Goal: Transaction & Acquisition: Purchase product/service

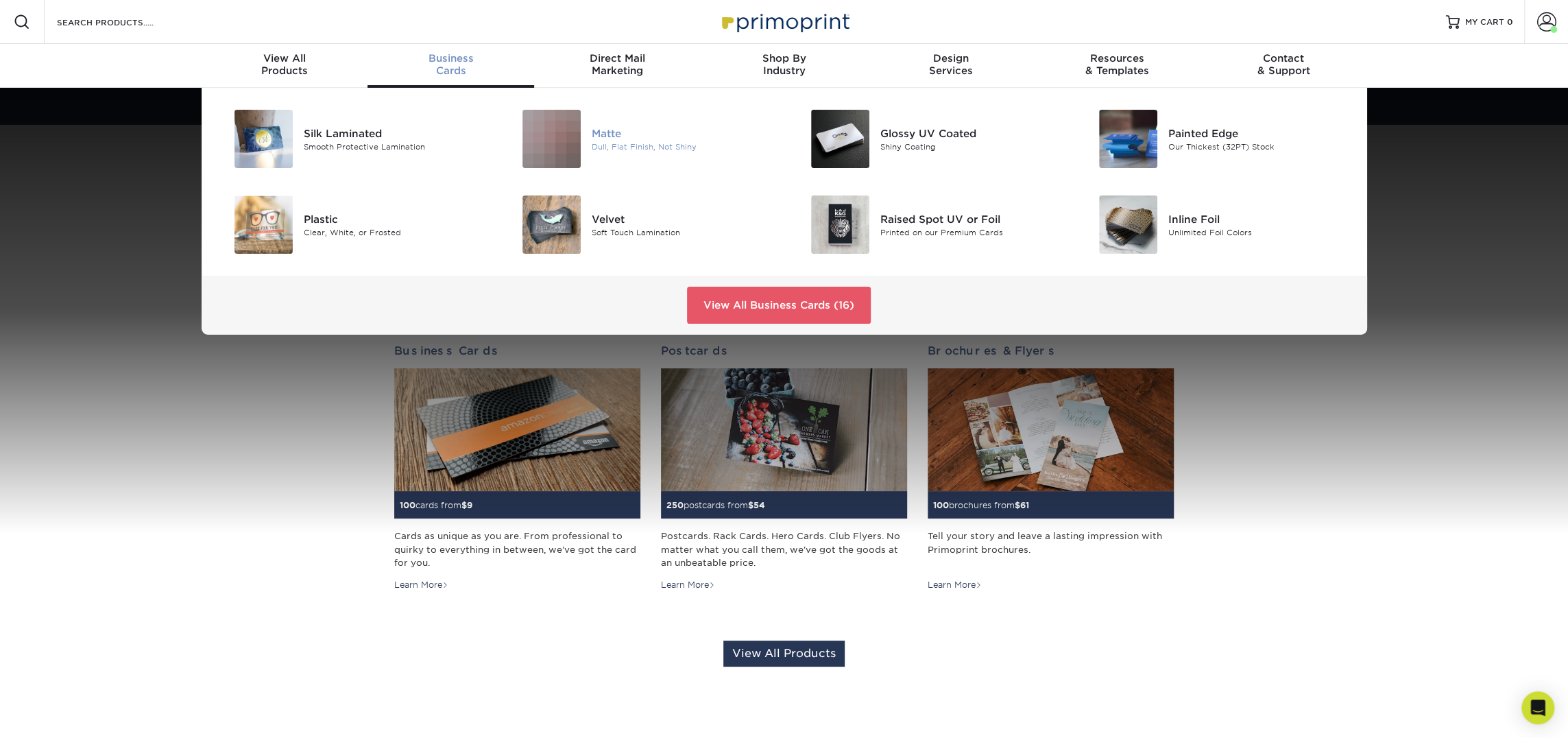
click at [565, 140] on img at bounding box center [551, 139] width 58 height 58
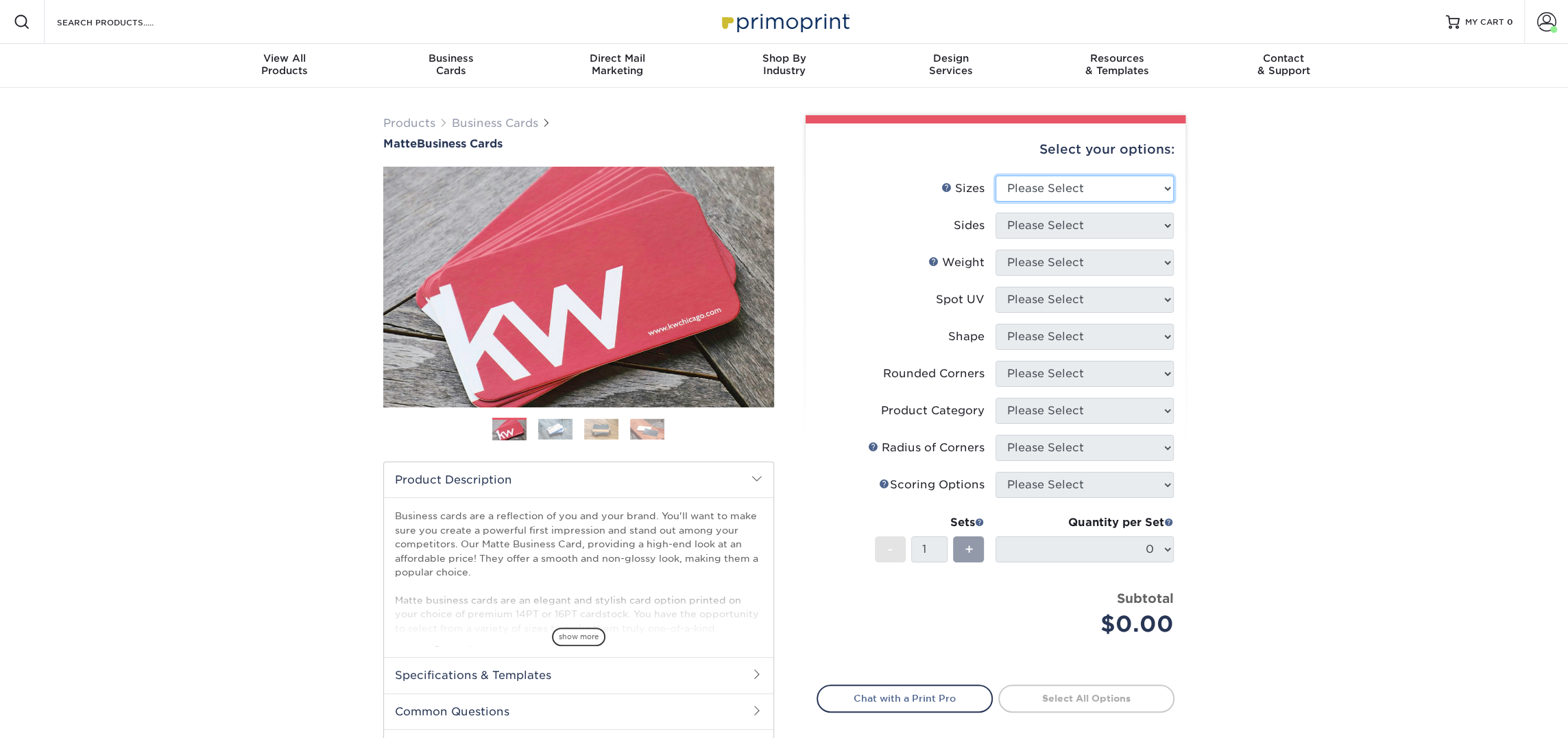
click at [1054, 181] on select "Please Select 1.5" x 3.5" - Mini 1.75" x 3.5" - Mini 2" x 2" - Square 2" x 3" -…" at bounding box center [1084, 188] width 178 height 26
select select "2.00x3.50"
click at [995, 176] on select "Please Select 1.5" x 3.5" - Mini 1.75" x 3.5" - Mini 2" x 2" - Square 2" x 3" -…" at bounding box center [1084, 188] width 178 height 26
click at [1048, 224] on select "Please Select Print Both Sides Print Front Only" at bounding box center [1084, 225] width 178 height 26
select select "13abbda7-1d64-4f25-8bb2-c179b224825d"
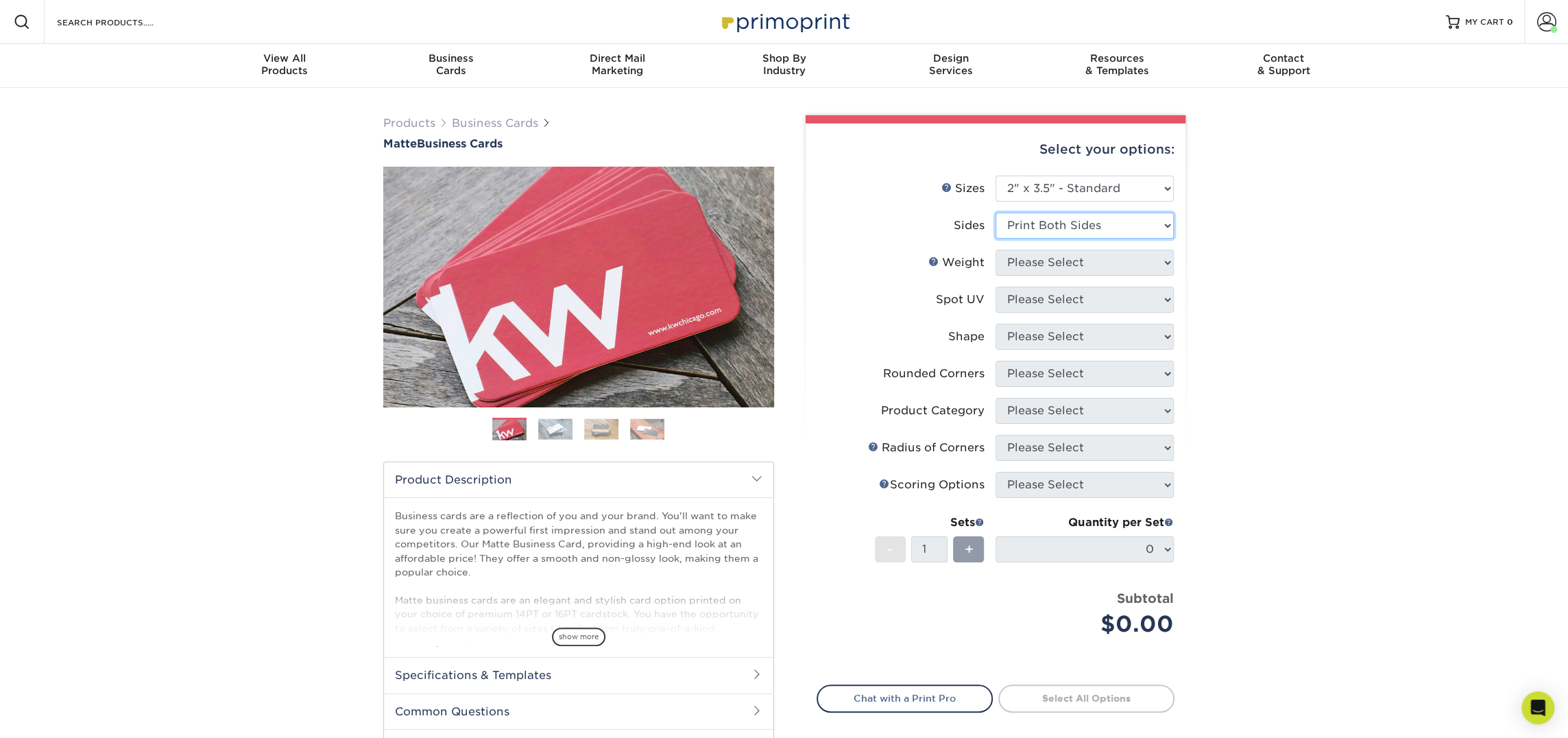
click at [995, 213] on select "Please Select Print Both Sides Print Front Only" at bounding box center [1084, 225] width 178 height 26
click at [1042, 264] on select "Please Select" at bounding box center [1084, 262] width 178 height 26
select select "16PT"
click at [995, 249] on select "Please Select 16PT 14PT" at bounding box center [1084, 262] width 178 height 26
click at [1031, 305] on select "Please Select No Spot UV Front and Back (Both Sides) Front Only Back Only" at bounding box center [1084, 299] width 178 height 26
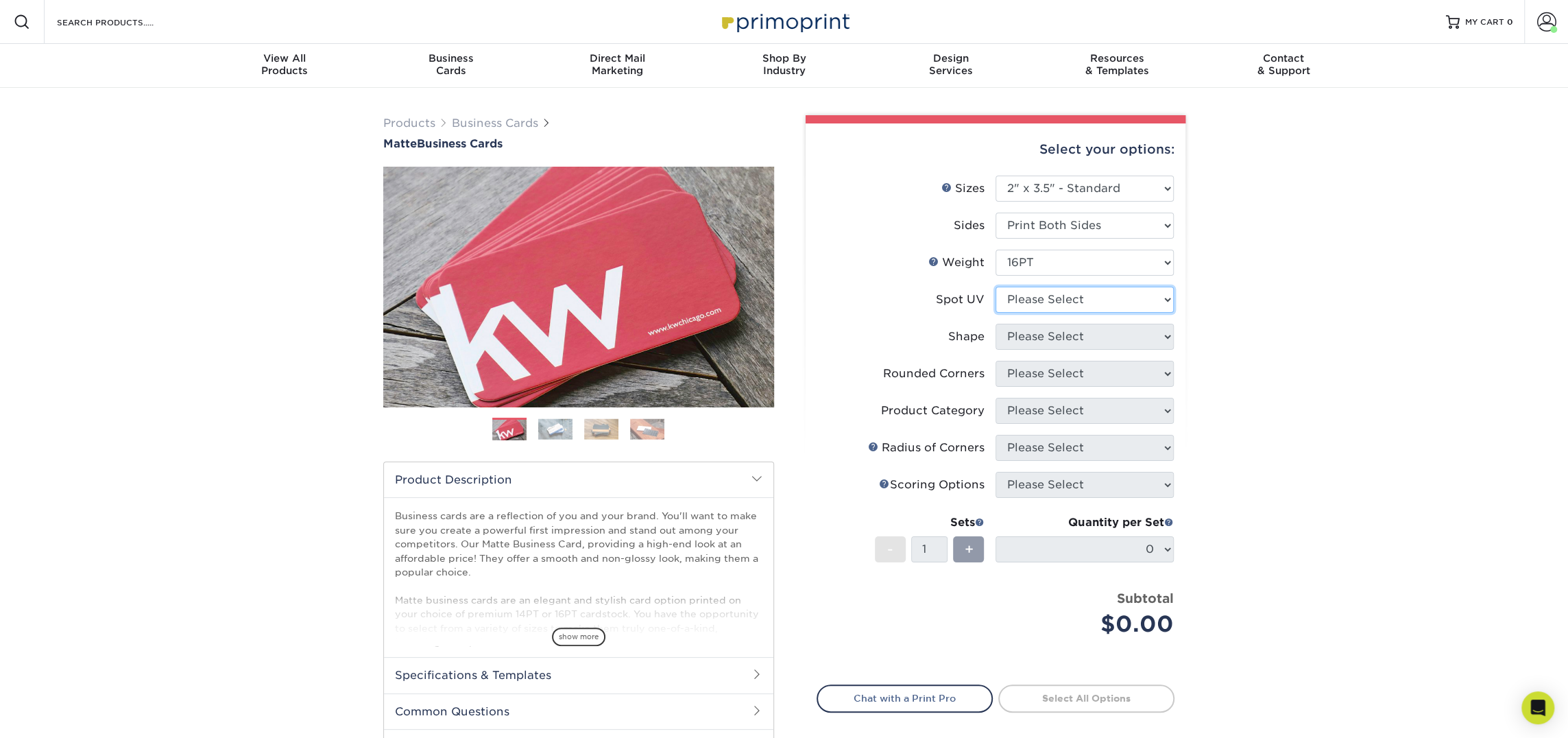
select select "3"
click at [995, 286] on select "Please Select No Spot UV Front and Back (Both Sides) Front Only Back Only" at bounding box center [1084, 299] width 178 height 26
click at [0, 0] on select at bounding box center [0, 0] width 0 height 0
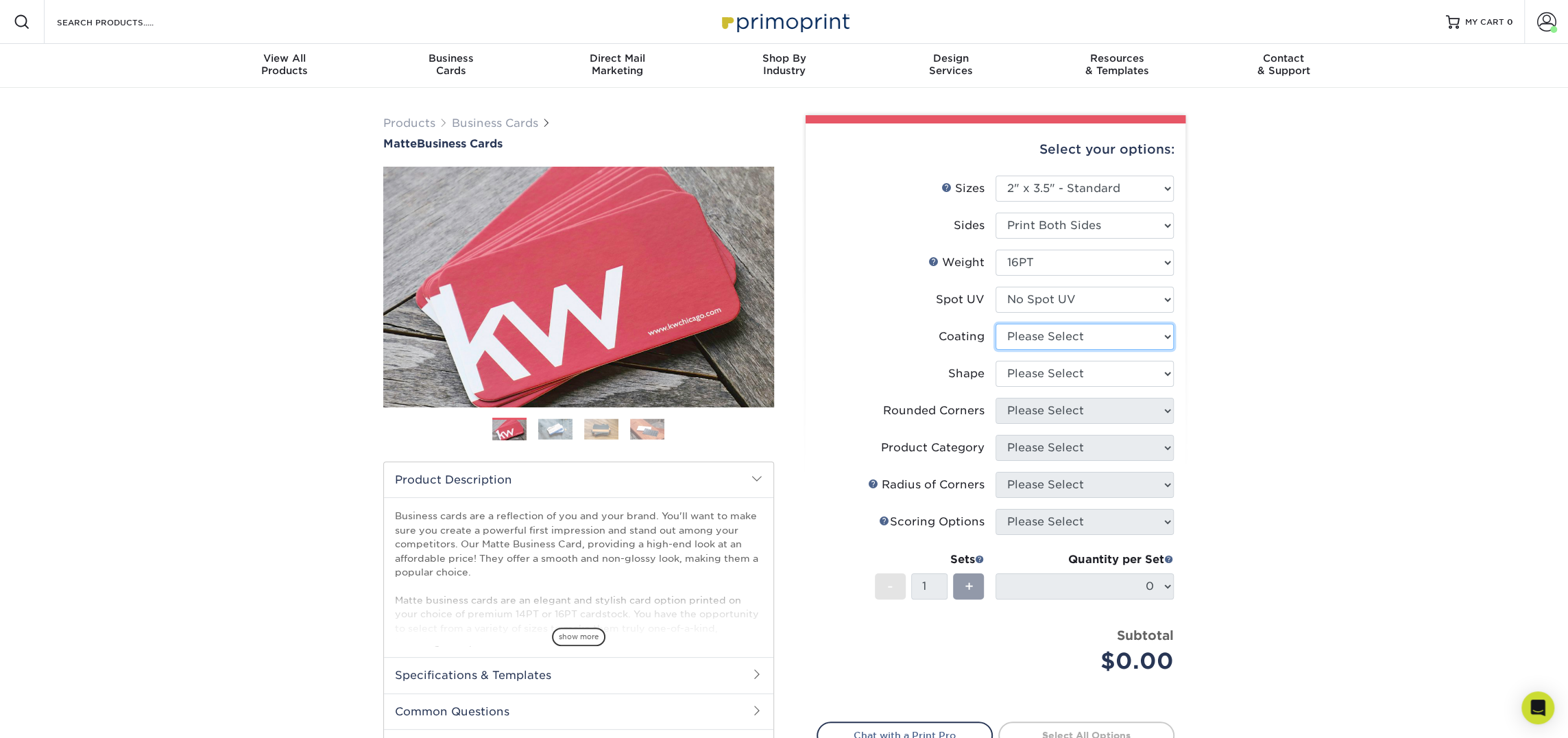
select select "121bb7b5-3b4d-429f-bd8d-bbf80e953313"
click at [995, 324] on select at bounding box center [1084, 336] width 178 height 26
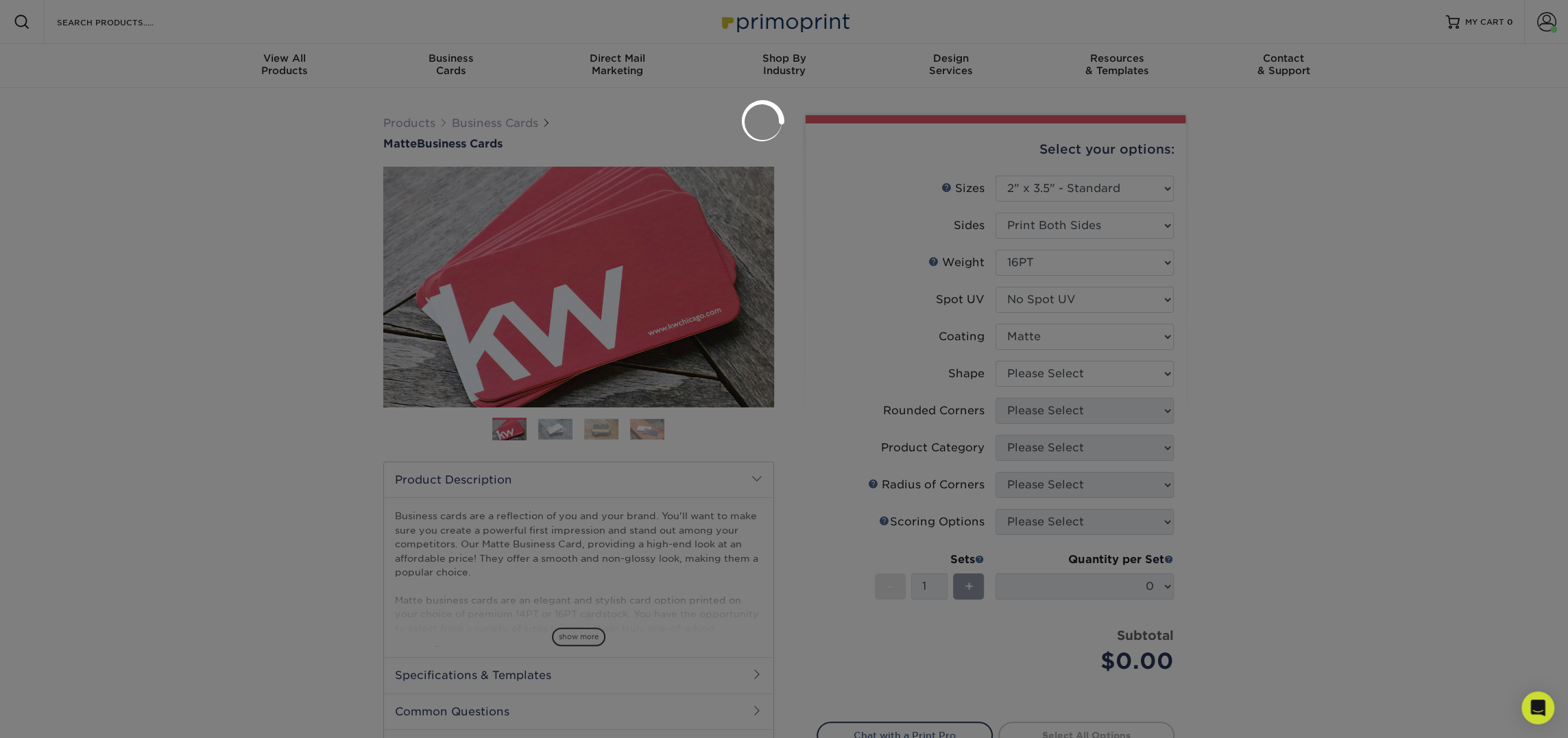
click at [1028, 369] on div at bounding box center [784, 369] width 1568 height 738
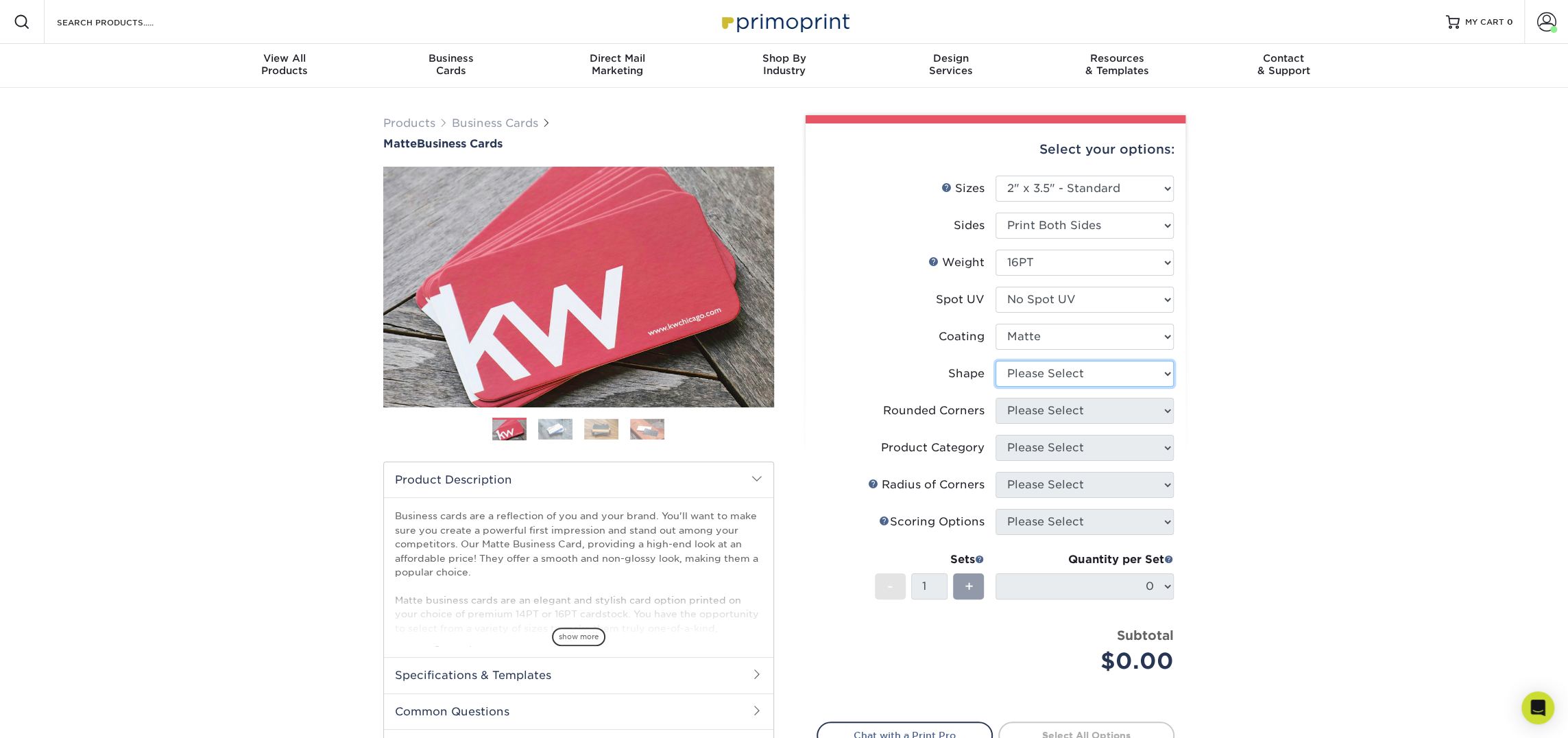
click at [1028, 369] on select "Please Select Standard Oval" at bounding box center [1084, 373] width 178 height 26
select select "standard"
click at [995, 361] on select "Please Select Standard Oval" at bounding box center [1084, 373] width 178 height 26
click at [1027, 406] on select "Please Select Yes - Round 2 Corners Yes - Round 4 Corners No" at bounding box center [1084, 410] width 178 height 26
select select "0"
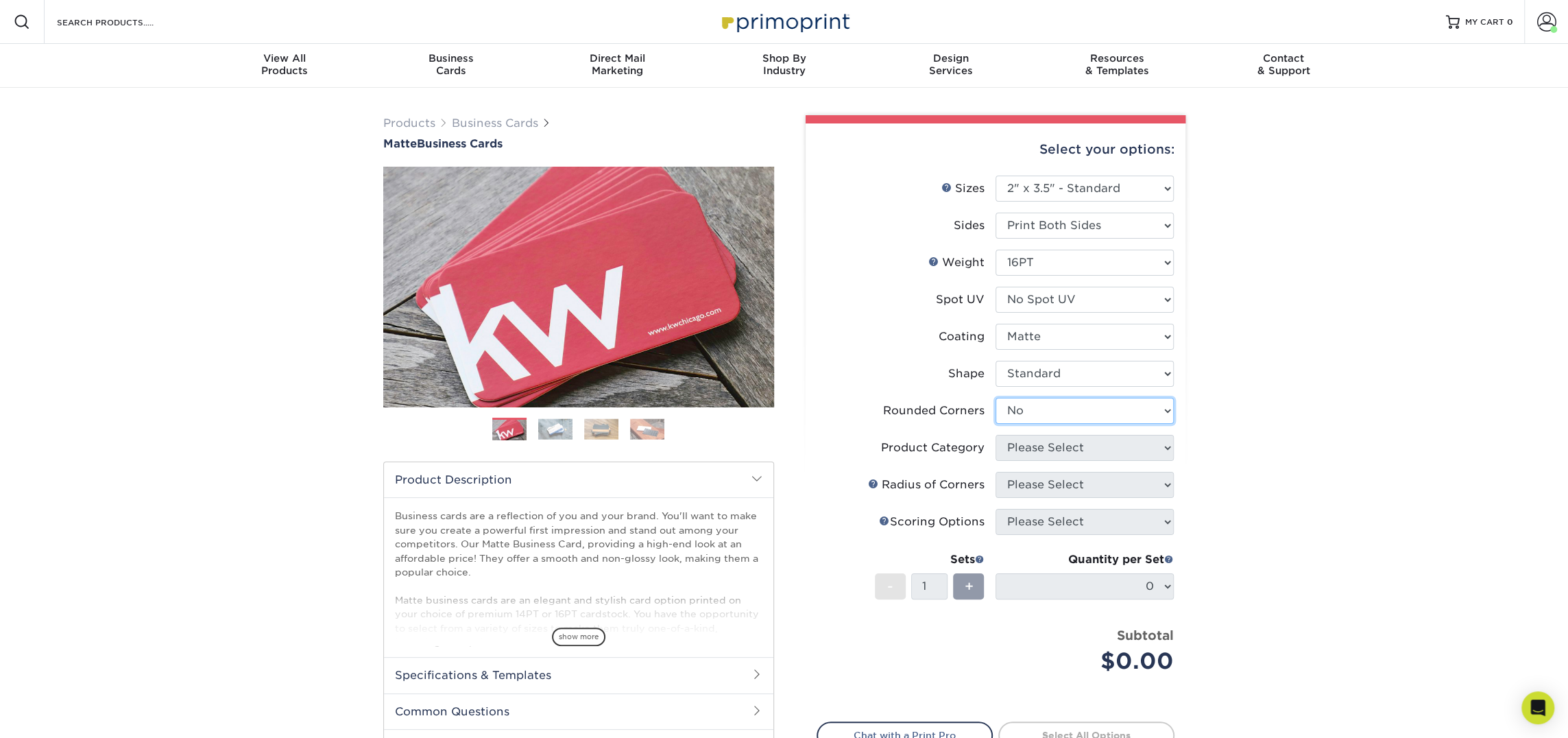
click at [995, 398] on select "Please Select Yes - Round 2 Corners Yes - Round 4 Corners No" at bounding box center [1084, 410] width 178 height 26
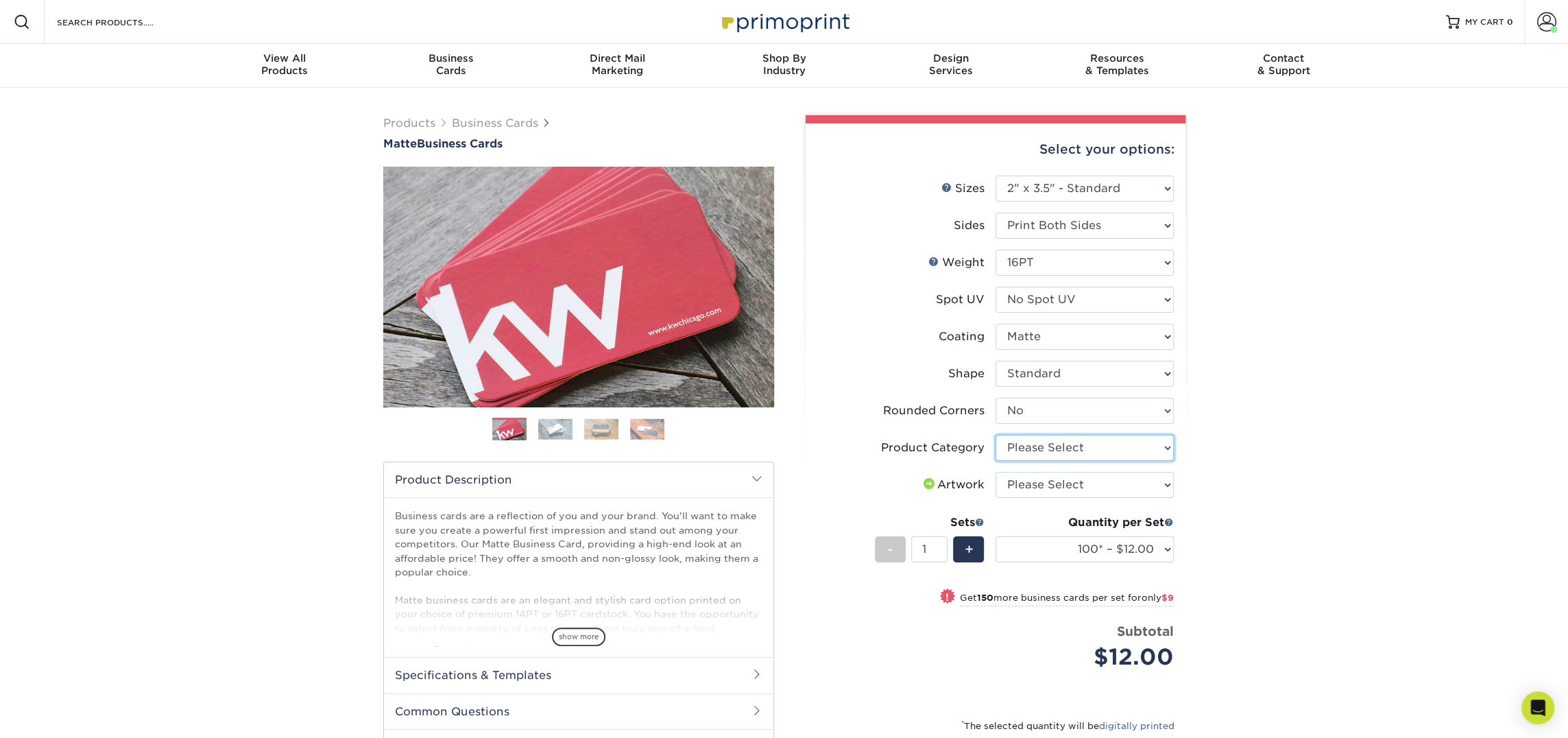
click at [1044, 445] on select "Please Select Business Cards" at bounding box center [1084, 447] width 178 height 26
select select "3b5148f1-0588-4f88-a218-97bcfdce65c1"
click at [995, 434] on select "Please Select Business Cards" at bounding box center [1084, 447] width 178 height 26
drag, startPoint x: 1044, startPoint y: 445, endPoint x: 1044, endPoint y: 482, distance: 37.0
click at [1044, 482] on select "Please Select I will upload files I need a design - $100" at bounding box center [1084, 484] width 178 height 26
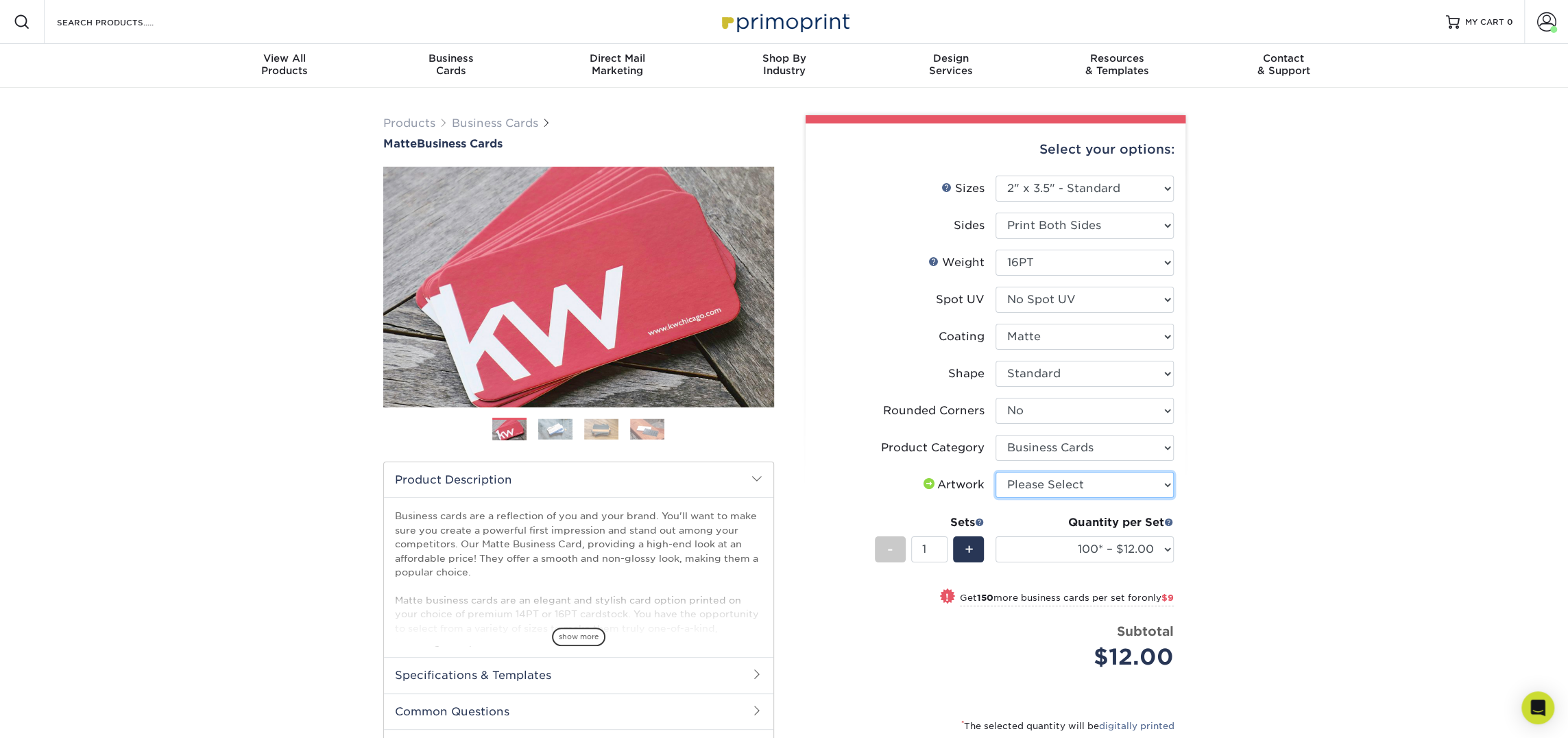
select select "upload"
click at [995, 471] on select "Please Select I will upload files I need a design - $100" at bounding box center [1084, 484] width 178 height 26
click at [1052, 550] on select "100* – $12.00 250* – $21.00 500 – $42.00 1000 – $53.00 2500 – $95.00 5000 – $18…" at bounding box center [1084, 549] width 178 height 26
select select "250* – $21.00"
click at [995, 536] on select "100* – $12.00 250* – $21.00 500 – $42.00 1000 – $53.00 2500 – $95.00 5000 – $18…" at bounding box center [1084, 549] width 178 height 26
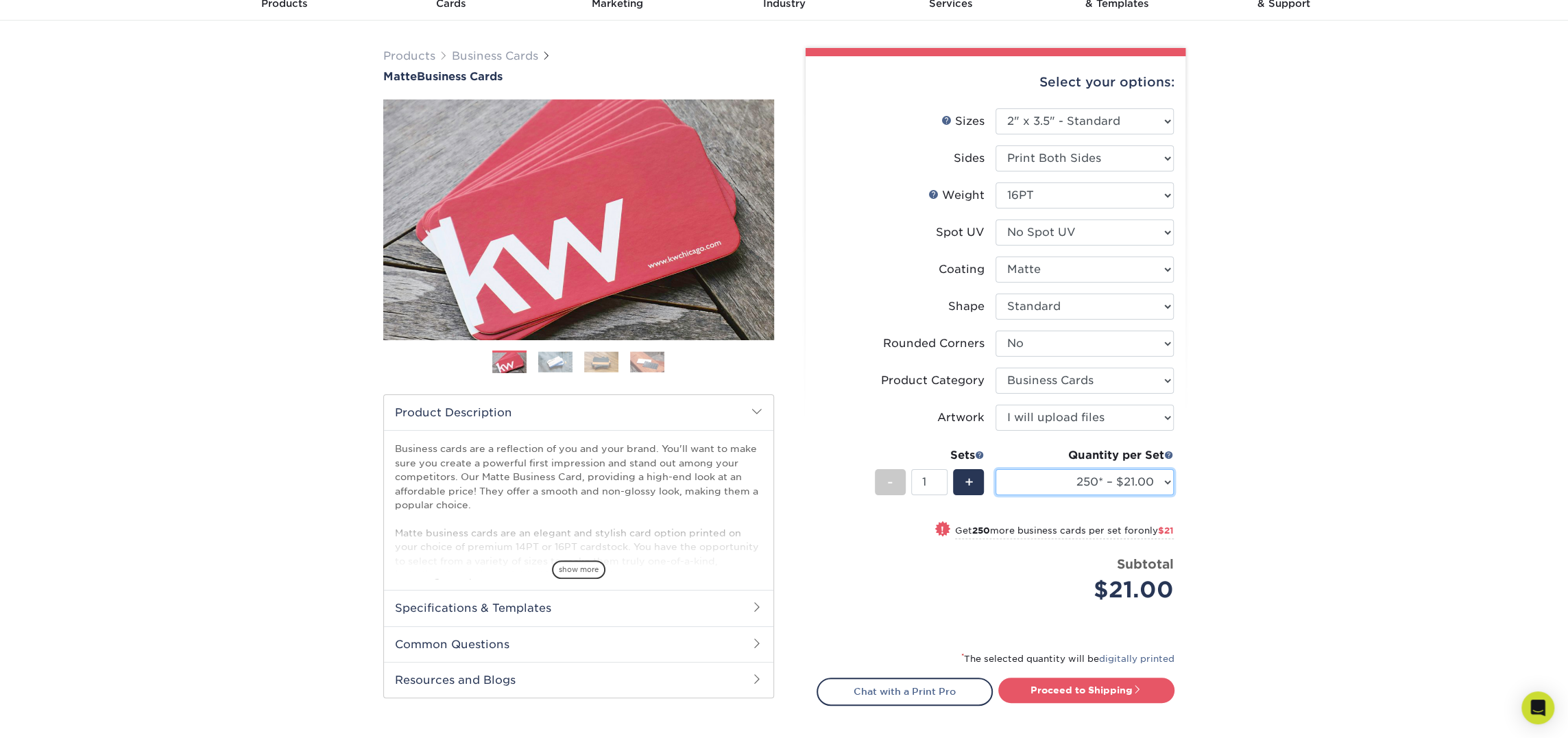
scroll to position [68, 0]
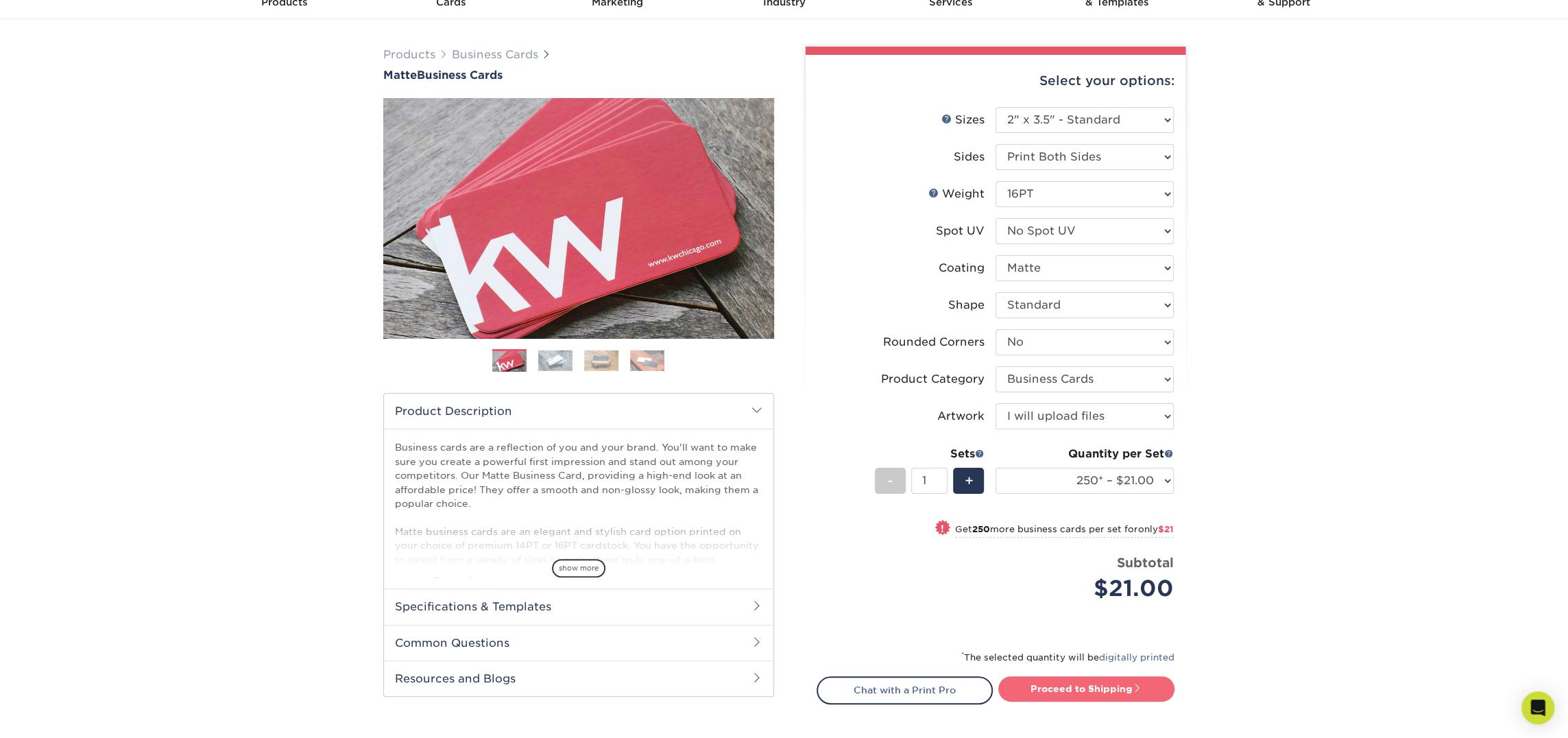
click at [1085, 686] on link "Proceed to Shipping" at bounding box center [1086, 688] width 176 height 24
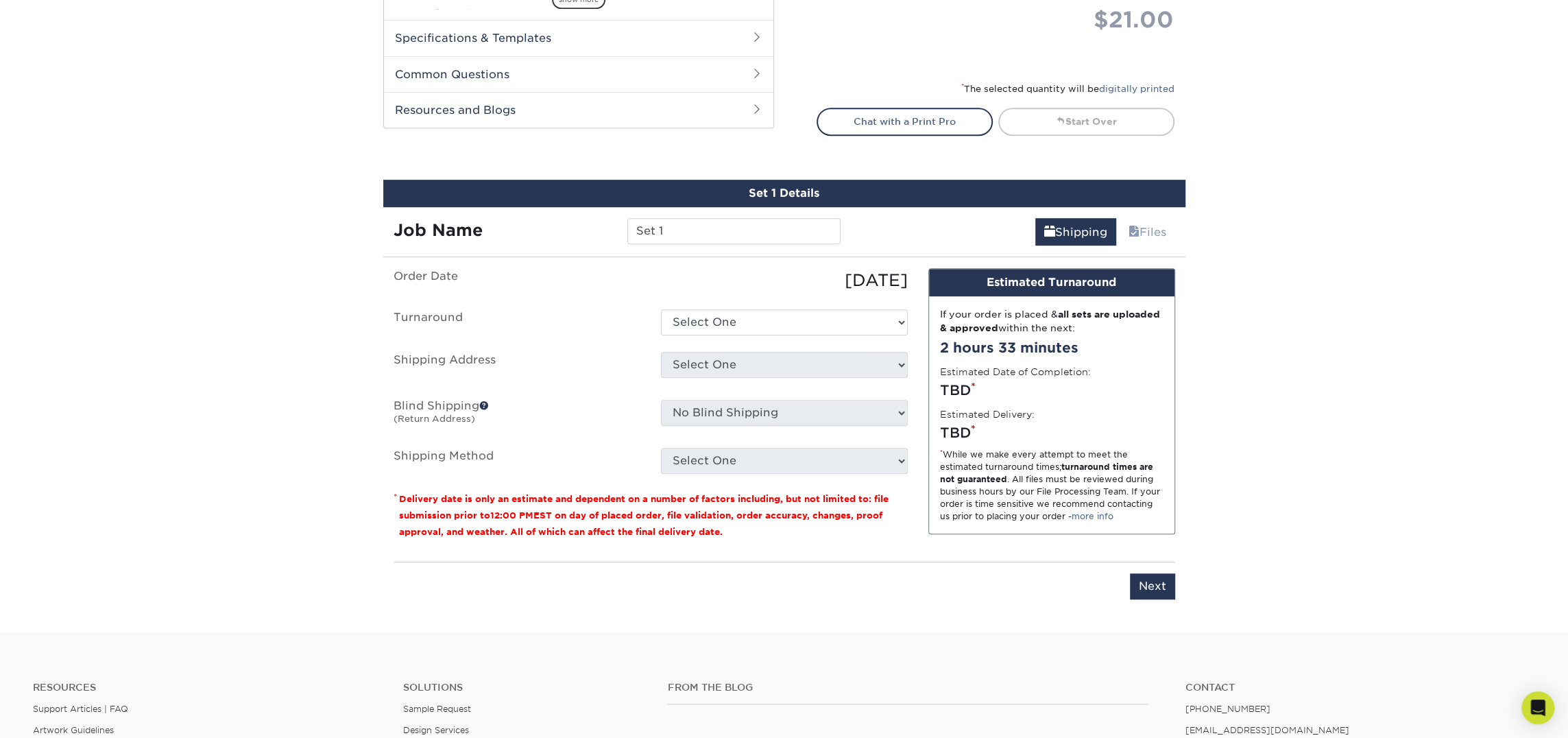
scroll to position [782, 0]
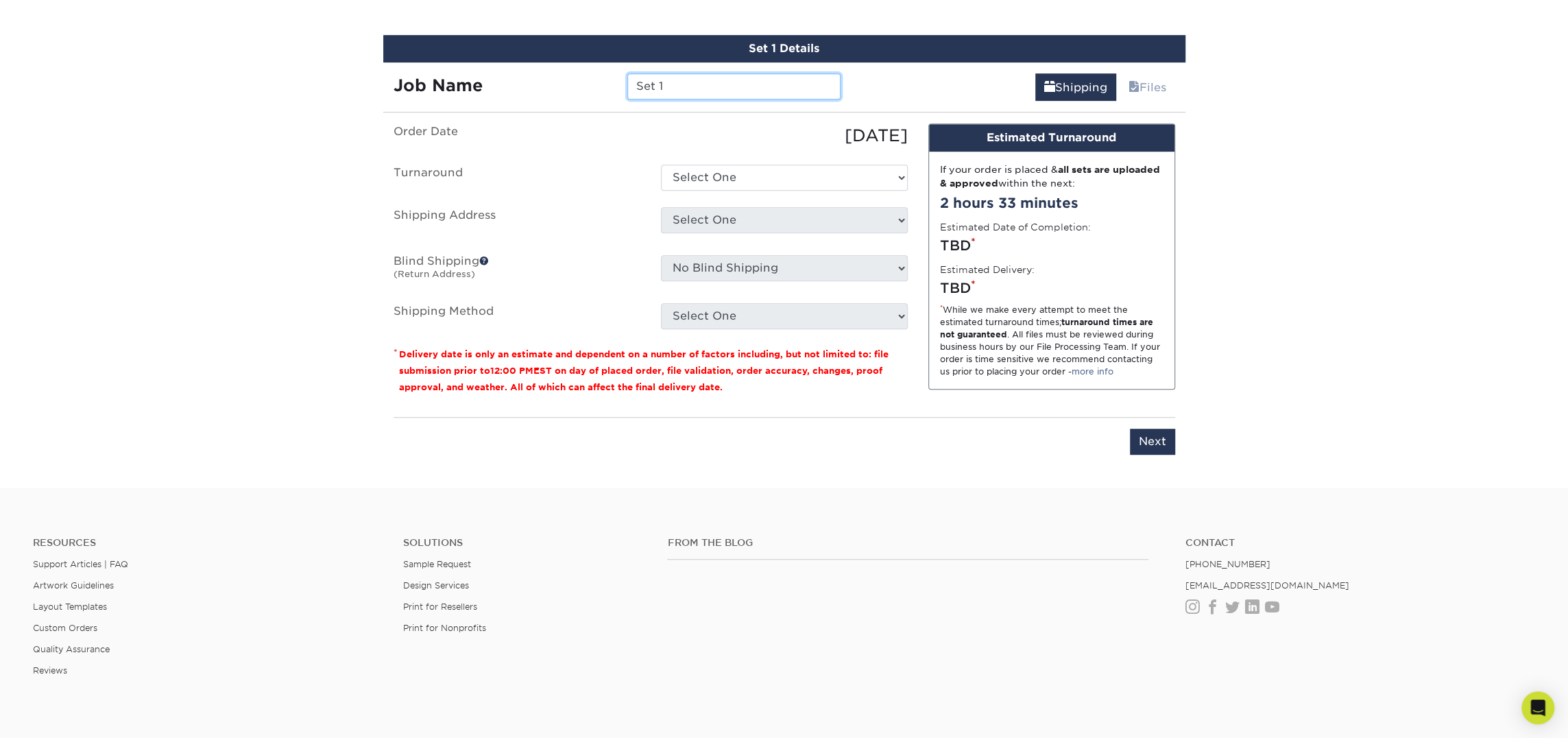
click at [672, 81] on input "Set 1" at bounding box center [734, 86] width 213 height 26
type input "Rich Graham"
click at [678, 165] on select "Select One 2-4 Business Days 2 Day Next Business Day" at bounding box center [784, 177] width 247 height 26
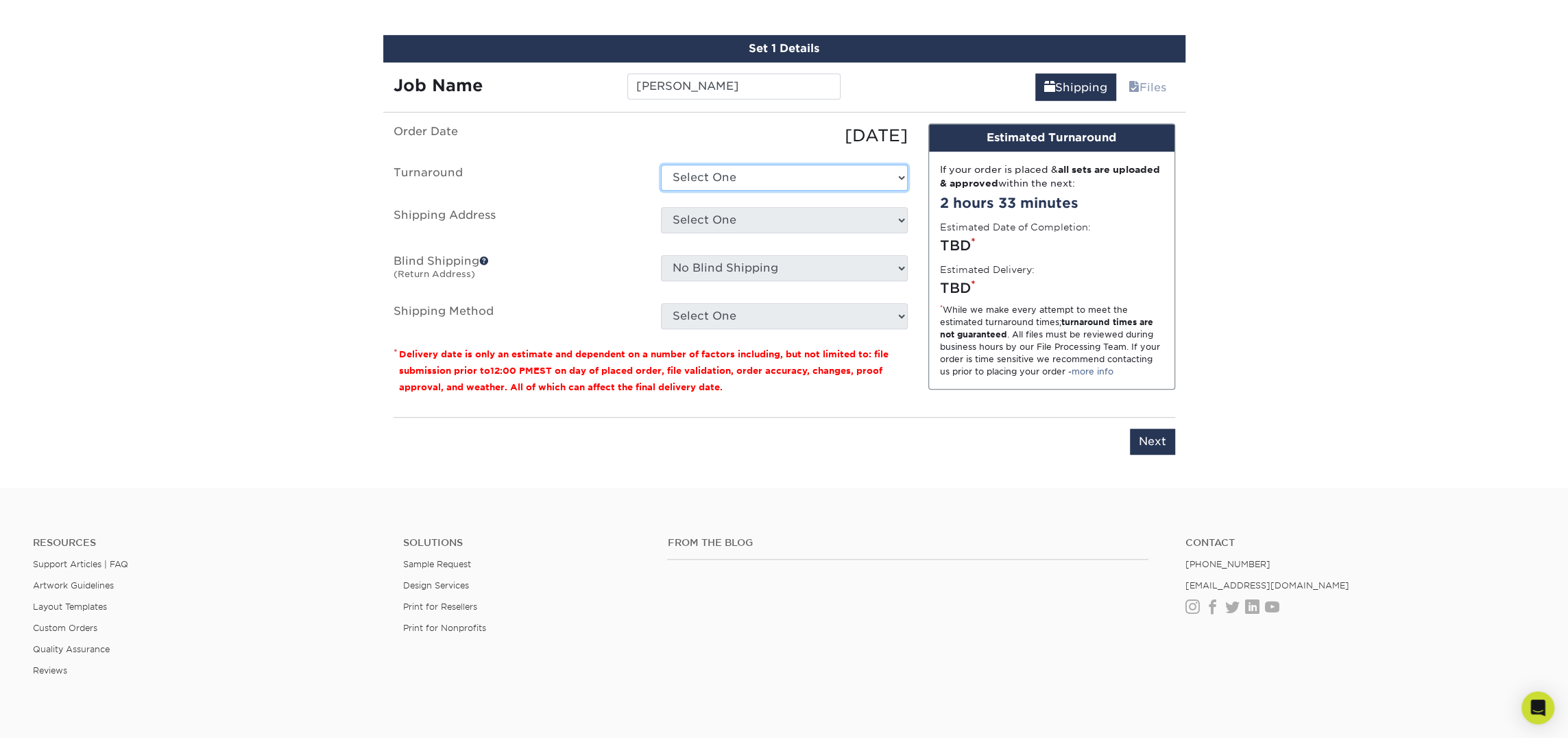
select select "23721297-b68b-4846-ba83-3171e6bd9d78"
click at [661, 165] on select "Select One 2-4 Business Days 2 Day Next Business Day" at bounding box center [784, 177] width 247 height 26
click at [828, 225] on select "Select One Atlanta Office [PERSON_NAME][GEOGRAPHIC_DATA] [PERSON_NAME][GEOGRAPH…" at bounding box center [784, 220] width 247 height 26
select select "260857"
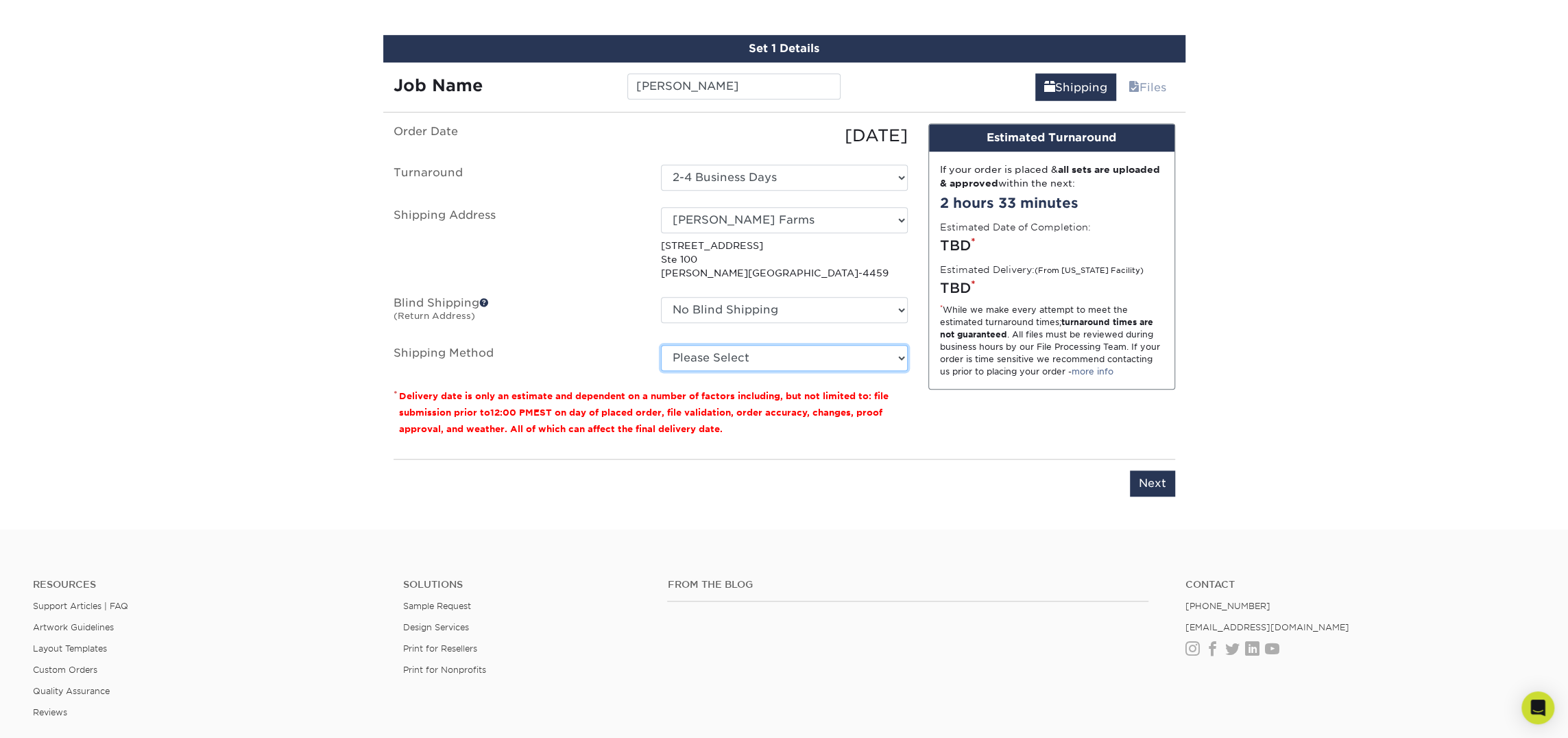
click at [801, 353] on select "Please Select Ground Shipping (+$7.84) 3 Day Shipping Service (+$15.34) 2 Day A…" at bounding box center [784, 358] width 247 height 26
select select "03"
click at [661, 345] on select "Please Select Ground Shipping (+$7.84) 3 Day Shipping Service (+$15.34) 2 Day A…" at bounding box center [784, 358] width 247 height 26
click at [1144, 478] on input "Next" at bounding box center [1153, 483] width 45 height 26
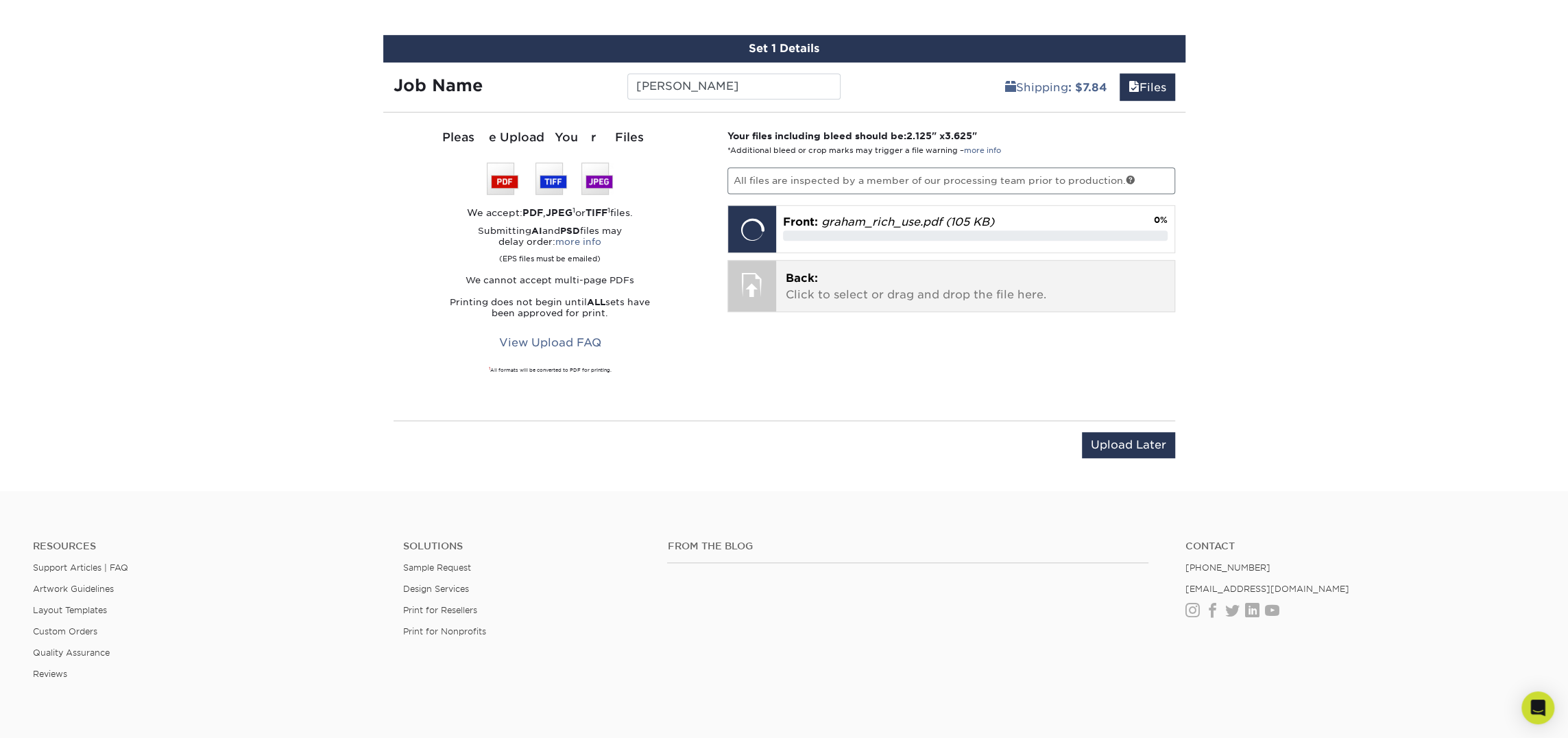
click at [862, 289] on p "Back: Click to select or drag and drop the file here." at bounding box center [975, 286] width 379 height 33
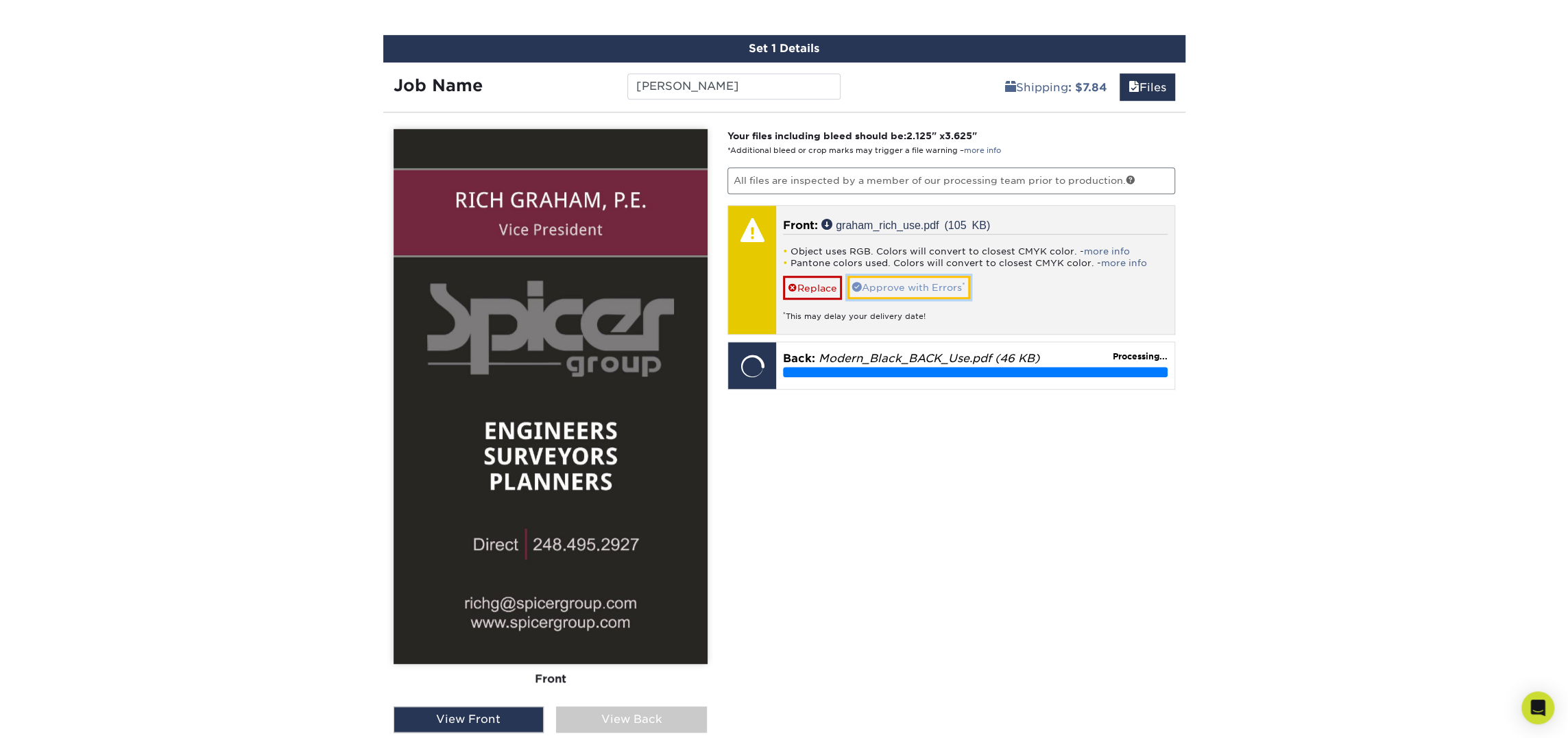
click at [931, 289] on link "Approve with Errors *" at bounding box center [909, 287] width 122 height 24
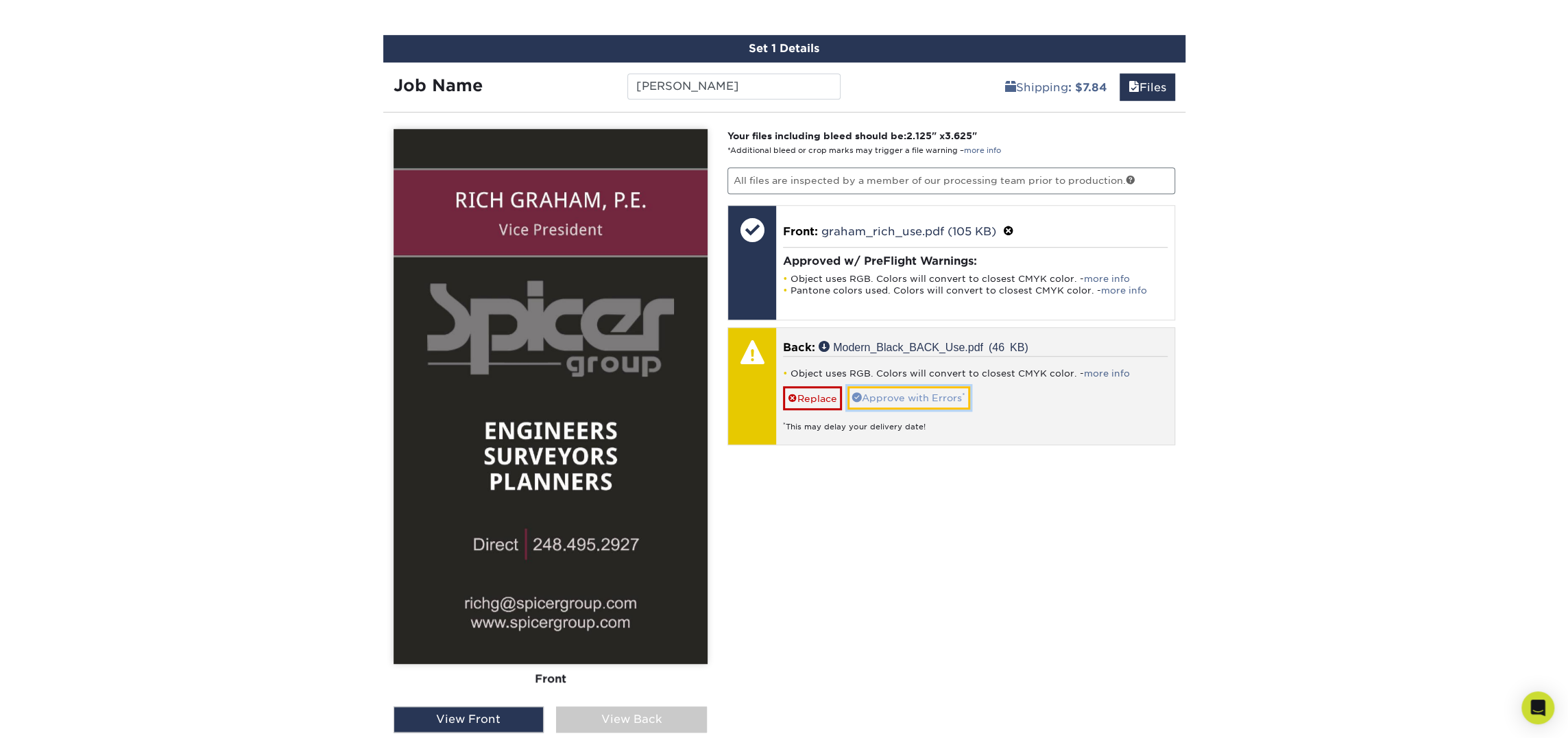
click at [940, 386] on link "Approve with Errors *" at bounding box center [909, 398] width 122 height 24
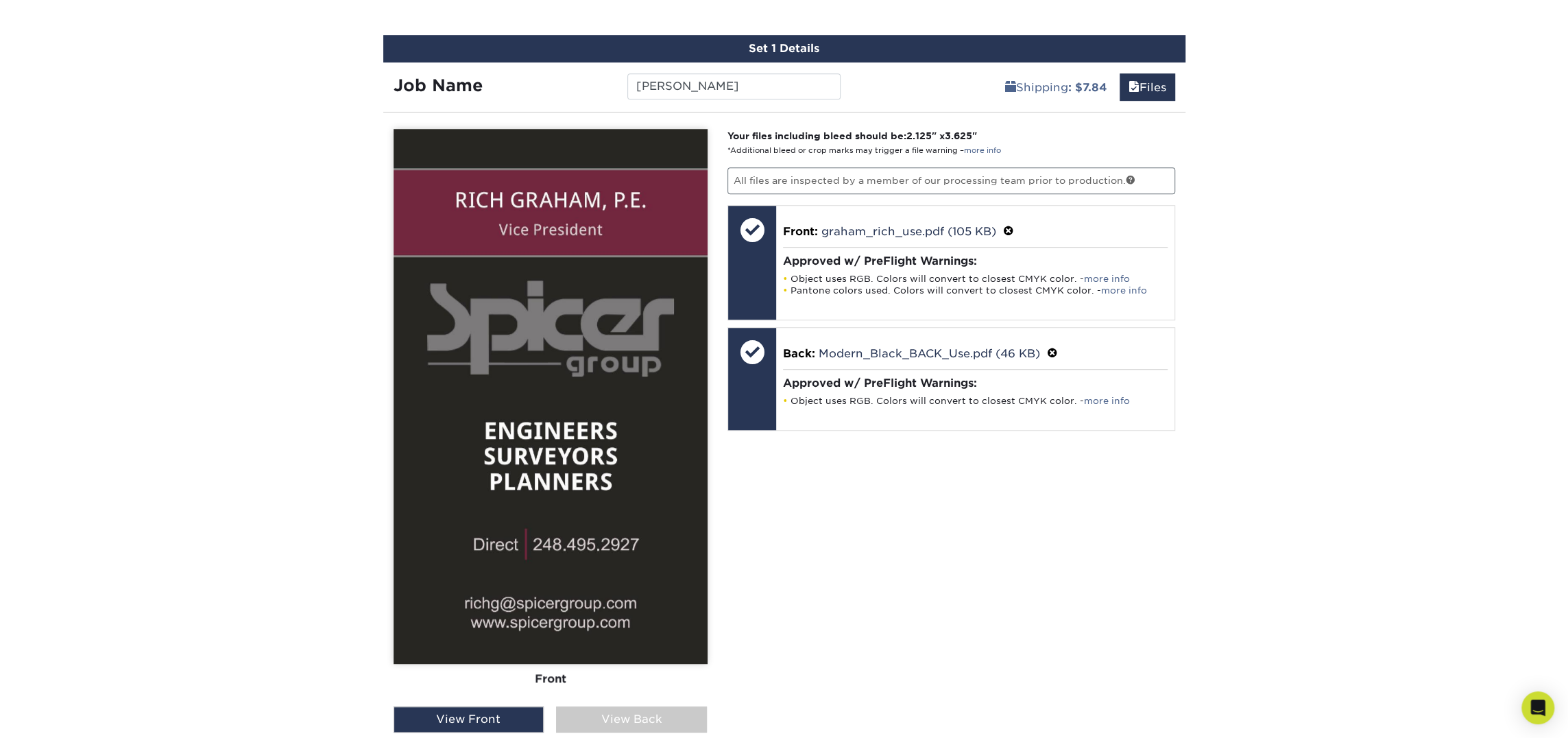
click at [595, 712] on div "View Back" at bounding box center [631, 718] width 151 height 26
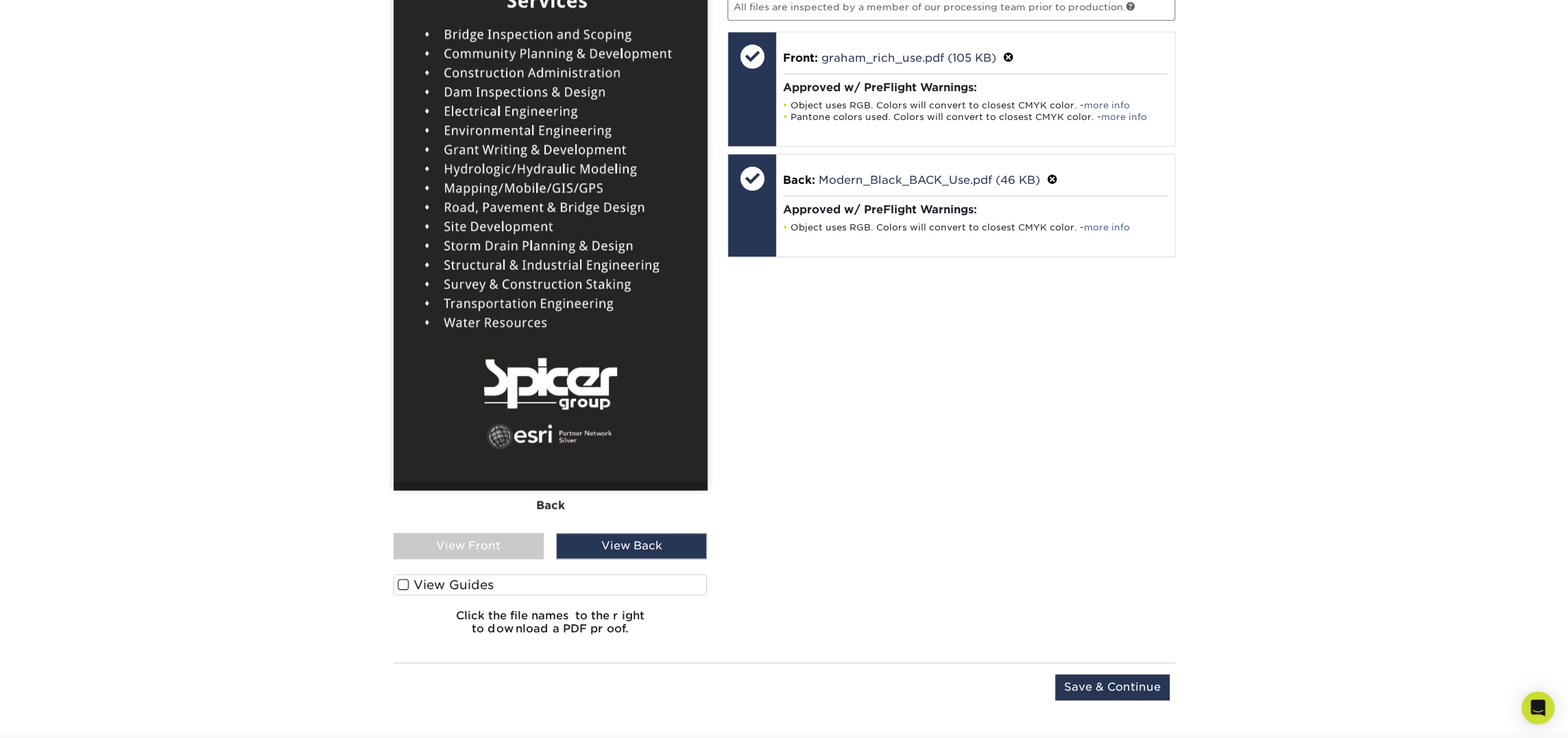
scroll to position [957, 0]
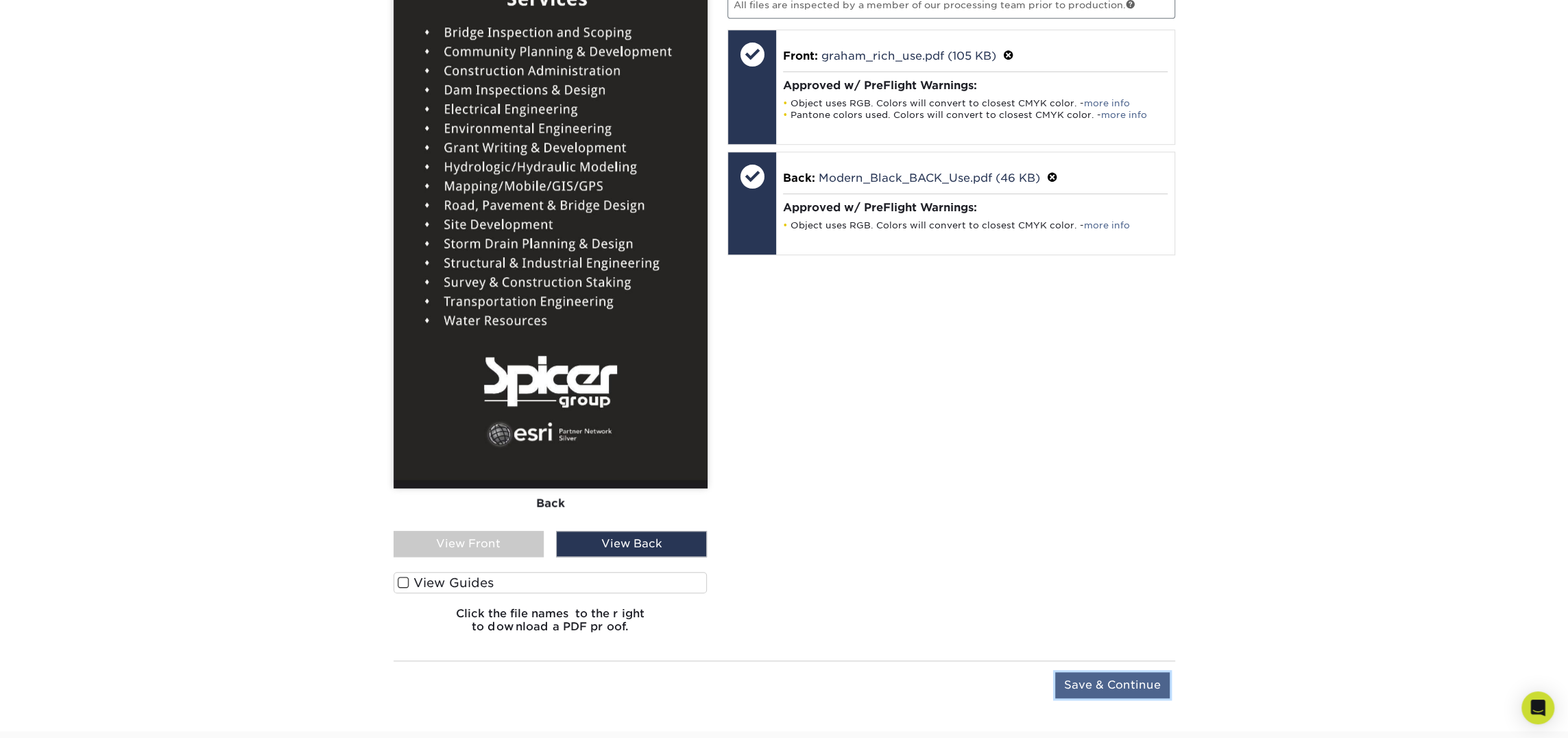
click at [1131, 673] on input "Save & Continue" at bounding box center [1112, 685] width 115 height 26
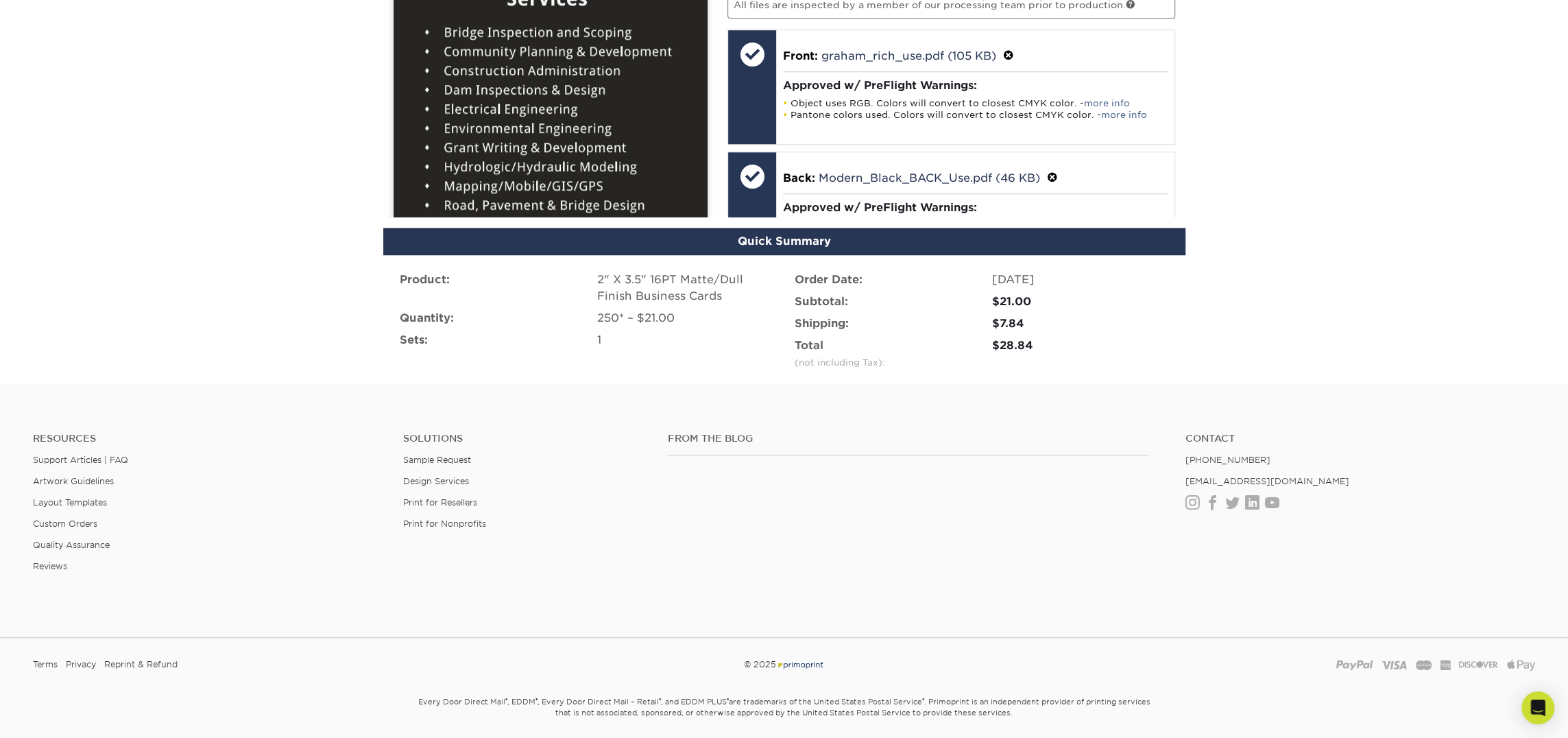
scroll to position [806, 0]
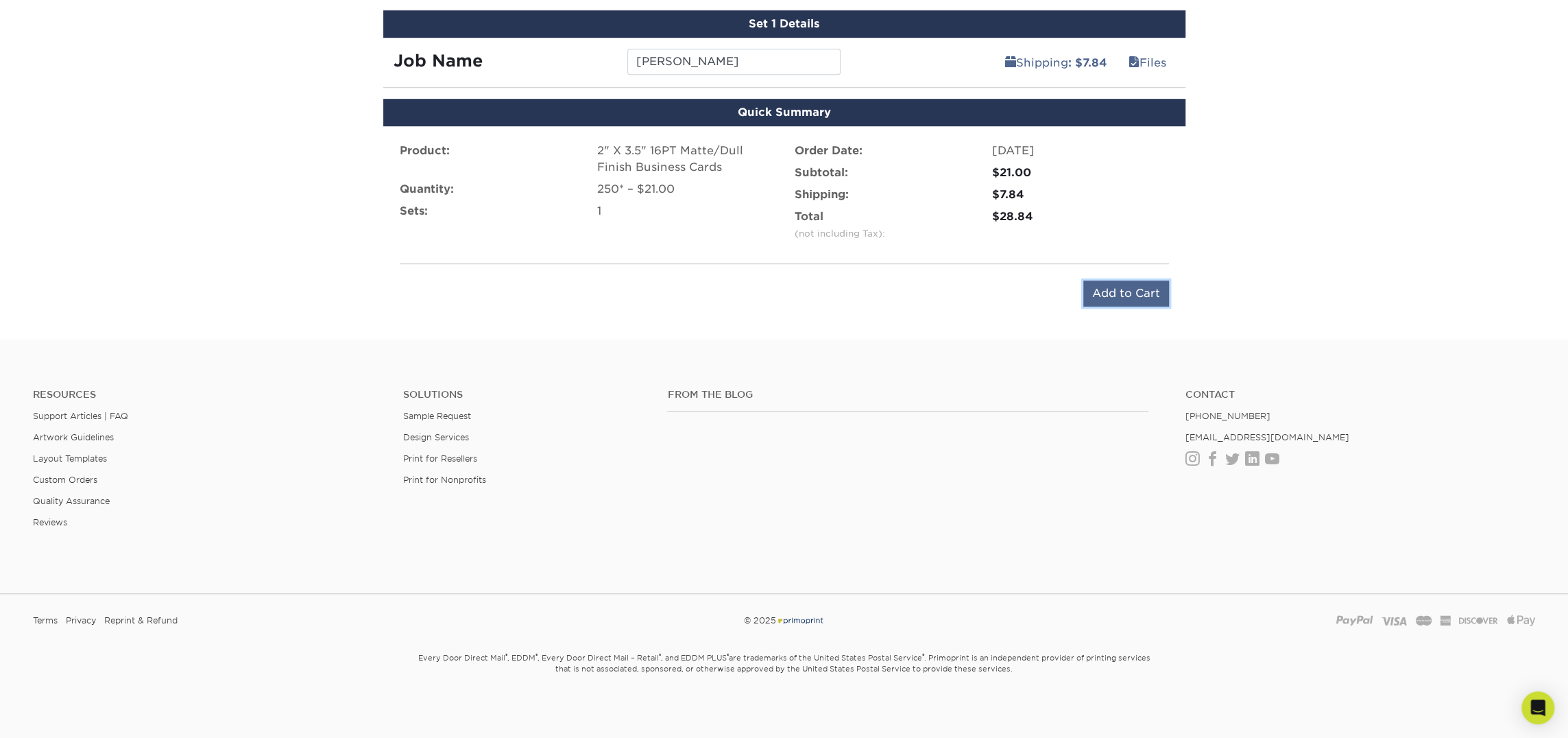
click at [1104, 288] on input "Add to Cart" at bounding box center [1126, 293] width 85 height 26
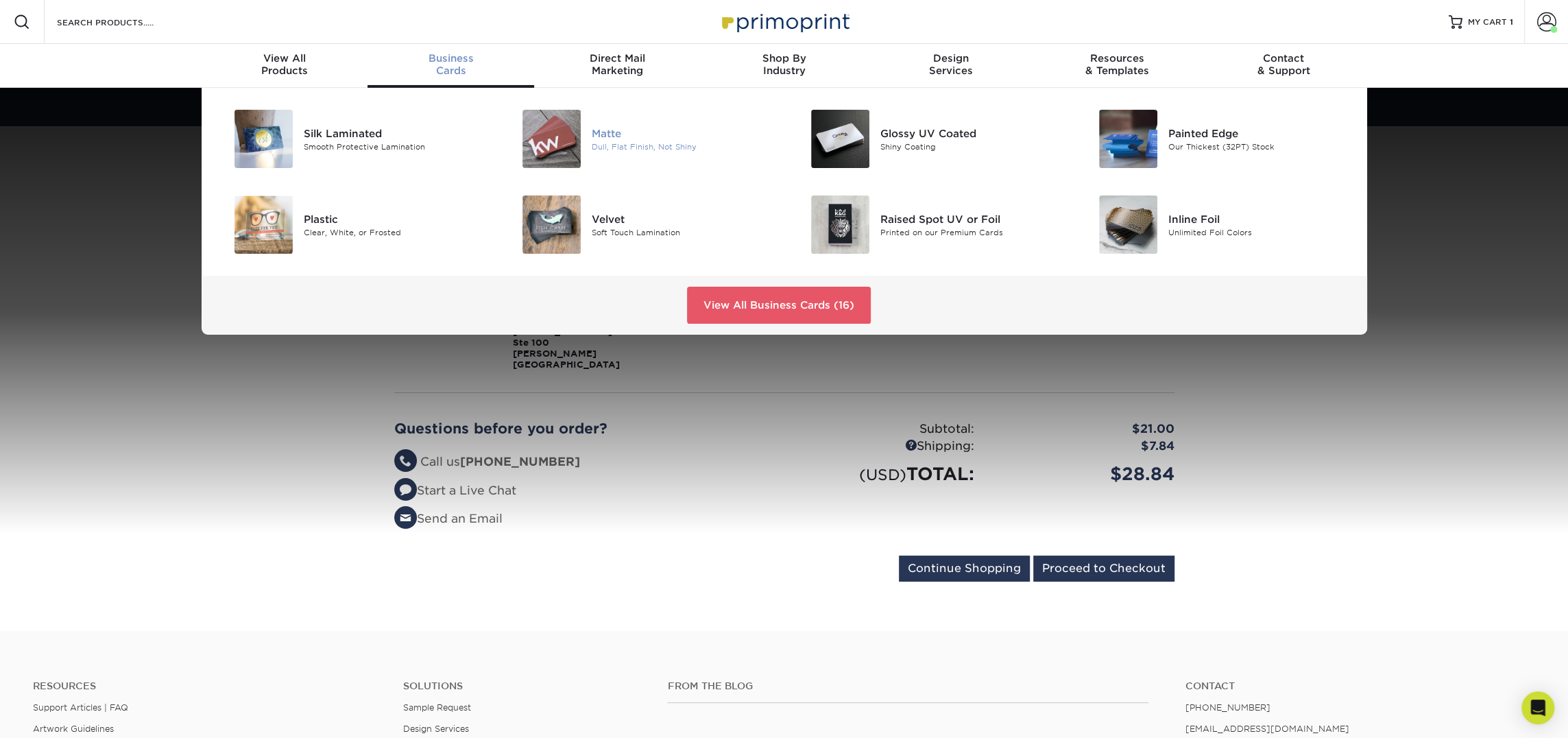
click at [544, 140] on img at bounding box center [551, 139] width 58 height 58
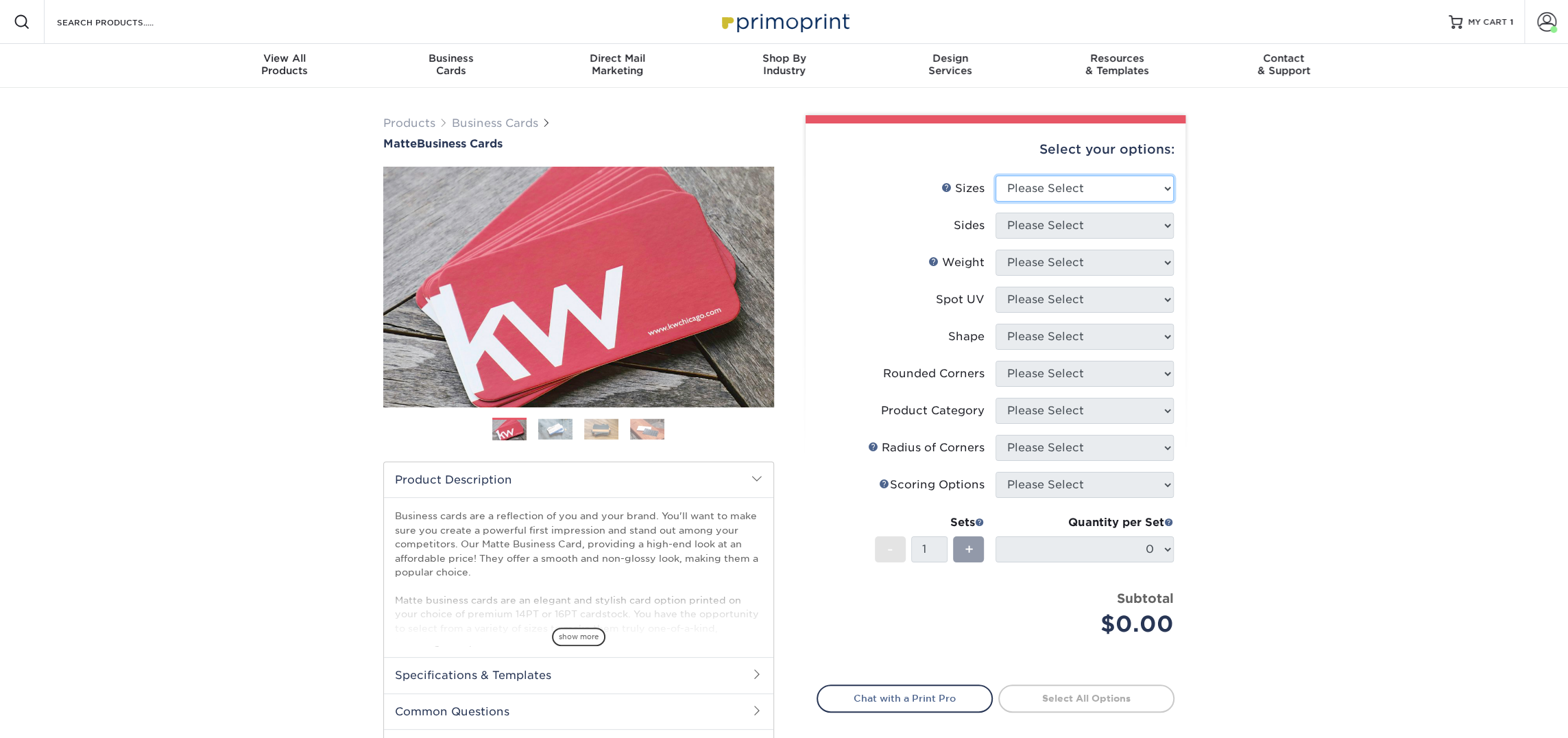
click at [1049, 191] on select "Please Select 1.5" x 3.5" - Mini 1.75" x 3.5" - Mini 2" x 2" - Square 2" x 3" -…" at bounding box center [1084, 188] width 178 height 26
select select "2.00x3.50"
click at [995, 176] on select "Please Select 1.5" x 3.5" - Mini 1.75" x 3.5" - Mini 2" x 2" - Square 2" x 3" -…" at bounding box center [1084, 188] width 178 height 26
click at [1071, 231] on select "Please Select Print Both Sides Print Front Only" at bounding box center [1084, 225] width 178 height 26
select select "13abbda7-1d64-4f25-8bb2-c179b224825d"
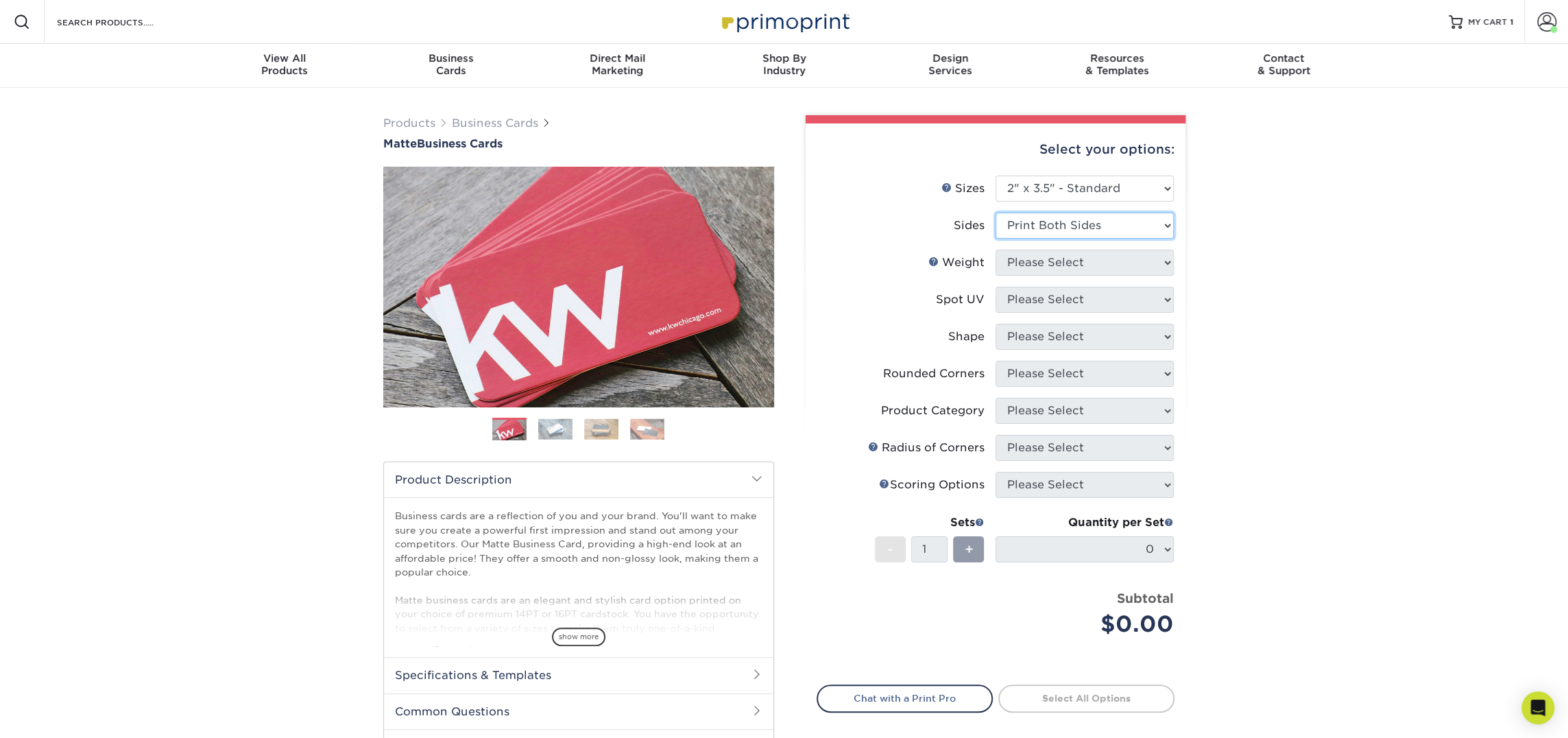
click at [995, 213] on select "Please Select Print Both Sides Print Front Only" at bounding box center [1084, 225] width 178 height 26
click at [1066, 262] on select "Please Select 16PT 14PT" at bounding box center [1084, 262] width 178 height 26
select select "16PT"
click at [995, 249] on select "Please Select 16PT 14PT" at bounding box center [1084, 262] width 178 height 26
click at [1060, 292] on select "Please Select No Spot UV Front and Back (Both Sides) Front Only Back Only" at bounding box center [1084, 299] width 178 height 26
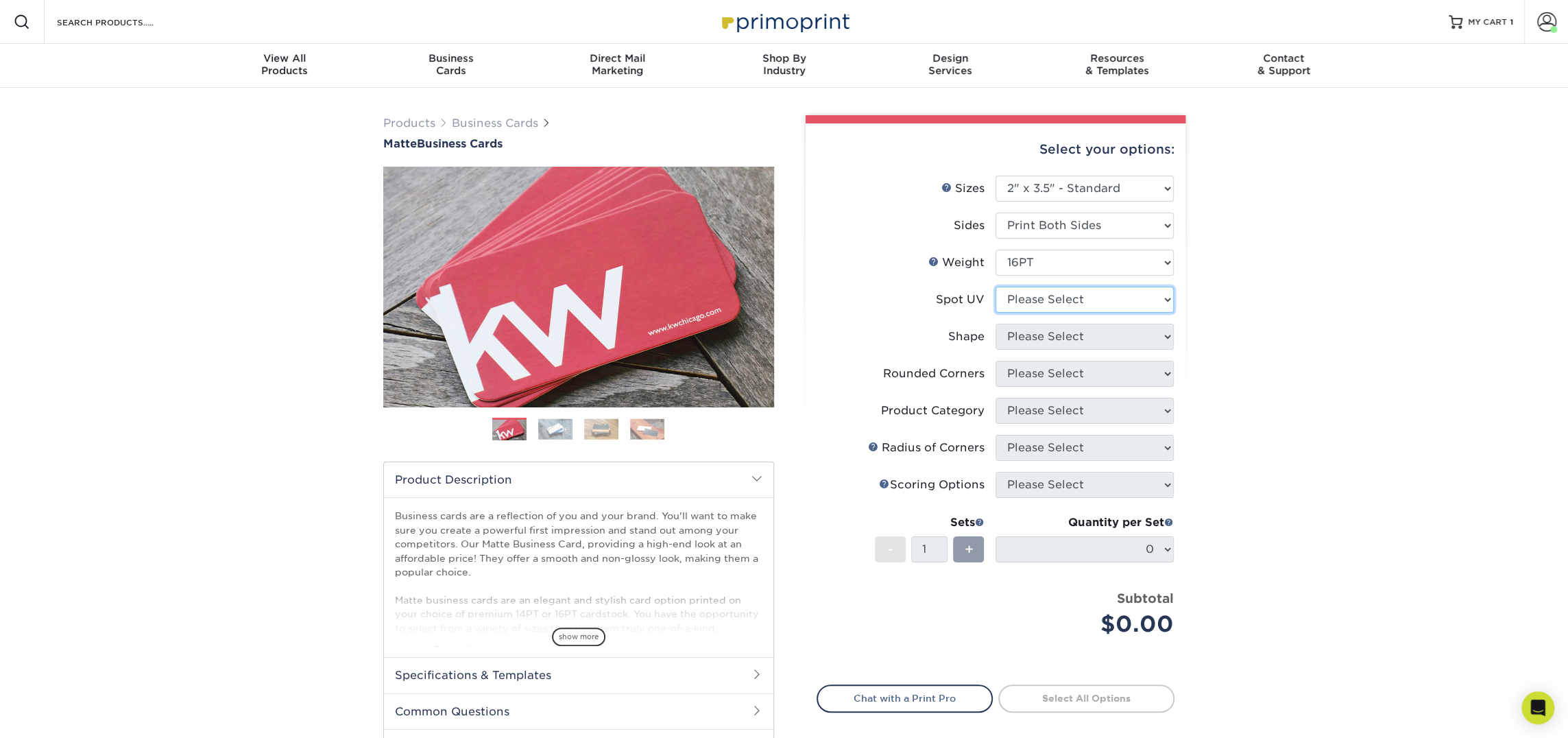
select select "3"
click at [995, 286] on select "Please Select No Spot UV Front and Back (Both Sides) Front Only Back Only" at bounding box center [1084, 299] width 178 height 26
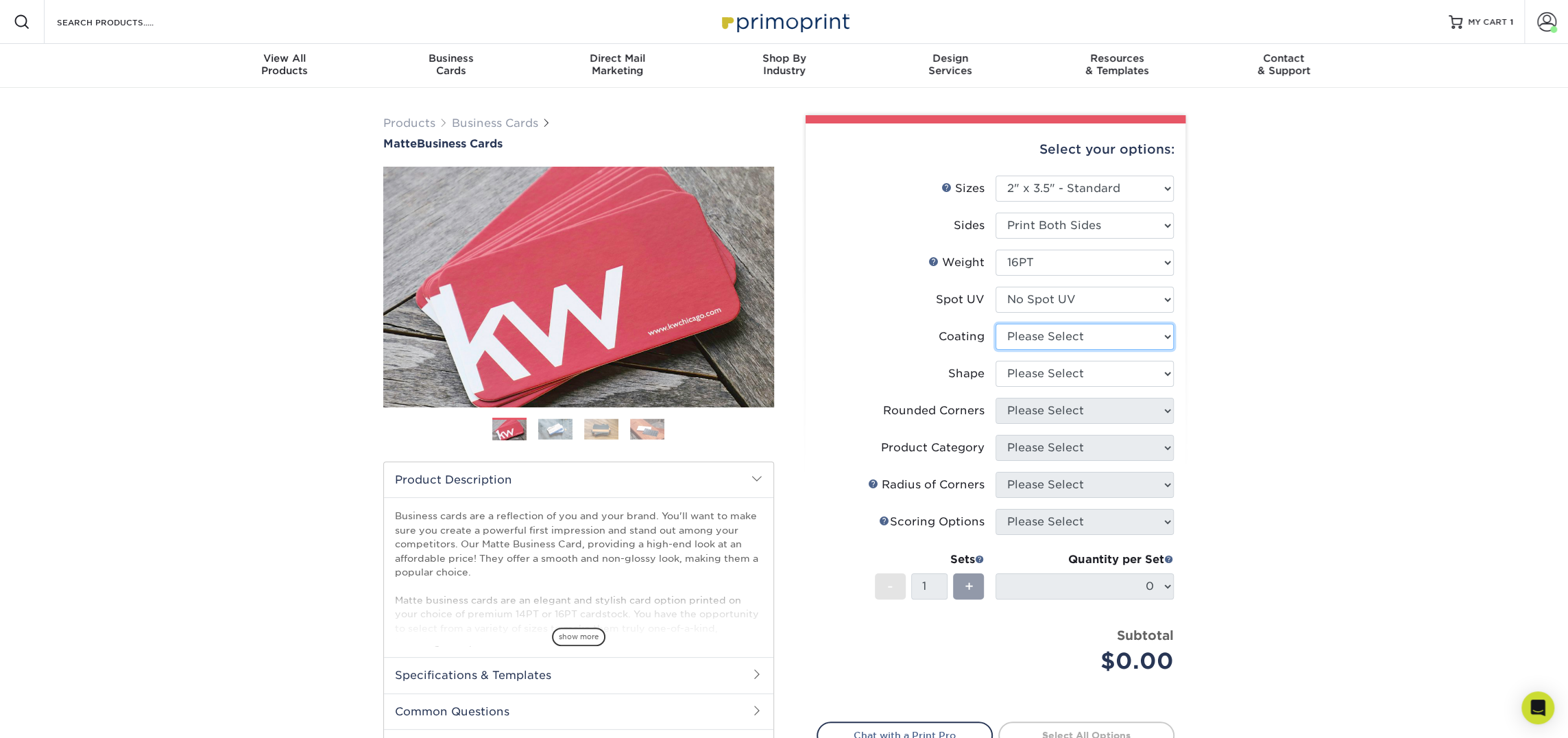
click at [1044, 337] on select at bounding box center [1084, 336] width 178 height 26
select select "121bb7b5-3b4d-429f-bd8d-bbf80e953313"
click at [995, 324] on select at bounding box center [1084, 336] width 178 height 26
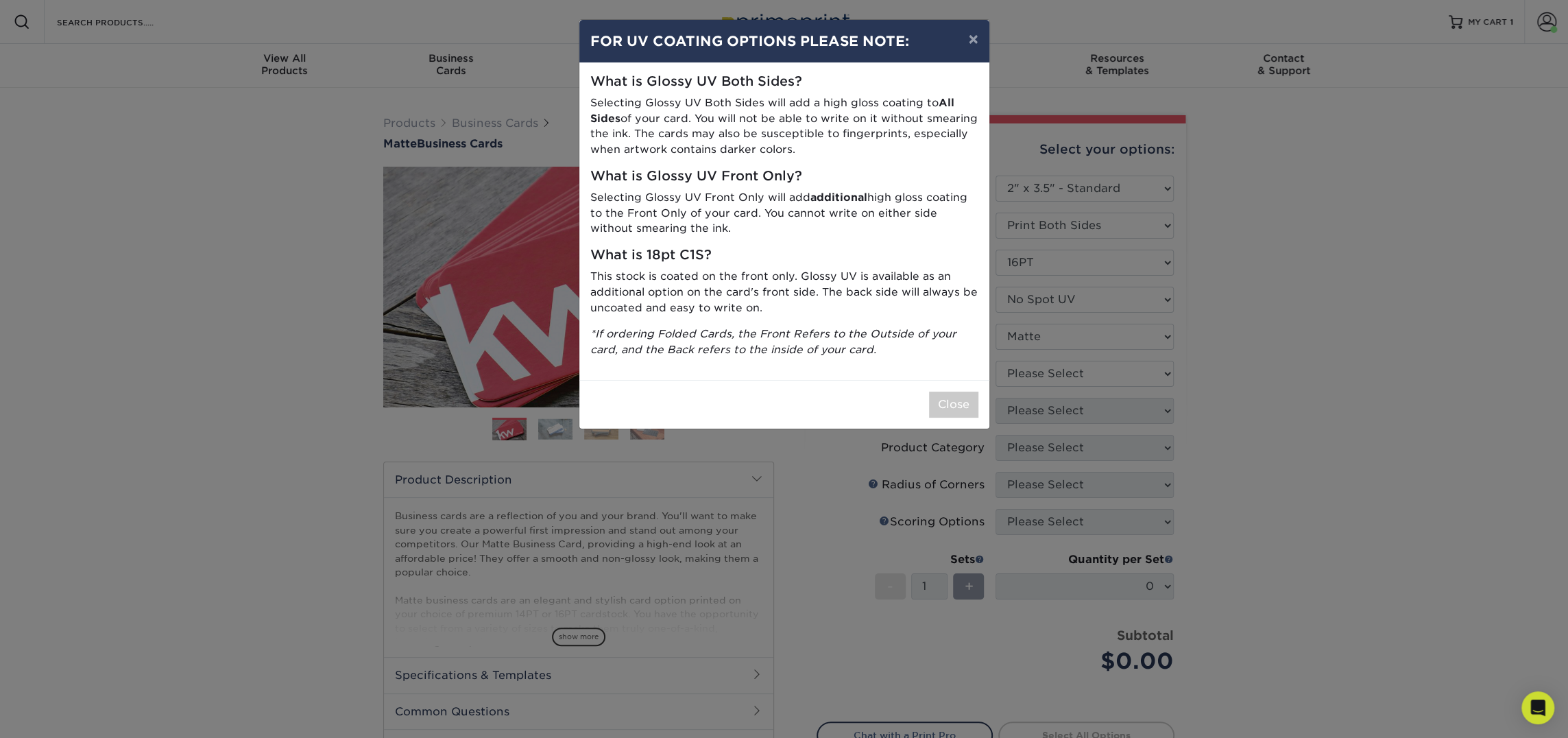
click at [1044, 380] on div "× FOR UV COATING OPTIONS PLEASE NOTE: What is Glossy UV Both Sides? Selecting G…" at bounding box center [784, 369] width 1568 height 738
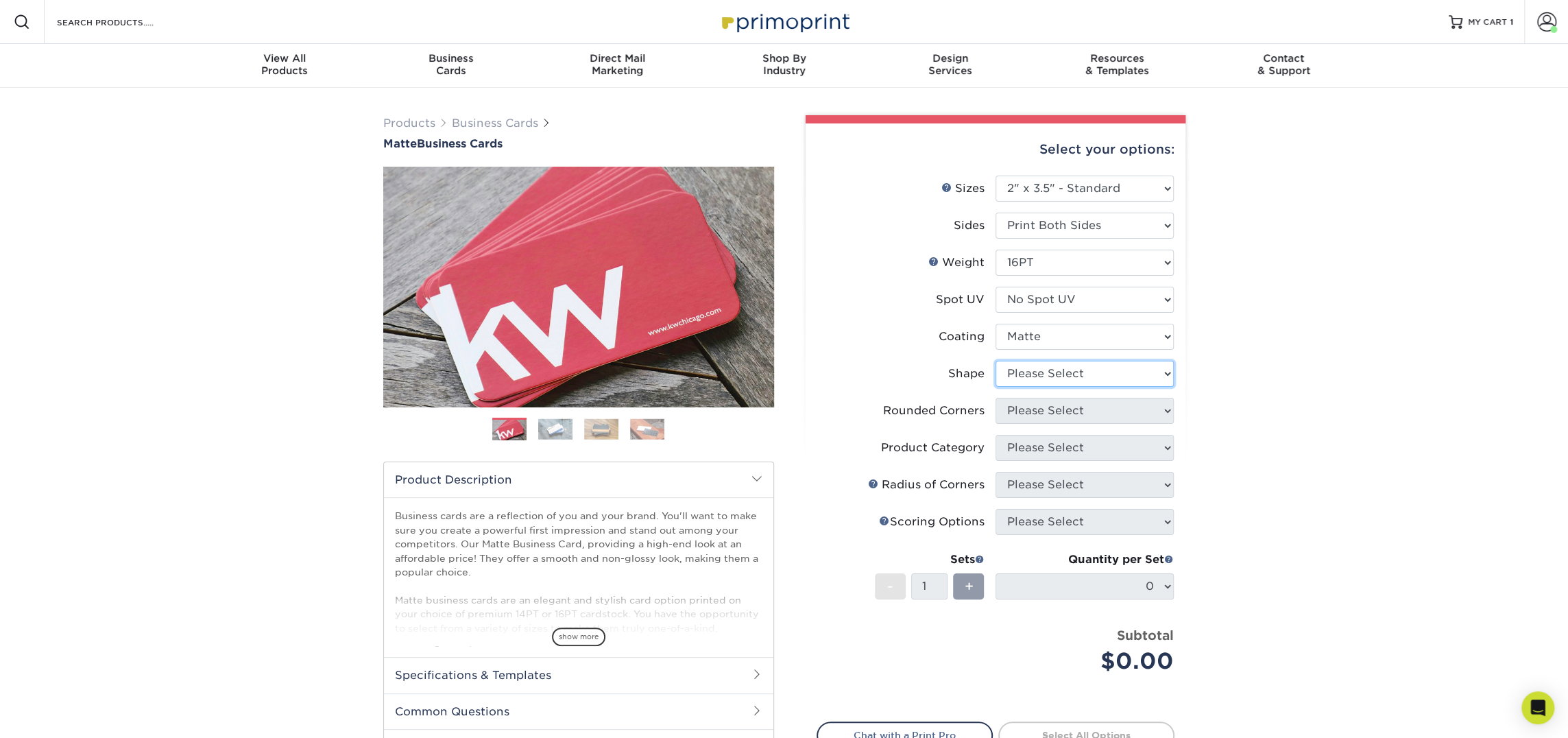
click at [1044, 380] on select "Please Select Standard Oval" at bounding box center [1084, 373] width 178 height 26
select select "standard"
click at [995, 361] on select "Please Select Standard Oval" at bounding box center [1084, 373] width 178 height 26
click at [1042, 413] on select "Please Select Yes - Round 2 Corners Yes - Round 4 Corners No" at bounding box center [1084, 410] width 178 height 26
select select "0"
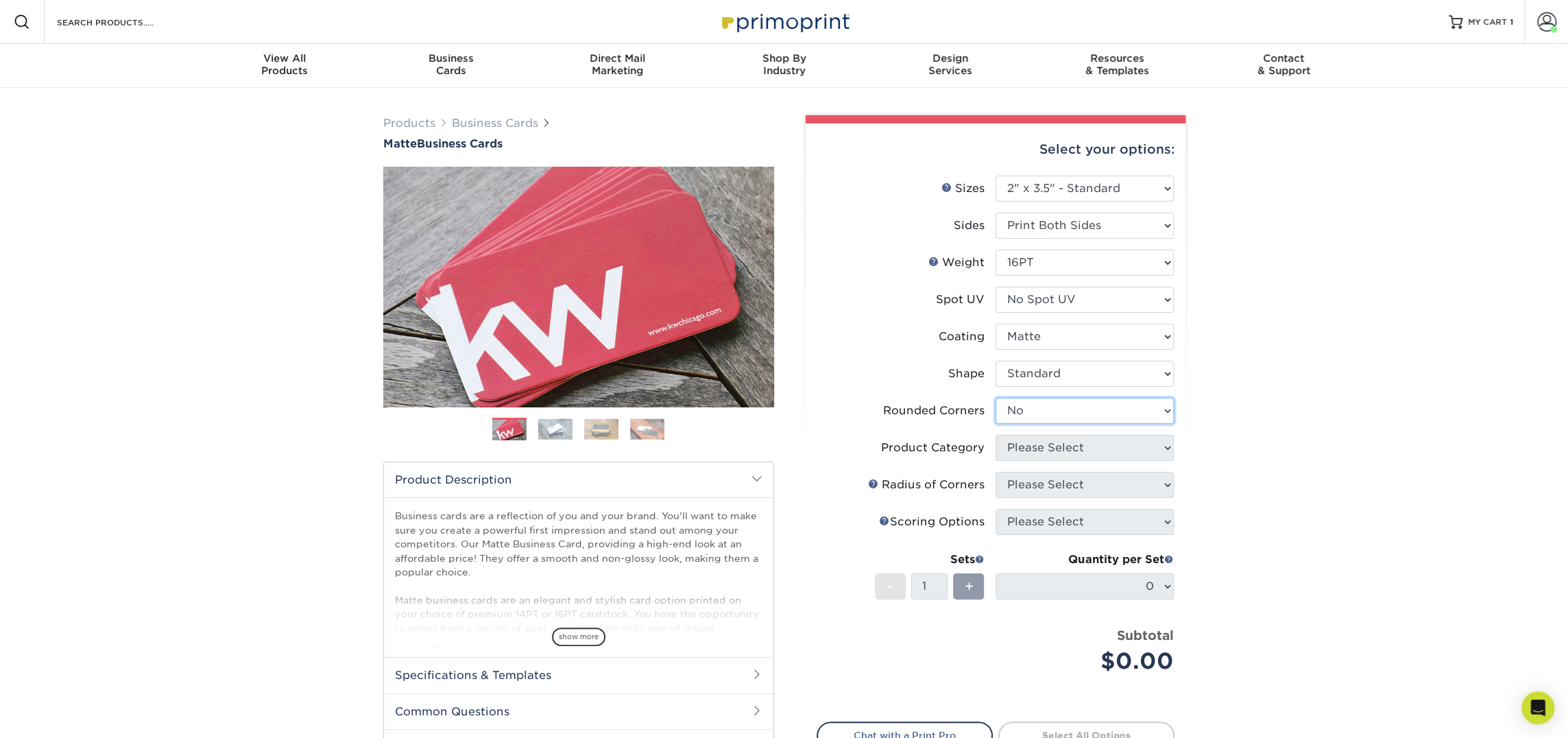
click at [995, 398] on select "Please Select Yes - Round 2 Corners Yes - Round 4 Corners No" at bounding box center [1084, 410] width 178 height 26
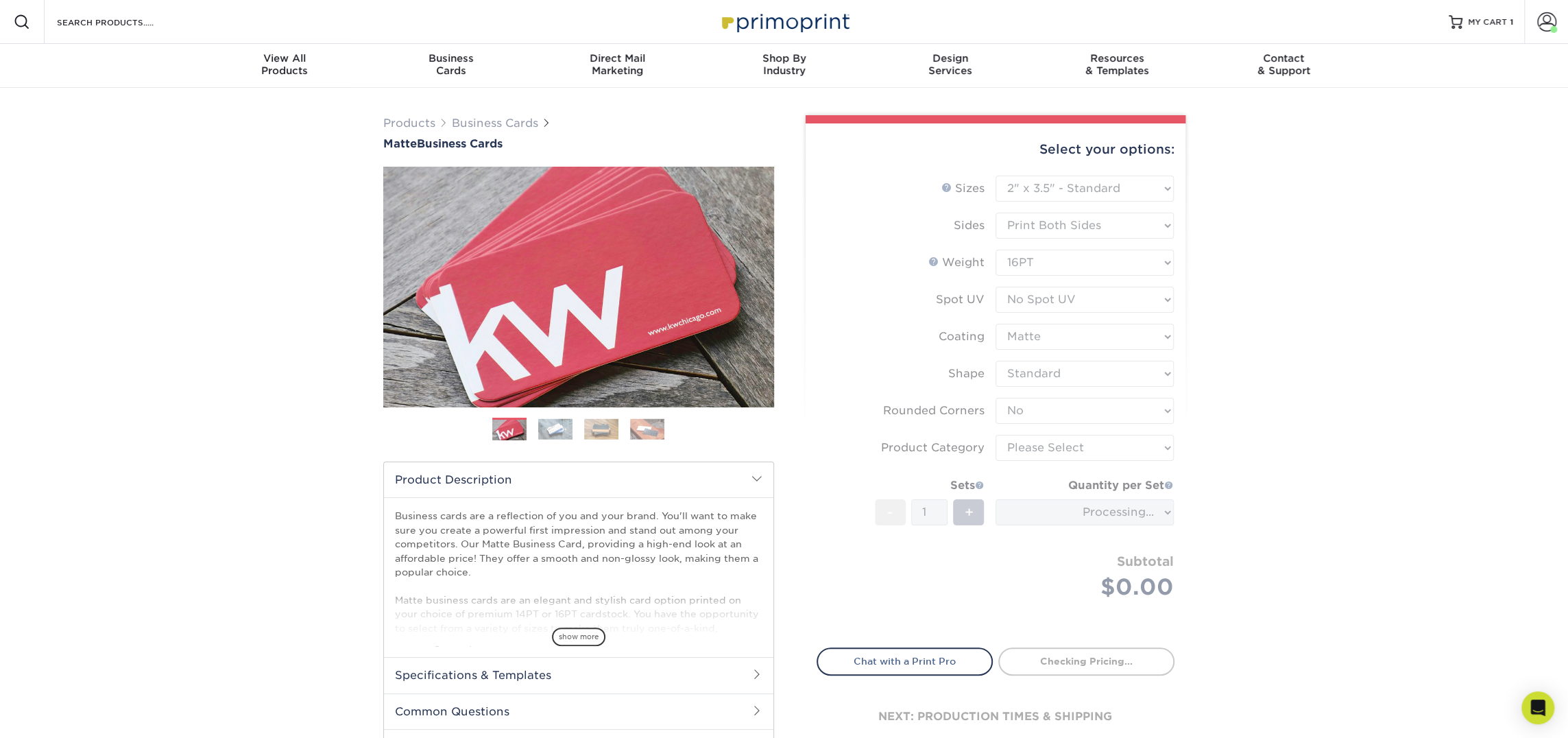
click at [1053, 451] on form "Sizes Help Sizes Please Select 1.5" x 3.5" - Mini 1.75" x 3.5" - Mini 2" x 2" -…" at bounding box center [995, 403] width 358 height 456
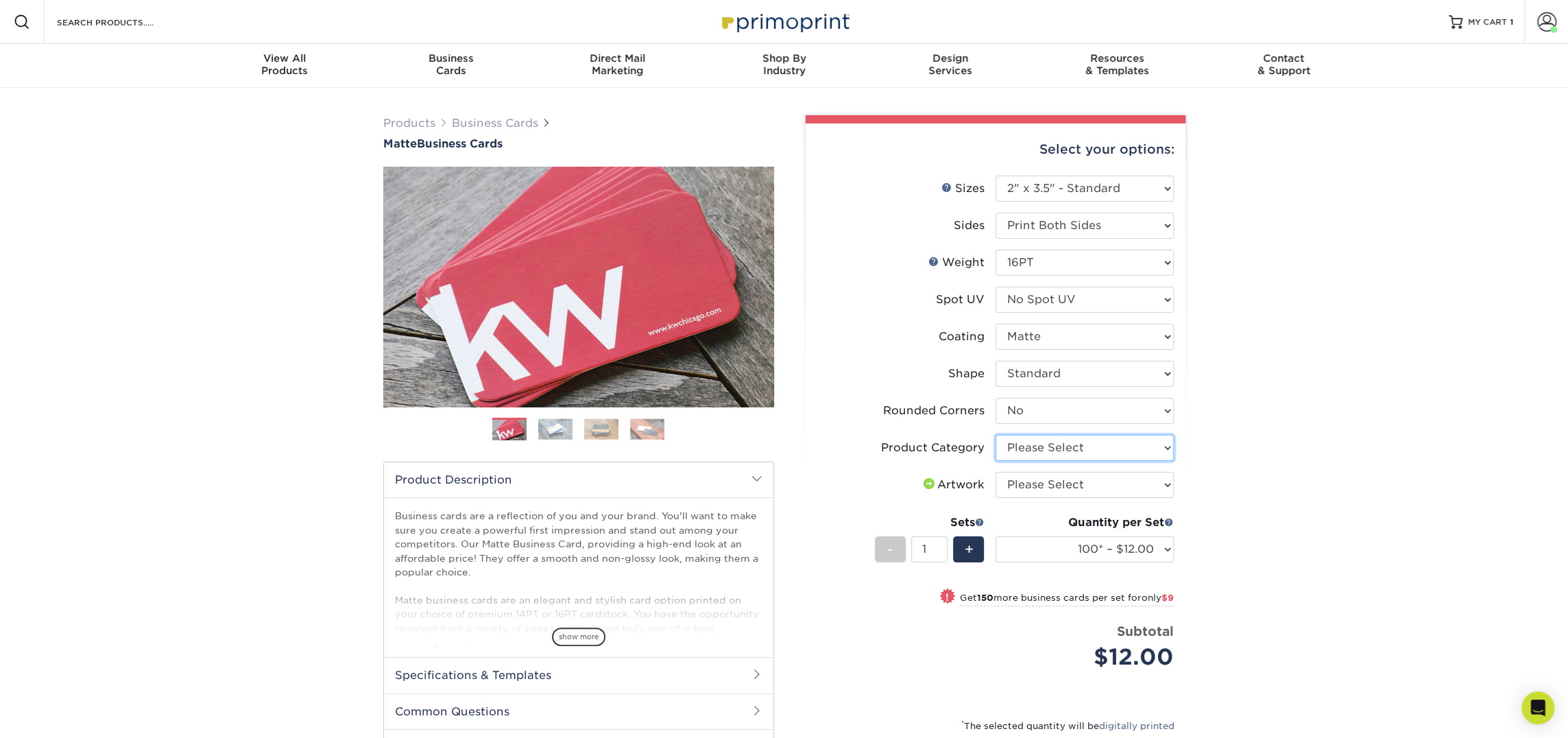
click at [1064, 447] on select "Please Select Business Cards" at bounding box center [1084, 447] width 178 height 26
select select "3b5148f1-0588-4f88-a218-97bcfdce65c1"
click at [995, 434] on select "Please Select Business Cards" at bounding box center [1084, 447] width 178 height 26
click at [1063, 482] on select "Please Select I will upload files I need a design - $100" at bounding box center [1084, 484] width 178 height 26
select select "upload"
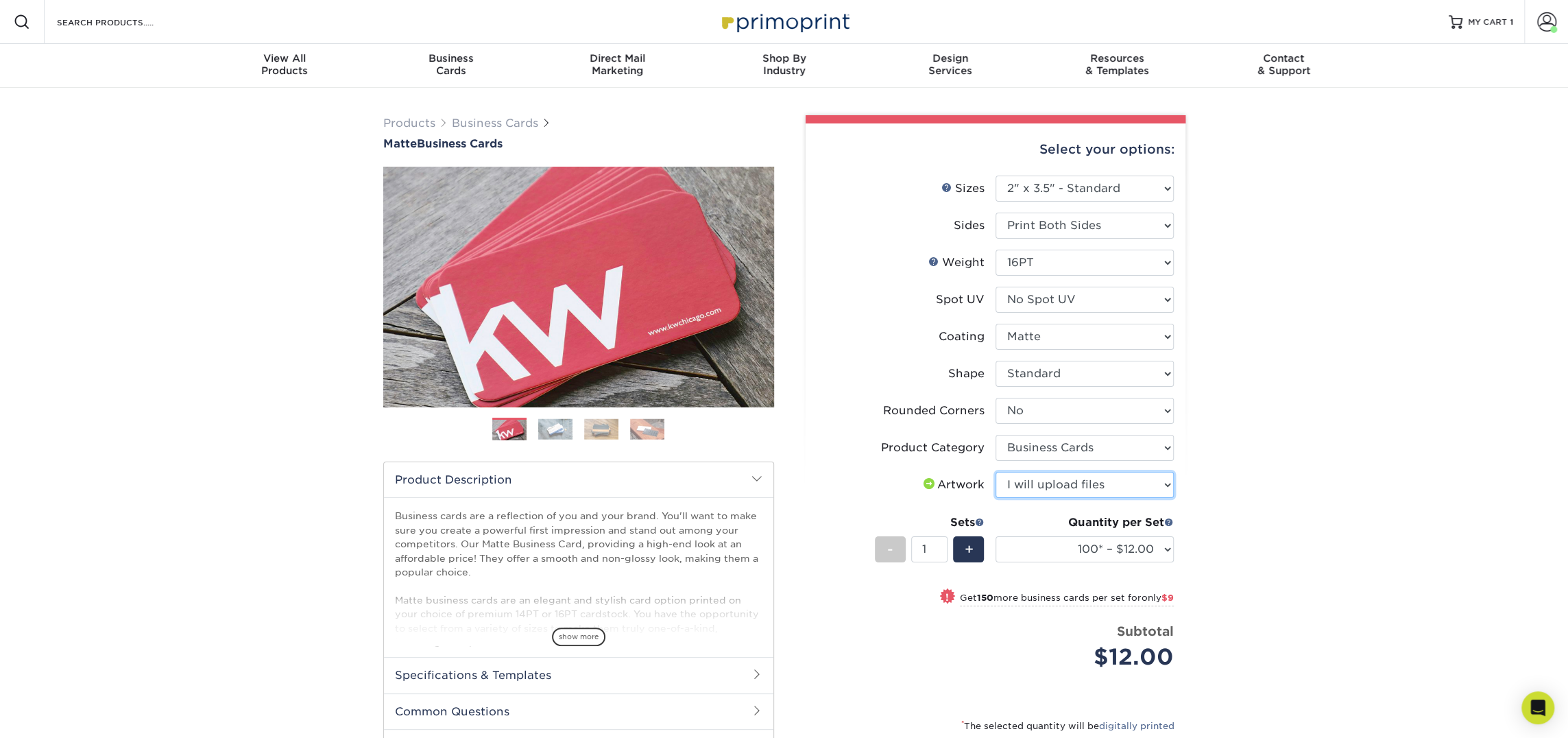
click at [995, 471] on select "Please Select I will upload files I need a design - $100" at bounding box center [1084, 484] width 178 height 26
click at [1068, 540] on select "100* – $12.00 250* – $21.00 500 – $42.00 1000 – $53.00 2500 – $95.00 5000 – $18…" at bounding box center [1084, 549] width 178 height 26
select select "250* – $21.00"
click at [995, 536] on select "100* – $12.00 250* – $21.00 500 – $42.00 1000 – $53.00 2500 – $95.00 5000 – $18…" at bounding box center [1084, 549] width 178 height 26
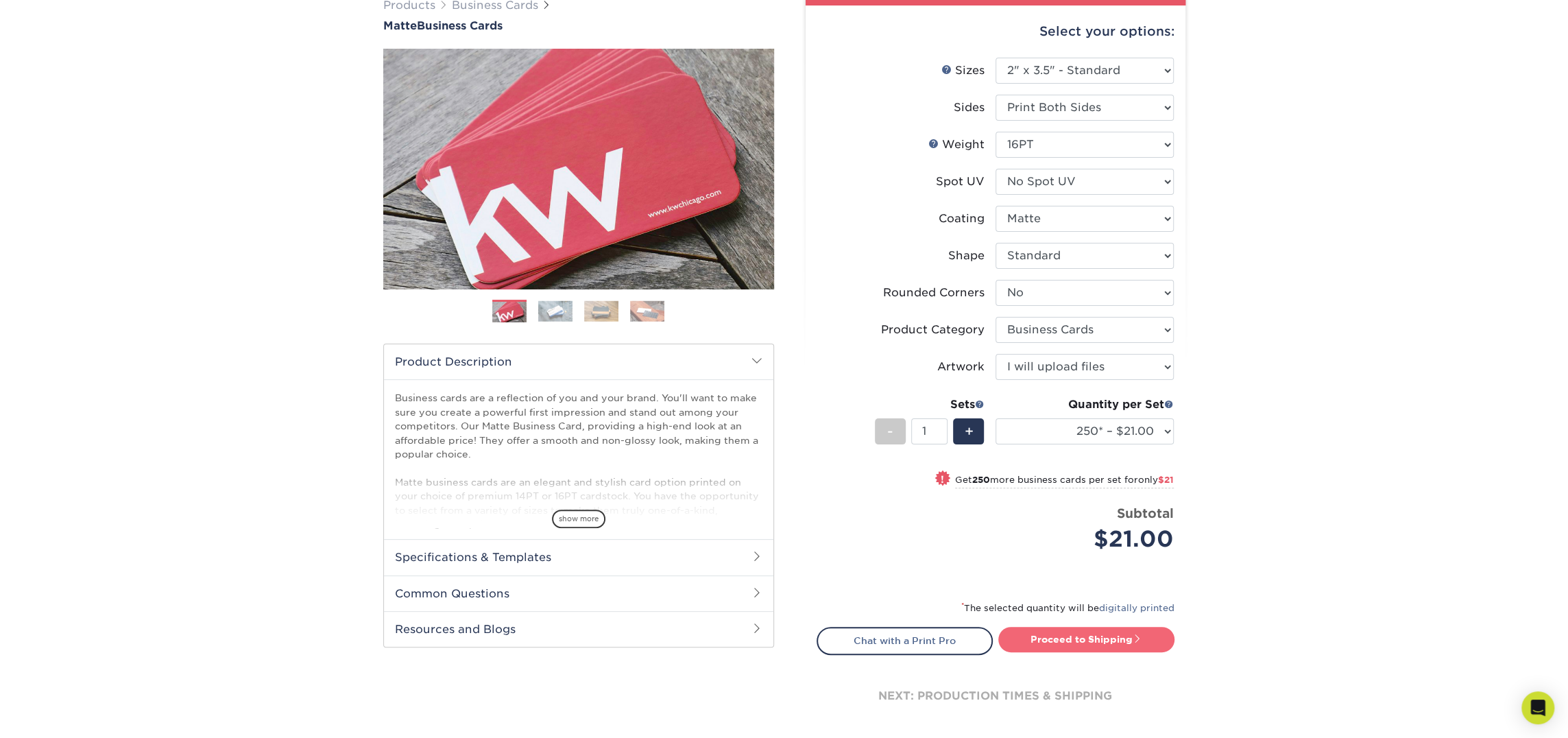
click at [1077, 644] on link "Proceed to Shipping" at bounding box center [1086, 638] width 176 height 24
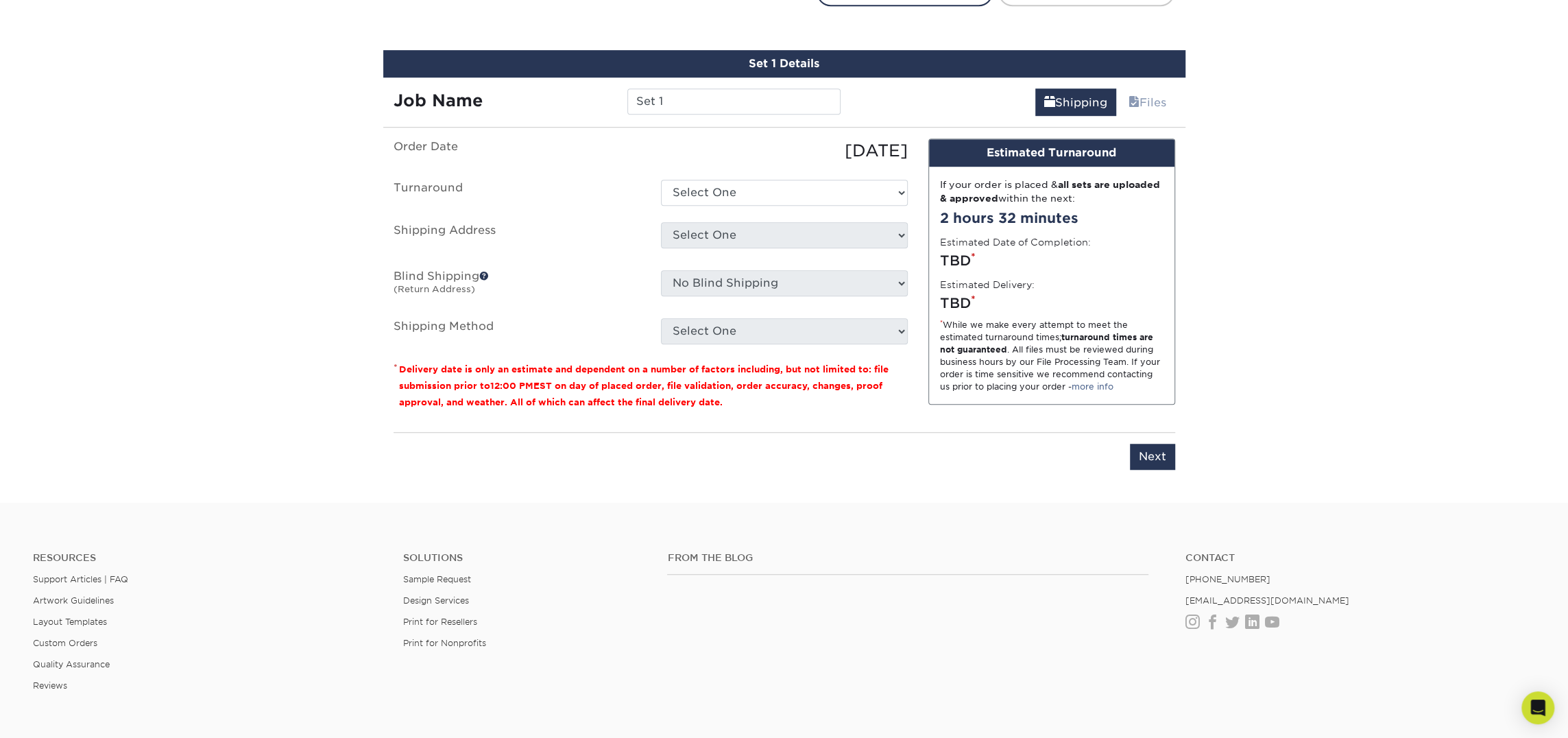
scroll to position [782, 0]
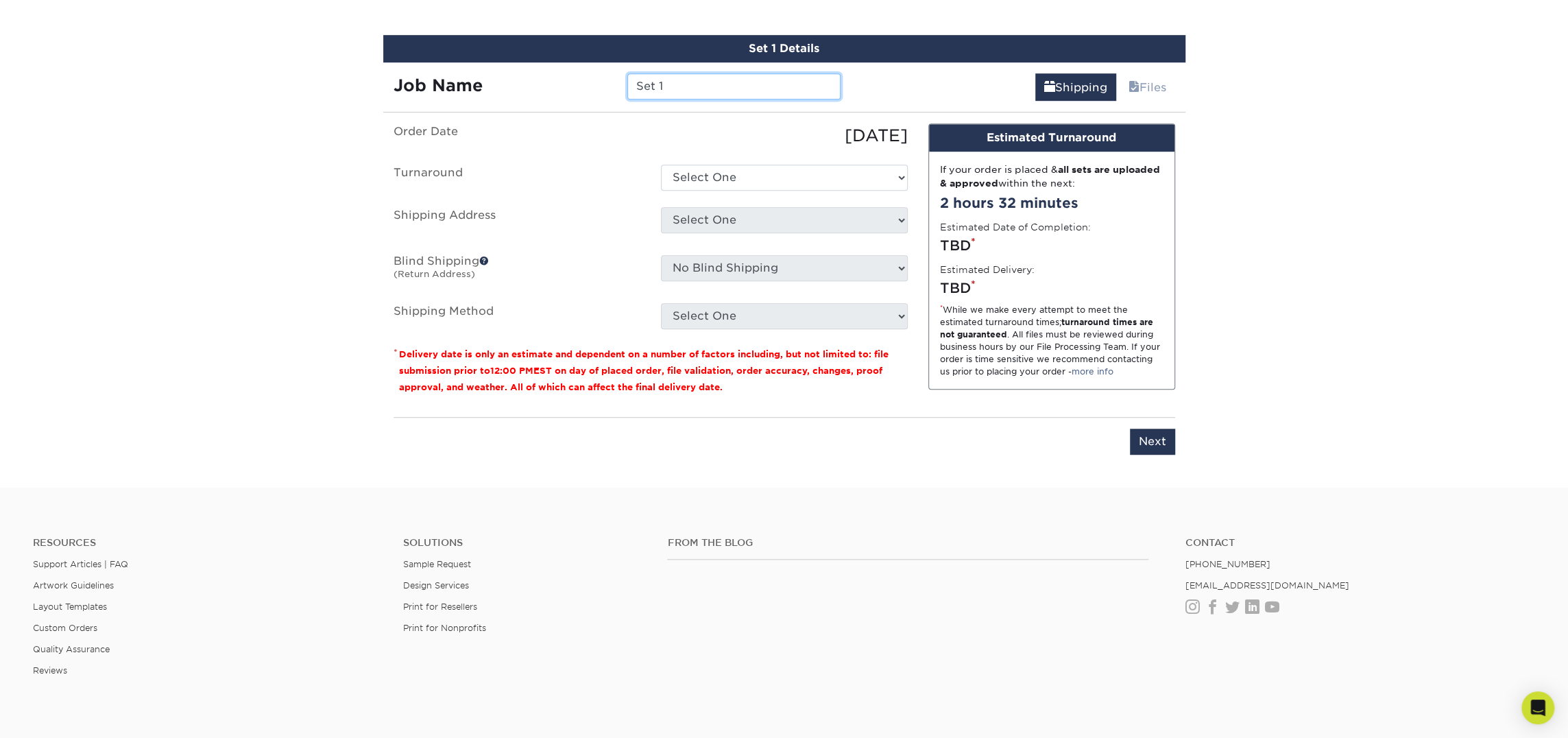
click at [700, 87] on input "Set 1" at bounding box center [734, 86] width 213 height 26
type input "S"
type input "Brady Harrington"
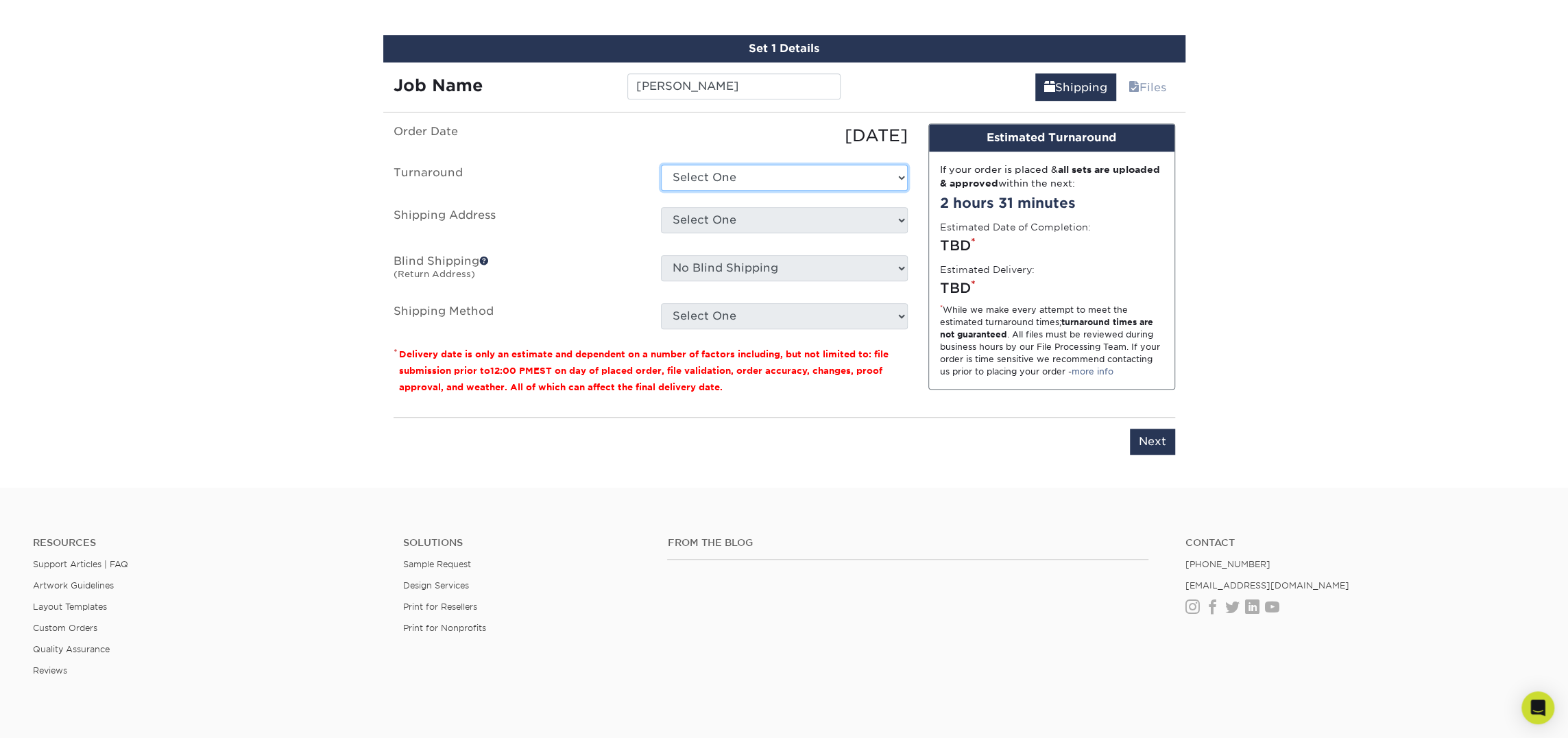
click at [723, 177] on select "Select One 2-4 Business Days 2 Day Next Business Day" at bounding box center [784, 177] width 247 height 26
select select "23721297-b68b-4846-ba83-3171e6bd9d78"
click at [661, 165] on select "Select One 2-4 Business Days 2 Day Next Business Day" at bounding box center [784, 177] width 247 height 26
click at [722, 211] on select "Select One Atlanta Office [PERSON_NAME][GEOGRAPHIC_DATA] [PERSON_NAME][GEOGRAPH…" at bounding box center [784, 220] width 247 height 26
select select "283681"
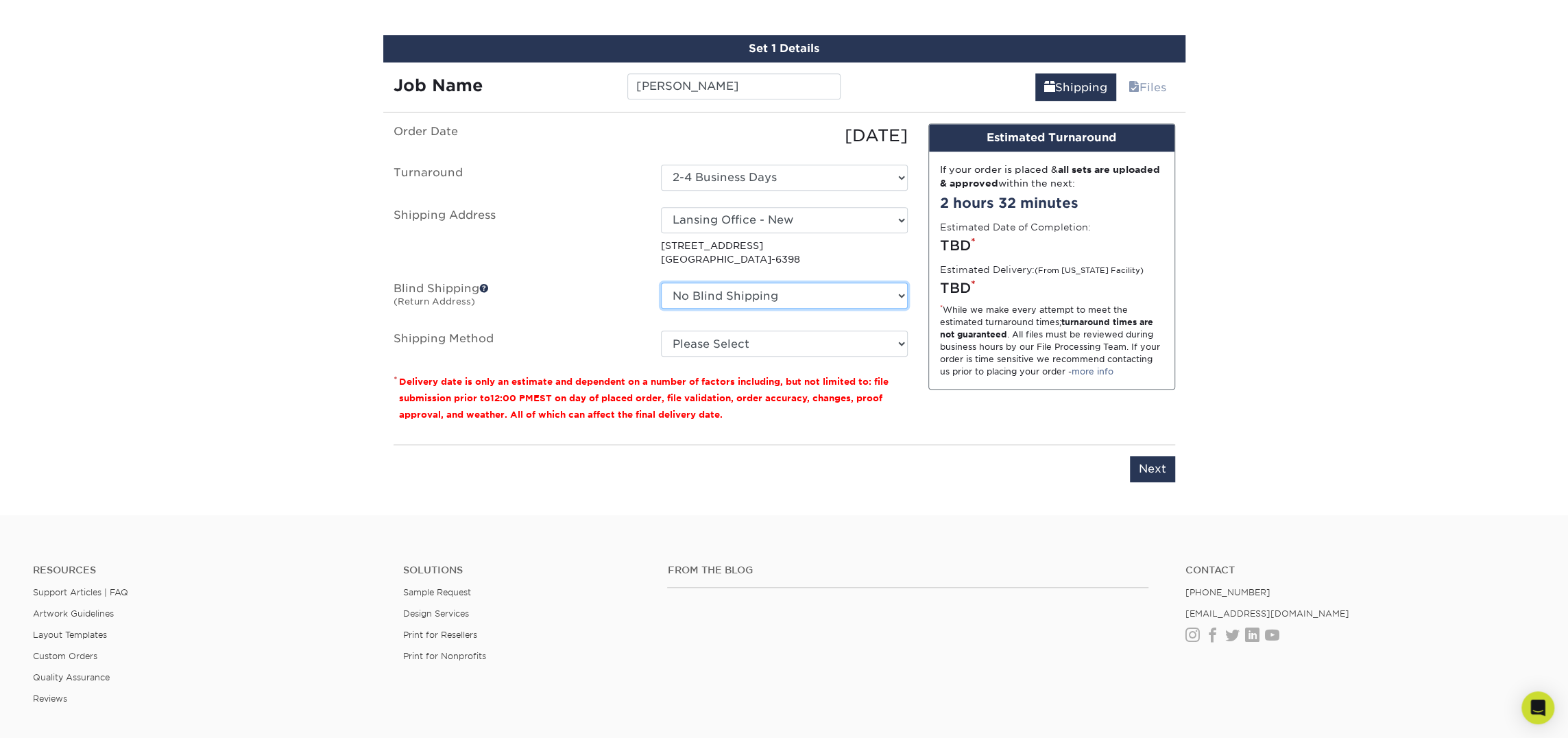
click at [759, 295] on select "No Blind Shipping [GEOGRAPHIC_DATA] Office [PERSON_NAME][GEOGRAPHIC_DATA] [PERS…" at bounding box center [784, 295] width 247 height 26
click at [705, 347] on select "Please Select Ground Shipping (+$7.84) 3 Day Shipping Service (+$20.06) 2 Day A…" at bounding box center [784, 343] width 247 height 26
select select "03"
click at [661, 330] on select "Please Select Ground Shipping (+$7.84) 3 Day Shipping Service (+$20.06) 2 Day A…" at bounding box center [784, 343] width 247 height 26
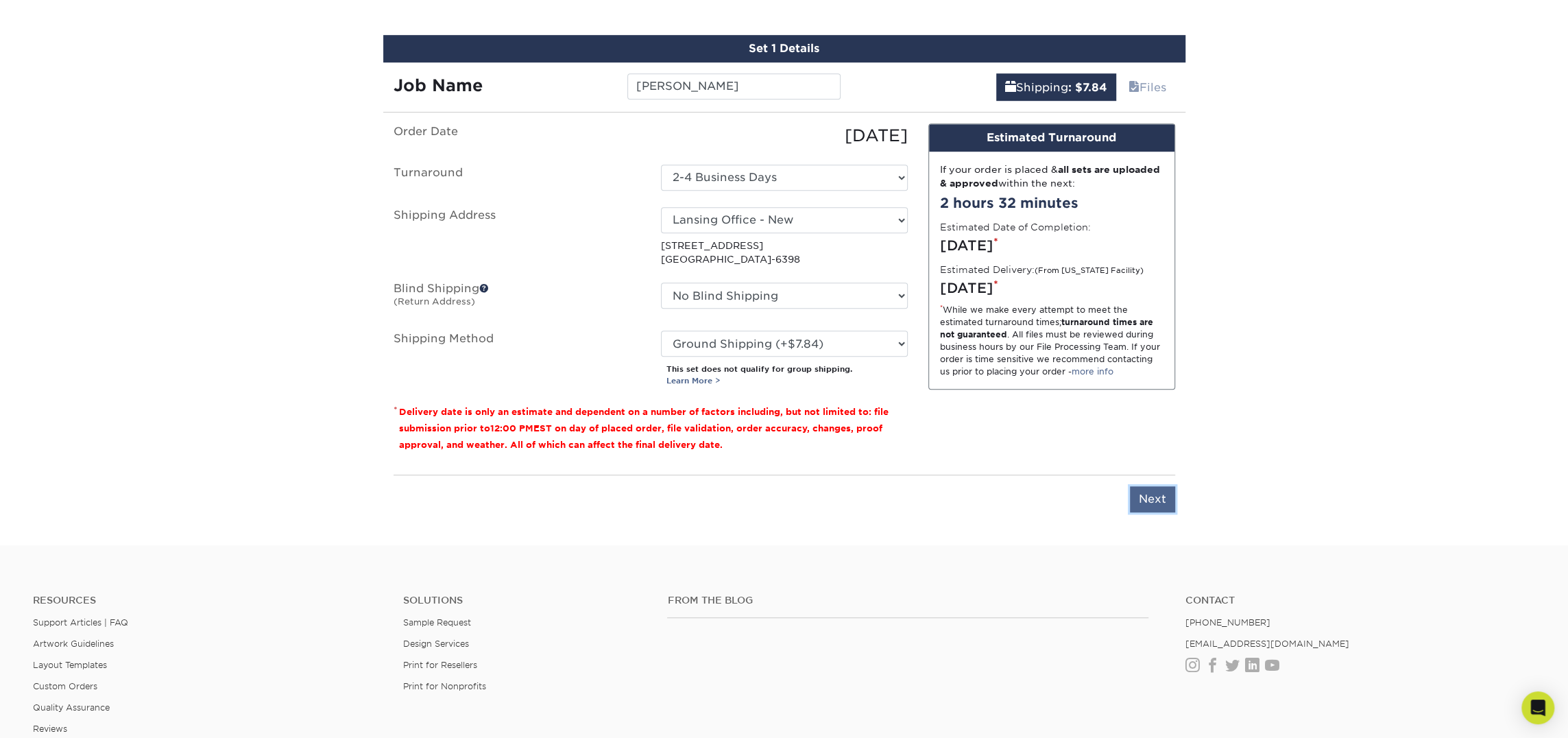
click at [1146, 499] on input "Next" at bounding box center [1153, 499] width 45 height 26
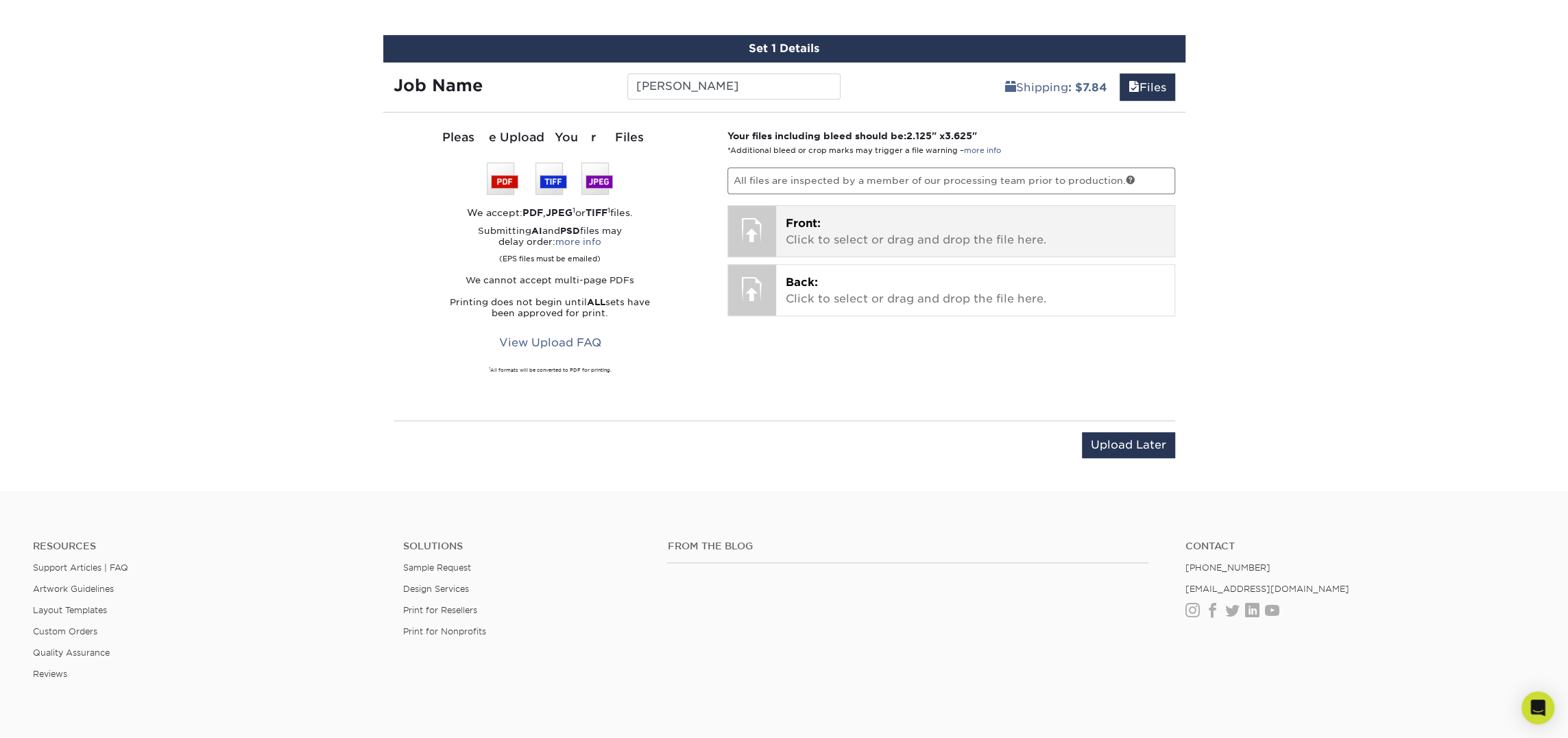
click at [820, 231] on p "Front: Click to select or drag and drop the file here." at bounding box center [975, 232] width 379 height 33
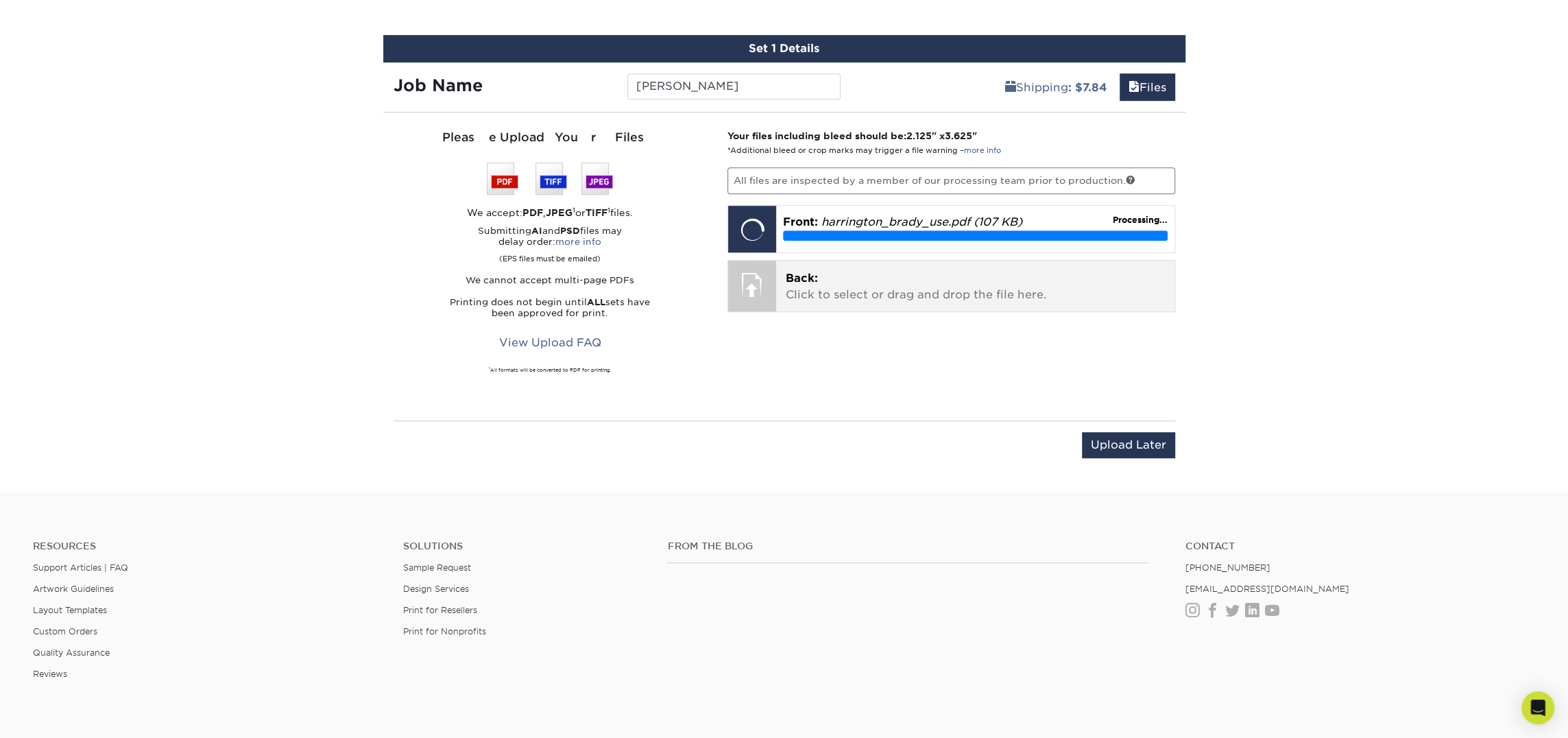
click at [912, 285] on p "Back: Click to select or drag and drop the file here." at bounding box center [975, 286] width 379 height 33
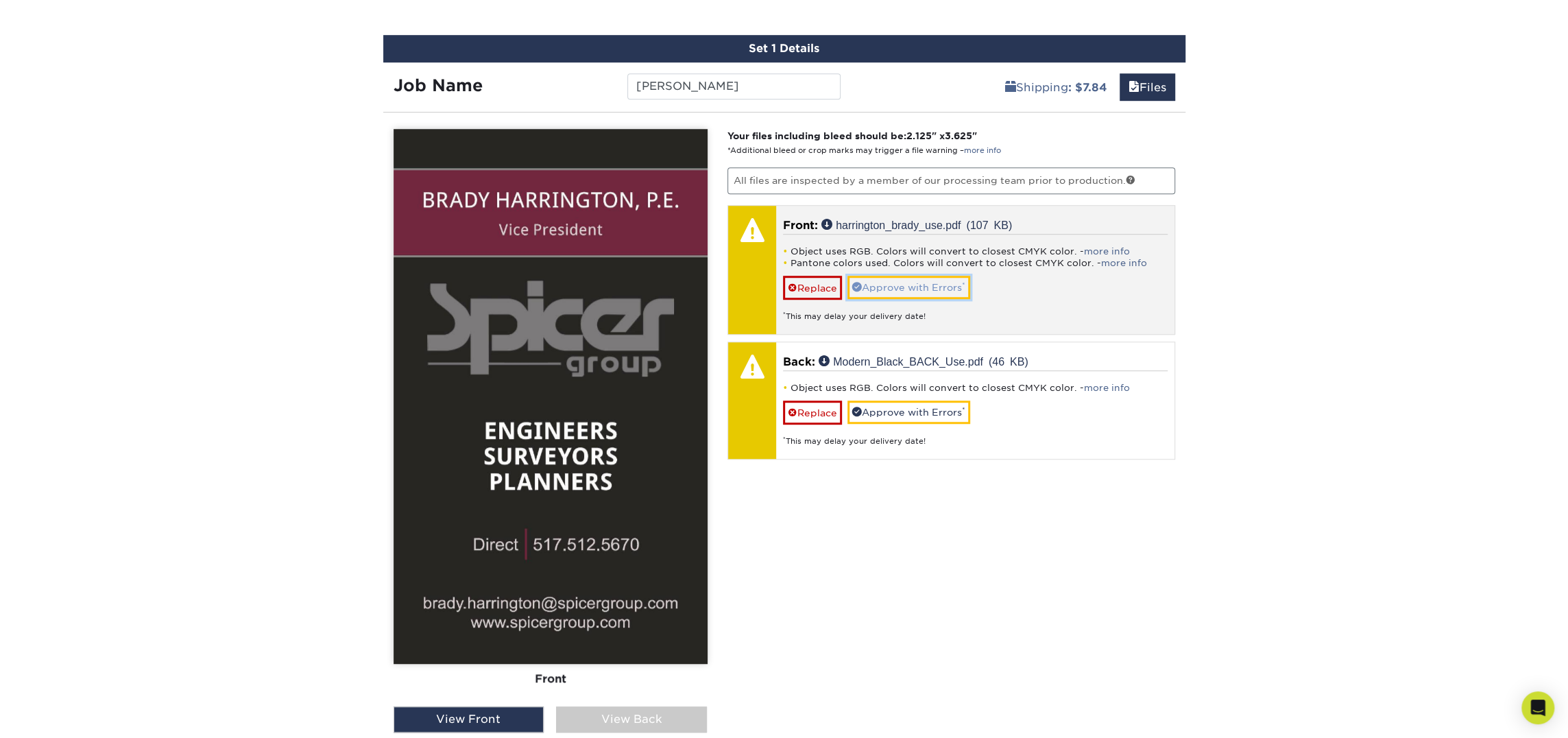
click at [930, 290] on link "Approve with Errors *" at bounding box center [909, 287] width 122 height 24
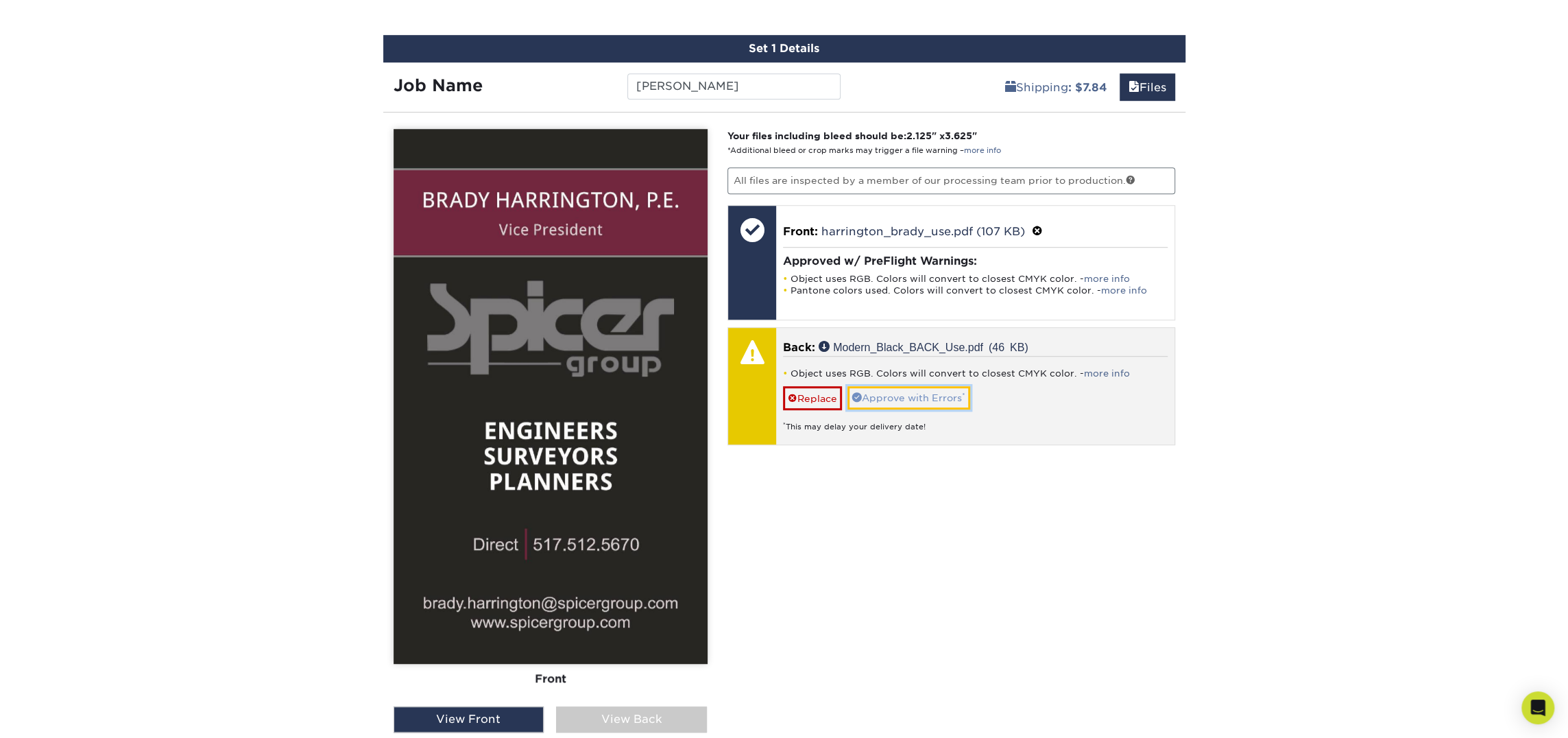
click at [929, 390] on link "Approve with Errors *" at bounding box center [909, 398] width 122 height 24
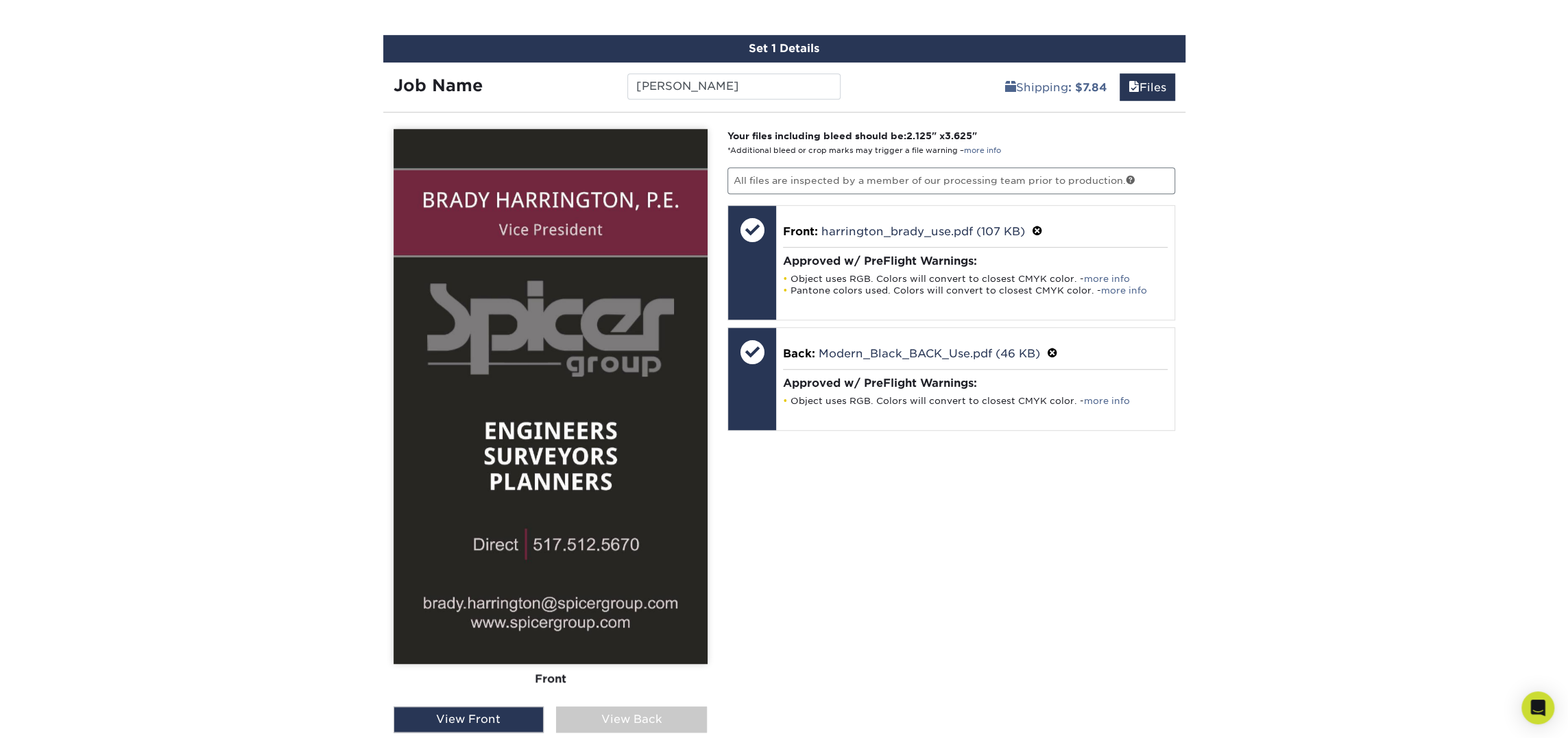
click at [653, 711] on div "View Back" at bounding box center [631, 718] width 151 height 26
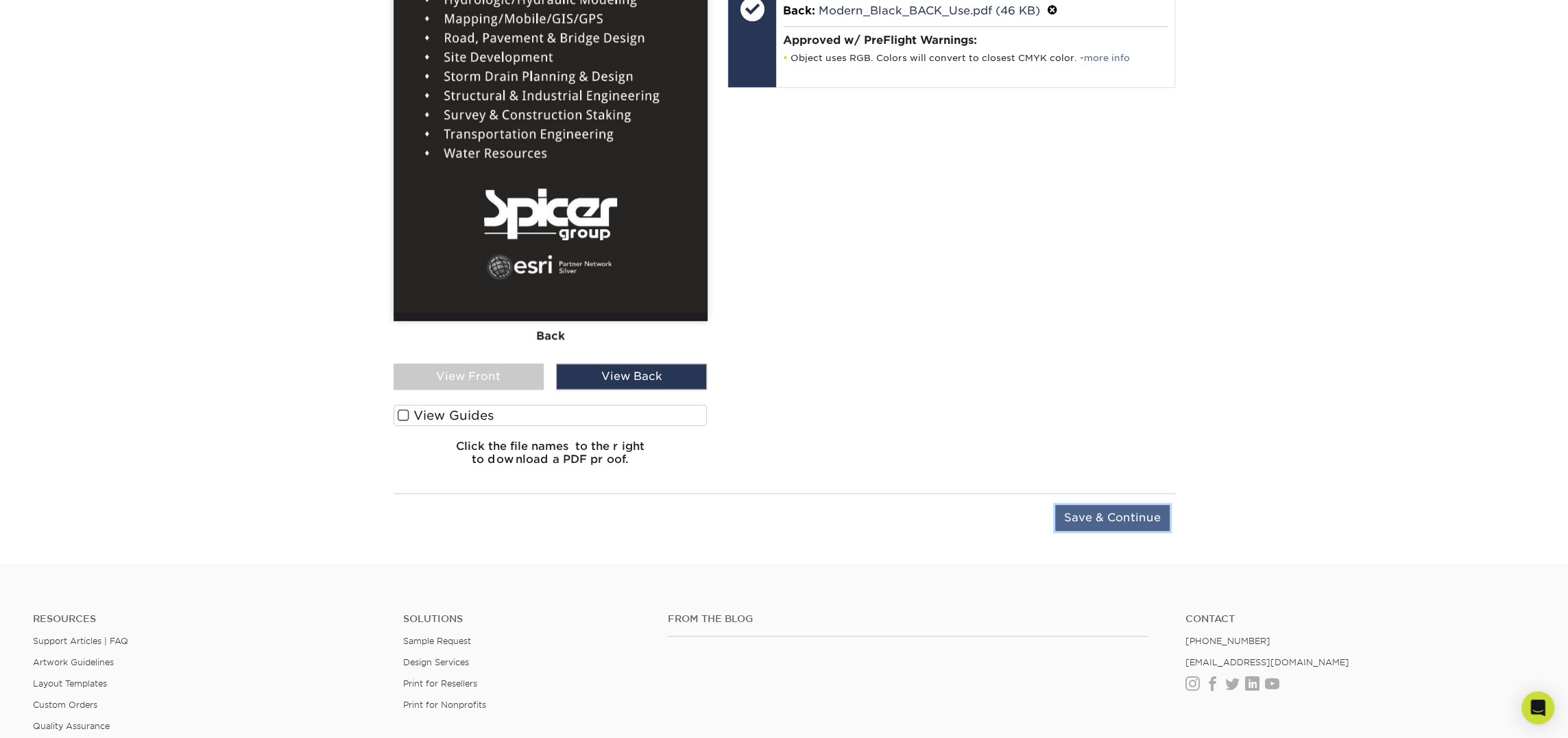
click at [1142, 526] on input "Save & Continue" at bounding box center [1112, 517] width 115 height 26
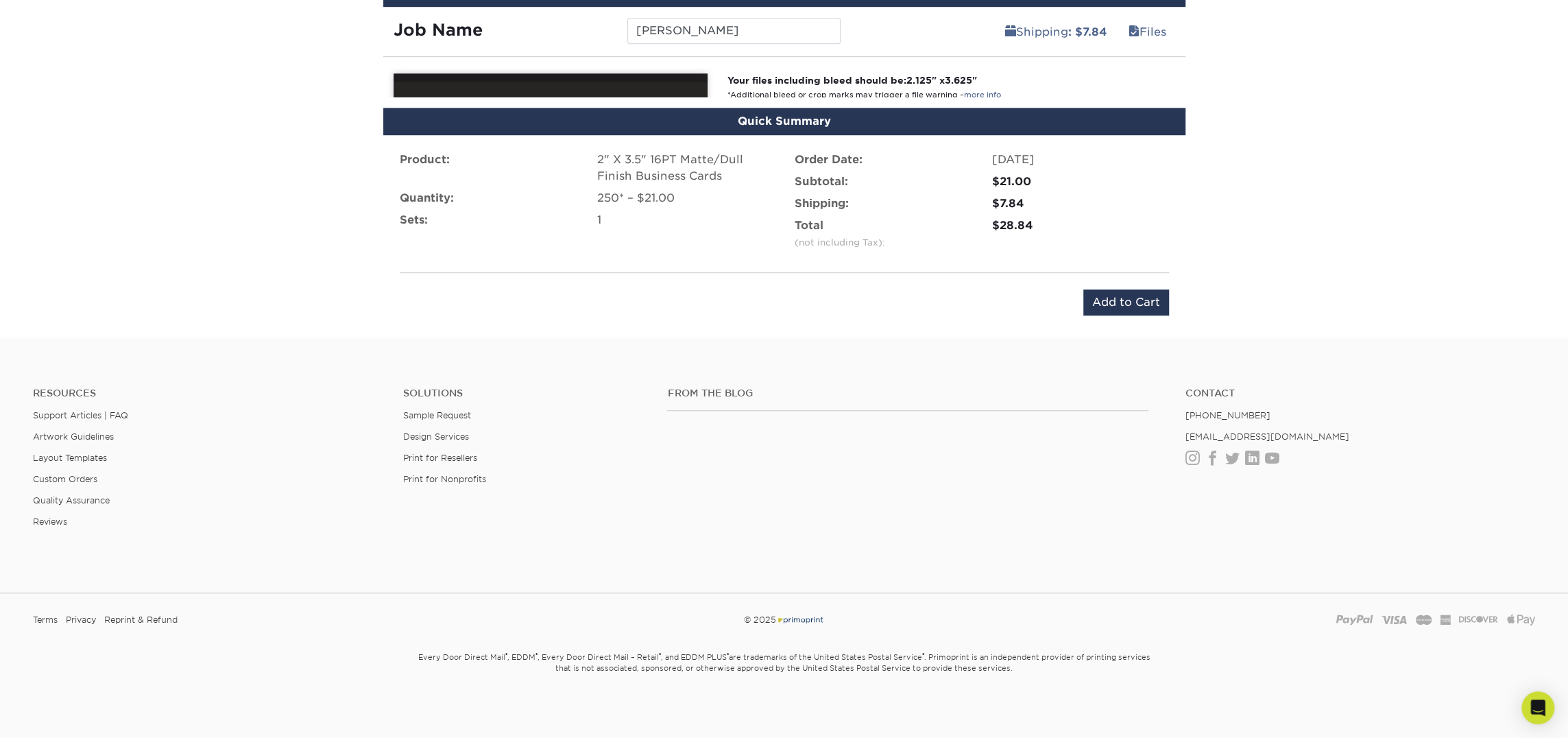
scroll to position [806, 0]
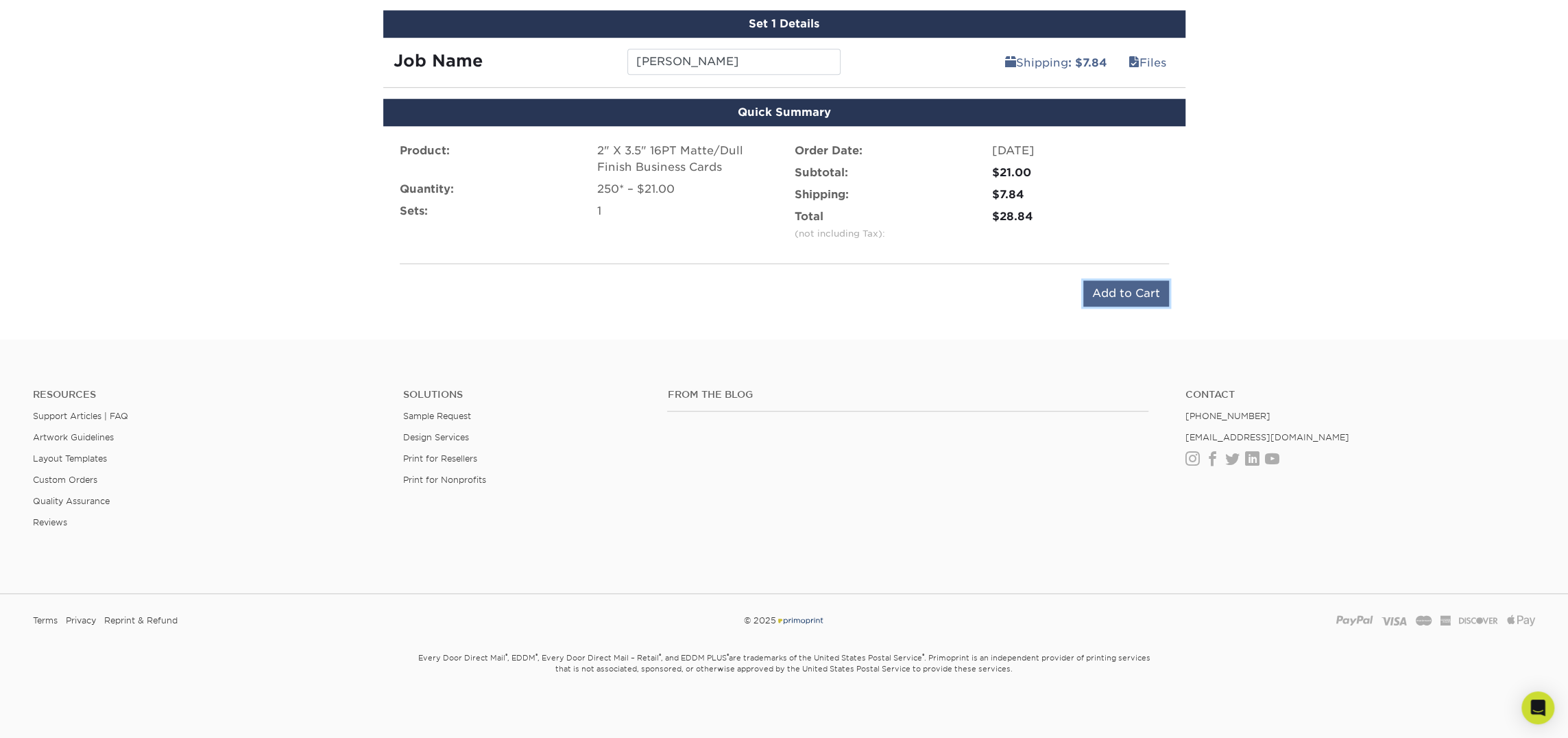
click at [1133, 283] on input "Add to Cart" at bounding box center [1126, 293] width 85 height 26
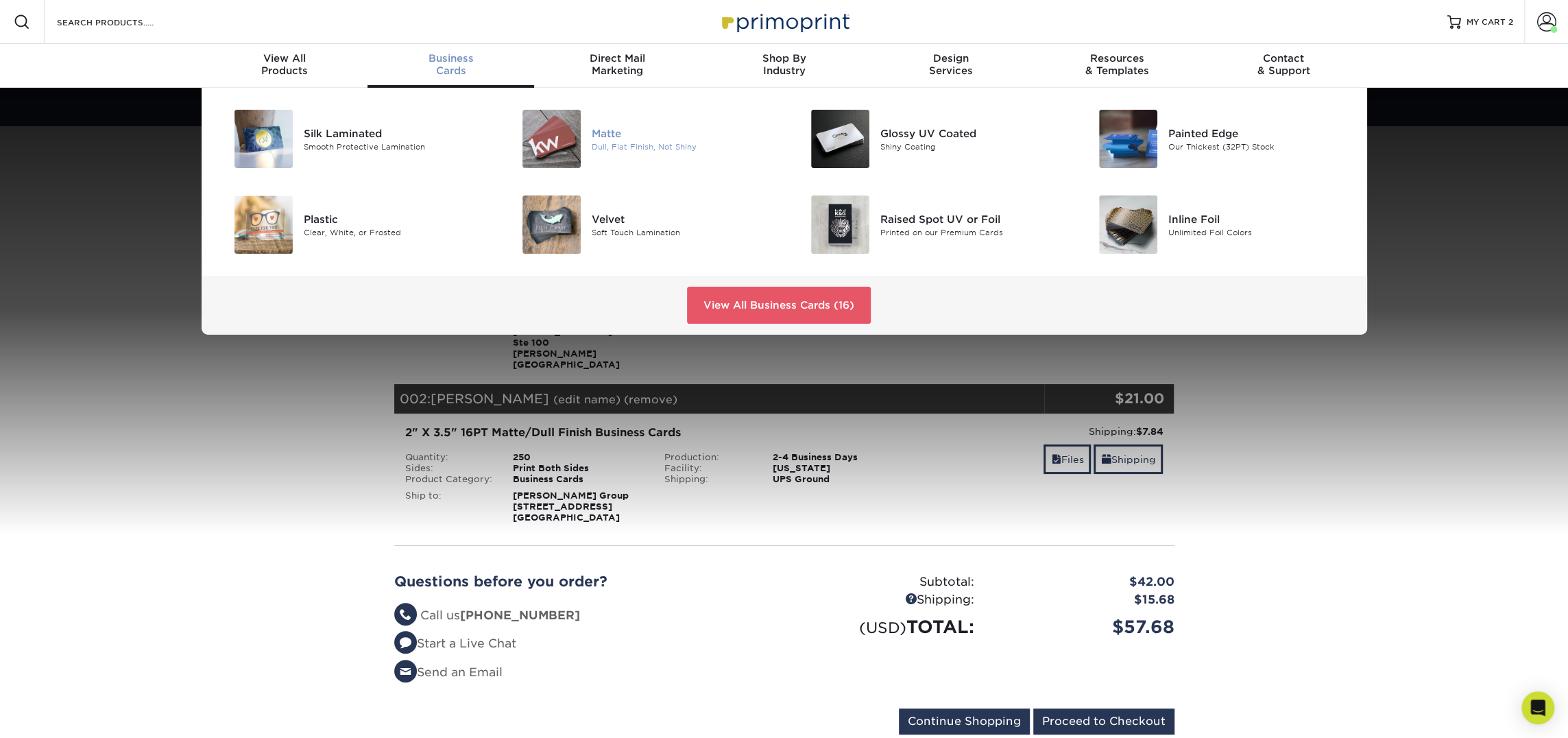
click at [547, 136] on img at bounding box center [551, 139] width 58 height 58
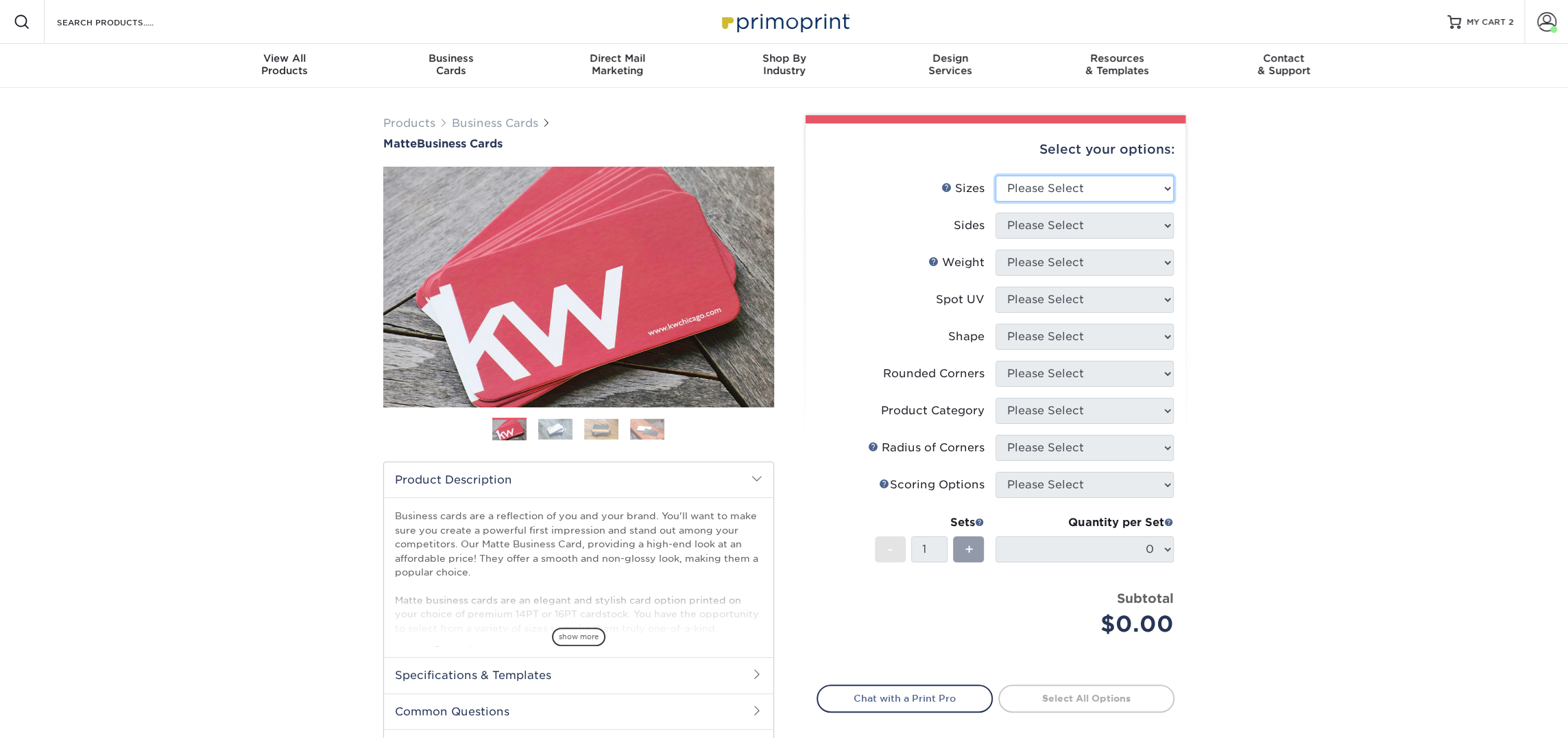
click at [1035, 185] on select "Please Select 1.5" x 3.5" - Mini 1.75" x 3.5" - Mini 2" x 2" - Square 2" x 3" -…" at bounding box center [1084, 188] width 178 height 26
select select "2.00x3.50"
click at [995, 176] on select "Please Select 1.5" x 3.5" - Mini 1.75" x 3.5" - Mini 2" x 2" - Square 2" x 3" -…" at bounding box center [1084, 188] width 178 height 26
click at [1078, 227] on select "Please Select Print Both Sides Print Front Only" at bounding box center [1084, 225] width 178 height 26
select select "13abbda7-1d64-4f25-8bb2-c179b224825d"
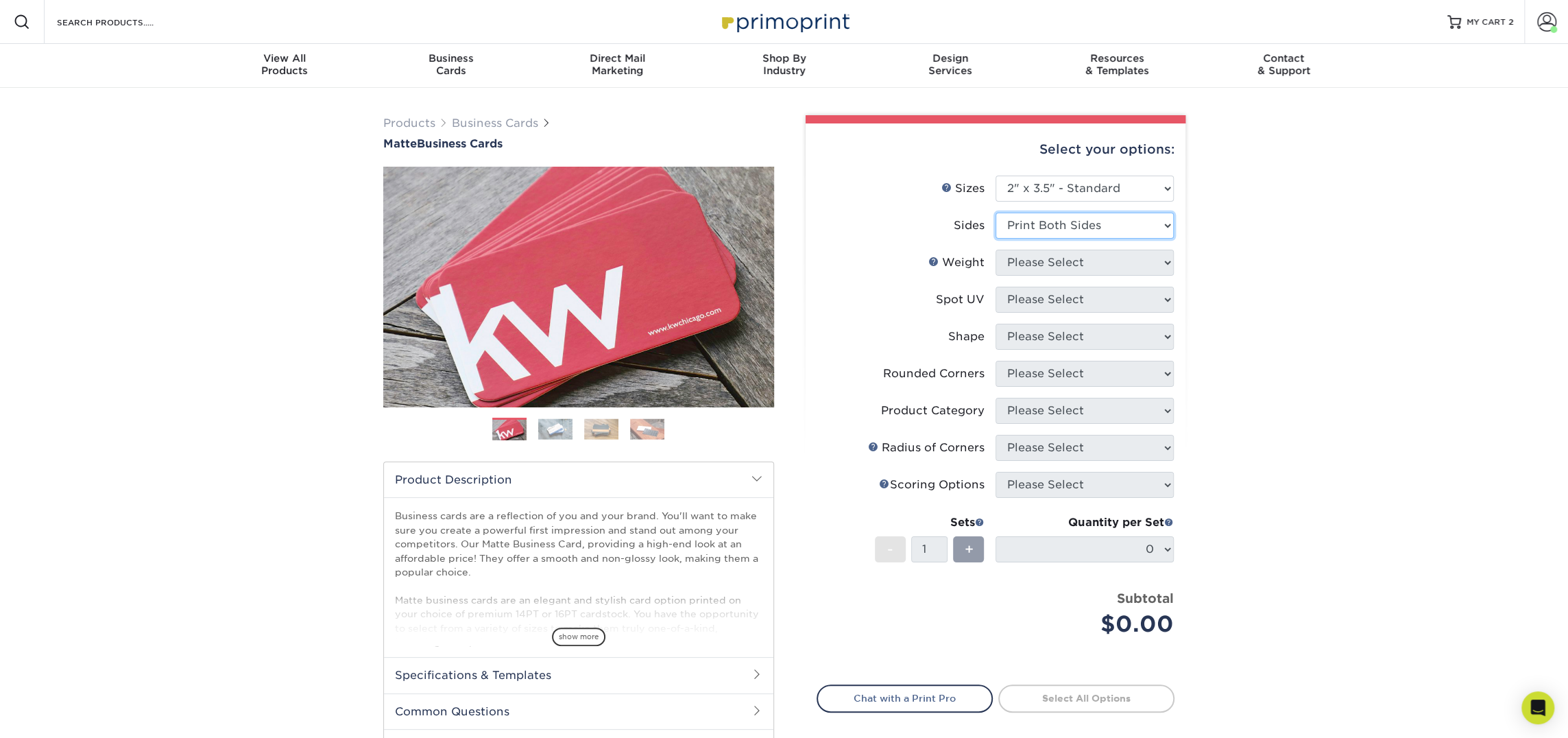
click at [995, 213] on select "Please Select Print Both Sides Print Front Only" at bounding box center [1084, 225] width 178 height 26
click at [1071, 260] on select "Please Select 16PT 14PT" at bounding box center [1084, 262] width 178 height 26
select select "16PT"
click at [995, 249] on select "Please Select 16PT 14PT" at bounding box center [1084, 262] width 178 height 26
click at [1061, 297] on select "Please Select No Spot UV Front and Back (Both Sides) Front Only Back Only" at bounding box center [1084, 299] width 178 height 26
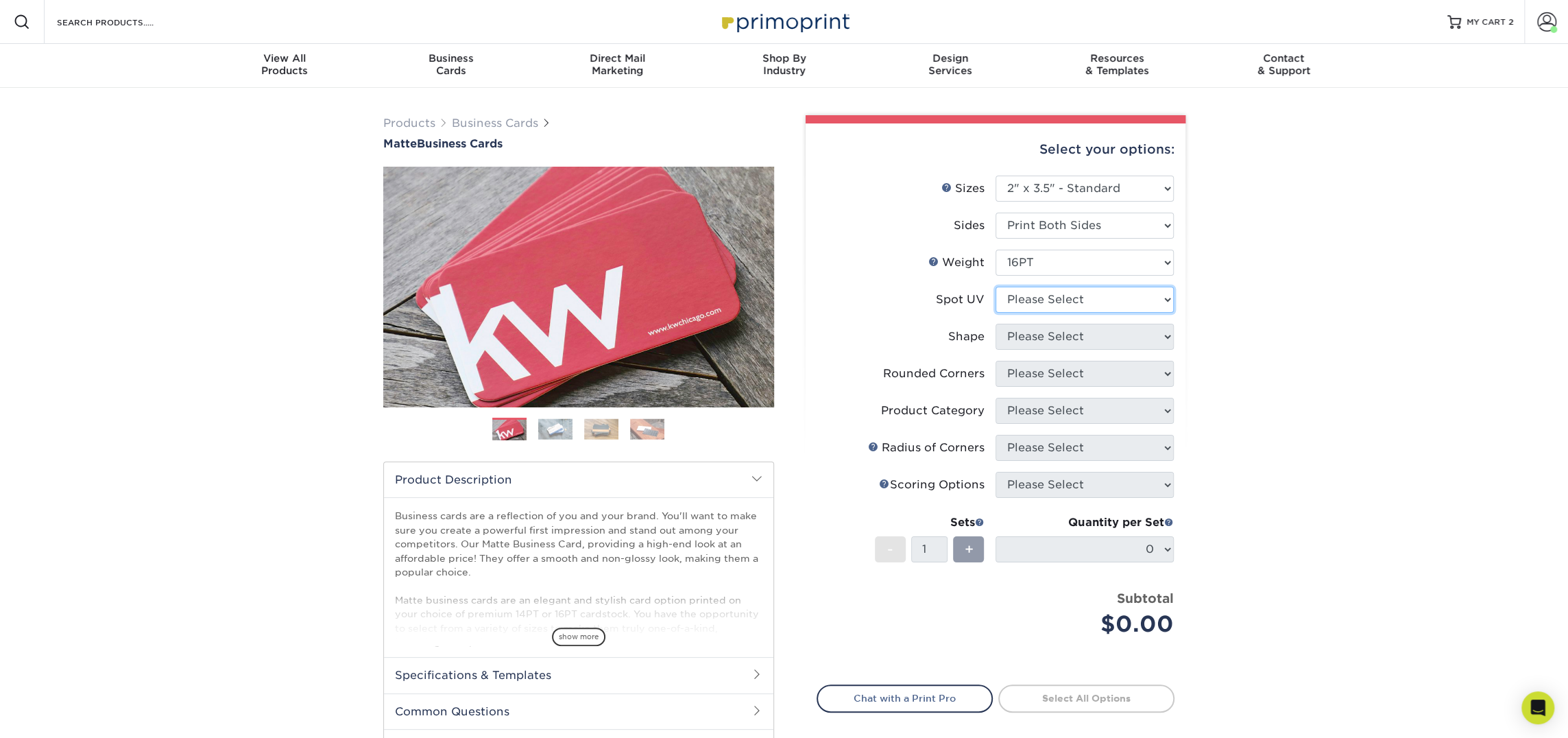
select select "3"
click at [995, 286] on select "Please Select No Spot UV Front and Back (Both Sides) Front Only Back Only" at bounding box center [1084, 299] width 178 height 26
click at [0, 0] on li "Coating" at bounding box center [0, 0] width 0 height 0
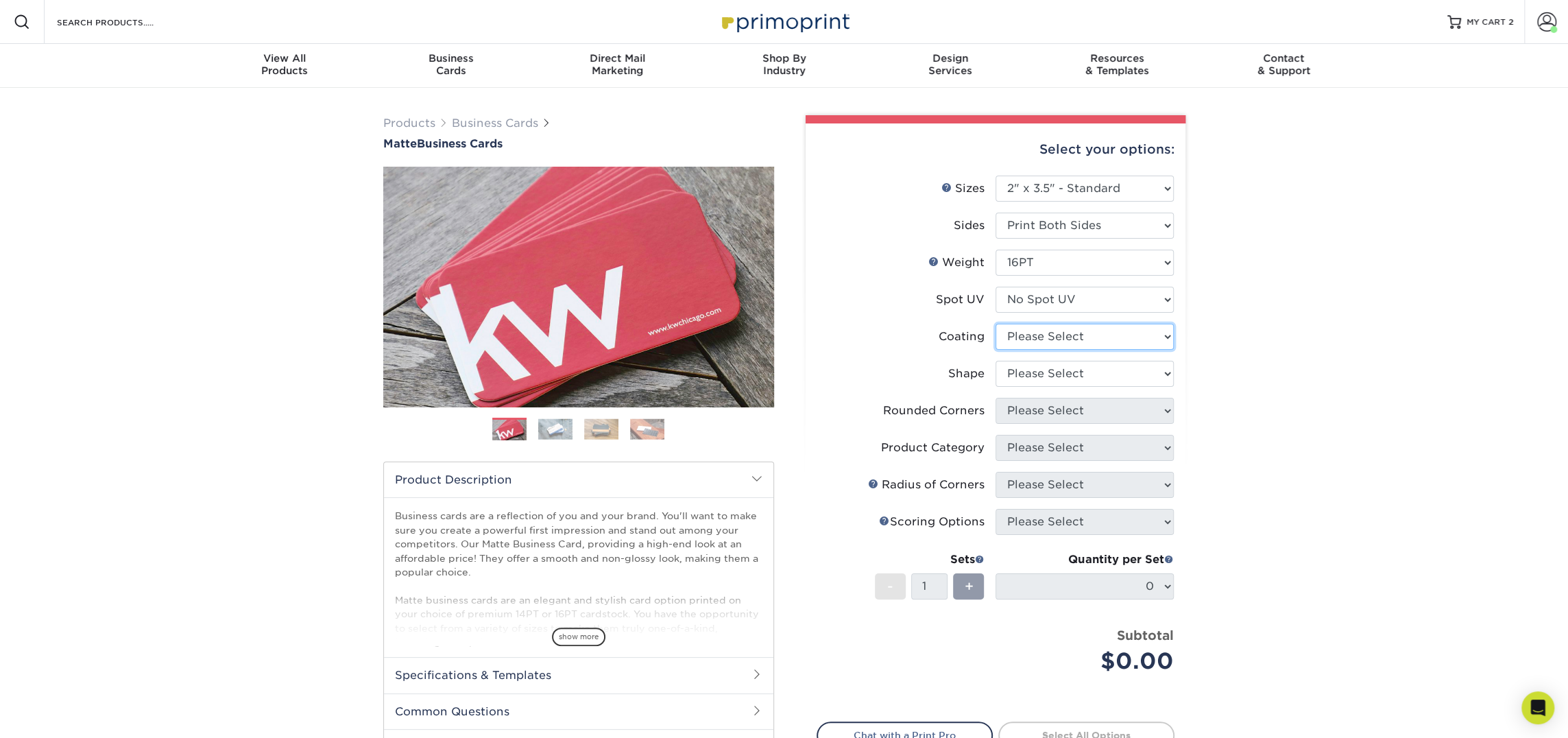
click at [1063, 342] on select at bounding box center [1084, 336] width 178 height 26
select select "121bb7b5-3b4d-429f-bd8d-bbf80e953313"
click at [995, 324] on select at bounding box center [1084, 336] width 178 height 26
click at [0, 0] on div at bounding box center [0, 0] width 0 height 0
click at [1058, 370] on select "Please Select Standard Oval" at bounding box center [1084, 373] width 178 height 26
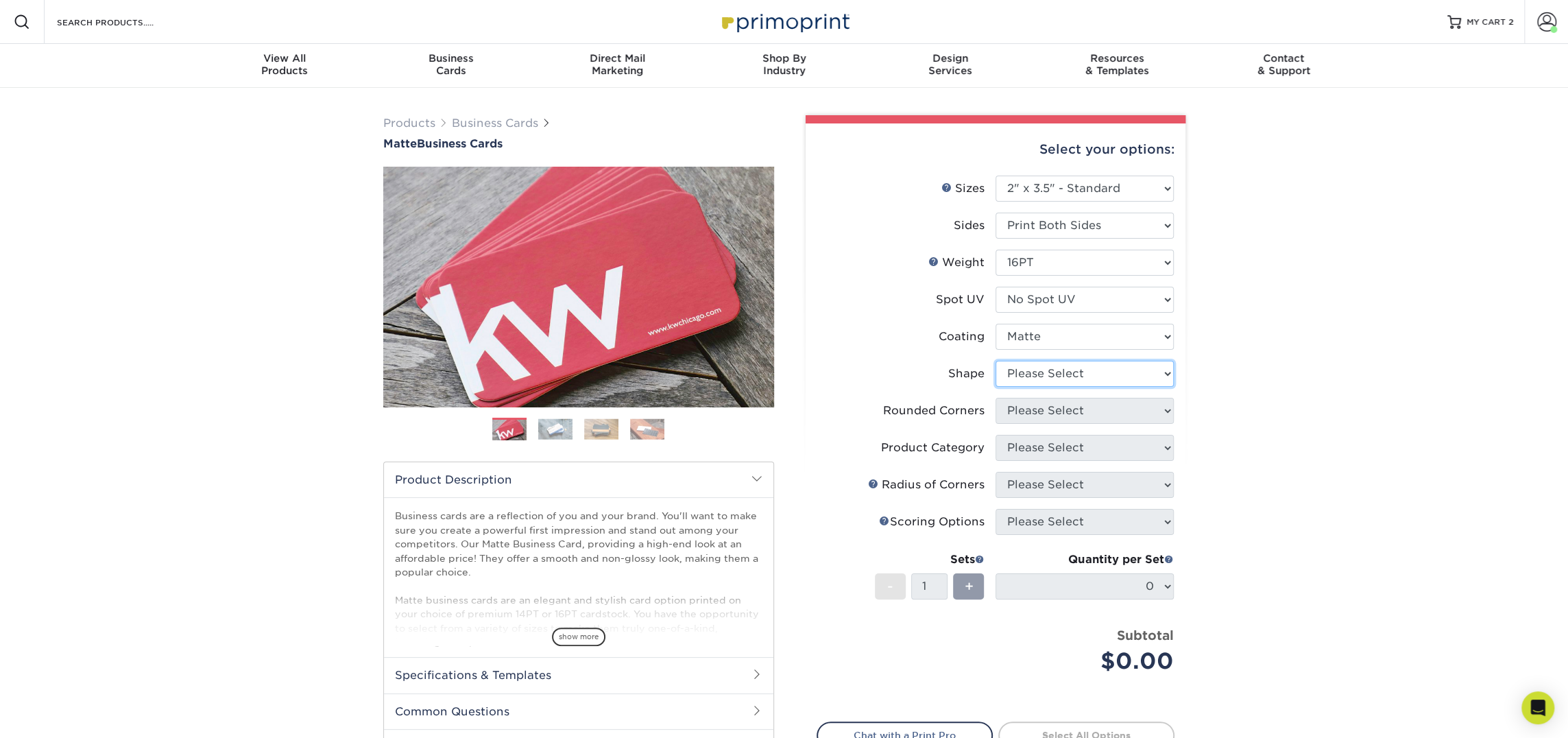
select select "standard"
click at [995, 361] on select "Please Select Standard Oval" at bounding box center [1084, 373] width 178 height 26
click at [1051, 414] on select "Please Select Yes - Round 2 Corners Yes - Round 4 Corners No" at bounding box center [1084, 410] width 178 height 26
select select "0"
click at [995, 398] on select "Please Select Yes - Round 2 Corners Yes - Round 4 Corners No" at bounding box center [1084, 410] width 178 height 26
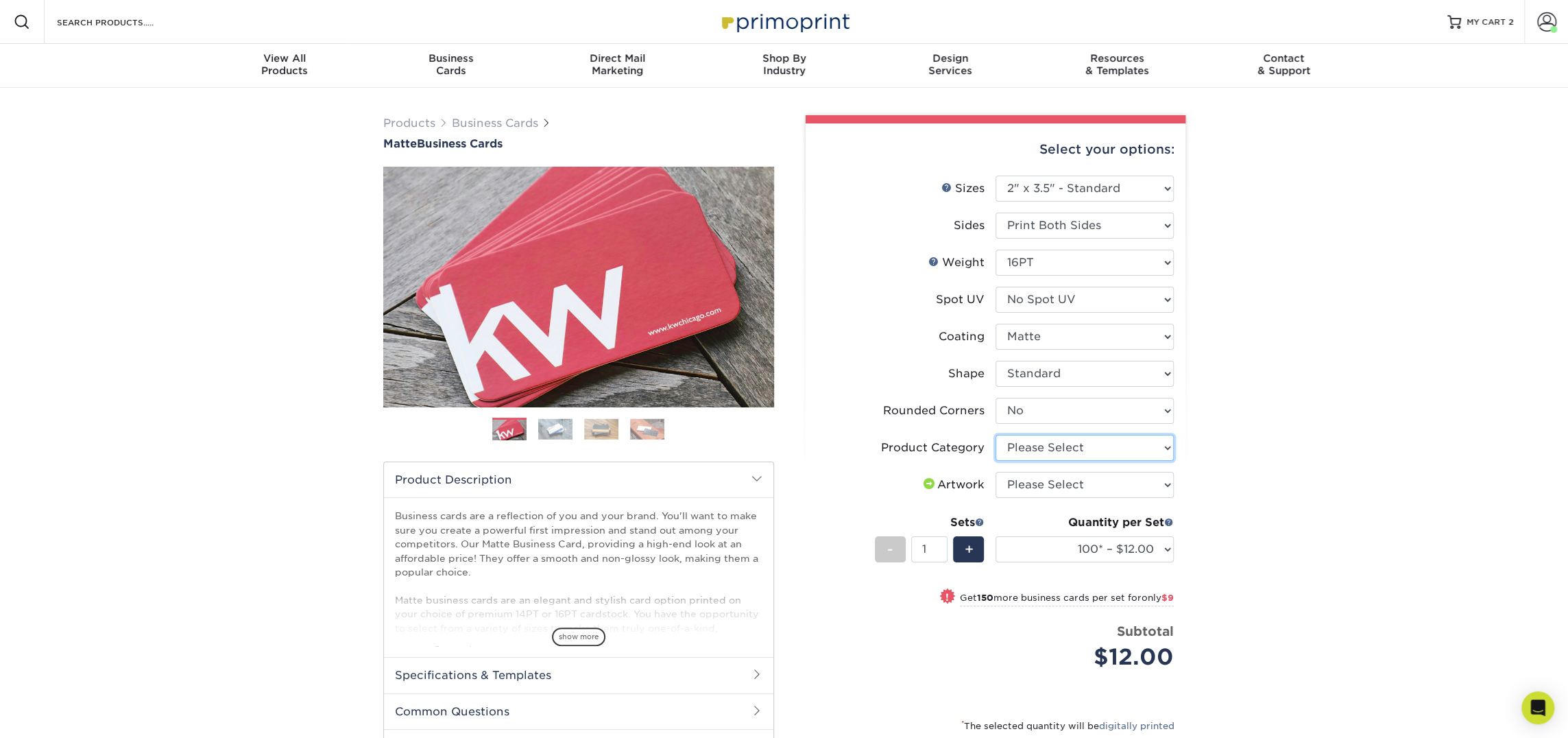
click at [1066, 449] on select "Please Select Business Cards" at bounding box center [1084, 447] width 178 height 26
select select "3b5148f1-0588-4f88-a218-97bcfdce65c1"
click at [995, 434] on select "Please Select Business Cards" at bounding box center [1084, 447] width 178 height 26
click at [1066, 483] on select "Please Select I will upload files I need a design - $100" at bounding box center [1084, 484] width 178 height 26
select select "upload"
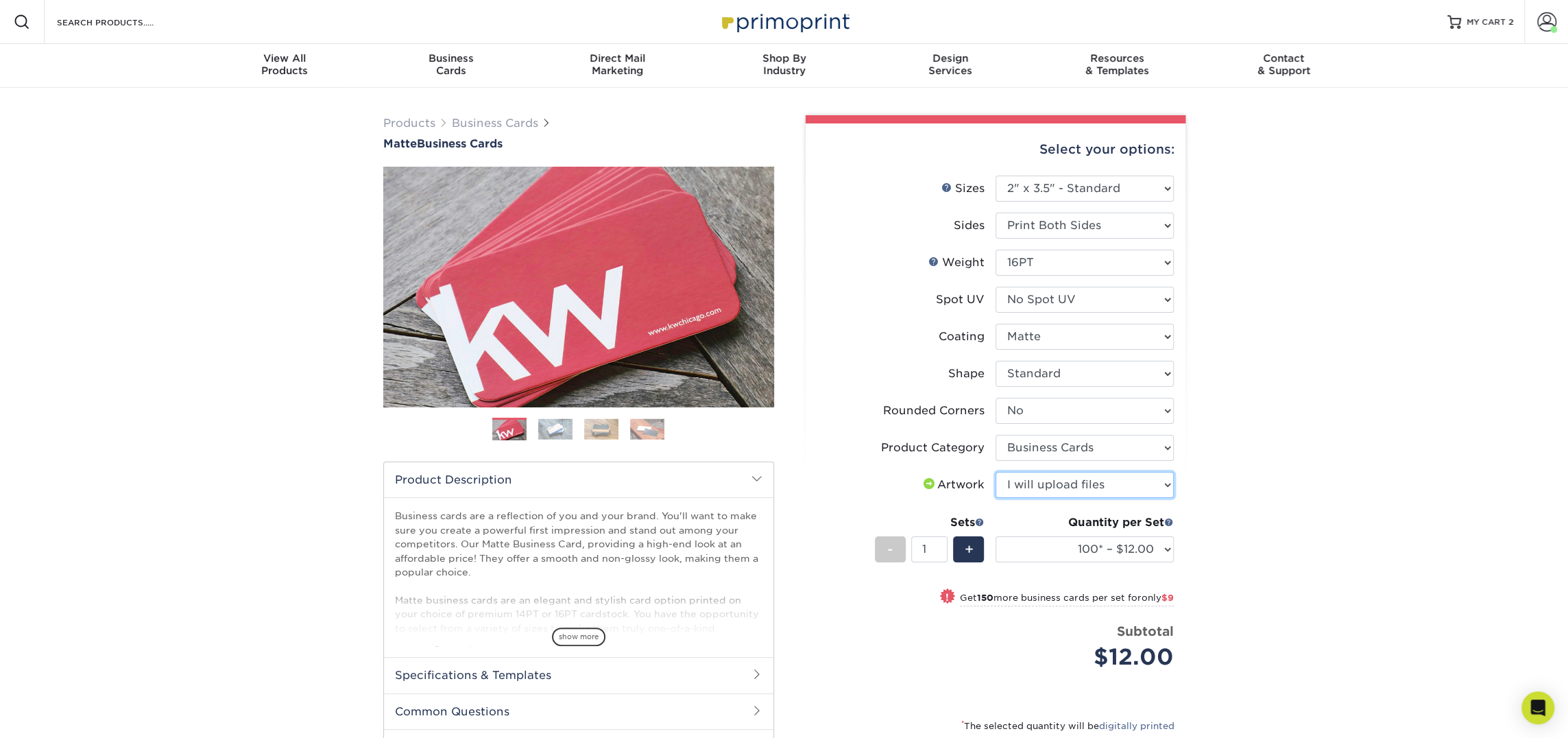
click at [995, 471] on select "Please Select I will upload files I need a design - $100" at bounding box center [1084, 484] width 178 height 26
click at [1057, 551] on select "100* – $12.00 250* – $21.00 500 – $42.00 1000 – $53.00 2500 – $95.00 5000 – $18…" at bounding box center [1084, 549] width 178 height 26
select select "250* – $21.00"
click at [995, 536] on select "100* – $12.00 250* – $21.00 500 – $42.00 1000 – $53.00 2500 – $95.00 5000 – $18…" at bounding box center [1084, 549] width 178 height 26
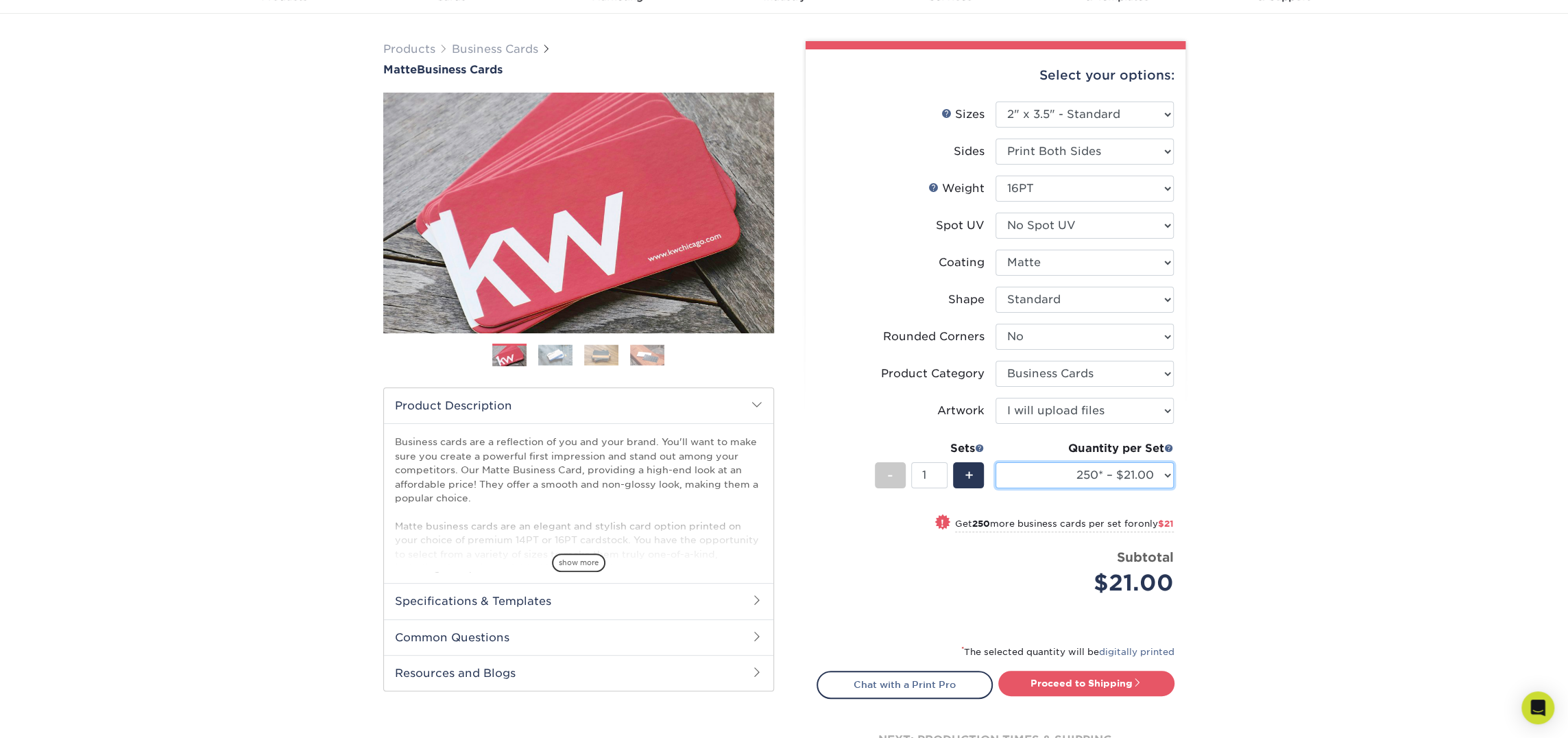
scroll to position [75, 0]
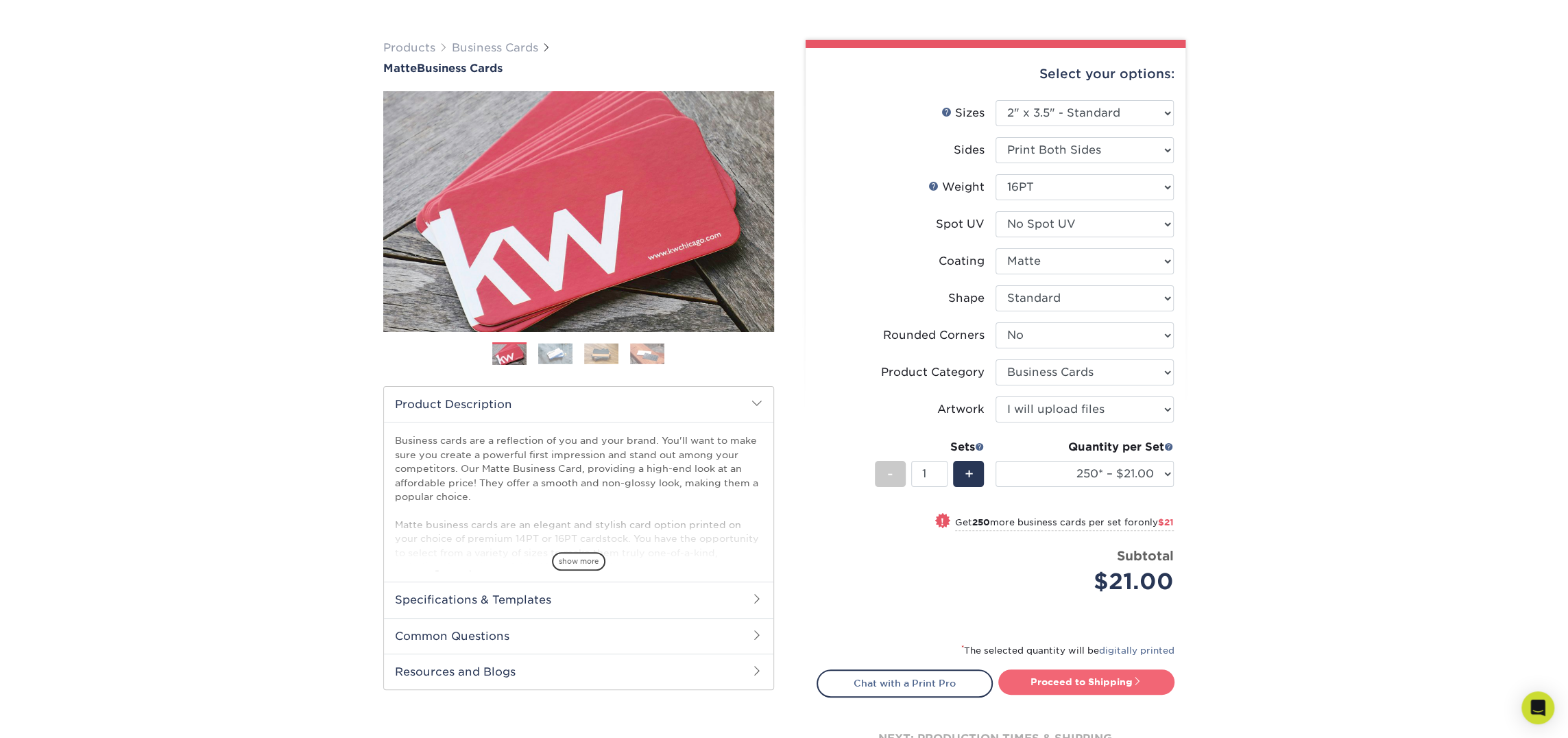
click at [1076, 678] on link "Proceed to Shipping" at bounding box center [1086, 681] width 176 height 24
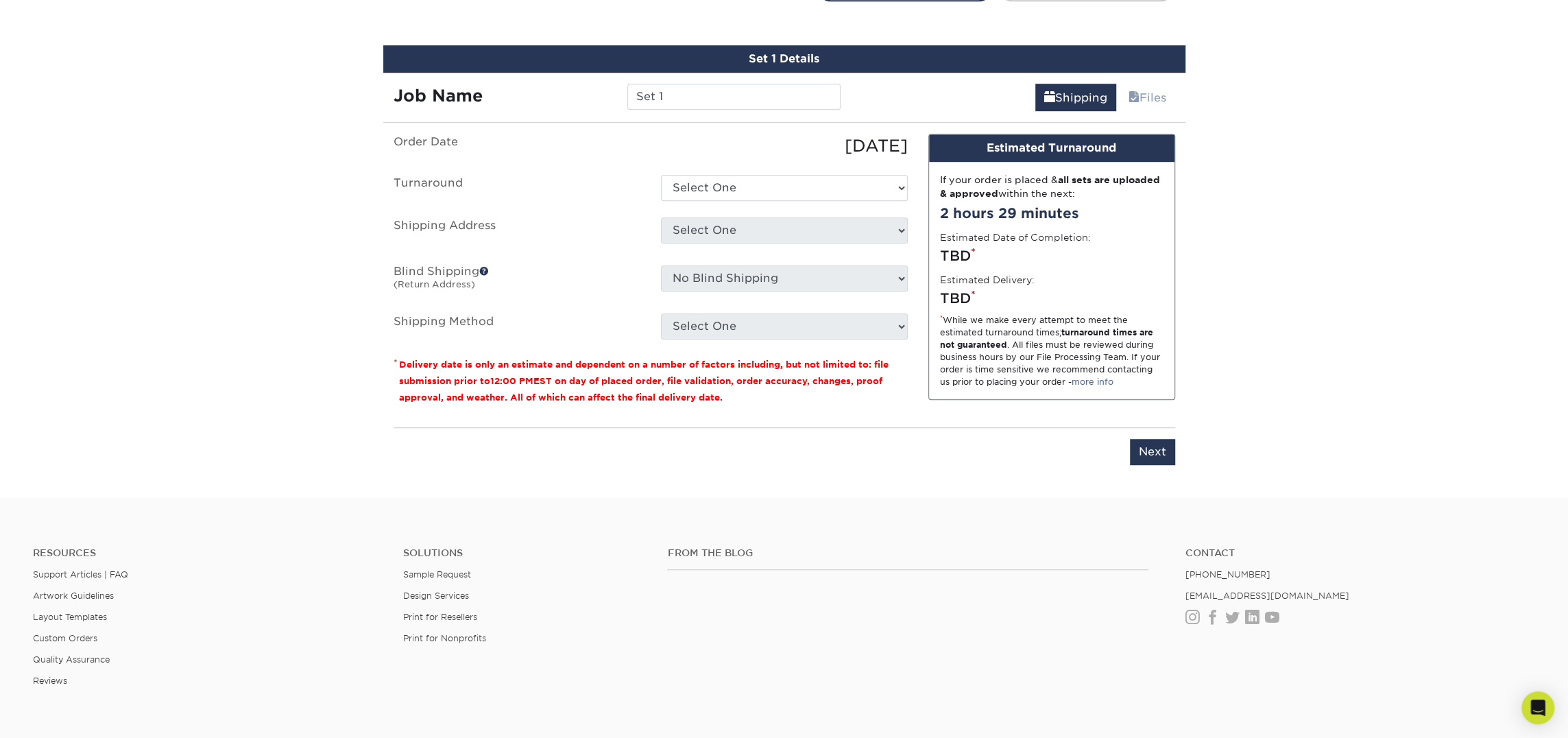
scroll to position [782, 0]
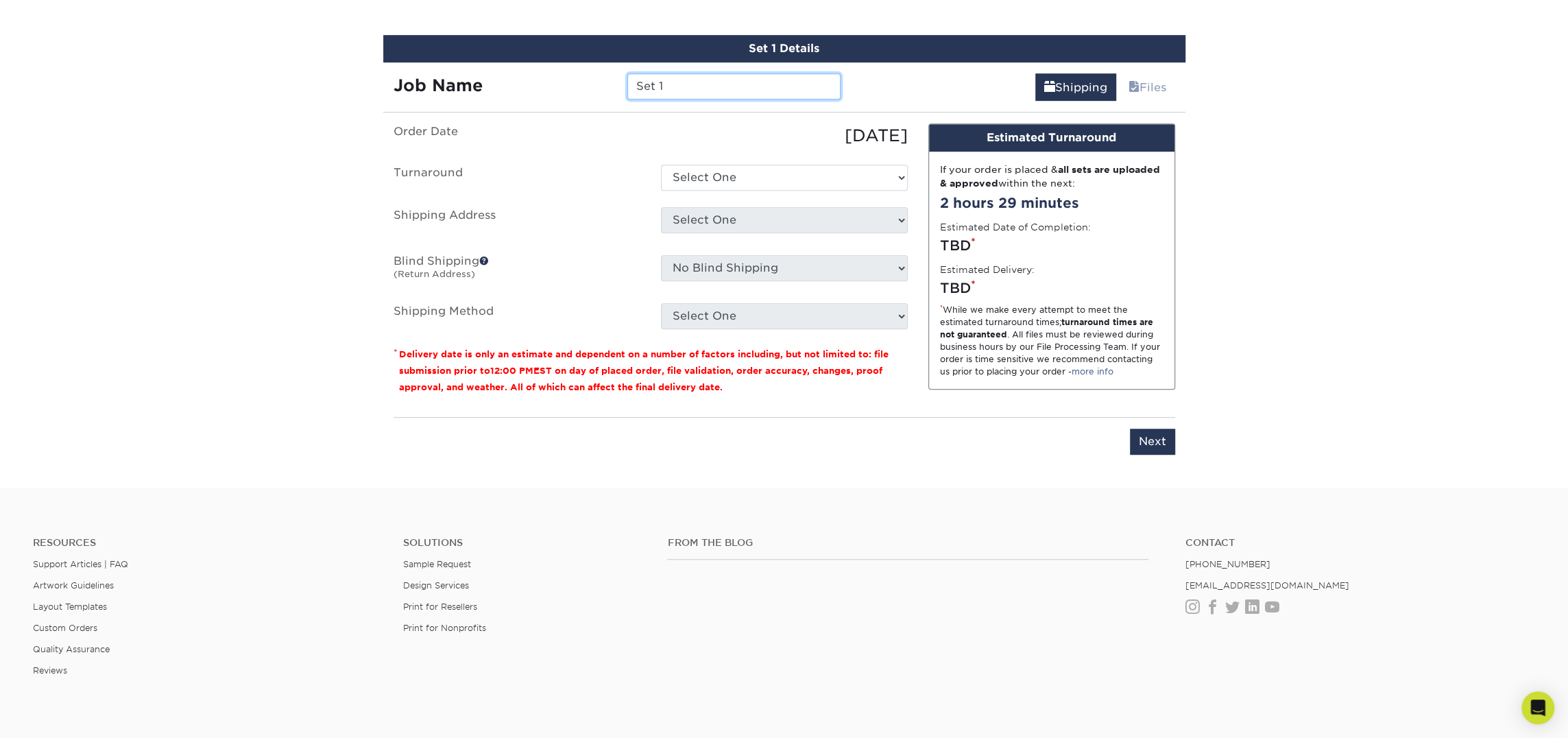
click at [652, 93] on input "Set 1" at bounding box center [734, 86] width 213 height 26
type input "[PERSON_NAME]"
click at [791, 171] on select "Select One 2-4 Business Days 2 Day Next Business Day" at bounding box center [784, 177] width 247 height 26
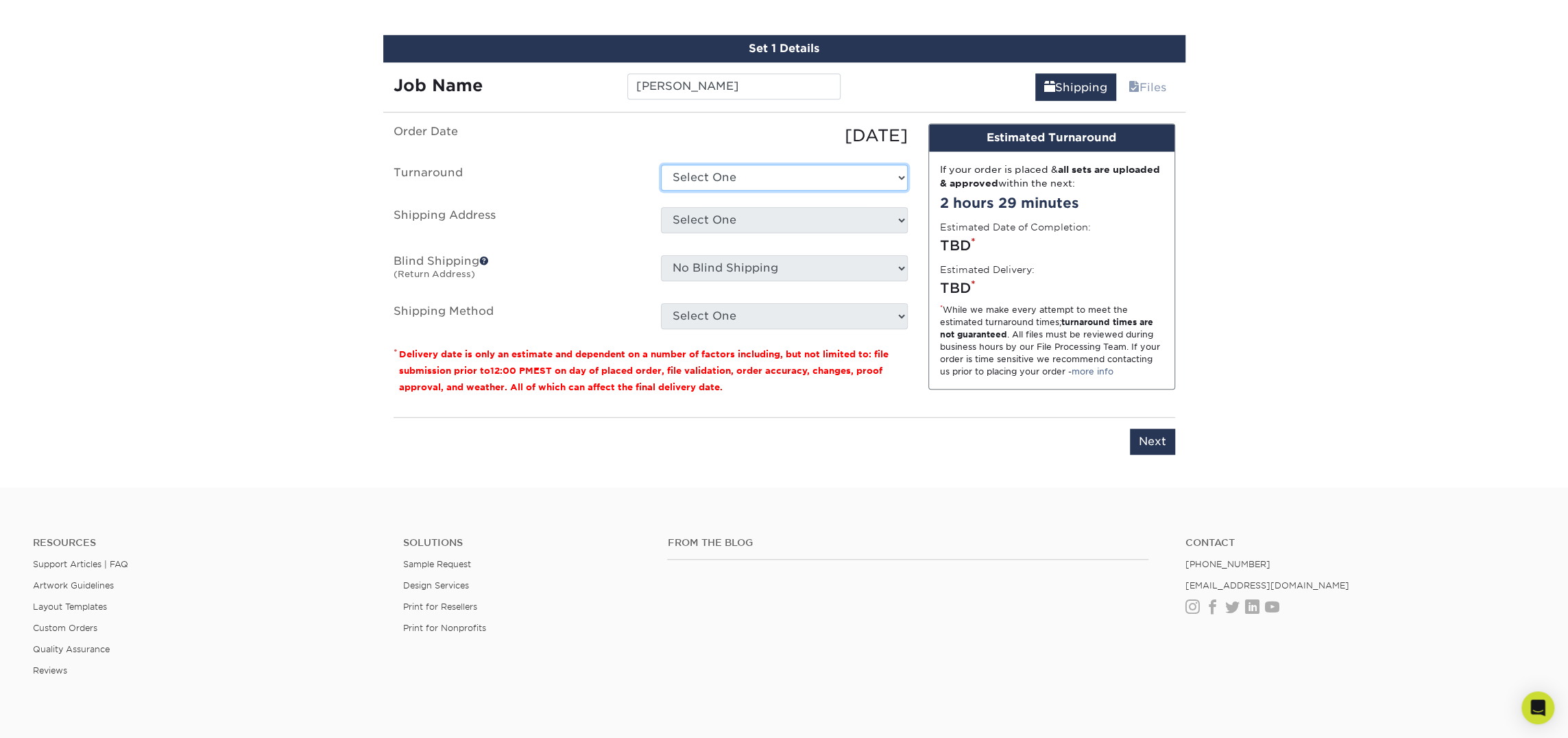
select select "23721297-b68b-4846-ba83-3171e6bd9d78"
click at [661, 165] on select "Select One 2-4 Business Days 2 Day Next Business Day" at bounding box center [784, 177] width 247 height 26
click at [787, 220] on select "Select One Atlanta Office [PERSON_NAME][GEOGRAPHIC_DATA] [PERSON_NAME][GEOGRAPH…" at bounding box center [784, 220] width 247 height 26
select select "283681"
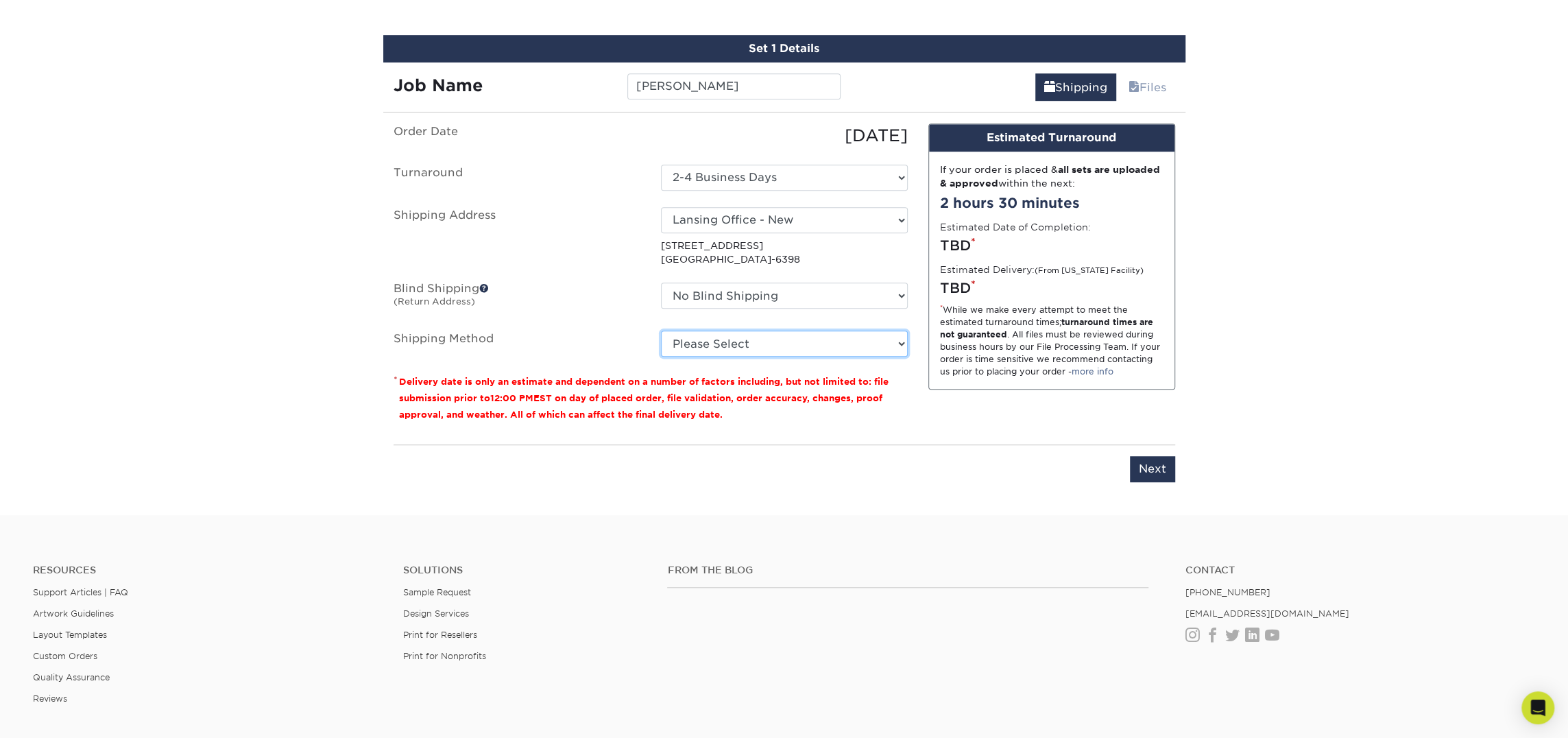
click at [715, 351] on select "Please Select Ground Shipping (+$7.84) 3 Day Shipping Service (+$20.06) 2 Day A…" at bounding box center [784, 343] width 247 height 26
select select "03"
click at [661, 330] on select "Please Select Ground Shipping (+$7.84) 3 Day Shipping Service (+$20.06) 2 Day A…" at bounding box center [784, 343] width 247 height 26
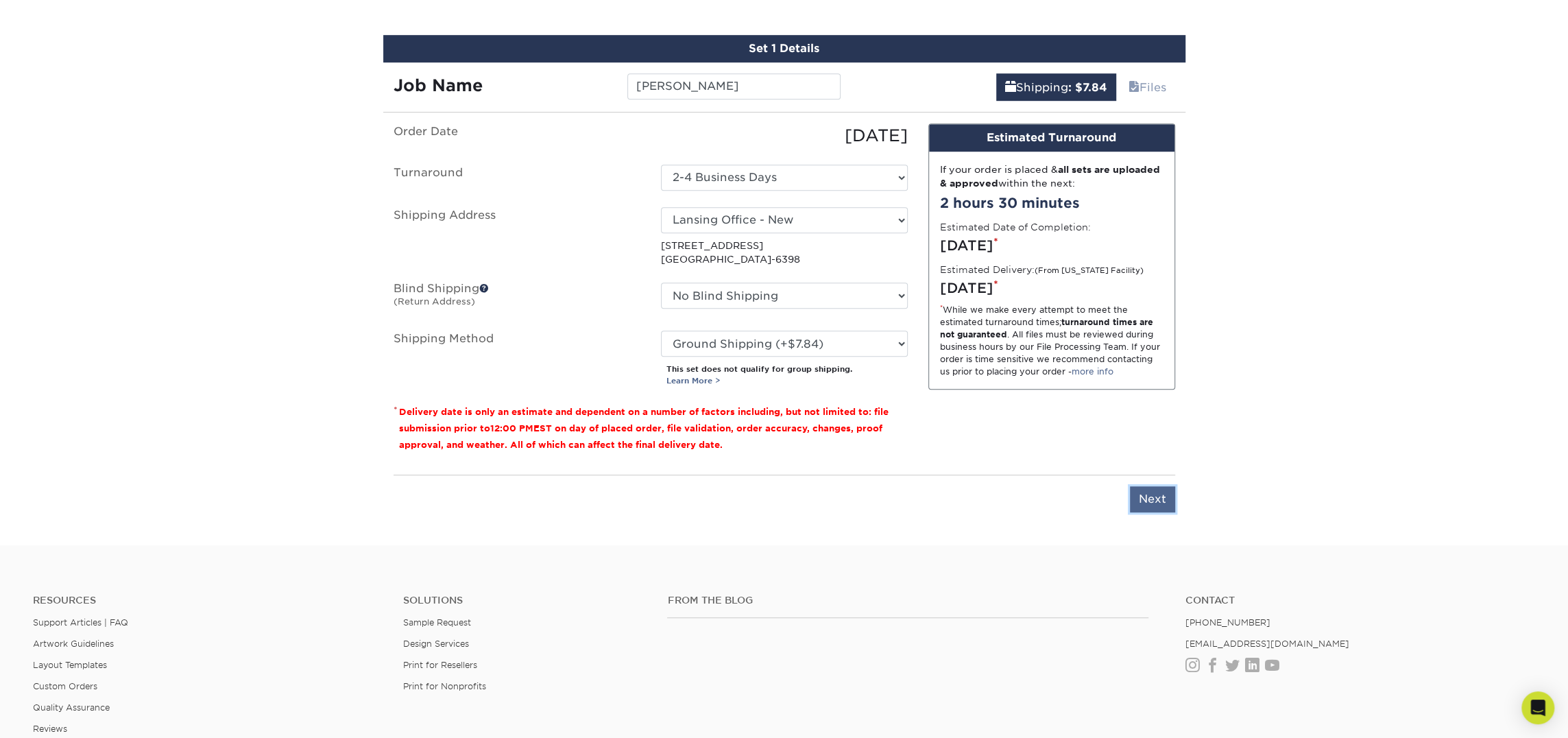
click at [1150, 492] on input "Next" at bounding box center [1153, 499] width 45 height 26
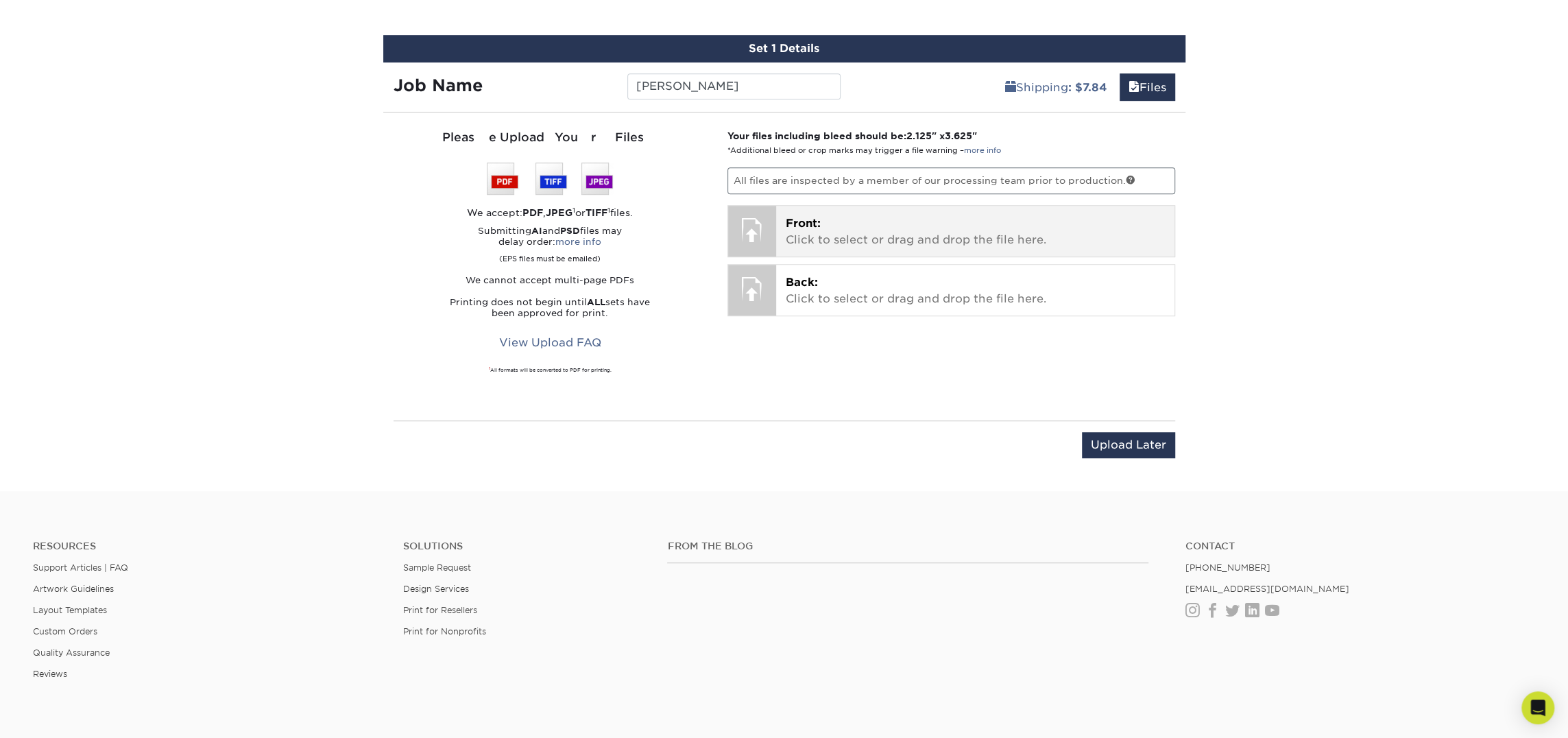
click at [820, 235] on p "Front: Click to select or drag and drop the file here." at bounding box center [975, 232] width 379 height 33
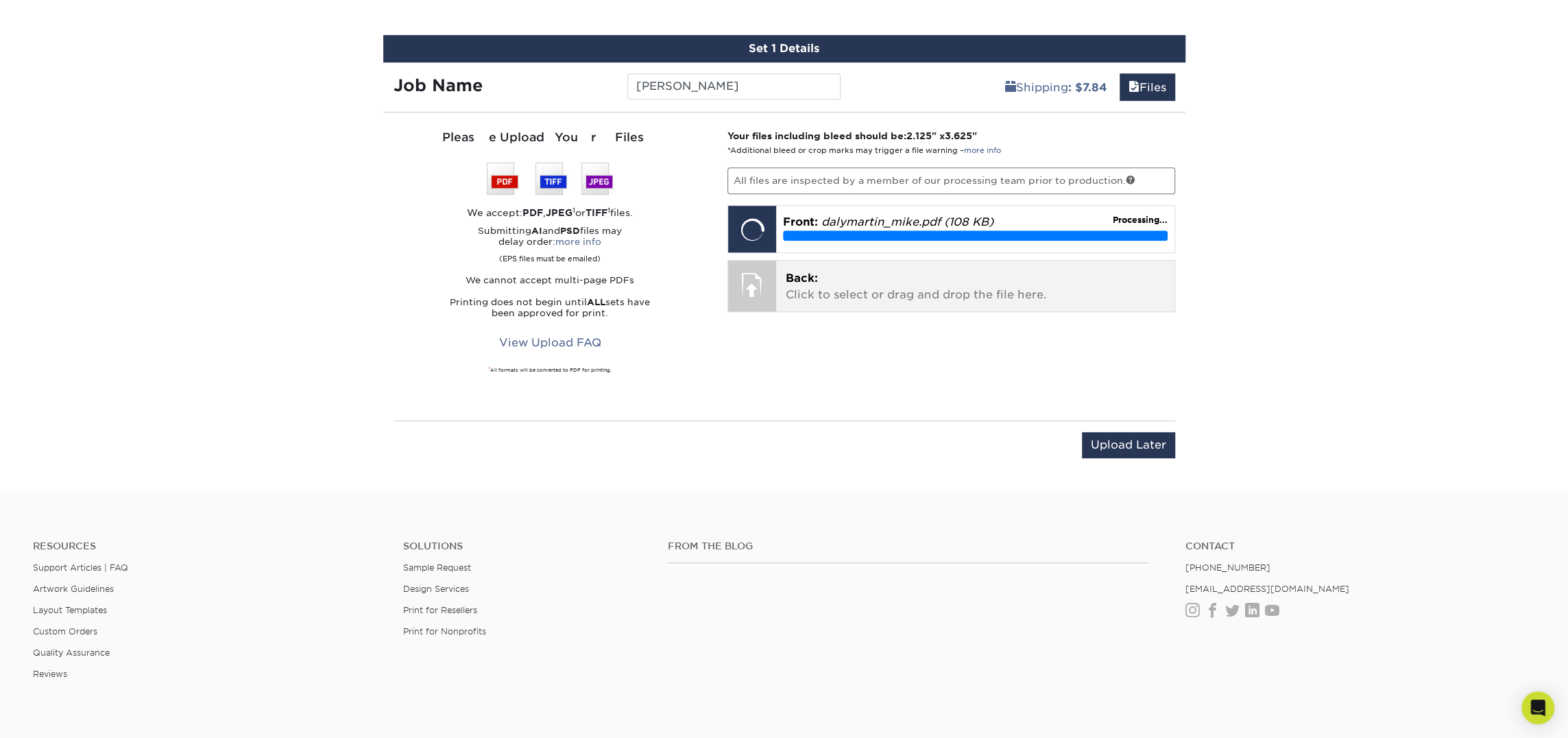
click at [902, 270] on p "Back: Click to select or drag and drop the file here." at bounding box center [975, 286] width 379 height 33
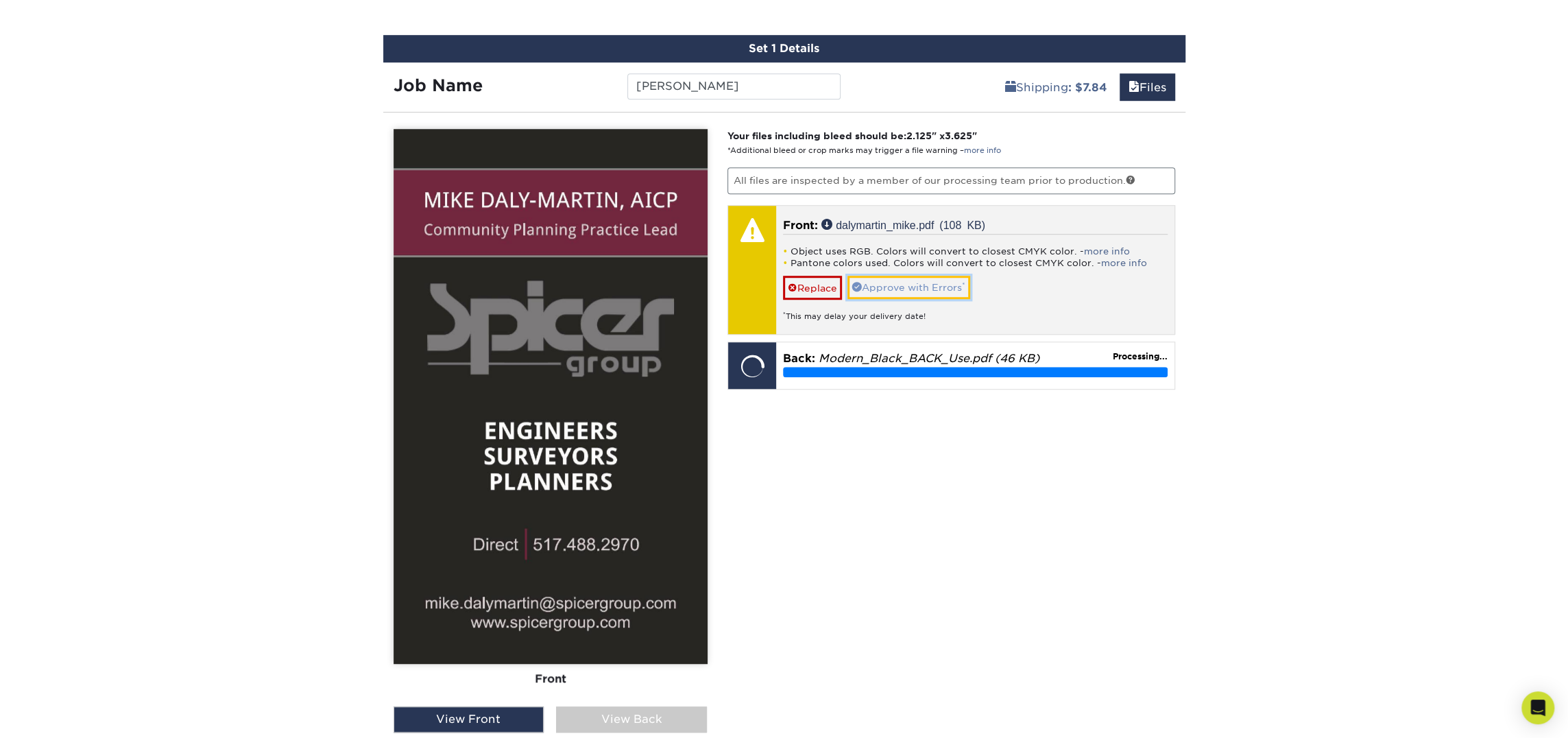
click at [930, 289] on link "Approve with Errors *" at bounding box center [909, 287] width 122 height 24
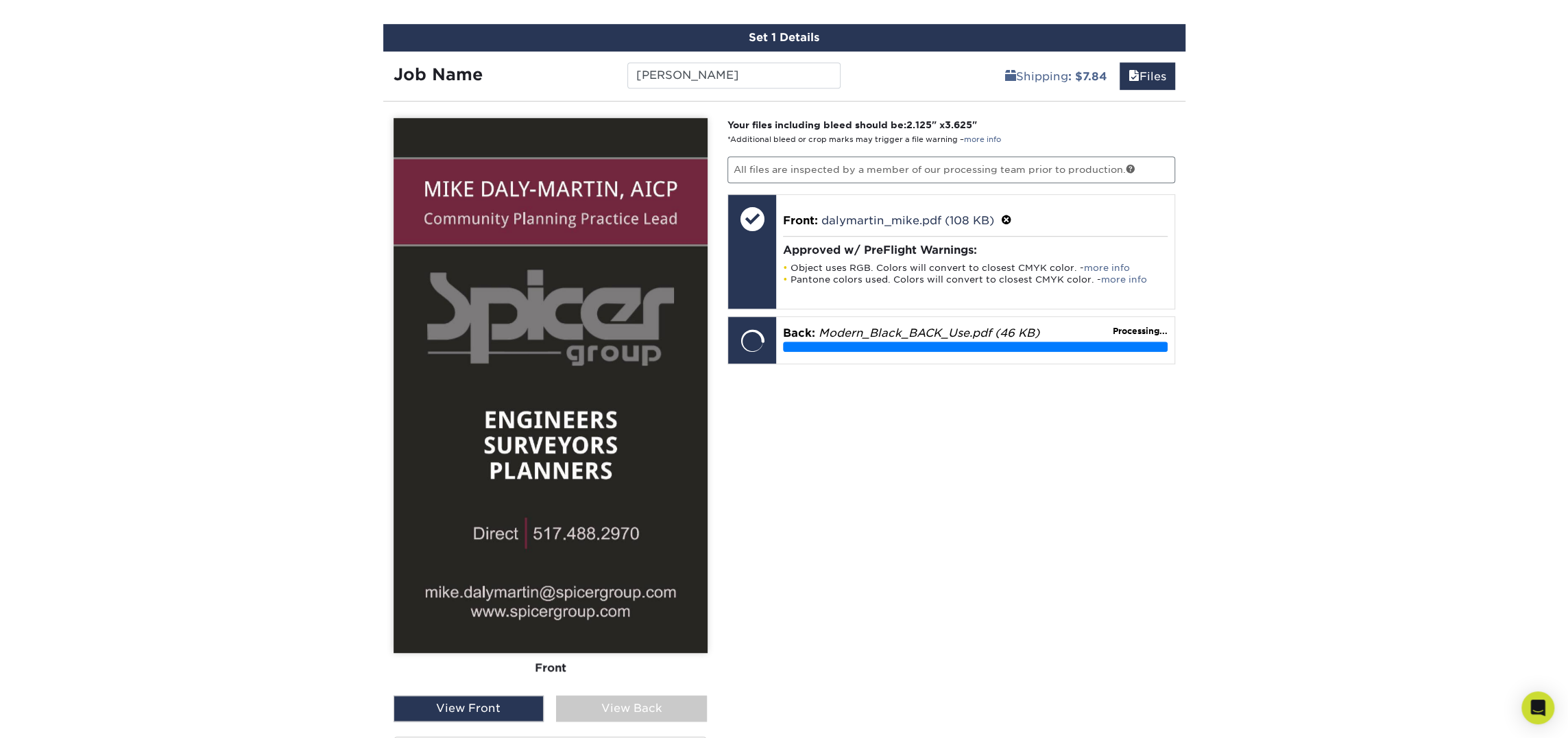
scroll to position [798, 0]
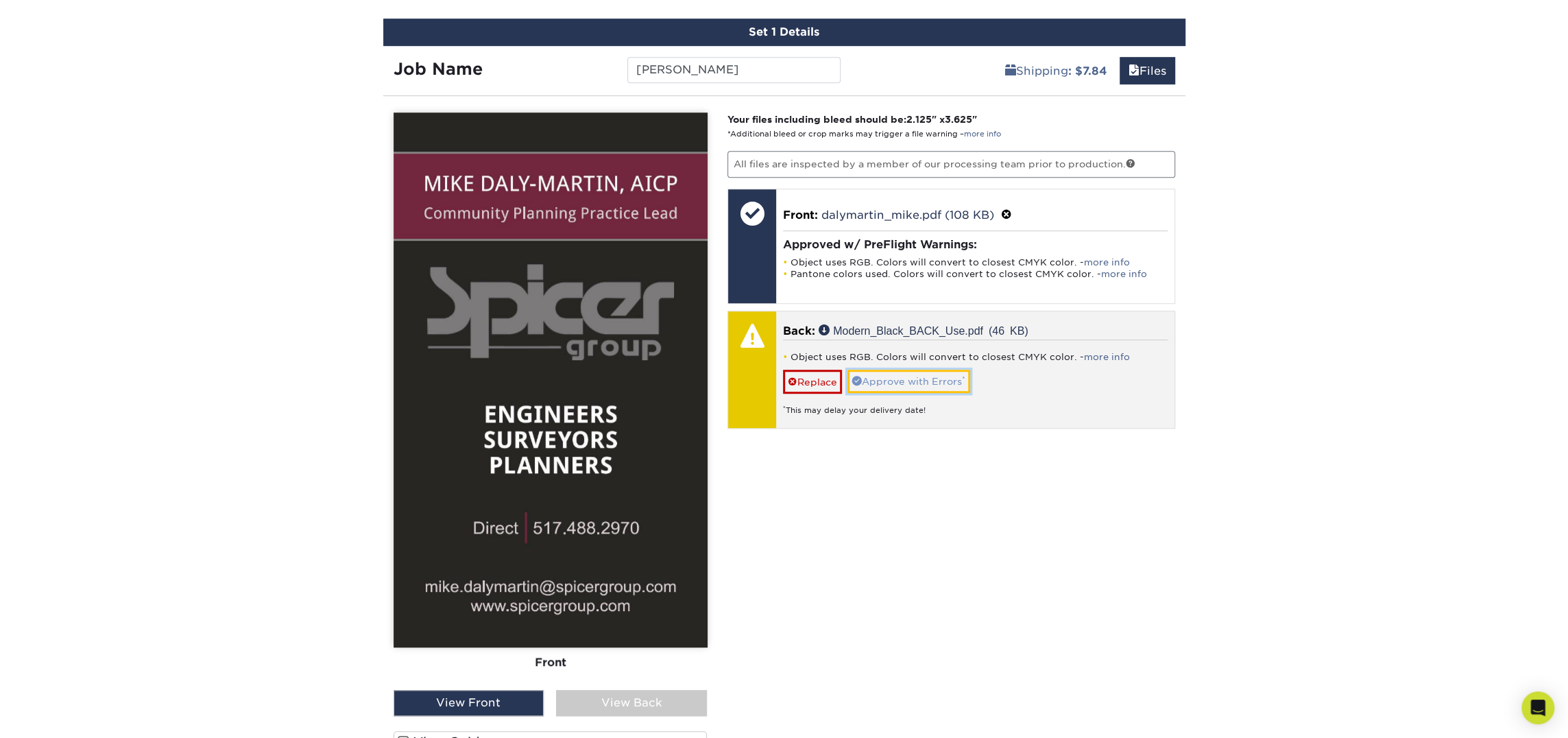
click at [875, 376] on link "Approve with Errors *" at bounding box center [909, 381] width 122 height 24
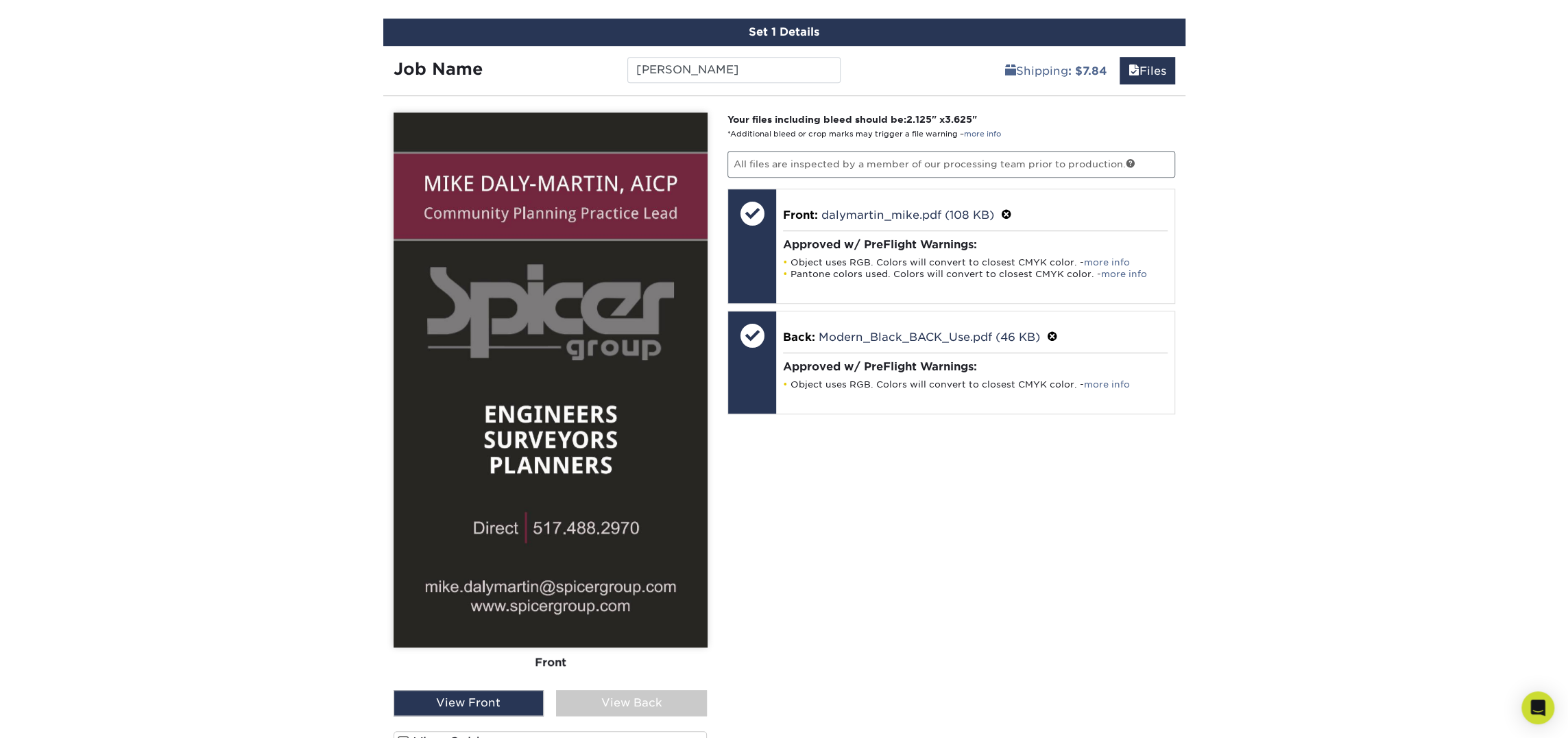
click at [637, 698] on div "View Back" at bounding box center [631, 702] width 151 height 26
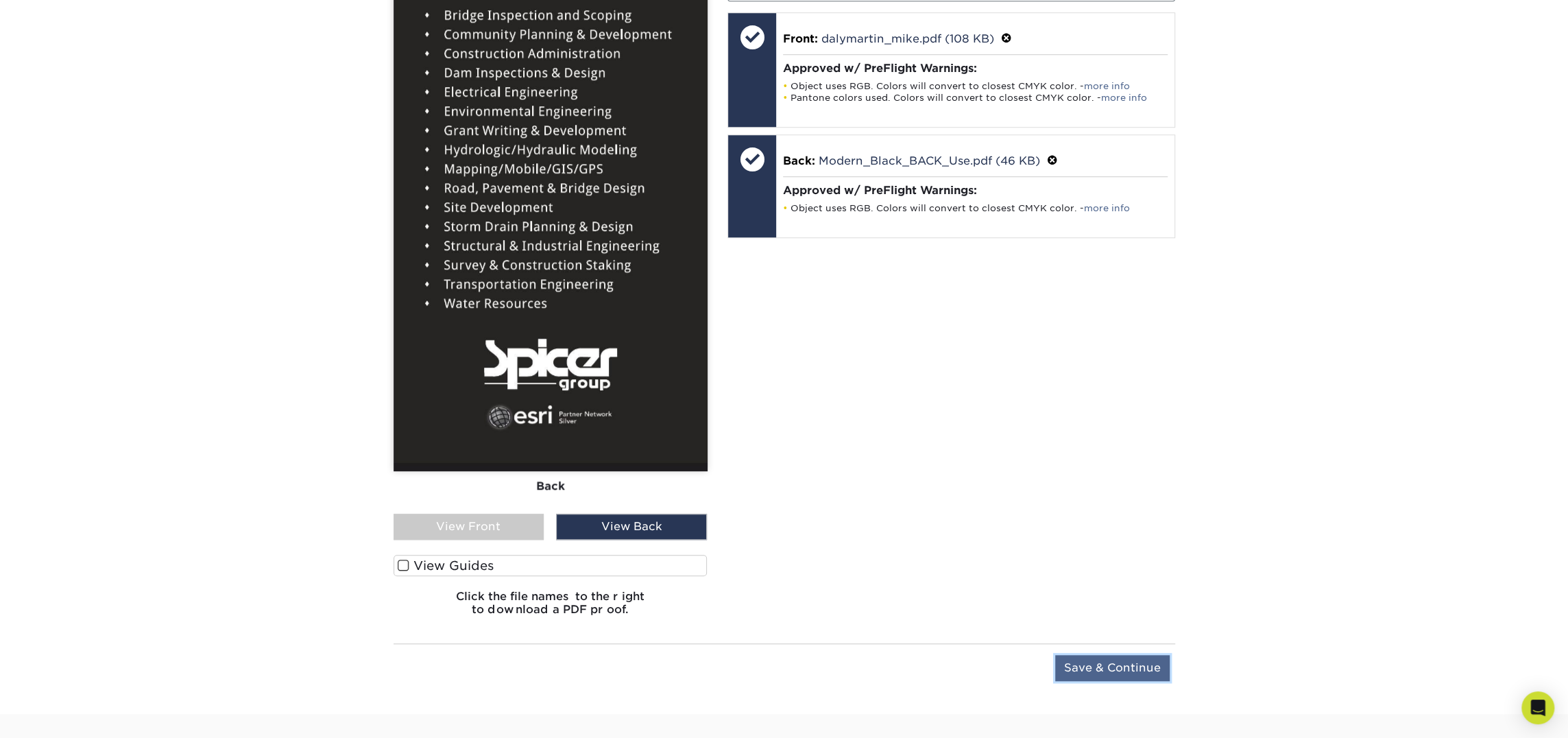
click at [1115, 667] on input "Save & Continue" at bounding box center [1112, 667] width 115 height 26
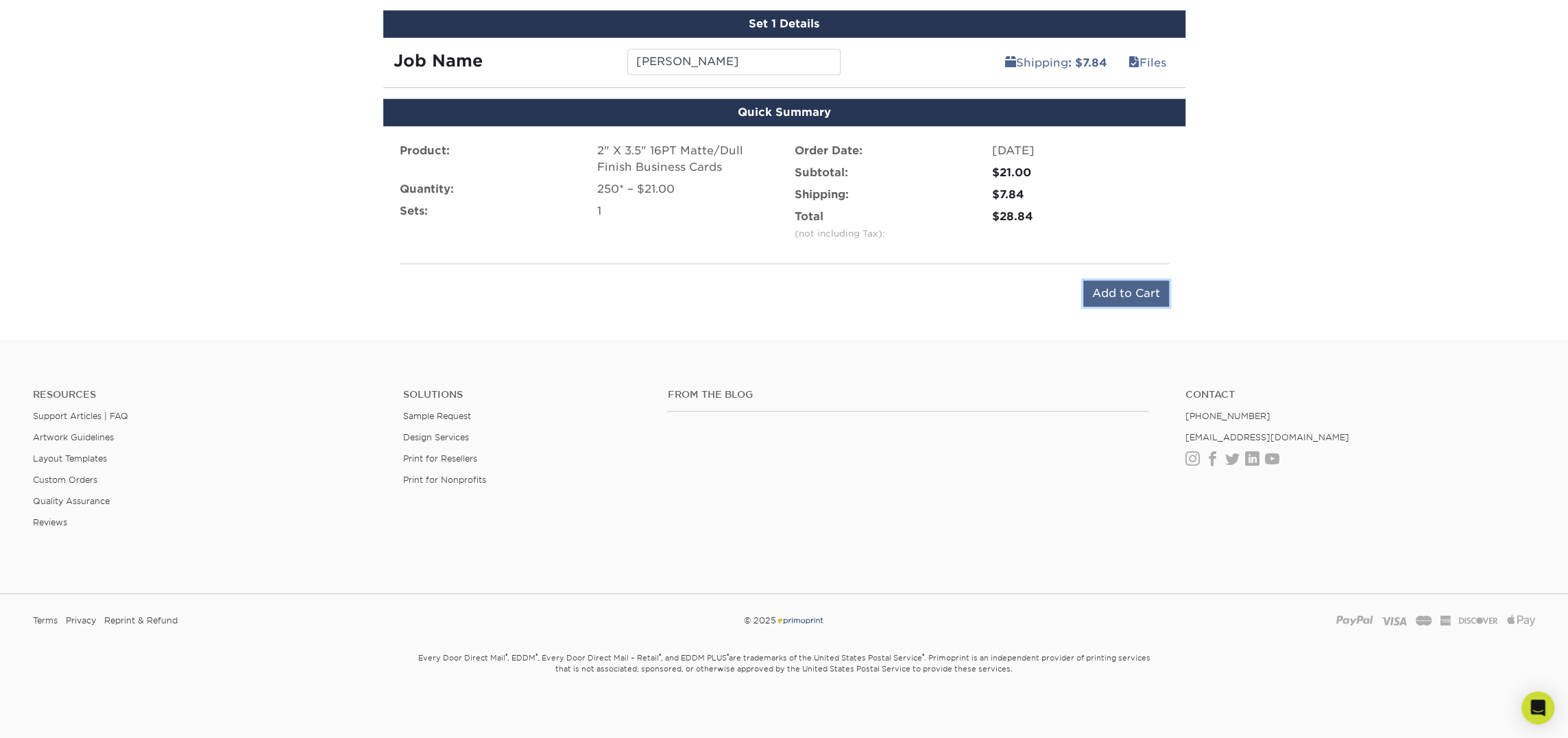
click at [1151, 289] on input "Add to Cart" at bounding box center [1126, 293] width 85 height 26
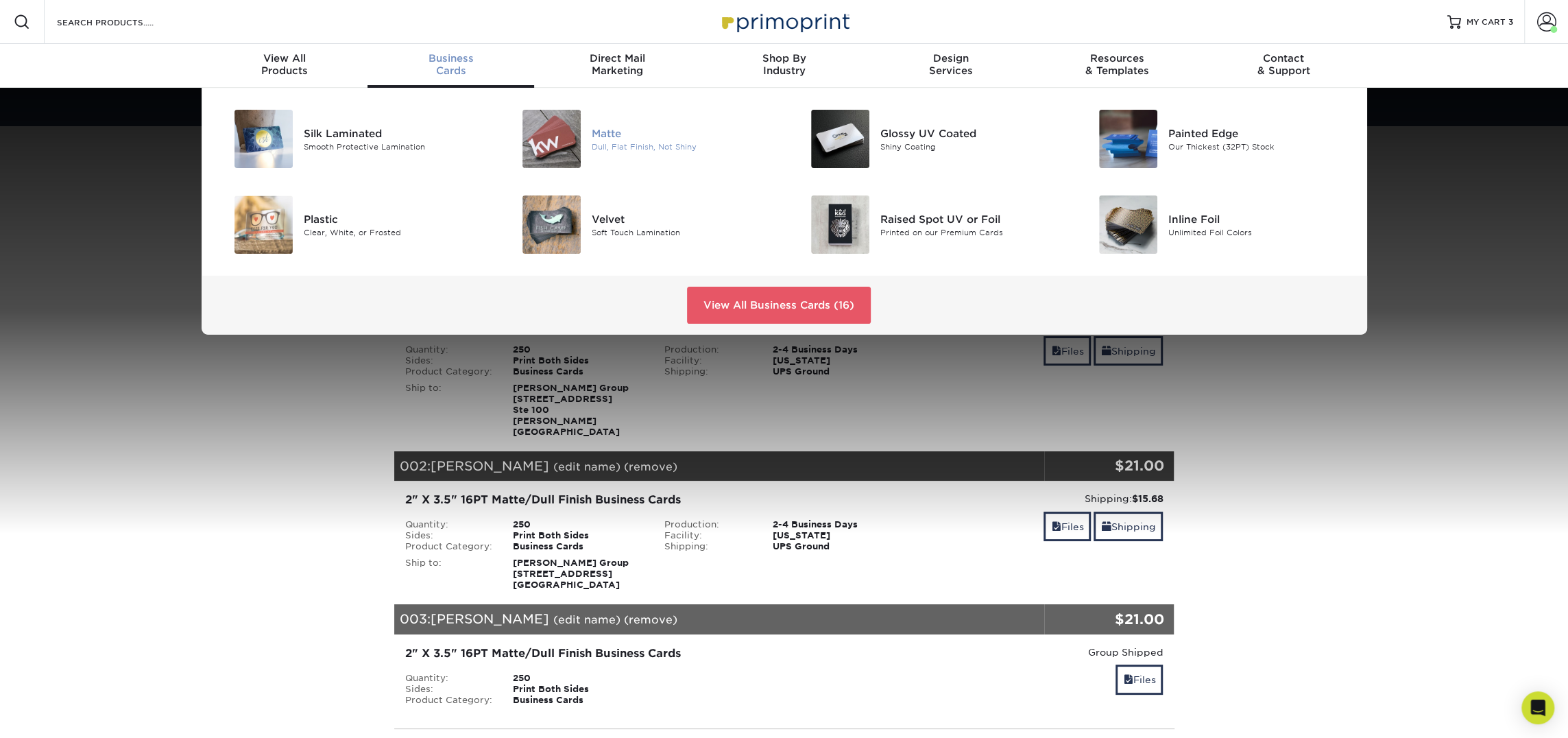
click at [547, 140] on img at bounding box center [551, 139] width 58 height 58
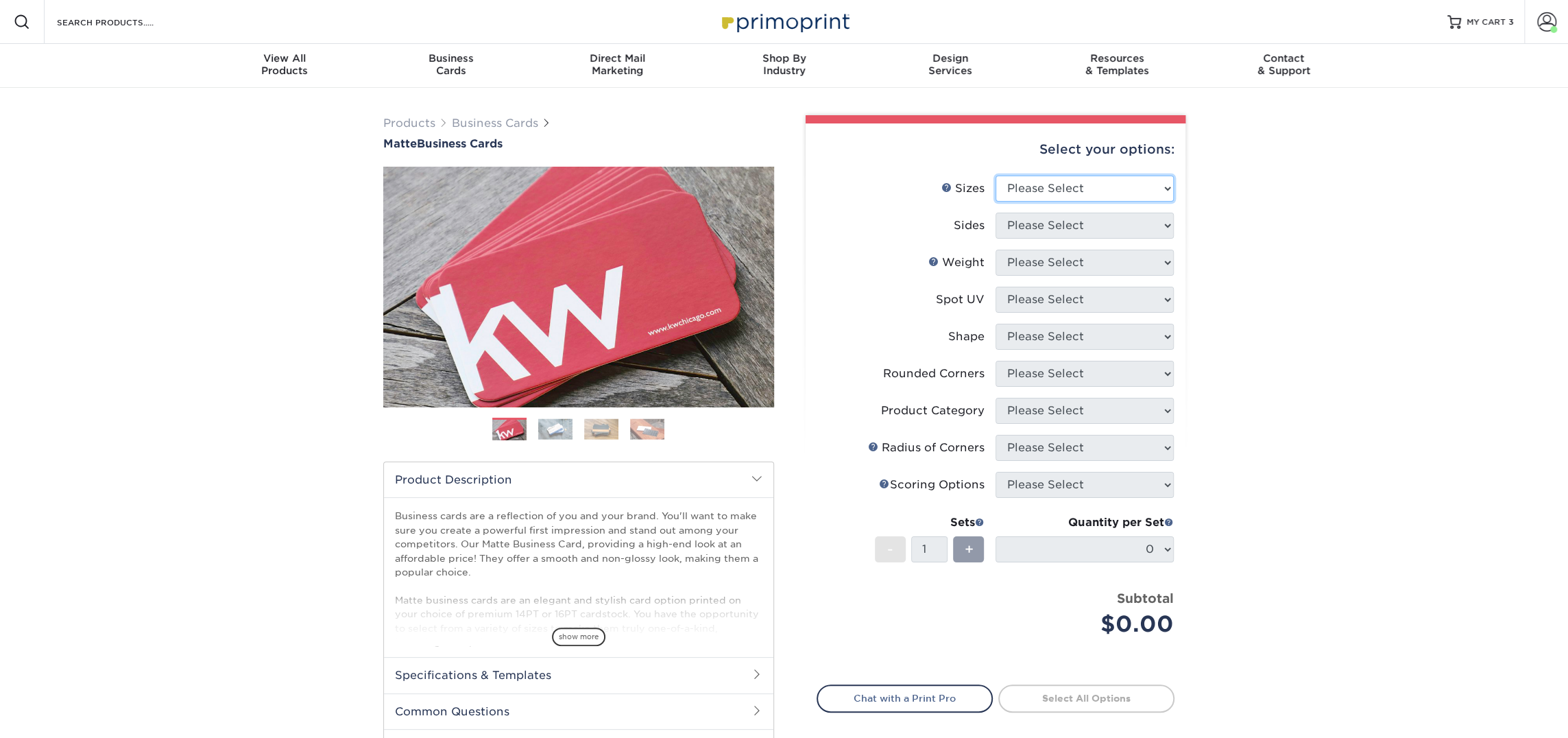
click at [1040, 198] on select "Please Select 1.5" x 3.5" - Mini 1.75" x 3.5" - Mini 2" x 2" - Square 2" x 3" -…" at bounding box center [1084, 188] width 178 height 26
select select "2.00x3.50"
click at [995, 176] on select "Please Select 1.5" x 3.5" - Mini 1.75" x 3.5" - Mini 2" x 2" - Square 2" x 3" -…" at bounding box center [1084, 188] width 178 height 26
click at [1073, 228] on select "Please Select Print Both Sides Print Front Only" at bounding box center [1084, 225] width 178 height 26
select select "13abbda7-1d64-4f25-8bb2-c179b224825d"
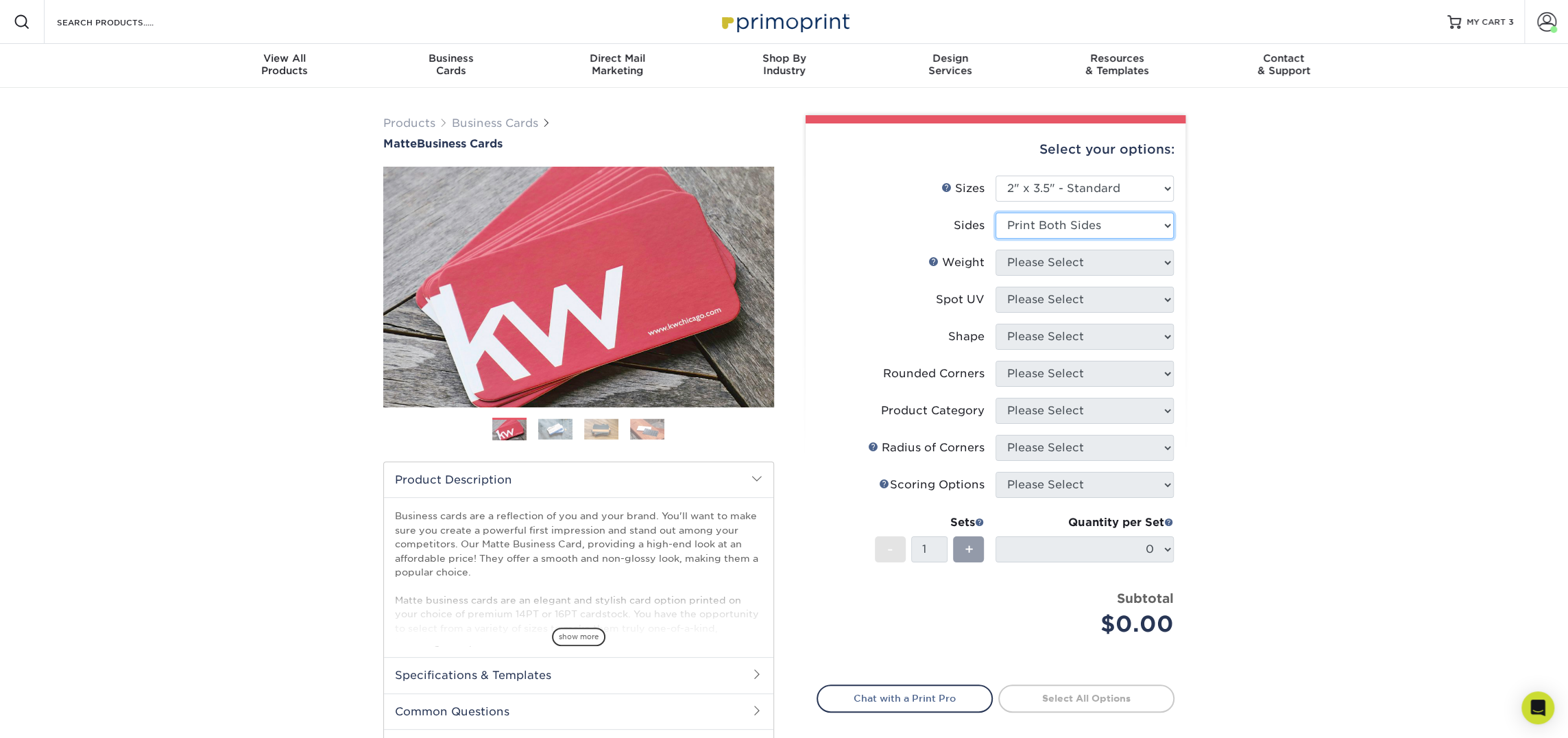
click at [995, 213] on select "Please Select Print Both Sides Print Front Only" at bounding box center [1084, 225] width 178 height 26
drag, startPoint x: 1073, startPoint y: 228, endPoint x: 1070, endPoint y: 256, distance: 28.2
click at [1070, 256] on select "Please Select" at bounding box center [1084, 262] width 178 height 26
select select "16PT"
click at [995, 249] on select "Please Select 16PT 14PT" at bounding box center [1084, 262] width 178 height 26
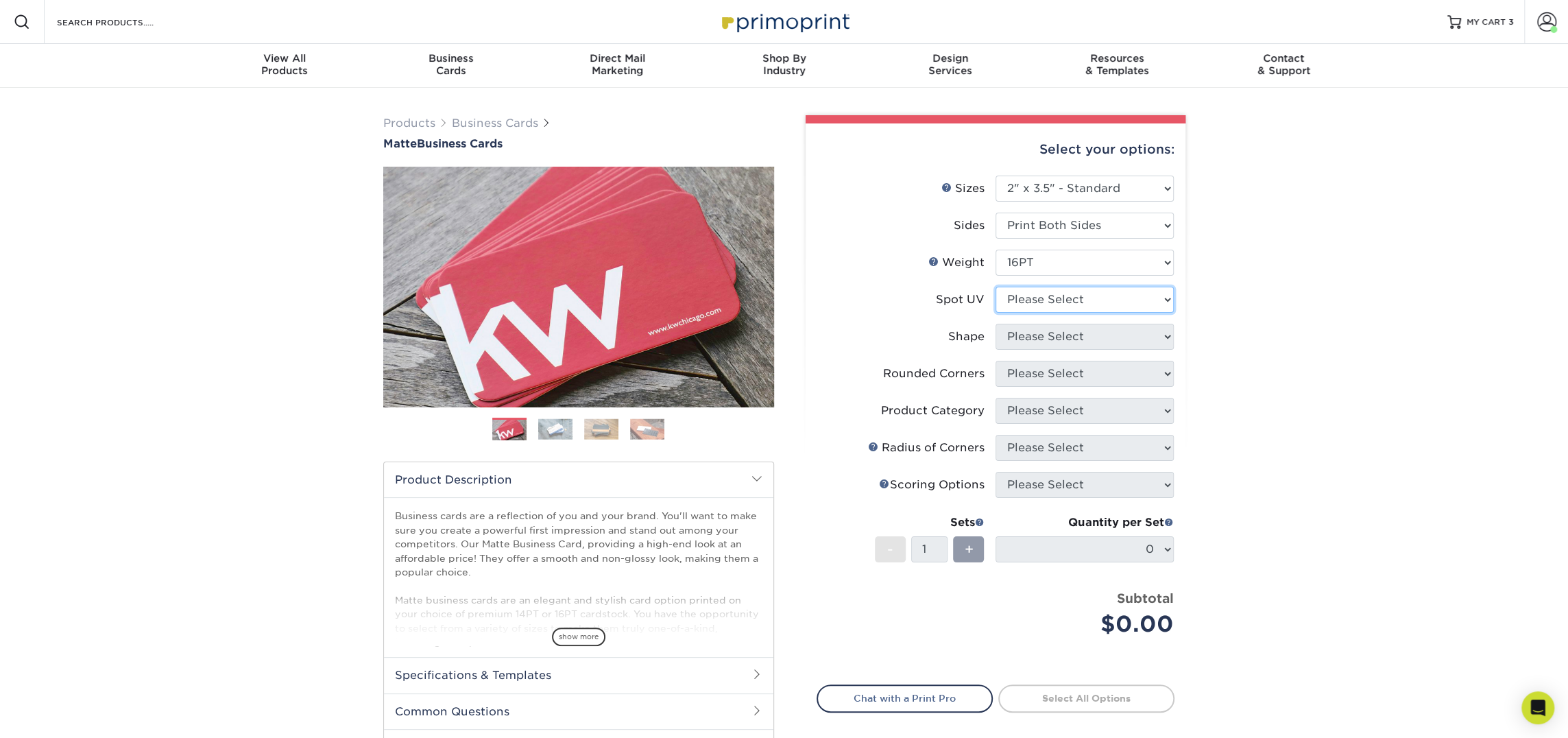
click at [1060, 305] on select "Please Select No Spot UV Front and Back (Both Sides) Front Only Back Only" at bounding box center [1084, 299] width 178 height 26
select select "3"
click at [995, 286] on select "Please Select No Spot UV Front and Back (Both Sides) Front Only Back Only" at bounding box center [1084, 299] width 178 height 26
click at [0, 0] on select at bounding box center [0, 0] width 0 height 0
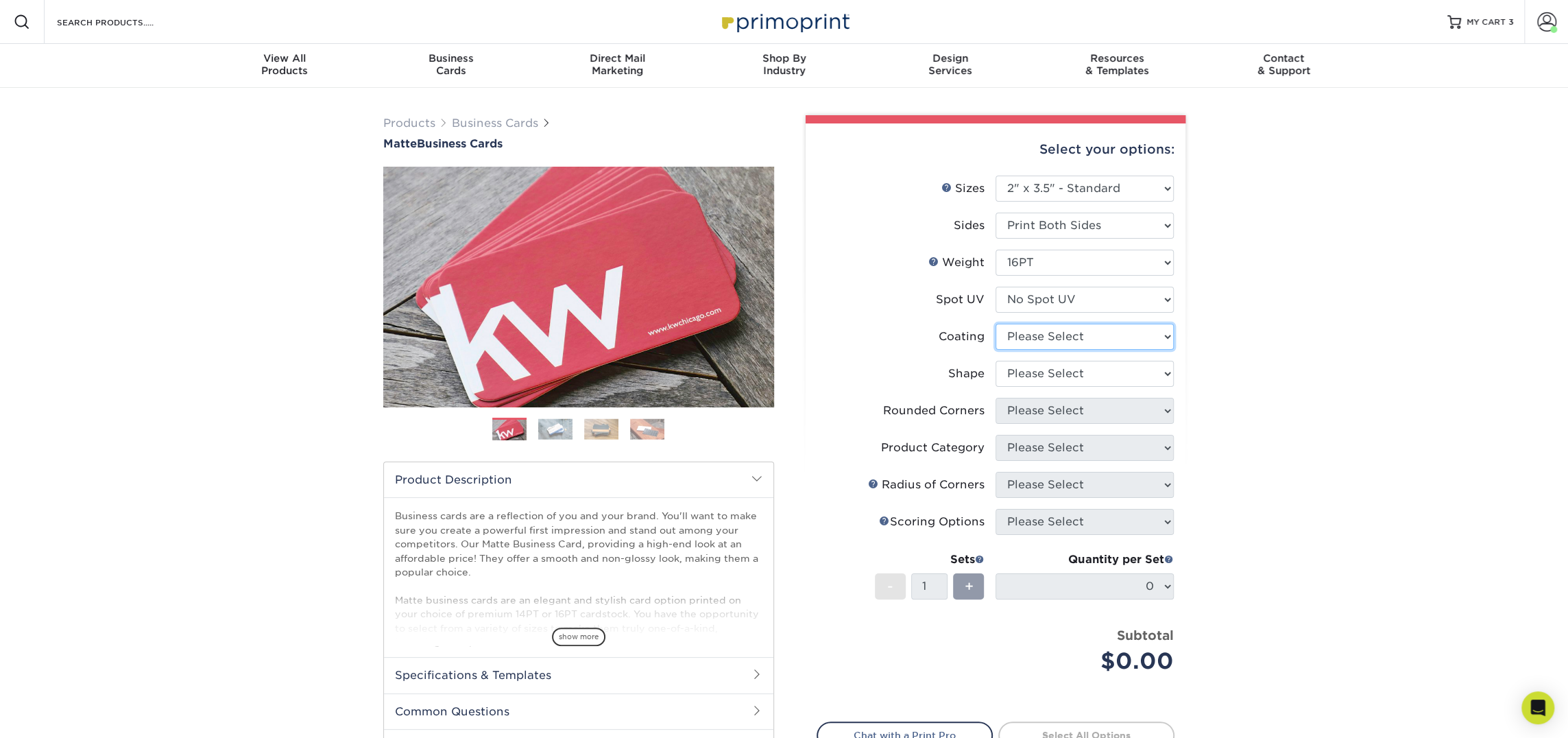
select select "121bb7b5-3b4d-429f-bd8d-bbf80e953313"
click at [995, 324] on select at bounding box center [1084, 336] width 178 height 26
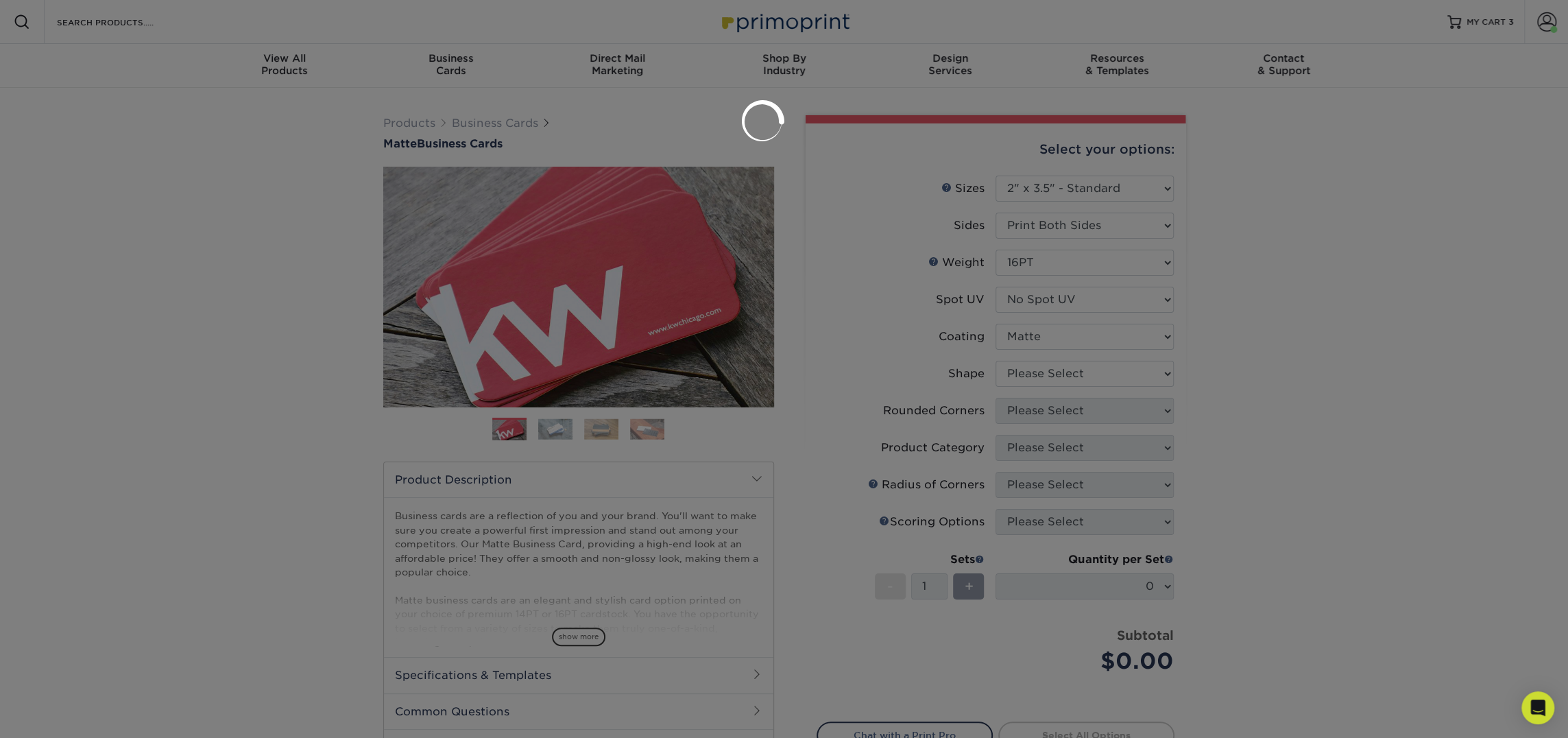
click at [1056, 370] on div at bounding box center [784, 369] width 1568 height 738
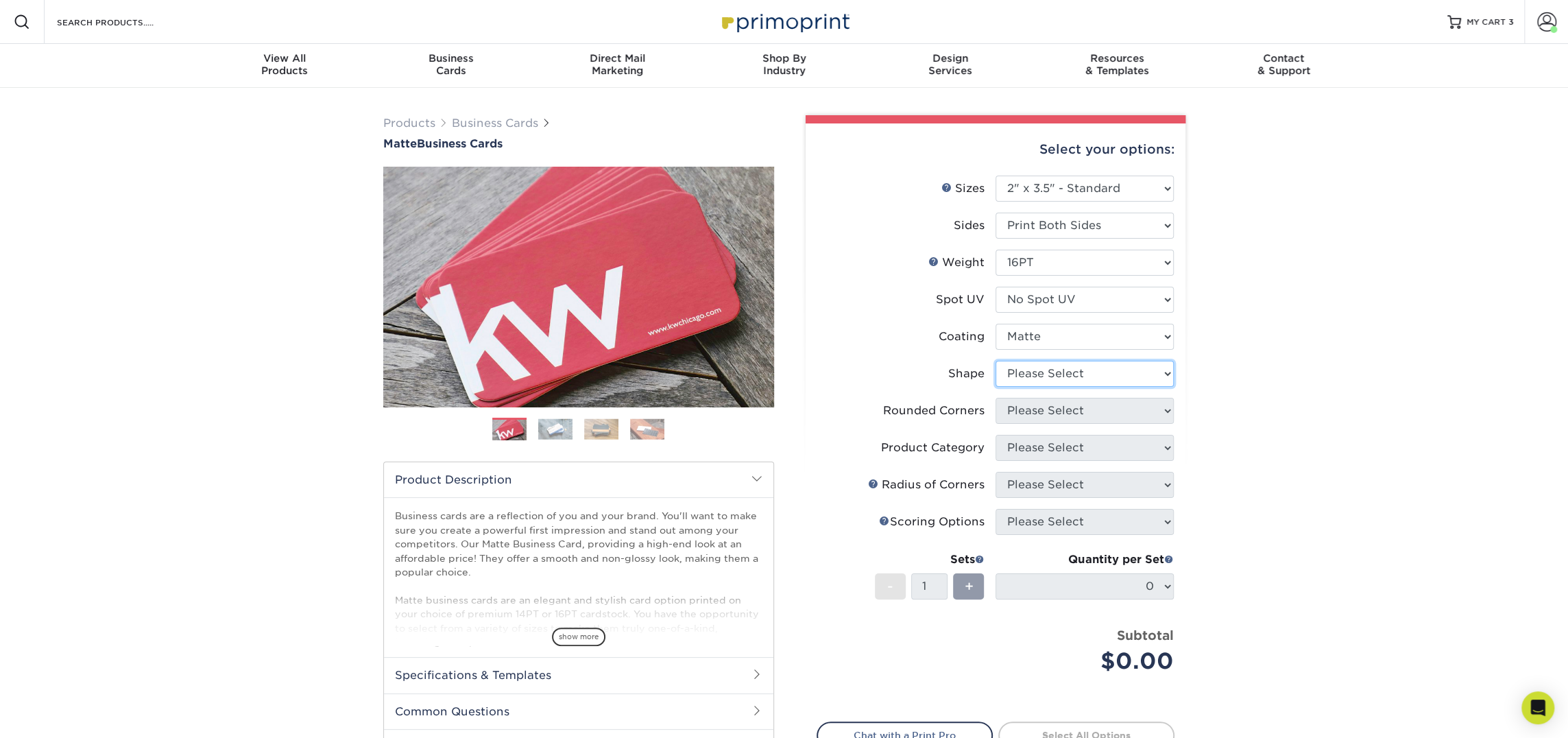
click at [1056, 370] on select "Please Select Standard Oval" at bounding box center [1084, 373] width 178 height 26
select select "standard"
click at [995, 361] on select "Please Select Standard Oval" at bounding box center [1084, 373] width 178 height 26
click at [1044, 412] on select "Please Select Yes - Round 2 Corners Yes - Round 4 Corners No" at bounding box center [1084, 410] width 178 height 26
select select "0"
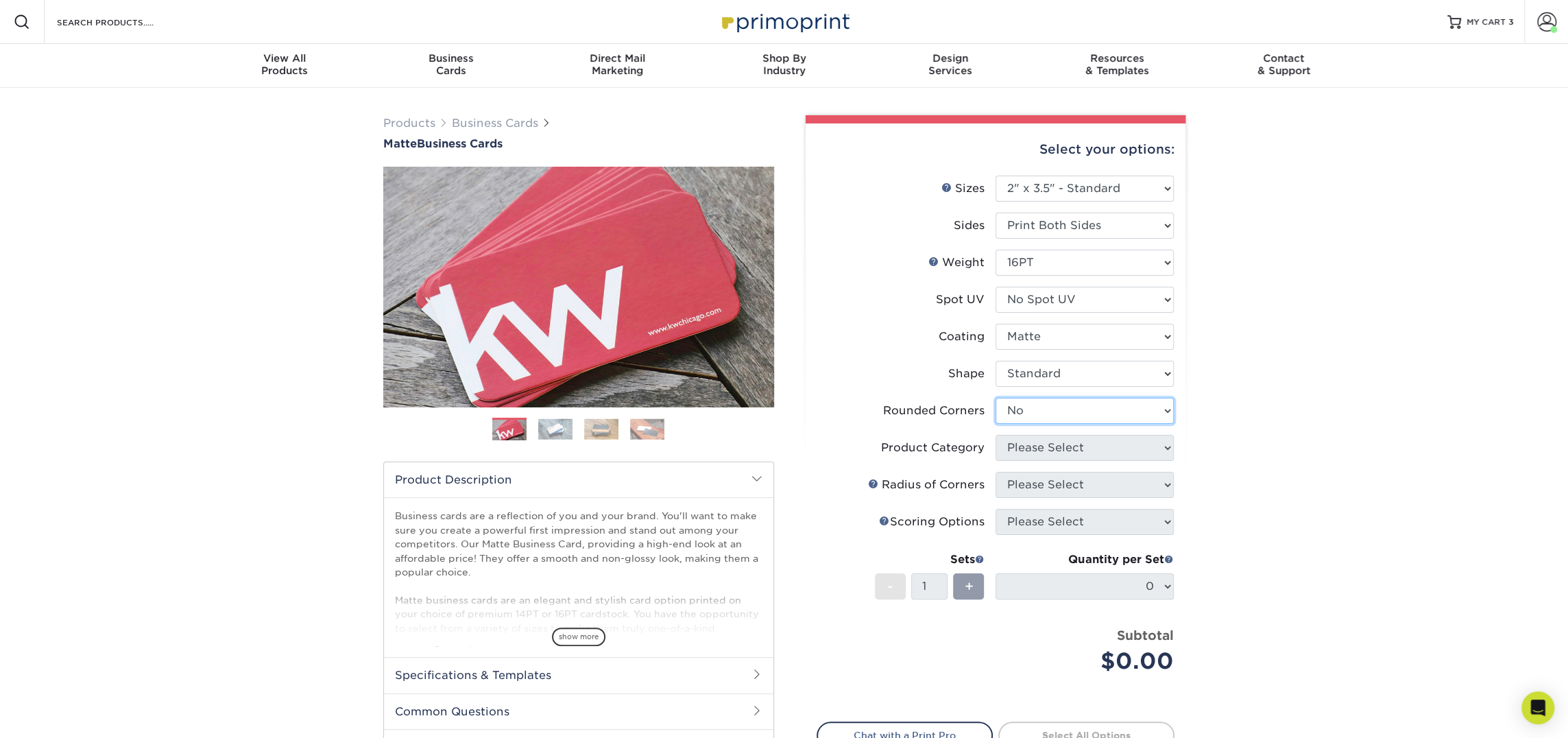
click at [995, 398] on select "Please Select Yes - Round 2 Corners Yes - Round 4 Corners No" at bounding box center [1084, 410] width 178 height 26
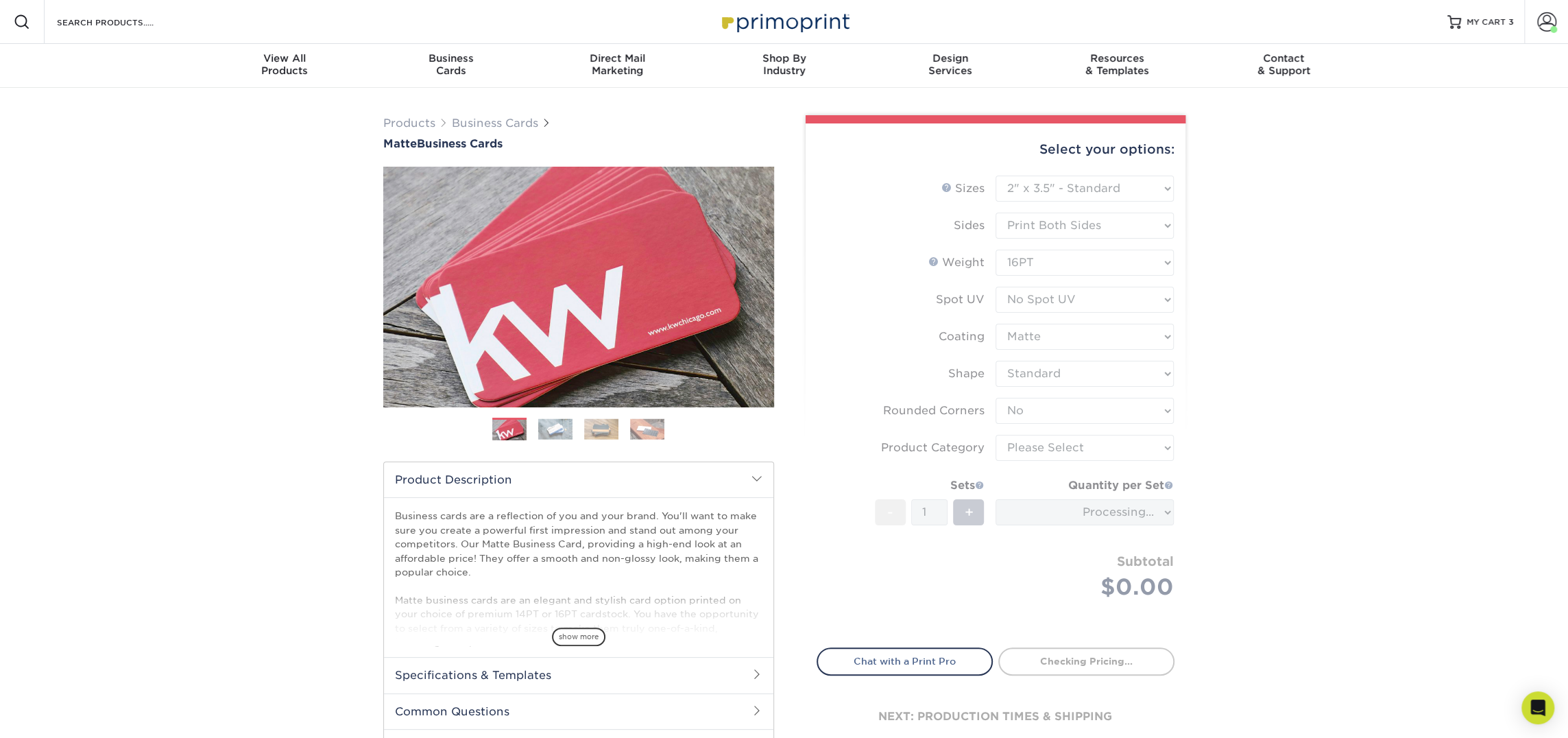
click at [1045, 455] on form "Sizes Help Sizes Please Select 1.5" x 3.5" - Mini 1.75" x 3.5" - Mini 2" x 2" -…" at bounding box center [995, 403] width 358 height 456
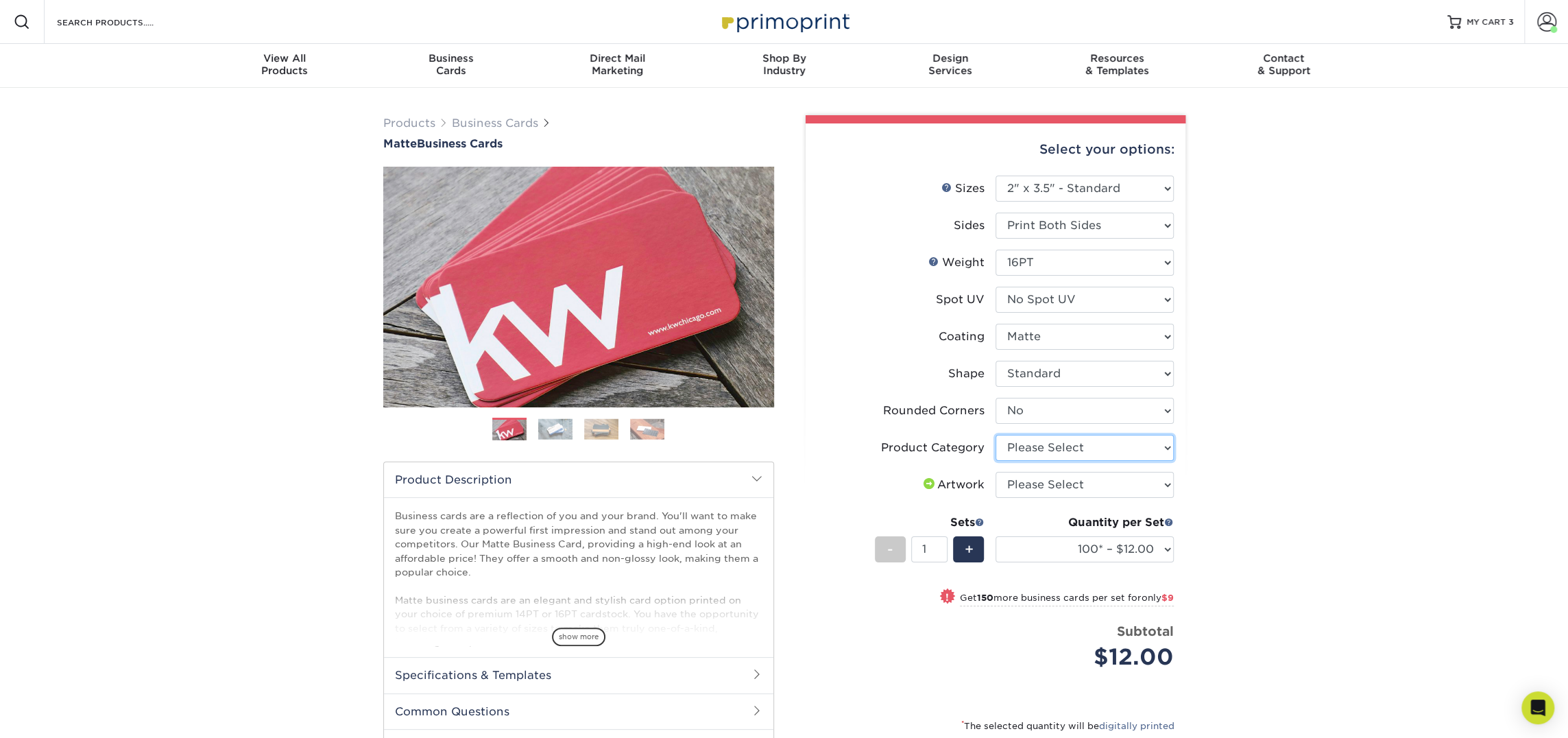
click at [1044, 450] on select "Please Select Business Cards" at bounding box center [1084, 447] width 178 height 26
select select "3b5148f1-0588-4f88-a218-97bcfdce65c1"
click at [995, 434] on select "Please Select Business Cards" at bounding box center [1084, 447] width 178 height 26
click at [1054, 482] on select "Please Select I will upload files I need a design - $100" at bounding box center [1084, 484] width 178 height 26
select select "upload"
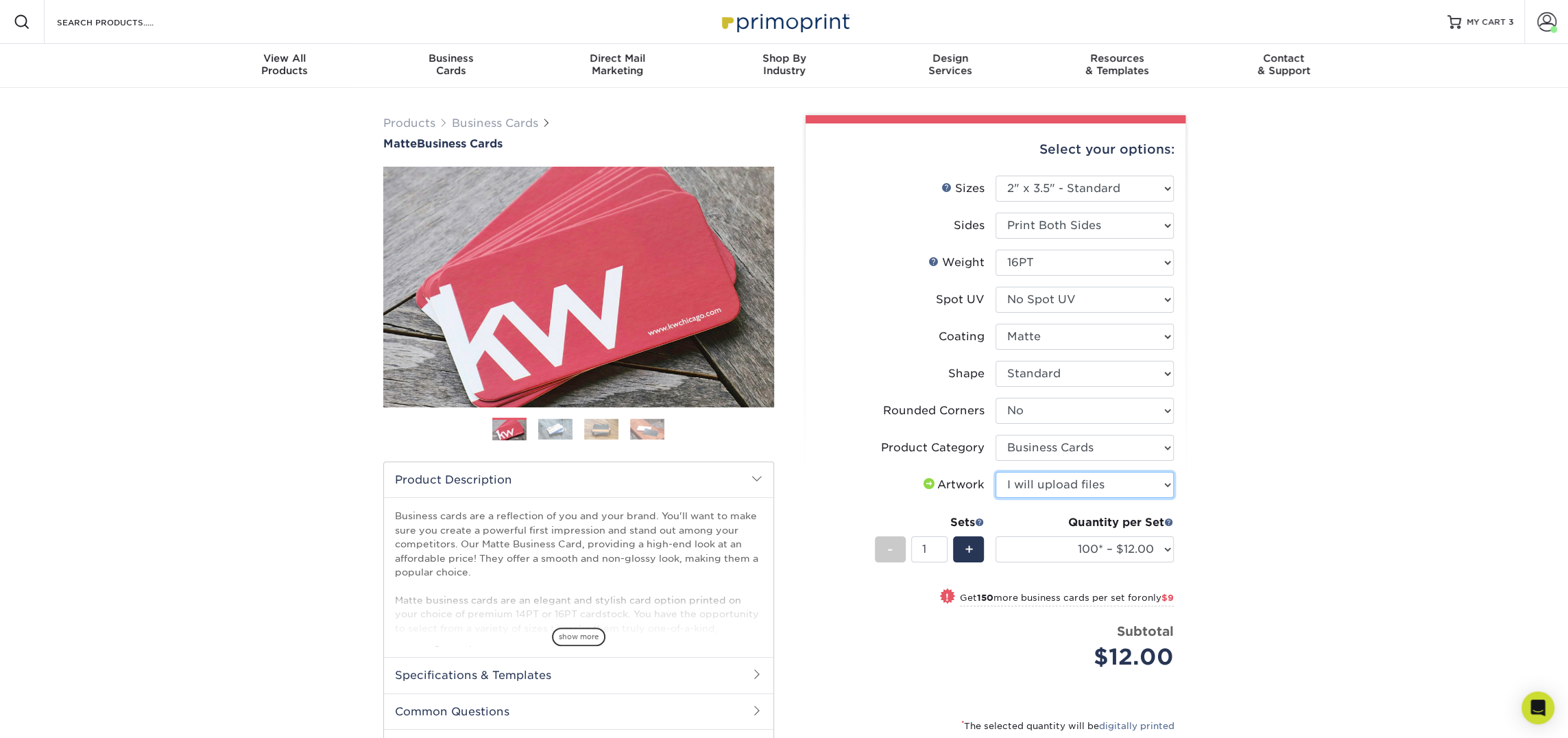
click at [995, 471] on select "Please Select I will upload files I need a design - $100" at bounding box center [1084, 484] width 178 height 26
click at [1075, 548] on select "100* – $12.00 250* – $21.00 500 – $42.00 1000 – $53.00 2500 – $95.00 5000 – $18…" at bounding box center [1084, 549] width 178 height 26
select select "250* – $21.00"
click at [995, 536] on select "100* – $12.00 250* – $21.00 500 – $42.00 1000 – $53.00 2500 – $95.00 5000 – $18…" at bounding box center [1084, 549] width 178 height 26
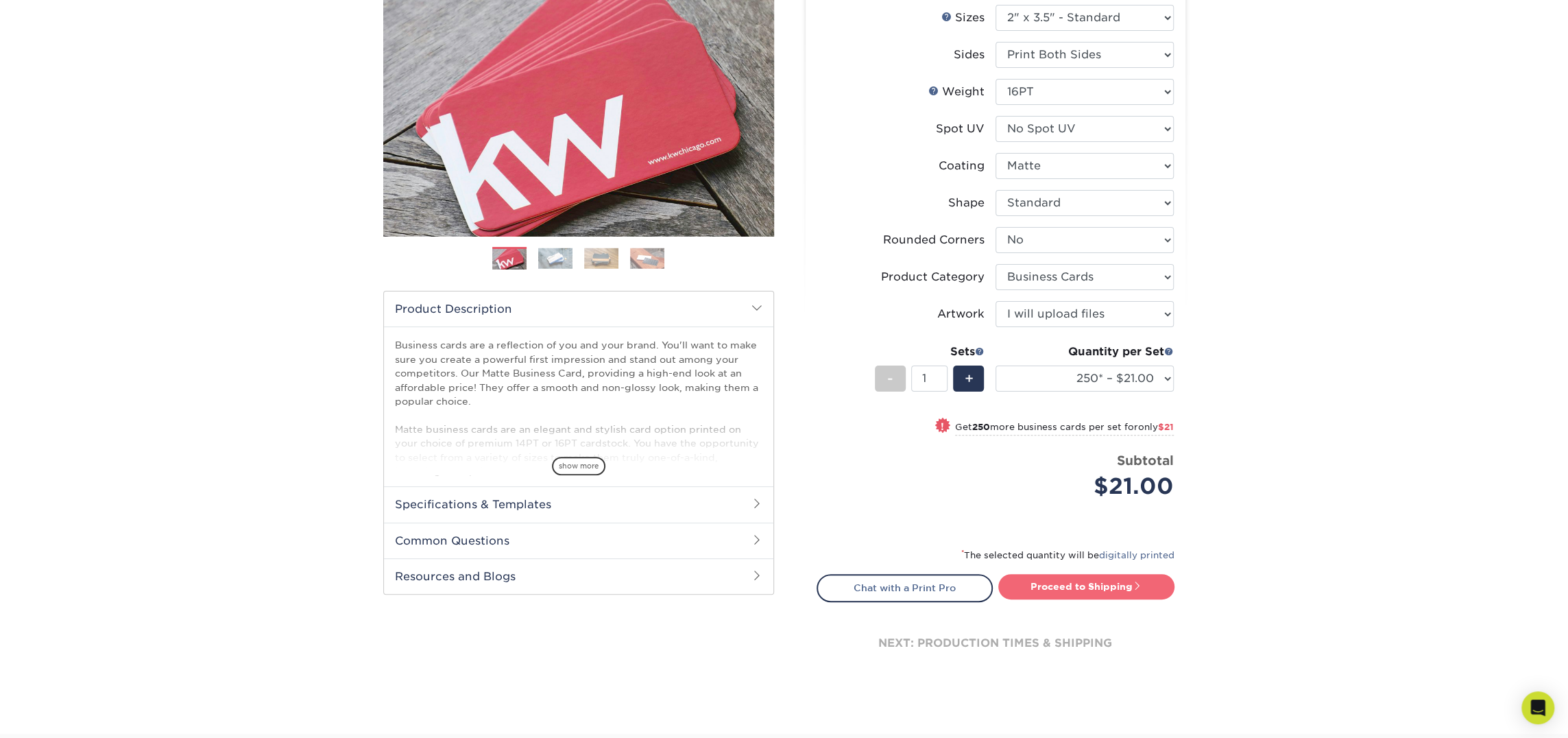
click at [1077, 591] on link "Proceed to Shipping" at bounding box center [1086, 586] width 176 height 24
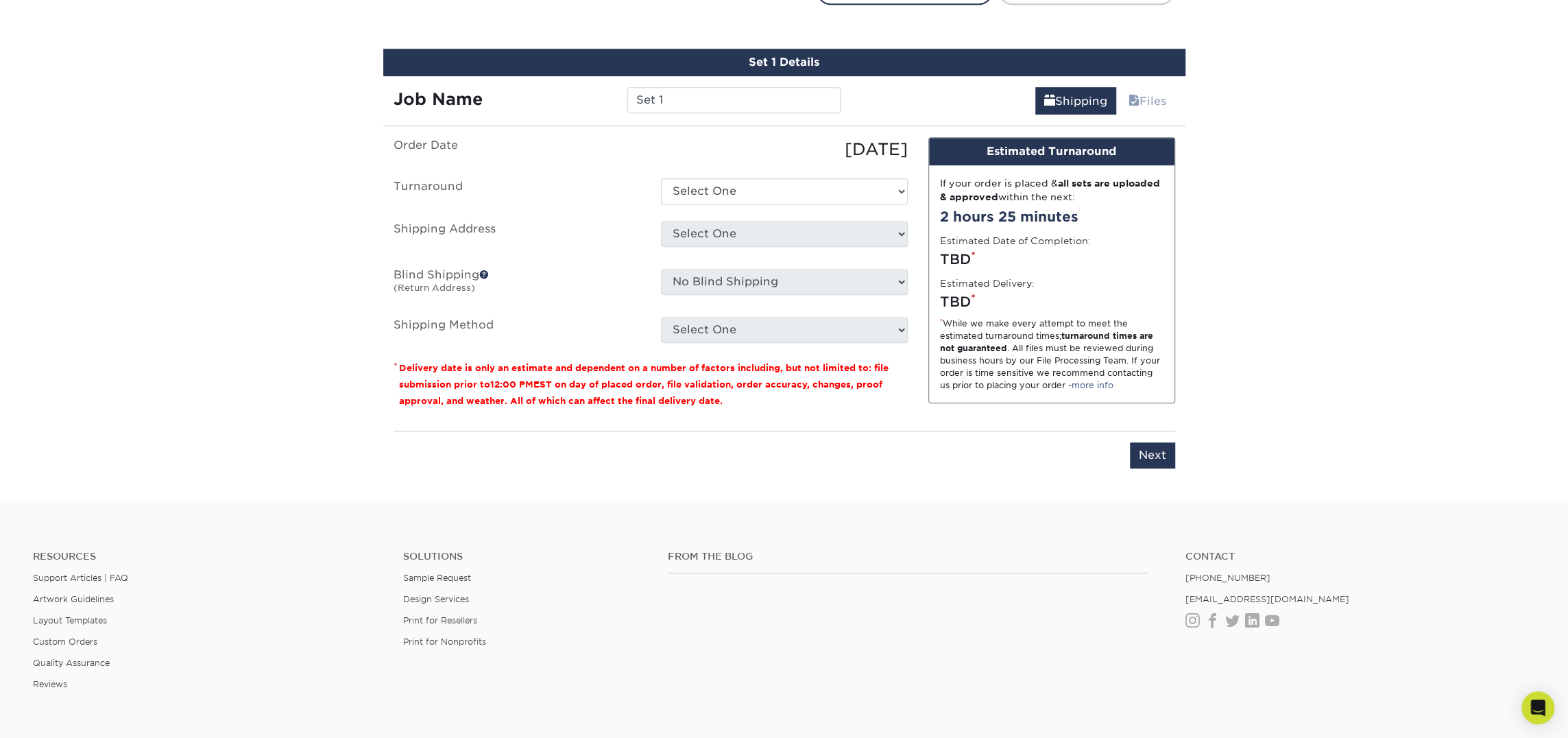
scroll to position [782, 0]
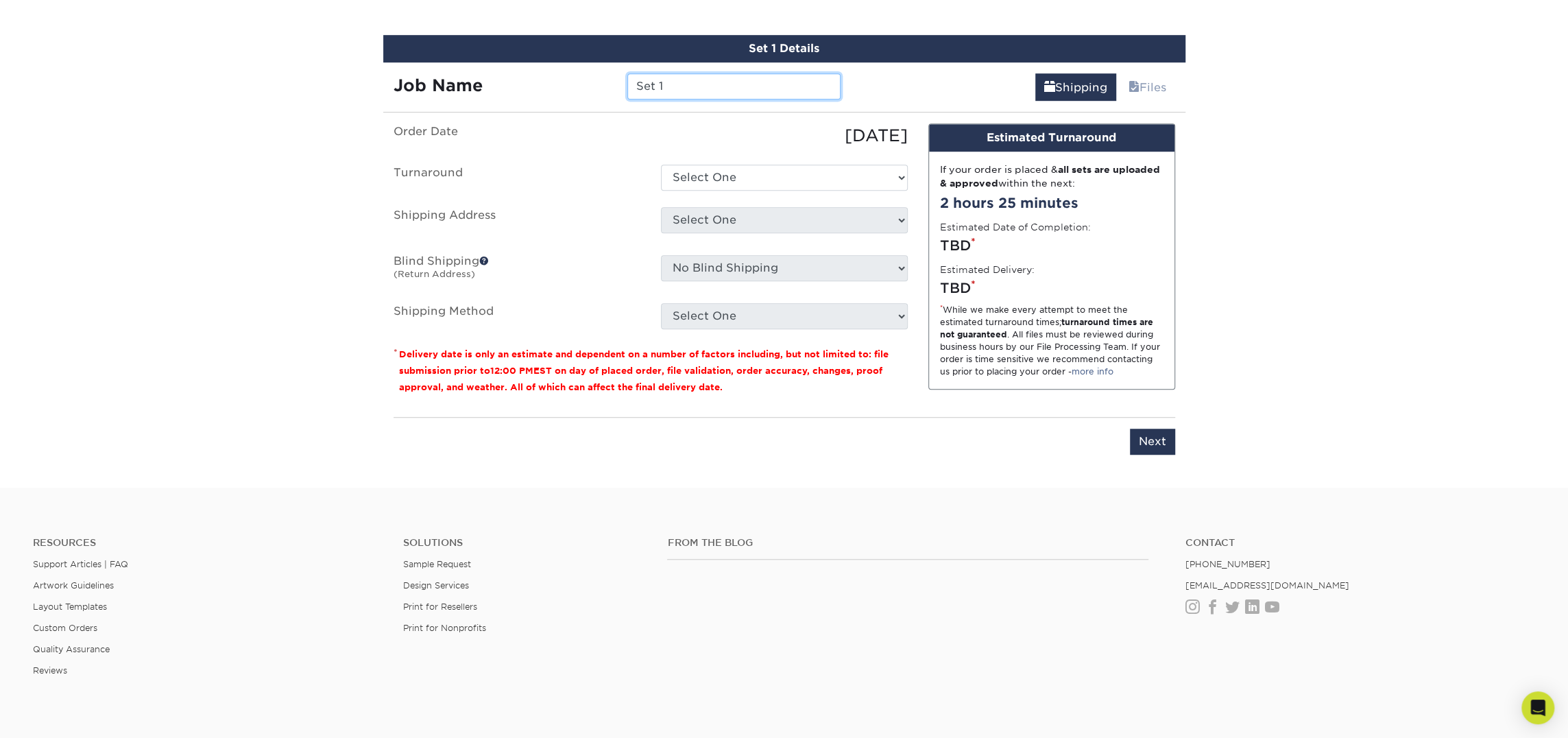
click at [655, 84] on input "Set 1" at bounding box center [734, 86] width 213 height 26
type input "[PERSON_NAME]"
click at [779, 189] on ul "Order Date 09/26/2025 Turnaround Select One 2-4 Business Days 2 Day Next Busine…" at bounding box center [651, 226] width 515 height 205
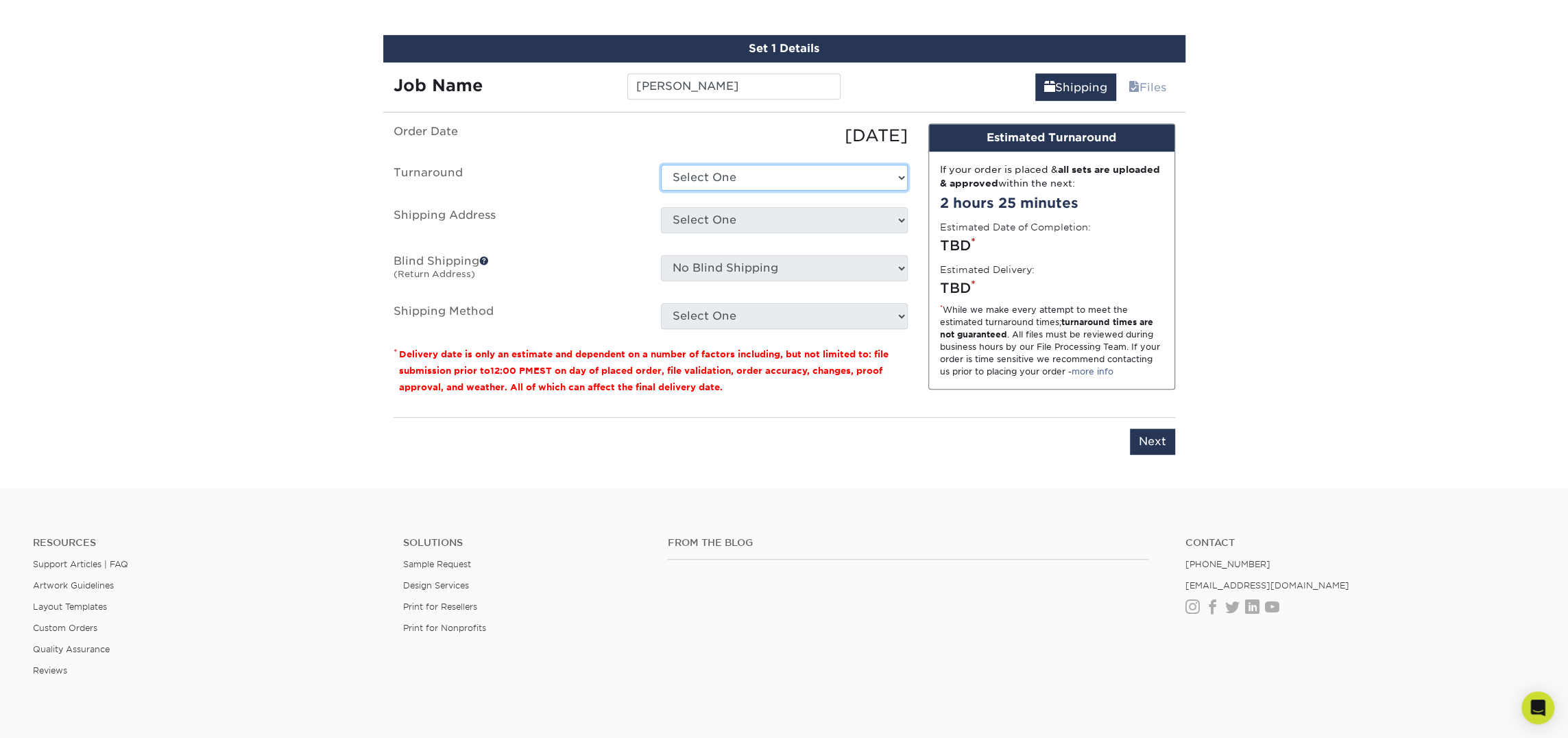
click at [788, 178] on select "Select One 2-4 Business Days 2 Day Next Business Day" at bounding box center [784, 177] width 247 height 26
select select "23721297-b68b-4846-ba83-3171e6bd9d78"
click at [661, 165] on select "Select One 2-4 Business Days 2 Day Next Business Day" at bounding box center [784, 177] width 247 height 26
click at [781, 208] on select "Select One Atlanta Office [PERSON_NAME][GEOGRAPHIC_DATA] [PERSON_NAME][GEOGRAPH…" at bounding box center [784, 220] width 247 height 26
select select "260027"
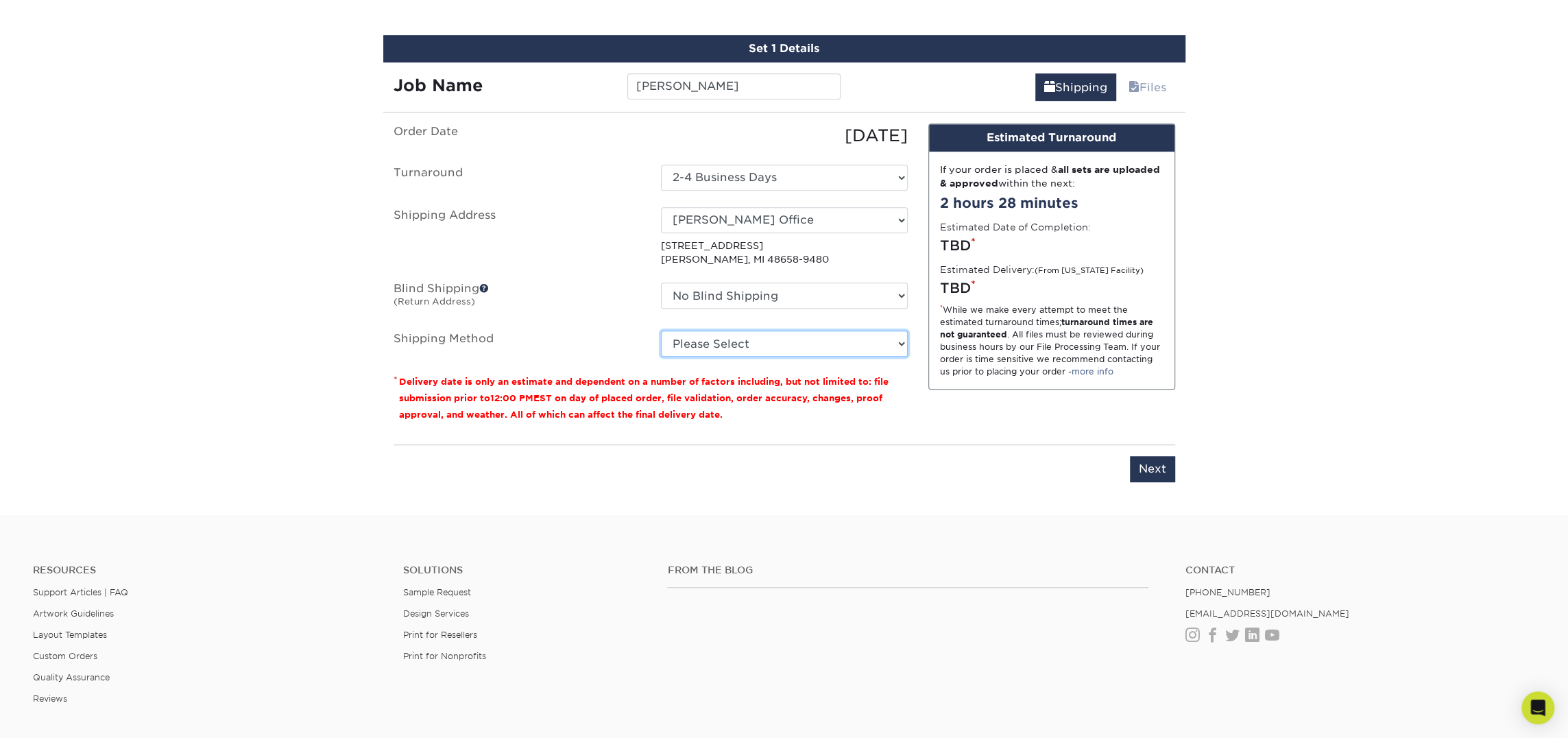
click at [777, 341] on select "Please Select Ground Shipping (+$7.84) 3 Day Shipping Service (+$18.69) 2 Day A…" at bounding box center [784, 343] width 247 height 26
select select "03"
click at [661, 330] on select "Please Select Ground Shipping (+$7.84) 3 Day Shipping Service (+$18.69) 2 Day A…" at bounding box center [784, 343] width 247 height 26
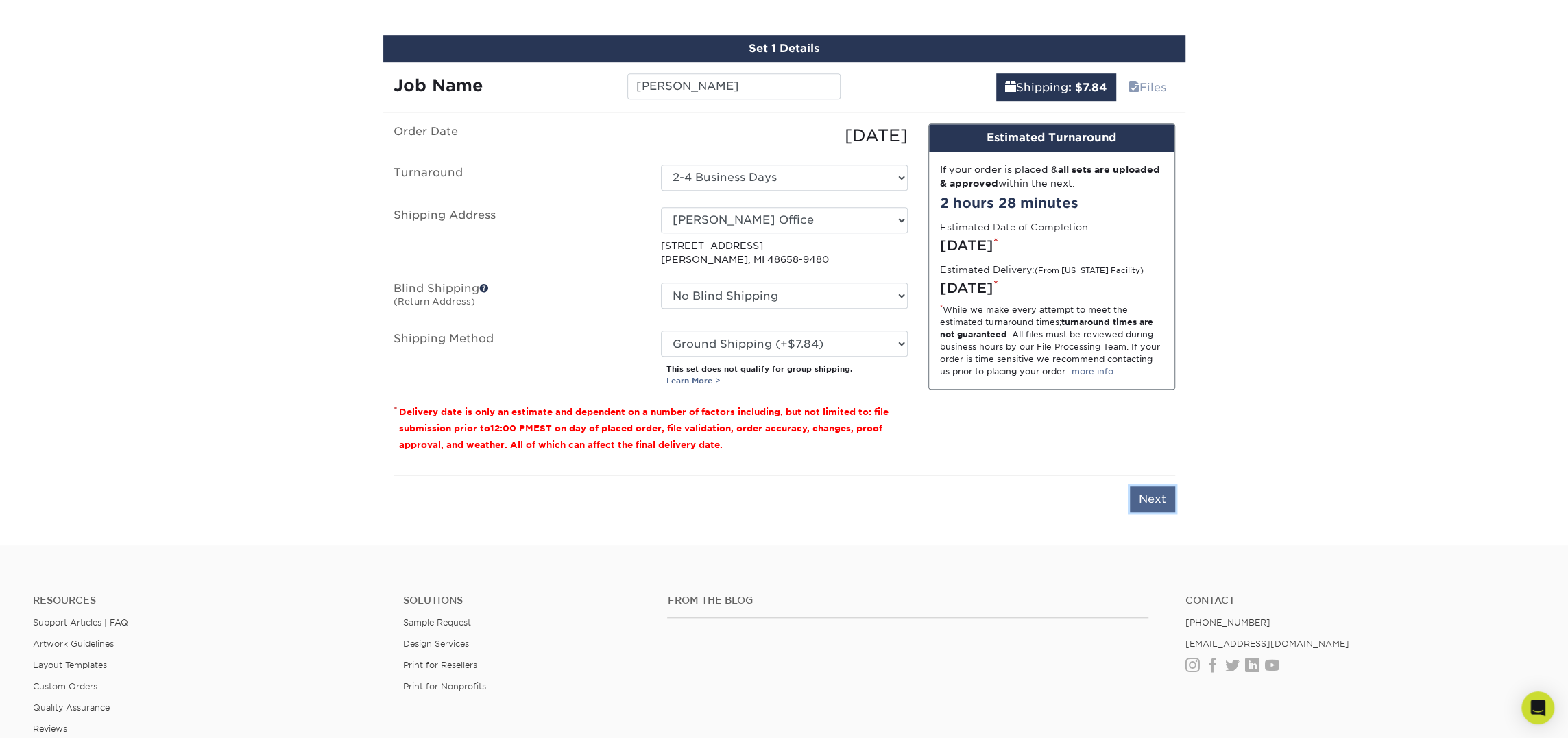
click at [1152, 492] on input "Next" at bounding box center [1153, 499] width 45 height 26
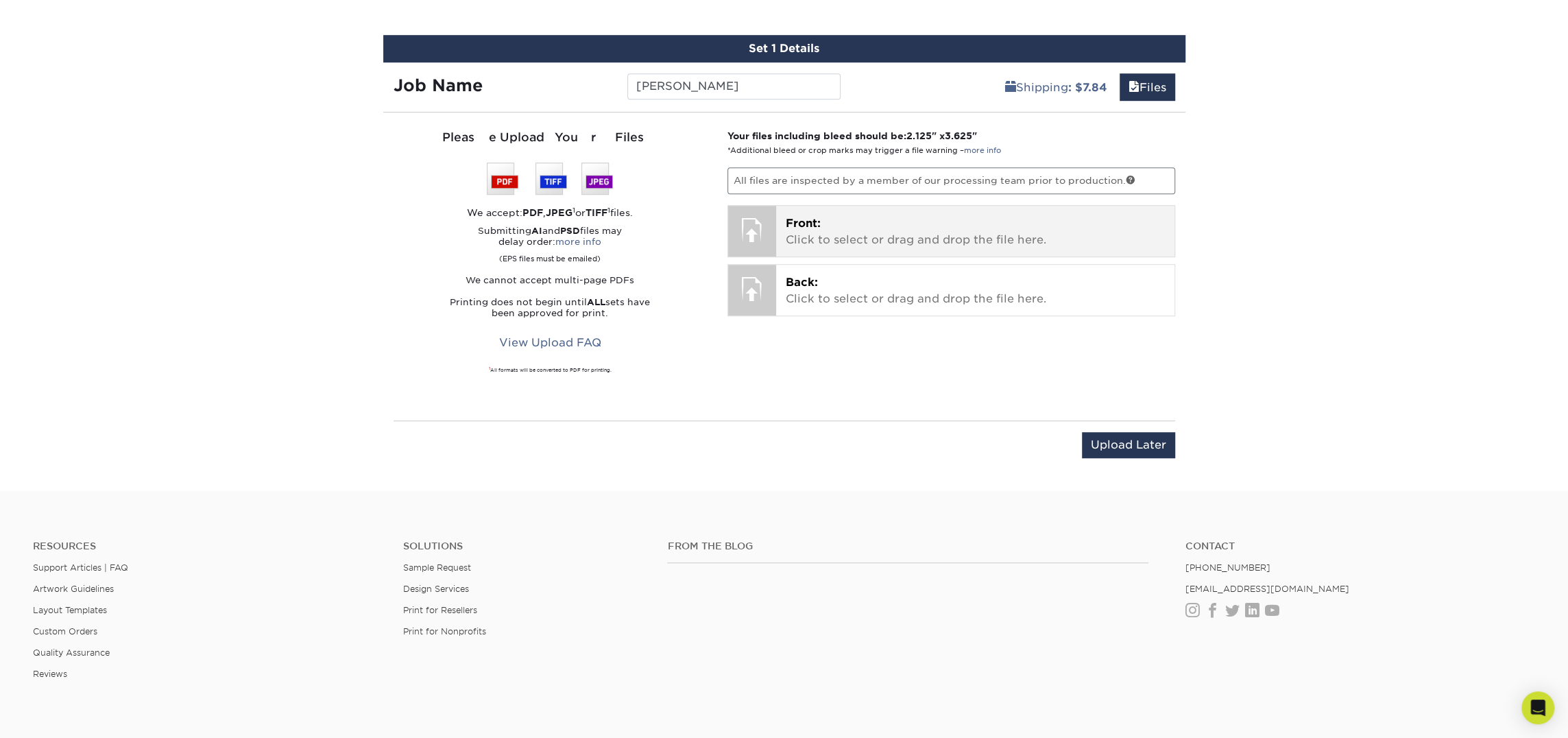
click at [808, 227] on span "Front:" at bounding box center [803, 223] width 35 height 13
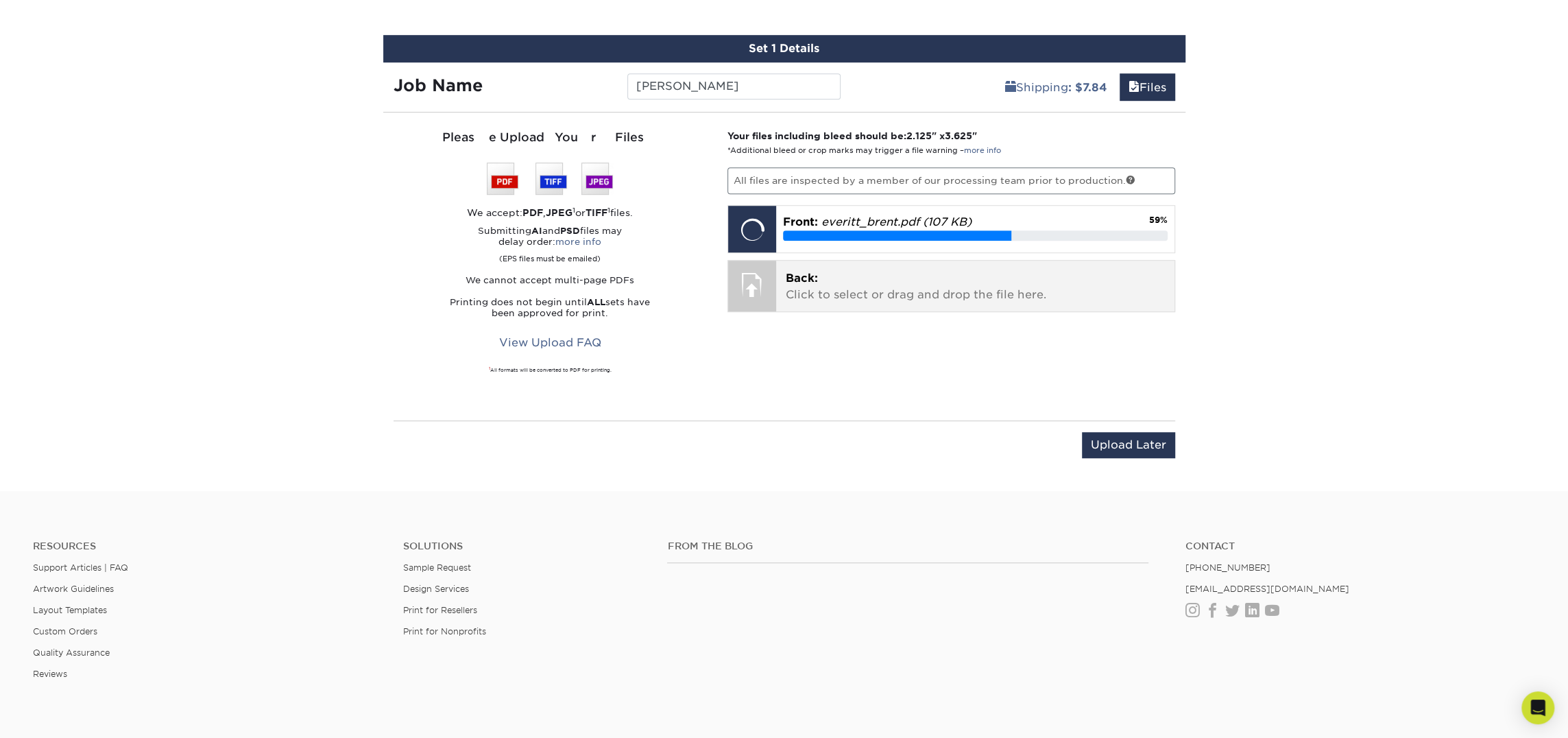
click at [831, 290] on p "Back: Click to select or drag and drop the file here." at bounding box center [975, 286] width 379 height 33
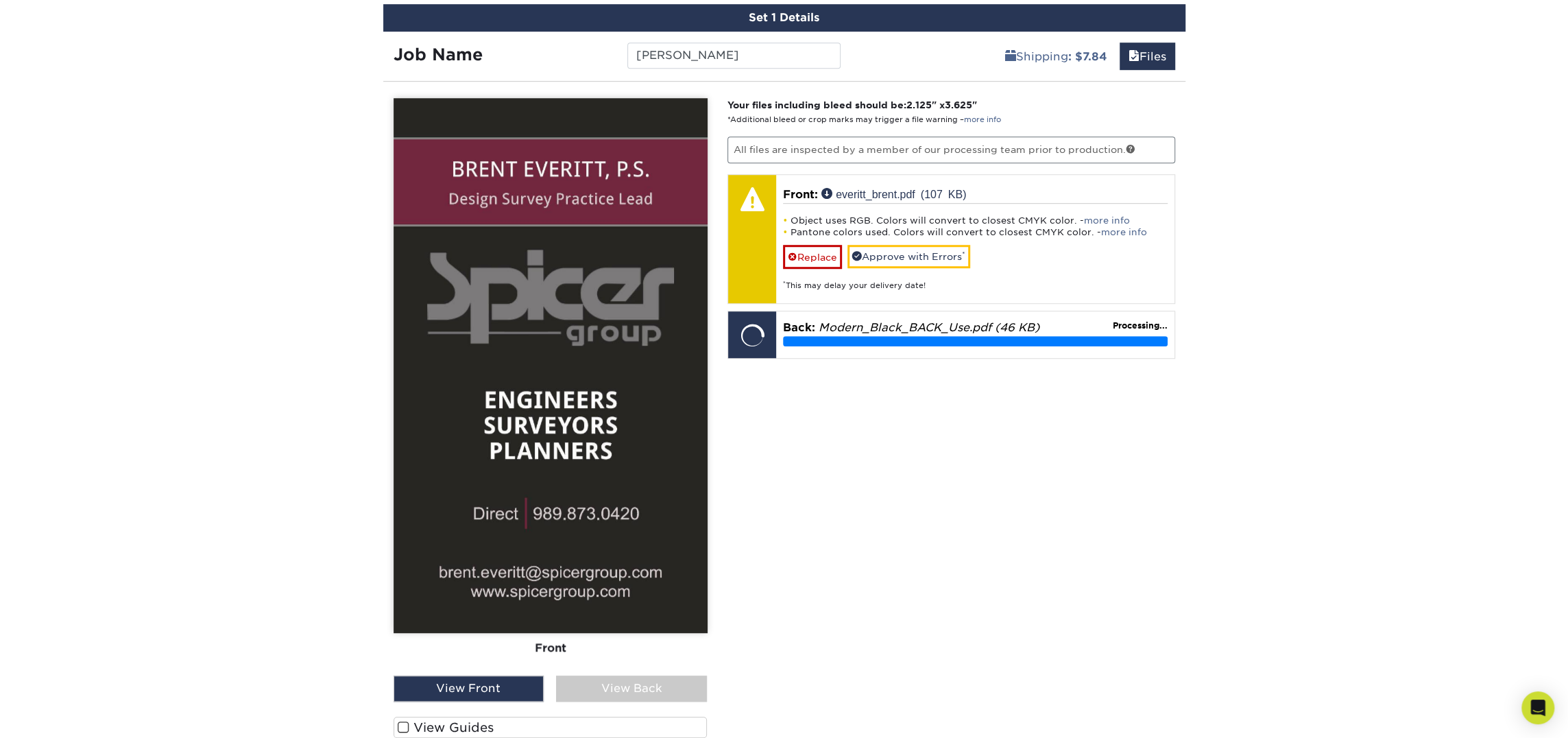
scroll to position [820, 0]
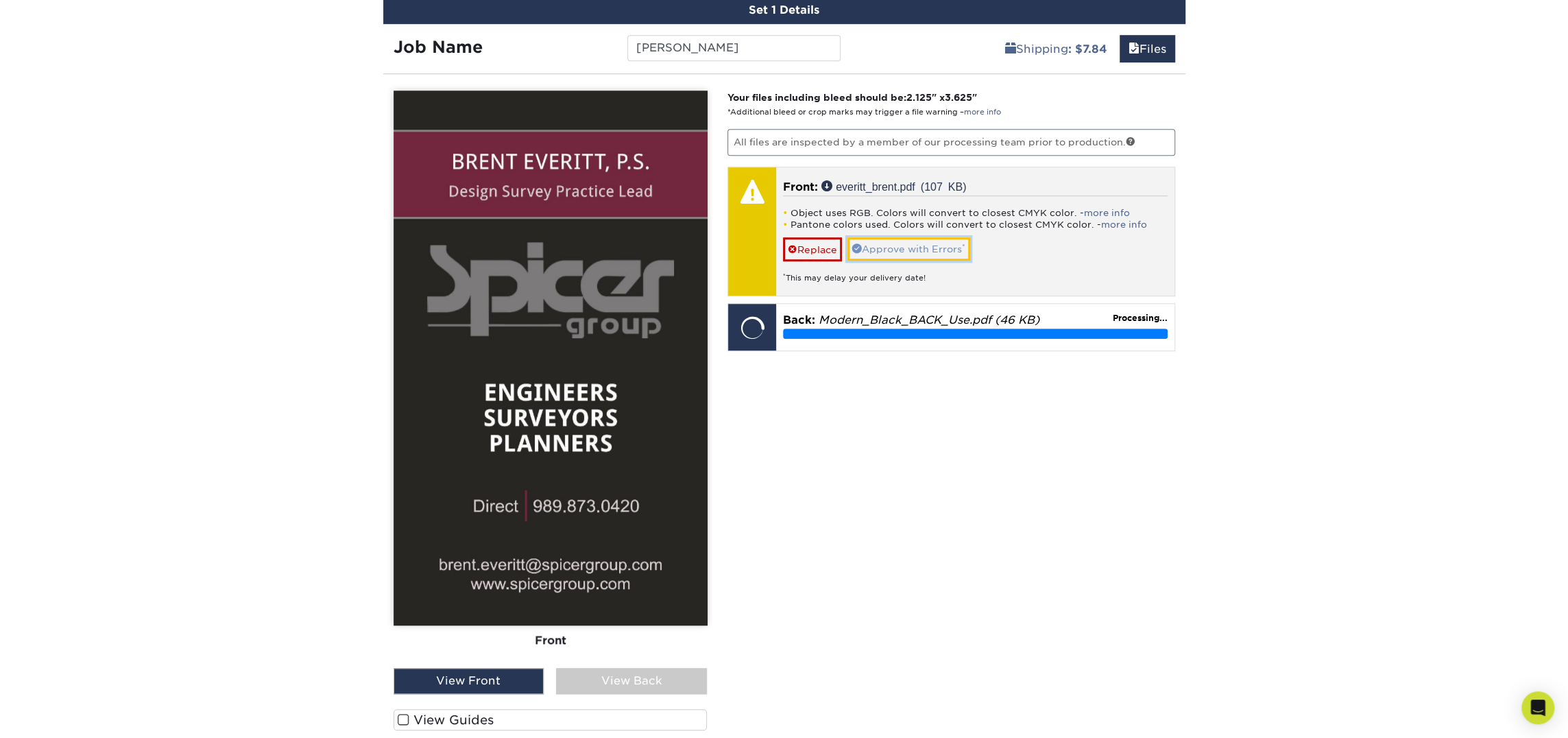
click at [887, 245] on link "Approve with Errors *" at bounding box center [909, 249] width 122 height 24
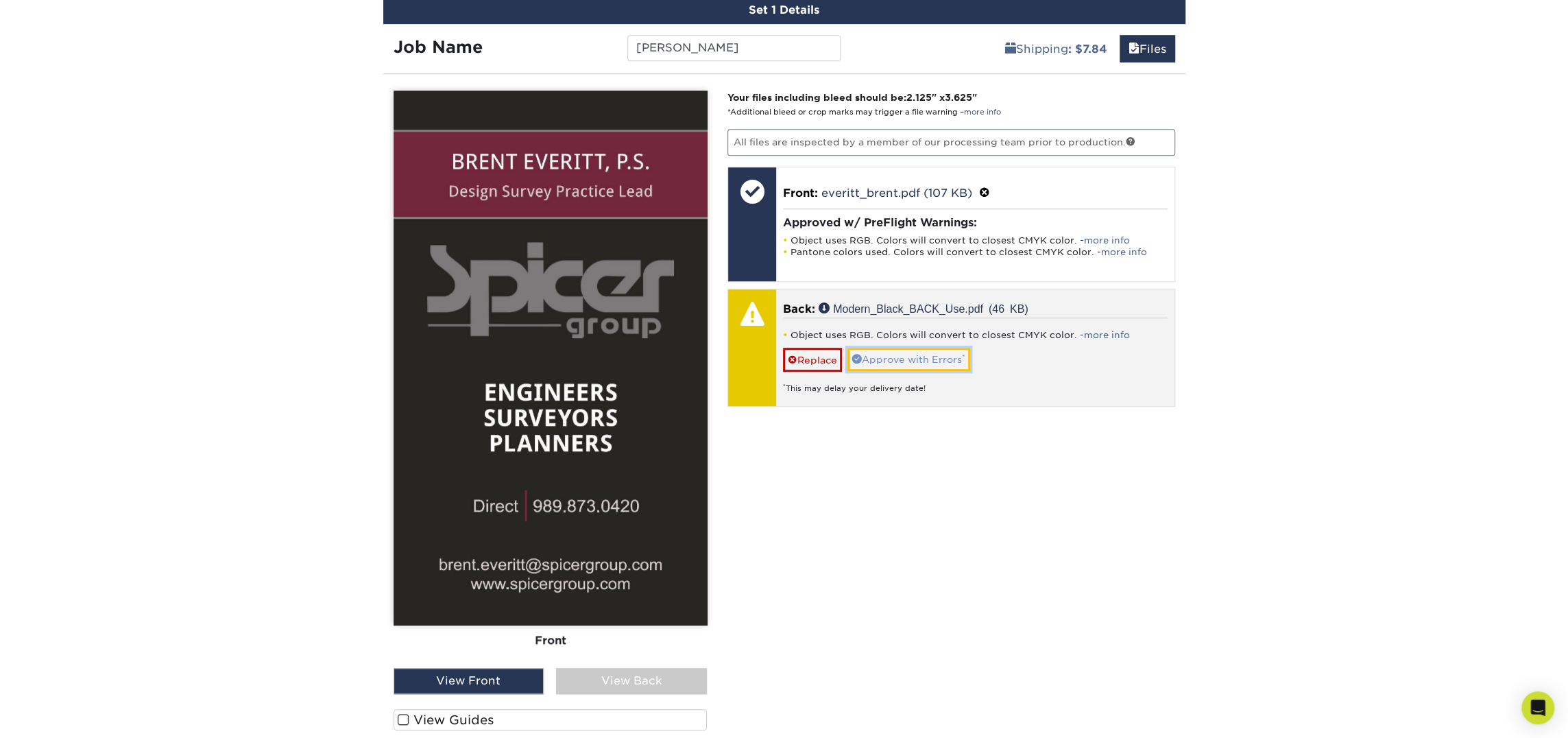
click at [913, 363] on link "Approve with Errors *" at bounding box center [909, 359] width 122 height 24
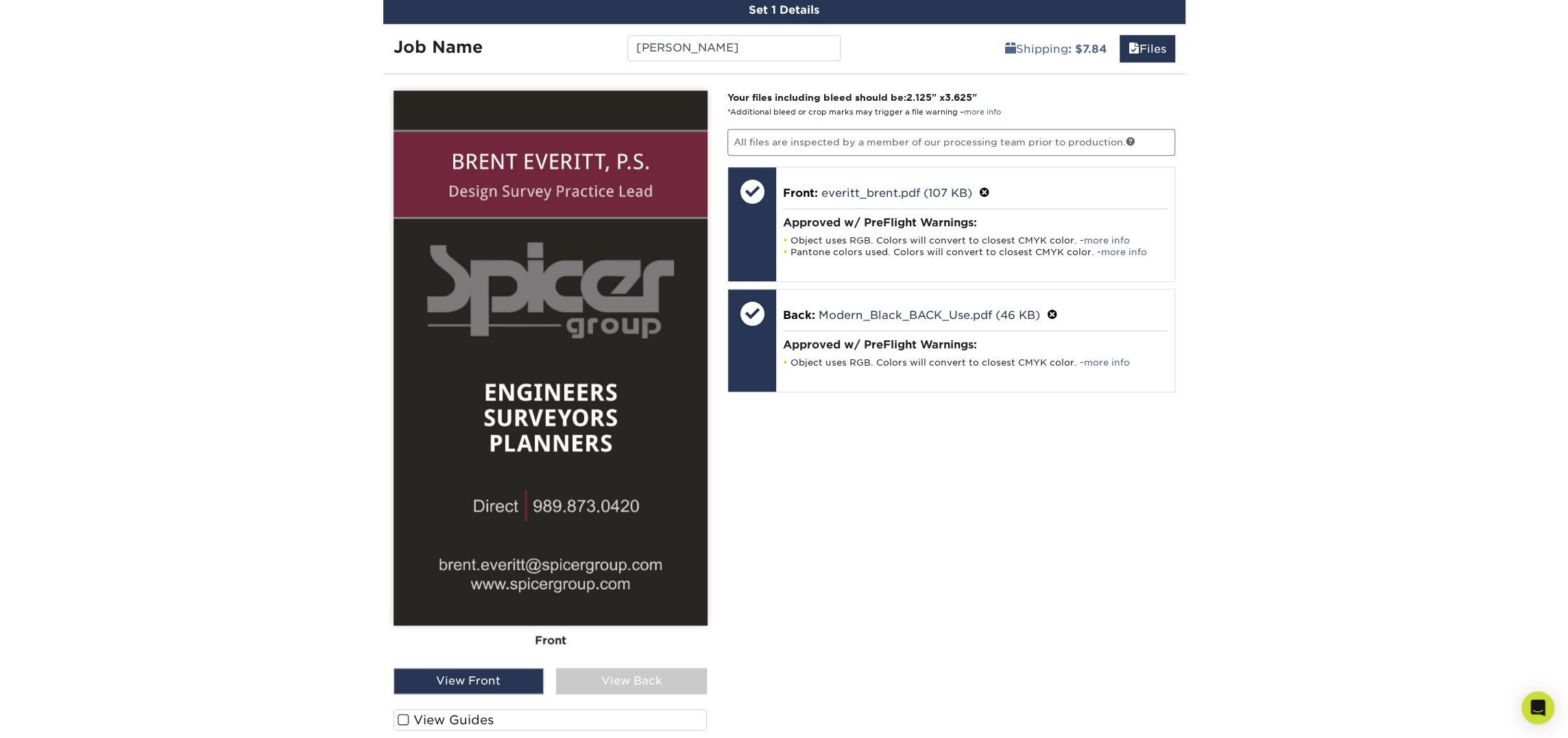
click at [635, 671] on div "View Back" at bounding box center [631, 680] width 151 height 26
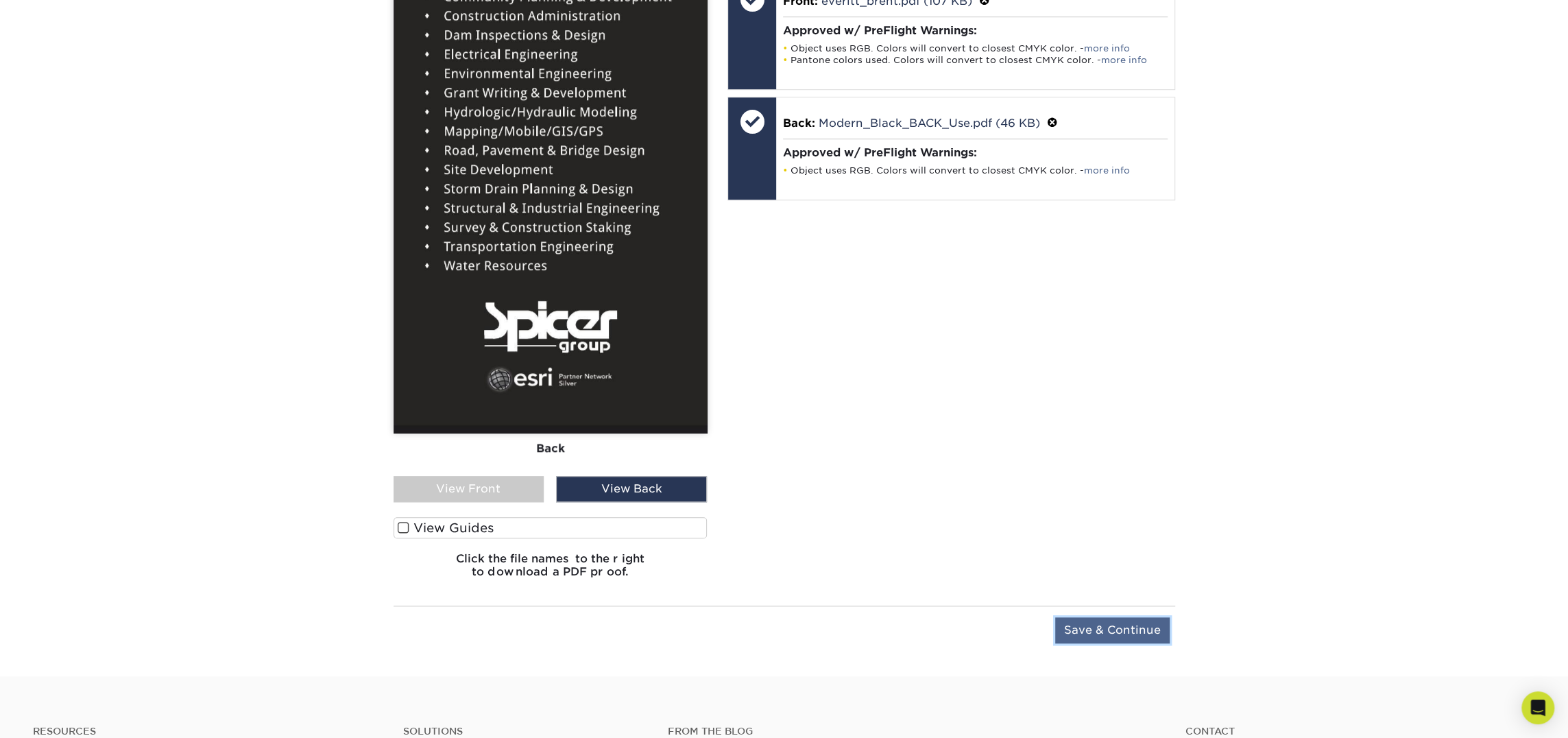
click at [1105, 637] on input "Save & Continue" at bounding box center [1112, 630] width 115 height 26
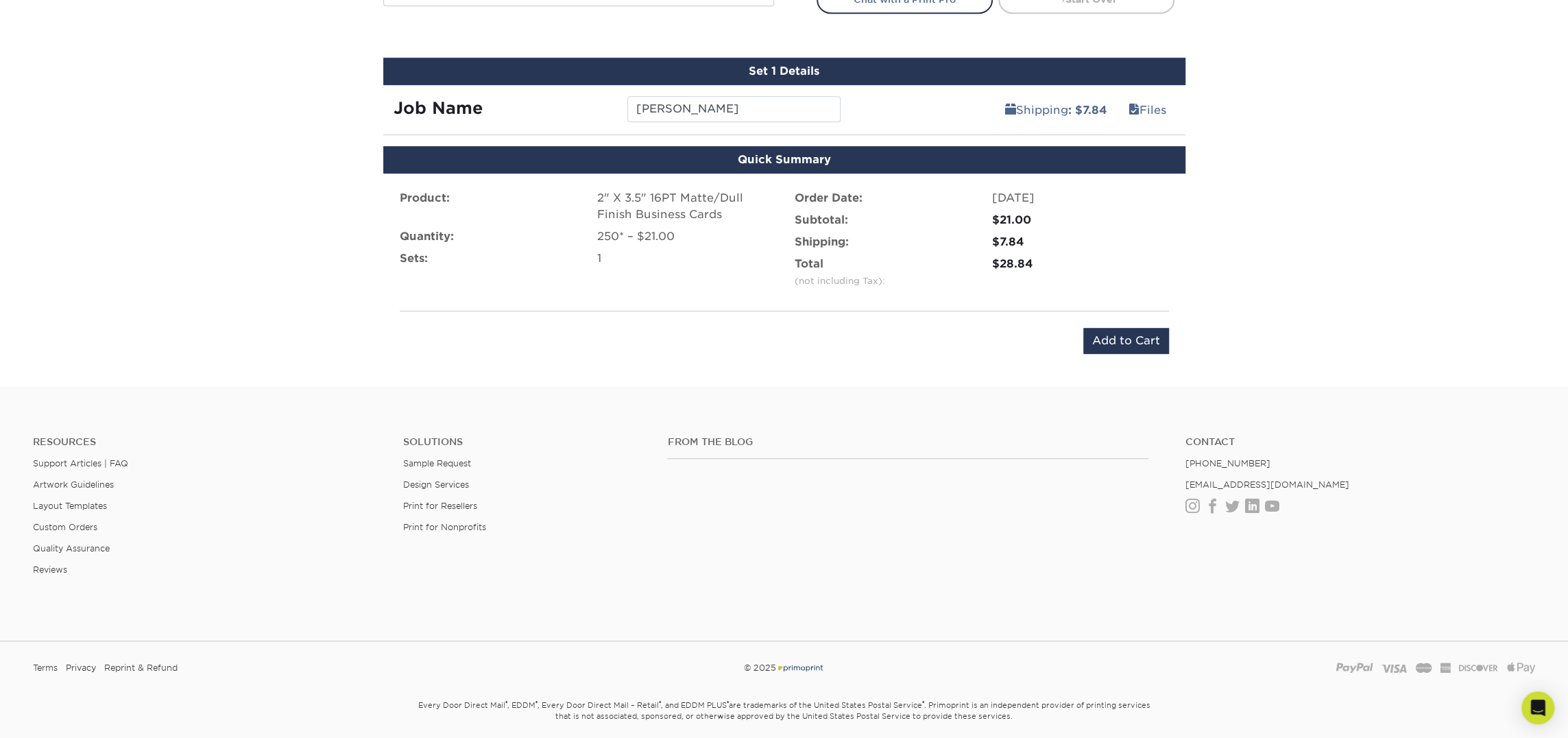
scroll to position [744, 0]
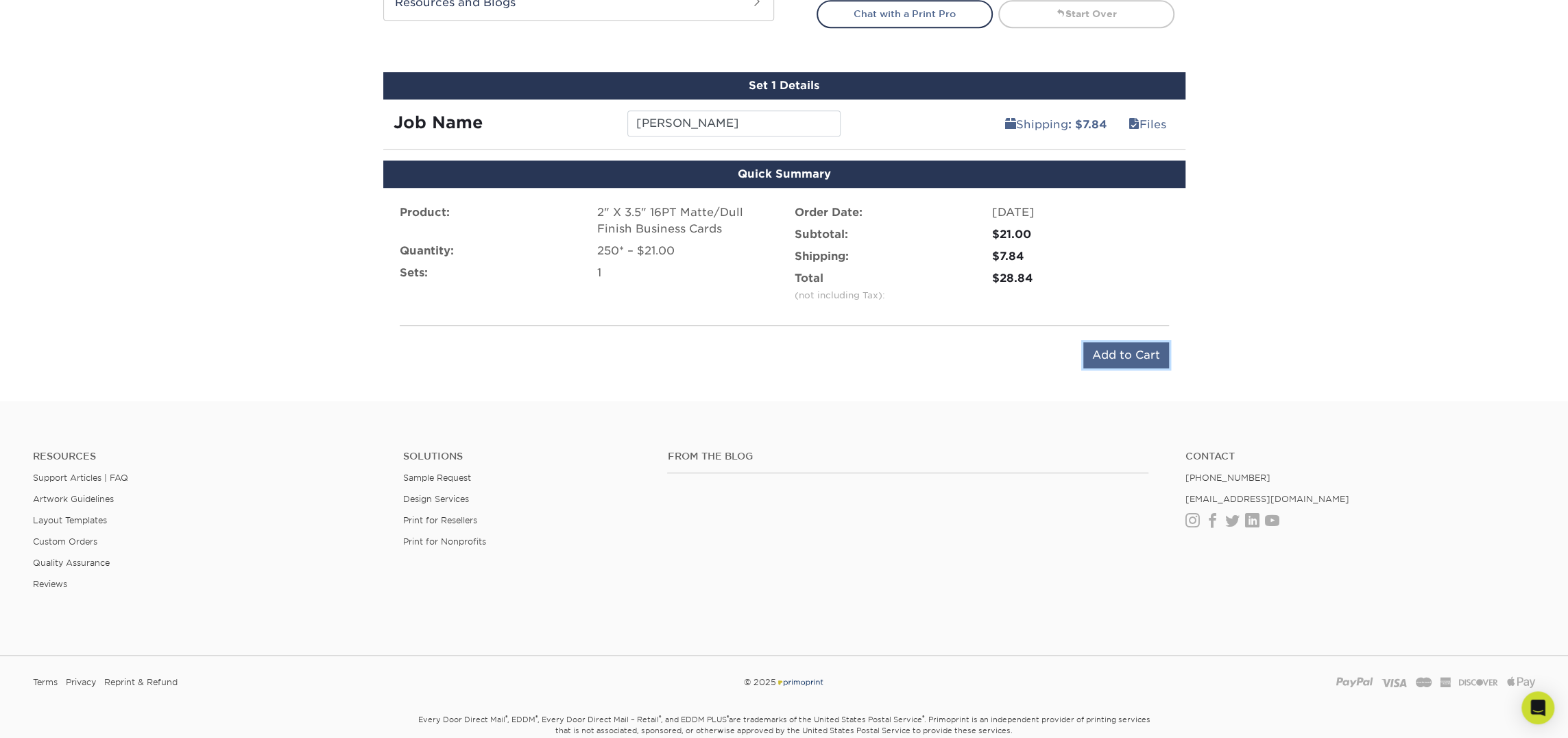
click at [1131, 353] on input "Add to Cart" at bounding box center [1126, 354] width 85 height 26
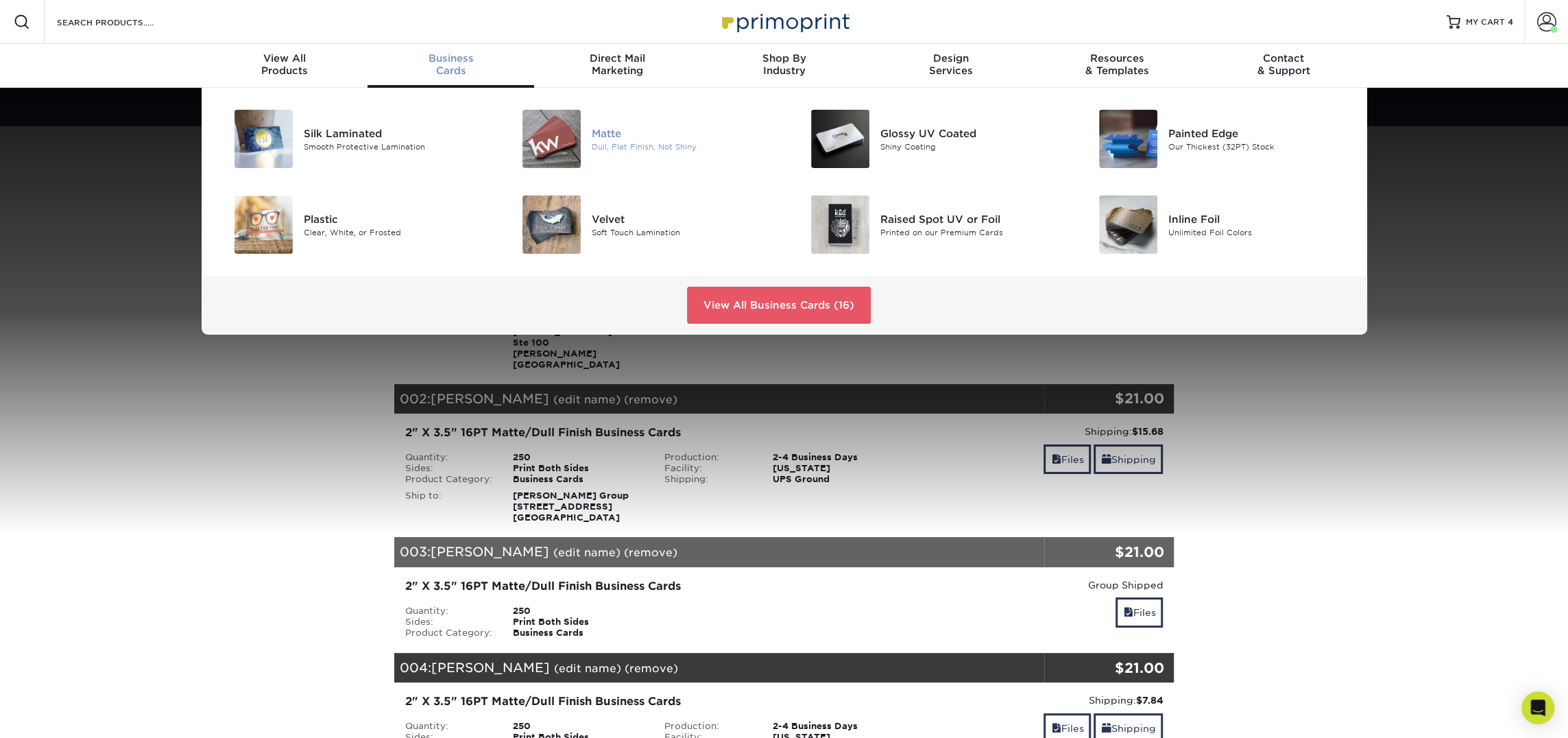
click at [558, 137] on img at bounding box center [551, 139] width 58 height 58
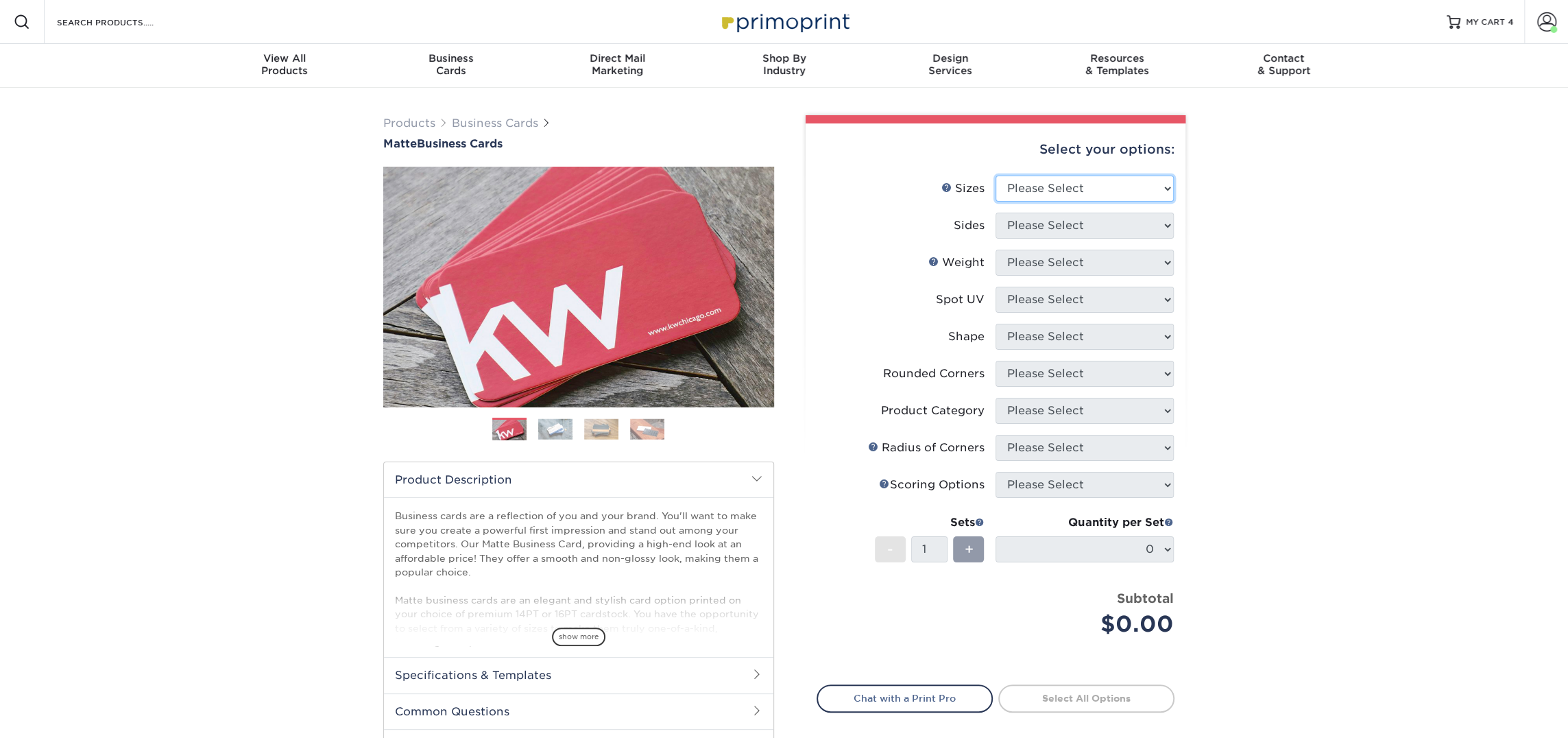
click at [1075, 187] on select "Please Select 1.5" x 3.5" - Mini 1.75" x 3.5" - Mini 2" x 2" - Square 2" x 3" -…" at bounding box center [1084, 188] width 178 height 26
select select "2.00x3.50"
click at [995, 176] on select "Please Select 1.5" x 3.5" - Mini 1.75" x 3.5" - Mini 2" x 2" - Square 2" x 3" -…" at bounding box center [1084, 188] width 178 height 26
click at [1091, 226] on select "Please Select Print Both Sides Print Front Only" at bounding box center [1084, 225] width 178 height 26
select select "13abbda7-1d64-4f25-8bb2-c179b224825d"
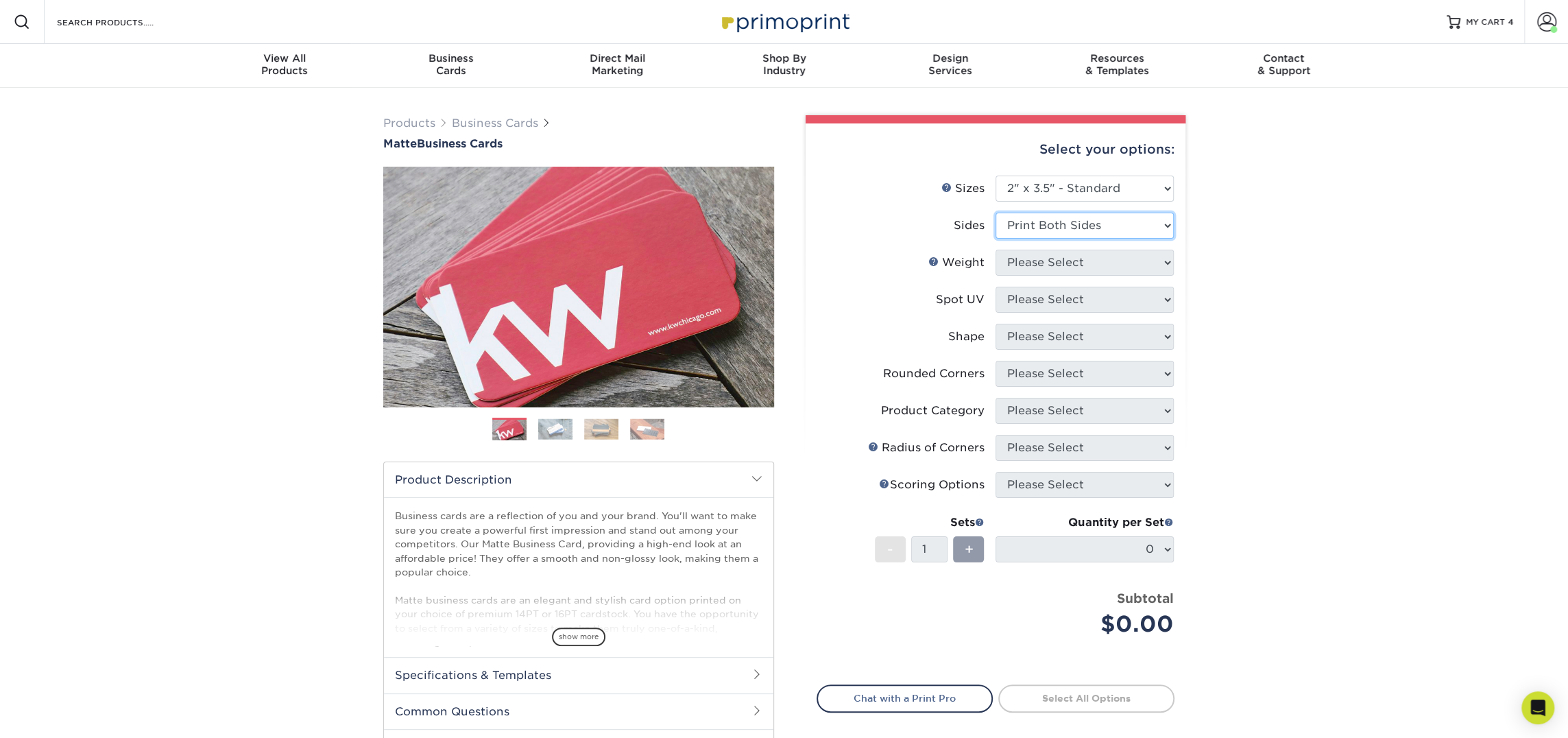
click at [995, 213] on select "Please Select Print Both Sides Print Front Only" at bounding box center [1084, 225] width 178 height 26
click at [1082, 258] on select "Please Select 16PT 14PT" at bounding box center [1084, 262] width 178 height 26
select select "16PT"
click at [995, 249] on select "Please Select 16PT 14PT" at bounding box center [1084, 262] width 178 height 26
click at [1074, 302] on select "Please Select No Spot UV Front and Back (Both Sides) Front Only Back Only" at bounding box center [1084, 299] width 178 height 26
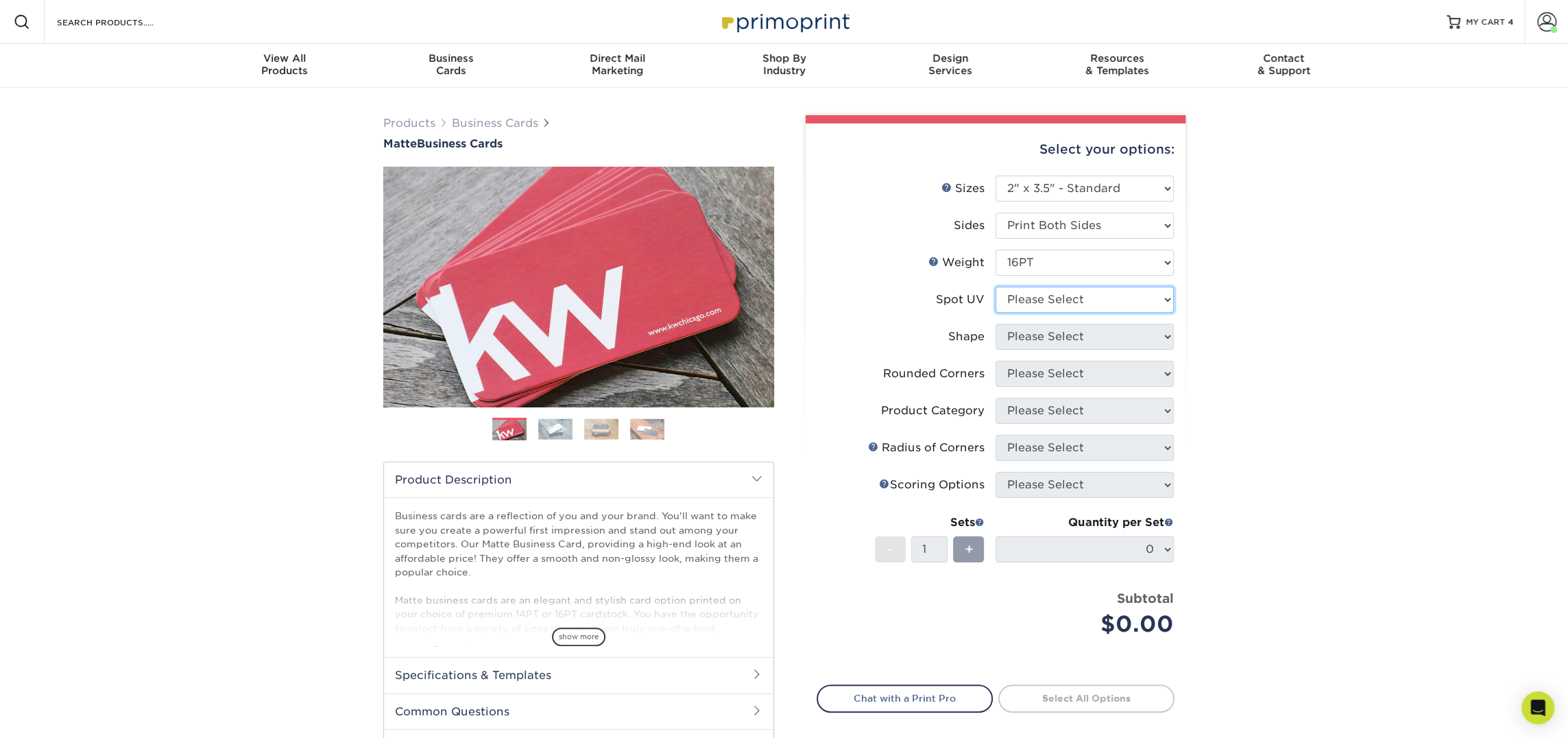
select select "3"
click at [995, 286] on select "Please Select No Spot UV Front and Back (Both Sides) Front Only Back Only" at bounding box center [1084, 299] width 178 height 26
click at [0, 0] on select at bounding box center [0, 0] width 0 height 0
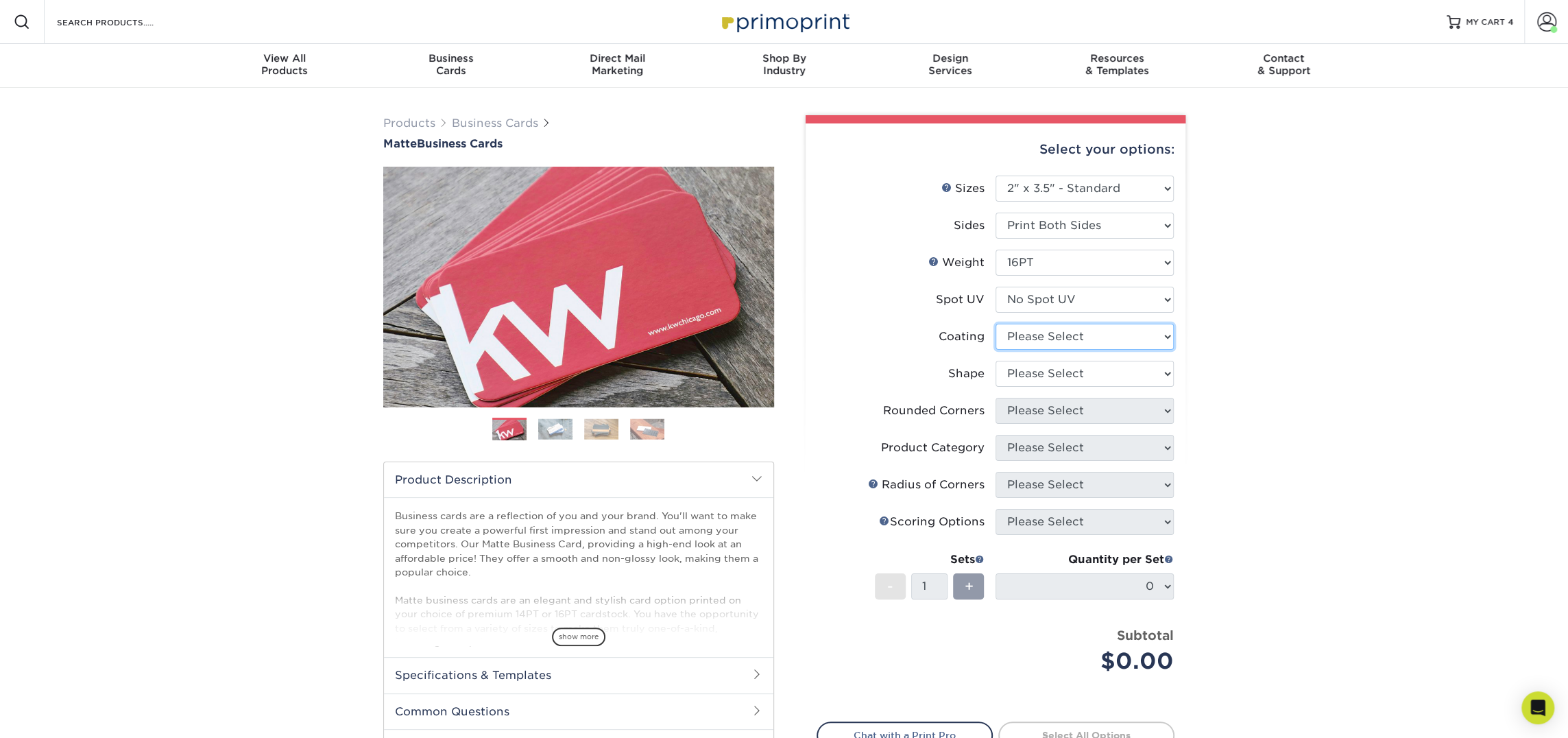
select select "121bb7b5-3b4d-429f-bd8d-bbf80e953313"
click at [995, 324] on select at bounding box center [1084, 336] width 178 height 26
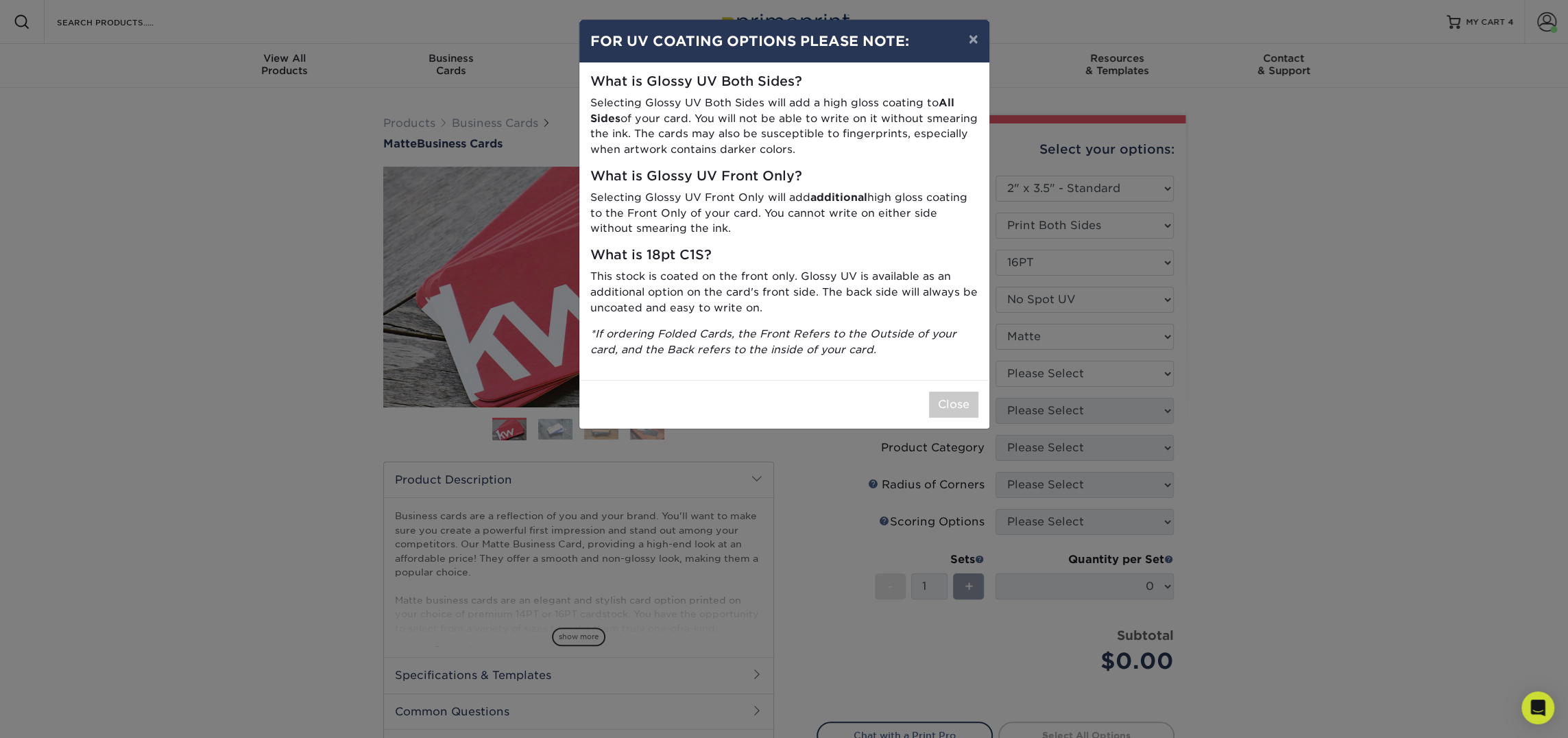
click at [1068, 373] on div "× FOR UV COATING OPTIONS PLEASE NOTE: What is Glossy UV Both Sides? Selecting G…" at bounding box center [784, 369] width 1568 height 738
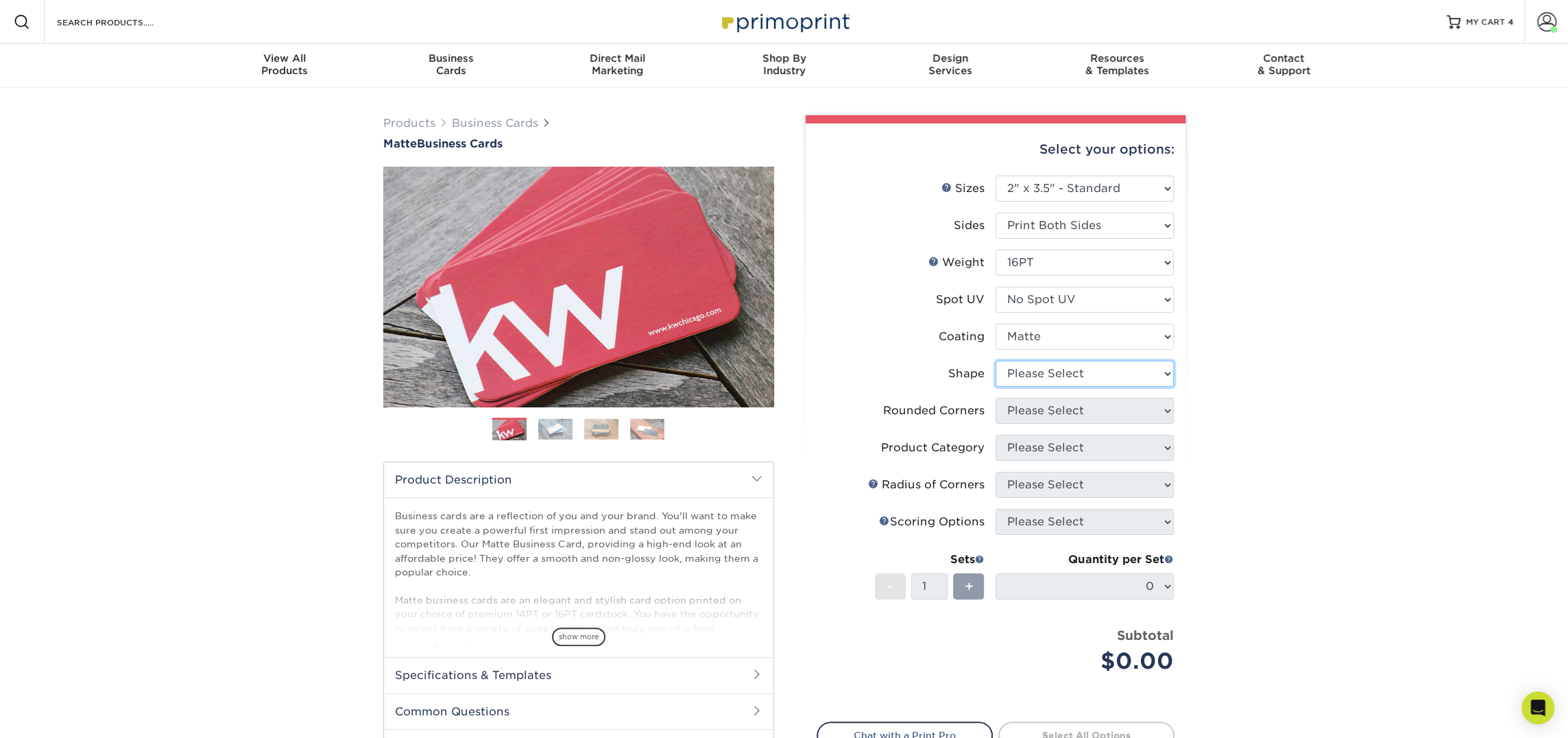
click at [1068, 373] on select "Please Select Standard Oval" at bounding box center [1084, 373] width 178 height 26
select select "standard"
click at [995, 361] on select "Please Select Standard Oval" at bounding box center [1084, 373] width 178 height 26
click at [1064, 407] on select "Please Select Yes - Round 2 Corners Yes - Round 4 Corners No" at bounding box center [1084, 410] width 178 height 26
select select "0"
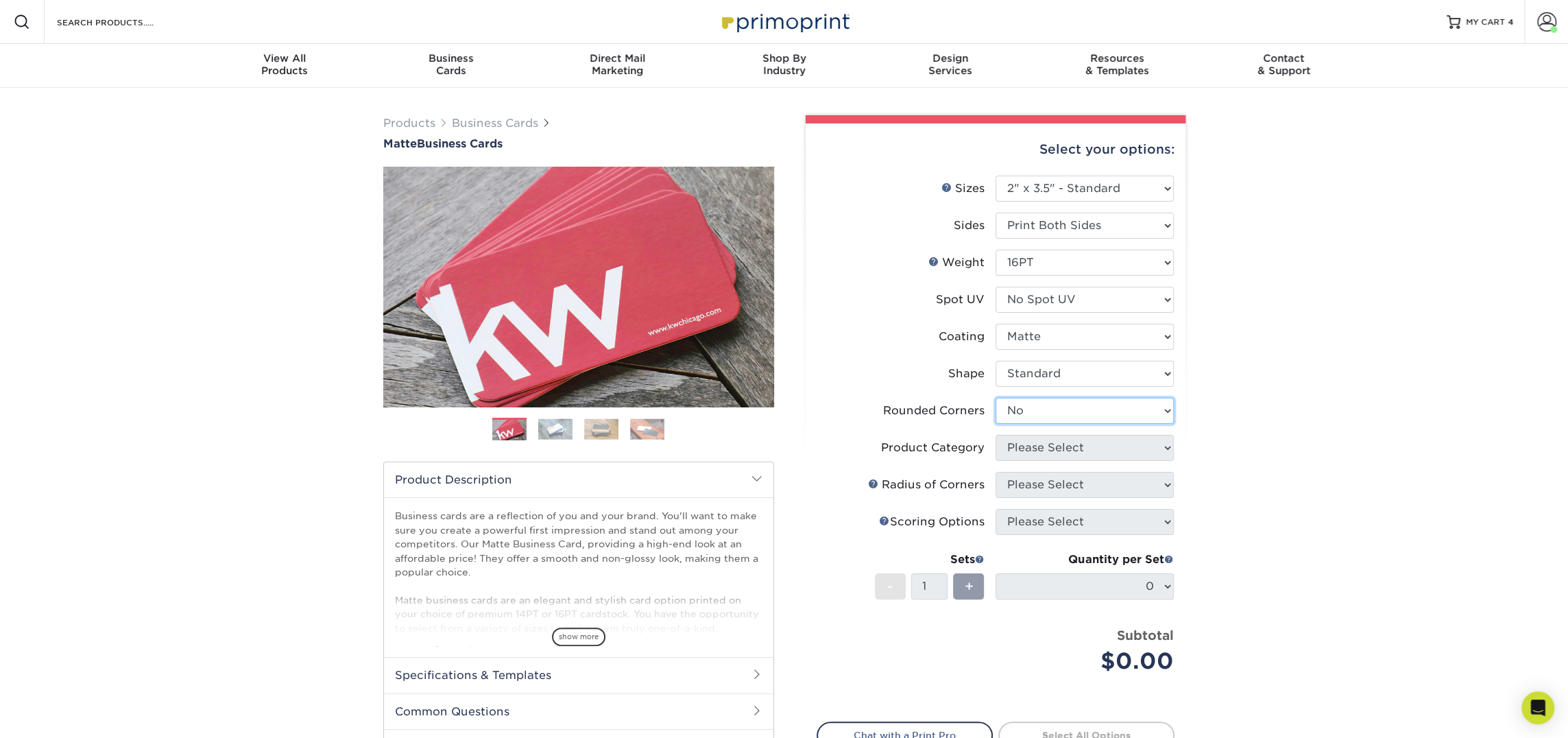
click at [995, 398] on select "Please Select Yes - Round 2 Corners Yes - Round 4 Corners No" at bounding box center [1084, 410] width 178 height 26
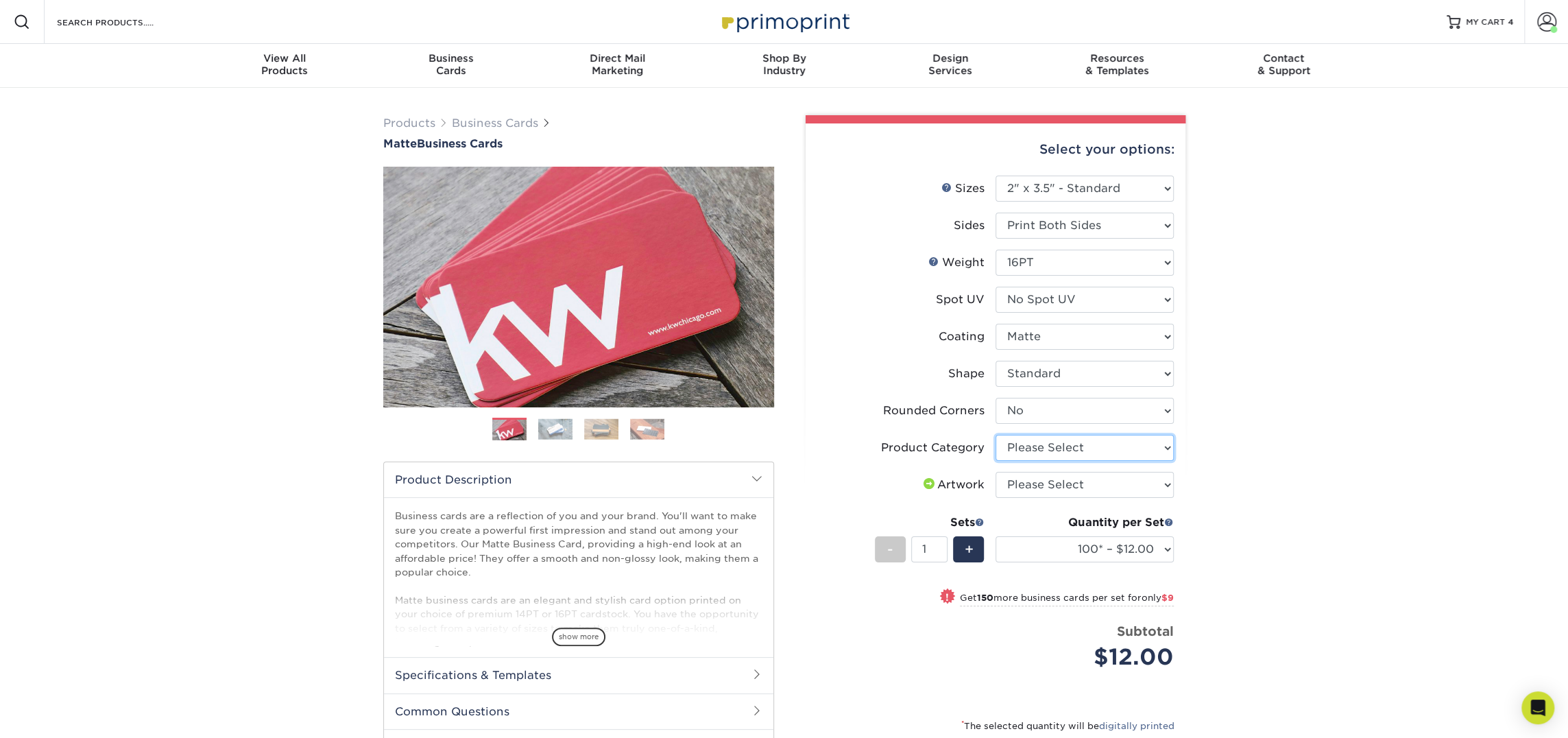
click at [1061, 445] on select "Please Select Business Cards" at bounding box center [1084, 447] width 178 height 26
select select "3b5148f1-0588-4f88-a218-97bcfdce65c1"
click at [995, 434] on select "Please Select Business Cards" at bounding box center [1084, 447] width 178 height 26
click at [1055, 488] on select "Please Select I will upload files I need a design - $100" at bounding box center [1084, 484] width 178 height 26
select select "upload"
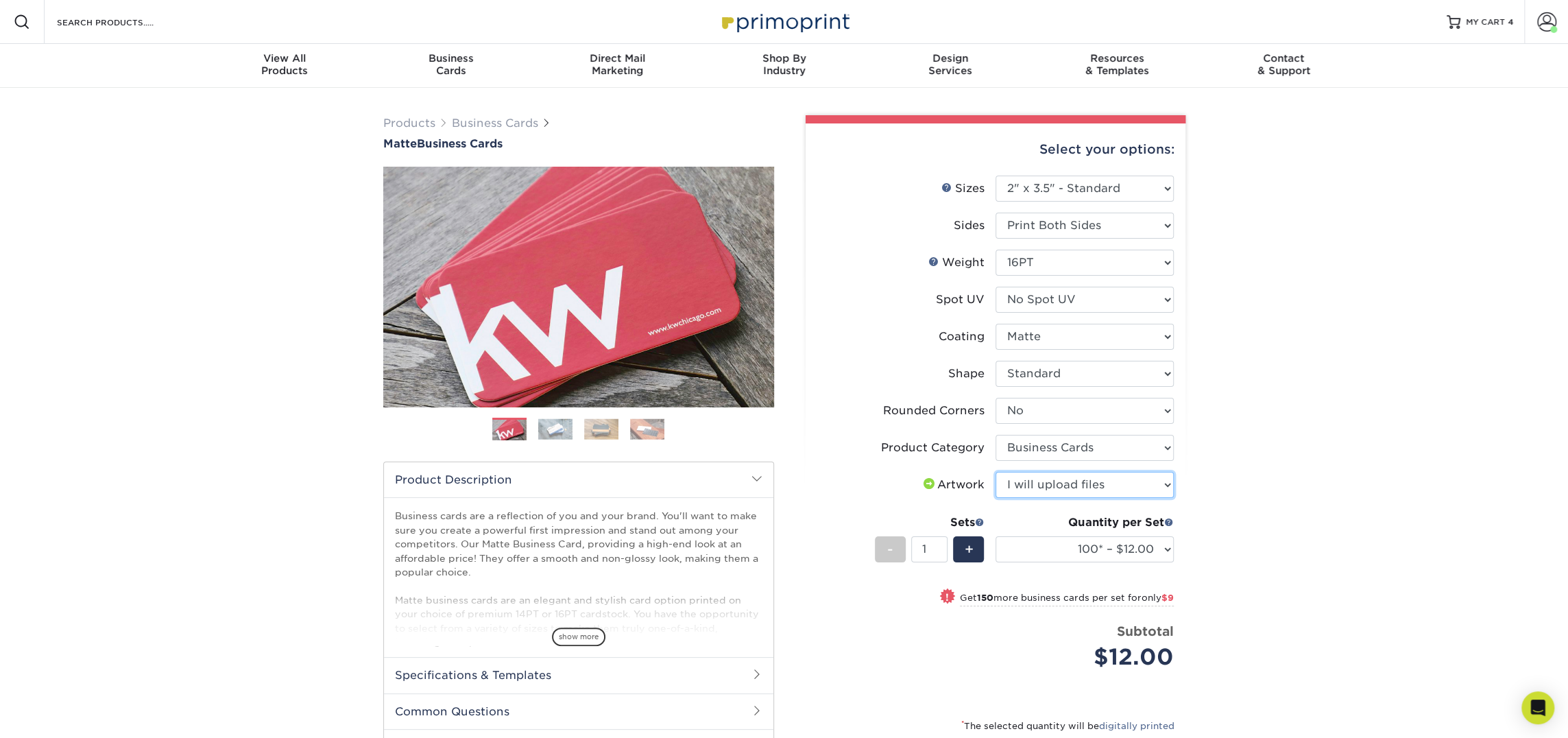
click at [995, 471] on select "Please Select I will upload files I need a design - $100" at bounding box center [1084, 484] width 178 height 26
click at [1069, 550] on select "100* – $12.00 250* – $21.00 500 – $42.00 1000 – $53.00 2500 – $95.00 5000 – $18…" at bounding box center [1084, 549] width 178 height 26
select select "250* – $21.00"
click at [995, 536] on select "100* – $12.00 250* – $21.00 500 – $42.00 1000 – $53.00 2500 – $95.00 5000 – $18…" at bounding box center [1084, 549] width 178 height 26
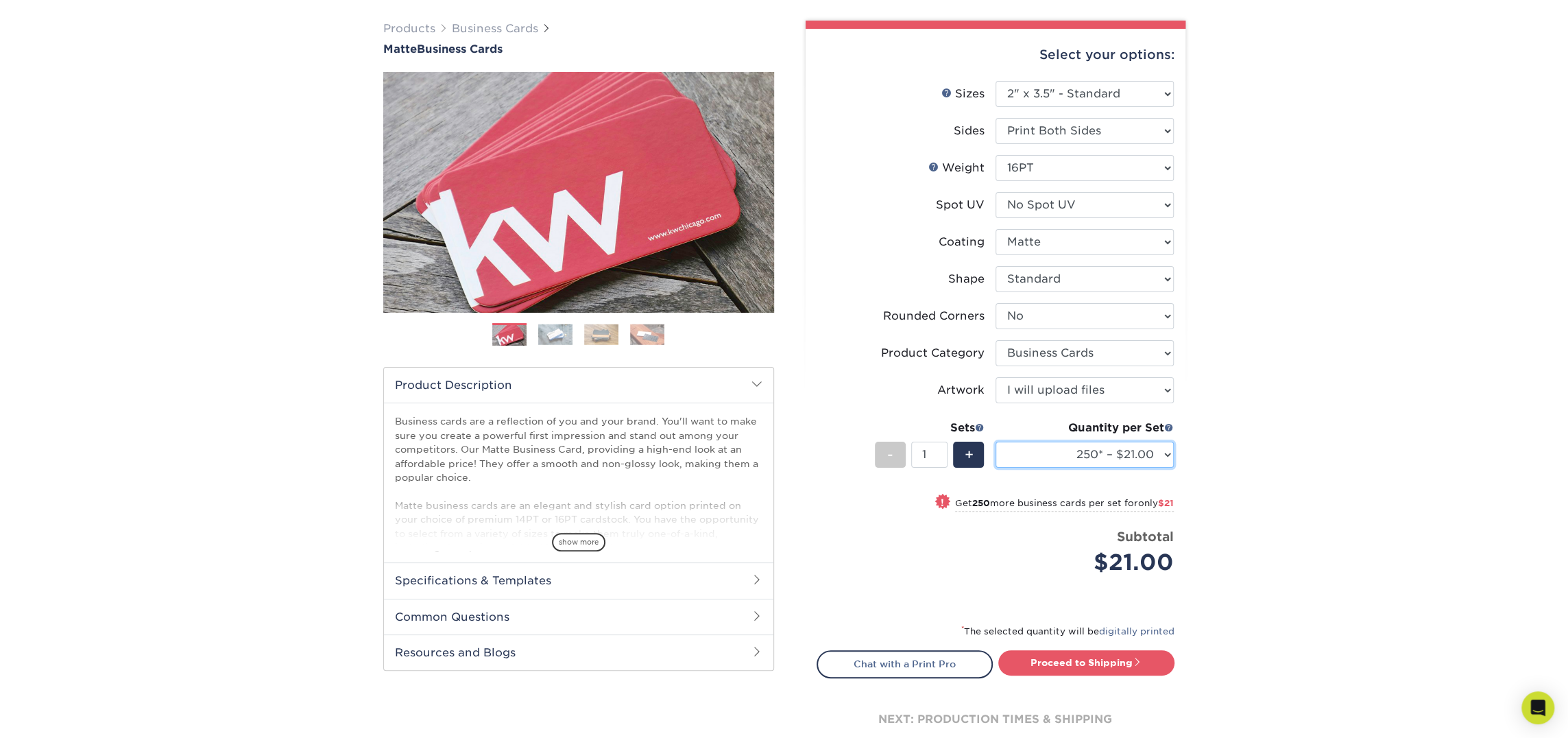
scroll to position [122, 0]
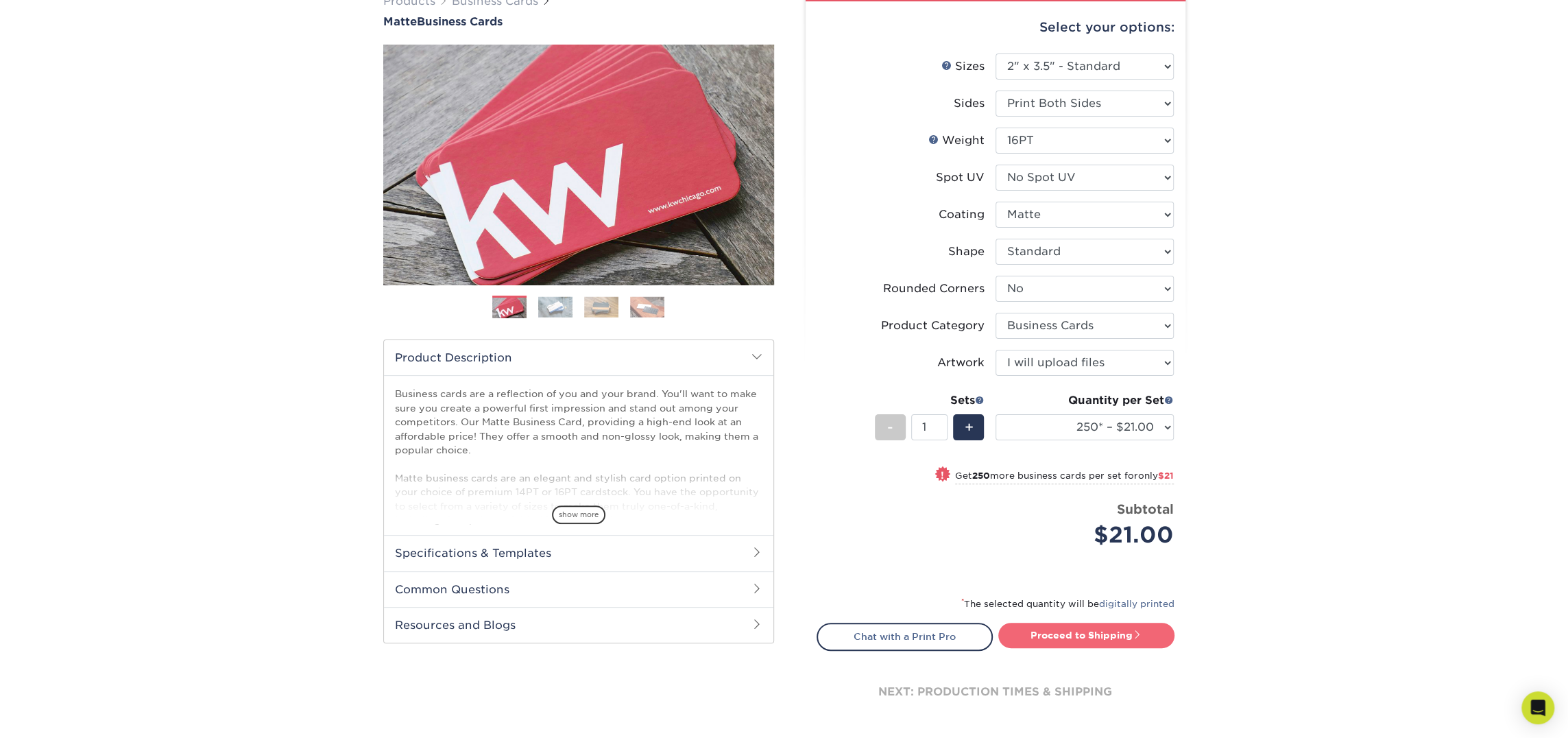
click at [1089, 632] on link "Proceed to Shipping" at bounding box center [1086, 634] width 176 height 24
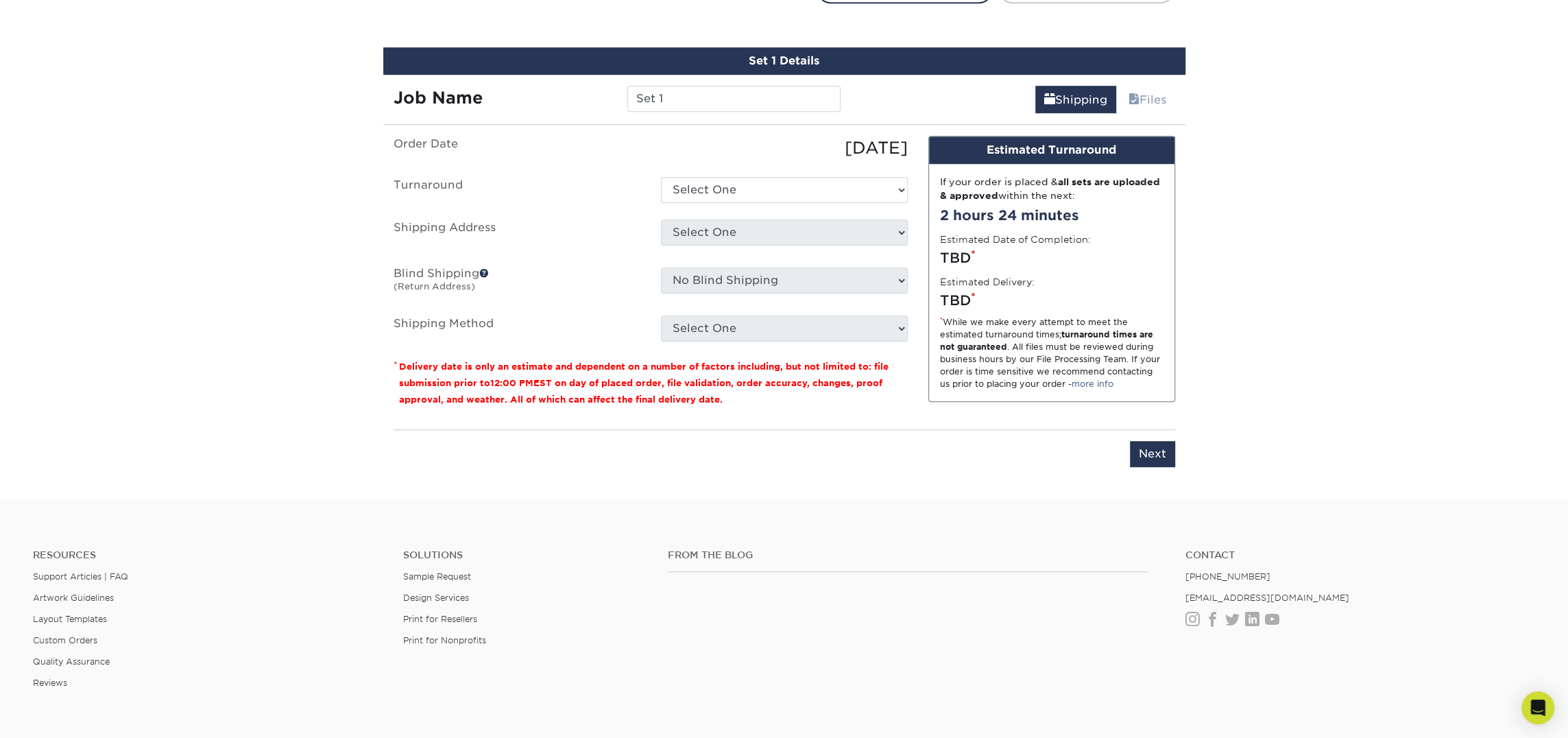
scroll to position [782, 0]
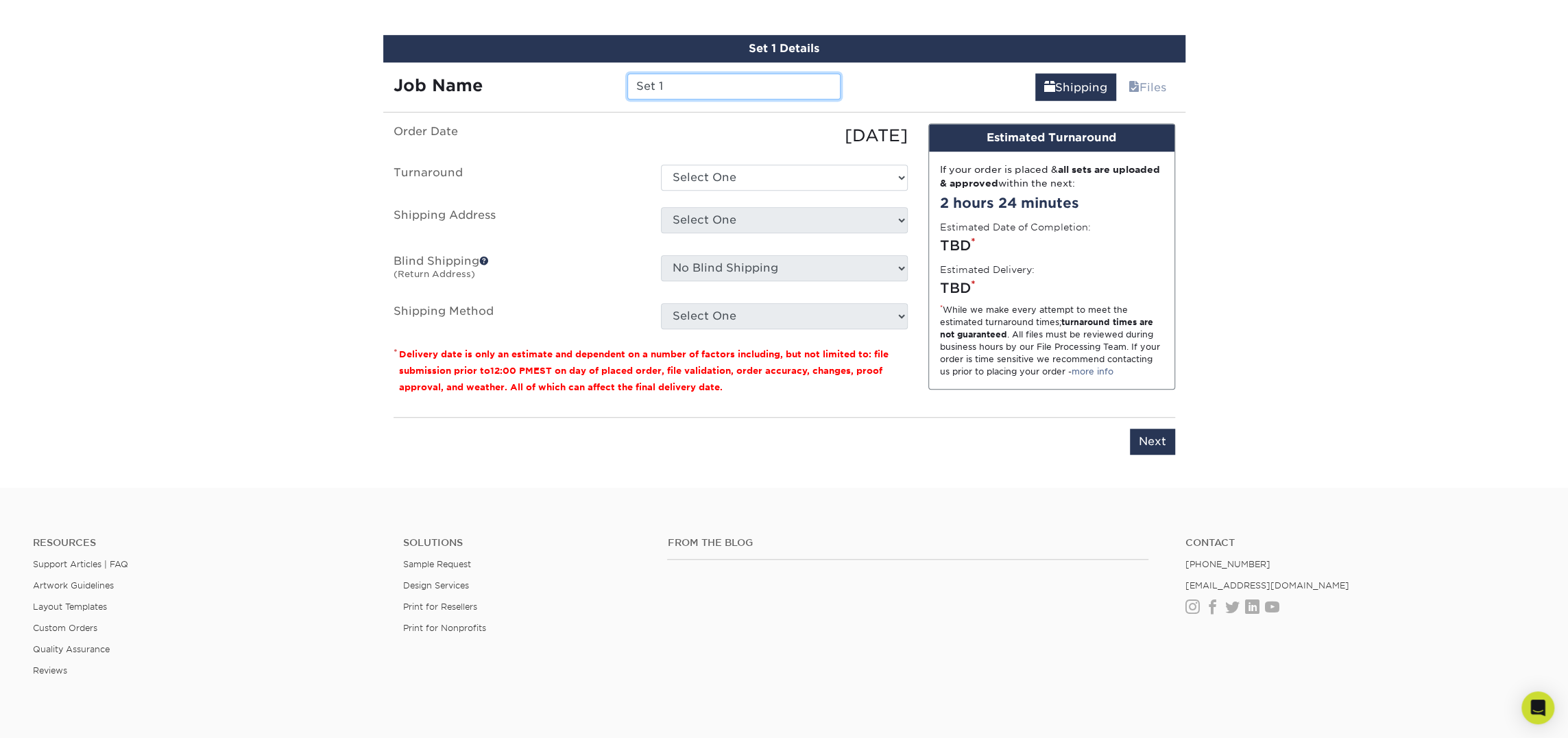
click at [689, 80] on input "Set 1" at bounding box center [734, 86] width 213 height 26
type input "Stephen Donn"
click at [682, 168] on select "Select One 2-4 Business Days 2 Day Next Business Day" at bounding box center [784, 177] width 247 height 26
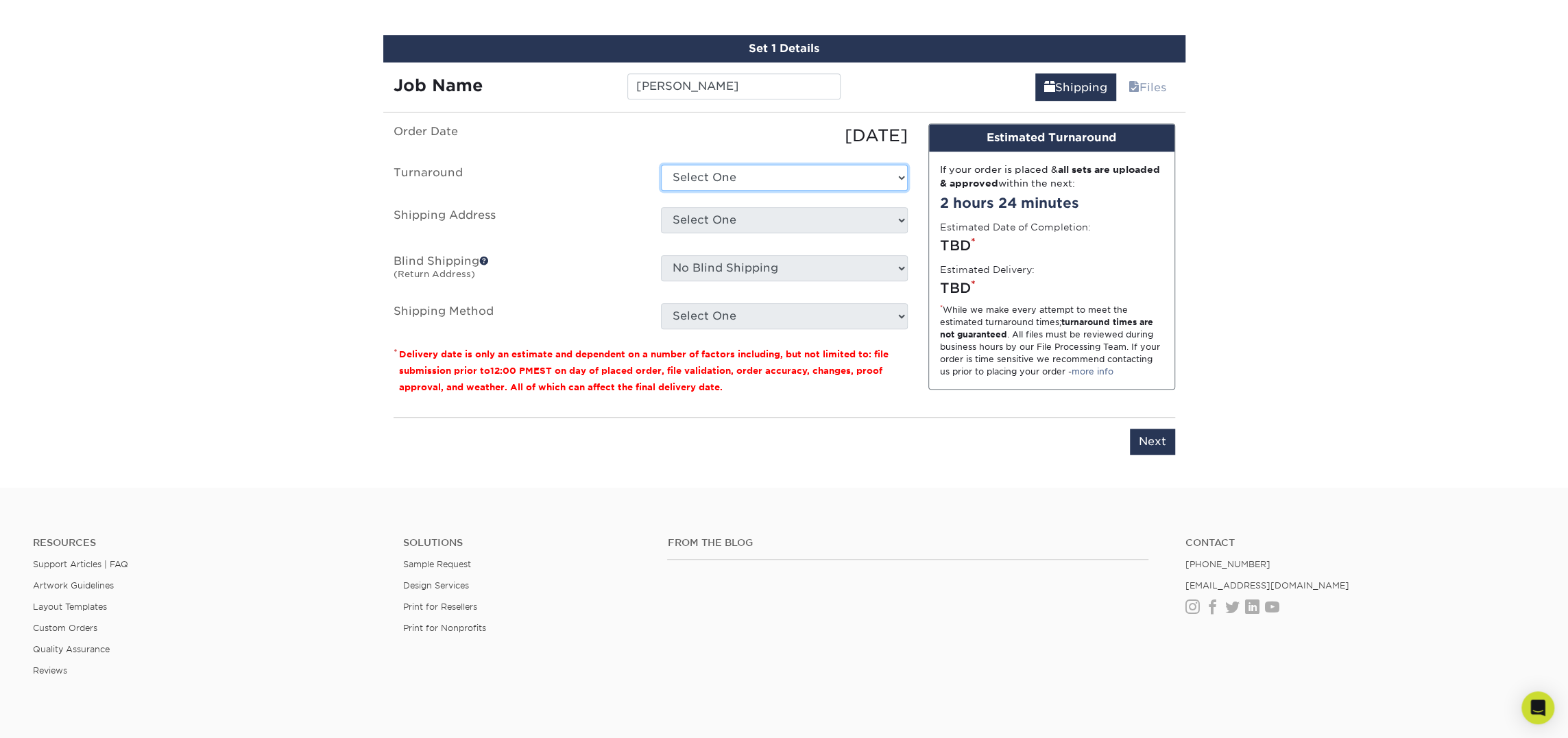
select select "23721297-b68b-4846-ba83-3171e6bd9d78"
click at [661, 165] on select "Select One 2-4 Business Days 2 Day Next Business Day" at bounding box center [784, 177] width 247 height 26
click at [706, 213] on select "Select One Atlanta Office Bingham Farms Byron Center Dawsonville, GA Office Dun…" at bounding box center [784, 220] width 247 height 26
select select "260027"
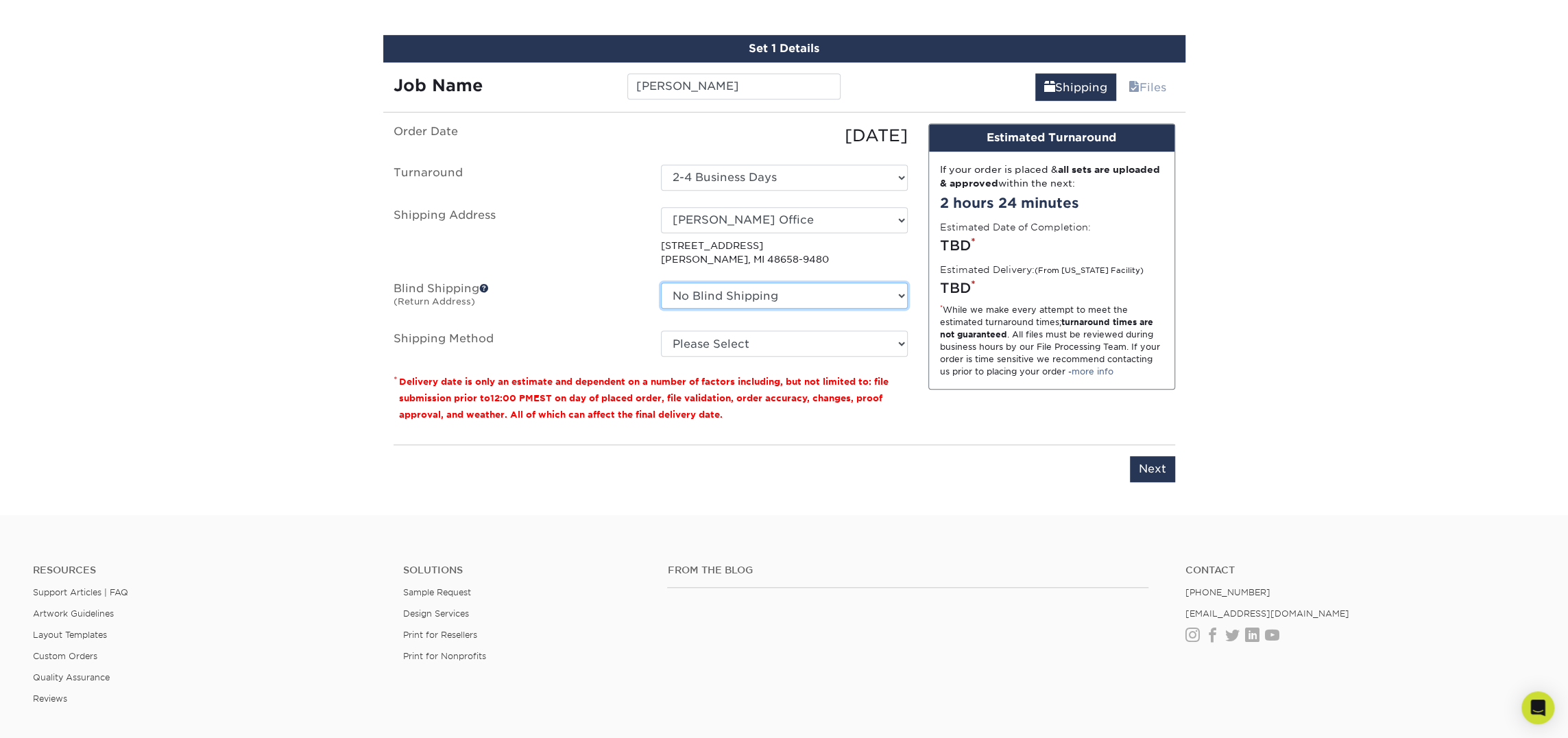
click at [782, 296] on select "No Blind Shipping Atlanta Office Bingham Farms Byron Center Dawsonville, GA Off…" at bounding box center [784, 295] width 247 height 26
select select "260027"
click at [661, 282] on select "No Blind Shipping Atlanta Office Bingham Farms Byron Center Dawsonville, GA Off…" at bounding box center [784, 295] width 247 height 26
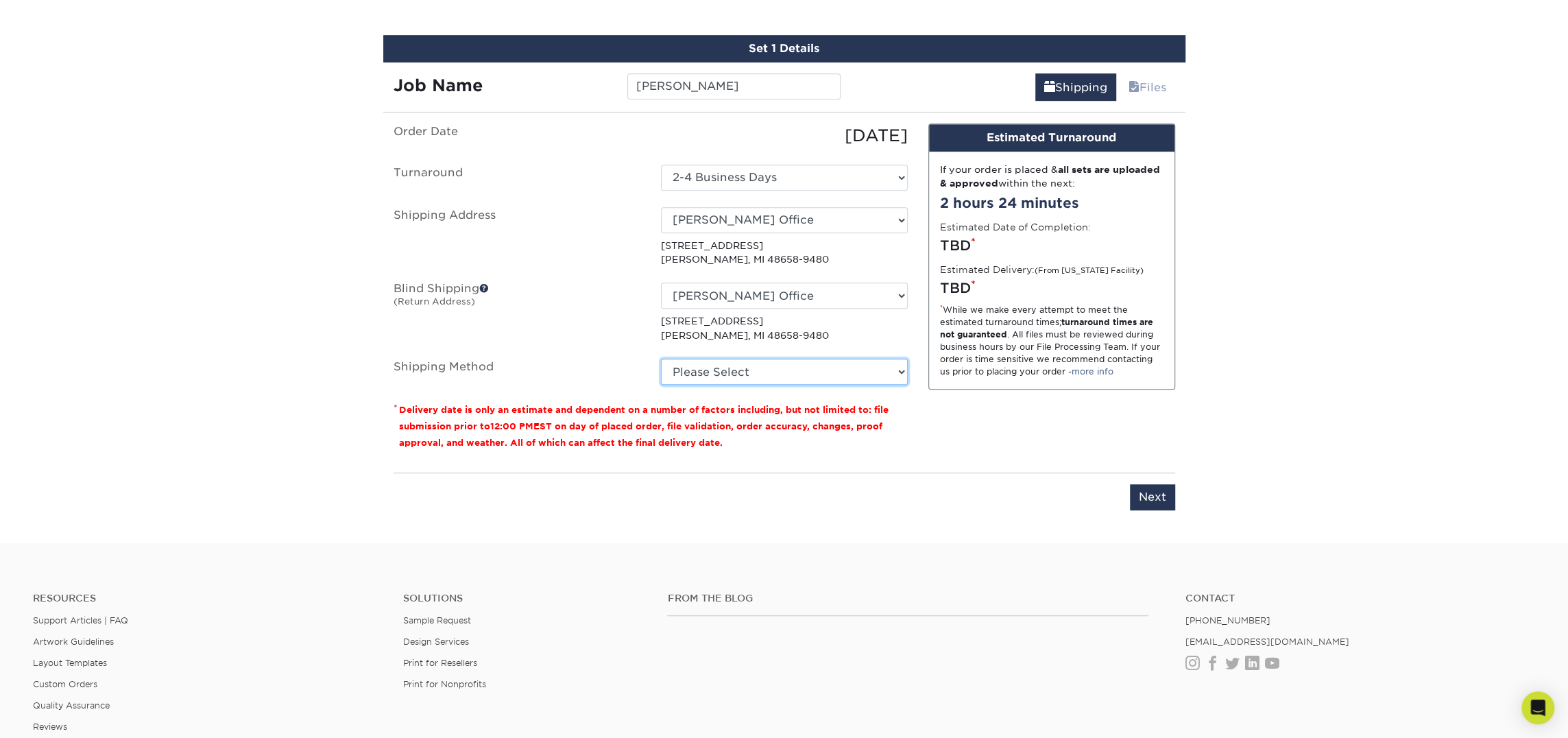
click at [799, 358] on select "Please Select Ground Shipping (+$7.84) 3 Day Shipping Service (+$18.69) 2 Day A…" at bounding box center [784, 371] width 247 height 26
select select "03"
click at [661, 358] on select "Please Select Ground Shipping (+$7.84) 3 Day Shipping Service (+$18.69) 2 Day A…" at bounding box center [784, 371] width 247 height 26
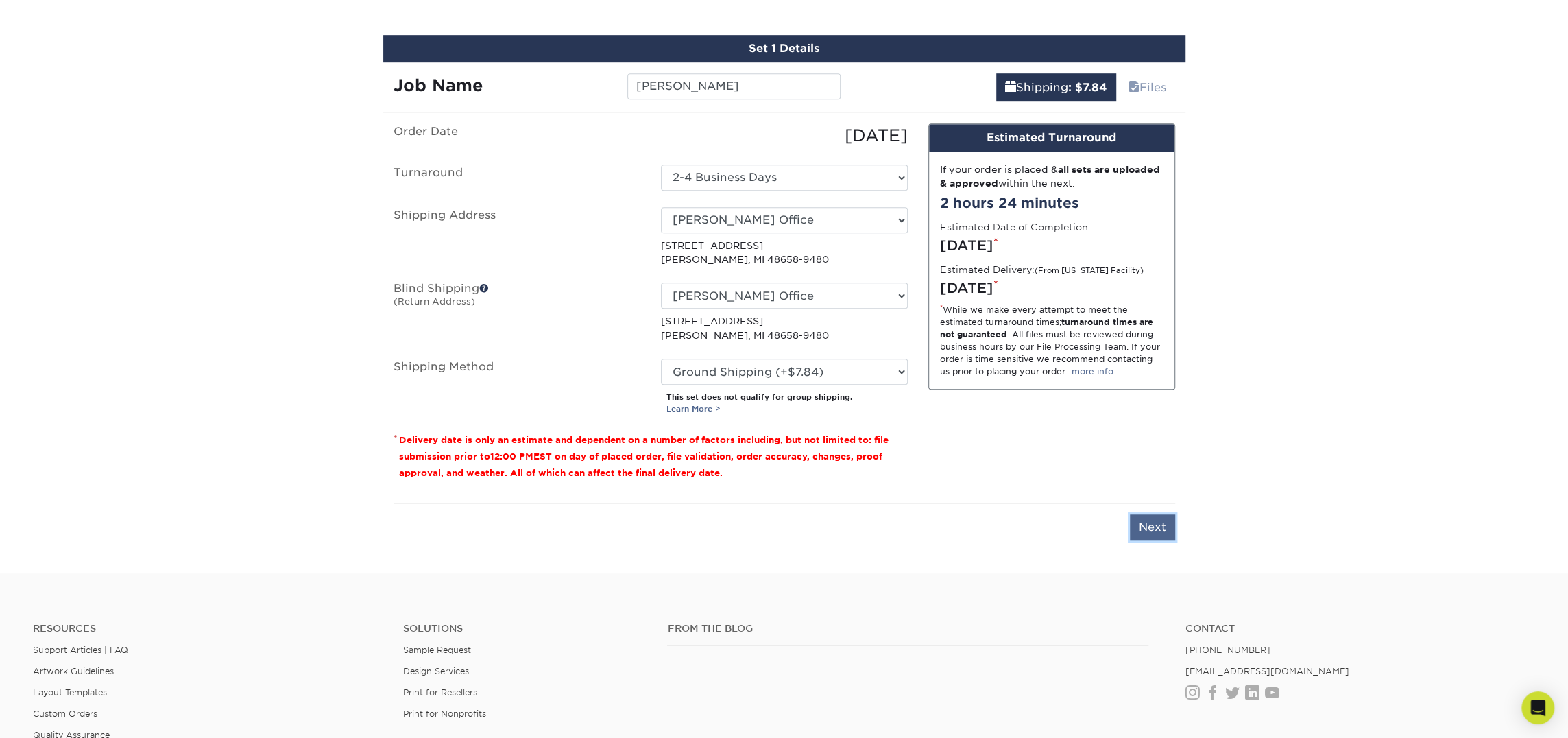
click at [1155, 525] on input "Next" at bounding box center [1153, 527] width 45 height 26
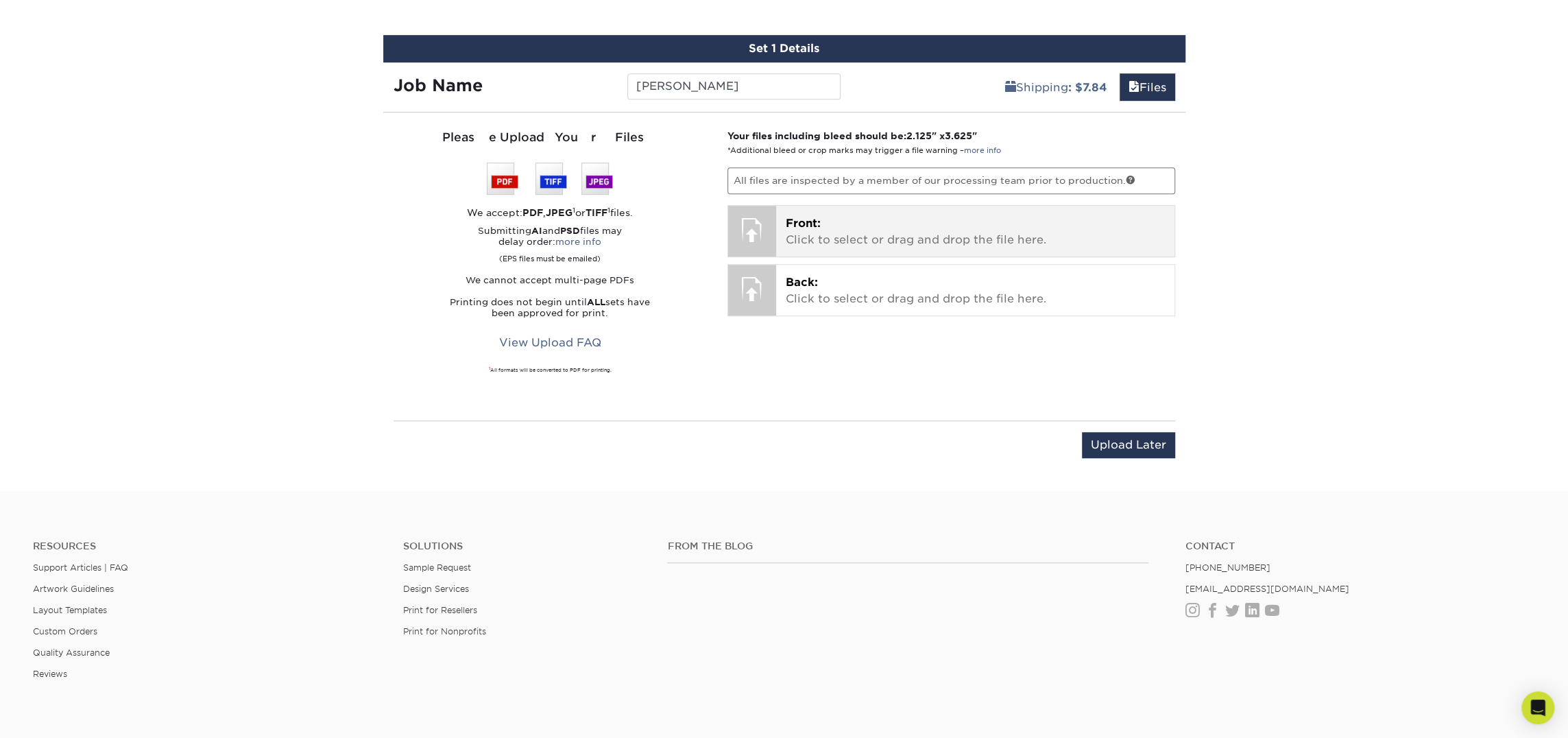
click at [904, 244] on p "Front: Click to select or drag and drop the file here." at bounding box center [975, 232] width 379 height 33
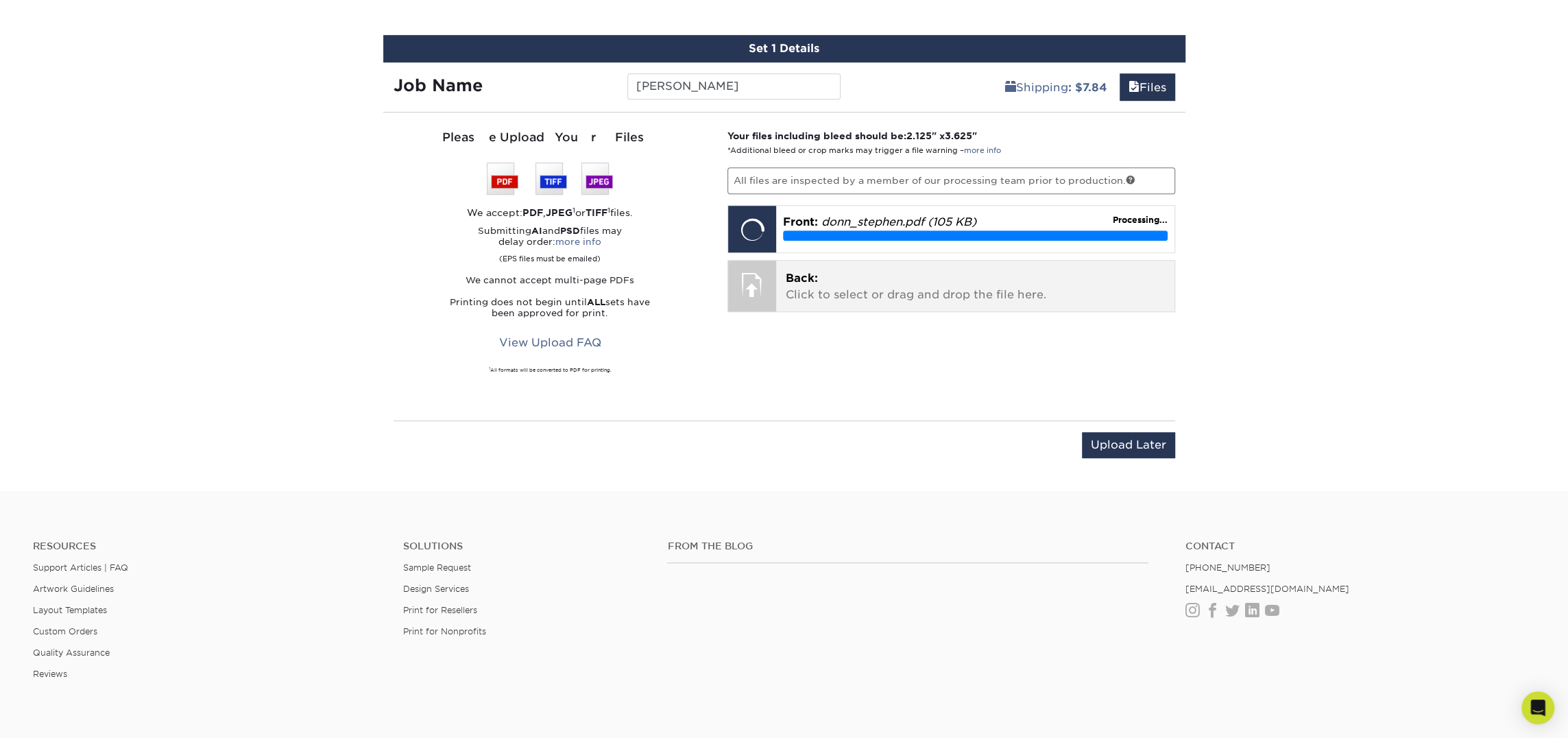
click at [780, 284] on div "Back: Click to select or drag and drop the file here. Choose file" at bounding box center [976, 285] width 398 height 51
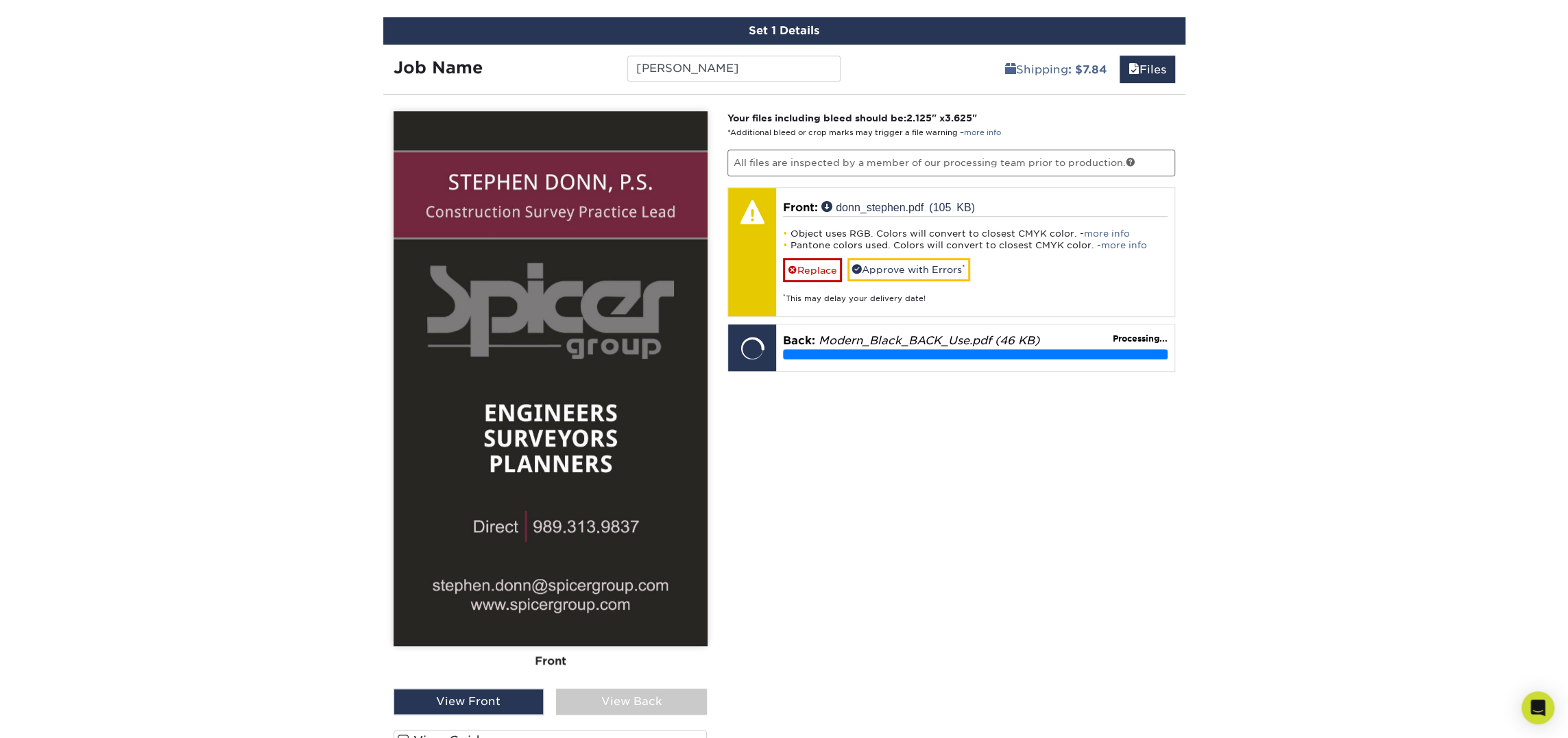
scroll to position [804, 0]
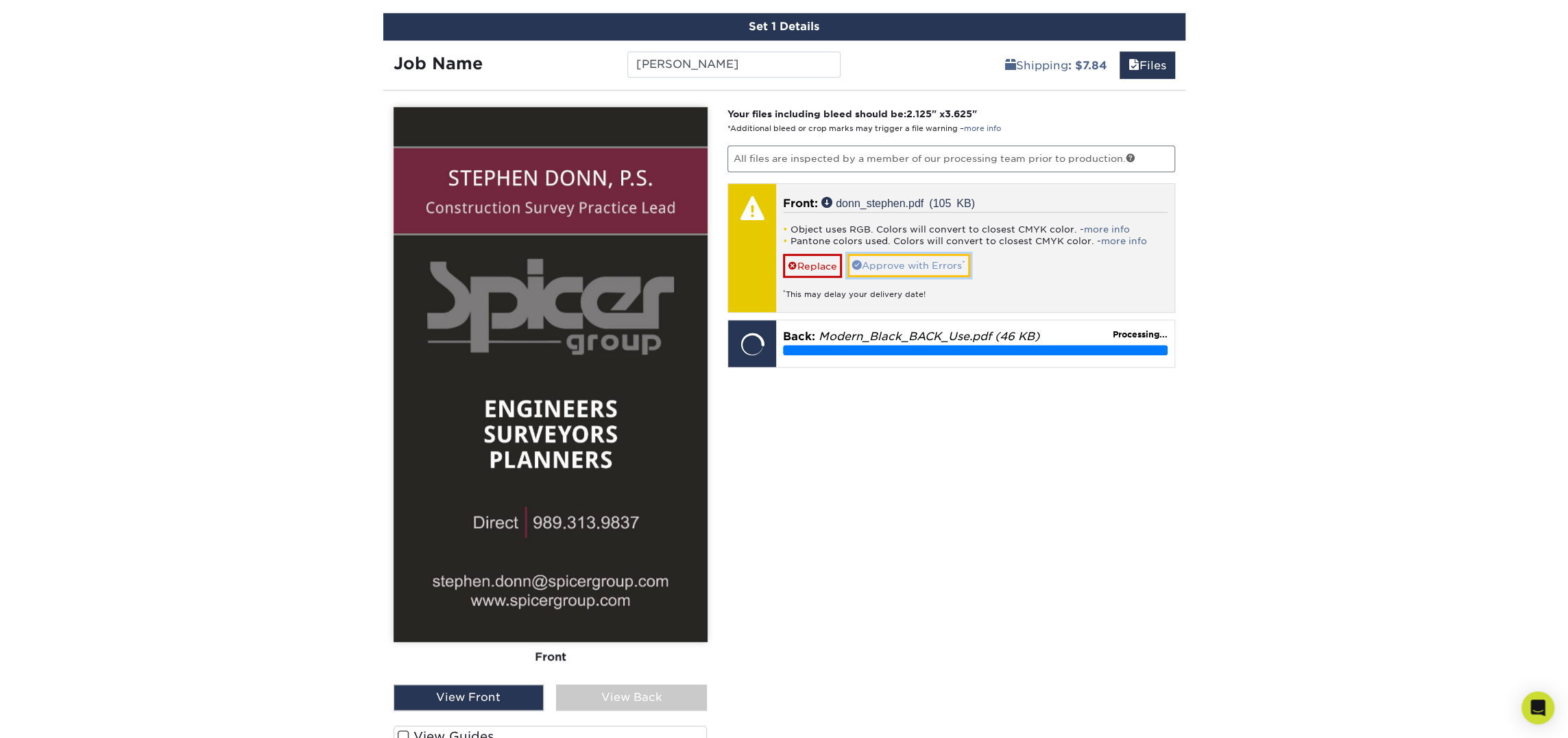
click at [917, 256] on link "Approve with Errors *" at bounding box center [909, 265] width 122 height 24
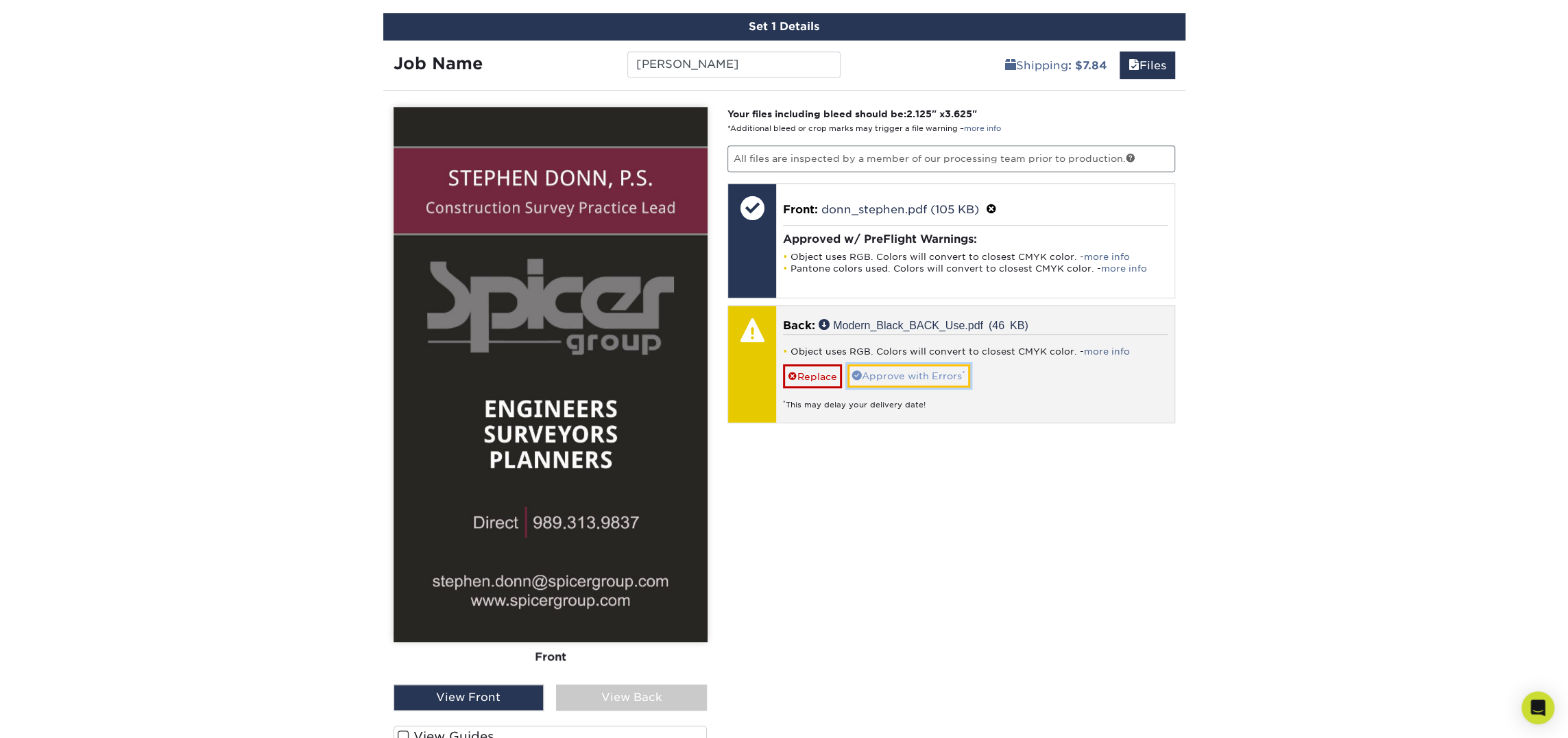
click at [915, 365] on link "Approve with Errors *" at bounding box center [909, 376] width 122 height 24
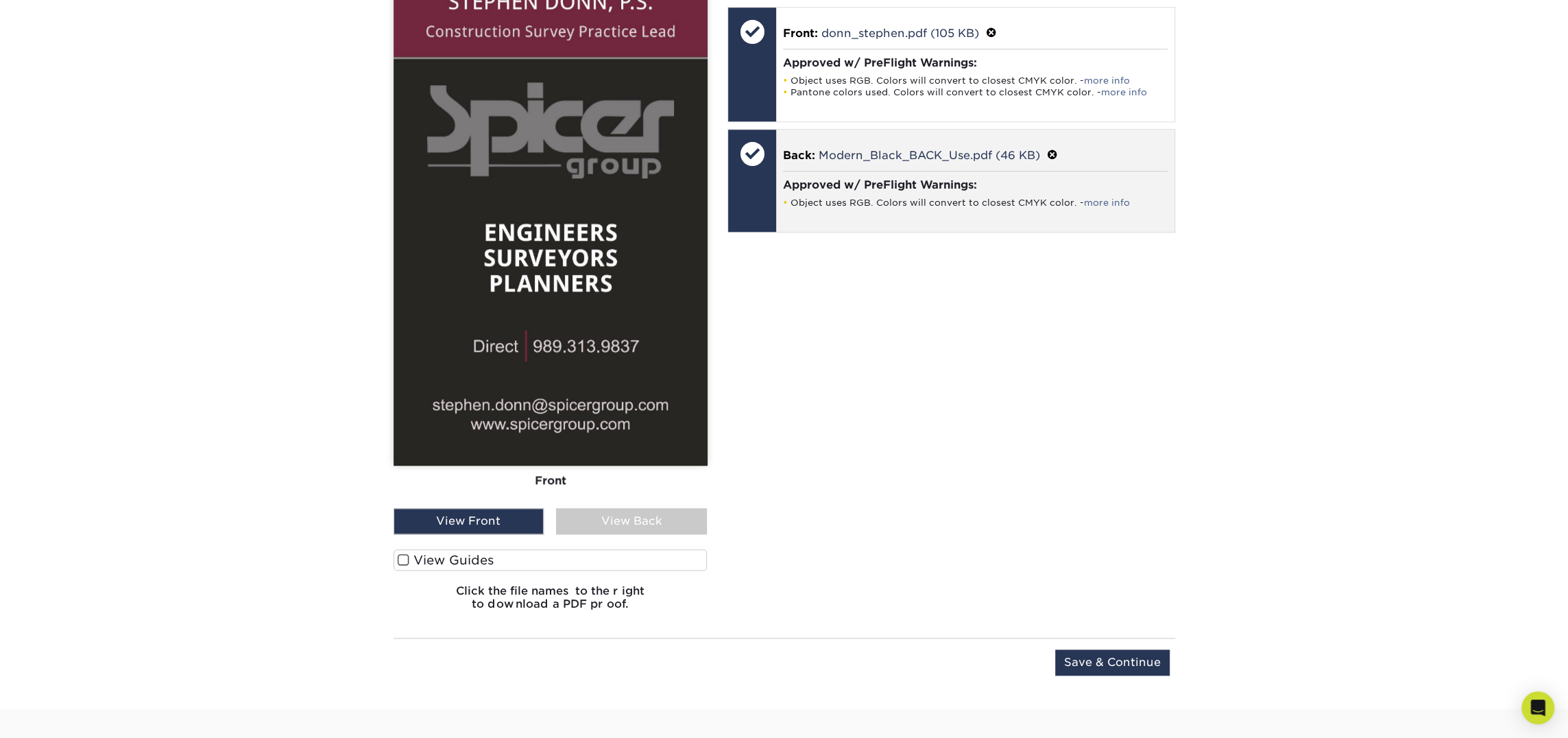
scroll to position [989, 0]
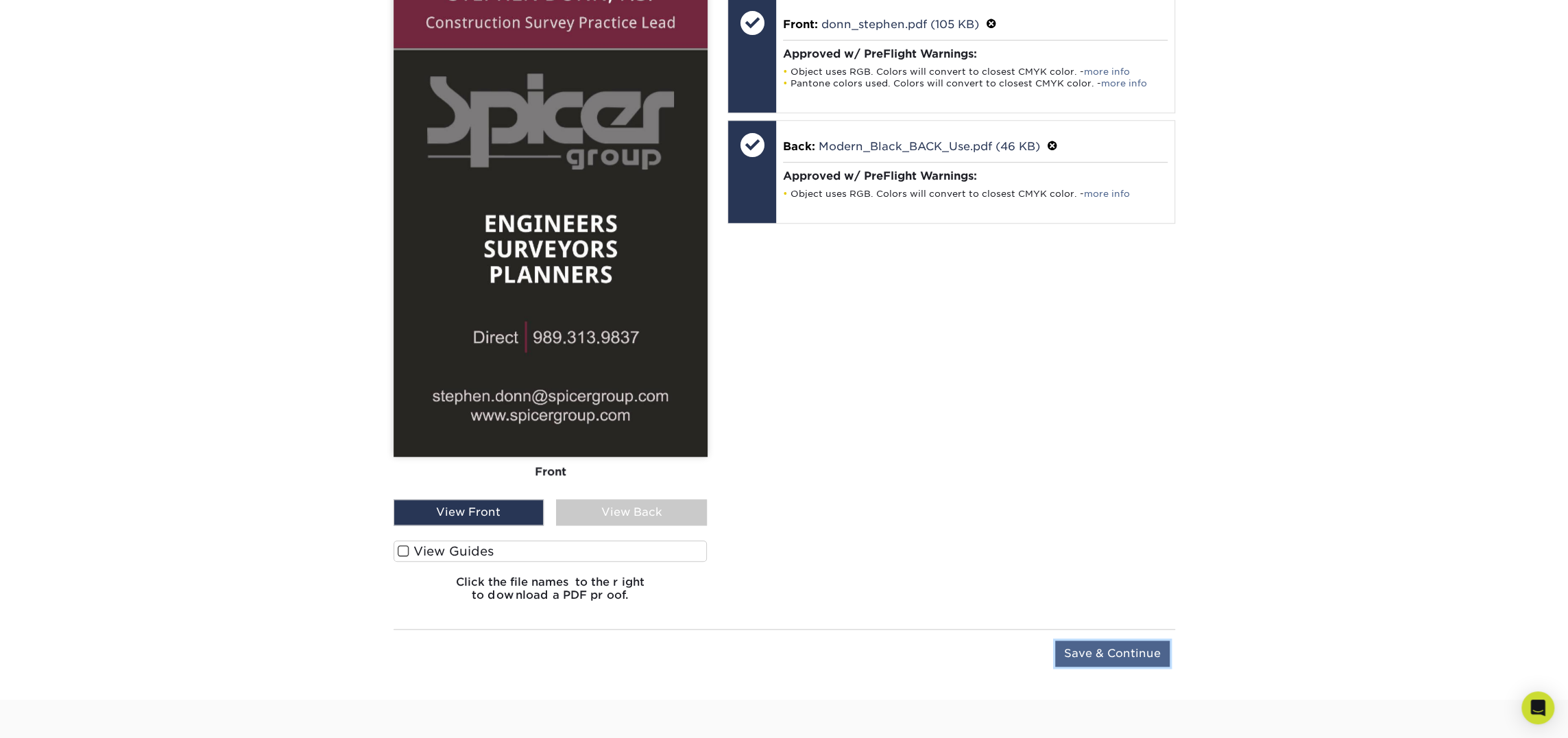
click at [1136, 649] on input "Save & Continue" at bounding box center [1112, 653] width 115 height 26
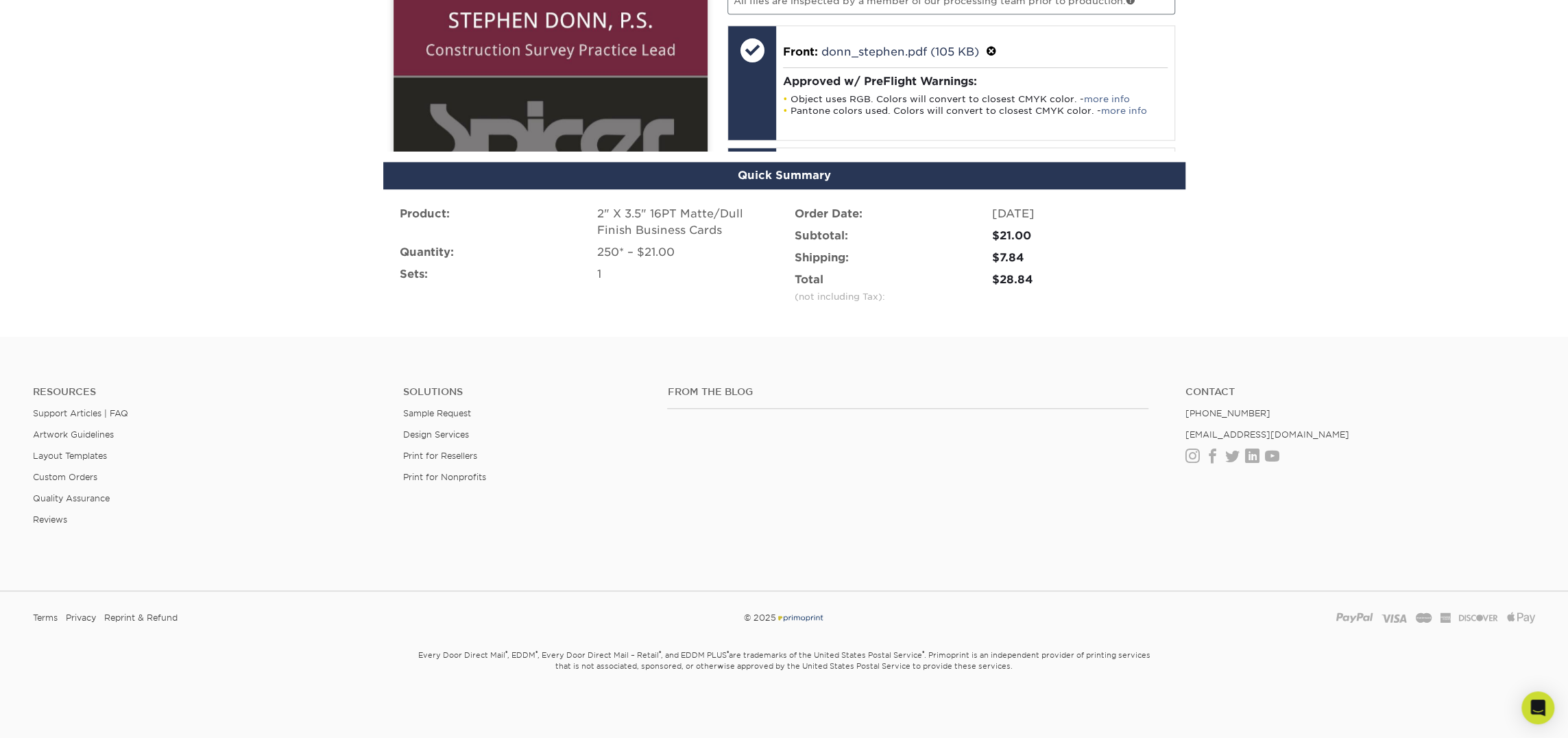
scroll to position [806, 0]
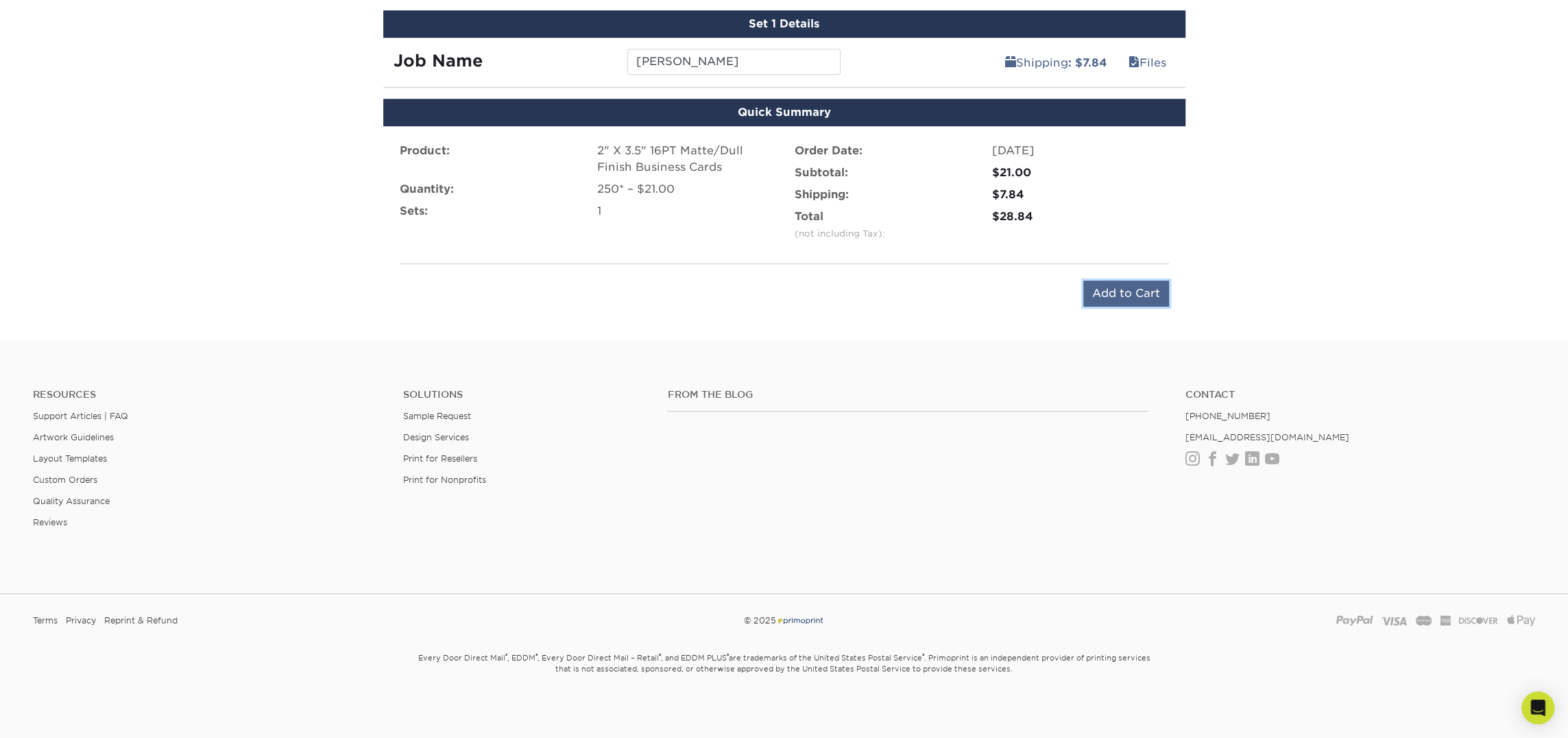
click at [1101, 285] on input "Add to Cart" at bounding box center [1126, 293] width 85 height 26
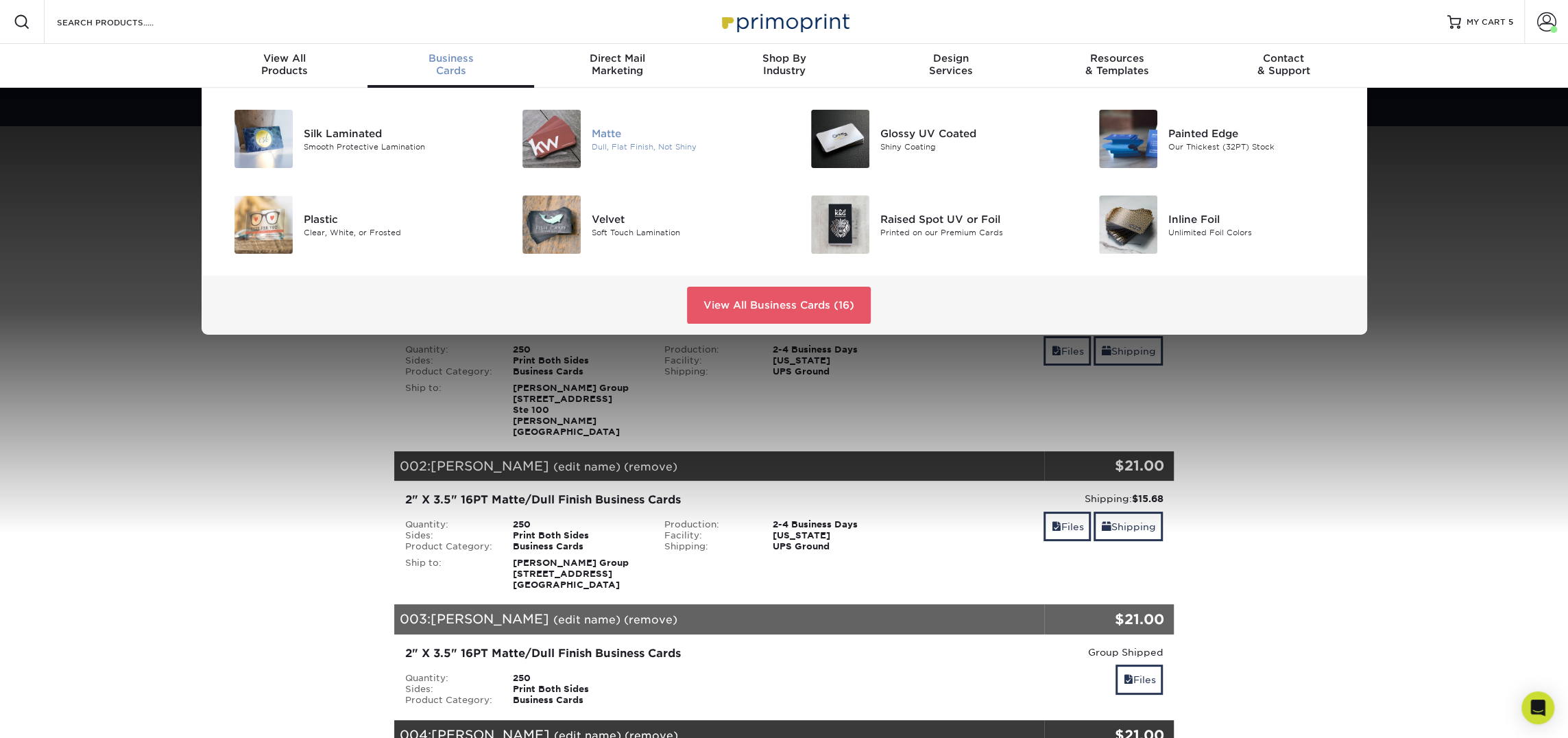
click at [561, 136] on img at bounding box center [551, 139] width 58 height 58
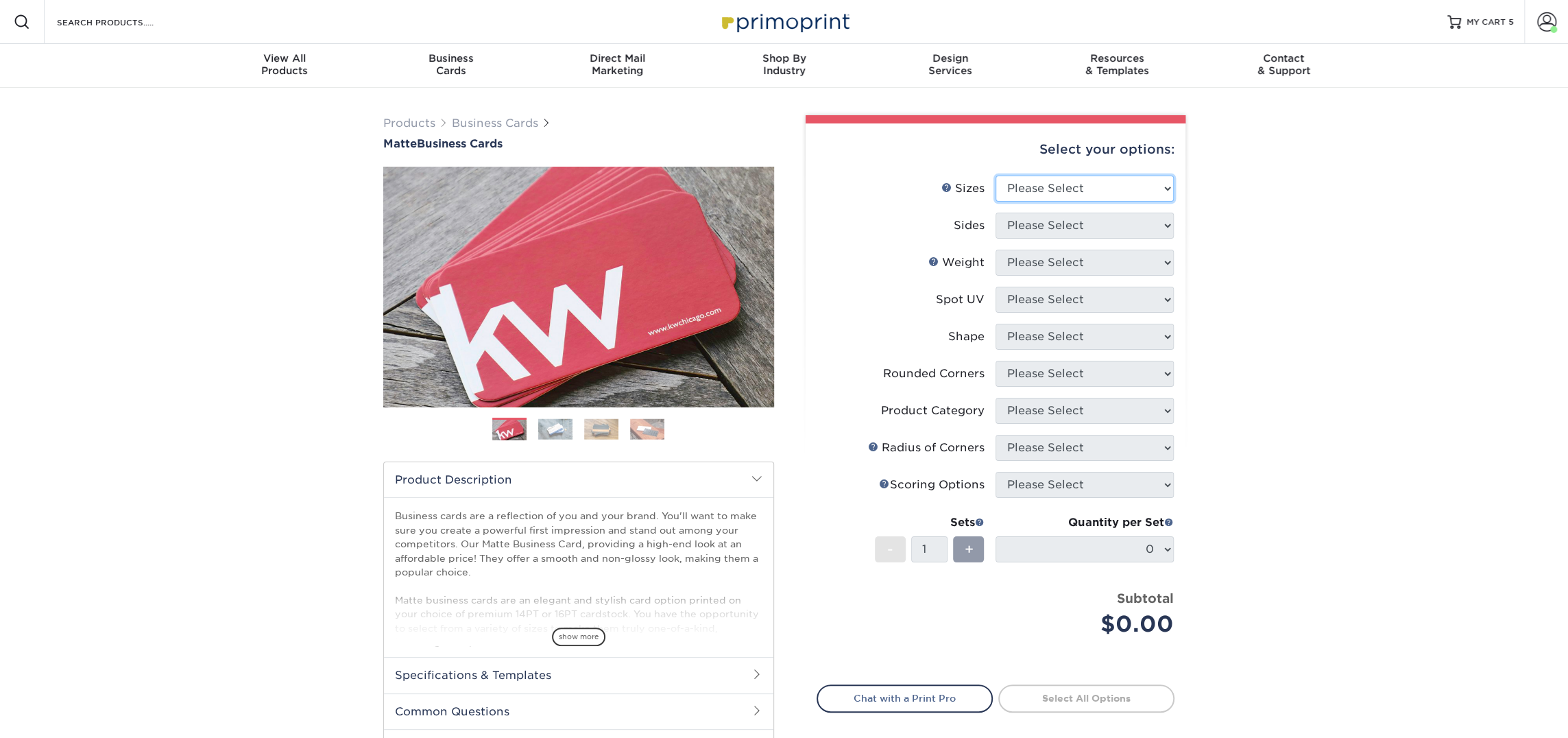
click at [1010, 184] on select "Please Select 1.5" x 3.5" - Mini 1.75" x 3.5" - Mini 2" x 2" - Square 2" x 3" -…" at bounding box center [1084, 188] width 178 height 26
select select "2.00x3.50"
click at [995, 176] on select "Please Select 1.5" x 3.5" - Mini 1.75" x 3.5" - Mini 2" x 2" - Square 2" x 3" -…" at bounding box center [1084, 188] width 178 height 26
click at [1027, 213] on select "Please Select Print Both Sides Print Front Only" at bounding box center [1084, 225] width 178 height 26
select select "13abbda7-1d64-4f25-8bb2-c179b224825d"
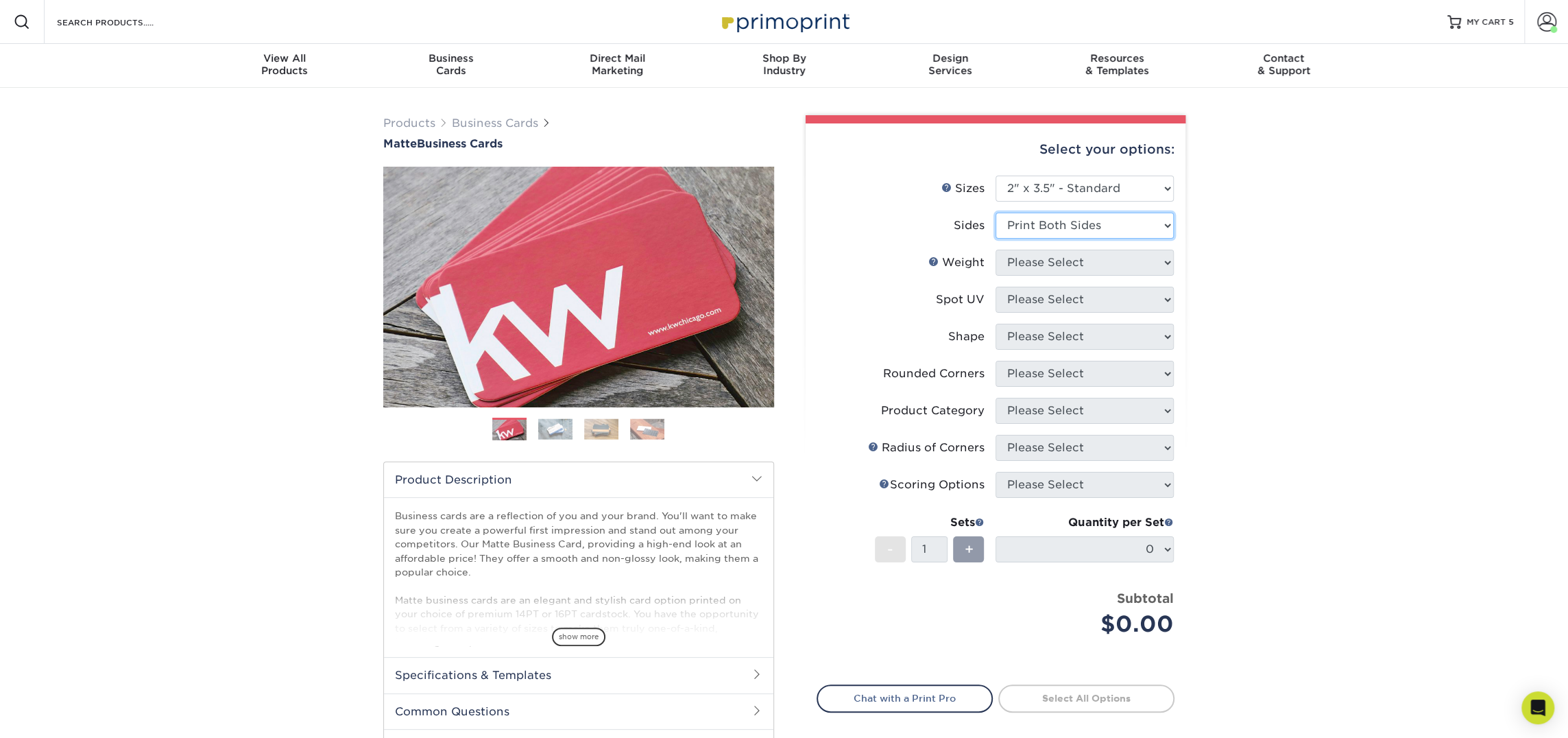
click at [995, 213] on select "Please Select Print Both Sides Print Front Only" at bounding box center [1084, 225] width 178 height 26
click at [1025, 259] on select "Please Select 16PT 14PT" at bounding box center [1084, 262] width 178 height 26
select select "16PT"
click at [995, 249] on select "Please Select 16PT 14PT" at bounding box center [1084, 262] width 178 height 26
drag, startPoint x: 1025, startPoint y: 259, endPoint x: 1027, endPoint y: 298, distance: 39.1
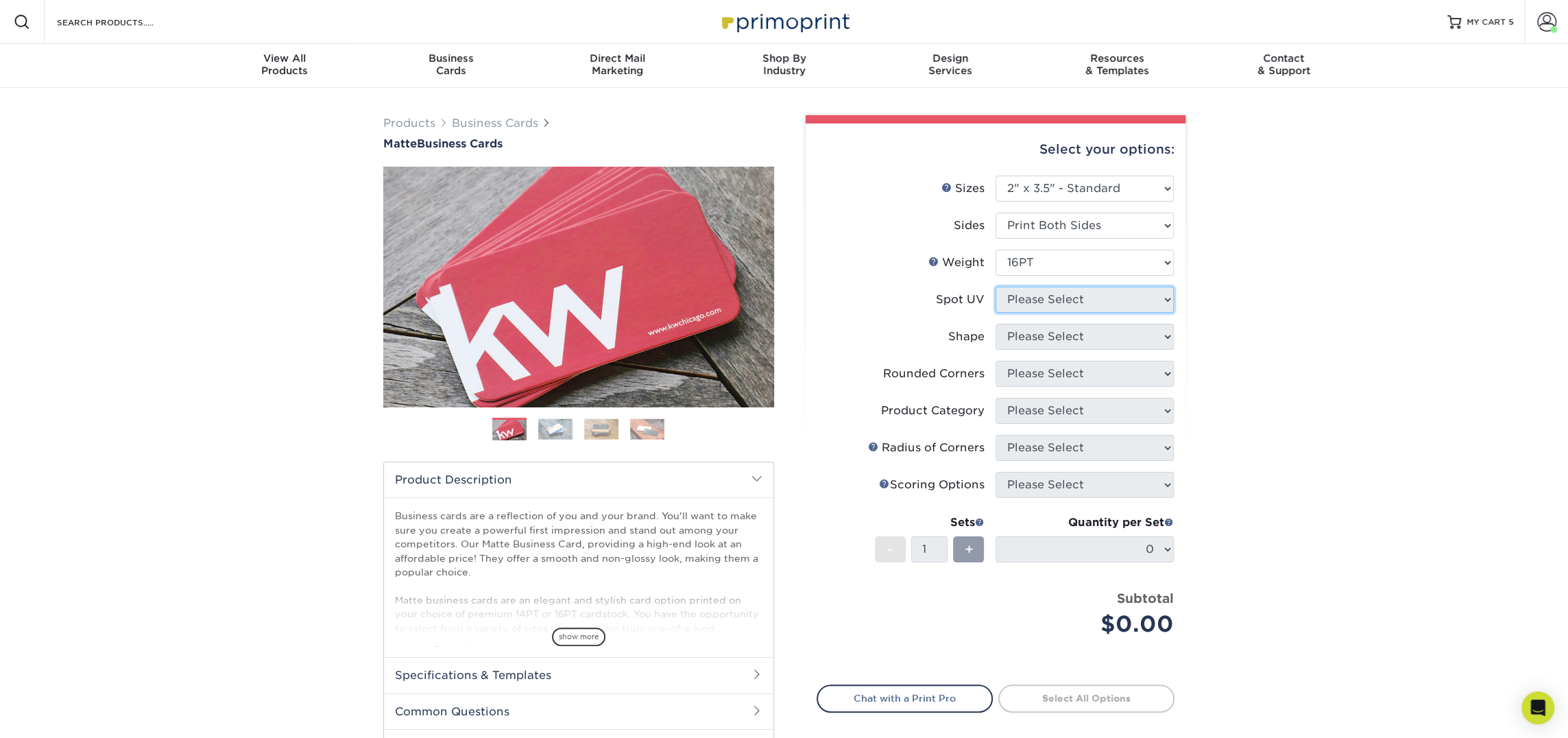
click at [1027, 298] on select "Please Select No Spot UV Front and Back (Both Sides) Front Only Back Only" at bounding box center [1084, 299] width 178 height 26
select select "3"
click at [995, 286] on select "Please Select No Spot UV Front and Back (Both Sides) Front Only Back Only" at bounding box center [1084, 299] width 178 height 26
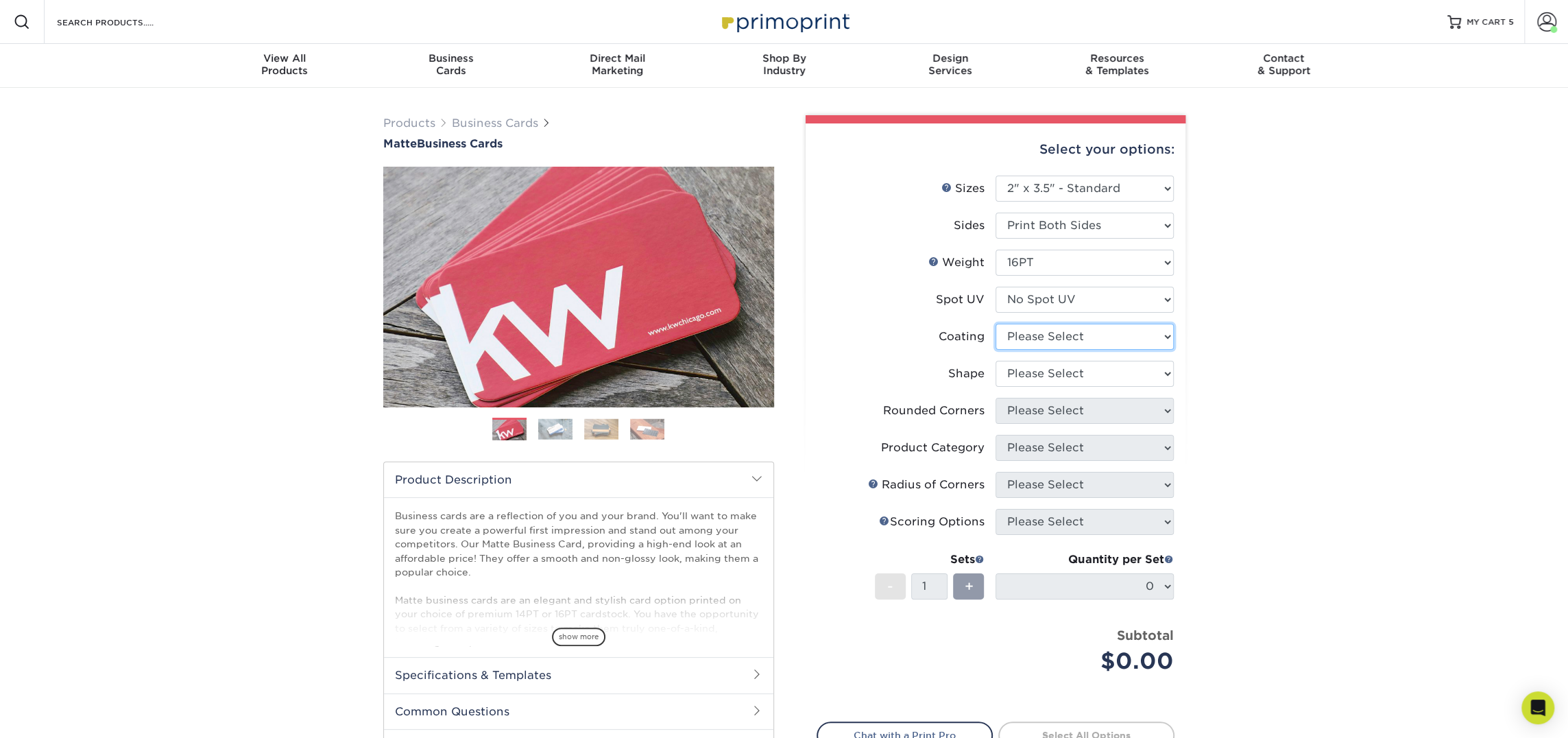
click at [1031, 342] on select at bounding box center [1084, 336] width 178 height 26
select select "121bb7b5-3b4d-429f-bd8d-bbf80e953313"
click at [995, 324] on select at bounding box center [1084, 336] width 178 height 26
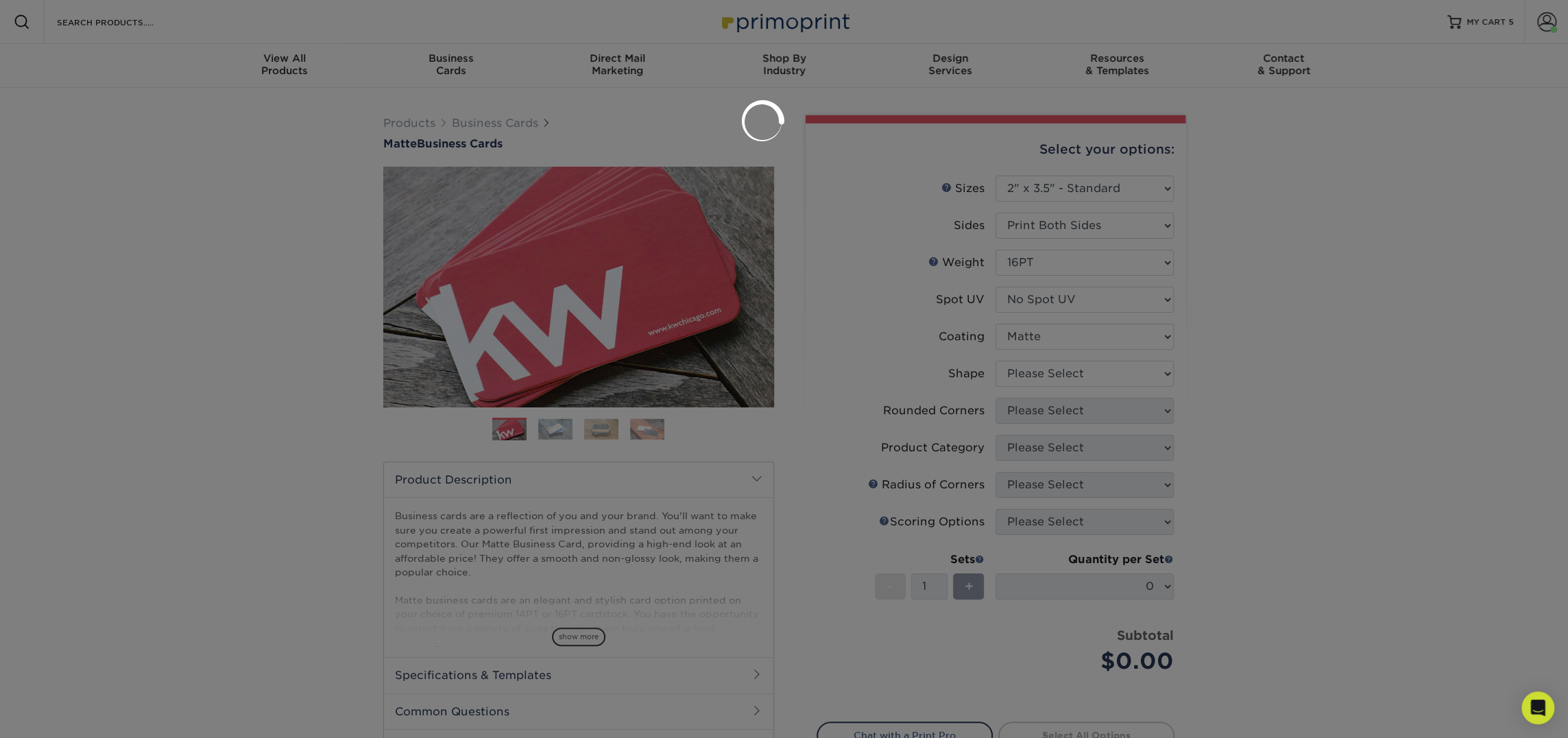
click at [1036, 373] on div at bounding box center [784, 369] width 1568 height 738
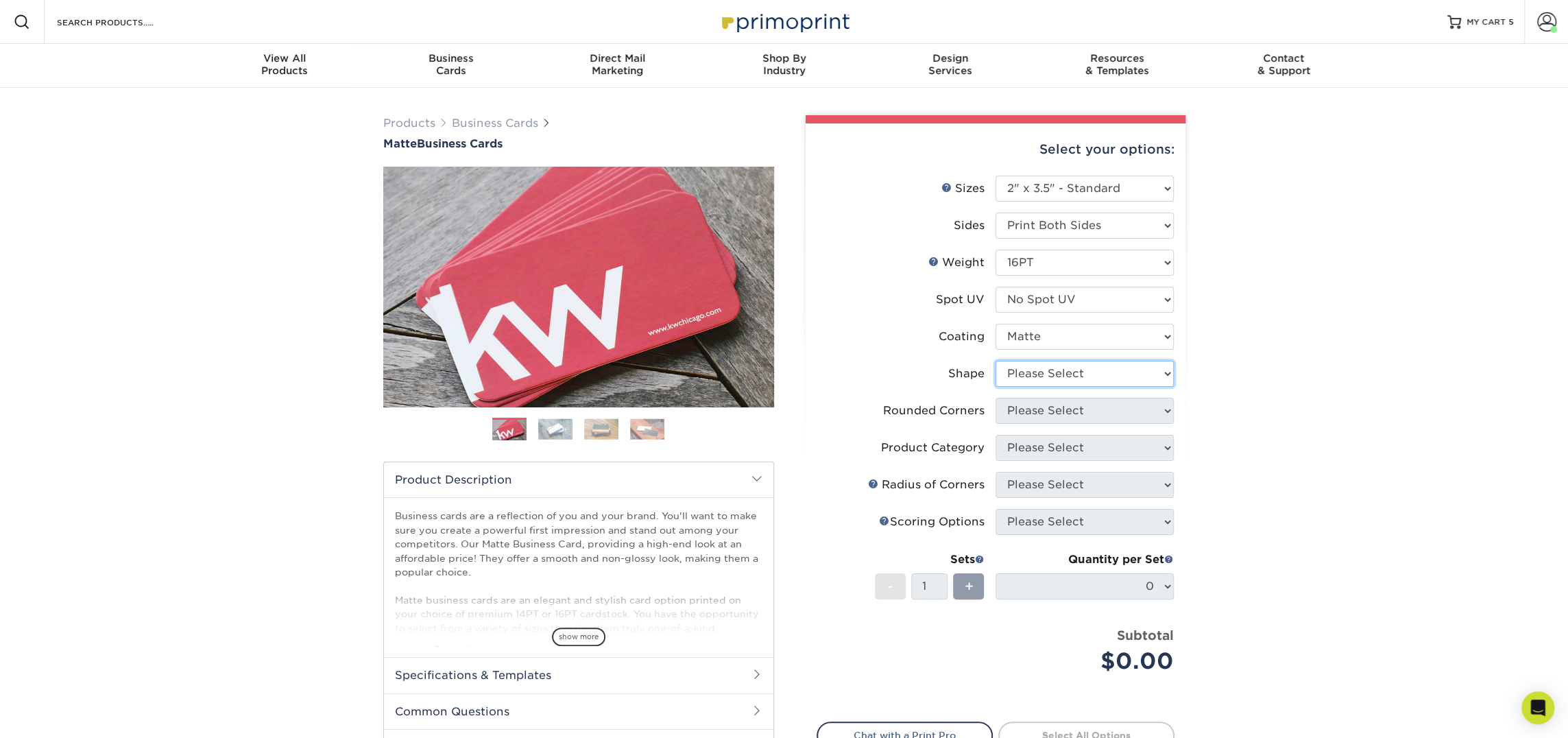
click at [1036, 373] on select "Please Select Standard Oval" at bounding box center [1084, 373] width 178 height 26
select select "standard"
click at [995, 361] on select "Please Select Standard Oval" at bounding box center [1084, 373] width 178 height 26
click at [1035, 420] on select "Please Select Yes - Round 2 Corners Yes - Round 4 Corners No" at bounding box center [1084, 410] width 178 height 26
select select "0"
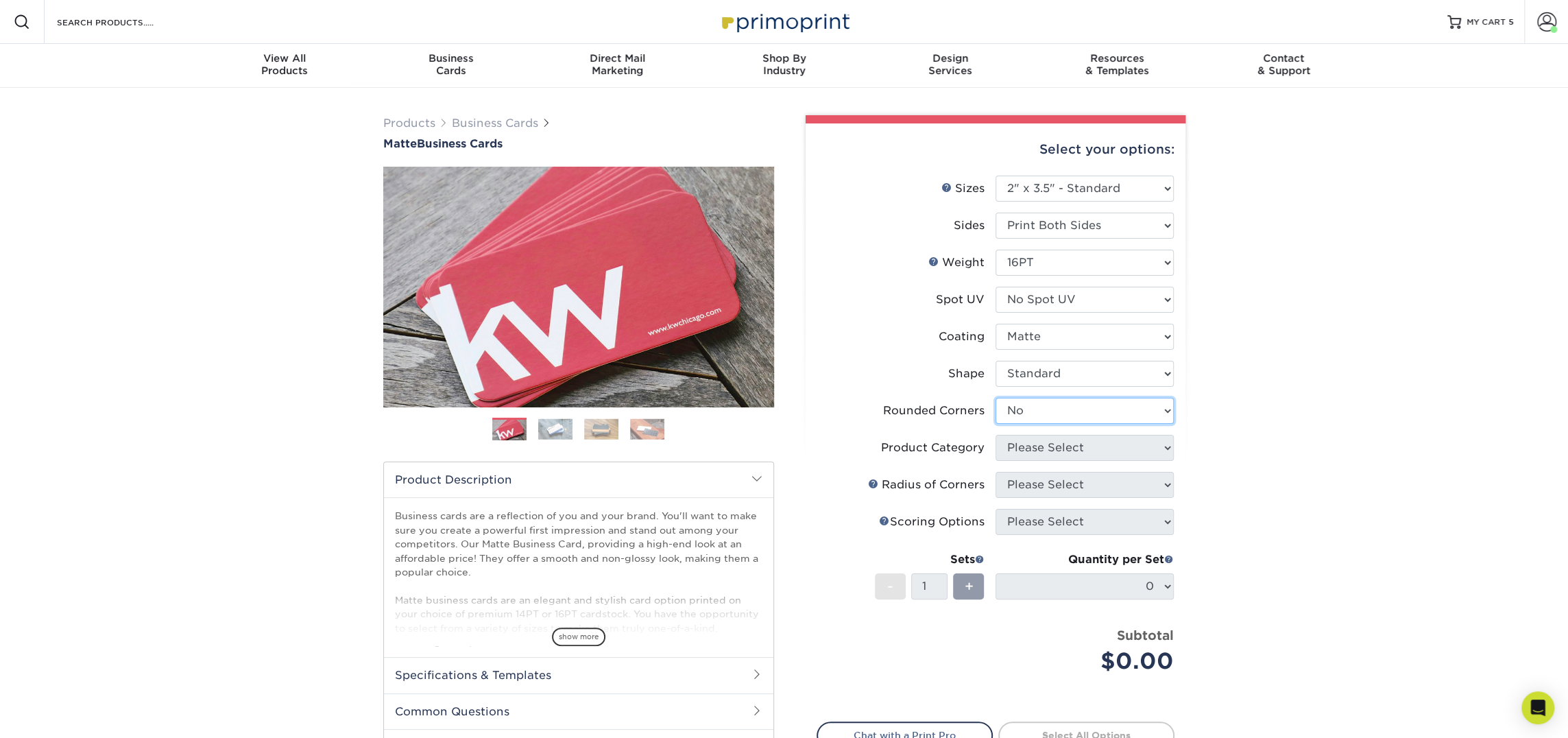
click at [995, 398] on select "Please Select Yes - Round 2 Corners Yes - Round 4 Corners No" at bounding box center [1084, 410] width 178 height 26
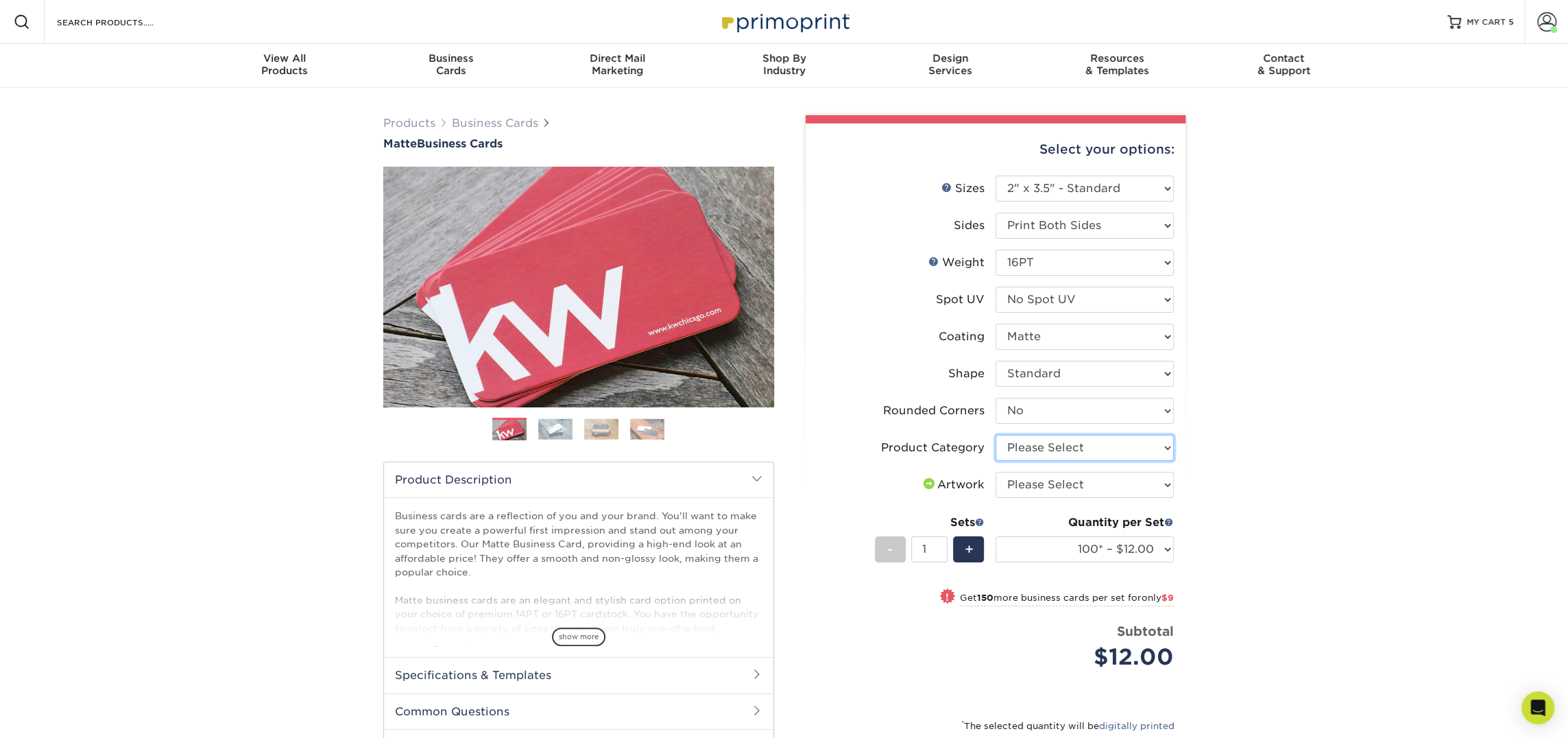
click at [1053, 451] on select "Please Select Business Cards" at bounding box center [1084, 447] width 178 height 26
select select "3b5148f1-0588-4f88-a218-97bcfdce65c1"
click at [995, 434] on select "Please Select Business Cards" at bounding box center [1084, 447] width 178 height 26
click at [1053, 481] on select "Please Select I will upload files I need a design - $100" at bounding box center [1084, 484] width 178 height 26
select select "upload"
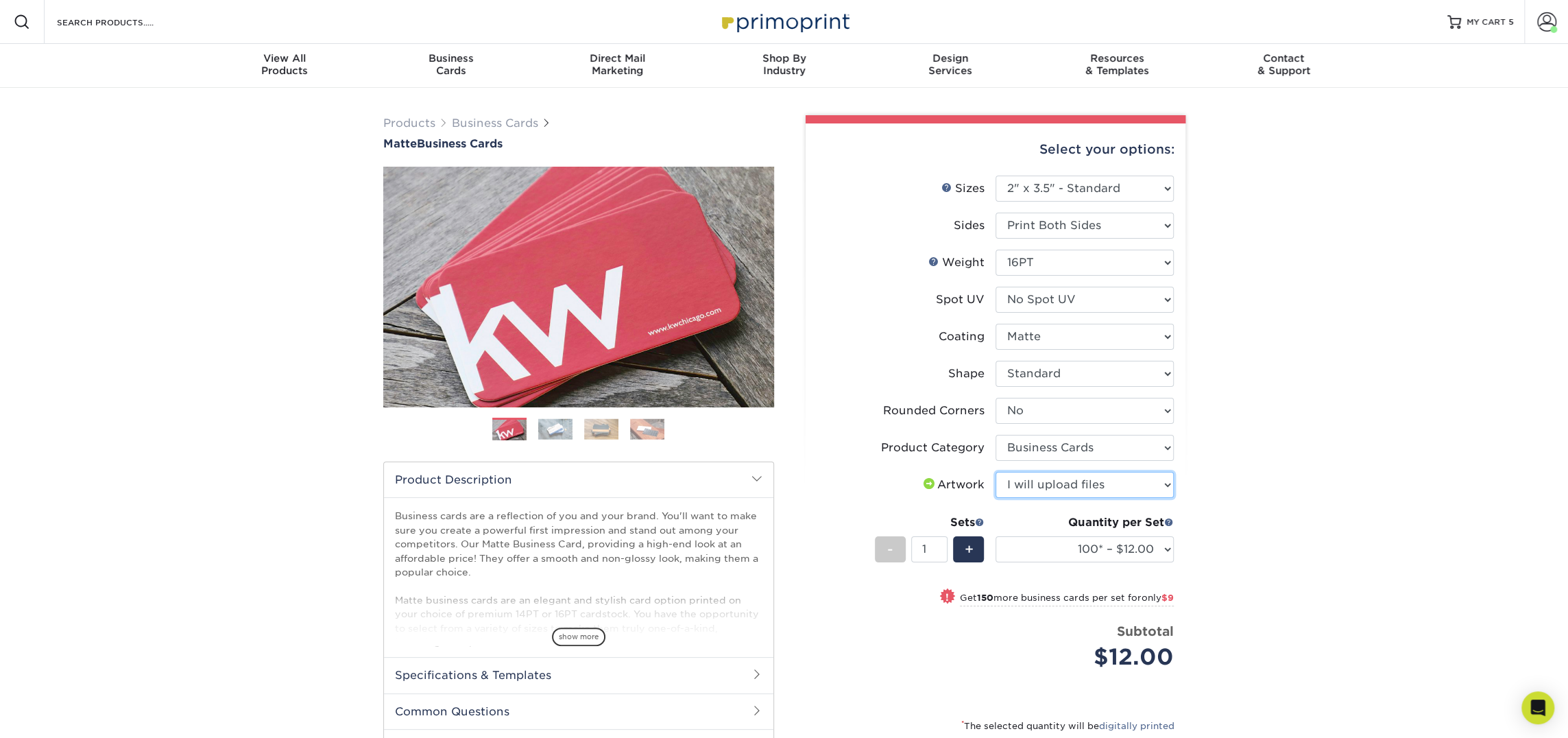
click at [995, 471] on select "Please Select I will upload files I need a design - $100" at bounding box center [1084, 484] width 178 height 26
click at [1064, 528] on div "Quantity per Set" at bounding box center [1084, 522] width 178 height 16
click at [1064, 543] on select "100* – $12.00 250* – $21.00 500 – $42.00 1000 – $53.00 2500 – $95.00 5000 – $18…" at bounding box center [1084, 549] width 178 height 26
select select "250* – $21.00"
click at [995, 536] on select "100* – $12.00 250* – $21.00 500 – $42.00 1000 – $53.00 2500 – $95.00 5000 – $18…" at bounding box center [1084, 549] width 178 height 26
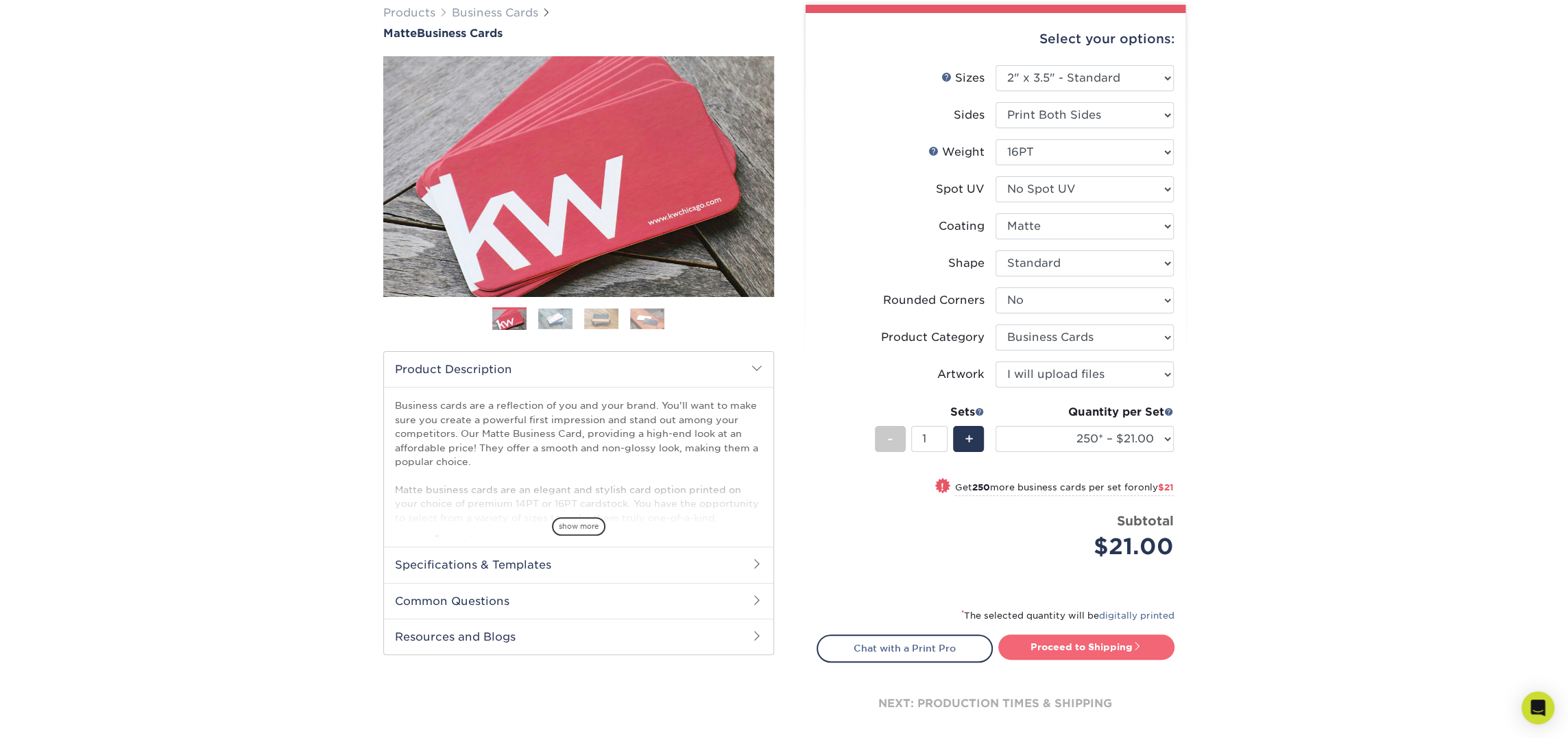
click at [1065, 653] on link "Proceed to Shipping" at bounding box center [1086, 646] width 176 height 24
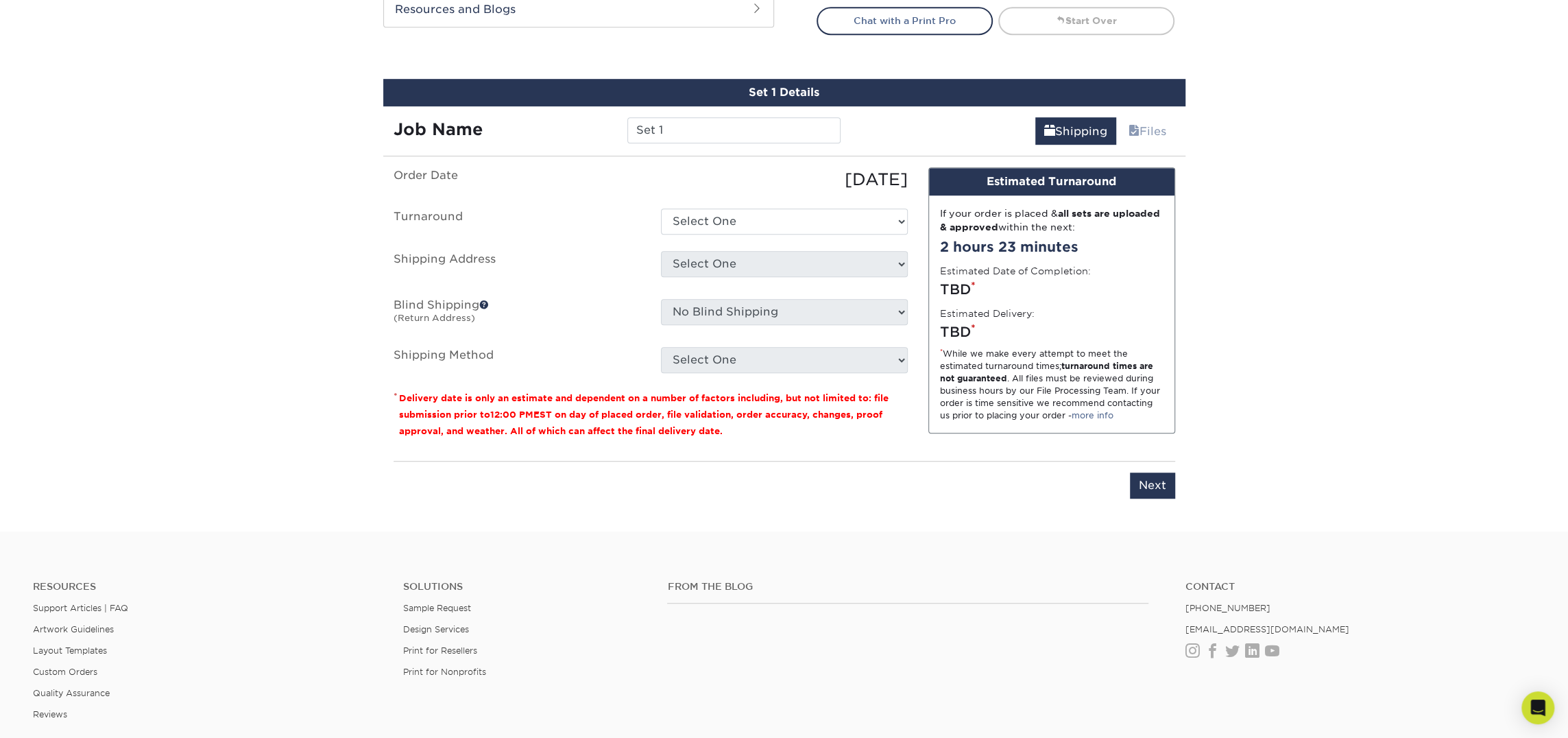
scroll to position [782, 0]
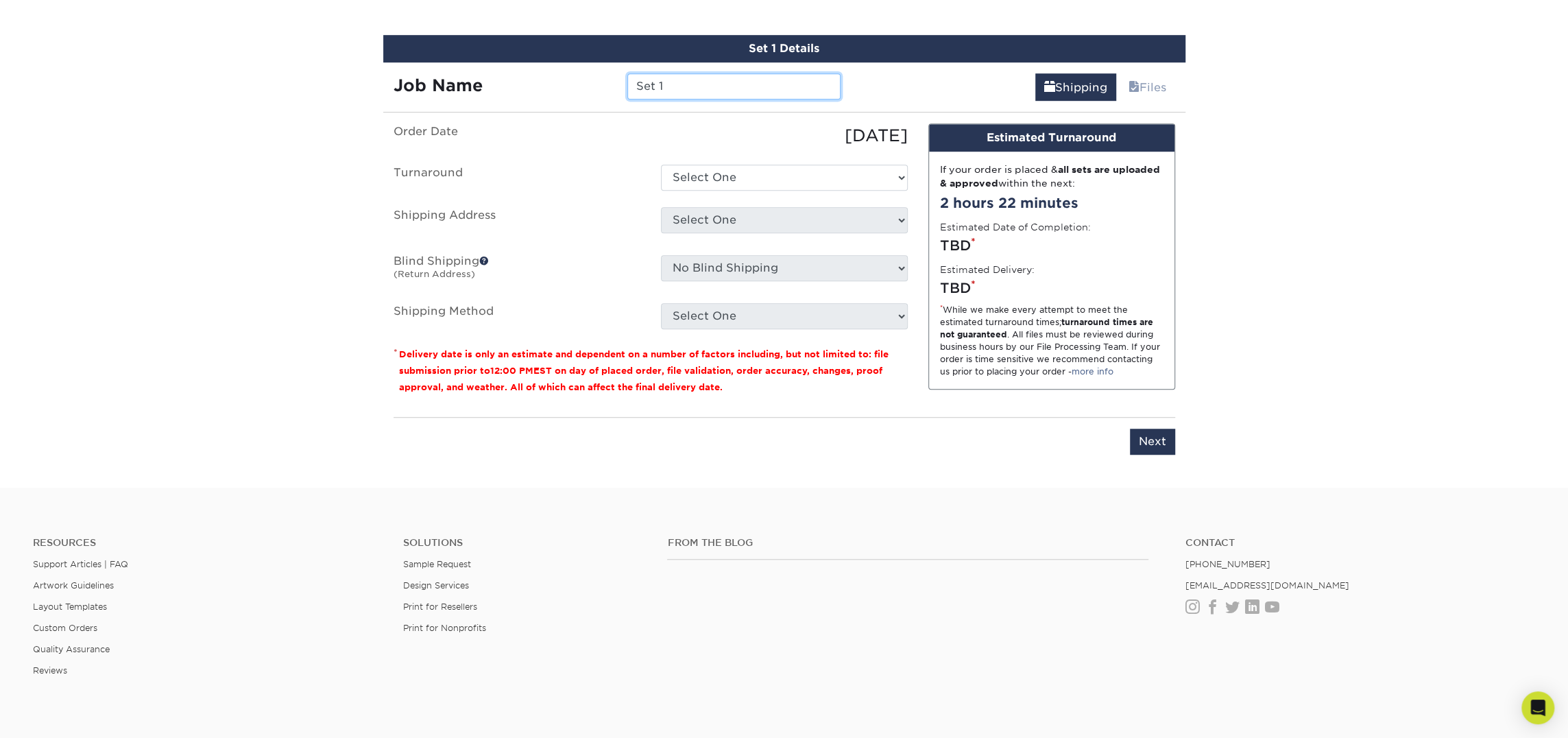
click at [697, 80] on input "Set 1" at bounding box center [734, 86] width 213 height 26
type input "Jonathan Witham"
click at [722, 177] on select "Select One 2-4 Business Days 2 Day Next Business Day" at bounding box center [784, 177] width 247 height 26
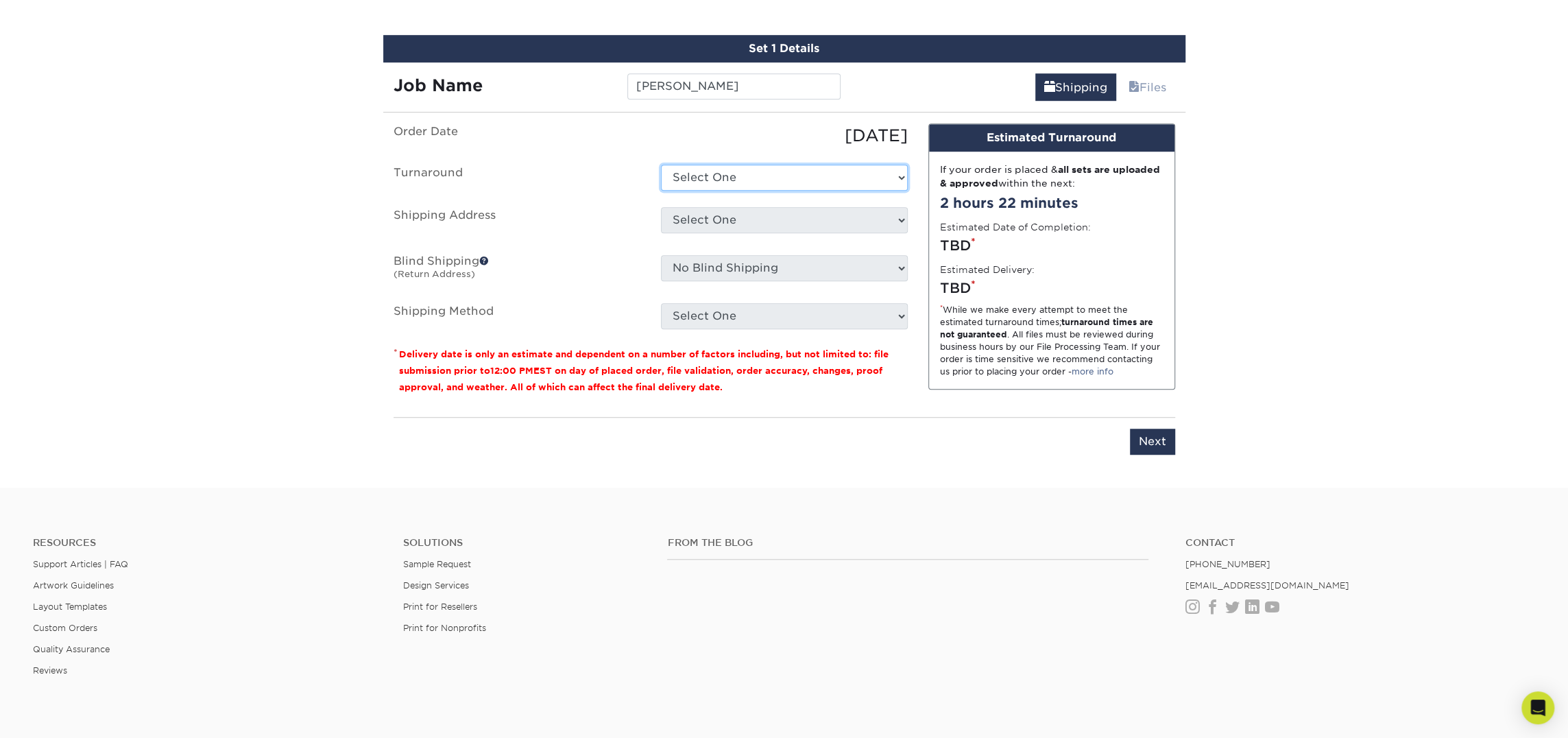
select select "23721297-b68b-4846-ba83-3171e6bd9d78"
click at [661, 165] on select "Select One 2-4 Business Days 2 Day Next Business Day" at bounding box center [784, 177] width 247 height 26
click at [731, 220] on select "Select One Atlanta Office [PERSON_NAME][GEOGRAPHIC_DATA] [PERSON_NAME][GEOGRAPH…" at bounding box center [784, 220] width 247 height 26
click at [730, 216] on select "Select One Atlanta Office [PERSON_NAME][GEOGRAPHIC_DATA] [PERSON_NAME][GEOGRAPH…" at bounding box center [784, 220] width 247 height 26
select select "245693"
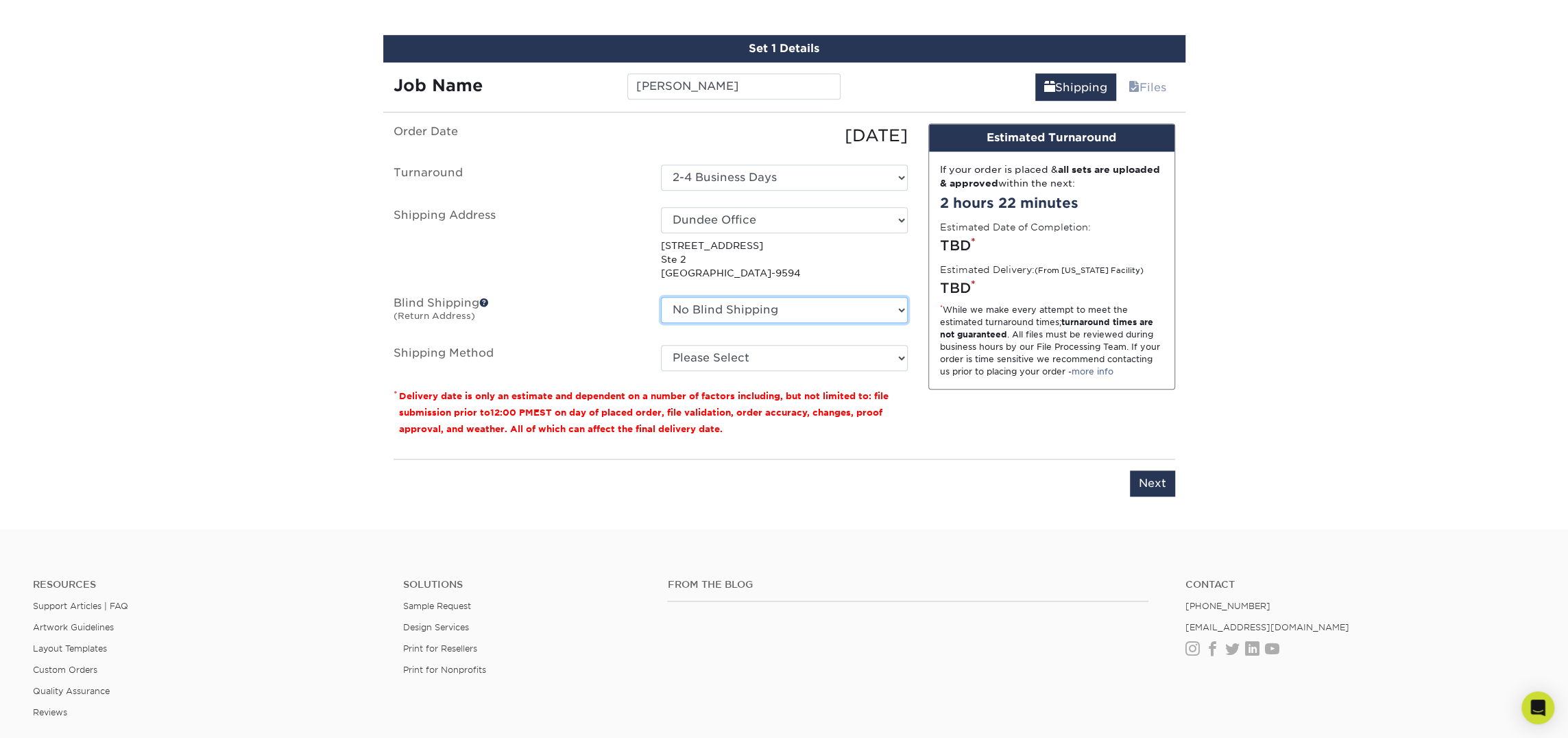
click at [745, 308] on select "No Blind Shipping Atlanta Office Bingham Farms Byron Center Dawsonville, GA Off…" at bounding box center [784, 310] width 247 height 26
click at [715, 358] on select "Please Select Ground Shipping (+$7.84) 3 Day Shipping Service (+$18.69) 2 Day A…" at bounding box center [784, 358] width 247 height 26
select select "03"
click at [661, 345] on select "Please Select Ground Shipping (+$7.84) 3 Day Shipping Service (+$18.69) 2 Day A…" at bounding box center [784, 358] width 247 height 26
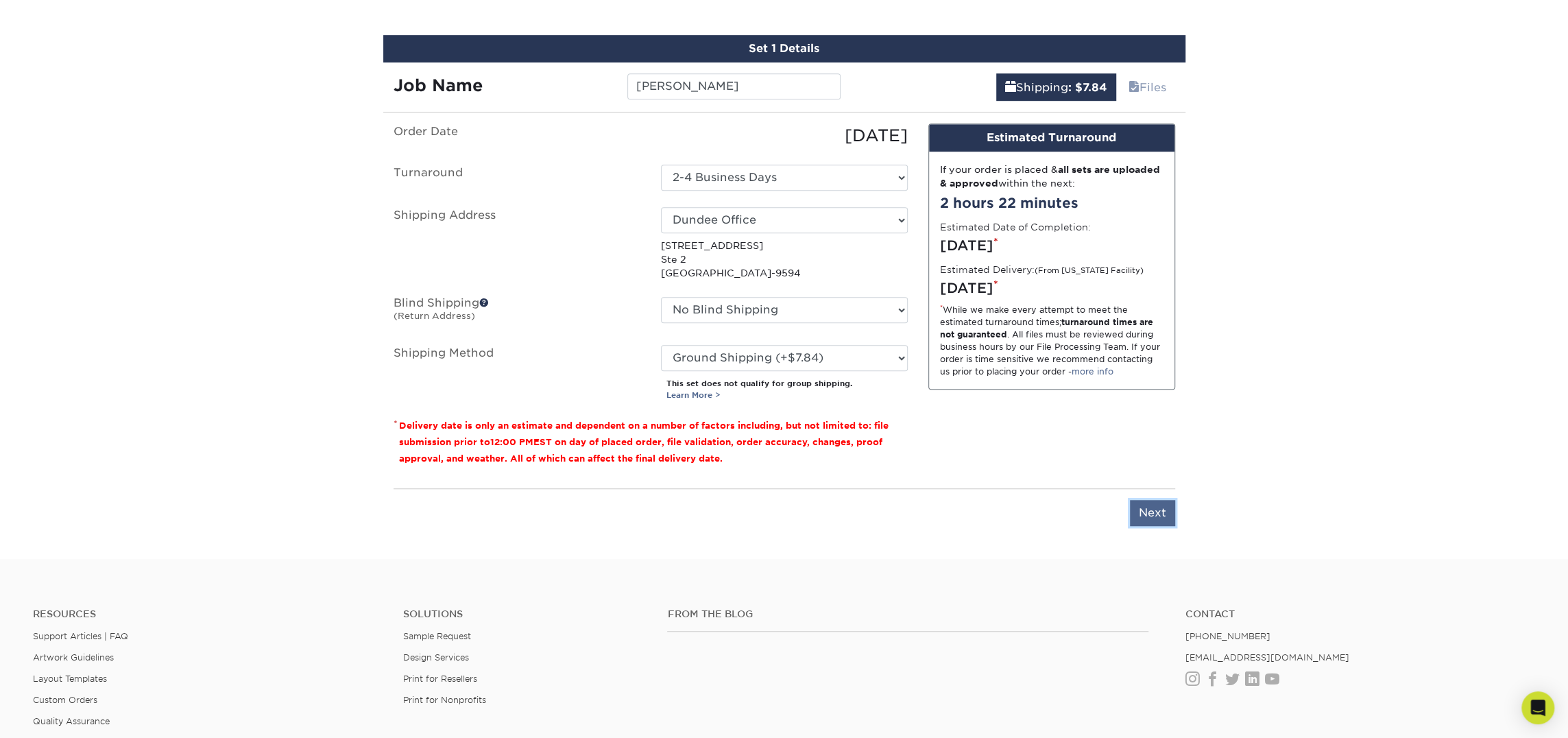
click at [1159, 508] on input "Next" at bounding box center [1153, 512] width 45 height 26
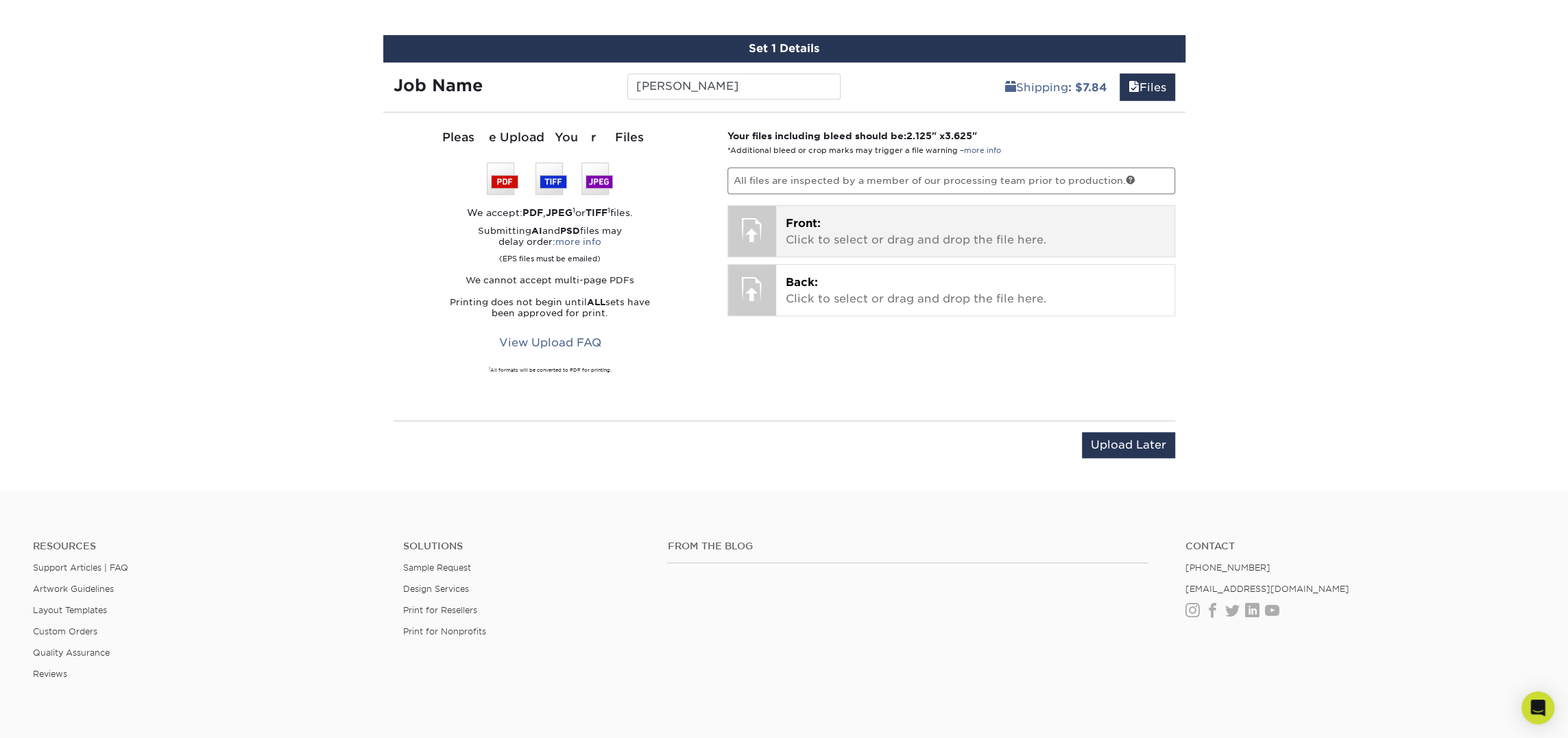
click at [835, 224] on p "Front: Click to select or drag and drop the file here." at bounding box center [975, 232] width 379 height 33
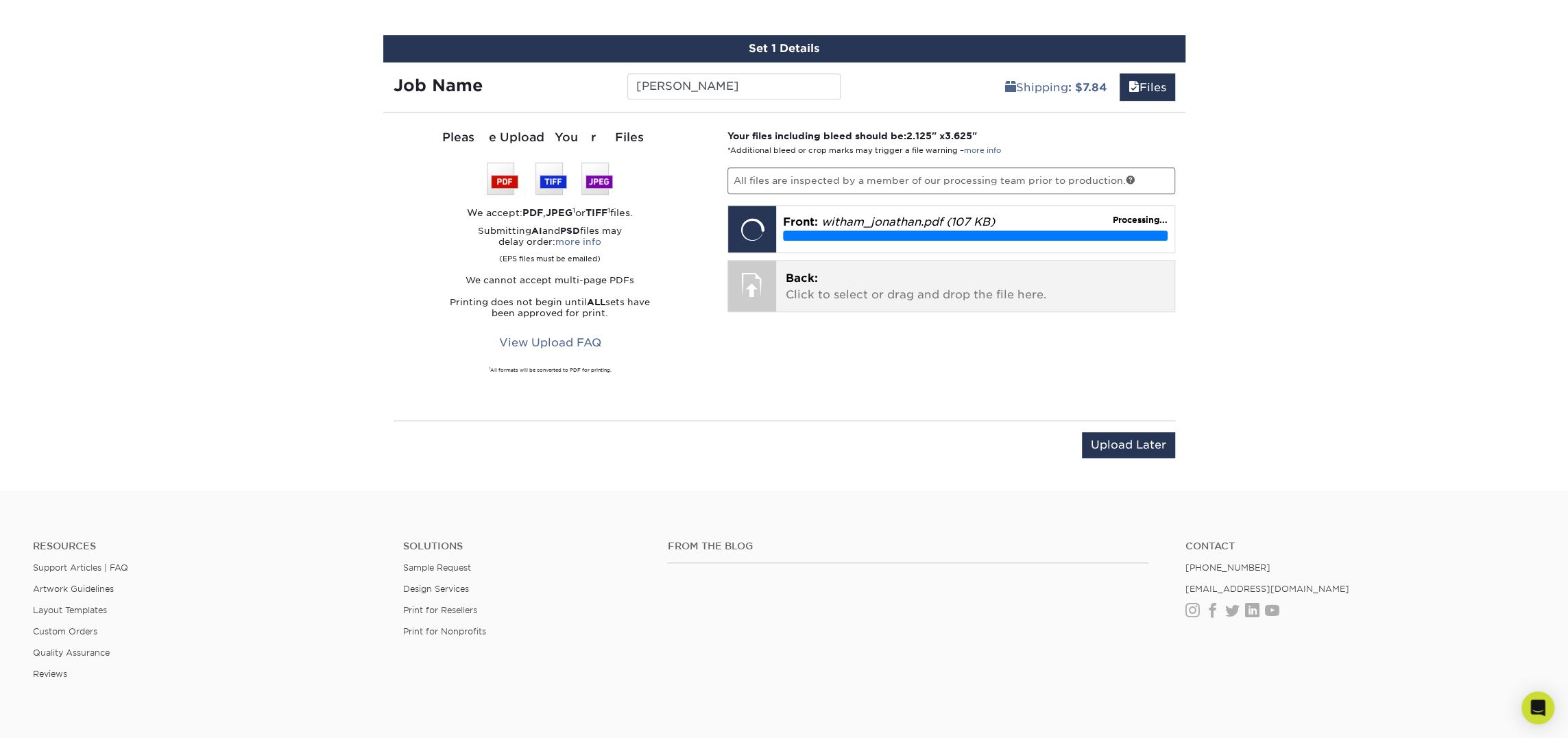
click at [815, 286] on p "Back: Click to select or drag and drop the file here." at bounding box center [975, 286] width 379 height 33
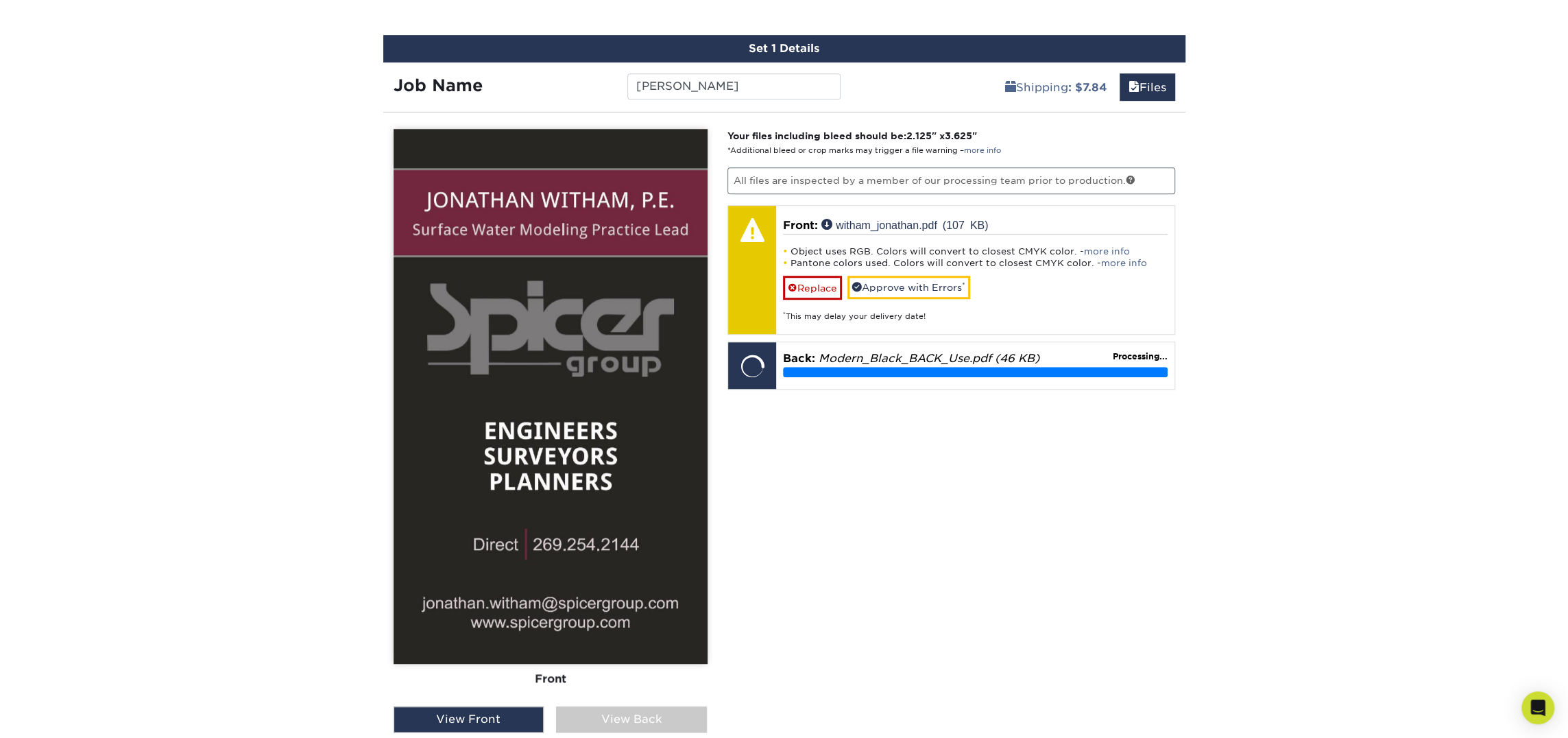
scroll to position [831, 0]
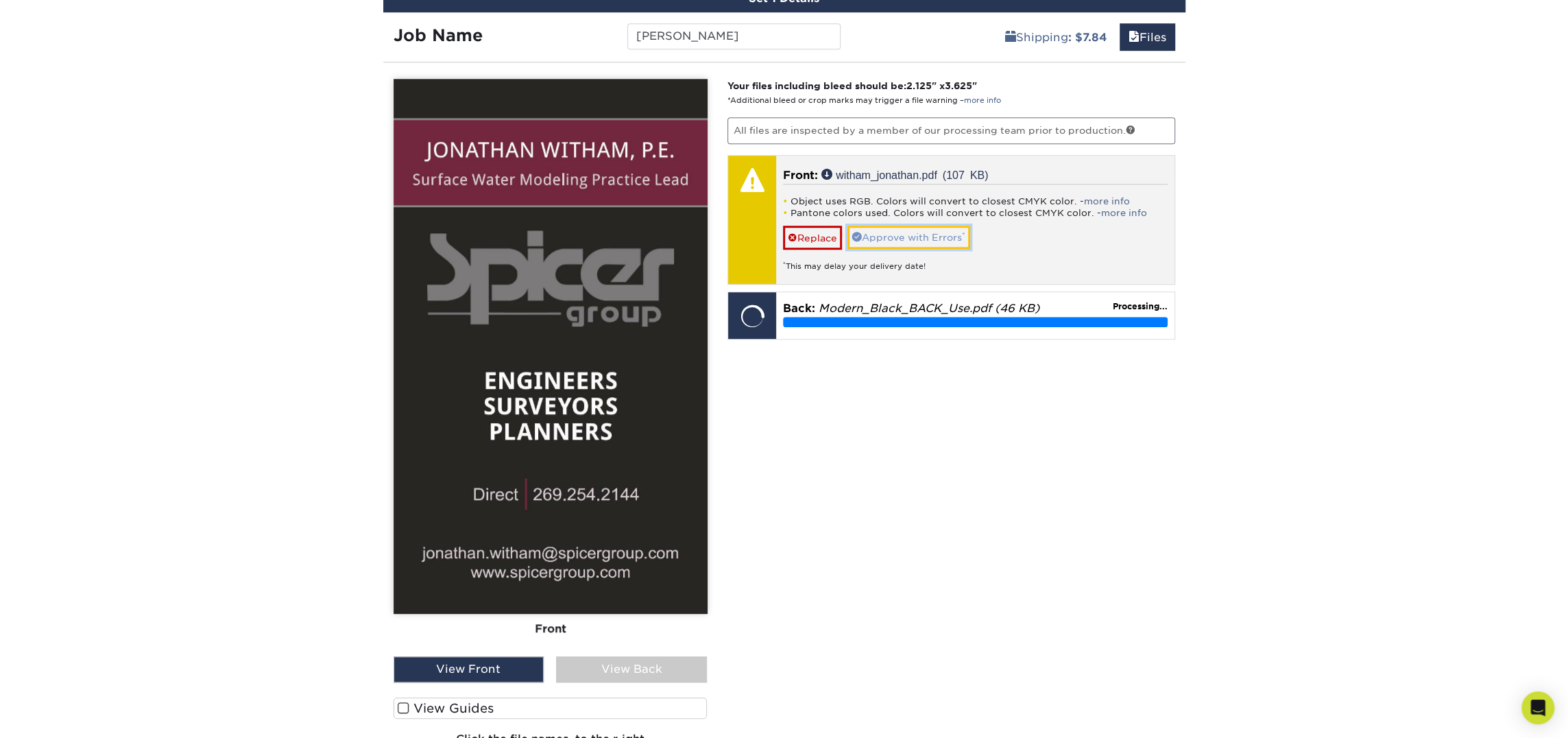
click at [930, 238] on link "Approve with Errors *" at bounding box center [909, 238] width 122 height 24
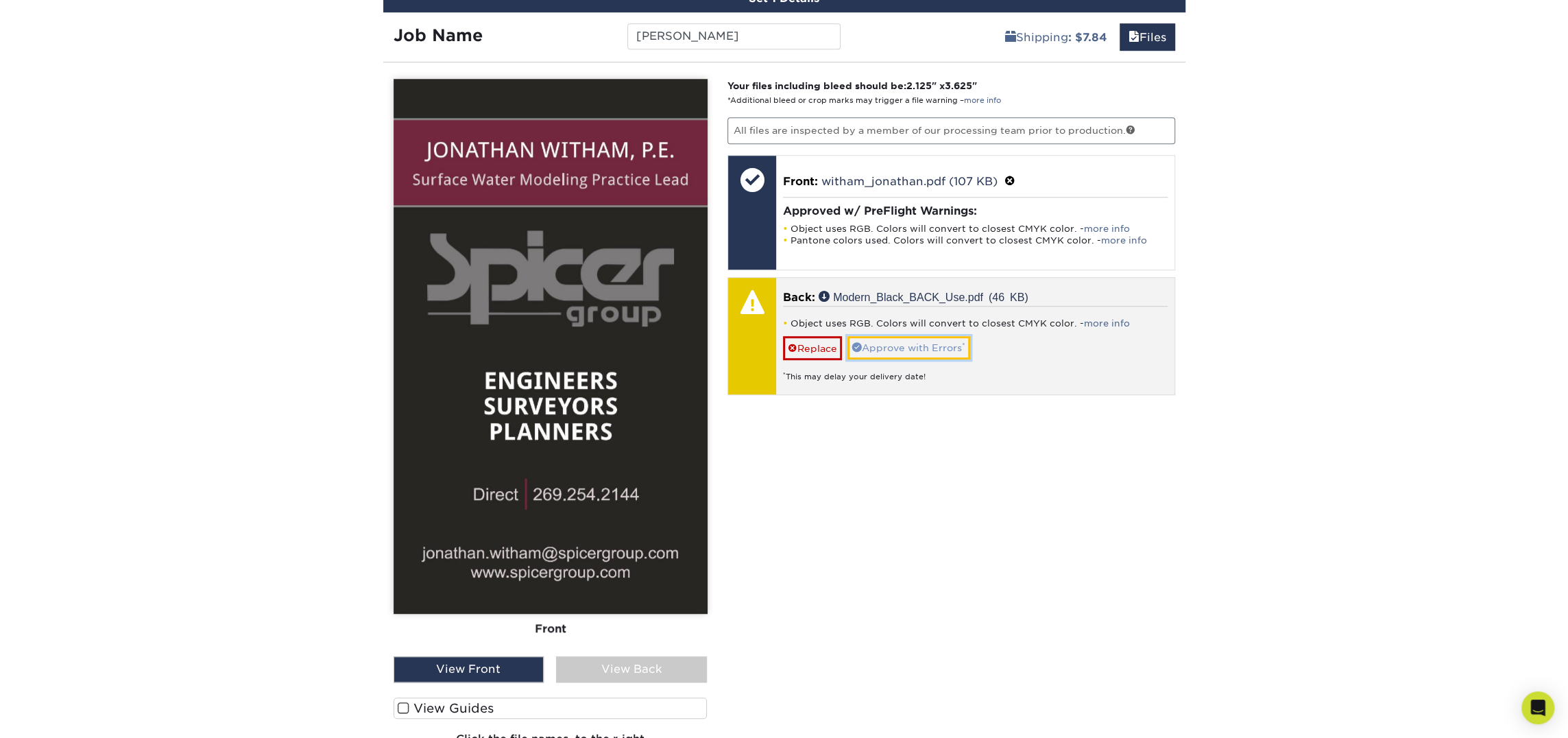
click at [902, 339] on link "Approve with Errors *" at bounding box center [909, 347] width 122 height 24
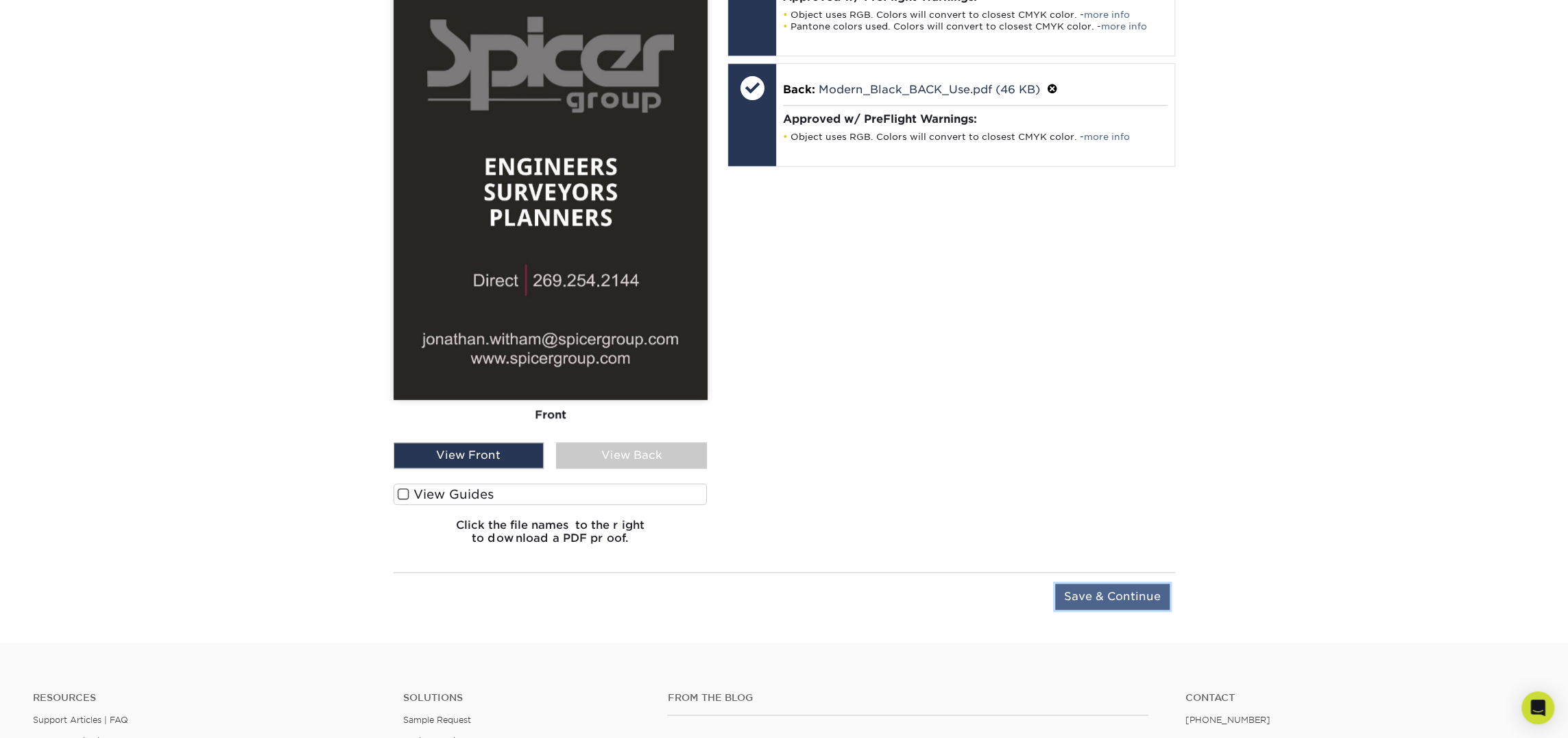
click at [1079, 589] on input "Save & Continue" at bounding box center [1112, 596] width 115 height 26
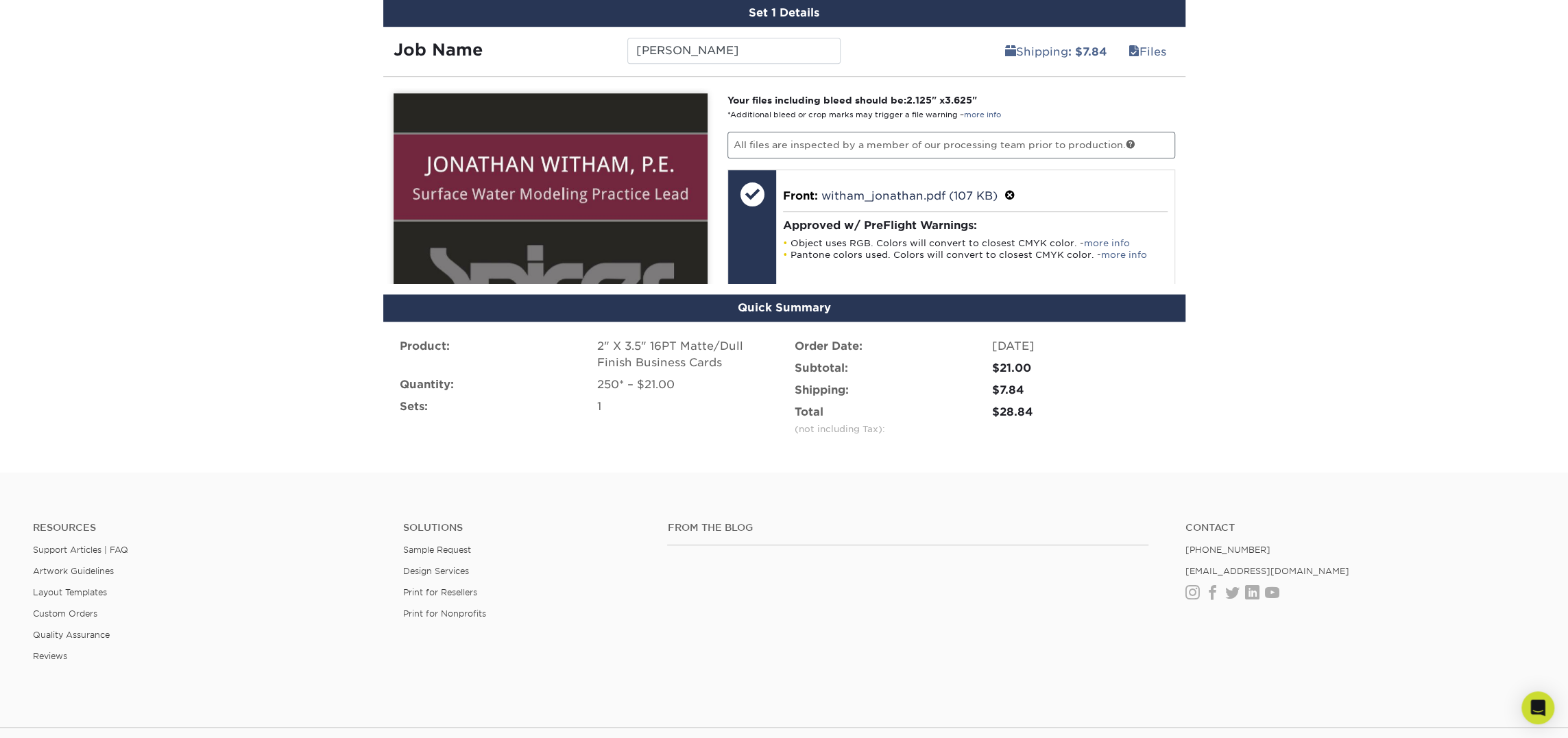
scroll to position [806, 0]
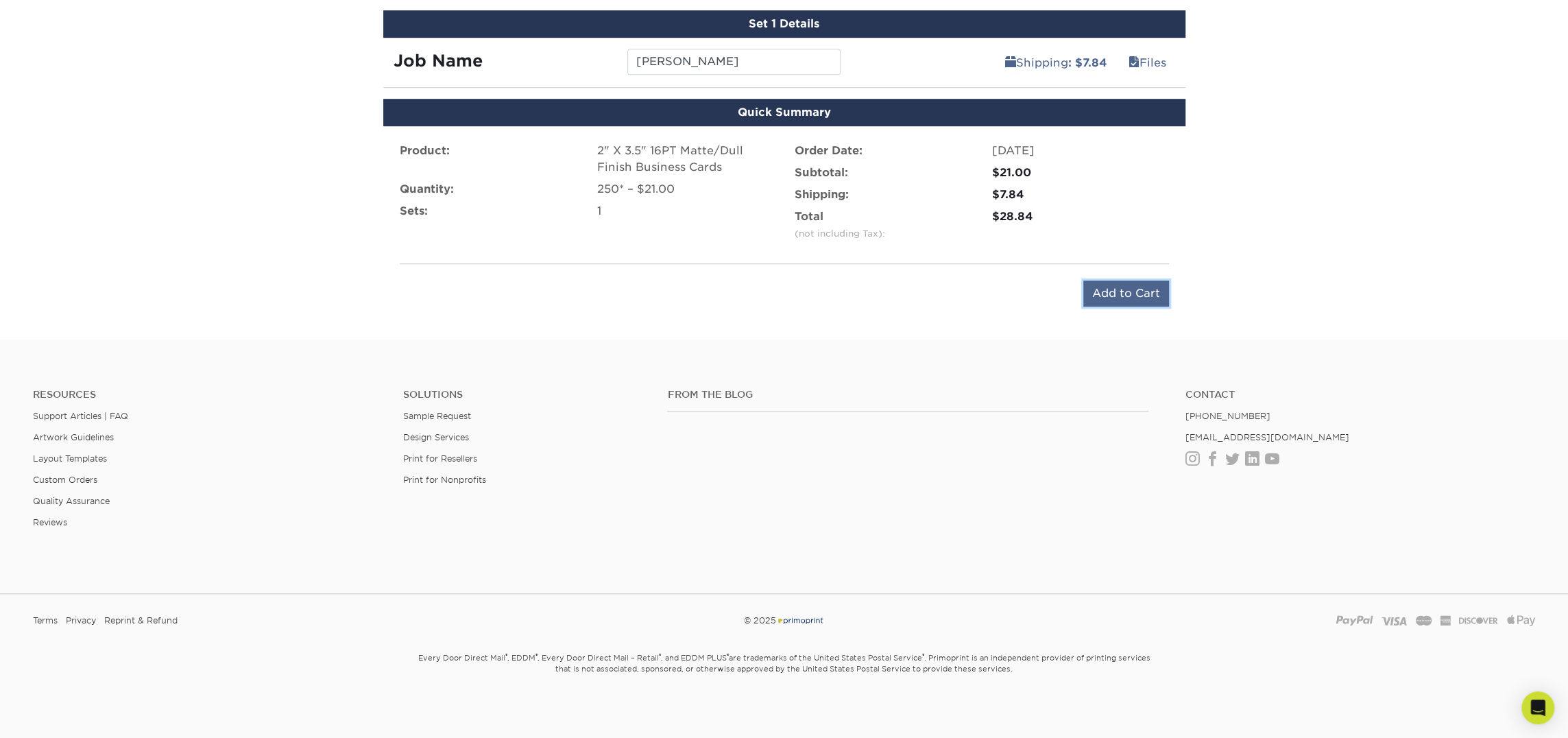
click at [1118, 286] on input "Add to Cart" at bounding box center [1126, 293] width 85 height 26
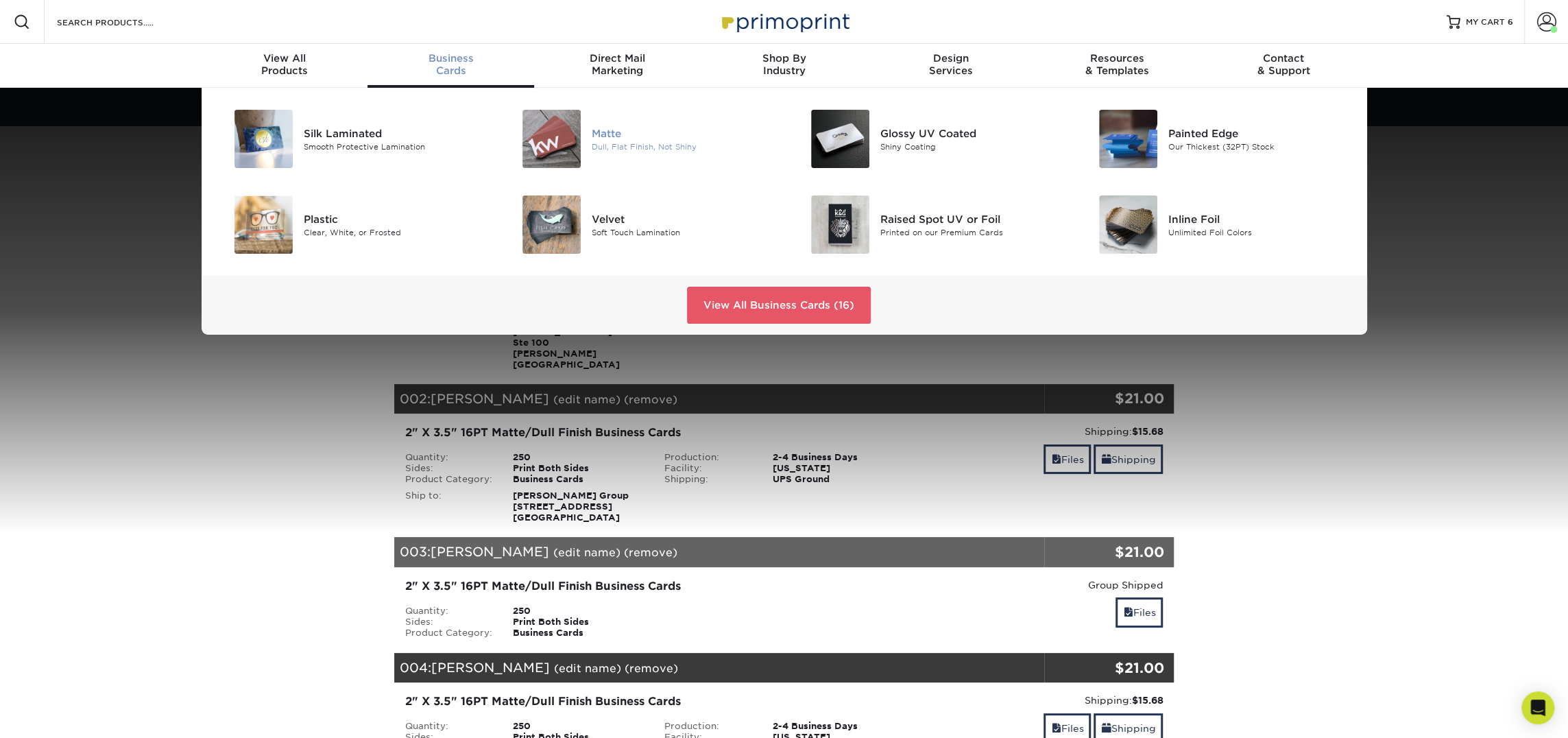
click at [558, 157] on img at bounding box center [551, 139] width 58 height 58
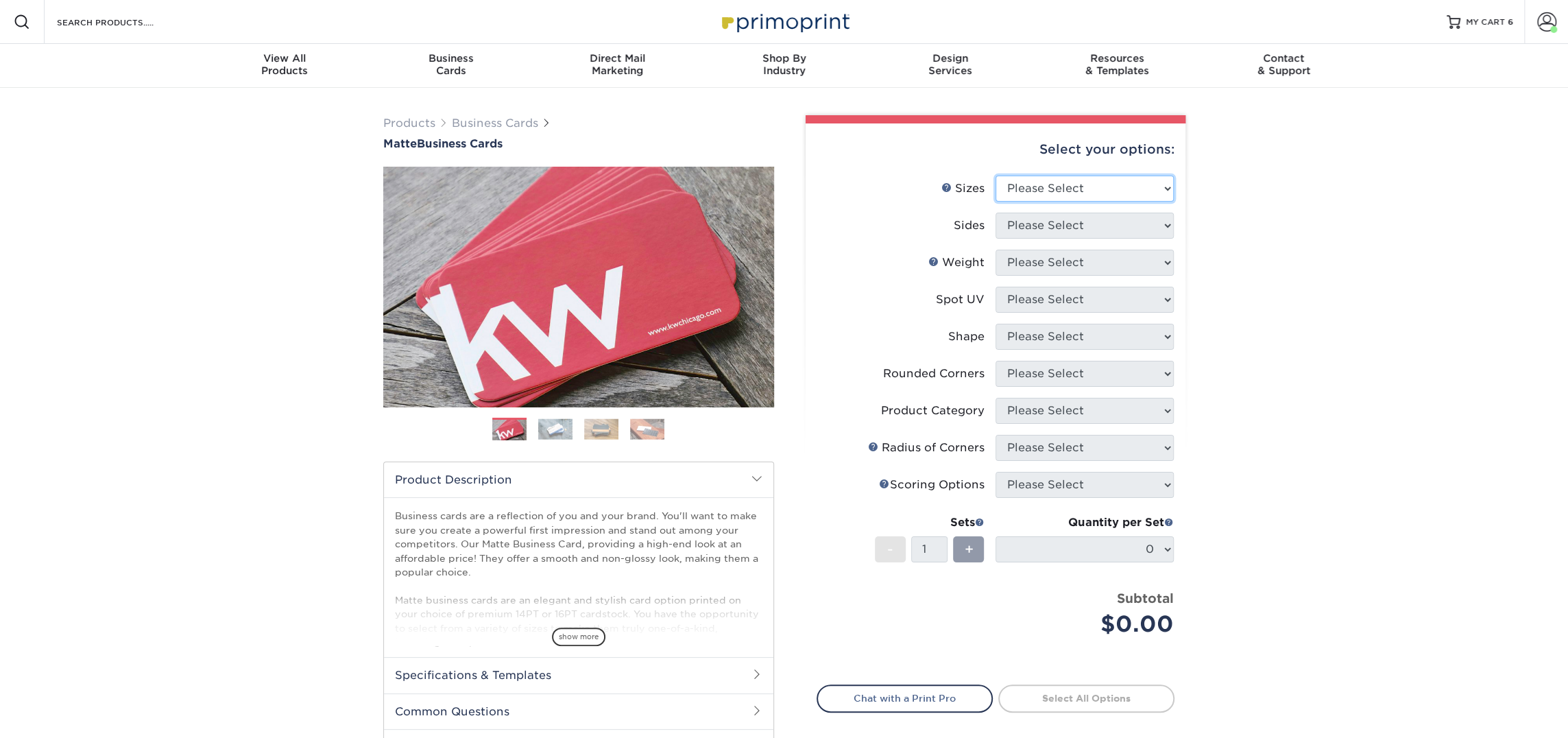
click at [1053, 188] on select "Please Select 1.5" x 3.5" - Mini 1.75" x 3.5" - Mini 2" x 2" - Square 2" x 3" -…" at bounding box center [1084, 188] width 178 height 26
select select "2.00x3.50"
click at [995, 176] on select "Please Select 1.5" x 3.5" - Mini 1.75" x 3.5" - Mini 2" x 2" - Square 2" x 3" -…" at bounding box center [1084, 188] width 178 height 26
click at [1114, 223] on select "Please Select Print Both Sides Print Front Only" at bounding box center [1084, 225] width 178 height 26
select select "13abbda7-1d64-4f25-8bb2-c179b224825d"
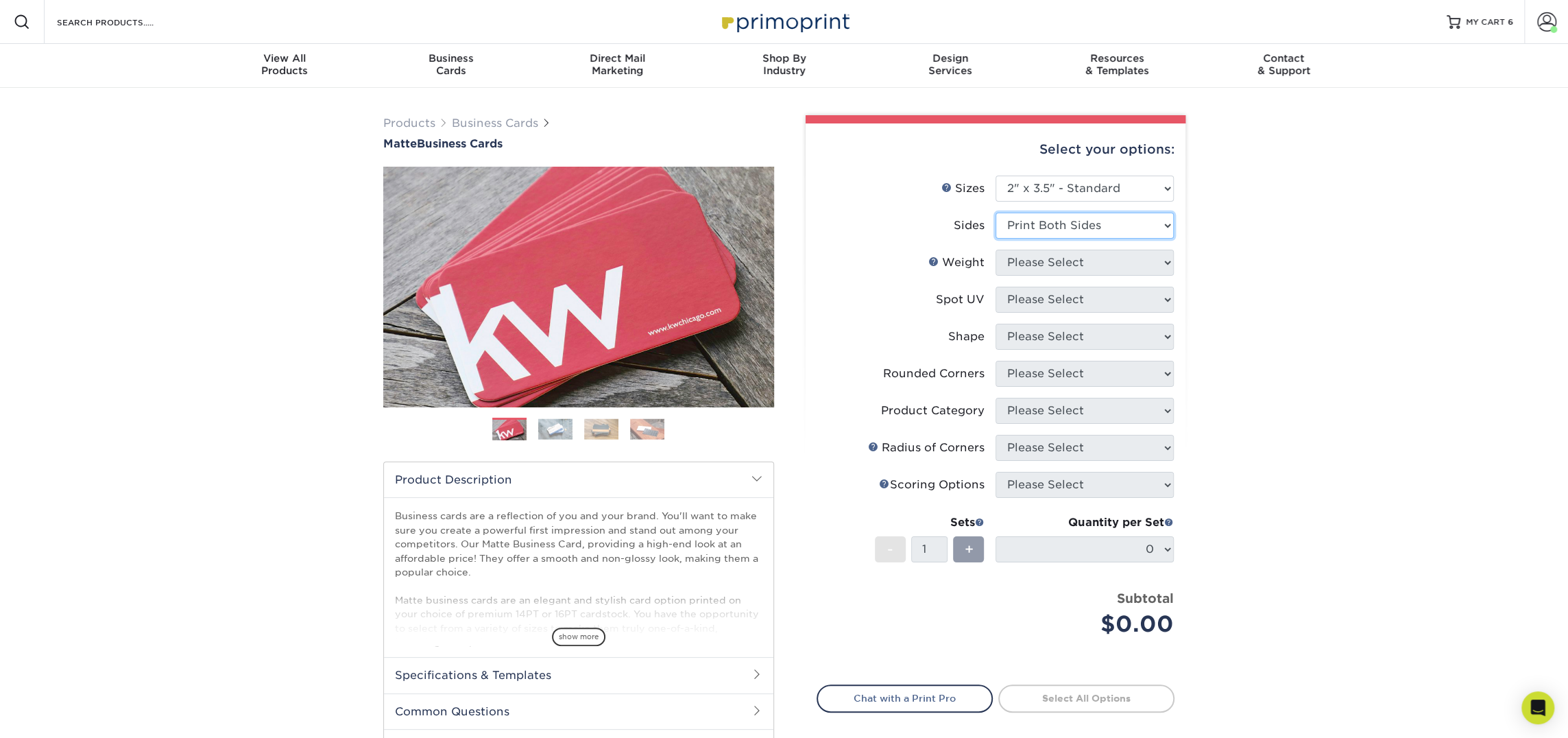
click at [995, 213] on select "Please Select Print Both Sides Print Front Only" at bounding box center [1084, 225] width 178 height 26
click at [1105, 266] on select "Please Select 16PT 14PT" at bounding box center [1084, 262] width 178 height 26
select select "16PT"
click at [995, 249] on select "Please Select 16PT 14PT" at bounding box center [1084, 262] width 178 height 26
click at [1100, 300] on select "Please Select No Spot UV Front and Back (Both Sides) Front Only Back Only" at bounding box center [1084, 299] width 178 height 26
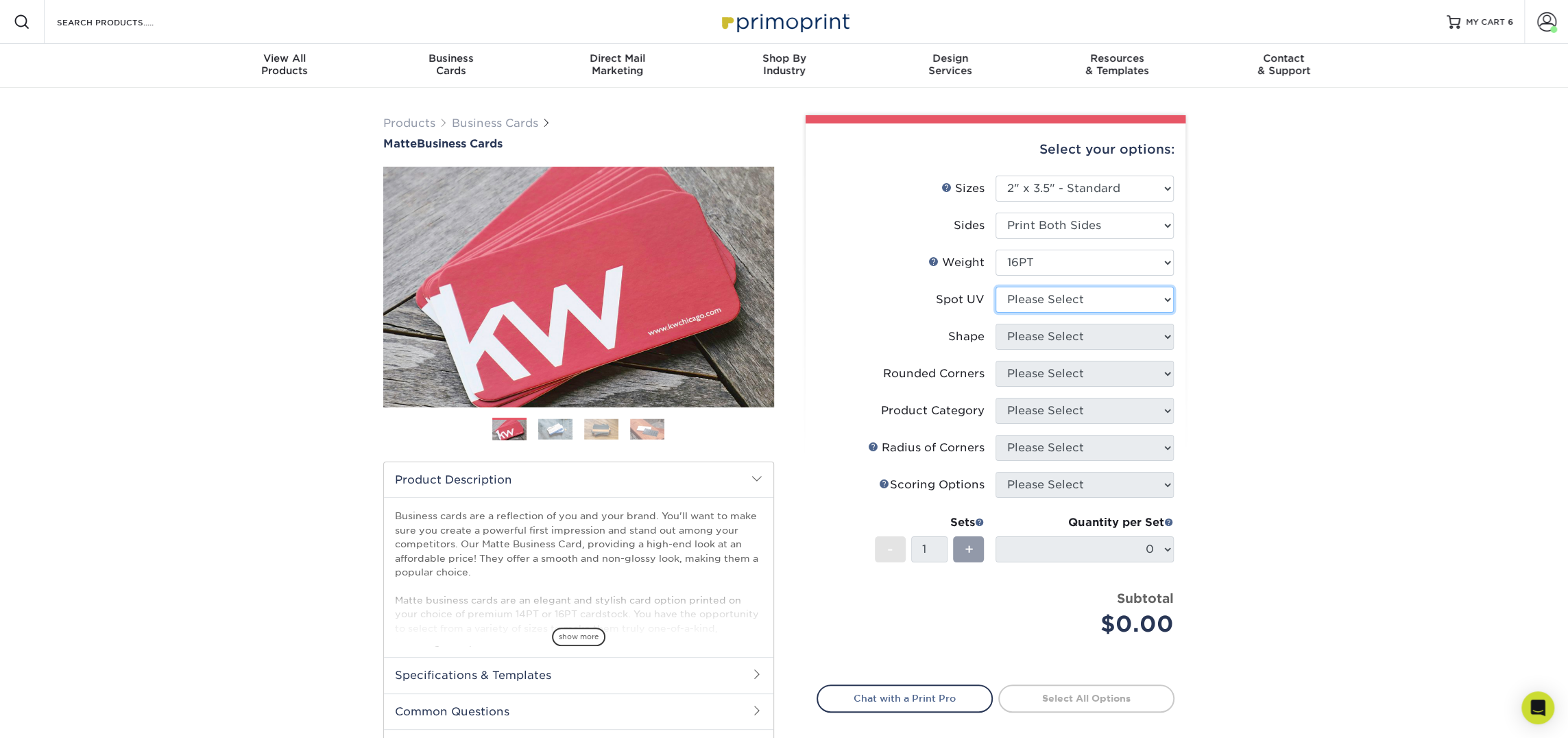
select select "3"
click at [995, 286] on select "Please Select No Spot UV Front and Back (Both Sides) Front Only Back Only" at bounding box center [1084, 299] width 178 height 26
click at [0, 0] on select at bounding box center [0, 0] width 0 height 0
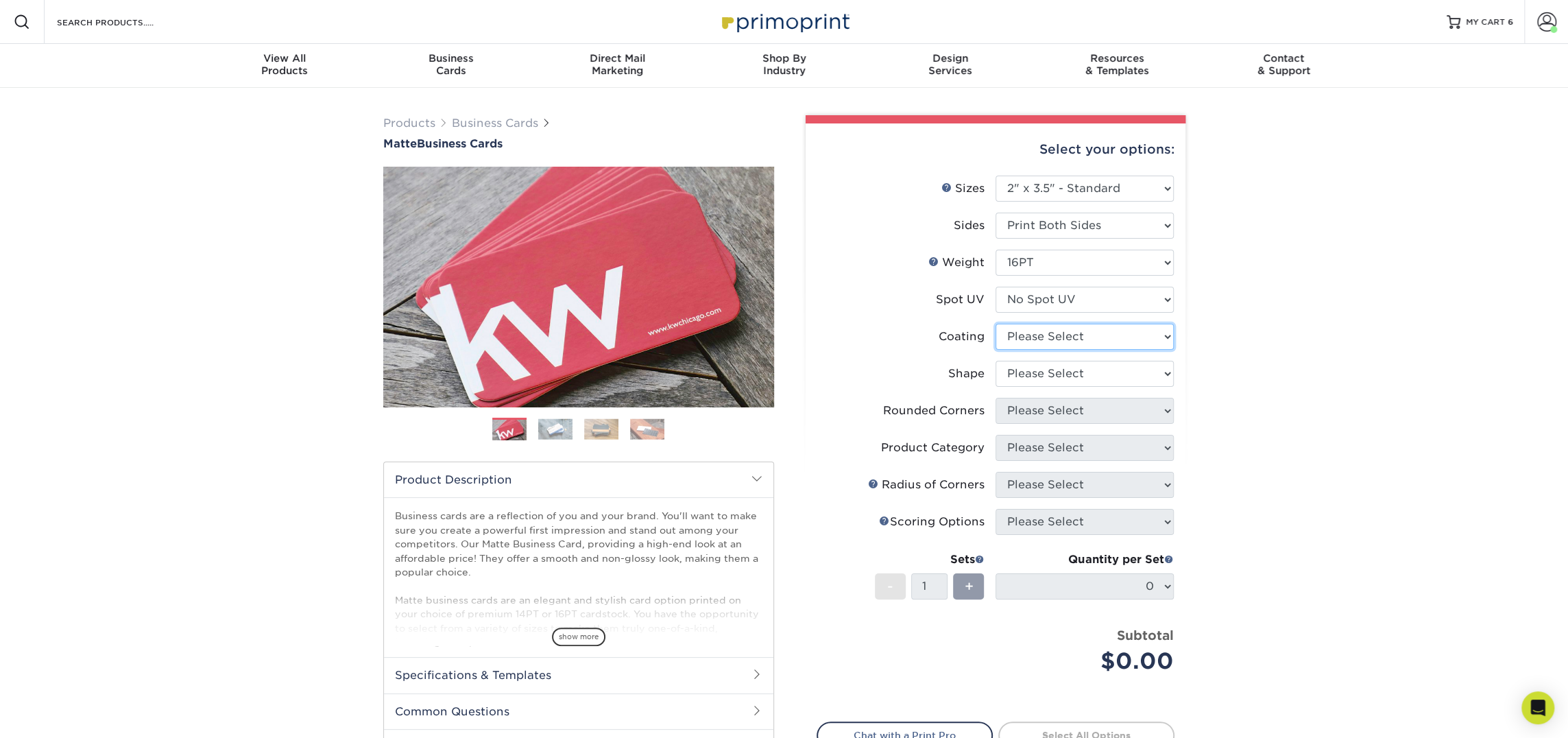
select select "121bb7b5-3b4d-429f-bd8d-bbf80e953313"
click at [995, 324] on select at bounding box center [1084, 336] width 178 height 26
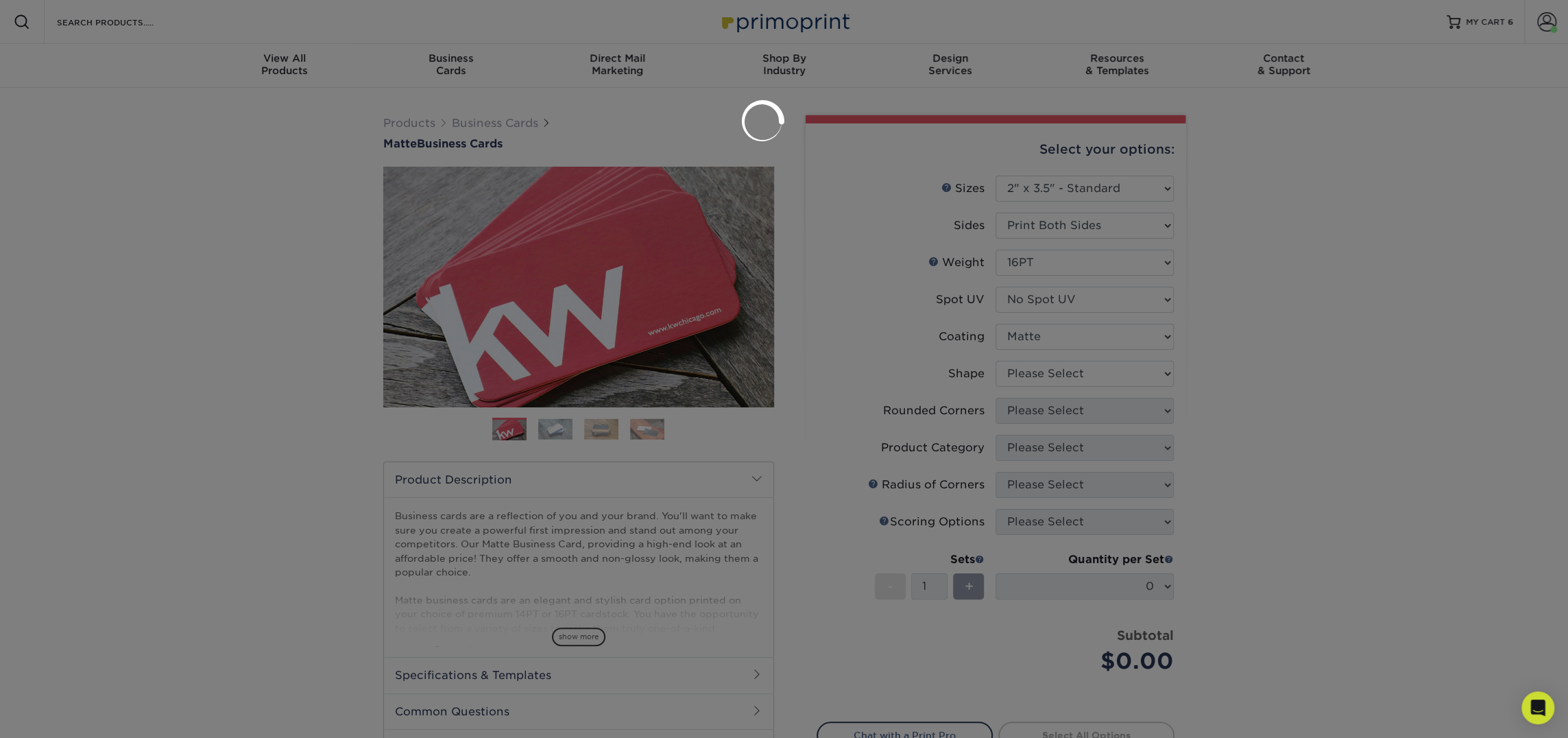
click at [1090, 376] on div at bounding box center [784, 369] width 1568 height 738
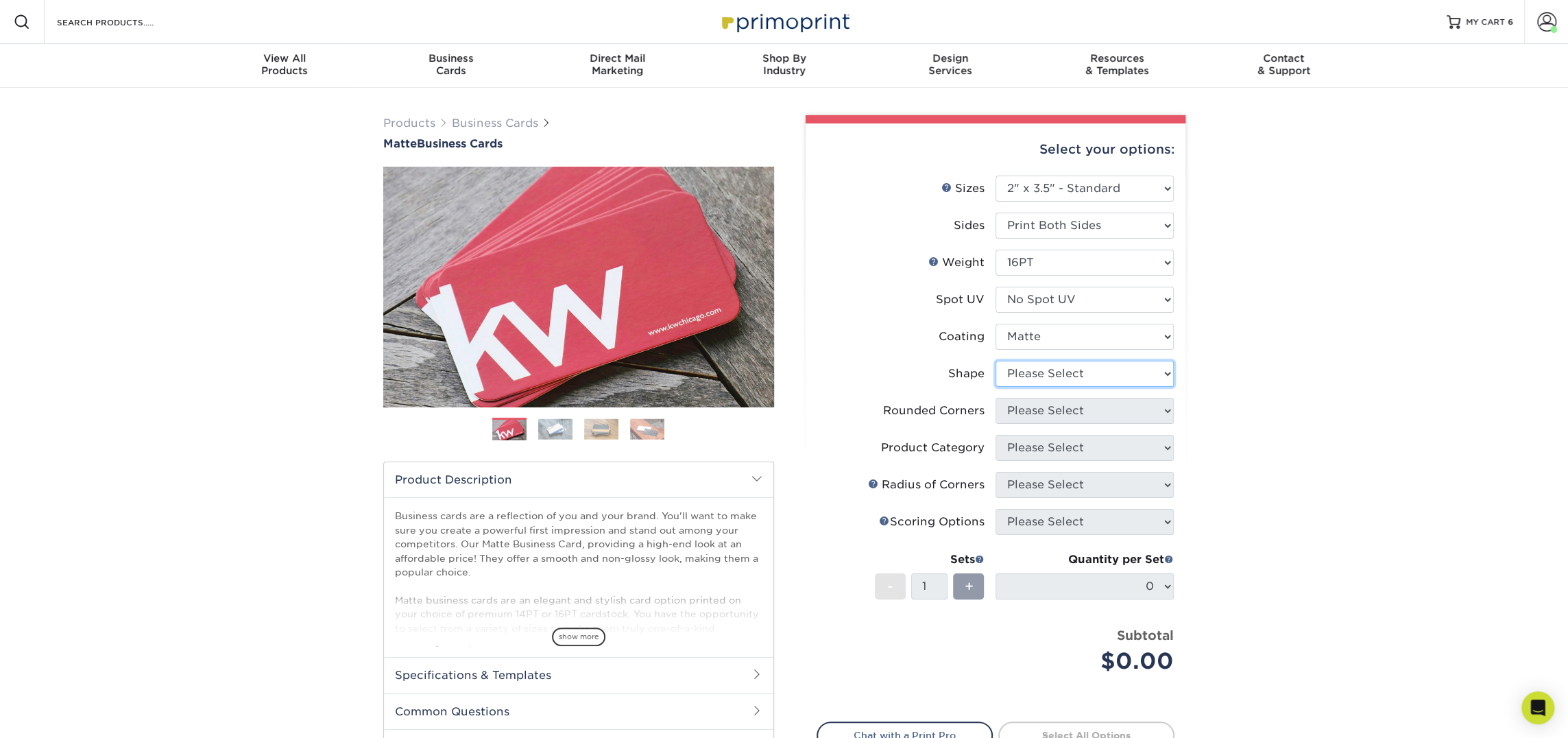
click at [1090, 376] on select "Please Select Standard Oval" at bounding box center [1084, 373] width 178 height 26
select select "standard"
click at [995, 361] on select "Please Select Standard Oval" at bounding box center [1084, 373] width 178 height 26
click at [1080, 414] on select "Please Select Yes - Round 2 Corners Yes - Round 4 Corners No" at bounding box center [1084, 410] width 178 height 26
select select "0"
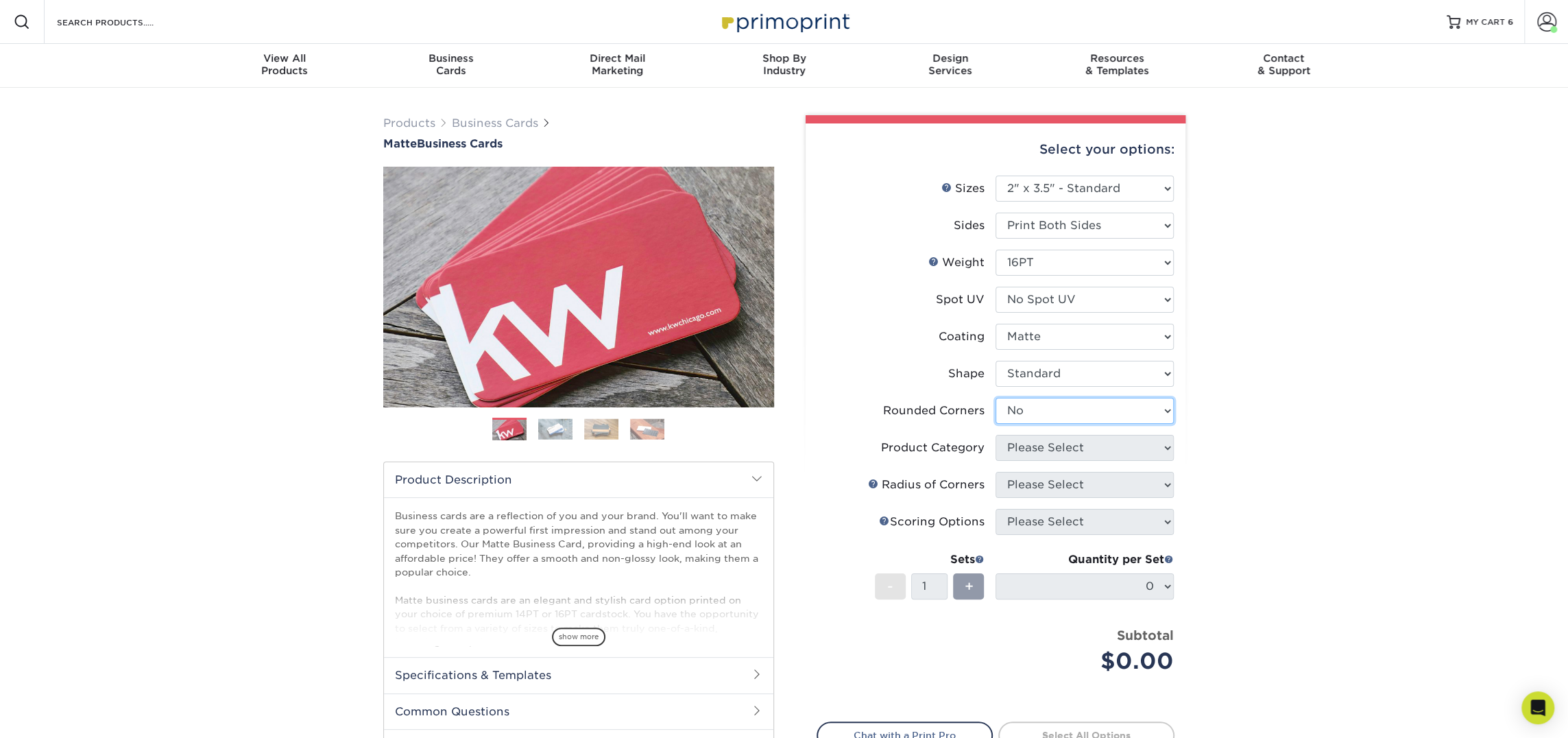
click at [995, 398] on select "Please Select Yes - Round 2 Corners Yes - Round 4 Corners No" at bounding box center [1084, 410] width 178 height 26
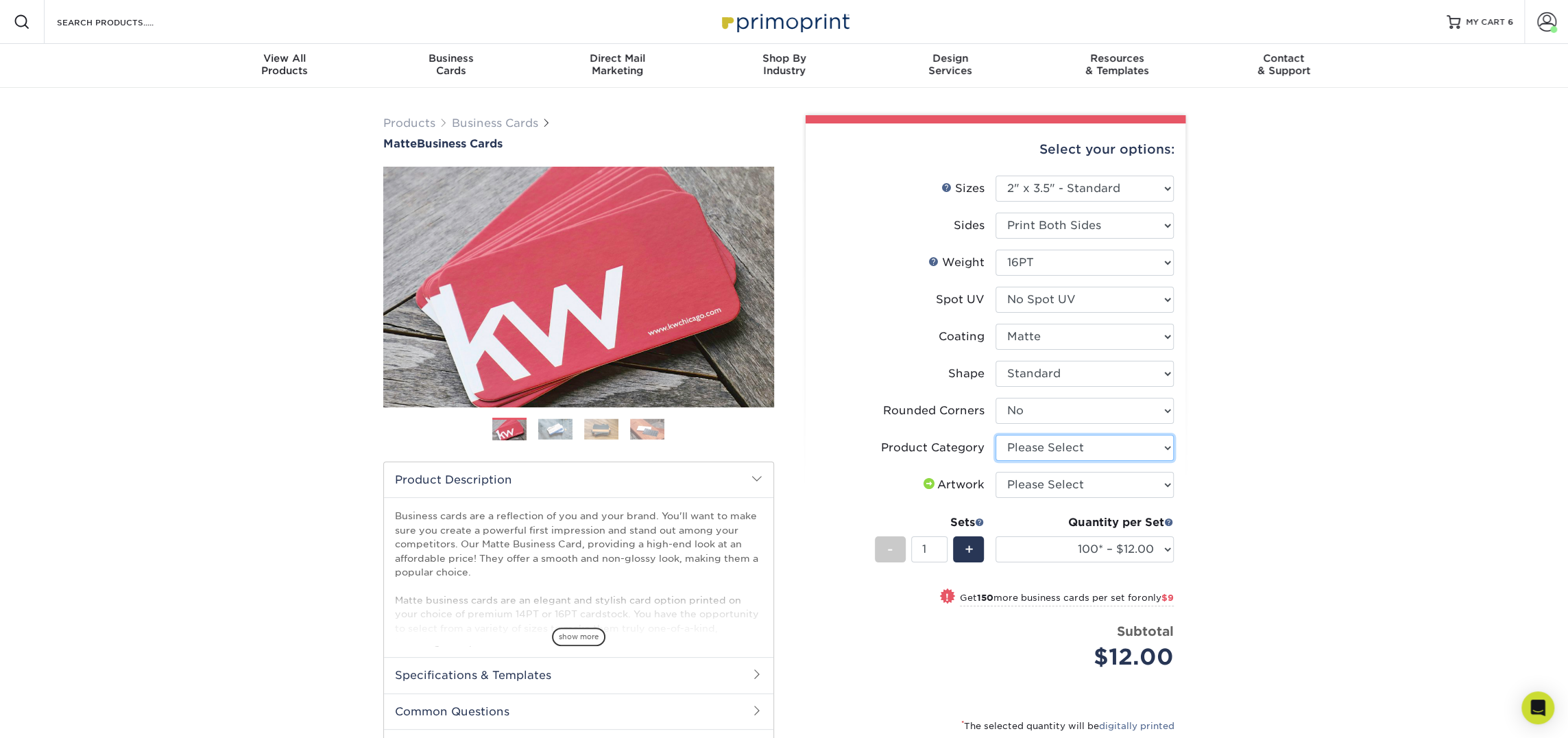
click at [1086, 449] on select "Please Select Business Cards" at bounding box center [1084, 447] width 178 height 26
select select "3b5148f1-0588-4f88-a218-97bcfdce65c1"
click at [995, 434] on select "Please Select Business Cards" at bounding box center [1084, 447] width 178 height 26
click at [1079, 480] on select "Please Select I will upload files I need a design - $100" at bounding box center [1084, 484] width 178 height 26
select select "upload"
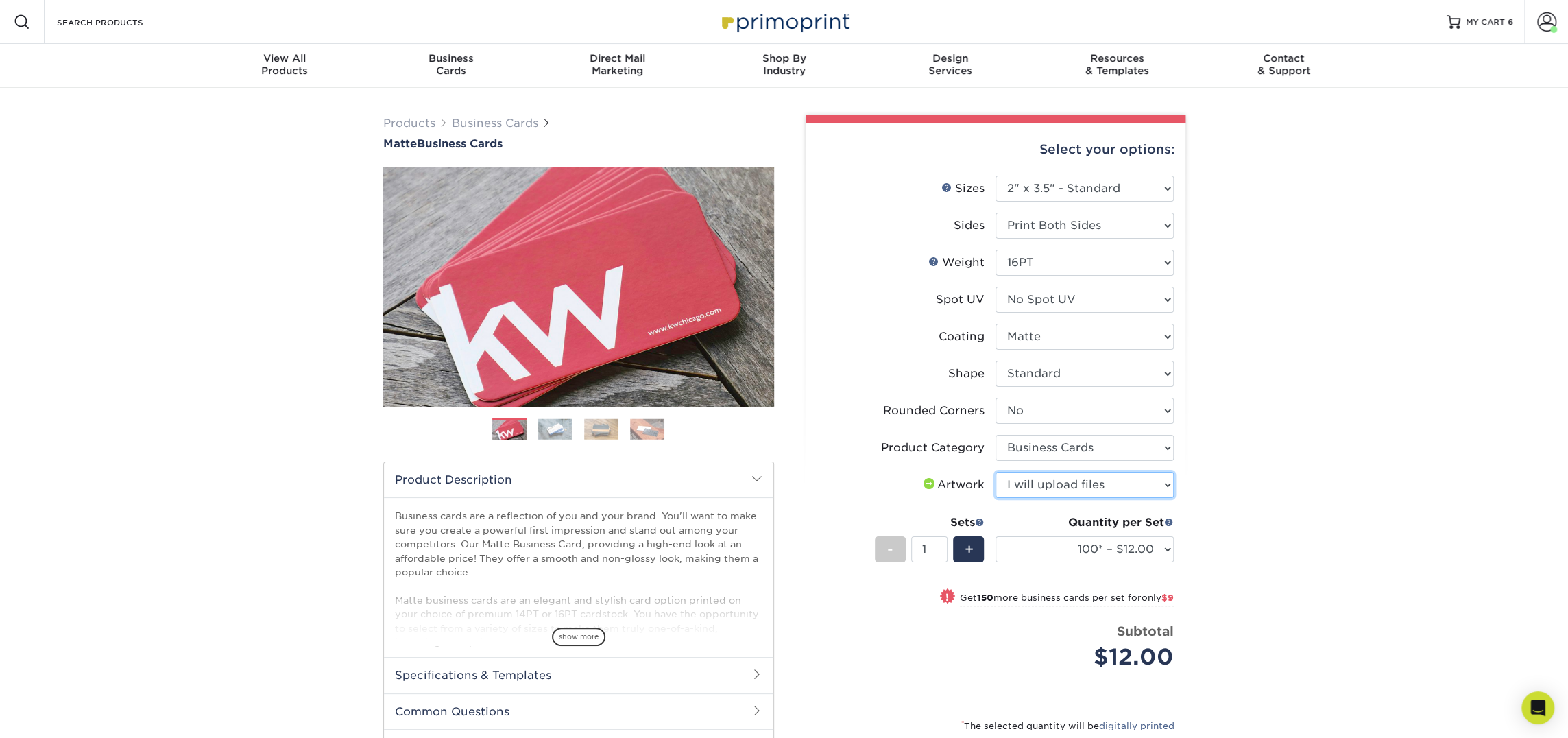
click at [995, 471] on select "Please Select I will upload files I need a design - $100" at bounding box center [1084, 484] width 178 height 26
click at [1065, 536] on select "100* – $12.00 250* – $21.00 500 – $42.00 1000 – $53.00 2500 – $95.00 5000 – $18…" at bounding box center [1084, 549] width 178 height 26
select select "500 – $42.00"
click at [995, 536] on select "100* – $12.00 250* – $21.00 500 – $42.00 1000 – $53.00 2500 – $95.00 5000 – $18…" at bounding box center [1084, 549] width 178 height 26
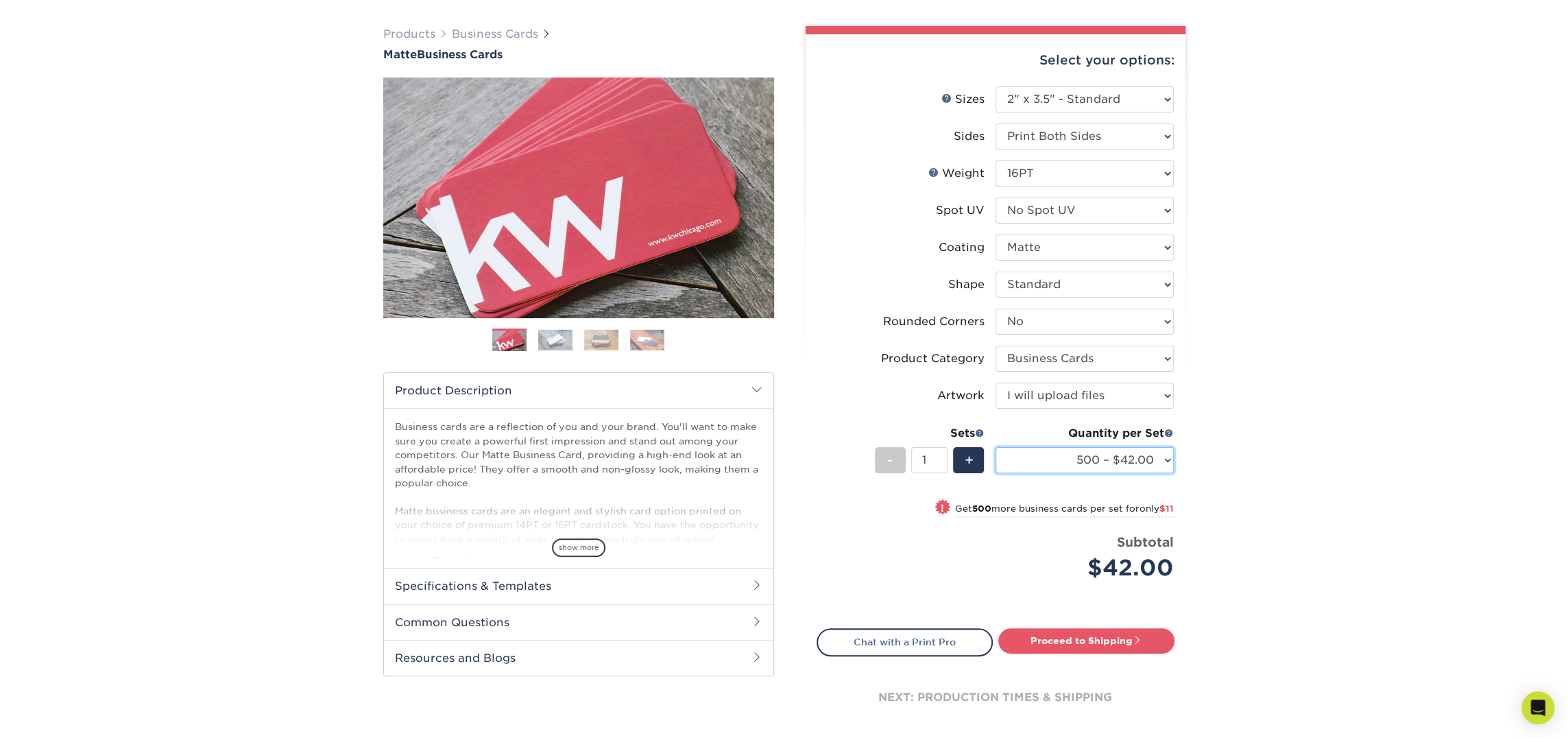
scroll to position [91, 0]
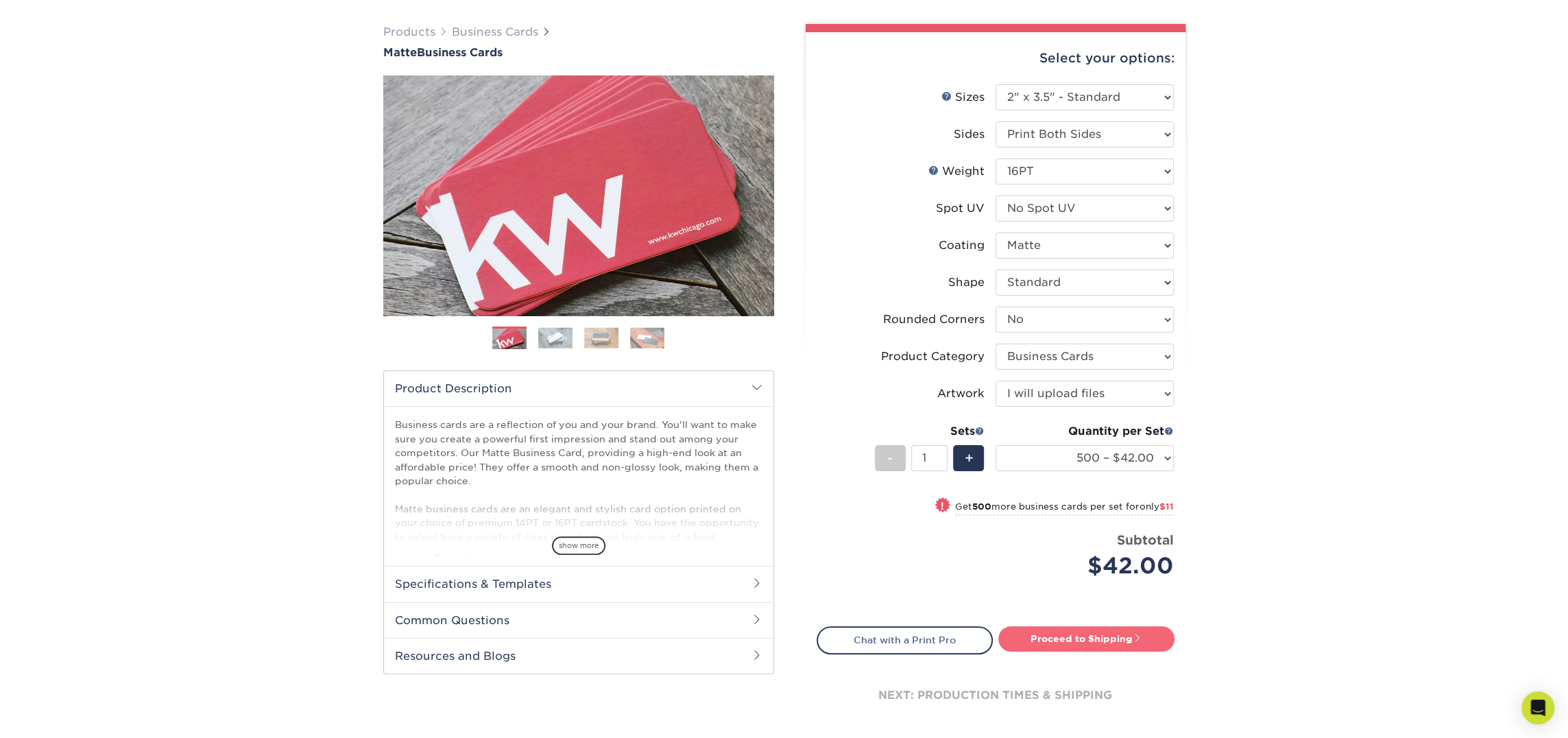
click at [1041, 641] on link "Proceed to Shipping" at bounding box center [1086, 638] width 176 height 24
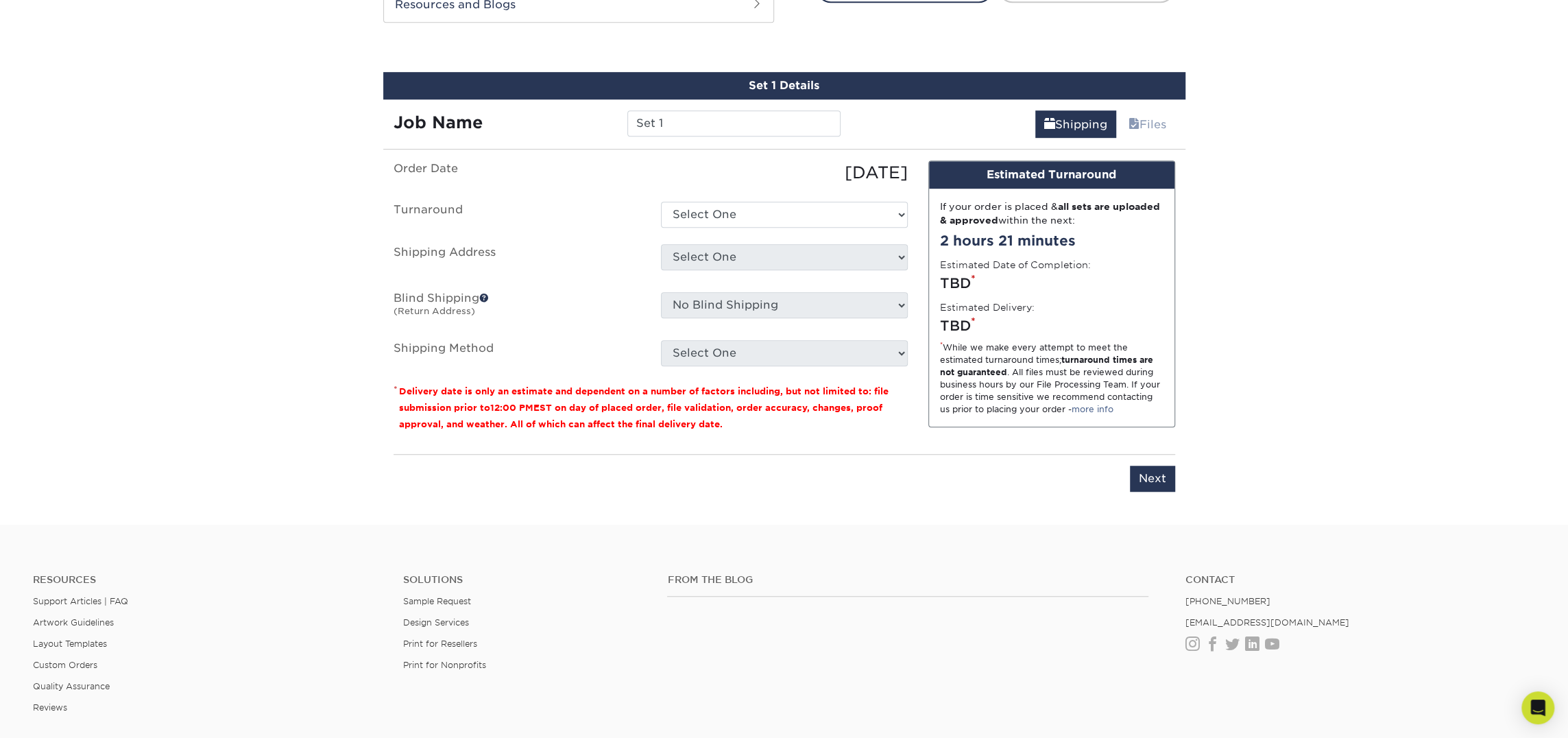
scroll to position [754, 0]
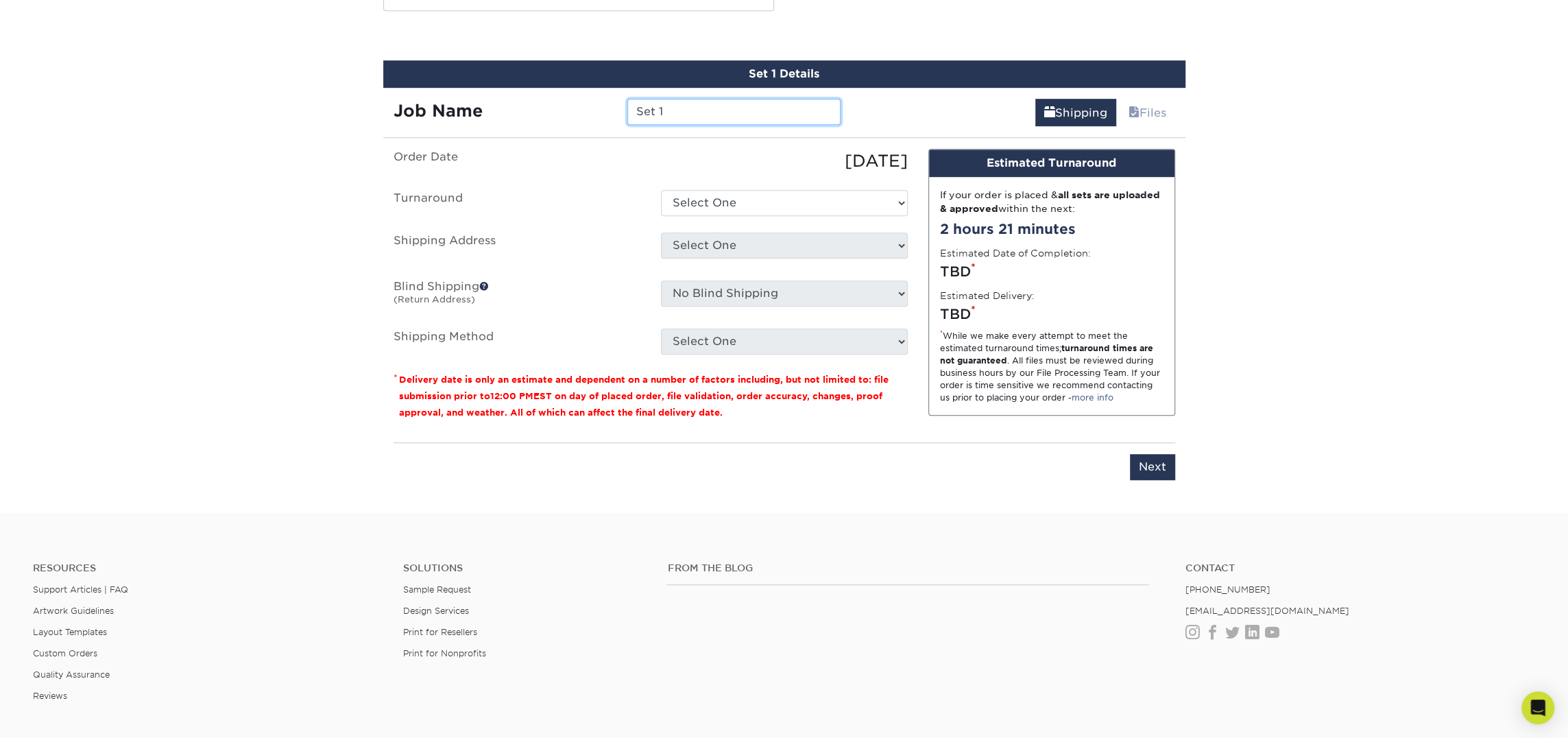
click at [671, 104] on input "Set 1" at bounding box center [734, 111] width 213 height 26
type input "[PERSON_NAME]"
click at [827, 204] on select "Select One 2-4 Business Days 2 Day Next Business Day" at bounding box center [784, 202] width 247 height 26
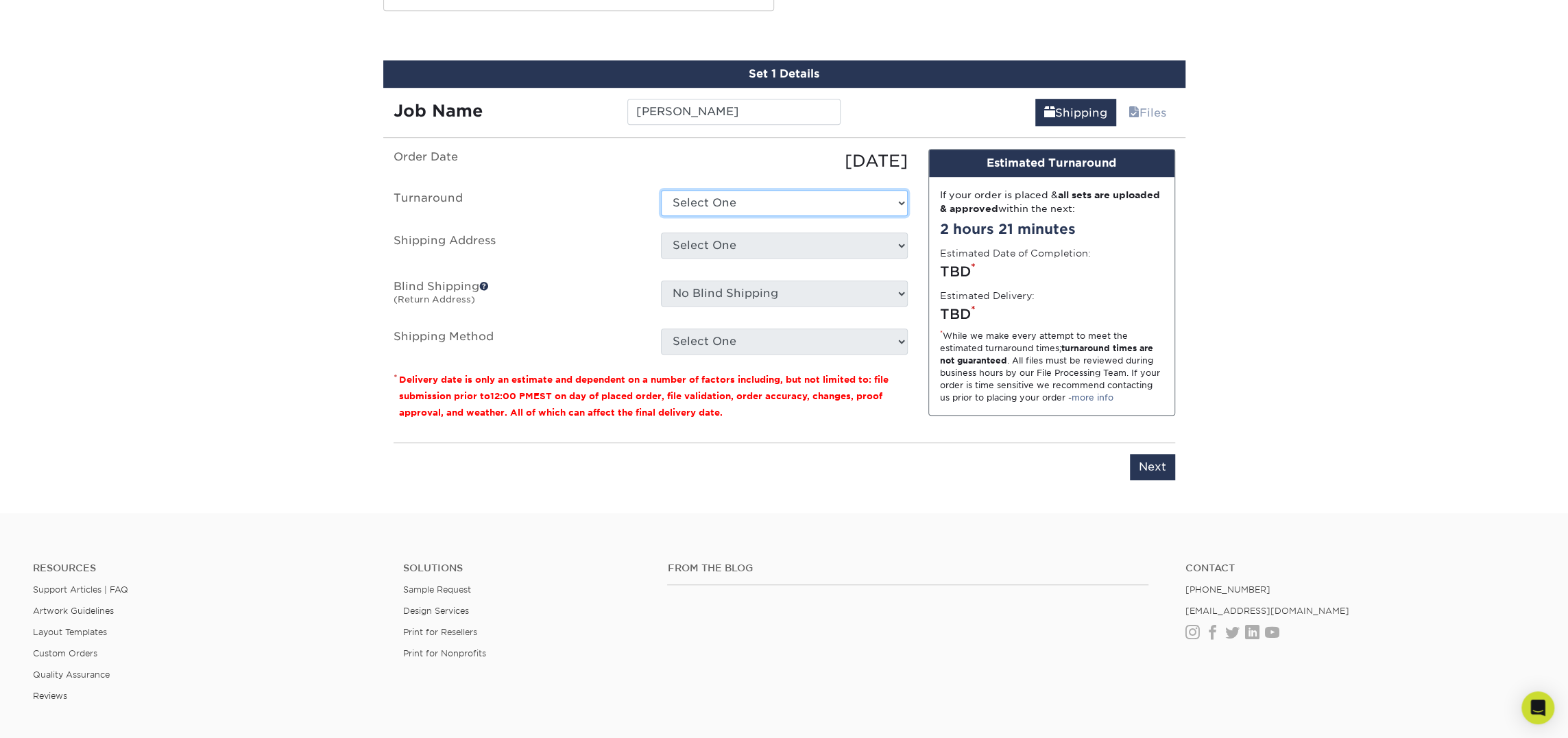
select select "b78ebb40-f3d8-446a-8df3-6de10c612245"
click at [661, 190] on select "Select One 2-4 Business Days 2 Day Next Business Day" at bounding box center [784, 202] width 247 height 26
click at [812, 236] on select "Select One Atlanta Office Bingham Farms Byron Center Dawsonville, GA Office Dun…" at bounding box center [784, 245] width 247 height 26
select select "245693"
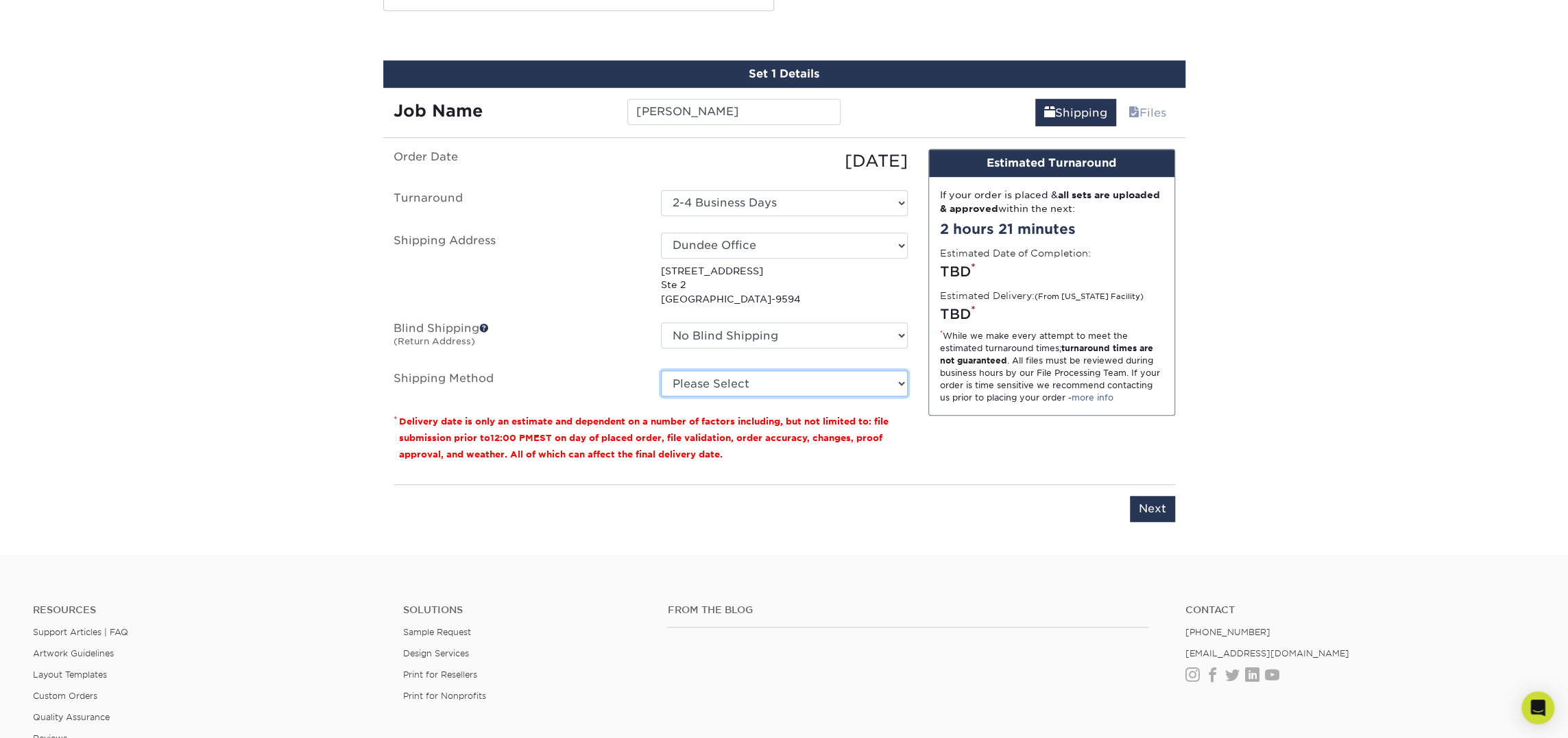
click at [777, 374] on select "Please Select Ground Shipping (+$8.96) 3 Day Shipping Service (+$18.69) 2 Day A…" at bounding box center [784, 383] width 247 height 26
select select "03"
click at [661, 370] on select "Please Select Ground Shipping (+$8.96) 3 Day Shipping Service (+$18.69) 2 Day A…" at bounding box center [784, 383] width 247 height 26
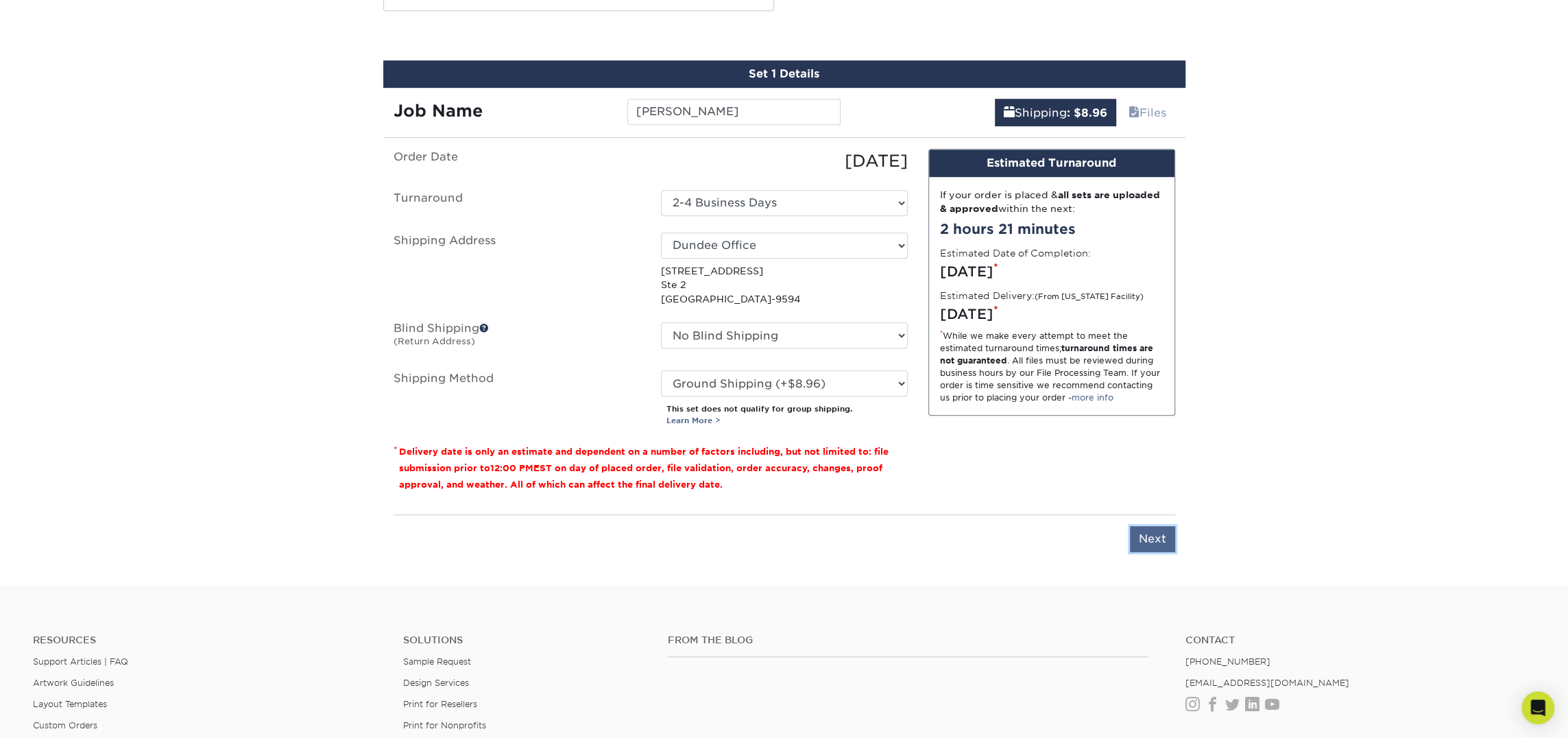
click at [1159, 534] on input "Next" at bounding box center [1153, 539] width 45 height 26
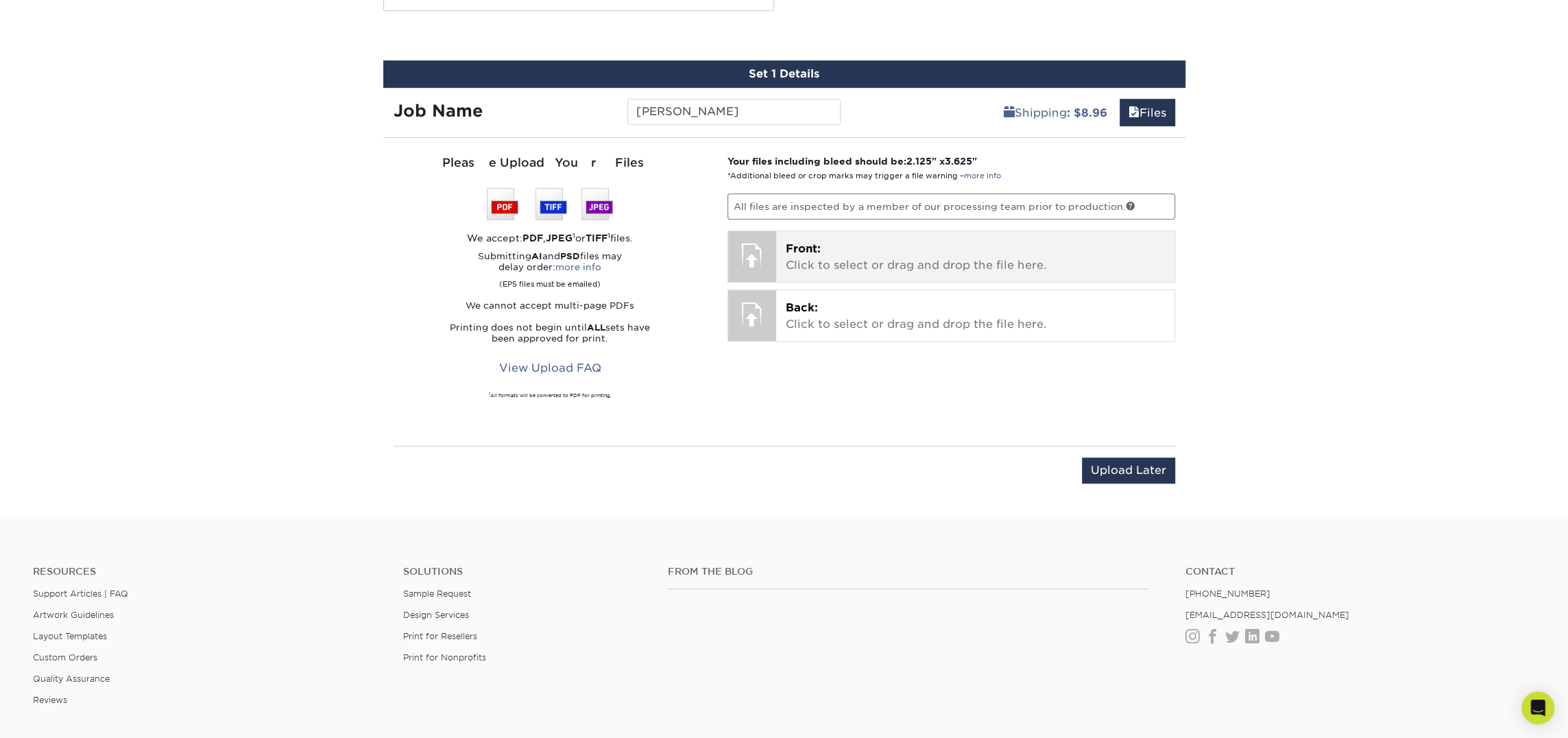
click at [893, 249] on p "Front: Click to select or drag and drop the file here." at bounding box center [975, 257] width 379 height 33
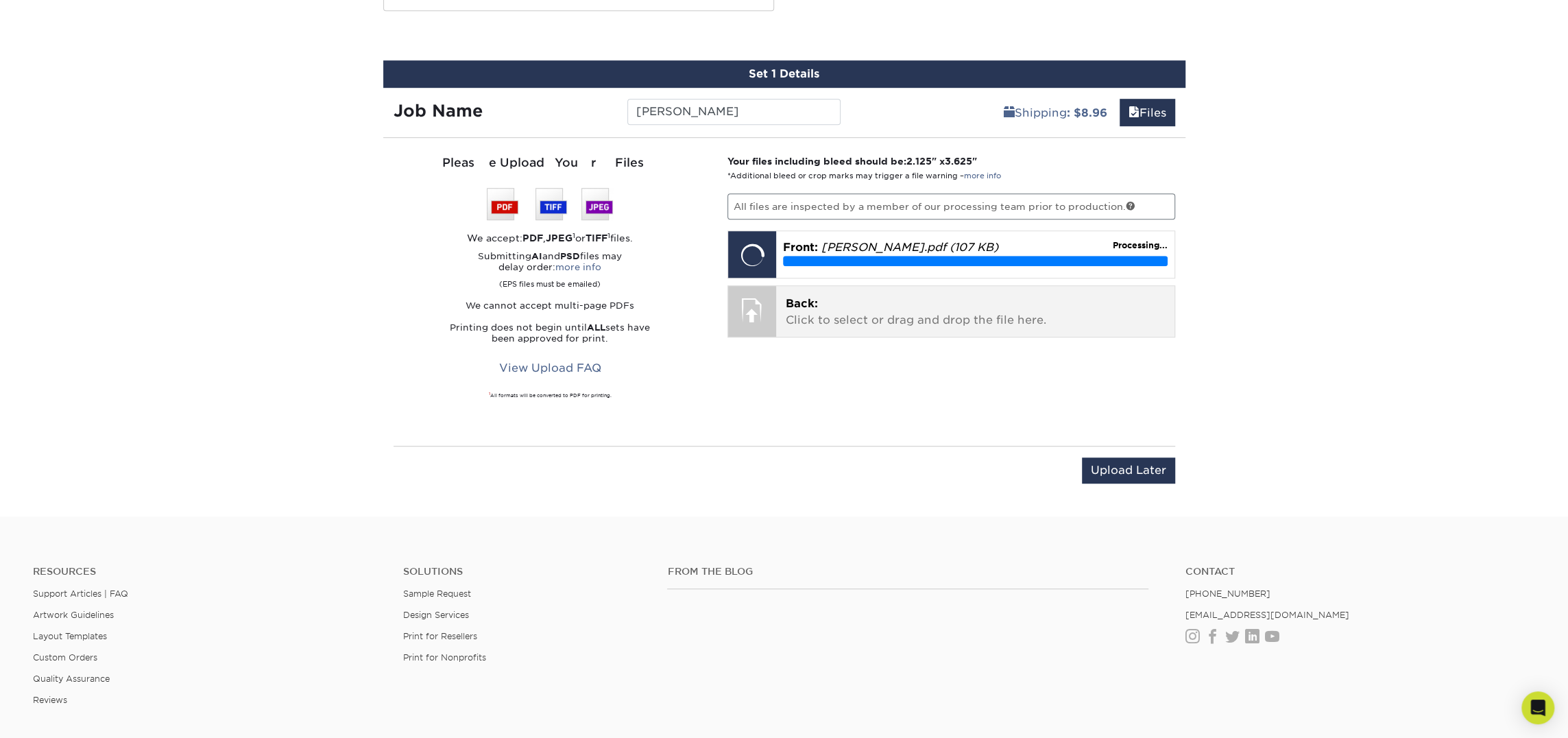
click at [883, 306] on p "Back: Click to select or drag and drop the file here." at bounding box center [975, 312] width 379 height 33
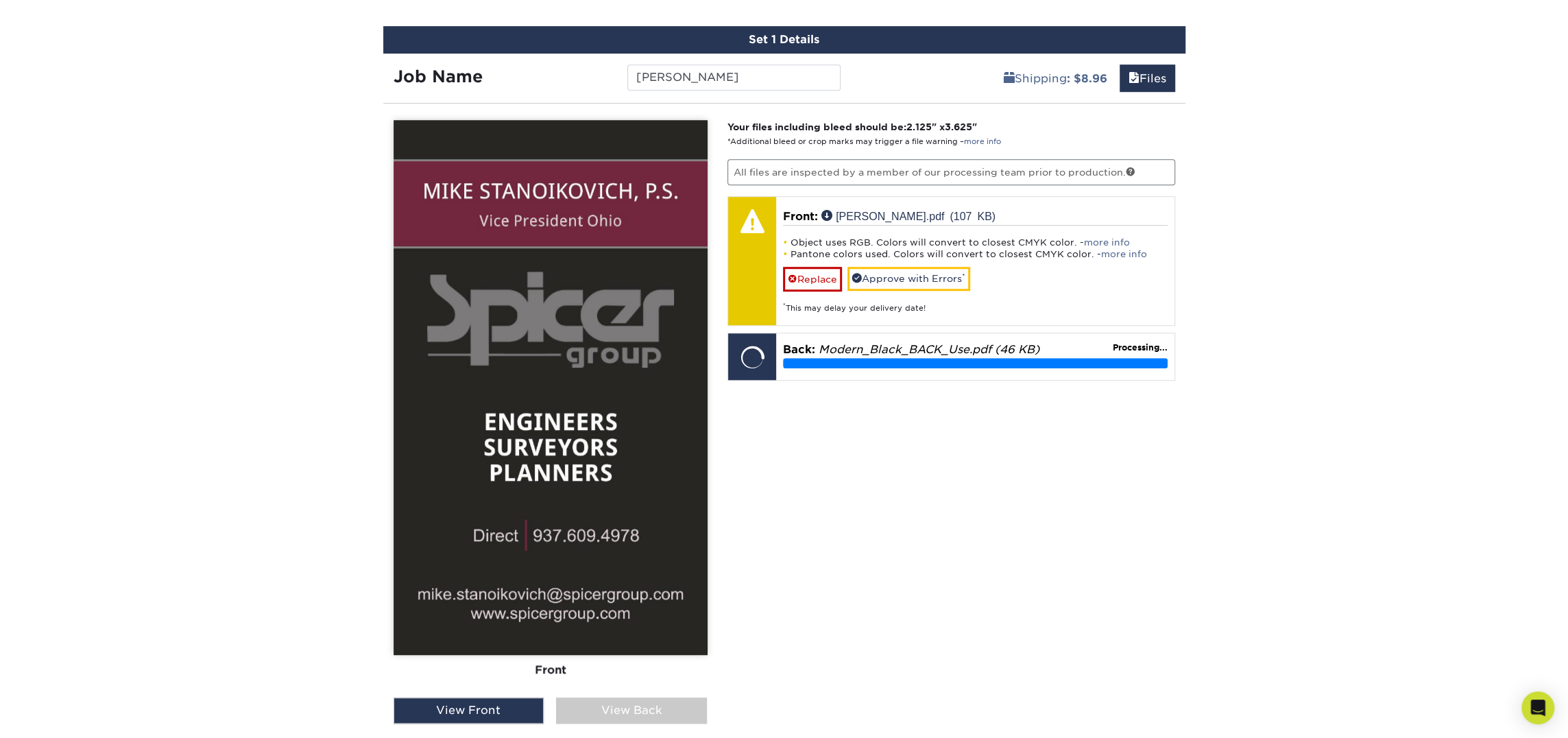
scroll to position [794, 0]
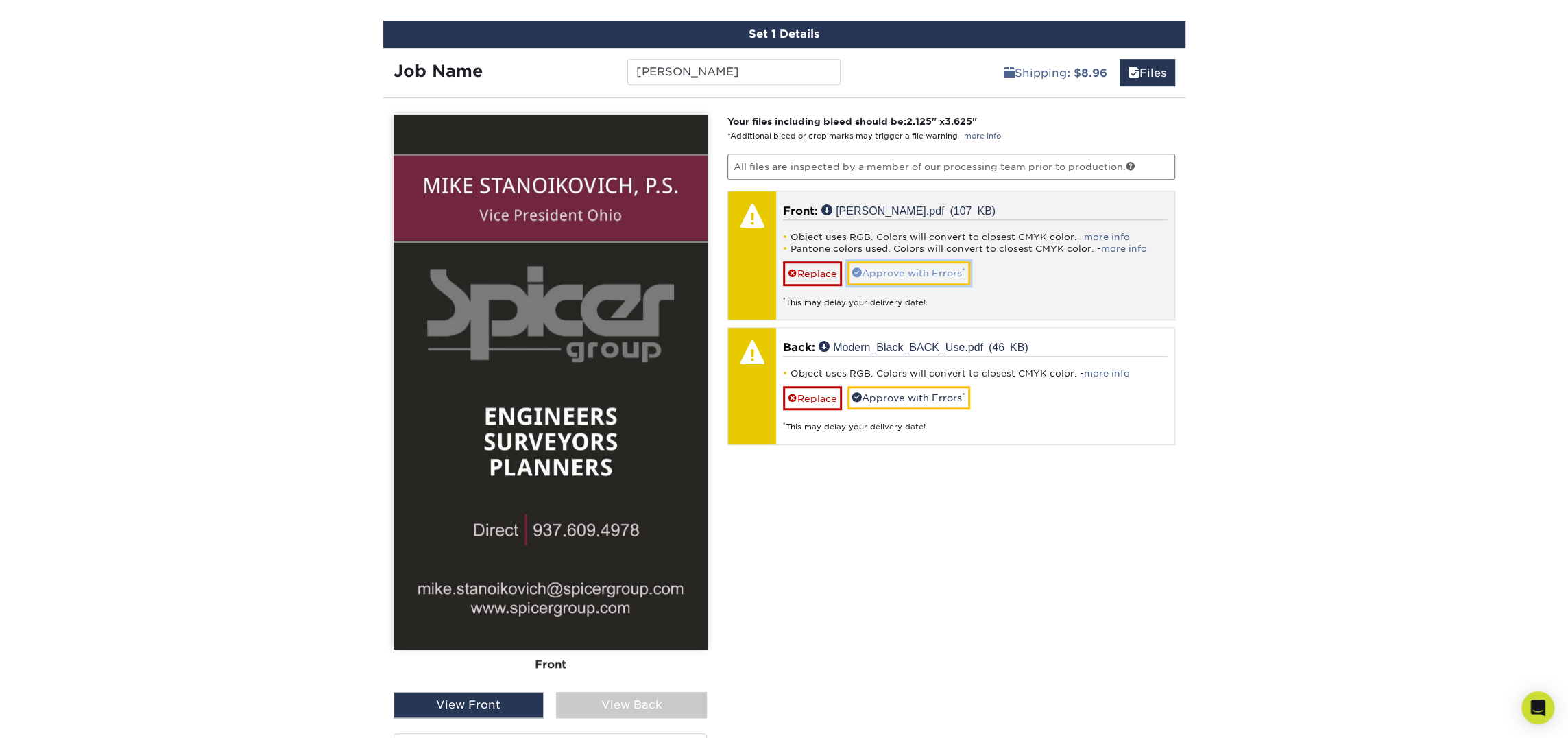
click at [917, 275] on link "Approve with Errors *" at bounding box center [909, 273] width 122 height 24
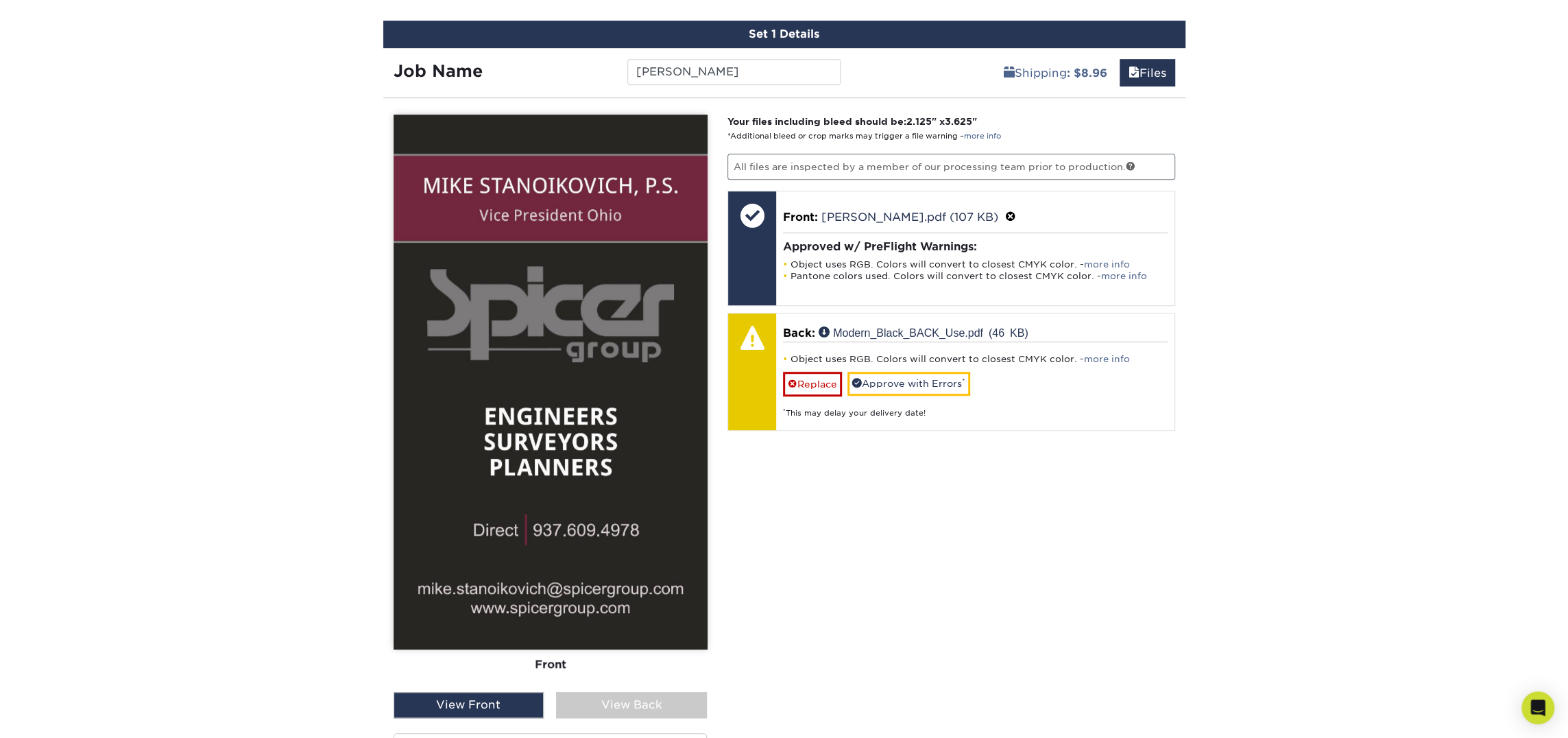
scroll to position [806, 0]
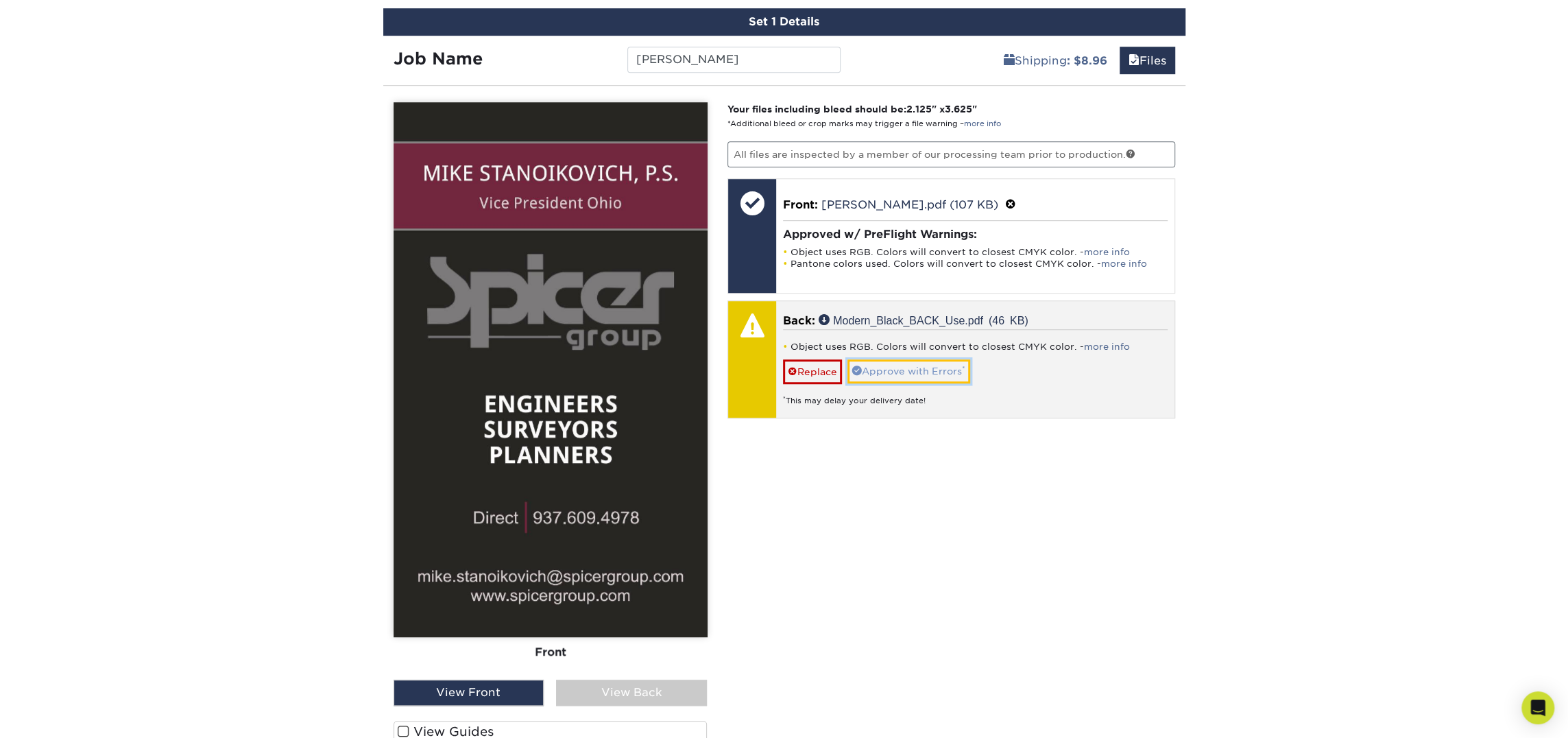
click at [907, 373] on link "Approve with Errors *" at bounding box center [909, 371] width 122 height 24
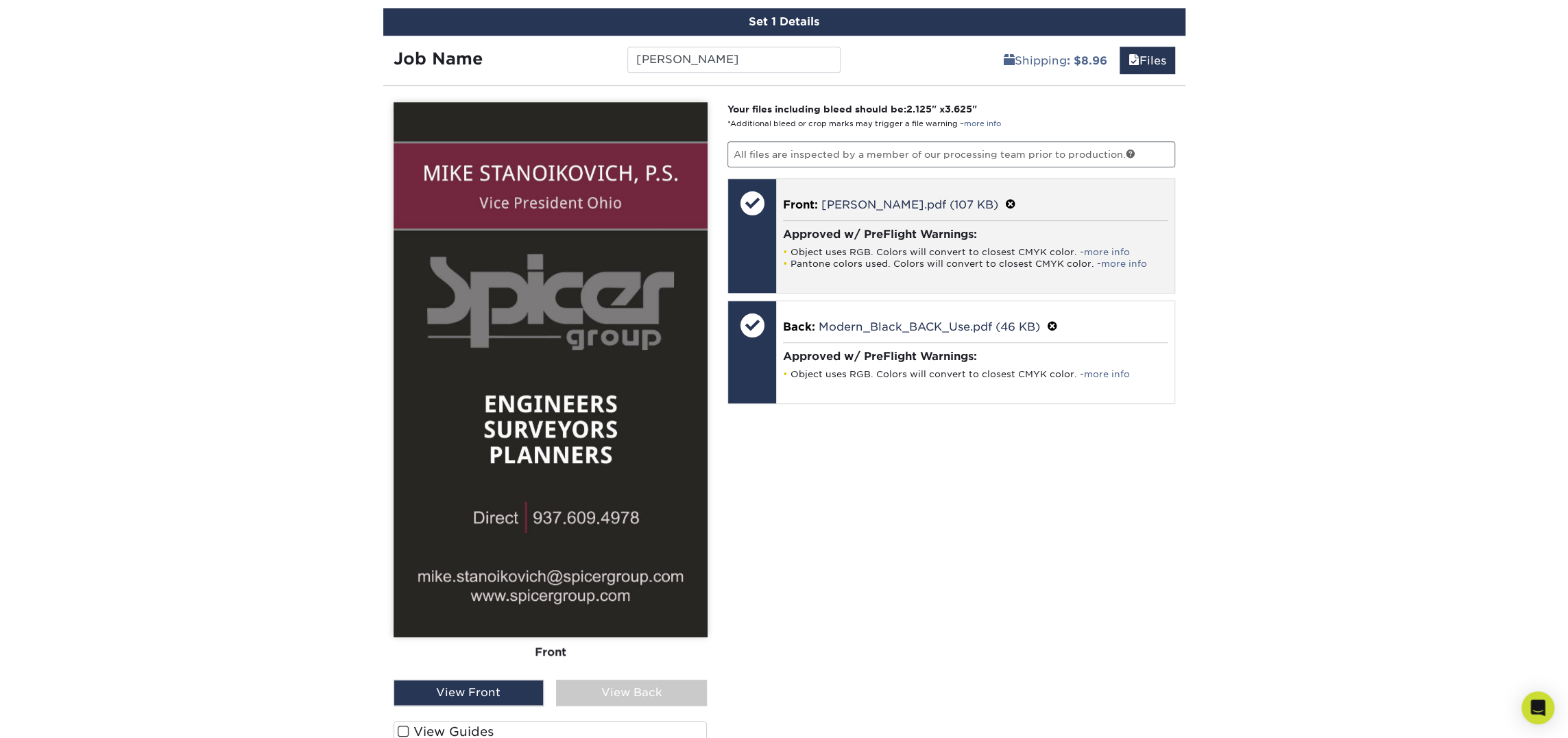
click at [1017, 202] on span at bounding box center [1011, 205] width 11 height 13
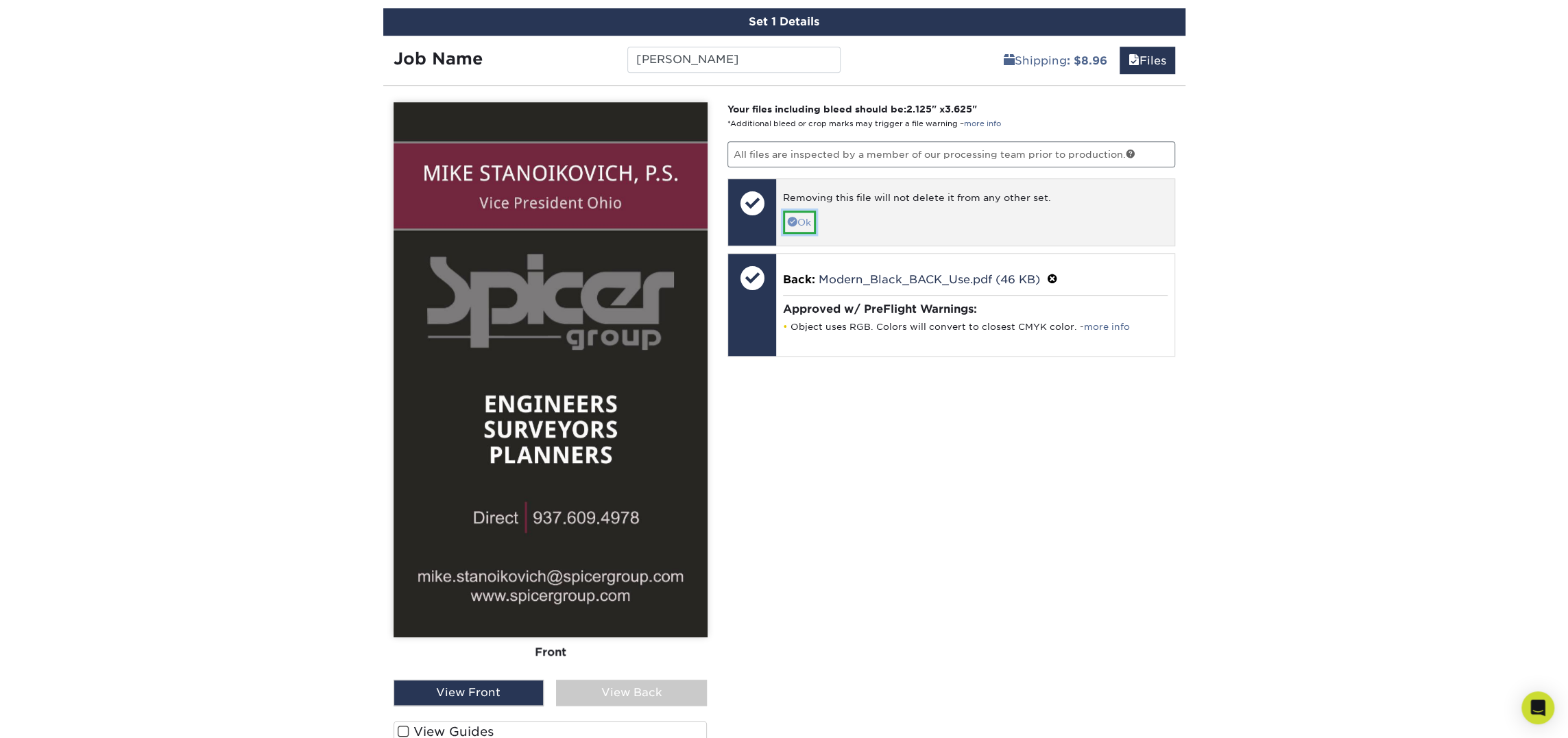
click at [805, 212] on link "Ok" at bounding box center [799, 222] width 33 height 24
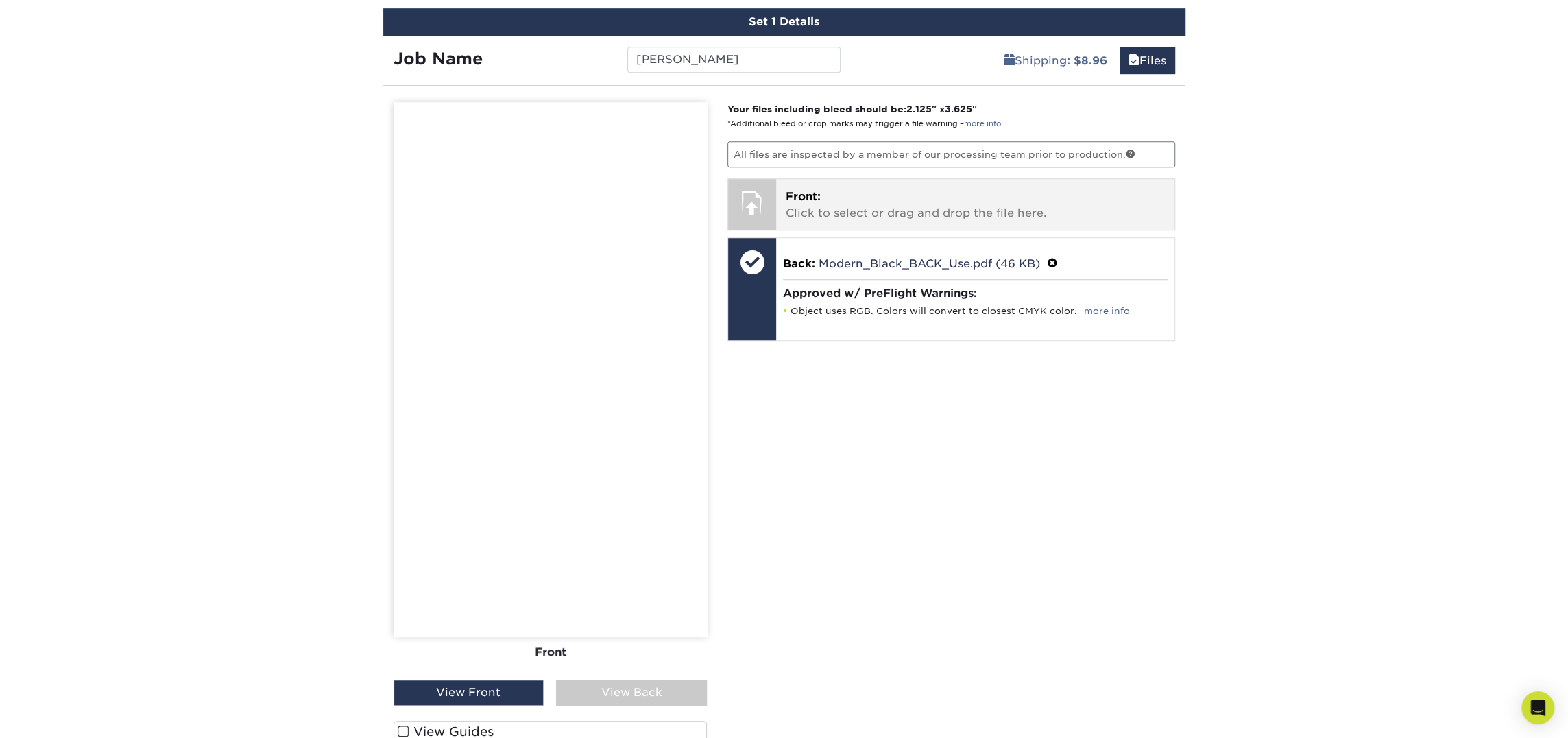
click at [805, 212] on p "Front: Click to select or drag and drop the file here." at bounding box center [975, 205] width 379 height 33
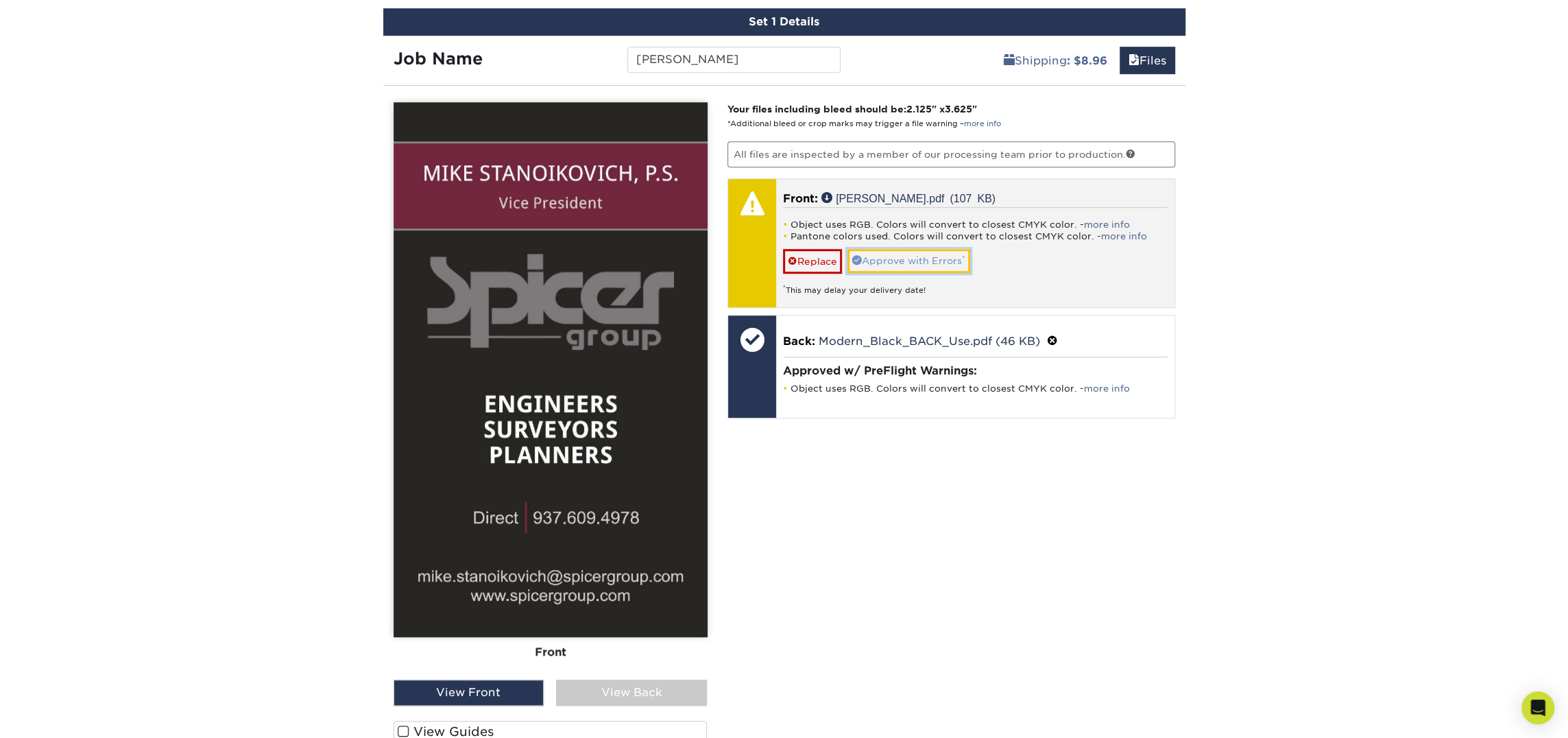
click at [950, 260] on link "Approve with Errors *" at bounding box center [909, 260] width 122 height 24
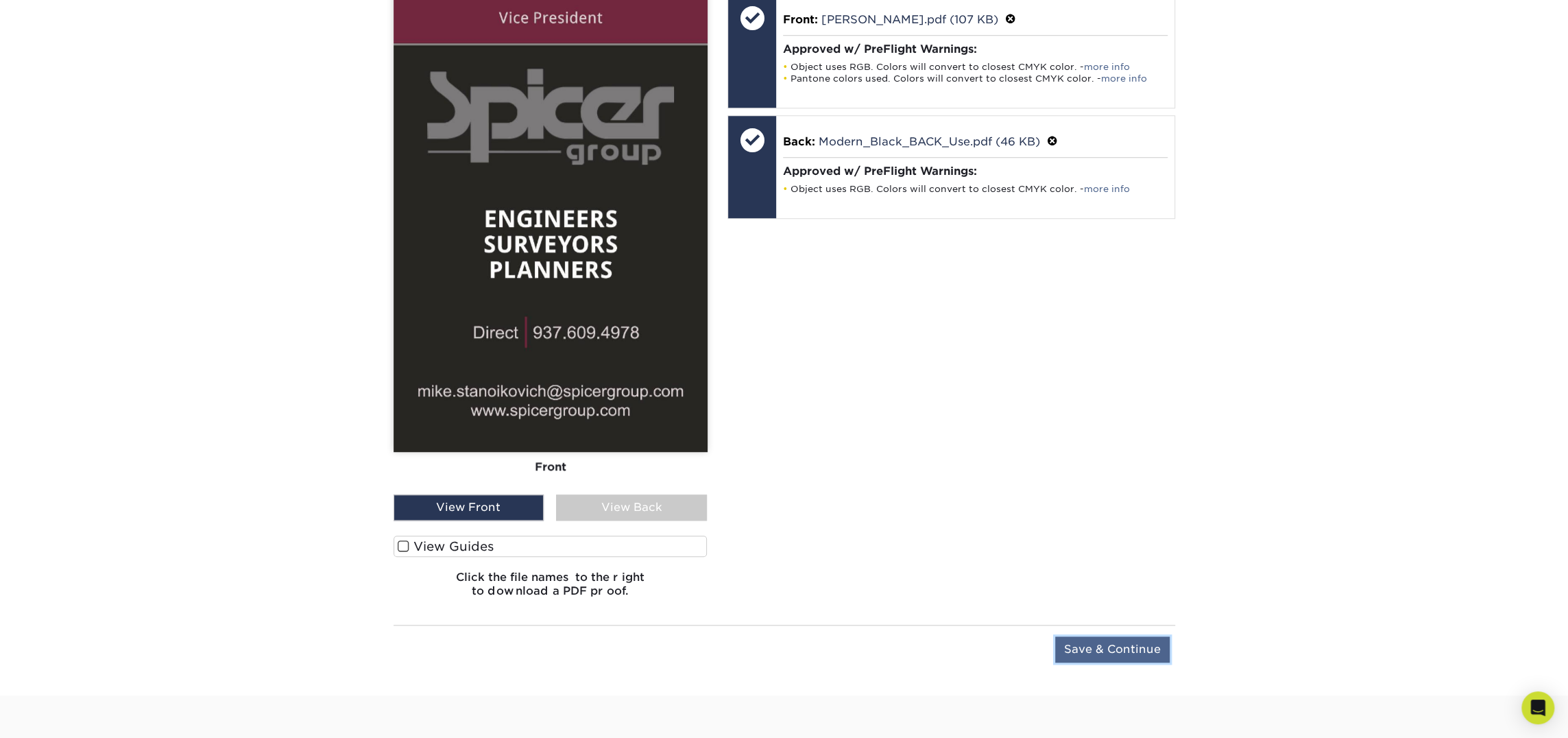
click at [1064, 636] on input "Save & Continue" at bounding box center [1112, 649] width 115 height 26
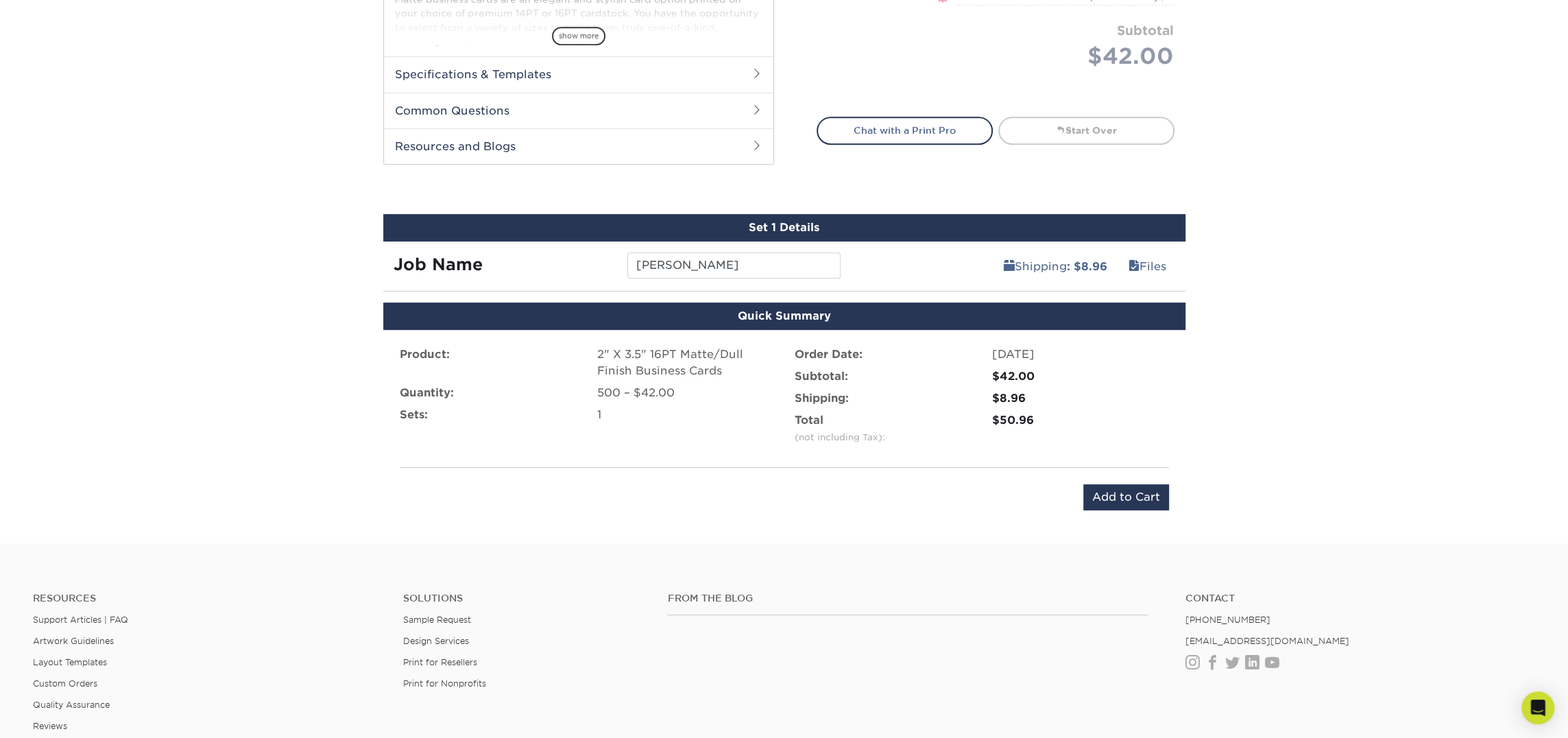
scroll to position [602, 0]
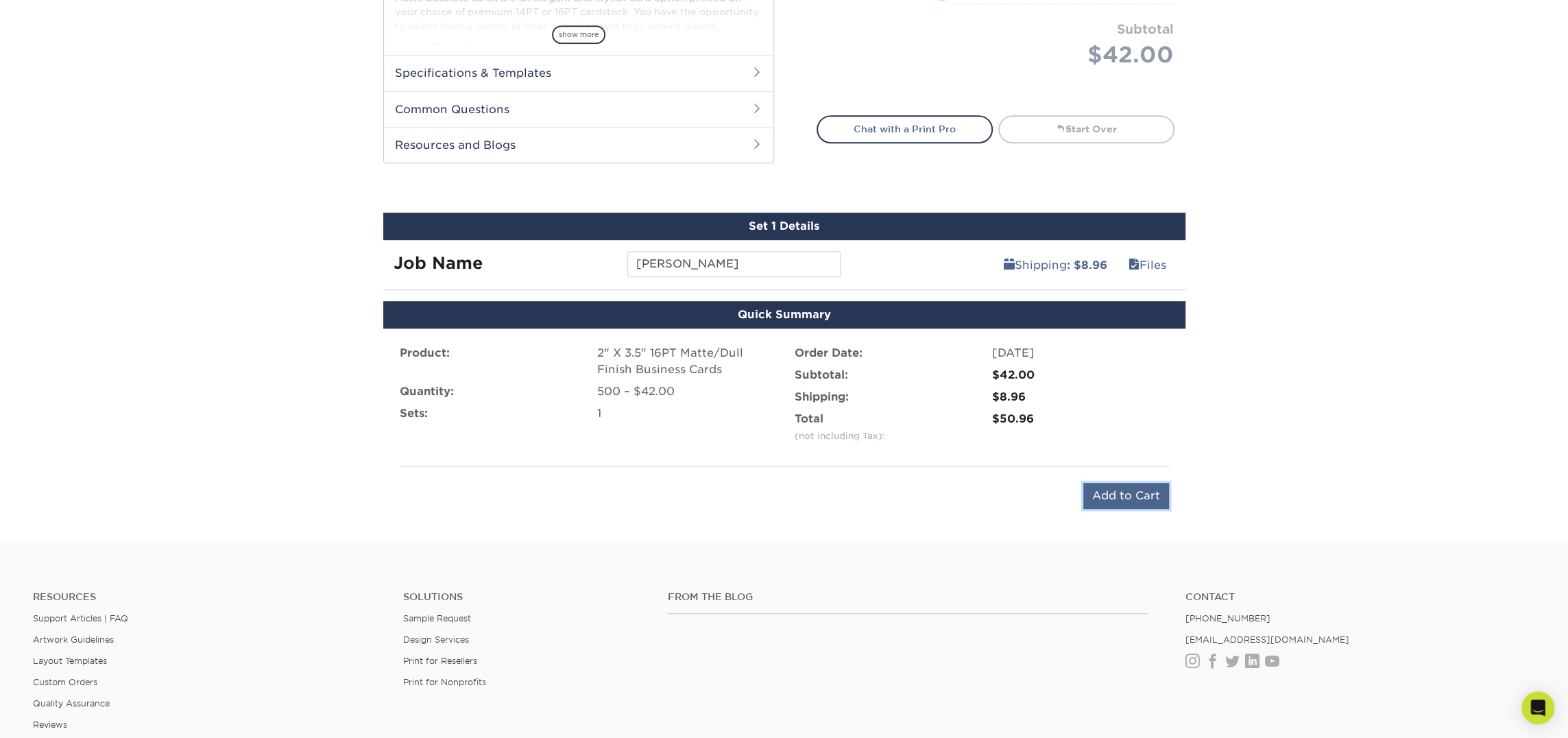
click at [1144, 494] on input "Add to Cart" at bounding box center [1126, 495] width 85 height 26
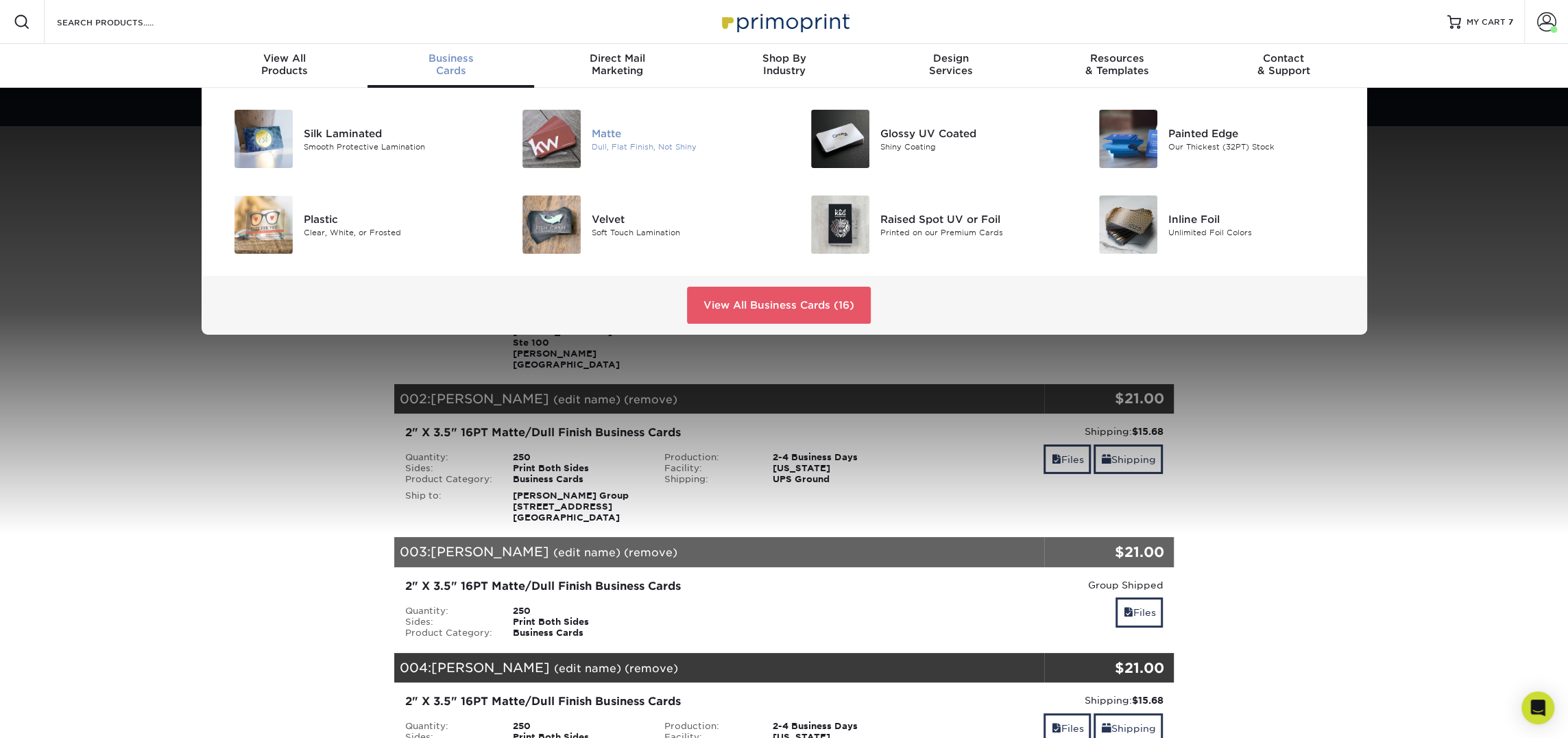
click at [562, 138] on img at bounding box center [551, 139] width 58 height 58
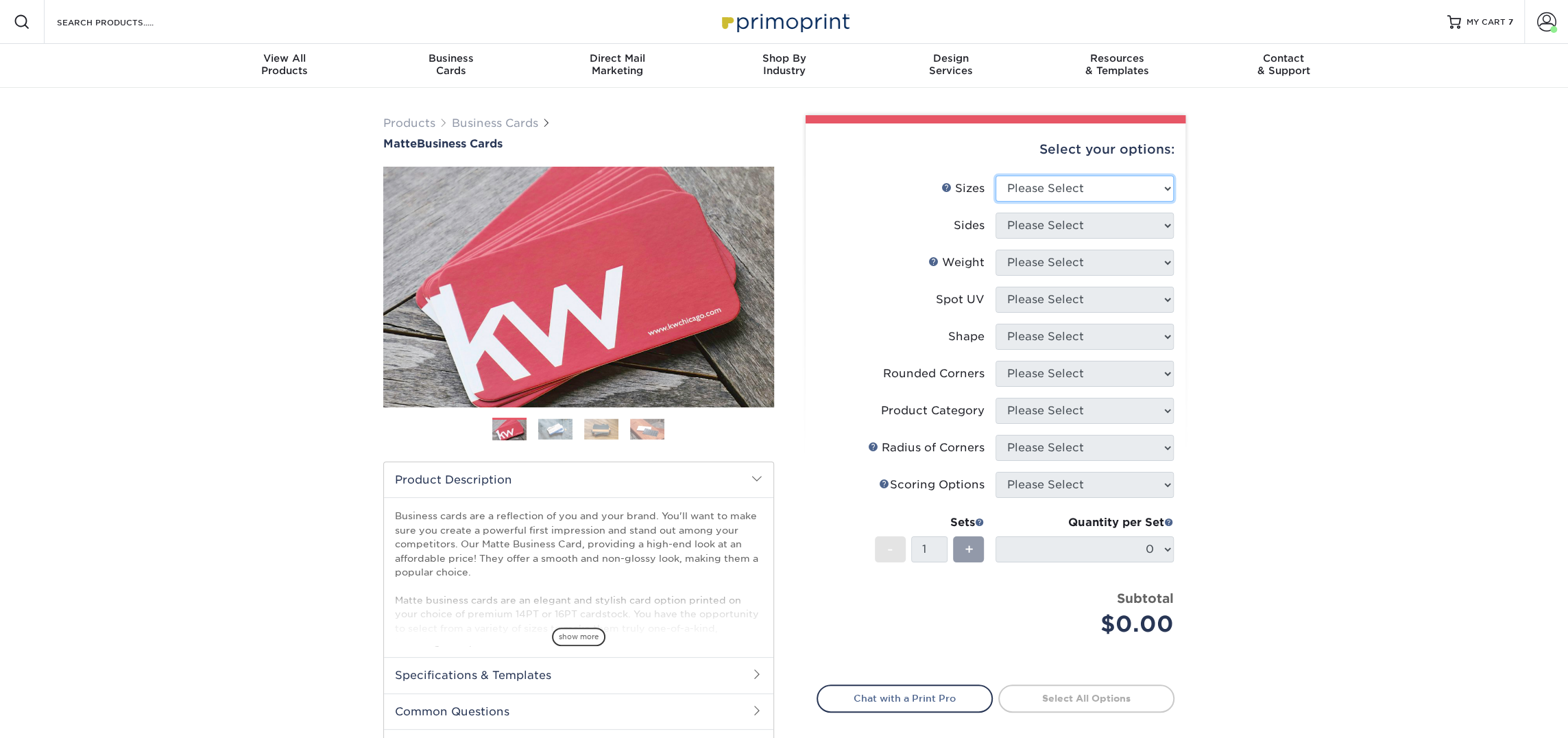
click at [1049, 189] on select "Please Select 1.5" x 3.5" - Mini 1.75" x 3.5" - Mini 2" x 2" - Square 2" x 3" -…" at bounding box center [1084, 188] width 178 height 26
select select "2.00x3.50"
click at [995, 176] on select "Please Select 1.5" x 3.5" - Mini 1.75" x 3.5" - Mini 2" x 2" - Square 2" x 3" -…" at bounding box center [1084, 188] width 178 height 26
click at [1087, 220] on select "Please Select Print Both Sides Print Front Only" at bounding box center [1084, 225] width 178 height 26
select select "13abbda7-1d64-4f25-8bb2-c179b224825d"
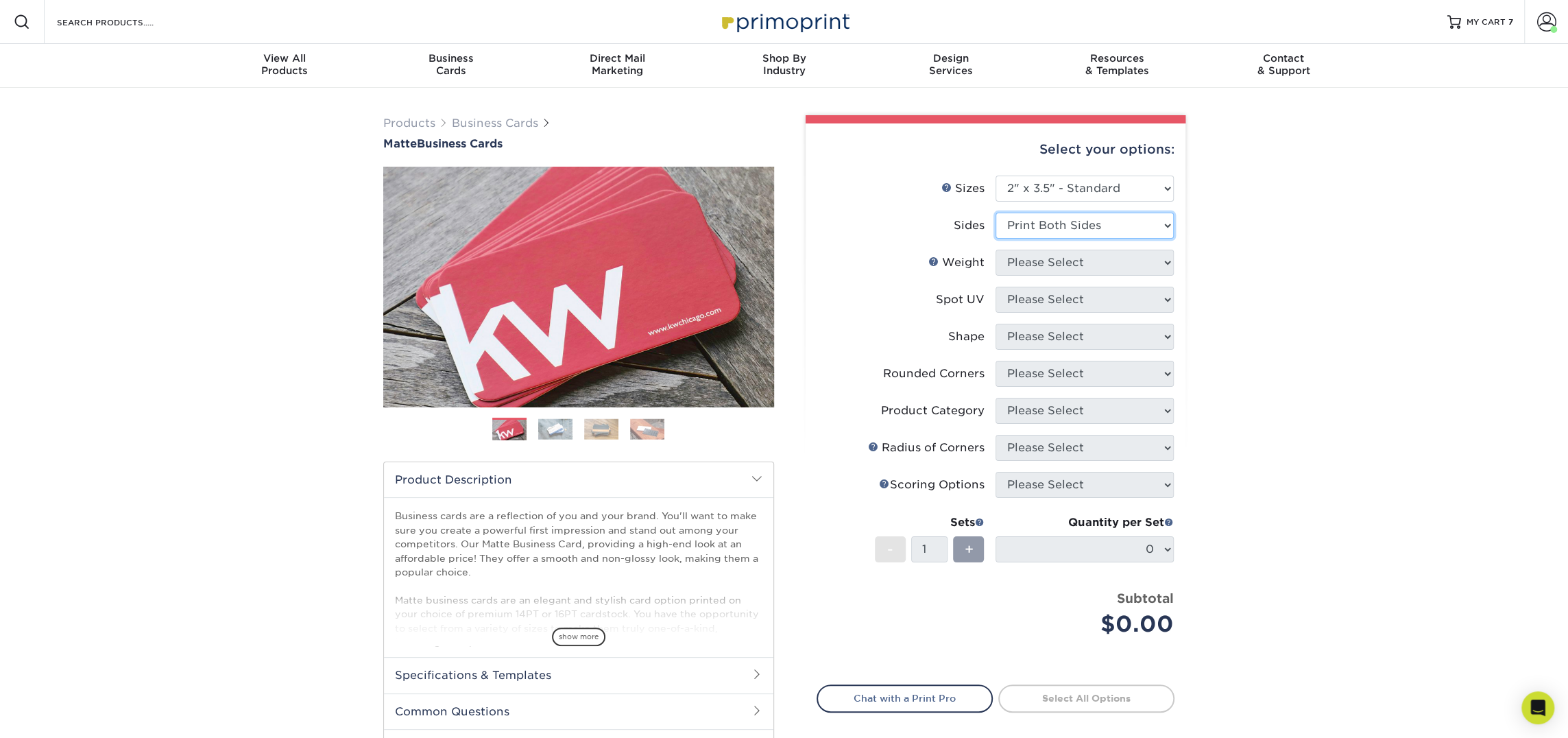
click at [995, 213] on select "Please Select Print Both Sides Print Front Only" at bounding box center [1084, 225] width 178 height 26
click at [1076, 262] on select "Please Select 16PT 14PT" at bounding box center [1084, 262] width 178 height 26
select select "16PT"
click at [995, 249] on select "Please Select 16PT 14PT" at bounding box center [1084, 262] width 178 height 26
click at [1054, 310] on select "Please Select No Spot UV Front and Back (Both Sides) Front Only Back Only" at bounding box center [1084, 299] width 178 height 26
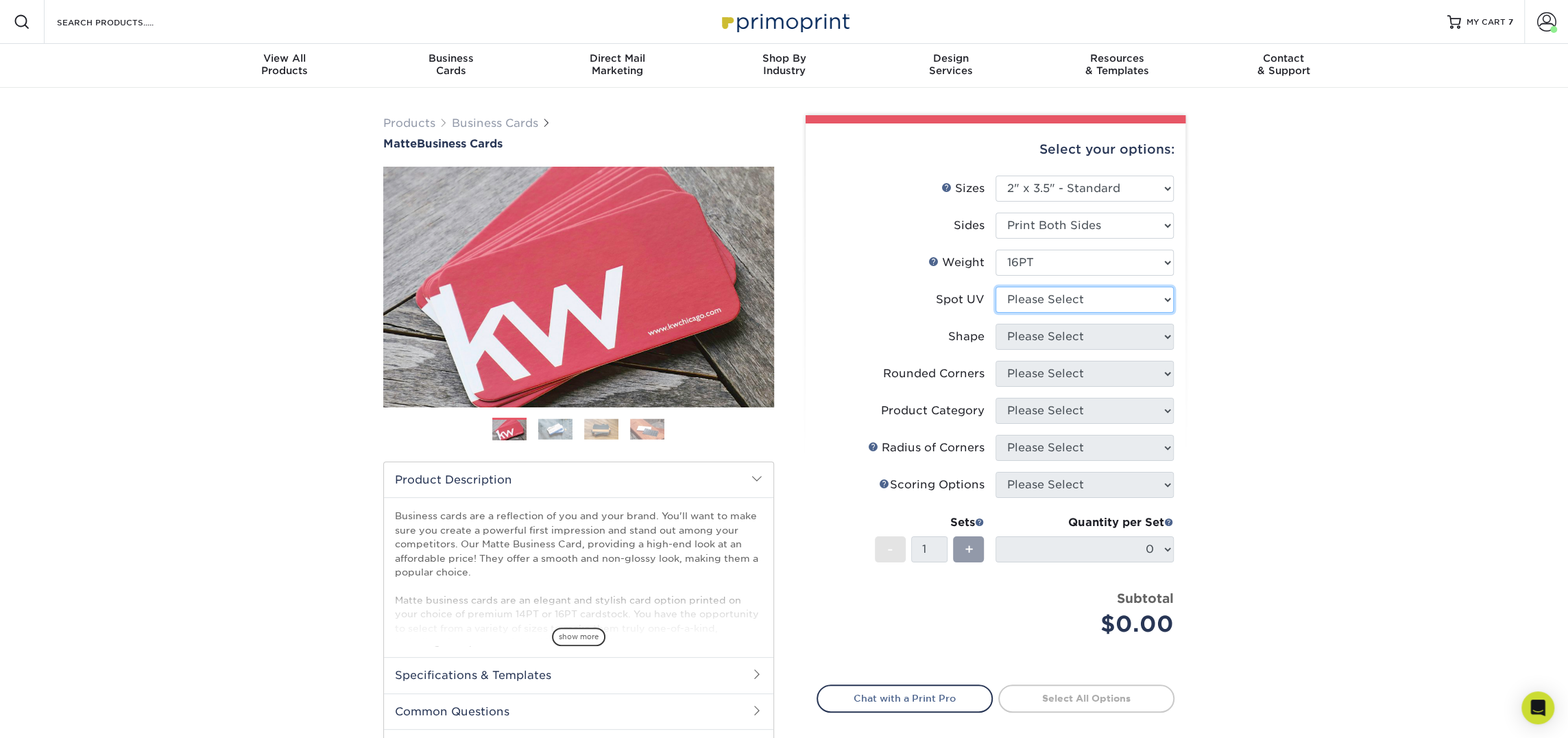
select select "3"
click at [995, 286] on select "Please Select No Spot UV Front and Back (Both Sides) Front Only Back Only" at bounding box center [1084, 299] width 178 height 26
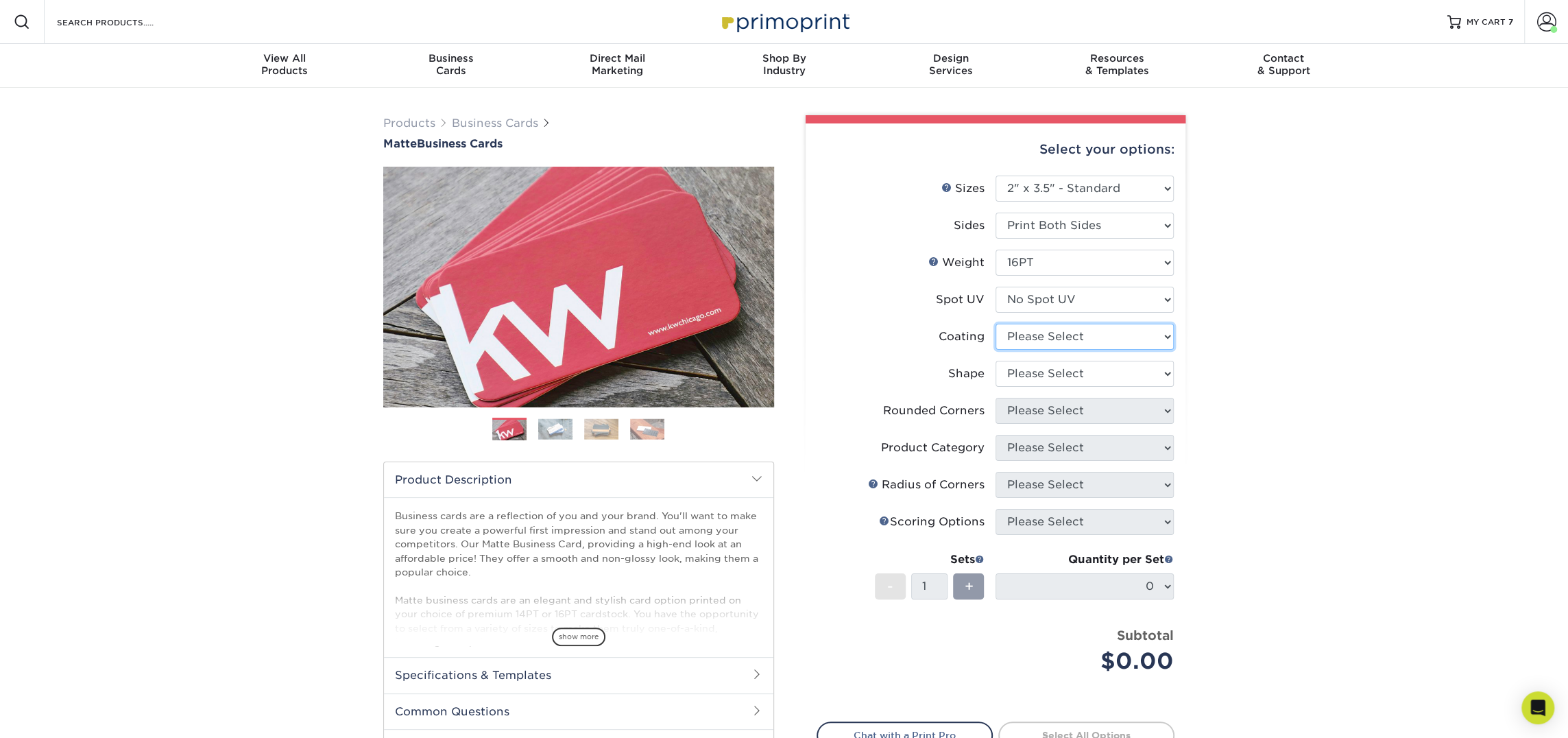
click at [1053, 336] on select at bounding box center [1084, 336] width 178 height 26
select select "121bb7b5-3b4d-429f-bd8d-bbf80e953313"
click at [995, 324] on select at bounding box center [1084, 336] width 178 height 26
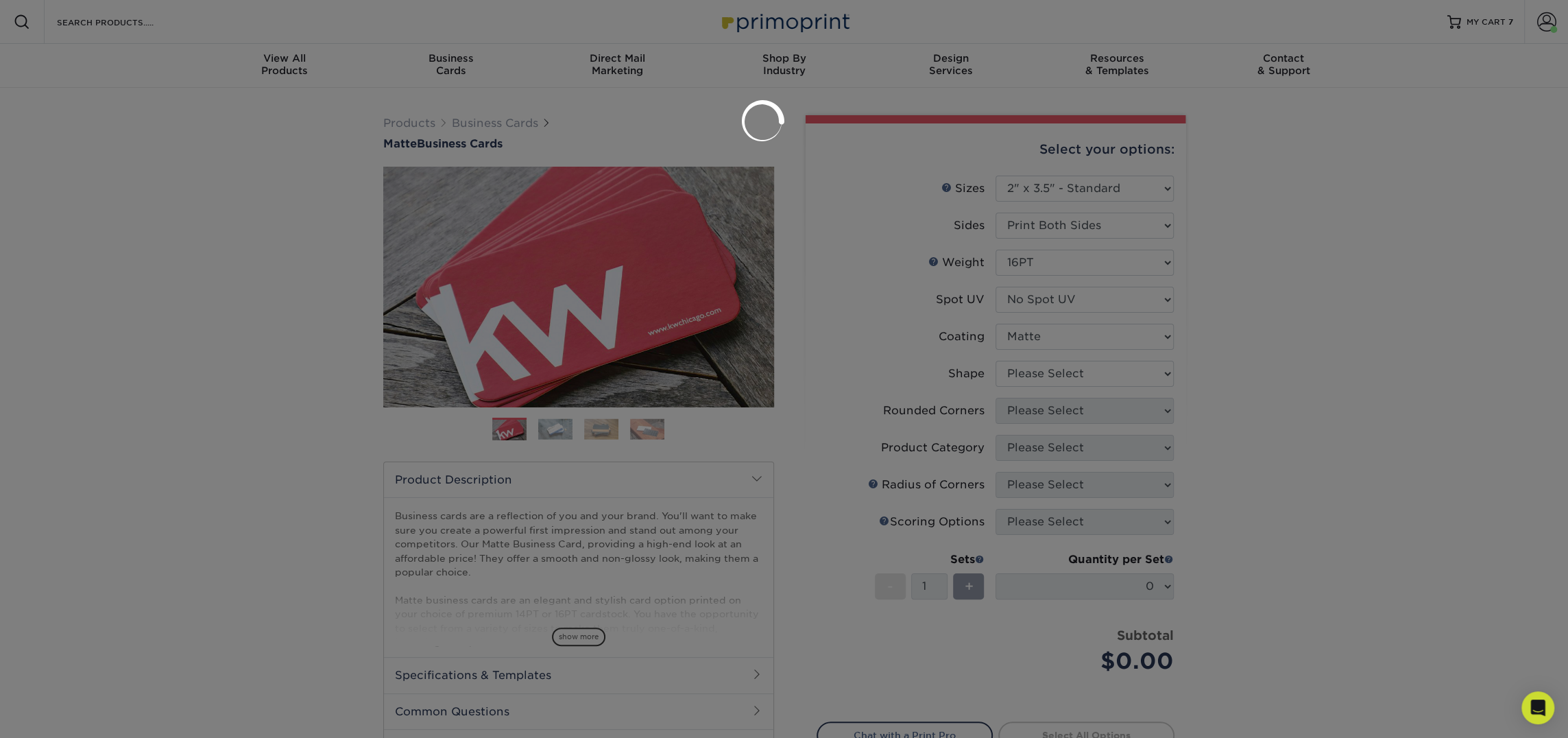
click at [1050, 374] on div at bounding box center [784, 369] width 1568 height 738
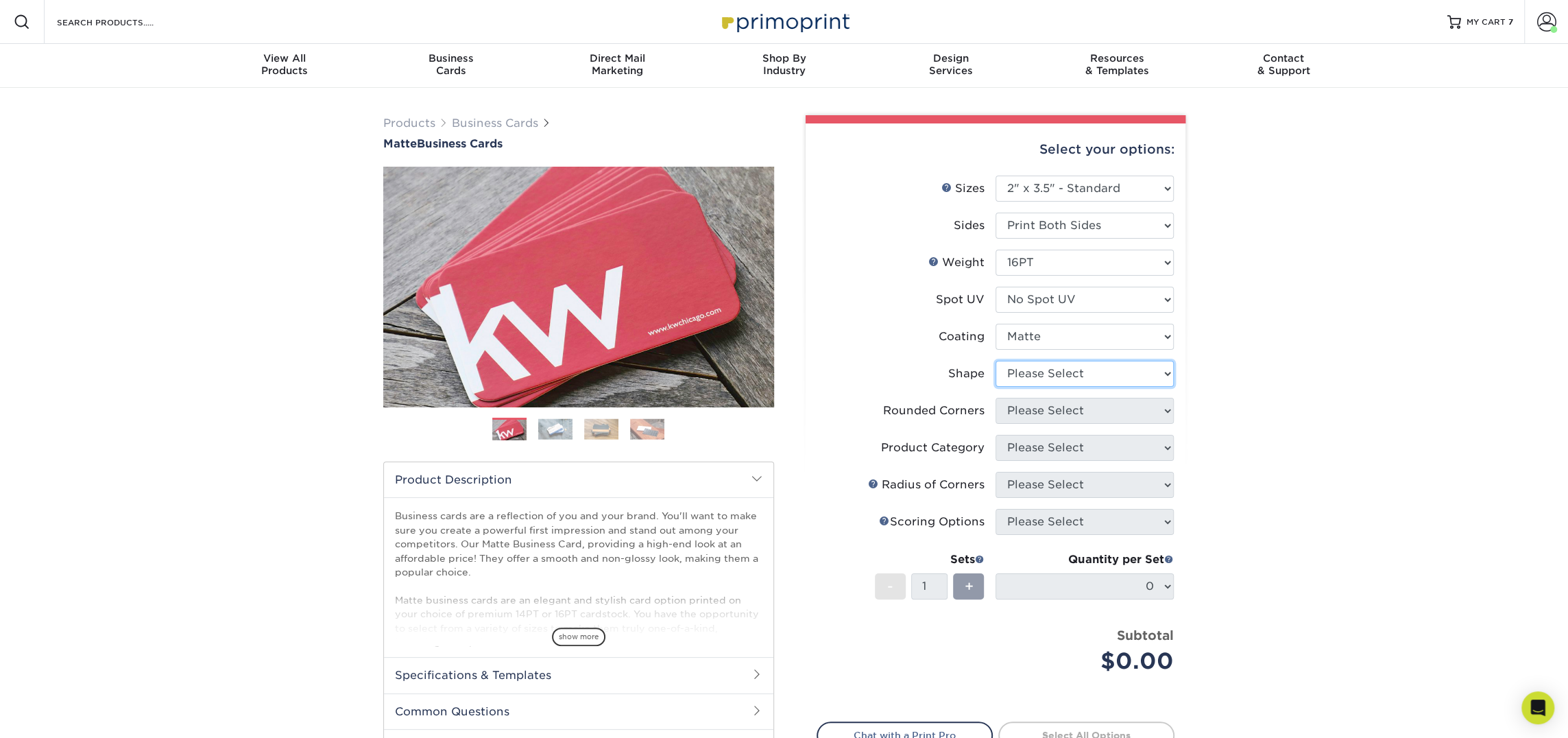
click at [1050, 374] on select "Please Select Standard Oval" at bounding box center [1084, 373] width 178 height 26
select select "standard"
click at [995, 361] on select "Please Select Standard Oval" at bounding box center [1084, 373] width 178 height 26
click at [1032, 418] on select "Please Select Yes - Round 2 Corners Yes - Round 4 Corners No" at bounding box center [1084, 410] width 178 height 26
select select "0"
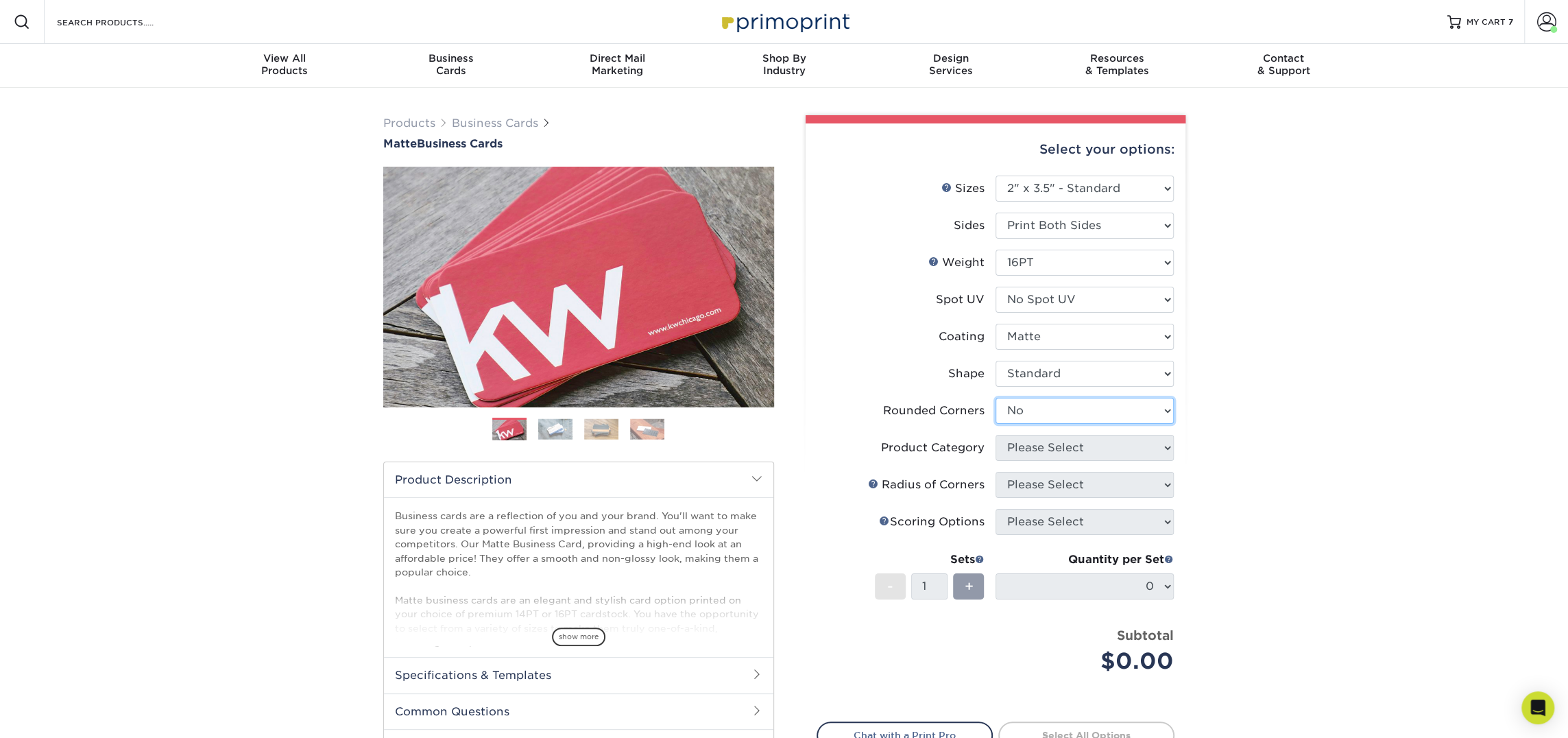
click at [995, 398] on select "Please Select Yes - Round 2 Corners Yes - Round 4 Corners No" at bounding box center [1084, 410] width 178 height 26
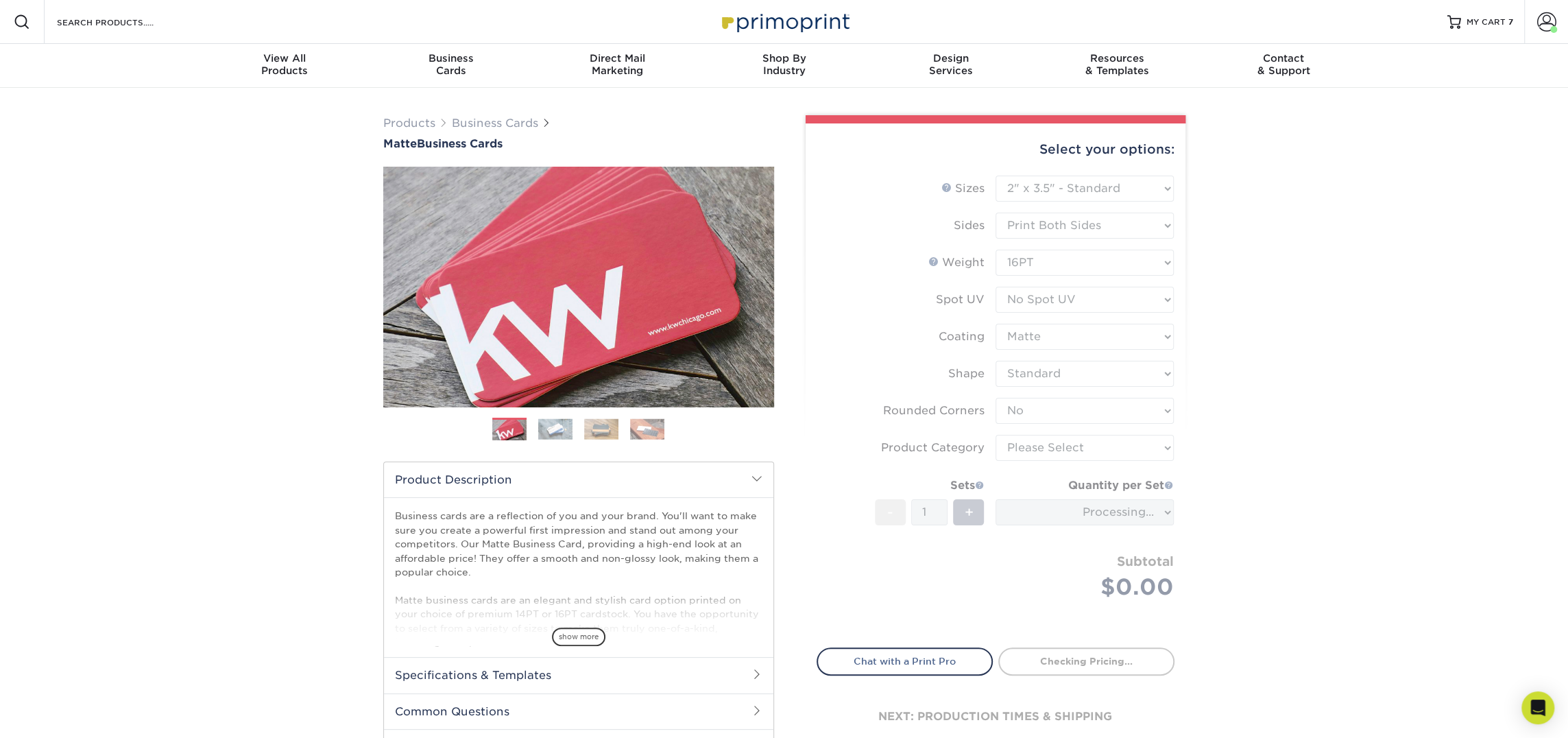
click at [1044, 448] on form "Sizes Help Sizes Please Select 1.5" x 3.5" - Mini 1.75" x 3.5" - Mini 2" x 2" -…" at bounding box center [995, 403] width 358 height 456
click at [1081, 444] on select "Please Select Business Cards" at bounding box center [1084, 447] width 178 height 26
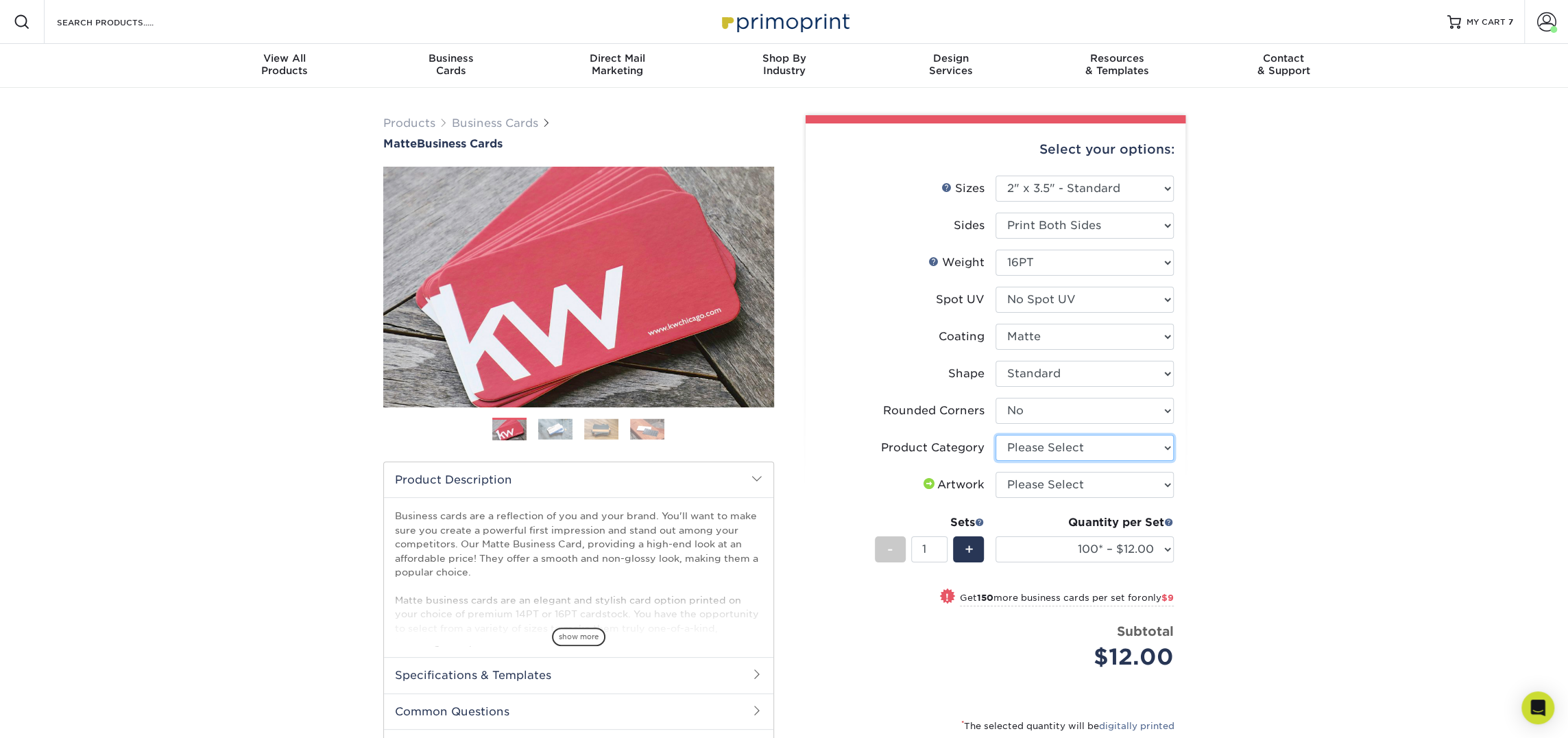
select select "3b5148f1-0588-4f88-a218-97bcfdce65c1"
click at [995, 434] on select "Please Select Business Cards" at bounding box center [1084, 447] width 178 height 26
click at [1082, 483] on select "Please Select I will upload files I need a design - $100" at bounding box center [1084, 484] width 178 height 26
select select "upload"
click at [995, 471] on select "Please Select I will upload files I need a design - $100" at bounding box center [1084, 484] width 178 height 26
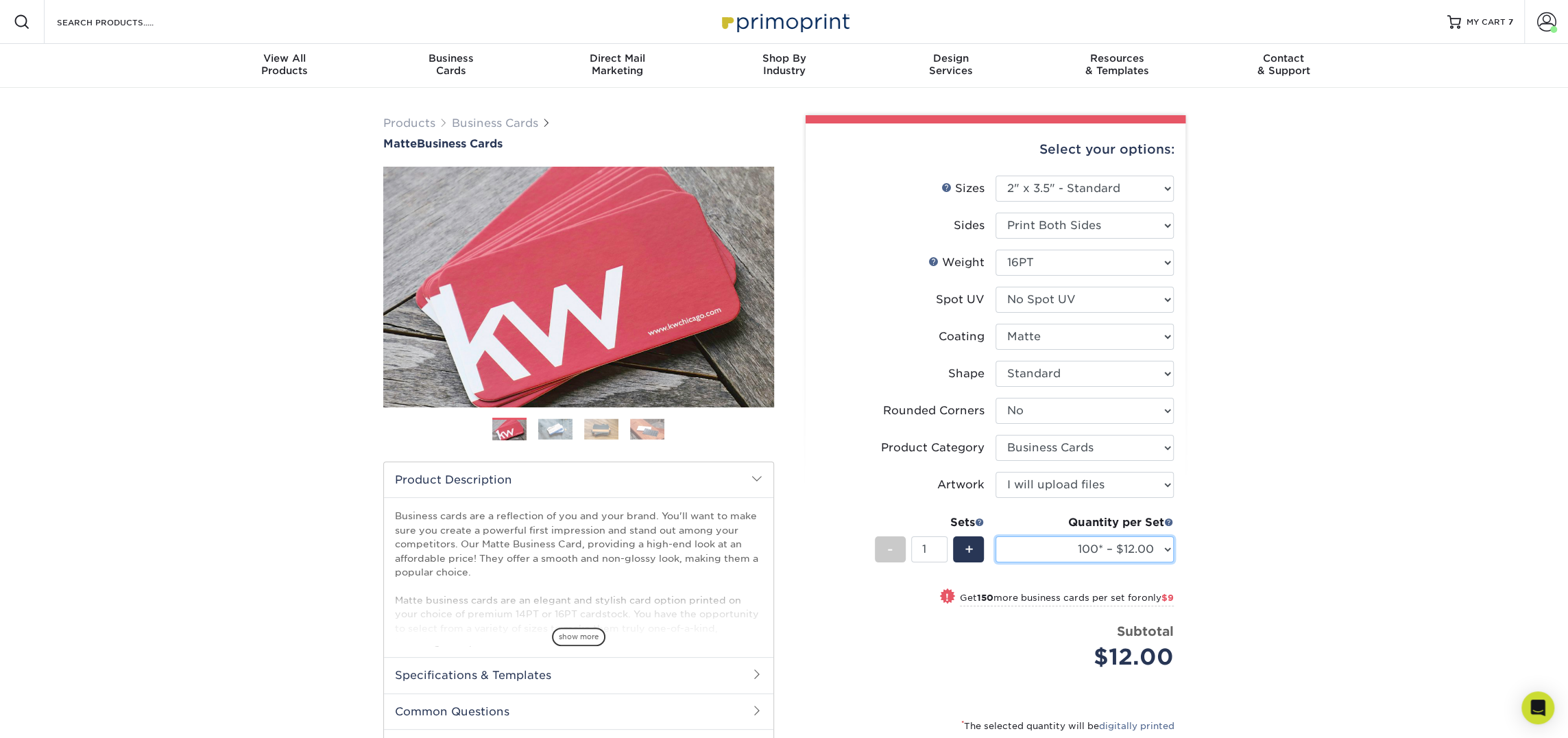
click at [1093, 546] on select "100* – $12.00 250* – $21.00 500 – $42.00 1000 – $53.00 2500 – $95.00 5000 – $18…" at bounding box center [1084, 549] width 178 height 26
select select "250* – $21.00"
click at [995, 536] on select "100* – $12.00 250* – $21.00 500 – $42.00 1000 – $53.00 2500 – $95.00 5000 – $18…" at bounding box center [1084, 549] width 178 height 26
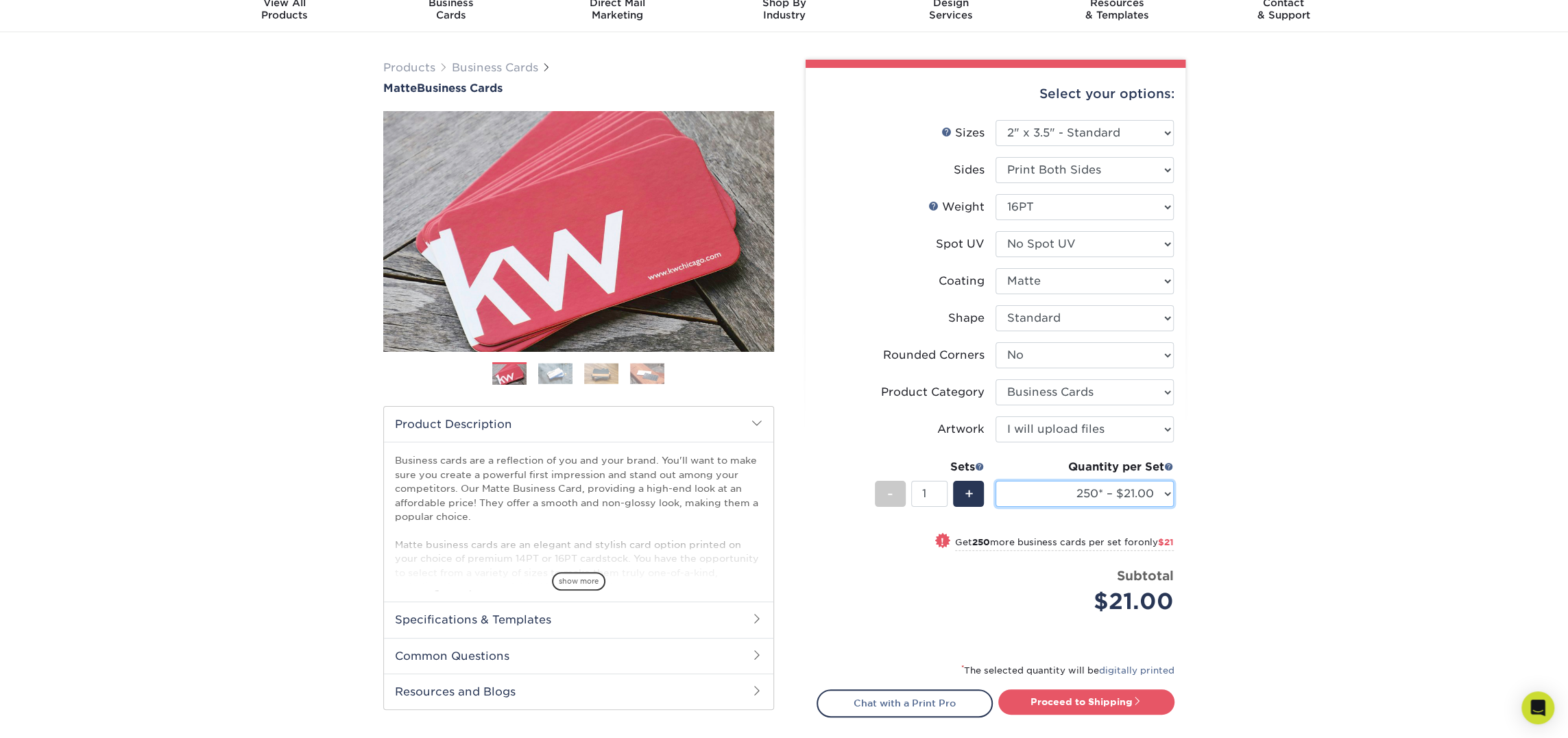
scroll to position [60, 0]
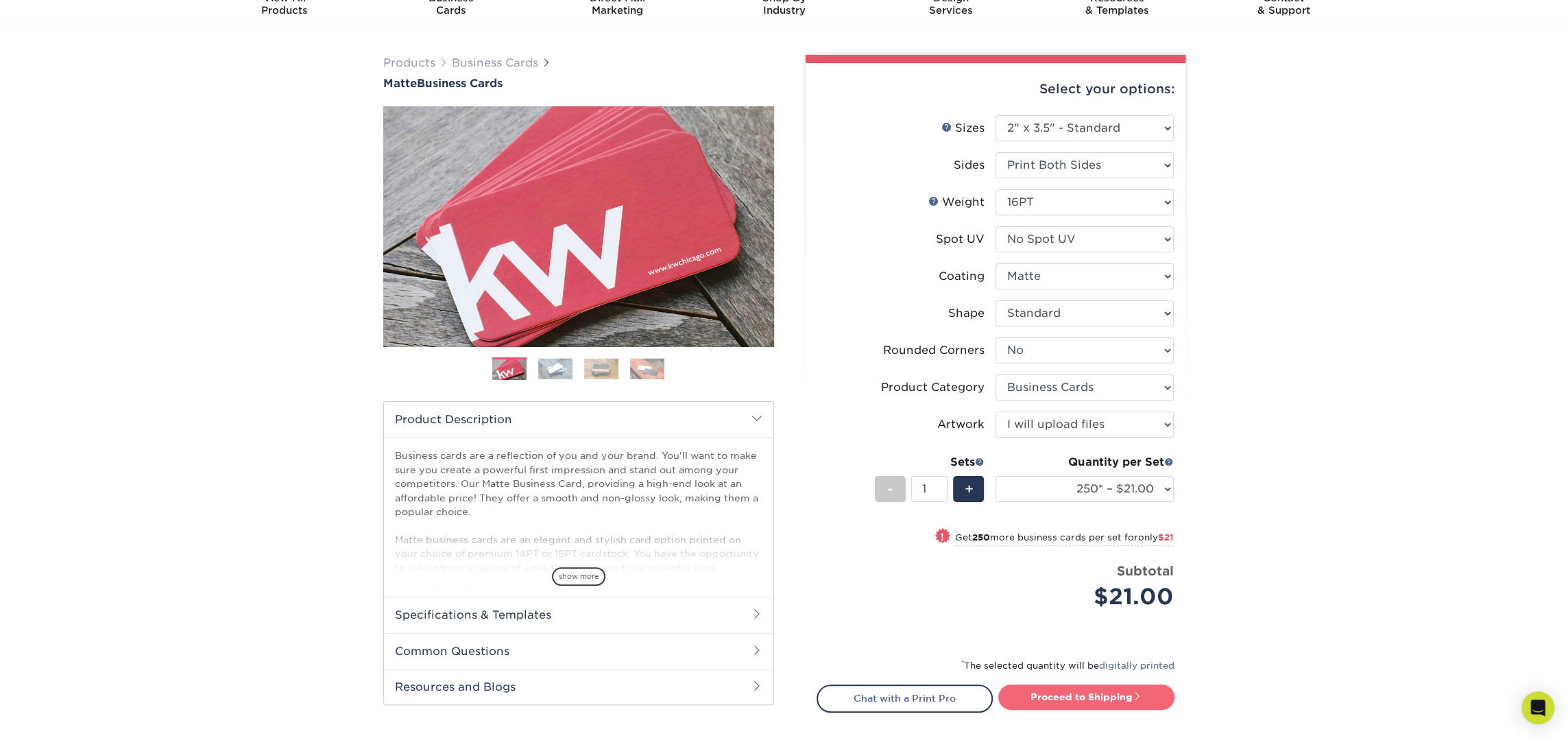
click at [1084, 692] on link "Proceed to Shipping" at bounding box center [1086, 696] width 176 height 24
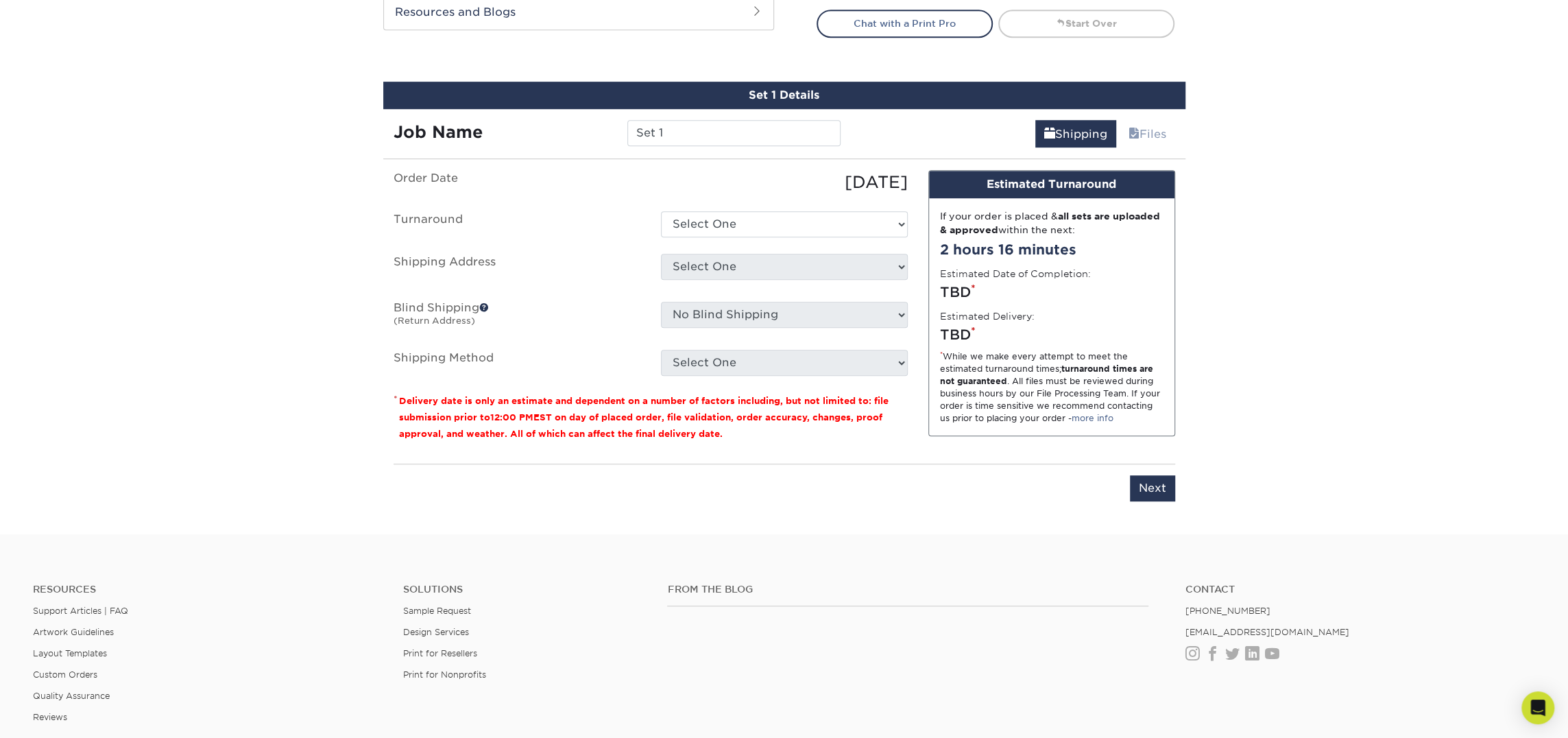
scroll to position [782, 0]
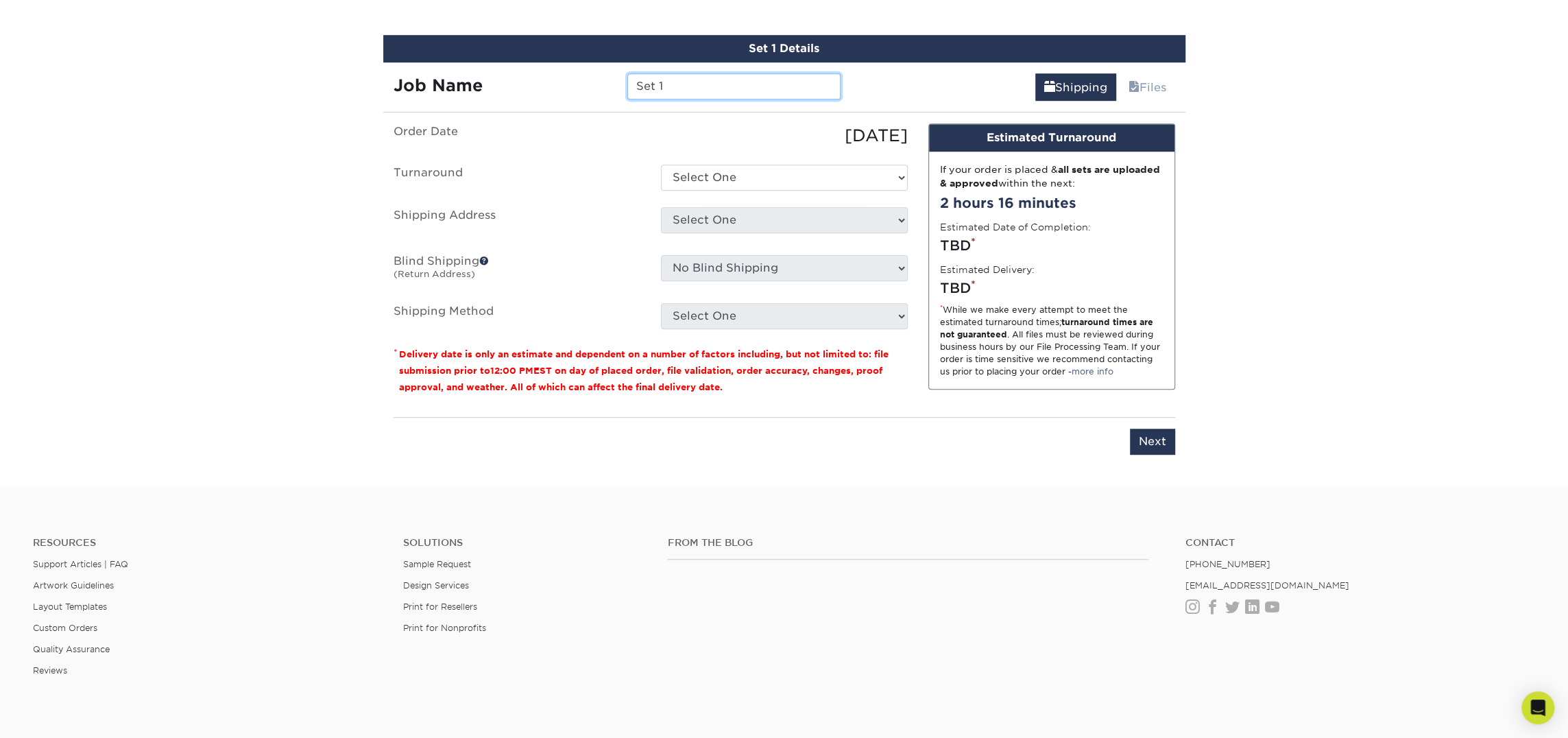
click at [666, 90] on input "Set 1" at bounding box center [734, 86] width 213 height 26
type input "Dan Zeddies"
click at [843, 173] on select "Select One 2-4 Business Days 2 Day Next Business Day" at bounding box center [784, 177] width 247 height 26
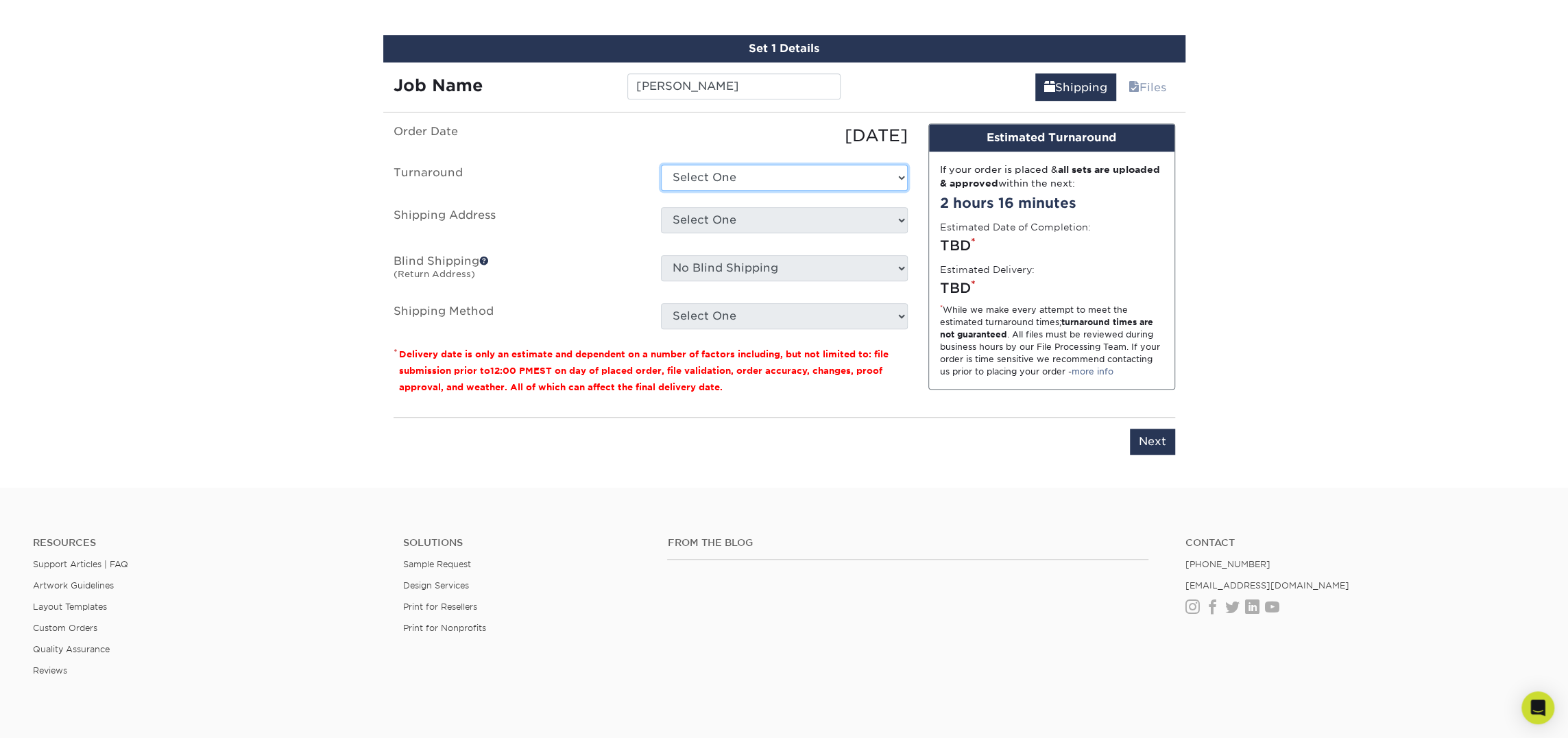
select select "23721297-b68b-4846-ba83-3171e6bd9d78"
click at [661, 165] on select "Select One 2-4 Business Days 2 Day Next Business Day" at bounding box center [784, 177] width 247 height 26
click at [825, 205] on ul "Order Date 09/26/2025 Turnaround Select One 2-4 Business Days 2 Day Next Busine…" at bounding box center [651, 226] width 515 height 205
click at [821, 211] on select "Select One Atlanta Office [PERSON_NAME][GEOGRAPHIC_DATA] [PERSON_NAME][GEOGRAPH…" at bounding box center [784, 220] width 247 height 26
select select "245442"
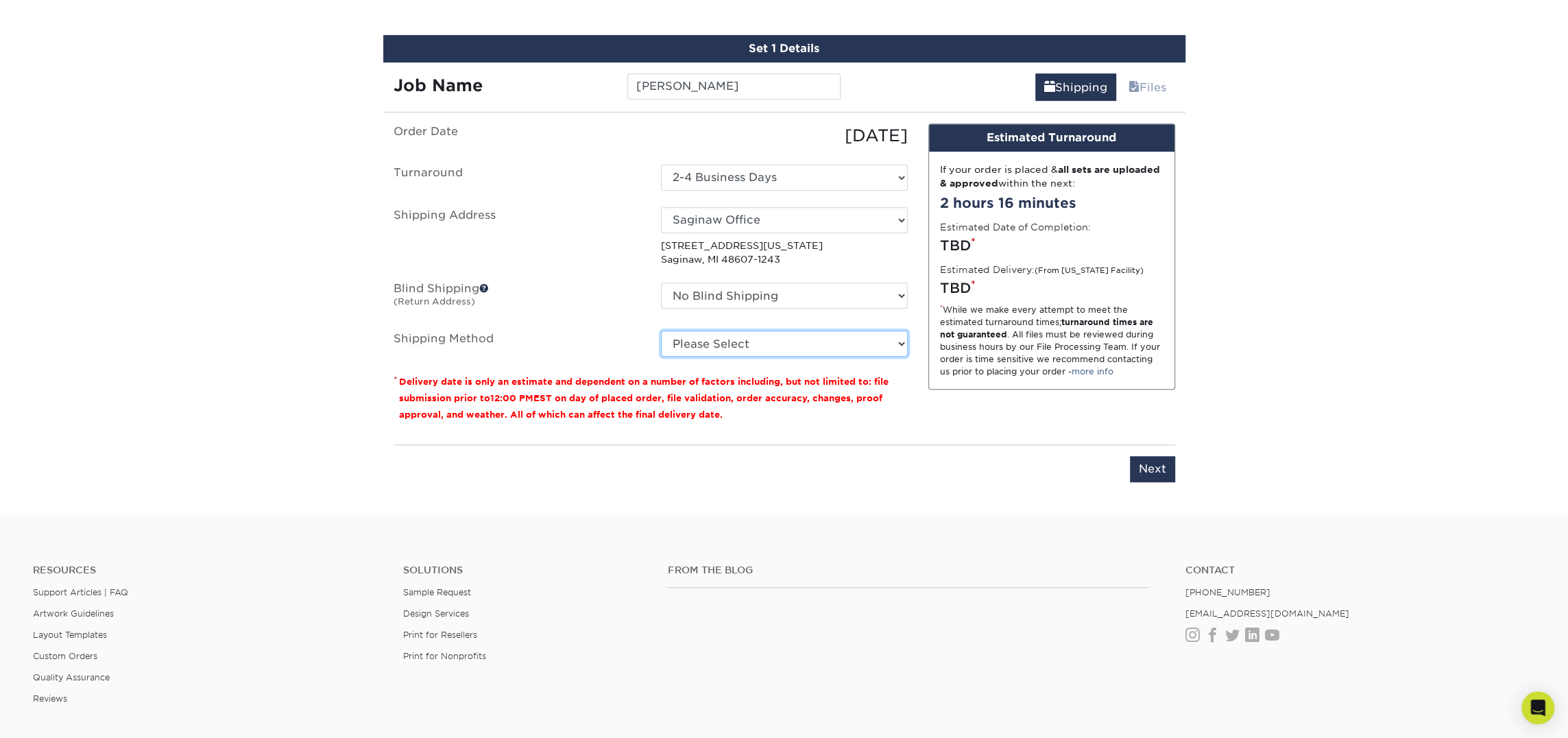
click at [817, 349] on select "Please Select Ground Shipping (+$7.84) 3 Day Shipping Service (+$18.69) 2 Day A…" at bounding box center [784, 343] width 247 height 26
select select "03"
click at [661, 330] on select "Please Select Ground Shipping (+$7.84) 3 Day Shipping Service (+$18.69) 2 Day A…" at bounding box center [784, 343] width 247 height 26
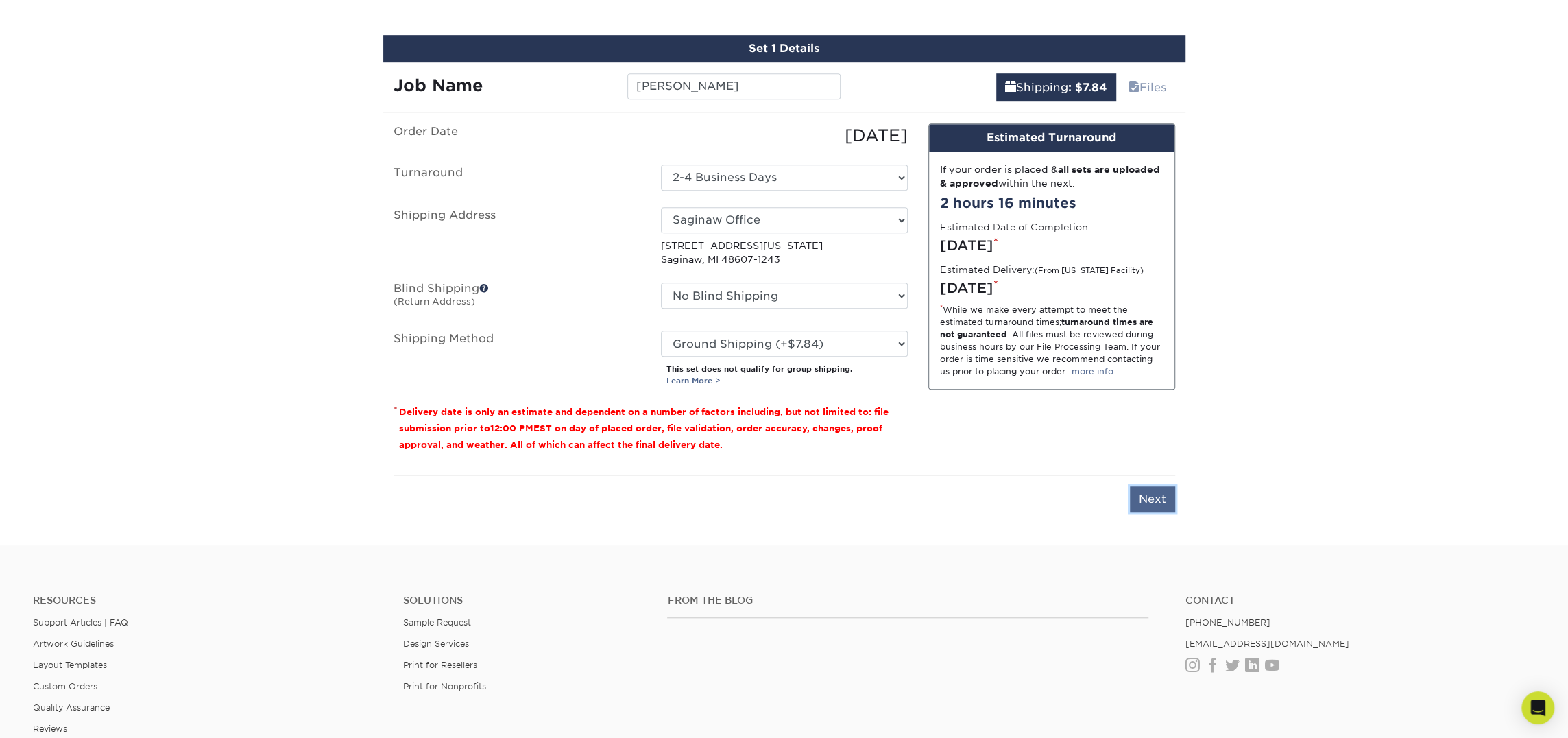
click at [1147, 490] on input "Next" at bounding box center [1153, 499] width 45 height 26
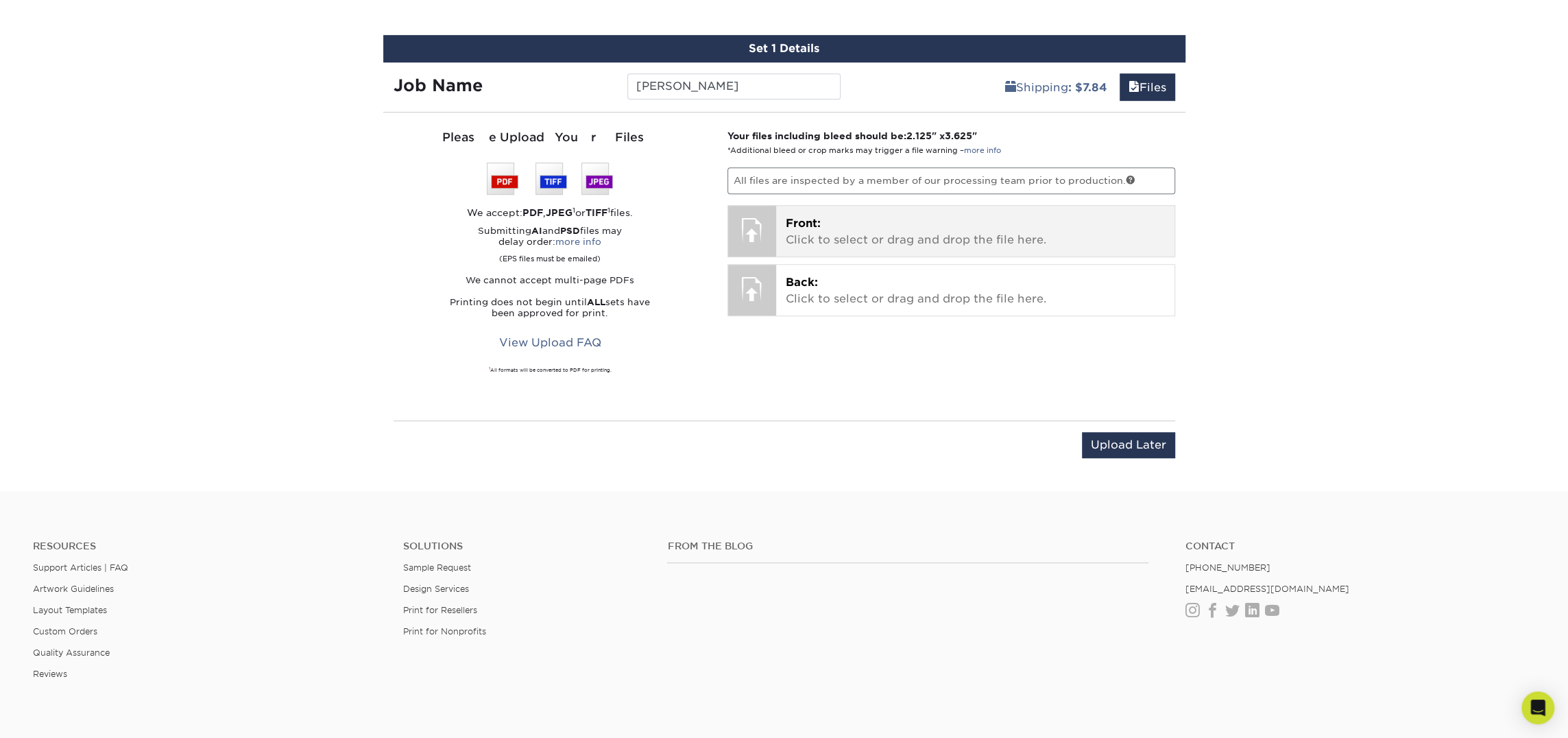
click at [810, 205] on div "Front: Click to select or drag and drop the file here. Choose file" at bounding box center [976, 231] width 398 height 51
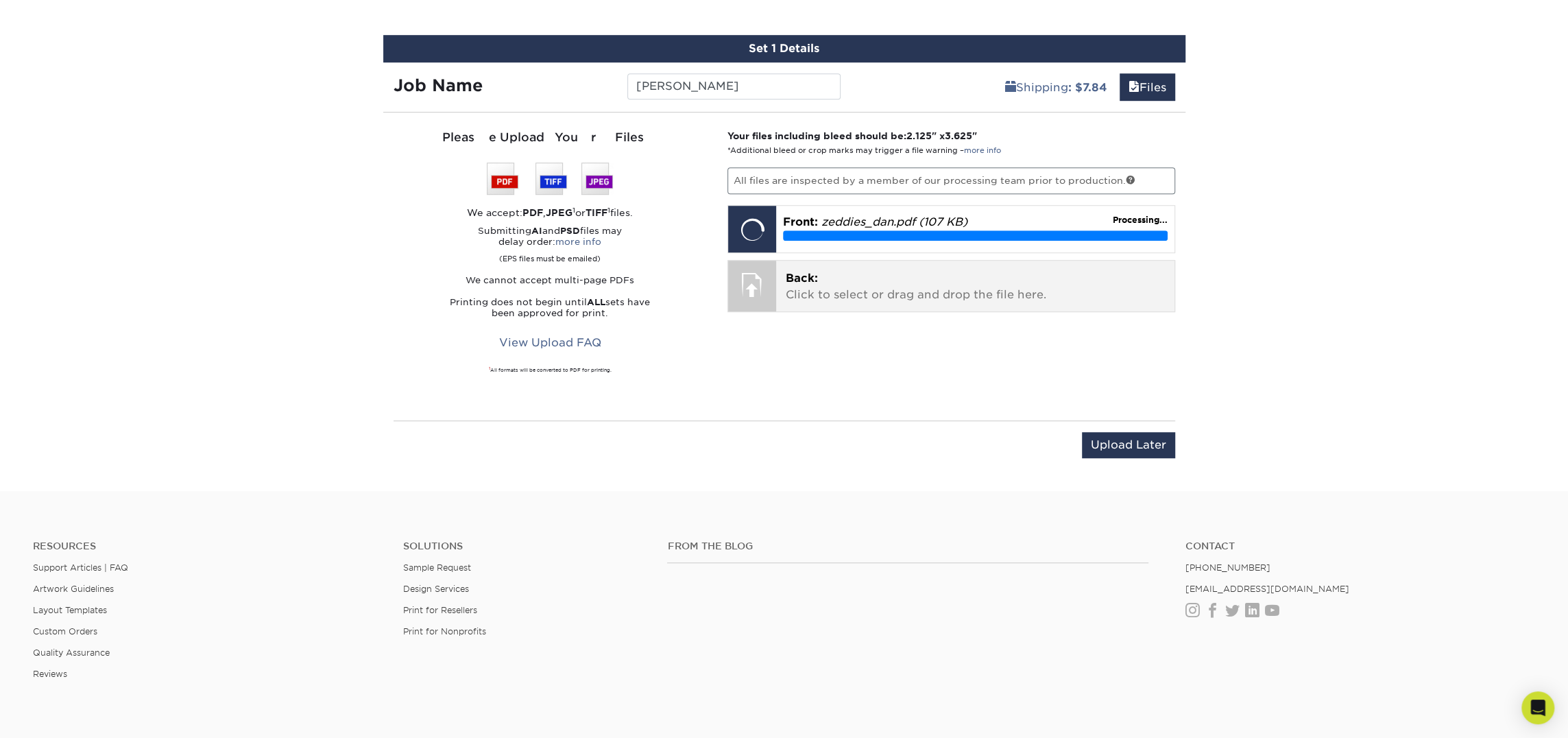
click at [891, 270] on p "Back: Click to select or drag and drop the file here." at bounding box center [975, 286] width 379 height 33
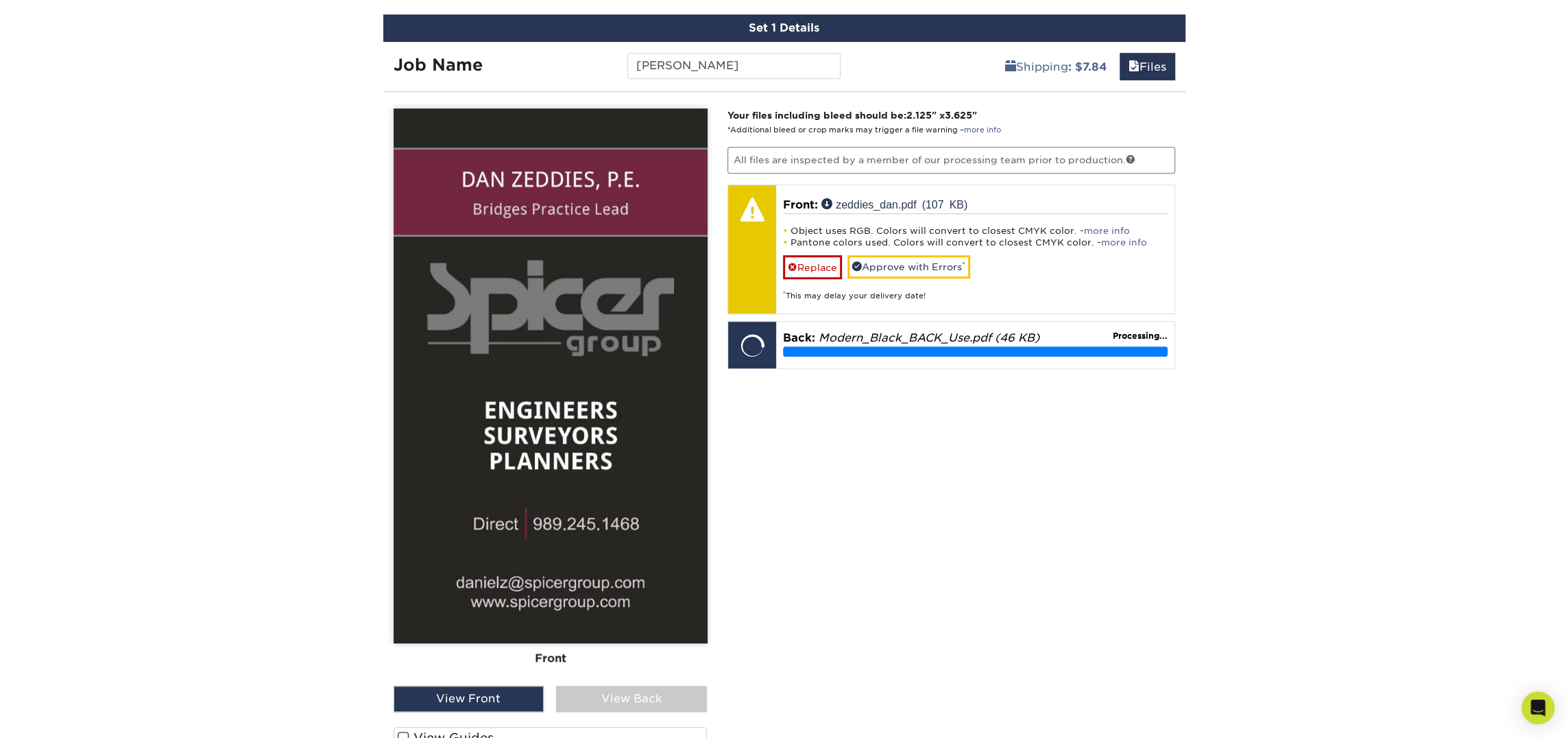
scroll to position [810, 0]
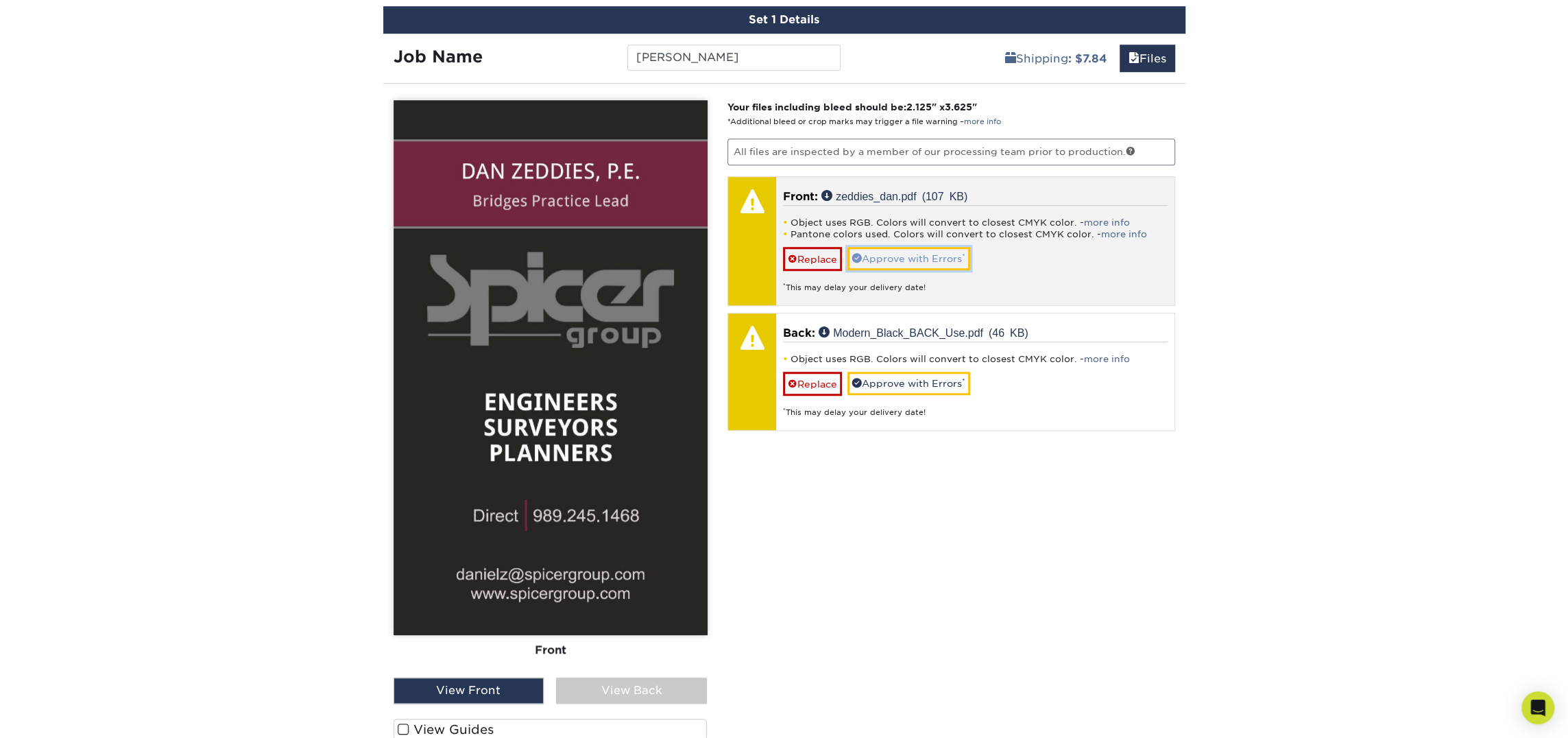
click at [940, 262] on link "Approve with Errors *" at bounding box center [909, 259] width 122 height 24
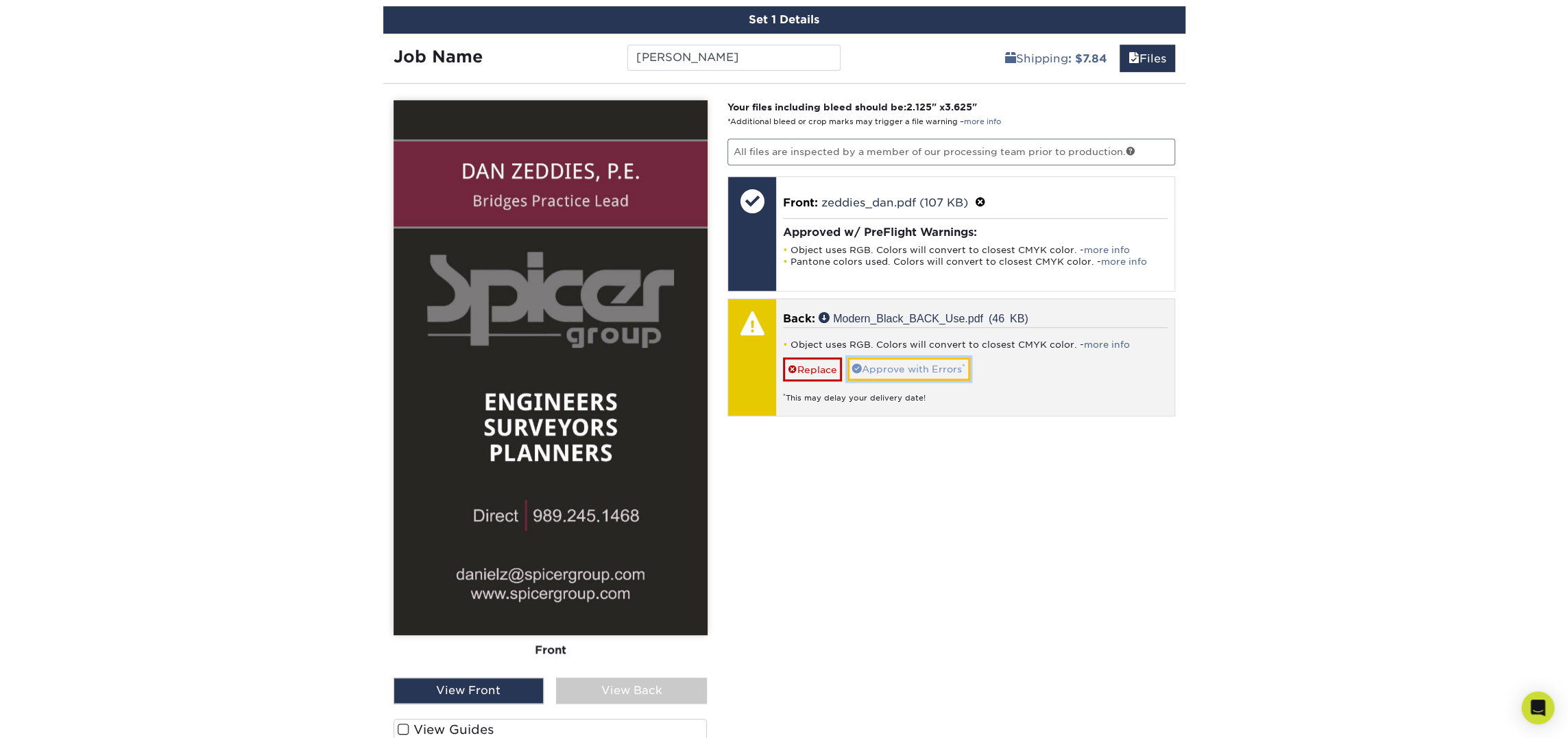
click at [913, 371] on link "Approve with Errors *" at bounding box center [909, 369] width 122 height 24
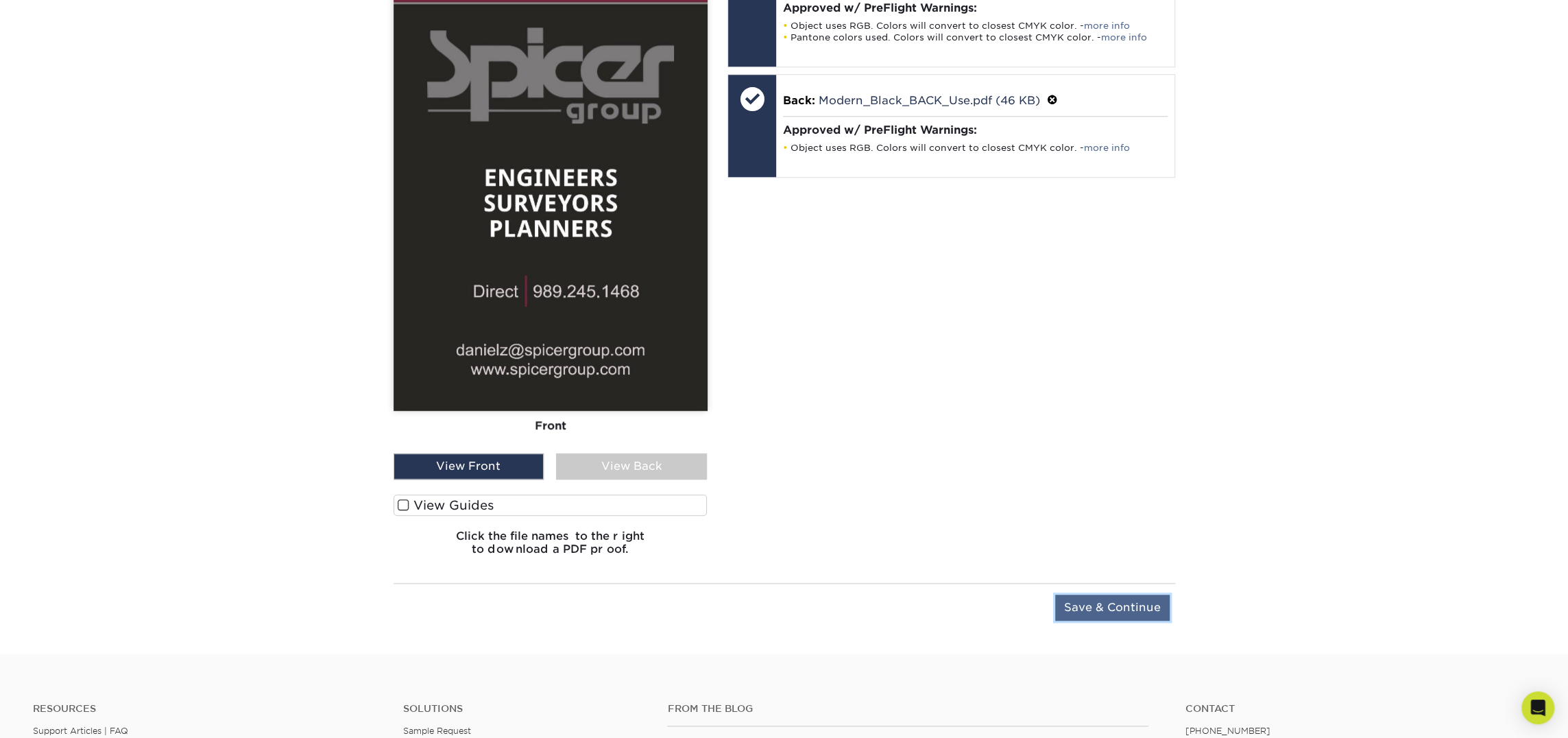
click at [1115, 605] on input "Save & Continue" at bounding box center [1112, 607] width 115 height 26
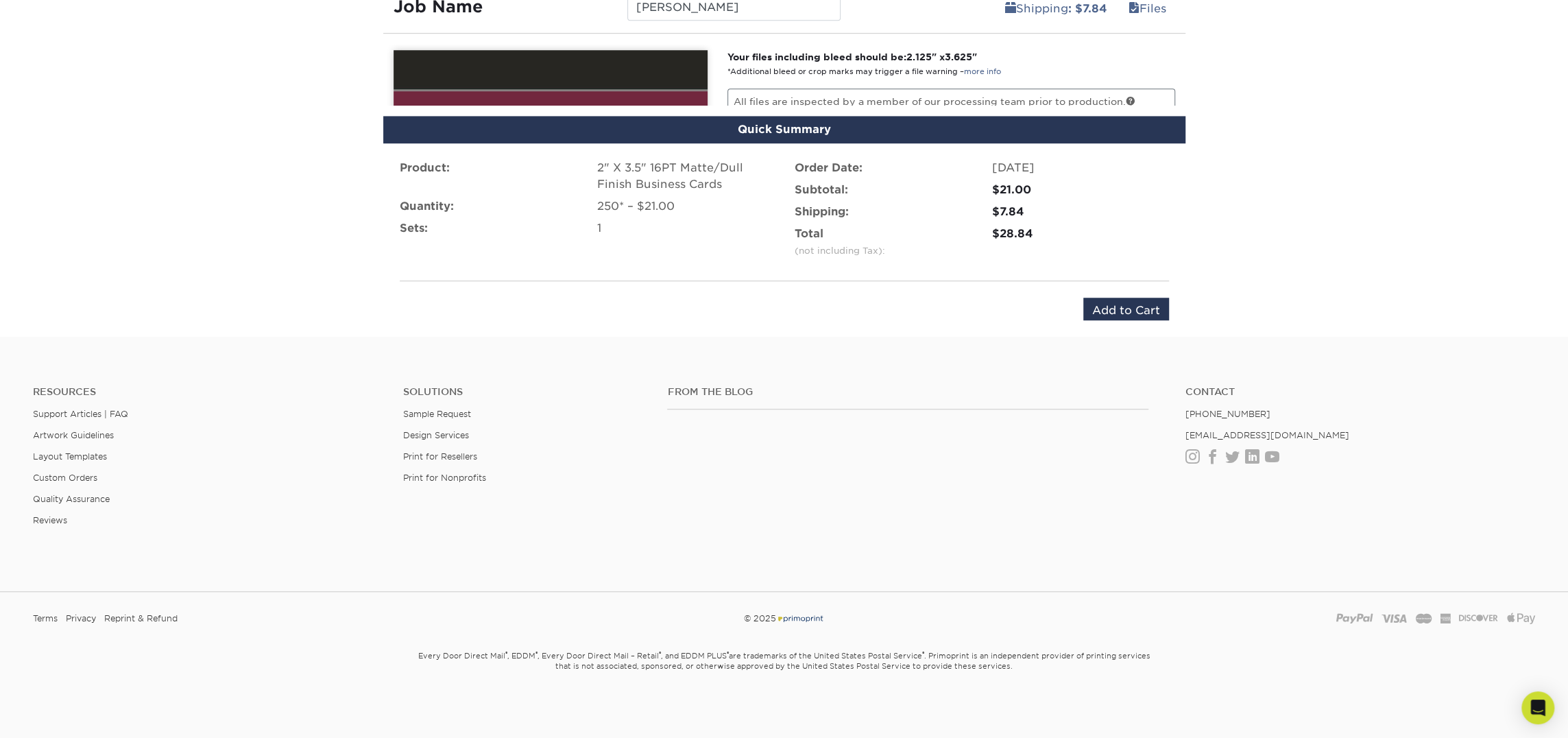
scroll to position [806, 0]
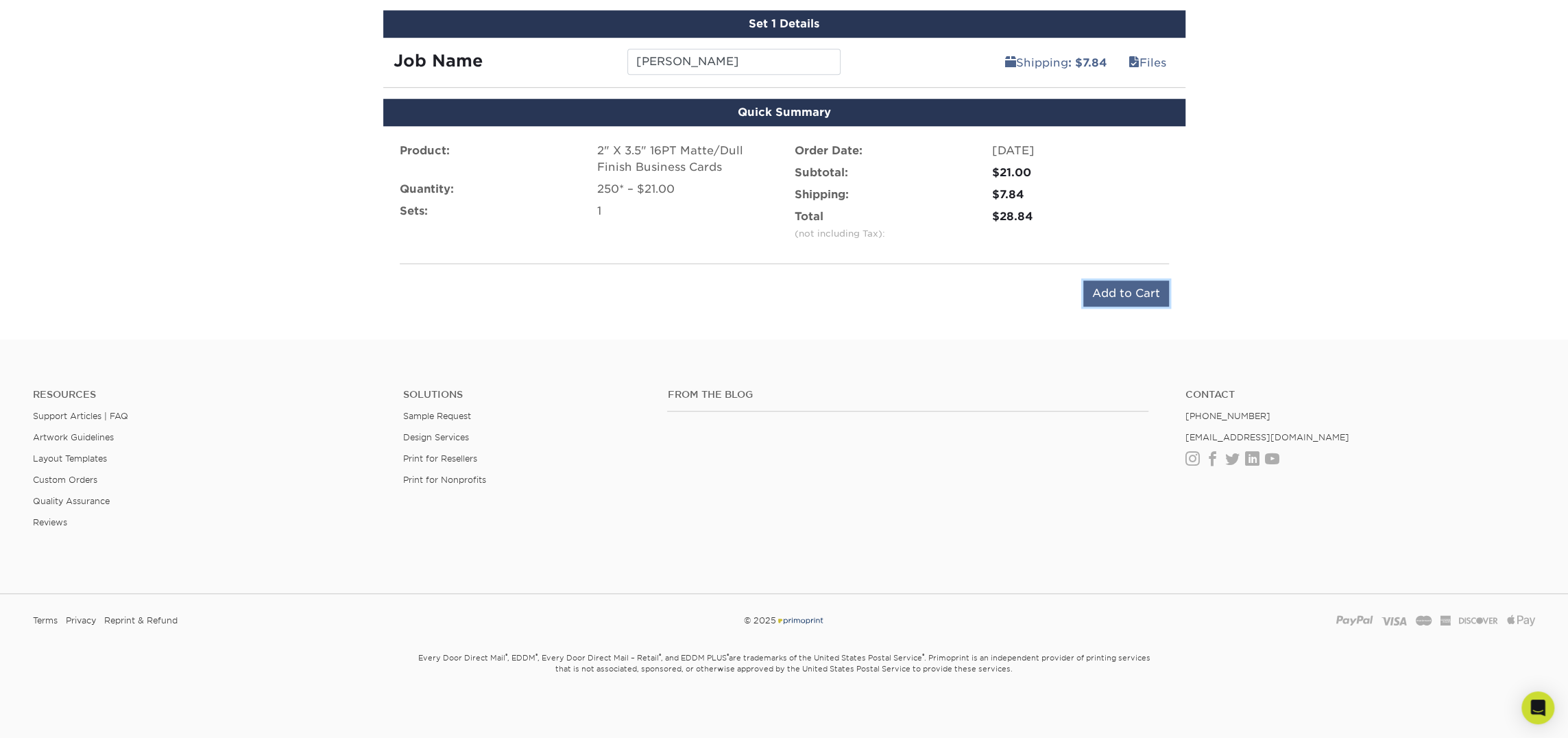
click at [1137, 286] on input "Add to Cart" at bounding box center [1126, 293] width 85 height 26
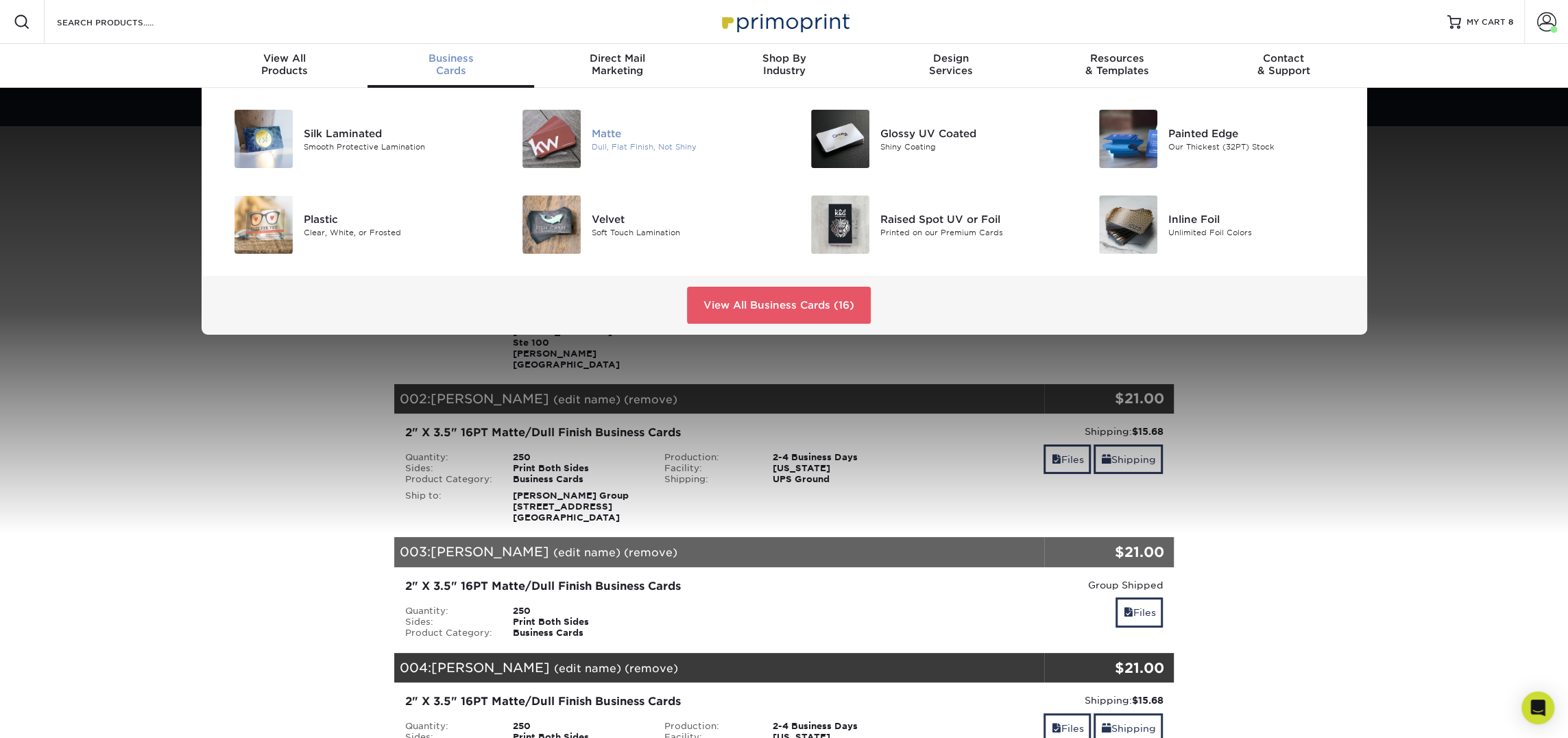
click at [560, 143] on img at bounding box center [551, 139] width 58 height 58
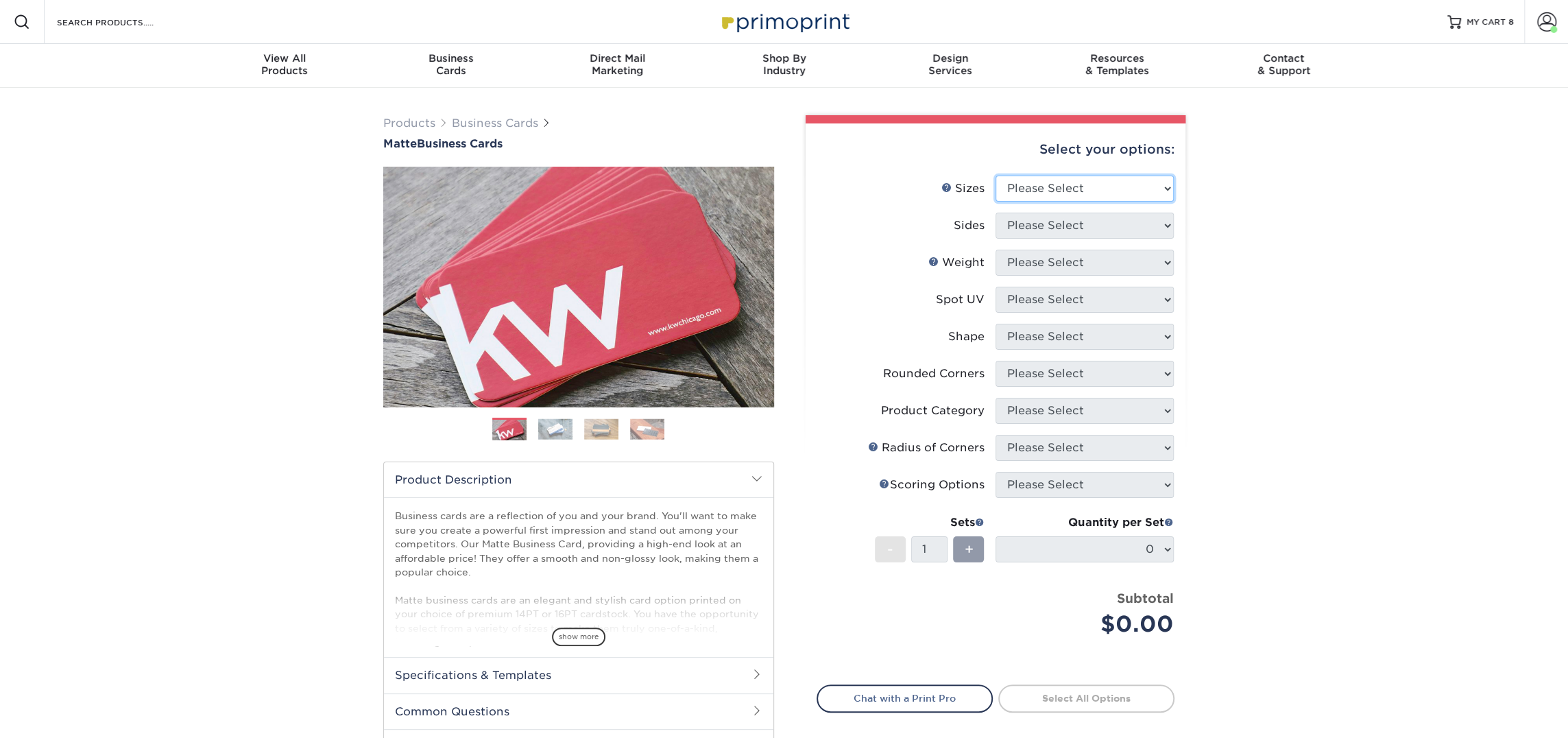
click at [1032, 187] on select "Please Select 1.5" x 3.5" - Mini 1.75" x 3.5" - Mini 2" x 2" - Square 2" x 3" -…" at bounding box center [1084, 188] width 178 height 26
select select "2.00x3.50"
click at [995, 176] on select "Please Select 1.5" x 3.5" - Mini 1.75" x 3.5" - Mini 2" x 2" - Square 2" x 3" -…" at bounding box center [1084, 188] width 178 height 26
click at [1070, 227] on select "Please Select Print Both Sides Print Front Only" at bounding box center [1084, 225] width 178 height 26
select select "13abbda7-1d64-4f25-8bb2-c179b224825d"
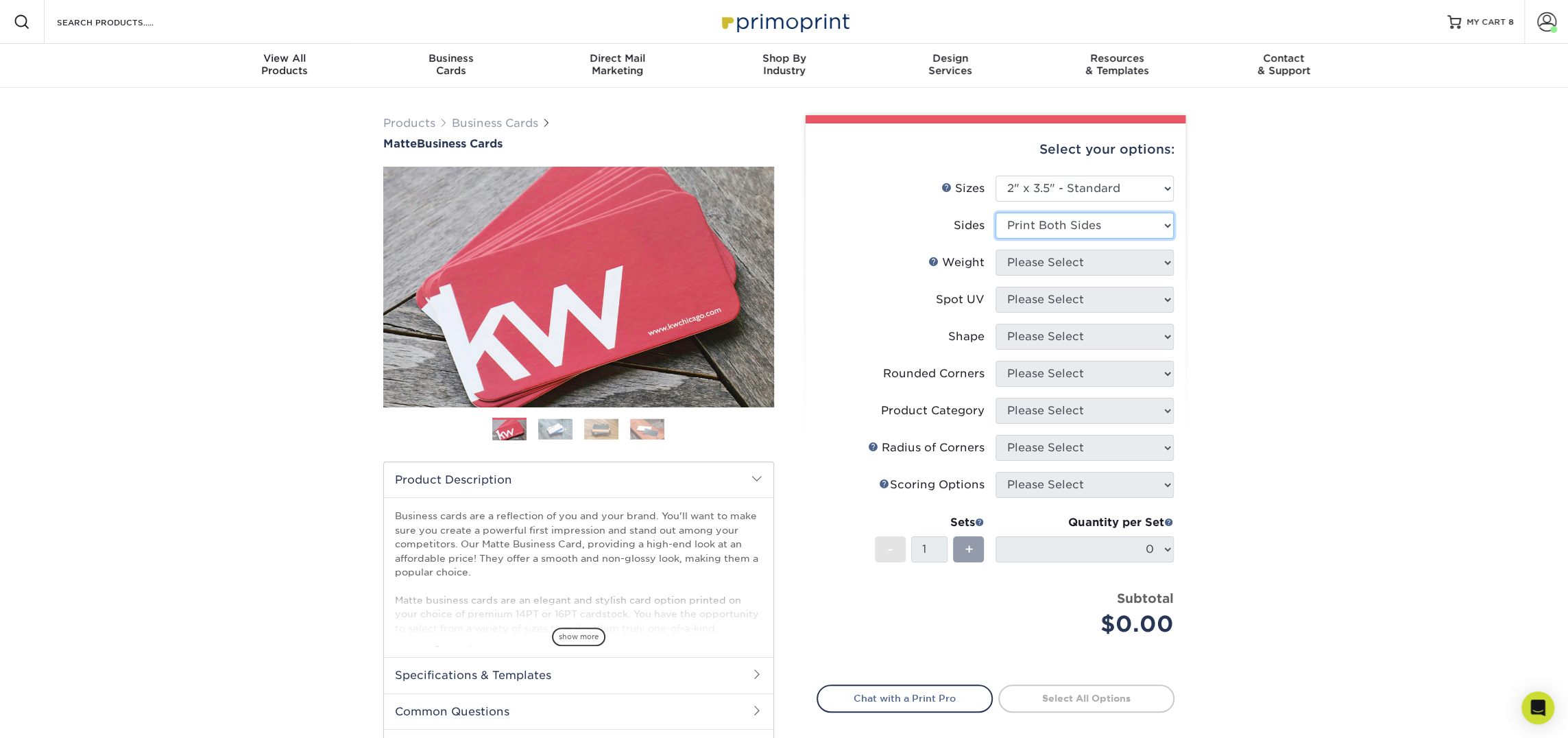
click at [995, 213] on select "Please Select Print Both Sides Print Front Only" at bounding box center [1084, 225] width 178 height 26
click at [1055, 275] on li "Weight Help Weight Please Select 16PT 14PT" at bounding box center [995, 267] width 357 height 37
click at [1066, 266] on select "Please Select 16PT 14PT" at bounding box center [1084, 262] width 178 height 26
select select "16PT"
click at [995, 249] on select "Please Select 16PT 14PT" at bounding box center [1084, 262] width 178 height 26
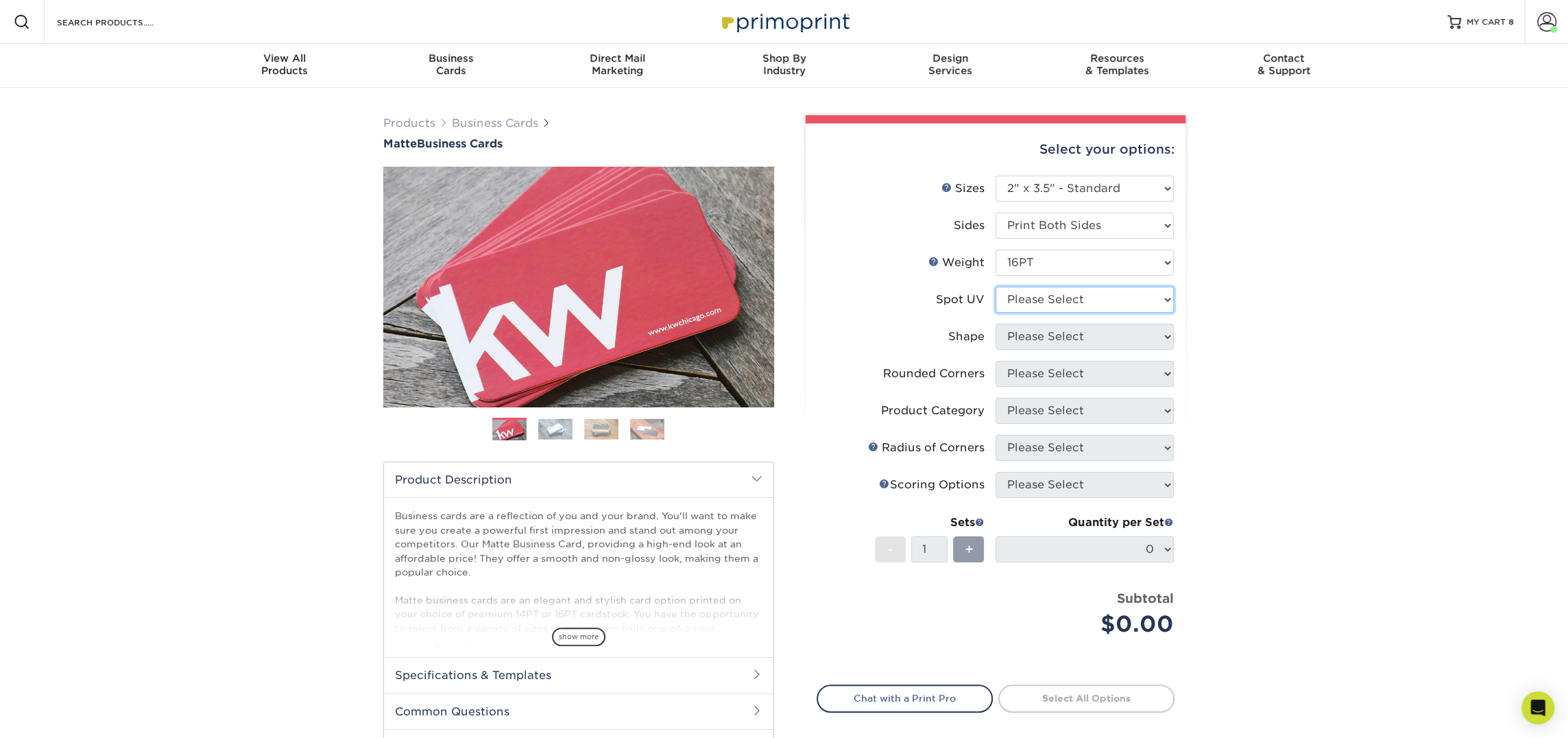
click at [1051, 298] on select "Please Select No Spot UV Front and Back (Both Sides) Front Only Back Only" at bounding box center [1084, 299] width 178 height 26
select select "3"
click at [995, 286] on select "Please Select No Spot UV Front and Back (Both Sides) Front Only Back Only" at bounding box center [1084, 299] width 178 height 26
click at [0, 0] on select at bounding box center [0, 0] width 0 height 0
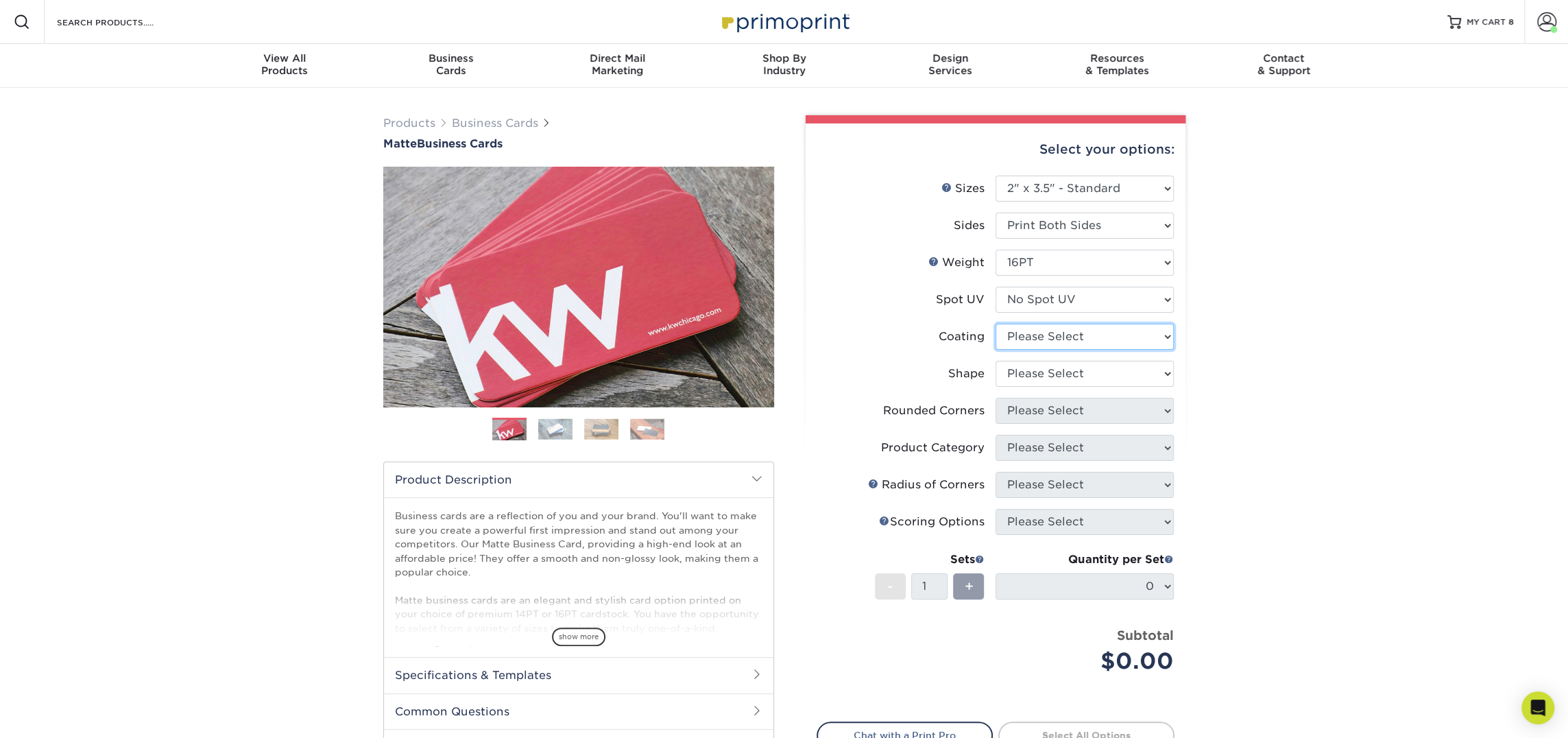
select select "121bb7b5-3b4d-429f-bd8d-bbf80e953313"
click at [995, 324] on select at bounding box center [1084, 336] width 178 height 26
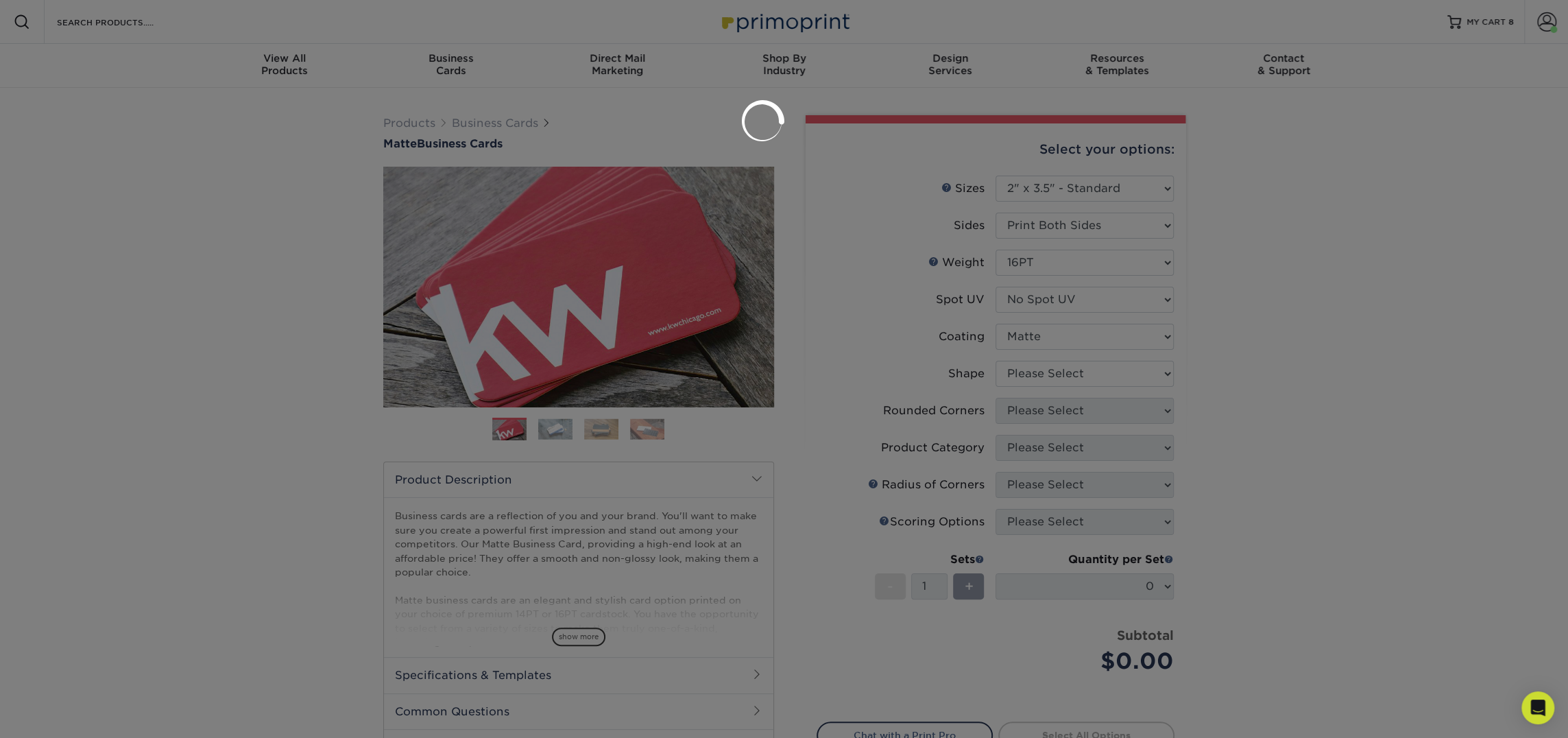
click at [1048, 376] on div at bounding box center [784, 369] width 1568 height 738
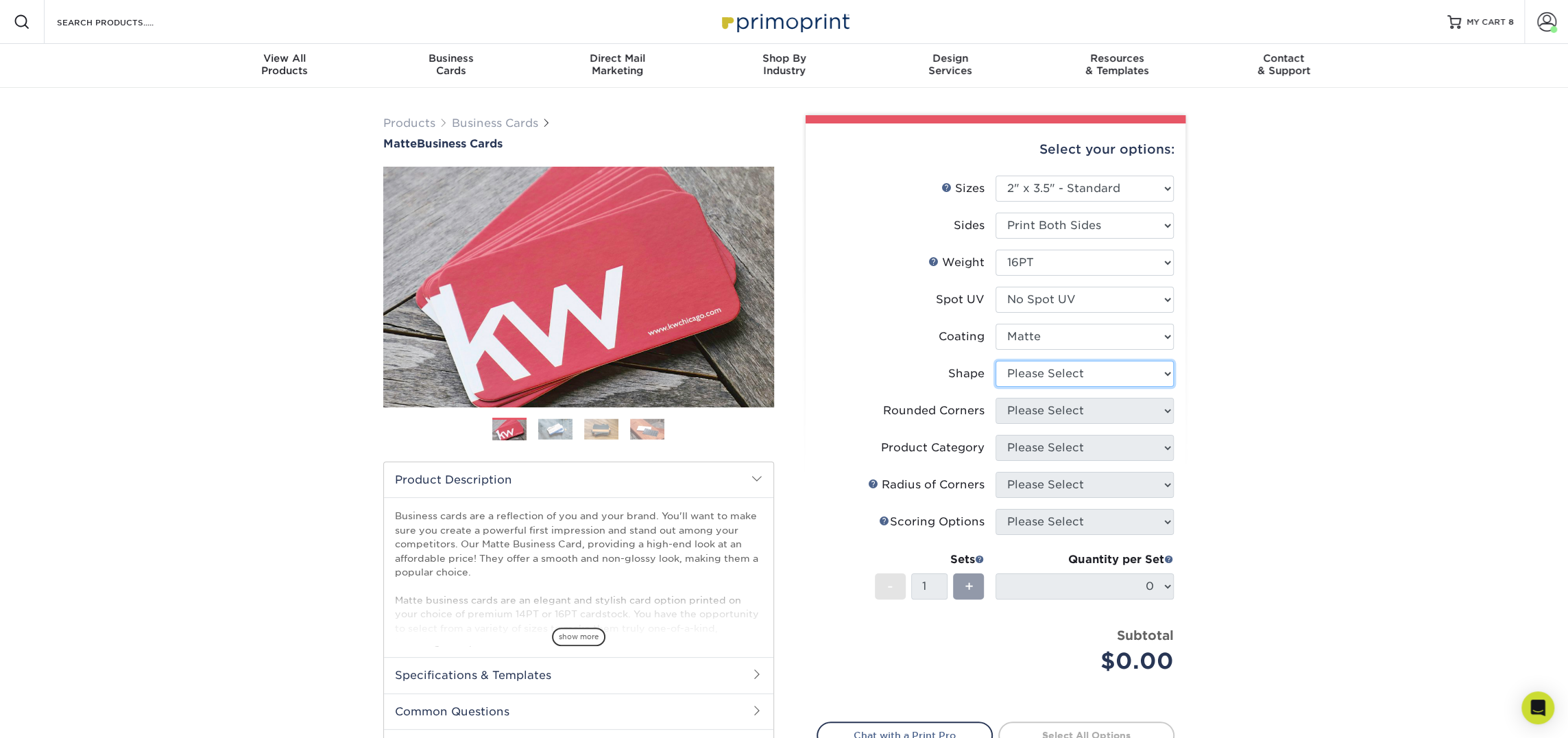
click at [1048, 376] on select "Please Select Standard Oval" at bounding box center [1084, 373] width 178 height 26
select select "standard"
click at [995, 361] on select "Please Select Standard Oval" at bounding box center [1084, 373] width 178 height 26
click at [1044, 413] on select "Please Select Yes - Round 2 Corners Yes - Round 4 Corners No" at bounding box center [1084, 410] width 178 height 26
select select "0"
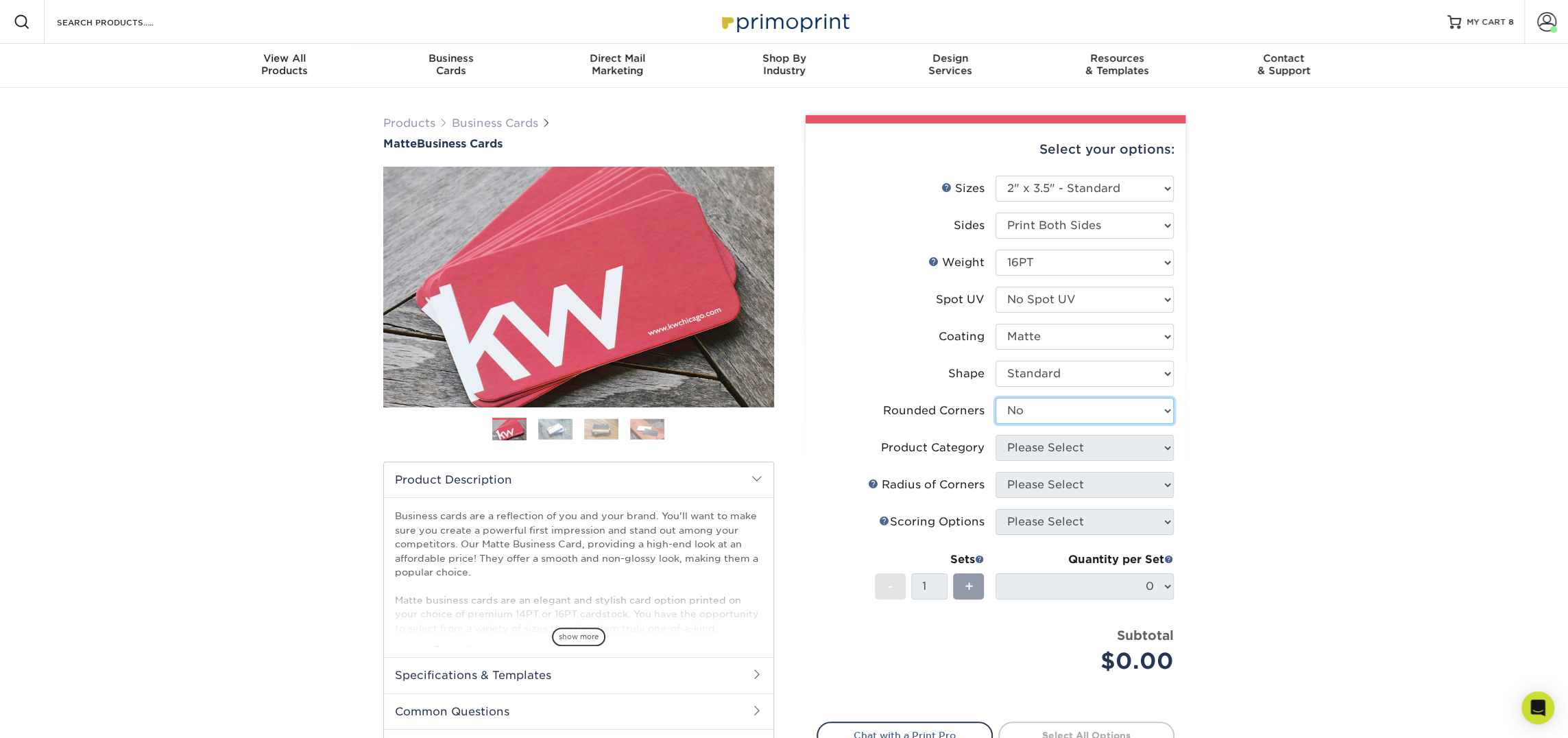
click at [995, 398] on select "Please Select Yes - Round 2 Corners Yes - Round 4 Corners No" at bounding box center [1084, 410] width 178 height 26
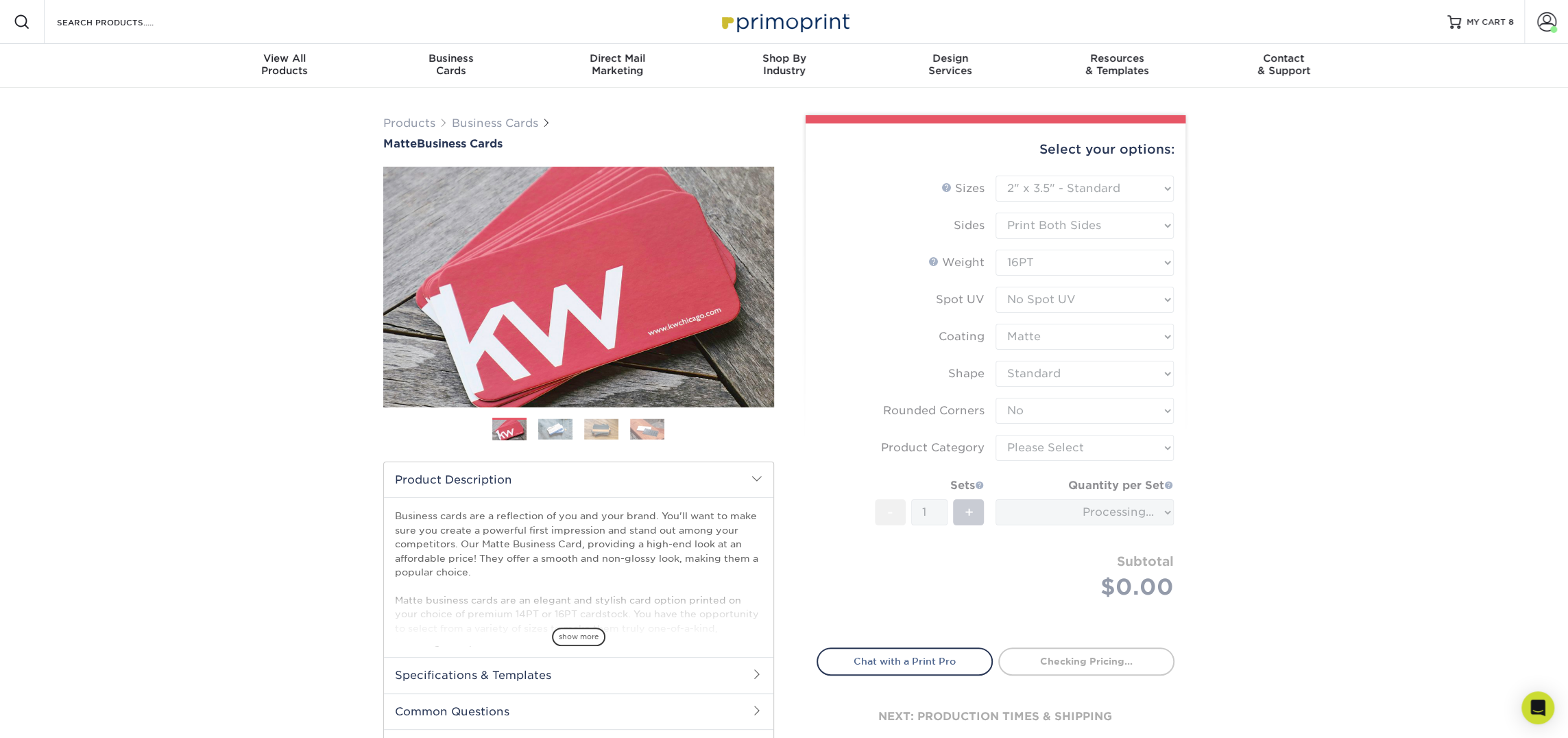
click at [1046, 451] on form "Sizes Help Sizes Please Select 1.5" x 3.5" - Mini 1.75" x 3.5" - Mini 2" x 2" -…" at bounding box center [995, 403] width 358 height 456
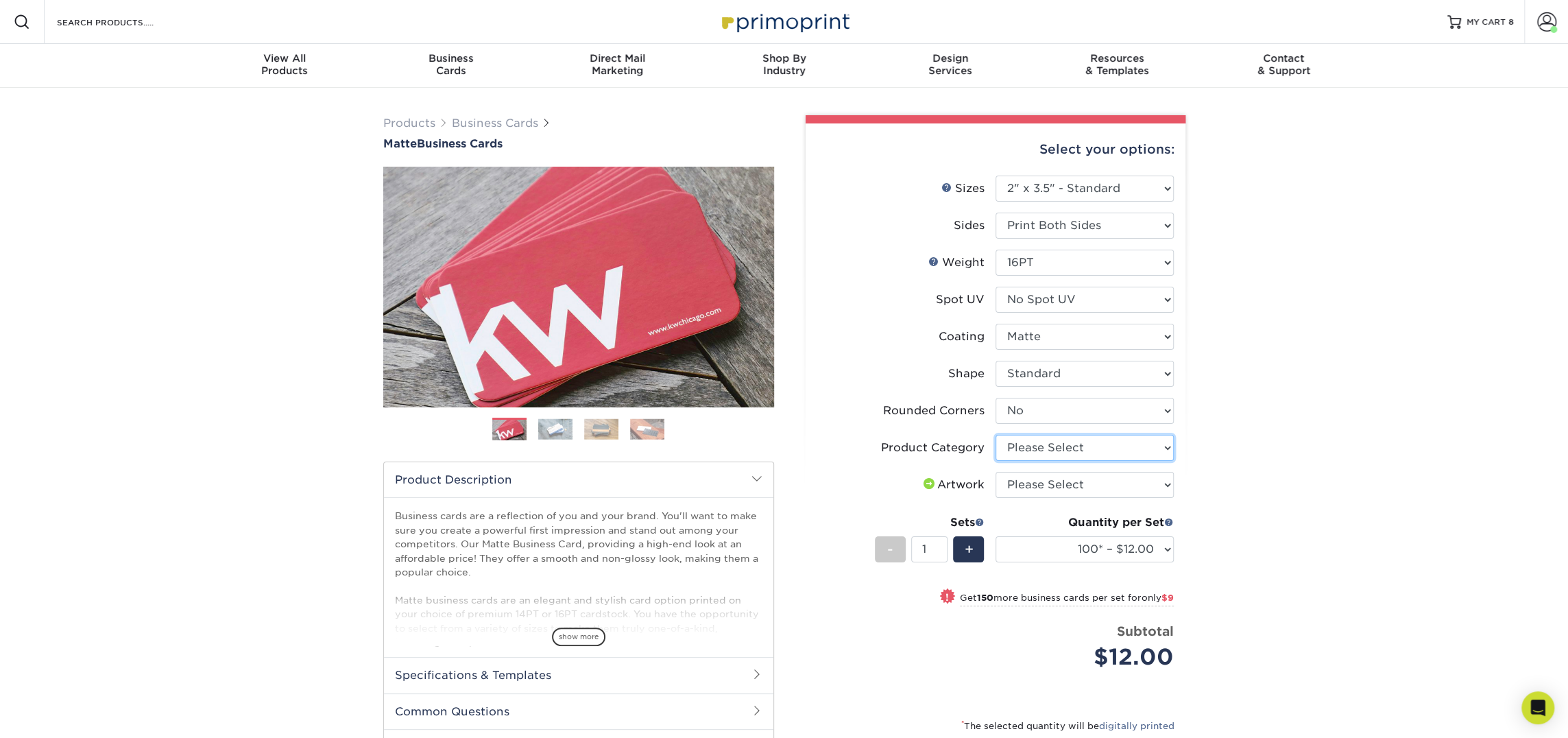
click at [1054, 451] on select "Please Select Business Cards" at bounding box center [1084, 447] width 178 height 26
select select "3b5148f1-0588-4f88-a218-97bcfdce65c1"
click at [995, 434] on select "Please Select Business Cards" at bounding box center [1084, 447] width 178 height 26
click at [1062, 482] on select "Please Select I will upload files I need a design - $100" at bounding box center [1084, 484] width 178 height 26
select select "upload"
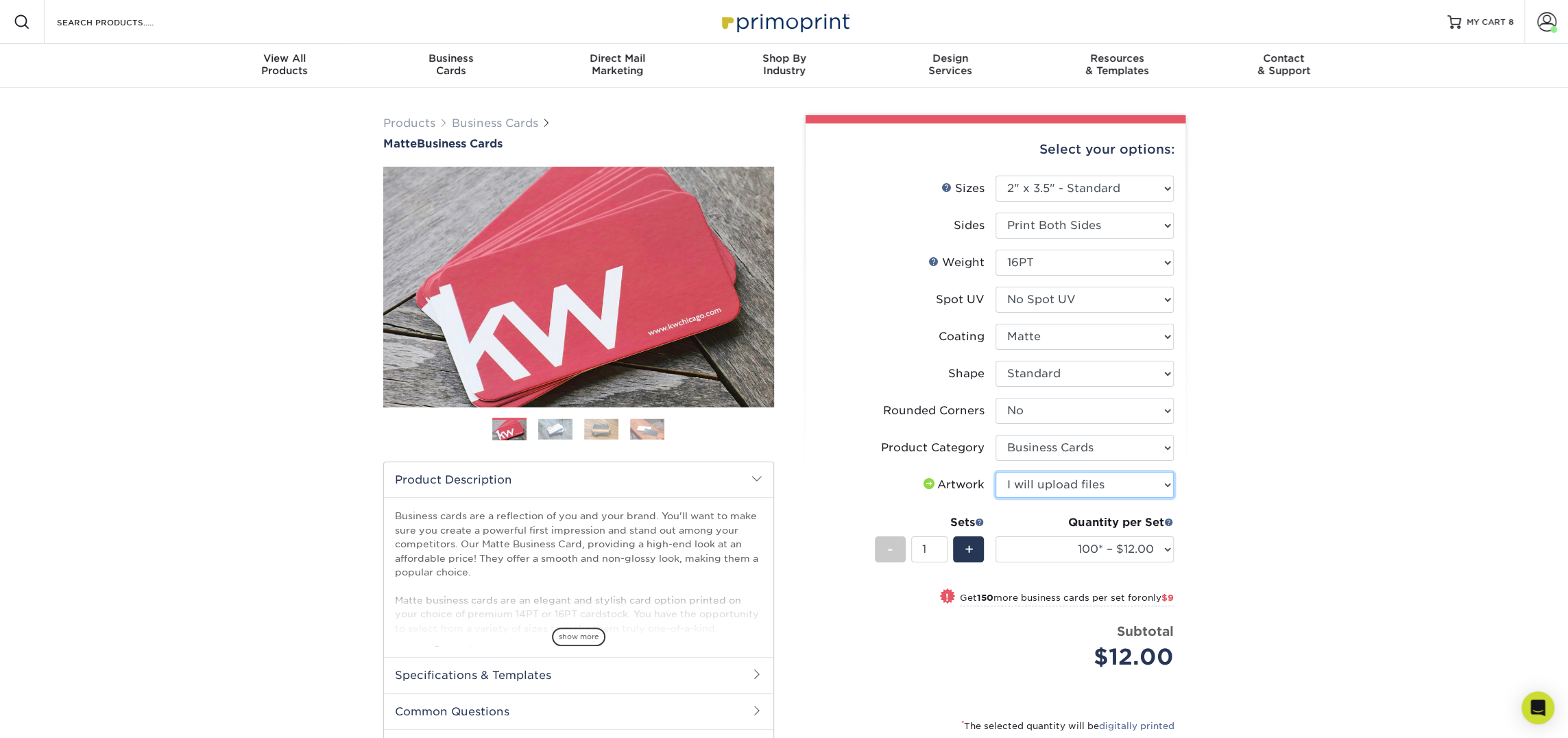
click at [995, 471] on select "Please Select I will upload files I need a design - $100" at bounding box center [1084, 484] width 178 height 26
click at [1067, 557] on select "100* – $12.00 250* – $21.00 500 – $42.00 1000 – $53.00 2500 – $95.00 5000 – $18…" at bounding box center [1084, 549] width 178 height 26
select select "250* – $21.00"
click at [995, 536] on select "100* – $12.00 250* – $21.00 500 – $42.00 1000 – $53.00 2500 – $95.00 5000 – $18…" at bounding box center [1084, 549] width 178 height 26
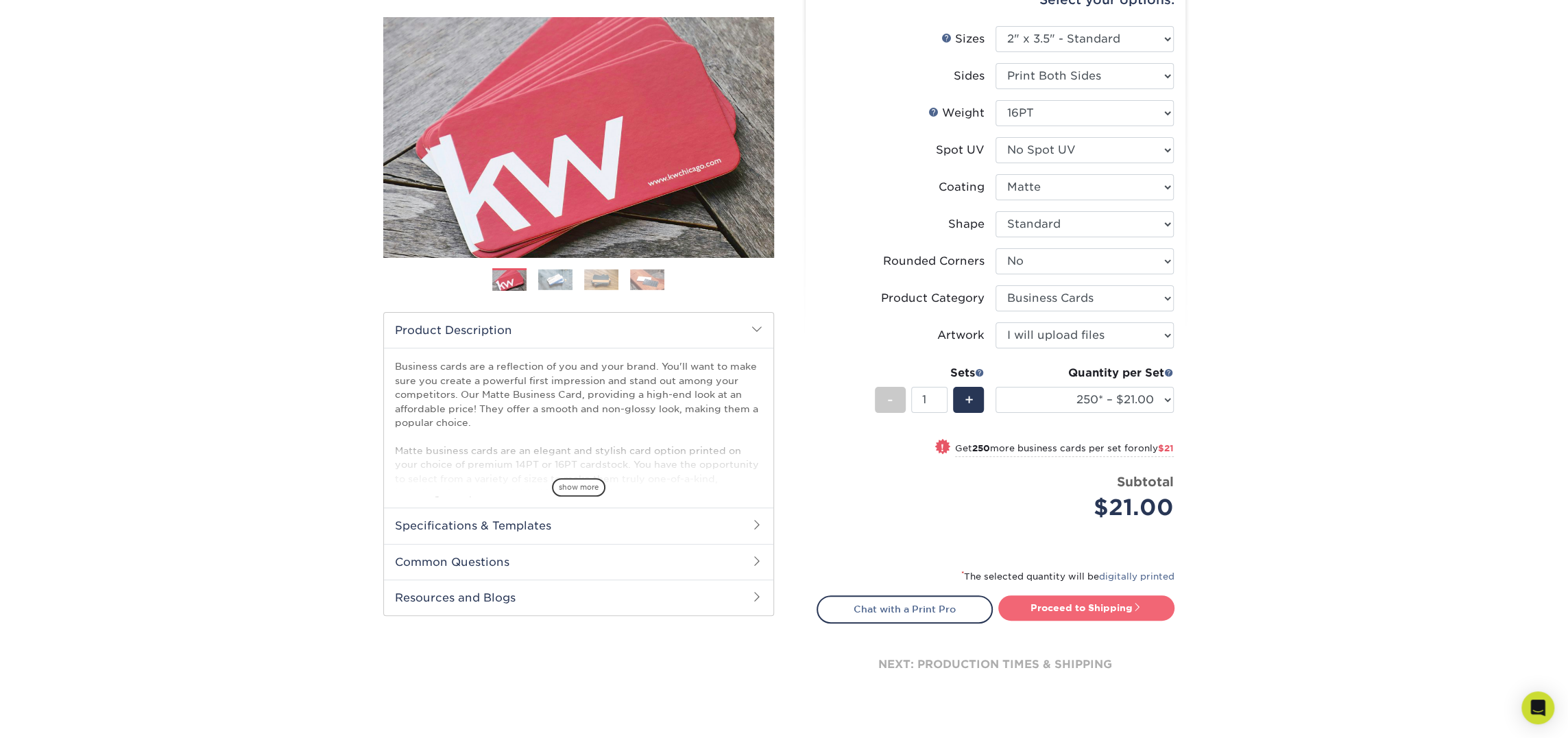
click at [1135, 613] on link "Proceed to Shipping" at bounding box center [1086, 607] width 176 height 24
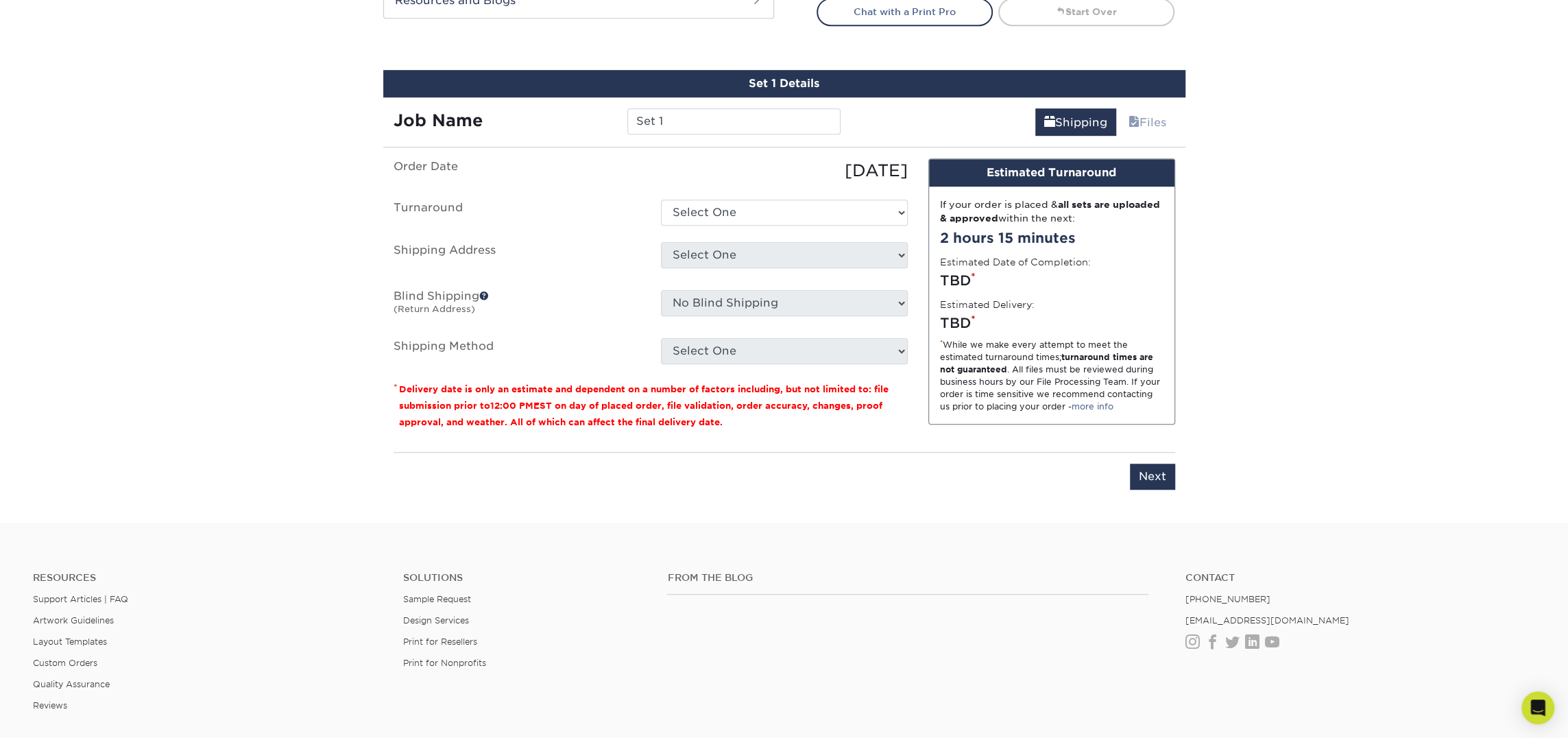
scroll to position [782, 0]
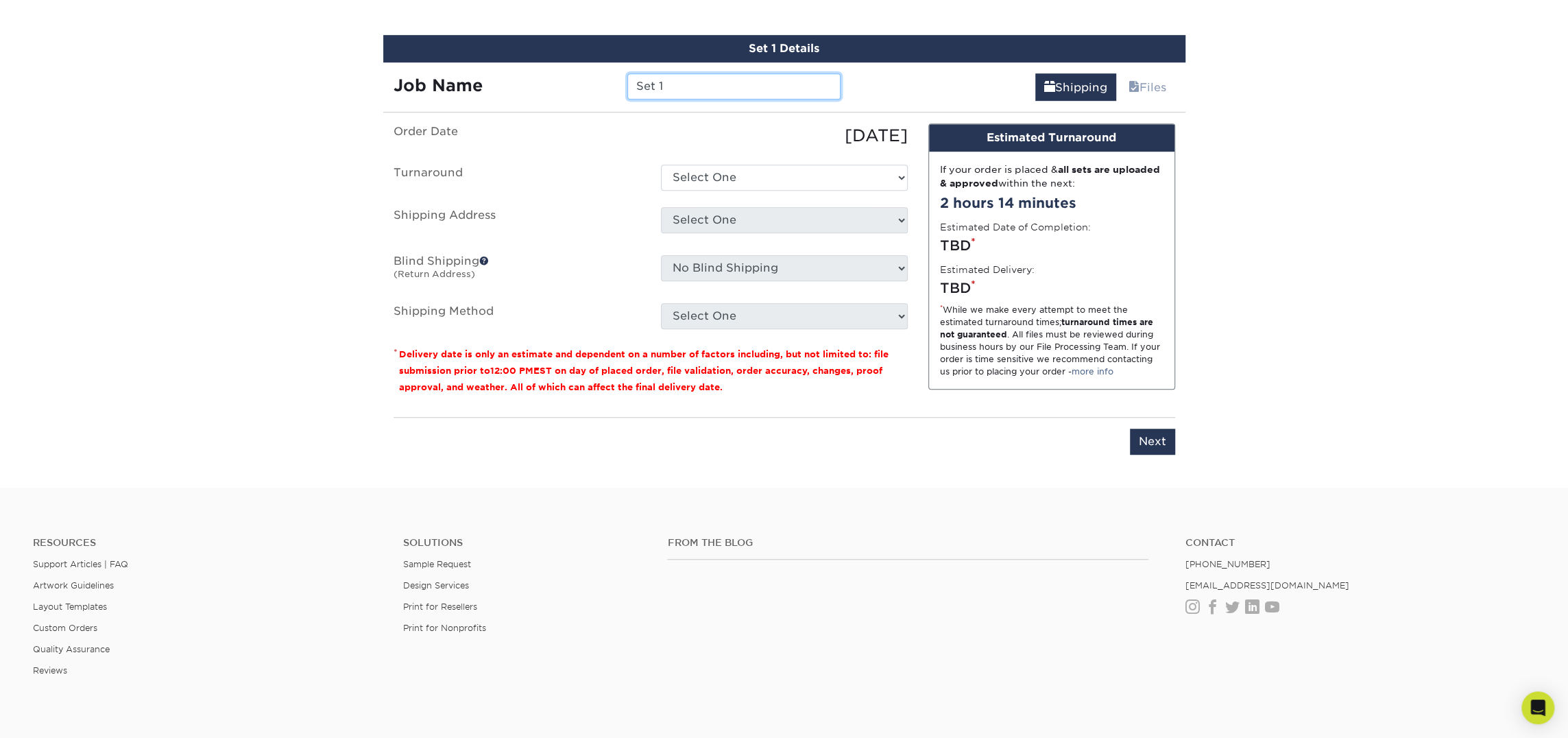
click at [732, 85] on input "Set 1" at bounding box center [734, 86] width 213 height 26
type input "[PERSON_NAME]"
click at [793, 177] on select "Select One 2-4 Business Days 2 Day Next Business Day" at bounding box center [784, 177] width 247 height 26
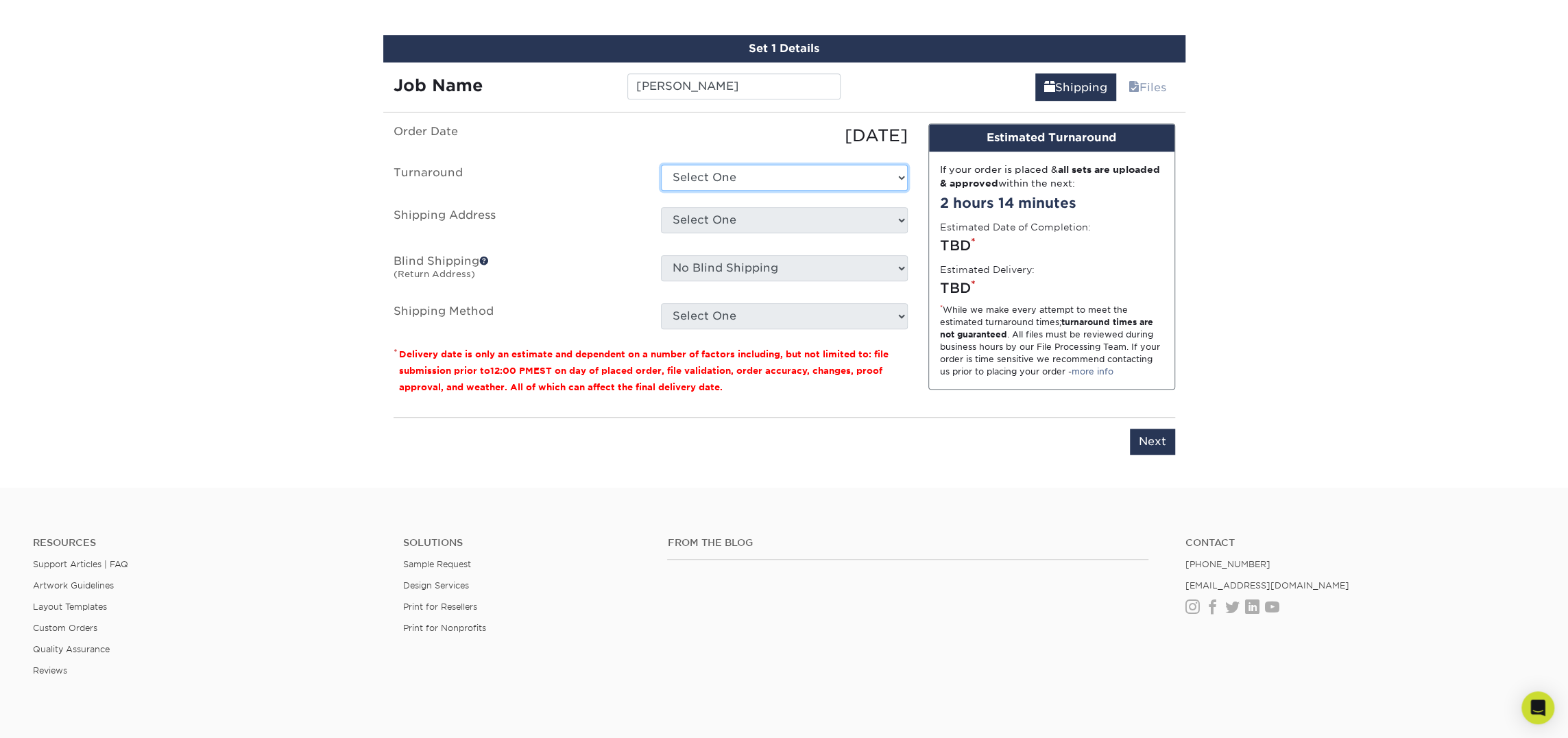
select select "23721297-b68b-4846-ba83-3171e6bd9d78"
click at [661, 165] on select "Select One 2-4 Business Days 2 Day Next Business Day" at bounding box center [784, 177] width 247 height 26
click at [788, 216] on select "Select One Atlanta Office Bingham Farms Byron Center Dawsonville, GA Office Dun…" at bounding box center [784, 220] width 247 height 26
select select "245442"
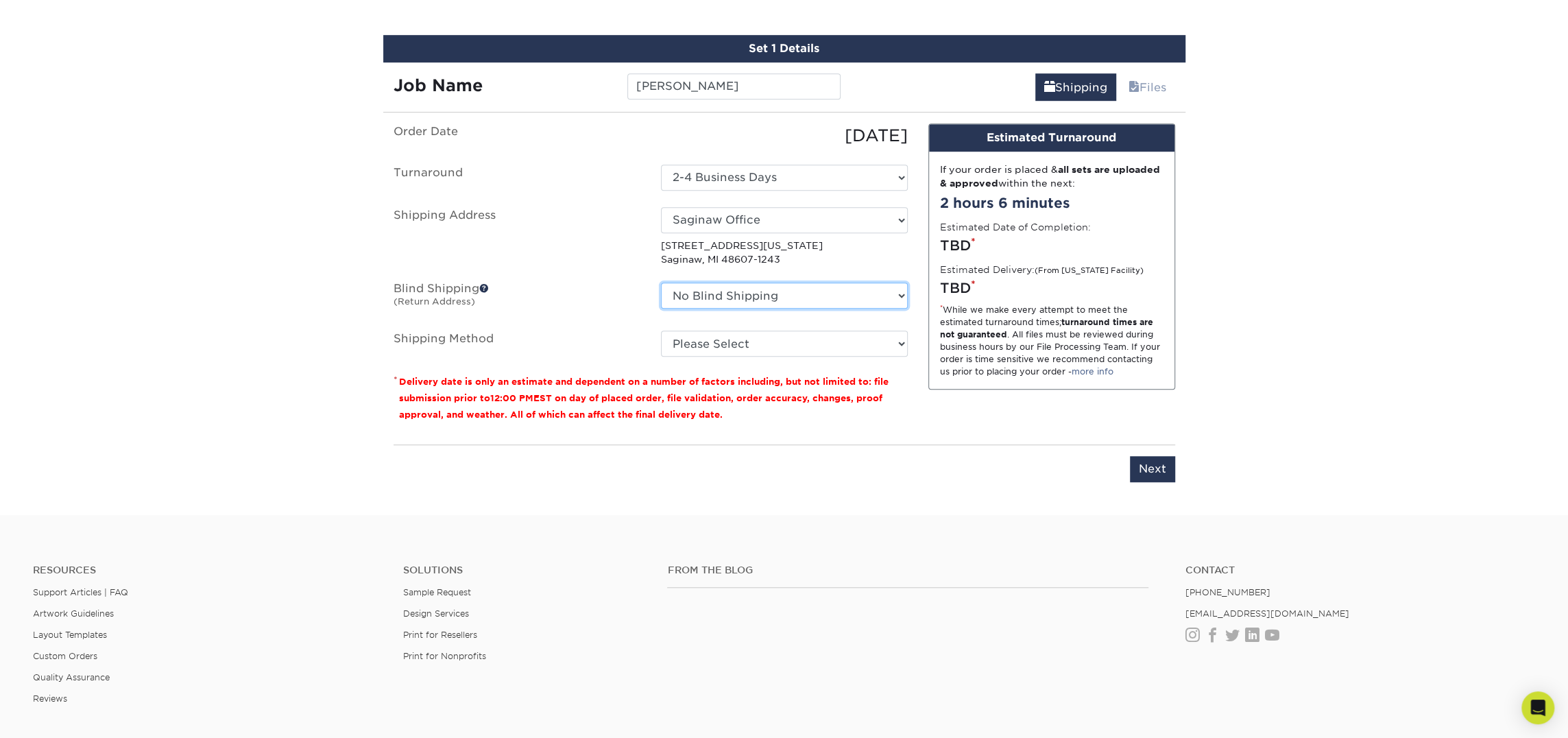
click at [778, 296] on select "No Blind Shipping Atlanta Office Bingham Farms Byron Center Dawsonville, GA Off…" at bounding box center [784, 295] width 247 height 26
click at [661, 282] on select "No Blind Shipping Atlanta Office Bingham Farms Byron Center Dawsonville, GA Off…" at bounding box center [784, 295] width 247 height 26
click at [771, 330] on select "Please Select Ground Shipping (+$7.84) 3 Day Shipping Service (+$18.69) 2 Day A…" at bounding box center [784, 343] width 247 height 26
select select "03"
click at [661, 330] on select "Please Select Ground Shipping (+$7.84) 3 Day Shipping Service (+$18.69) 2 Day A…" at bounding box center [784, 343] width 247 height 26
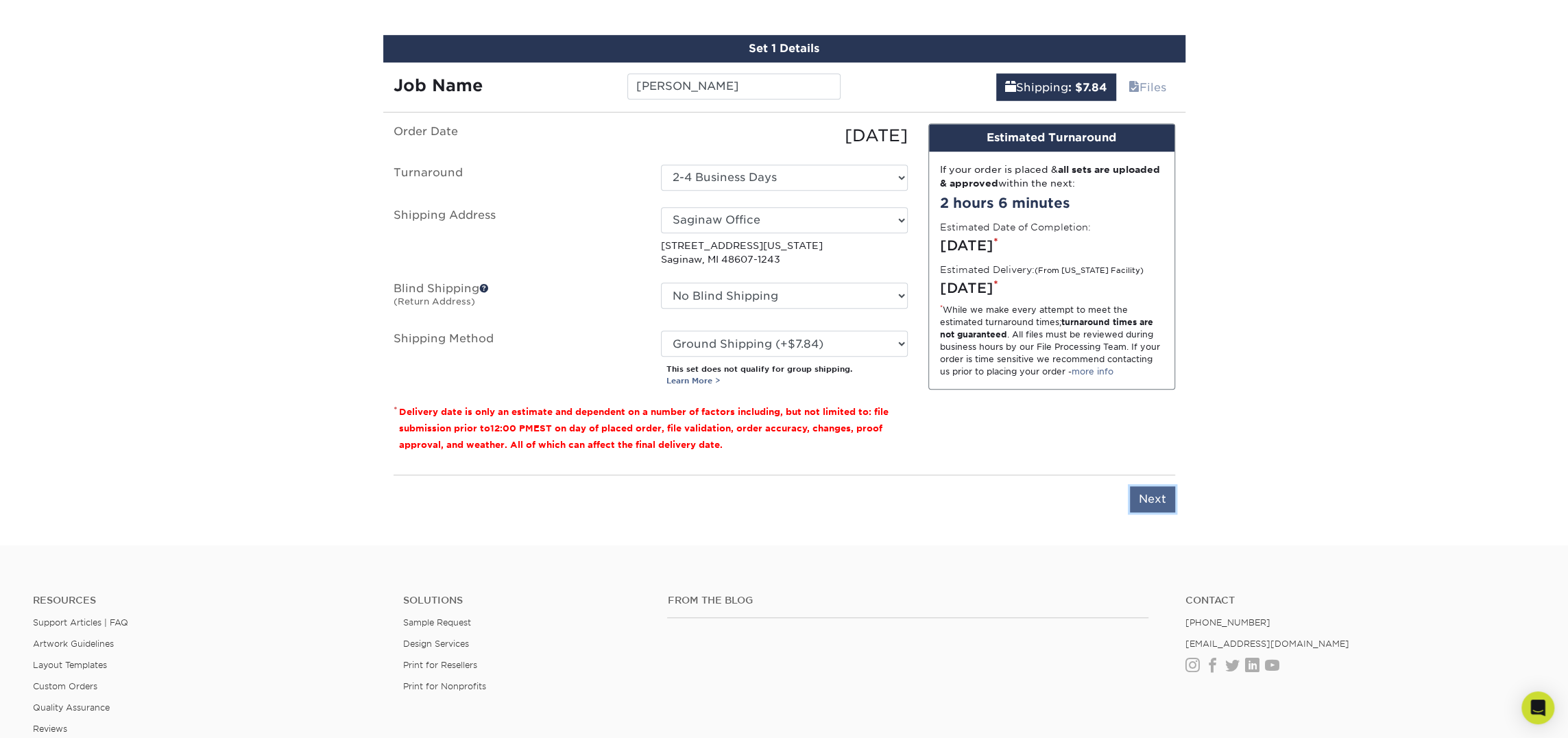
click at [1160, 499] on input "Next" at bounding box center [1153, 499] width 45 height 26
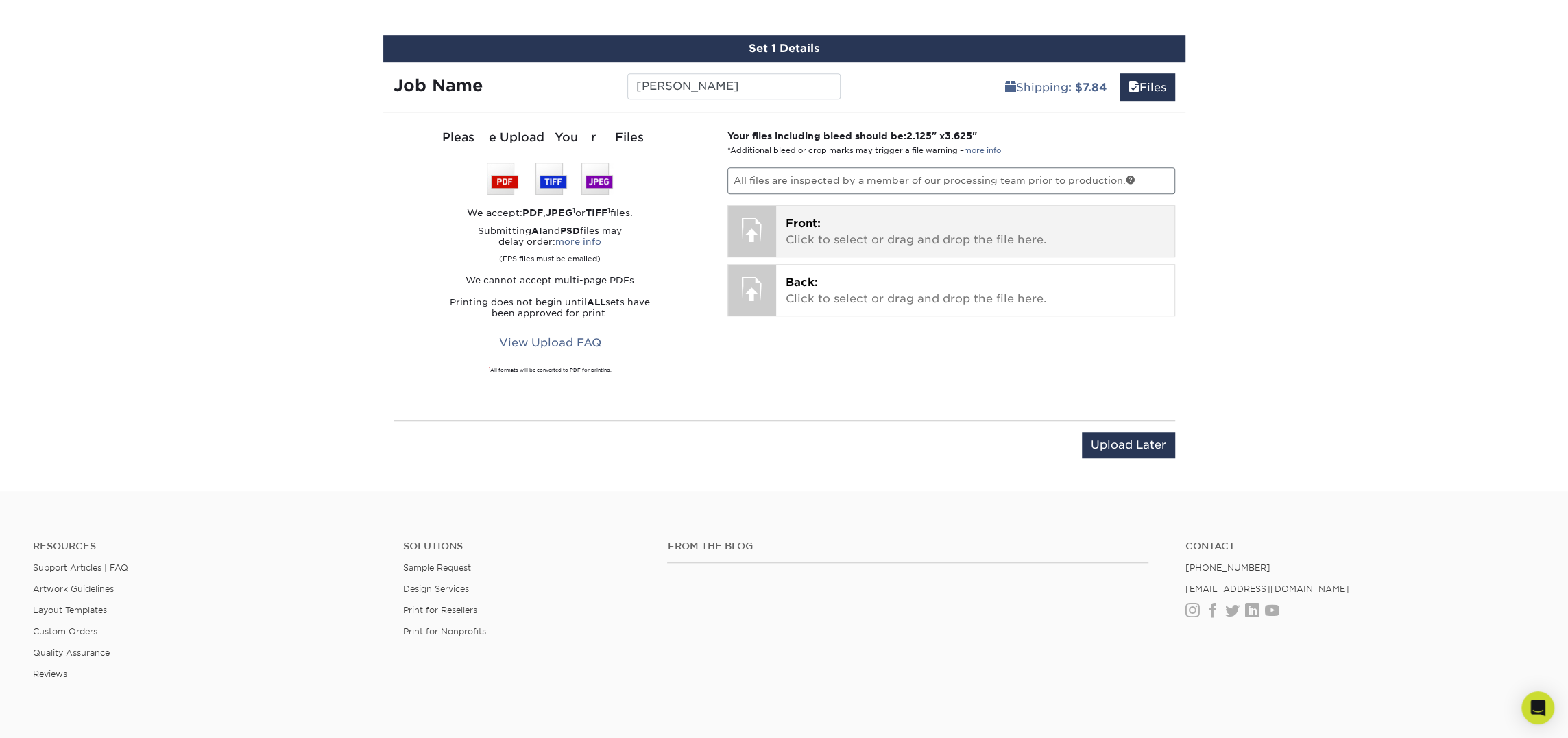
click at [895, 220] on p "Front: Click to select or drag and drop the file here." at bounding box center [975, 232] width 379 height 33
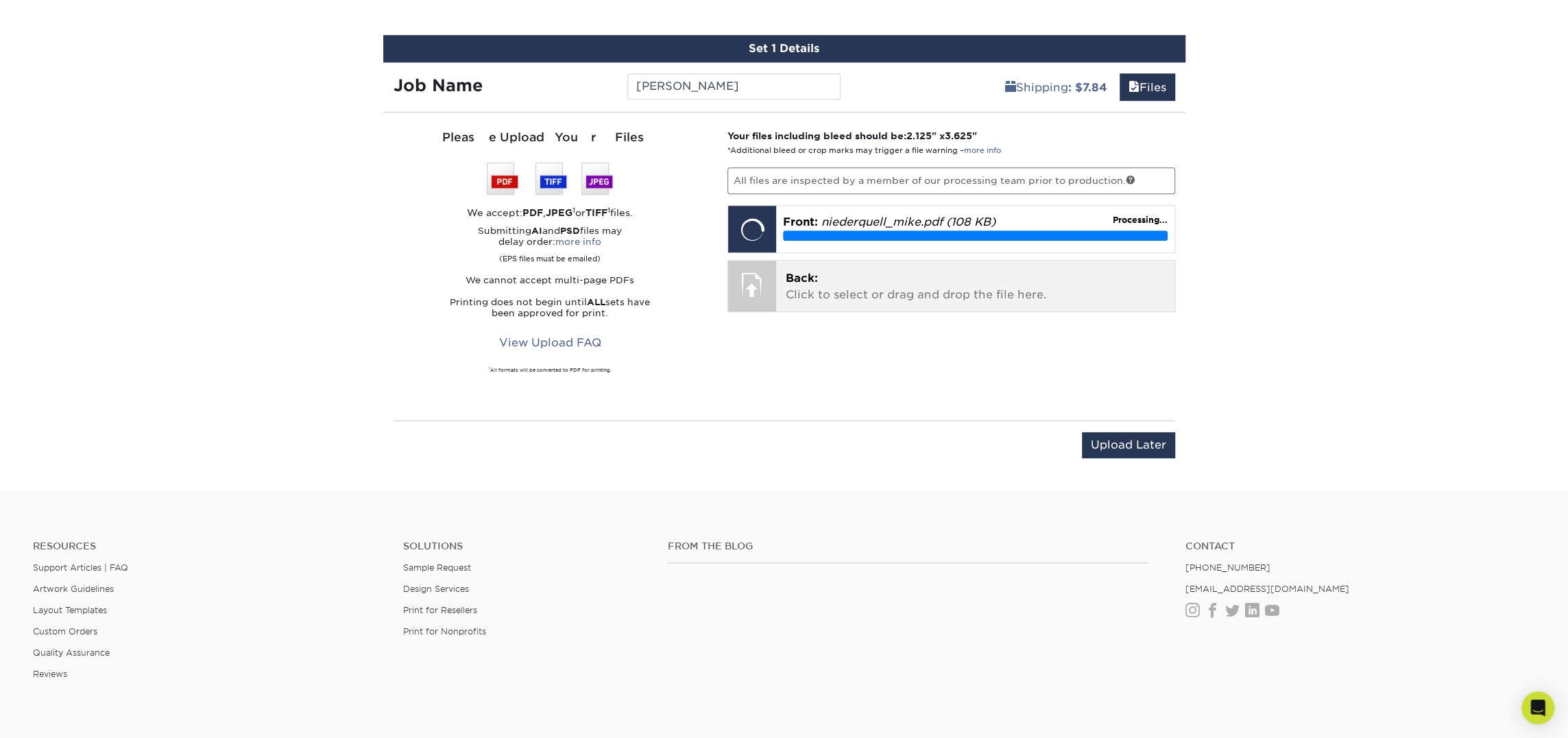
click at [872, 291] on p "Back: Click to select or drag and drop the file here." at bounding box center [975, 286] width 379 height 33
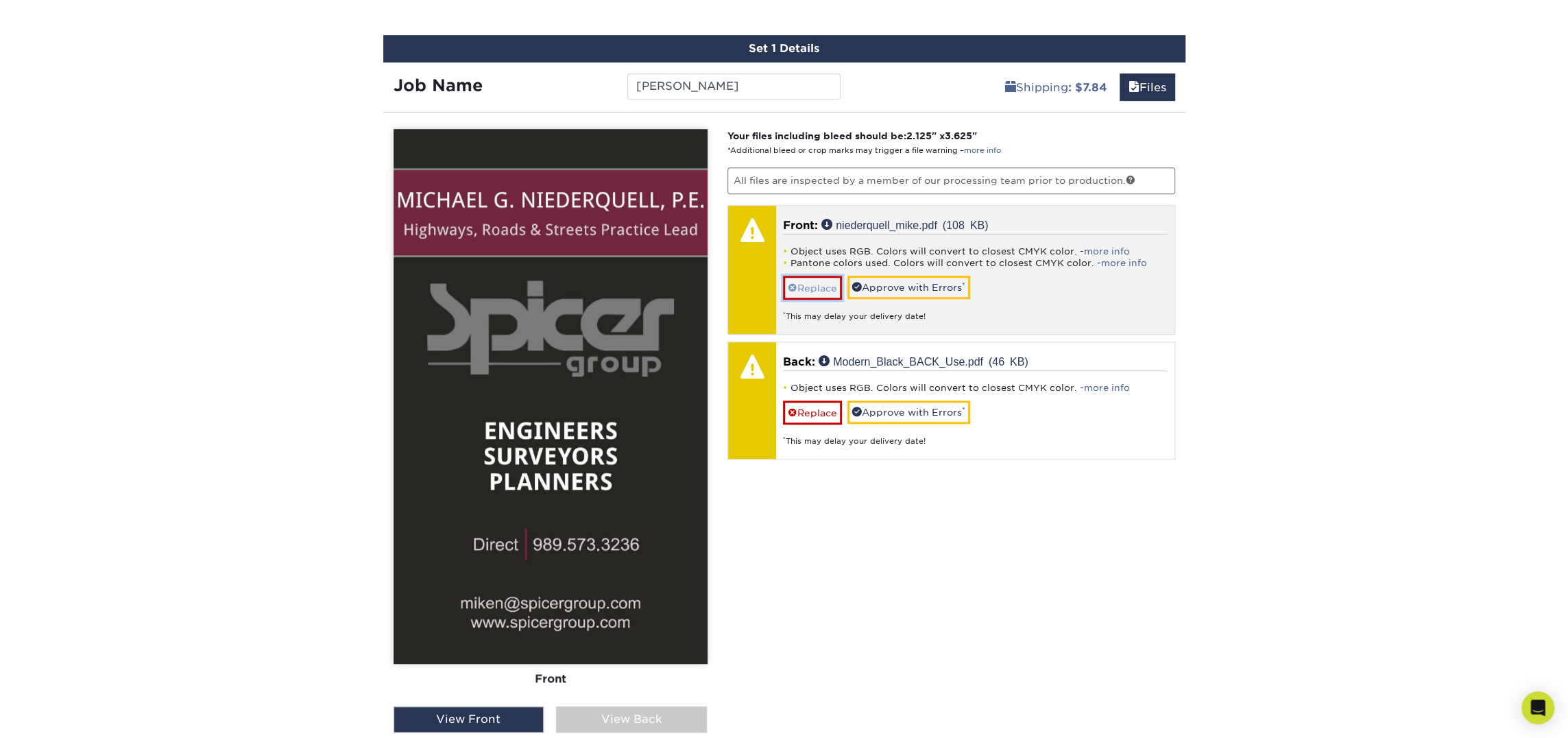
click at [831, 290] on link "Replace" at bounding box center [812, 287] width 59 height 24
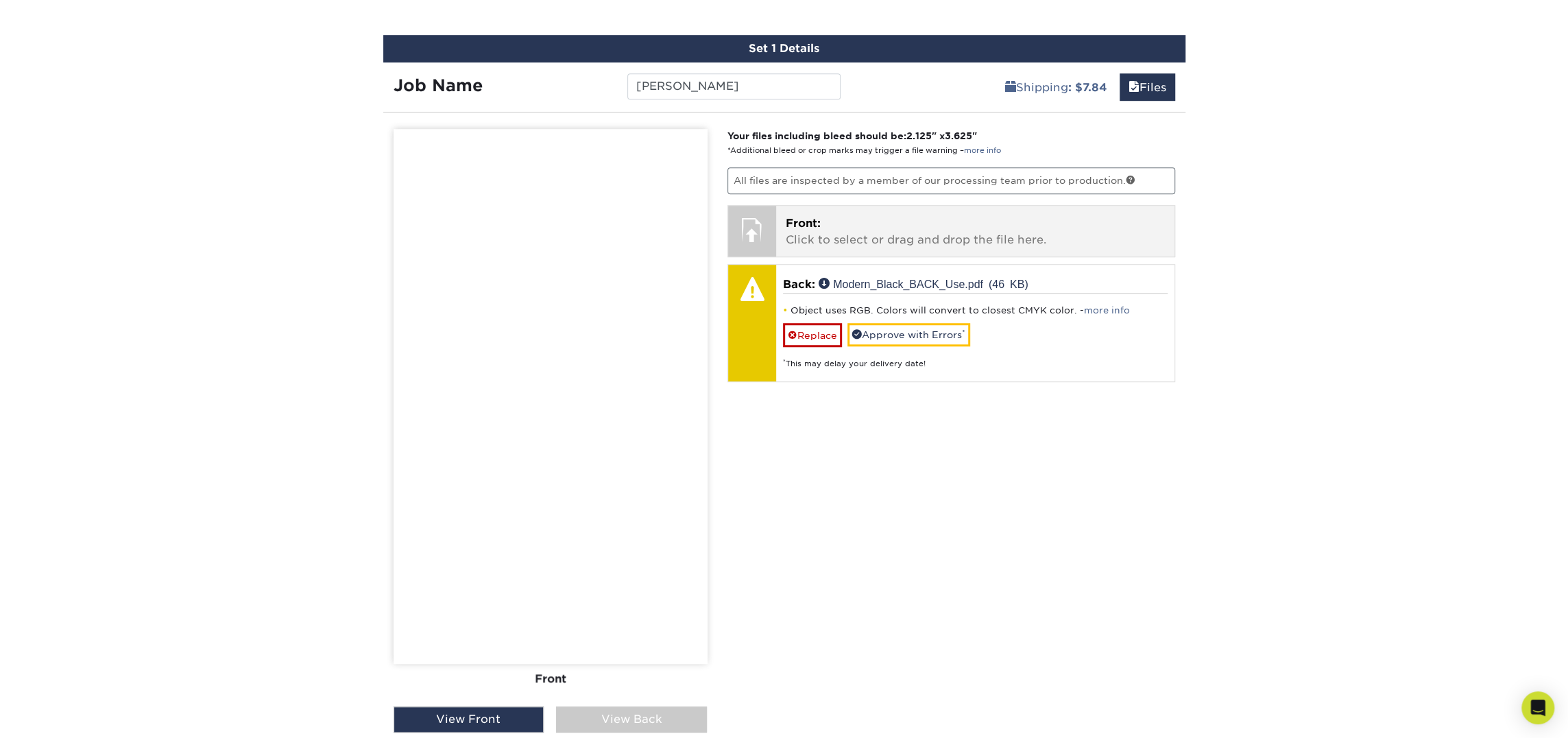
click at [860, 237] on p "Front: Click to select or drag and drop the file here." at bounding box center [975, 232] width 379 height 33
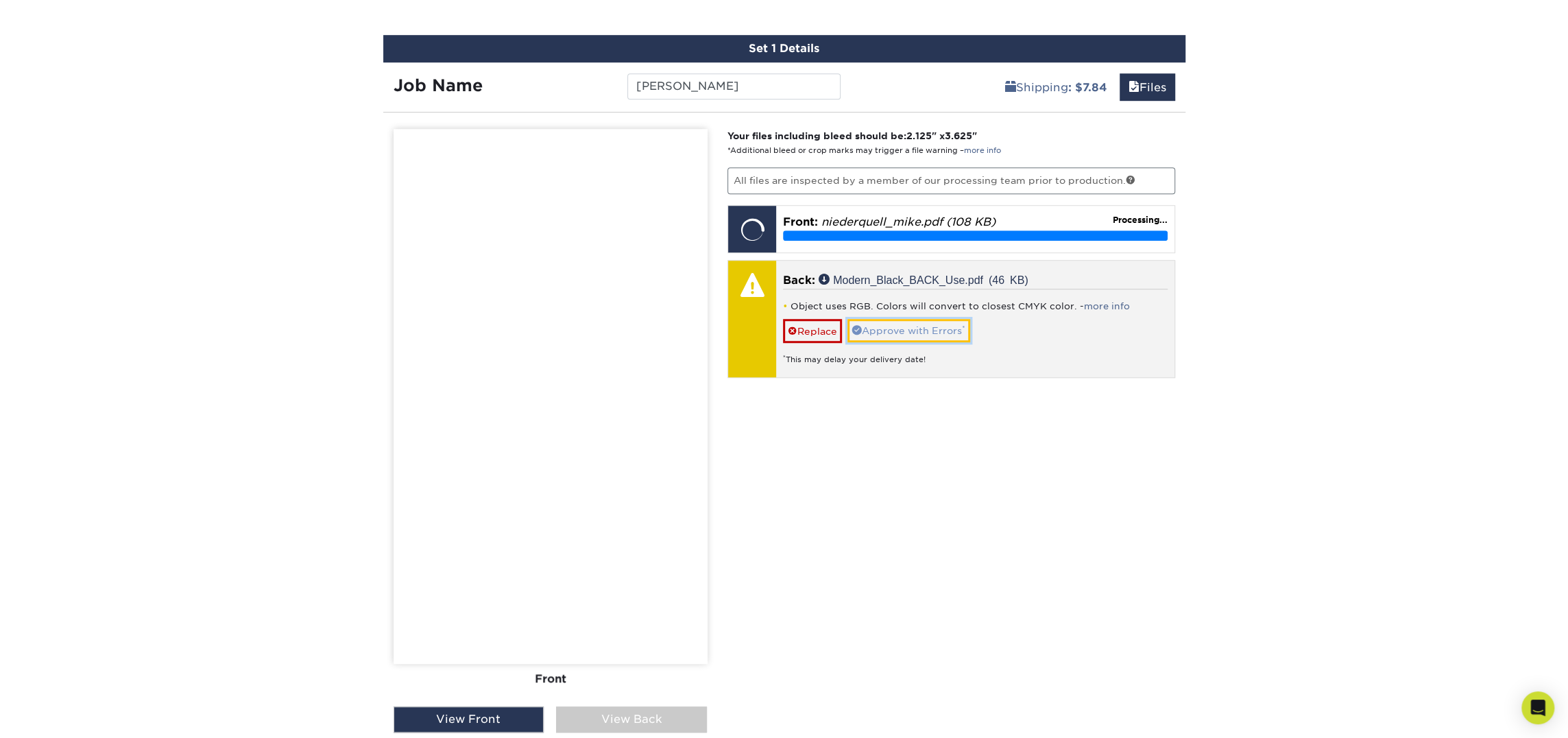
click at [934, 323] on link "Approve with Errors *" at bounding box center [909, 331] width 122 height 24
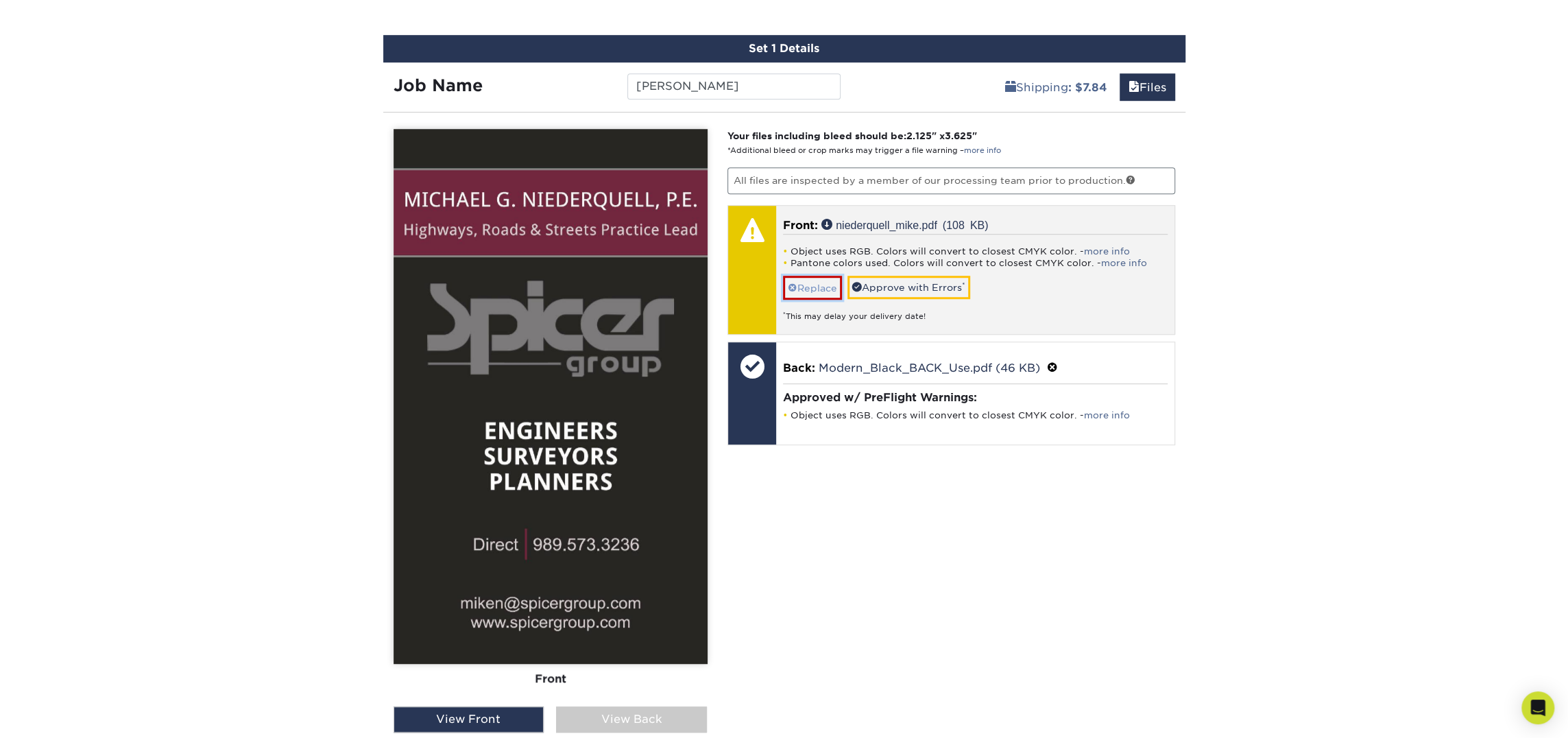
click at [818, 280] on link "Replace" at bounding box center [812, 287] width 59 height 24
click at [904, 289] on link "Approve with Errors *" at bounding box center [909, 287] width 122 height 24
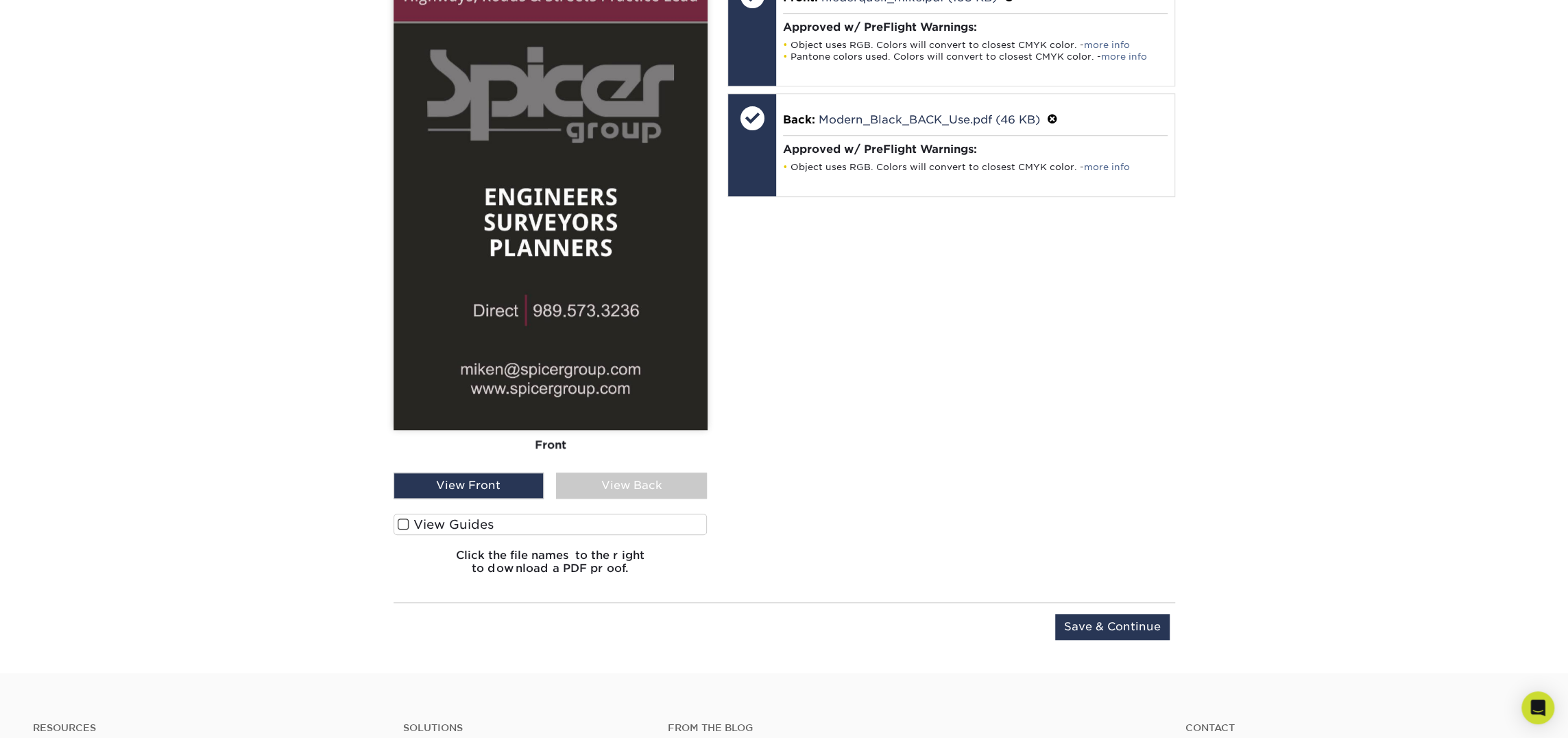
scroll to position [1024, 0]
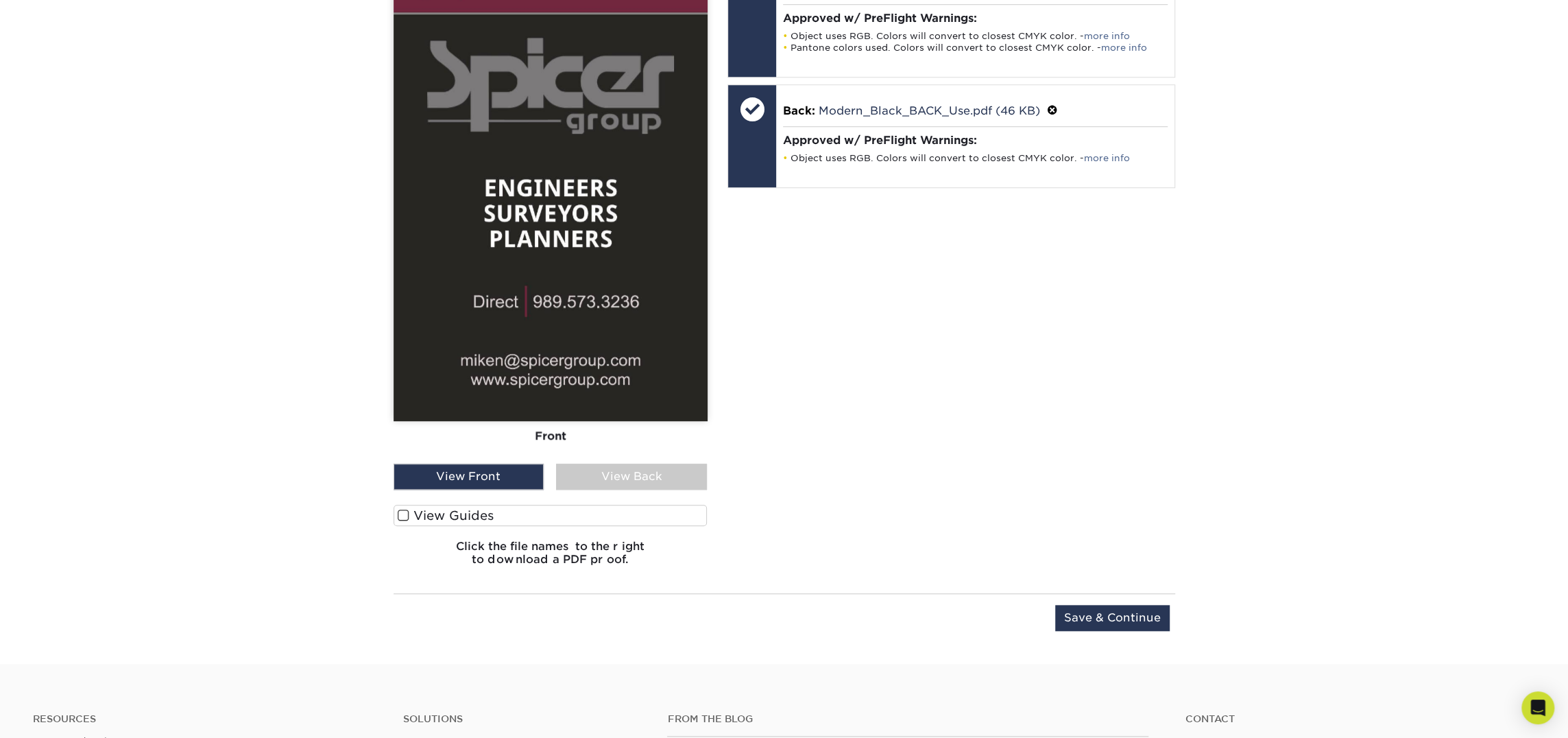
click at [654, 495] on div "Front Back View Front View Back Front" at bounding box center [551, 231] width 314 height 691
click at [671, 459] on div "Front Back" at bounding box center [551, 175] width 314 height 577
click at [668, 478] on div "View Back" at bounding box center [631, 476] width 151 height 26
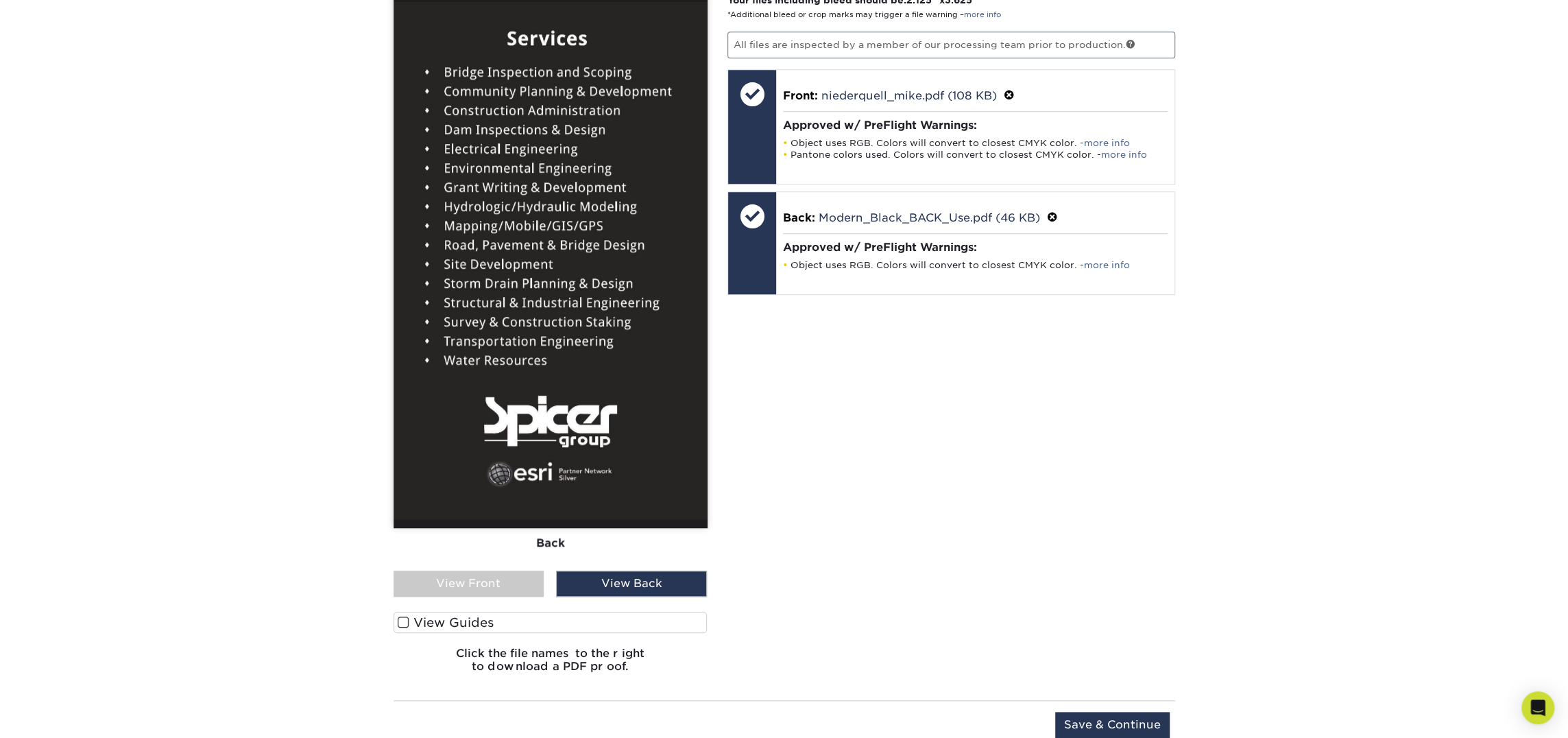
scroll to position [917, 0]
click at [1125, 717] on input "Save & Continue" at bounding box center [1112, 725] width 115 height 26
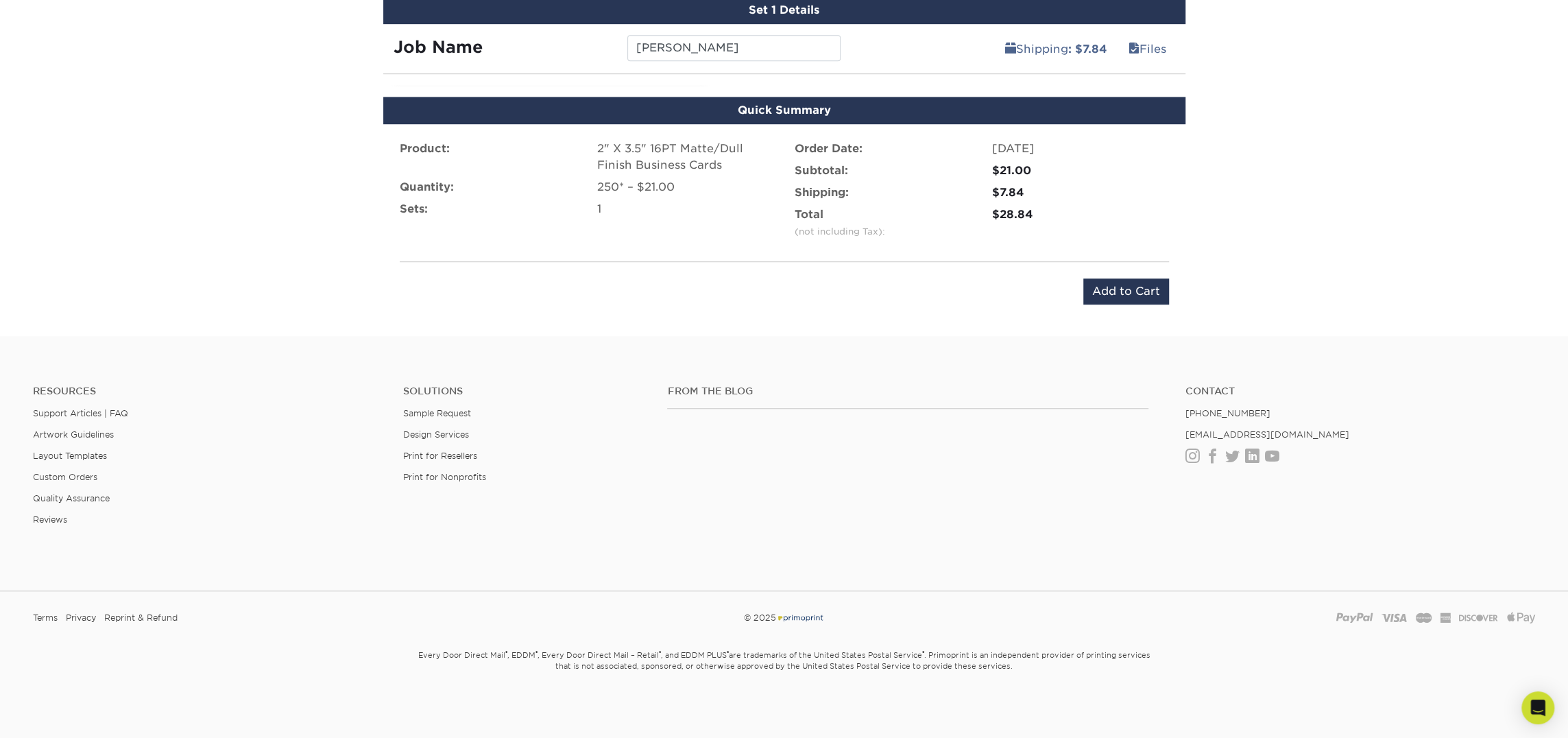
scroll to position [806, 0]
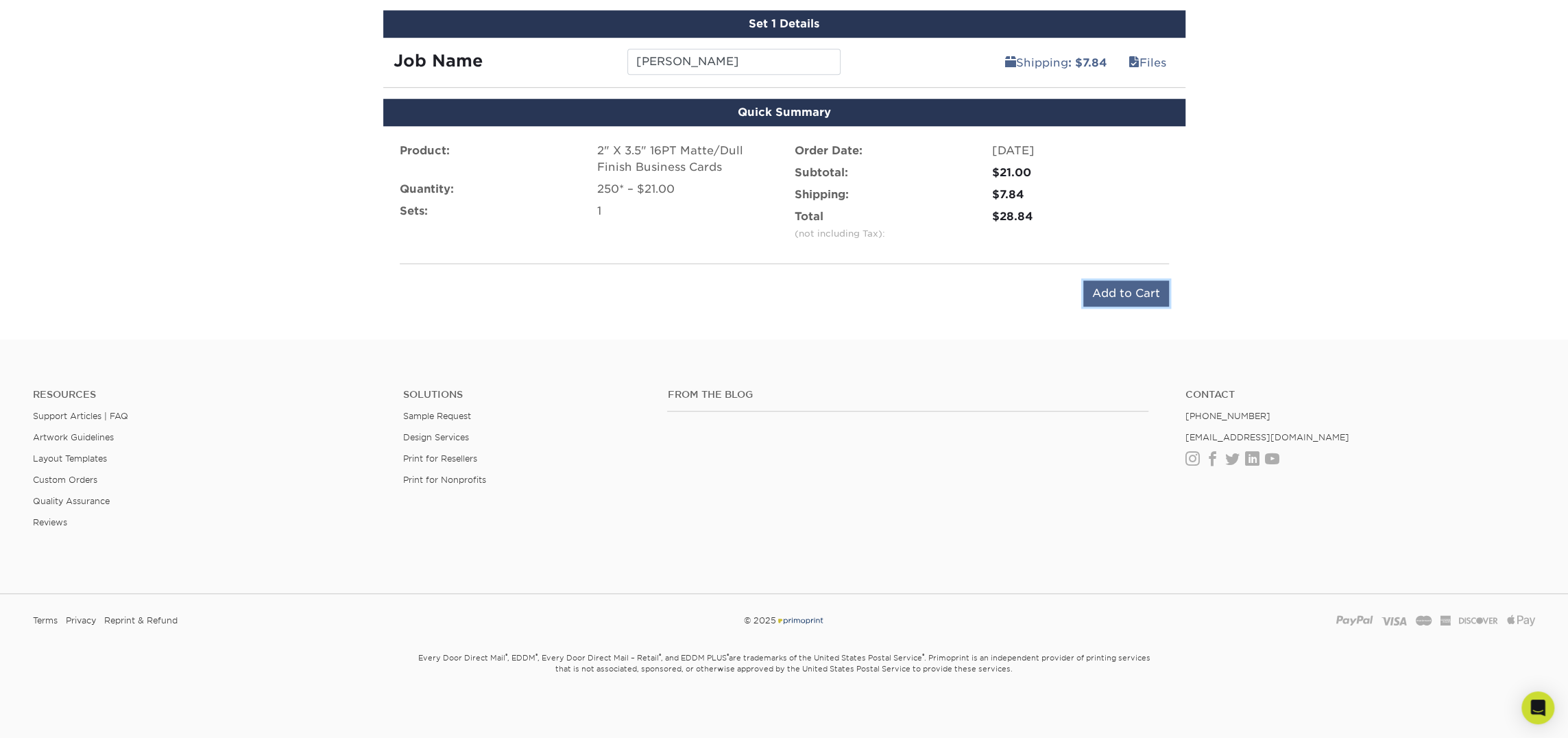
click at [1111, 288] on input "Add to Cart" at bounding box center [1126, 293] width 85 height 26
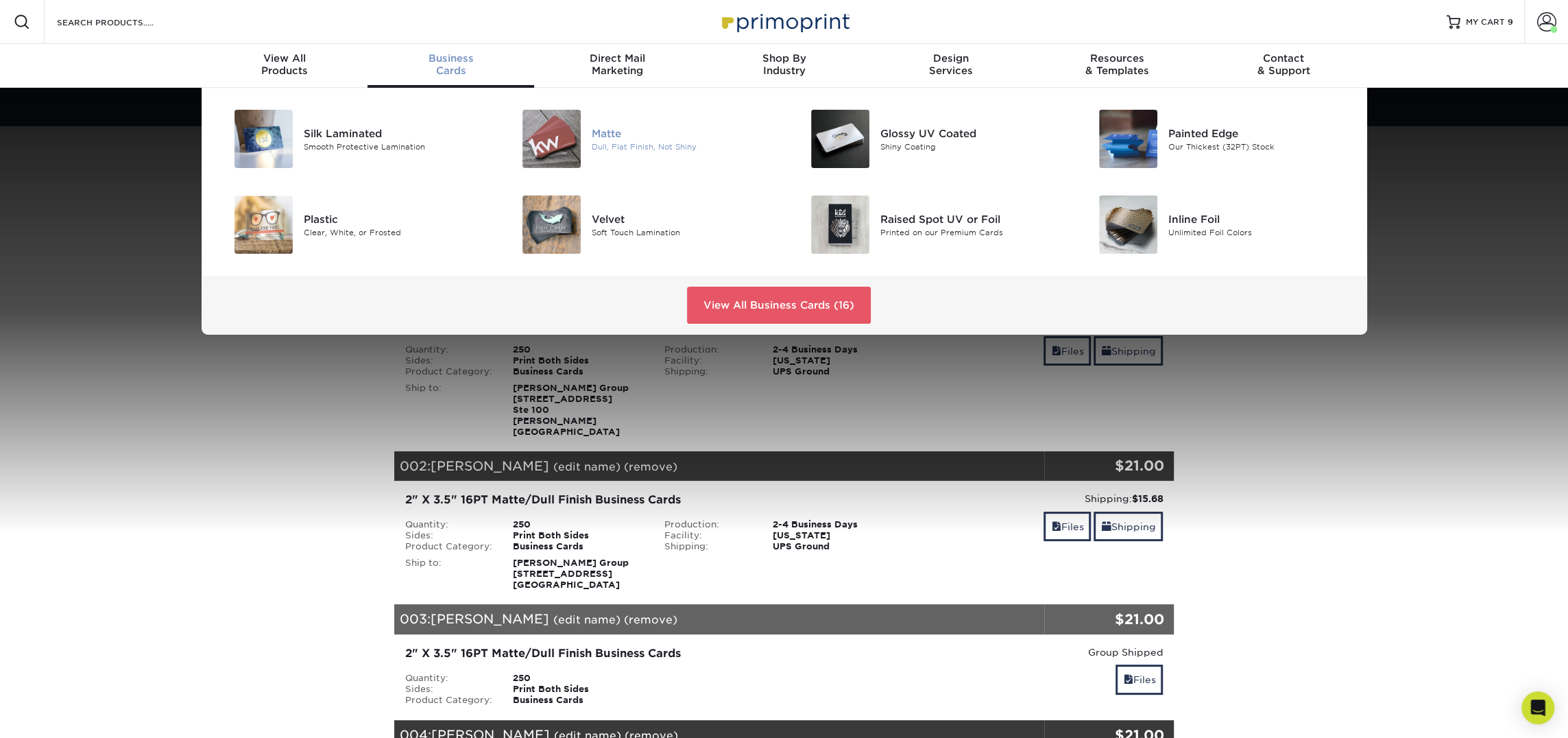
click at [558, 141] on img at bounding box center [551, 139] width 58 height 58
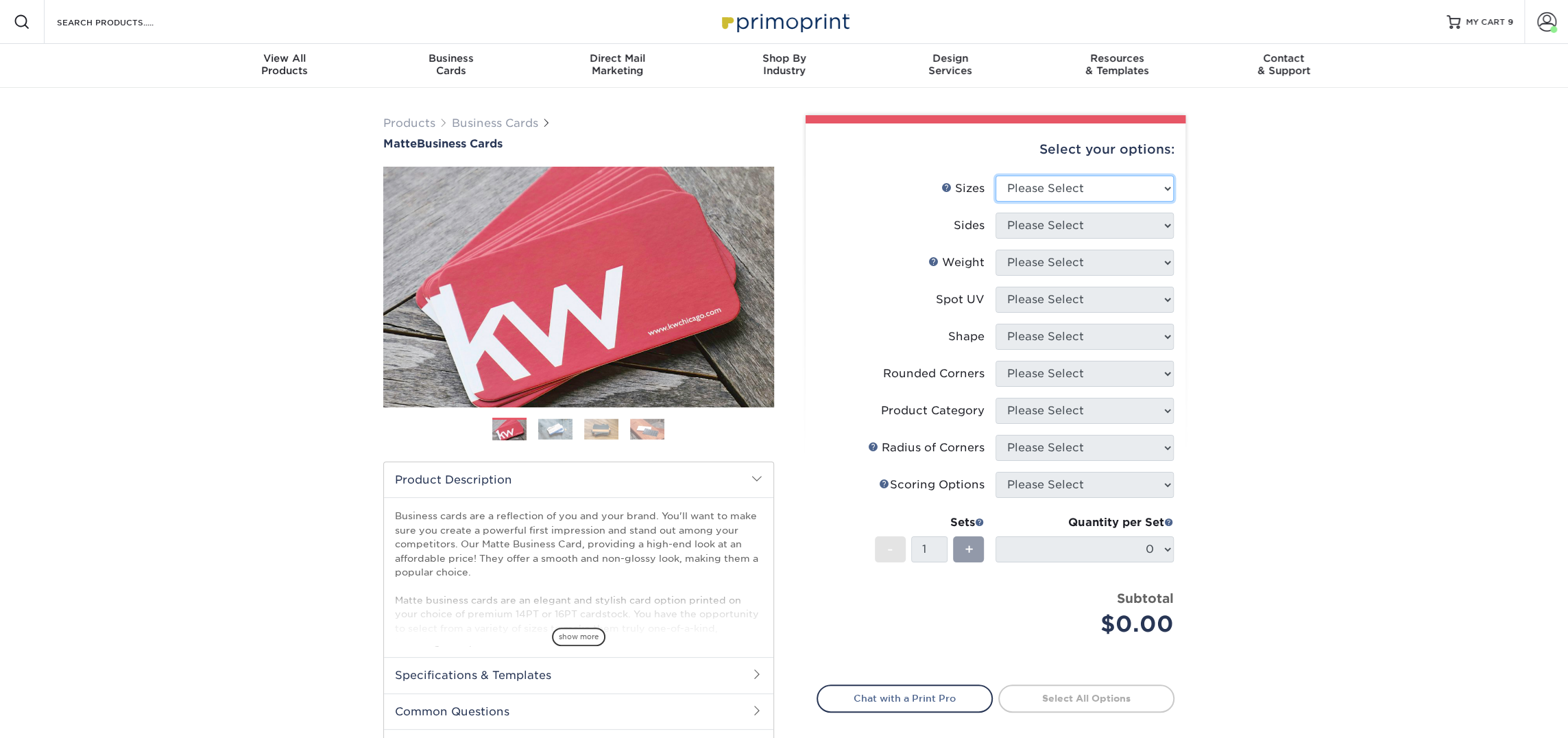
click at [1020, 188] on select "Please Select 1.5" x 3.5" - Mini 1.75" x 3.5" - Mini 2" x 2" - Square 2" x 3" -…" at bounding box center [1084, 188] width 178 height 26
select select "2.00x3.50"
click at [995, 176] on select "Please Select 1.5" x 3.5" - Mini 1.75" x 3.5" - Mini 2" x 2" - Square 2" x 3" -…" at bounding box center [1084, 188] width 178 height 26
click at [1079, 226] on select "Please Select Print Both Sides Print Front Only" at bounding box center [1084, 225] width 178 height 26
select select "13abbda7-1d64-4f25-8bb2-c179b224825d"
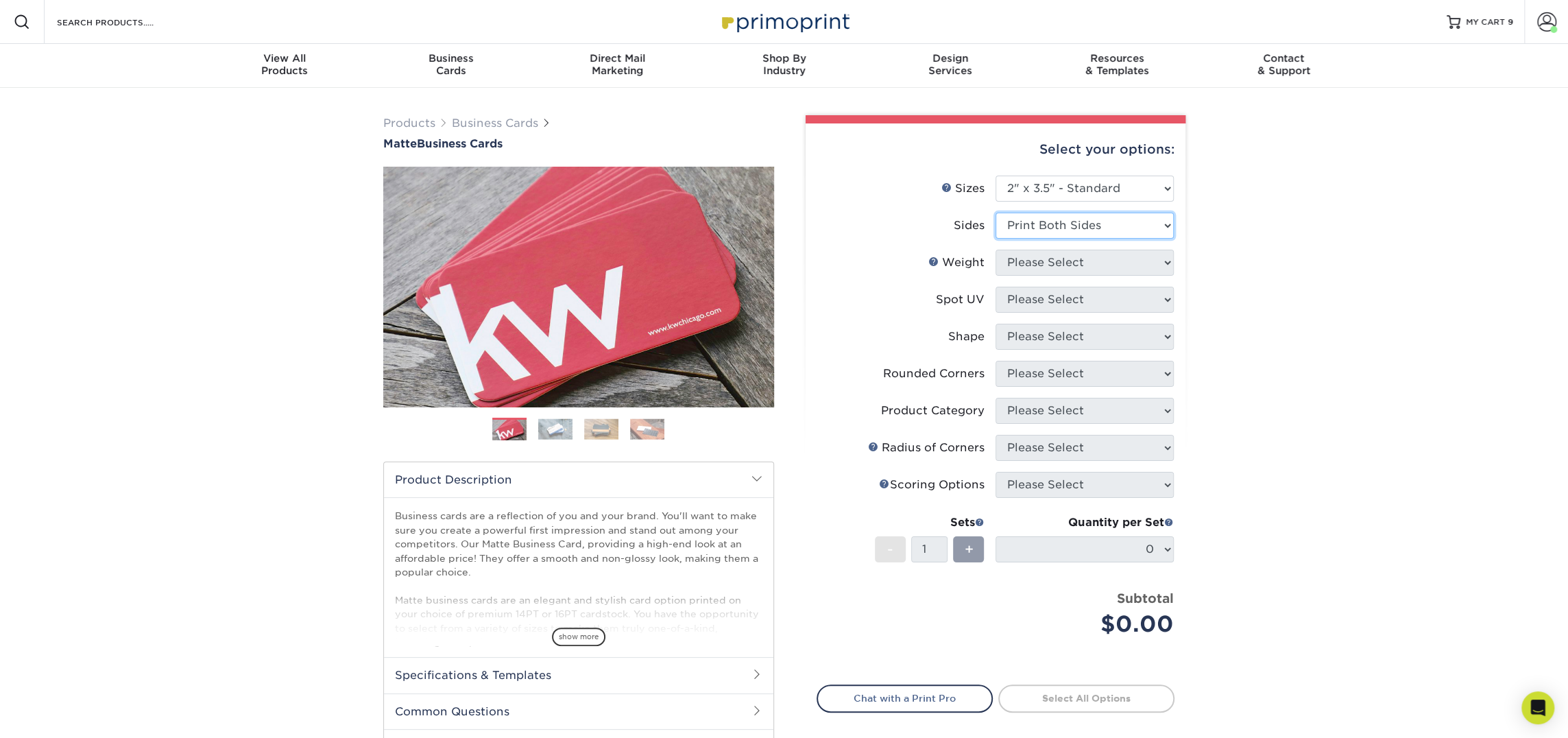
click at [995, 213] on select "Please Select Print Both Sides Print Front Only" at bounding box center [1084, 225] width 178 height 26
click at [1072, 260] on select "Please Select" at bounding box center [1084, 262] width 178 height 26
select select "16PT"
click at [995, 249] on select "Please Select 16PT 14PT" at bounding box center [1084, 262] width 178 height 26
click at [1068, 305] on select "Please Select No Spot UV Front and Back (Both Sides) Front Only Back Only" at bounding box center [1084, 299] width 178 height 26
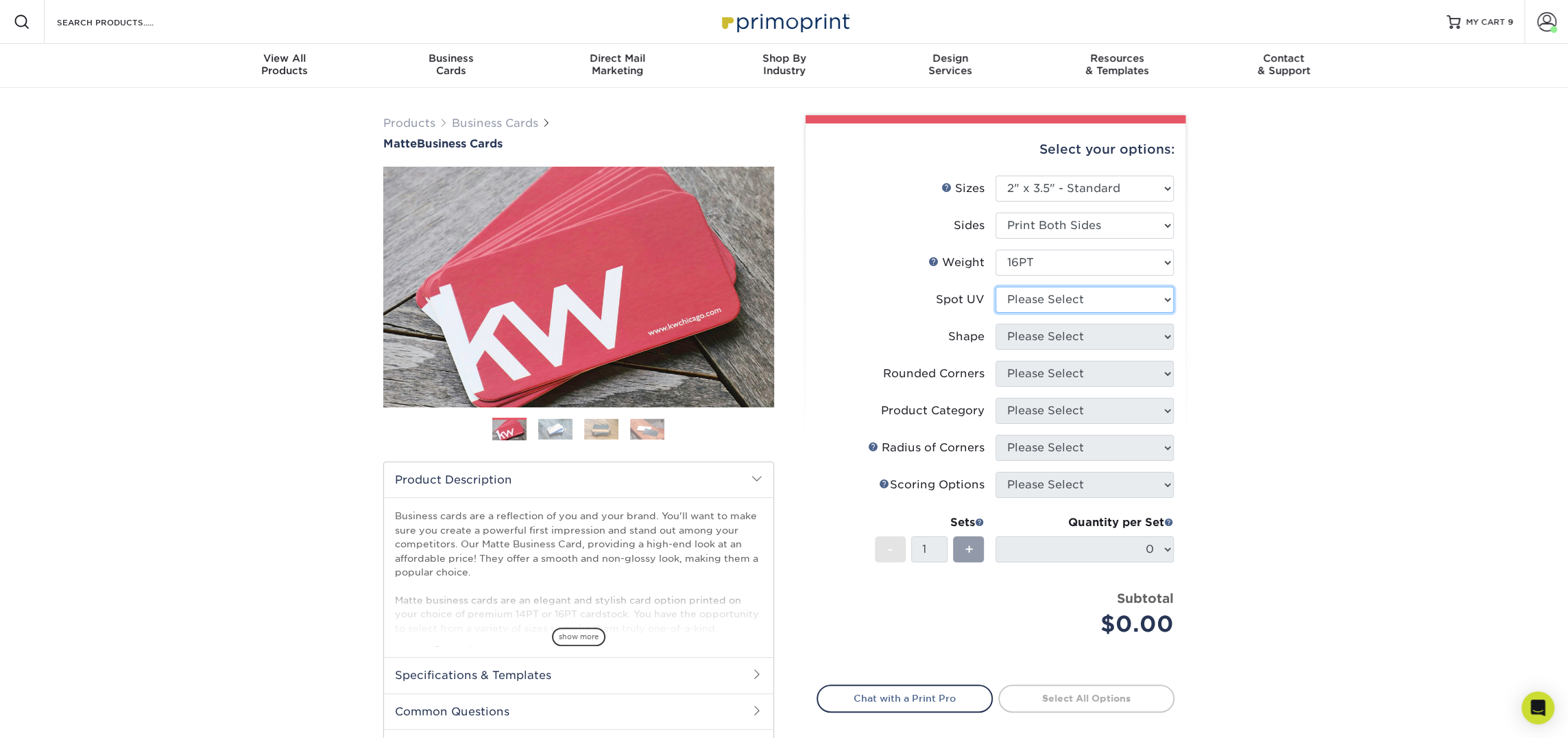
select select "3"
click at [995, 286] on select "Please Select No Spot UV Front and Back (Both Sides) Front Only Back Only" at bounding box center [1084, 299] width 178 height 26
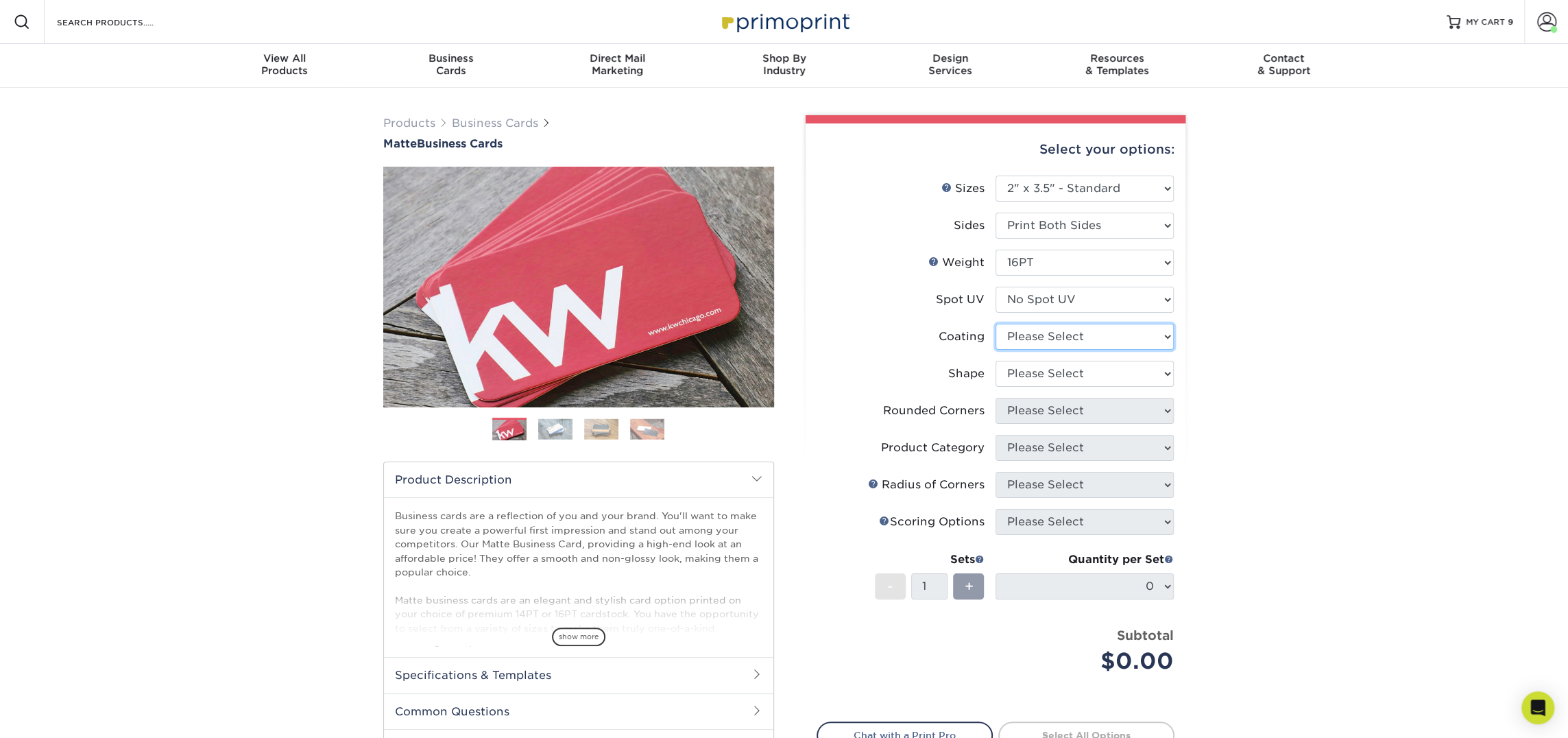
click at [1066, 340] on select at bounding box center [1084, 336] width 178 height 26
select select "121bb7b5-3b4d-429f-bd8d-bbf80e953313"
click at [995, 324] on select at bounding box center [1084, 336] width 178 height 26
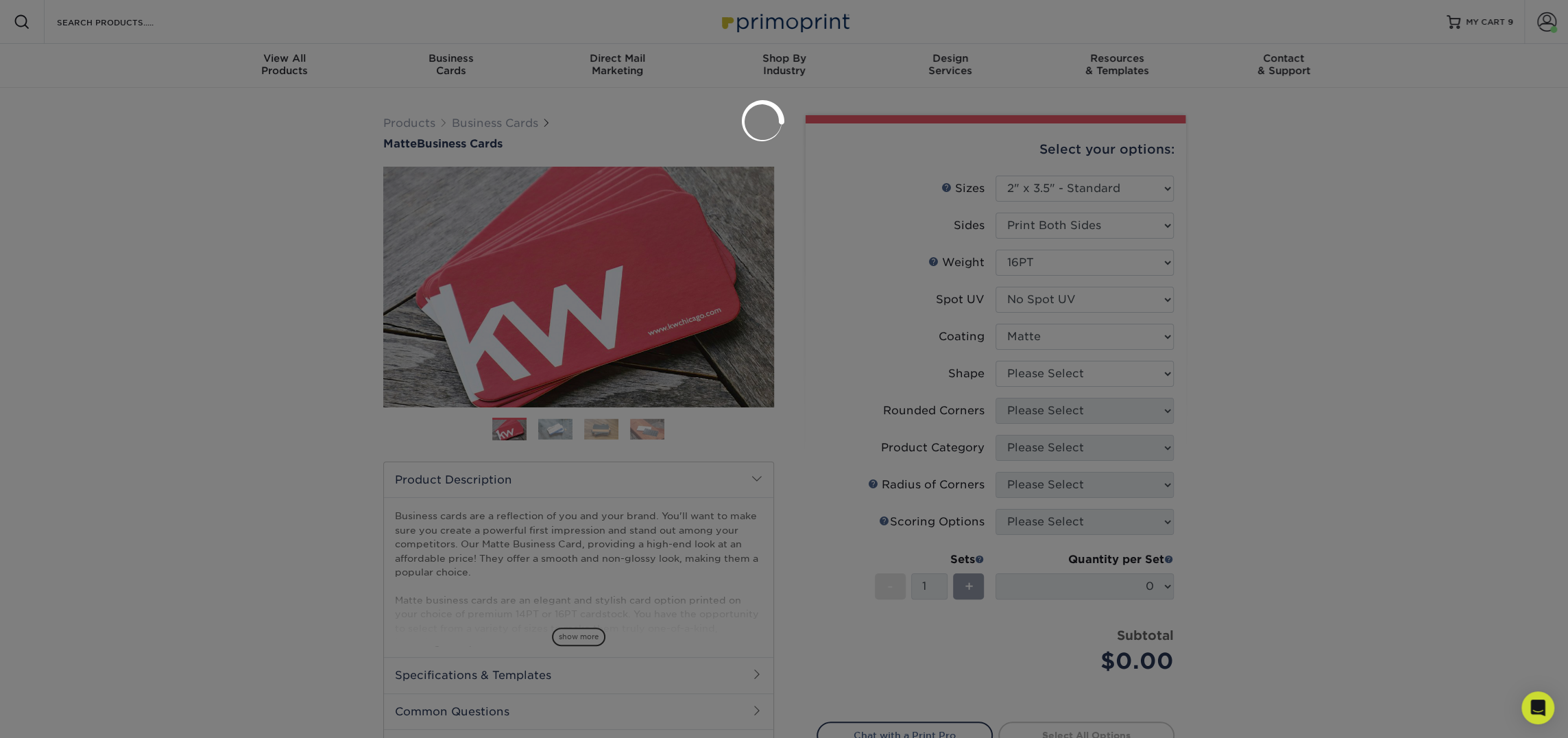
click at [1060, 372] on div at bounding box center [784, 369] width 1568 height 738
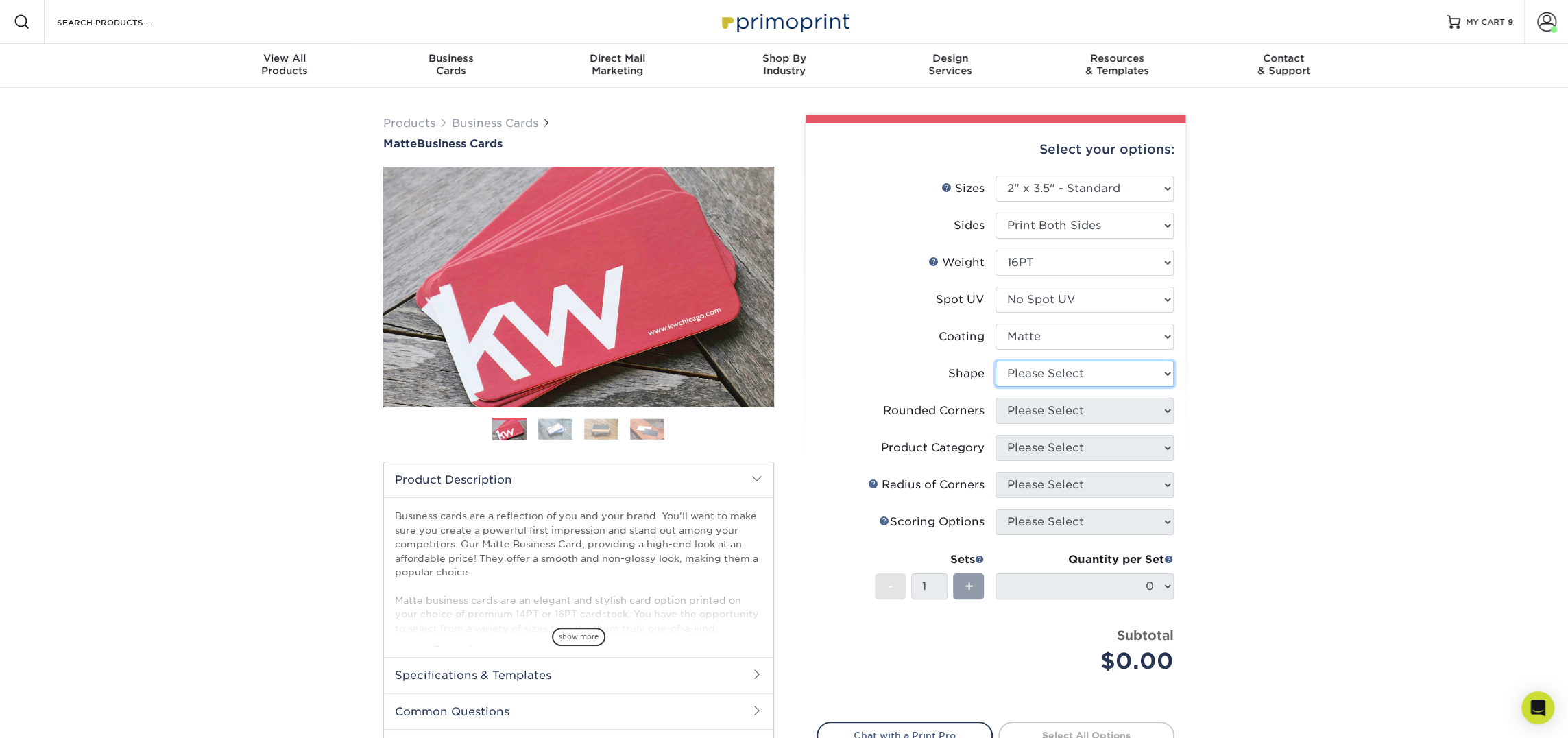
click at [1060, 372] on select "Please Select Standard Oval" at bounding box center [1084, 373] width 178 height 26
select select "standard"
click at [995, 361] on select "Please Select Standard Oval" at bounding box center [1084, 373] width 178 height 26
click at [1055, 418] on select "Please Select Yes - Round 2 Corners Yes - Round 4 Corners No" at bounding box center [1084, 410] width 178 height 26
select select "0"
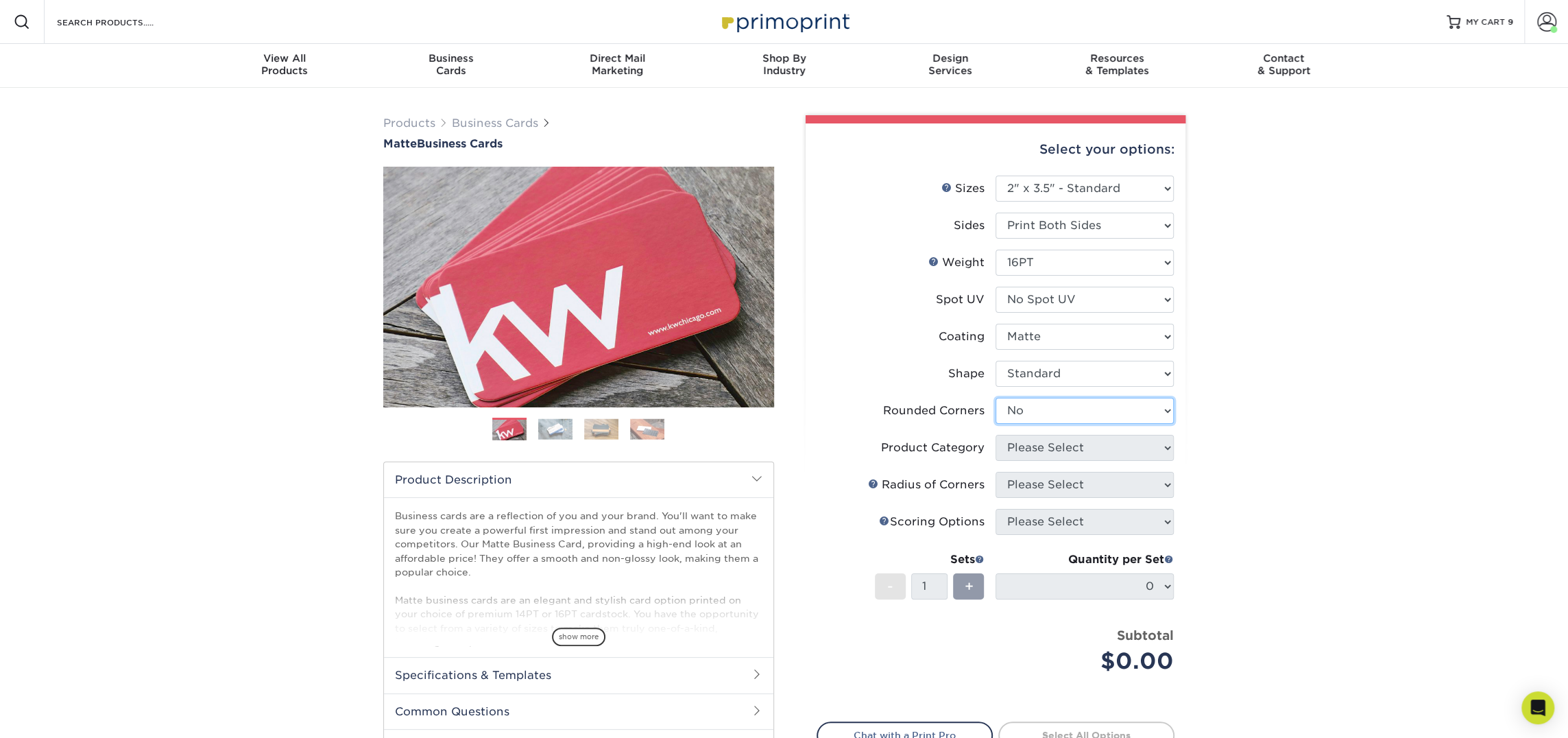
click at [995, 398] on select "Please Select Yes - Round 2 Corners Yes - Round 4 Corners No" at bounding box center [1084, 410] width 178 height 26
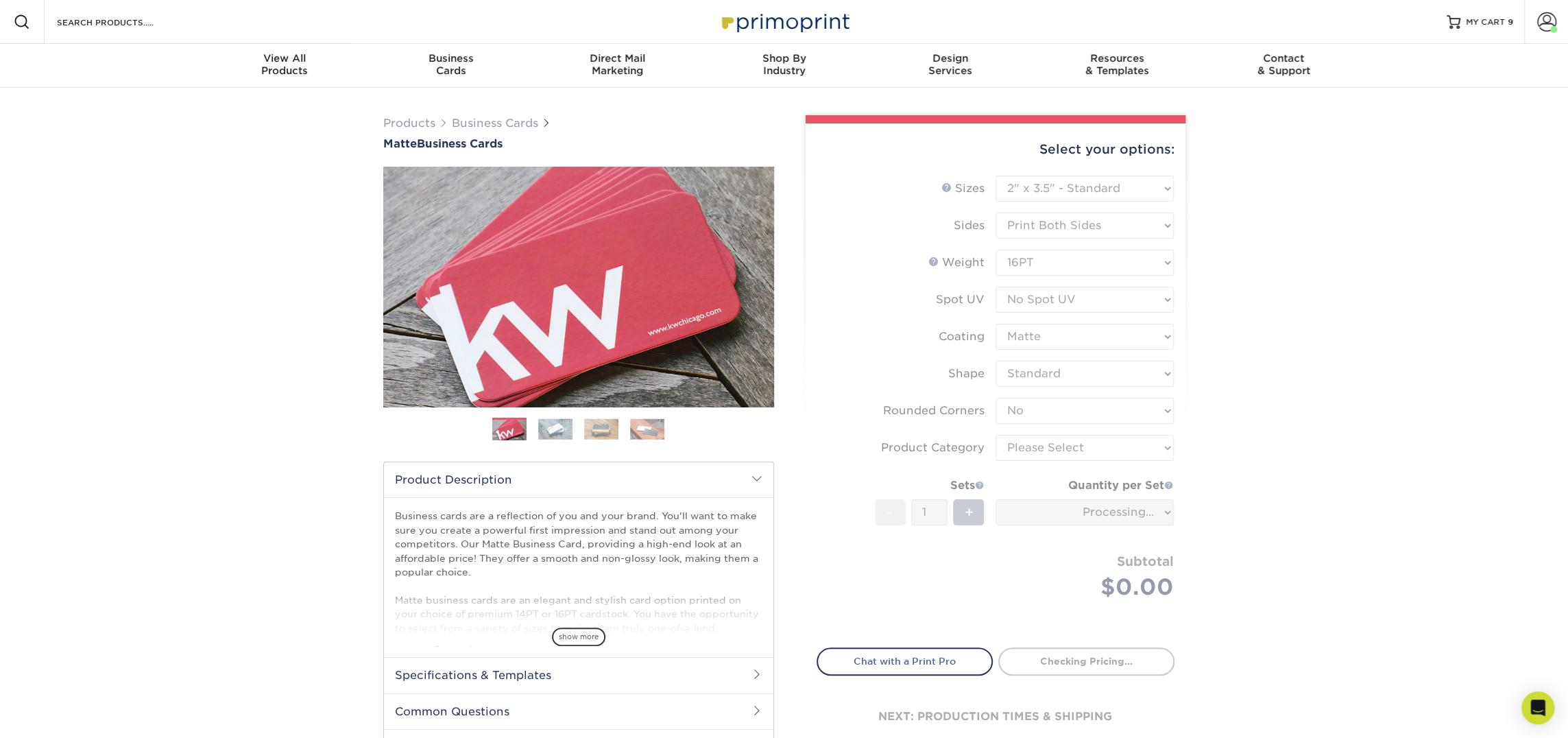
click at [1060, 451] on form "Sizes Help Sizes Please Select 1.5" x 3.5" - Mini 1.75" x 3.5" - Mini 2" x 2" -…" at bounding box center [995, 403] width 358 height 456
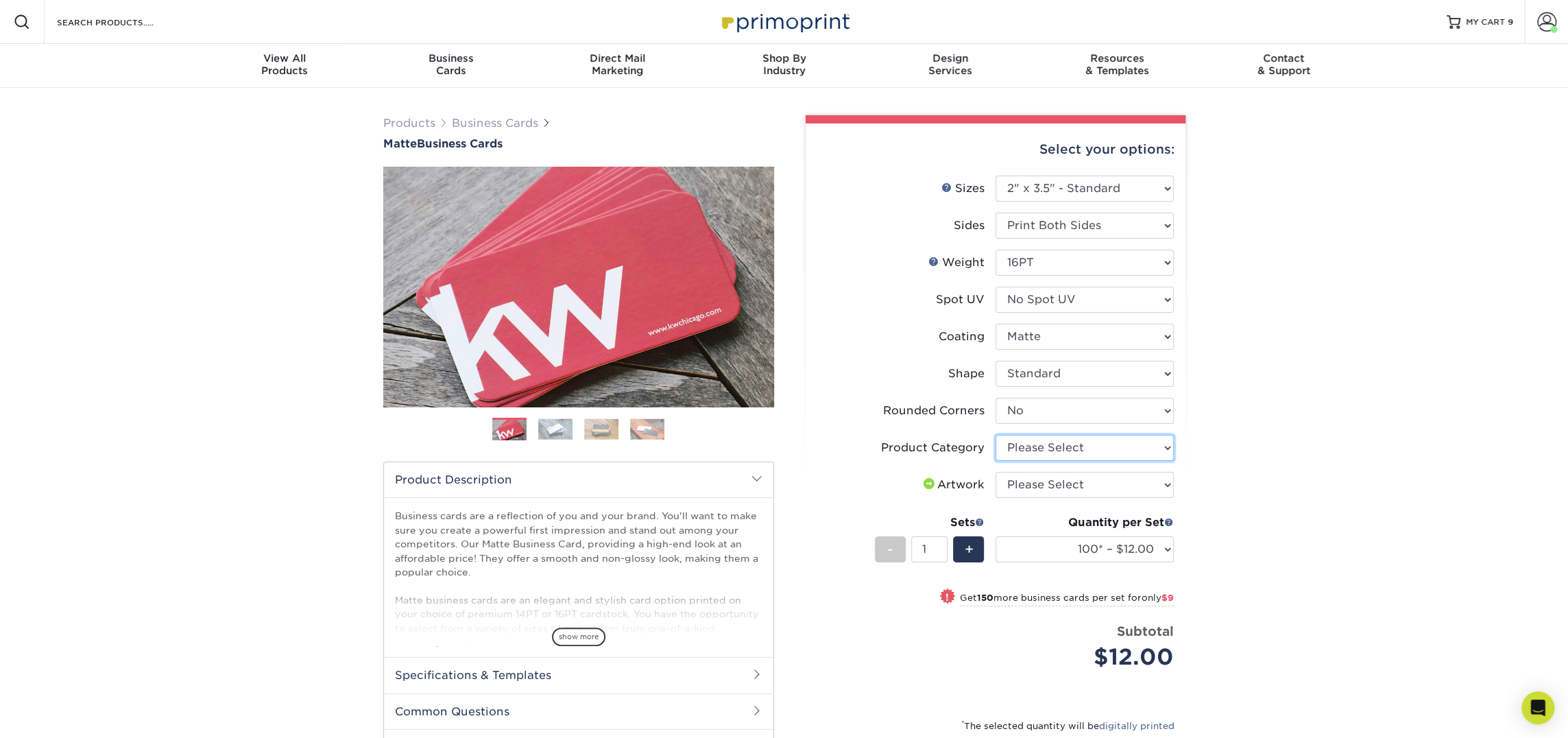
click at [1065, 443] on select "Please Select Business Cards" at bounding box center [1084, 447] width 178 height 26
select select "3b5148f1-0588-4f88-a218-97bcfdce65c1"
click at [995, 434] on select "Please Select Business Cards" at bounding box center [1084, 447] width 178 height 26
drag, startPoint x: 1065, startPoint y: 443, endPoint x: 1065, endPoint y: 481, distance: 38.0
click at [1065, 481] on select "Please Select I will upload files I need a design - $100" at bounding box center [1084, 484] width 178 height 26
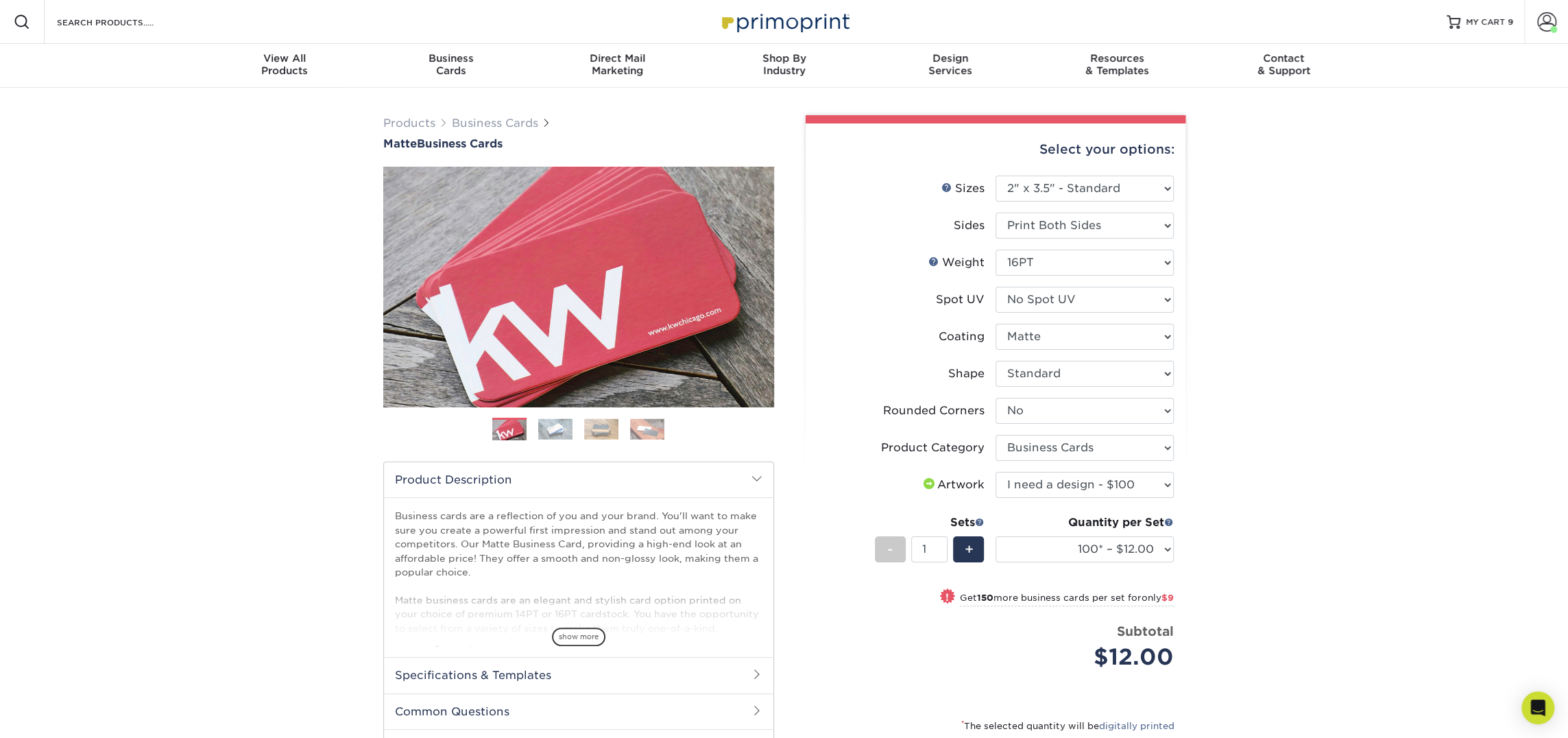
click at [995, 471] on select "Please Select I will upload files I need a design - $100" at bounding box center [1084, 484] width 178 height 26
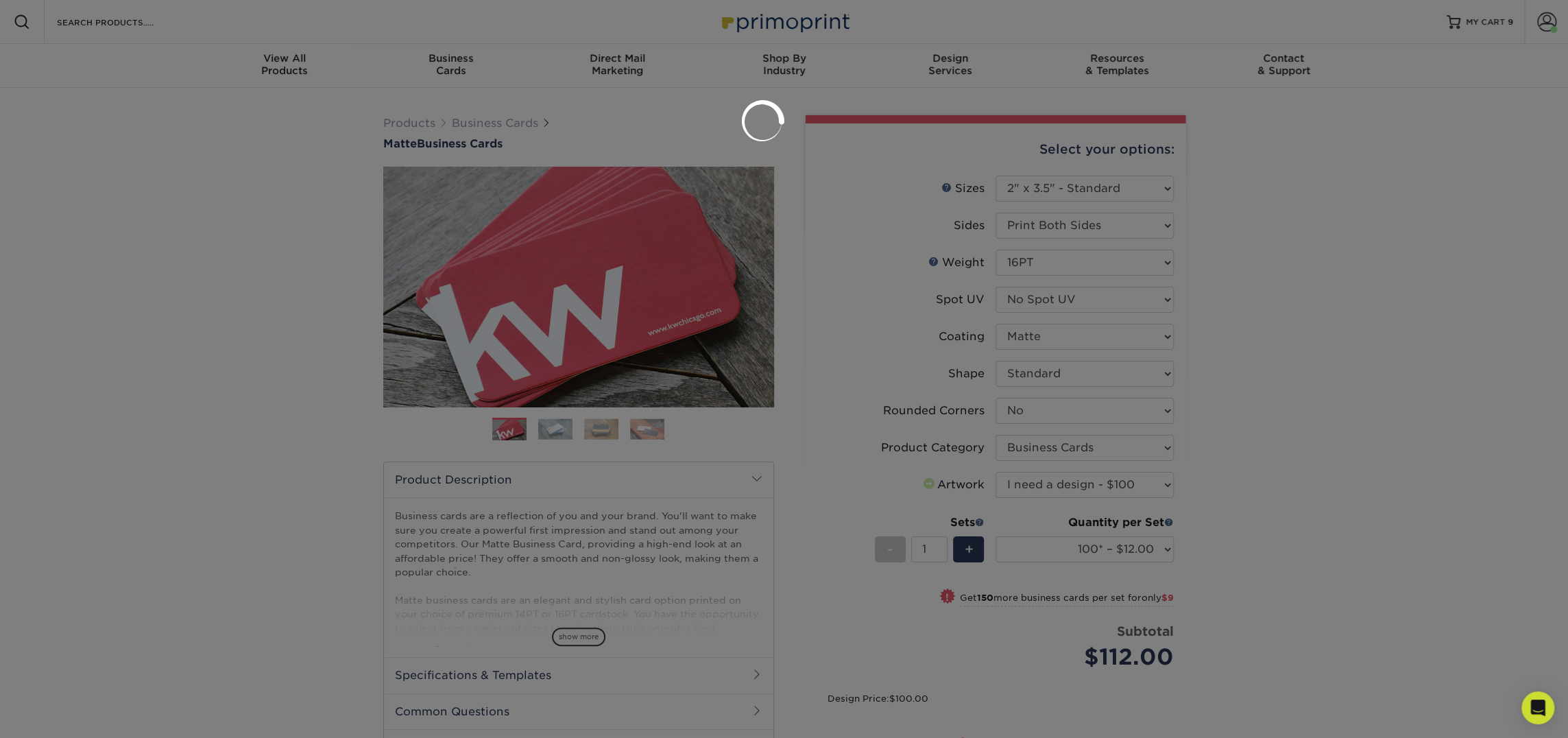
click at [1072, 482] on div at bounding box center [784, 369] width 1568 height 738
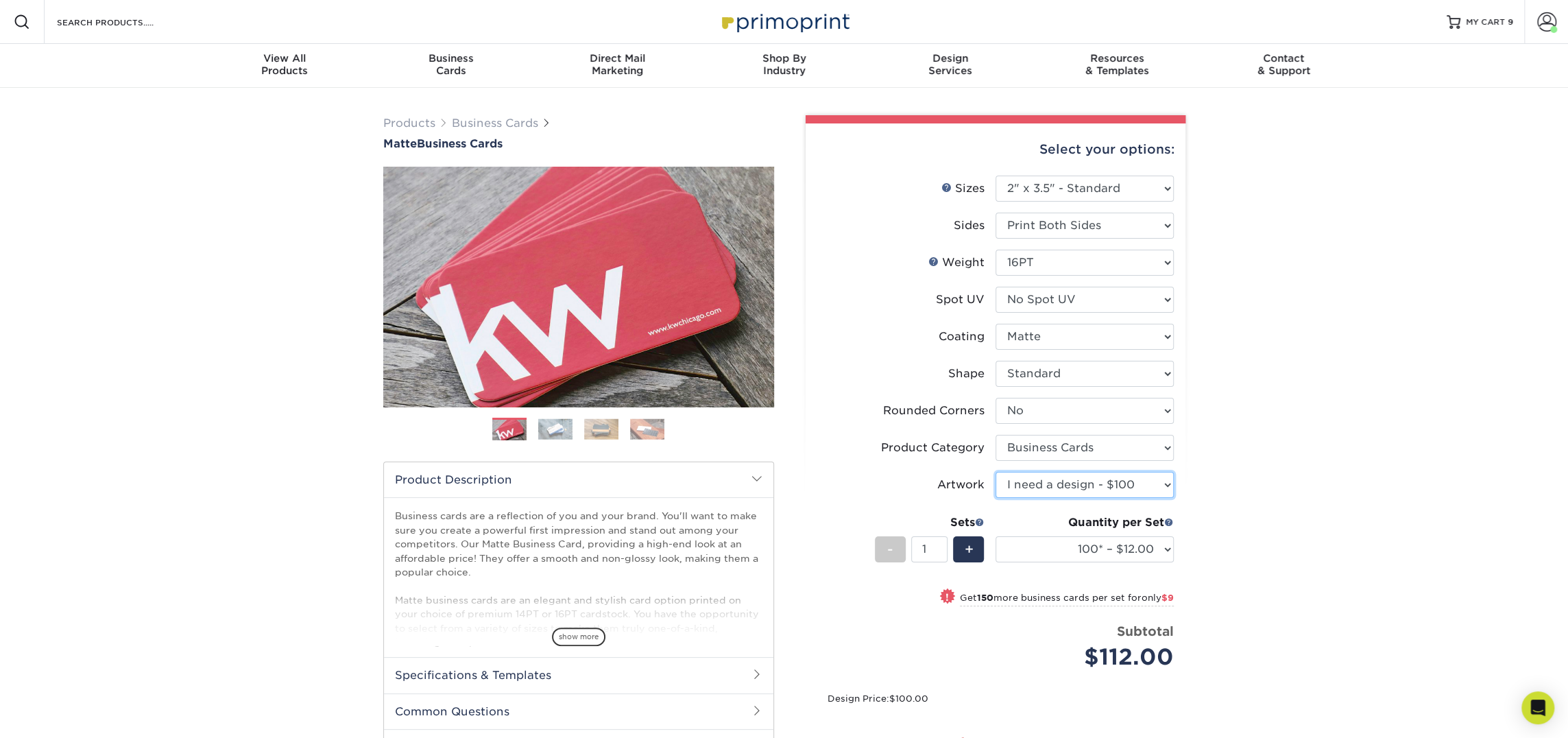
click at [1072, 482] on select "Please Select I will upload files I need a design - $100" at bounding box center [1084, 484] width 178 height 26
select select "upload"
click at [995, 471] on select "Please Select I will upload files I need a design - $100" at bounding box center [1084, 484] width 178 height 26
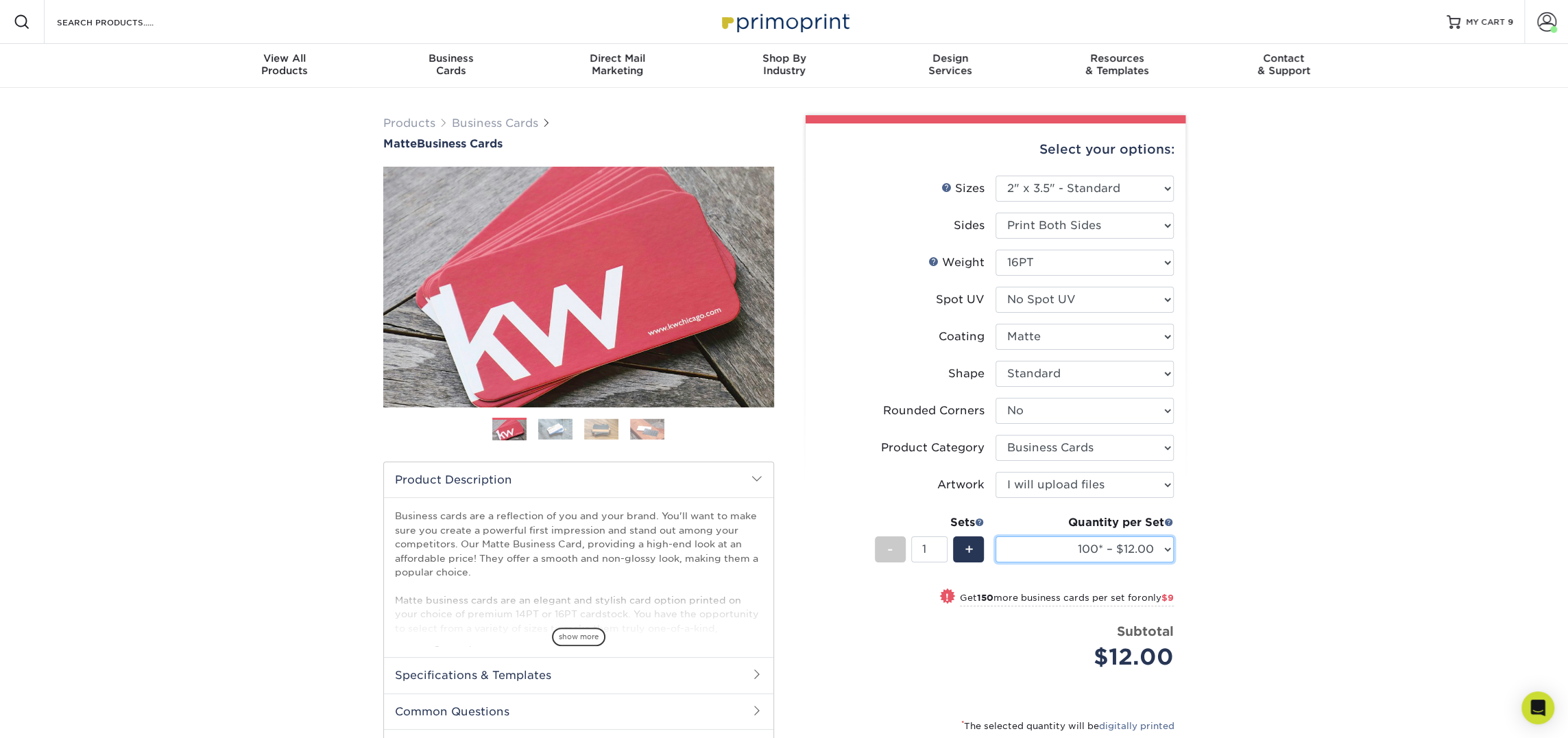
click at [1081, 552] on select "100* – $12.00 250* – $21.00 500 – $42.00 1000 – $53.00 2500 – $95.00 5000 – $18…" at bounding box center [1084, 549] width 178 height 26
select select "250* – $21.00"
click at [995, 536] on select "100* – $12.00 250* – $21.00 500 – $42.00 1000 – $53.00 2500 – $95.00 5000 – $18…" at bounding box center [1084, 549] width 178 height 26
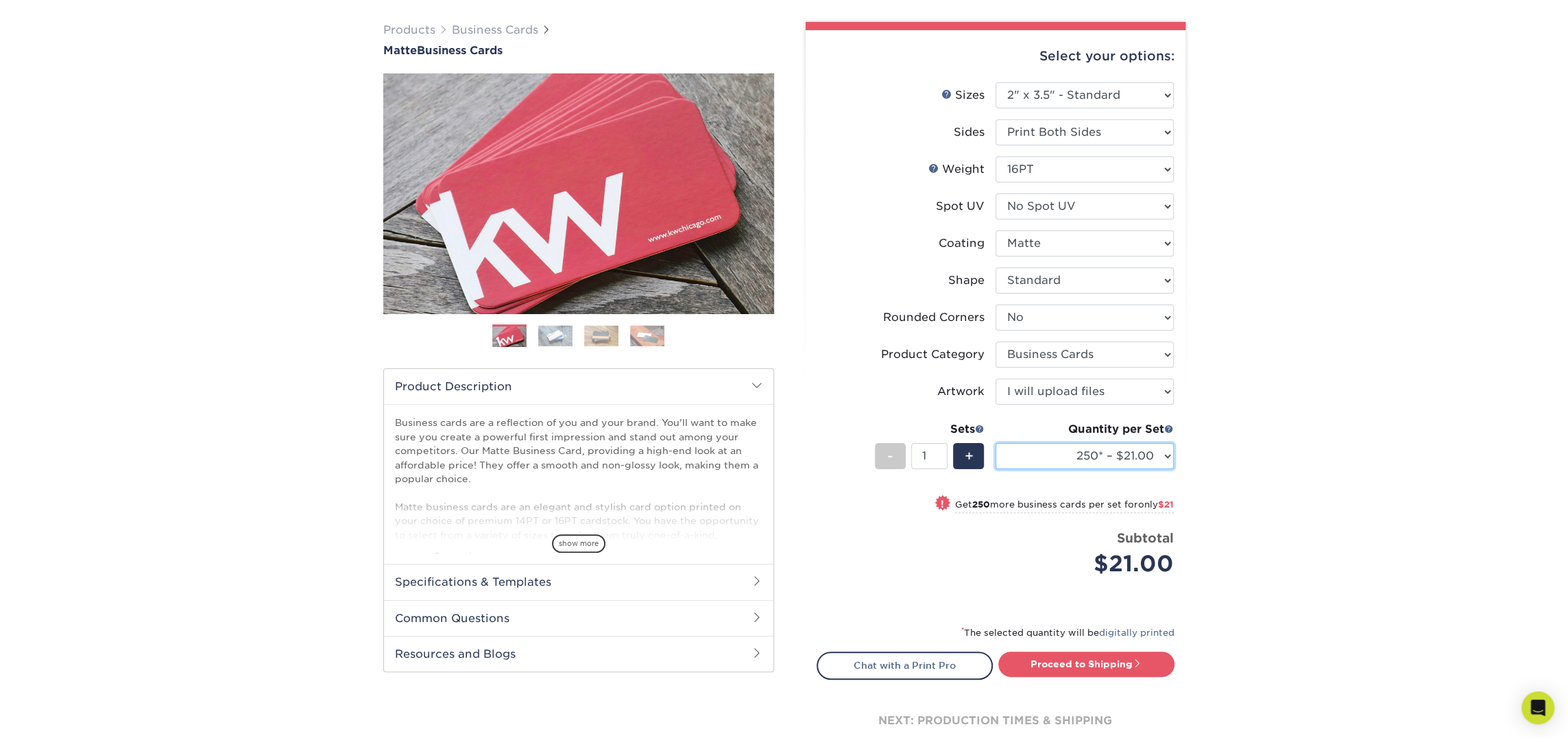
scroll to position [95, 0]
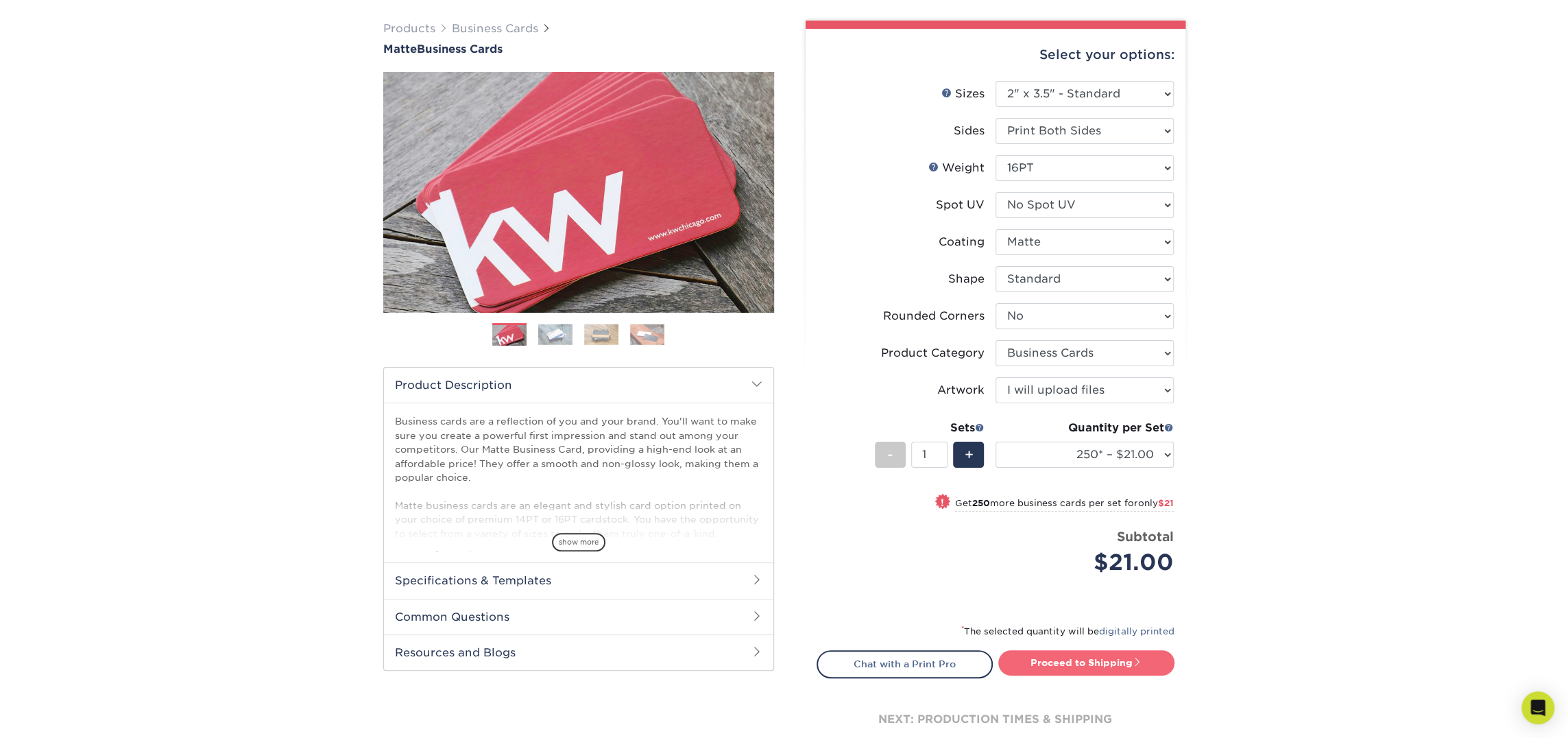
click at [1080, 654] on link "Proceed to Shipping" at bounding box center [1086, 662] width 176 height 24
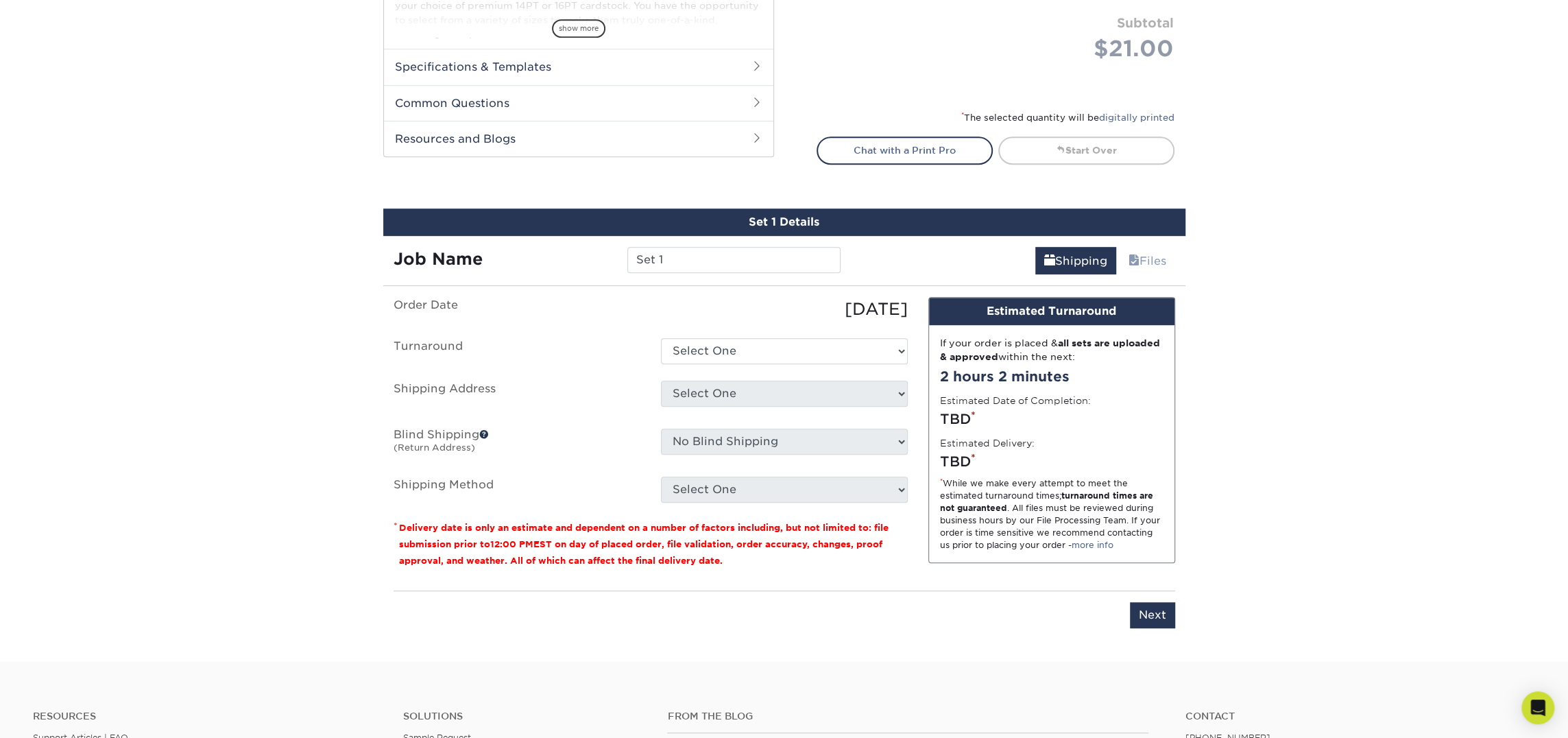
scroll to position [782, 0]
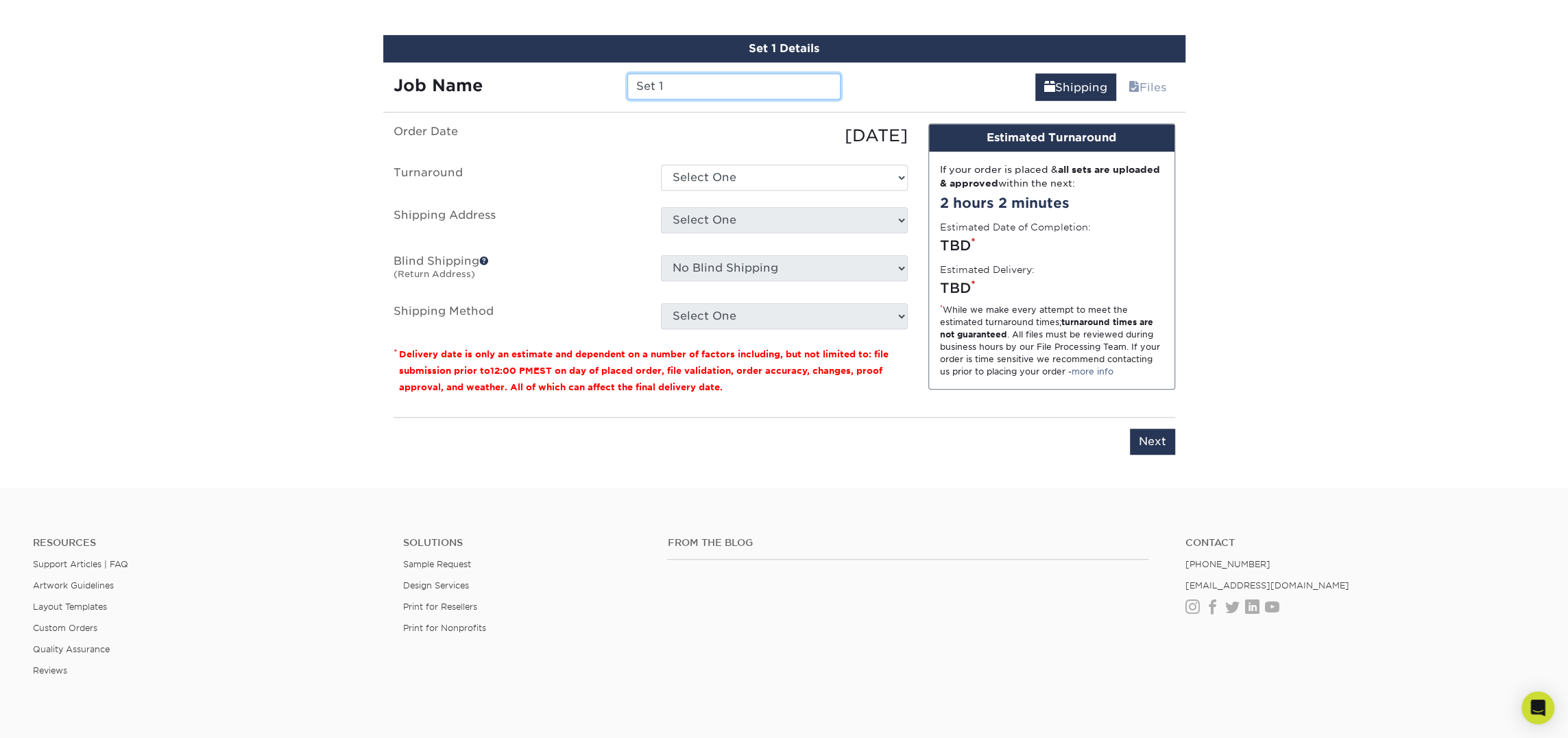
click at [748, 84] on input "Set 1" at bounding box center [734, 86] width 213 height 26
type input "Nate Pfenninger"
click at [731, 175] on select "Select One 2-4 Business Days 2 Day Next Business Day" at bounding box center [784, 177] width 247 height 26
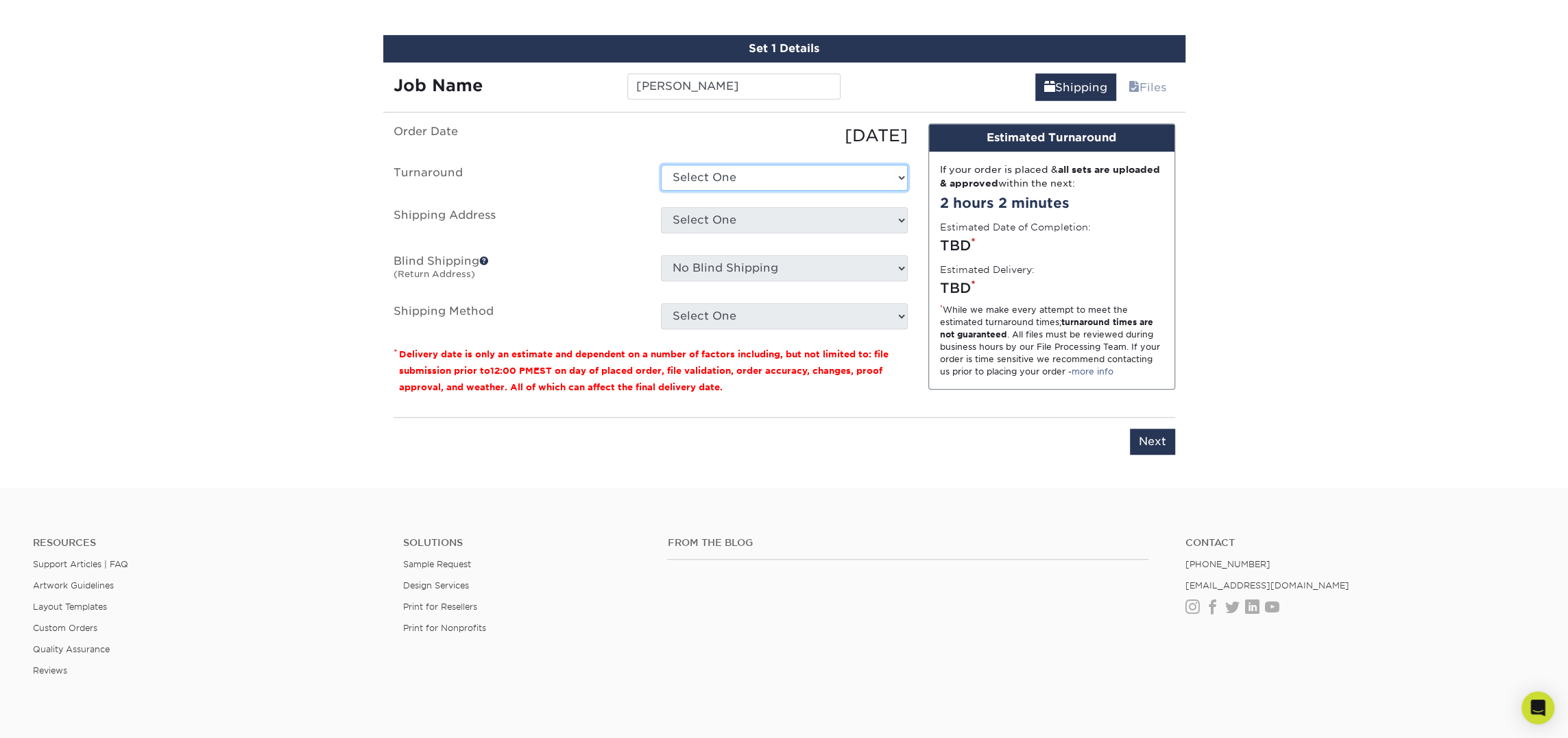
select select "23721297-b68b-4846-ba83-3171e6bd9d78"
click at [661, 165] on select "Select One 2-4 Business Days 2 Day Next Business Day" at bounding box center [784, 177] width 247 height 26
click at [731, 223] on select "Select One Atlanta Office [PERSON_NAME][GEOGRAPHIC_DATA] [PERSON_NAME][GEOGRAPH…" at bounding box center [784, 220] width 247 height 26
select select "245442"
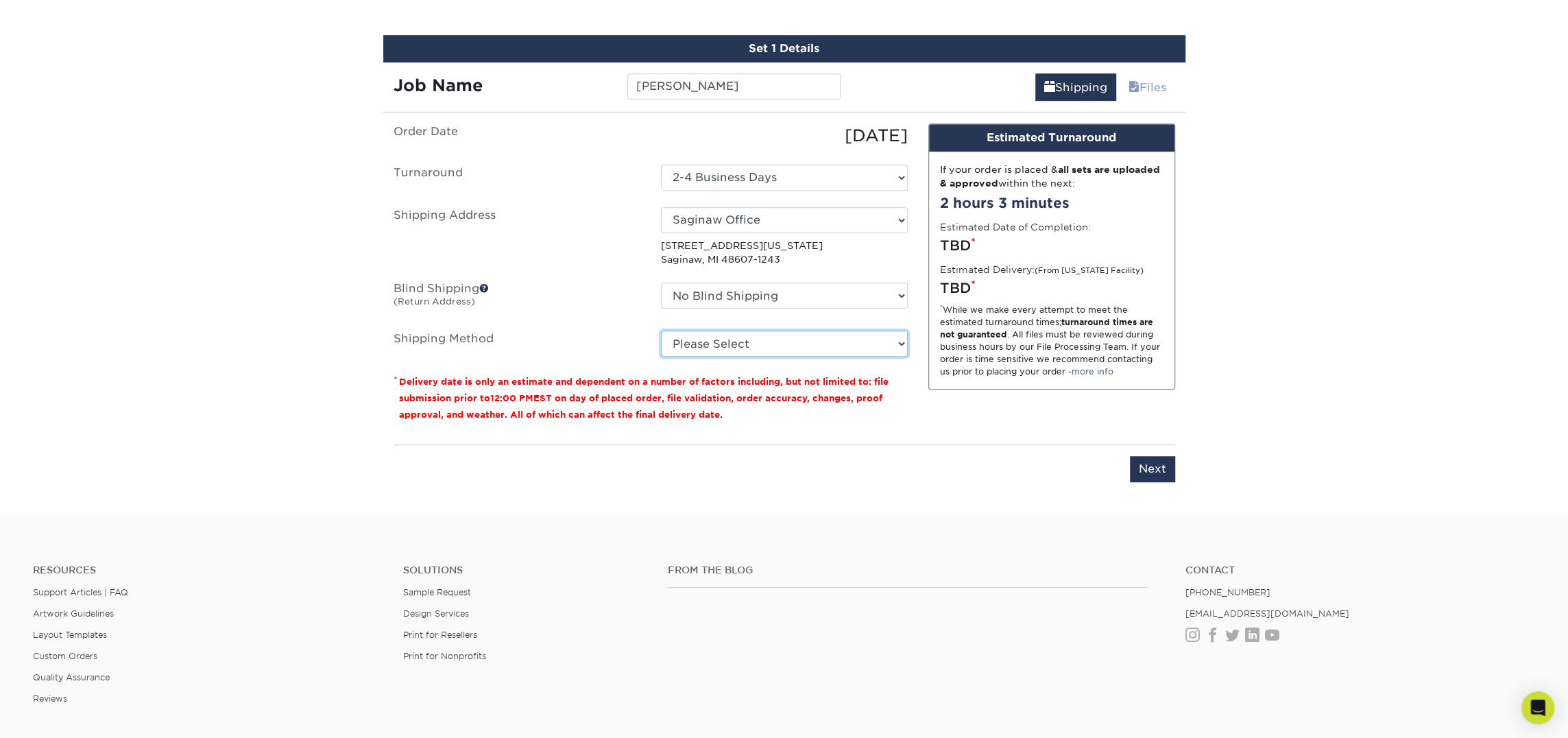
click at [739, 344] on select "Please Select Ground Shipping (+$7.84) 3 Day Shipping Service (+$18.69) 2 Day A…" at bounding box center [784, 343] width 247 height 26
select select "03"
click at [661, 330] on select "Please Select Ground Shipping (+$7.84) 3 Day Shipping Service (+$18.69) 2 Day A…" at bounding box center [784, 343] width 247 height 26
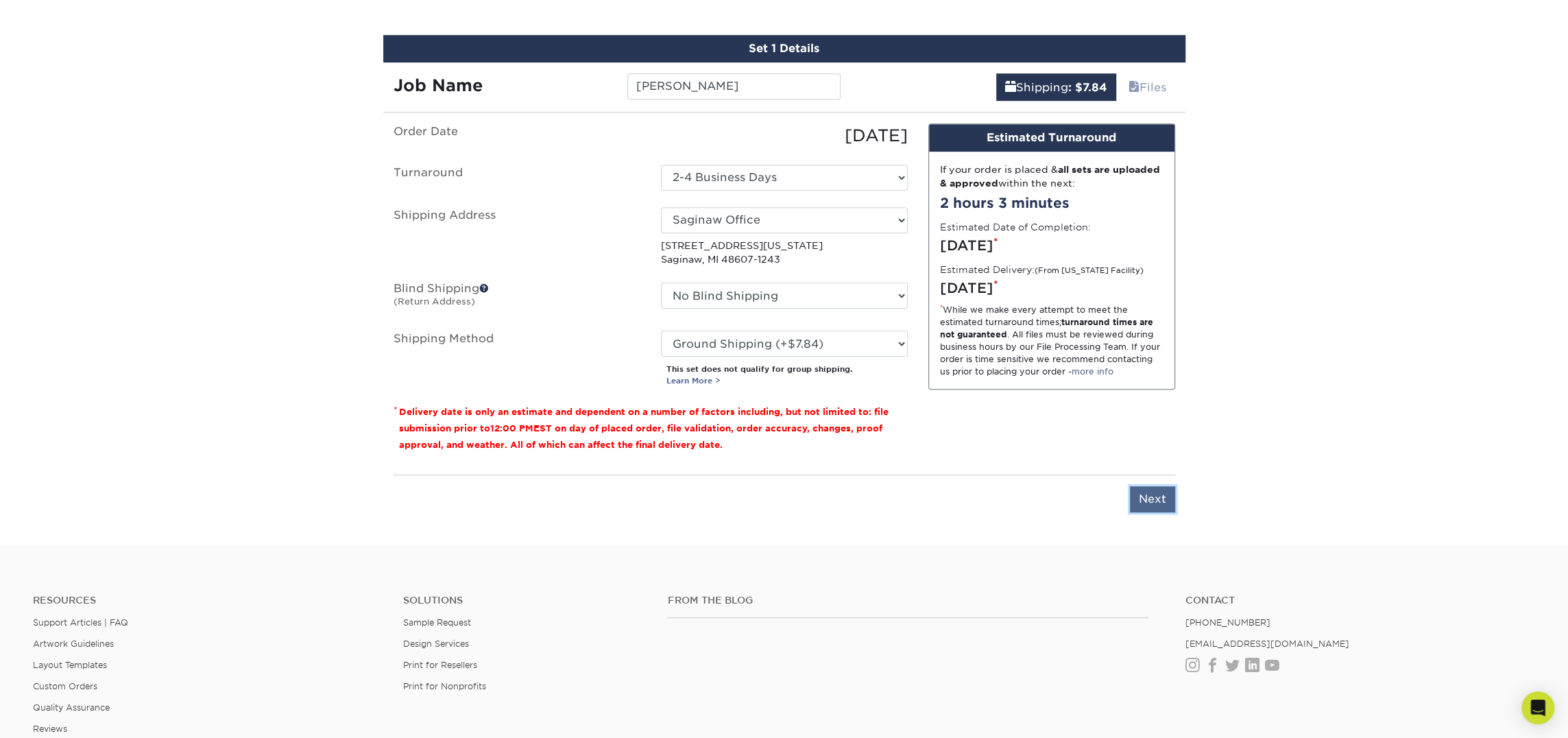
click at [1154, 496] on input "Next" at bounding box center [1153, 499] width 45 height 26
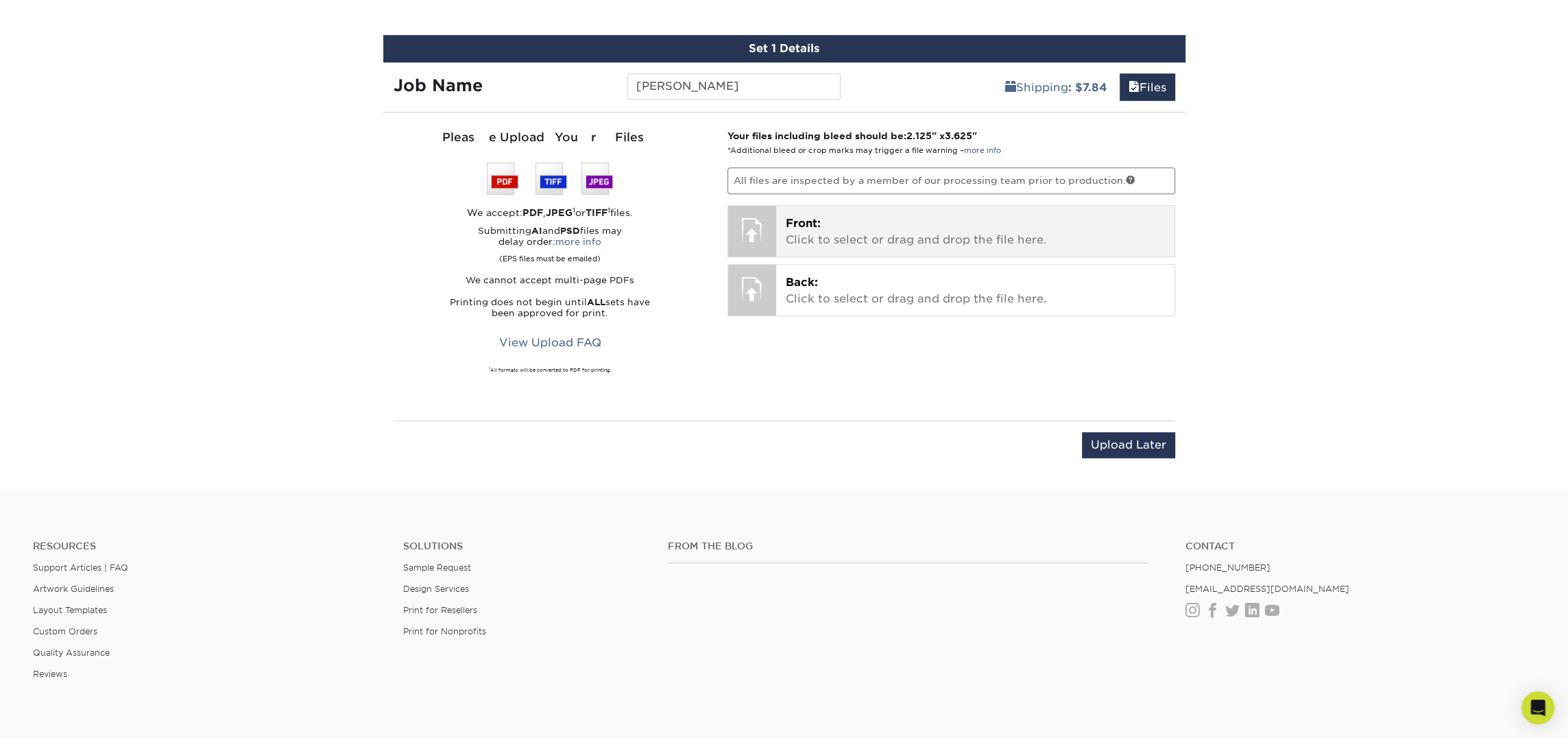
click at [906, 216] on p "Front: Click to select or drag and drop the file here." at bounding box center [975, 232] width 379 height 33
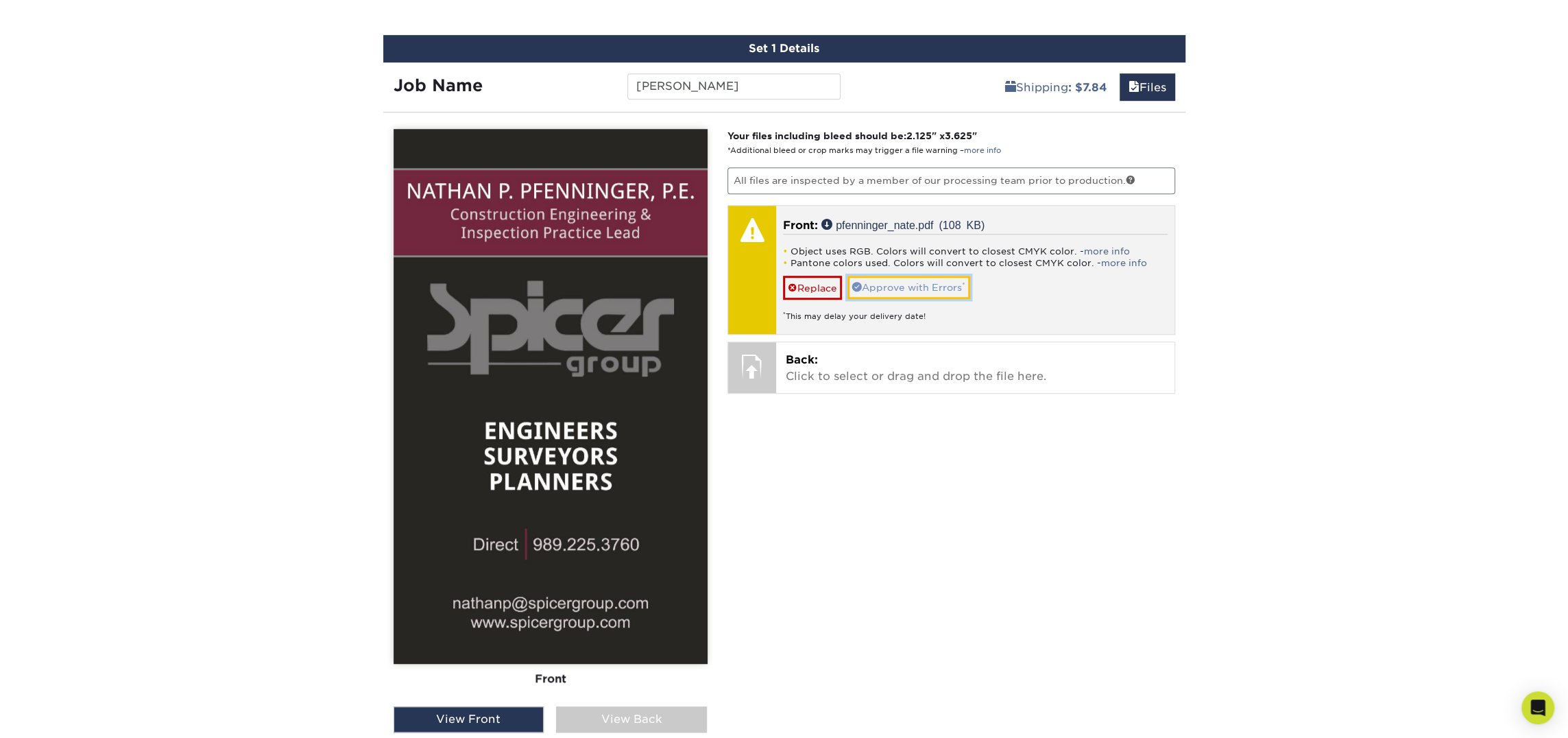
click at [933, 286] on link "Approve with Errors *" at bounding box center [909, 287] width 122 height 24
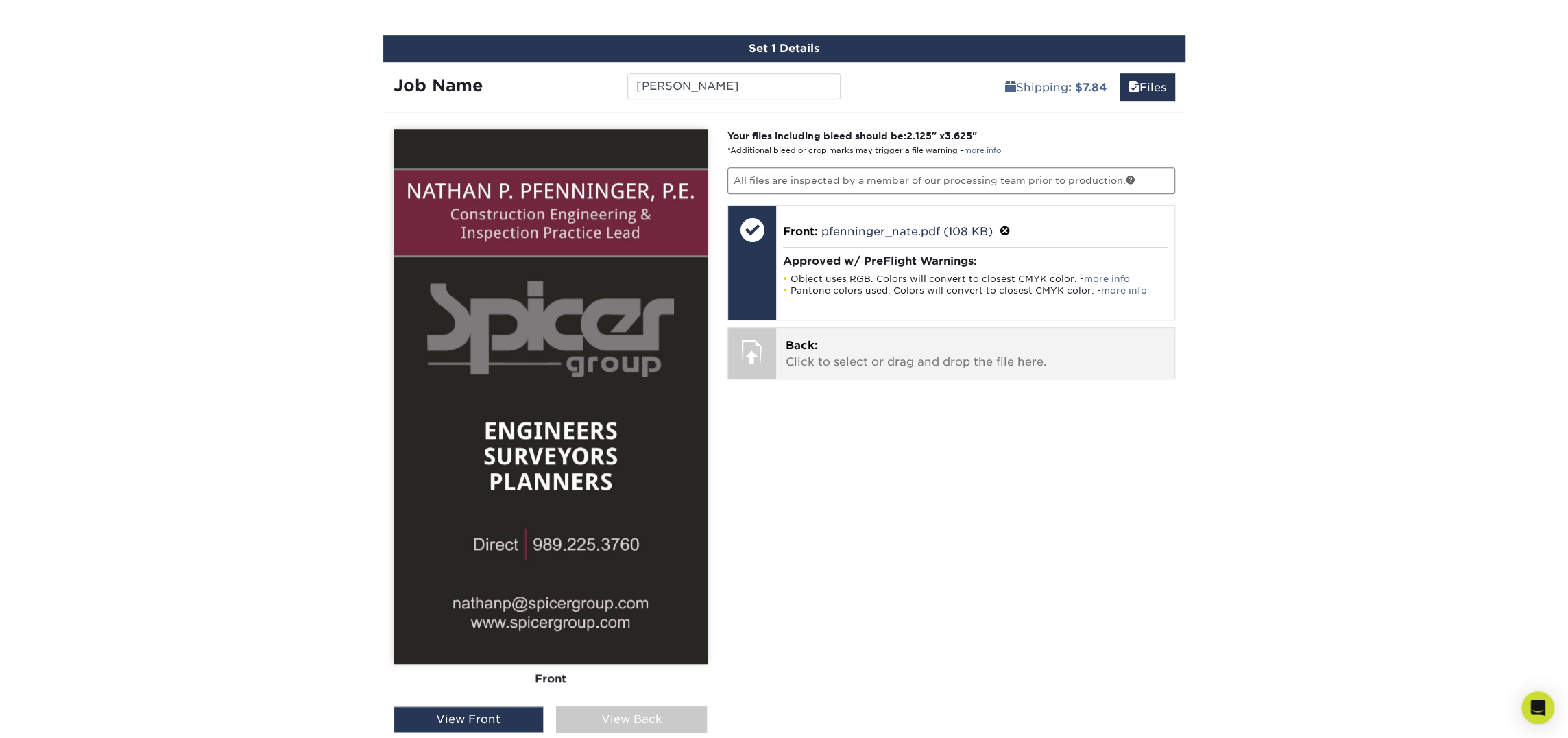
click at [910, 340] on p "Back: Click to select or drag and drop the file here." at bounding box center [975, 354] width 379 height 33
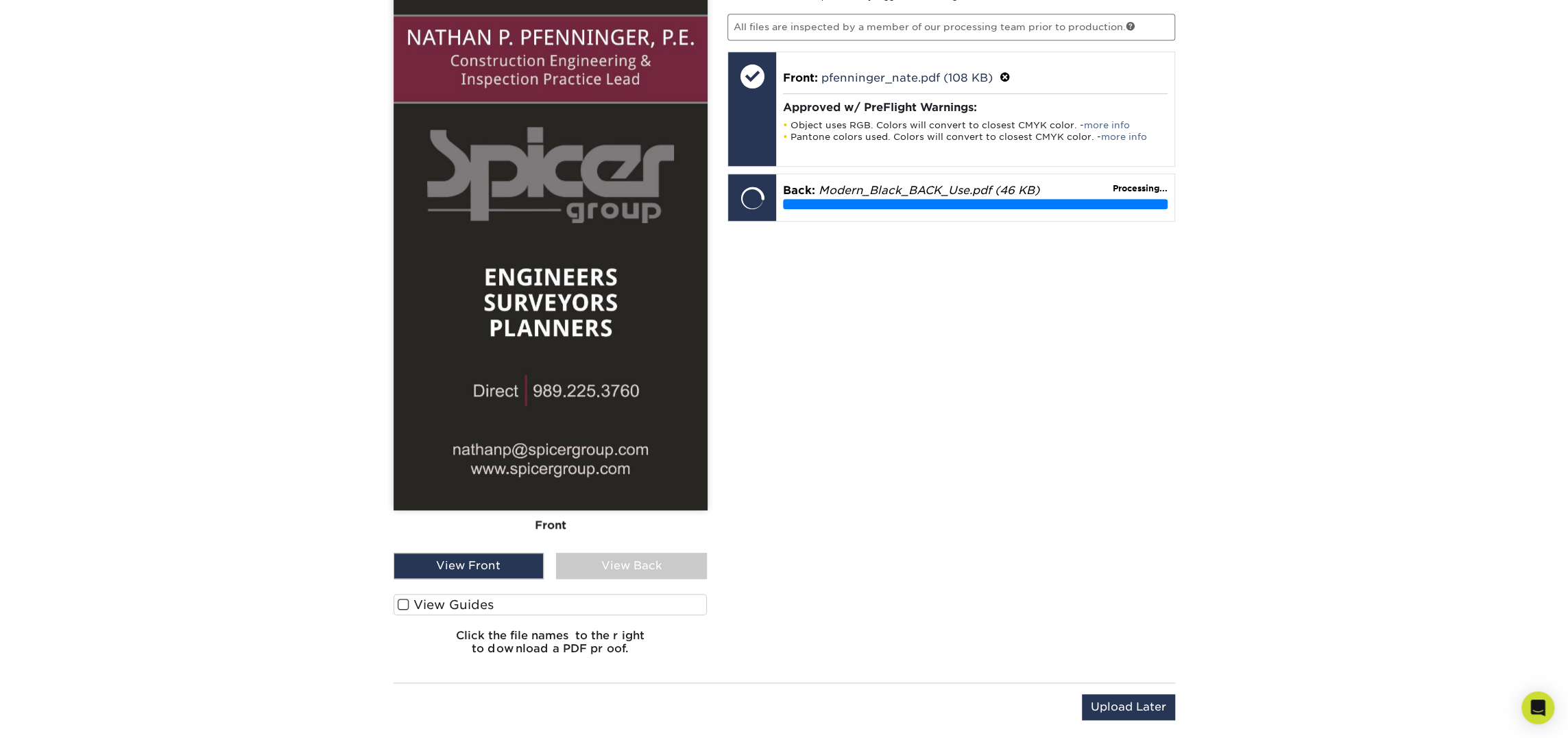
scroll to position [951, 0]
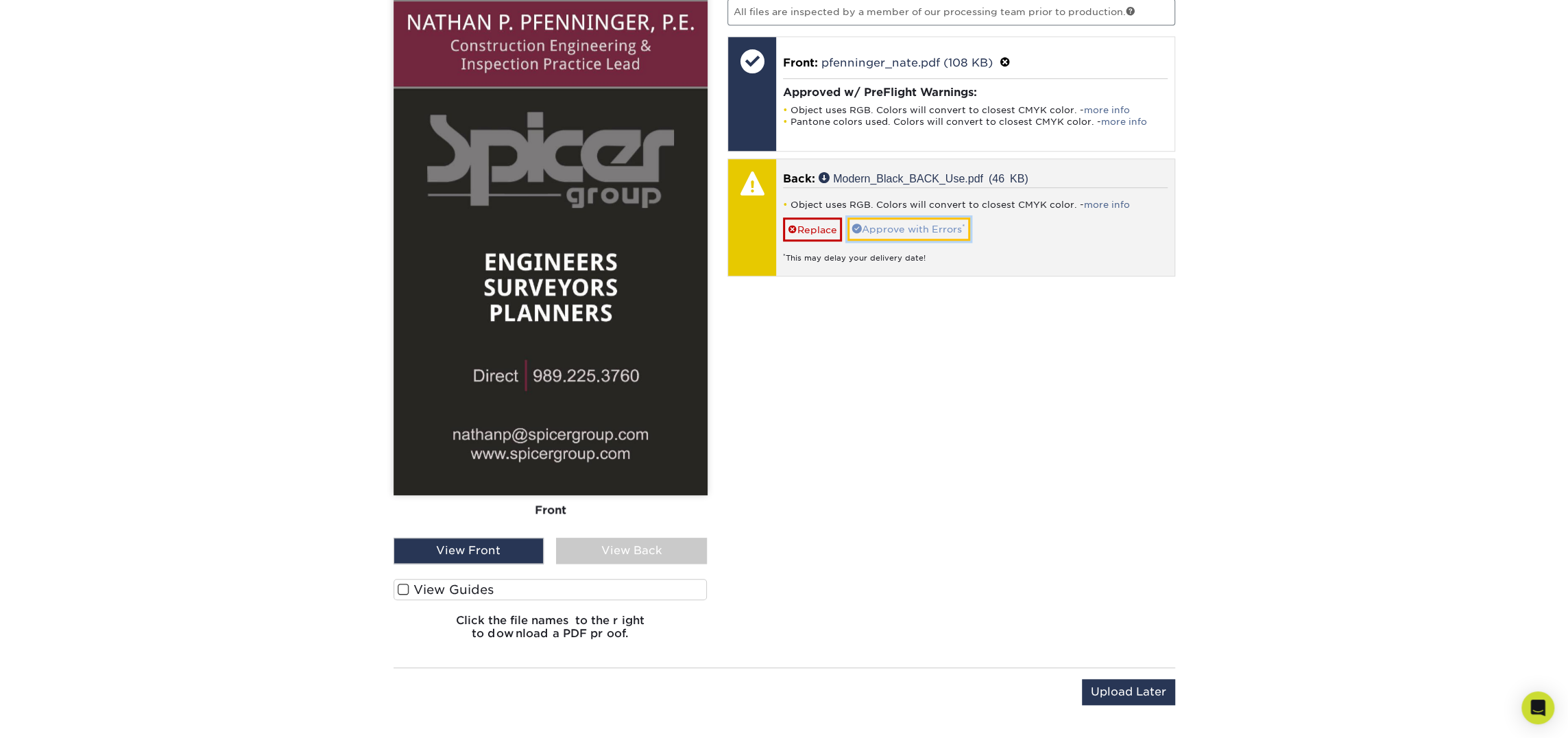
click at [958, 223] on link "Approve with Errors *" at bounding box center [909, 229] width 122 height 24
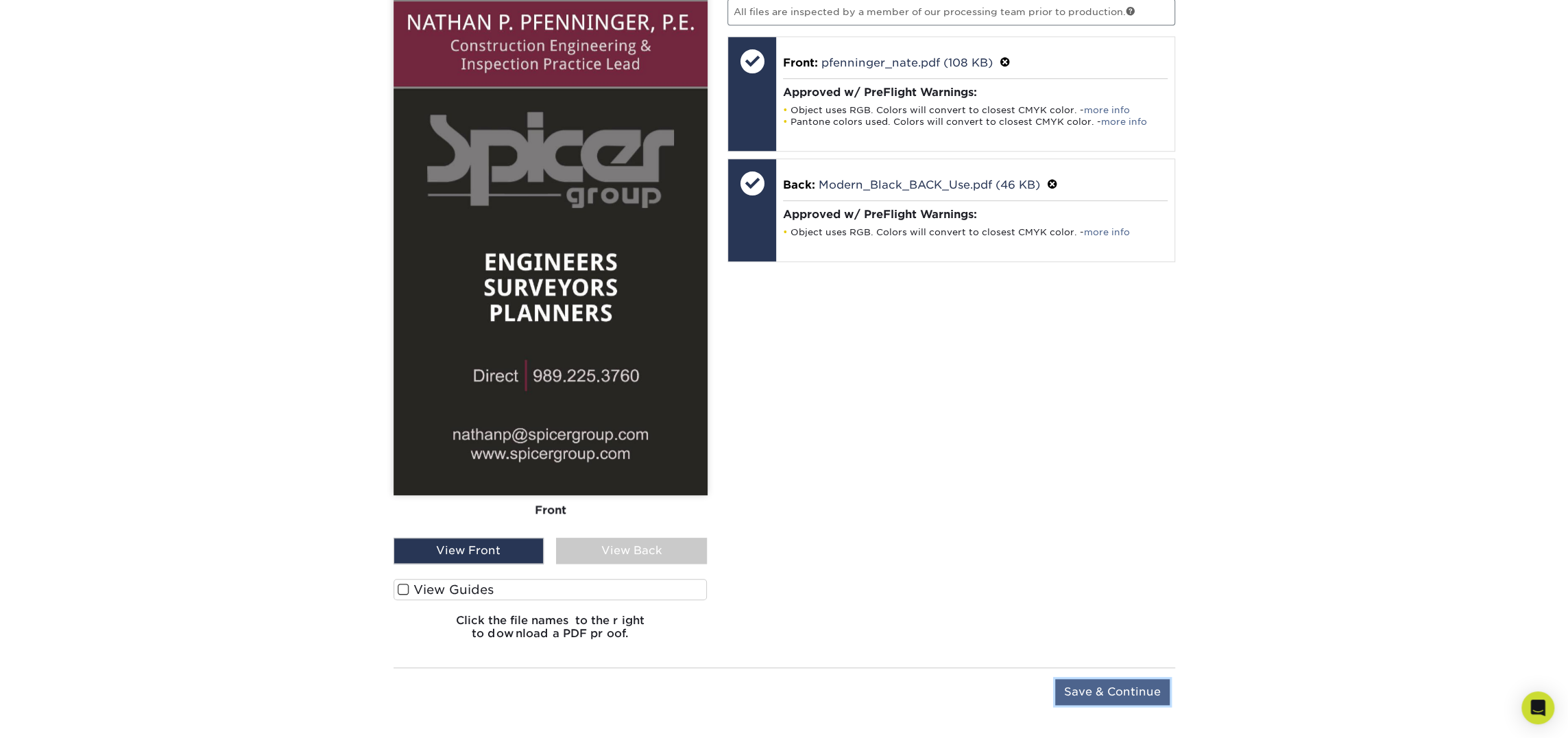
click at [1086, 687] on input "Save & Continue" at bounding box center [1112, 691] width 115 height 26
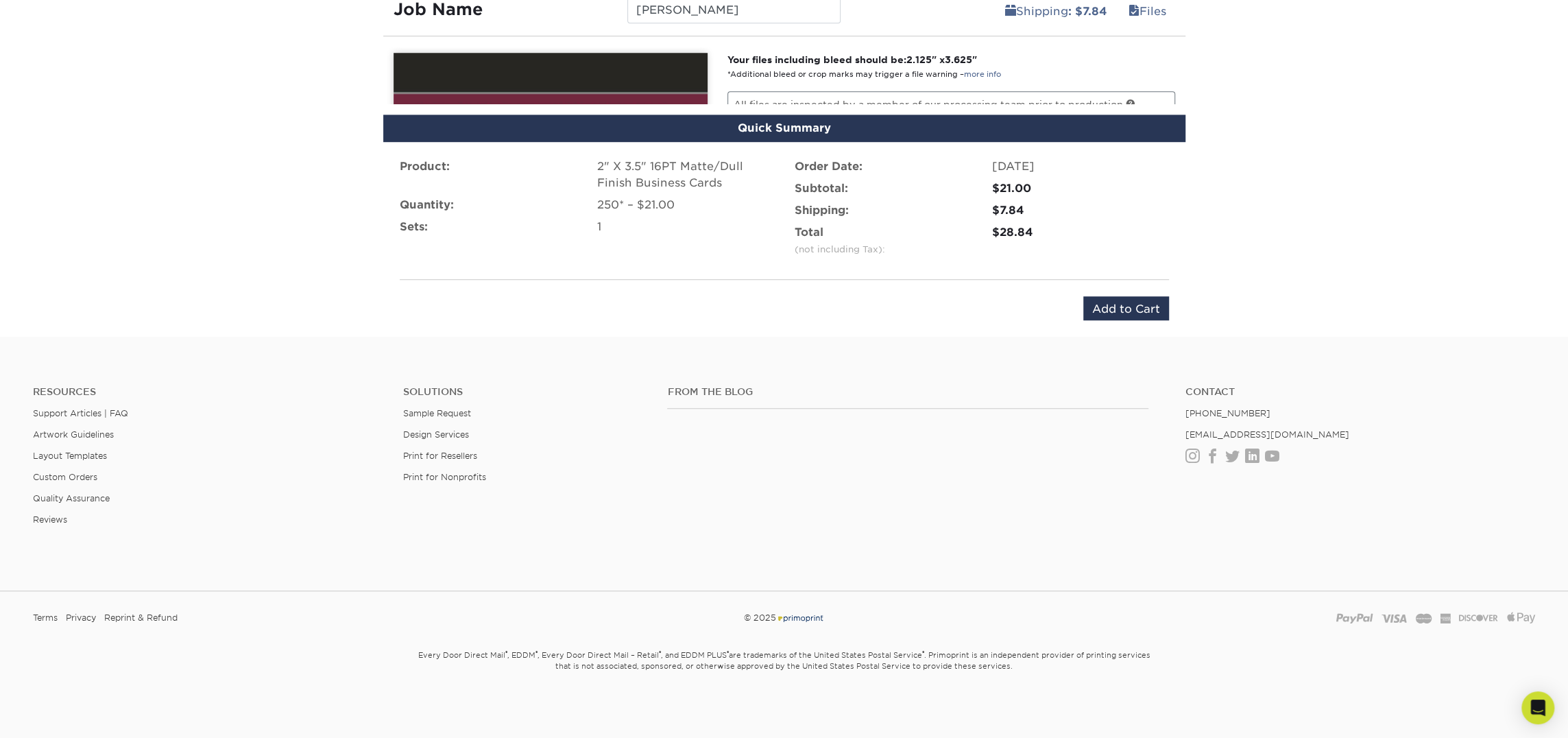
scroll to position [806, 0]
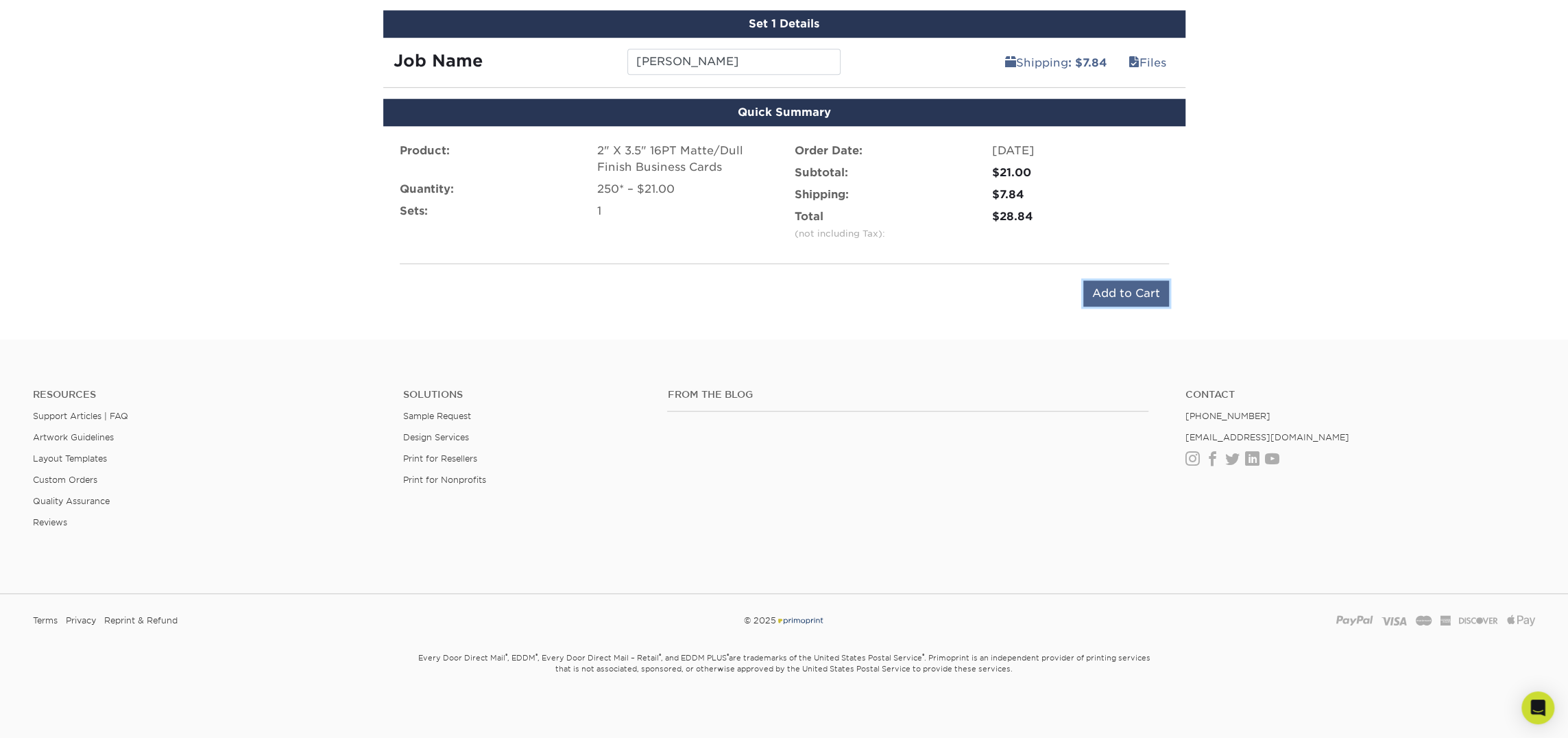
click at [1099, 284] on input "Add to Cart" at bounding box center [1126, 293] width 85 height 26
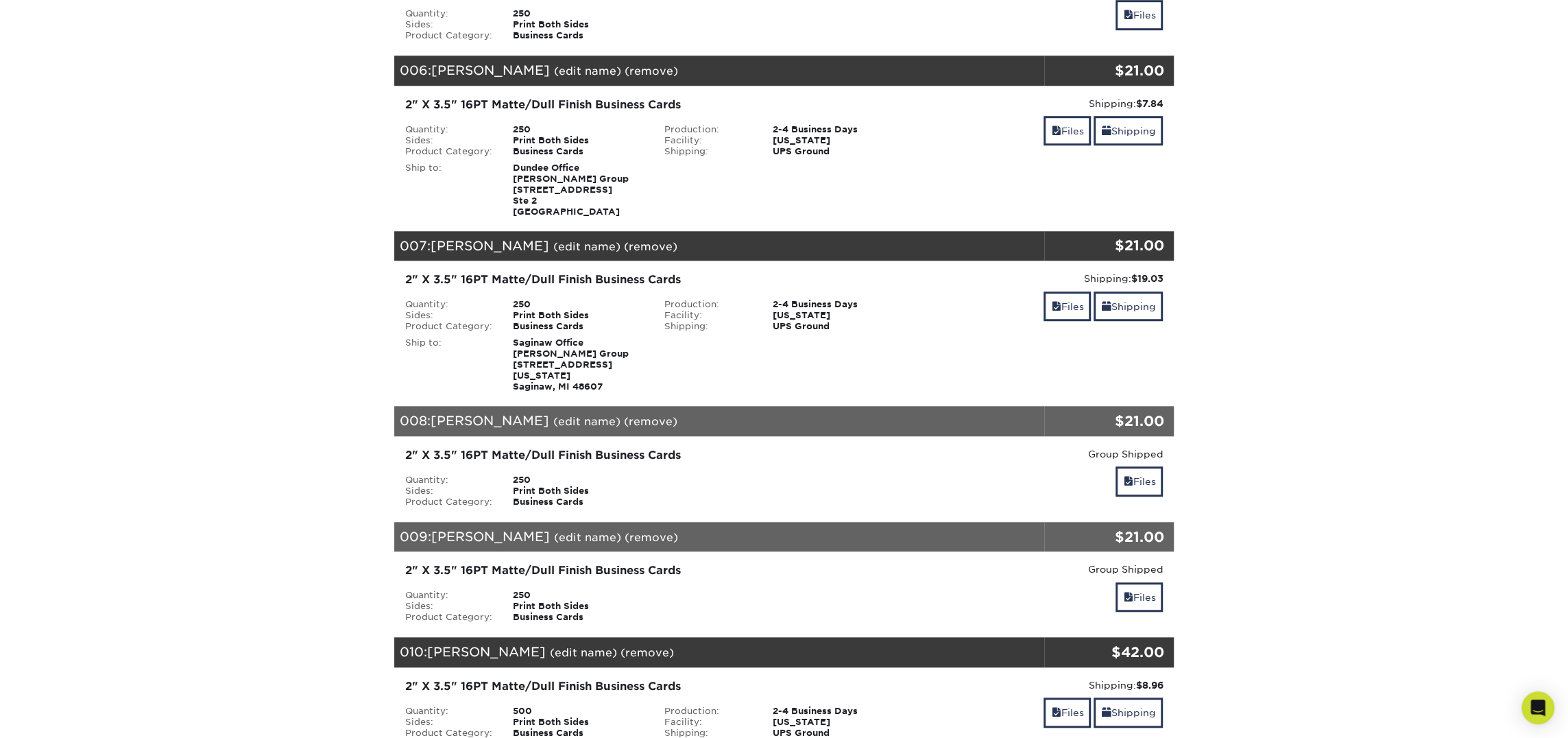
scroll to position [1056, 0]
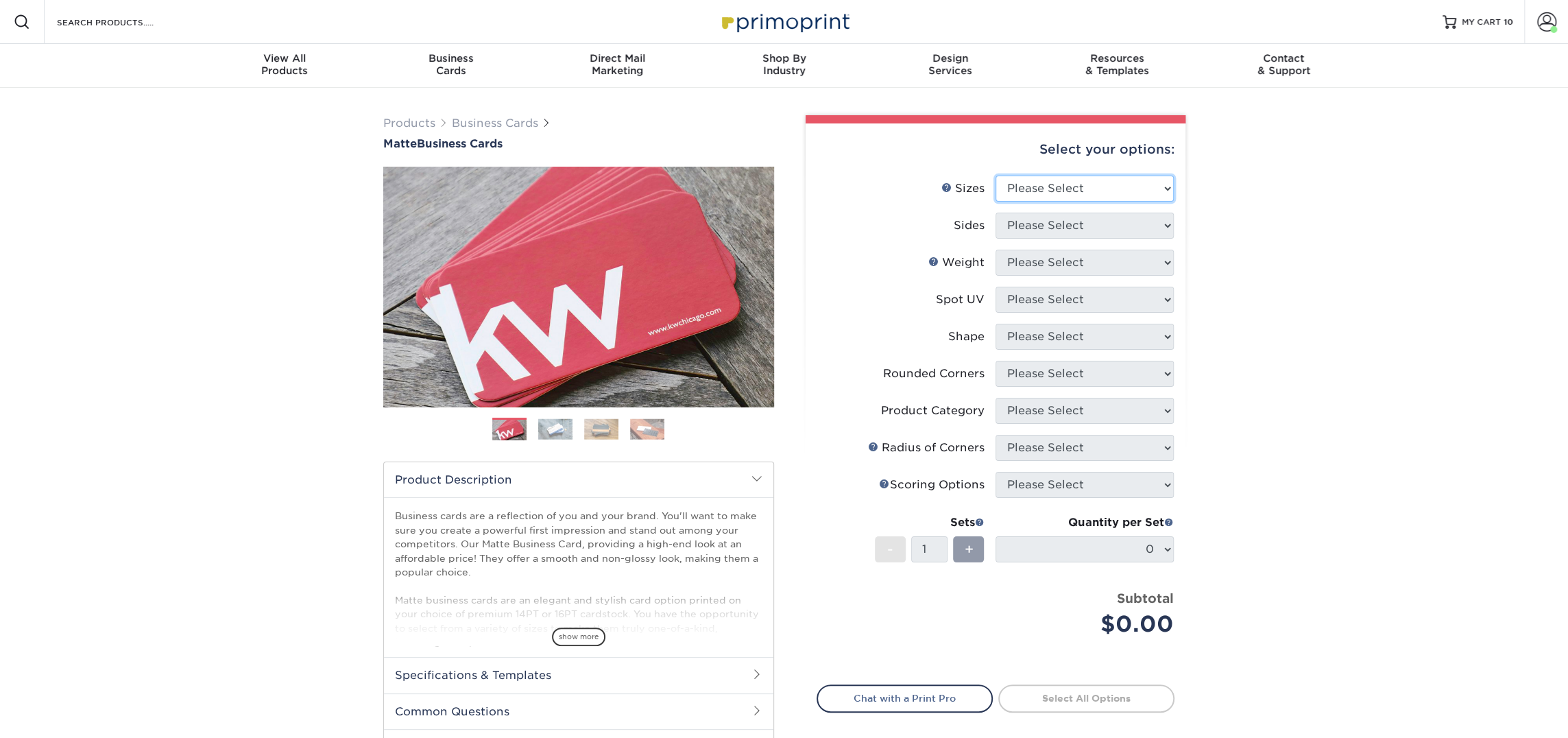
click at [1036, 185] on select "Please Select 1.5" x 3.5" - Mini 1.75" x 3.5" - Mini 2" x 2" - Square 2" x 3" -…" at bounding box center [1084, 188] width 178 height 26
select select "2.00x3.50"
click at [995, 176] on select "Please Select 1.5" x 3.5" - Mini 1.75" x 3.5" - Mini 2" x 2" - Square 2" x 3" -…" at bounding box center [1084, 188] width 178 height 26
click at [1055, 224] on select "Please Select Print Both Sides Print Front Only" at bounding box center [1084, 225] width 178 height 26
select select "13abbda7-1d64-4f25-8bb2-c179b224825d"
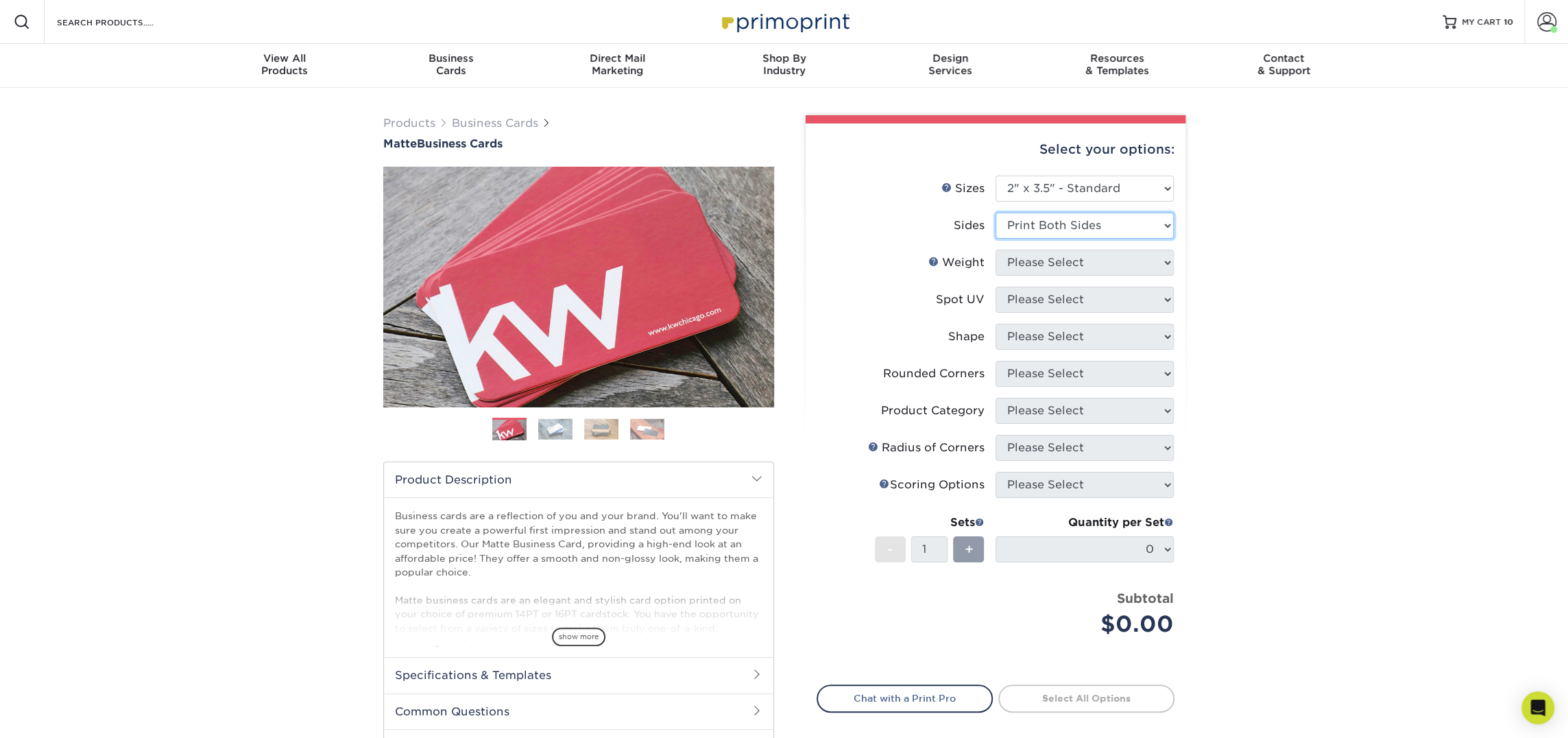
click at [995, 213] on select "Please Select Print Both Sides Print Front Only" at bounding box center [1084, 225] width 178 height 26
click at [1049, 254] on select "Please Select" at bounding box center [1084, 262] width 178 height 26
select select "16PT"
click at [995, 249] on select "Please Select 16PT 14PT" at bounding box center [1084, 262] width 178 height 26
click at [1044, 298] on select "Please Select No Spot UV Front and Back (Both Sides) Front Only Back Only" at bounding box center [1084, 299] width 178 height 26
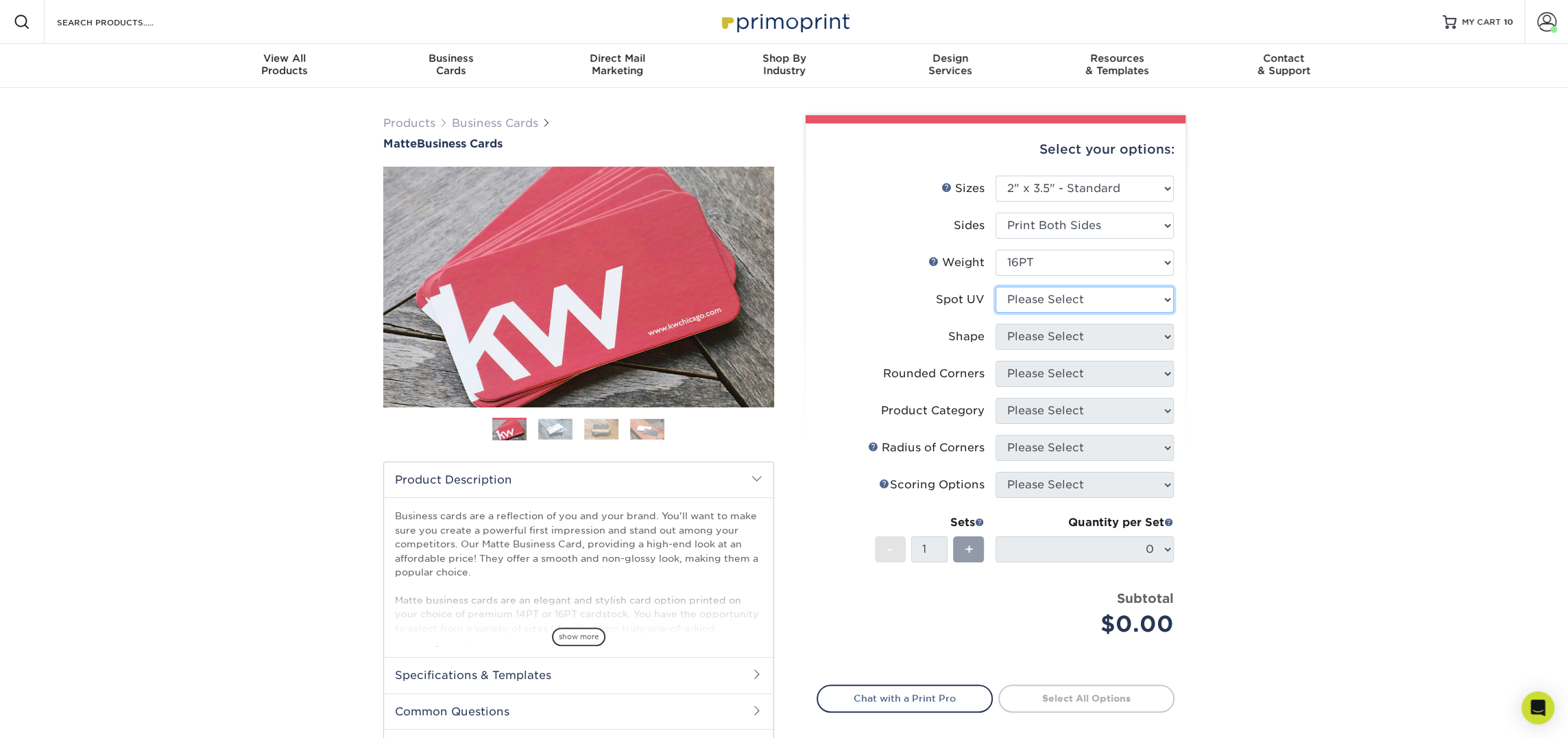
select select "3"
click at [995, 286] on select "Please Select No Spot UV Front and Back (Both Sides) Front Only Back Only" at bounding box center [1084, 299] width 178 height 26
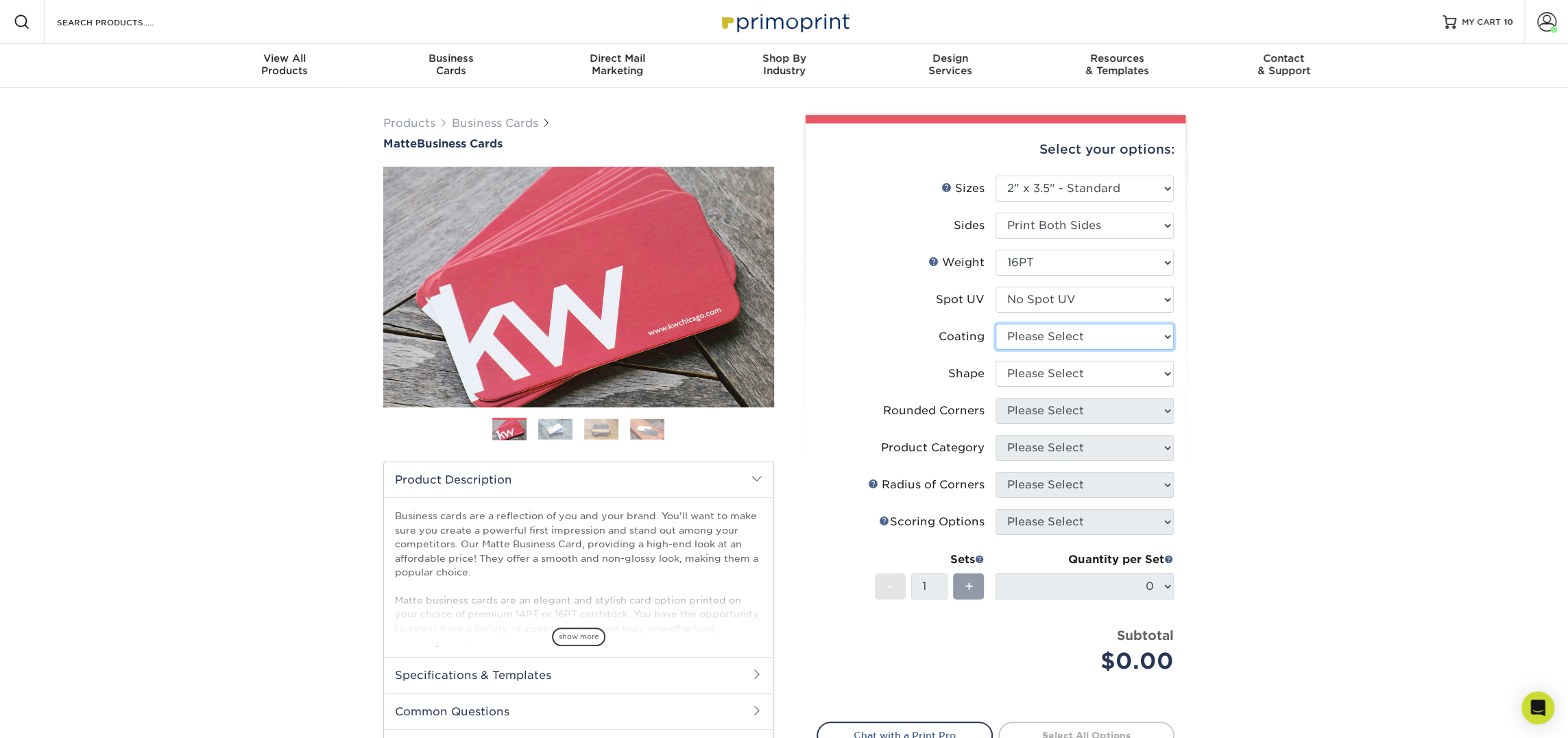
click at [1044, 344] on select at bounding box center [1084, 336] width 178 height 26
select select "121bb7b5-3b4d-429f-bd8d-bbf80e953313"
click at [995, 324] on select at bounding box center [1084, 336] width 178 height 26
click at [0, 0] on div at bounding box center [0, 0] width 0 height 0
click at [1042, 376] on select "Please Select Standard Oval" at bounding box center [1084, 373] width 178 height 26
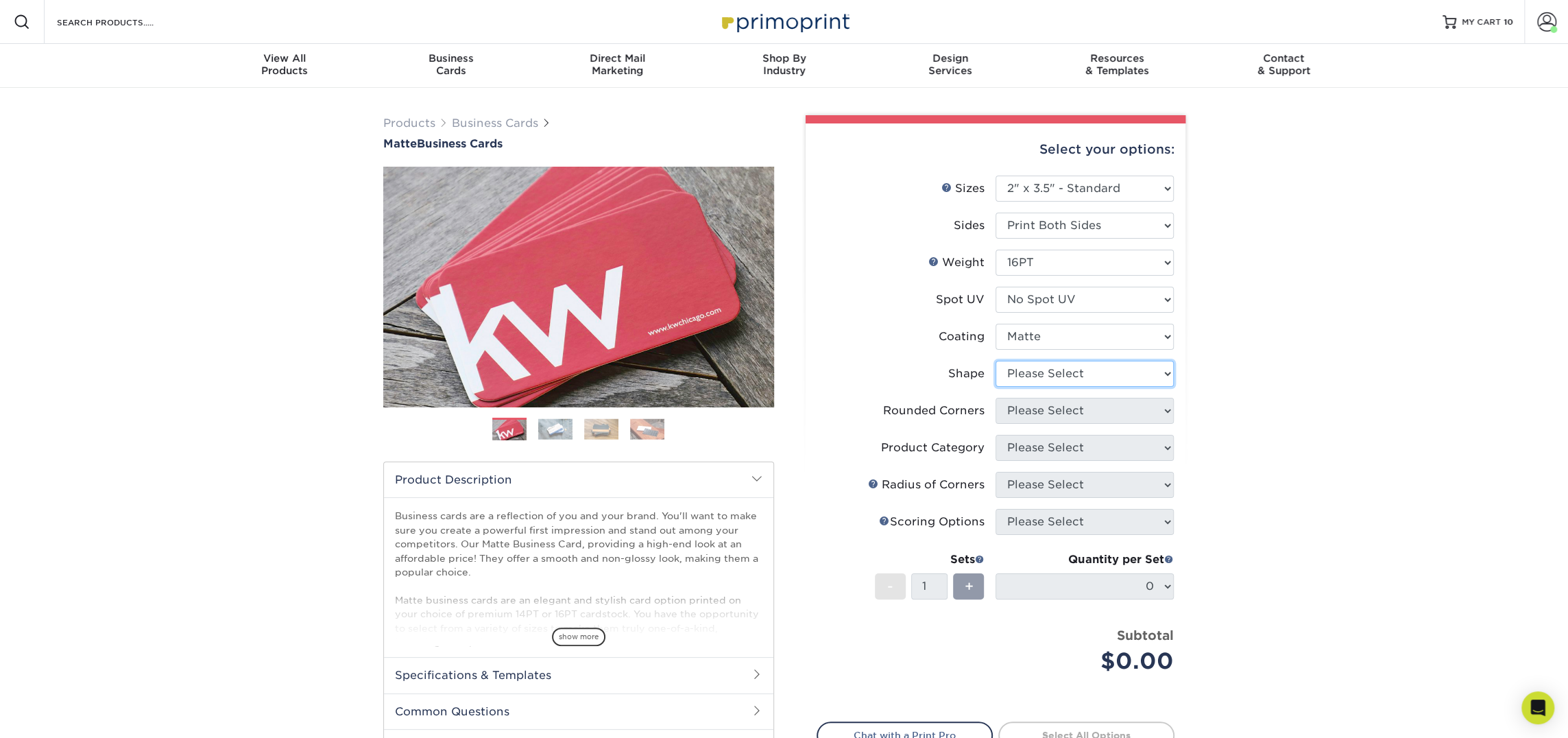
select select "standard"
click at [995, 361] on select "Please Select Standard Oval" at bounding box center [1084, 373] width 178 height 26
click at [1039, 409] on select "Please Select Yes - Round 2 Corners Yes - Round 4 Corners No" at bounding box center [1084, 410] width 178 height 26
select select "0"
click at [995, 398] on select "Please Select Yes - Round 2 Corners Yes - Round 4 Corners No" at bounding box center [1084, 410] width 178 height 26
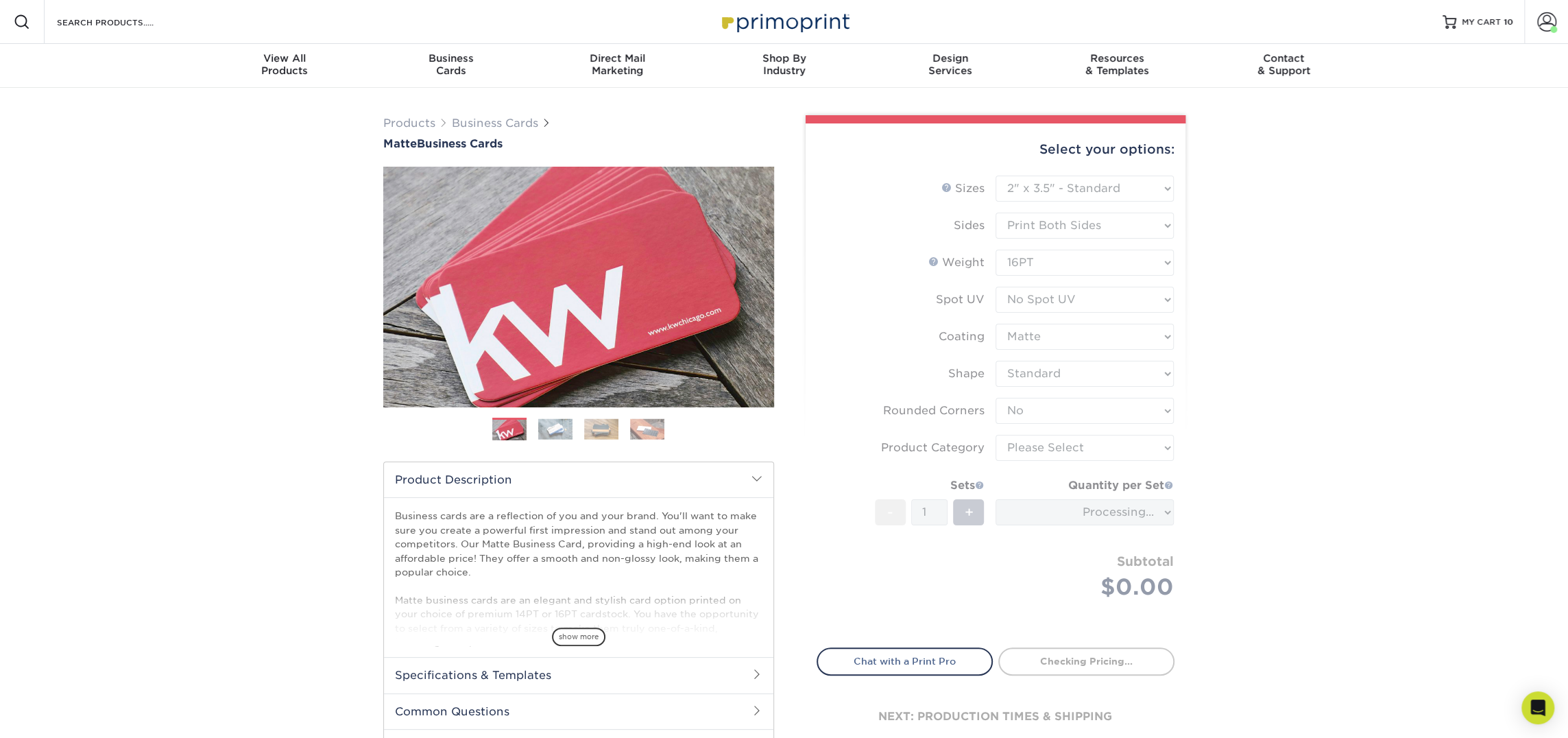
click at [1045, 451] on form "Sizes Help Sizes Please Select 1.5" x 3.5" - Mini 1.75" x 3.5" - Mini 2" x 2" -…" at bounding box center [995, 403] width 358 height 456
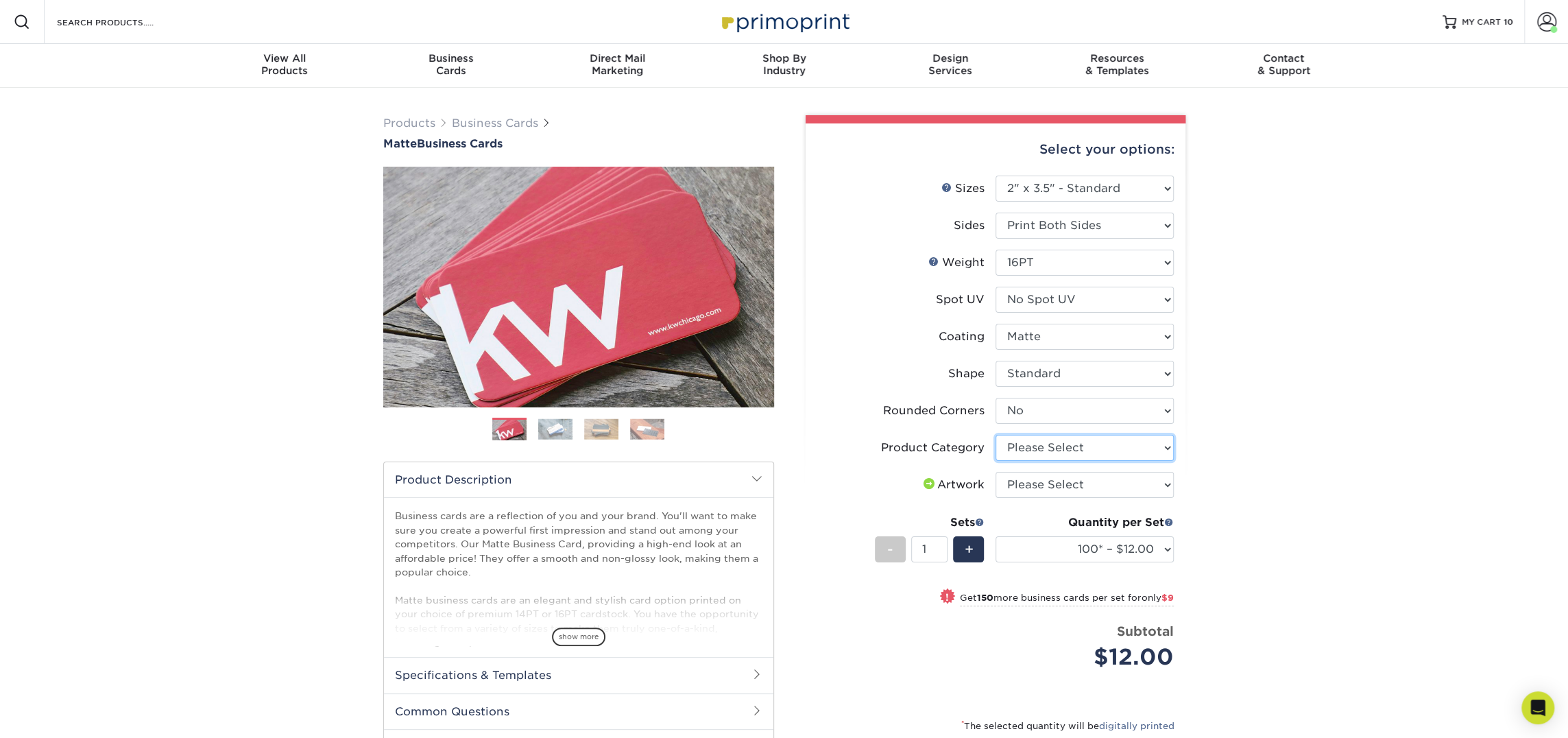
click at [1045, 451] on select "Please Select Business Cards" at bounding box center [1084, 447] width 178 height 26
select select "3b5148f1-0588-4f88-a218-97bcfdce65c1"
click at [995, 434] on select "Please Select Business Cards" at bounding box center [1084, 447] width 178 height 26
click at [1046, 494] on select "Please Select I will upload files I need a design - $100" at bounding box center [1084, 484] width 178 height 26
select select "upload"
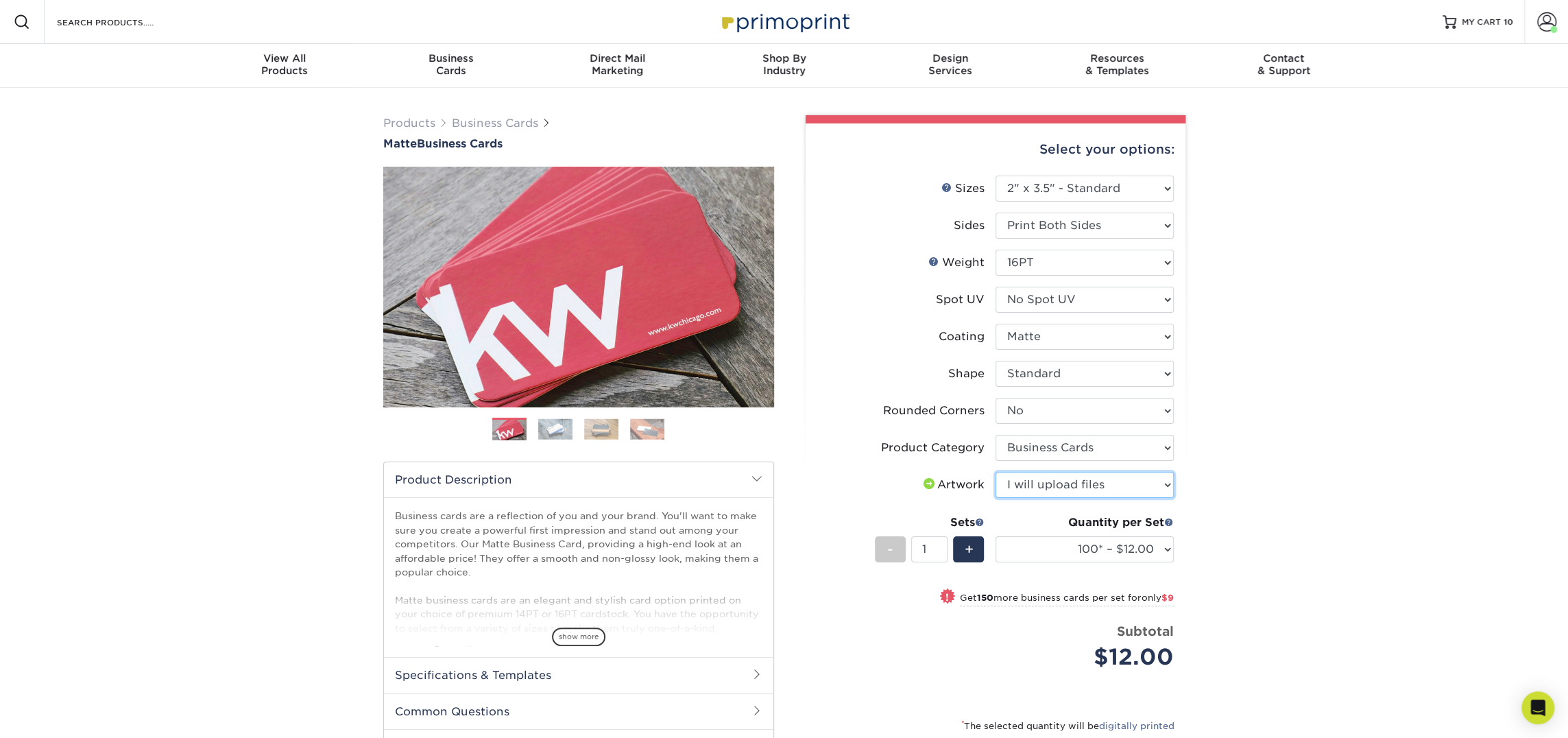
click at [995, 471] on select "Please Select I will upload files I need a design - $100" at bounding box center [1084, 484] width 178 height 26
click at [1050, 541] on select "100* – $12.00 250* – $21.00 500 – $42.00 1000 – $53.00 2500 – $95.00 5000 – $18…" at bounding box center [1084, 549] width 178 height 26
select select "250* – $21.00"
click at [995, 536] on select "100* – $12.00 250* – $21.00 500 – $42.00 1000 – $53.00 2500 – $95.00 5000 – $18…" at bounding box center [1084, 549] width 178 height 26
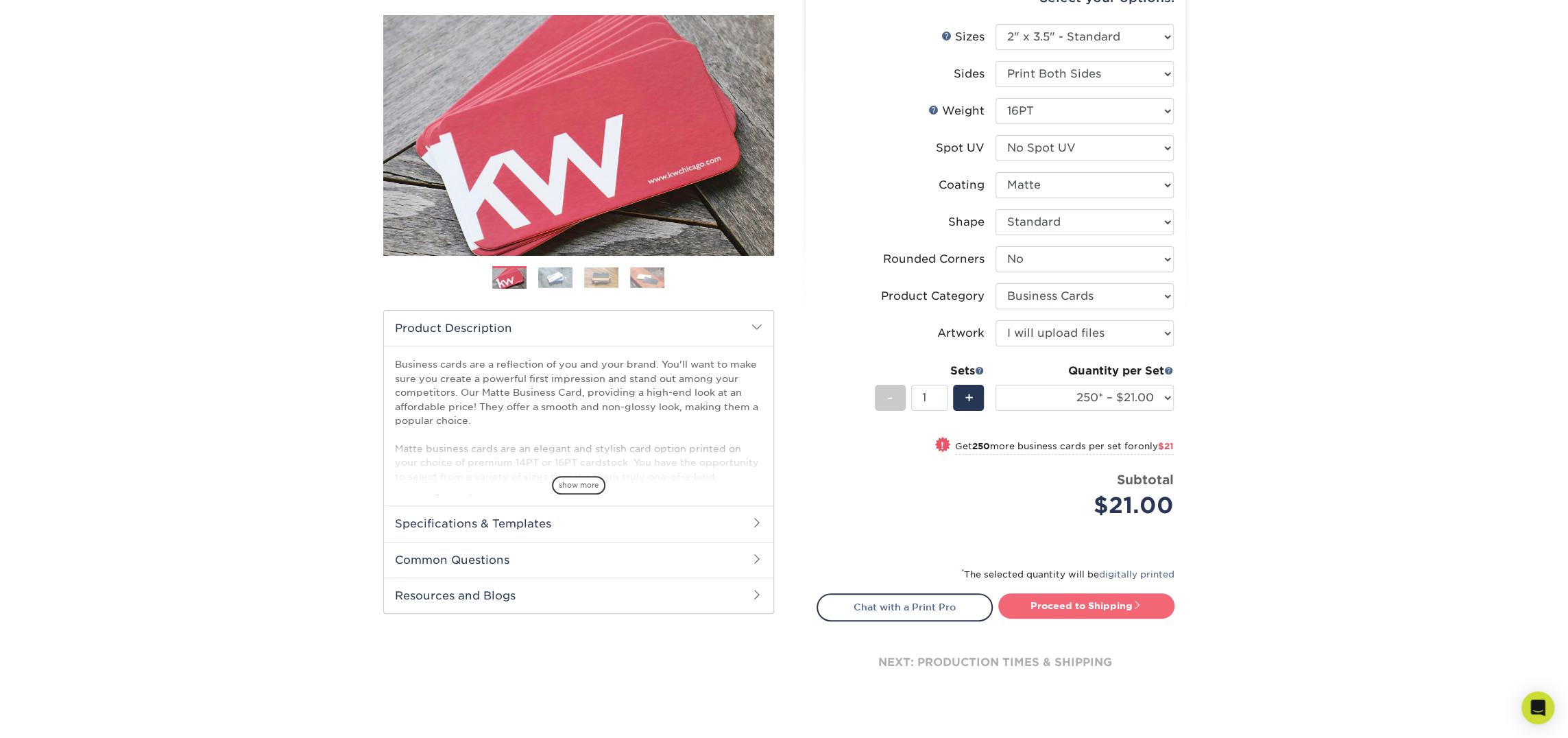
click at [1052, 614] on link "Proceed to Shipping" at bounding box center [1086, 605] width 176 height 24
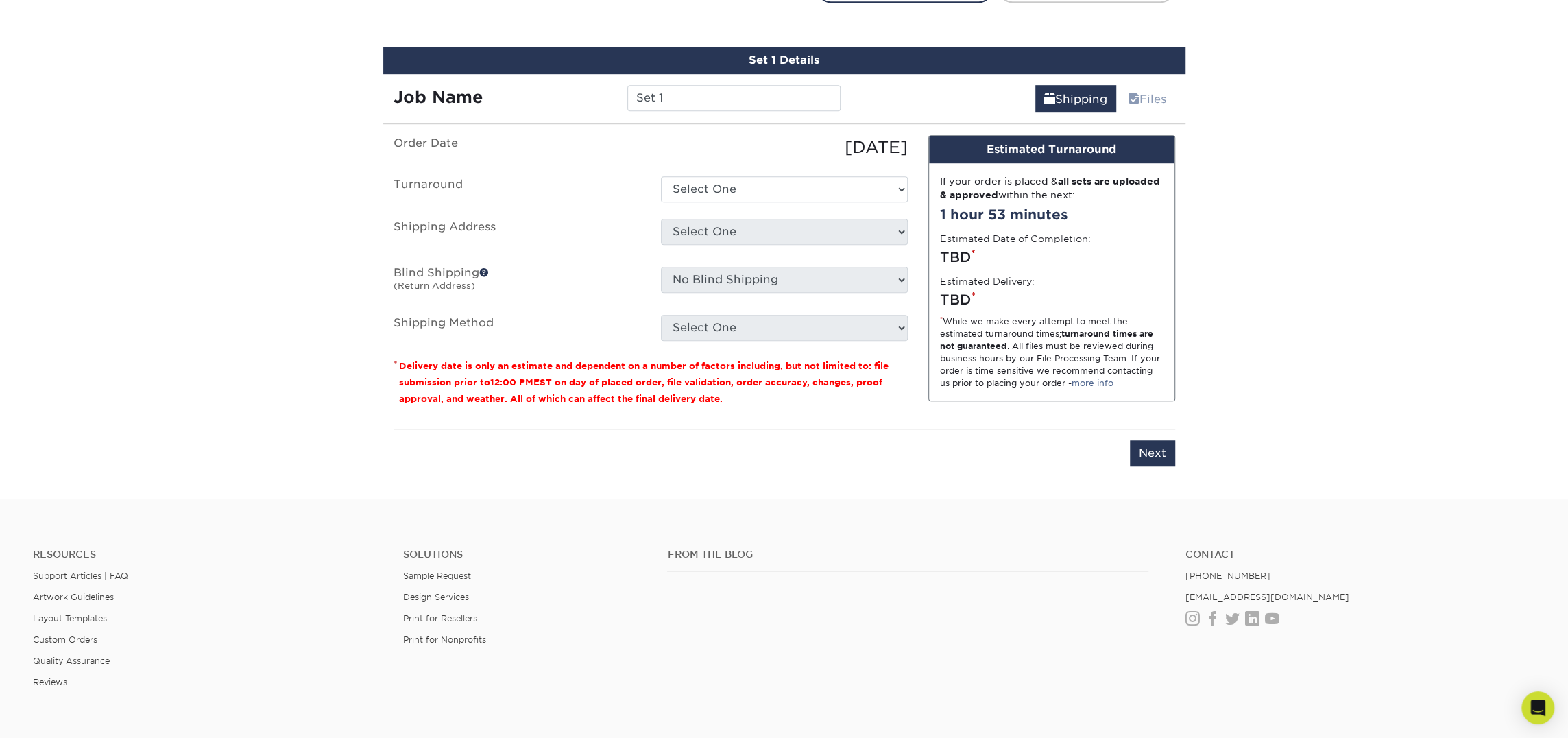
scroll to position [782, 0]
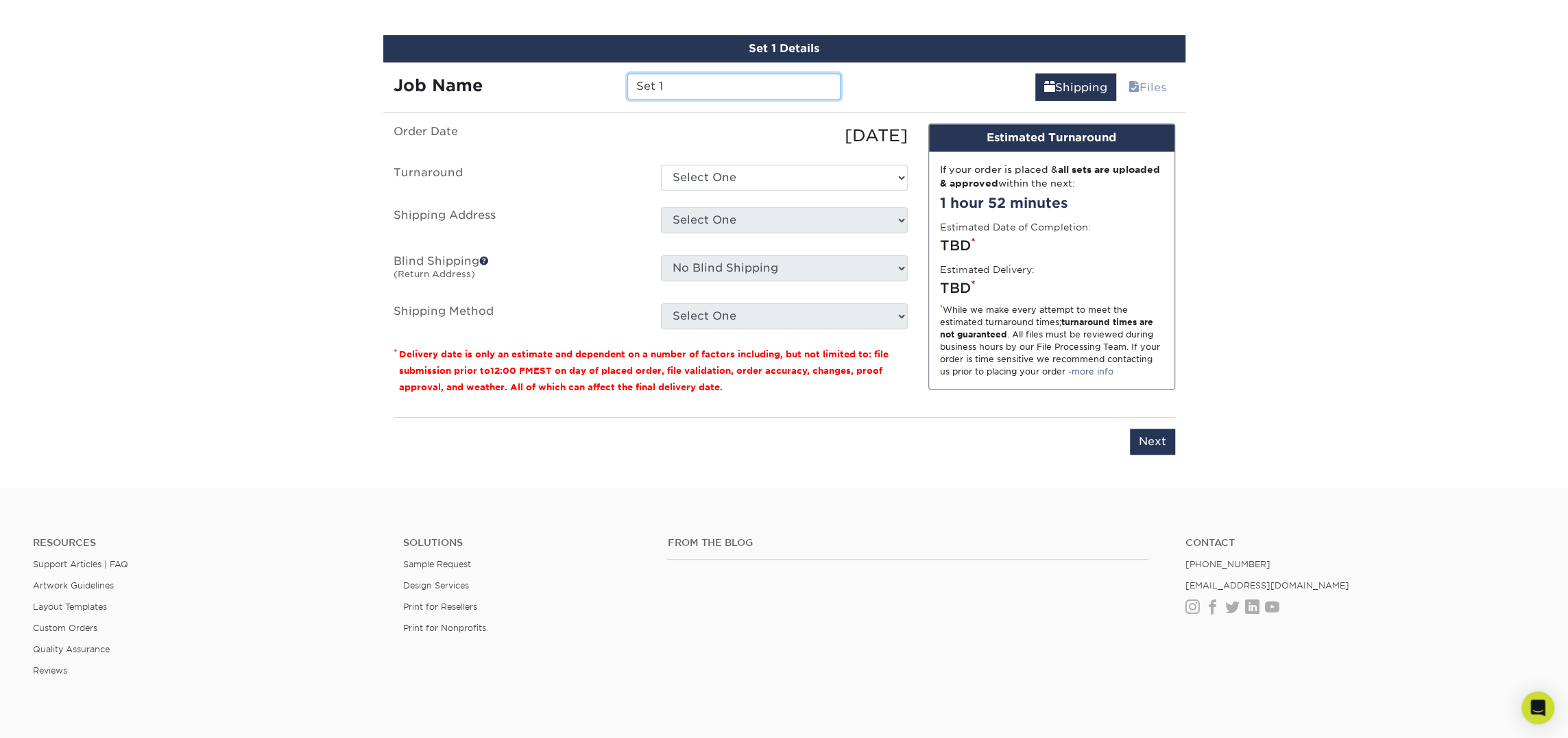
click at [733, 90] on input "Set 1" at bounding box center [734, 86] width 213 height 26
type input "Luke O'Brien"
click at [753, 193] on ul "Order Date 09/26/2025 Turnaround Select One 2-4 Business Days 2 Day Next Busine…" at bounding box center [651, 226] width 515 height 205
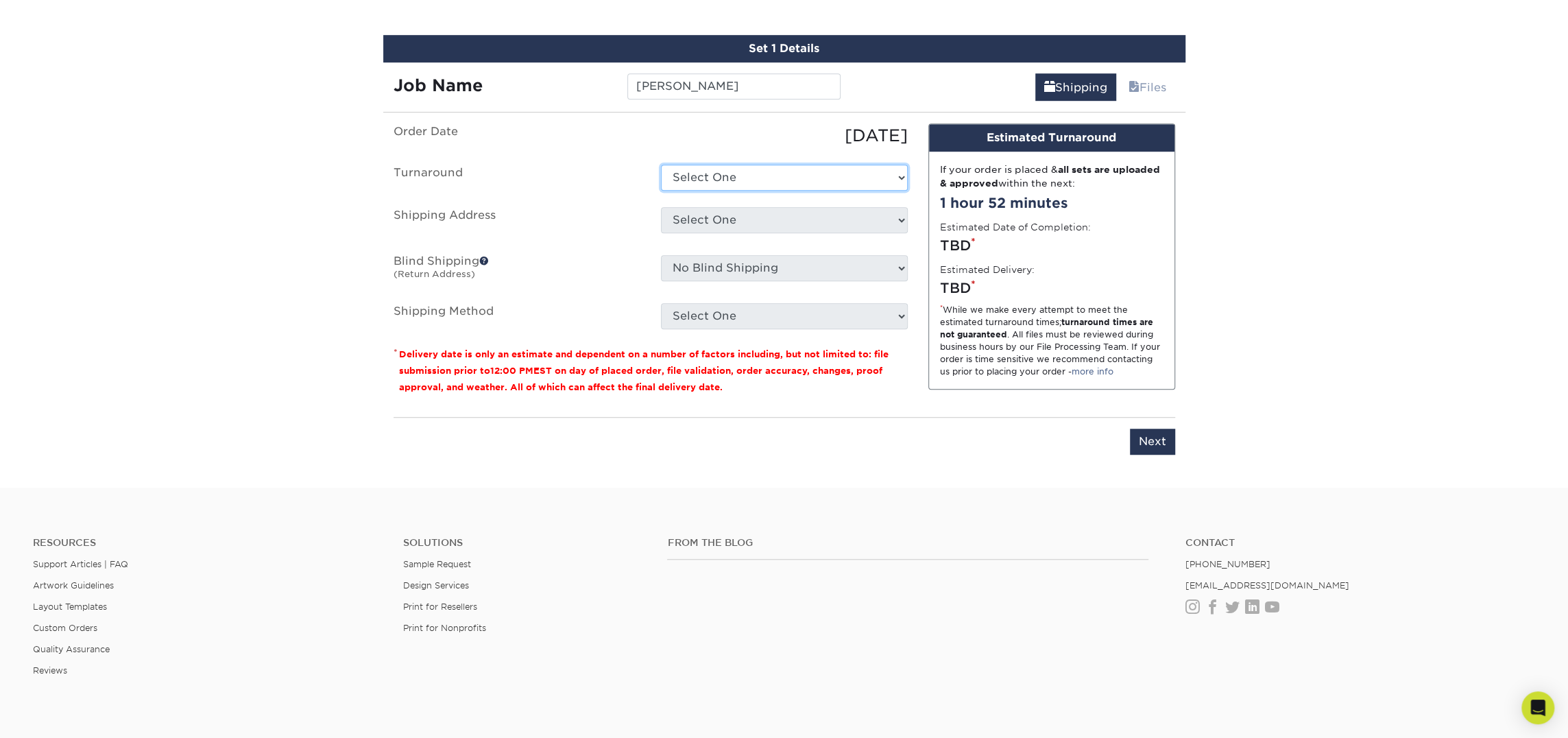
click at [766, 173] on select "Select One 2-4 Business Days 2 Day Next Business Day" at bounding box center [784, 177] width 247 height 26
select select "23721297-b68b-4846-ba83-3171e6bd9d78"
click at [661, 165] on select "Select One 2-4 Business Days 2 Day Next Business Day" at bounding box center [784, 177] width 247 height 26
click at [763, 207] on select "Select One Atlanta Office [PERSON_NAME][GEOGRAPHIC_DATA] [PERSON_NAME][GEOGRAPH…" at bounding box center [784, 220] width 247 height 26
select select "245442"
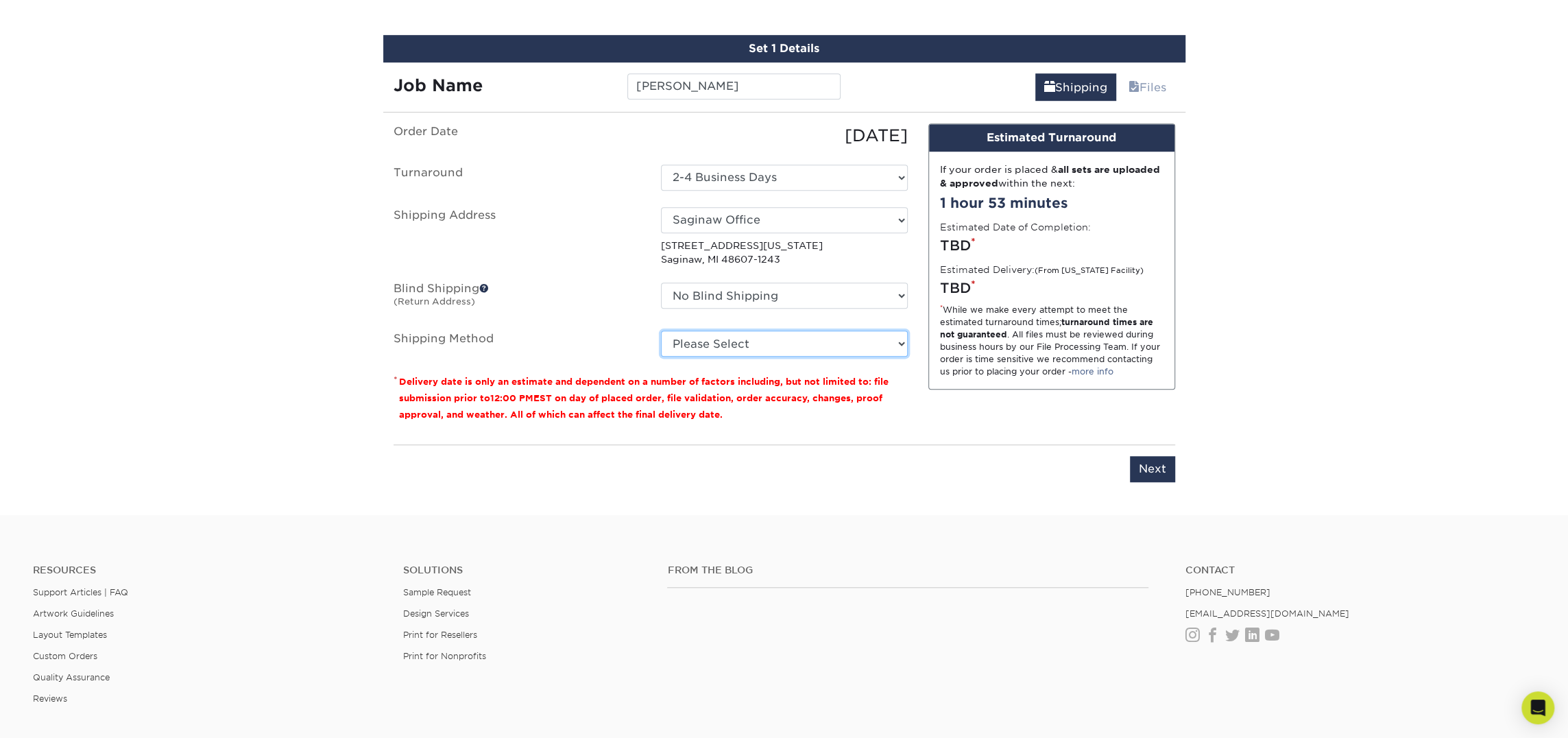
click at [769, 344] on select "Please Select Ground Shipping (+$7.84) 3 Day Shipping Service (+$18.69) 2 Day A…" at bounding box center [784, 343] width 247 height 26
select select "03"
click at [661, 330] on select "Please Select Ground Shipping (+$7.84) 3 Day Shipping Service (+$18.69) 2 Day A…" at bounding box center [784, 343] width 247 height 26
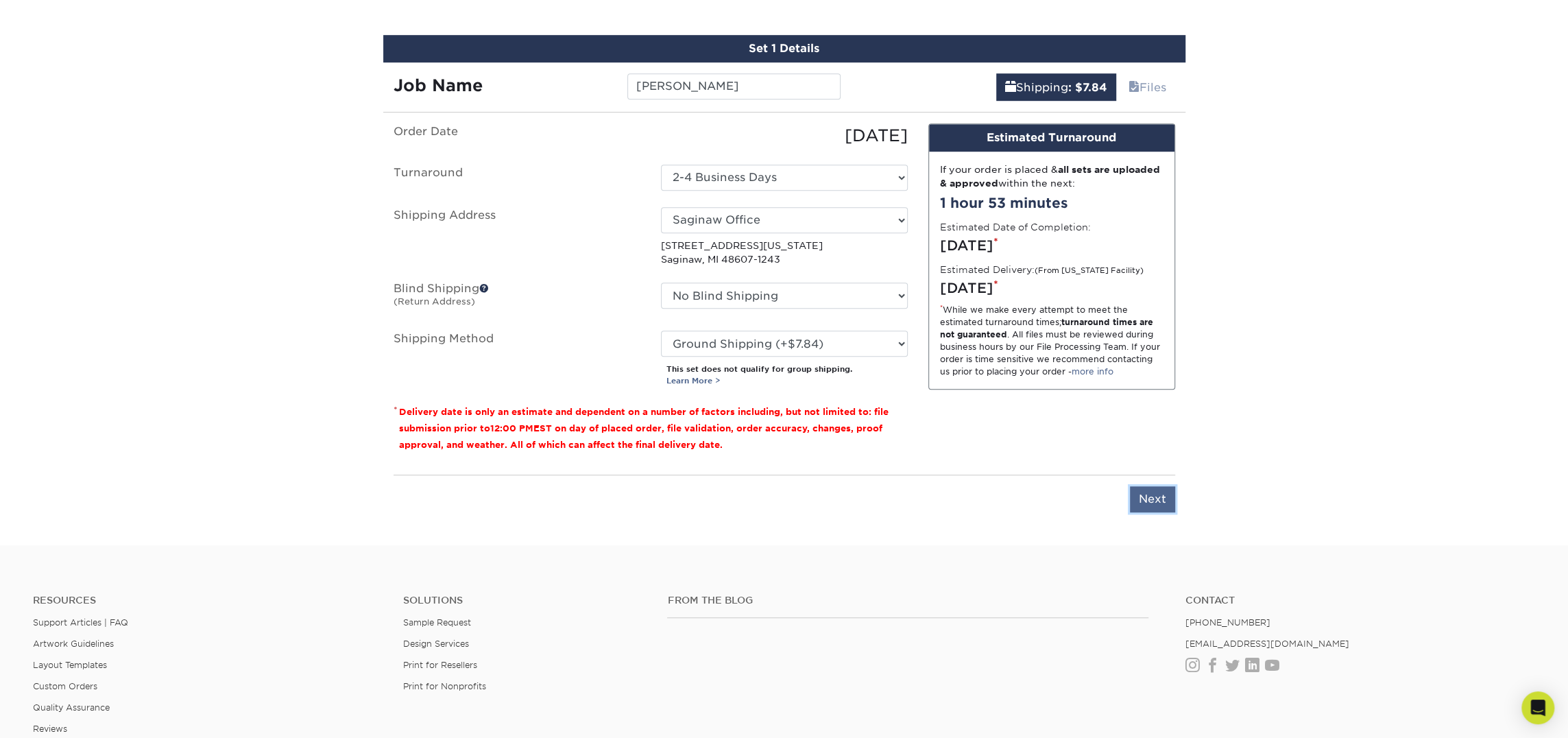
click at [1152, 499] on input "Next" at bounding box center [1153, 499] width 45 height 26
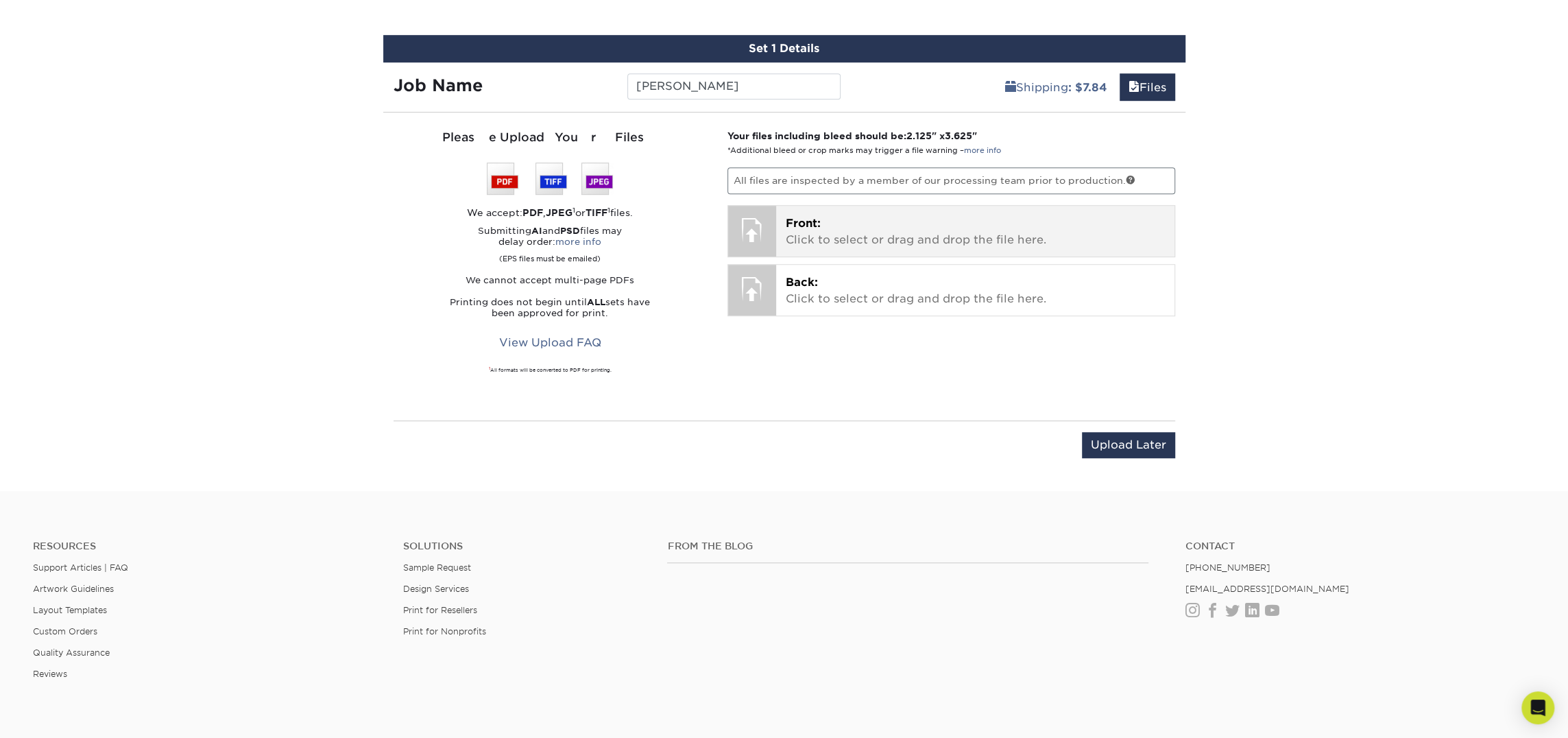
click at [816, 233] on p "Front: Click to select or drag and drop the file here." at bounding box center [975, 232] width 379 height 33
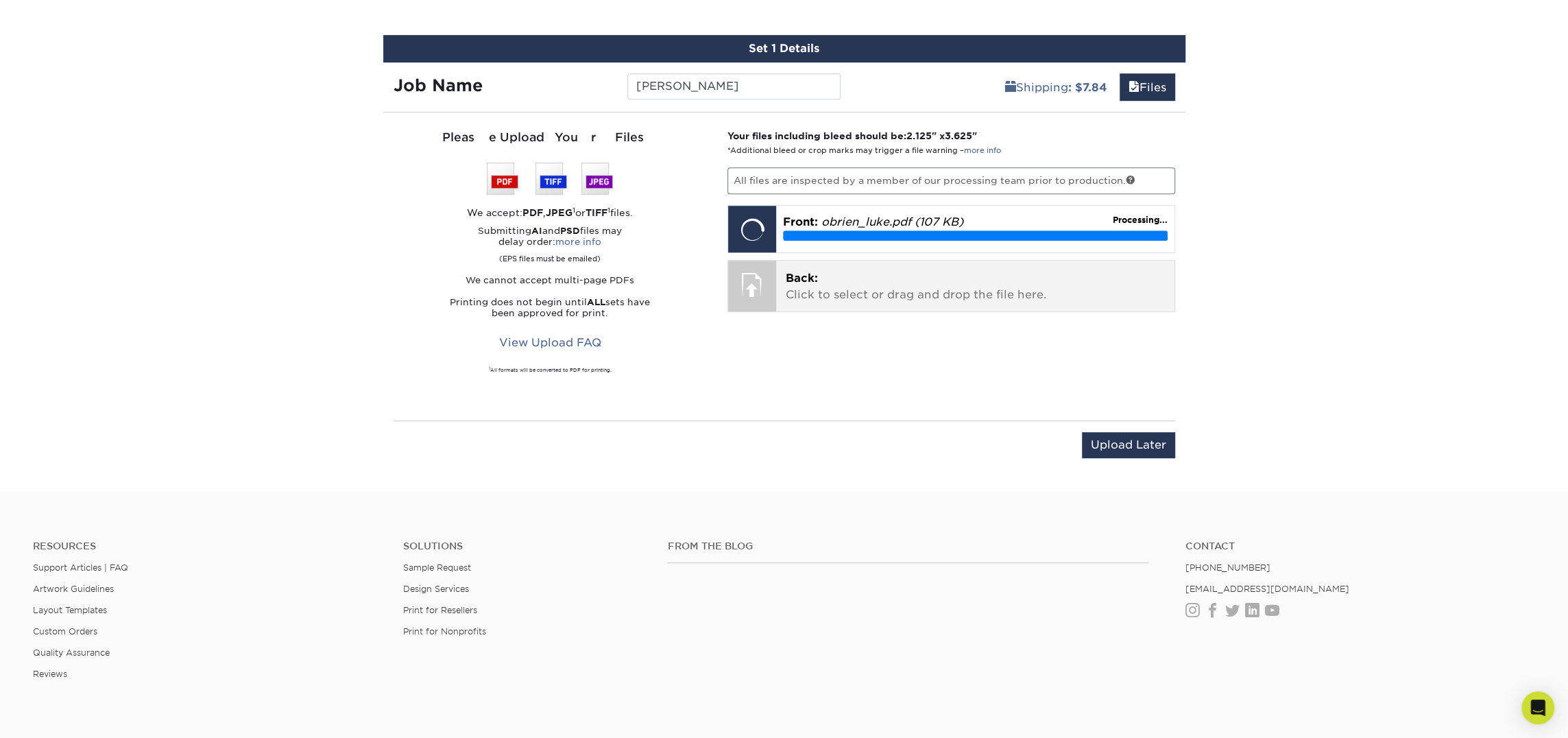
click at [901, 293] on p "Back: Click to select or drag and drop the file here." at bounding box center [975, 286] width 379 height 33
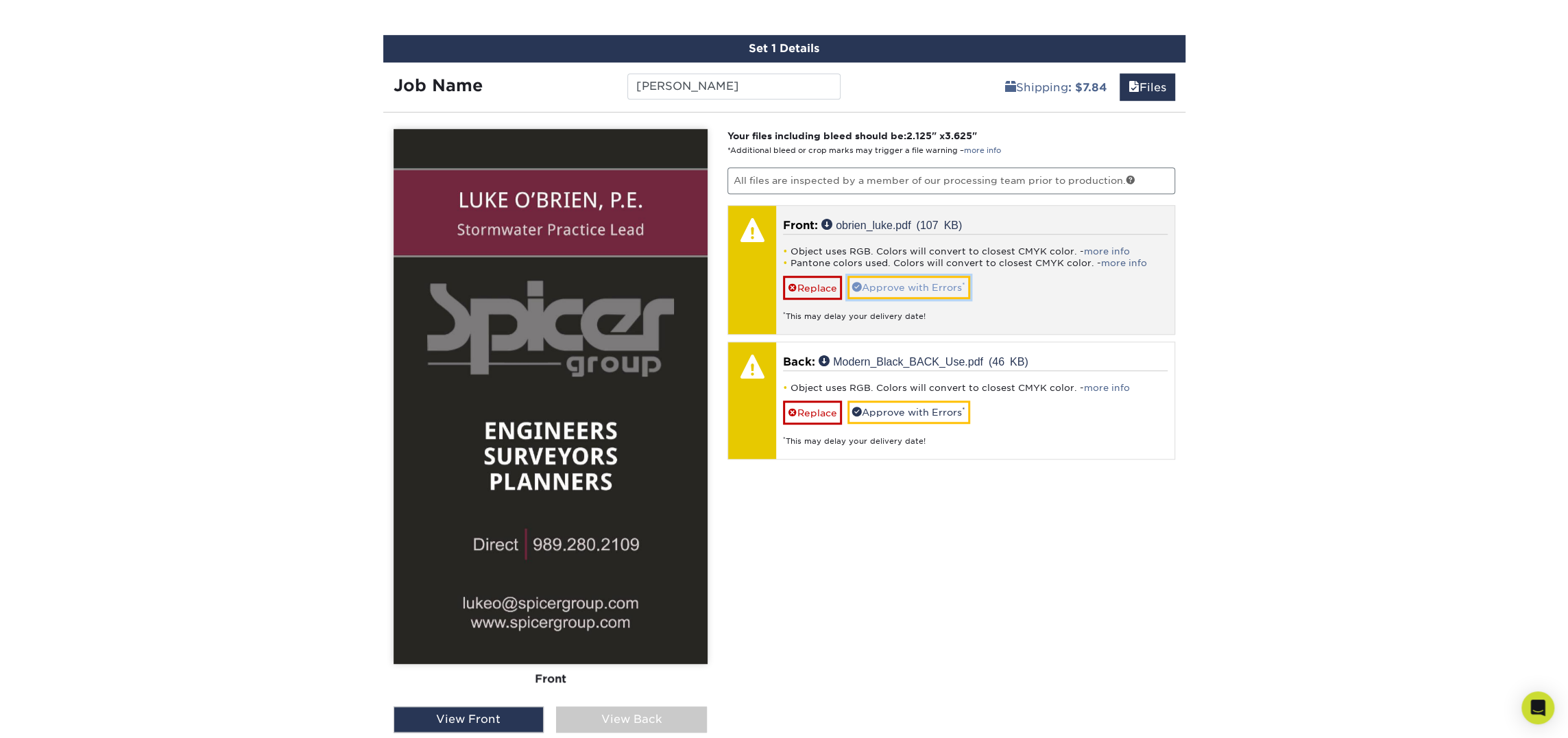
click at [939, 288] on link "Approve with Errors *" at bounding box center [909, 287] width 122 height 24
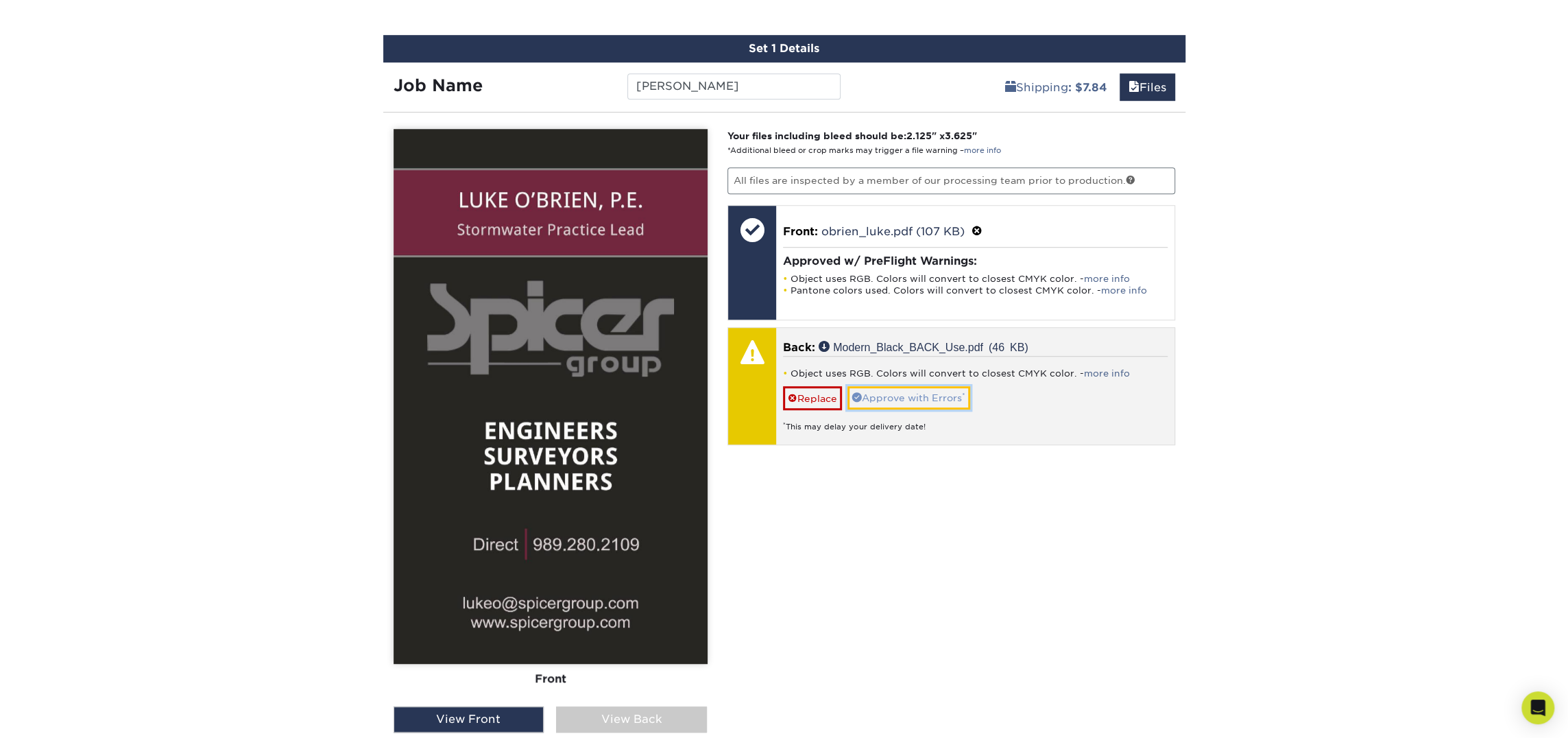
click at [915, 387] on link "Approve with Errors *" at bounding box center [909, 398] width 122 height 24
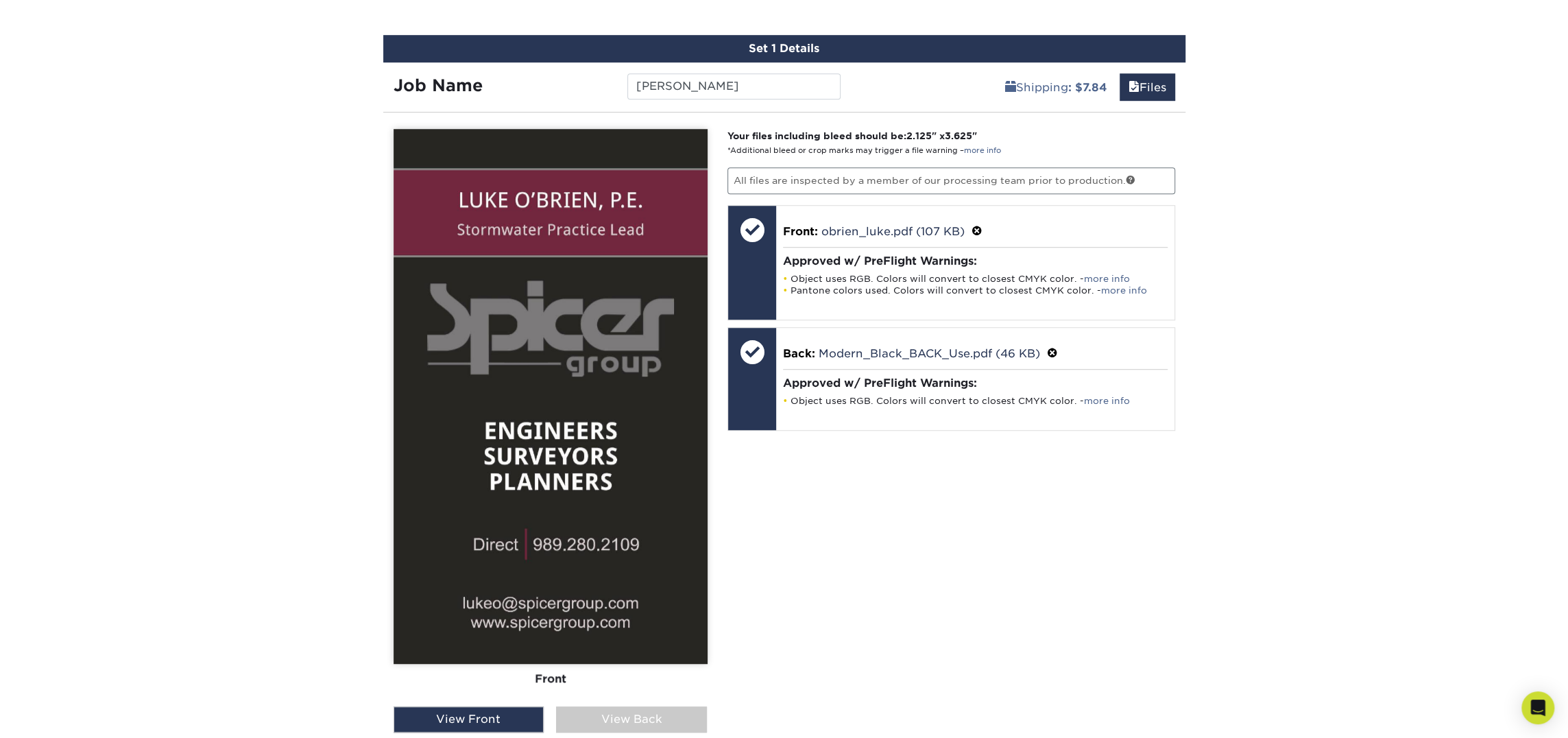
click at [642, 711] on div "View Back" at bounding box center [631, 718] width 151 height 26
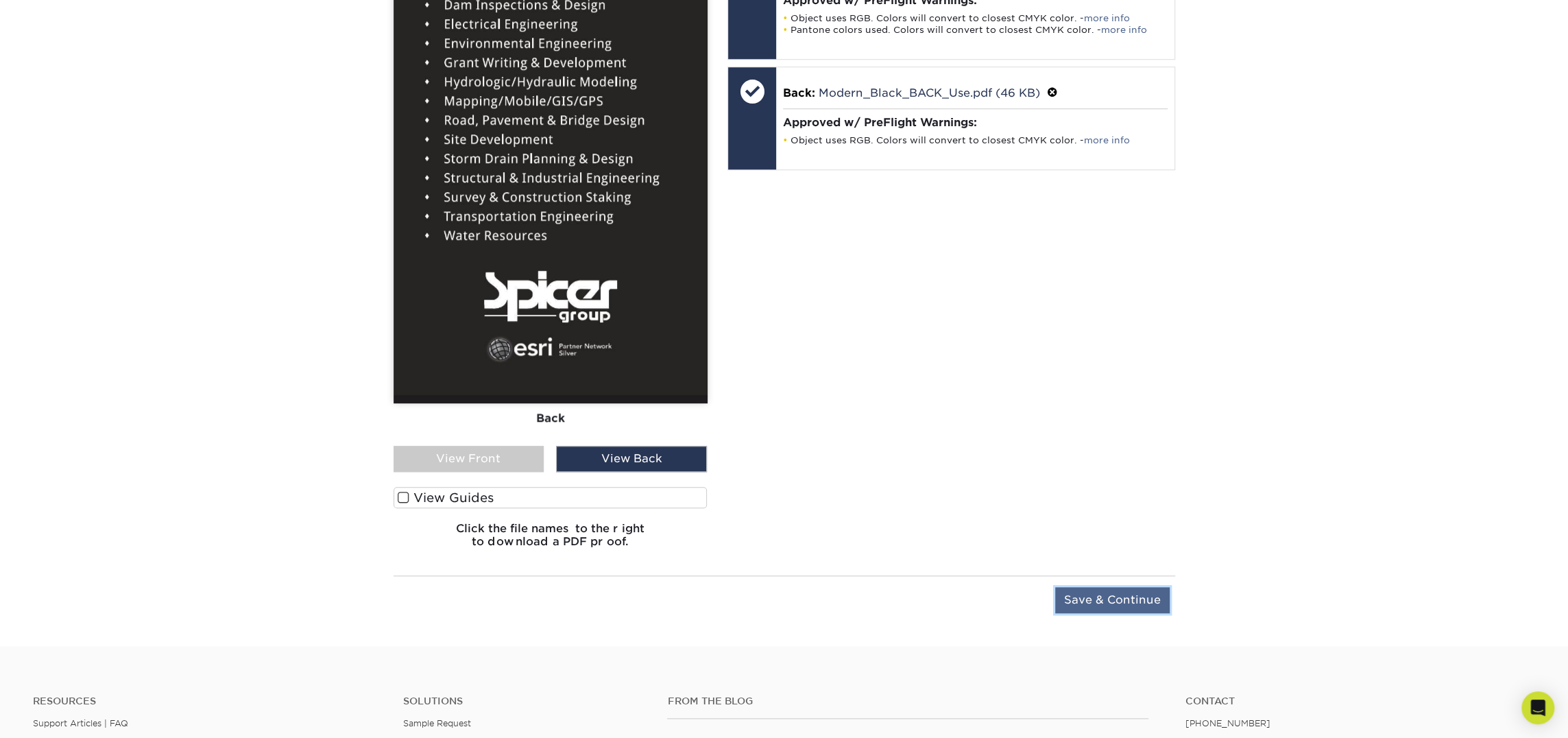
click at [1076, 595] on input "Save & Continue" at bounding box center [1112, 599] width 115 height 26
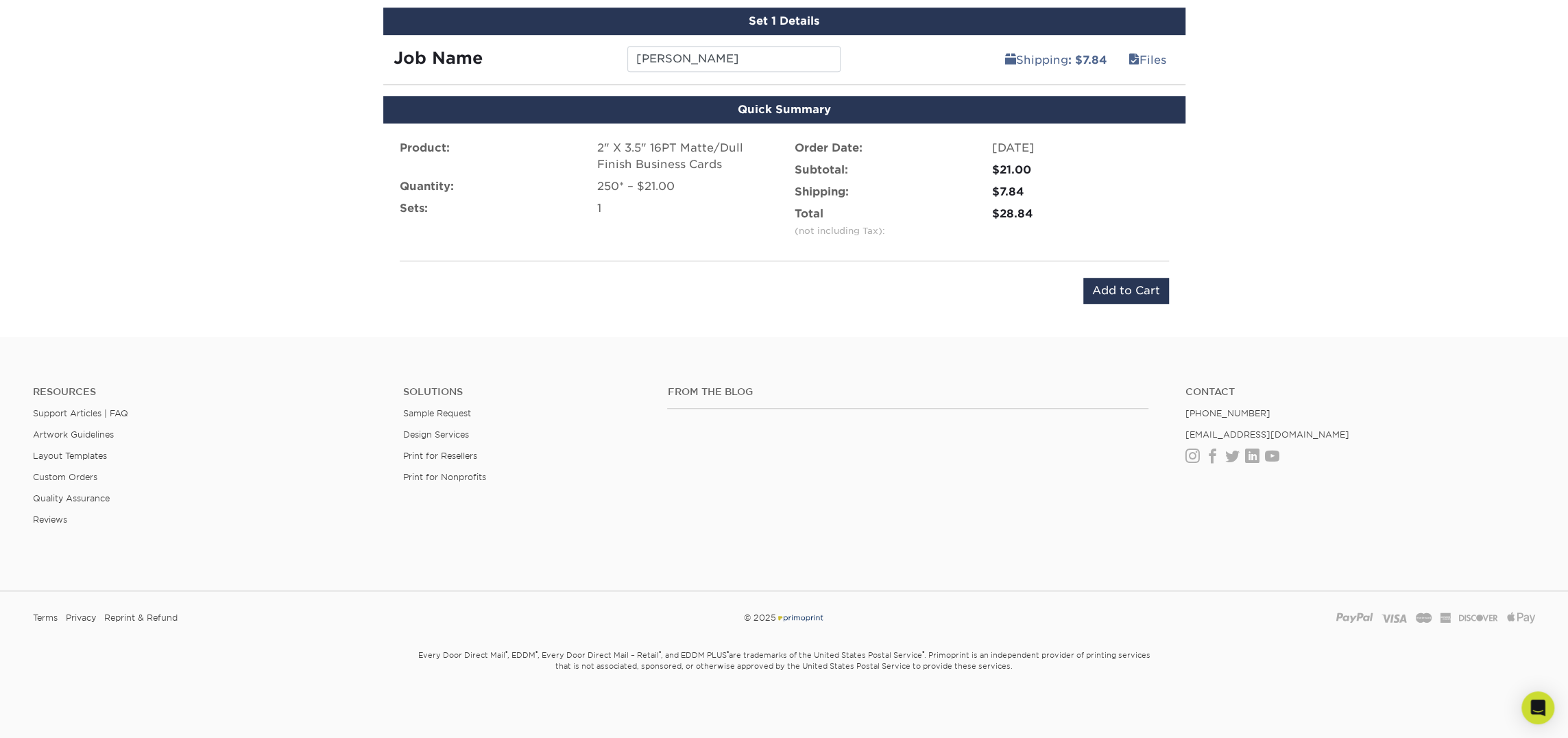
scroll to position [806, 0]
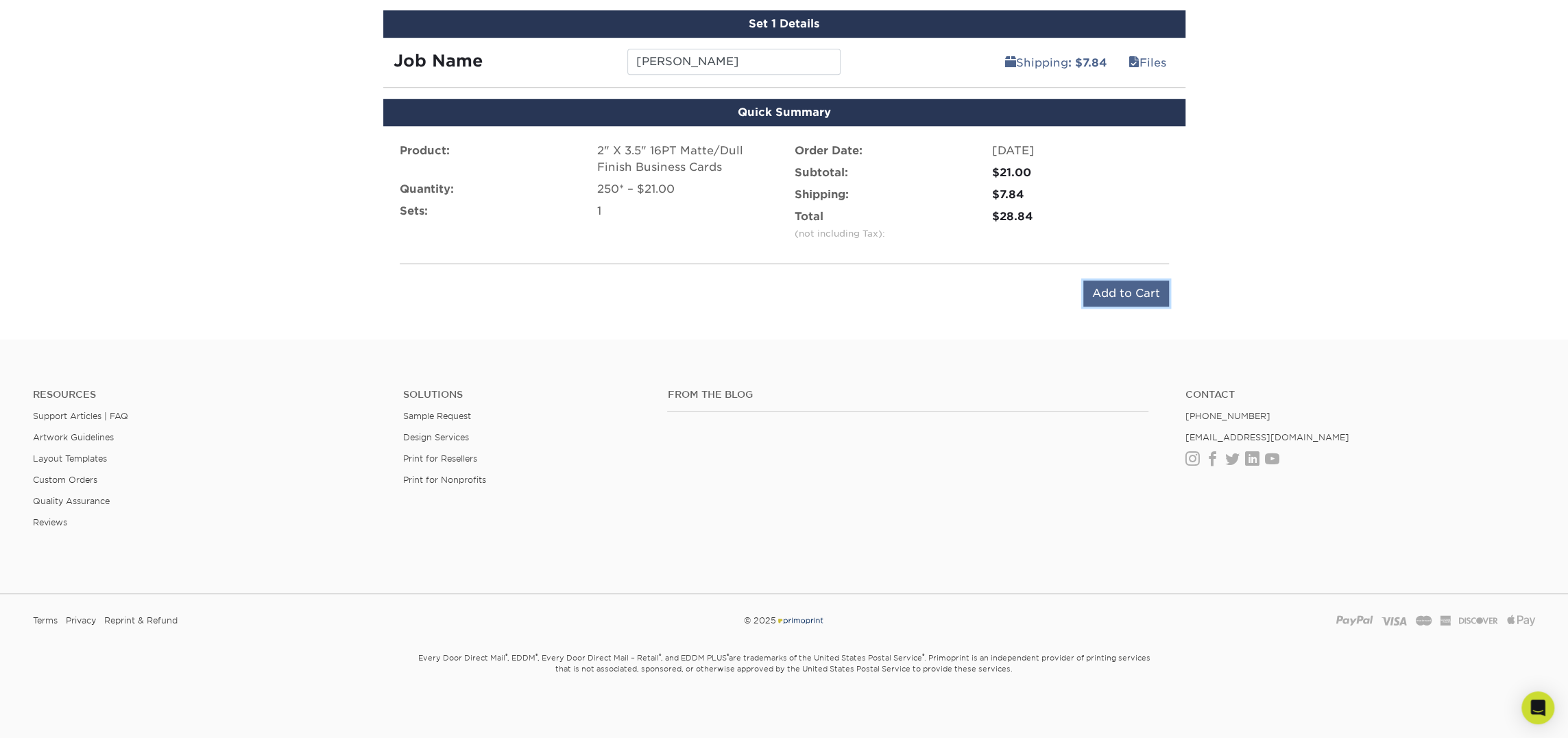
click at [1111, 285] on input "Add to Cart" at bounding box center [1126, 293] width 85 height 26
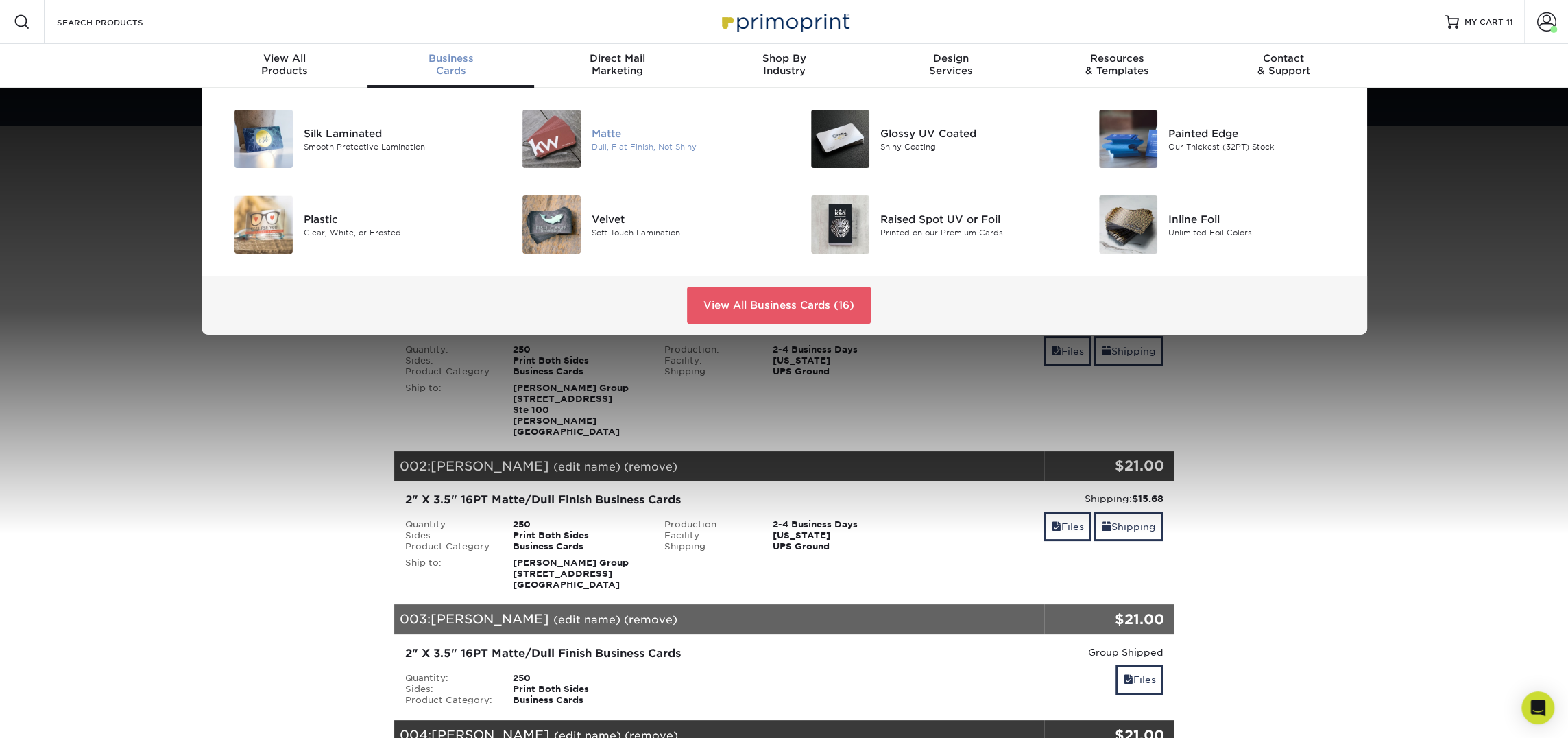
click at [569, 128] on img at bounding box center [551, 139] width 58 height 58
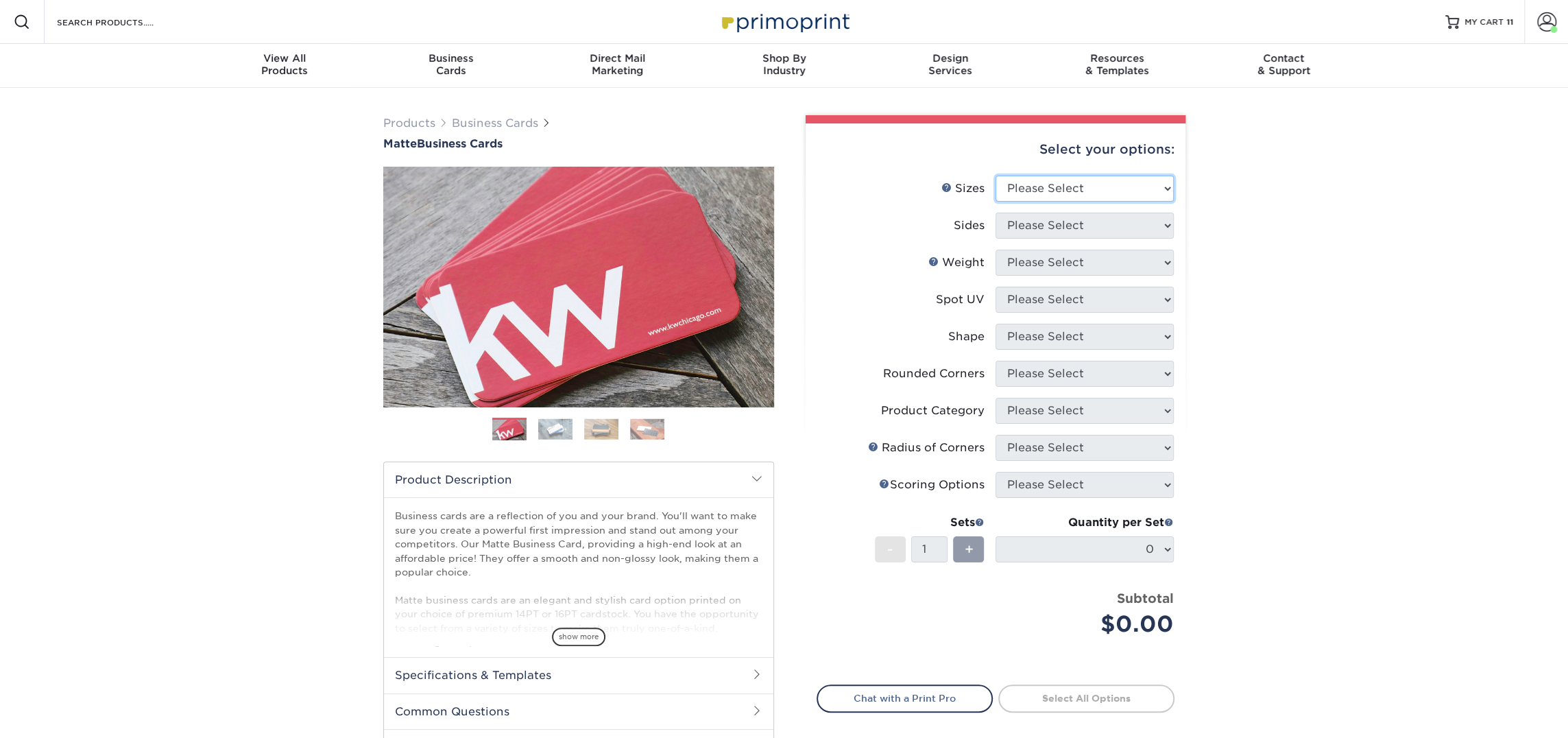
click at [1056, 184] on select "Please Select 1.5" x 3.5" - Mini 1.75" x 3.5" - Mini 2" x 2" - Square 2" x 3" -…" at bounding box center [1084, 188] width 178 height 26
select select "2.00x3.50"
click at [995, 176] on select "Please Select 1.5" x 3.5" - Mini 1.75" x 3.5" - Mini 2" x 2" - Square 2" x 3" -…" at bounding box center [1084, 188] width 178 height 26
click at [1109, 223] on select "Please Select Print Both Sides Print Front Only" at bounding box center [1084, 225] width 178 height 26
select select "13abbda7-1d64-4f25-8bb2-c179b224825d"
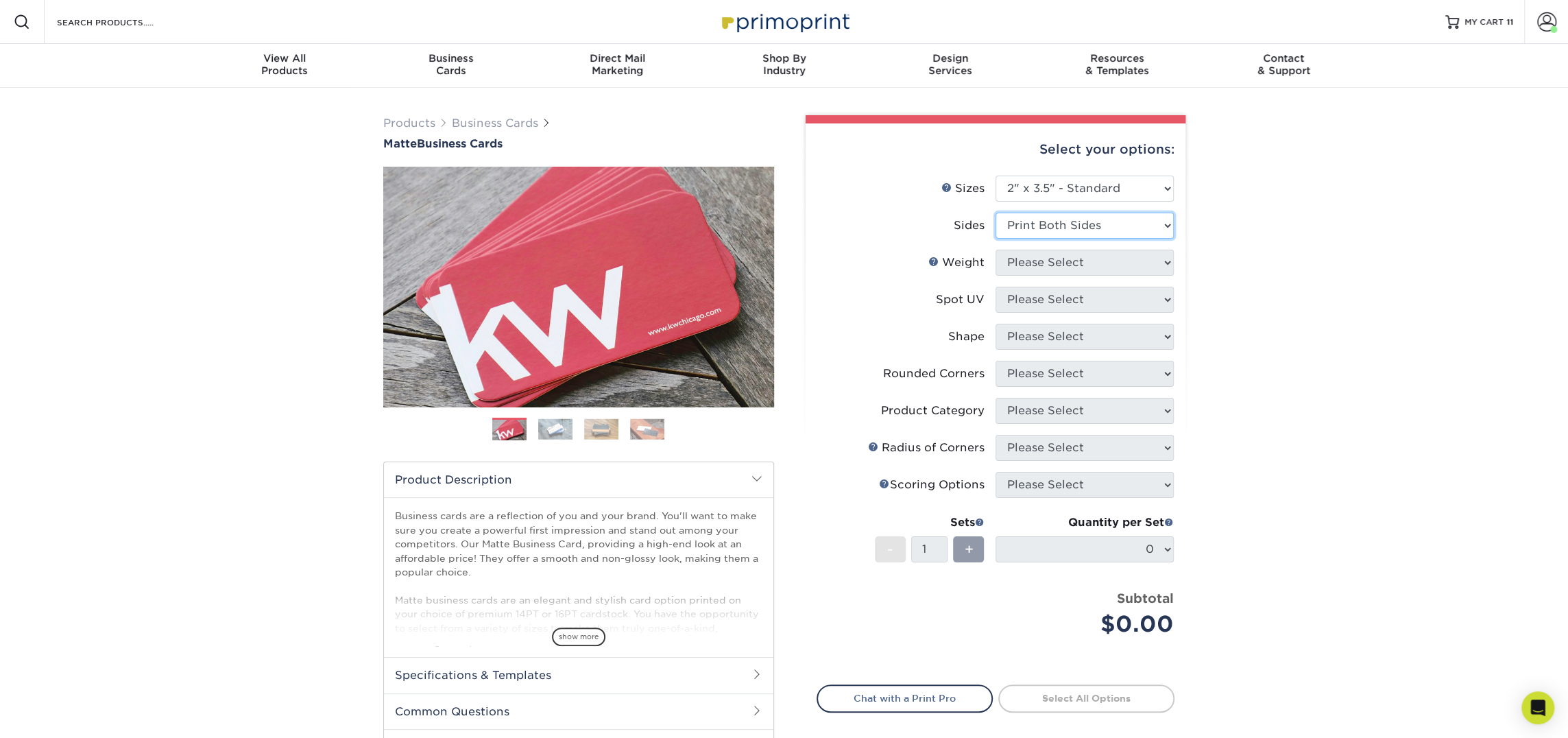
click at [995, 213] on select "Please Select Print Both Sides Print Front Only" at bounding box center [1084, 225] width 178 height 26
click at [1091, 270] on select "Please Select" at bounding box center [1084, 262] width 178 height 26
select select "16PT"
click at [995, 249] on select "Please Select 16PT 14PT" at bounding box center [1084, 262] width 178 height 26
click at [1090, 298] on select "Please Select No Spot UV Front and Back (Both Sides) Front Only Back Only" at bounding box center [1084, 299] width 178 height 26
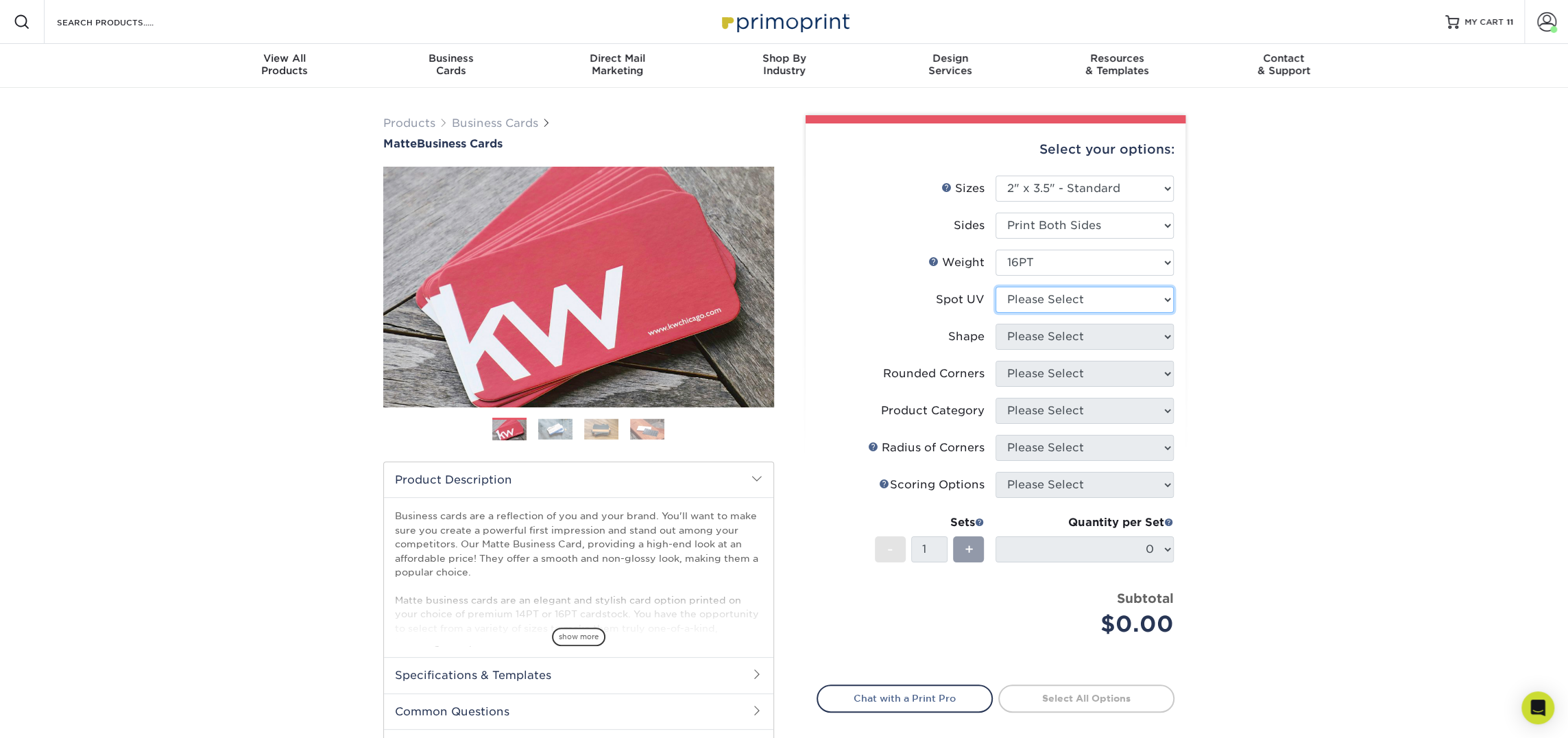
select select "3"
click at [995, 286] on select "Please Select No Spot UV Front and Back (Both Sides) Front Only Back Only" at bounding box center [1084, 299] width 178 height 26
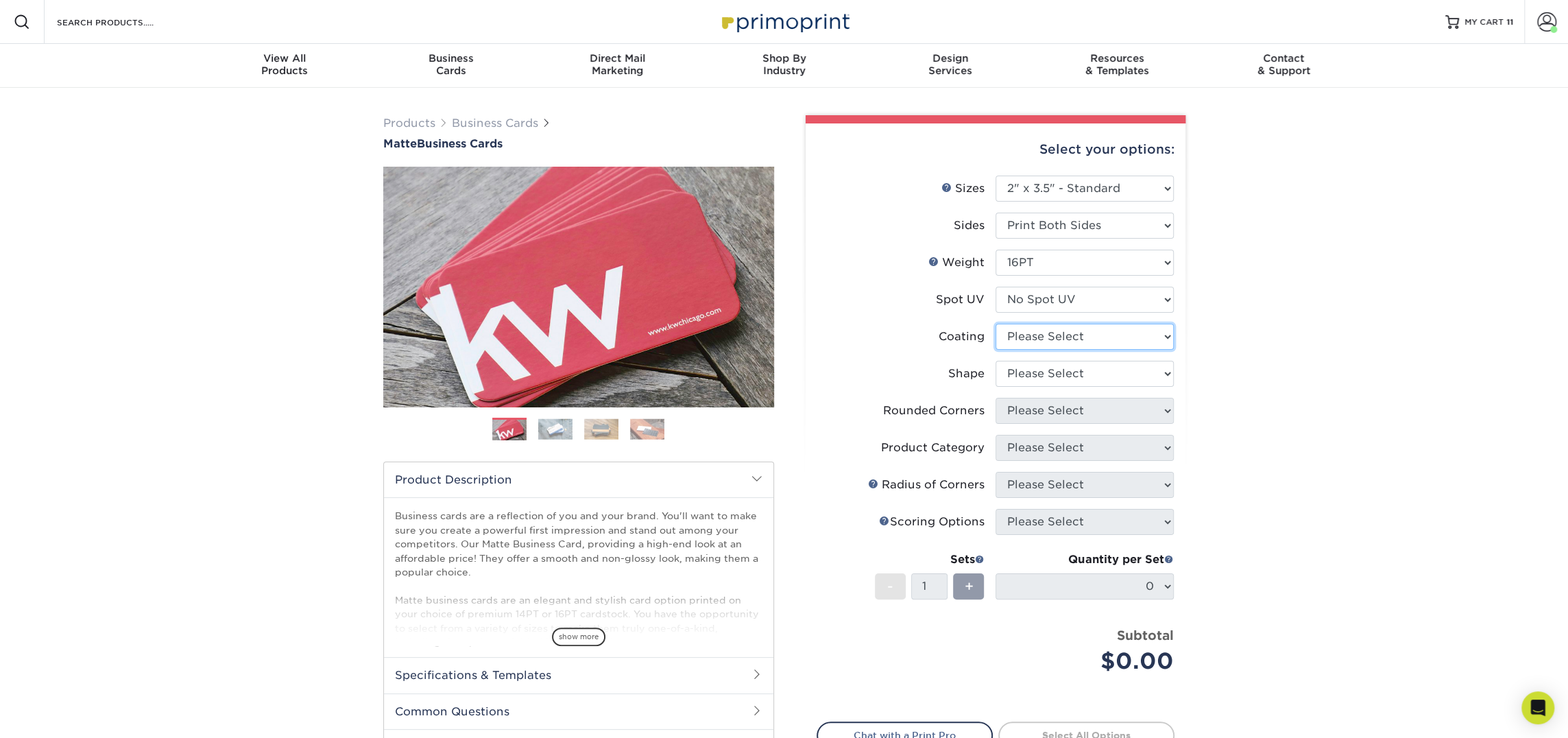
click at [1079, 331] on select at bounding box center [1084, 336] width 178 height 26
select select "121bb7b5-3b4d-429f-bd8d-bbf80e953313"
click at [995, 324] on select at bounding box center [1084, 336] width 178 height 26
click at [0, 0] on div at bounding box center [0, 0] width 0 height 0
click at [1078, 367] on select "Please Select Standard Oval" at bounding box center [1084, 373] width 178 height 26
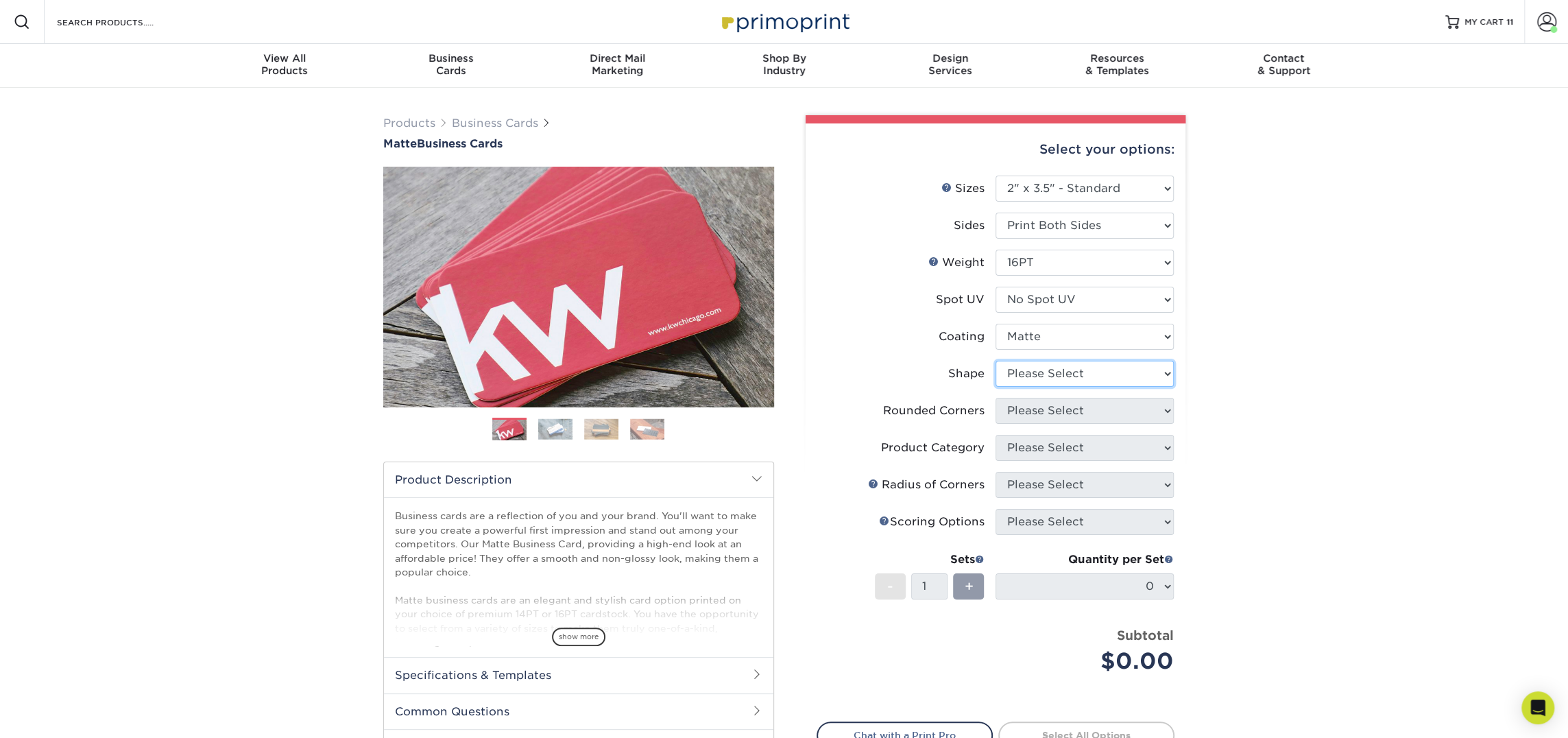
select select "standard"
click at [995, 361] on select "Please Select Standard Oval" at bounding box center [1084, 373] width 178 height 26
click at [1072, 409] on select "Please Select Yes - Round 2 Corners Yes - Round 4 Corners No" at bounding box center [1084, 410] width 178 height 26
select select "0"
click at [995, 398] on select "Please Select Yes - Round 2 Corners Yes - Round 4 Corners No" at bounding box center [1084, 410] width 178 height 26
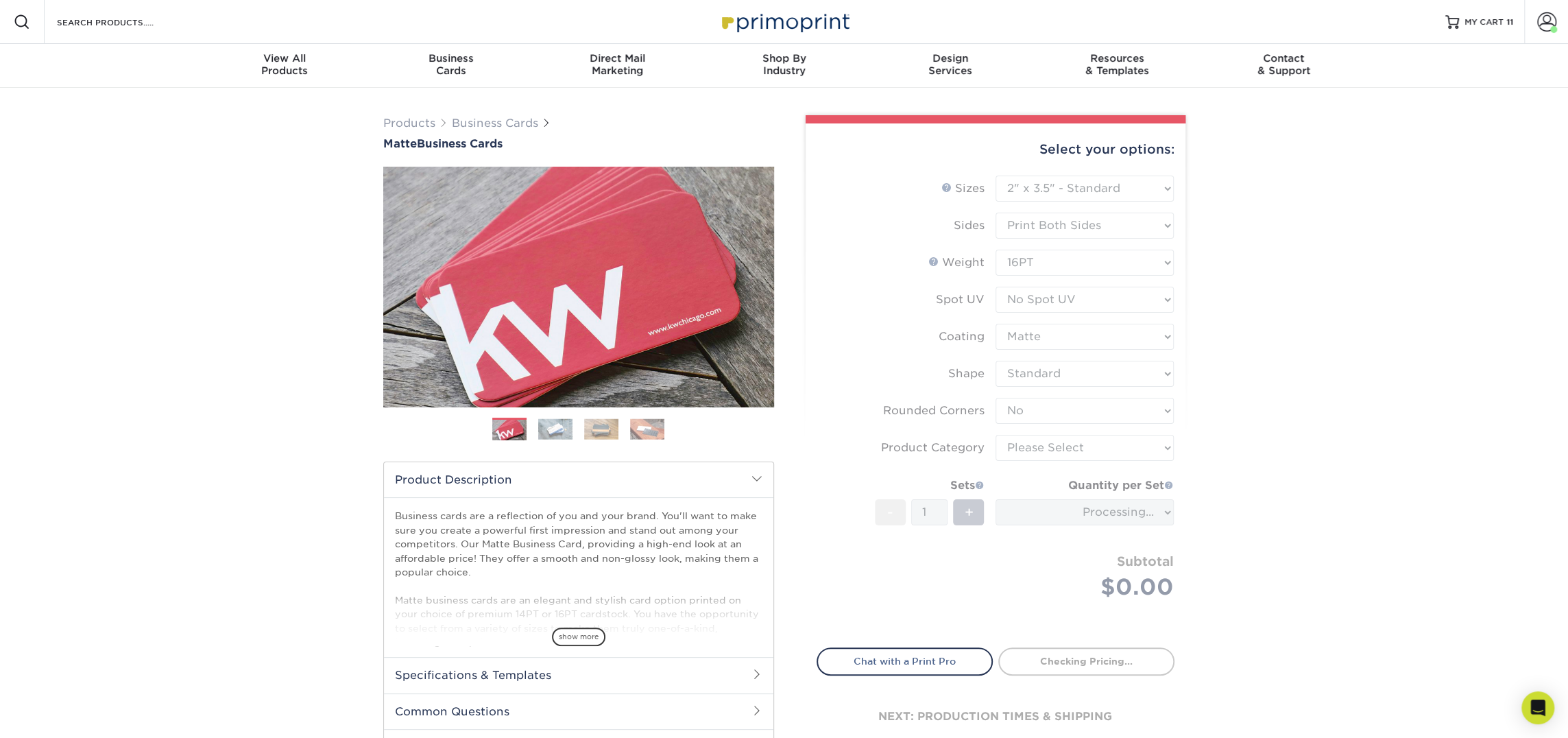
click at [1080, 449] on form "Sizes Help Sizes Please Select 1.5" x 3.5" - Mini 1.75" x 3.5" - Mini 2" x 2" -…" at bounding box center [995, 403] width 358 height 456
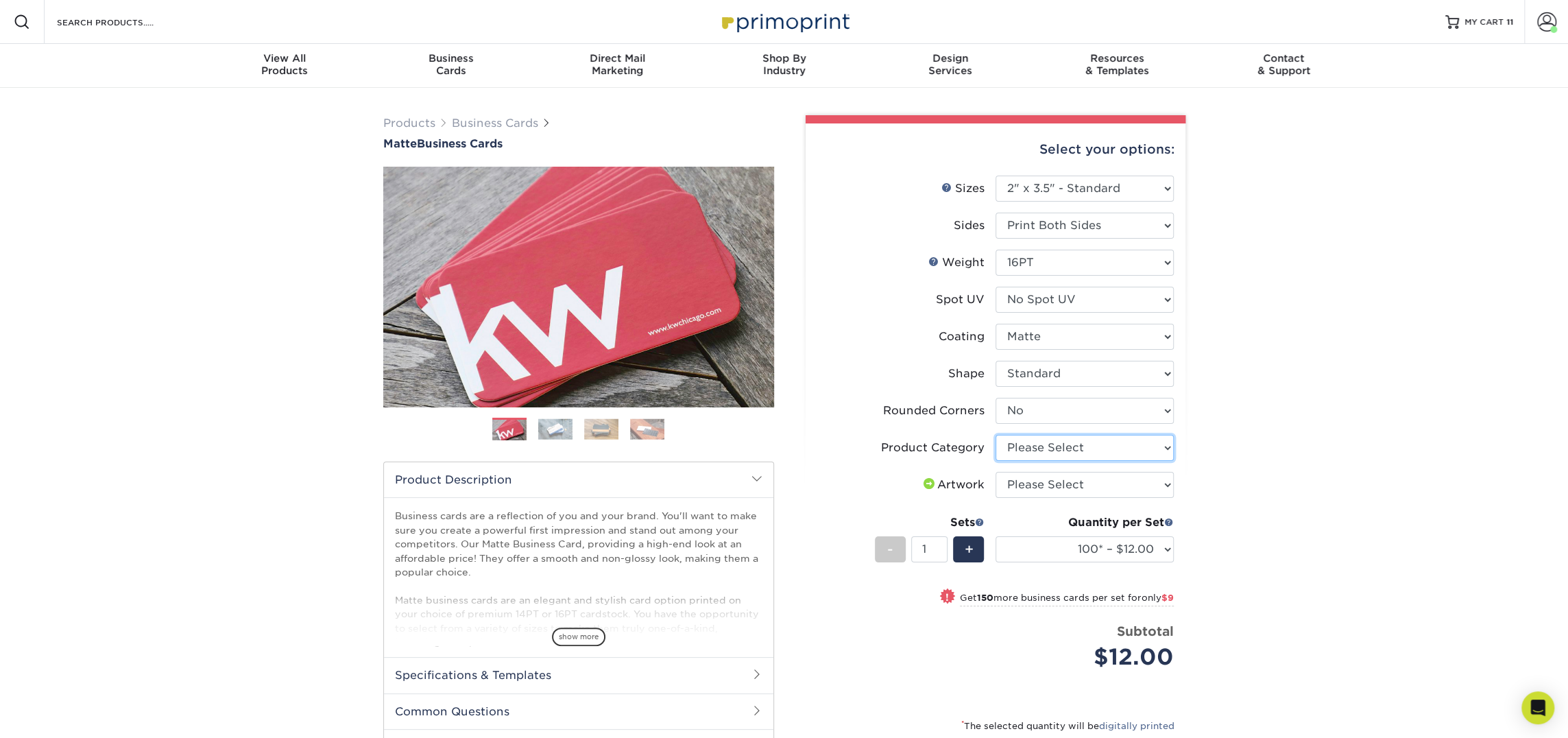
click at [1080, 449] on select "Please Select Business Cards" at bounding box center [1084, 447] width 178 height 26
select select "3b5148f1-0588-4f88-a218-97bcfdce65c1"
click at [995, 434] on select "Please Select Business Cards" at bounding box center [1084, 447] width 178 height 26
click at [1080, 493] on select "Please Select I will upload files I need a design - $100" at bounding box center [1084, 484] width 178 height 26
select select "upload"
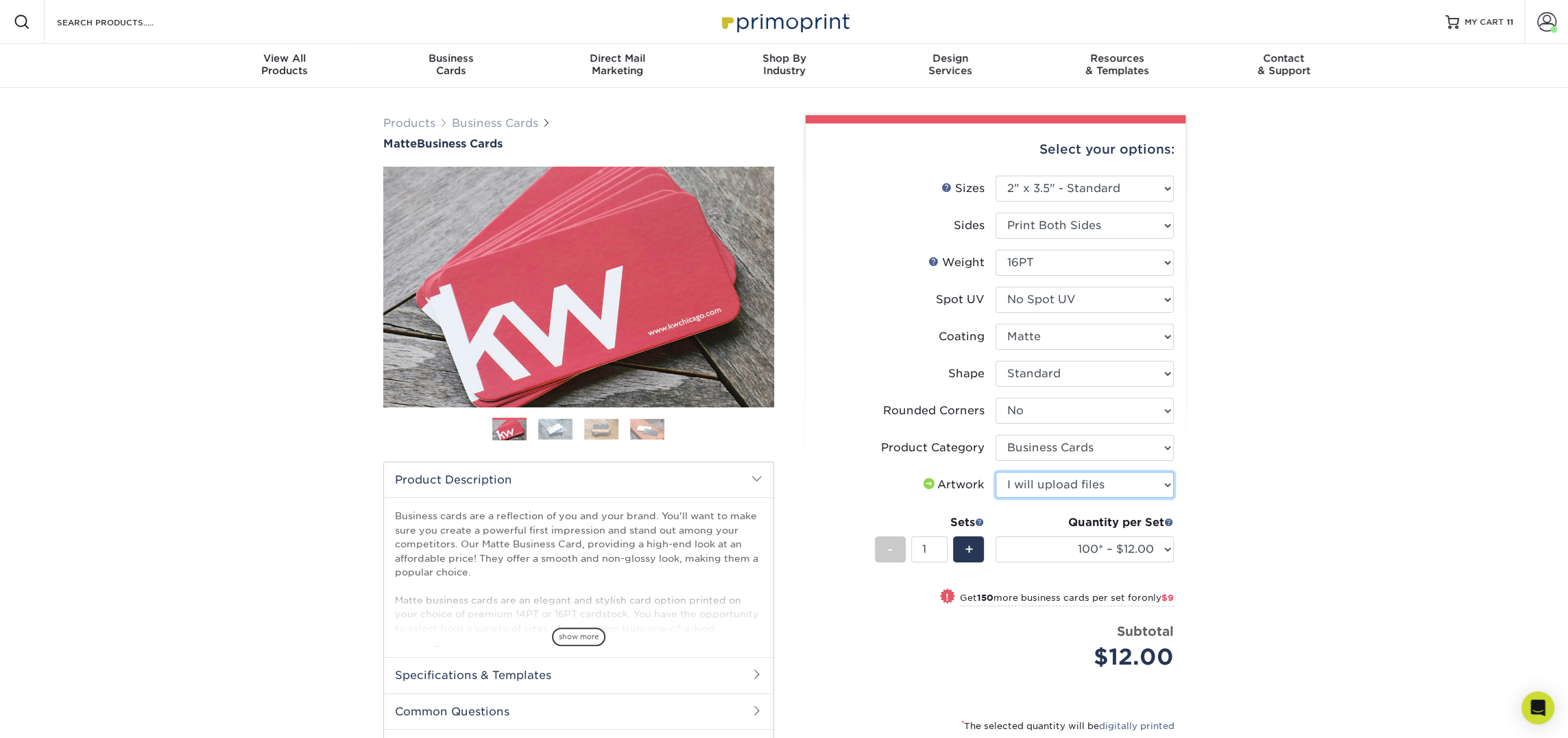
click at [995, 471] on select "Please Select I will upload files I need a design - $100" at bounding box center [1084, 484] width 178 height 26
click at [1075, 540] on select "100* – $12.00 250* – $21.00 500 – $42.00 1000 – $53.00 2500 – $95.00 5000 – $18…" at bounding box center [1084, 549] width 178 height 26
select select "250* – $21.00"
click at [995, 536] on select "100* – $12.00 250* – $21.00 500 – $42.00 1000 – $53.00 2500 – $95.00 5000 – $18…" at bounding box center [1084, 549] width 178 height 26
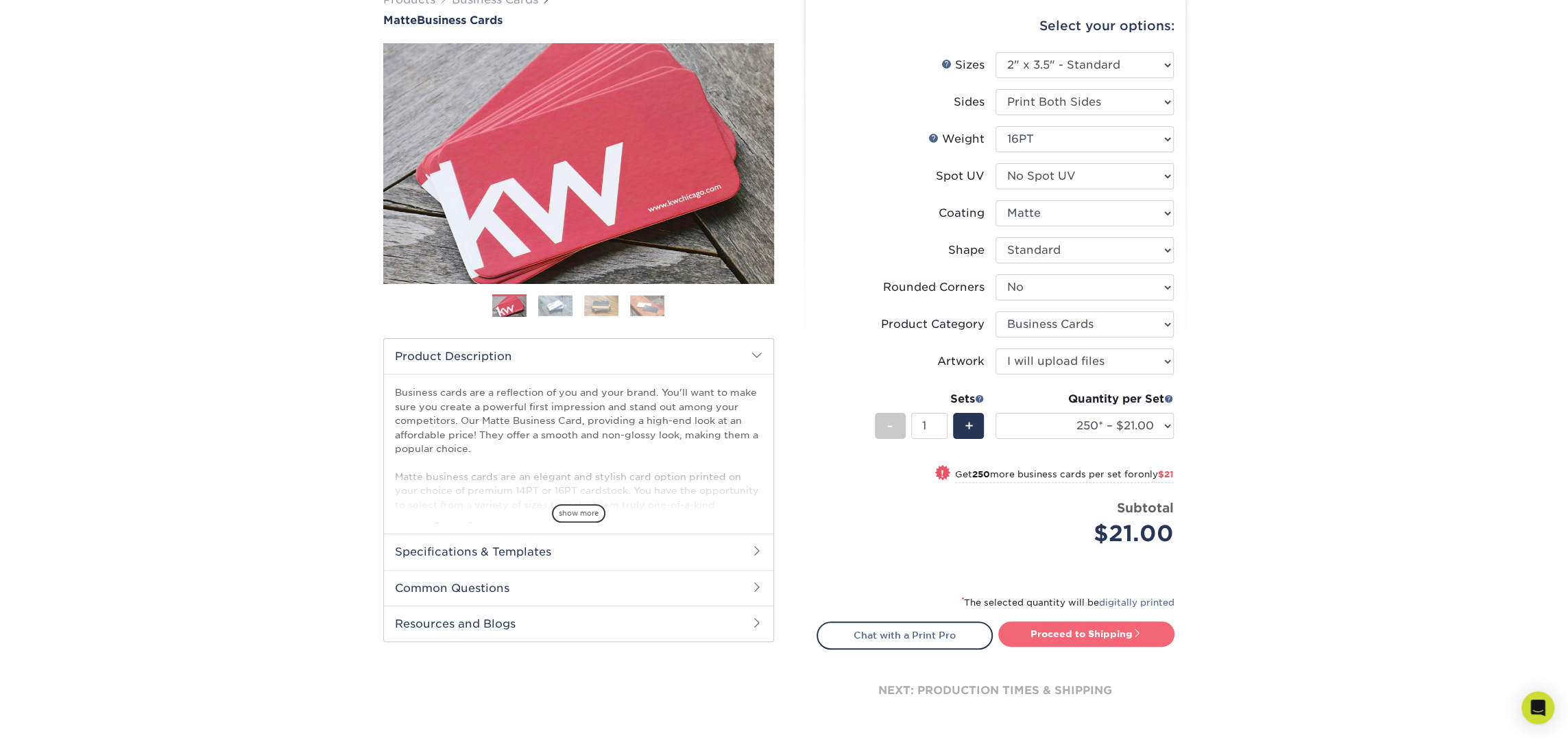
click at [1103, 632] on link "Proceed to Shipping" at bounding box center [1086, 633] width 176 height 24
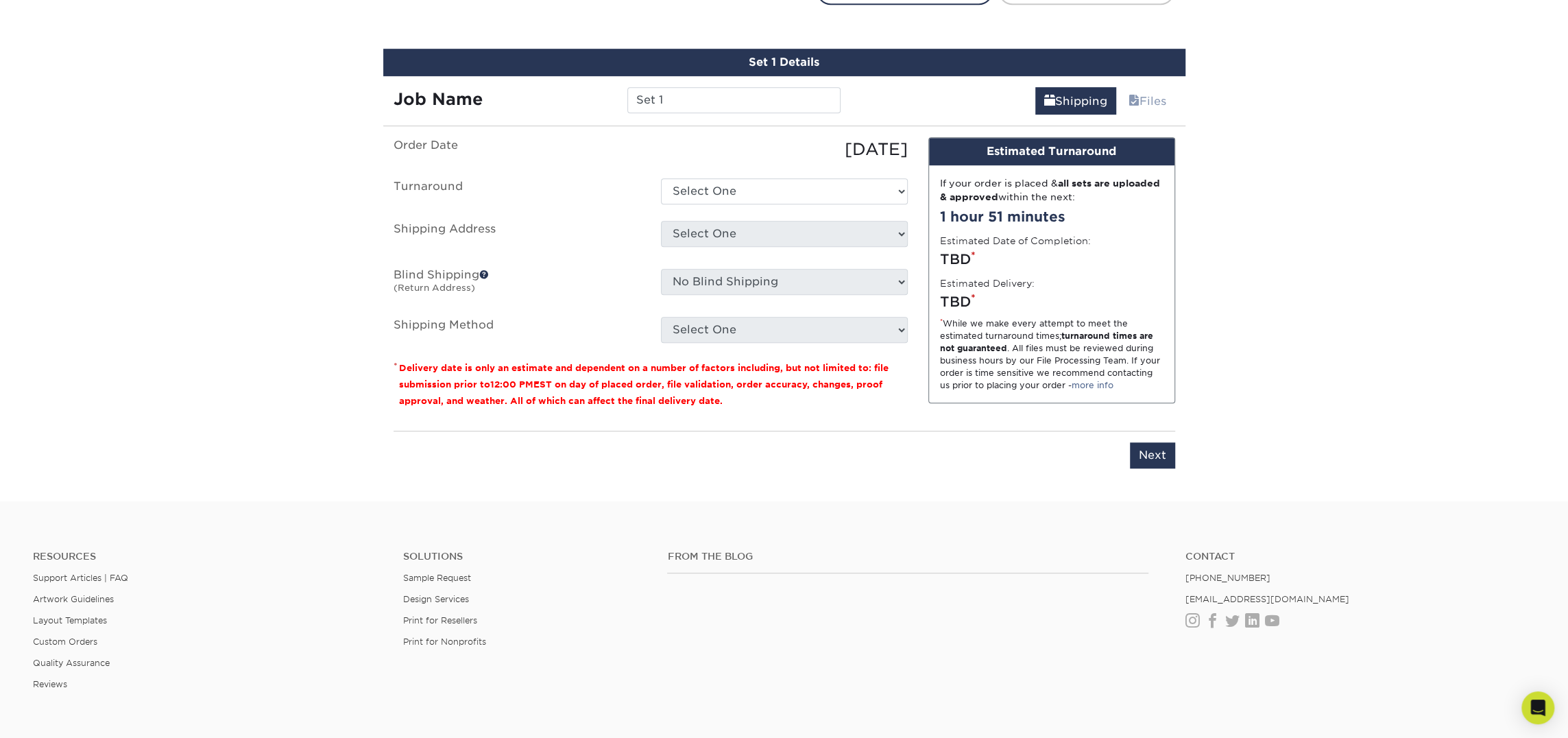
scroll to position [782, 0]
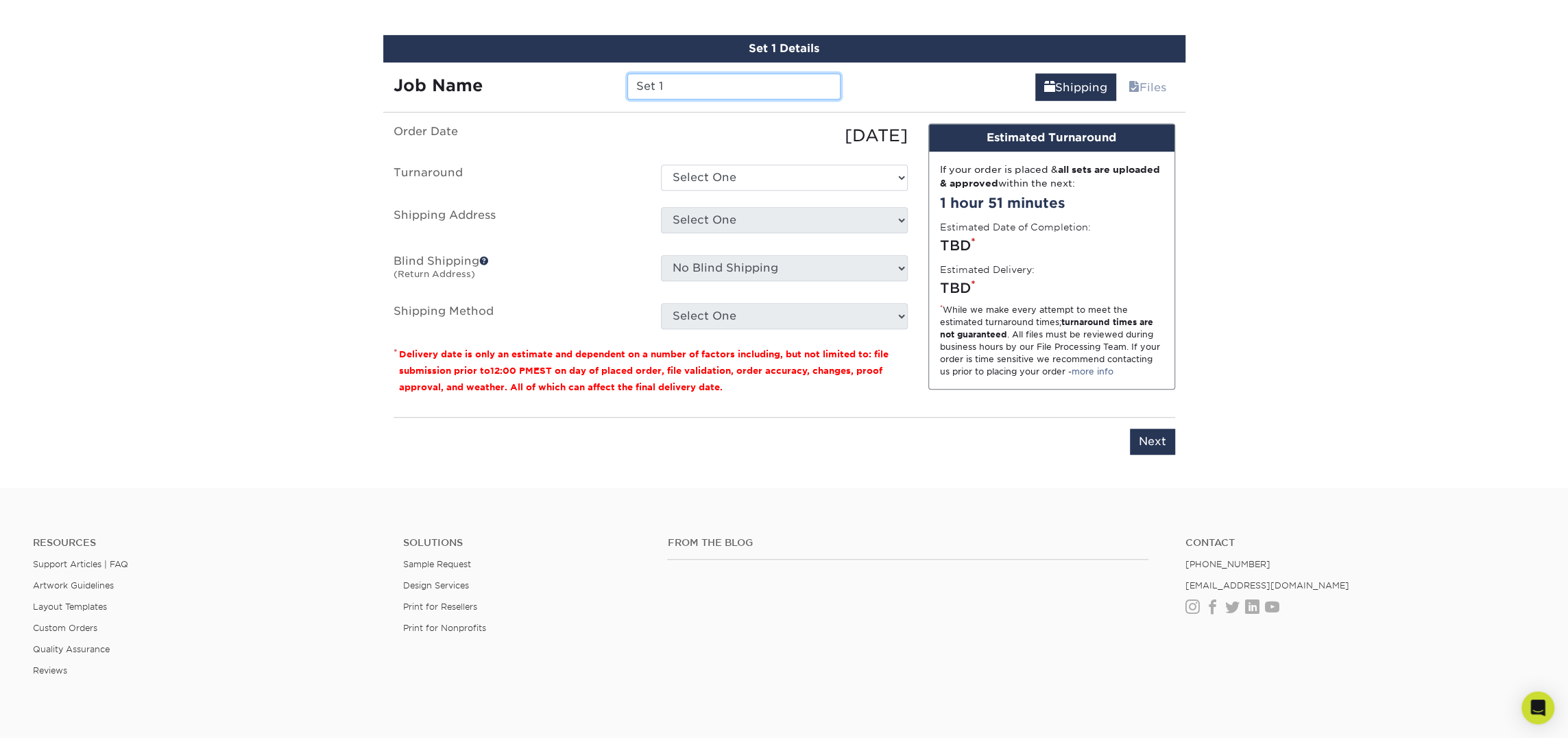
click at [689, 85] on input "Set 1" at bounding box center [734, 86] width 213 height 26
type input "[PERSON_NAME]"
click at [779, 188] on select "Select One 2-4 Business Days 2 Day Next Business Day" at bounding box center [784, 177] width 247 height 26
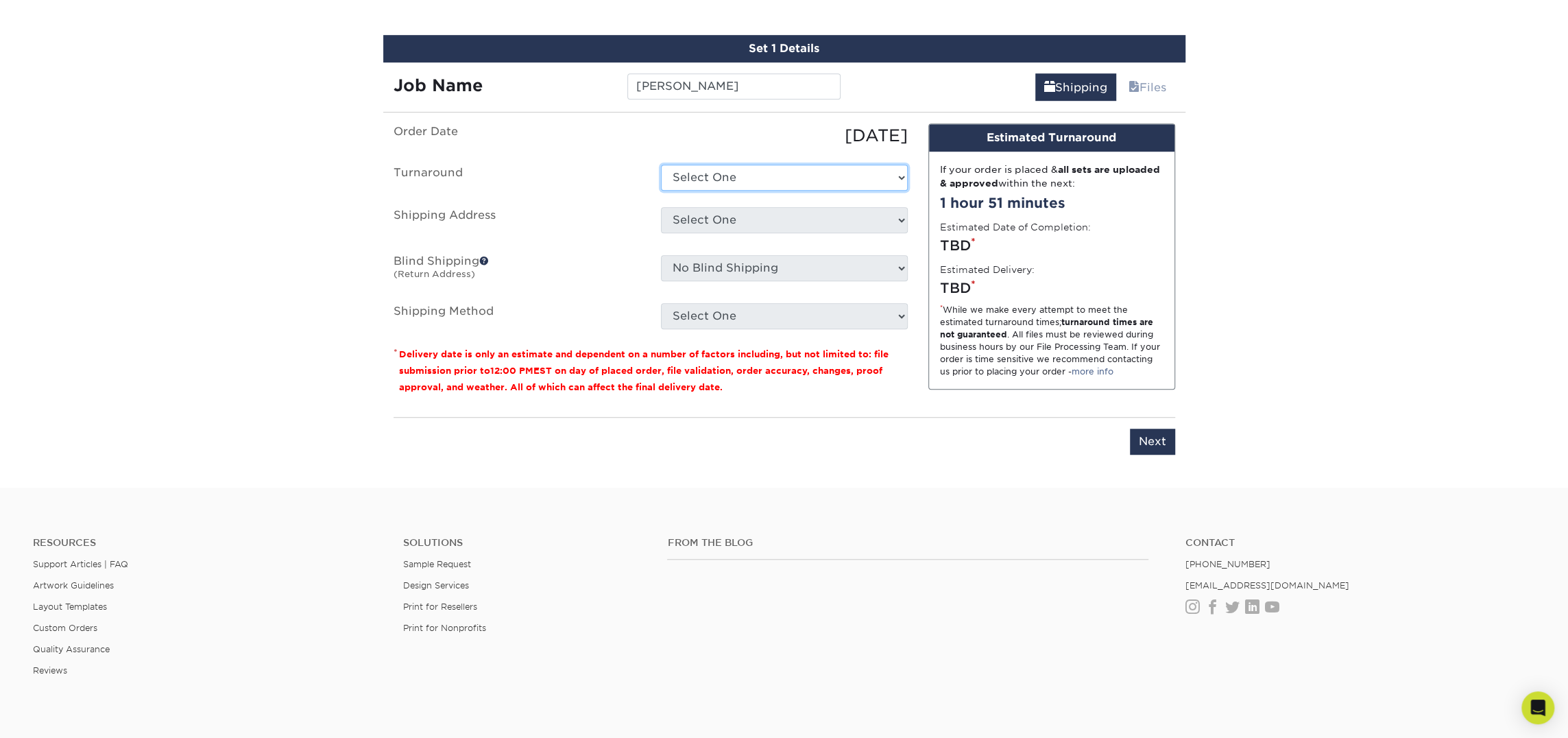
select select "23721297-b68b-4846-ba83-3171e6bd9d78"
click at [661, 165] on select "Select One 2-4 Business Days 2 Day Next Business Day" at bounding box center [784, 177] width 247 height 26
click at [784, 220] on select "Select One Atlanta Office [PERSON_NAME][GEOGRAPHIC_DATA] [PERSON_NAME][GEOGRAPH…" at bounding box center [784, 220] width 247 height 26
select select "245442"
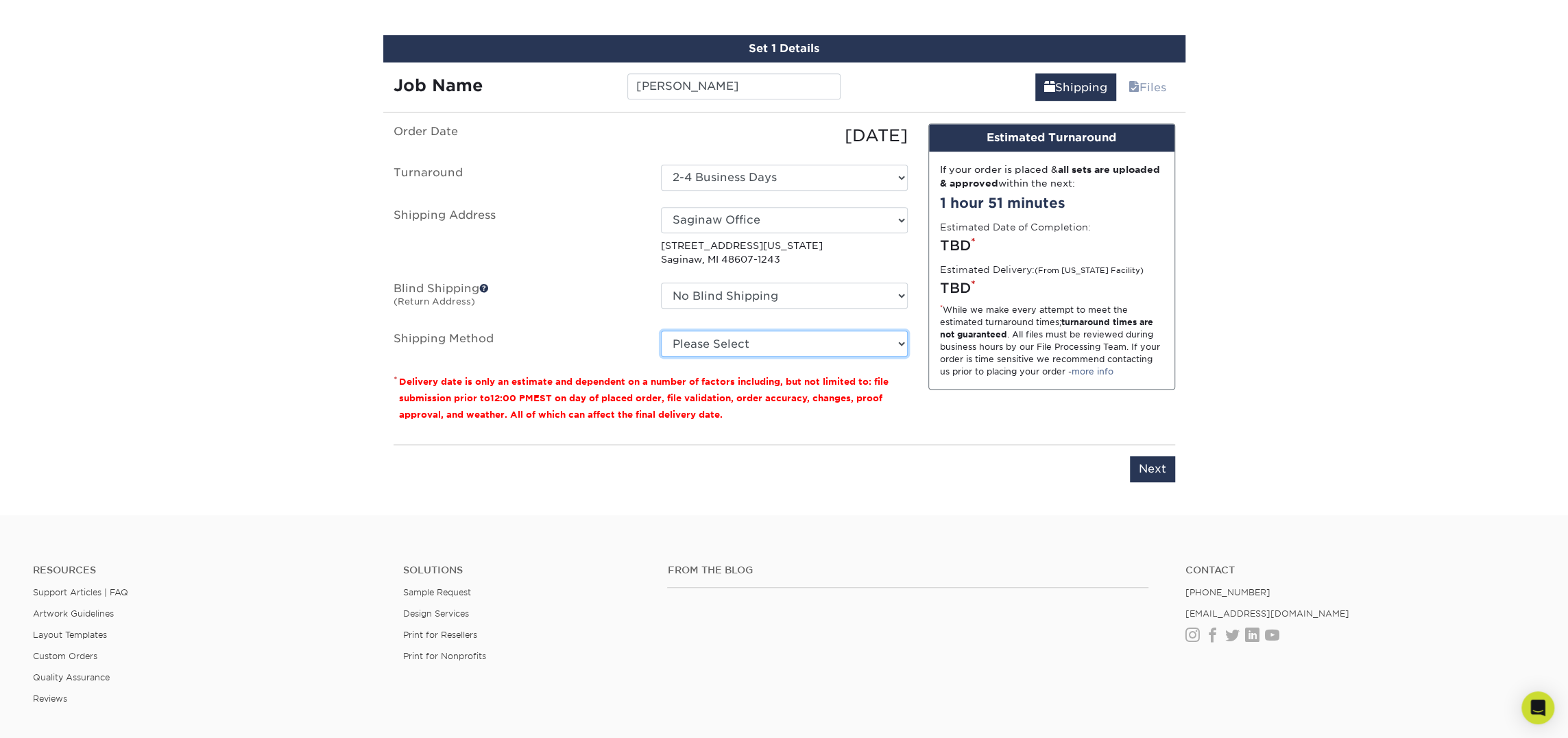
click at [791, 336] on select "Please Select Ground Shipping (+$7.84) 3 Day Shipping Service (+$18.69) 2 Day A…" at bounding box center [784, 343] width 247 height 26
select select "03"
click at [661, 330] on select "Please Select Ground Shipping (+$7.84) 3 Day Shipping Service (+$18.69) 2 Day A…" at bounding box center [784, 343] width 247 height 26
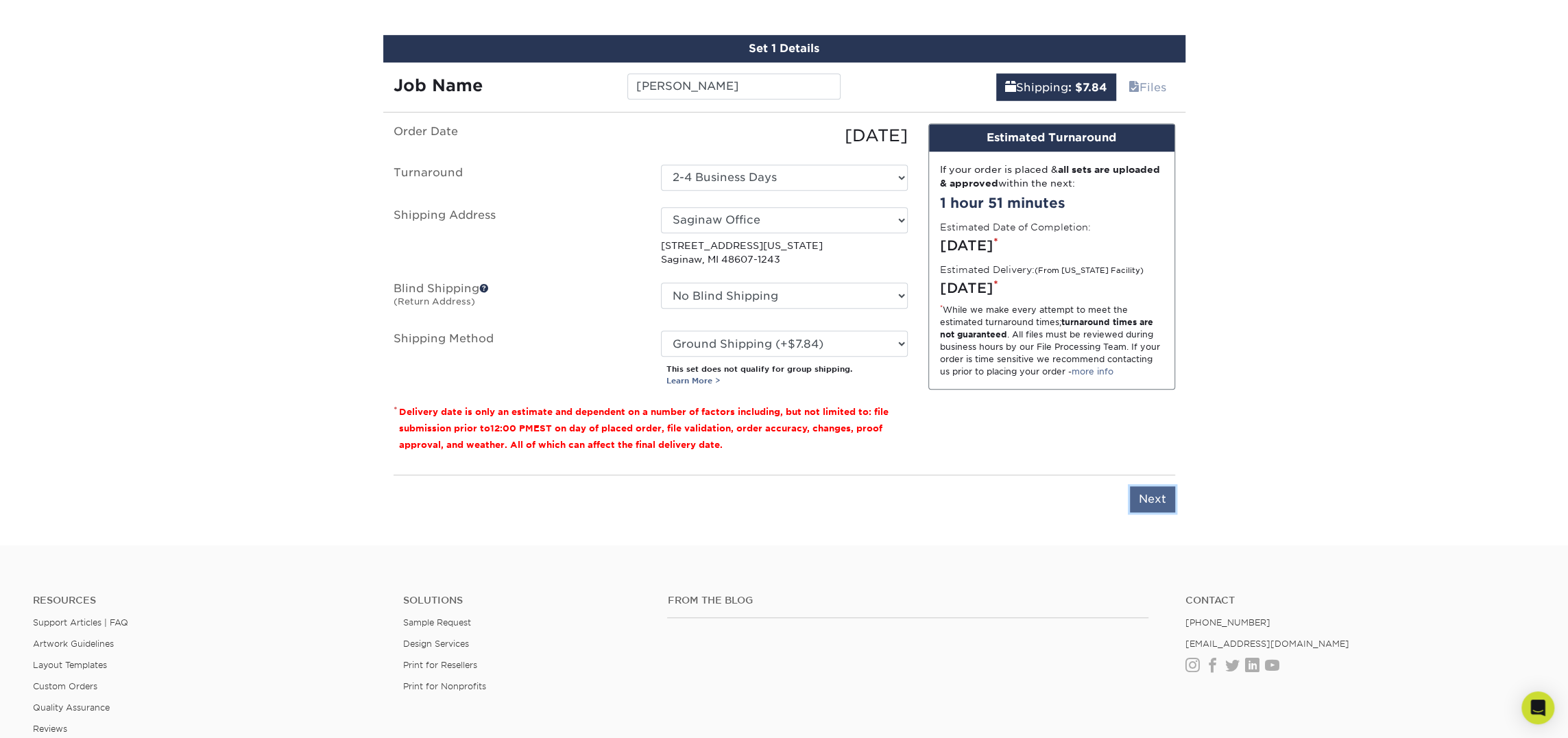
click at [1148, 493] on input "Next" at bounding box center [1153, 499] width 45 height 26
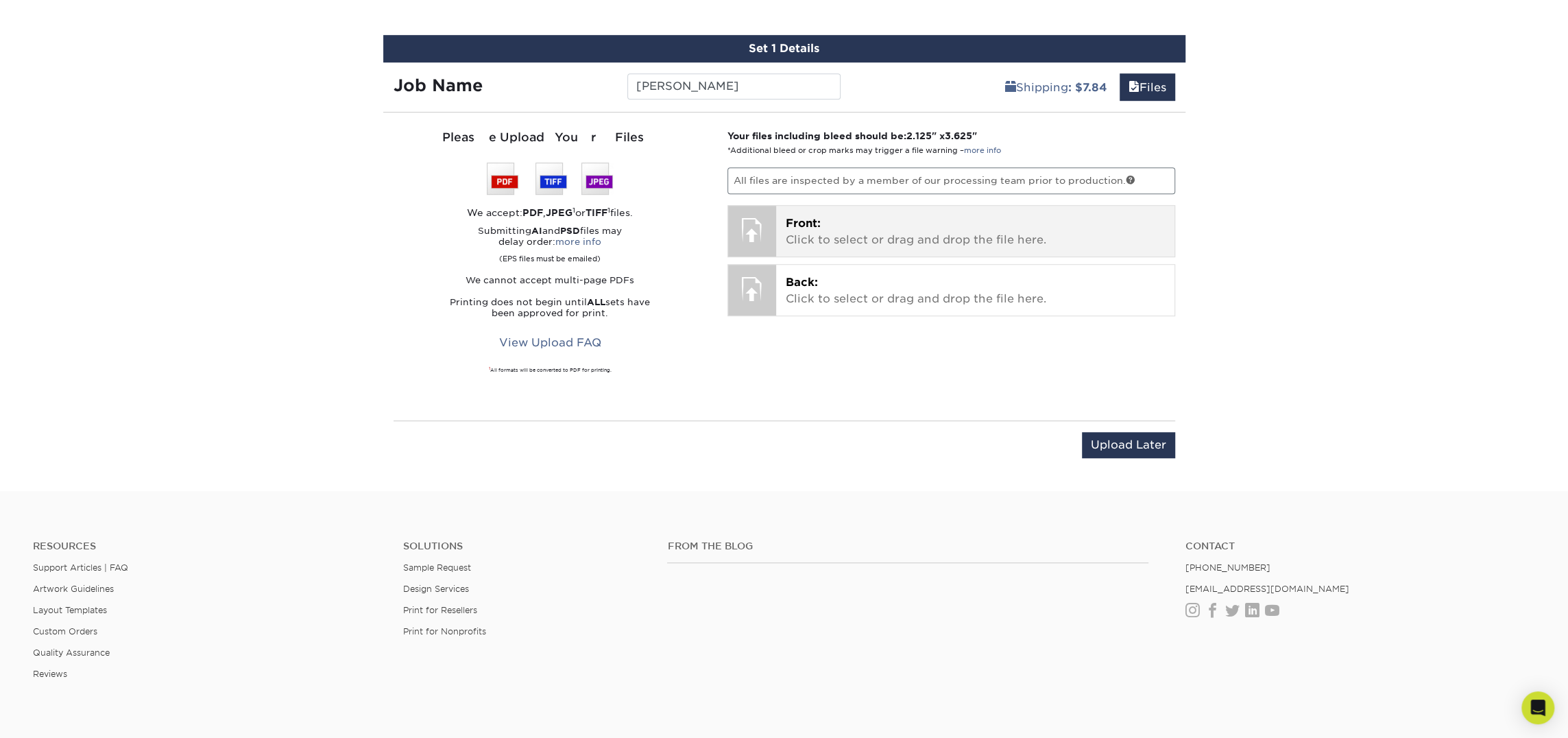
click at [864, 224] on p "Front: Click to select or drag and drop the file here." at bounding box center [975, 232] width 379 height 33
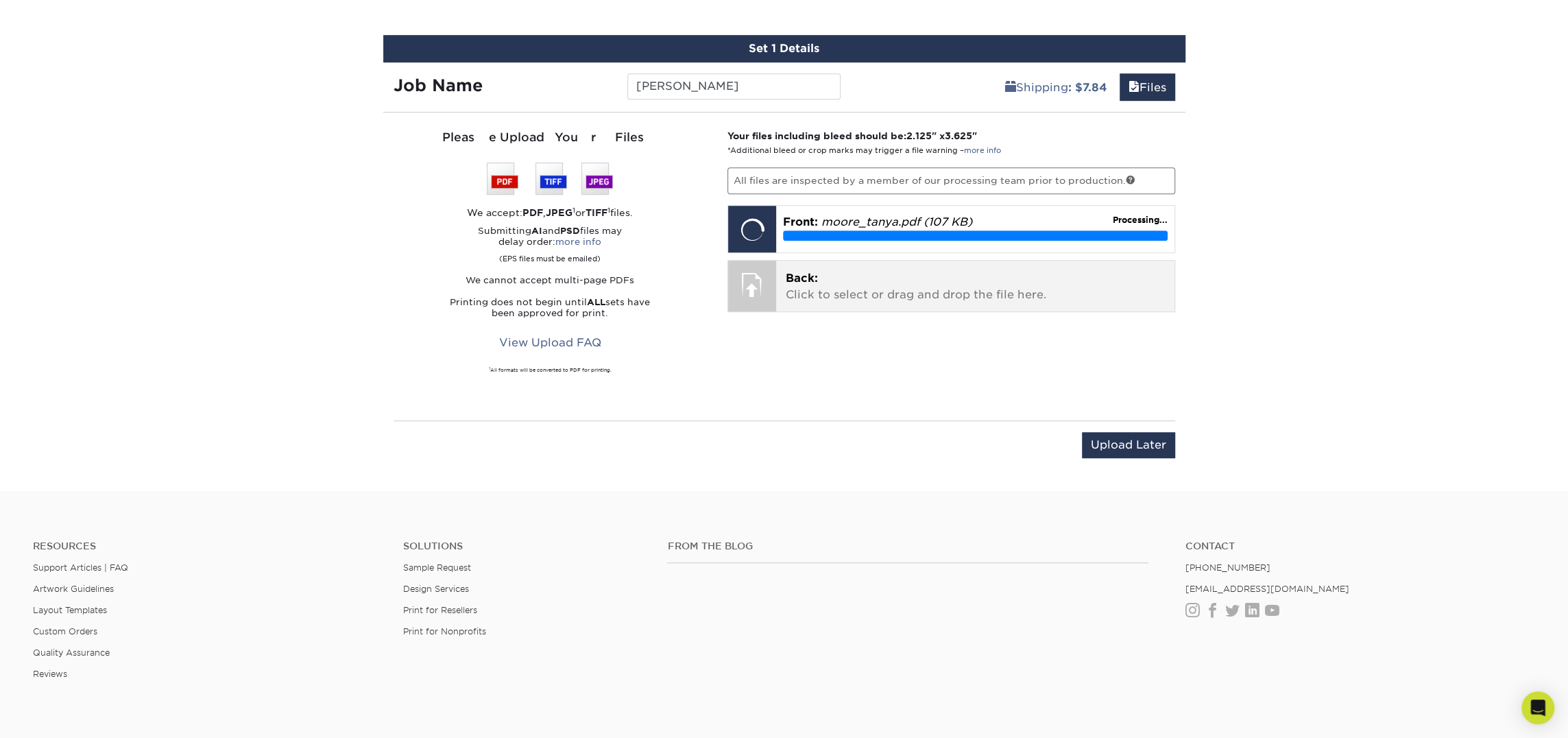
click at [871, 281] on p "Back: Click to select or drag and drop the file here." at bounding box center [975, 286] width 379 height 33
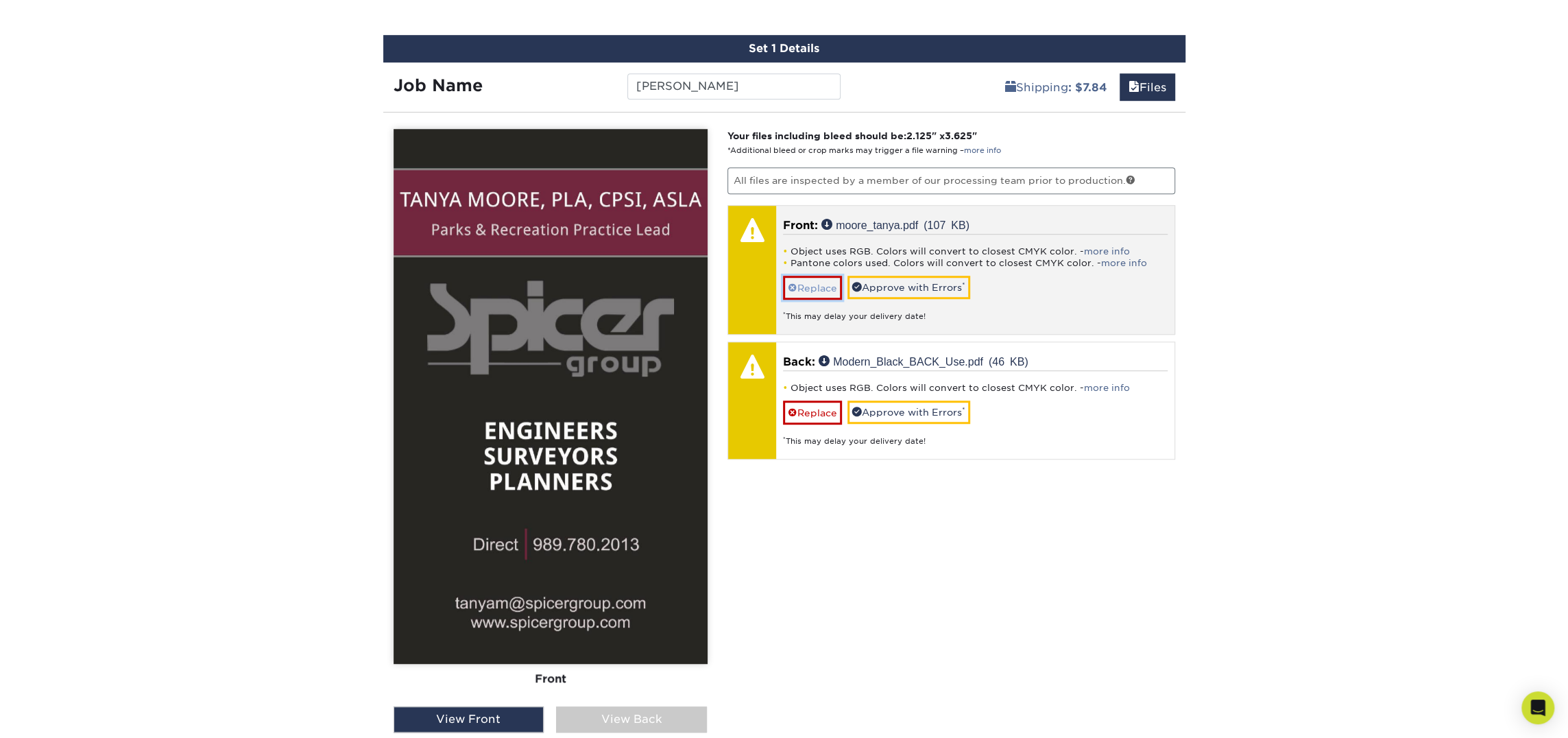
click at [815, 285] on link "Replace" at bounding box center [812, 287] width 59 height 24
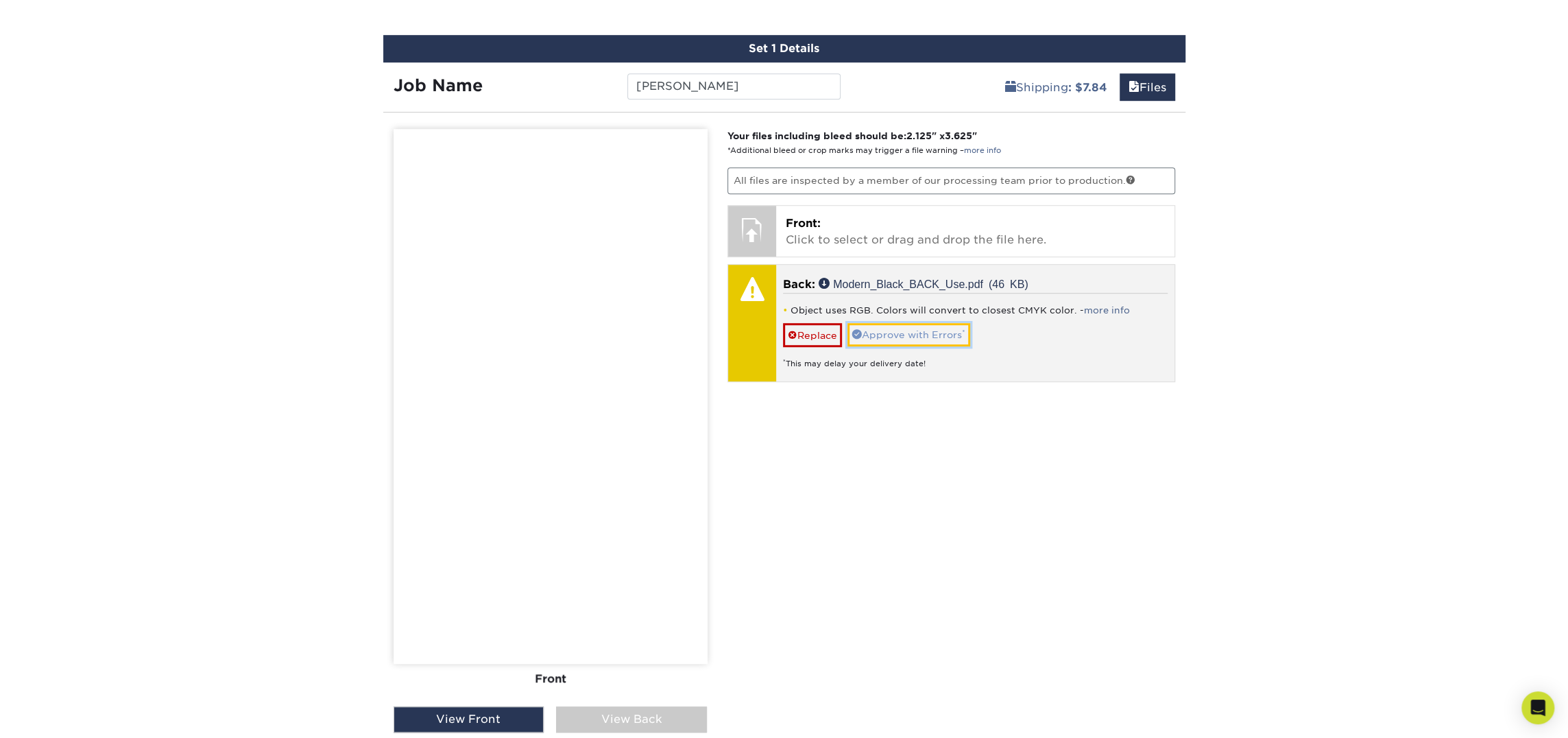
click at [870, 333] on link "Approve with Errors *" at bounding box center [909, 335] width 122 height 24
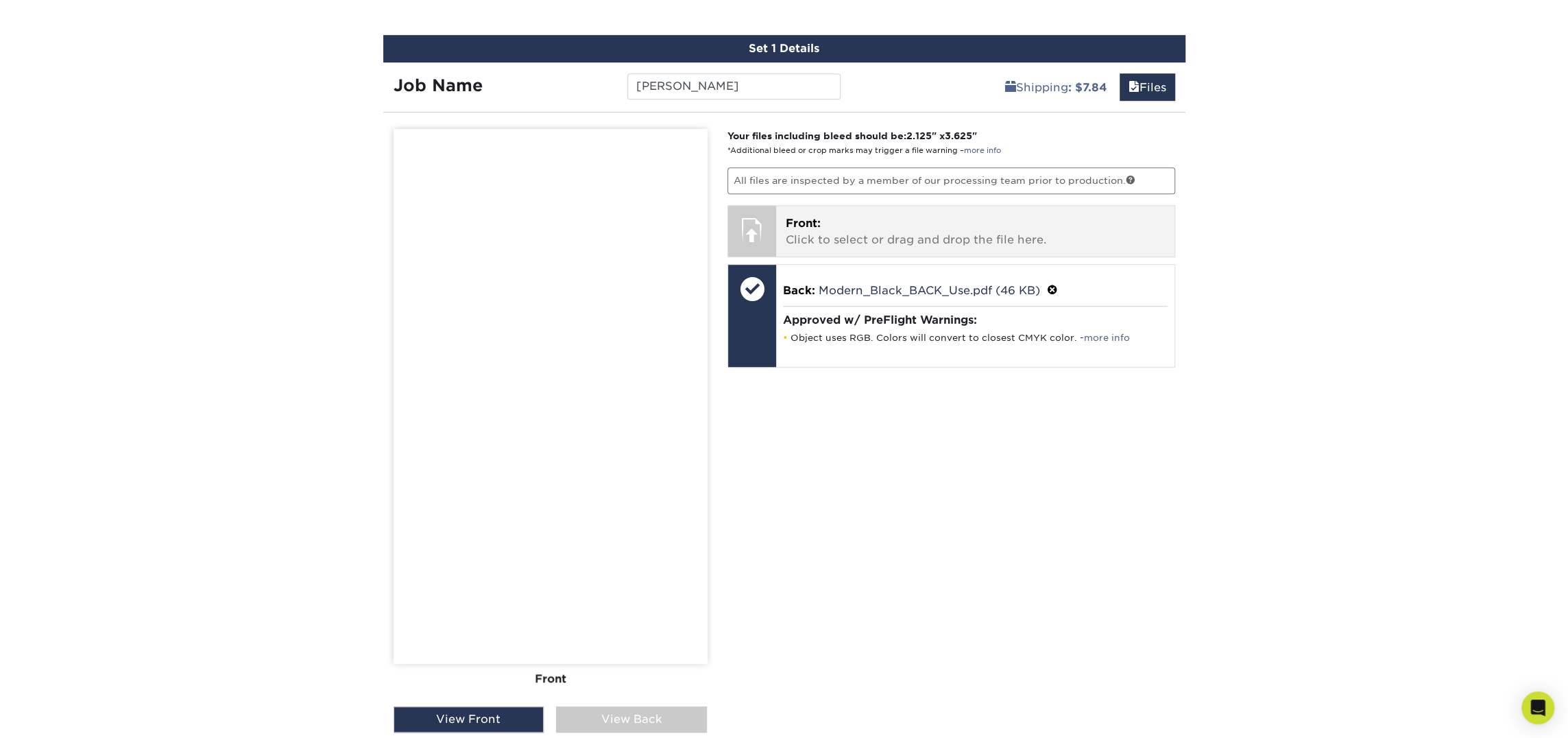
click at [879, 227] on p "Front: Click to select or drag and drop the file here." at bounding box center [975, 232] width 379 height 33
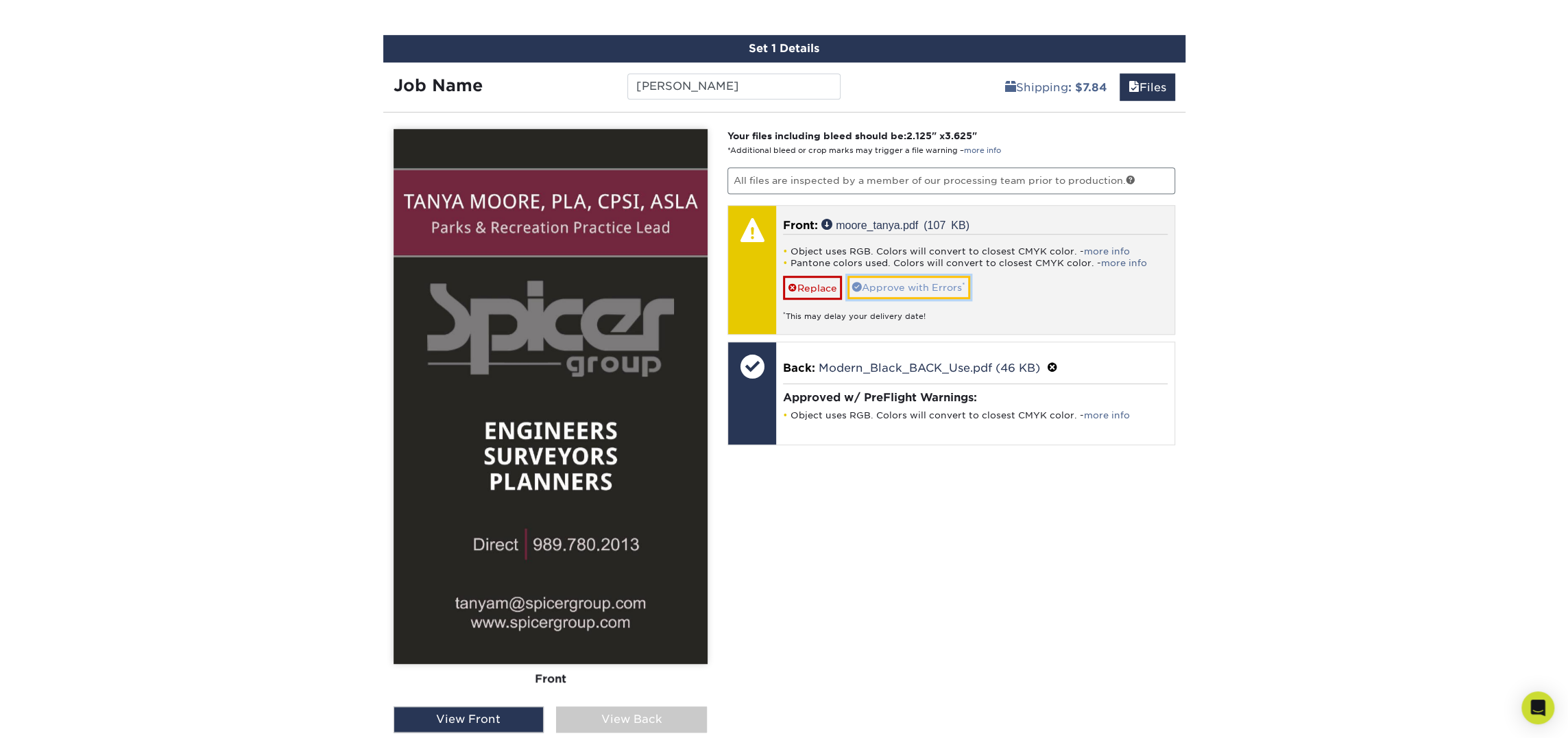
click at [935, 277] on link "Approve with Errors *" at bounding box center [909, 287] width 122 height 24
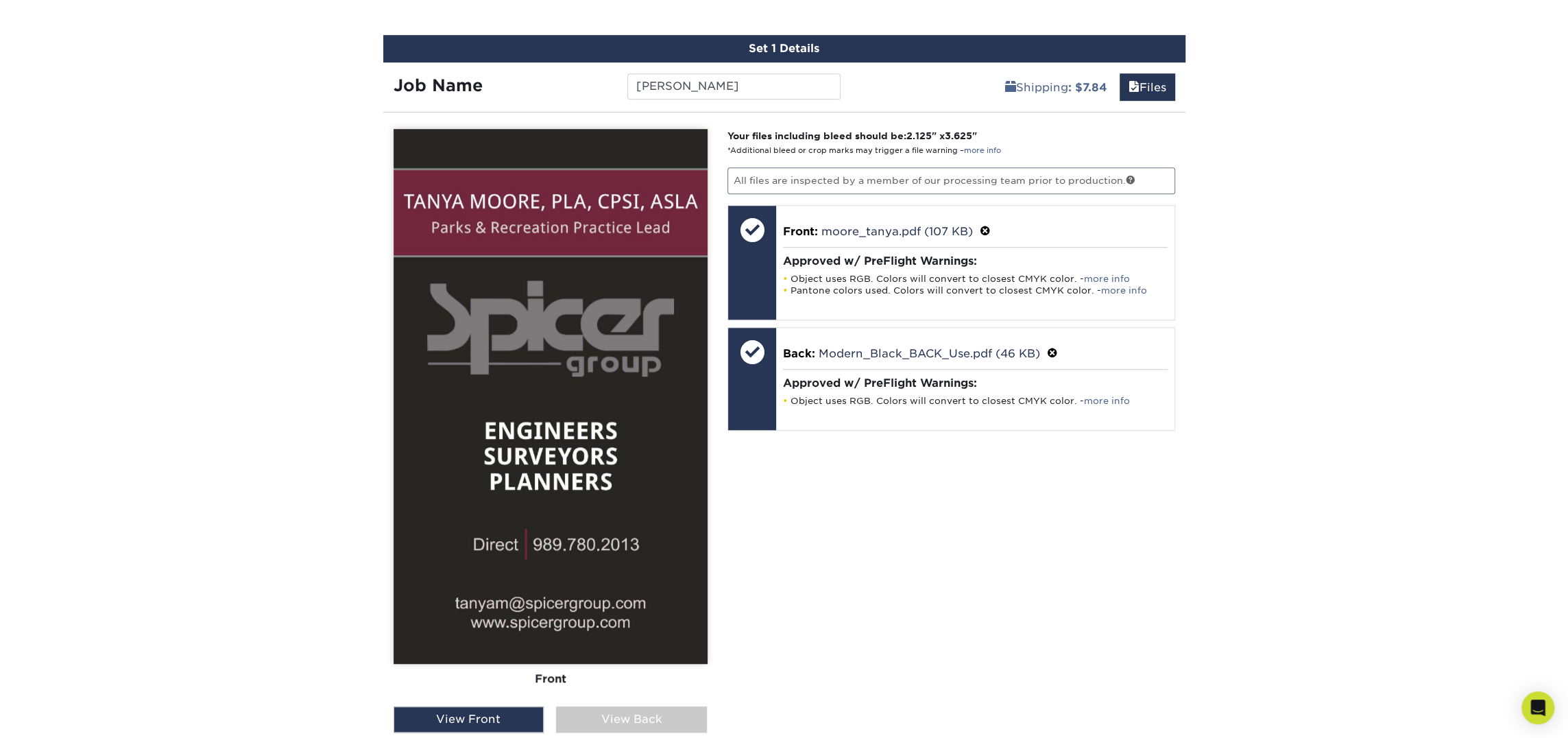
click at [588, 704] on div "Front Back" at bounding box center [551, 417] width 314 height 577
click at [595, 711] on div "View Back" at bounding box center [631, 718] width 151 height 26
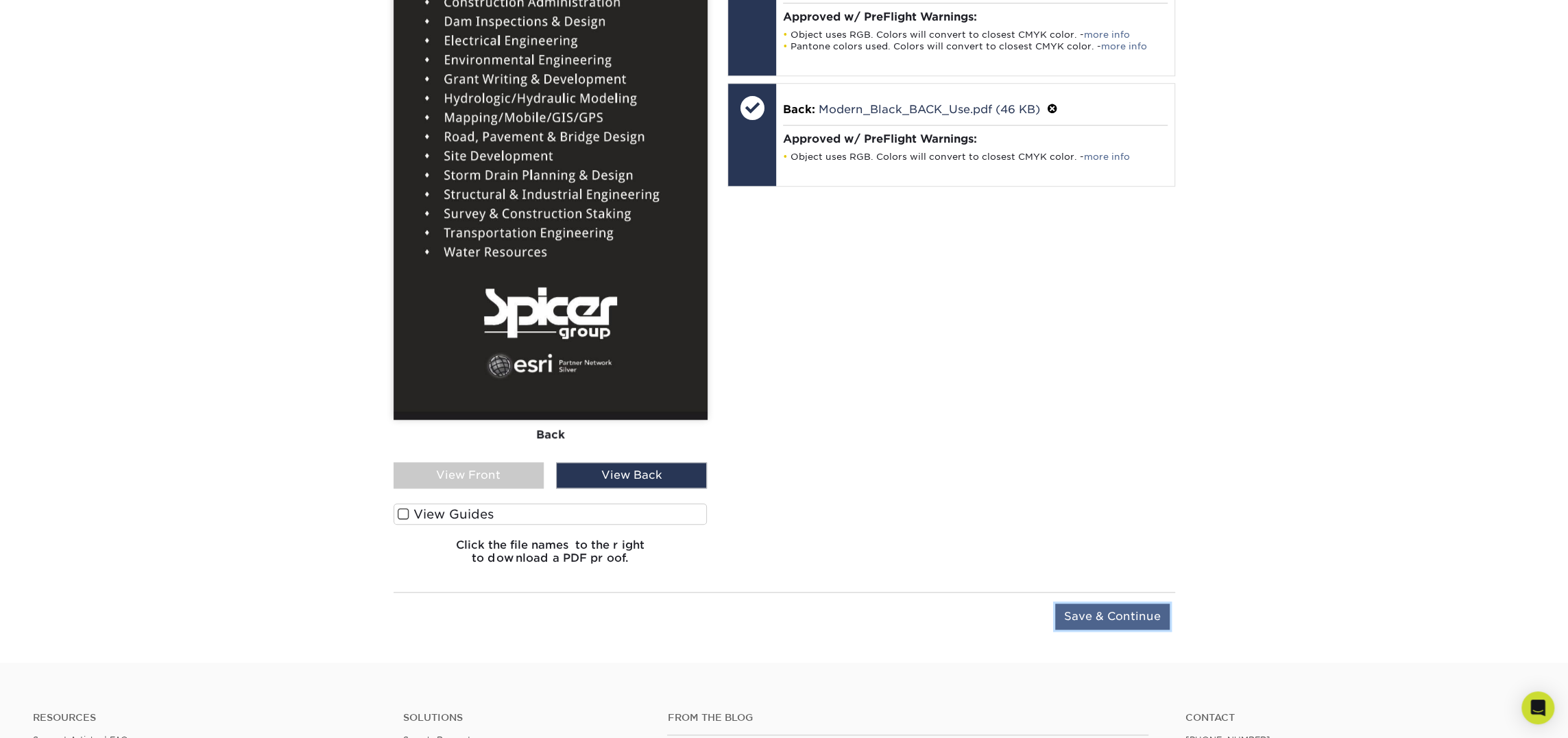
click at [1104, 616] on input "Save & Continue" at bounding box center [1112, 616] width 115 height 26
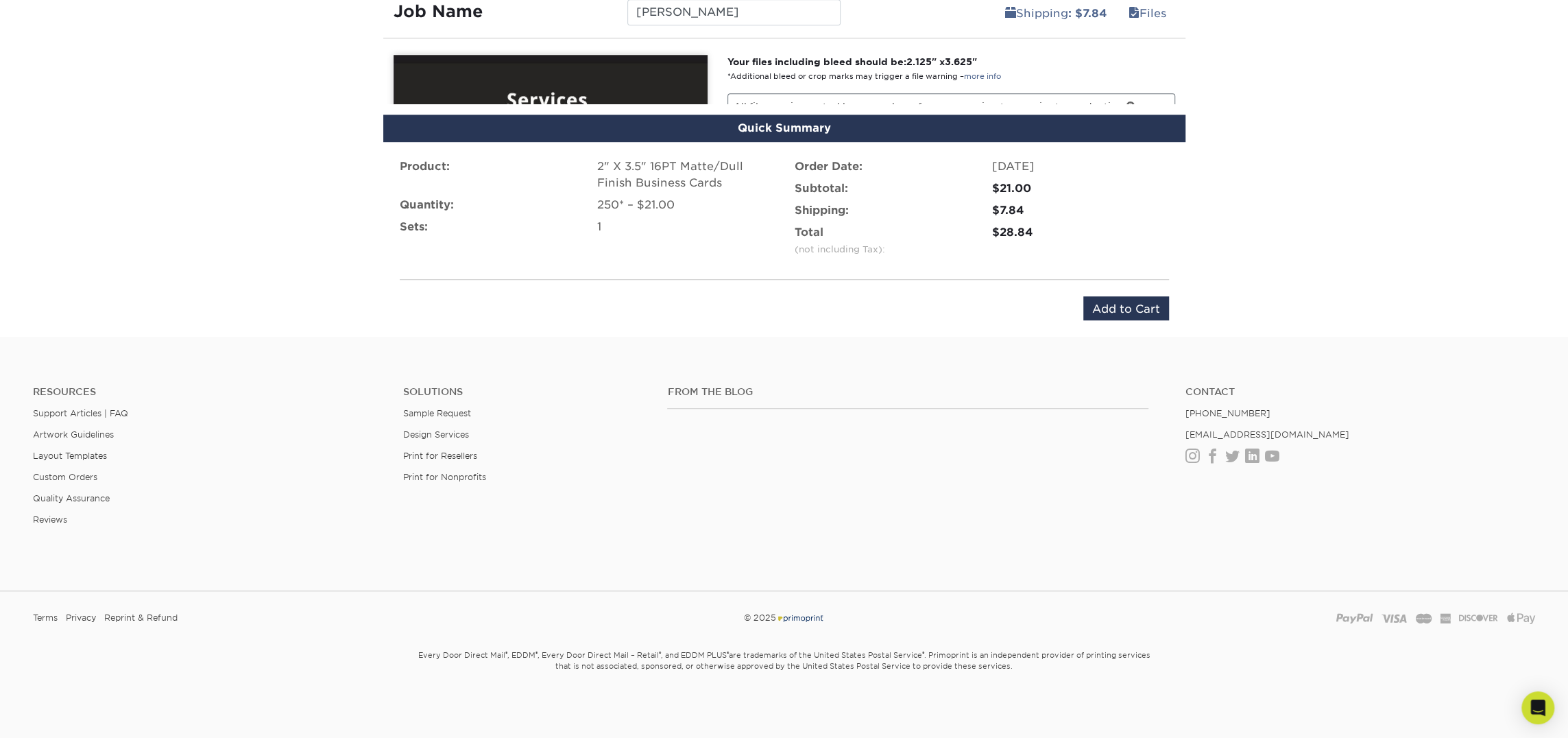
scroll to position [806, 0]
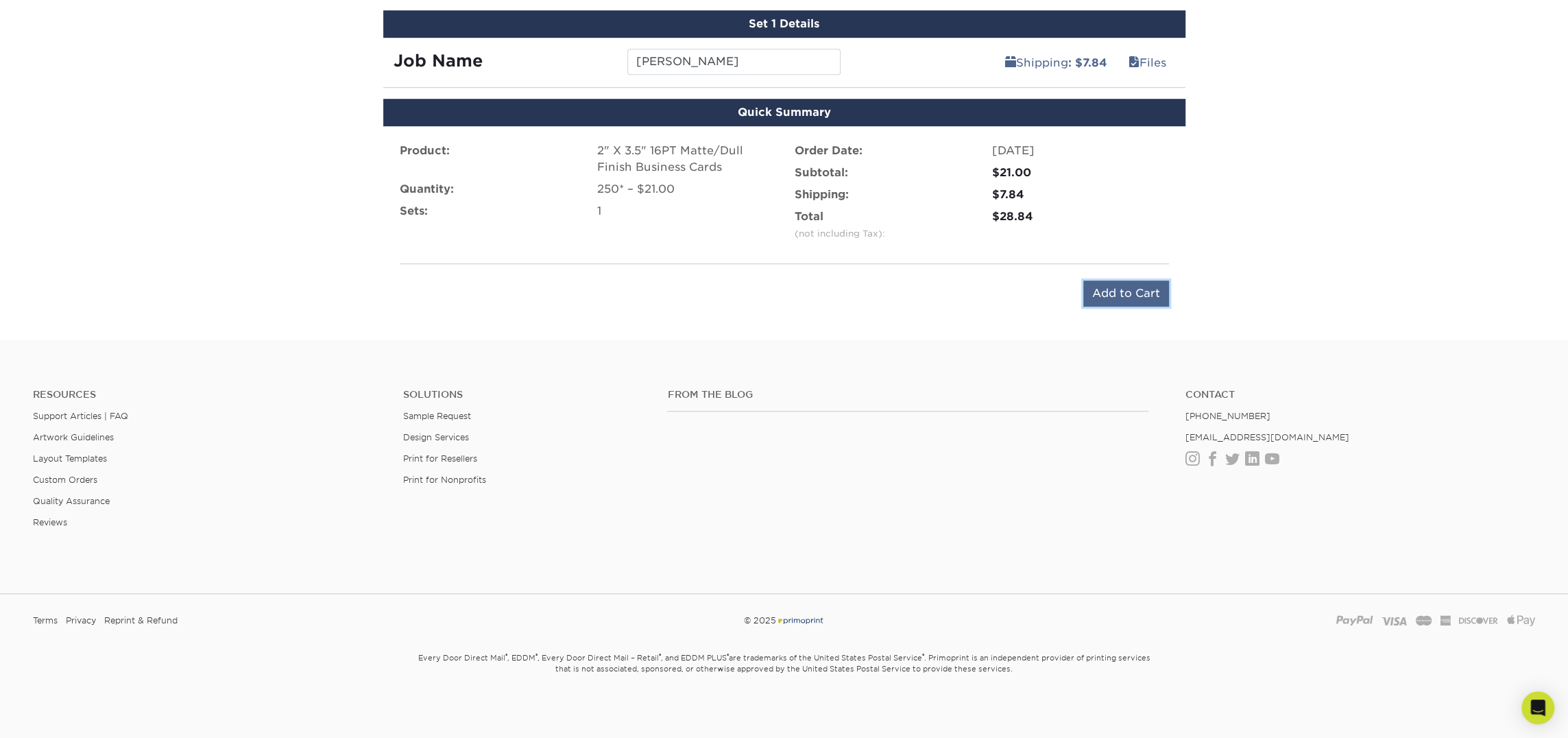
click at [1100, 281] on input "Add to Cart" at bounding box center [1126, 293] width 85 height 26
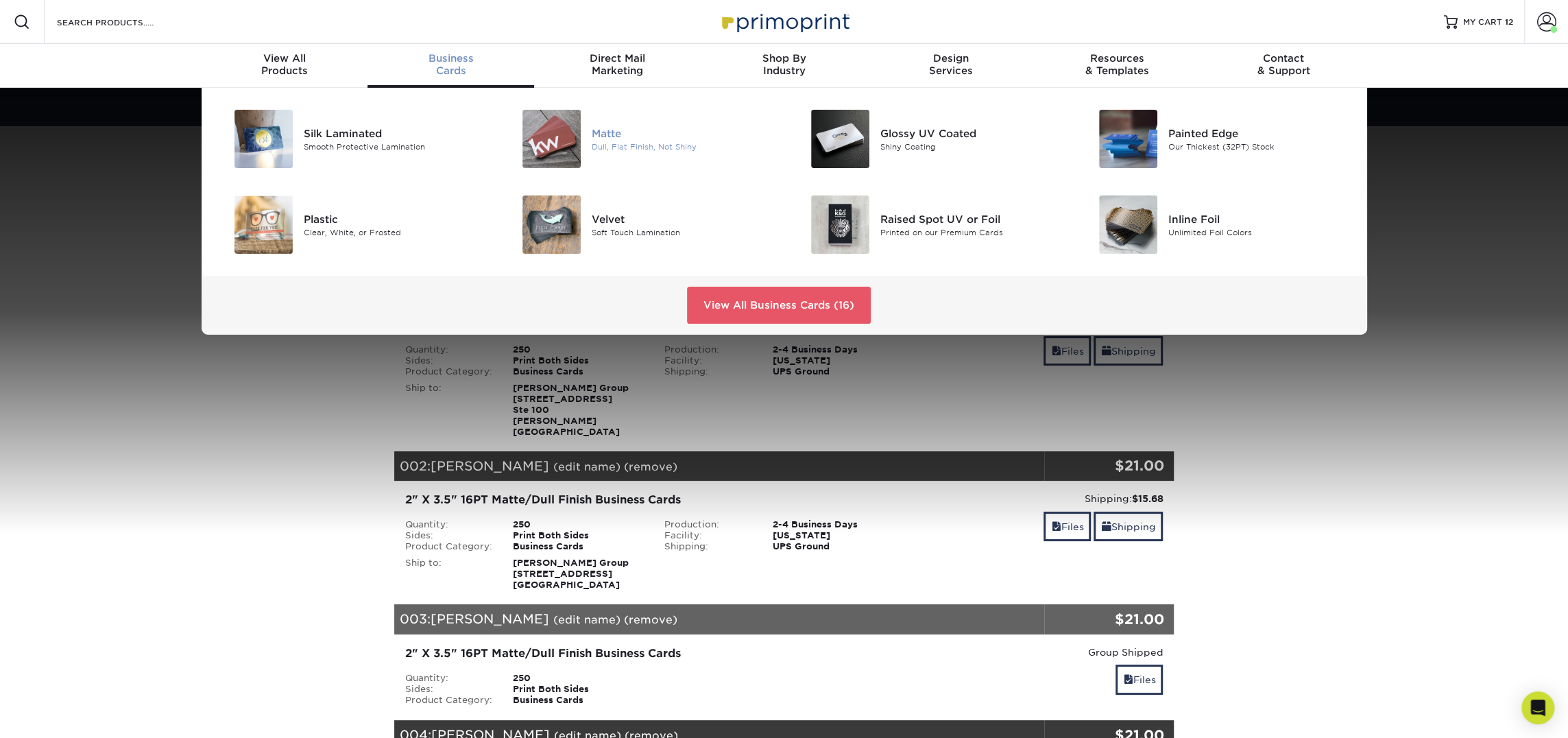
click at [562, 129] on img at bounding box center [551, 139] width 58 height 58
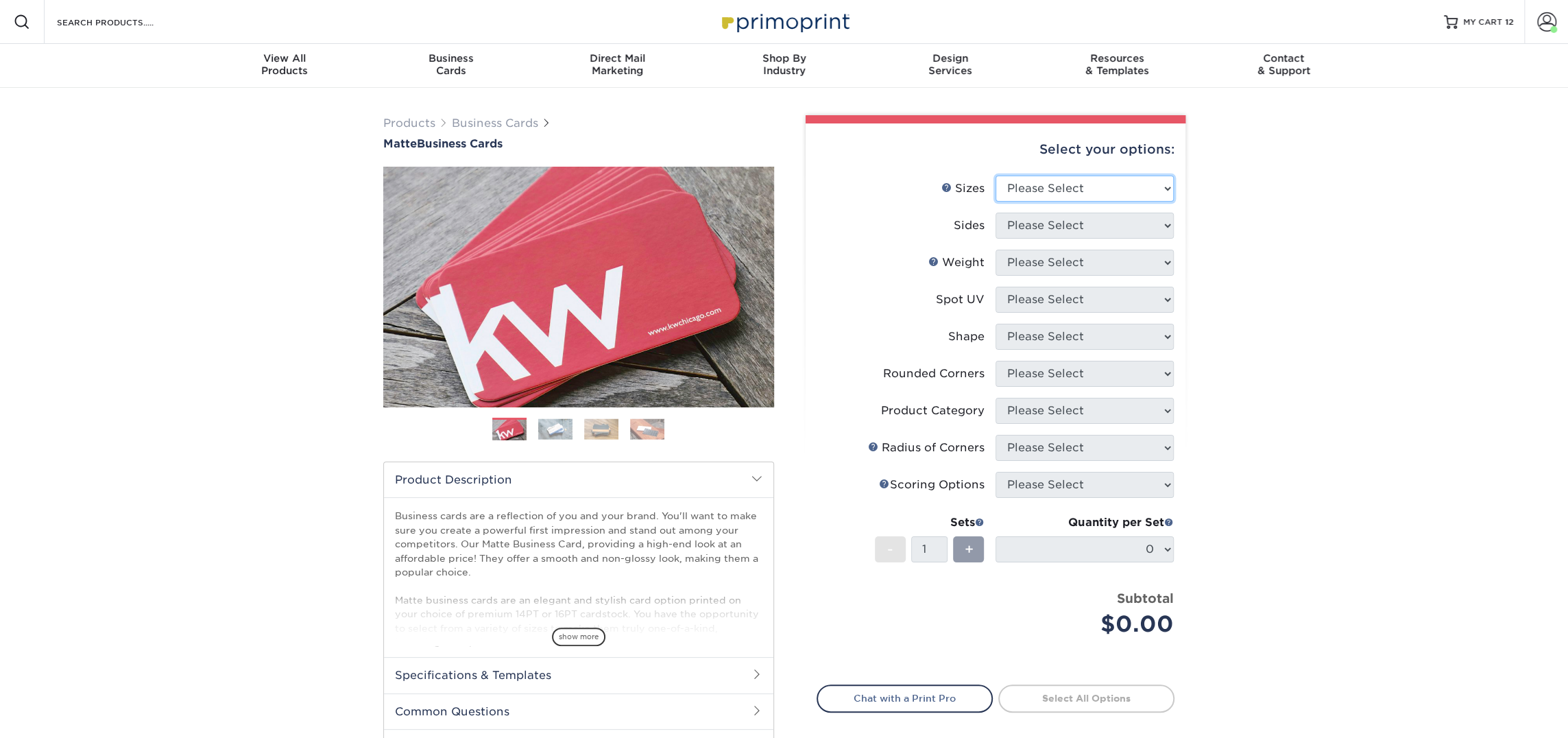
click at [1108, 188] on select "Please Select 1.5" x 3.5" - Mini 1.75" x 3.5" - Mini 2" x 2" - Square 2" x 3" -…" at bounding box center [1084, 188] width 178 height 26
select select "2.00x3.50"
click at [995, 176] on select "Please Select 1.5" x 3.5" - Mini 1.75" x 3.5" - Mini 2" x 2" - Square 2" x 3" -…" at bounding box center [1084, 188] width 178 height 26
click at [1093, 223] on select "Please Select Print Both Sides Print Front Only" at bounding box center [1084, 225] width 178 height 26
select select "13abbda7-1d64-4f25-8bb2-c179b224825d"
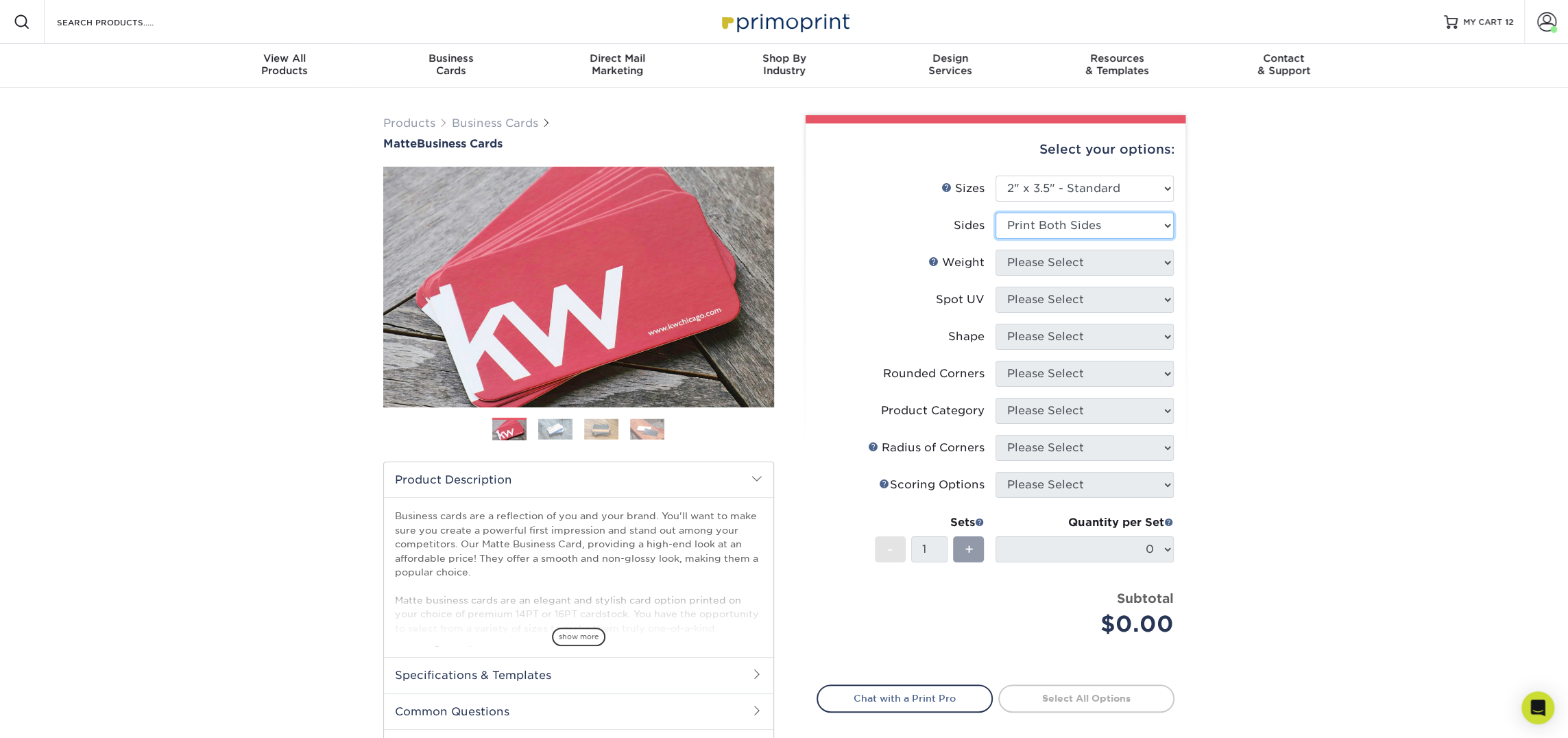
click at [995, 213] on select "Please Select Print Both Sides Print Front Only" at bounding box center [1084, 225] width 178 height 26
click at [1084, 264] on select "Please Select" at bounding box center [1084, 262] width 178 height 26
select select "16PT"
click at [995, 249] on select "Please Select 16PT 14PT" at bounding box center [1084, 262] width 178 height 26
click at [1082, 297] on select "Please Select No Spot UV Front and Back (Both Sides) Front Only Back Only" at bounding box center [1084, 299] width 178 height 26
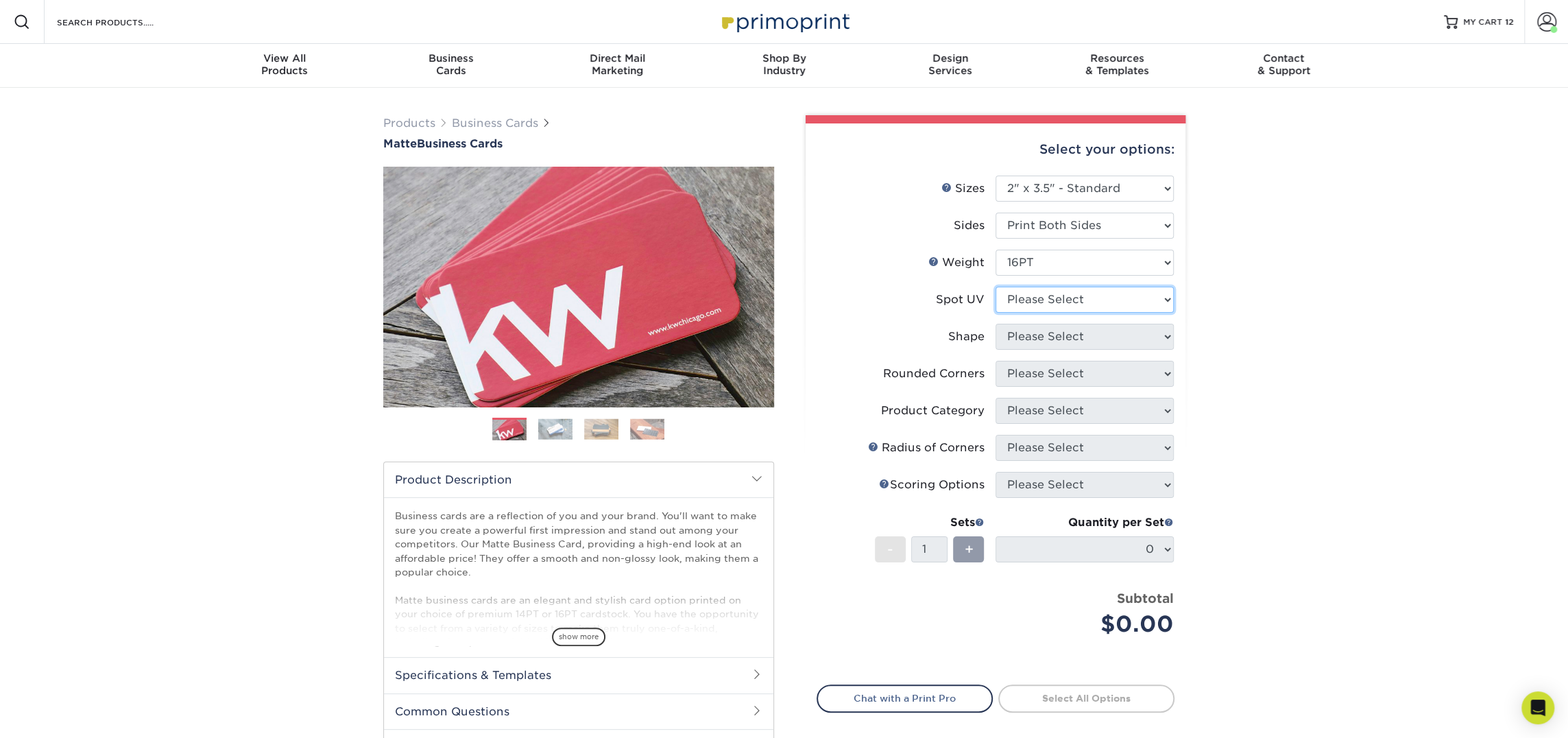
select select "3"
click at [995, 286] on select "Please Select No Spot UV Front and Back (Both Sides) Front Only Back Only" at bounding box center [1084, 299] width 178 height 26
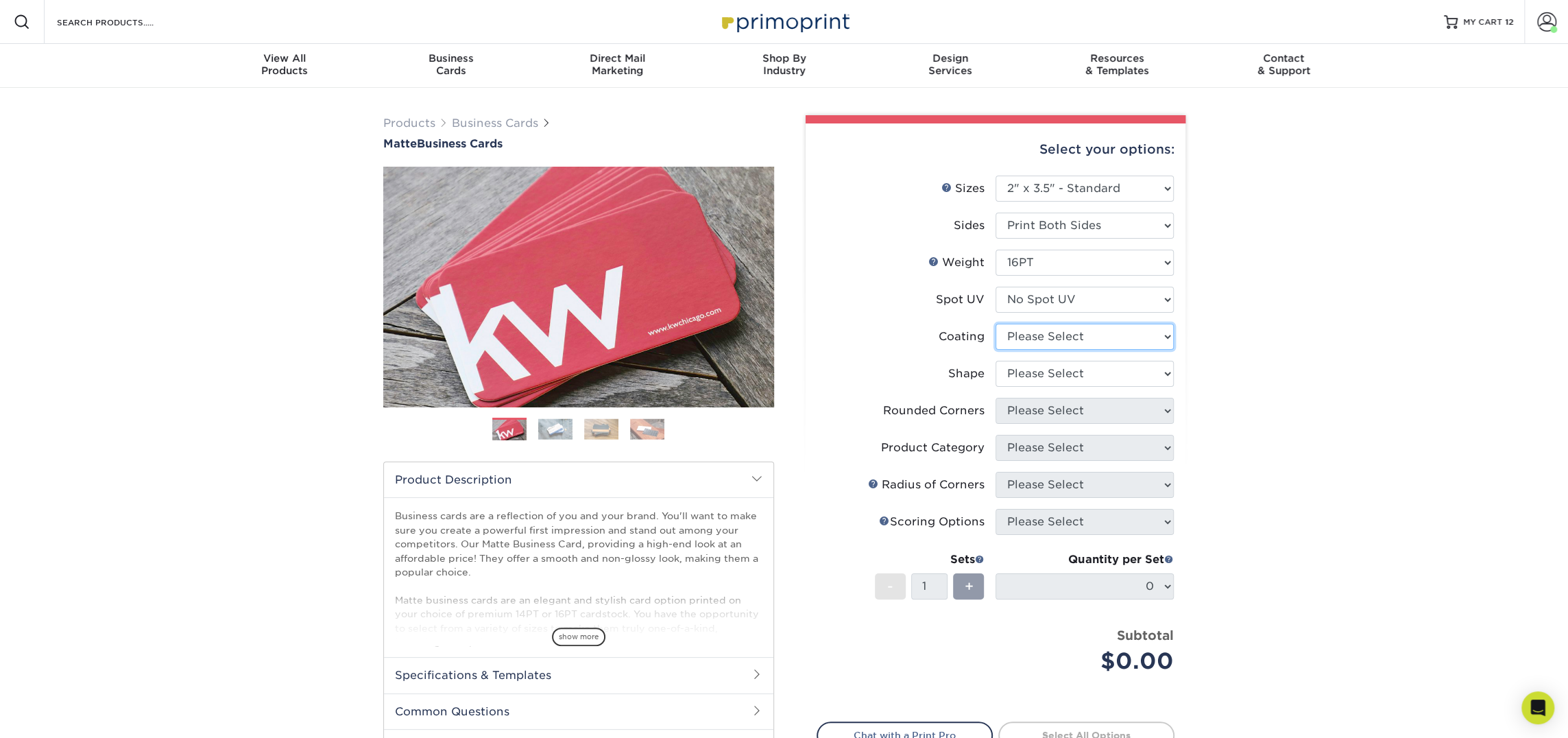
click at [1088, 336] on select at bounding box center [1084, 336] width 178 height 26
select select "121bb7b5-3b4d-429f-bd8d-bbf80e953313"
click at [995, 324] on select at bounding box center [1084, 336] width 178 height 26
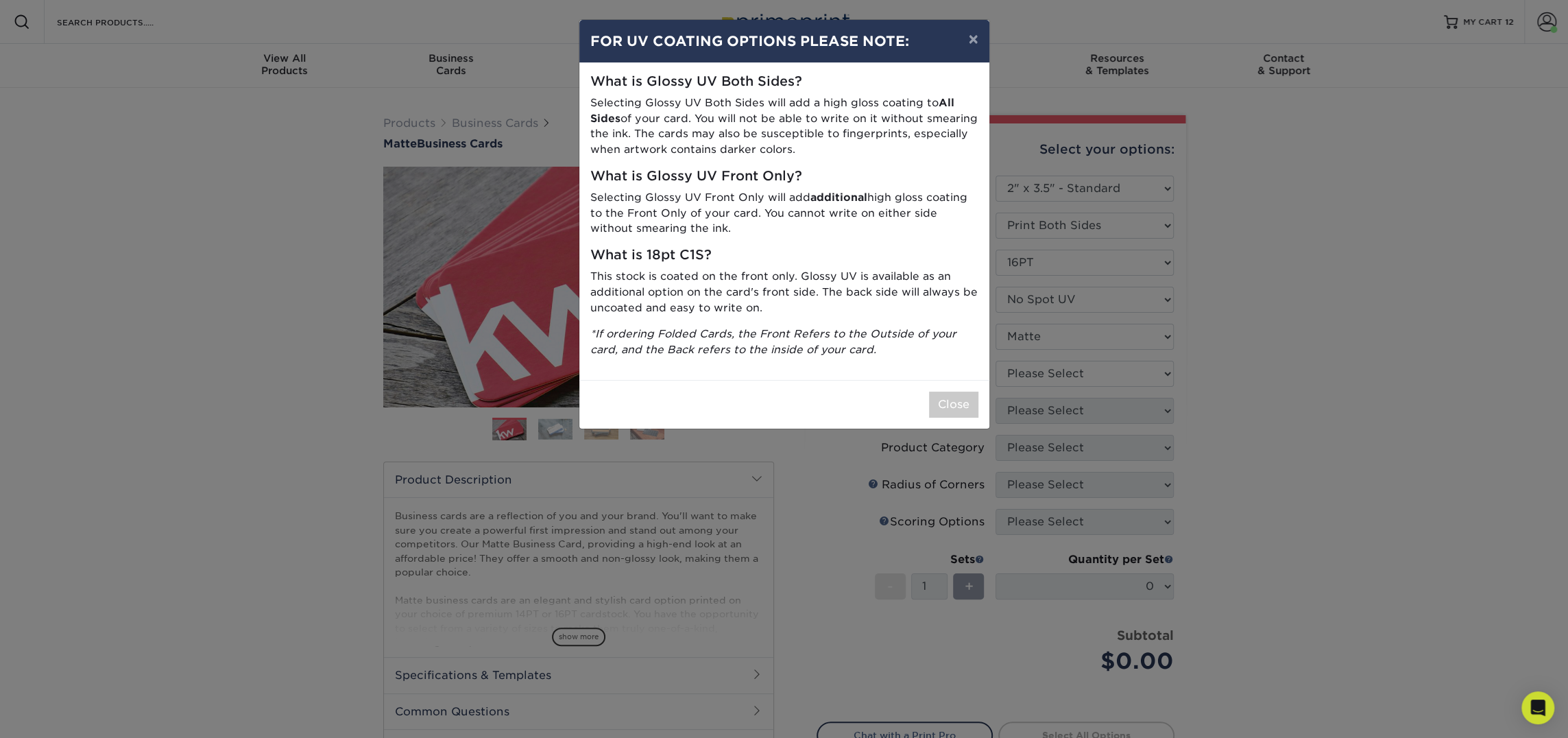
click at [1087, 368] on div "× FOR UV COATING OPTIONS PLEASE NOTE: What is Glossy UV Both Sides? Selecting G…" at bounding box center [784, 369] width 1568 height 738
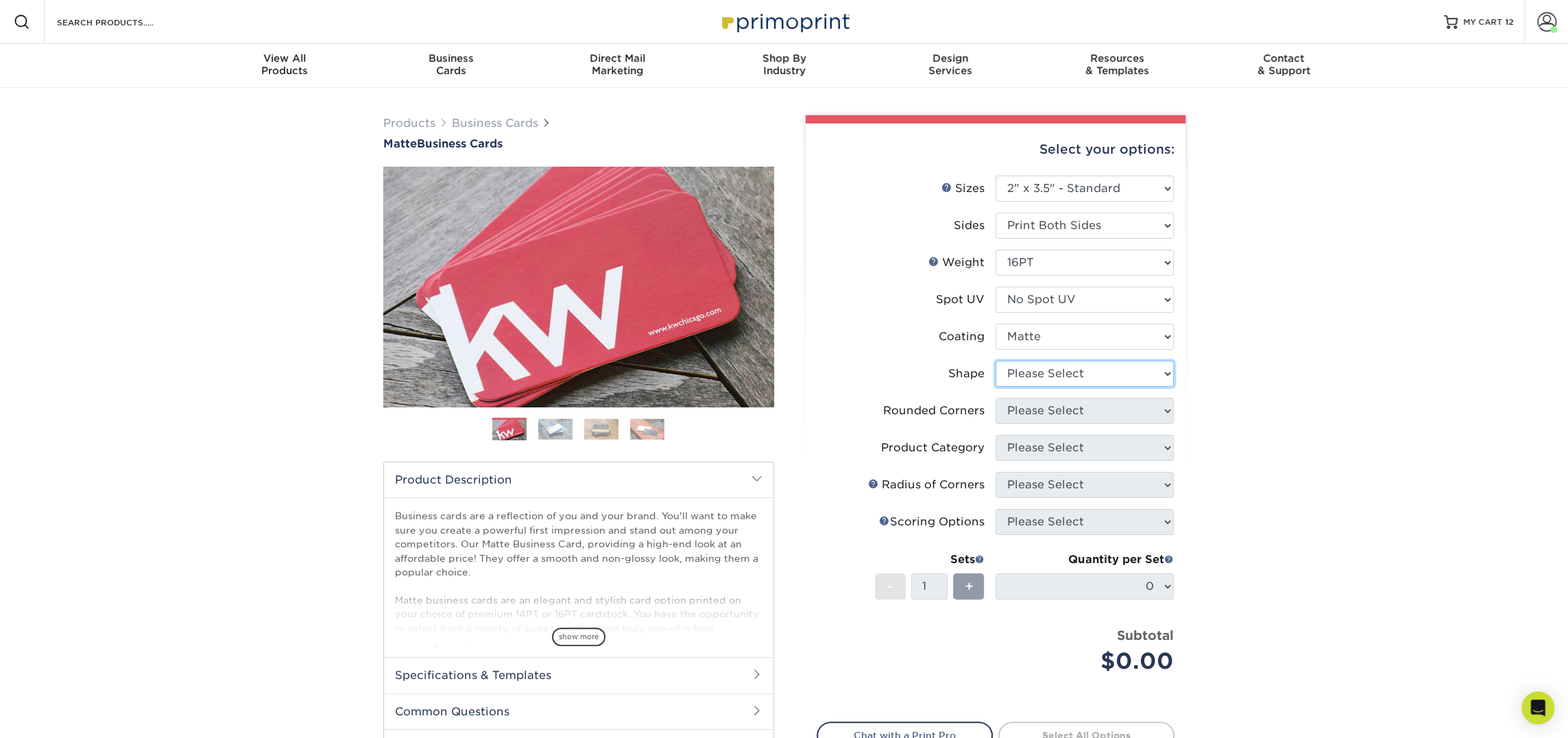
click at [1087, 376] on select "Please Select Standard Oval" at bounding box center [1084, 373] width 178 height 26
select select "standard"
click at [995, 361] on select "Please Select Standard Oval" at bounding box center [1084, 373] width 178 height 26
click at [1077, 425] on li "Rounded Corners Please Select Yes - Round 2 Corners Yes - Round 4 Corners No" at bounding box center [995, 416] width 357 height 37
click at [1082, 415] on select "Please Select Yes - Round 2 Corners Yes - Round 4 Corners No" at bounding box center [1084, 410] width 178 height 26
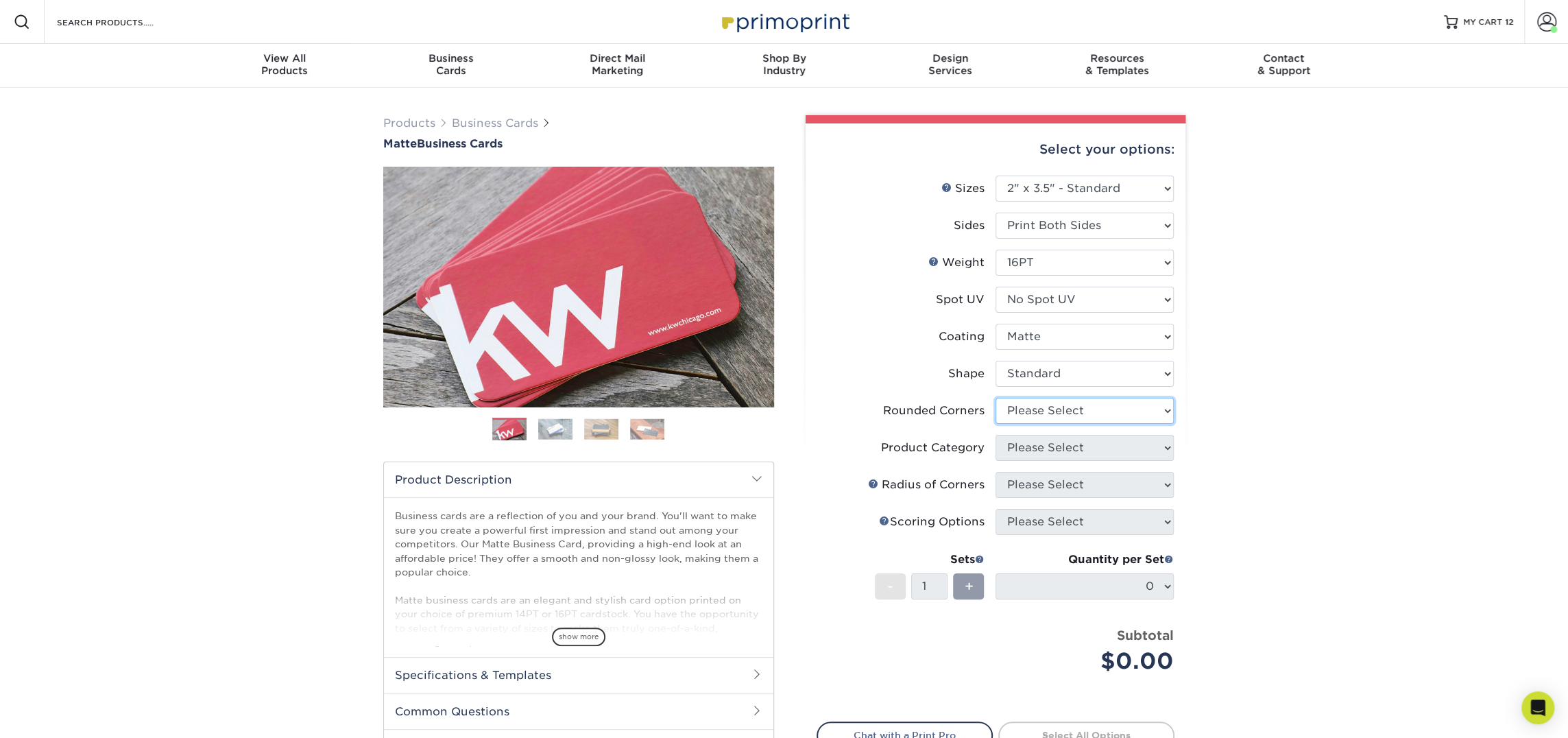
select select "0"
click at [995, 398] on select "Please Select Yes - Round 2 Corners Yes - Round 4 Corners No" at bounding box center [1084, 410] width 178 height 26
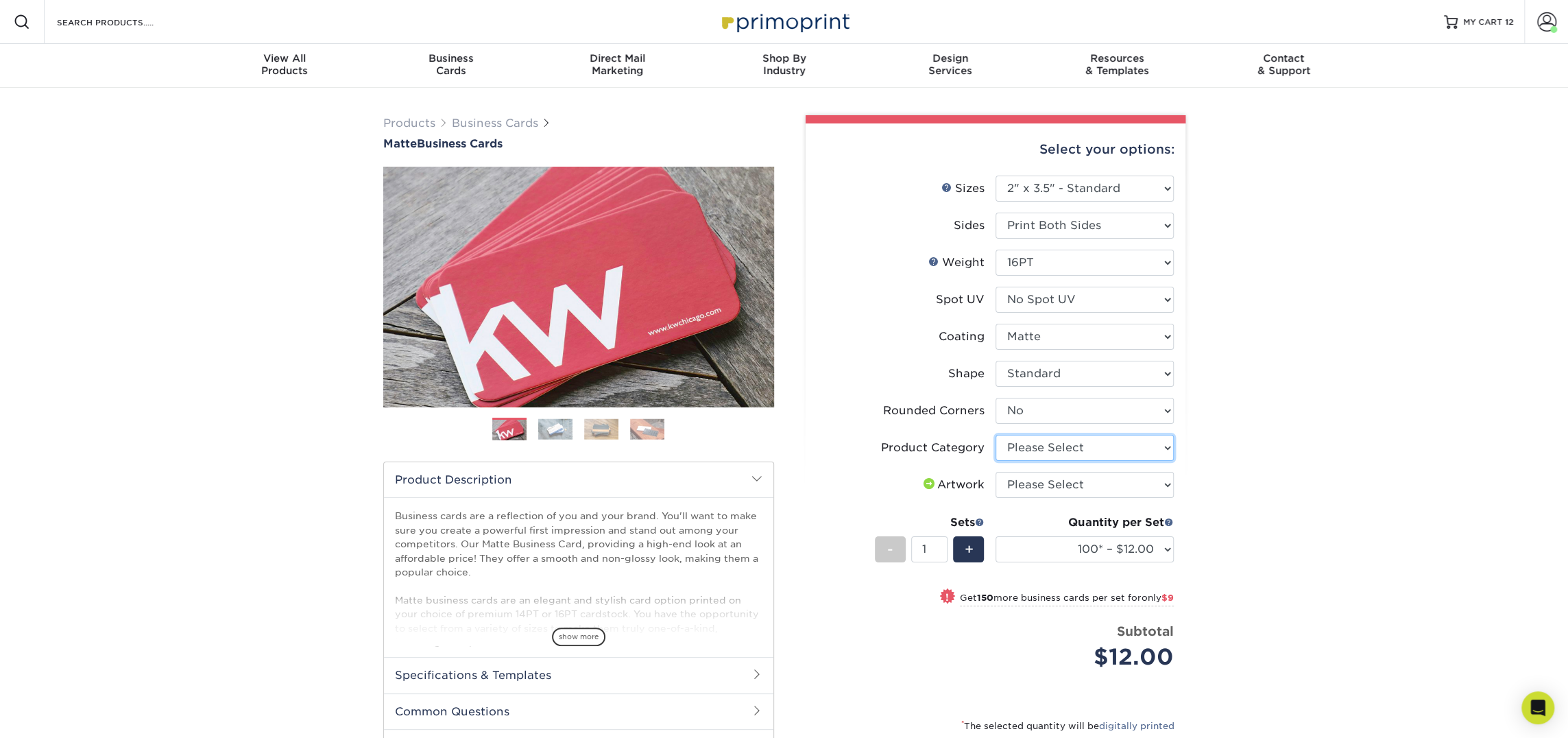
click at [1086, 451] on select "Please Select Business Cards" at bounding box center [1084, 447] width 178 height 26
select select "3b5148f1-0588-4f88-a218-97bcfdce65c1"
click at [995, 434] on select "Please Select Business Cards" at bounding box center [1084, 447] width 178 height 26
click at [1086, 482] on select "Please Select I will upload files I need a design - $100" at bounding box center [1084, 484] width 178 height 26
select select "upload"
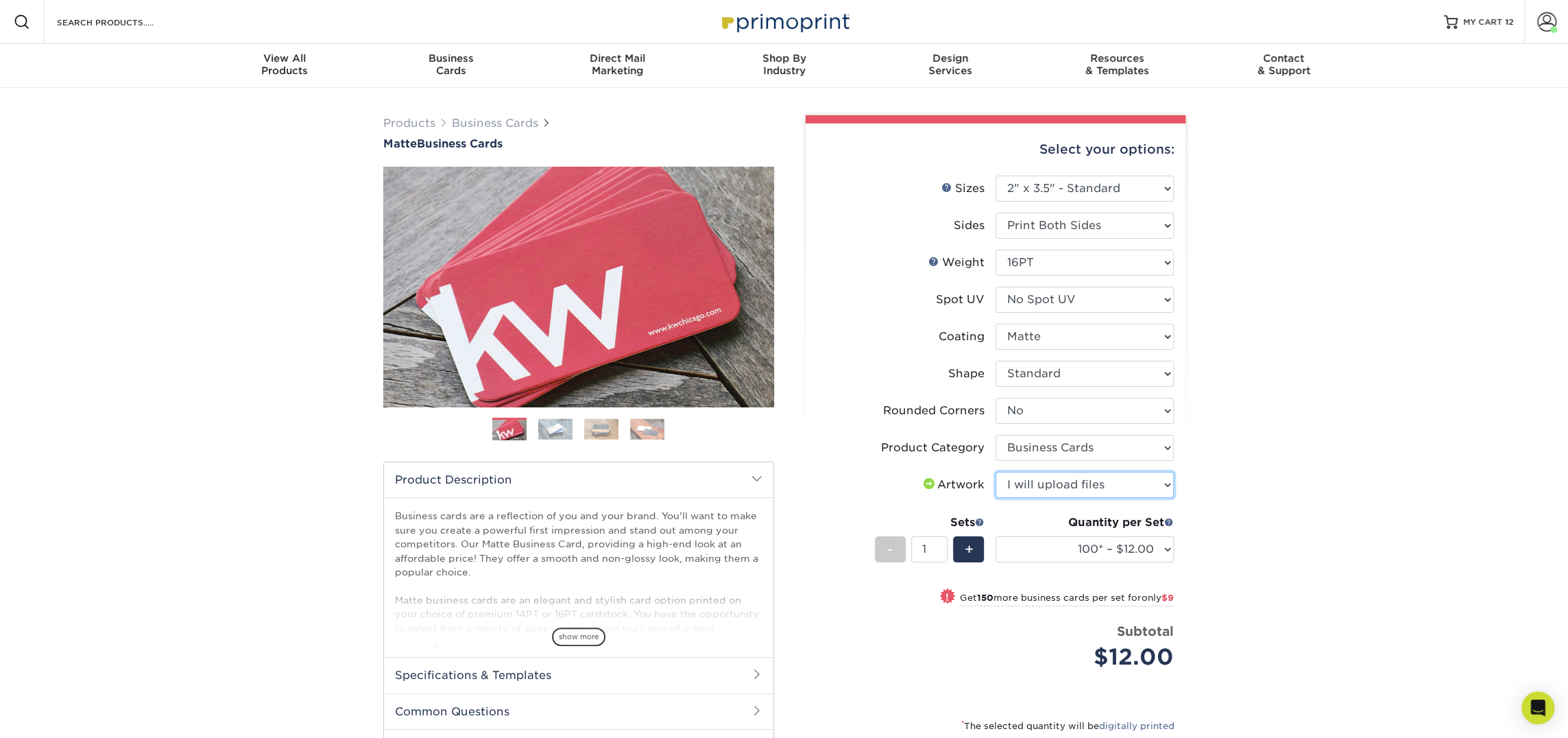
click at [995, 471] on select "Please Select I will upload files I need a design - $100" at bounding box center [1084, 484] width 178 height 26
click at [1071, 542] on select "100* – $12.00 250* – $21.00 500 – $42.00 1000 – $53.00 2500 – $95.00 5000 – $18…" at bounding box center [1084, 549] width 178 height 26
select select "250* – $21.00"
click at [995, 536] on select "100* – $12.00 250* – $21.00 500 – $42.00 1000 – $53.00 2500 – $95.00 5000 – $18…" at bounding box center [1084, 549] width 178 height 26
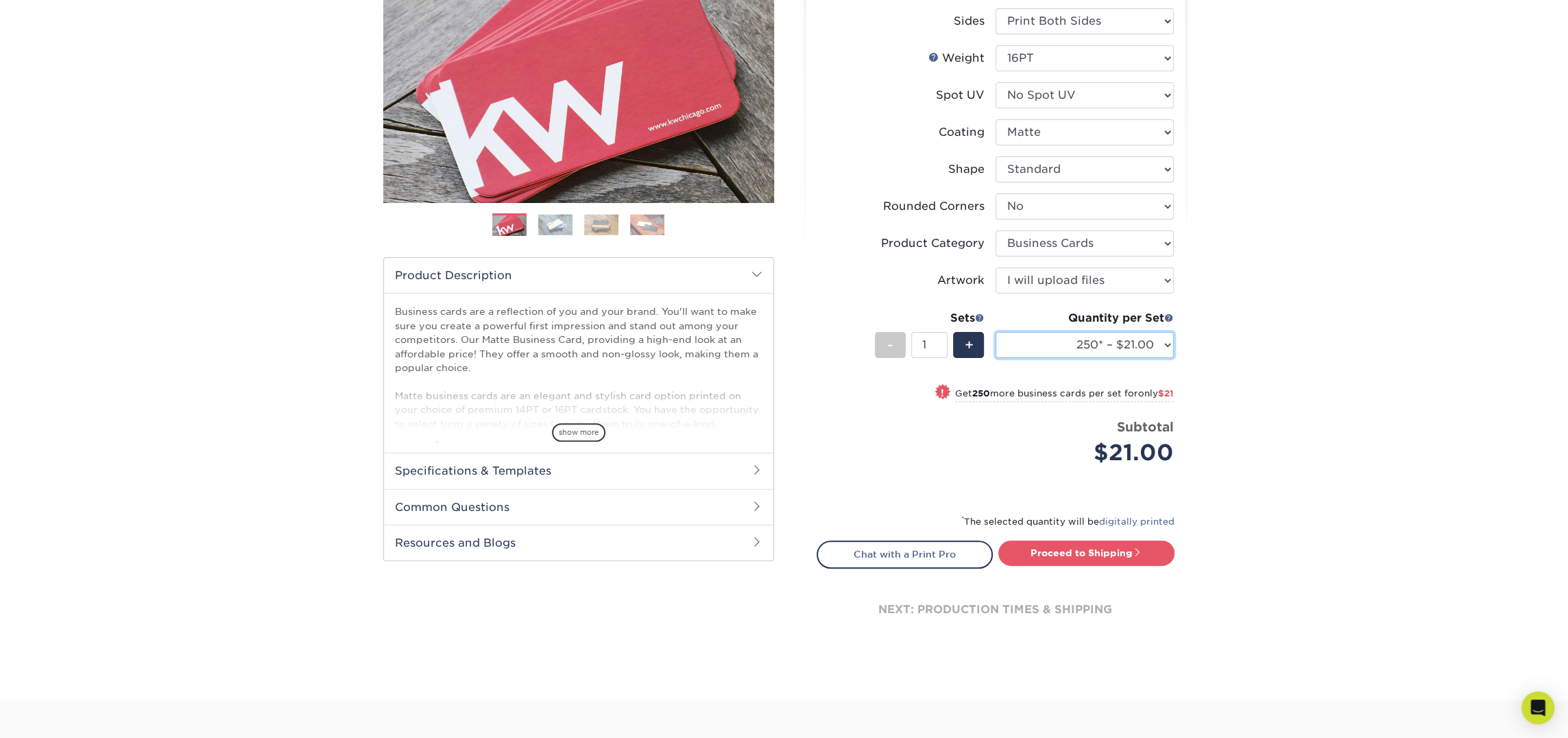
scroll to position [220, 0]
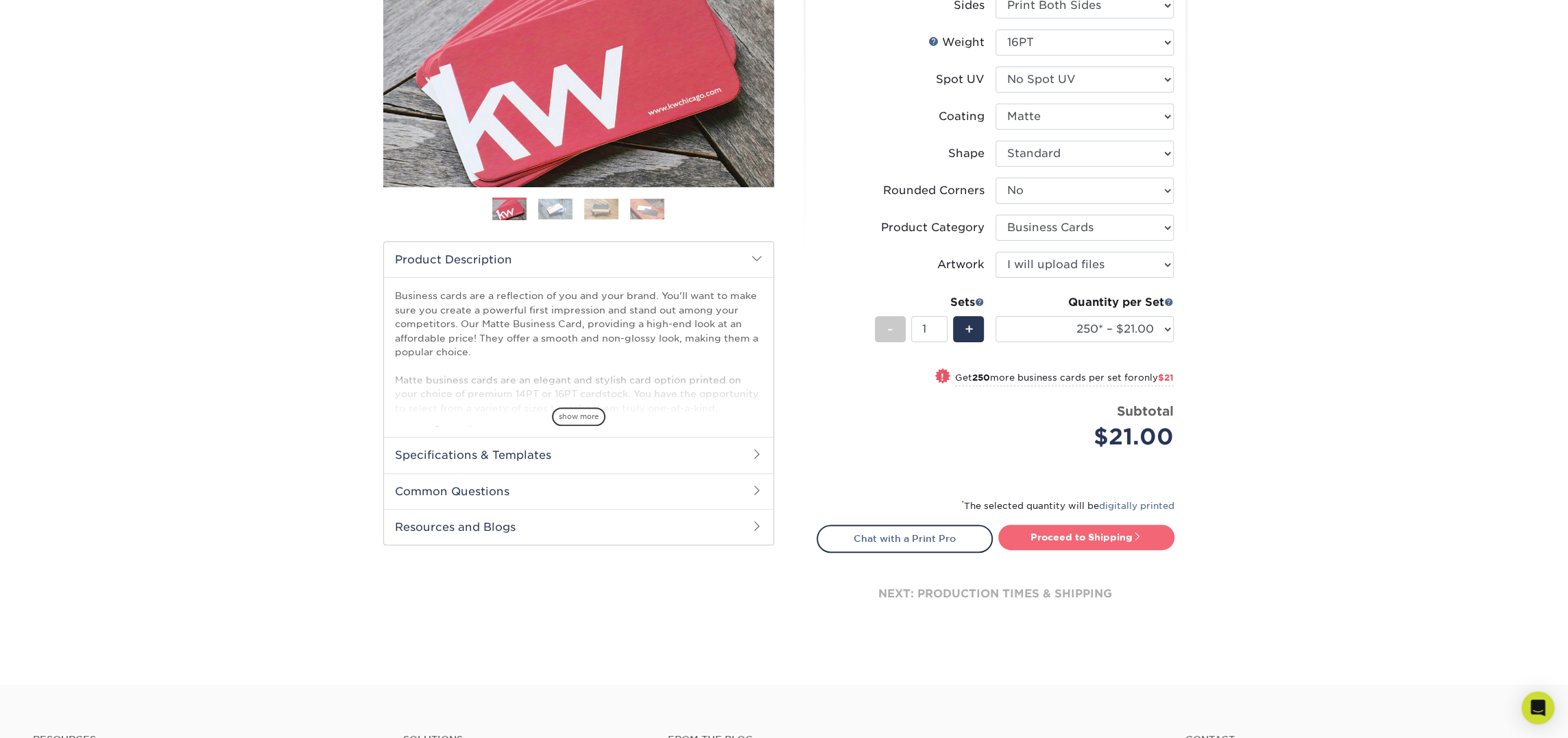
click at [1074, 529] on link "Proceed to Shipping" at bounding box center [1086, 536] width 176 height 24
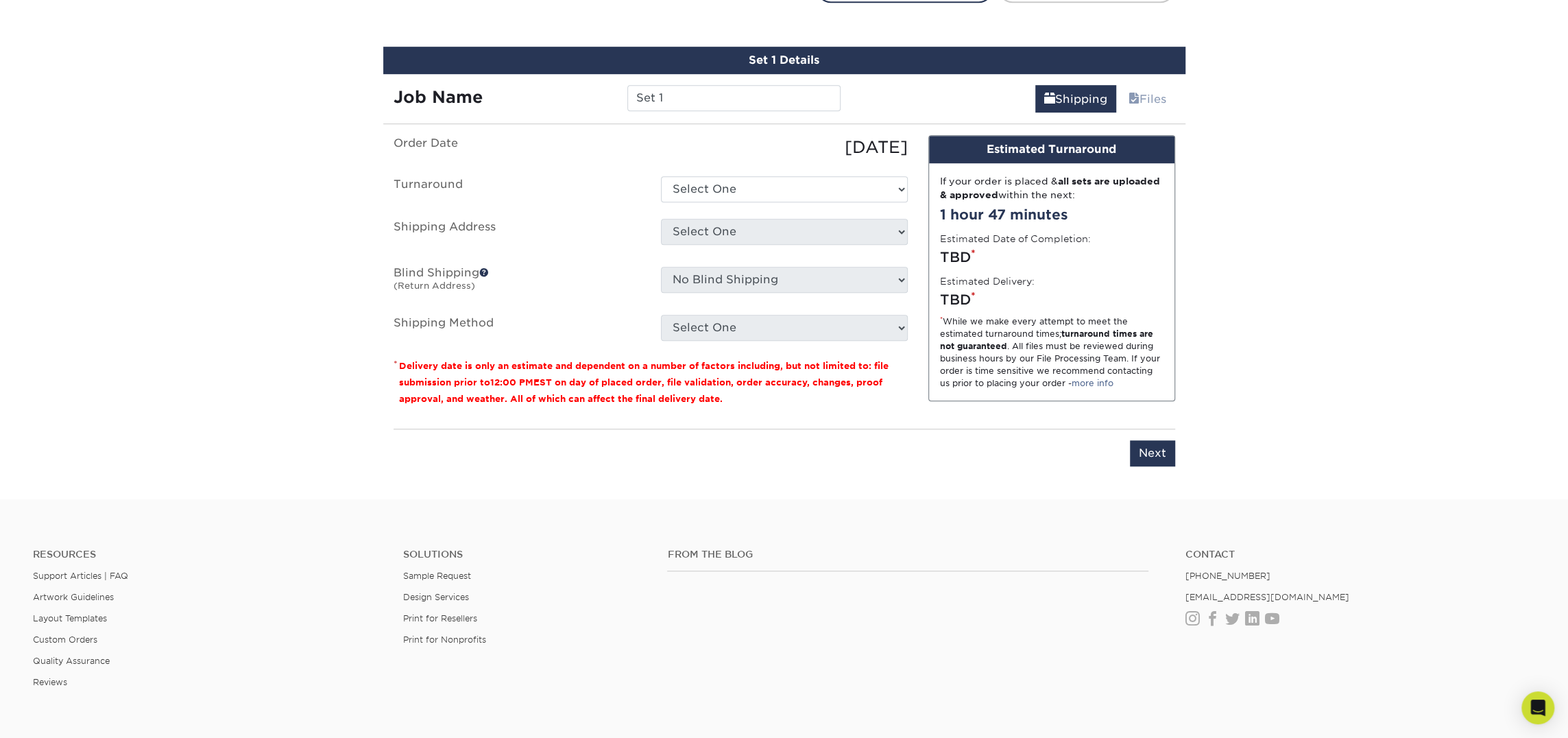
scroll to position [782, 0]
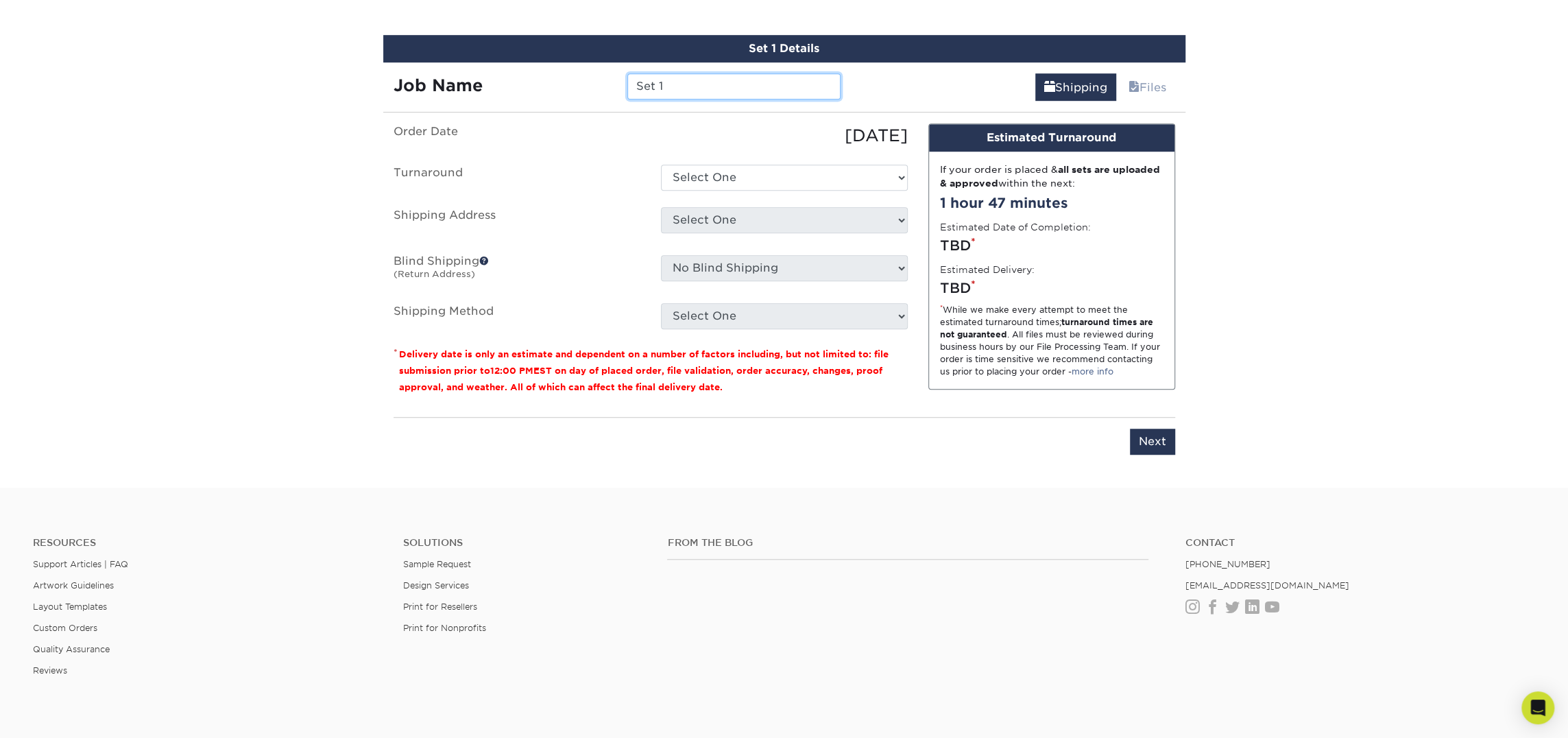
click at [656, 76] on input "Set 1" at bounding box center [734, 86] width 213 height 26
type input "[PERSON_NAME]"
click at [695, 171] on select "Select One 2-4 Business Days 2 Day Next Business Day" at bounding box center [784, 177] width 247 height 26
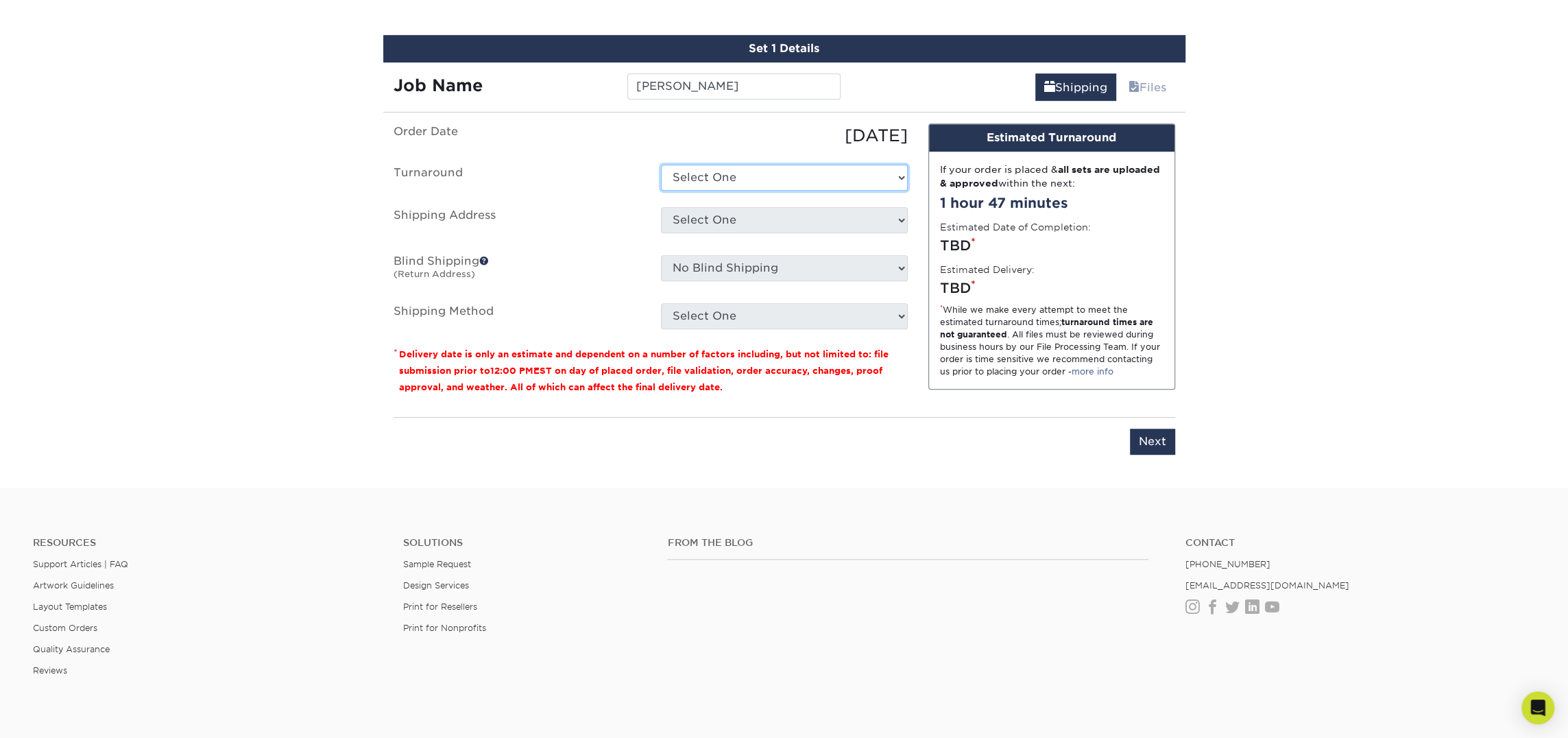
select select "23721297-b68b-4846-ba83-3171e6bd9d78"
click at [661, 165] on select "Select One 2-4 Business Days 2 Day Next Business Day" at bounding box center [784, 177] width 247 height 26
click at [700, 210] on select "Select One Atlanta Office Bingham Farms Byron Center Dawsonville, GA Office Dun…" at bounding box center [784, 220] width 247 height 26
select select "245442"
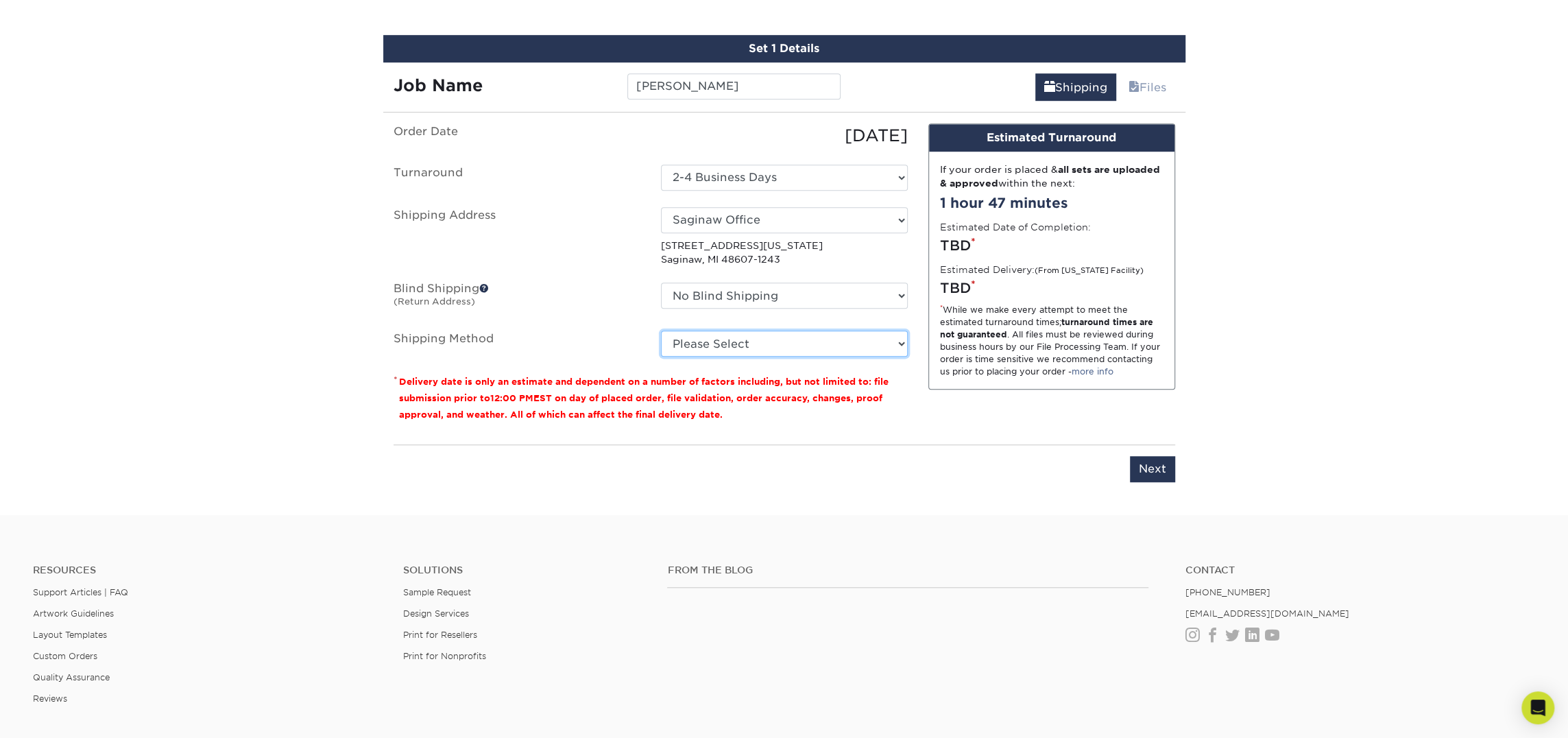
click at [722, 337] on select "Please Select Ground Shipping (+$7.84) 3 Day Shipping Service (+$18.69) 2 Day A…" at bounding box center [784, 343] width 247 height 26
select select "03"
click at [661, 330] on select "Please Select Ground Shipping (+$7.84) 3 Day Shipping Service (+$18.69) 2 Day A…" at bounding box center [784, 343] width 247 height 26
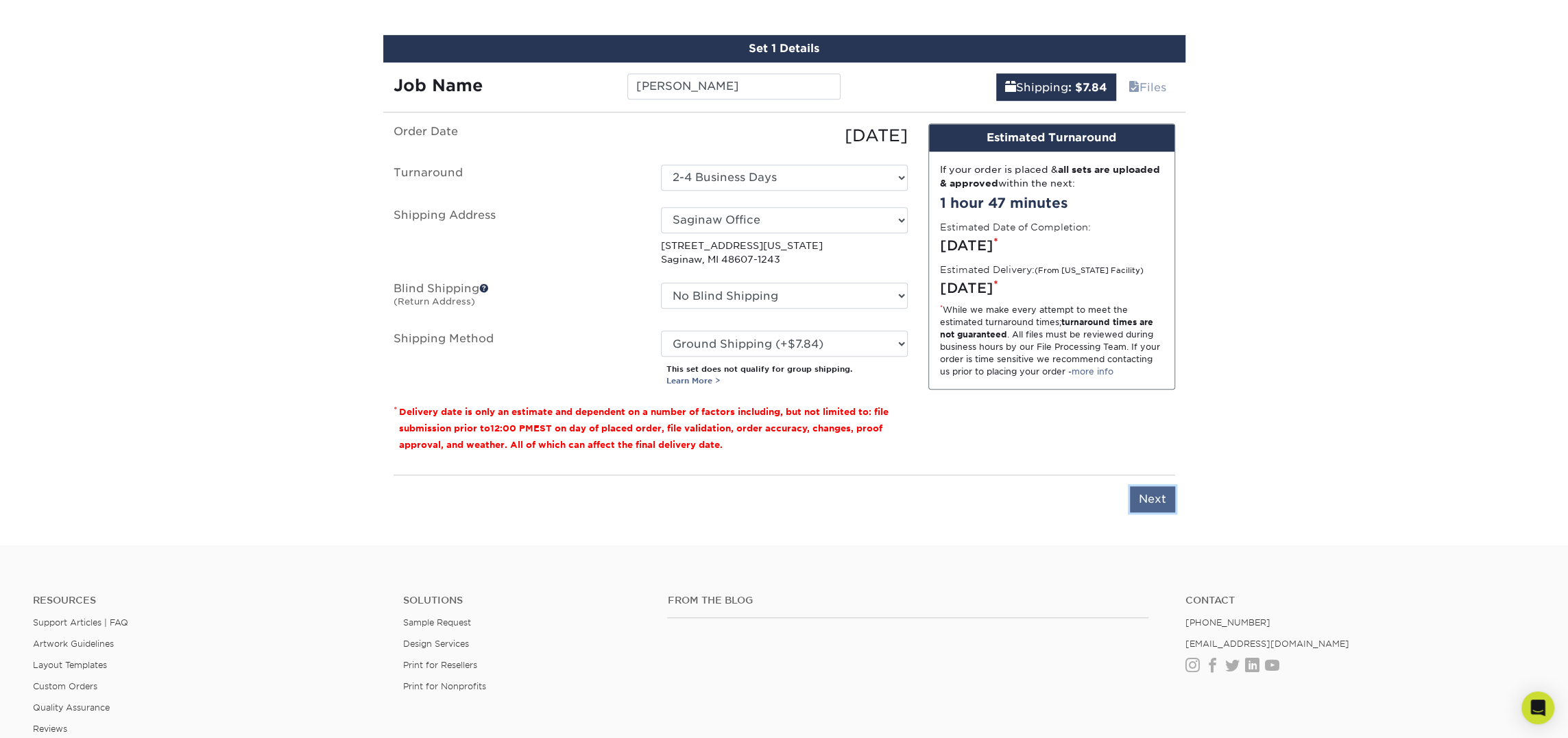
click at [1141, 493] on input "Next" at bounding box center [1153, 499] width 45 height 26
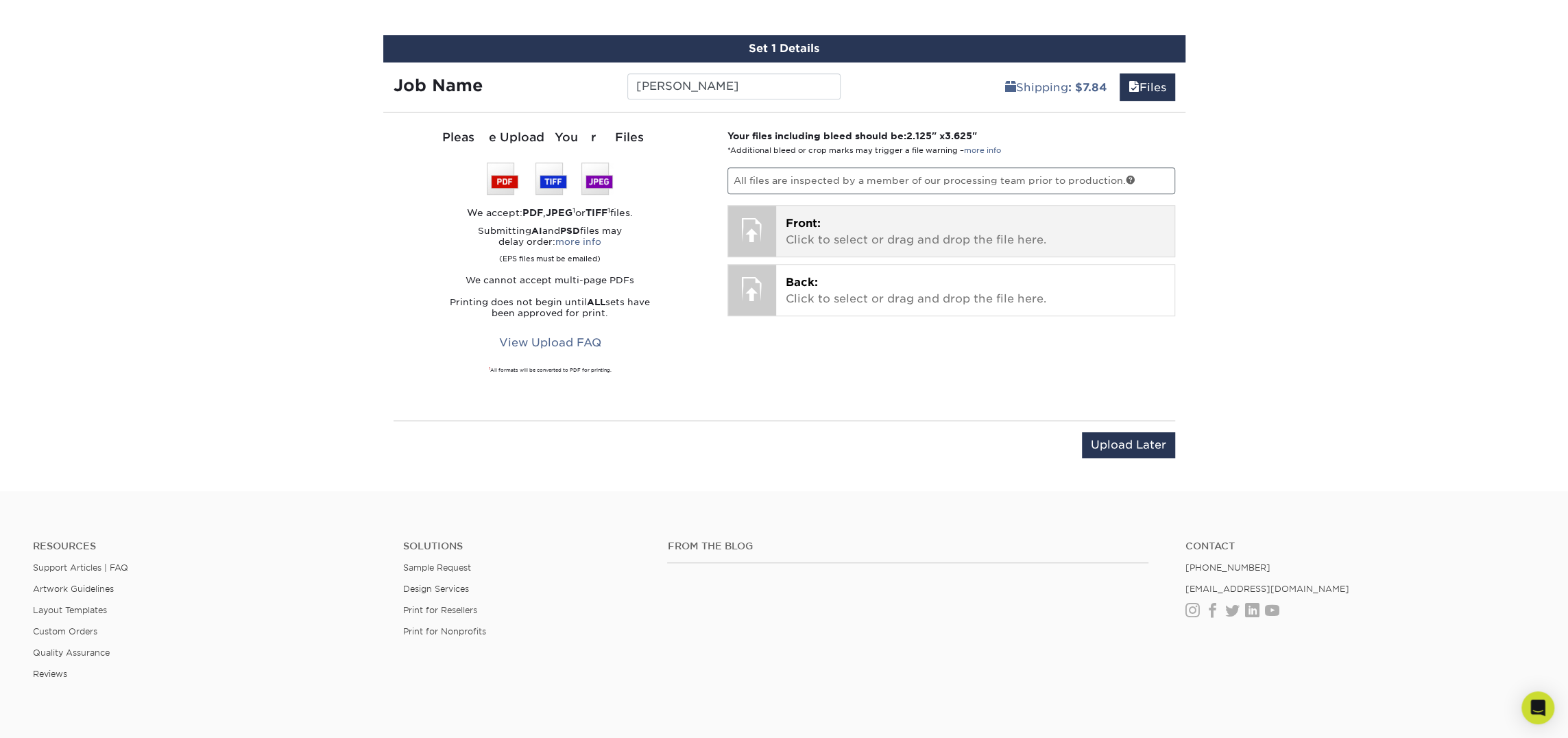
click at [847, 230] on p "Front: Click to select or drag and drop the file here." at bounding box center [975, 232] width 379 height 33
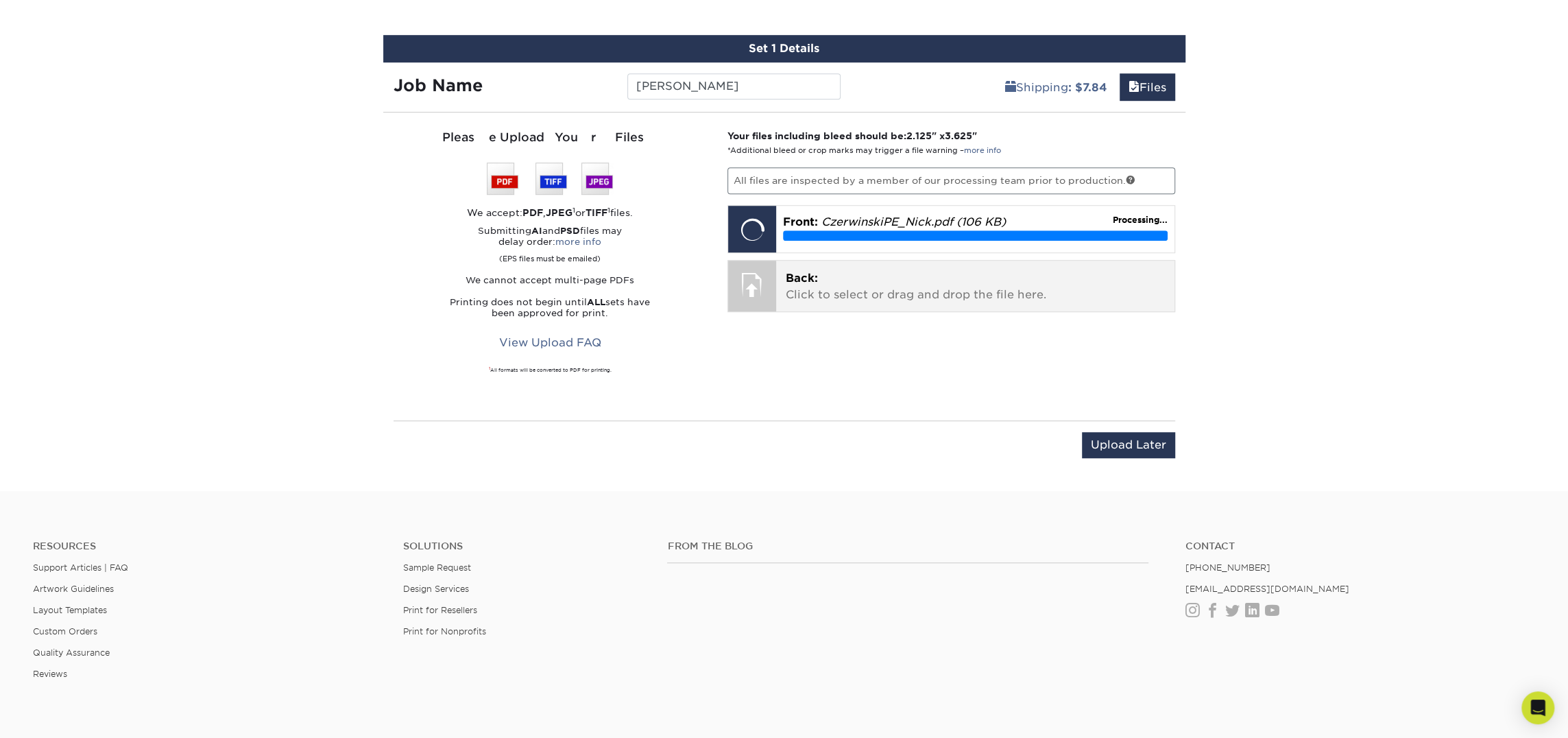
click at [901, 298] on p "Back: Click to select or drag and drop the file here." at bounding box center [975, 286] width 379 height 33
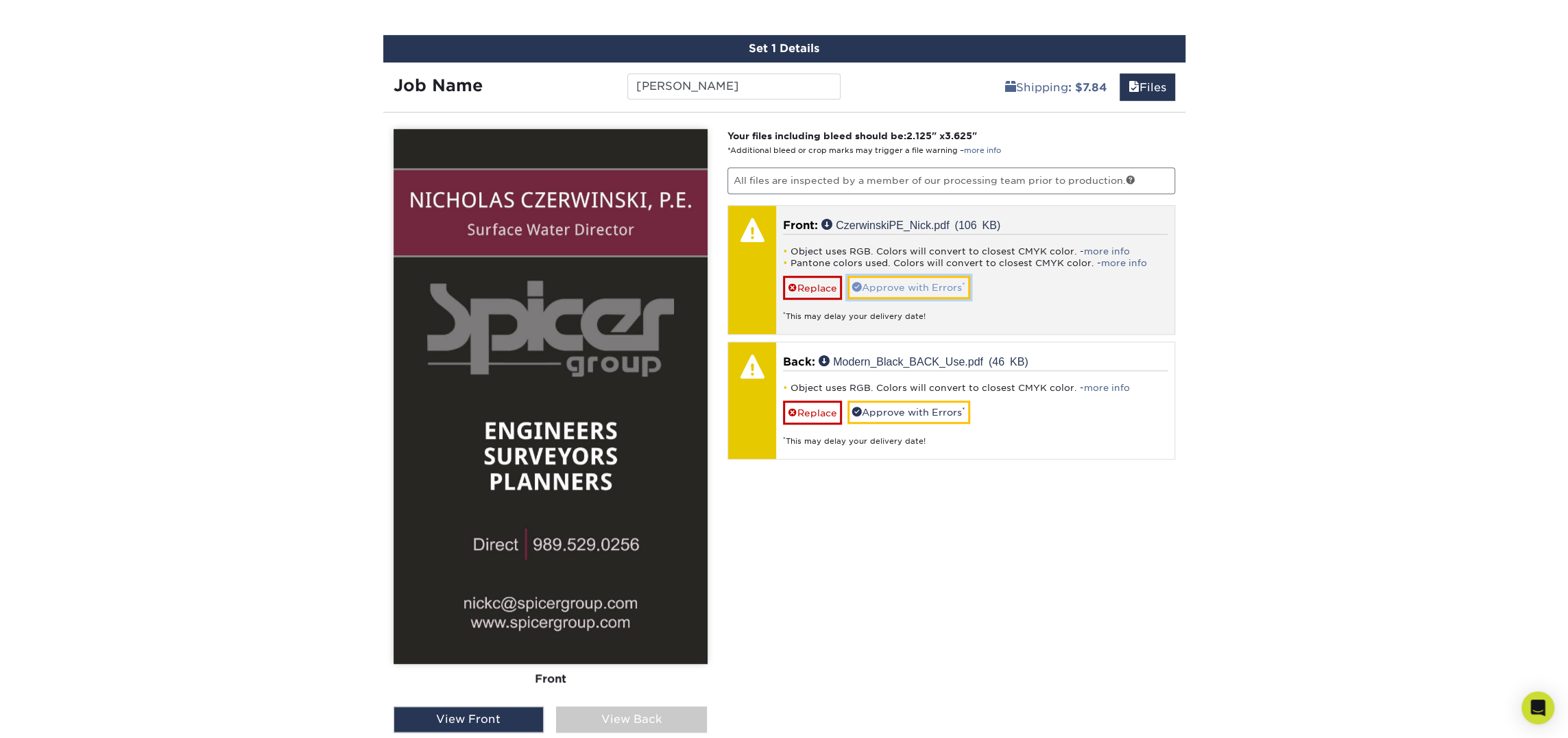
click at [928, 278] on link "Approve with Errors *" at bounding box center [909, 287] width 122 height 24
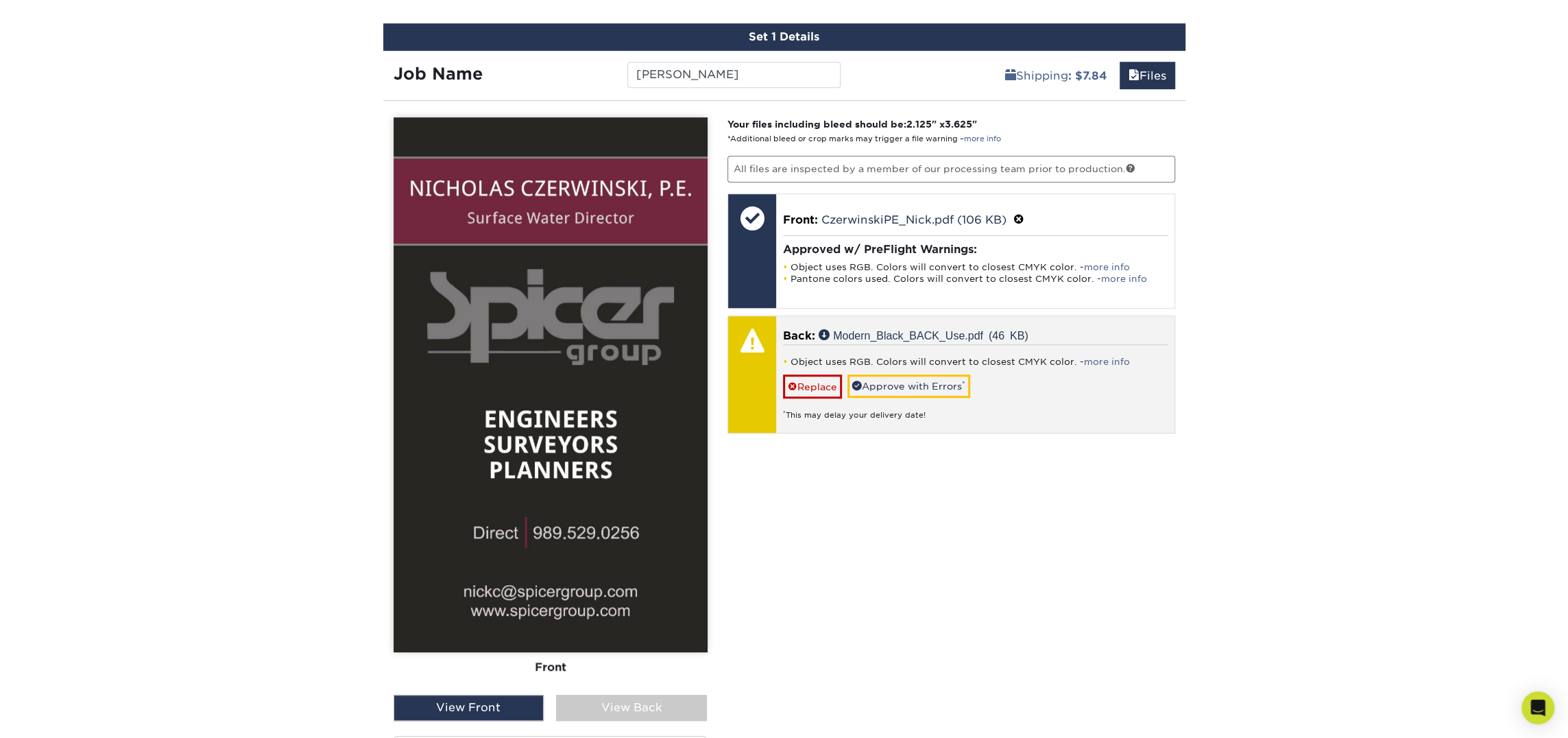
scroll to position [809, 0]
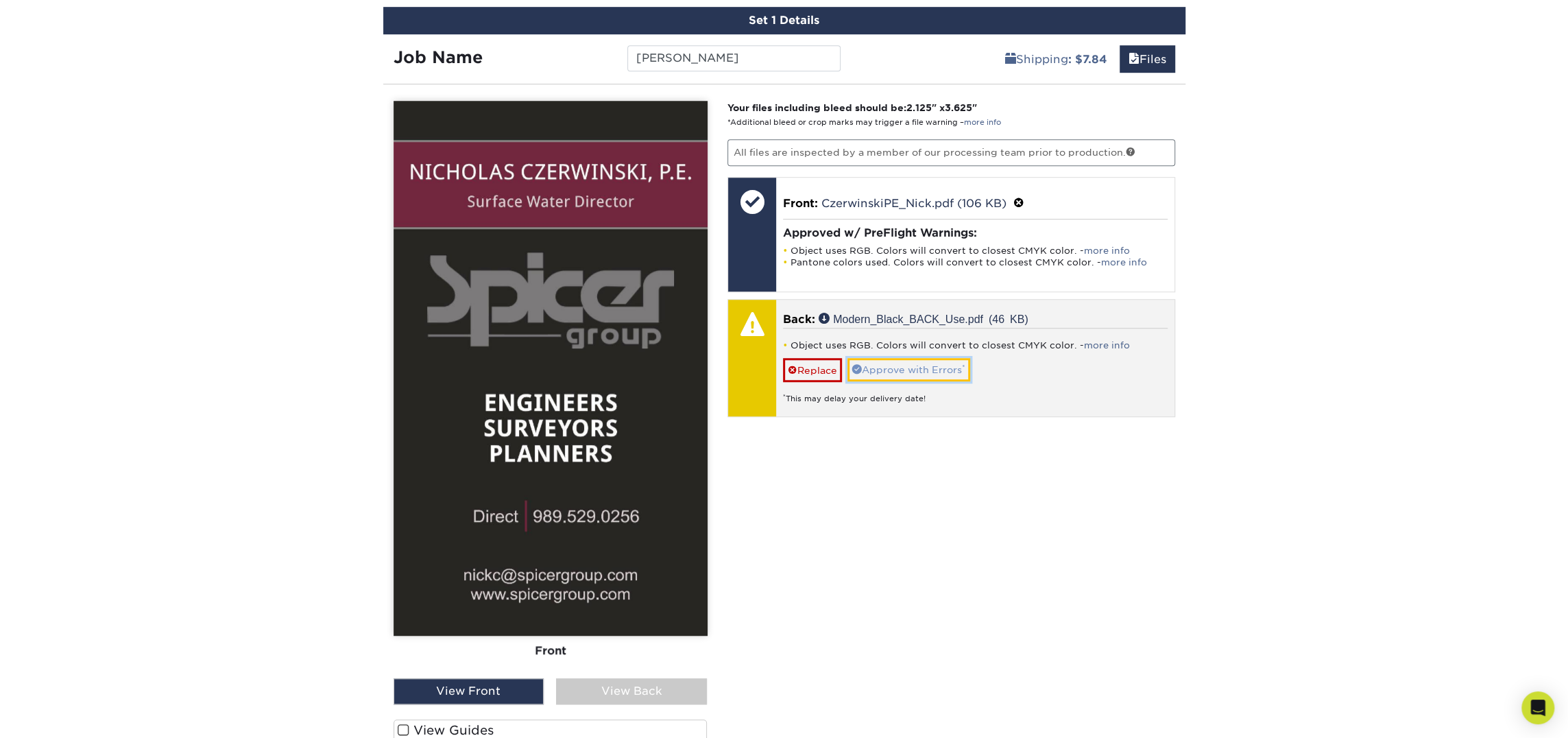
click at [919, 367] on link "Approve with Errors *" at bounding box center [909, 369] width 122 height 24
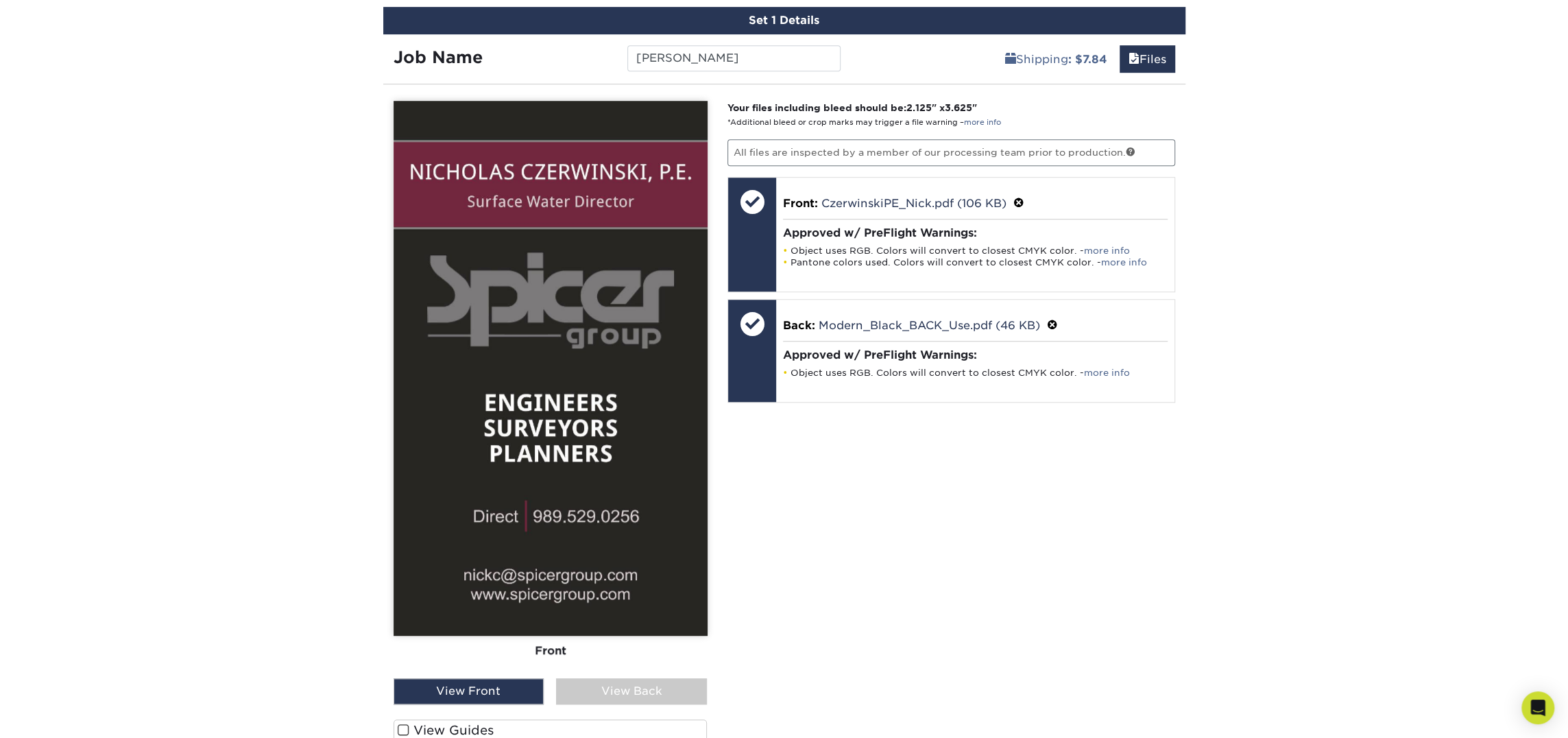
scroll to position [862, 0]
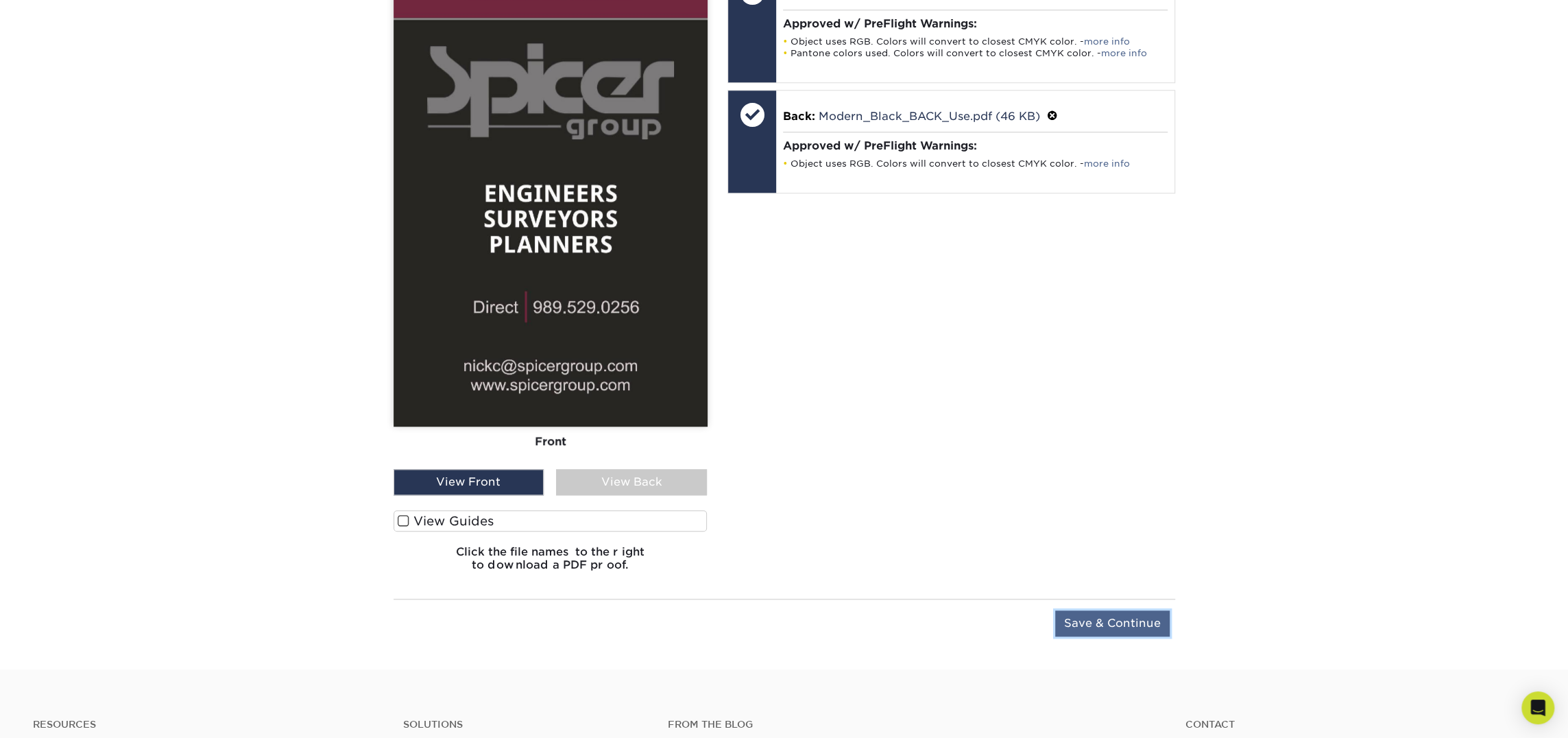
click at [1082, 622] on input "Save & Continue" at bounding box center [1112, 623] width 115 height 26
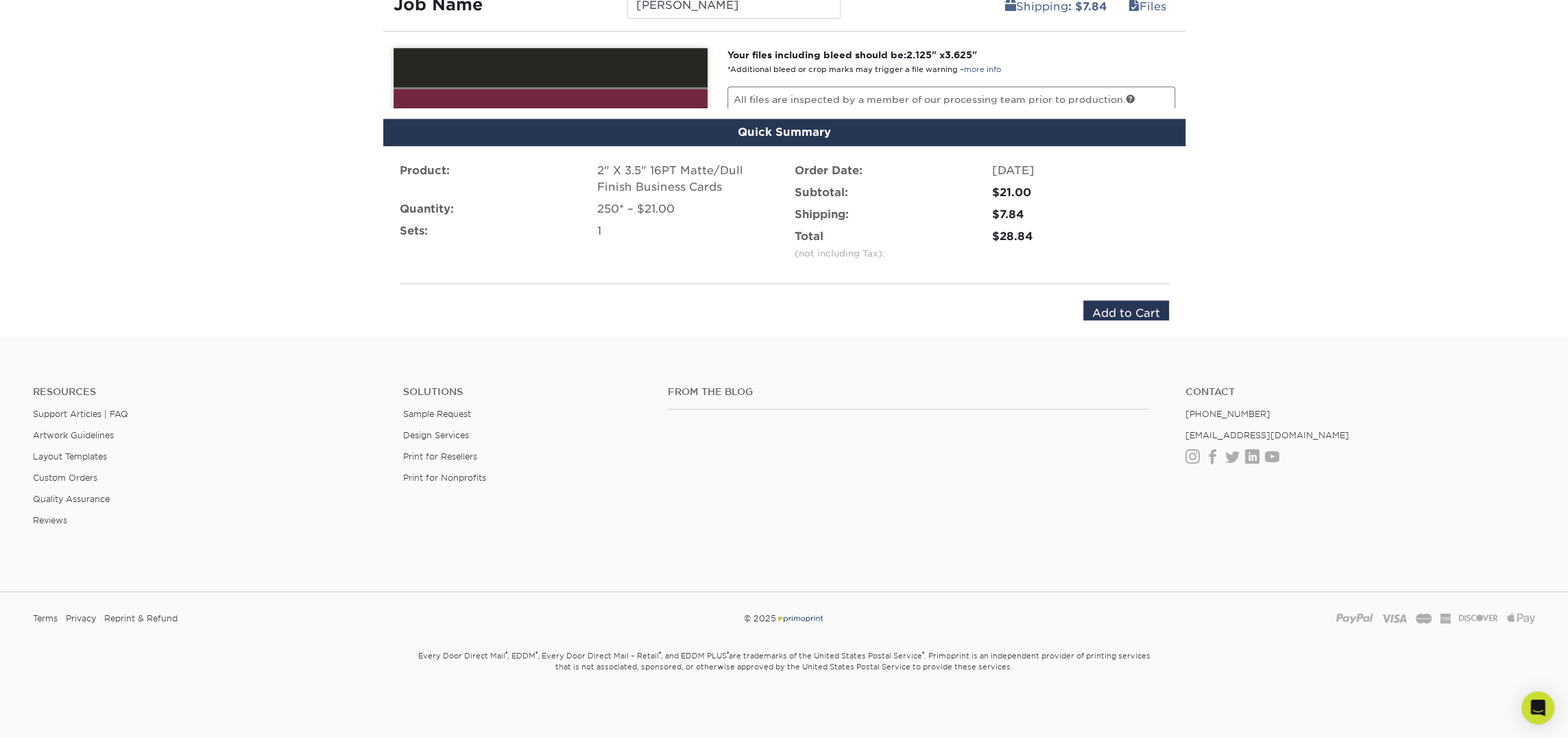
scroll to position [806, 0]
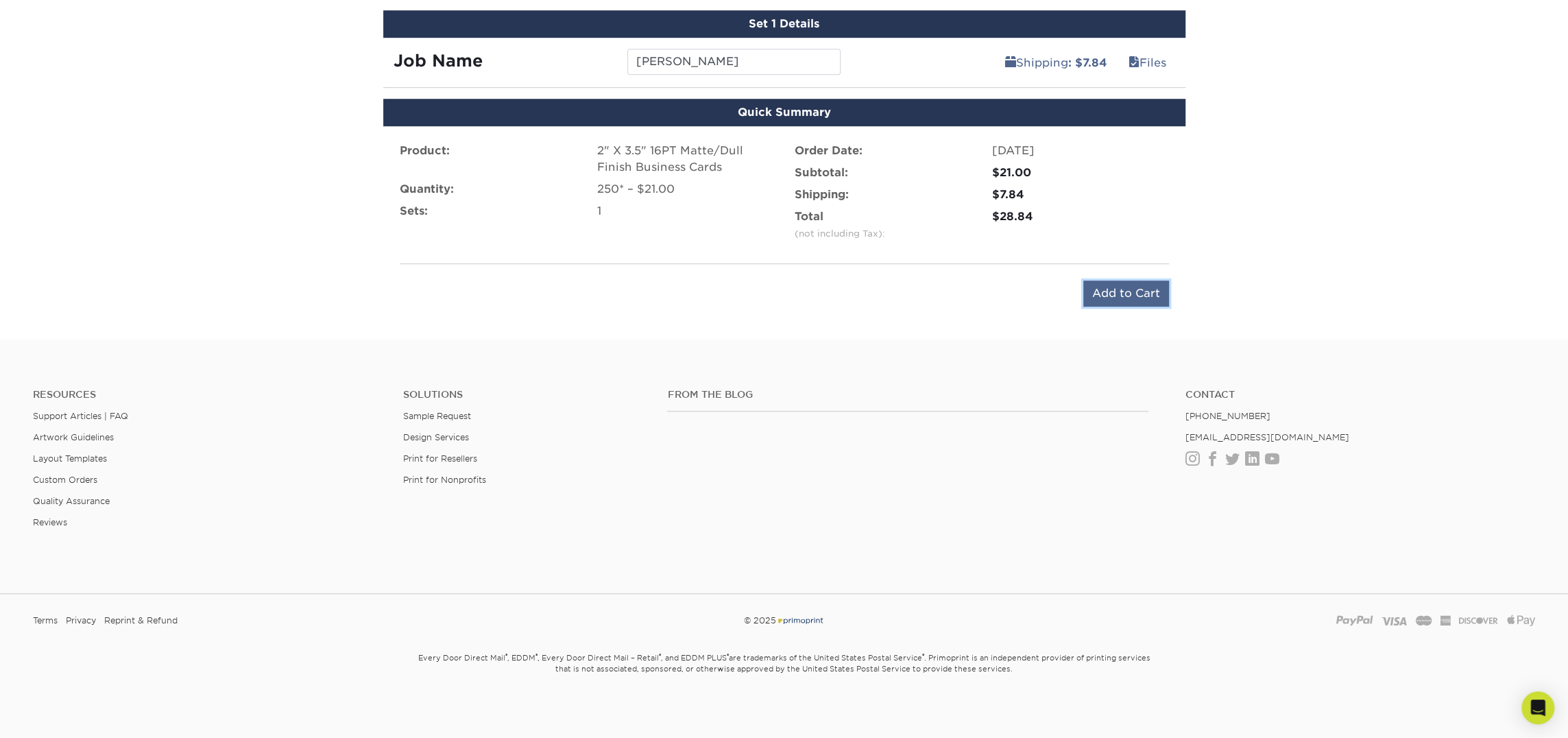
click at [1103, 292] on input "Add to Cart" at bounding box center [1126, 293] width 85 height 26
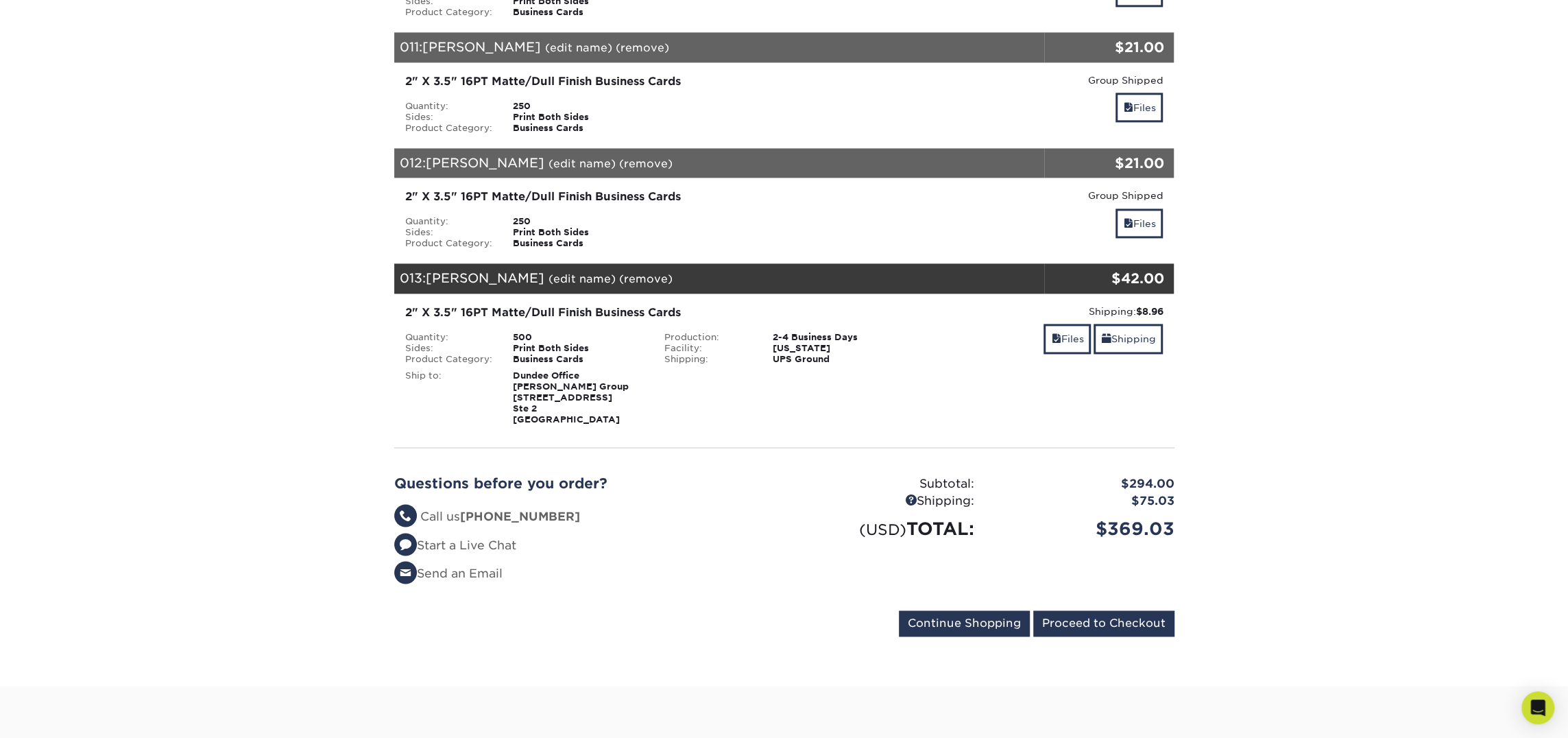
scroll to position [1665, 0]
click at [1137, 208] on link "Files" at bounding box center [1139, 223] width 47 height 30
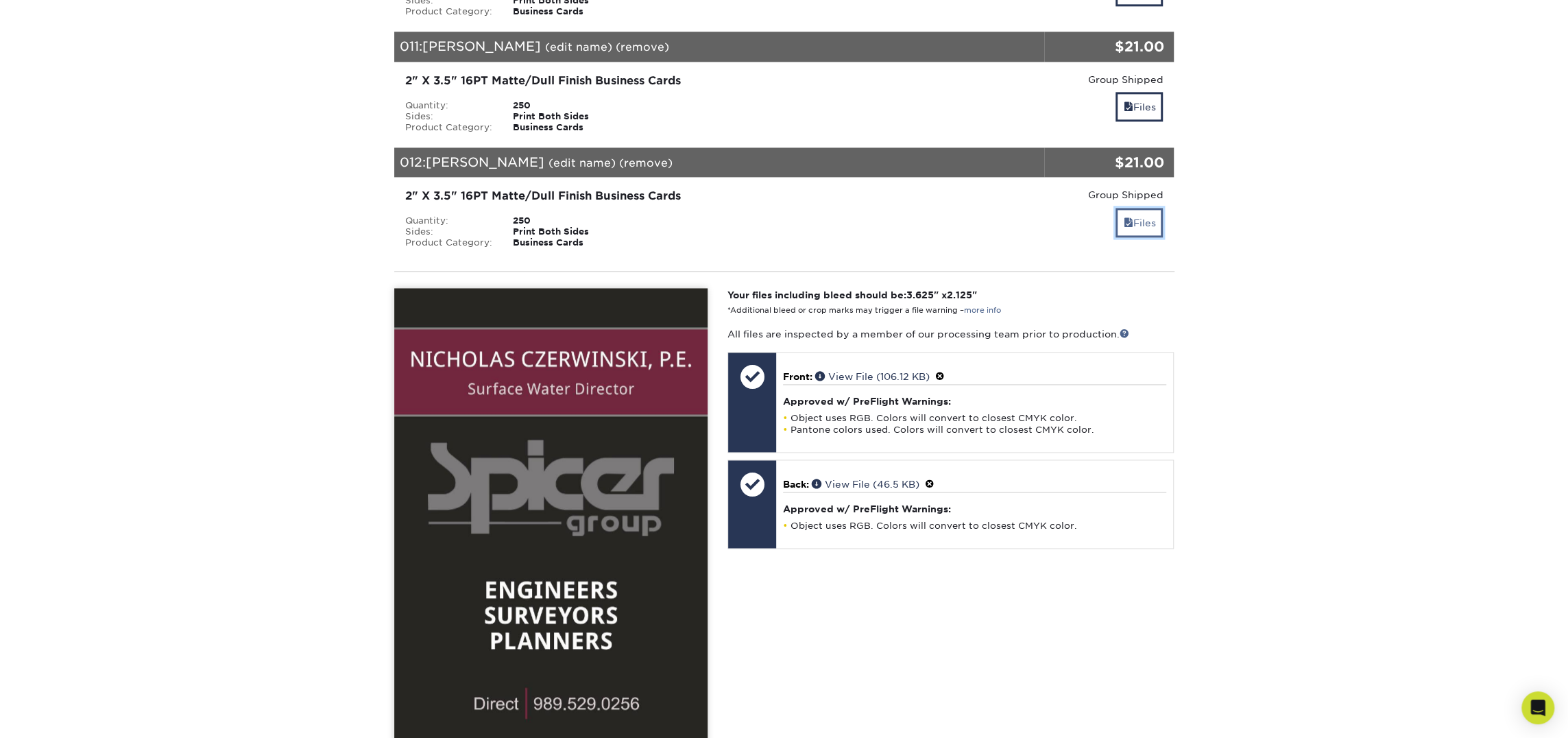
click at [1137, 208] on link "Files" at bounding box center [1139, 223] width 47 height 30
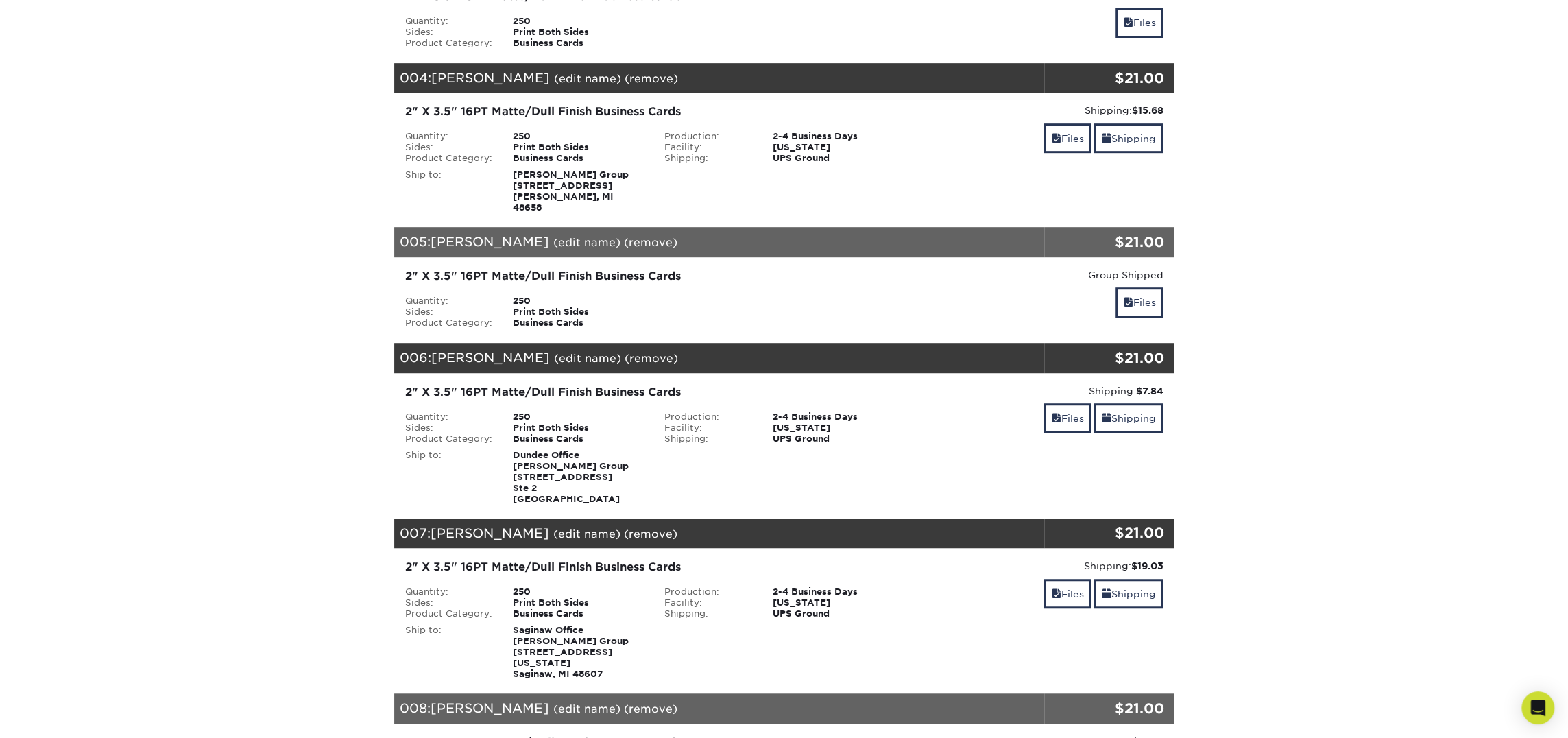
scroll to position [0, 0]
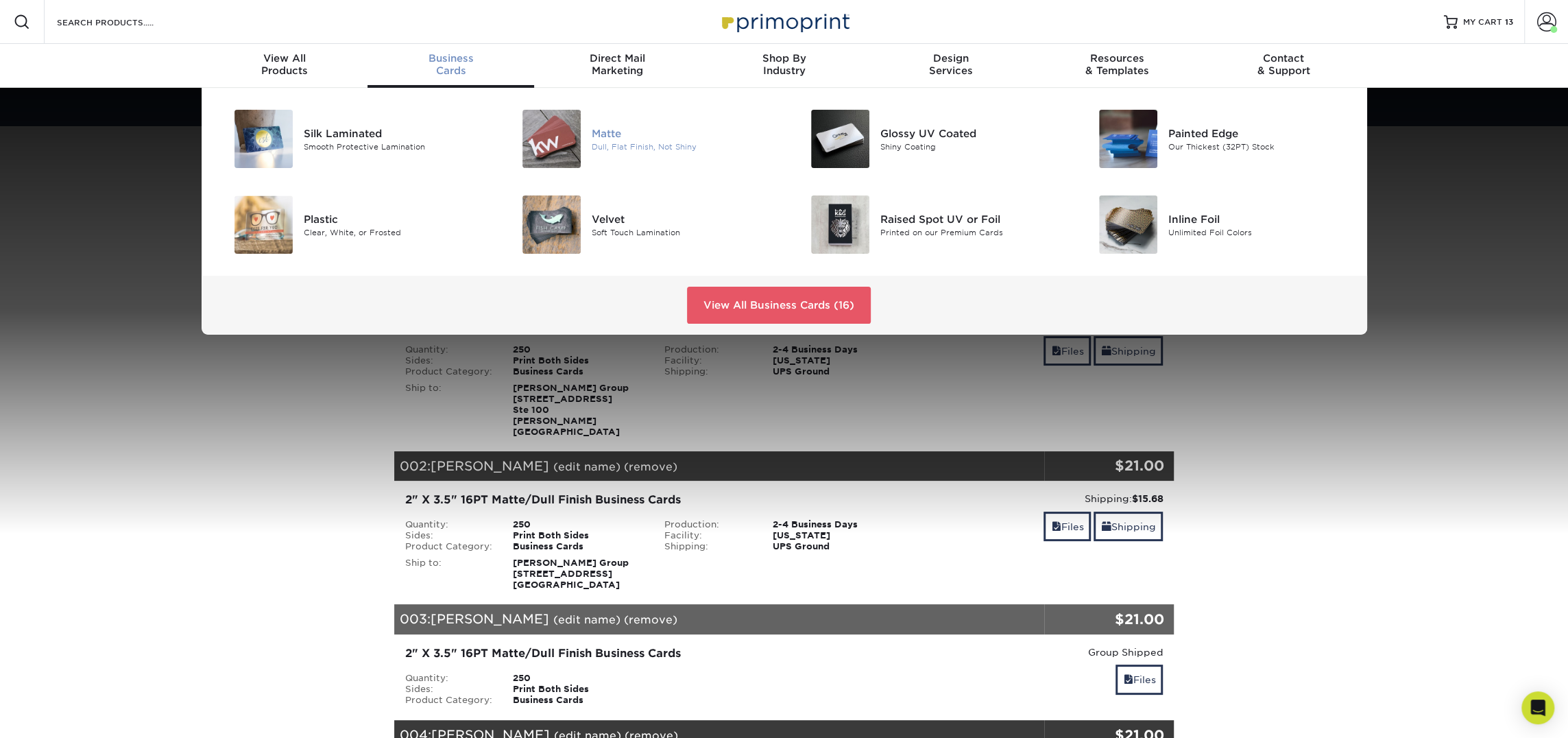
click at [609, 151] on div "Dull, Flat Finish, Not Shiny" at bounding box center [682, 146] width 182 height 12
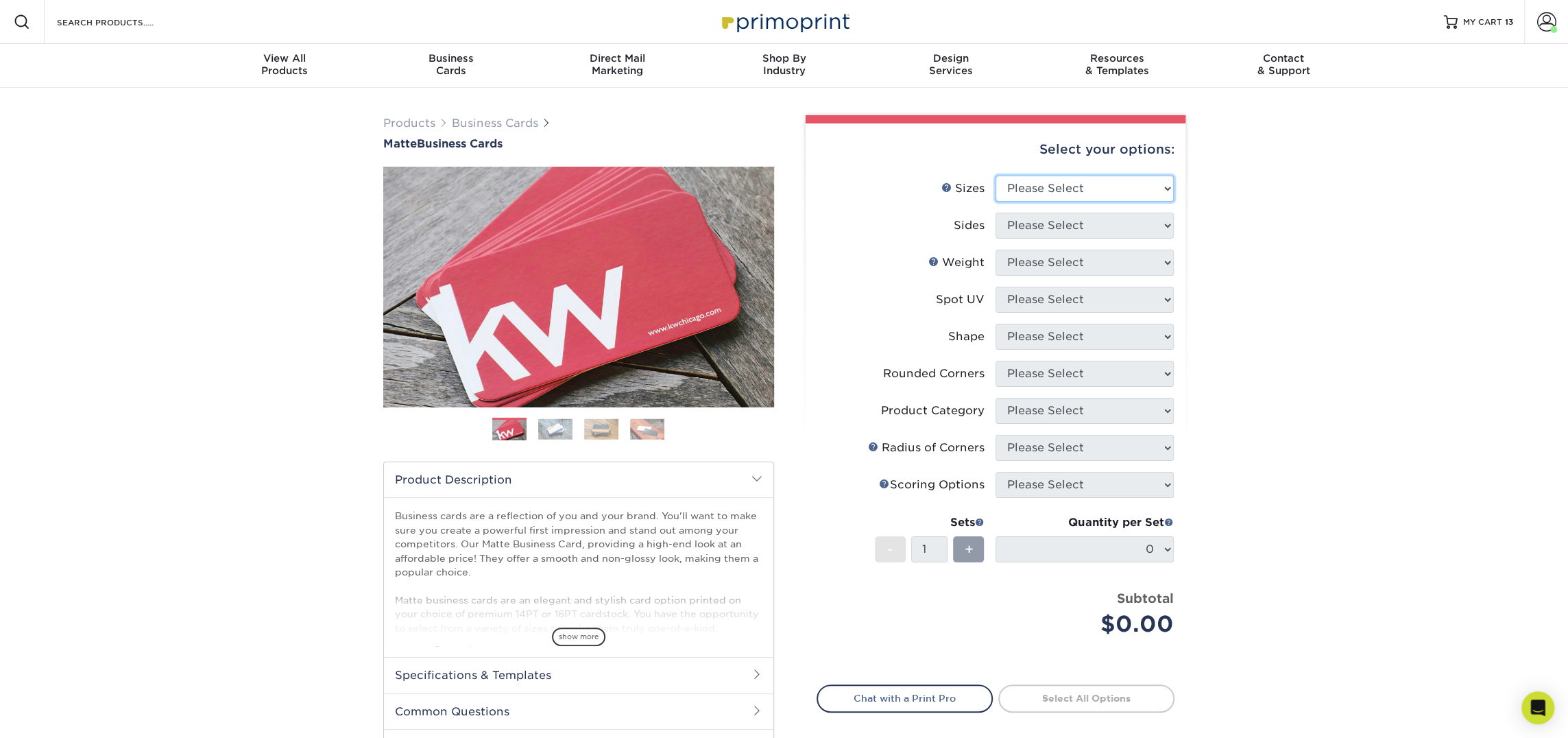
click at [1009, 181] on select "Please Select 1.5" x 3.5" - Mini 1.75" x 3.5" - Mini 2" x 2" - Square 2" x 3" -…" at bounding box center [1084, 188] width 178 height 26
select select "2.00x3.50"
click at [995, 176] on select "Please Select 1.5" x 3.5" - Mini 1.75" x 3.5" - Mini 2" x 2" - Square 2" x 3" -…" at bounding box center [1084, 188] width 178 height 26
click at [1077, 231] on select "Please Select Print Both Sides Print Front Only" at bounding box center [1084, 225] width 178 height 26
select select "13abbda7-1d64-4f25-8bb2-c179b224825d"
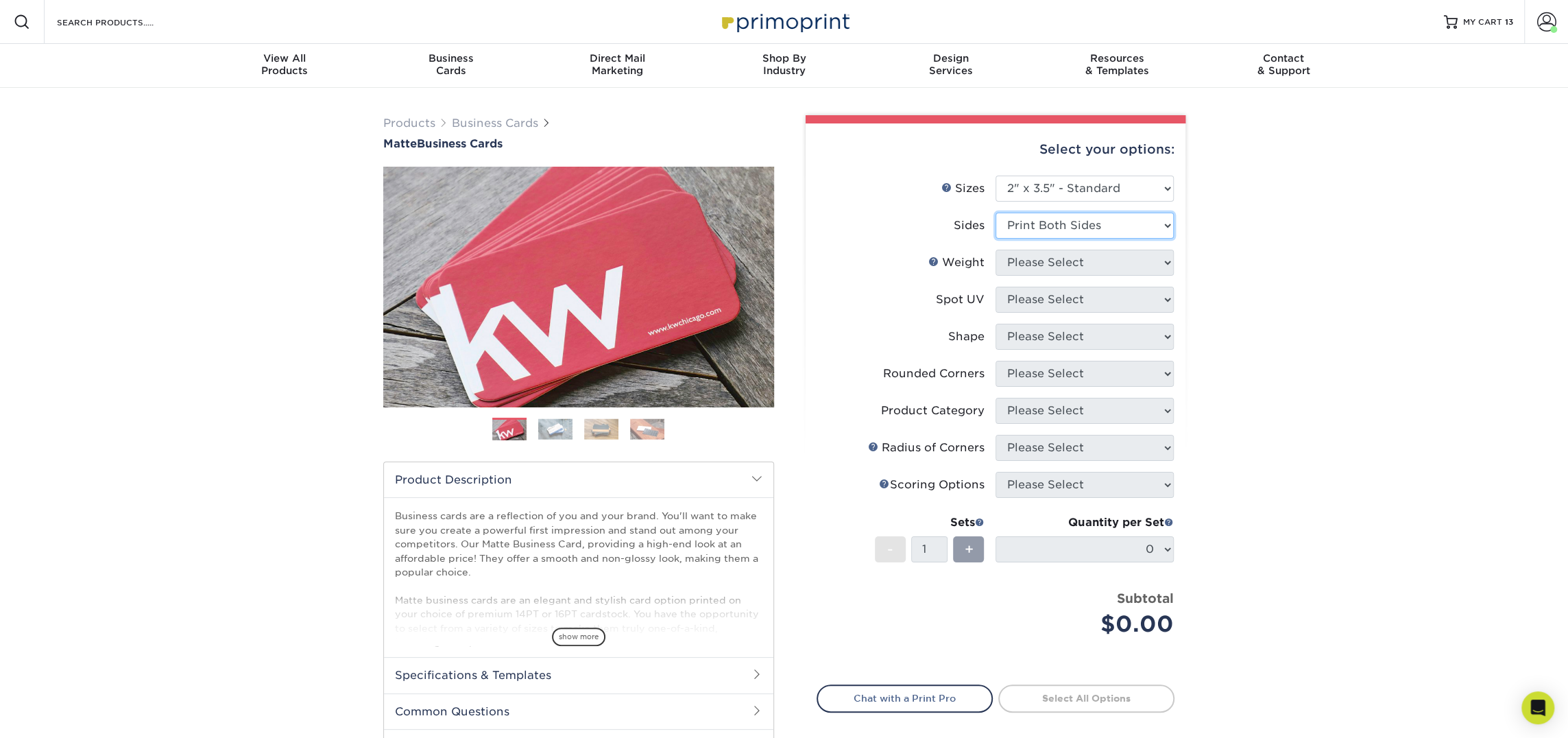
click at [995, 213] on select "Please Select Print Both Sides Print Front Only" at bounding box center [1084, 225] width 178 height 26
click at [1073, 267] on select "Please Select" at bounding box center [1084, 262] width 178 height 26
select select "16PT"
click at [995, 249] on select "Please Select 16PT 14PT" at bounding box center [1084, 262] width 178 height 26
click at [1070, 304] on select "Please Select No Spot UV Front and Back (Both Sides) Front Only Back Only" at bounding box center [1084, 299] width 178 height 26
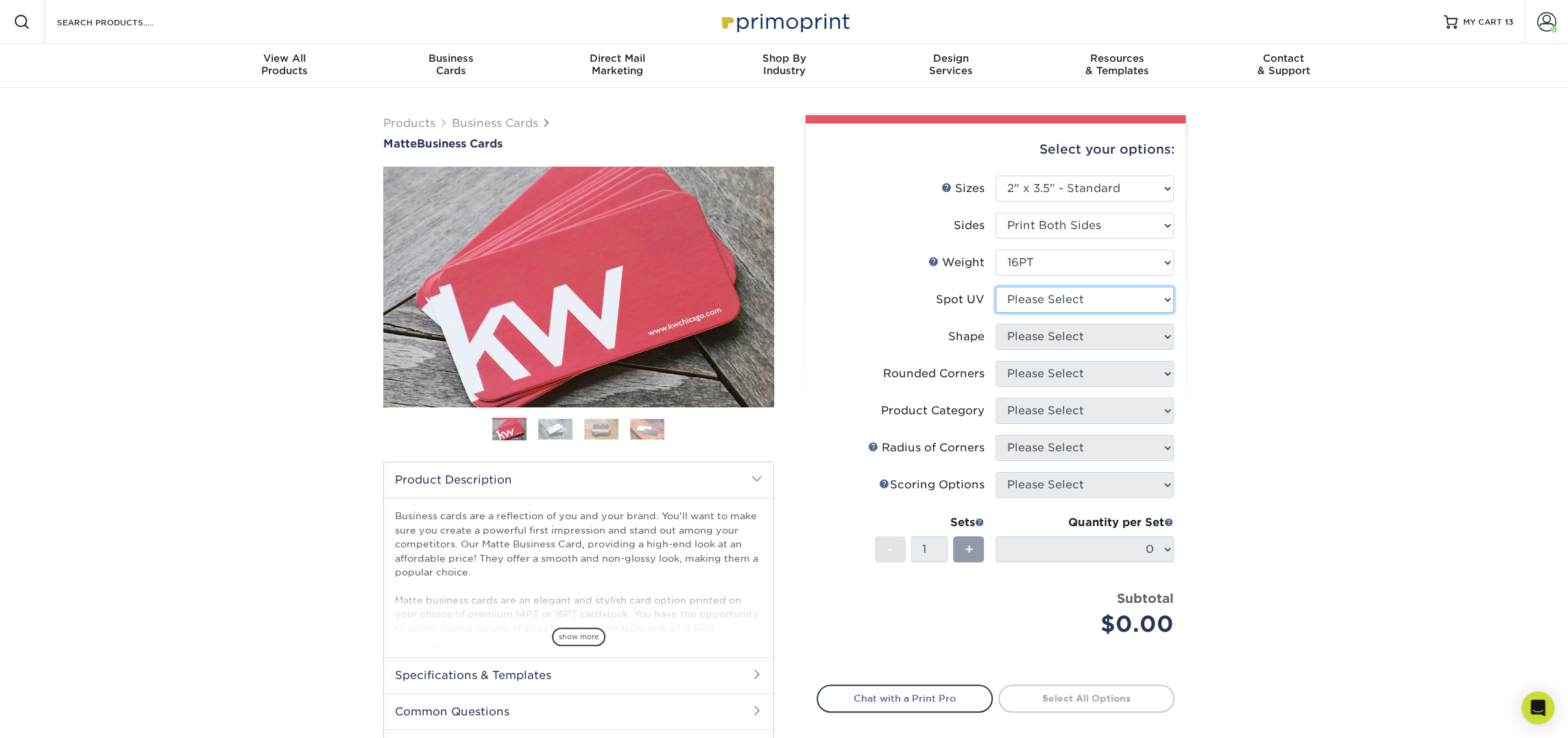
select select "3"
click at [995, 286] on select "Please Select No Spot UV Front and Back (Both Sides) Front Only Back Only" at bounding box center [1084, 299] width 178 height 26
click at [0, 0] on select at bounding box center [0, 0] width 0 height 0
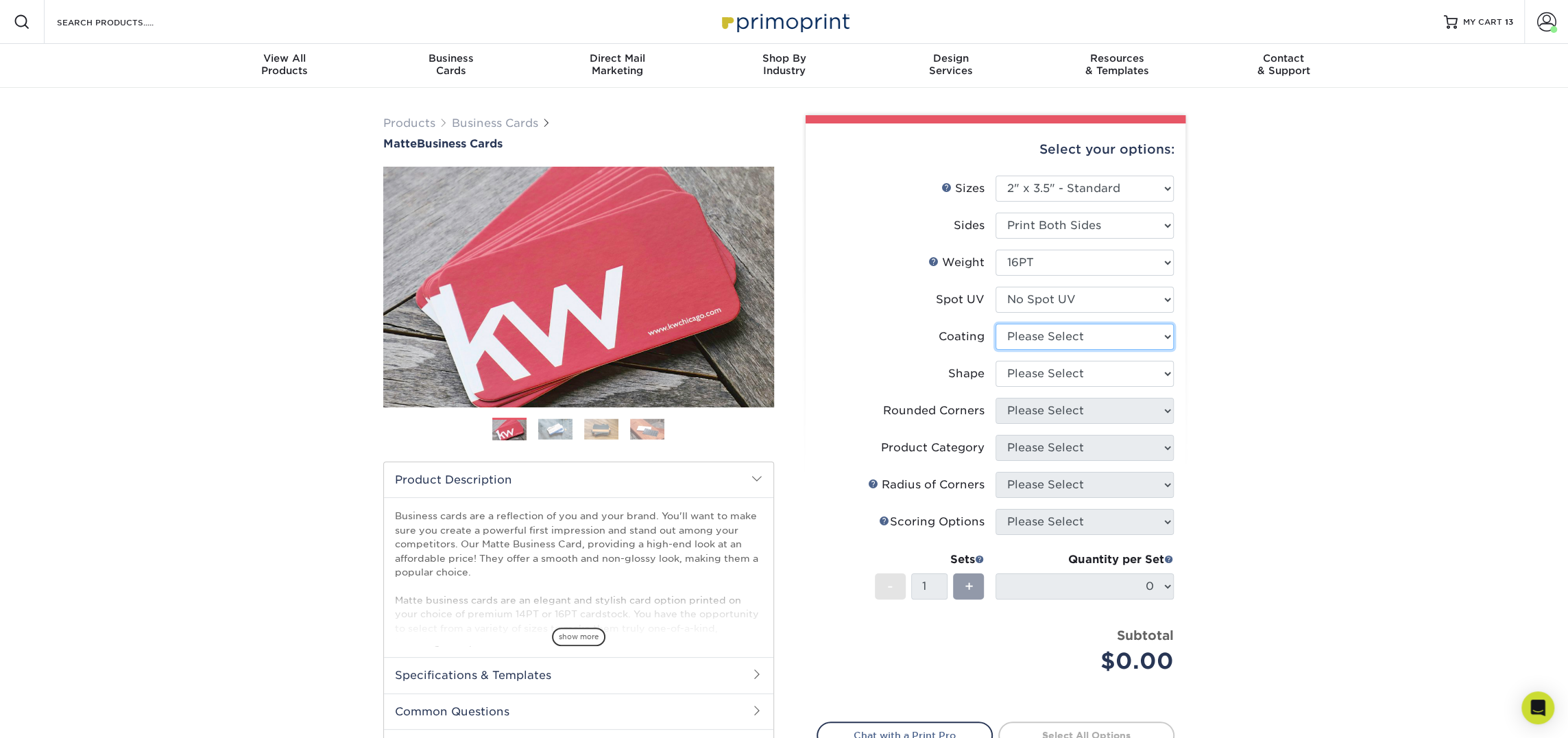
select select "121bb7b5-3b4d-429f-bd8d-bbf80e953313"
click at [995, 324] on select at bounding box center [1084, 336] width 178 height 26
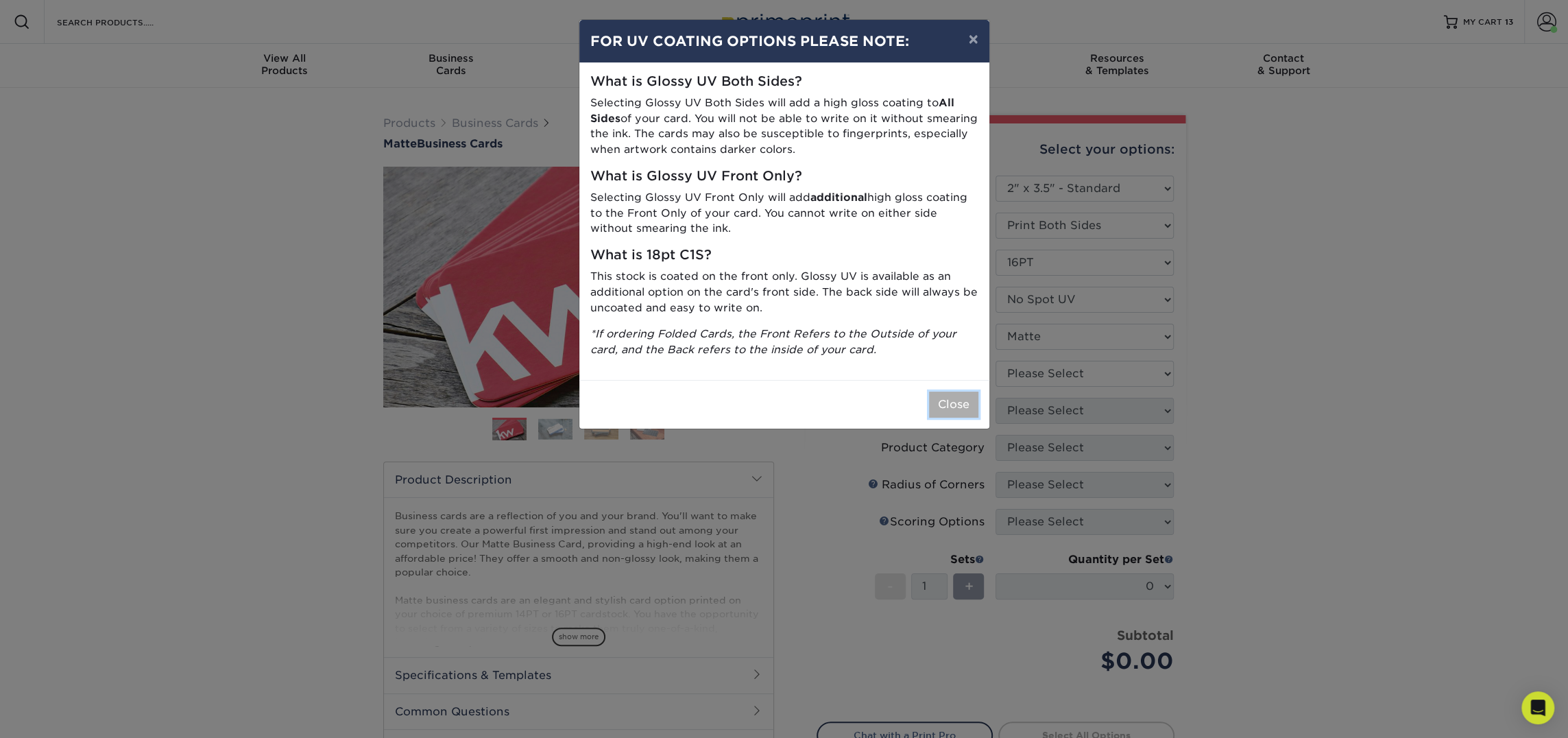
click at [957, 406] on button "Close" at bounding box center [954, 404] width 49 height 26
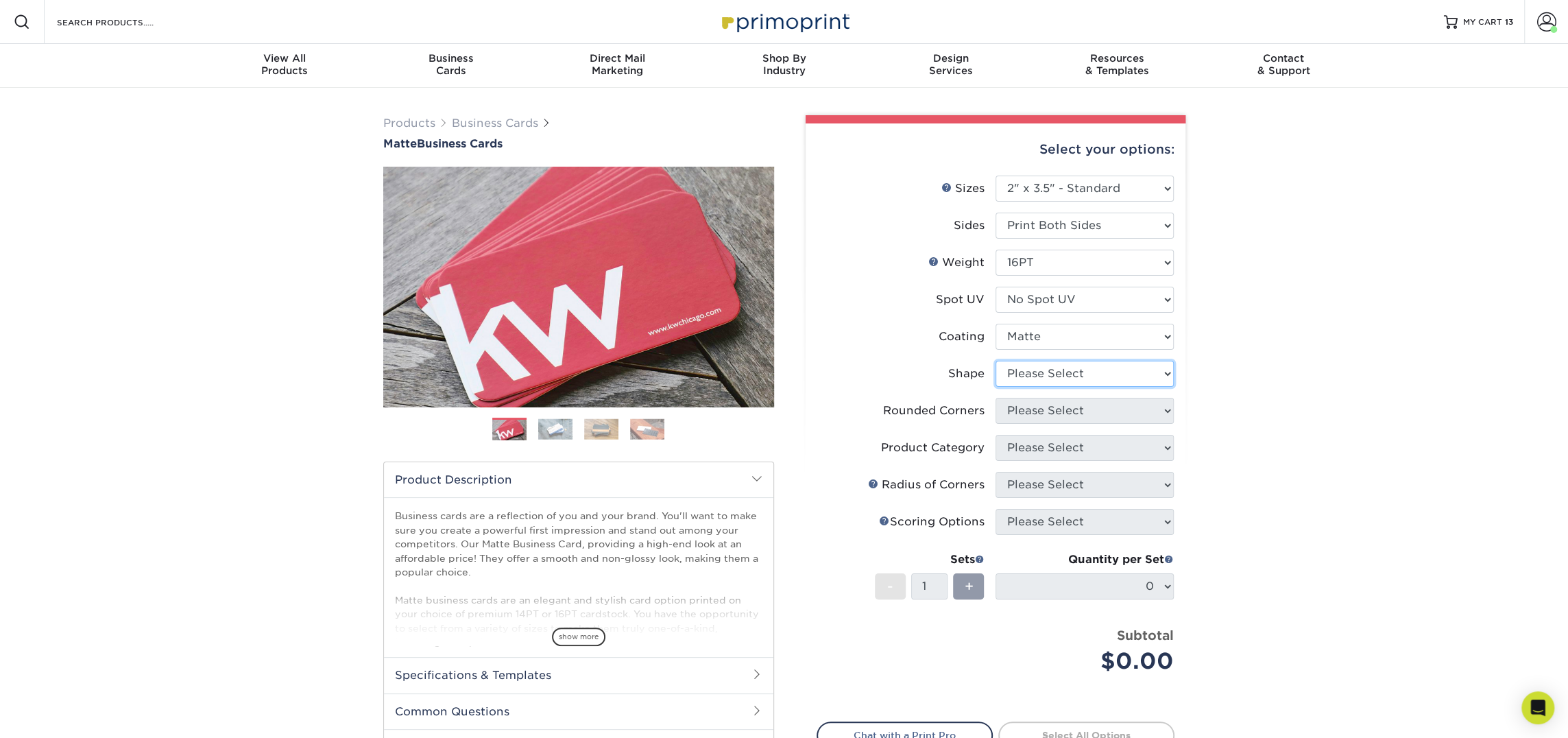
click at [1028, 379] on select "Please Select Standard Oval" at bounding box center [1084, 373] width 178 height 26
select select "standard"
click at [995, 361] on select "Please Select Standard Oval" at bounding box center [1084, 373] width 178 height 26
click at [1028, 412] on select "Please Select Yes - Round 2 Corners Yes - Round 4 Corners No" at bounding box center [1084, 410] width 178 height 26
select select "0"
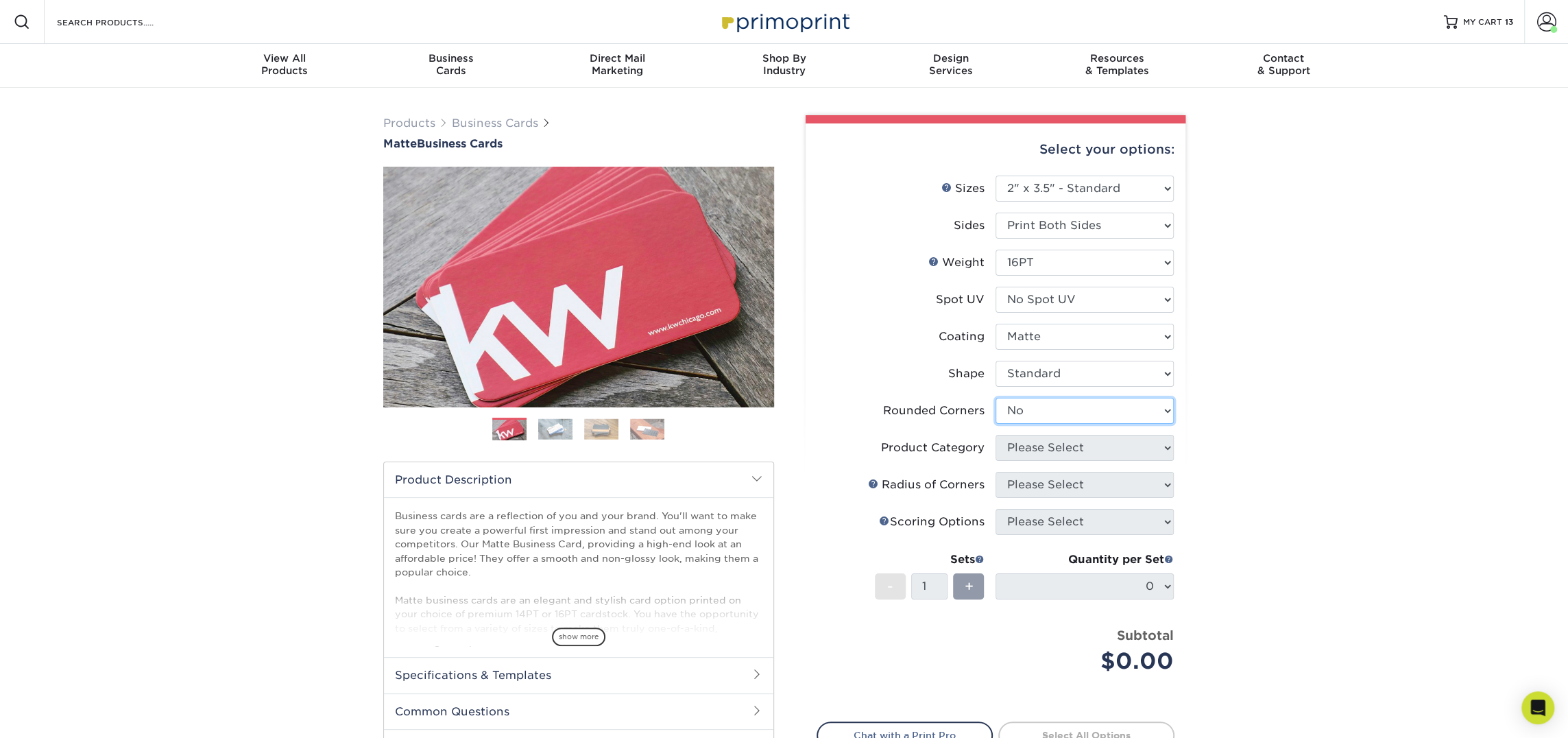
click at [995, 398] on select "Please Select Yes - Round 2 Corners Yes - Round 4 Corners No" at bounding box center [1084, 410] width 178 height 26
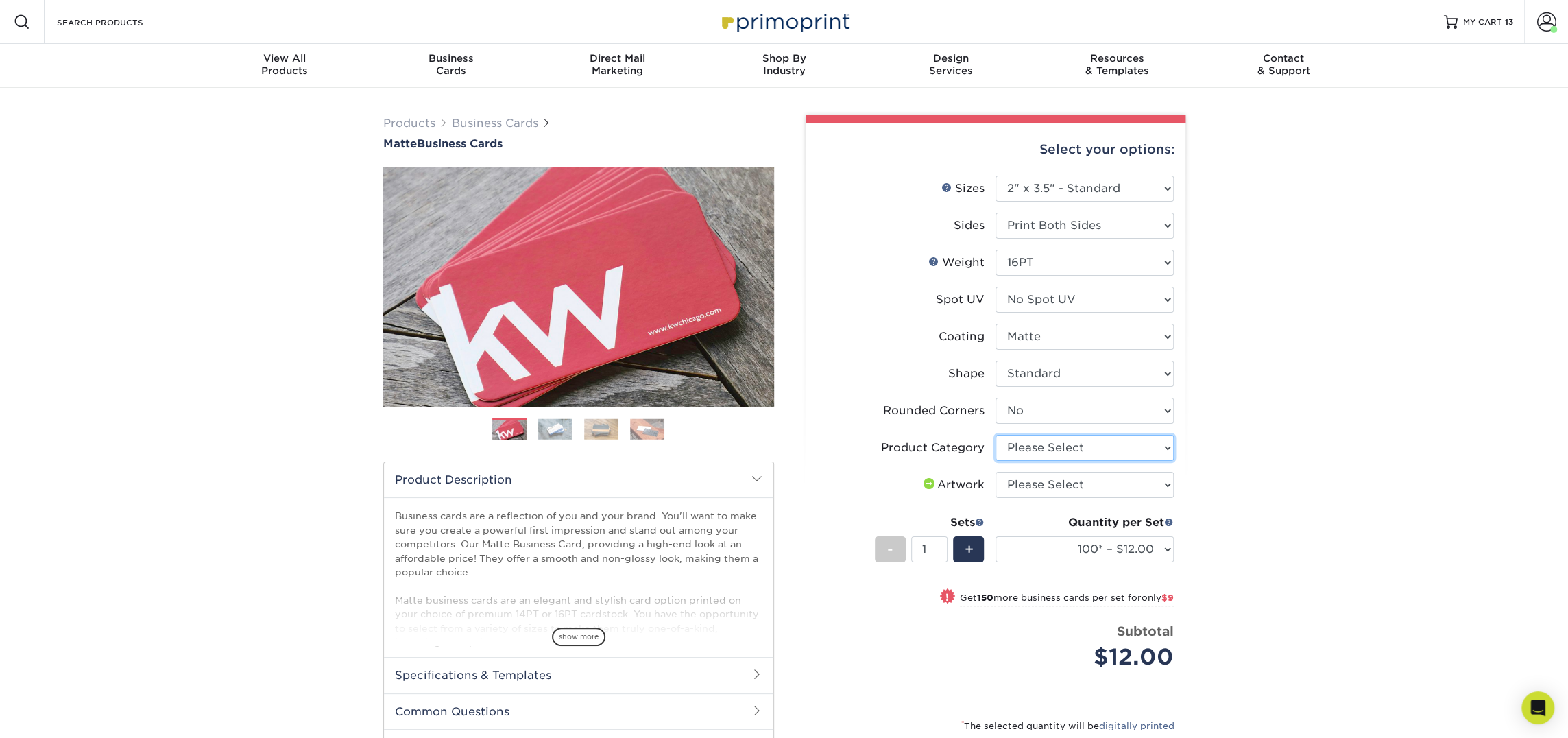
click at [1060, 442] on select "Please Select Business Cards" at bounding box center [1084, 447] width 178 height 26
select select "3b5148f1-0588-4f88-a218-97bcfdce65c1"
click at [995, 434] on select "Please Select Business Cards" at bounding box center [1084, 447] width 178 height 26
click at [1060, 493] on select "Please Select I will upload files I need a design - $100" at bounding box center [1084, 484] width 178 height 26
select select "upload"
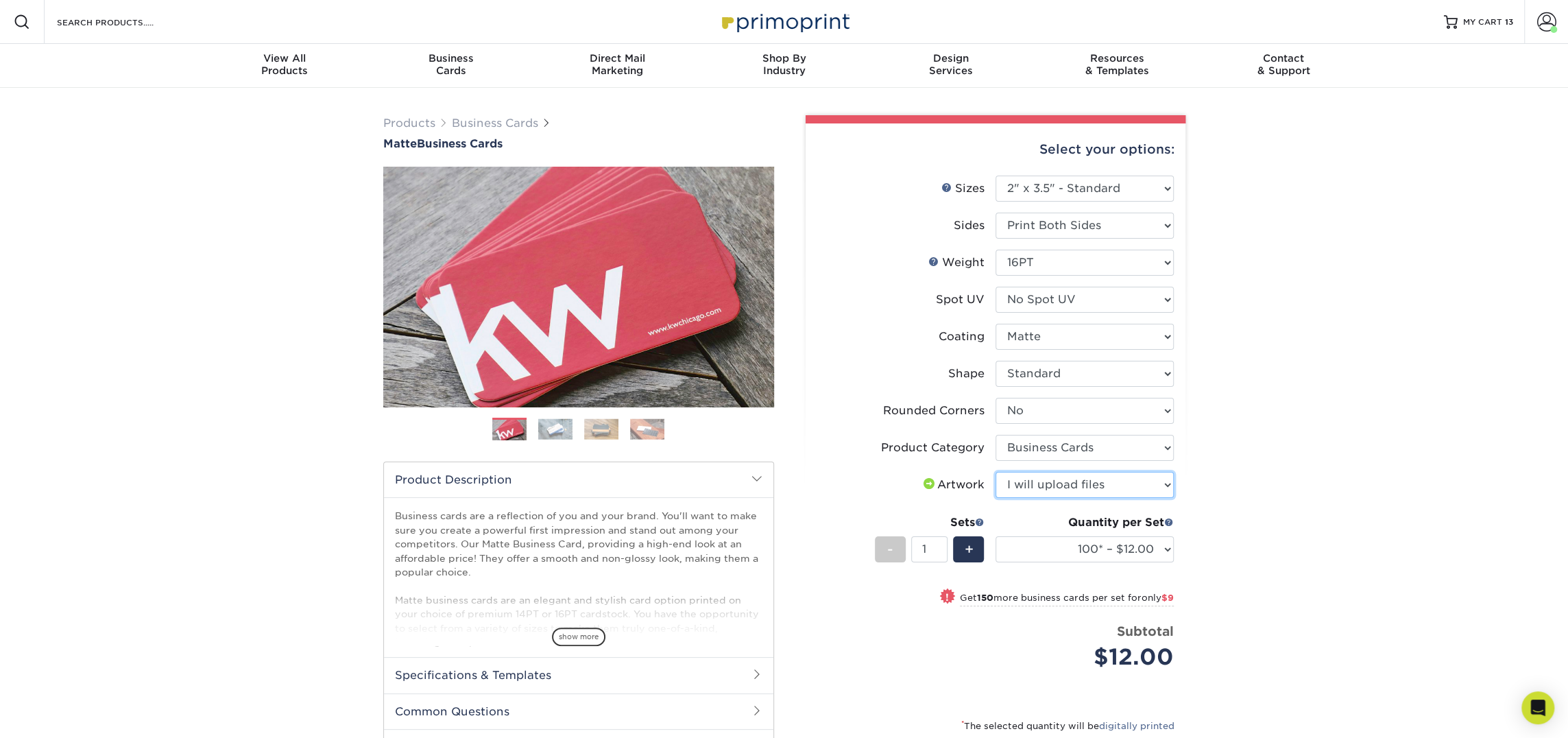
click at [995, 471] on select "Please Select I will upload files I need a design - $100" at bounding box center [1084, 484] width 178 height 26
click at [1062, 534] on div "Quantity per Set 100* – $12.00 250* – $21.00 500 – $42.00 1000 – $53.00 2500 – …" at bounding box center [1084, 546] width 178 height 64
click at [1061, 549] on select "100* – $12.00 250* – $21.00 500 – $42.00 1000 – $53.00 2500 – $95.00 5000 – $18…" at bounding box center [1084, 549] width 178 height 26
select select "250* – $21.00"
click at [995, 536] on select "100* – $12.00 250* – $21.00 500 – $42.00 1000 – $53.00 2500 – $95.00 5000 – $18…" at bounding box center [1084, 549] width 178 height 26
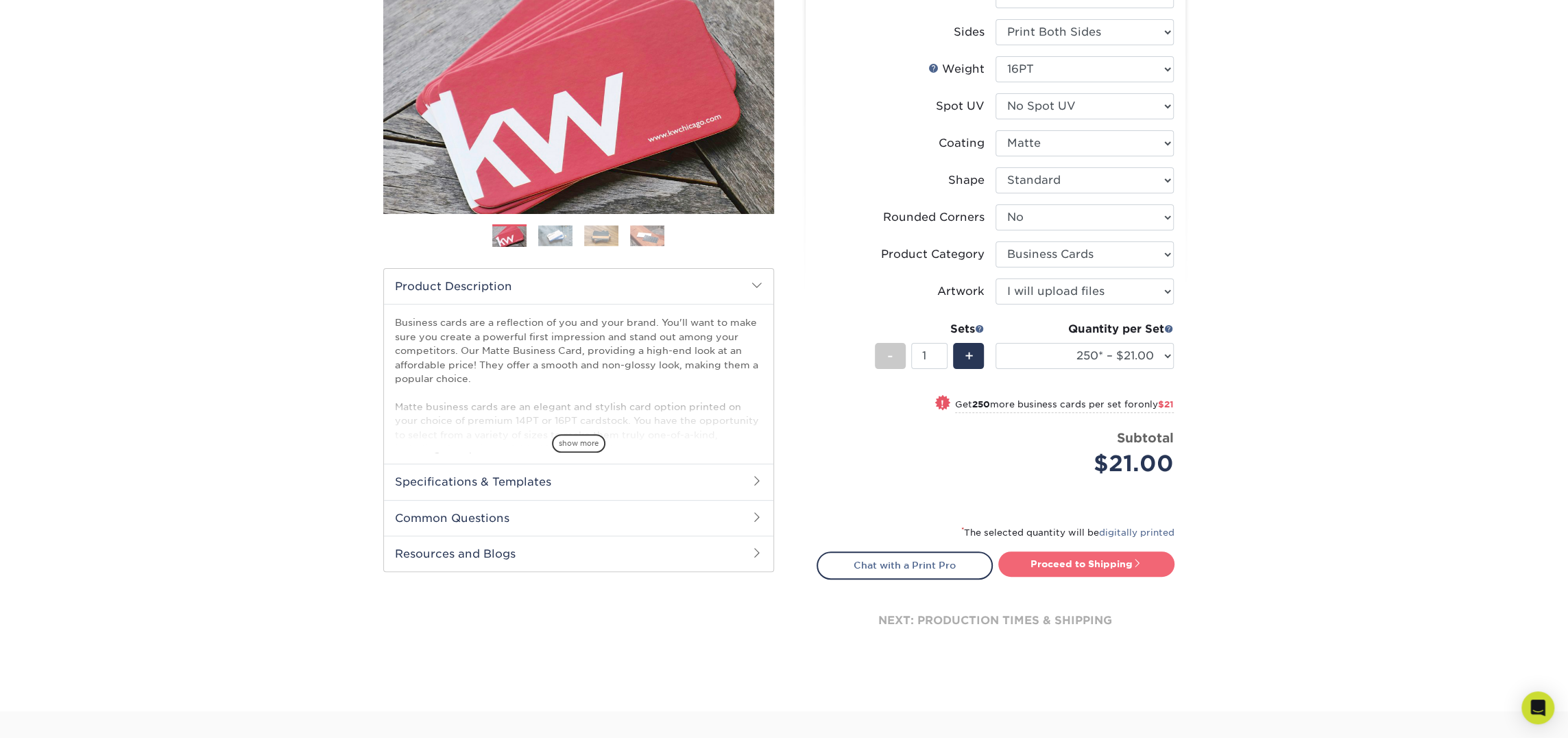
click at [1076, 558] on link "Proceed to Shipping" at bounding box center [1086, 563] width 176 height 24
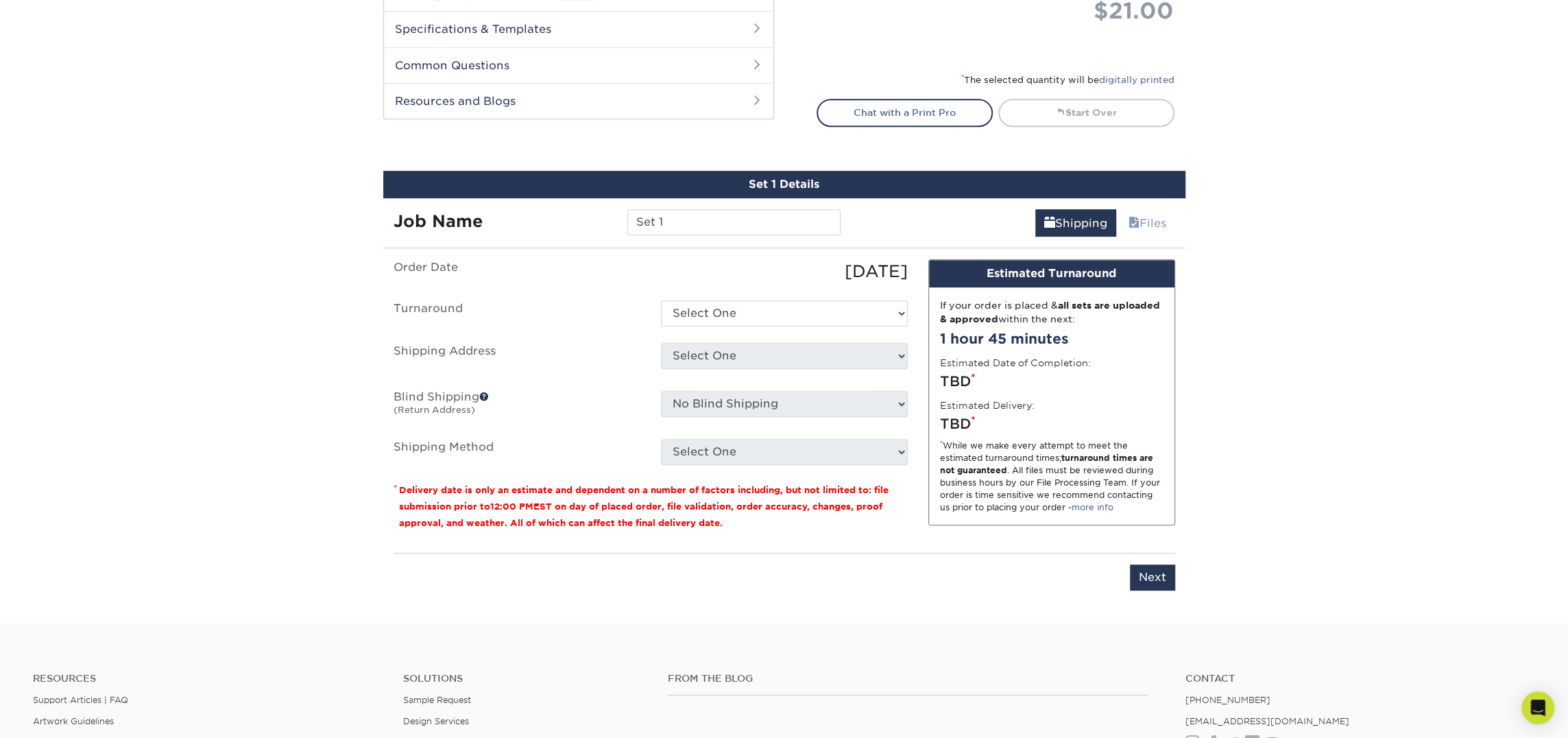
scroll to position [782, 0]
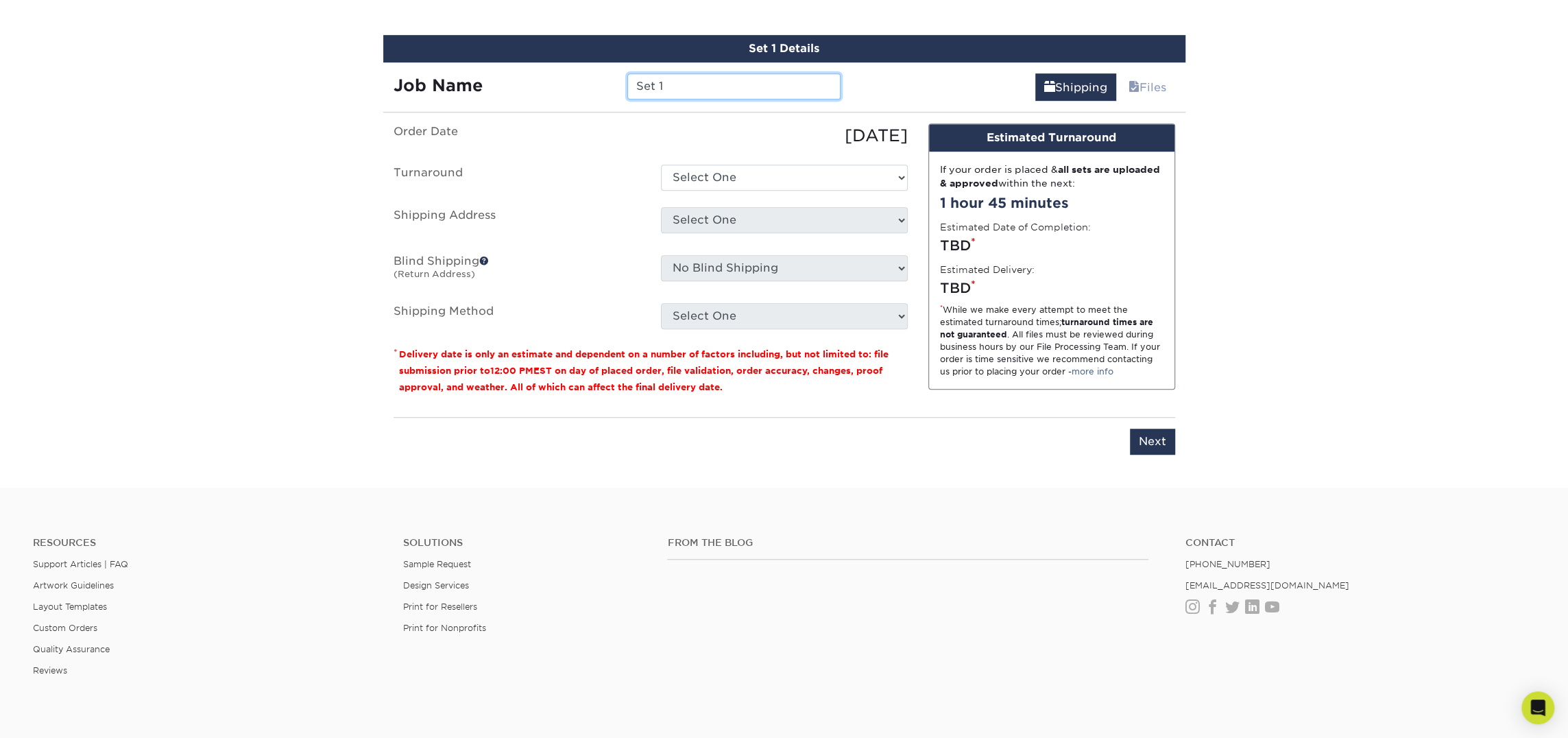
click at [678, 79] on input "Set 1" at bounding box center [734, 86] width 213 height 26
type input "Darrick Huff"
click at [704, 166] on select "Select One 2-4 Business Days 2 Day Next Business Day" at bounding box center [784, 177] width 247 height 26
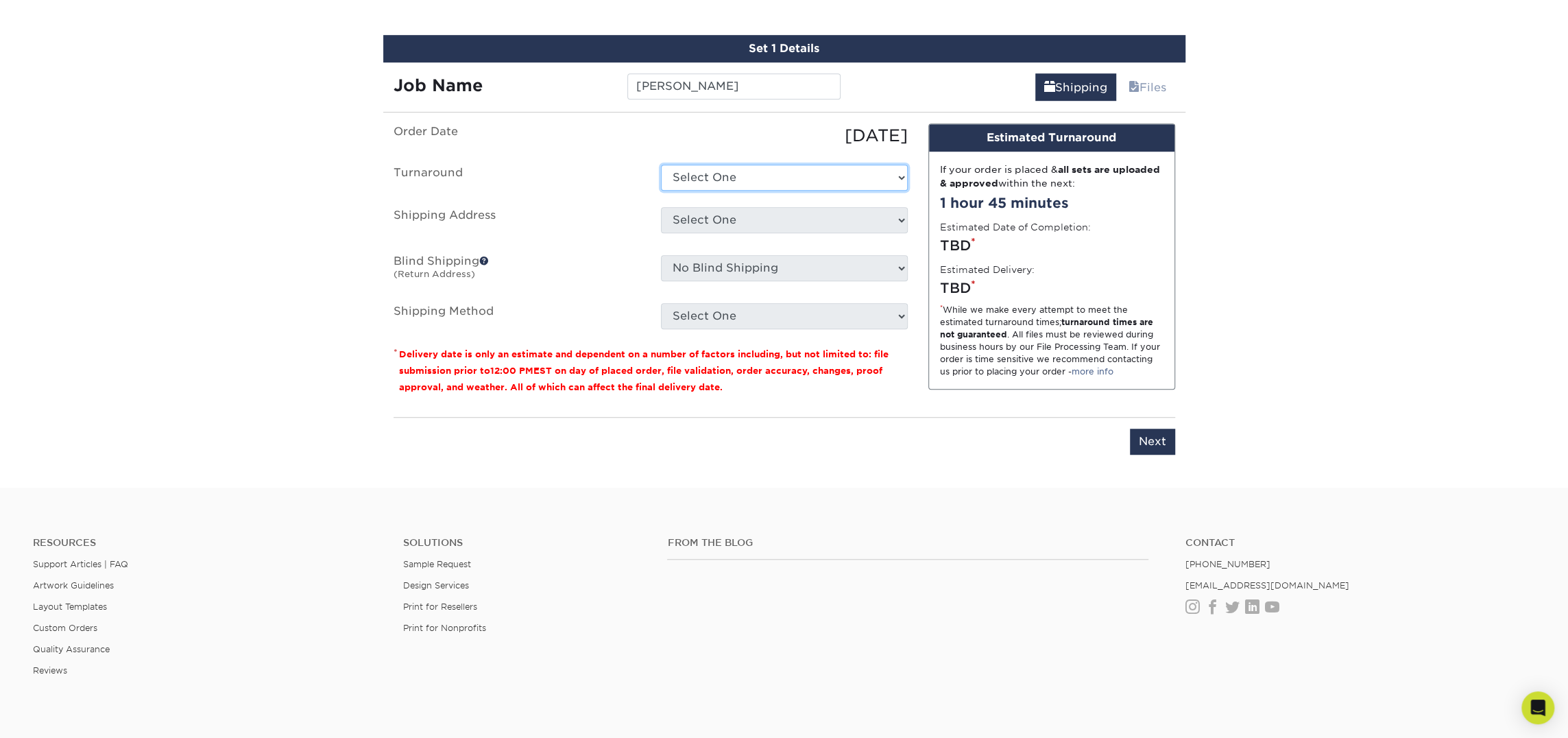
select select "23721297-b68b-4846-ba83-3171e6bd9d78"
click at [661, 165] on select "Select One 2-4 Business Days 2 Day Next Business Day" at bounding box center [784, 177] width 247 height 26
click at [719, 217] on select "Select One Atlanta Office [PERSON_NAME][GEOGRAPHIC_DATA] [PERSON_NAME][GEOGRAPH…" at bounding box center [784, 220] width 247 height 26
select select "245442"
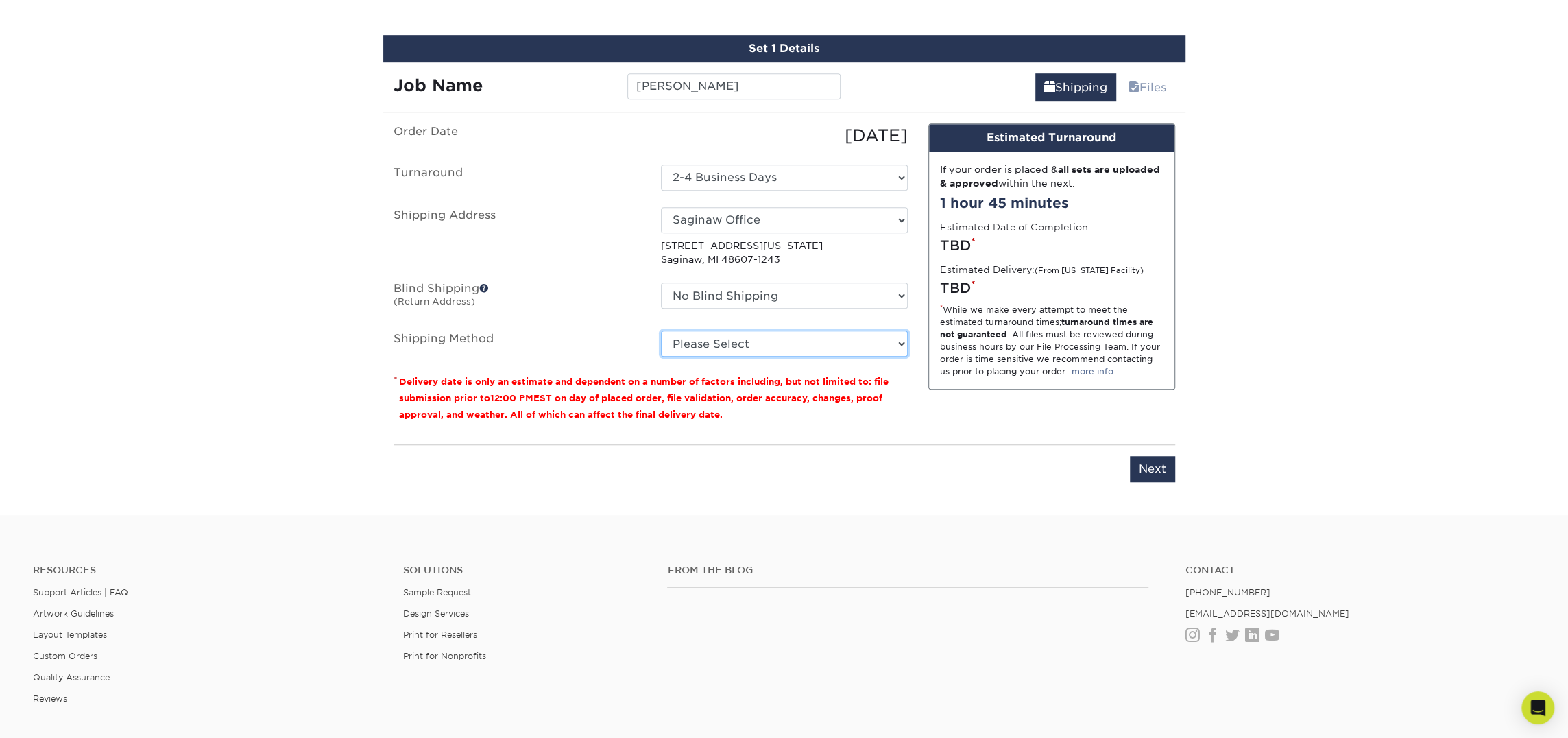
click at [789, 335] on select "Please Select Ground Shipping (+$7.84) 3 Day Shipping Service (+$18.69) 2 Day A…" at bounding box center [784, 343] width 247 height 26
select select "03"
click at [661, 330] on select "Please Select Ground Shipping (+$7.84) 3 Day Shipping Service (+$18.69) 2 Day A…" at bounding box center [784, 343] width 247 height 26
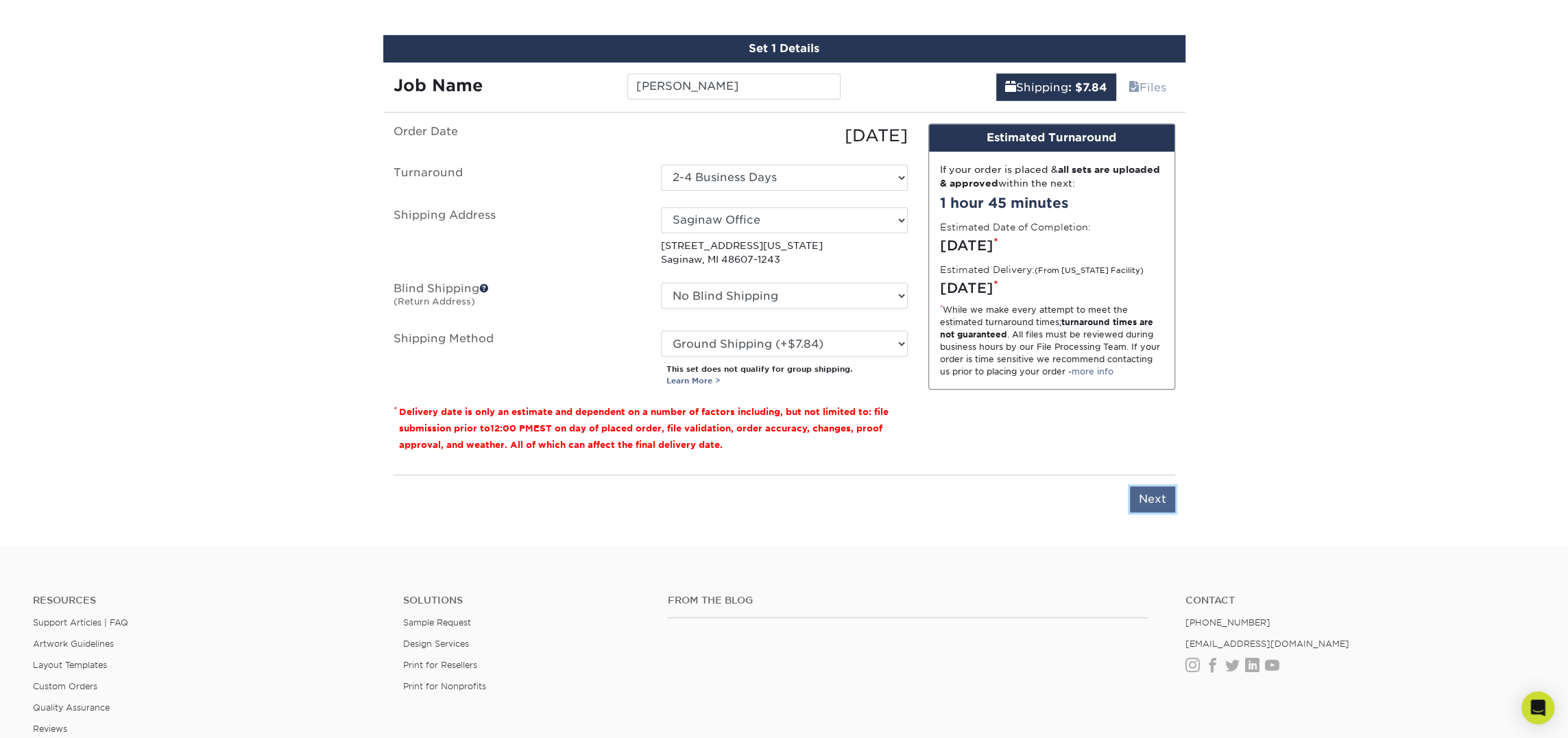
click at [1143, 493] on input "Next" at bounding box center [1153, 499] width 45 height 26
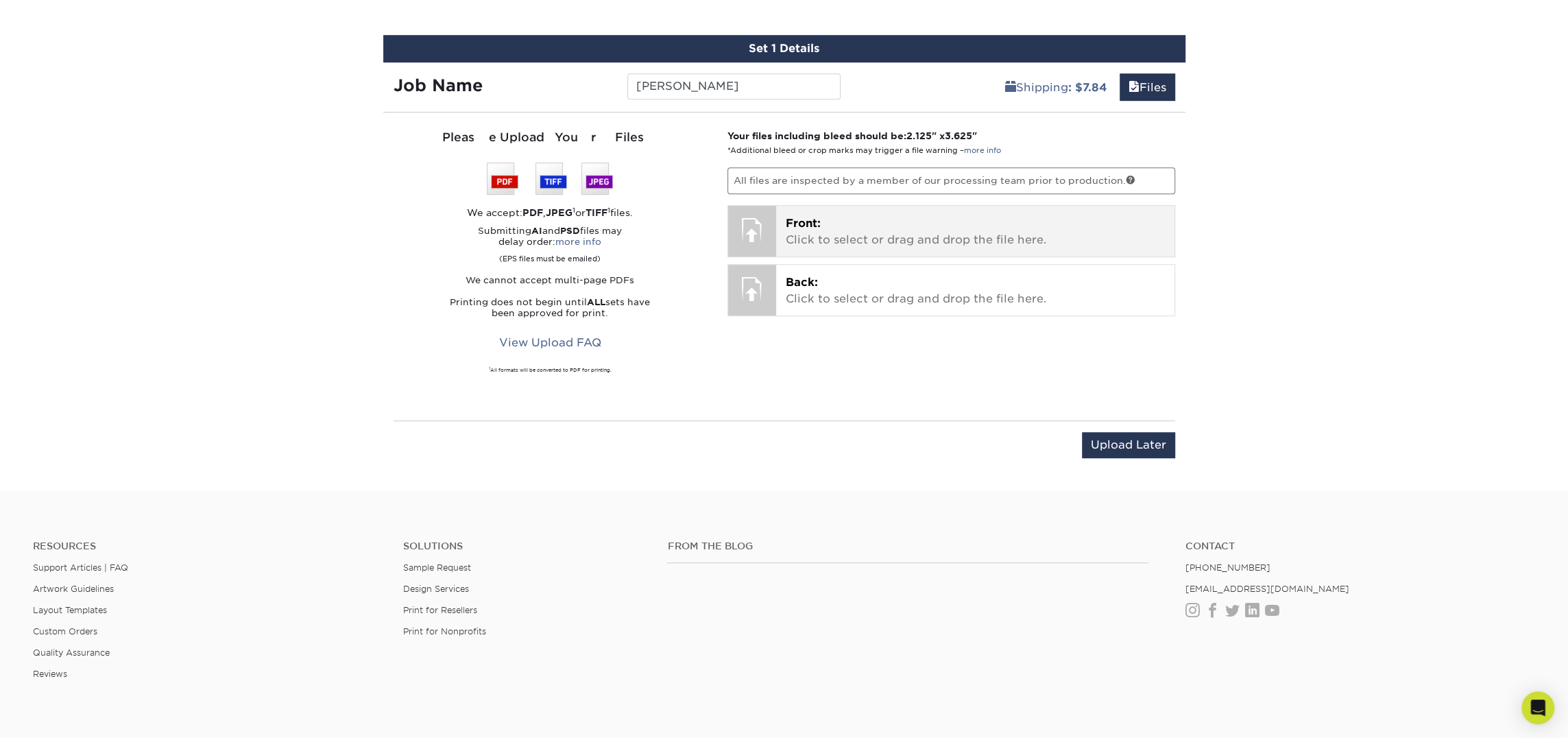
click at [860, 227] on p "Front: Click to select or drag and drop the file here." at bounding box center [975, 232] width 379 height 33
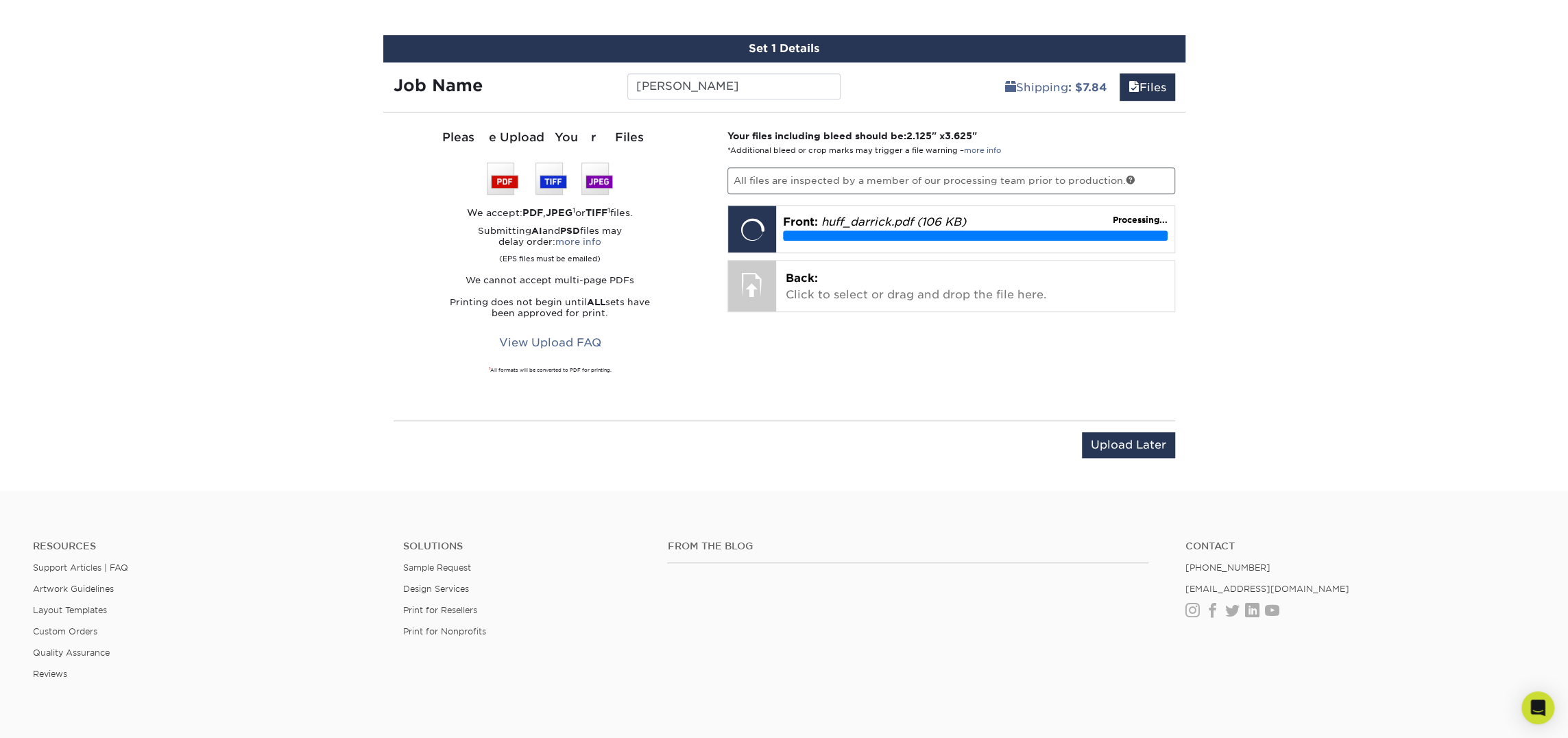
click at [817, 314] on div "Your files including bleed should be: 2.125 " x 3.625 " *Additional bleed or cr…" at bounding box center [951, 266] width 468 height 275
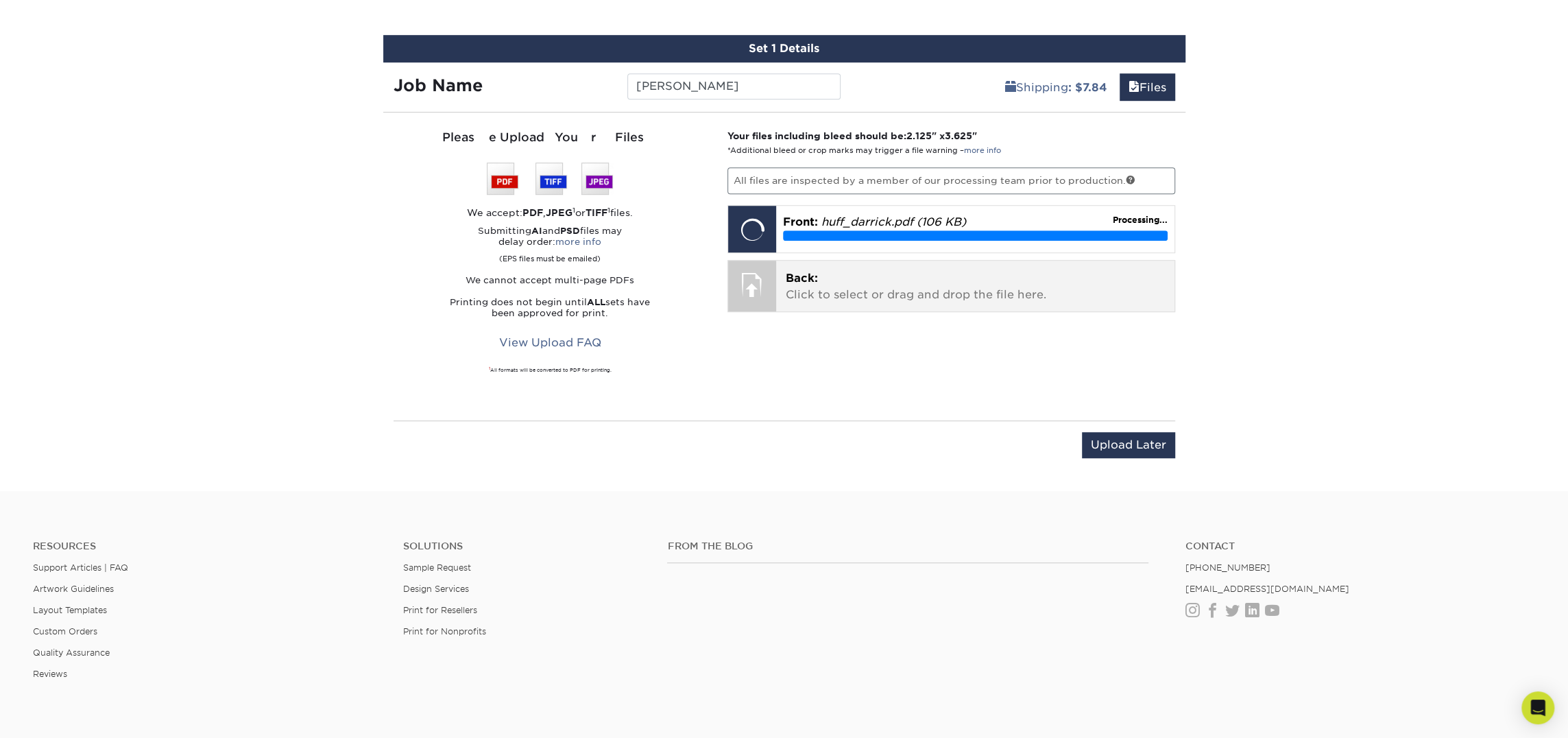
click at [840, 281] on p "Back: Click to select or drag and drop the file here." at bounding box center [975, 286] width 379 height 33
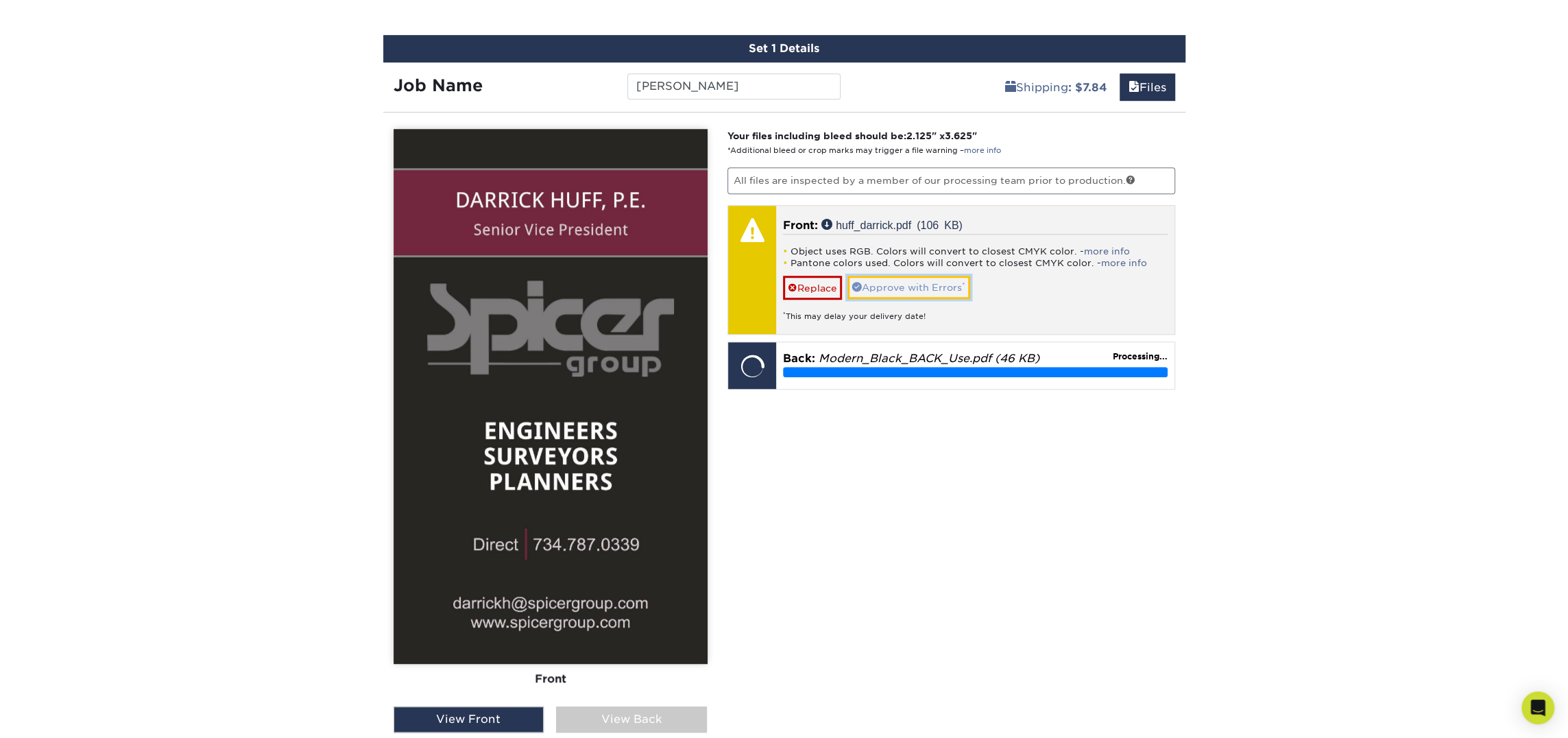
click at [959, 286] on link "Approve with Errors *" at bounding box center [909, 287] width 122 height 24
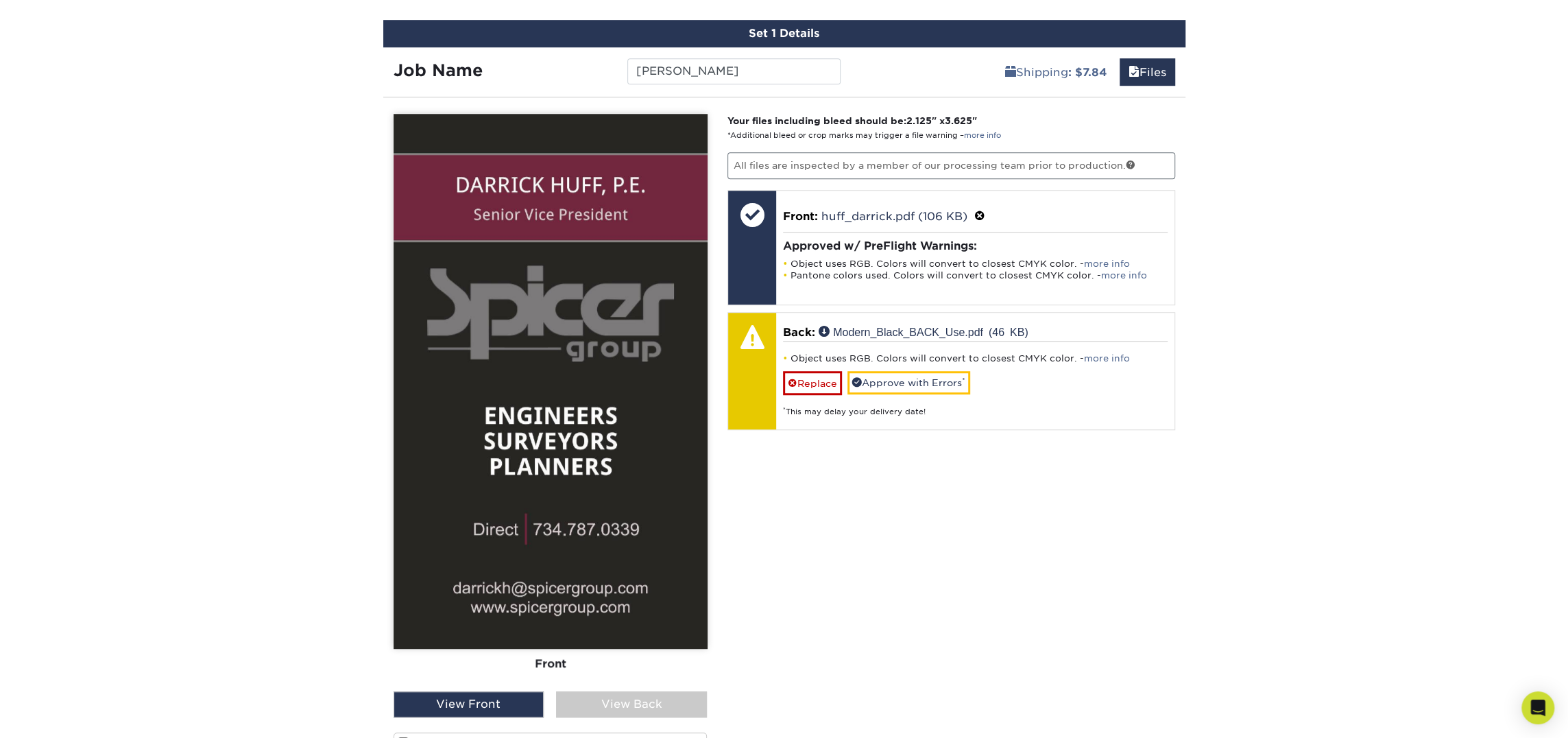
scroll to position [801, 0]
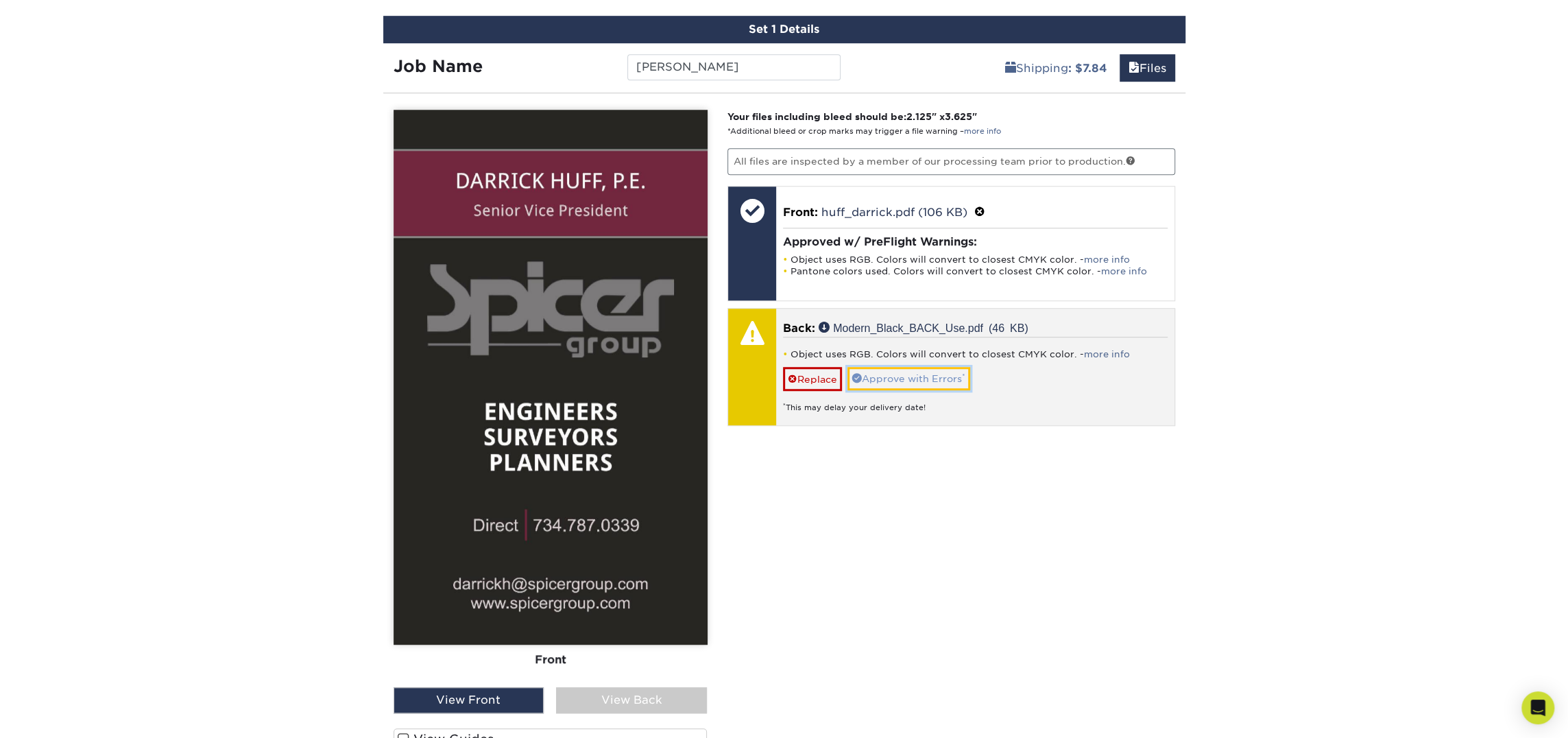
click at [935, 384] on link "Approve with Errors *" at bounding box center [909, 379] width 122 height 24
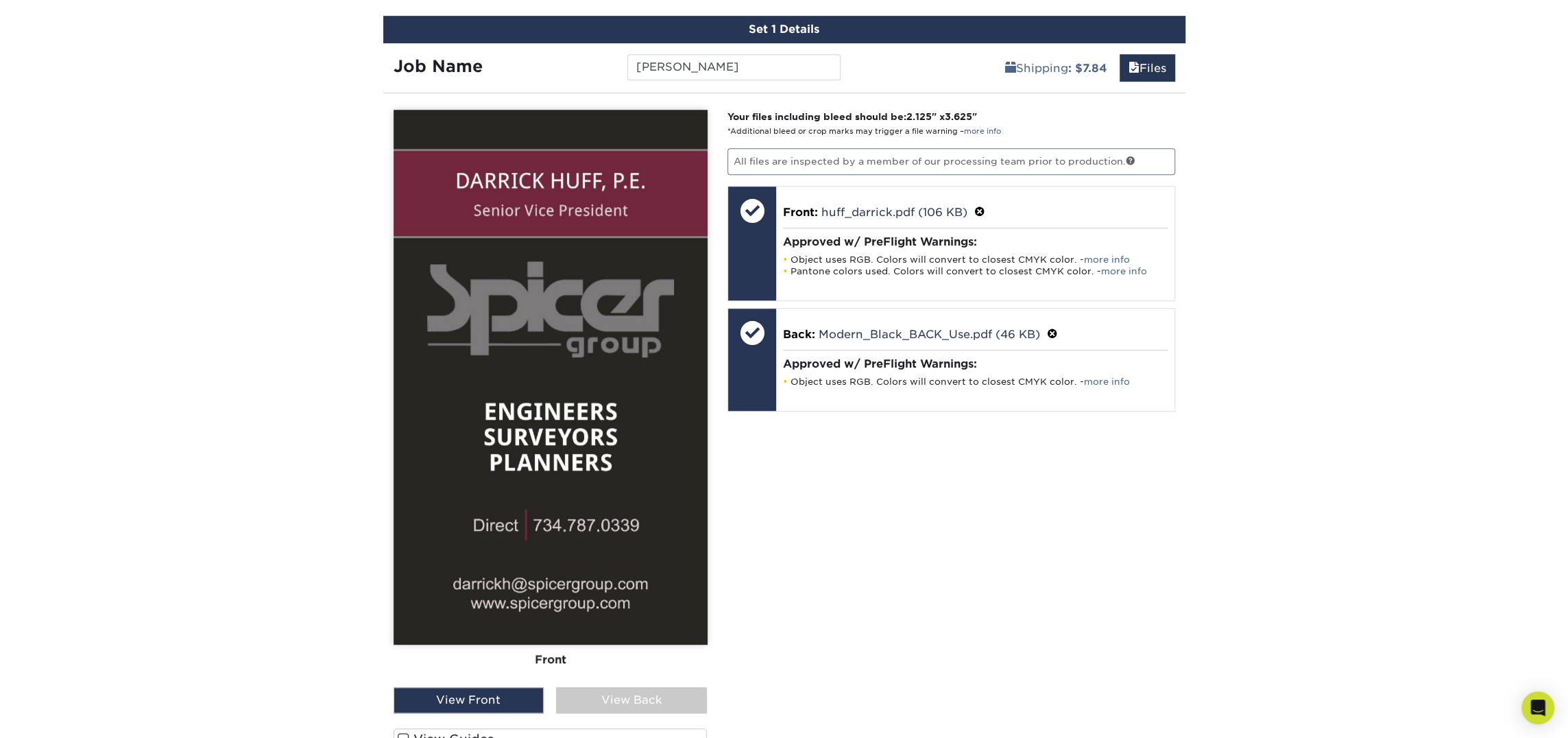
click at [668, 711] on div "Front Back View Front View Back Front" at bounding box center [551, 455] width 314 height 691
click at [676, 695] on div "View Back" at bounding box center [631, 700] width 151 height 26
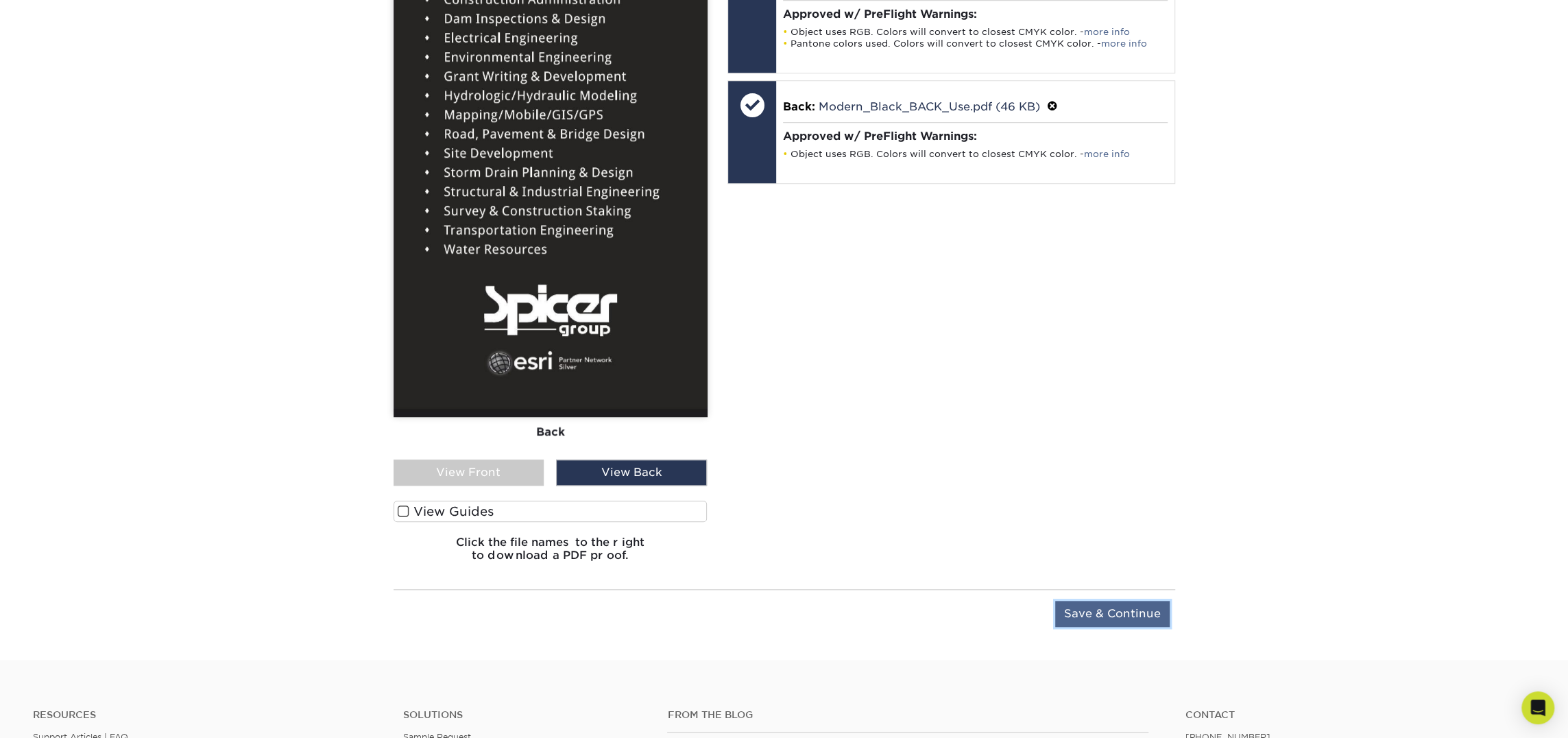
click at [1115, 619] on input "Save & Continue" at bounding box center [1112, 613] width 115 height 26
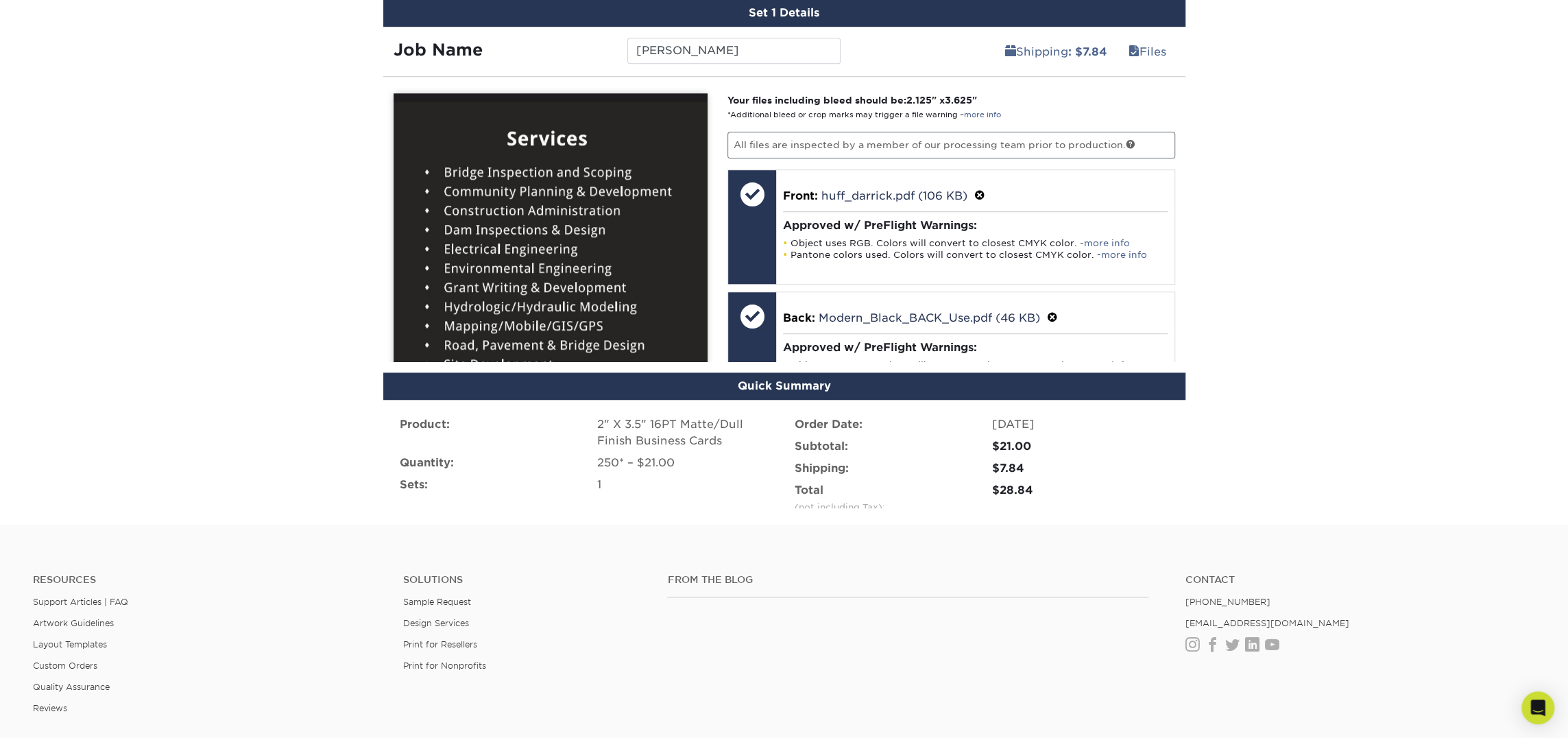
scroll to position [806, 0]
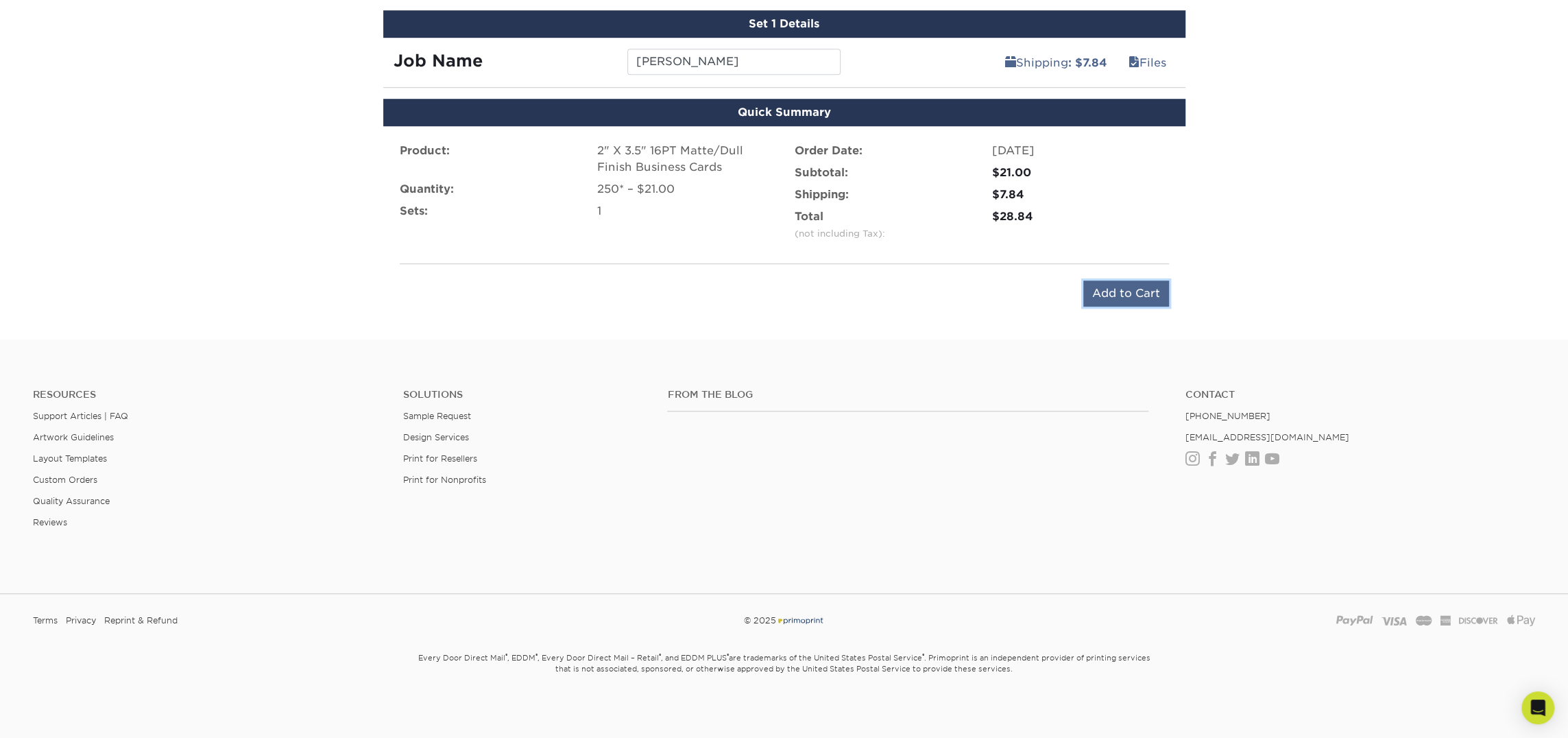
click at [1130, 293] on input "Add to Cart" at bounding box center [1126, 293] width 85 height 26
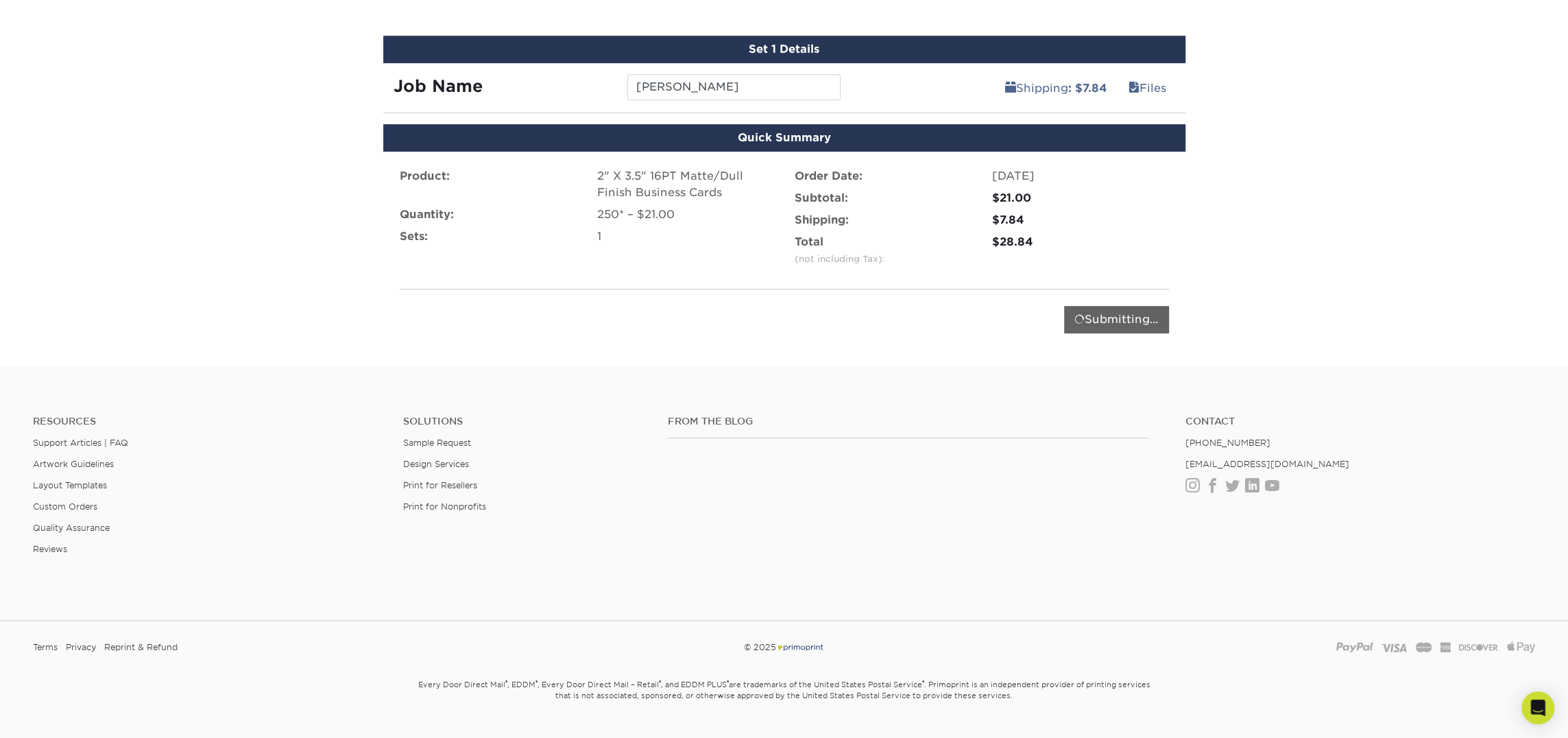
scroll to position [770, 0]
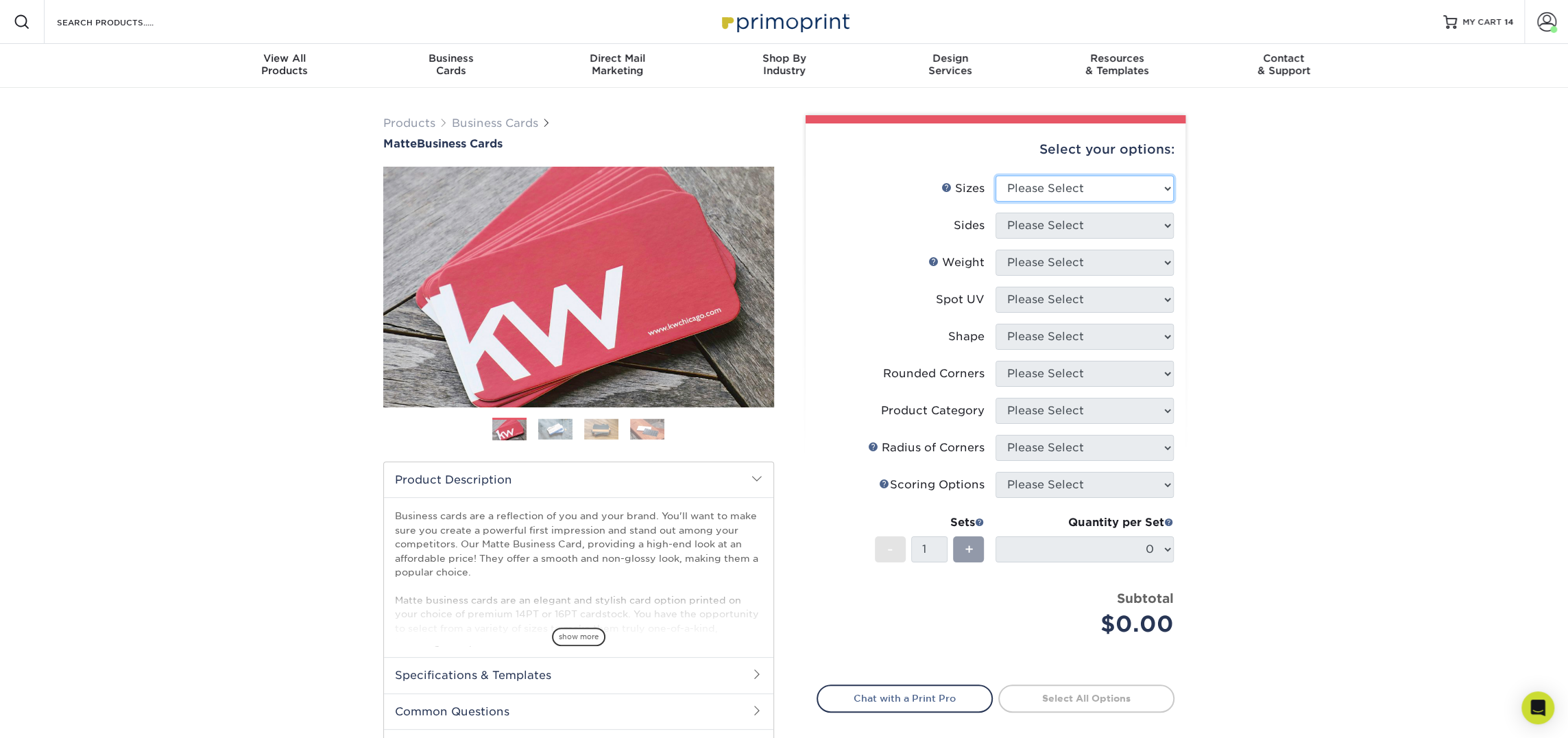
click at [1082, 179] on select "Please Select 1.5" x 3.5" - Mini 1.75" x 3.5" - Mini 2" x 2" - Square 2" x 3" -…" at bounding box center [1084, 188] width 178 height 26
select select "2.00x3.50"
click at [995, 176] on select "Please Select 1.5" x 3.5" - Mini 1.75" x 3.5" - Mini 2" x 2" - Square 2" x 3" -…" at bounding box center [1084, 188] width 178 height 26
click at [1088, 234] on select "Please Select Print Both Sides Print Front Only" at bounding box center [1084, 225] width 178 height 26
select select "13abbda7-1d64-4f25-8bb2-c179b224825d"
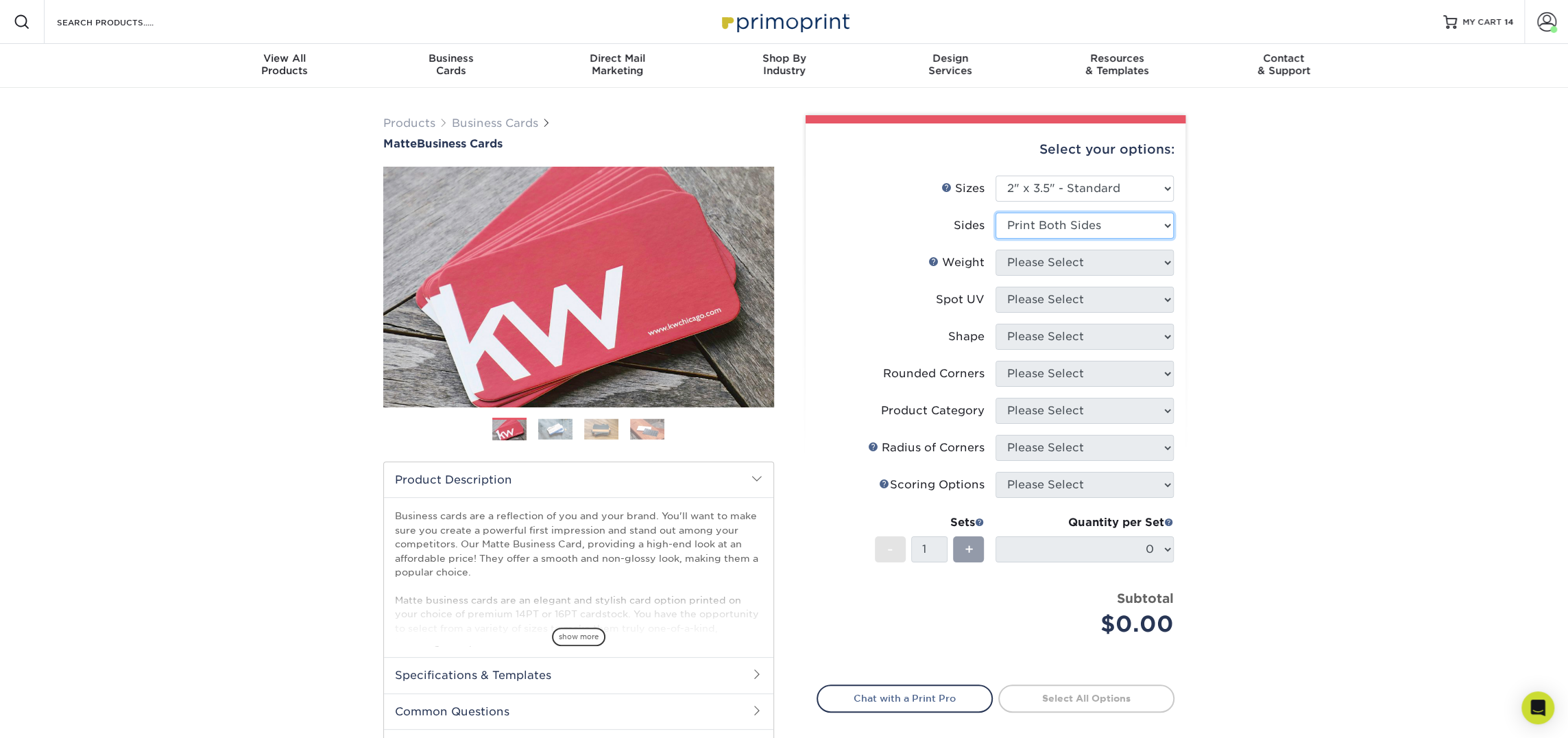
click at [995, 213] on select "Please Select Print Both Sides Print Front Only" at bounding box center [1084, 225] width 178 height 26
click at [1082, 263] on select "Please Select 16PT 14PT" at bounding box center [1084, 262] width 178 height 26
select select "16PT"
click at [995, 249] on select "Please Select 16PT 14PT" at bounding box center [1084, 262] width 178 height 26
click at [1071, 304] on select "Please Select No Spot UV Front and Back (Both Sides) Front Only Back Only" at bounding box center [1084, 299] width 178 height 26
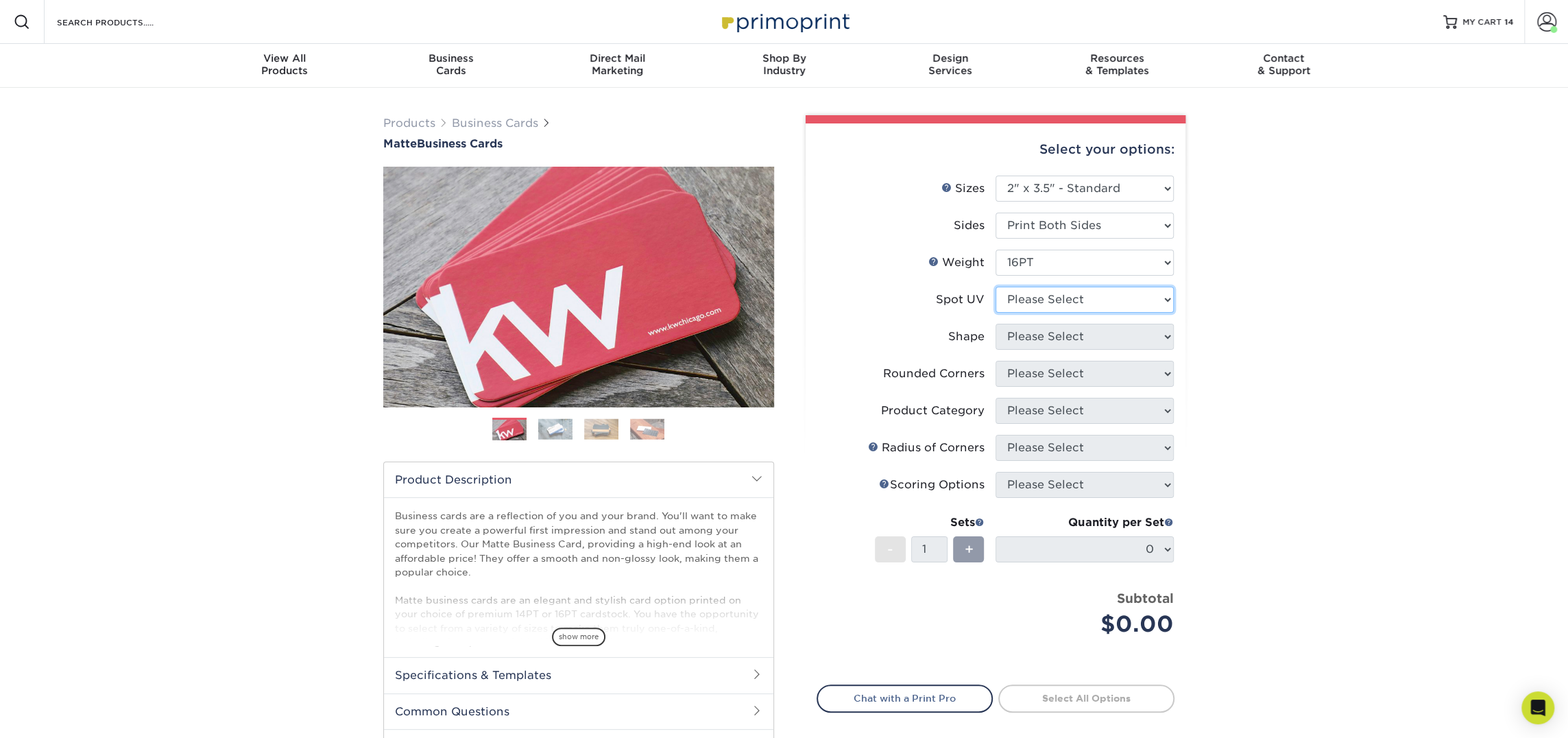
select select "3"
click at [995, 286] on select "Please Select No Spot UV Front and Back (Both Sides) Front Only Back Only" at bounding box center [1084, 299] width 178 height 26
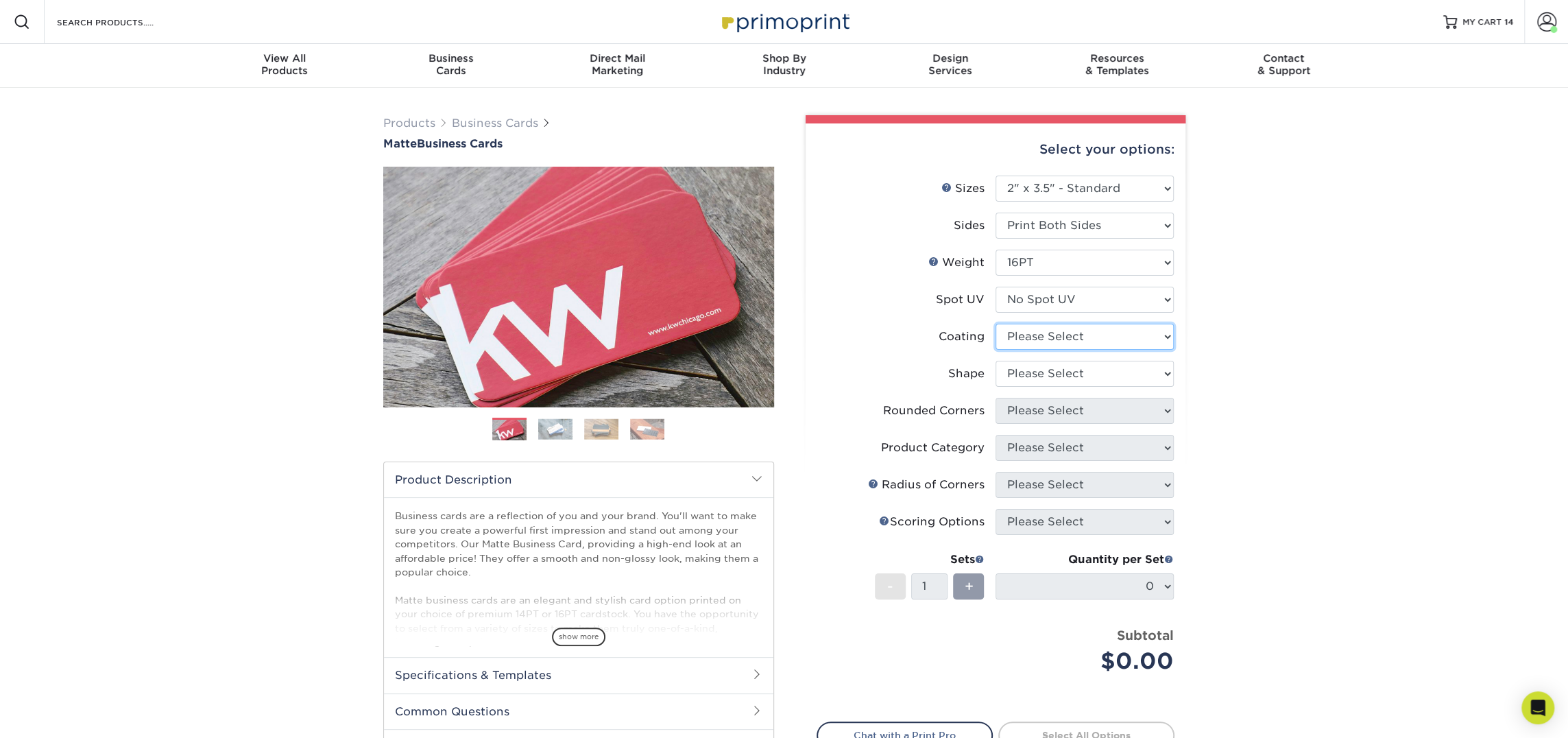
click at [1064, 349] on select at bounding box center [1084, 336] width 178 height 26
select select "121bb7b5-3b4d-429f-bd8d-bbf80e953313"
click at [995, 324] on select at bounding box center [1084, 336] width 178 height 26
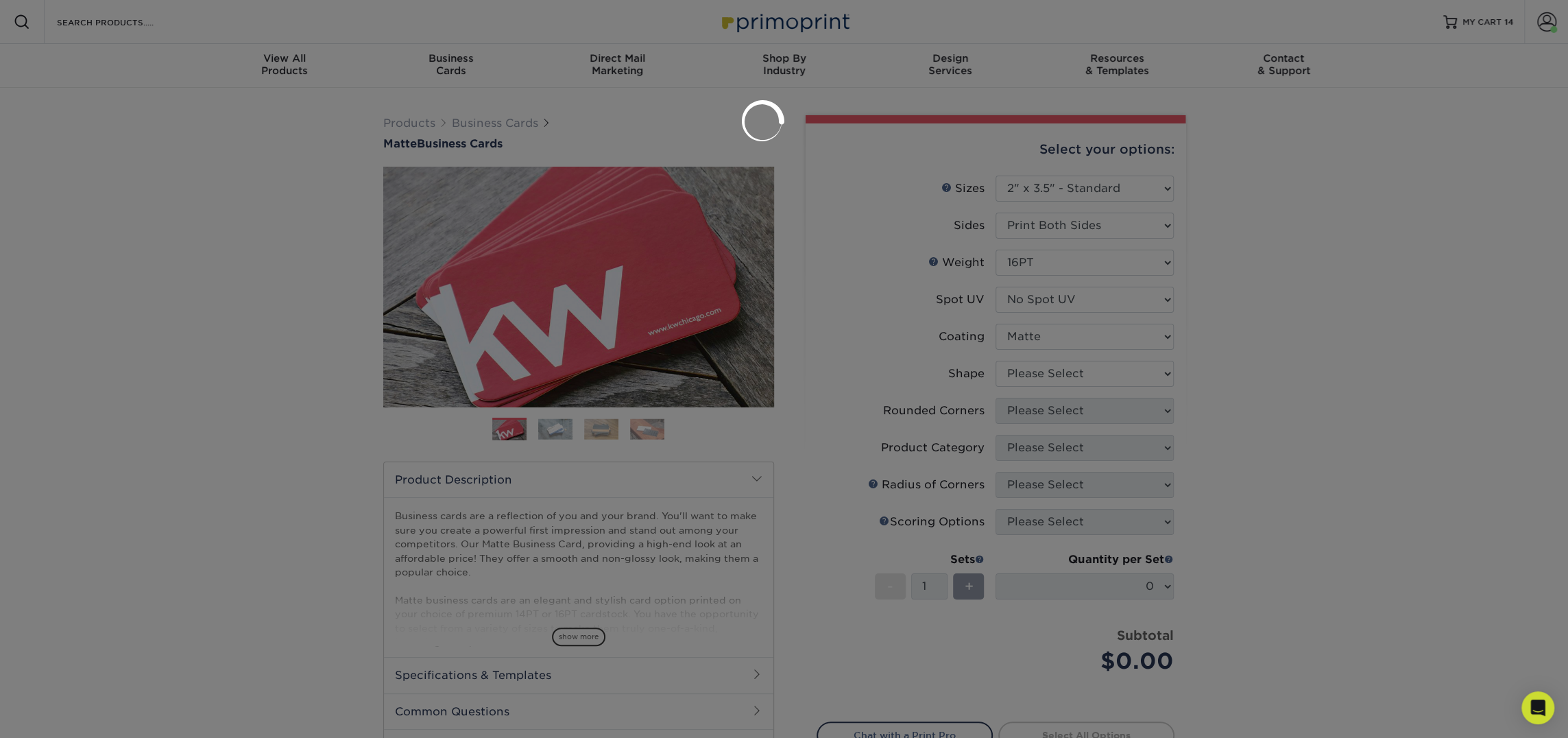
drag, startPoint x: 1064, startPoint y: 349, endPoint x: 1064, endPoint y: 369, distance: 20.0
click at [1064, 369] on div at bounding box center [784, 369] width 1568 height 738
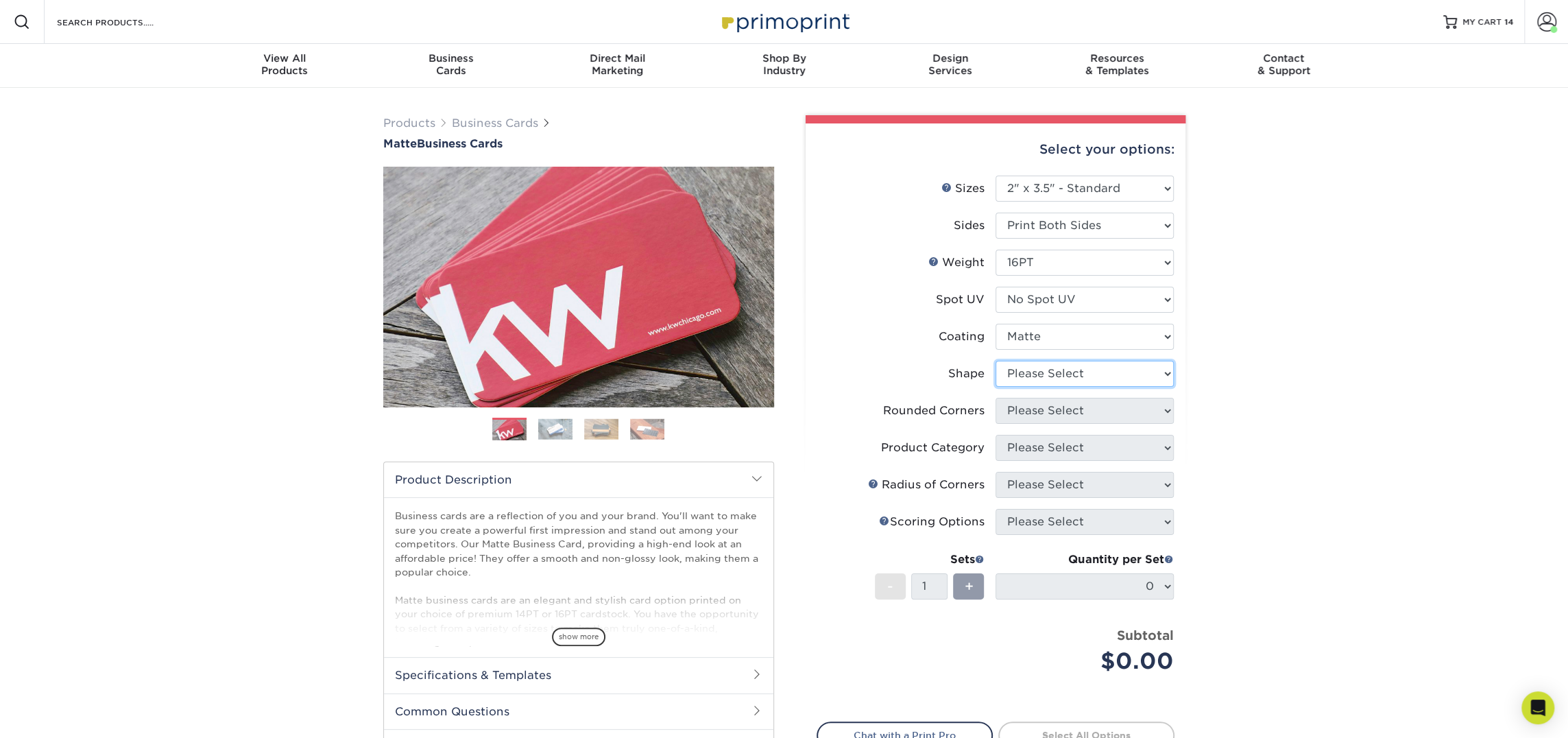
click at [1064, 369] on select "Please Select Standard Oval" at bounding box center [1084, 373] width 178 height 26
select select "standard"
click at [995, 361] on select "Please Select Standard Oval" at bounding box center [1084, 373] width 178 height 26
click at [1057, 417] on select "Please Select Yes - Round 2 Corners Yes - Round 4 Corners No" at bounding box center [1084, 410] width 178 height 26
select select "0"
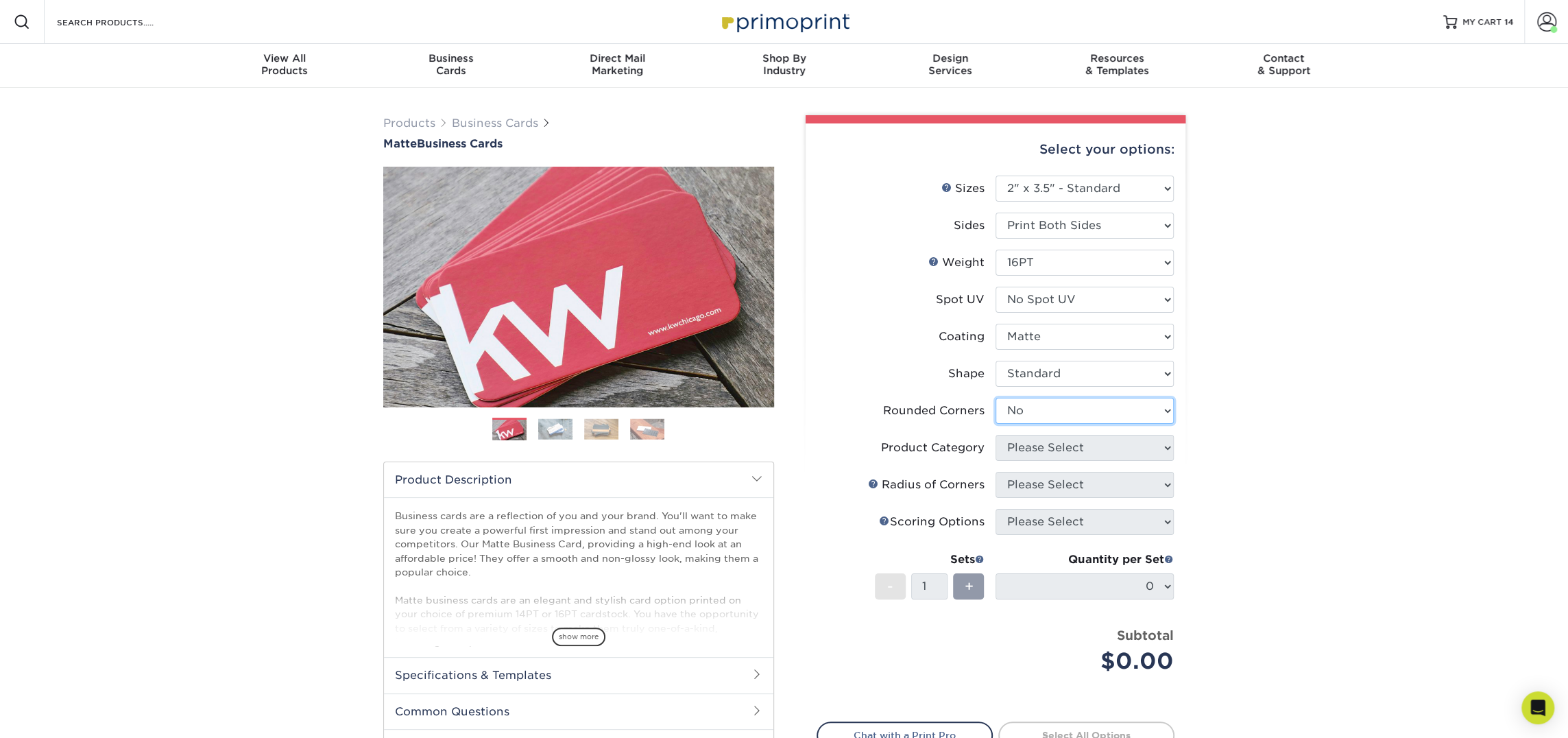
click at [995, 398] on select "Please Select Yes - Round 2 Corners Yes - Round 4 Corners No" at bounding box center [1084, 410] width 178 height 26
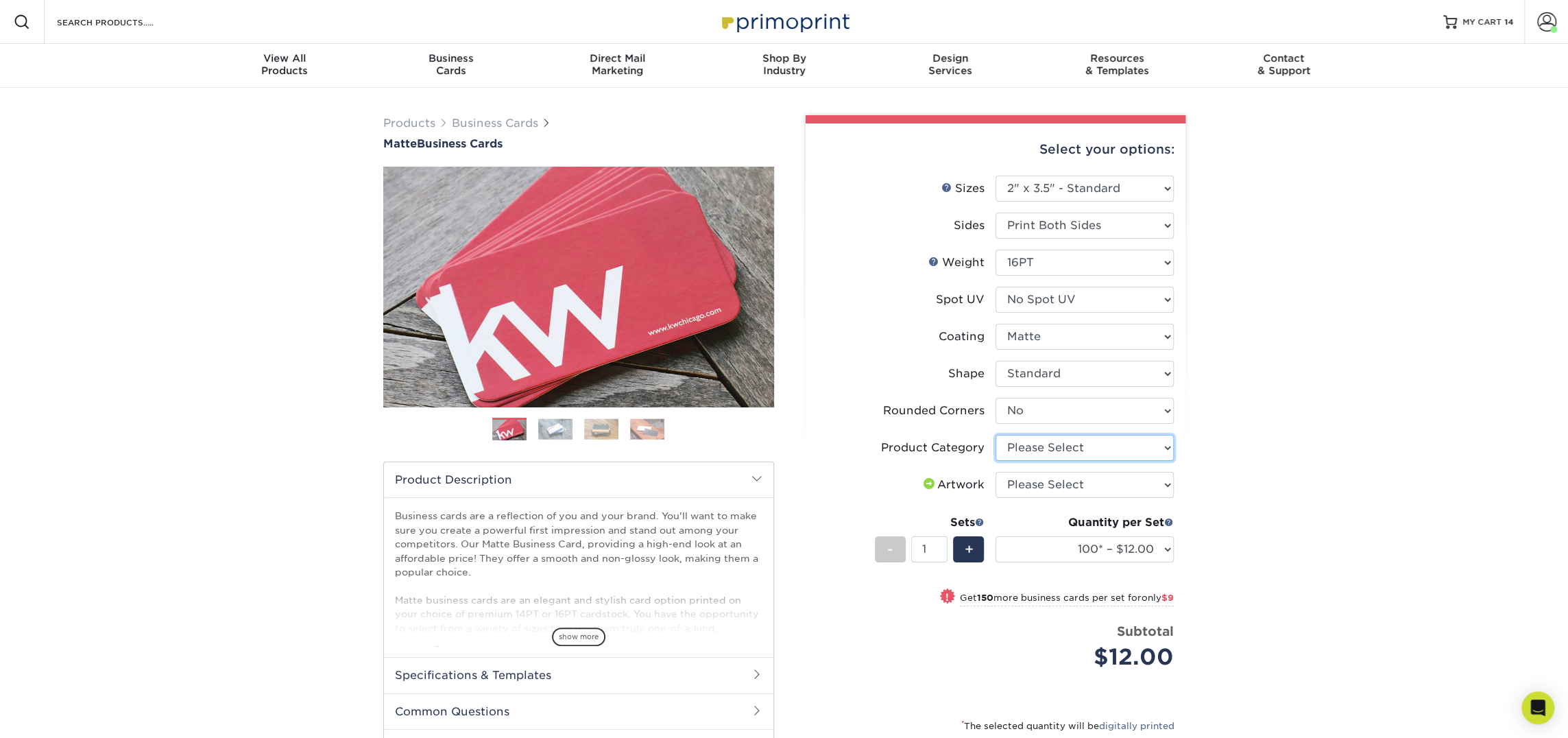
click at [1062, 450] on select "Please Select Business Cards" at bounding box center [1084, 447] width 178 height 26
select select "3b5148f1-0588-4f88-a218-97bcfdce65c1"
click at [995, 434] on select "Please Select Business Cards" at bounding box center [1084, 447] width 178 height 26
click at [1025, 489] on select "Please Select I will upload files I need a design - $100" at bounding box center [1084, 484] width 178 height 26
select select "upload"
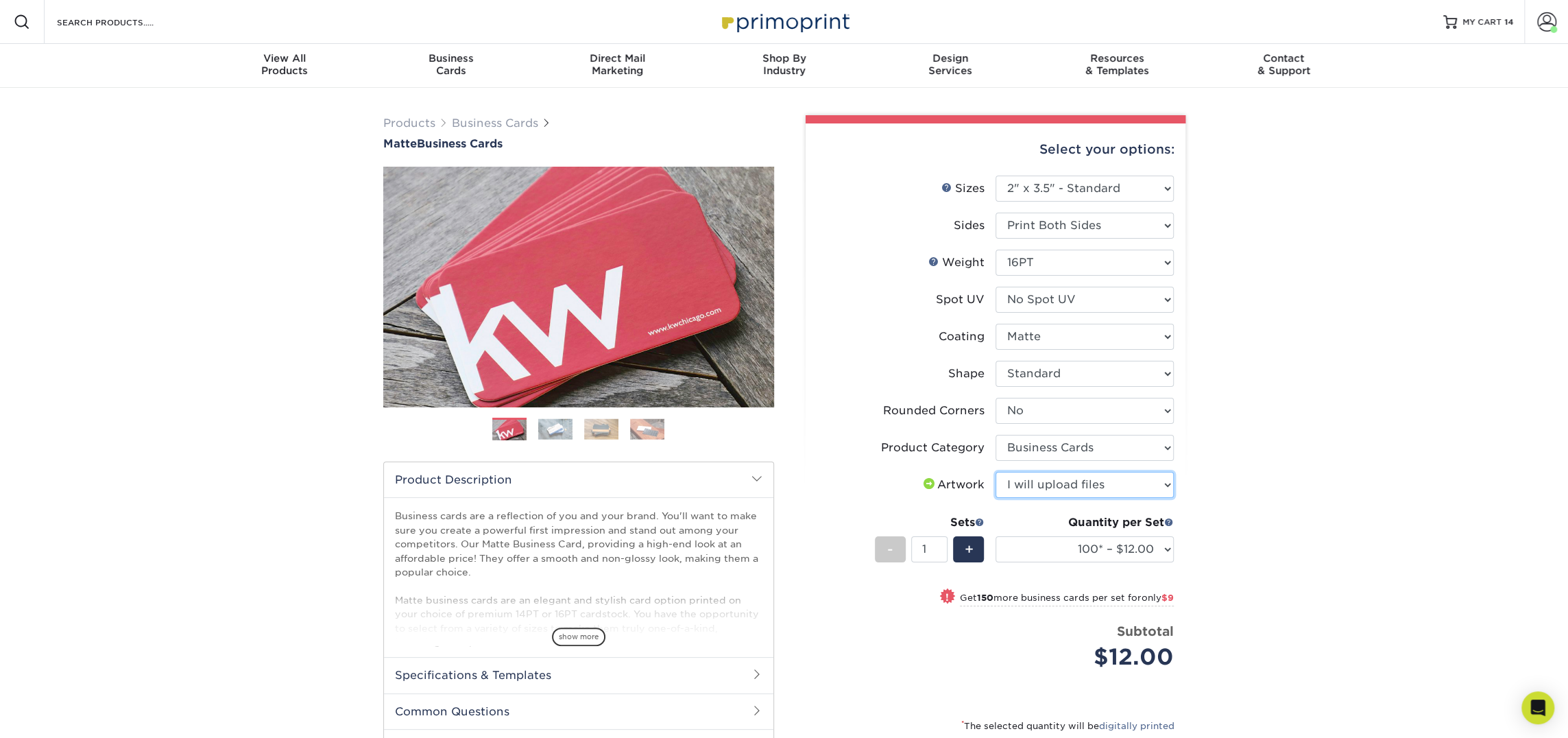
click at [995, 471] on select "Please Select I will upload files I need a design - $100" at bounding box center [1084, 484] width 178 height 26
click at [1056, 551] on select "100* – $12.00 250* – $21.00 500 – $42.00 1000 – $53.00 2500 – $95.00 5000 – $18…" at bounding box center [1084, 549] width 178 height 26
select select "250* – $21.00"
click at [995, 536] on select "100* – $12.00 250* – $21.00 500 – $42.00 1000 – $53.00 2500 – $95.00 5000 – $18…" at bounding box center [1084, 549] width 178 height 26
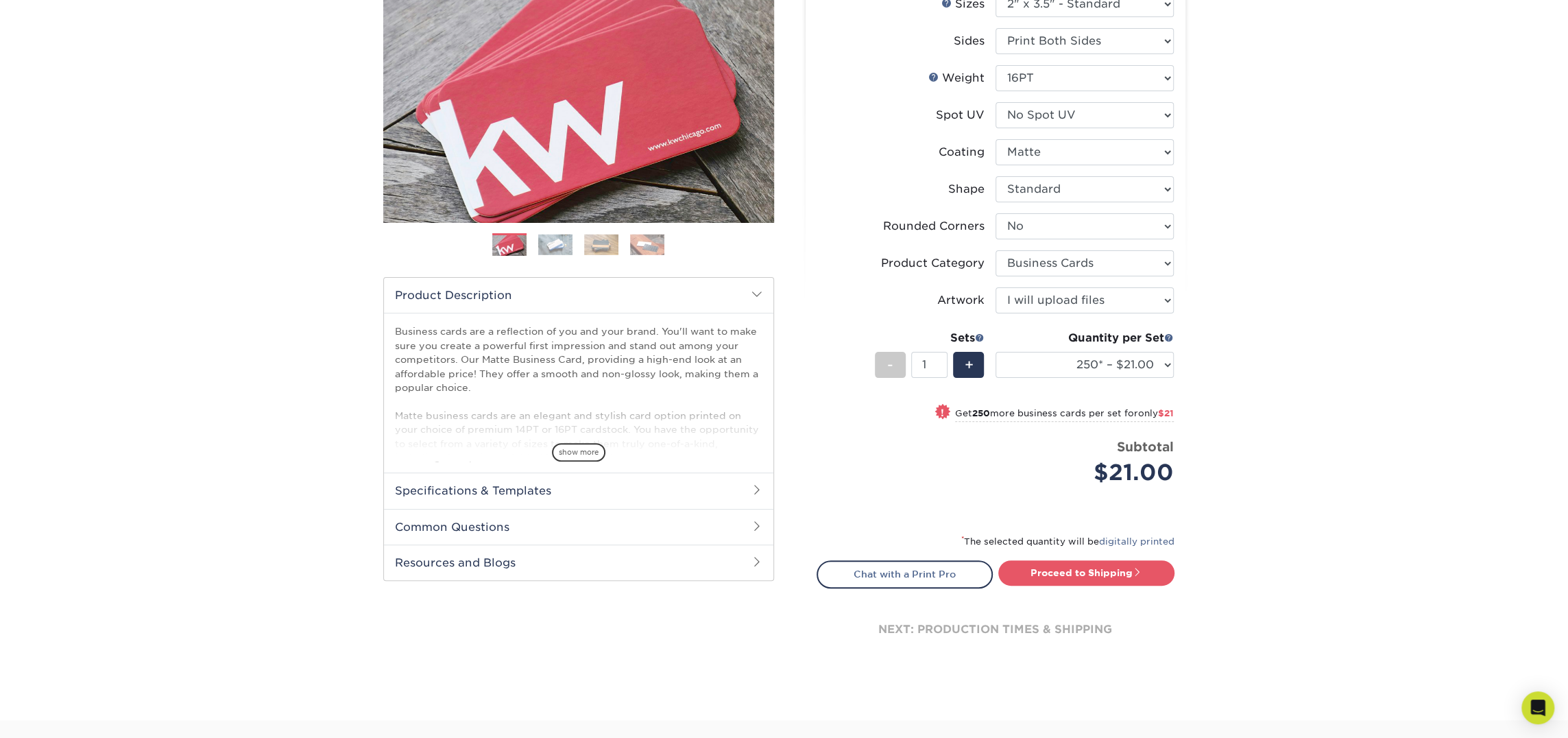
click at [1055, 570] on link "Proceed to Shipping" at bounding box center [1086, 572] width 176 height 24
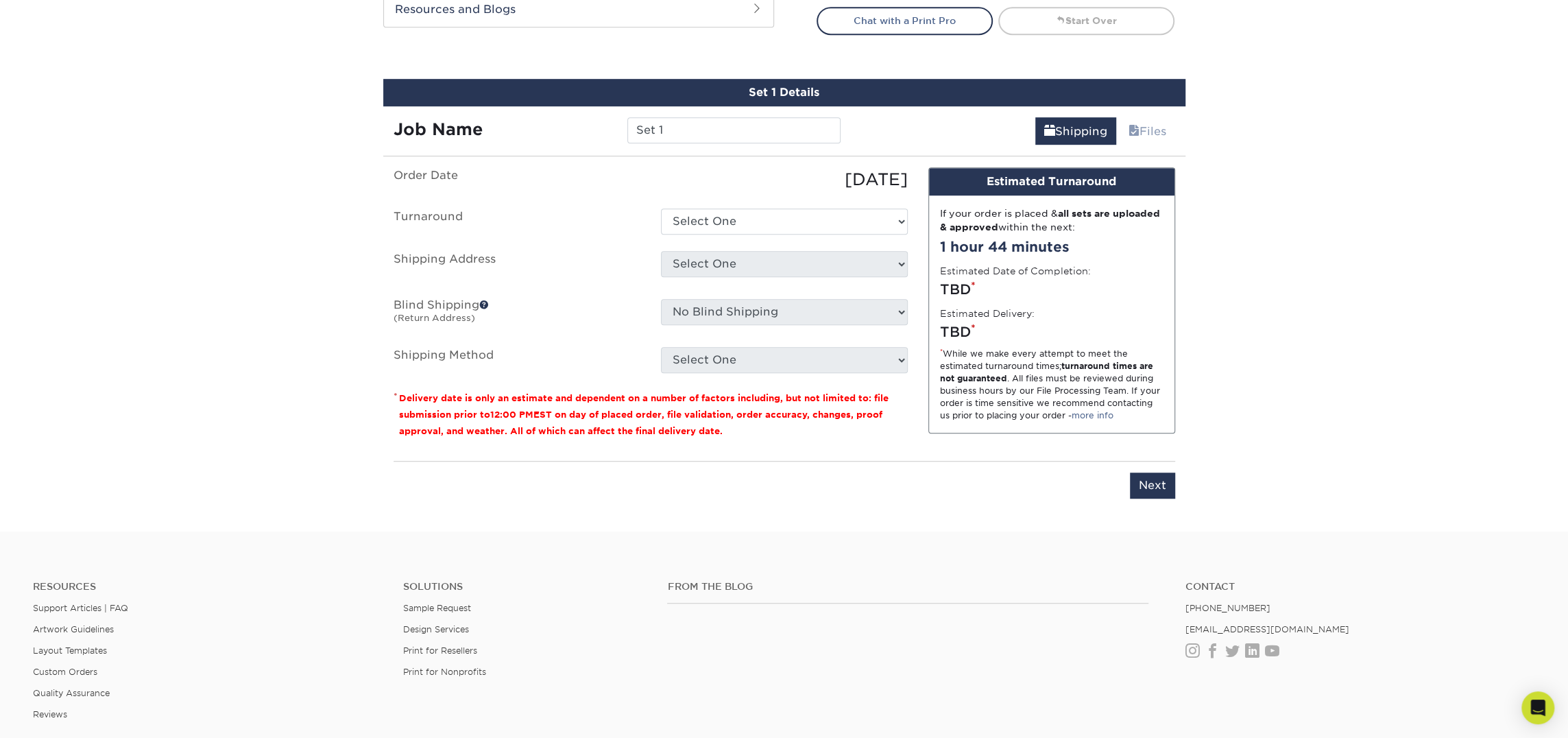
scroll to position [782, 0]
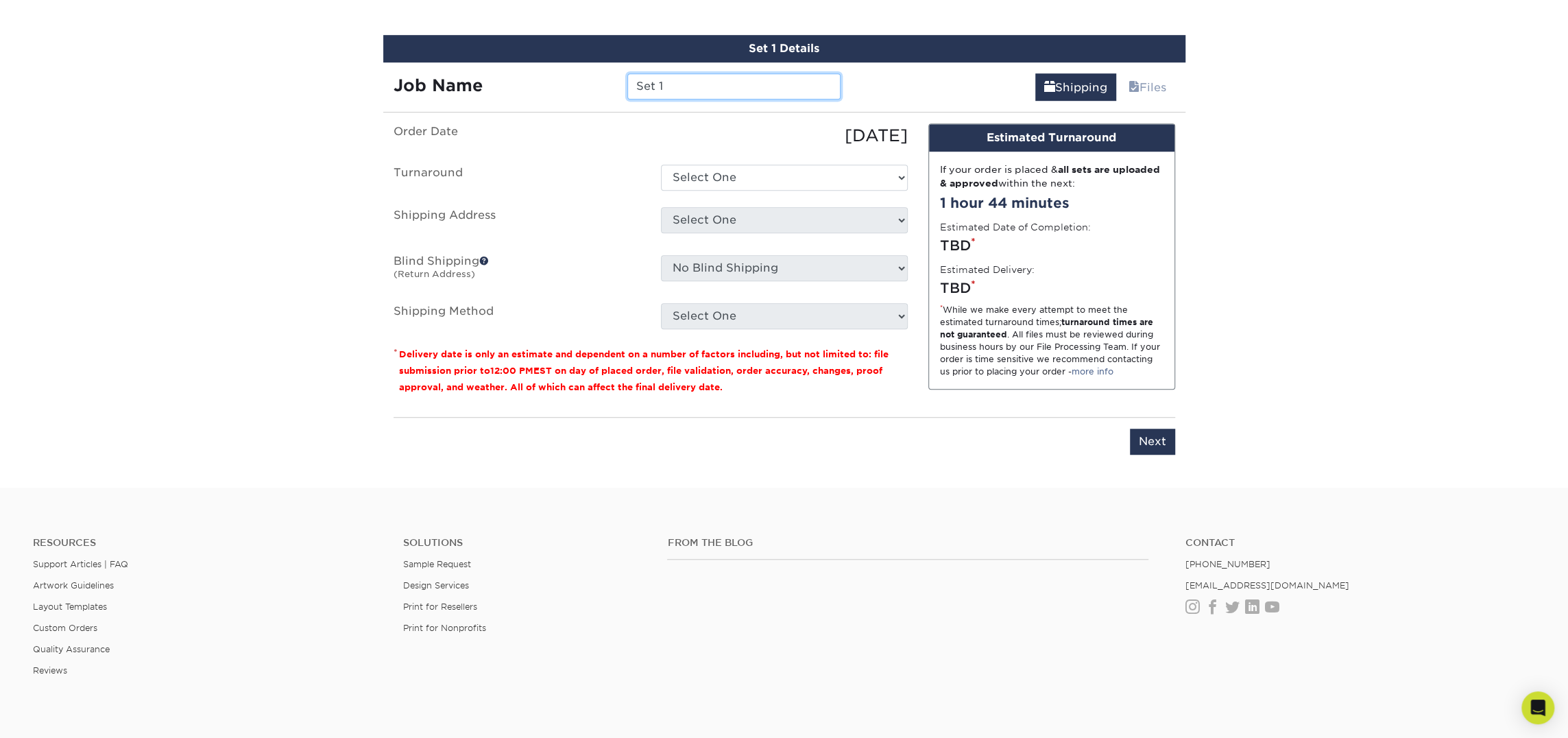
click at [673, 82] on input "Set 1" at bounding box center [734, 86] width 213 height 26
type input "[PERSON_NAME]"
click at [689, 172] on select "Select One 2-4 Business Days 2 Day Next Business Day" at bounding box center [784, 177] width 247 height 26
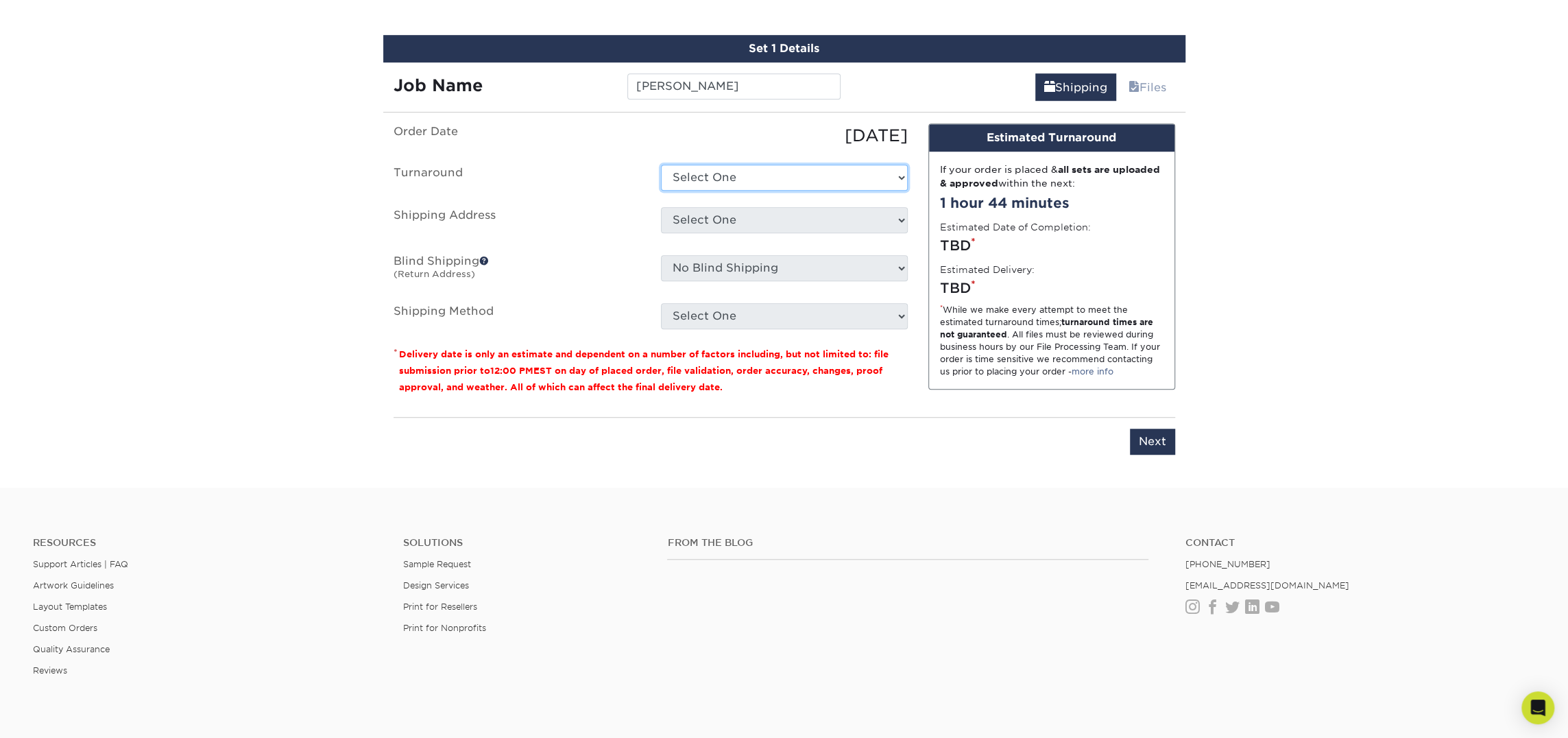
select select "23721297-b68b-4846-ba83-3171e6bd9d78"
click at [661, 165] on select "Select One 2-4 Business Days 2 Day Next Business Day" at bounding box center [784, 177] width 247 height 26
click at [719, 219] on select "Select One Atlanta Office Bingham Farms Byron Center Dawsonville, GA Office Dun…" at bounding box center [784, 220] width 247 height 26
select select "245442"
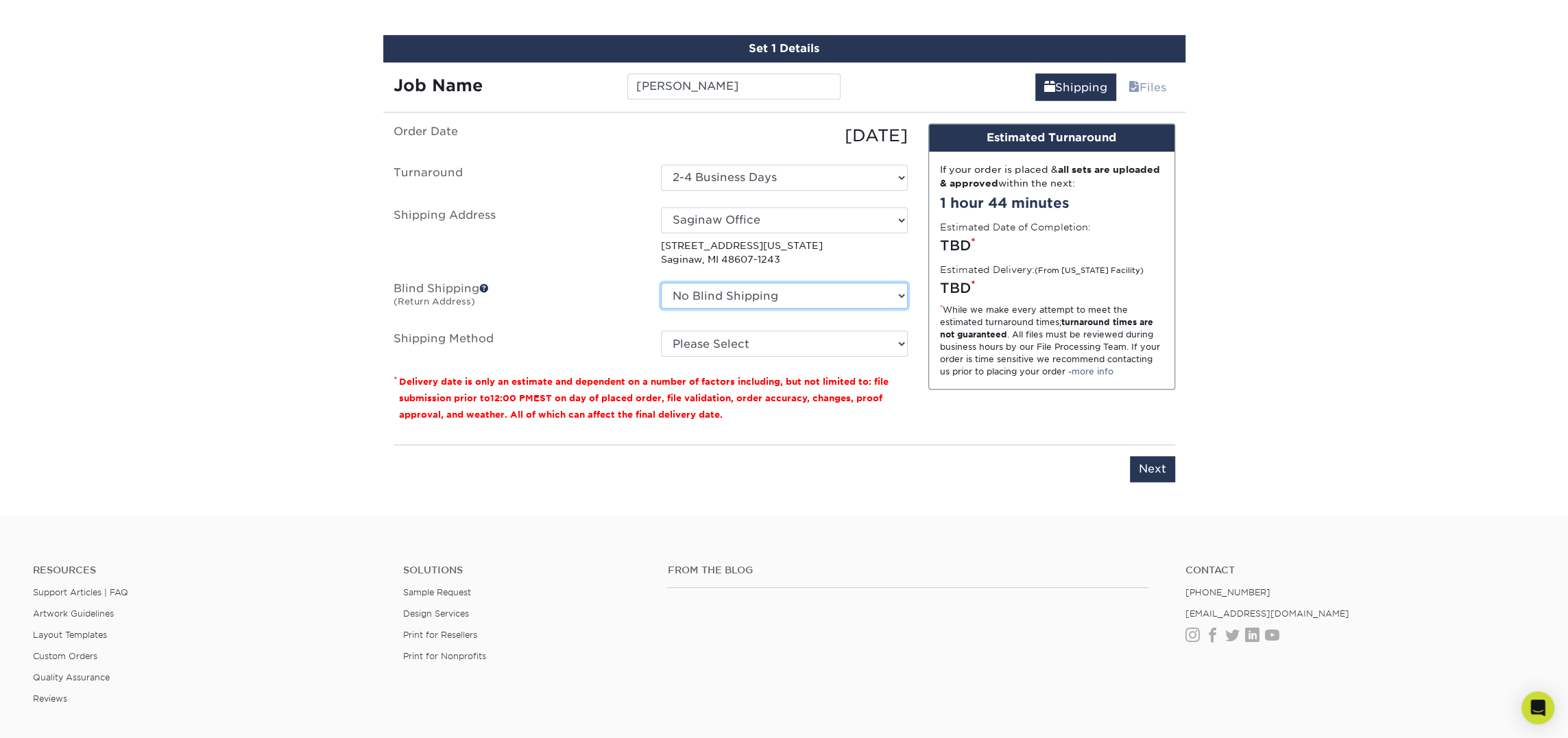
click at [793, 292] on select "No Blind Shipping Atlanta Office Bingham Farms Byron Center Dawsonville, GA Off…" at bounding box center [784, 295] width 247 height 26
click at [661, 282] on select "No Blind Shipping Atlanta Office Bingham Farms Byron Center Dawsonville, GA Off…" at bounding box center [784, 295] width 247 height 26
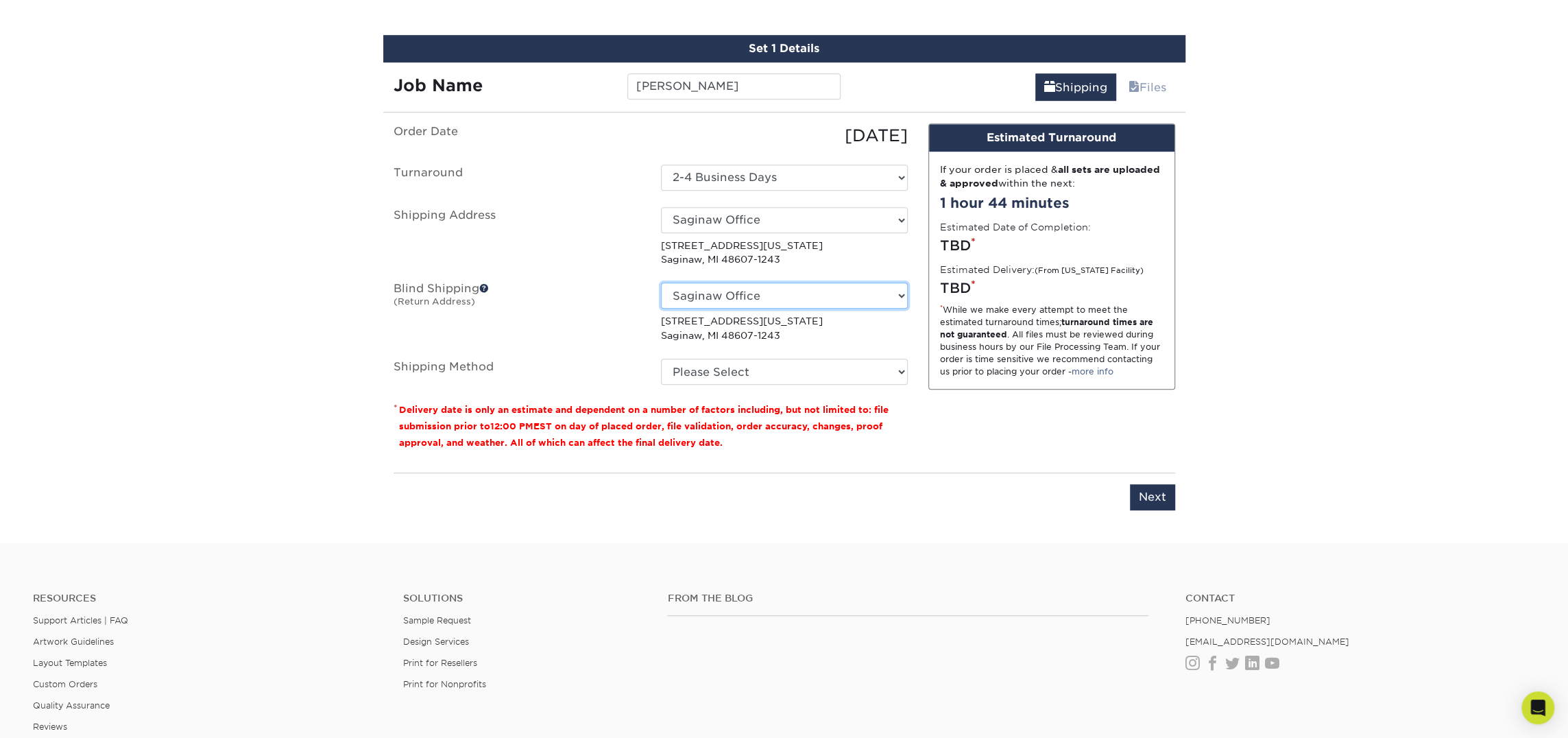
click at [801, 297] on select "No Blind Shipping Atlanta Office Bingham Farms Byron Center Dawsonville, GA Off…" at bounding box center [784, 295] width 247 height 26
select select "-1"
click at [661, 282] on select "No Blind Shipping Atlanta Office Bingham Farms Byron Center Dawsonville, GA Off…" at bounding box center [784, 295] width 247 height 26
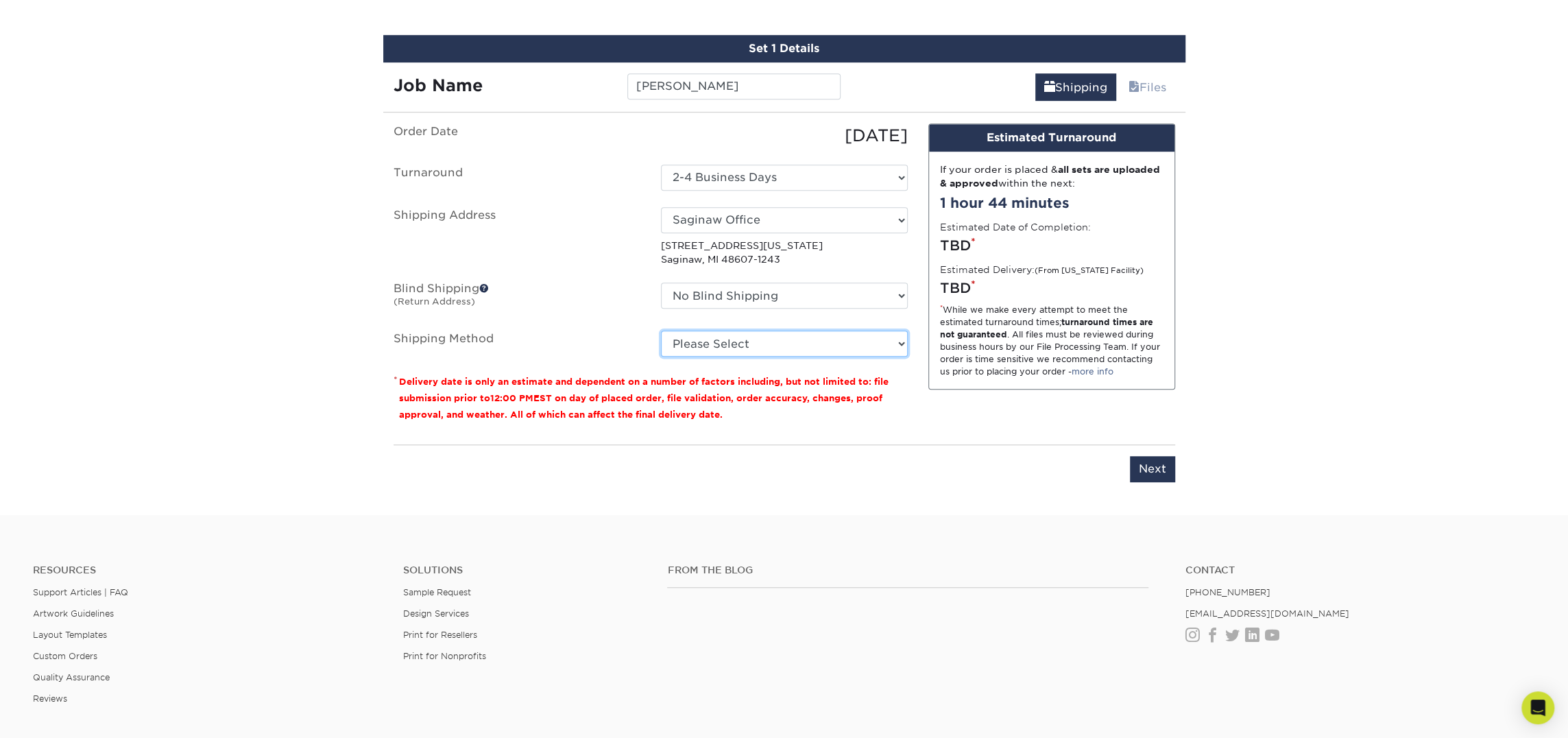
click at [824, 340] on select "Please Select Ground Shipping (+$7.84) 3 Day Shipping Service (+$18.69) 2 Day A…" at bounding box center [784, 343] width 247 height 26
select select "03"
click at [661, 330] on select "Please Select Ground Shipping (+$7.84) 3 Day Shipping Service (+$18.69) 2 Day A…" at bounding box center [784, 343] width 247 height 26
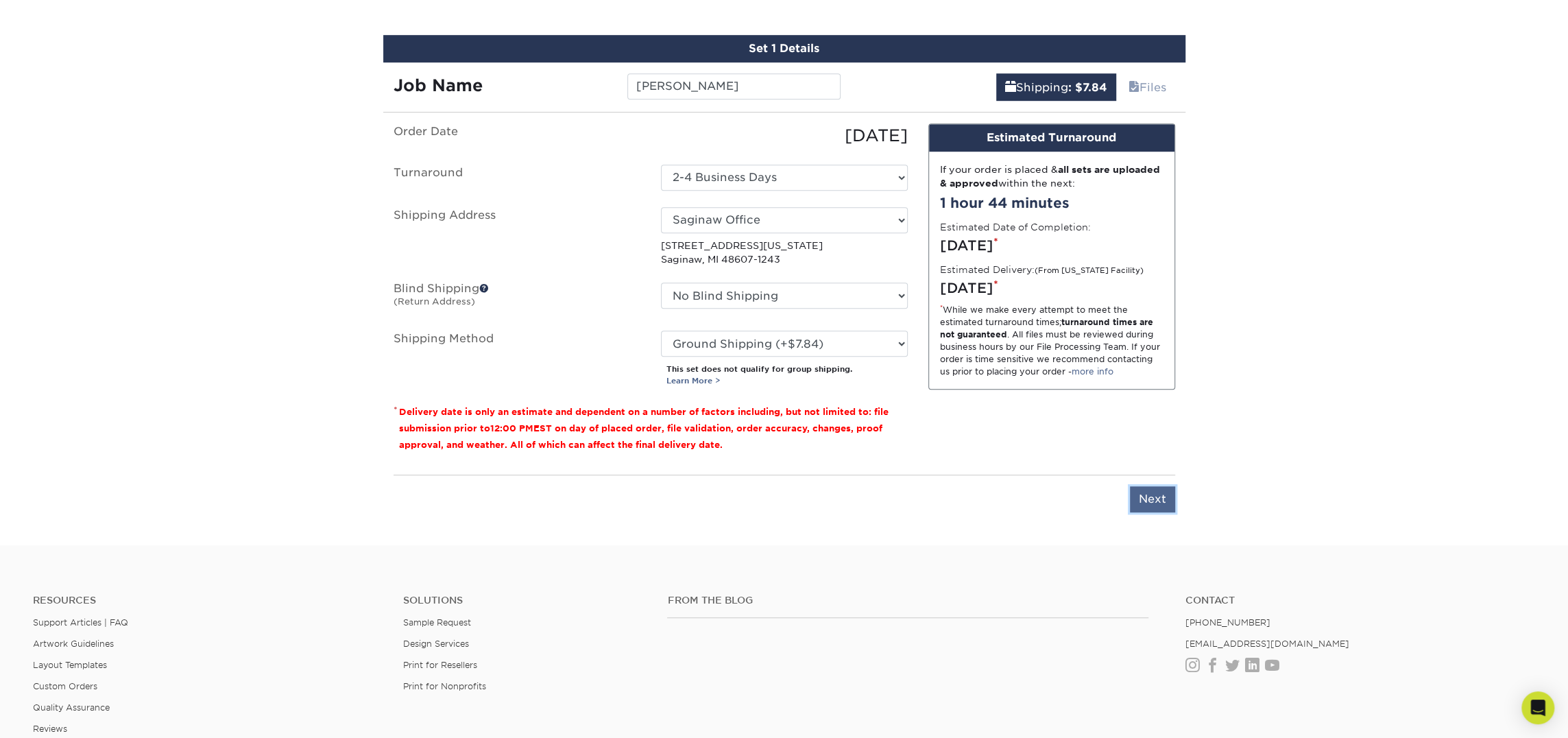
click at [1148, 496] on input "Next" at bounding box center [1153, 499] width 45 height 26
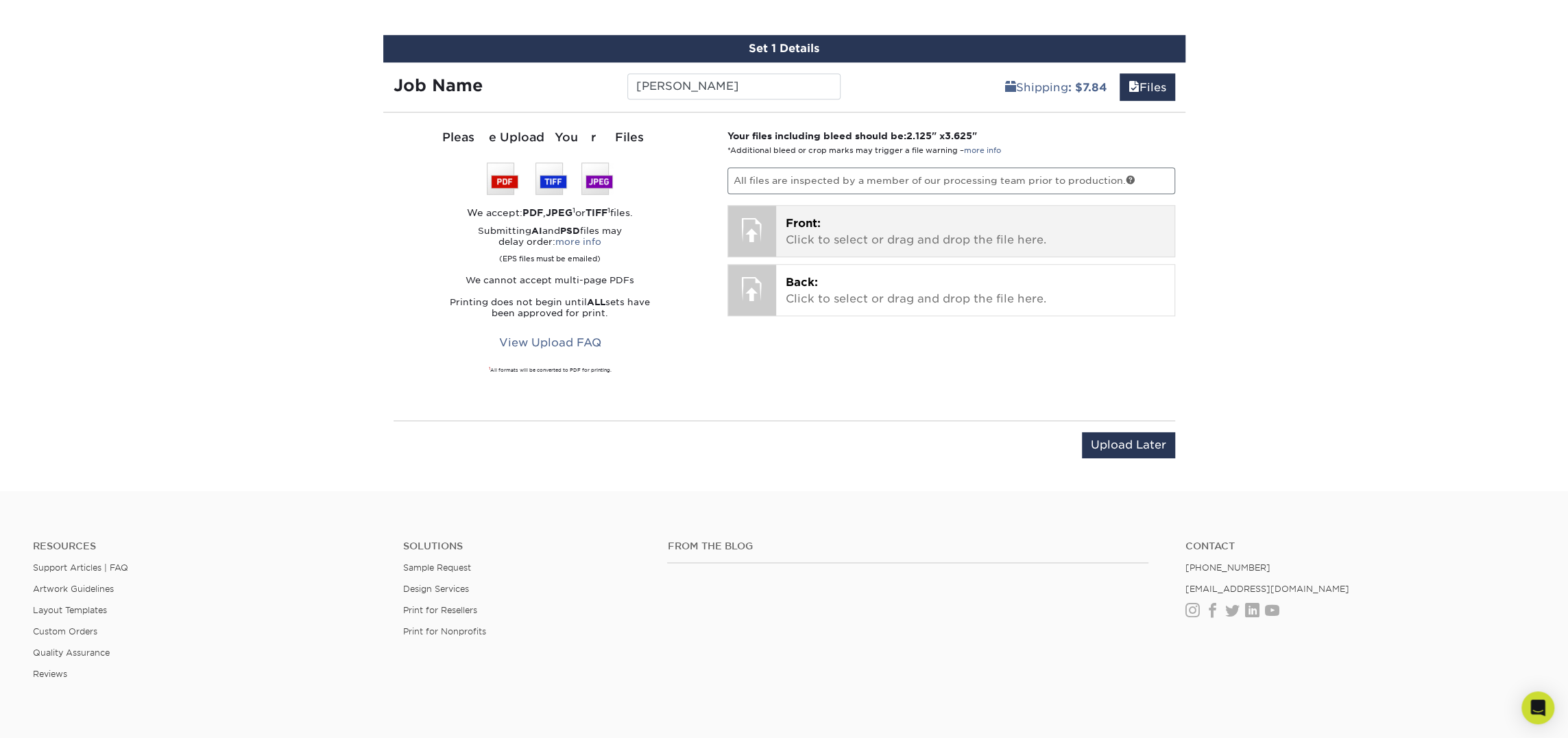
click at [879, 234] on p "Front: Click to select or drag and drop the file here." at bounding box center [975, 232] width 379 height 33
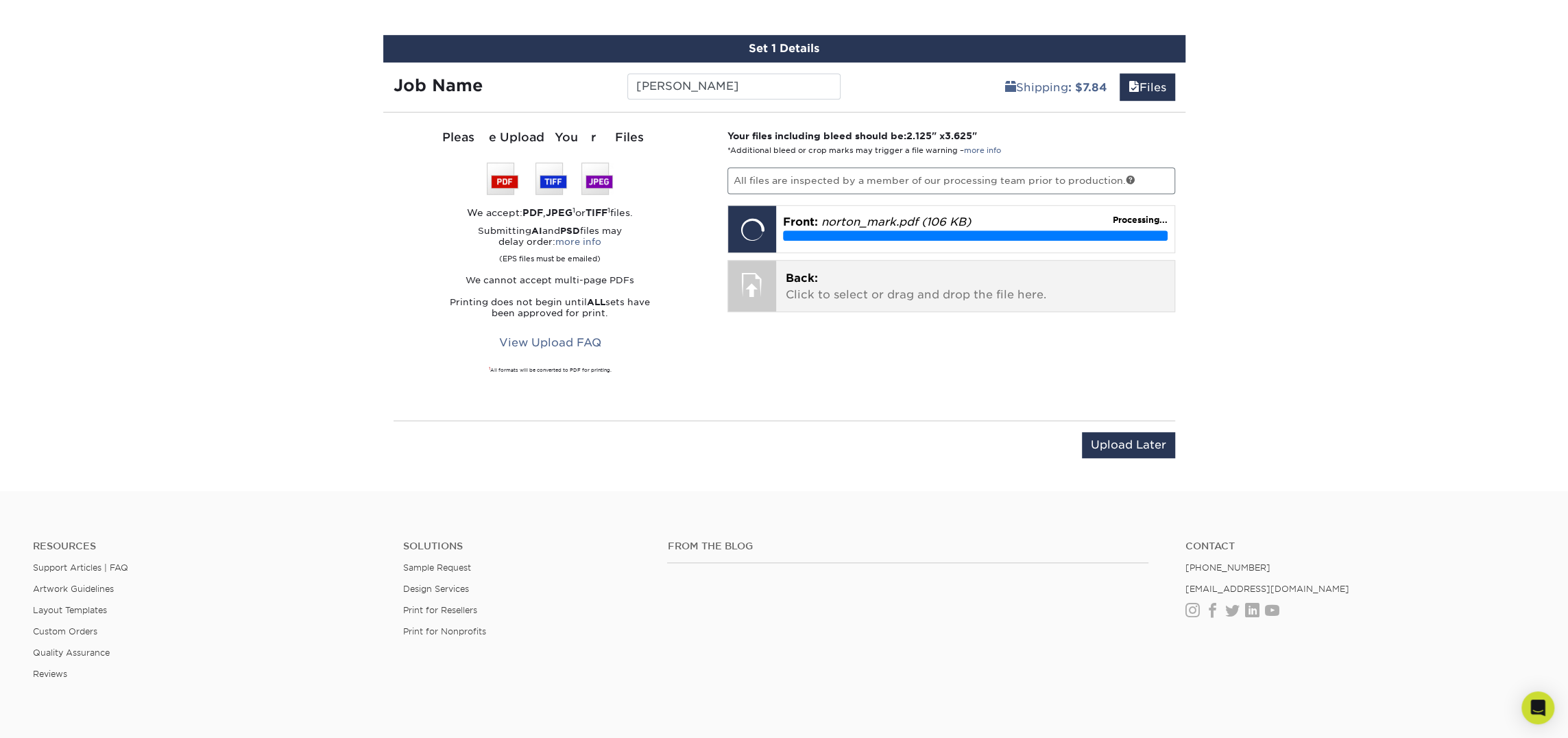
click at [853, 285] on p "Back: Click to select or drag and drop the file here." at bounding box center [975, 286] width 379 height 33
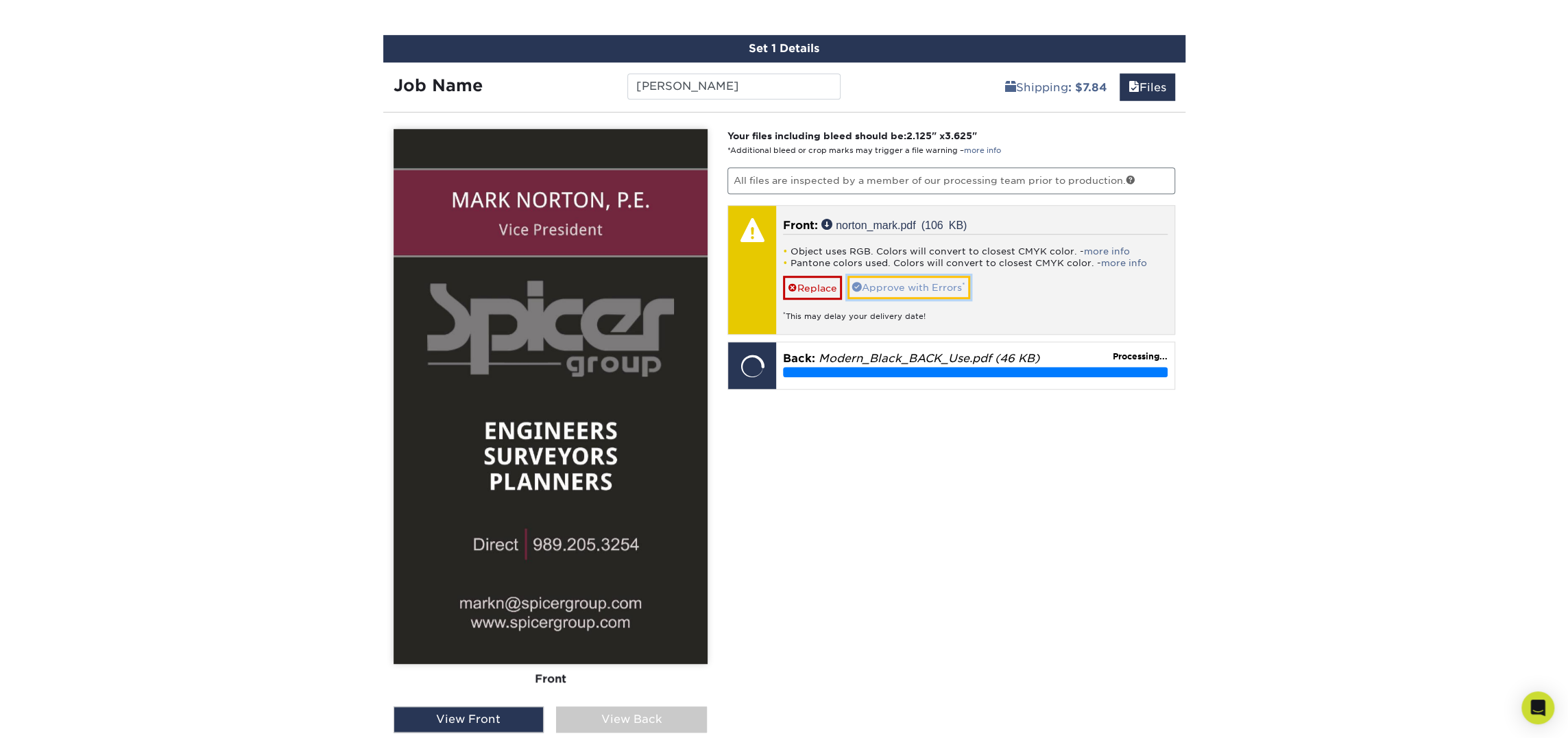
click at [911, 286] on link "Approve with Errors *" at bounding box center [909, 287] width 122 height 24
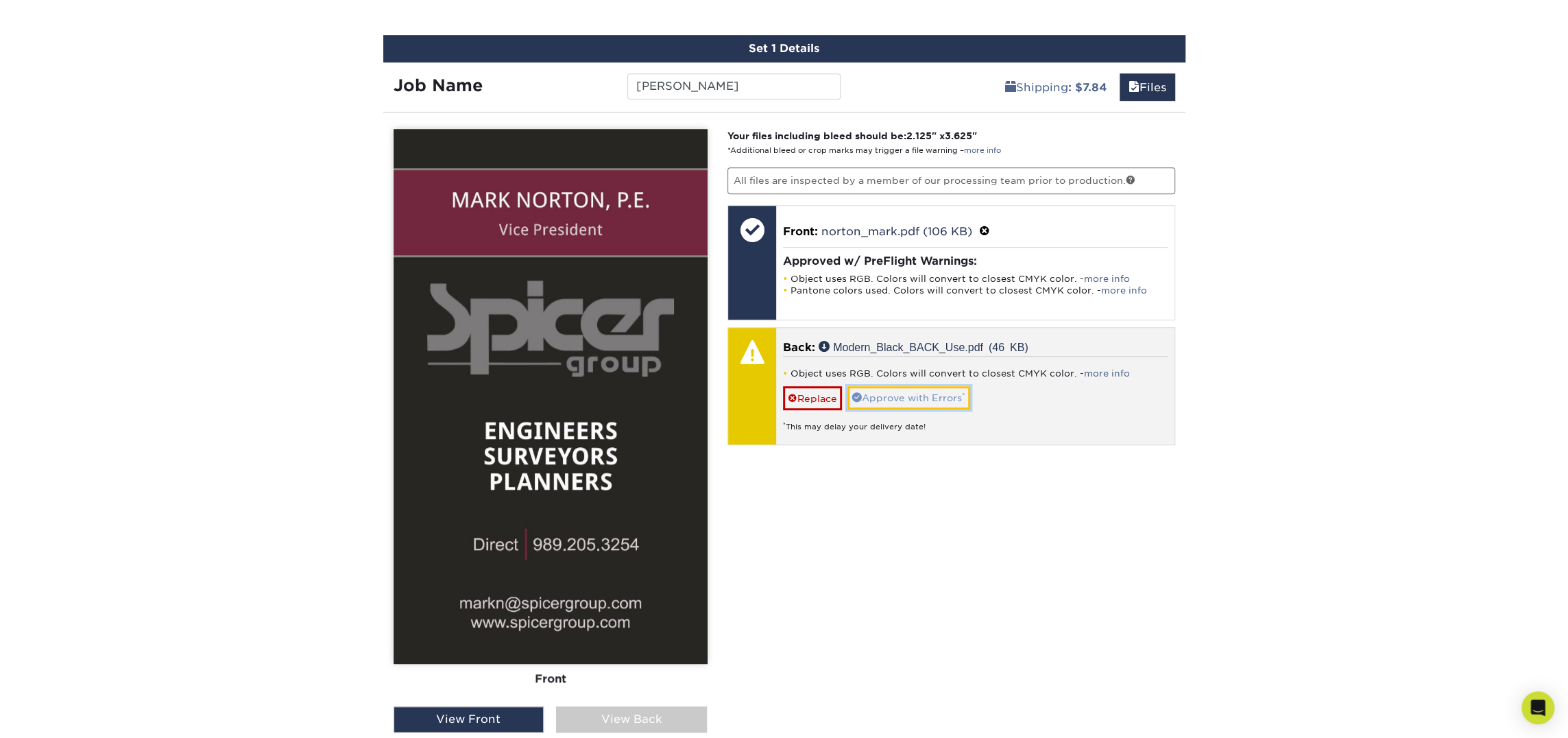
click at [935, 386] on link "Approve with Errors *" at bounding box center [909, 398] width 122 height 24
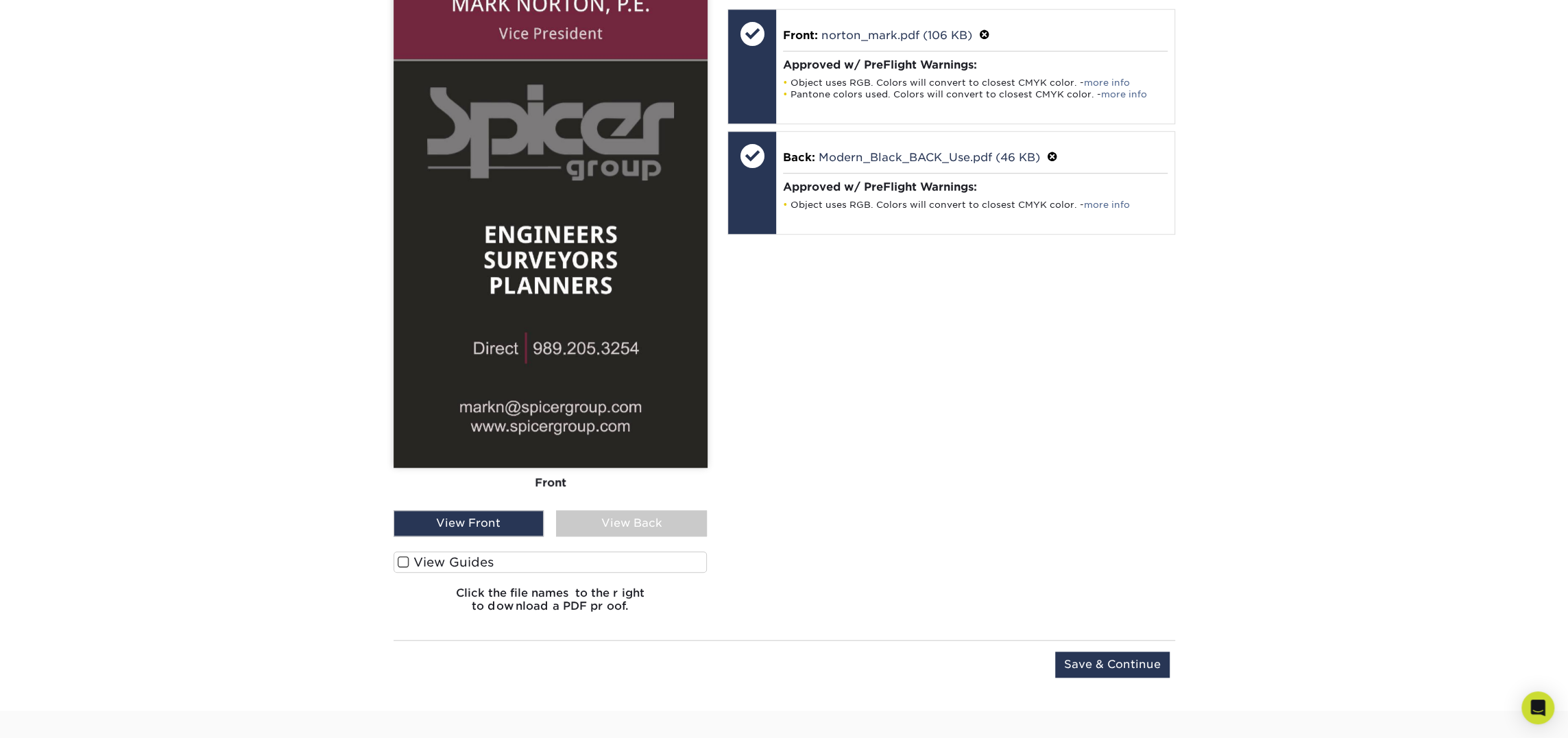
scroll to position [982, 0]
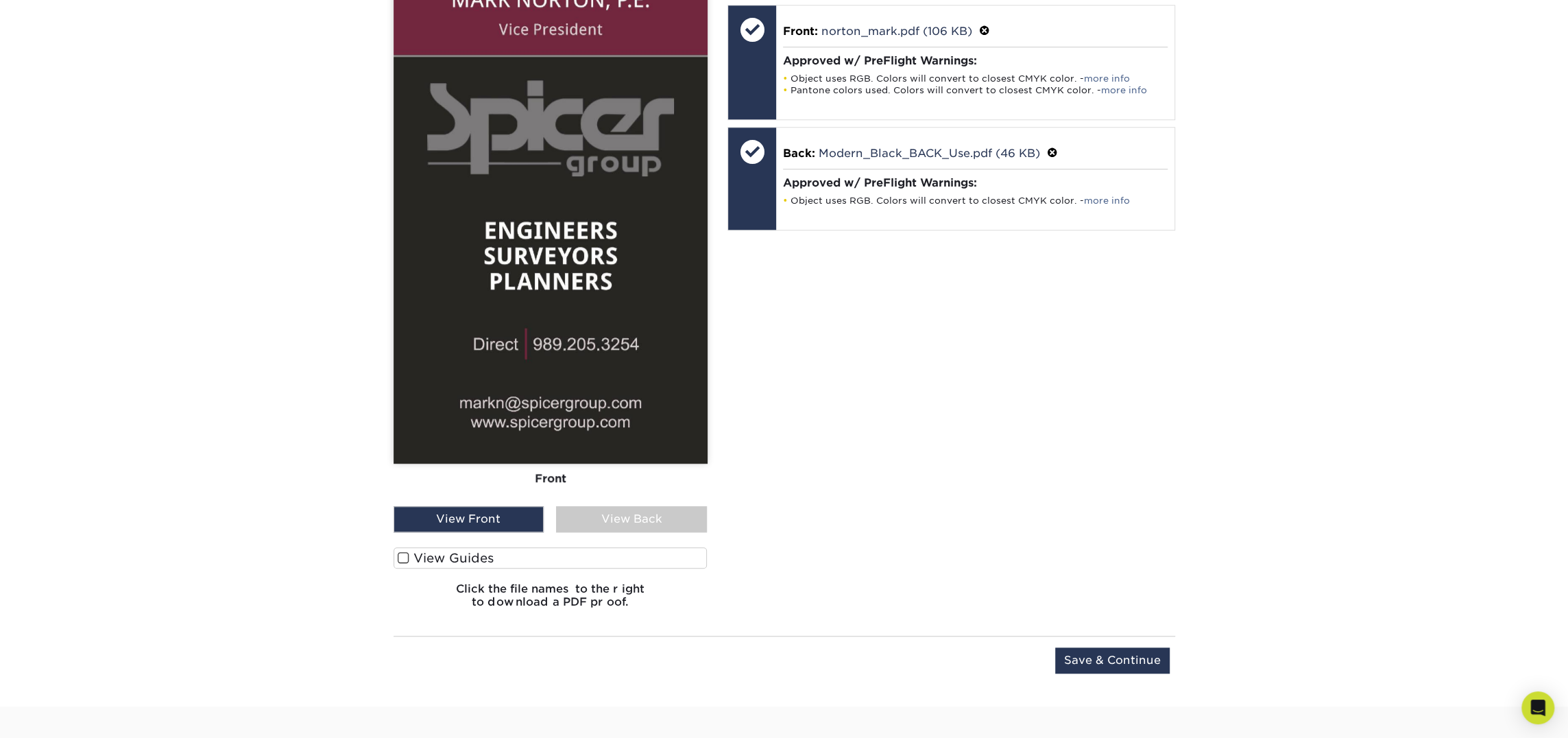
click at [649, 504] on div "Front Back" at bounding box center [551, 217] width 314 height 577
click at [650, 512] on div "View Back" at bounding box center [631, 518] width 151 height 26
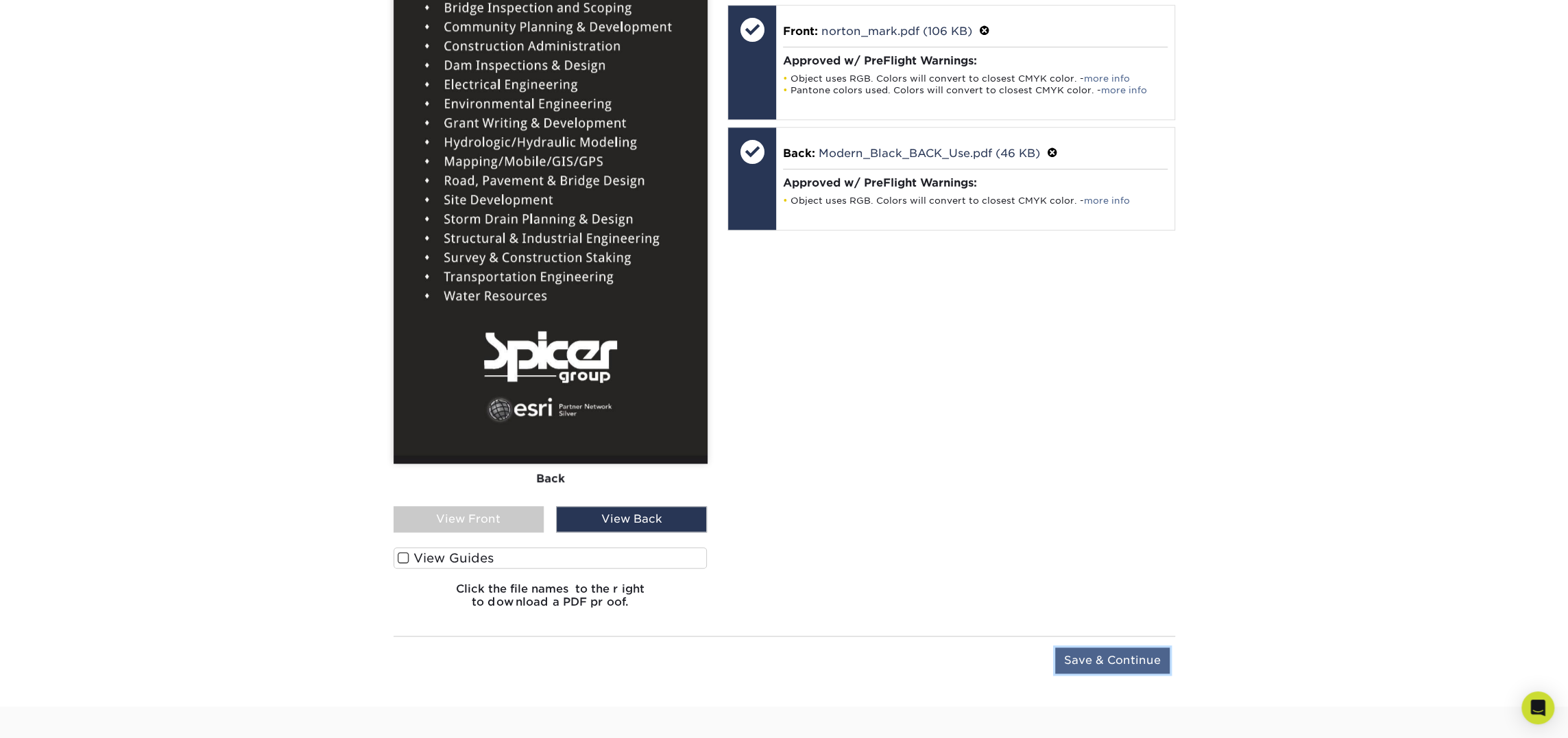
click at [1152, 656] on input "Save & Continue" at bounding box center [1112, 660] width 115 height 26
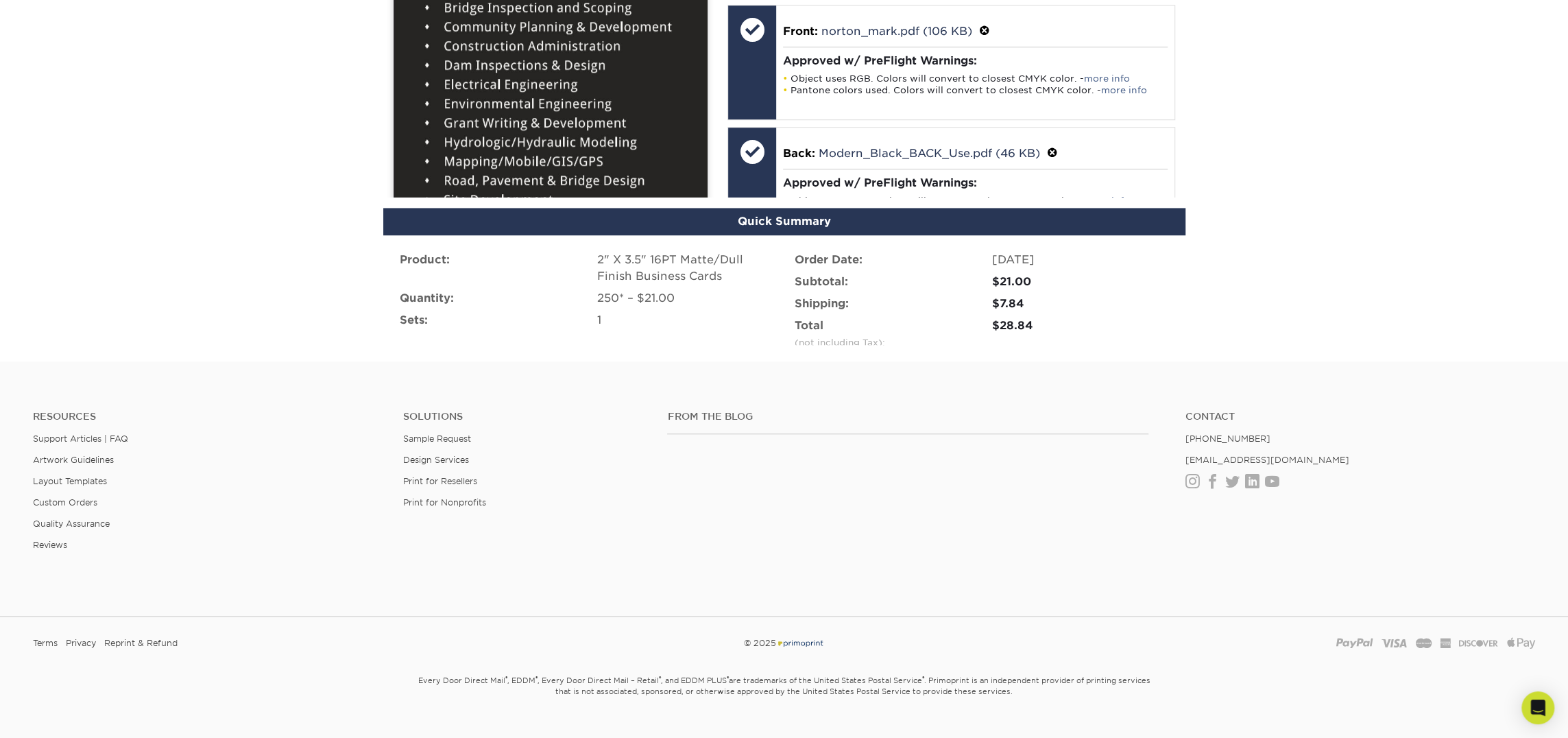
scroll to position [806, 0]
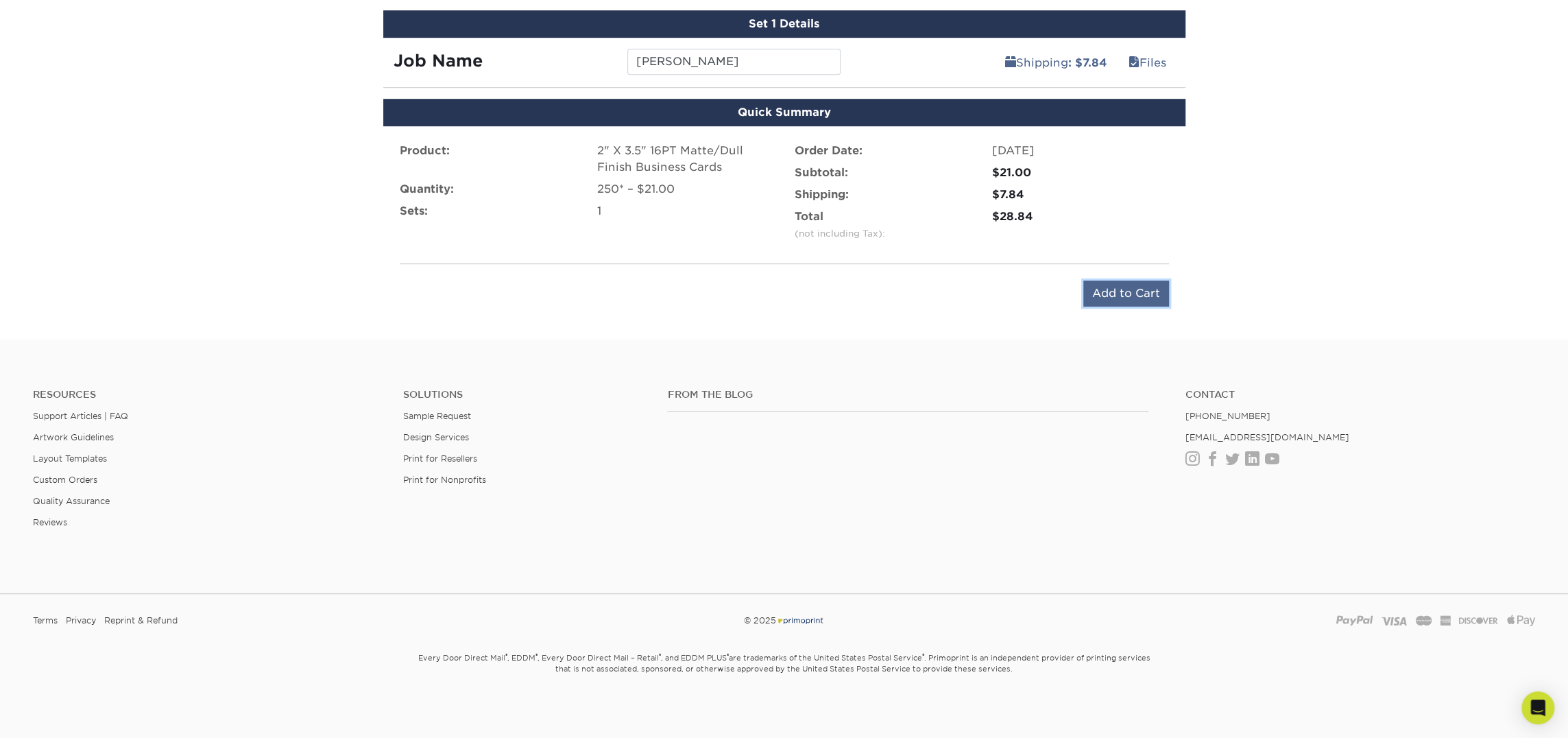
click at [1129, 291] on input "Add to Cart" at bounding box center [1126, 293] width 85 height 26
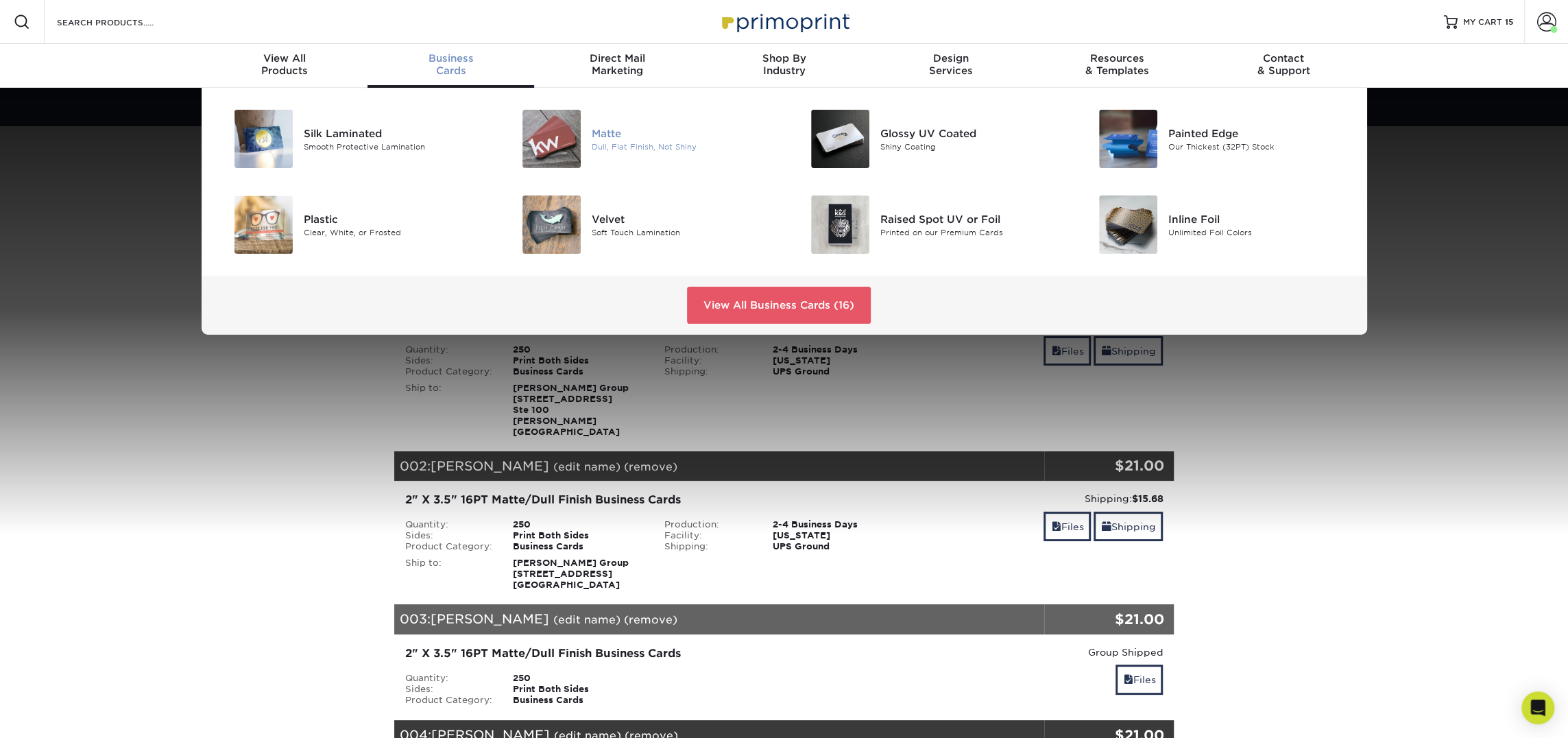
click at [626, 141] on div "Dull, Flat Finish, Not Shiny" at bounding box center [682, 146] width 182 height 12
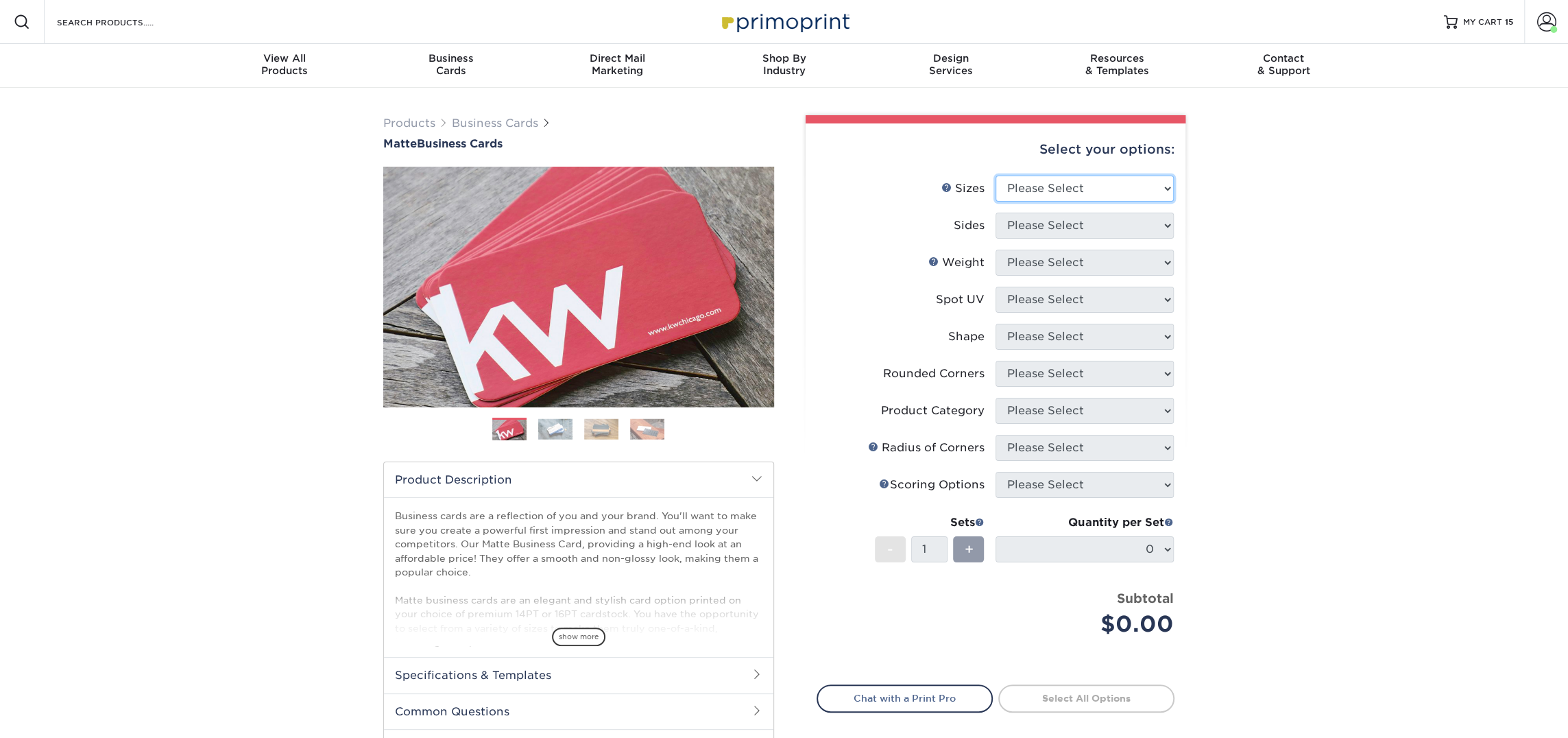
click at [1006, 191] on select "Please Select 1.5" x 3.5" - Mini 1.75" x 3.5" - Mini 2" x 2" - Square 2" x 3" -…" at bounding box center [1084, 188] width 178 height 26
select select "2.00x3.50"
click at [995, 176] on select "Please Select 1.5" x 3.5" - Mini 1.75" x 3.5" - Mini 2" x 2" - Square 2" x 3" -…" at bounding box center [1084, 188] width 178 height 26
click at [1066, 223] on select "Please Select Print Both Sides Print Front Only" at bounding box center [1084, 225] width 178 height 26
select select "13abbda7-1d64-4f25-8bb2-c179b224825d"
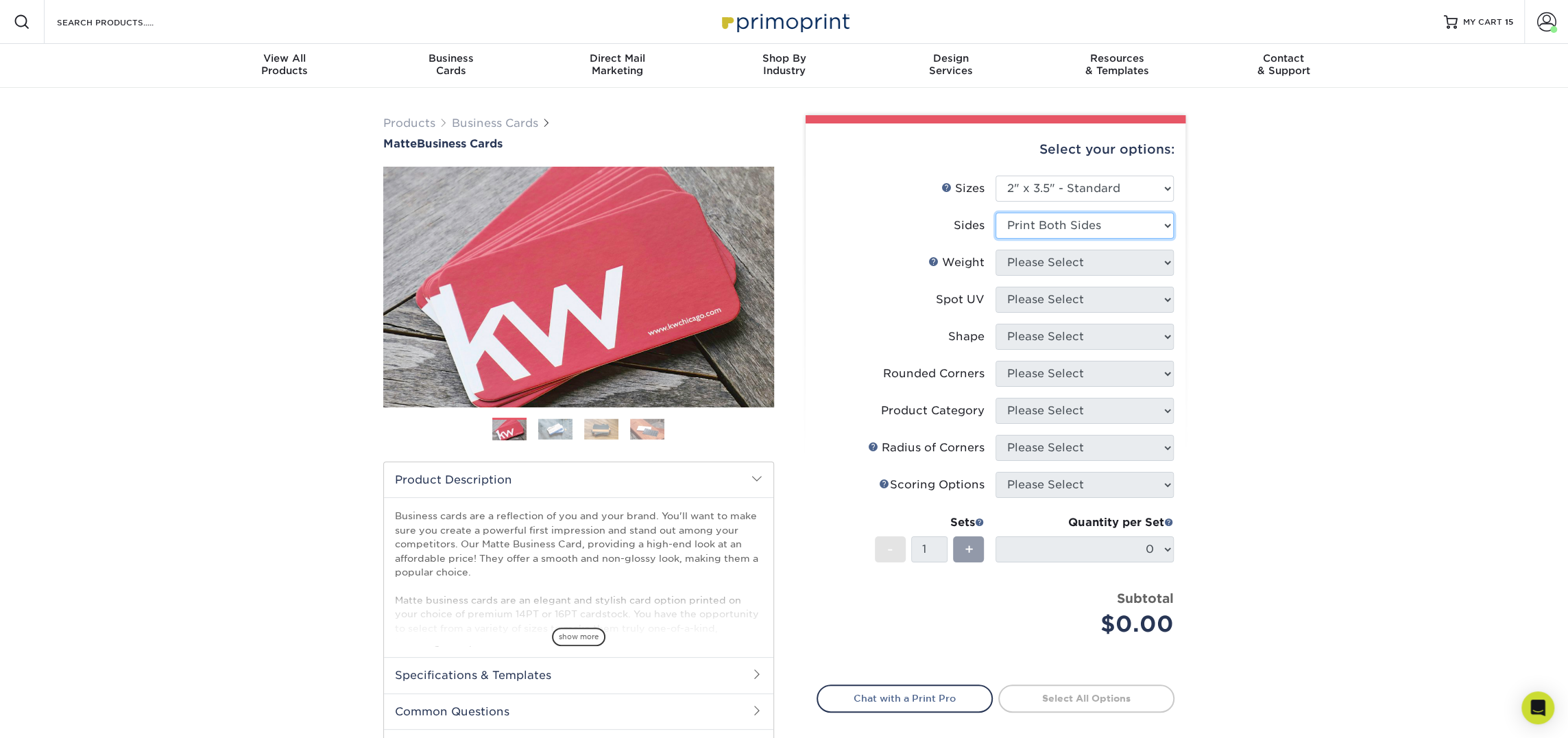
click at [995, 213] on select "Please Select Print Both Sides Print Front Only" at bounding box center [1084, 225] width 178 height 26
click at [1064, 261] on select "Please Select 16PT 14PT" at bounding box center [1084, 262] width 178 height 26
select select "16PT"
click at [995, 249] on select "Please Select 16PT 14PT" at bounding box center [1084, 262] width 178 height 26
click at [1050, 300] on select "Please Select No Spot UV Front and Back (Both Sides) Front Only Back Only" at bounding box center [1084, 299] width 178 height 26
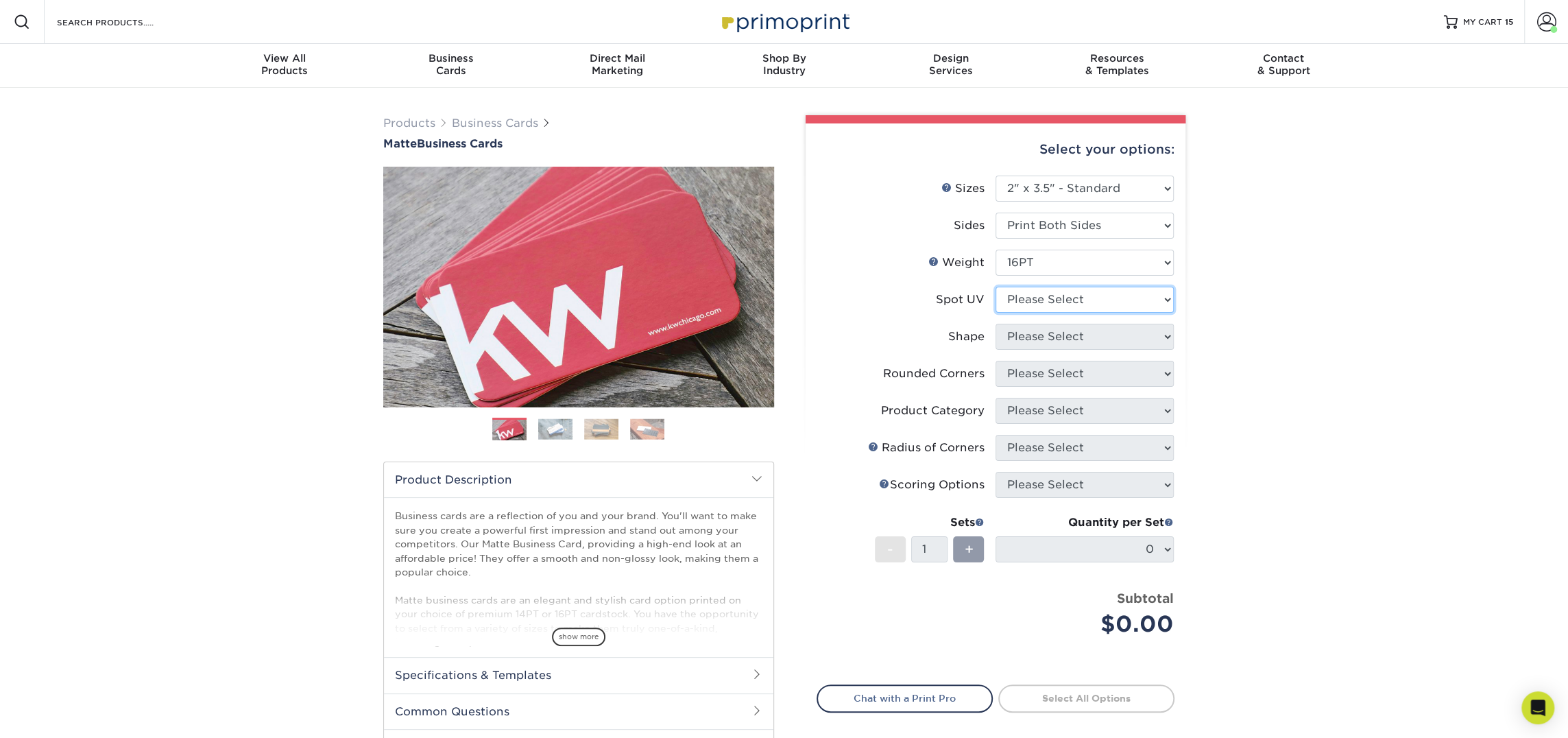
select select "3"
click at [995, 286] on select "Please Select No Spot UV Front and Back (Both Sides) Front Only Back Only" at bounding box center [1084, 299] width 178 height 26
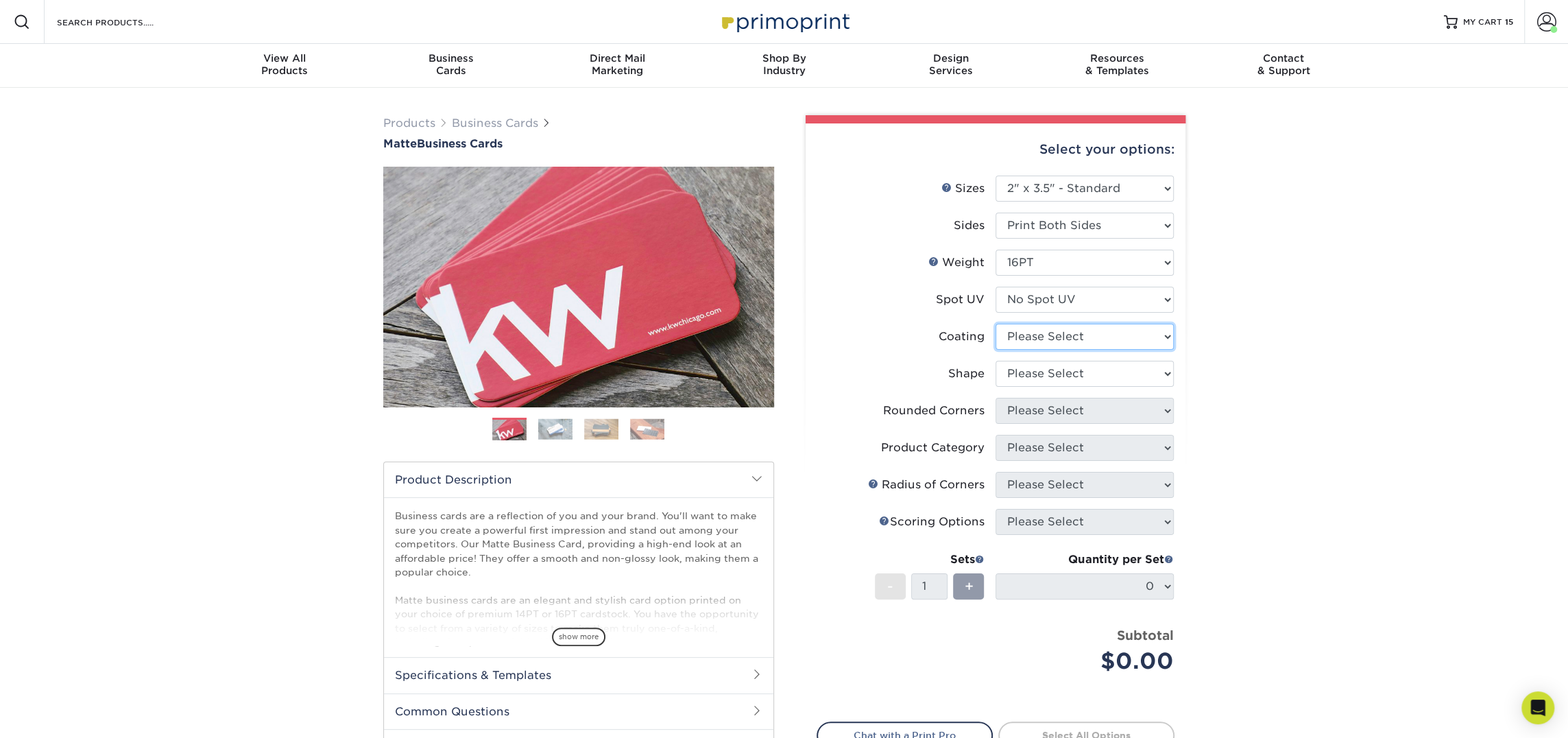
click at [1050, 333] on select at bounding box center [1084, 336] width 178 height 26
select select "121bb7b5-3b4d-429f-bd8d-bbf80e953313"
click at [995, 324] on select at bounding box center [1084, 336] width 178 height 26
click at [0, 0] on div at bounding box center [0, 0] width 0 height 0
click at [1047, 373] on select "Please Select Standard Oval" at bounding box center [1084, 373] width 178 height 26
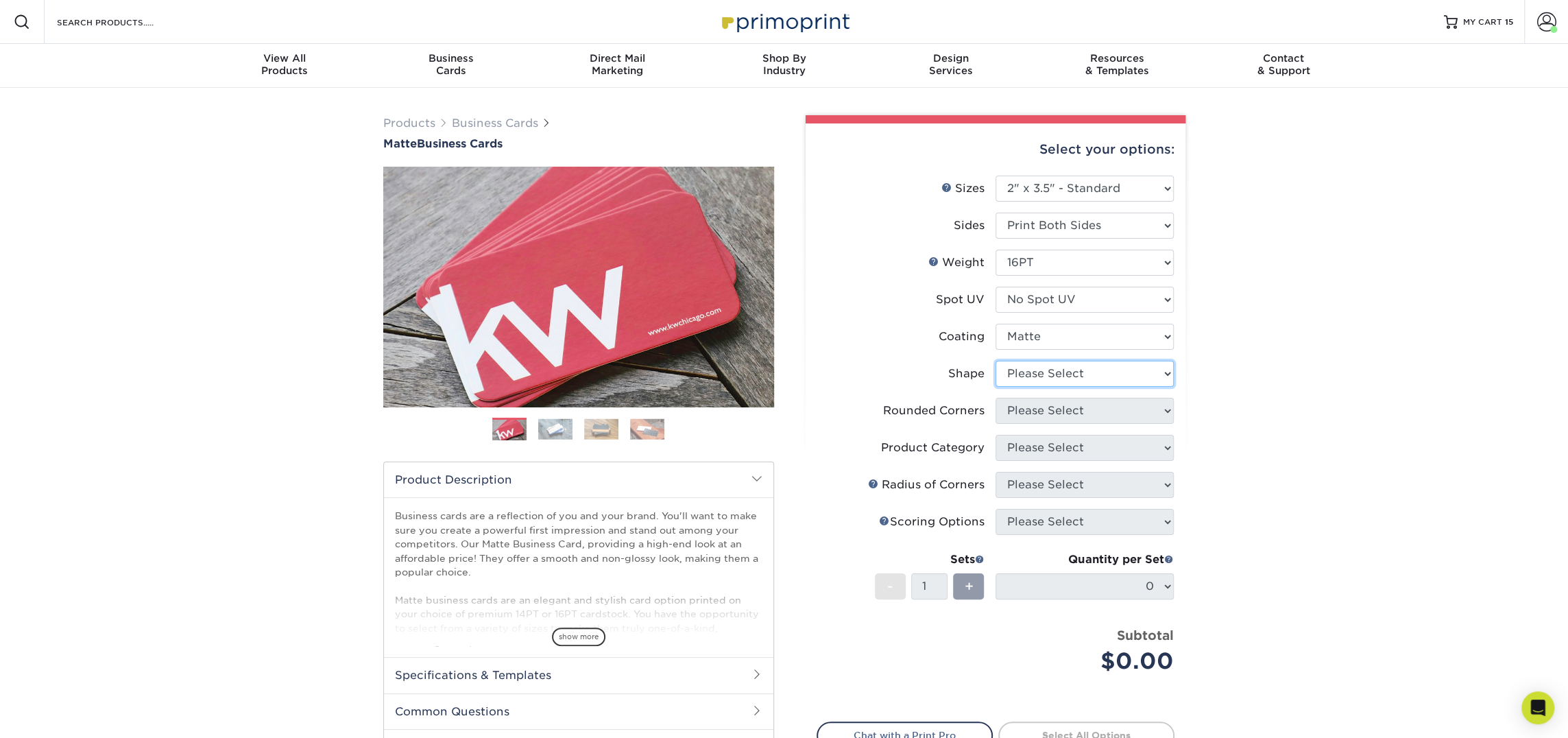
select select "standard"
click at [995, 361] on select "Please Select Standard Oval" at bounding box center [1084, 373] width 178 height 26
click at [1042, 407] on select "Please Select Yes - Round 2 Corners Yes - Round 4 Corners No" at bounding box center [1084, 410] width 178 height 26
select select "0"
click at [995, 398] on select "Please Select Yes - Round 2 Corners Yes - Round 4 Corners No" at bounding box center [1084, 410] width 178 height 26
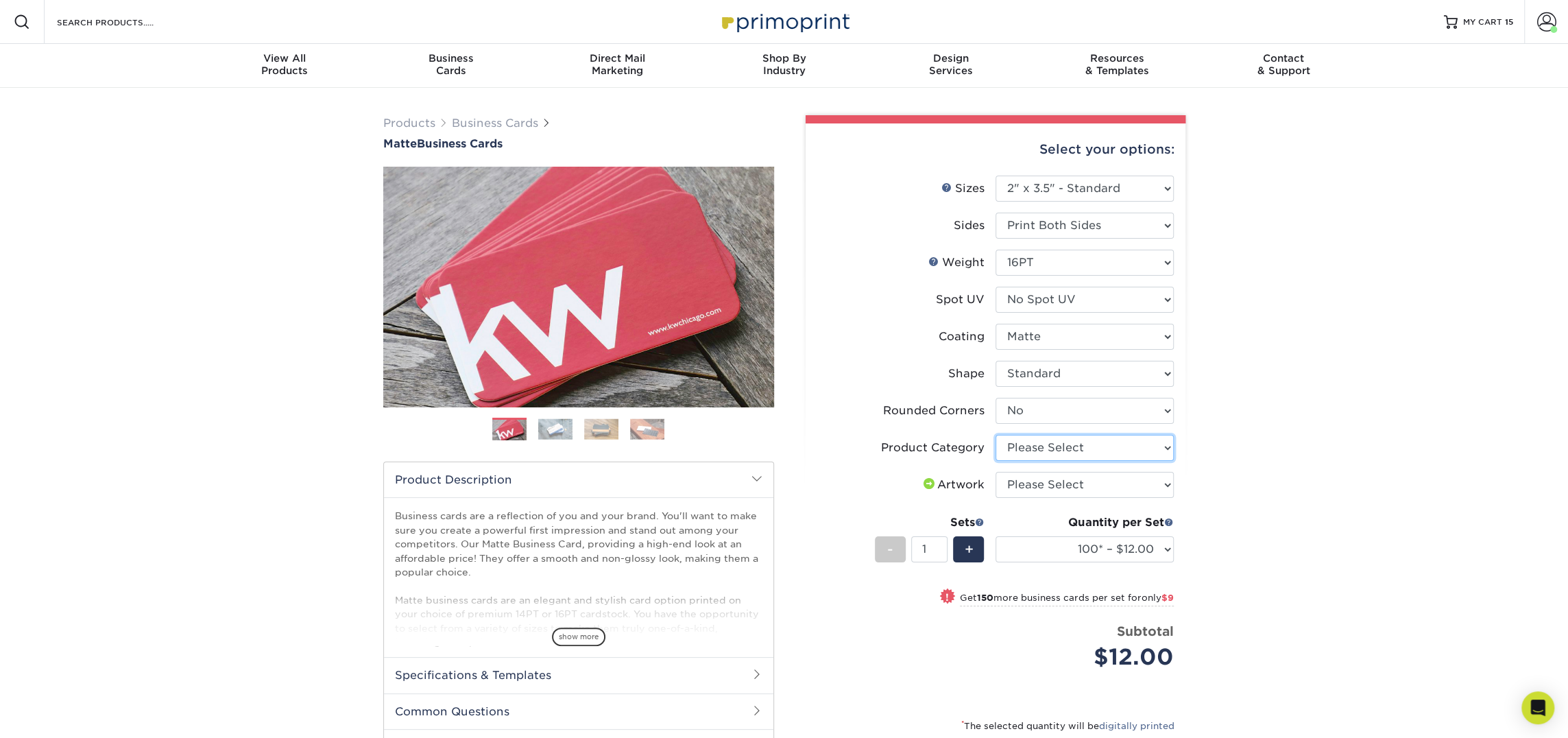
click at [1064, 449] on select "Please Select Business Cards" at bounding box center [1084, 447] width 178 height 26
select select "3b5148f1-0588-4f88-a218-97bcfdce65c1"
click at [995, 434] on select "Please Select Business Cards" at bounding box center [1084, 447] width 178 height 26
click at [1064, 481] on select "Please Select I will upload files I need a design - $100" at bounding box center [1084, 484] width 178 height 26
select select "upload"
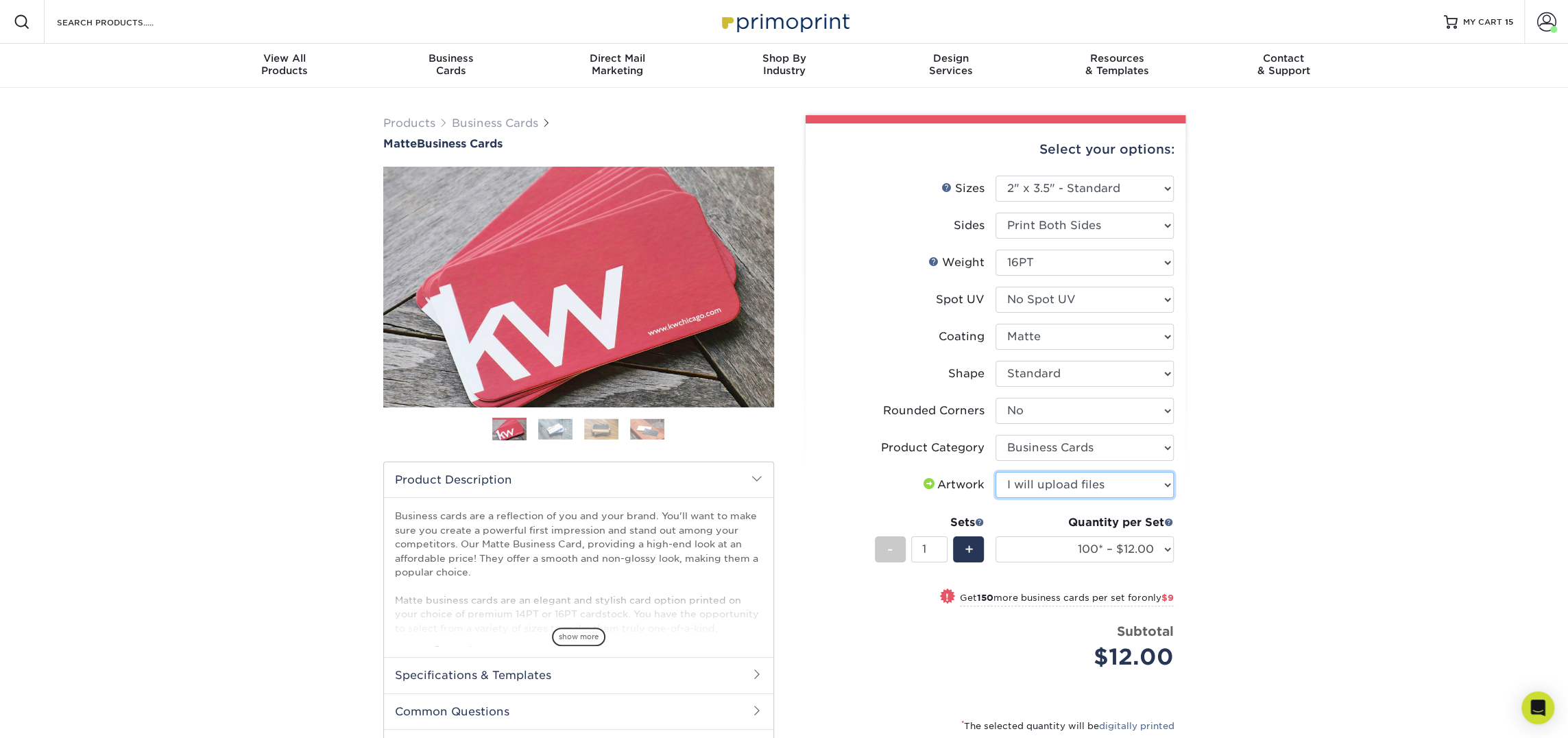
click at [995, 471] on select "Please Select I will upload files I need a design - $100" at bounding box center [1084, 484] width 178 height 26
click at [1060, 554] on select "100* – $12.00 250* – $21.00 500 – $42.00 1000 – $53.00 2500 – $95.00 5000 – $18…" at bounding box center [1084, 549] width 178 height 26
select select "250* – $21.00"
click at [995, 536] on select "100* – $12.00 250* – $21.00 500 – $42.00 1000 – $53.00 2500 – $95.00 5000 – $18…" at bounding box center [1084, 549] width 178 height 26
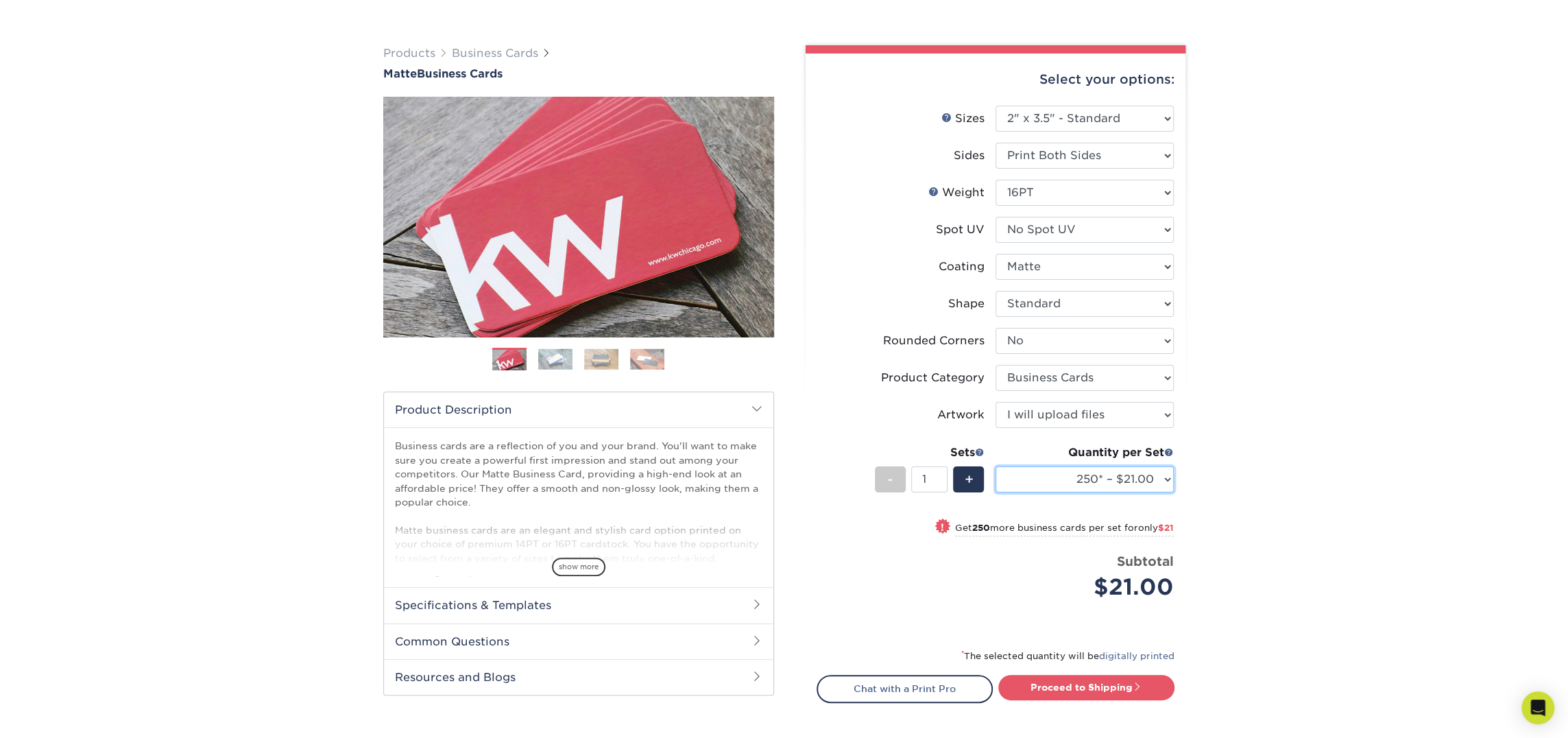
scroll to position [94, 0]
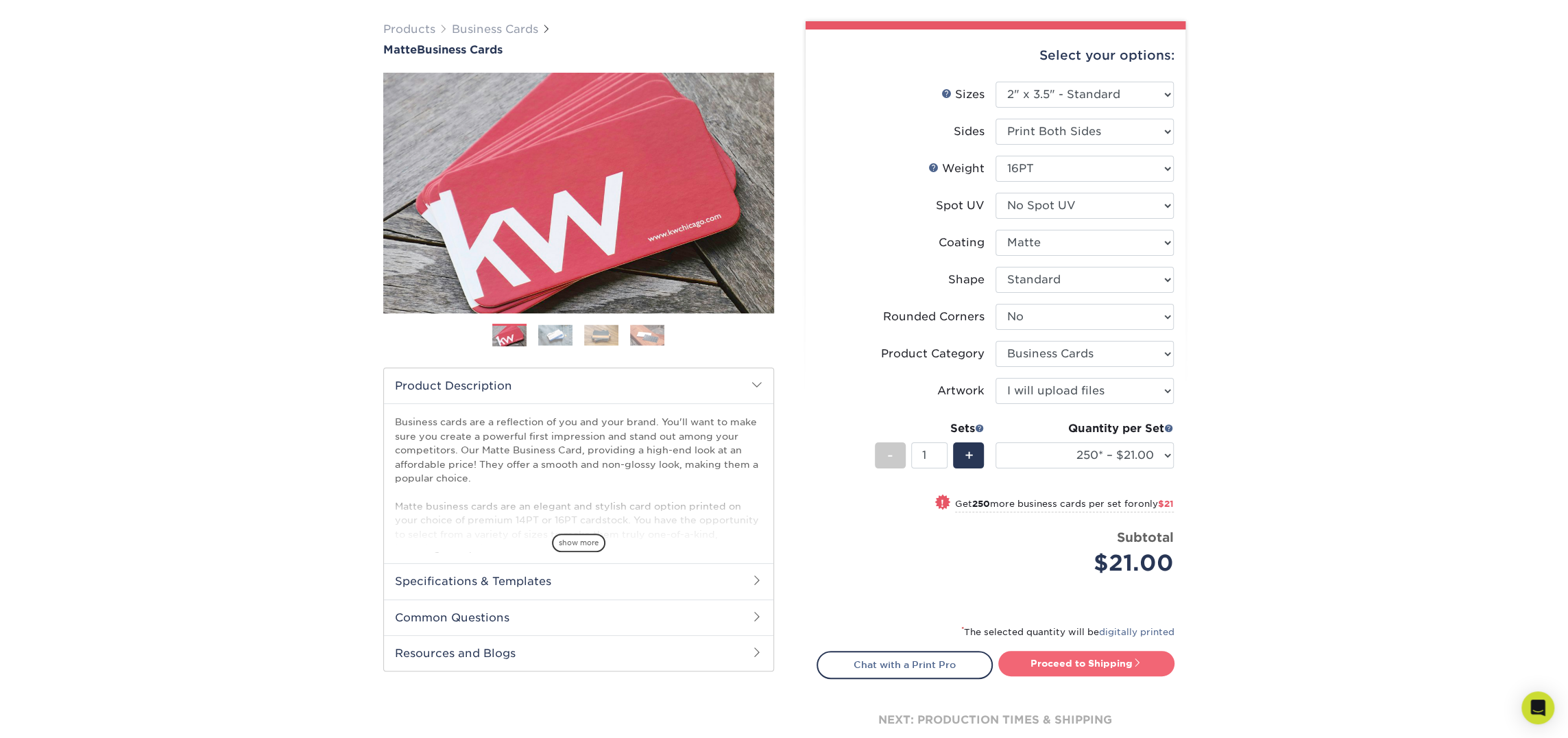
click at [1101, 673] on link "Proceed to Shipping" at bounding box center [1086, 663] width 176 height 24
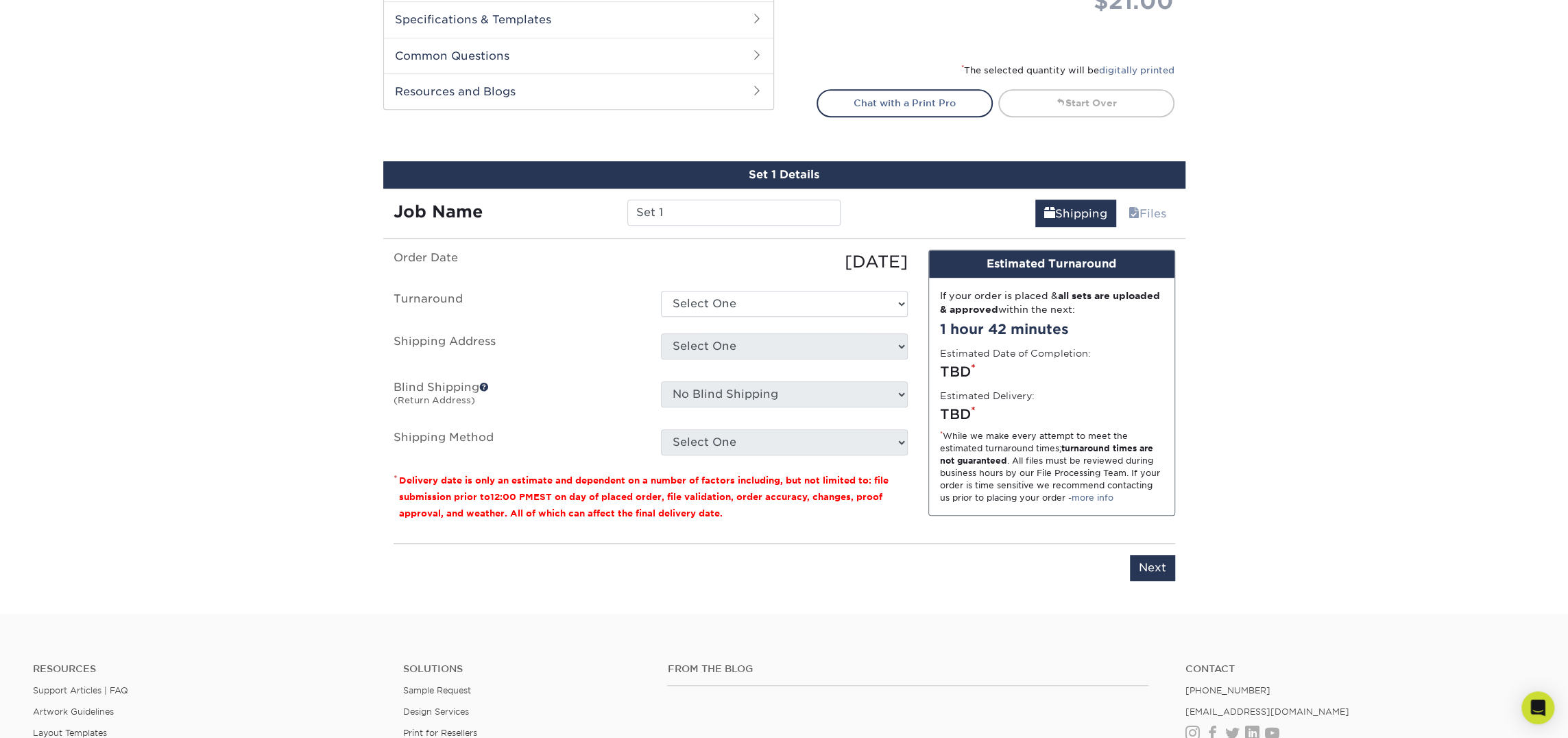
scroll to position [782, 0]
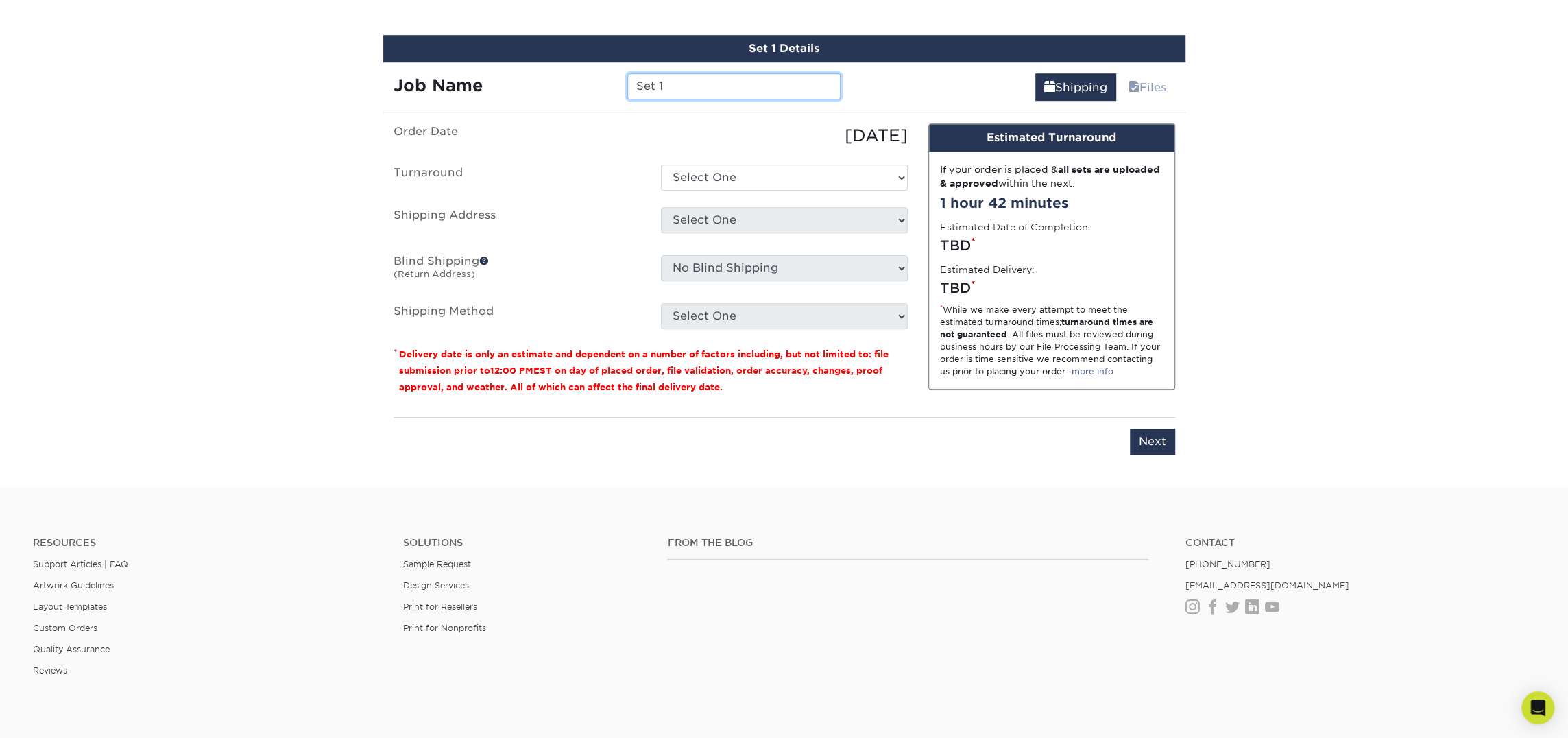
click at [700, 91] on input "Set 1" at bounding box center [734, 86] width 213 height 26
type input "Brian House"
click at [700, 156] on ul "Order Date 09/26/2025 Turnaround Select One 2-4 Business Days 2 Day Next Busine…" at bounding box center [651, 226] width 515 height 205
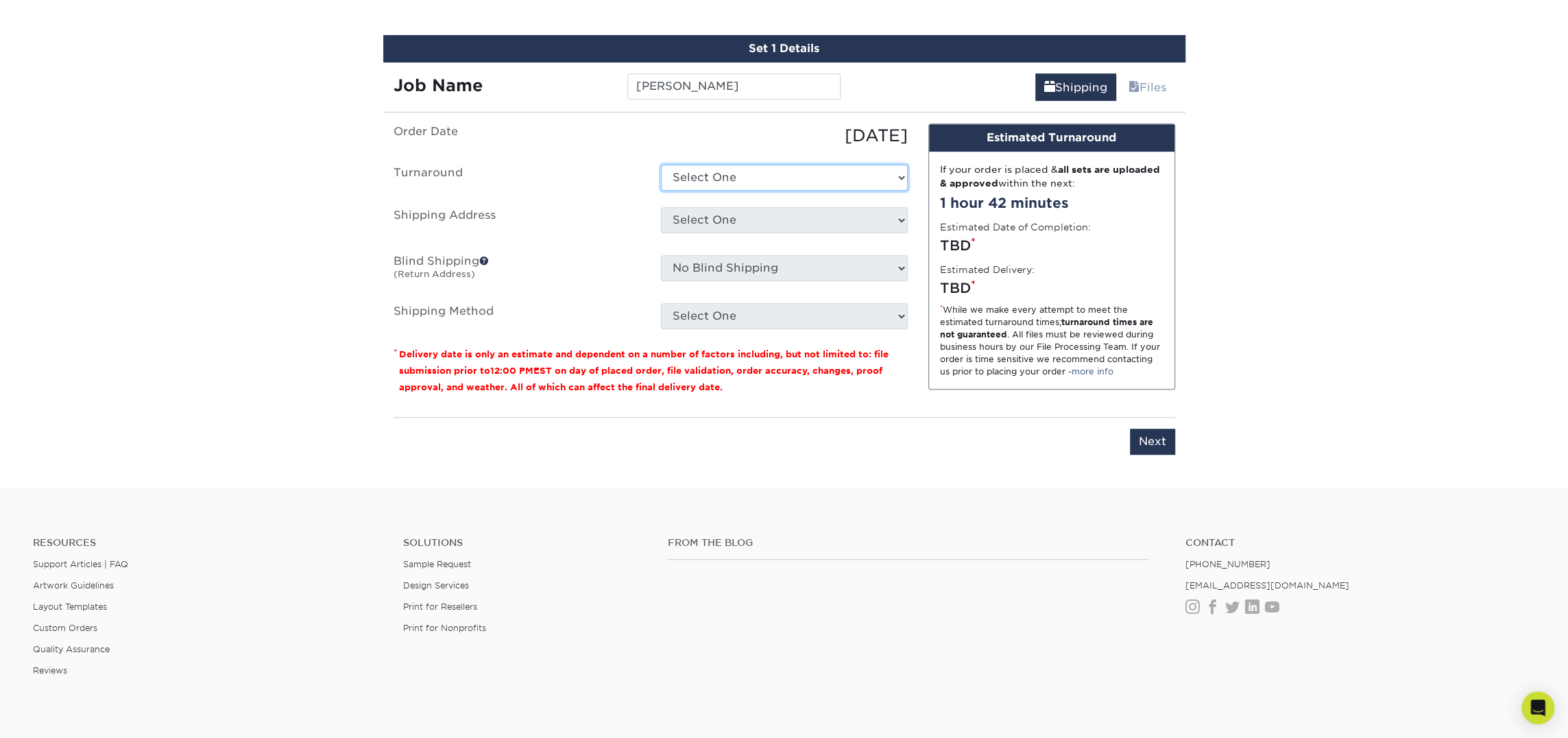
click at [700, 170] on select "Select One 2-4 Business Days 2 Day Next Business Day" at bounding box center [784, 177] width 247 height 26
select select "23721297-b68b-4846-ba83-3171e6bd9d78"
click at [661, 165] on select "Select One 2-4 Business Days 2 Day Next Business Day" at bounding box center [784, 177] width 247 height 26
click at [706, 231] on select "Select One Atlanta Office [PERSON_NAME][GEOGRAPHIC_DATA] [PERSON_NAME][GEOGRAPH…" at bounding box center [784, 220] width 247 height 26
select select "247617"
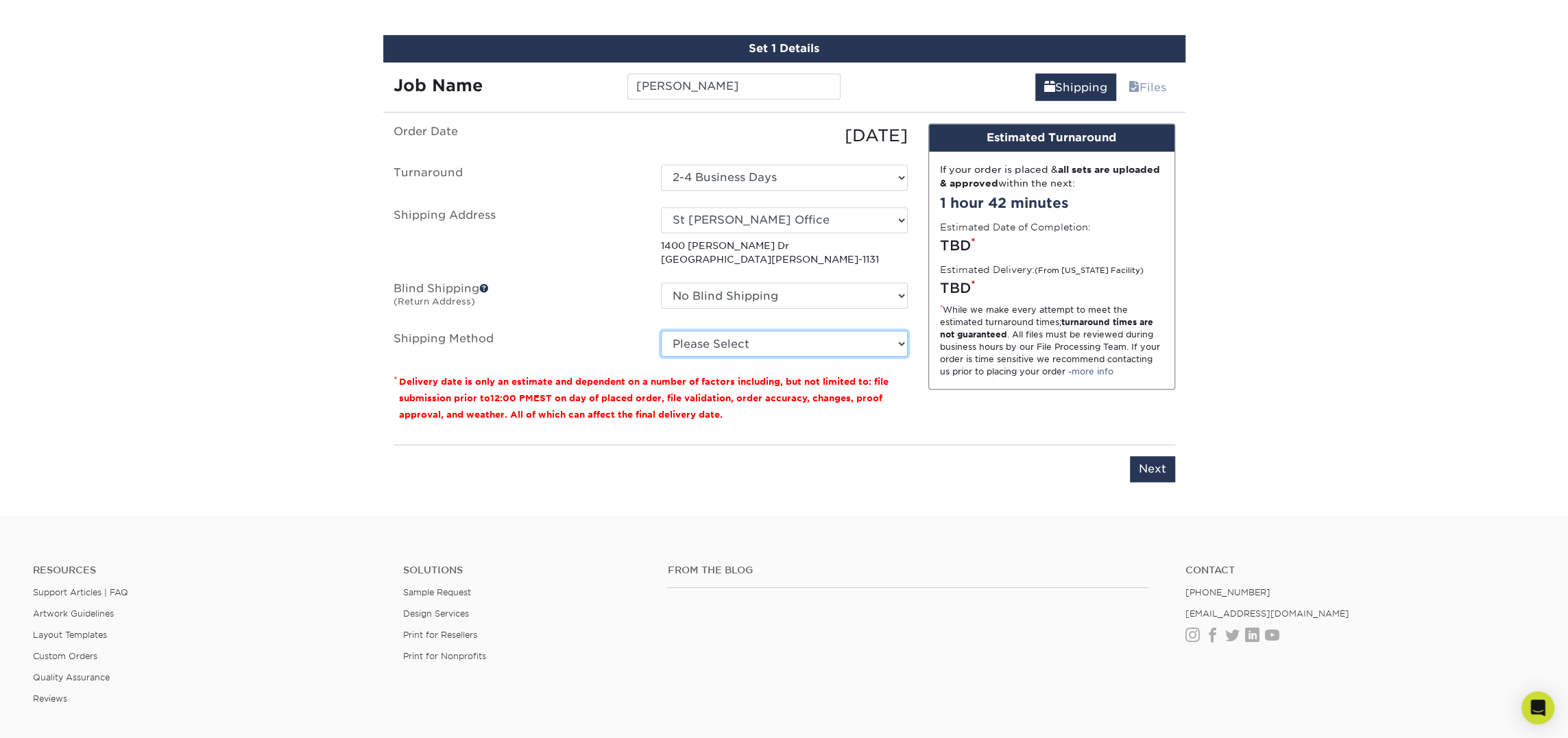
click at [755, 346] on select "Please Select Ground Shipping (+$7.84) 3 Day Shipping Service (+$18.69) 2 Day A…" at bounding box center [784, 343] width 247 height 26
select select "03"
click at [661, 330] on select "Please Select Ground Shipping (+$7.84) 3 Day Shipping Service (+$18.69) 2 Day A…" at bounding box center [784, 343] width 247 height 26
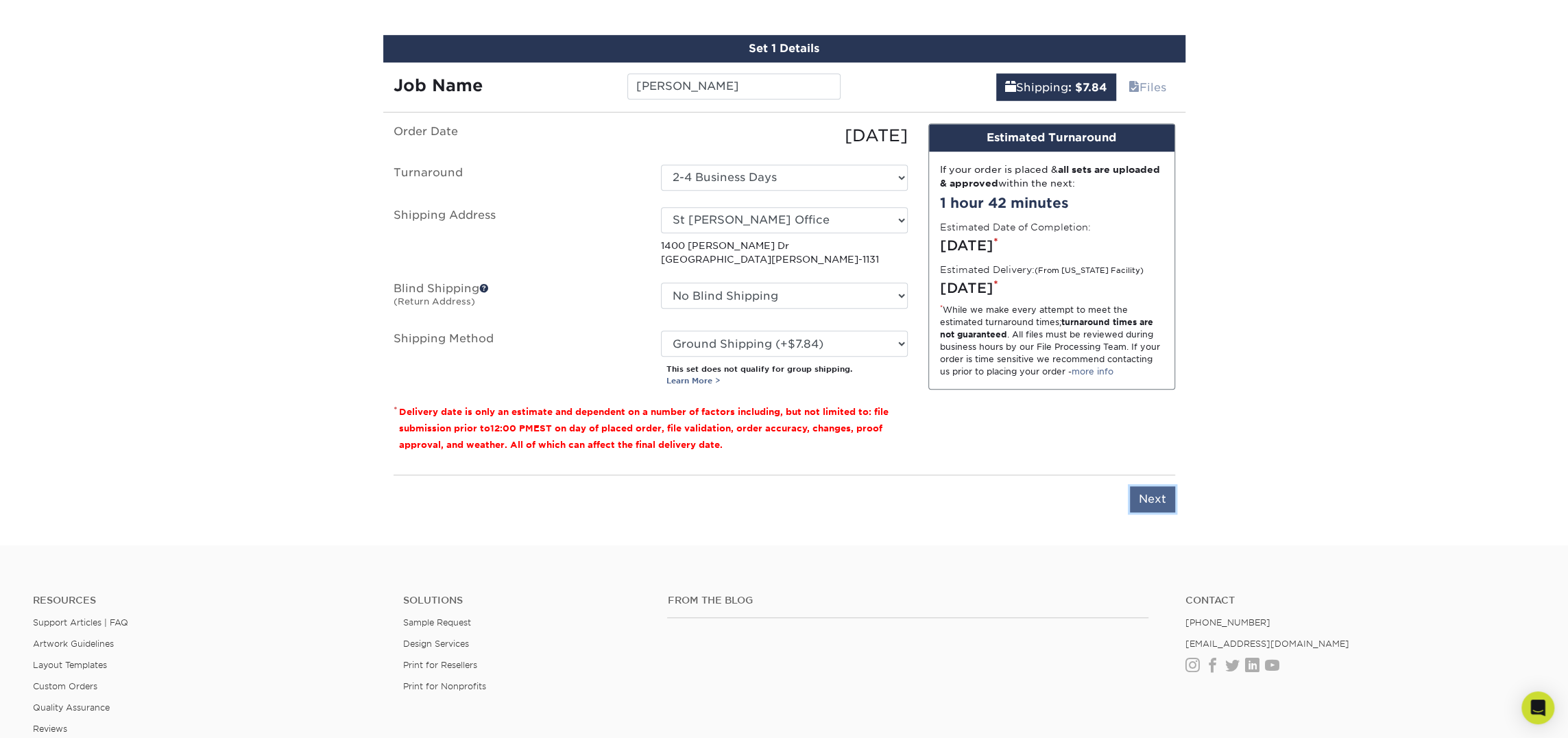
click at [1148, 493] on input "Next" at bounding box center [1153, 499] width 45 height 26
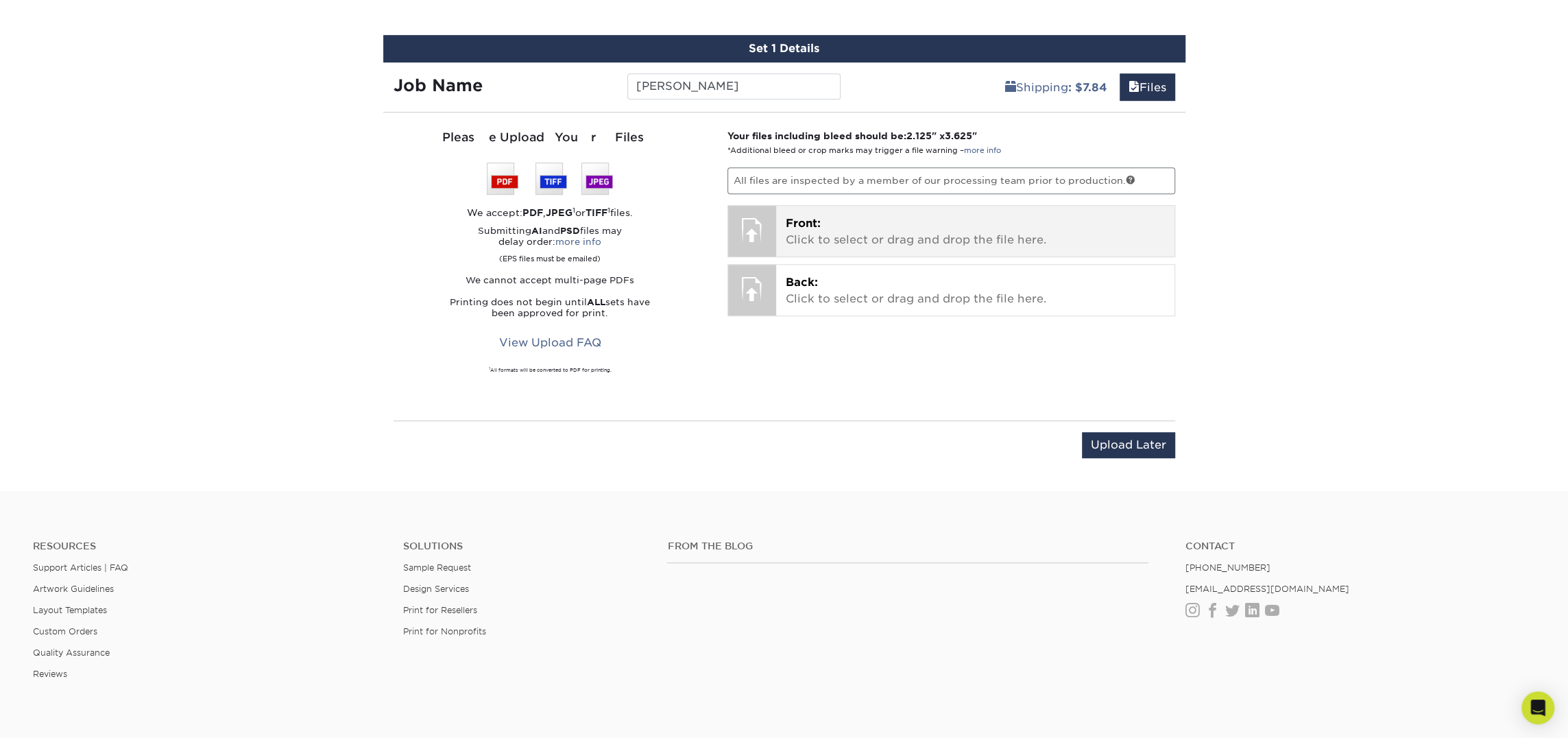
click at [854, 233] on p "Front: Click to select or drag and drop the file here." at bounding box center [975, 232] width 379 height 33
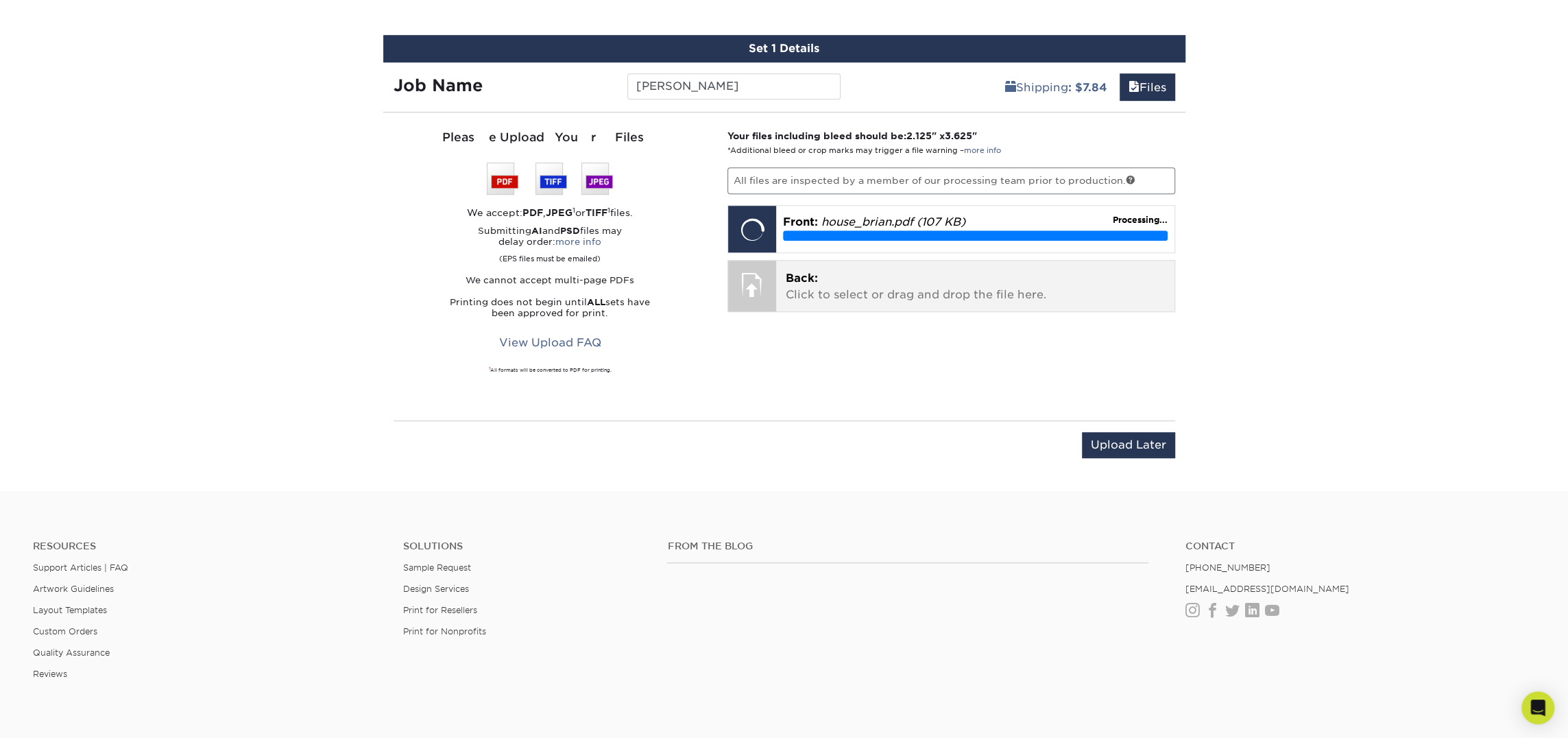
click at [886, 296] on p "Back: Click to select or drag and drop the file here." at bounding box center [975, 286] width 379 height 33
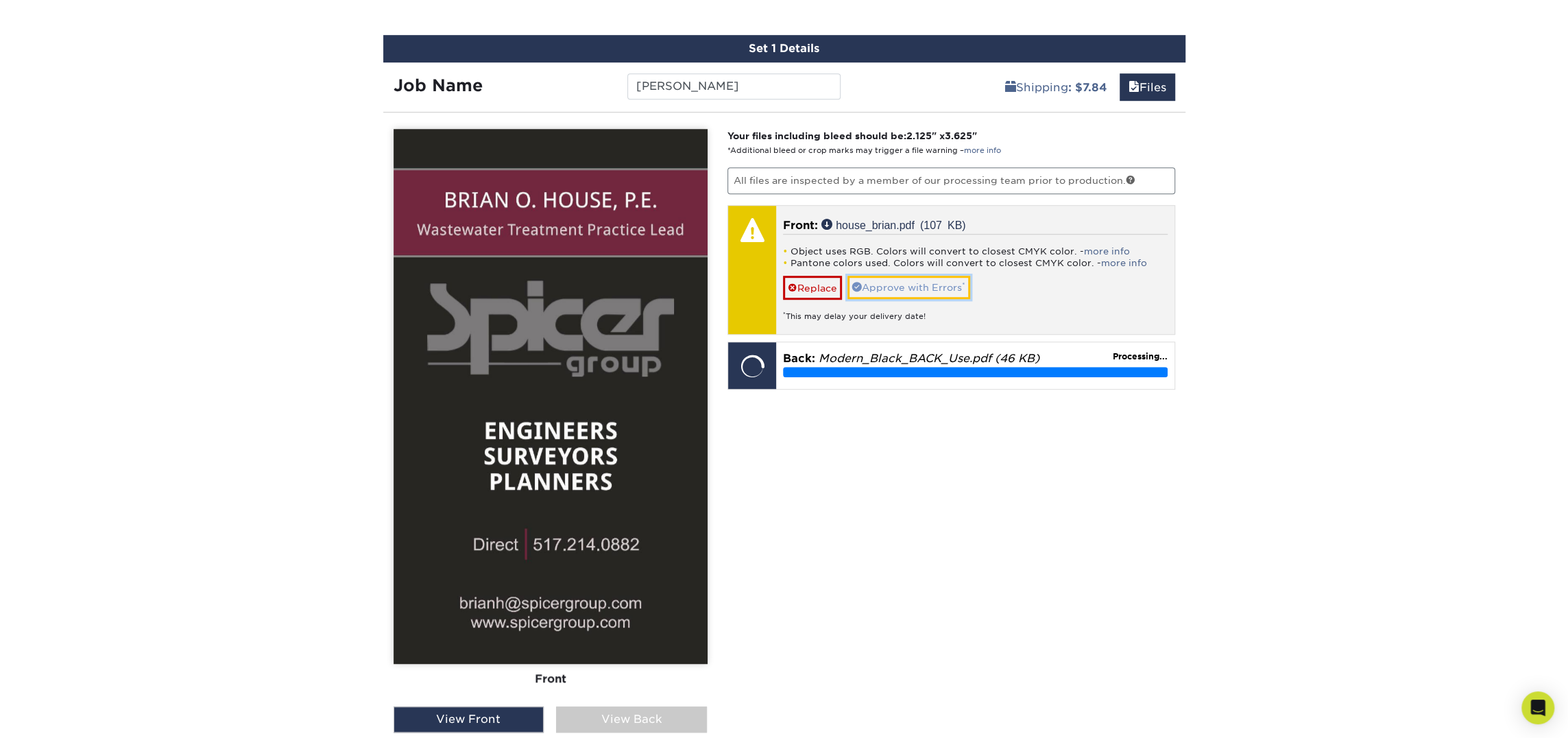
click at [927, 292] on link "Approve with Errors *" at bounding box center [909, 287] width 122 height 24
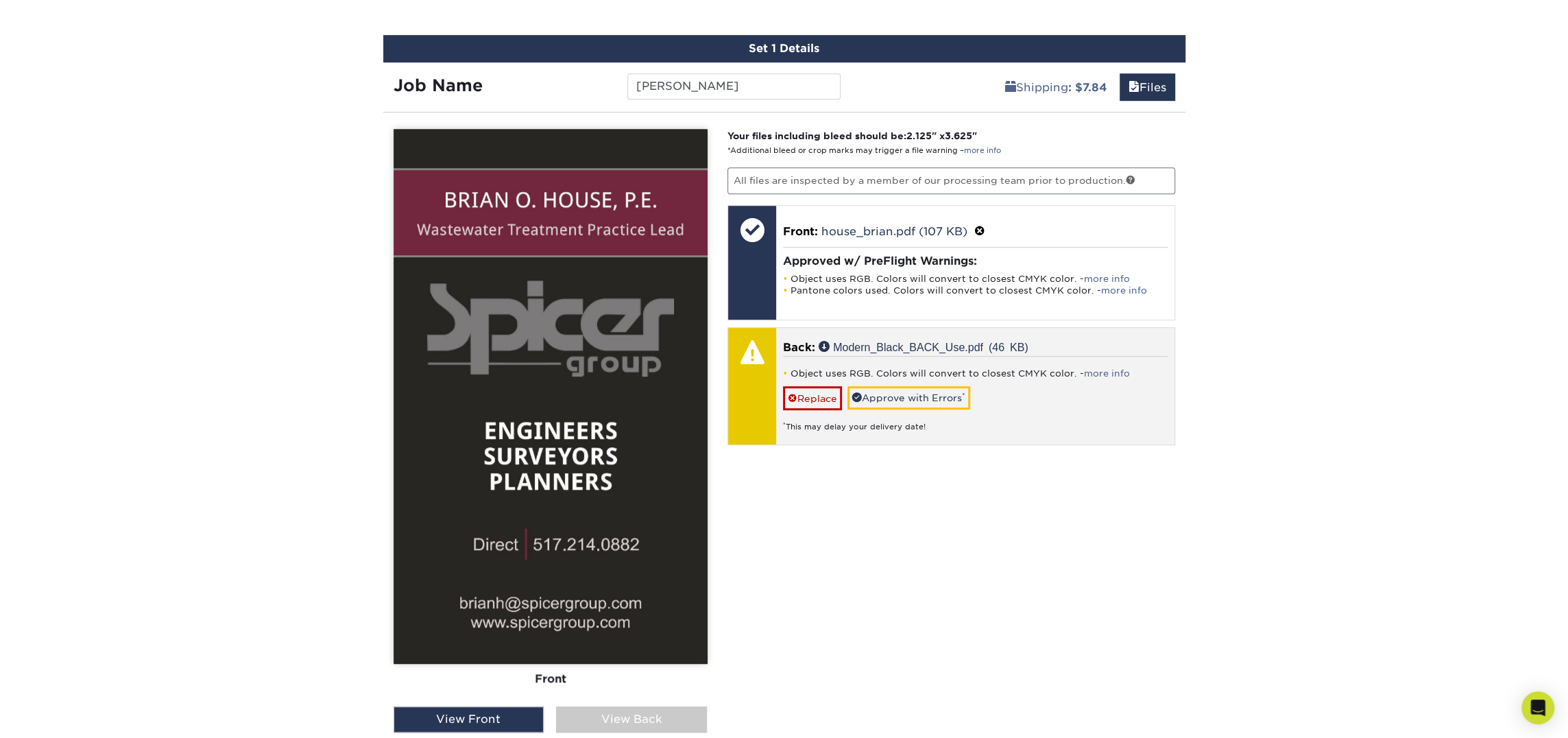
click at [945, 380] on div "Object uses RGB. Colors will convert to closest CMYK color. - more info Replace…" at bounding box center [975, 394] width 384 height 77
click at [943, 390] on link "Approve with Errors *" at bounding box center [909, 398] width 122 height 24
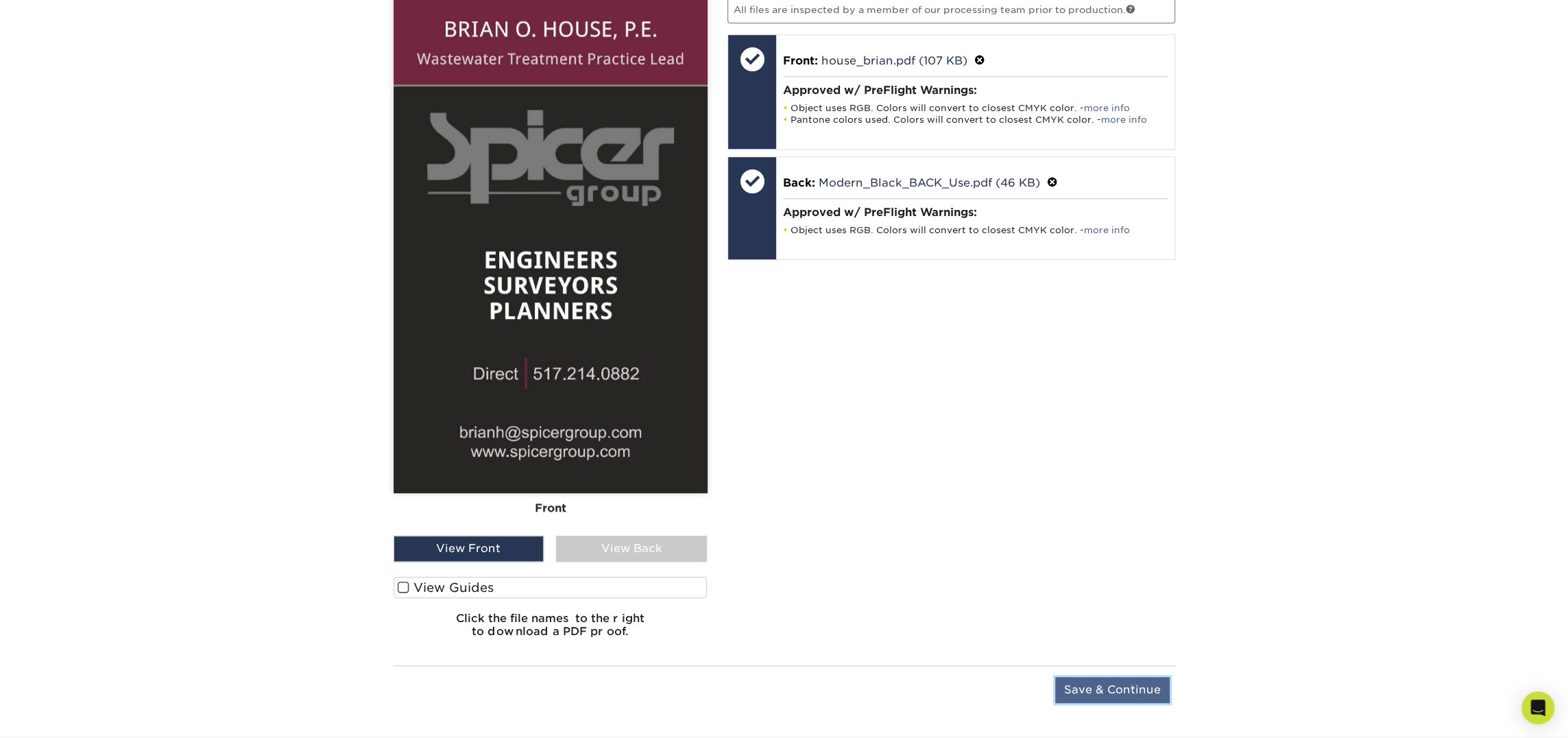
click at [1104, 684] on input "Save & Continue" at bounding box center [1112, 689] width 115 height 26
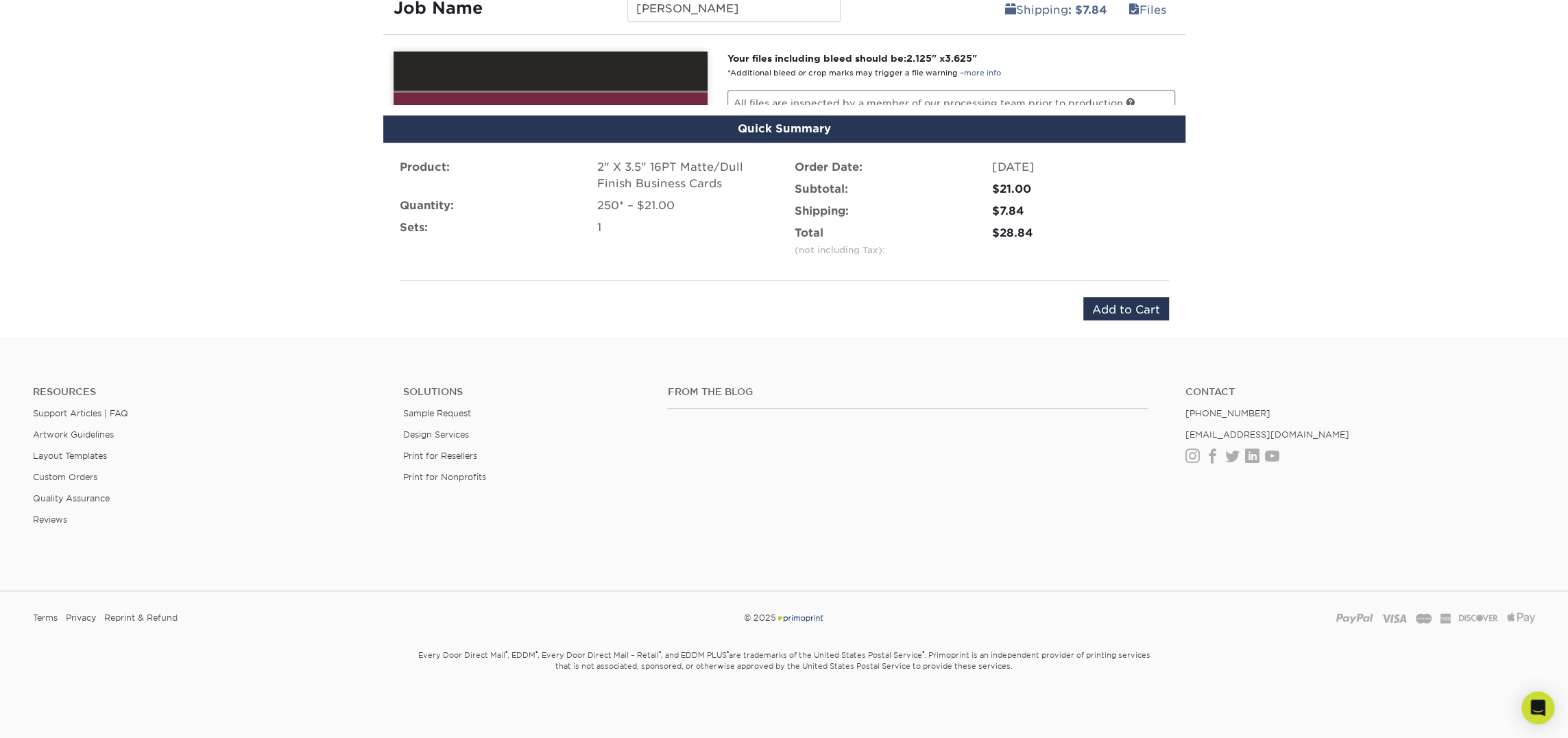
scroll to position [806, 0]
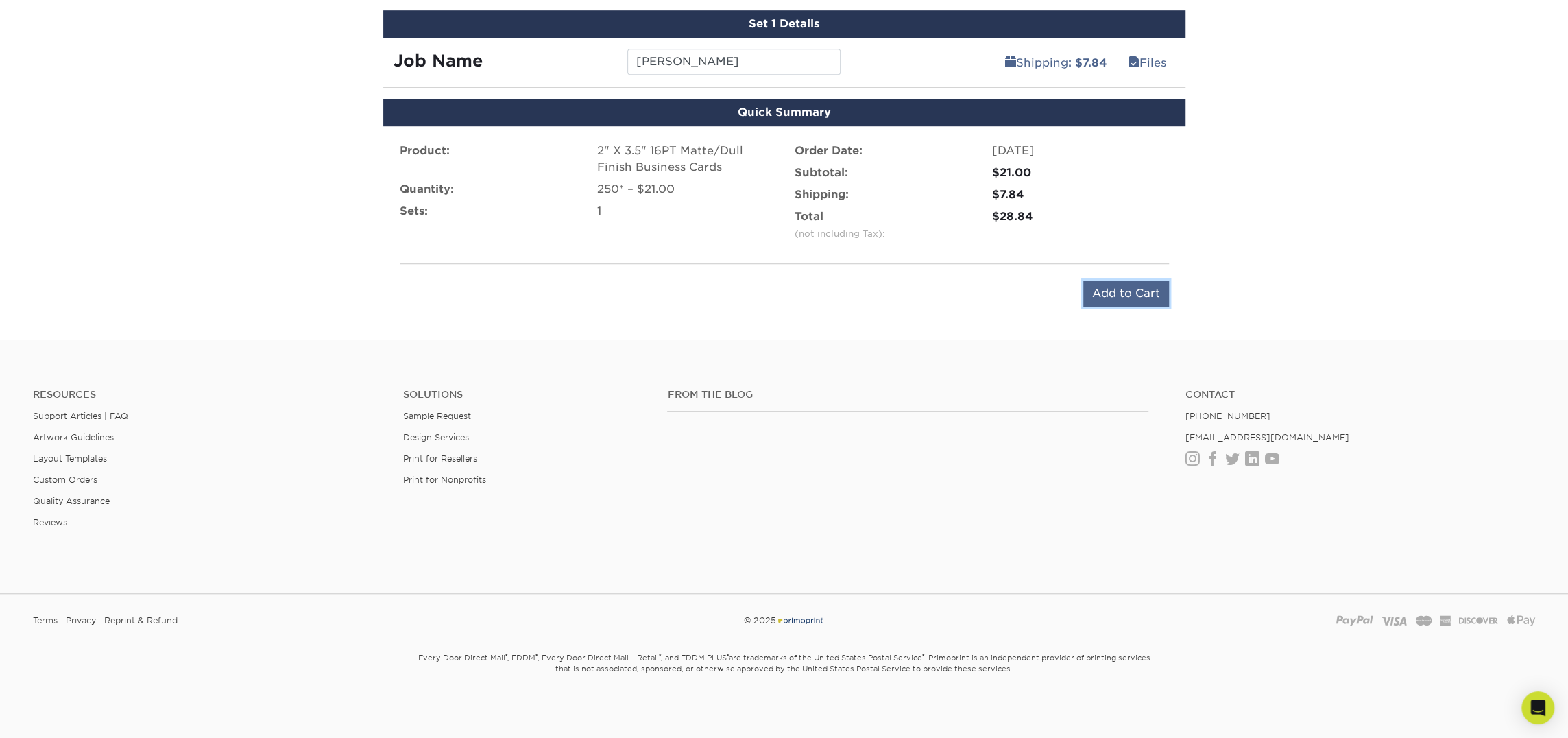
click at [1099, 299] on input "Add to Cart" at bounding box center [1126, 293] width 85 height 26
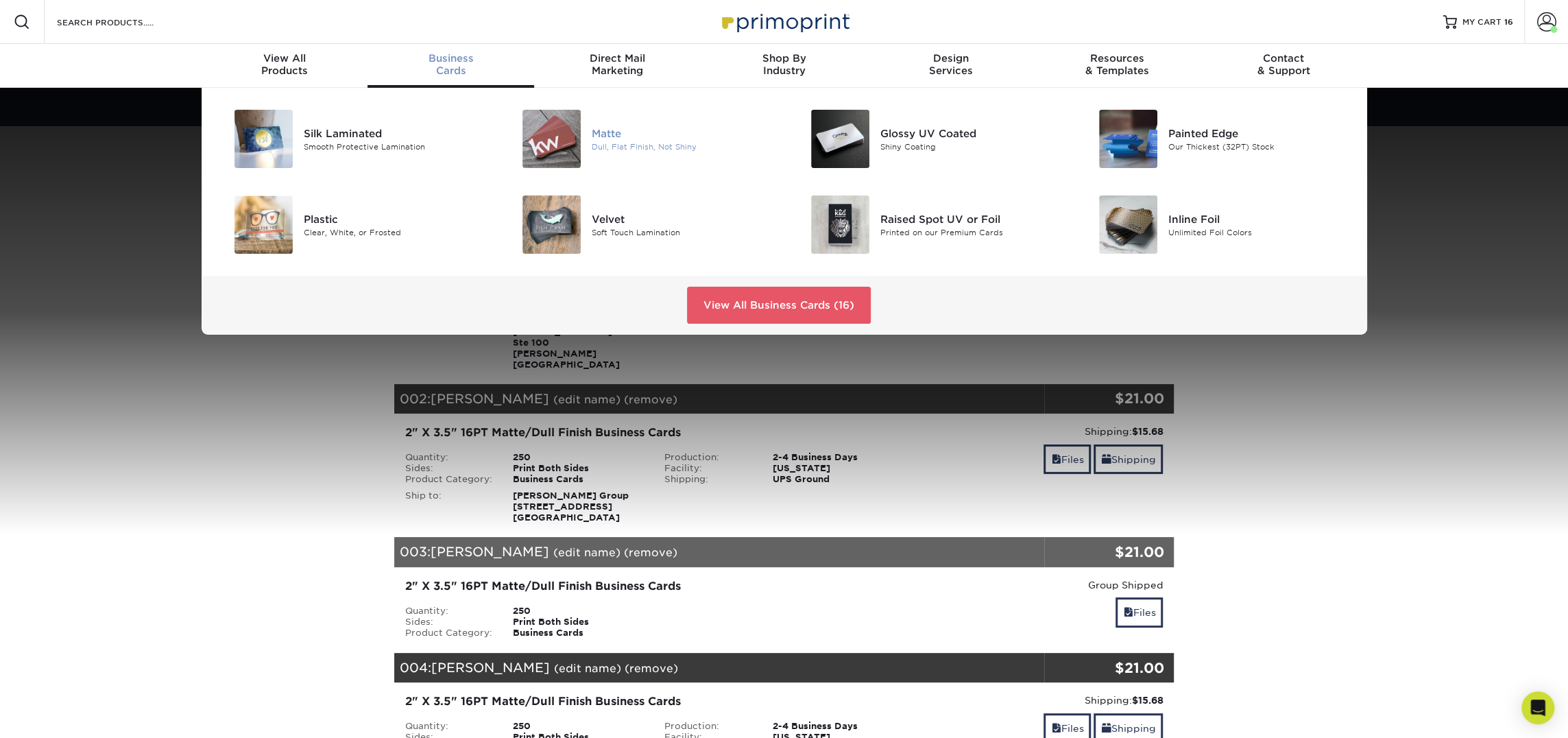
click at [588, 143] on div at bounding box center [544, 139] width 96 height 58
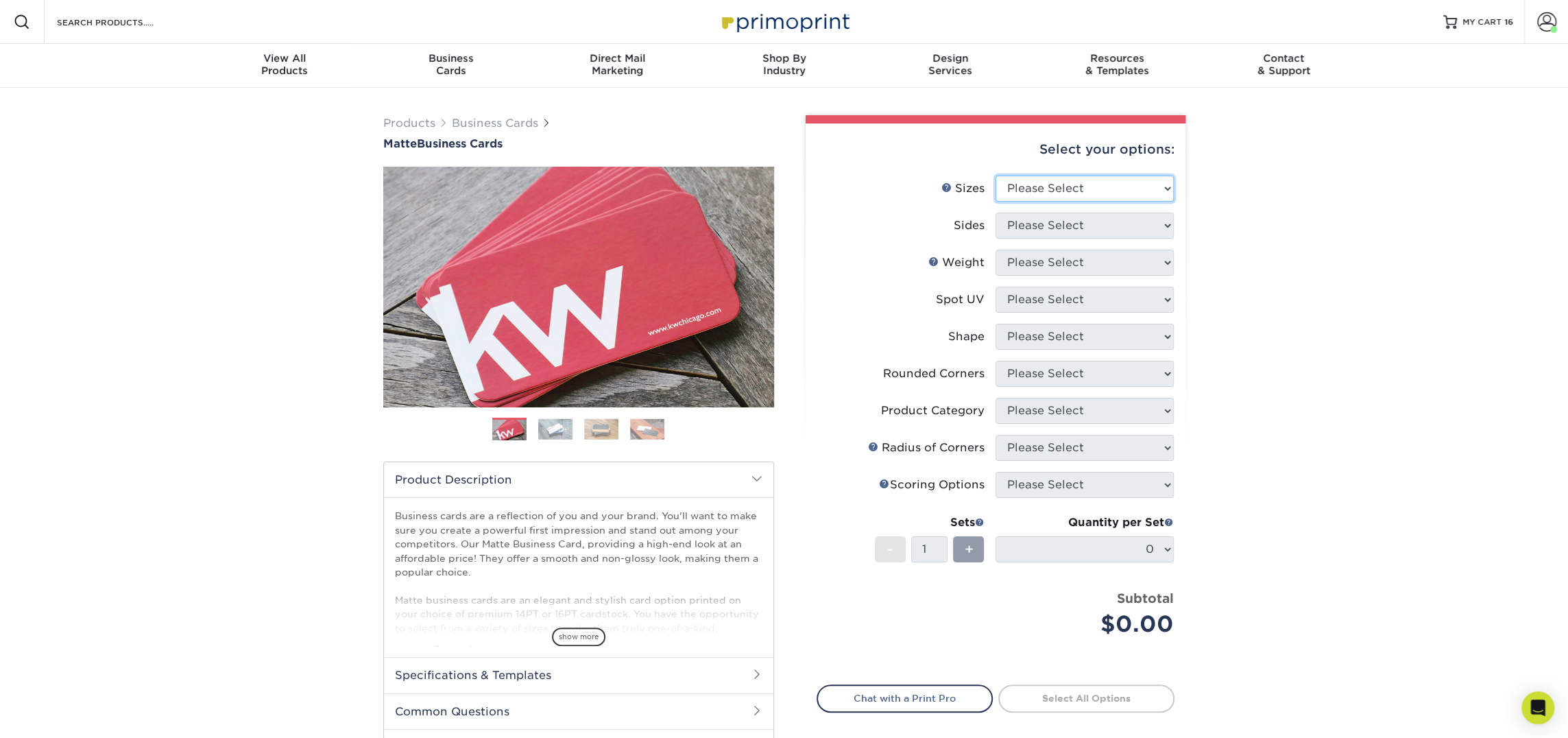
click at [1033, 184] on select "Please Select 1.5" x 3.5" - Mini 1.75" x 3.5" - Mini 2" x 2" - Square 2" x 3" -…" at bounding box center [1084, 188] width 178 height 26
select select "2.00x3.50"
click at [995, 176] on select "Please Select 1.5" x 3.5" - Mini 1.75" x 3.5" - Mini 2" x 2" - Square 2" x 3" -…" at bounding box center [1084, 188] width 178 height 26
click at [1090, 226] on select "Please Select Print Both Sides Print Front Only" at bounding box center [1084, 225] width 178 height 26
select select "13abbda7-1d64-4f25-8bb2-c179b224825d"
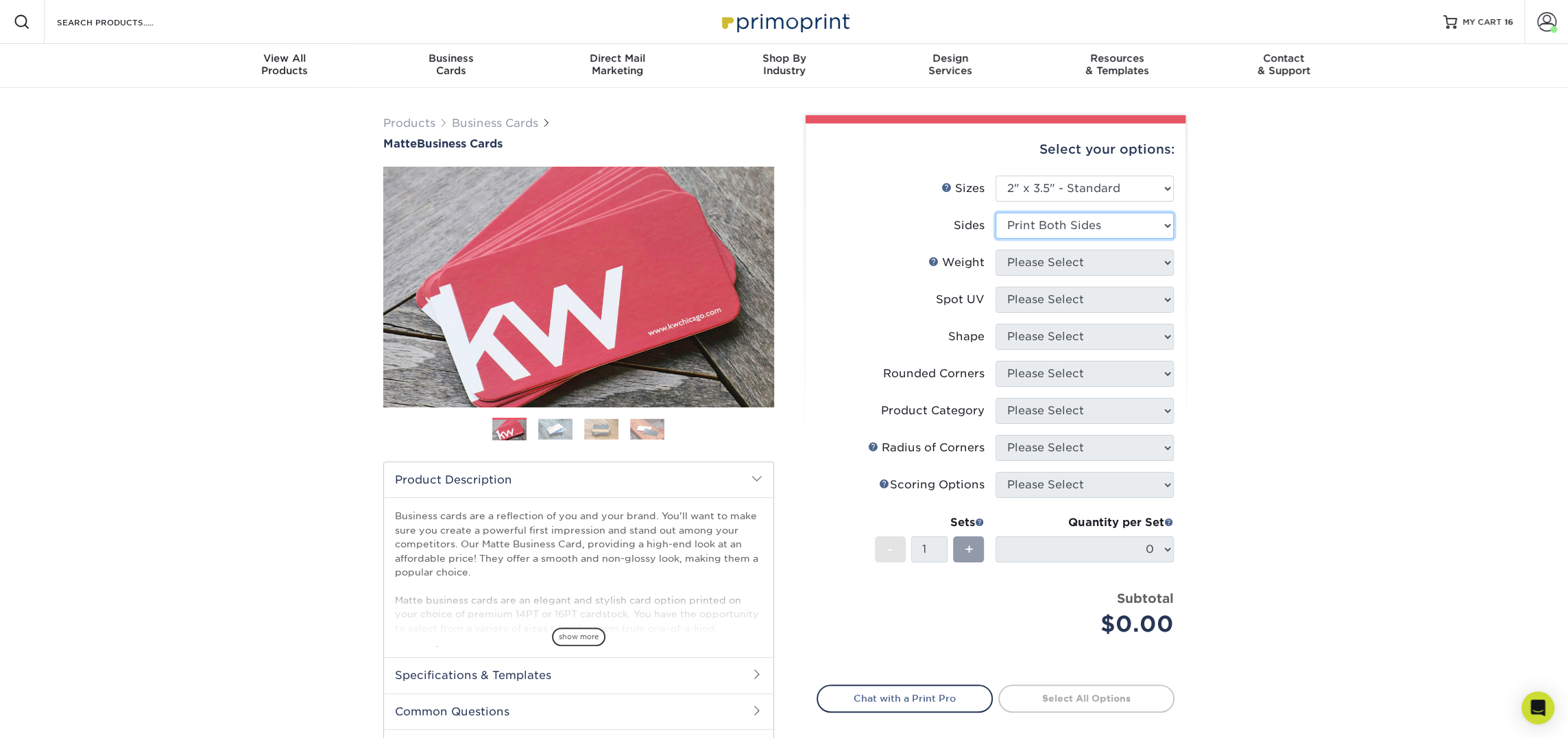
click at [995, 213] on select "Please Select Print Both Sides Print Front Only" at bounding box center [1084, 225] width 178 height 26
click at [1086, 253] on select "Please Select" at bounding box center [1084, 262] width 178 height 26
select select "16PT"
click at [995, 249] on select "Please Select 16PT 14PT" at bounding box center [1084, 262] width 178 height 26
click at [1075, 300] on select "Please Select No Spot UV Front and Back (Both Sides) Front Only Back Only" at bounding box center [1084, 299] width 178 height 26
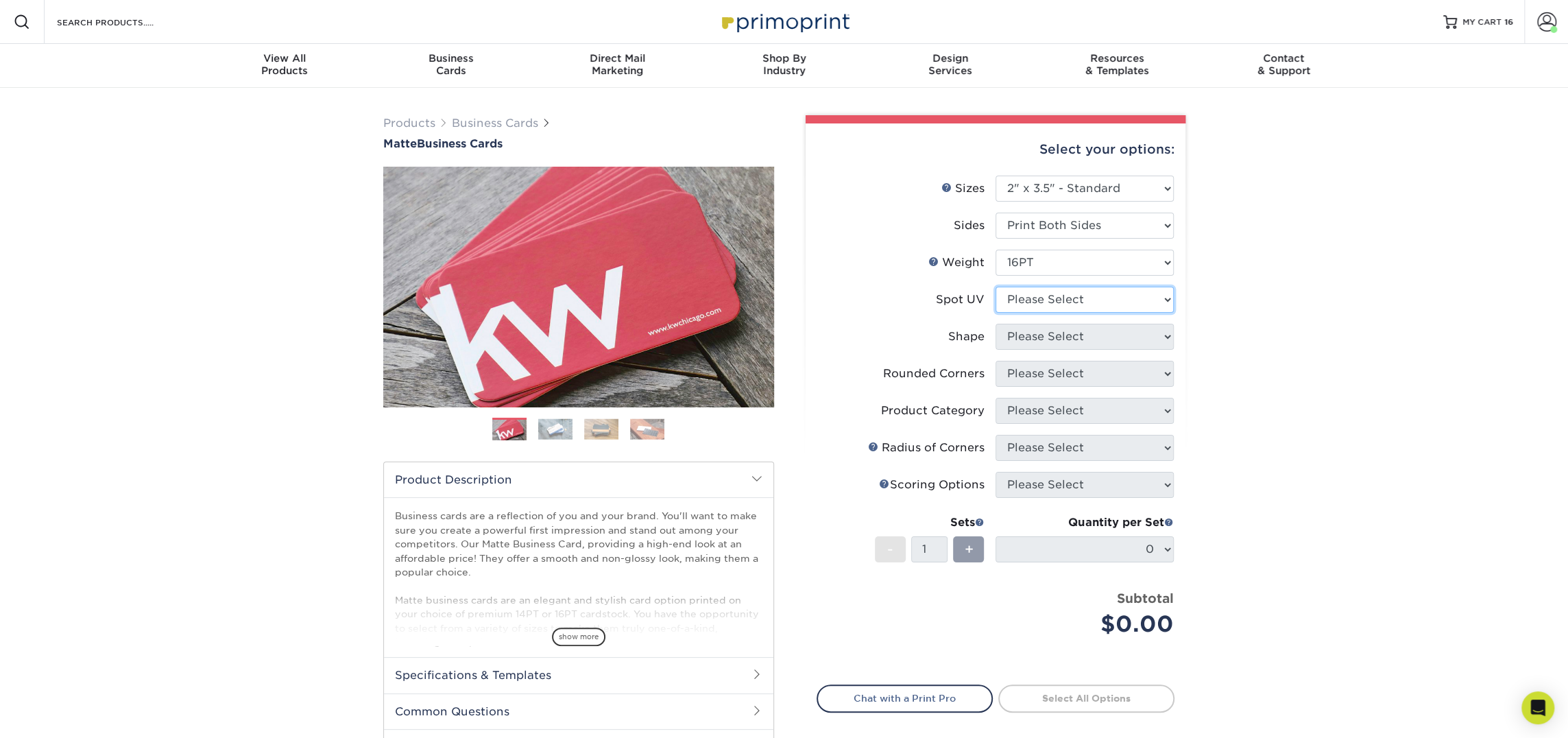
select select "3"
click at [995, 286] on select "Please Select No Spot UV Front and Back (Both Sides) Front Only Back Only" at bounding box center [1084, 299] width 178 height 26
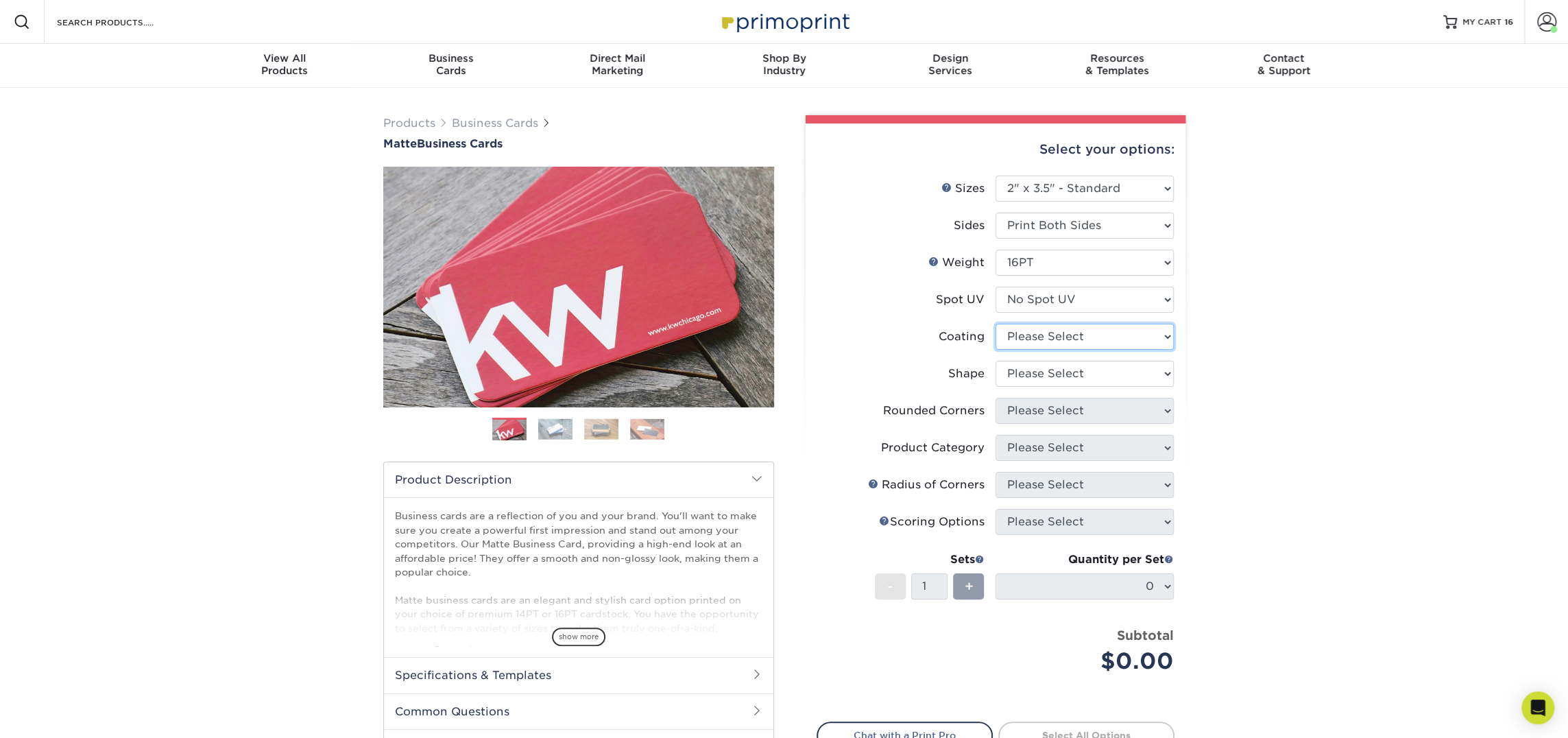
click at [1069, 336] on select at bounding box center [1084, 336] width 178 height 26
select select "121bb7b5-3b4d-429f-bd8d-bbf80e953313"
click at [995, 324] on select at bounding box center [1084, 336] width 178 height 26
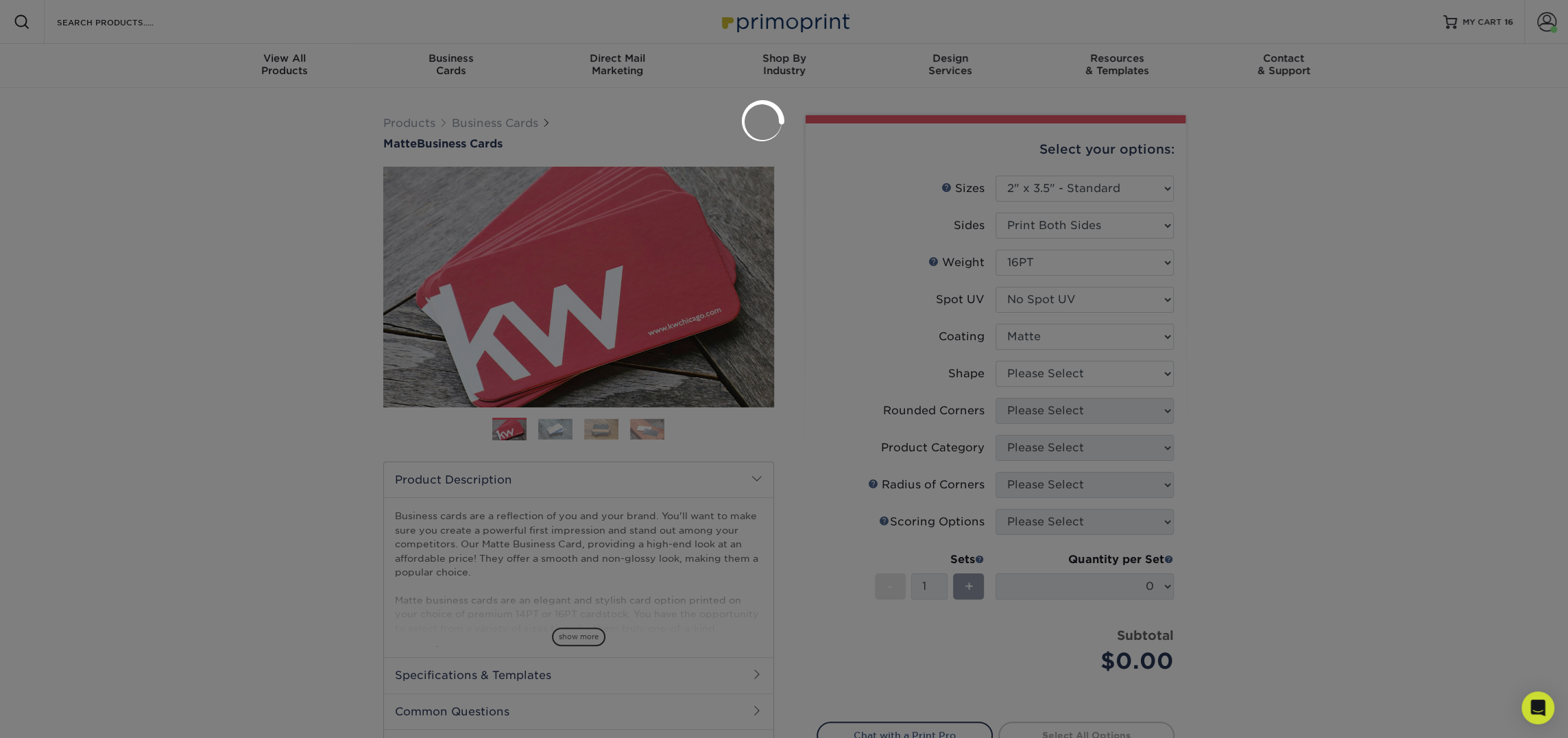
click at [1068, 382] on div at bounding box center [784, 369] width 1568 height 738
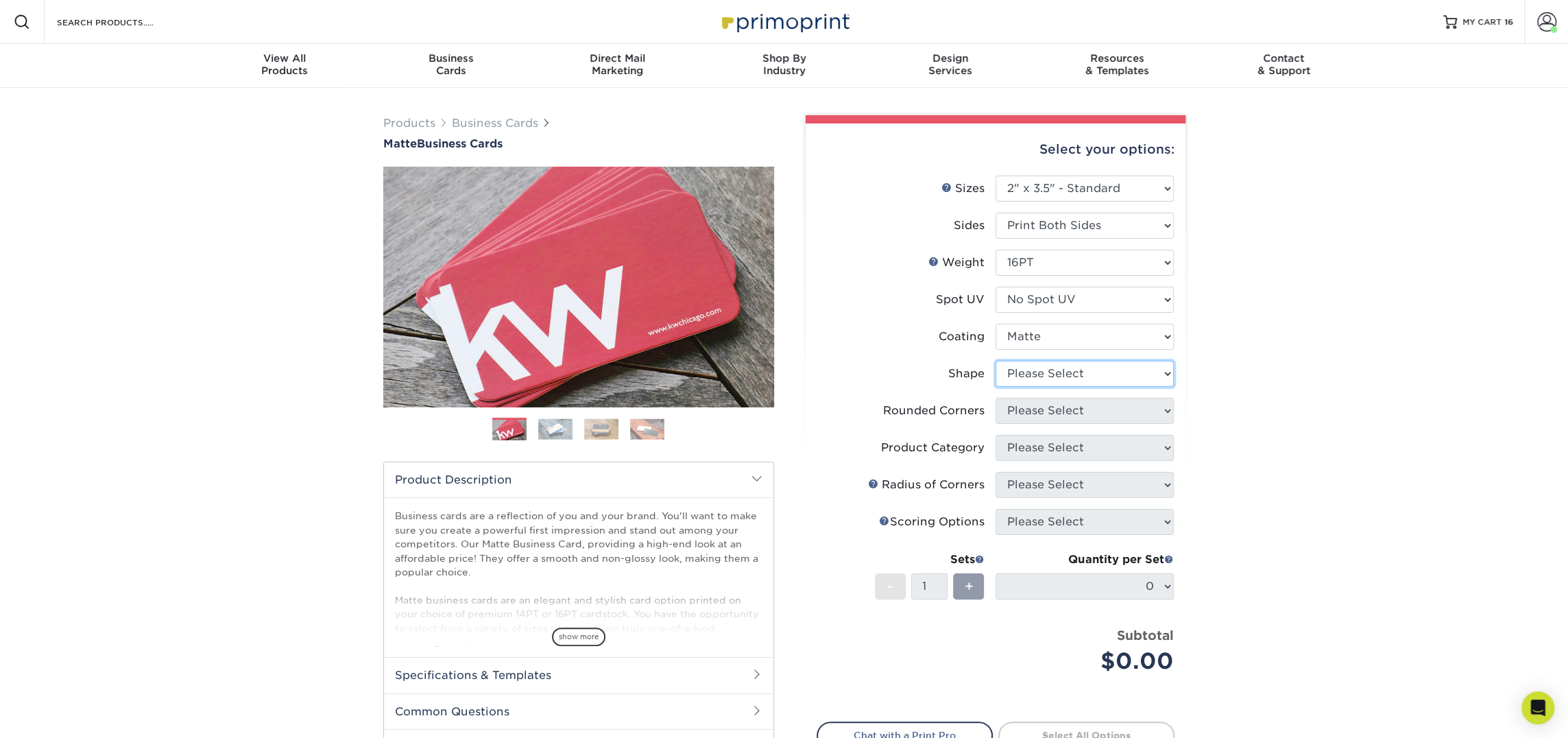
click at [1077, 372] on select "Please Select Standard Oval" at bounding box center [1084, 373] width 178 height 26
select select "standard"
click at [995, 361] on select "Please Select Standard Oval" at bounding box center [1084, 373] width 178 height 26
click at [1074, 405] on select "Please Select Yes - Round 2 Corners Yes - Round 4 Corners No" at bounding box center [1084, 410] width 178 height 26
select select "0"
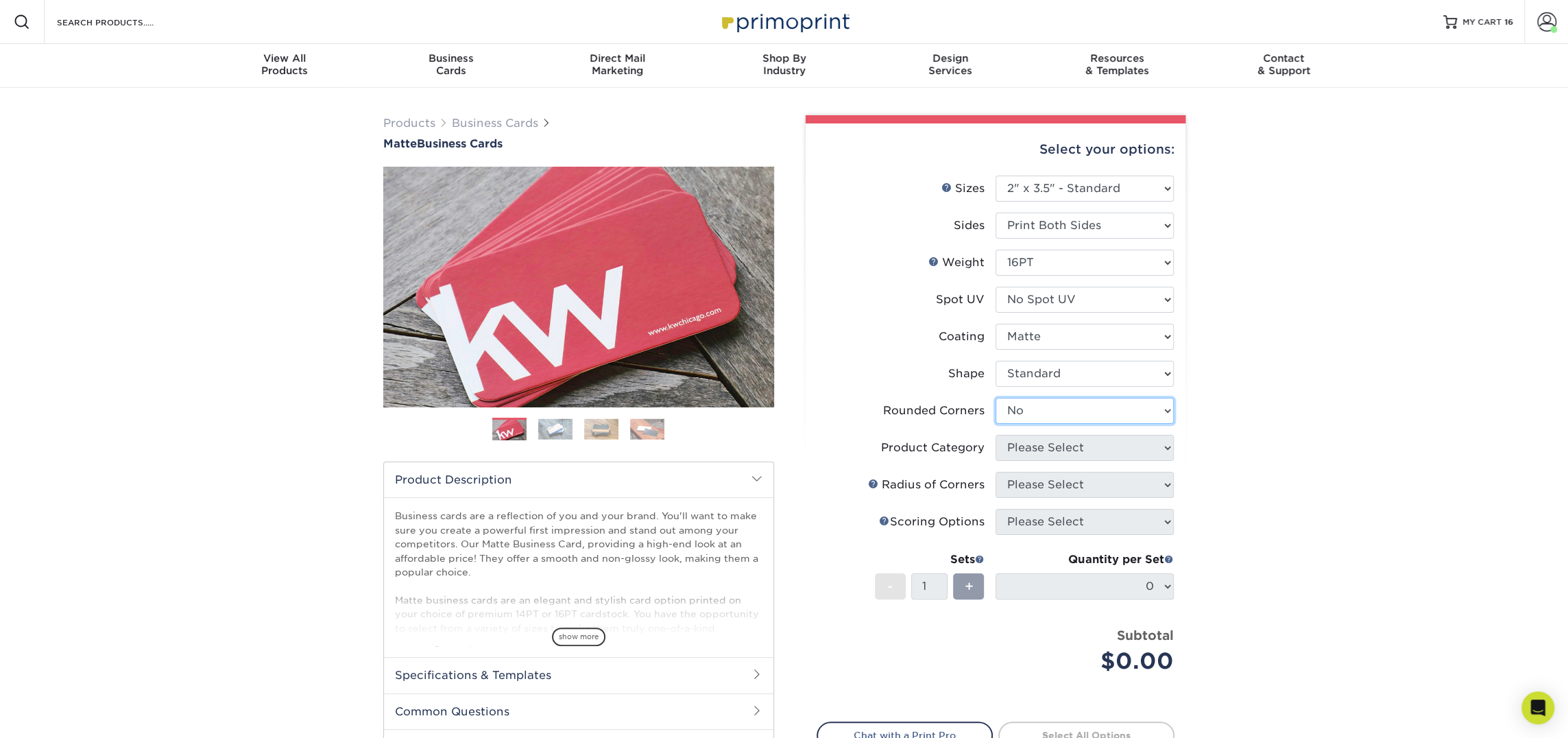
click at [995, 398] on select "Please Select Yes - Round 2 Corners Yes - Round 4 Corners No" at bounding box center [1084, 410] width 178 height 26
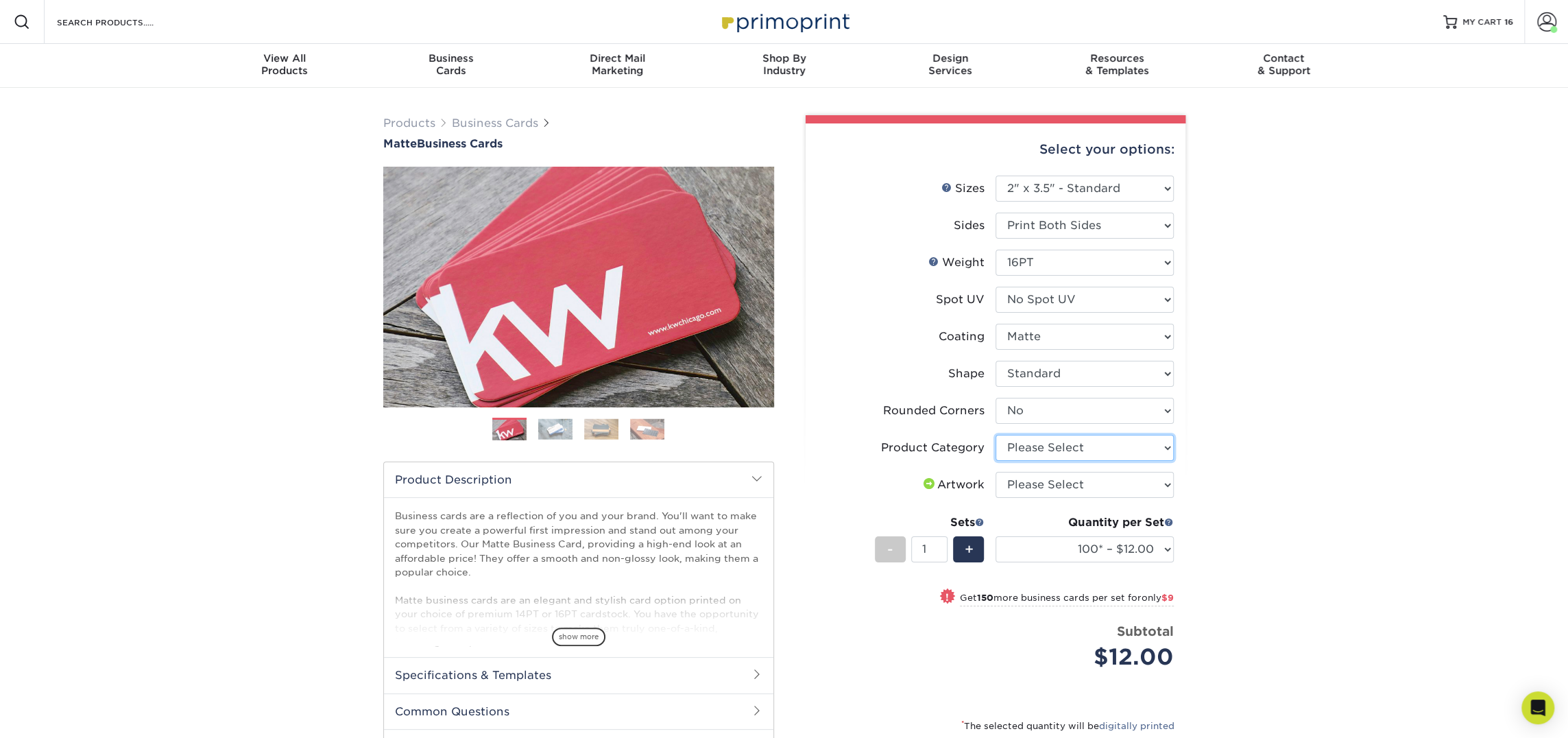
click at [1082, 448] on select "Please Select Business Cards" at bounding box center [1084, 447] width 178 height 26
select select "3b5148f1-0588-4f88-a218-97bcfdce65c1"
click at [995, 434] on select "Please Select Business Cards" at bounding box center [1084, 447] width 178 height 26
click at [1082, 485] on select "Please Select I will upload files I need a design - $100" at bounding box center [1084, 484] width 178 height 26
select select "upload"
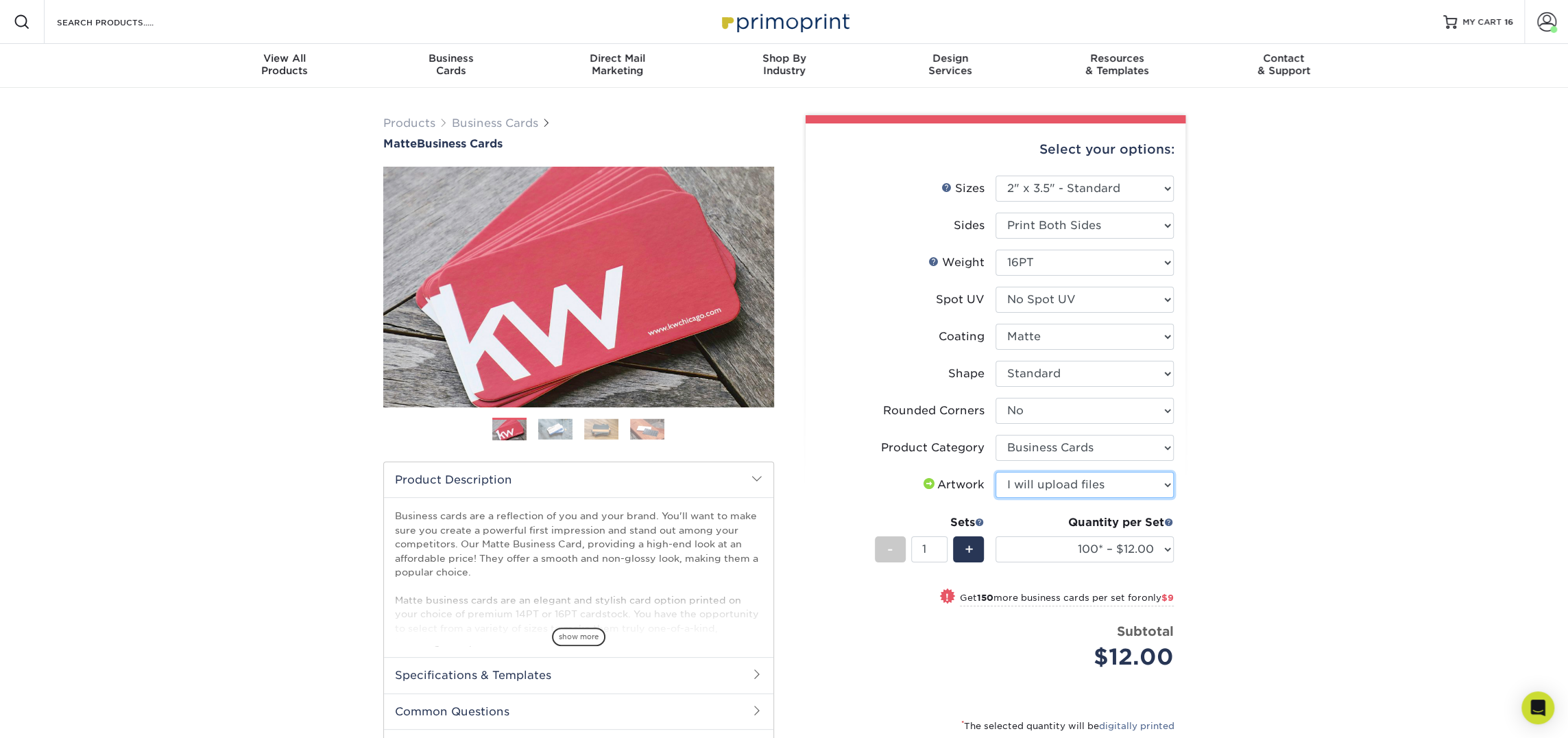
click at [995, 471] on select "Please Select I will upload files I need a design - $100" at bounding box center [1084, 484] width 178 height 26
click at [1076, 544] on select "100* – $12.00 250* – $21.00 500 – $42.00 1000 – $53.00 2500 – $95.00 5000 – $18…" at bounding box center [1084, 549] width 178 height 26
select select "250* – $21.00"
click at [995, 536] on select "100* – $12.00 250* – $21.00 500 – $42.00 1000 – $53.00 2500 – $95.00 5000 – $18…" at bounding box center [1084, 549] width 178 height 26
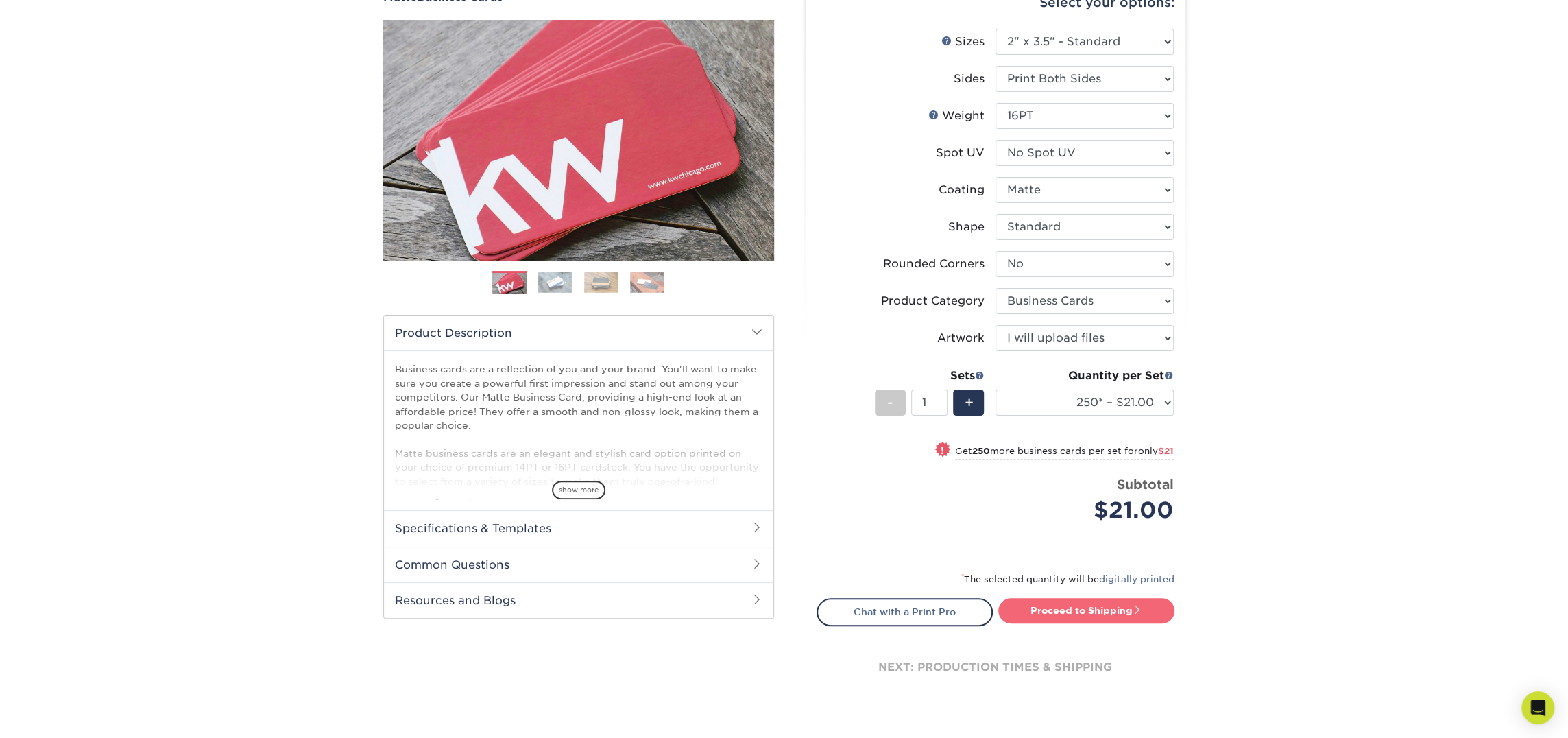
click at [1090, 613] on link "Proceed to Shipping" at bounding box center [1086, 609] width 176 height 24
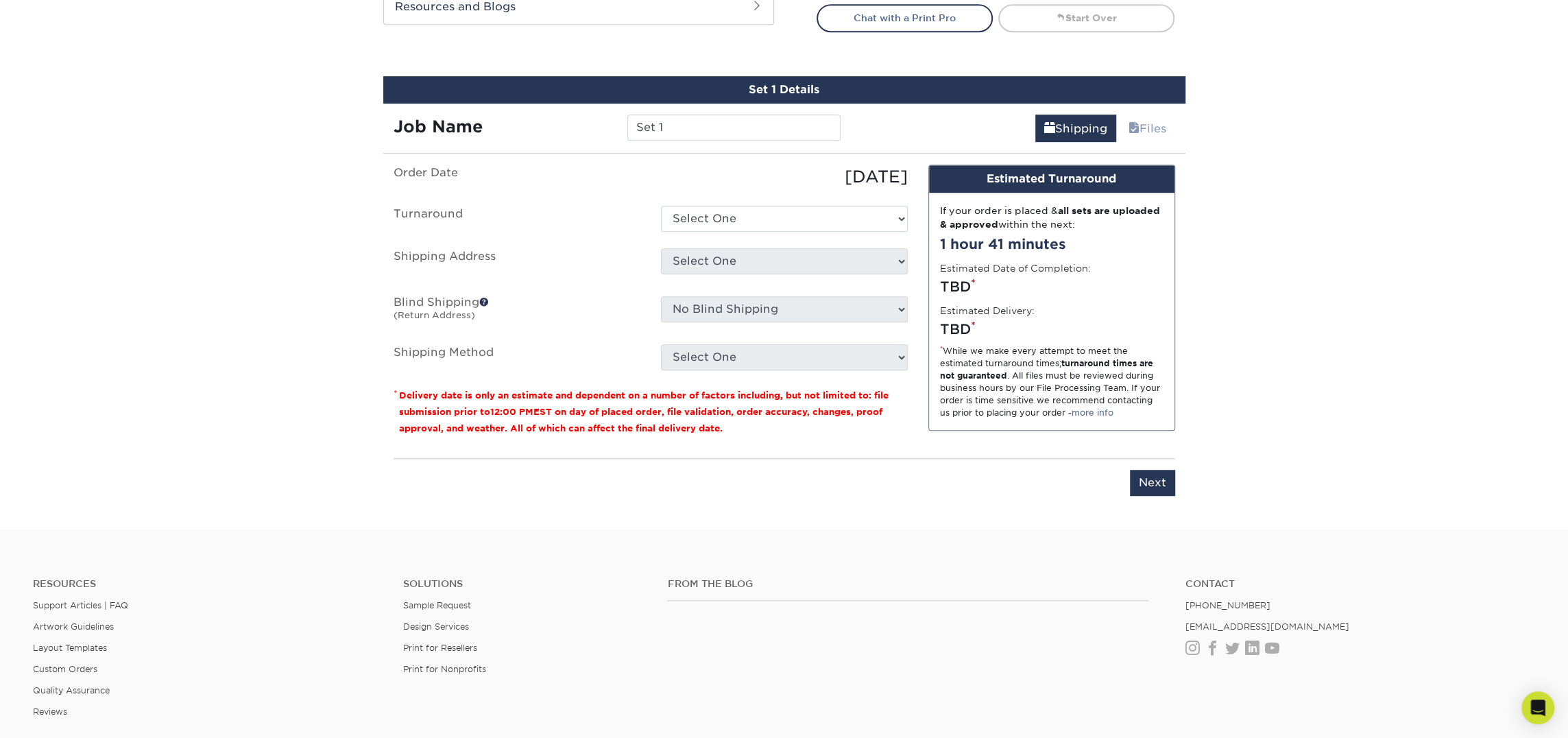
scroll to position [782, 0]
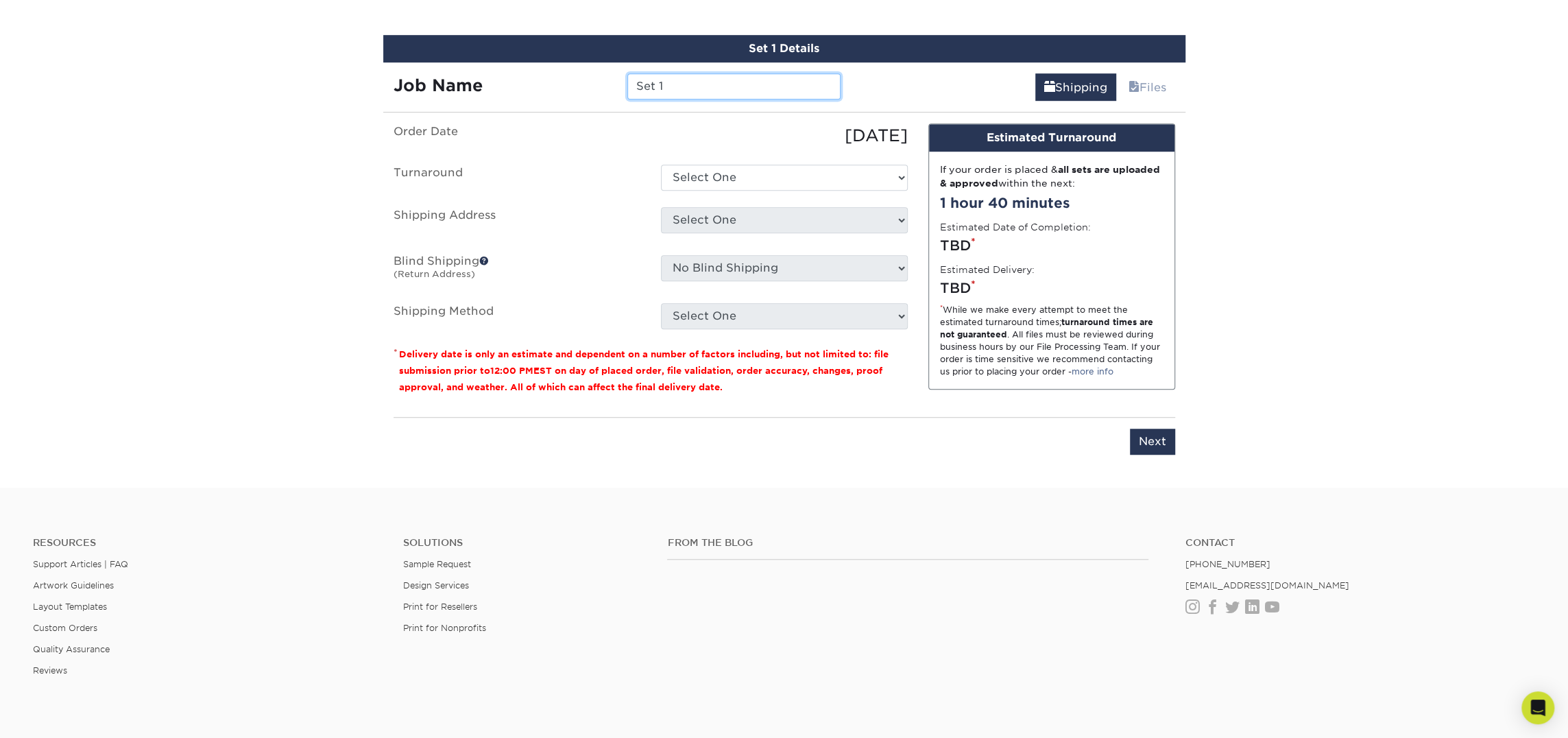
click at [695, 96] on input "Set 1" at bounding box center [734, 86] width 213 height 26
type input "[PERSON_NAME]"
click at [711, 177] on select "Select One 2-4 Business Days 2 Day Next Business Day" at bounding box center [784, 177] width 247 height 26
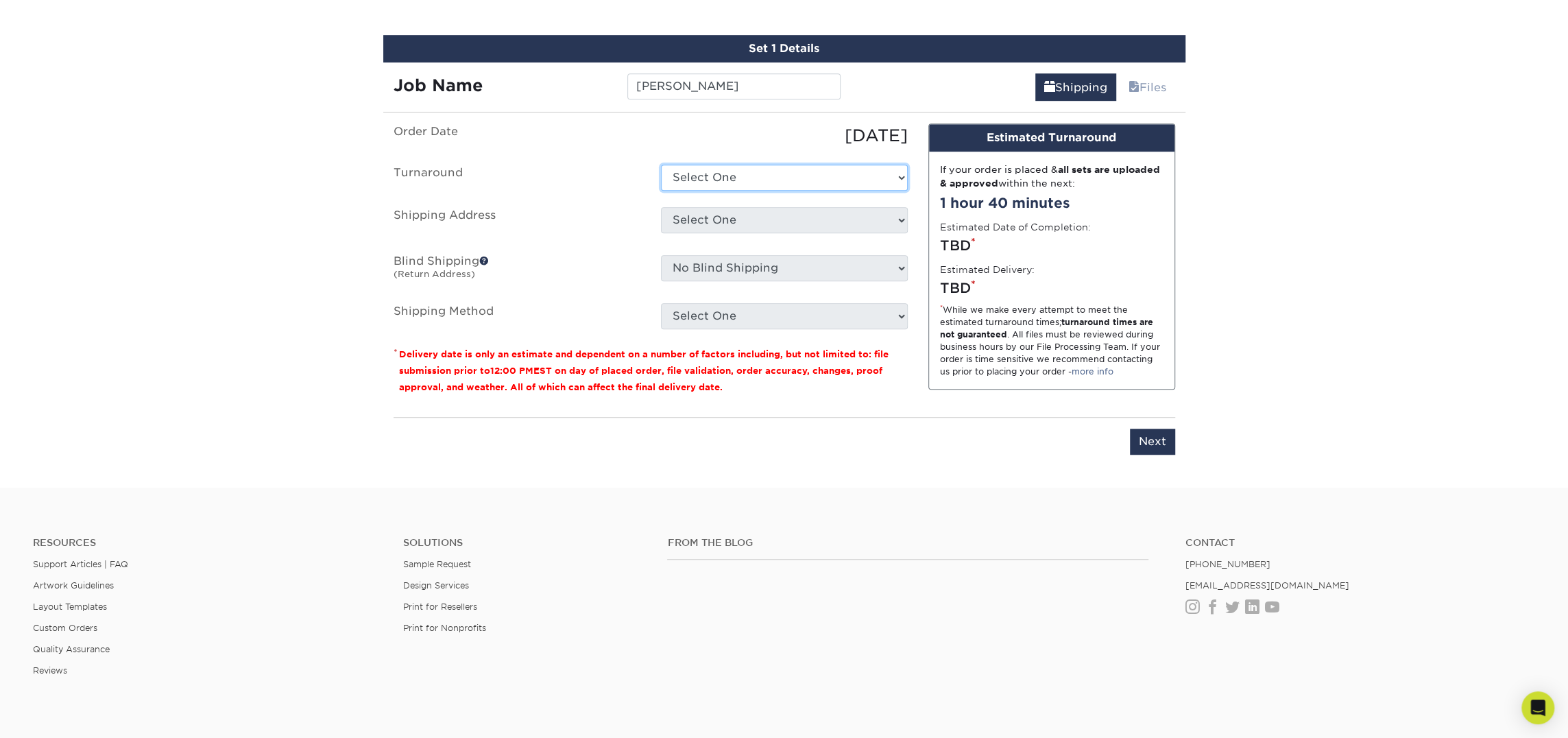
select select "23721297-b68b-4846-ba83-3171e6bd9d78"
click at [661, 165] on select "Select One 2-4 Business Days 2 Day Next Business Day" at bounding box center [784, 177] width 247 height 26
click at [712, 220] on select "Select One Atlanta Office Bingham Farms Byron Center Dawsonville, GA Office Dun…" at bounding box center [784, 220] width 247 height 26
select select "256853"
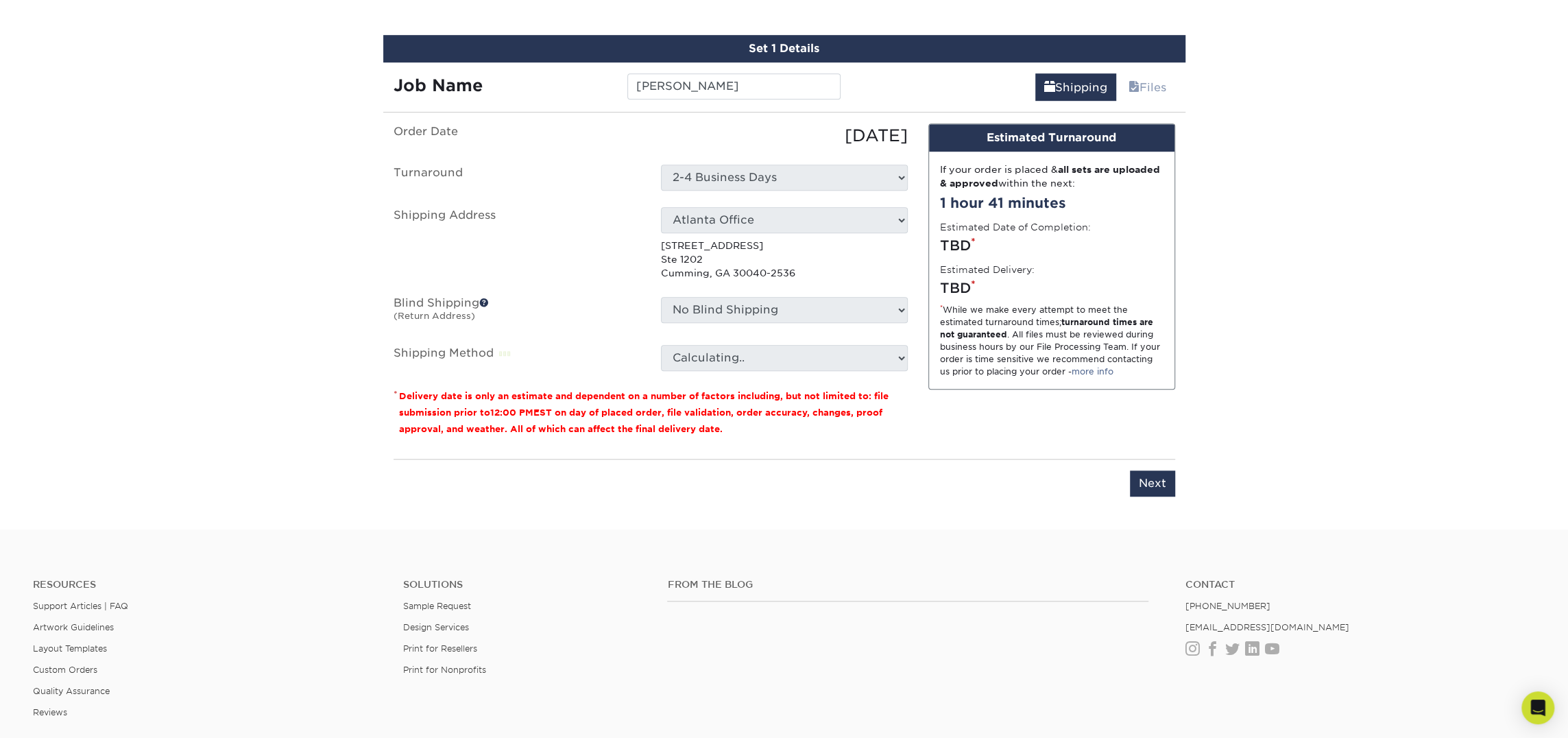
click at [711, 264] on p "514 W Maple St Ste 1202 Cumming, GA 30040-2536" at bounding box center [784, 259] width 247 height 42
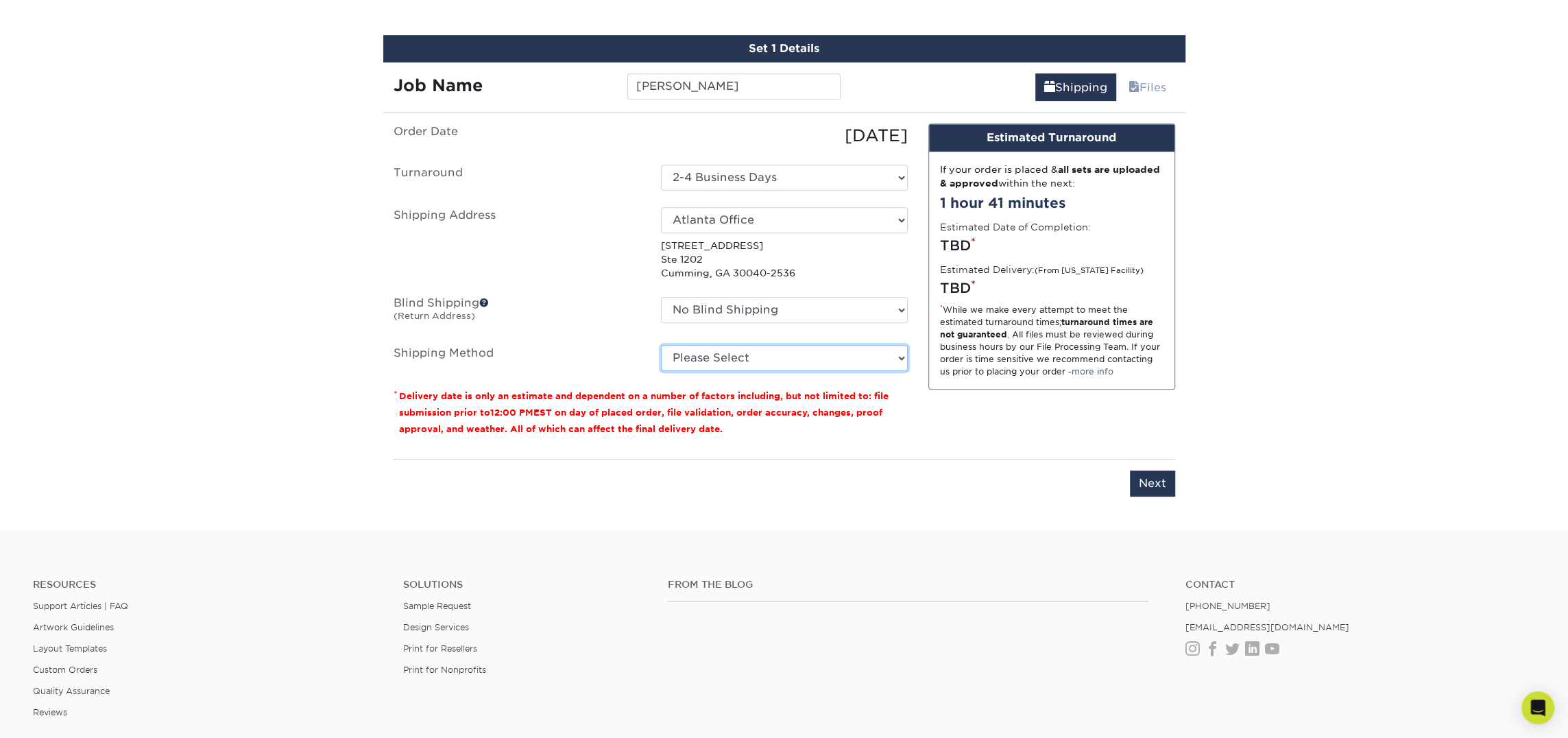
click at [719, 355] on select "Please Select Ground Shipping (+$7.84) 3 Day Shipping Service (+$15.34) 2 Day A…" at bounding box center [784, 358] width 247 height 26
select select "03"
click at [661, 345] on select "Please Select Ground Shipping (+$7.84) 3 Day Shipping Service (+$15.34) 2 Day A…" at bounding box center [784, 358] width 247 height 26
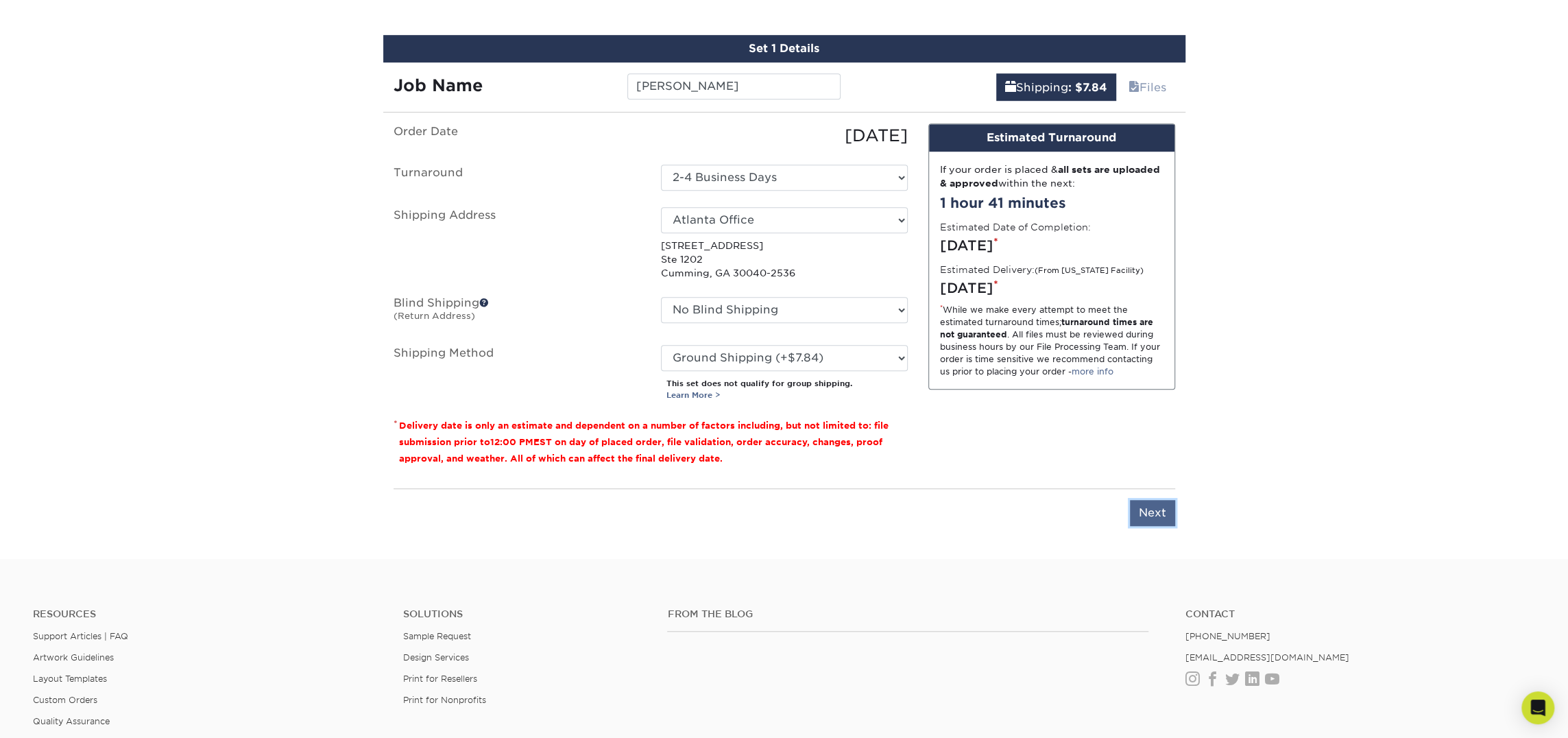
click at [1146, 505] on input "Next" at bounding box center [1153, 512] width 45 height 26
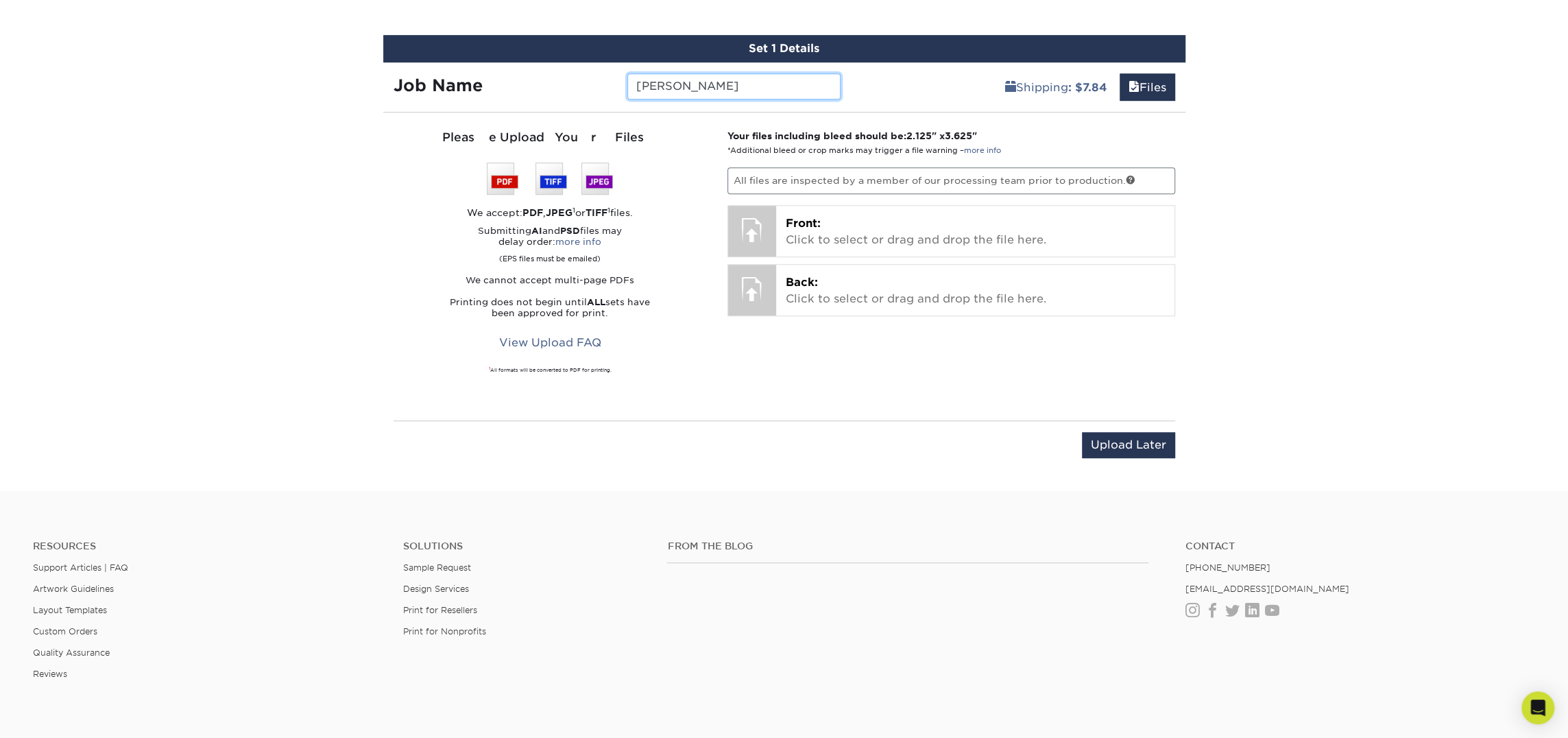
click at [762, 82] on input "[PERSON_NAME]" at bounding box center [734, 86] width 213 height 26
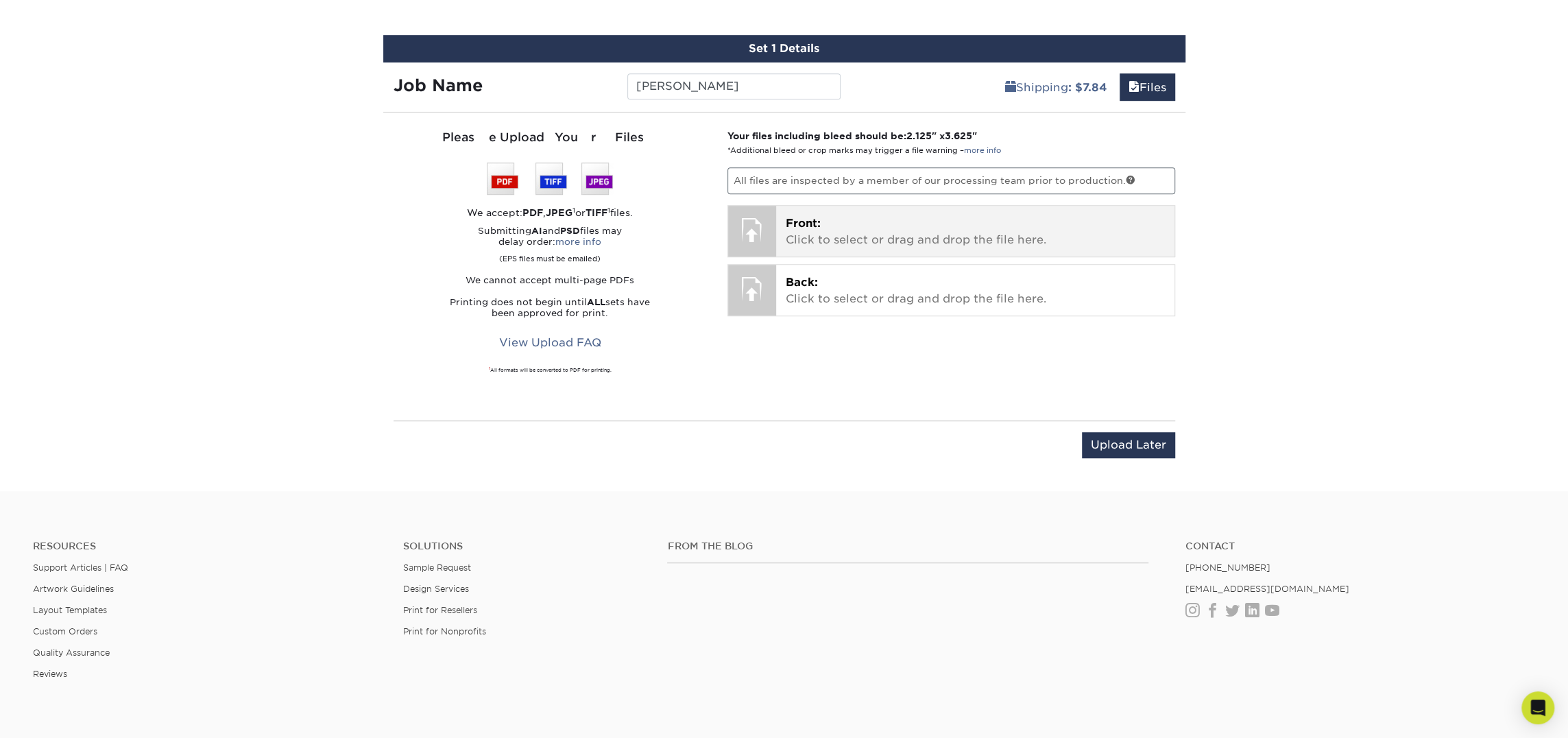
click at [823, 220] on p "Front: Click to select or drag and drop the file here." at bounding box center [975, 232] width 379 height 33
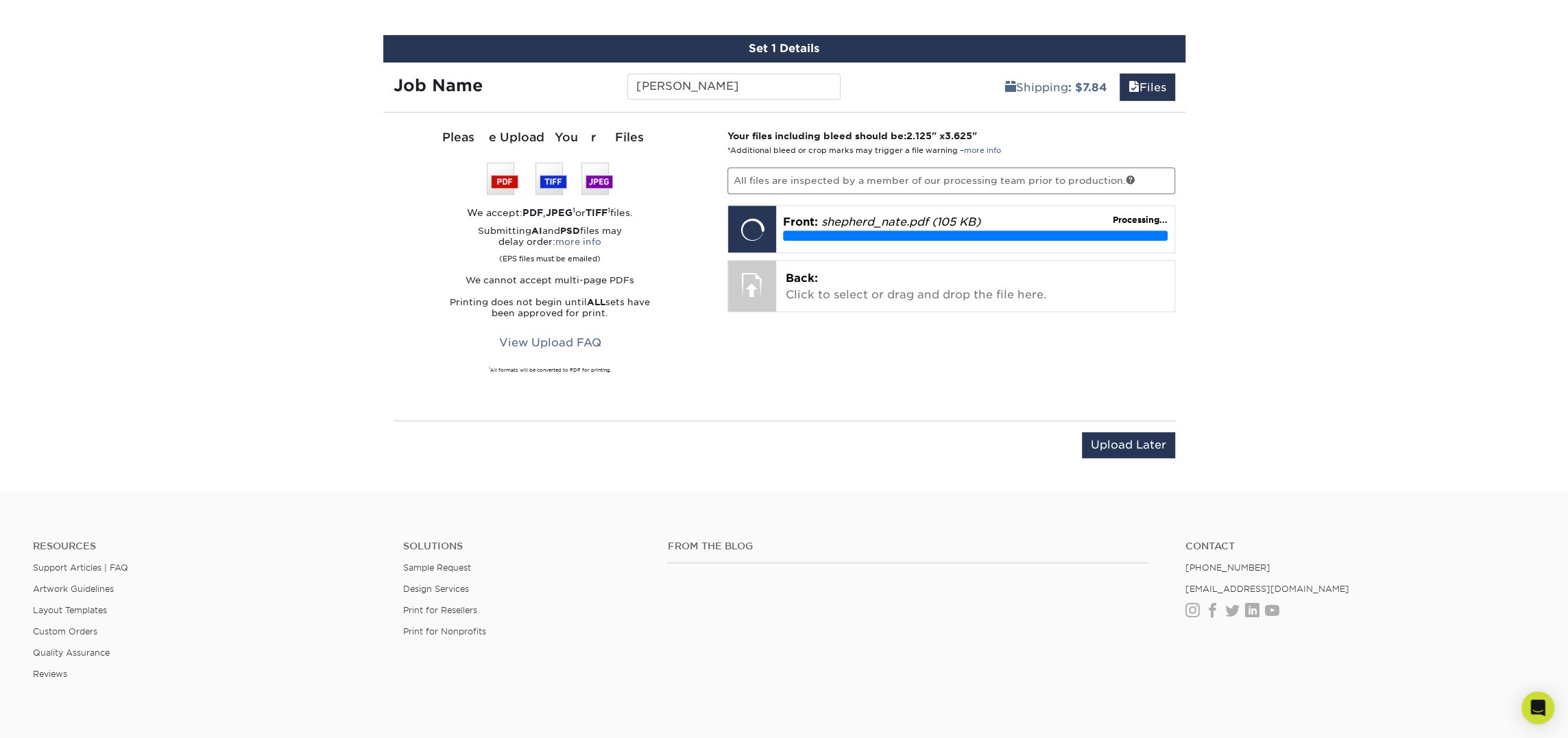
click at [870, 314] on div "Your files including bleed should be: 2.125 " x 3.625 " *Additional bleed or cr…" at bounding box center [951, 266] width 468 height 275
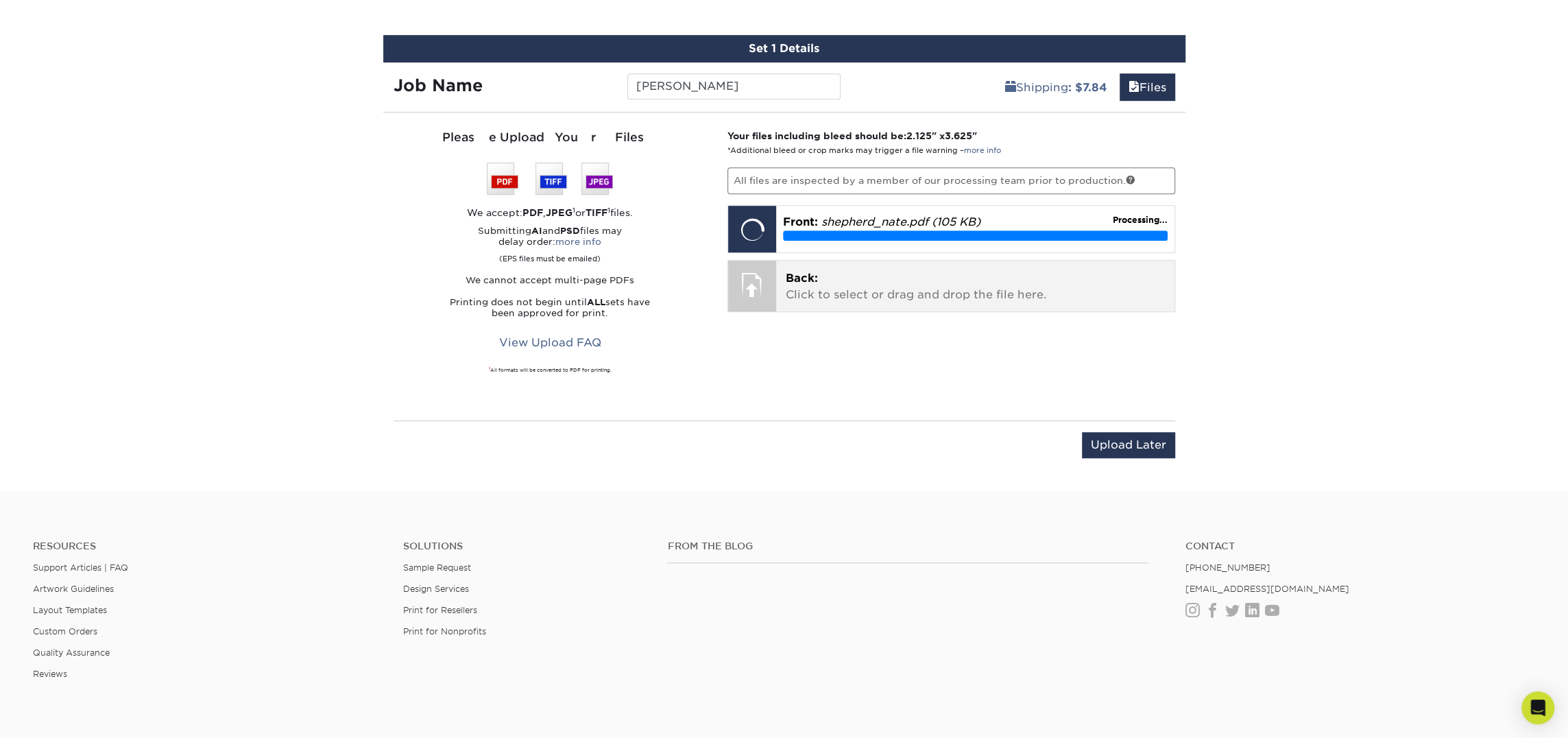
click at [886, 293] on p "Back: Click to select or drag and drop the file here." at bounding box center [975, 286] width 379 height 33
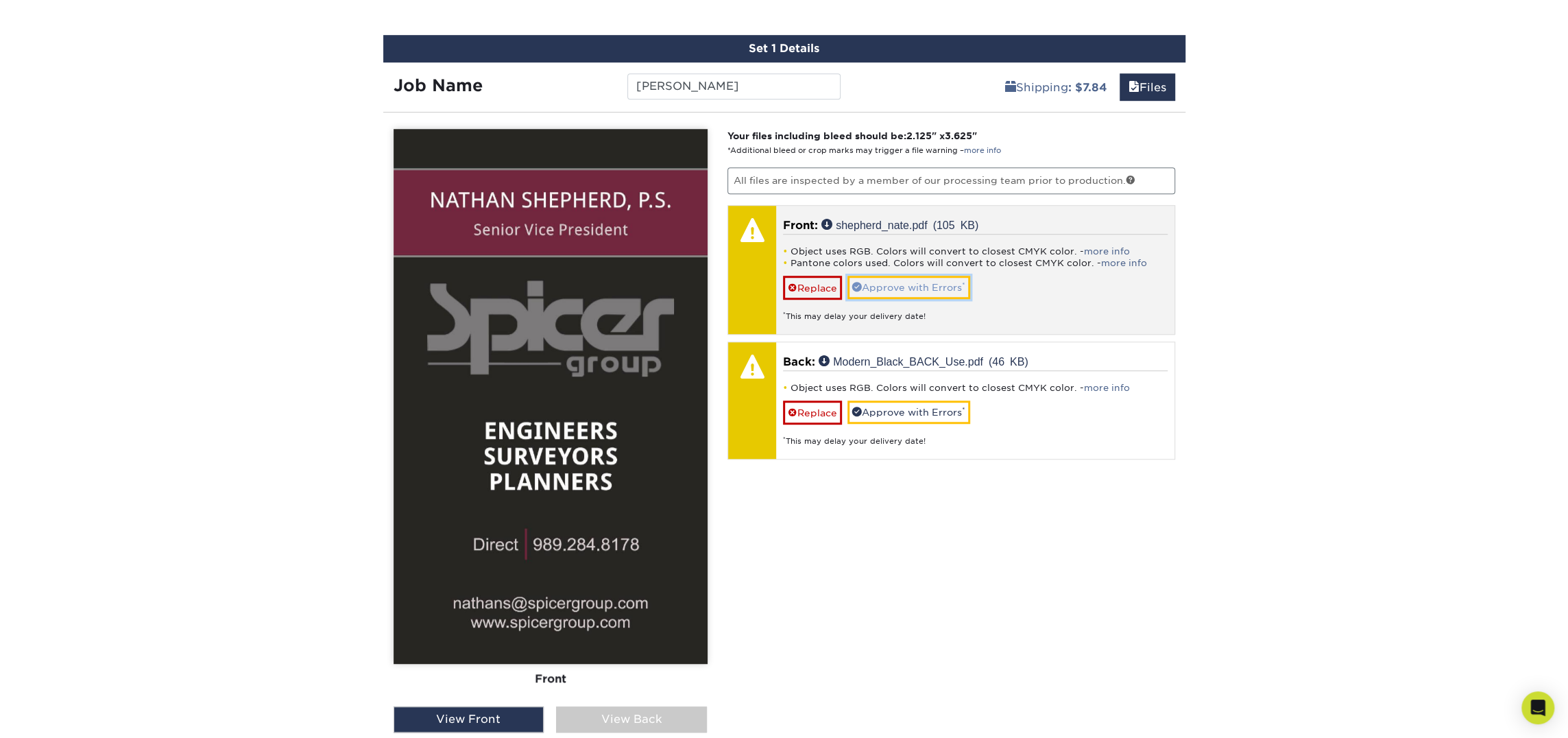
click at [948, 288] on link "Approve with Errors *" at bounding box center [909, 287] width 122 height 24
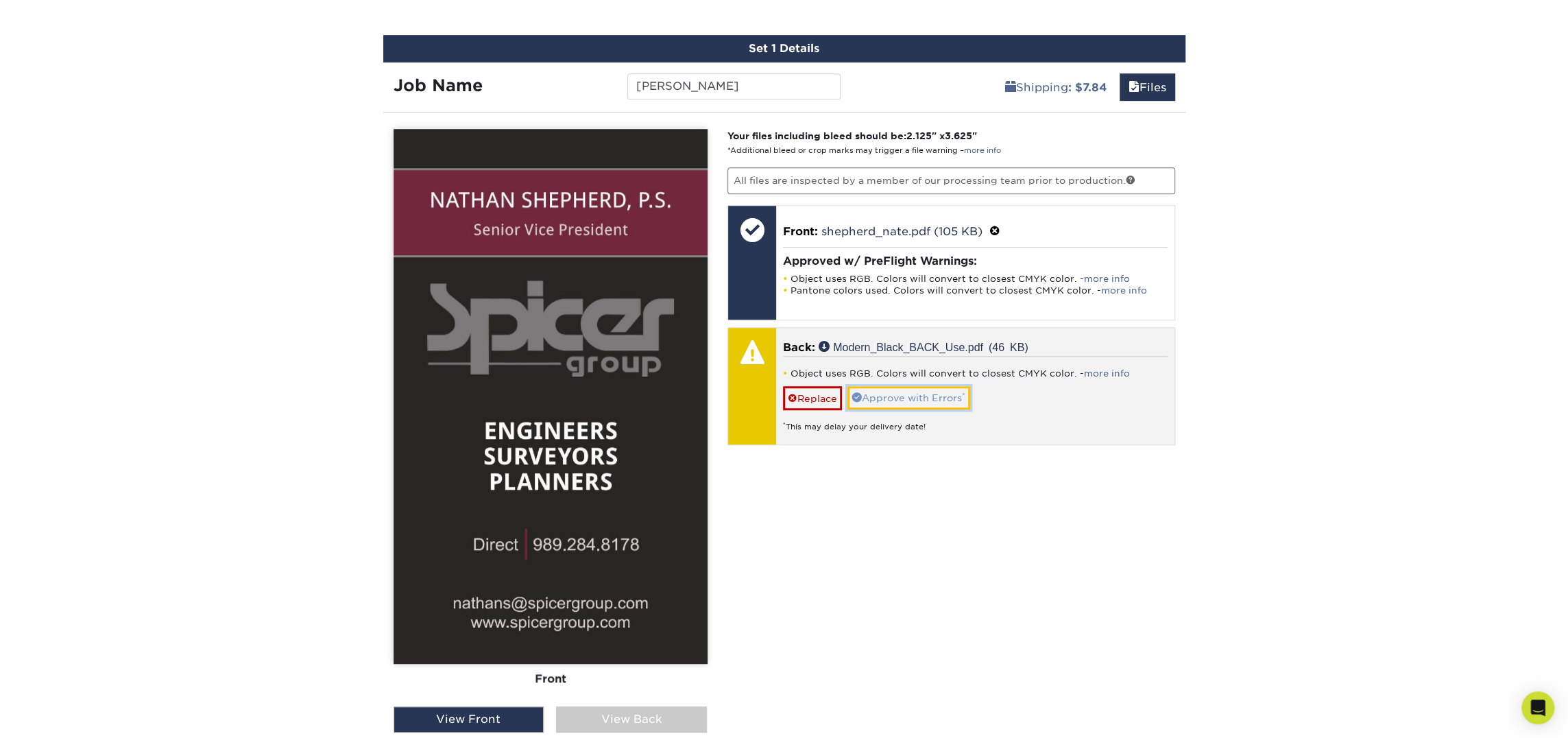
click at [915, 399] on link "Approve with Errors *" at bounding box center [909, 398] width 122 height 24
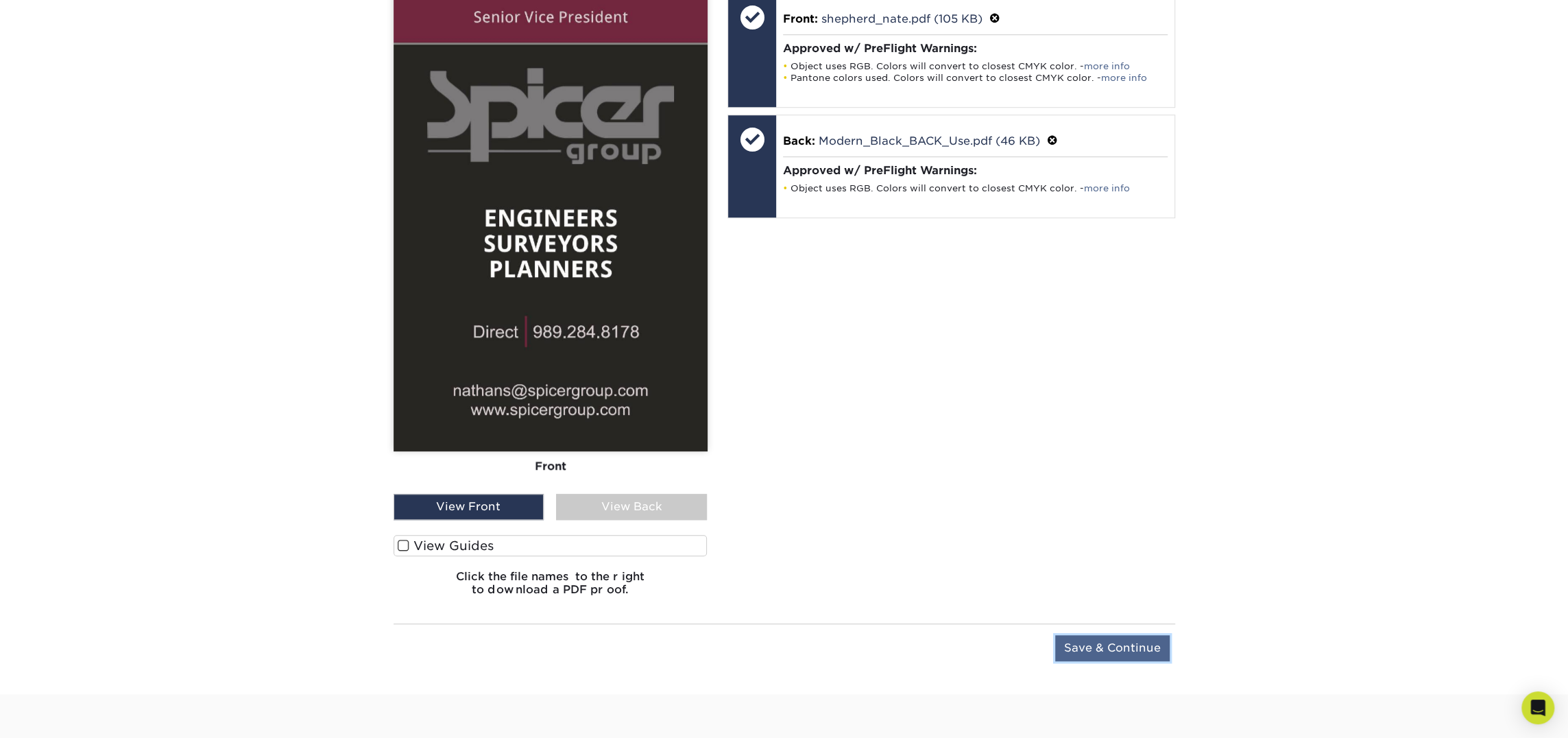
click at [1076, 638] on input "Save & Continue" at bounding box center [1112, 648] width 115 height 26
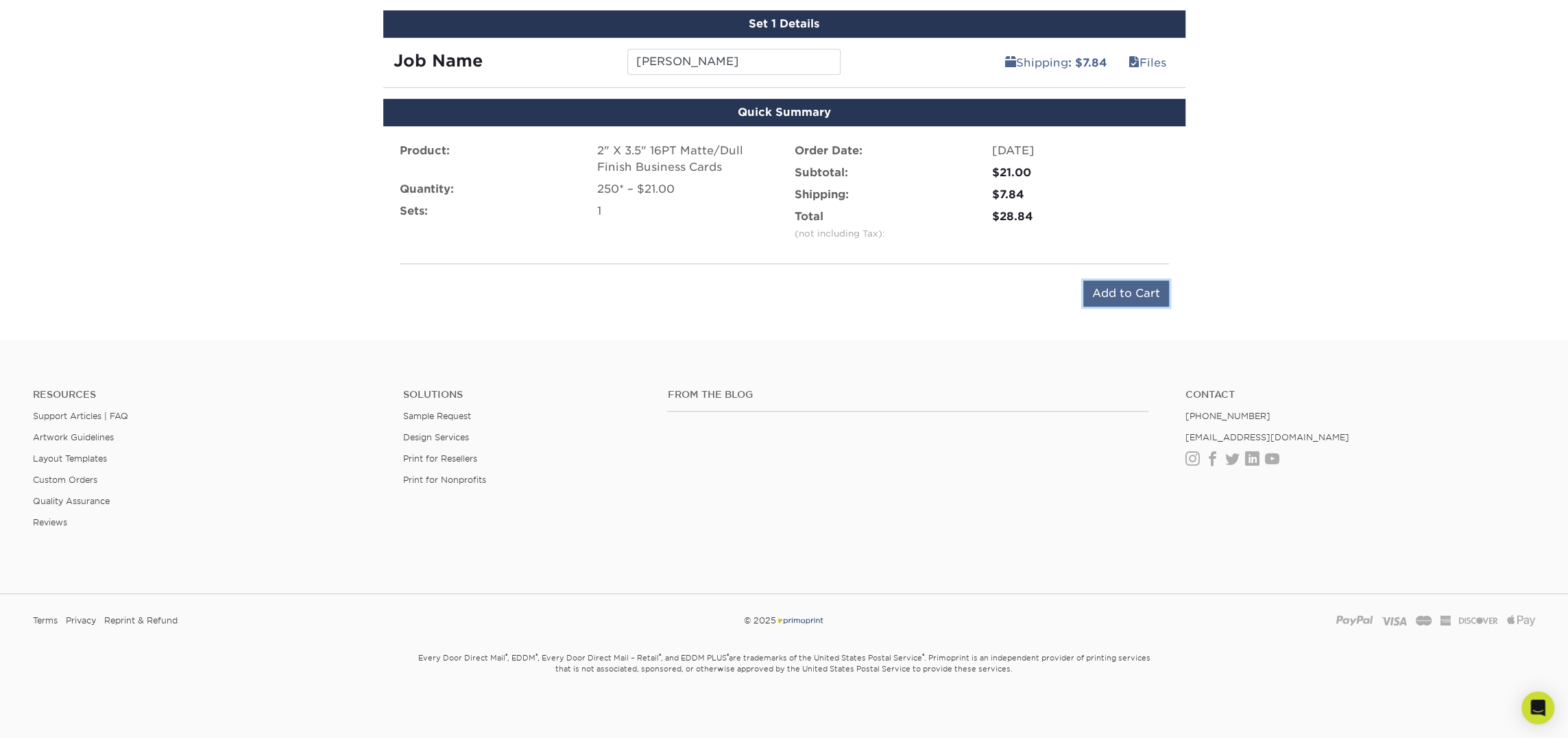
click at [1133, 293] on input "Add to Cart" at bounding box center [1126, 293] width 85 height 26
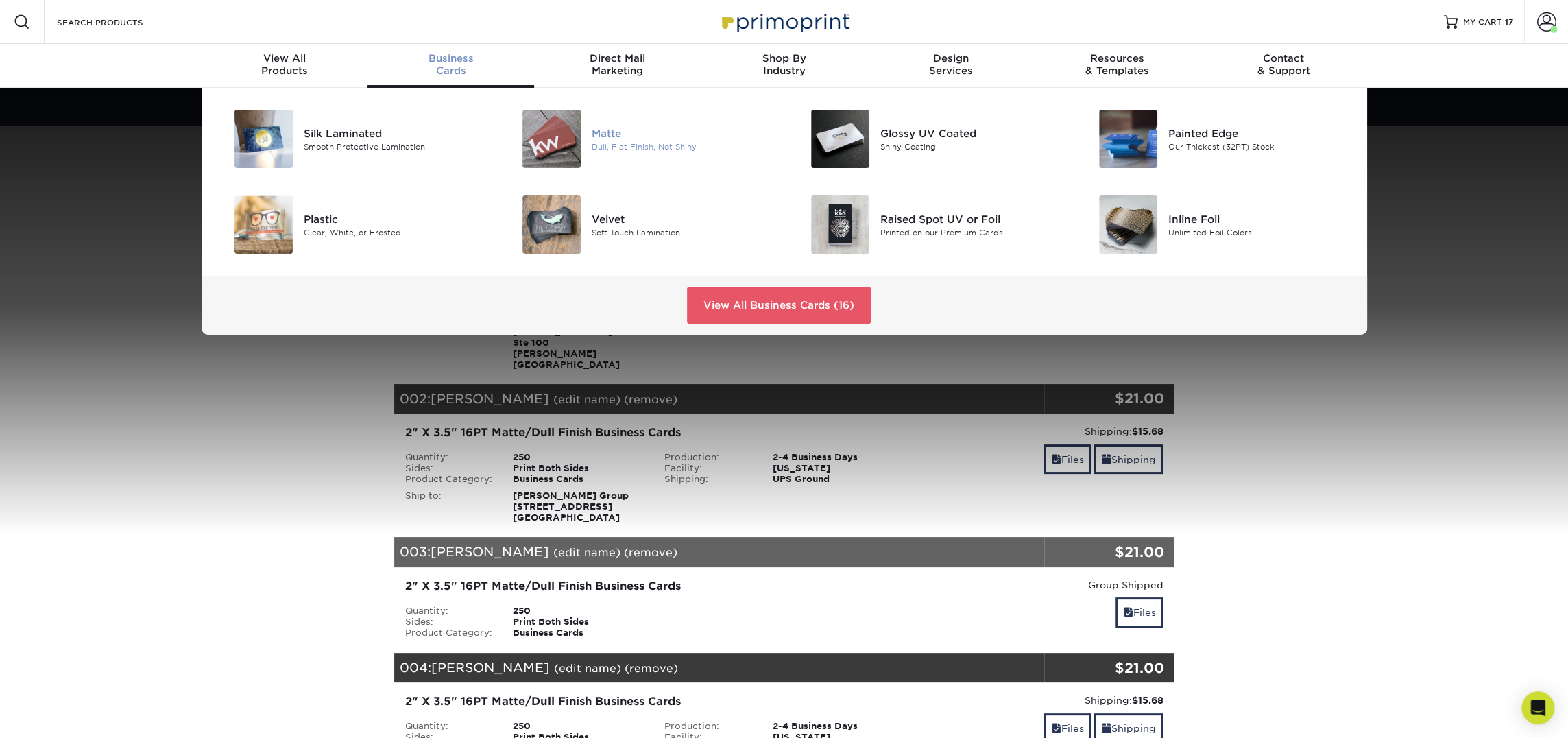
click at [604, 144] on div "Dull, Flat Finish, Not Shiny" at bounding box center [682, 146] width 182 height 12
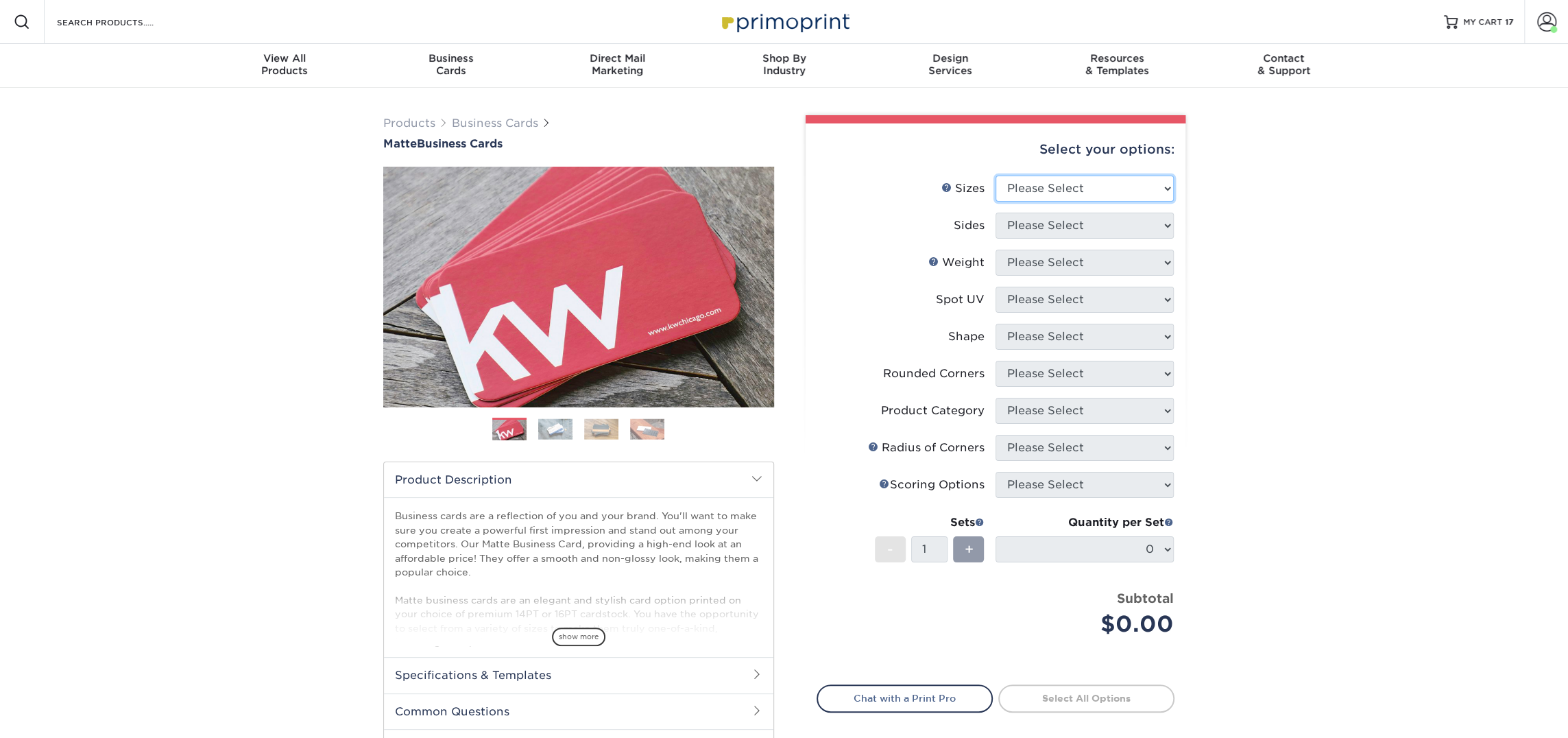
click at [1039, 188] on select "Please Select 1.5" x 3.5" - Mini 1.75" x 3.5" - Mini 2" x 2" - Square 2" x 3" -…" at bounding box center [1084, 188] width 178 height 26
select select "2.00x3.50"
click at [995, 176] on select "Please Select 1.5" x 3.5" - Mini 1.75" x 3.5" - Mini 2" x 2" - Square 2" x 3" -…" at bounding box center [1084, 188] width 178 height 26
click at [1056, 242] on li "Sides Please Select Print Both Sides Print Front Only" at bounding box center [995, 231] width 357 height 37
click at [1060, 232] on select "Please Select Print Both Sides Print Front Only" at bounding box center [1084, 225] width 178 height 26
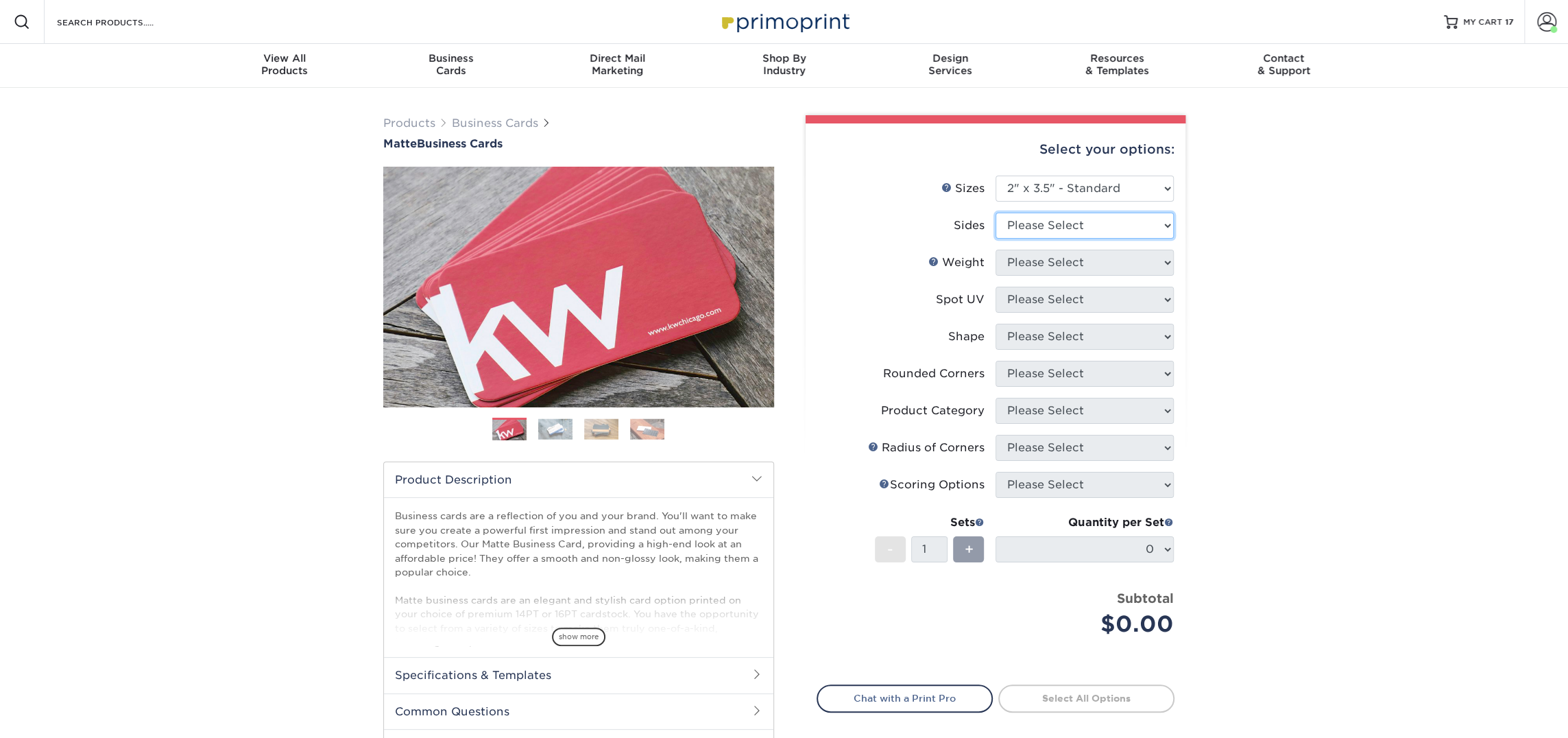
select select "13abbda7-1d64-4f25-8bb2-c179b224825d"
click at [995, 213] on select "Please Select Print Both Sides Print Front Only" at bounding box center [1084, 225] width 178 height 26
click at [1057, 266] on select "Please Select 16PT 14PT" at bounding box center [1084, 262] width 178 height 26
select select "16PT"
click at [995, 249] on select "Please Select 16PT 14PT" at bounding box center [1084, 262] width 178 height 26
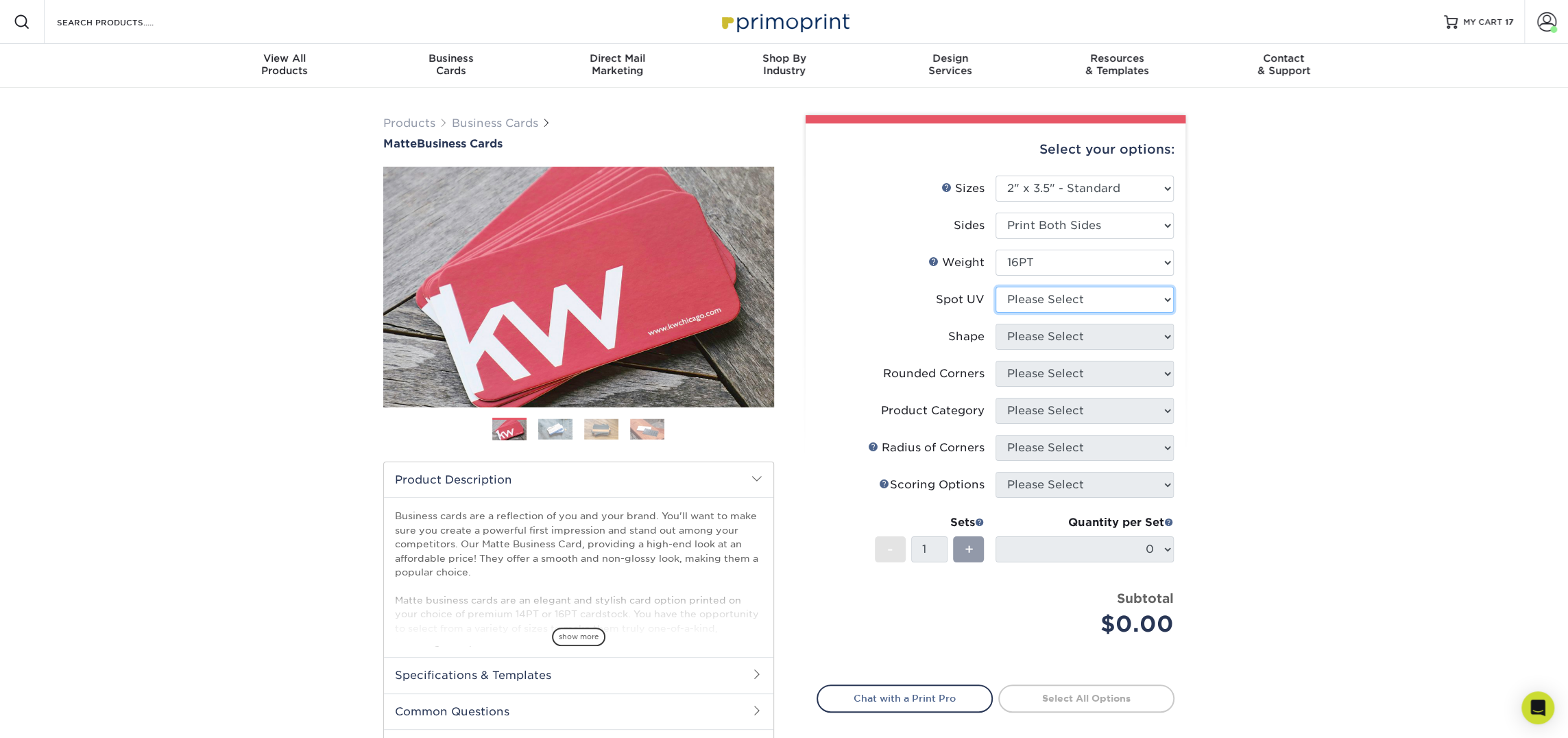
click at [1055, 307] on select "Please Select No Spot UV Front and Back (Both Sides) Front Only Back Only" at bounding box center [1084, 299] width 178 height 26
select select "3"
click at [995, 286] on select "Please Select No Spot UV Front and Back (Both Sides) Front Only Back Only" at bounding box center [1084, 299] width 178 height 26
click at [0, 0] on select at bounding box center [0, 0] width 0 height 0
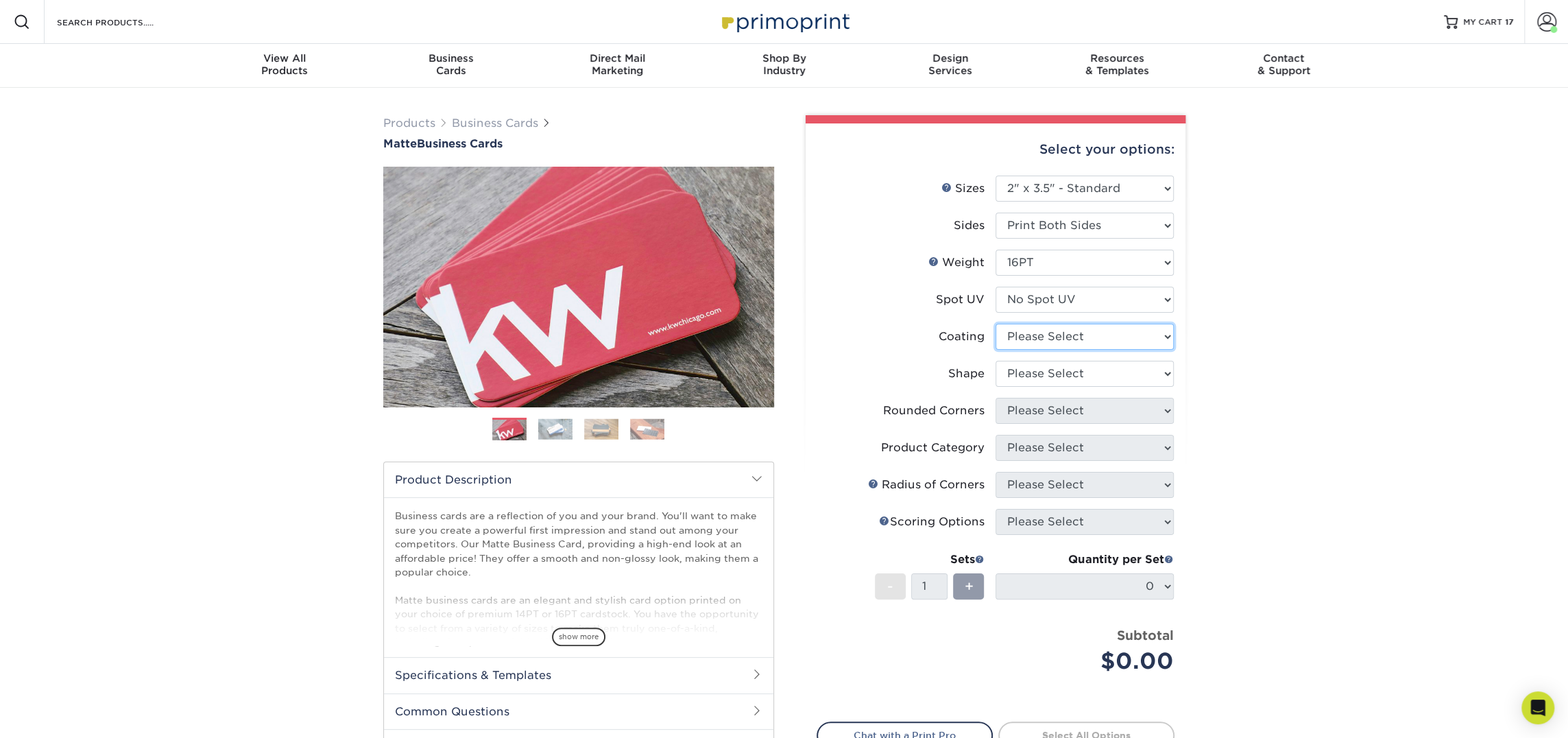
select select "121bb7b5-3b4d-429f-bd8d-bbf80e953313"
click at [995, 324] on select at bounding box center [1084, 336] width 178 height 26
click at [0, 0] on div at bounding box center [0, 0] width 0 height 0
click at [1037, 373] on select "Please Select Standard Oval" at bounding box center [1084, 373] width 178 height 26
select select "standard"
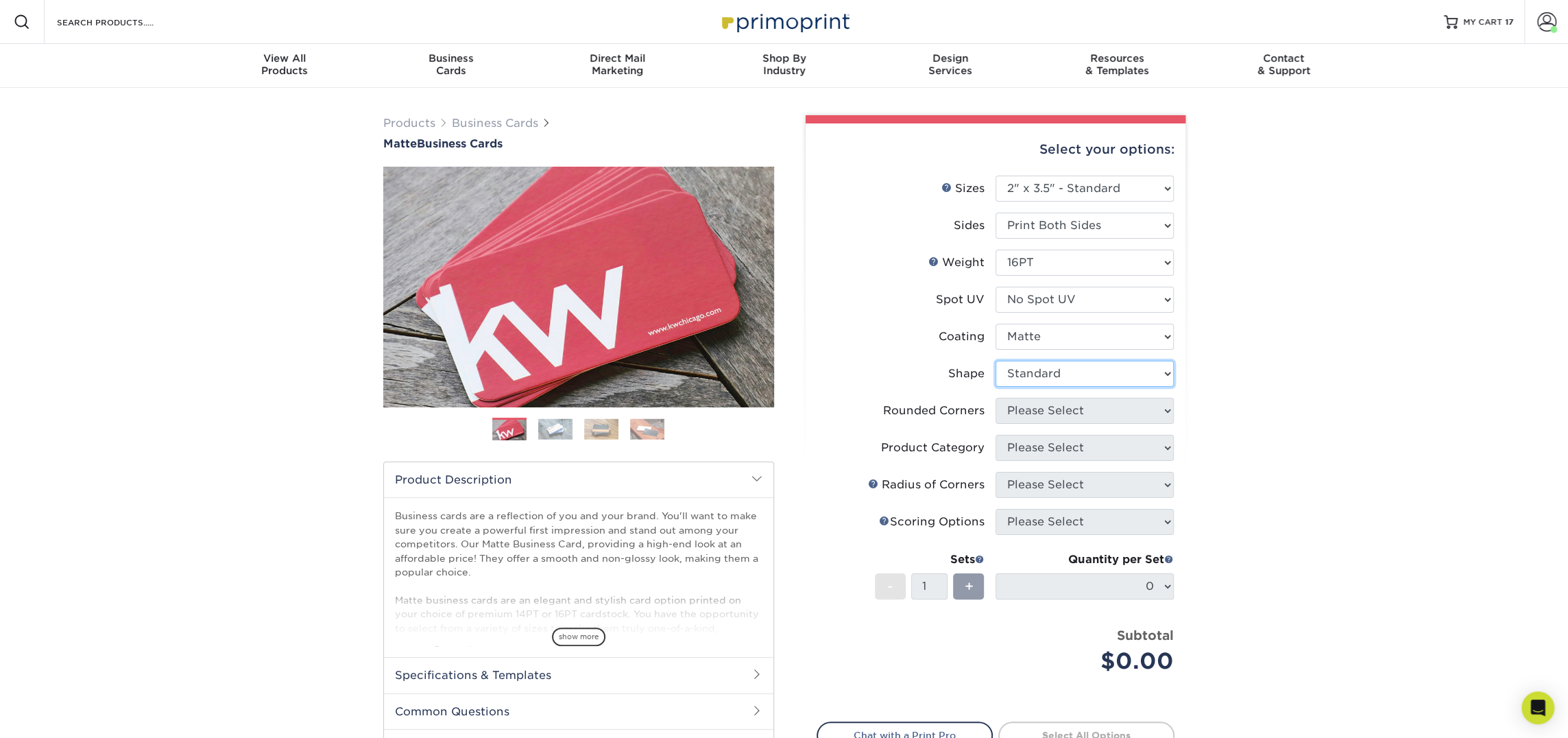
click at [995, 361] on select "Please Select Standard Oval" at bounding box center [1084, 373] width 178 height 26
click at [1035, 417] on select "Please Select Yes - Round 2 Corners Yes - Round 4 Corners No" at bounding box center [1084, 410] width 178 height 26
select select "0"
click at [995, 398] on select "Please Select Yes - Round 2 Corners Yes - Round 4 Corners No" at bounding box center [1084, 410] width 178 height 26
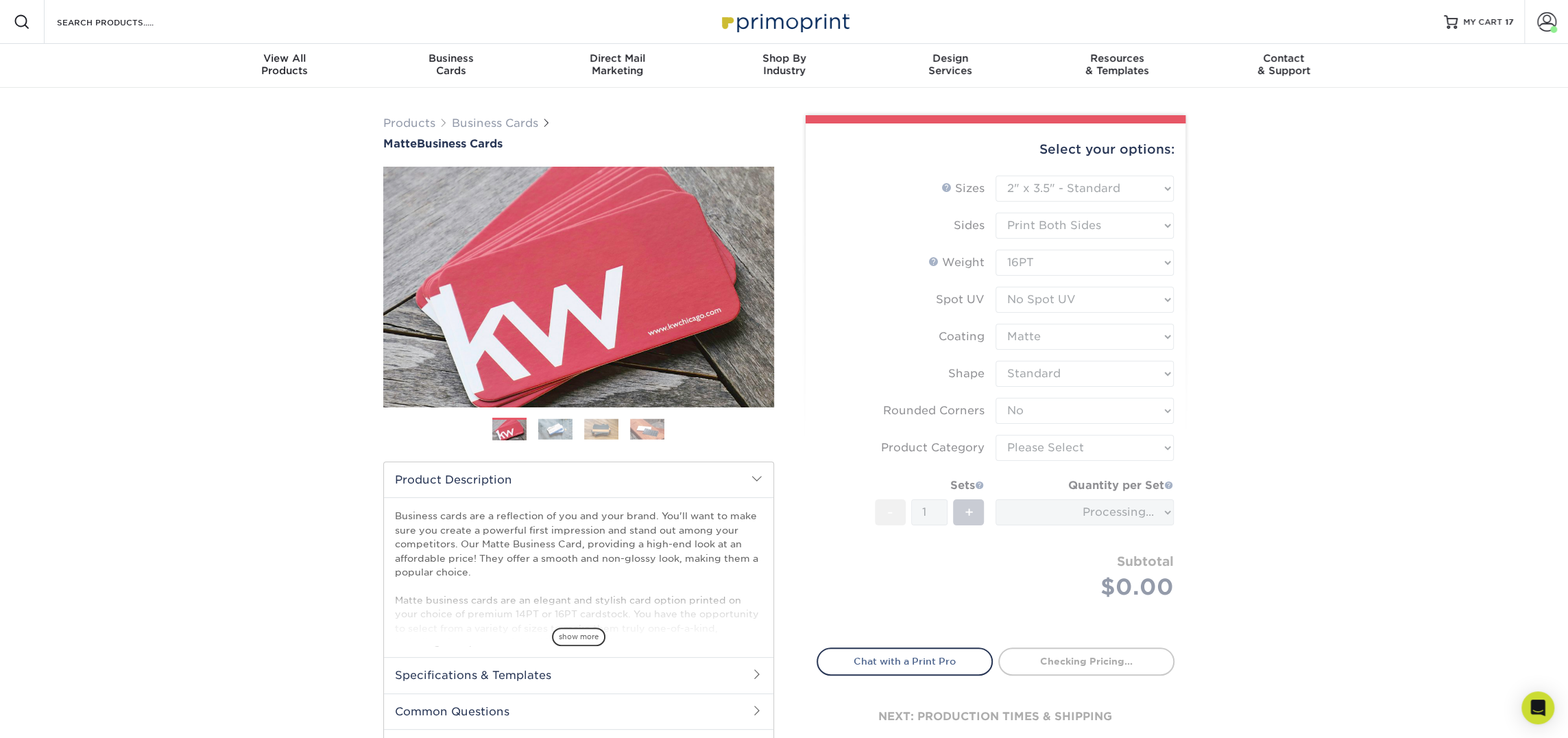
click at [1035, 445] on form "Sizes Help Sizes Please Select 1.5" x 3.5" - Mini 1.75" x 3.5" - Mini 2" x 2" -…" at bounding box center [995, 403] width 358 height 456
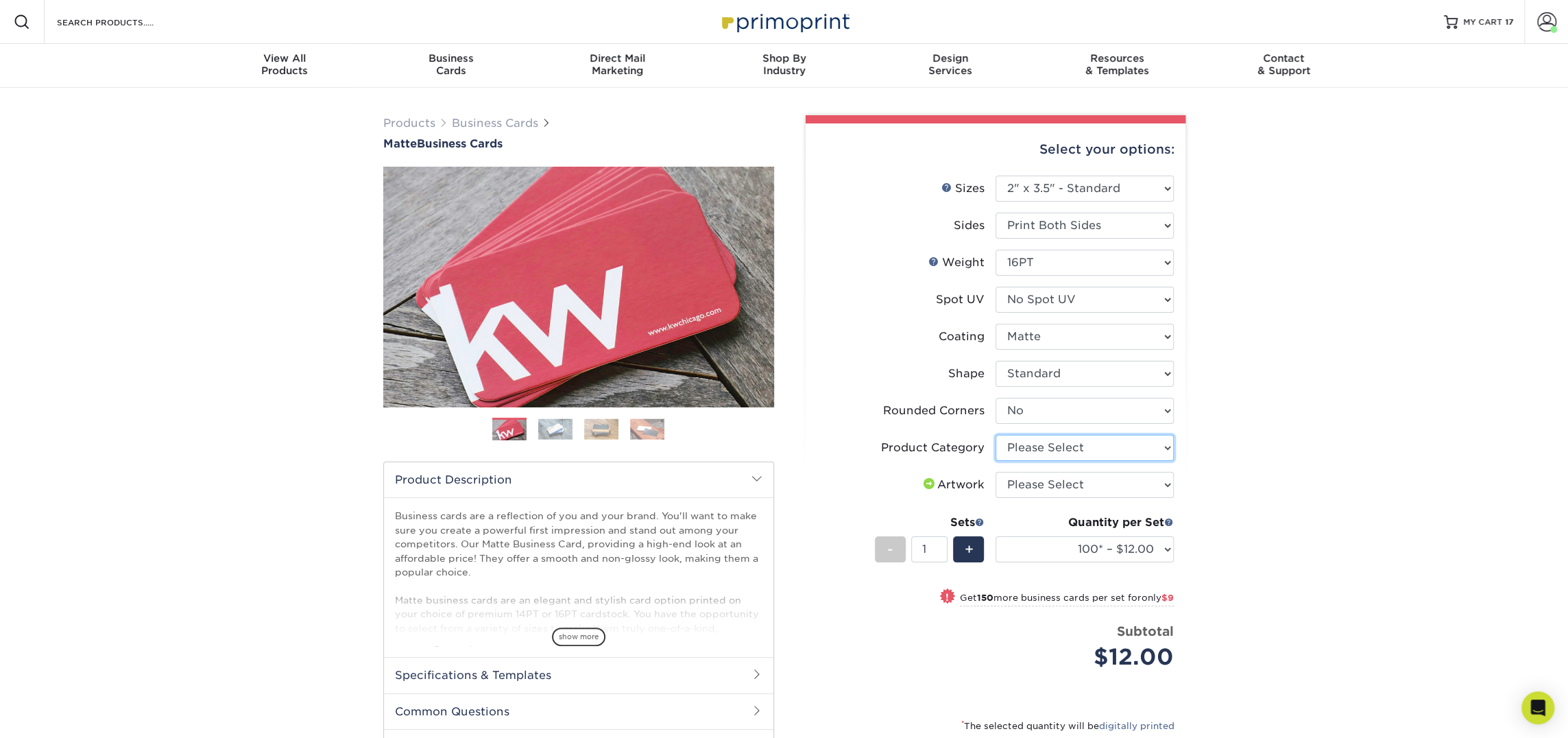
click at [1035, 445] on select "Please Select Business Cards" at bounding box center [1084, 447] width 178 height 26
select select "3b5148f1-0588-4f88-a218-97bcfdce65c1"
click at [995, 434] on select "Please Select Business Cards" at bounding box center [1084, 447] width 178 height 26
click at [1035, 487] on select "Please Select I will upload files I need a design - $100" at bounding box center [1084, 484] width 178 height 26
click at [995, 471] on select "Please Select I will upload files I need a design - $100" at bounding box center [1084, 484] width 178 height 26
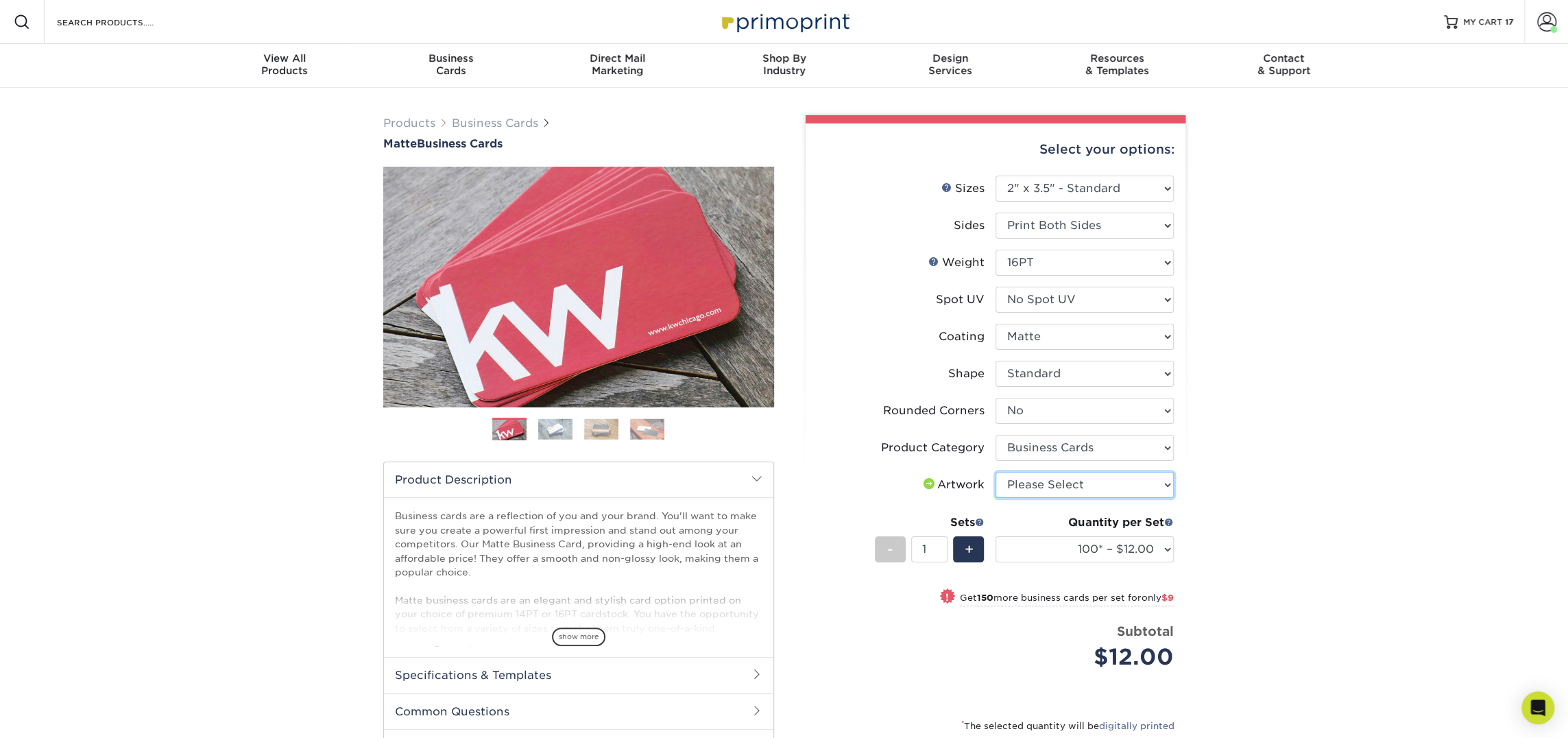
click at [1050, 485] on select "Please Select I will upload files I need a design - $100" at bounding box center [1084, 484] width 178 height 26
select select "upload"
click at [995, 471] on select "Please Select I will upload files I need a design - $100" at bounding box center [1084, 484] width 178 height 26
click at [1063, 540] on select "100* – $12.00 250* – $21.00 500 – $42.00 1000 – $53.00 2500 – $95.00 5000 – $18…" at bounding box center [1084, 549] width 178 height 26
select select "250* – $21.00"
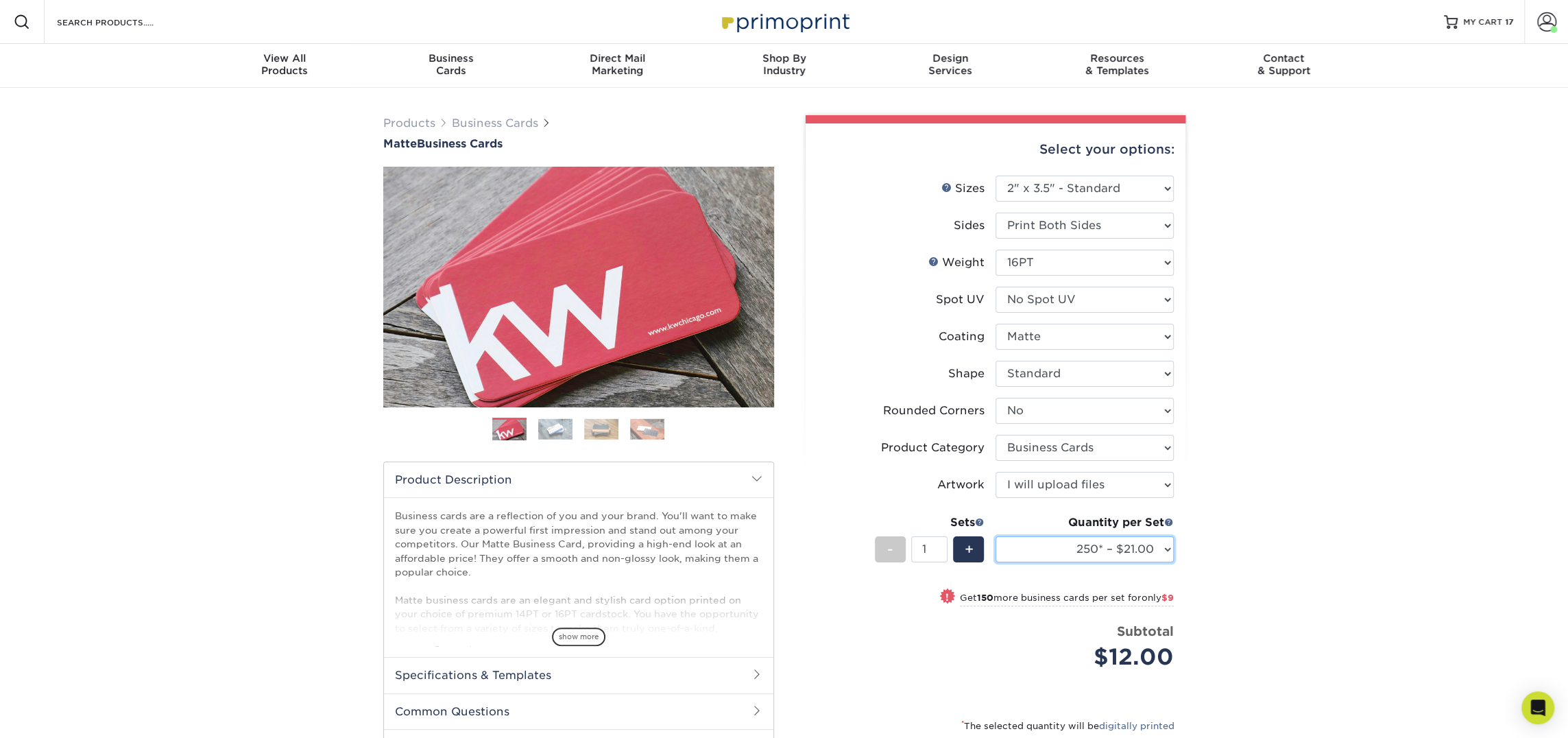
click at [995, 536] on select "100* – $12.00 250* – $21.00 500 – $42.00 1000 – $53.00 2500 – $95.00 5000 – $18…" at bounding box center [1084, 549] width 178 height 26
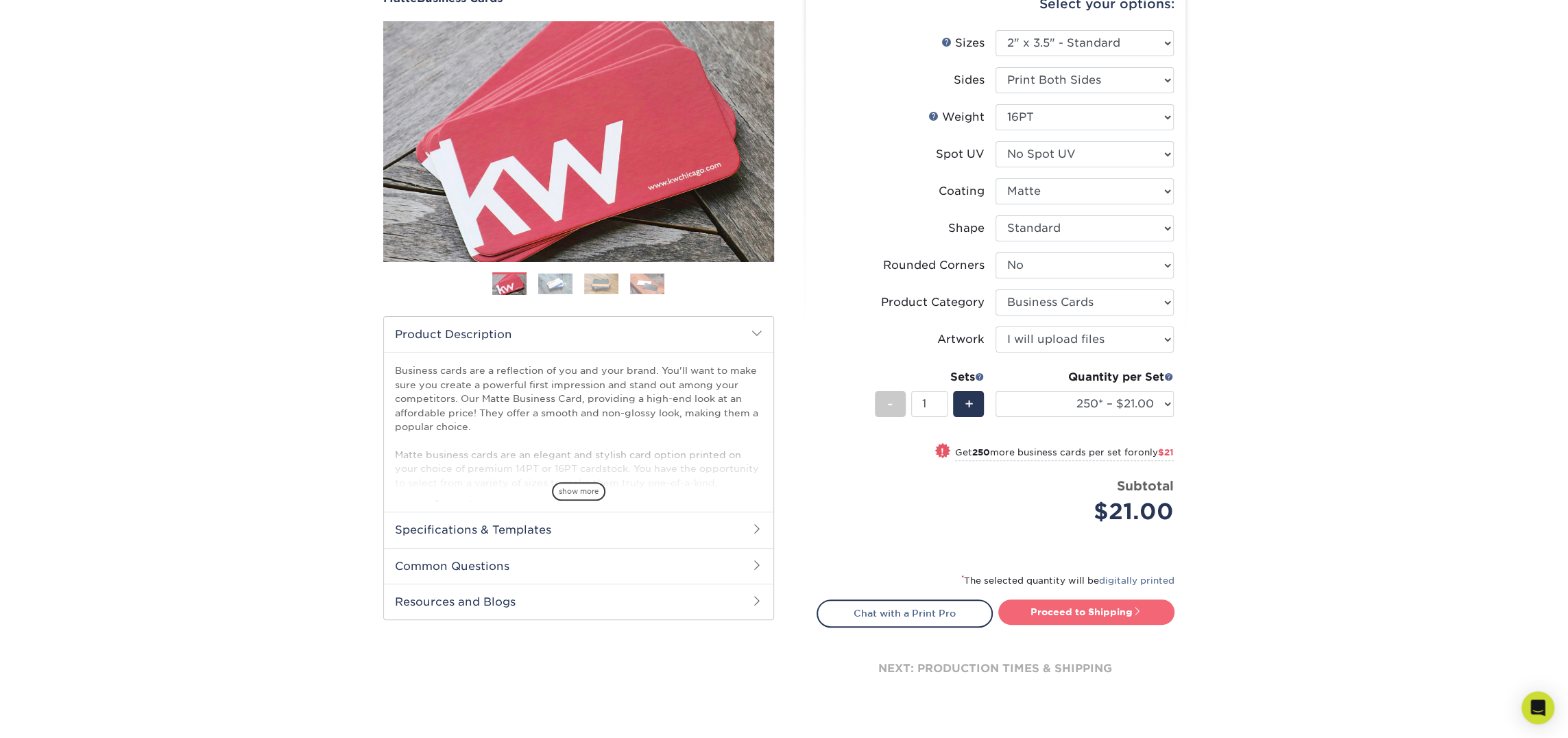
click at [1104, 611] on link "Proceed to Shipping" at bounding box center [1086, 611] width 176 height 24
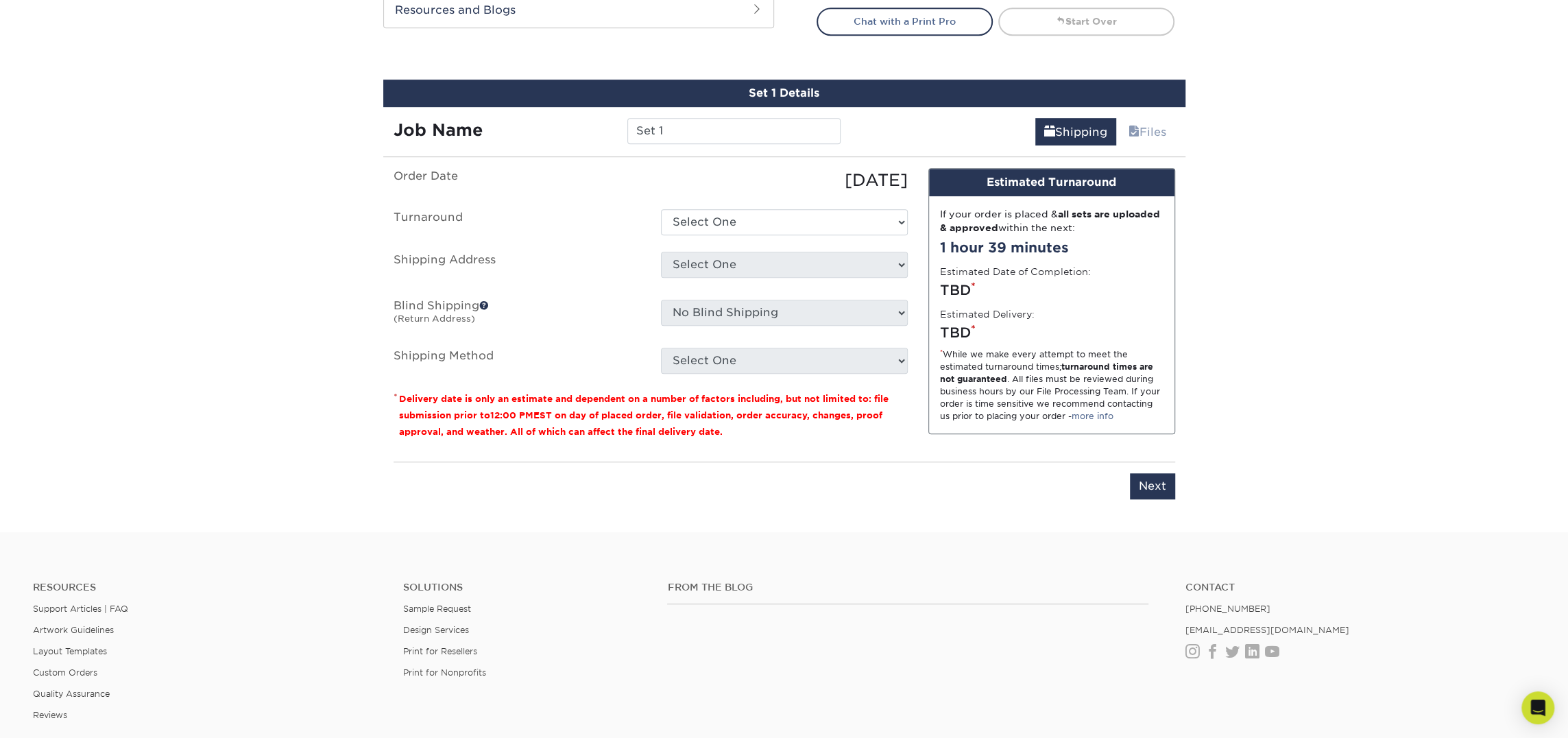
scroll to position [782, 0]
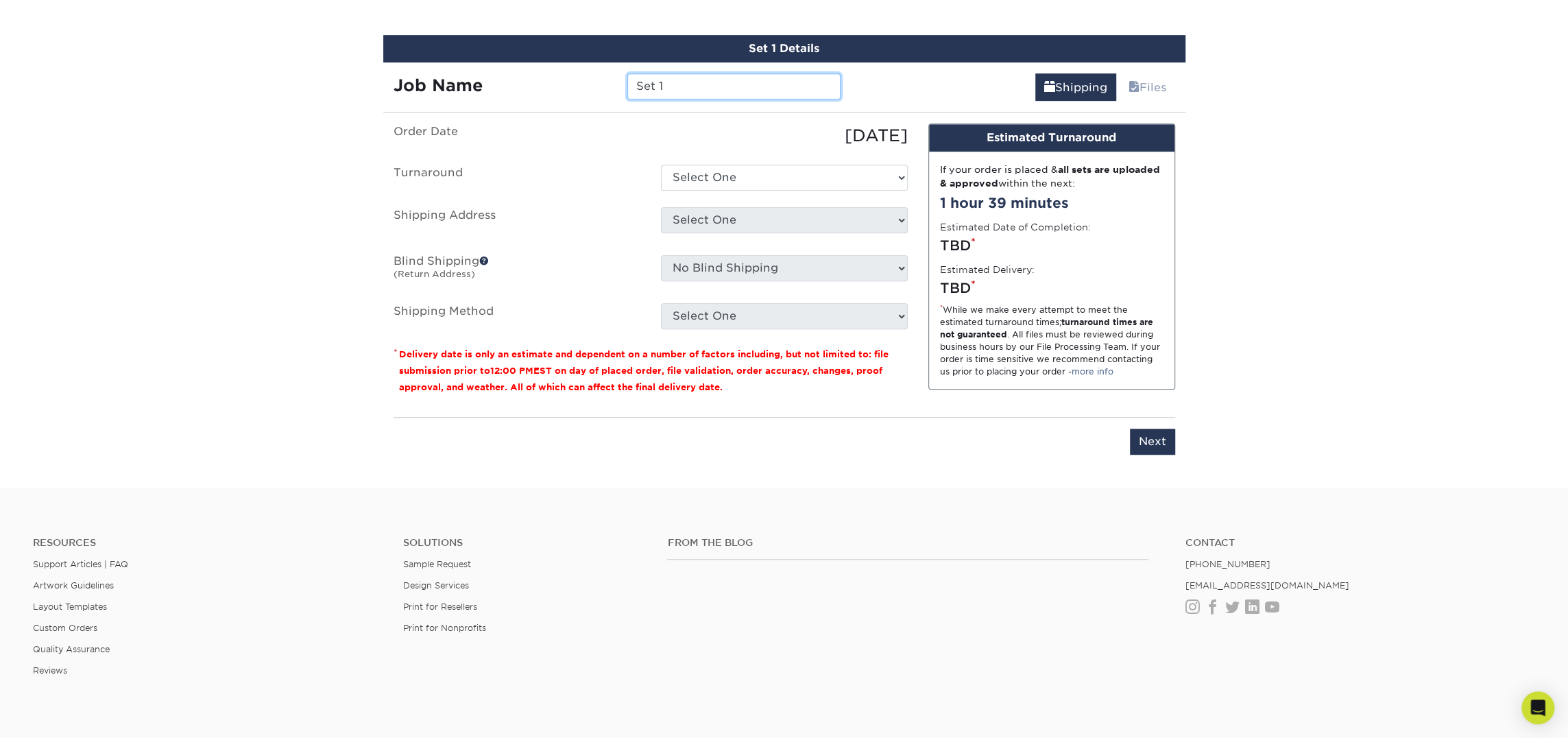
click at [760, 87] on input "Set 1" at bounding box center [734, 86] width 213 height 26
type input "Corey Gutherie"
click at [722, 182] on select "Select One 2-4 Business Days 2 Day Next Business Day" at bounding box center [784, 177] width 247 height 26
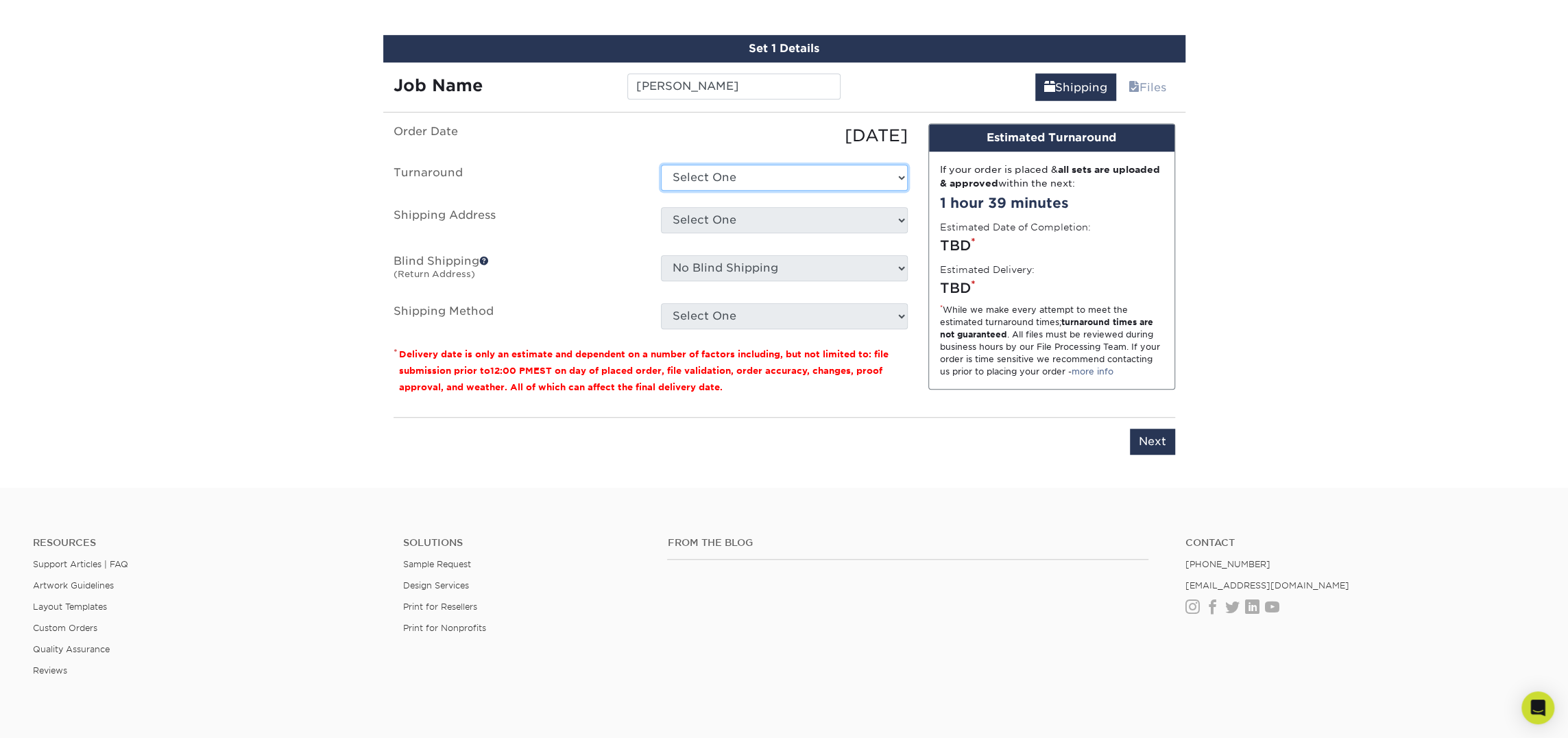
select select "23721297-b68b-4846-ba83-3171e6bd9d78"
click at [661, 165] on select "Select One 2-4 Business Days 2 Day Next Business Day" at bounding box center [784, 177] width 247 height 26
click at [738, 220] on select "Select One Atlanta Office [PERSON_NAME][GEOGRAPHIC_DATA] [PERSON_NAME][GEOGRAPH…" at bounding box center [784, 220] width 247 height 26
select select "256853"
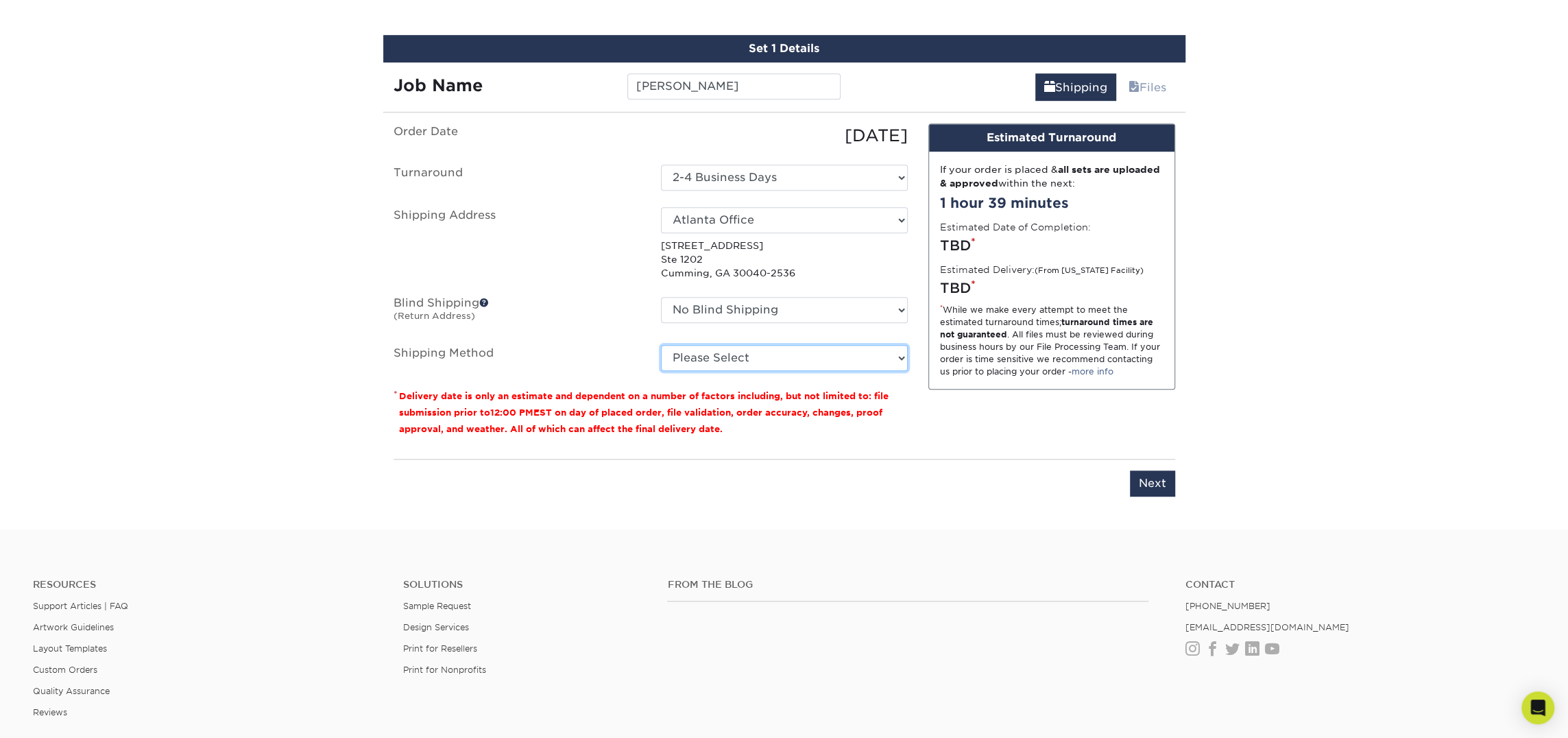
click at [732, 355] on select "Please Select Ground Shipping (+$7.84) 3 Day Shipping Service (+$15.34) 2 Day A…" at bounding box center [784, 358] width 247 height 26
select select "03"
click at [661, 345] on select "Please Select Ground Shipping (+$7.84) 3 Day Shipping Service (+$15.34) 2 Day A…" at bounding box center [784, 358] width 247 height 26
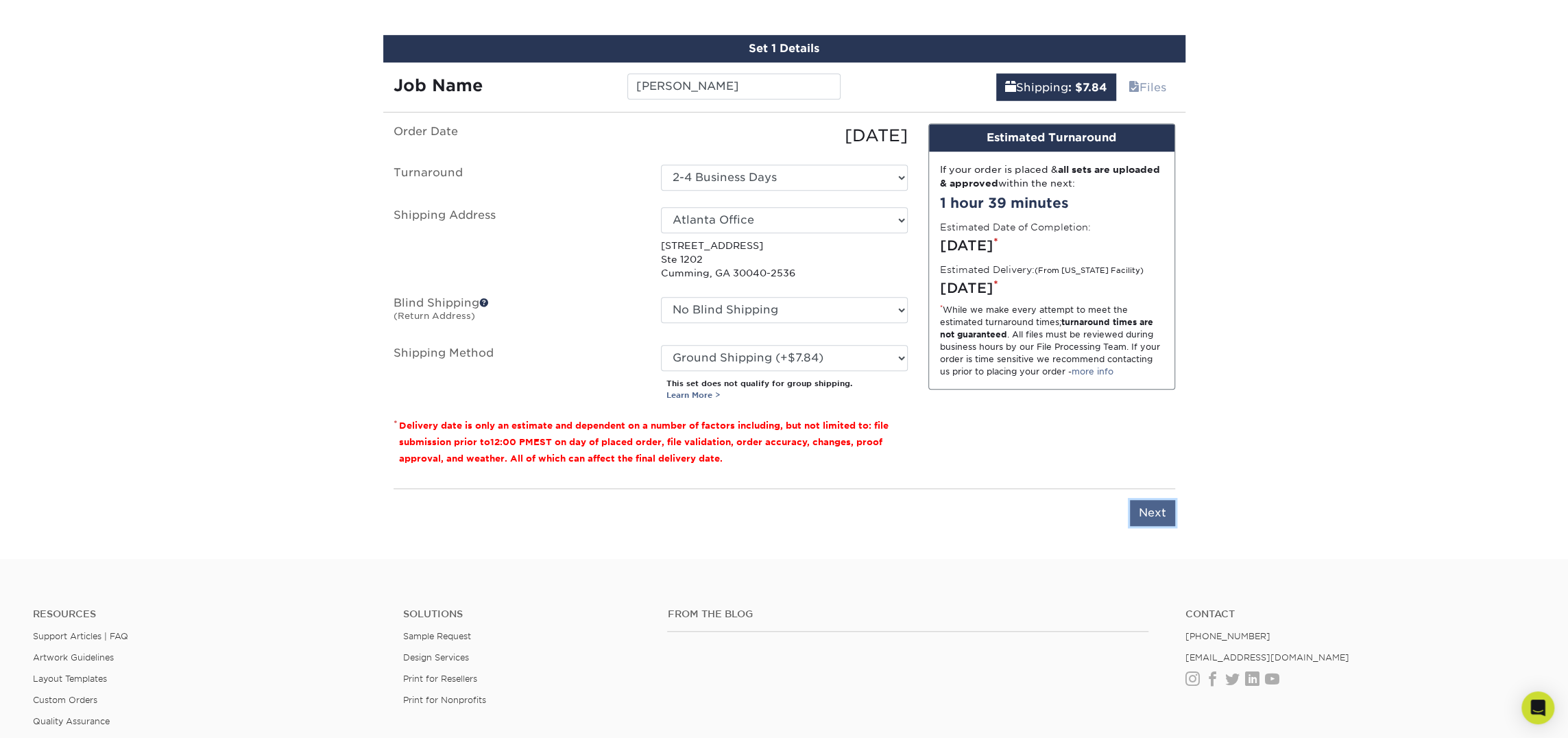
click at [1158, 509] on input "Next" at bounding box center [1153, 512] width 45 height 26
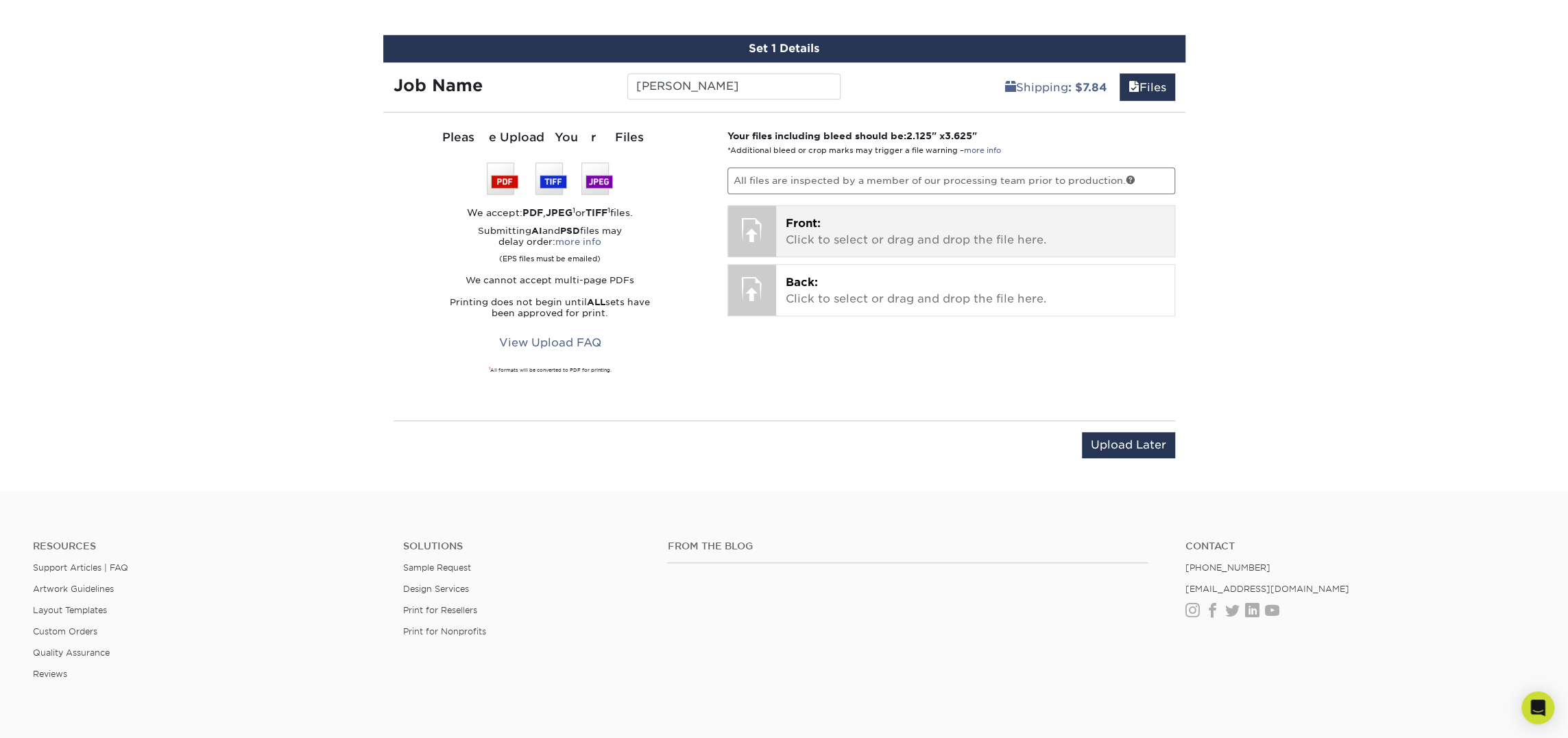
click at [829, 216] on p "Front: Click to select or drag and drop the file here." at bounding box center [975, 232] width 379 height 33
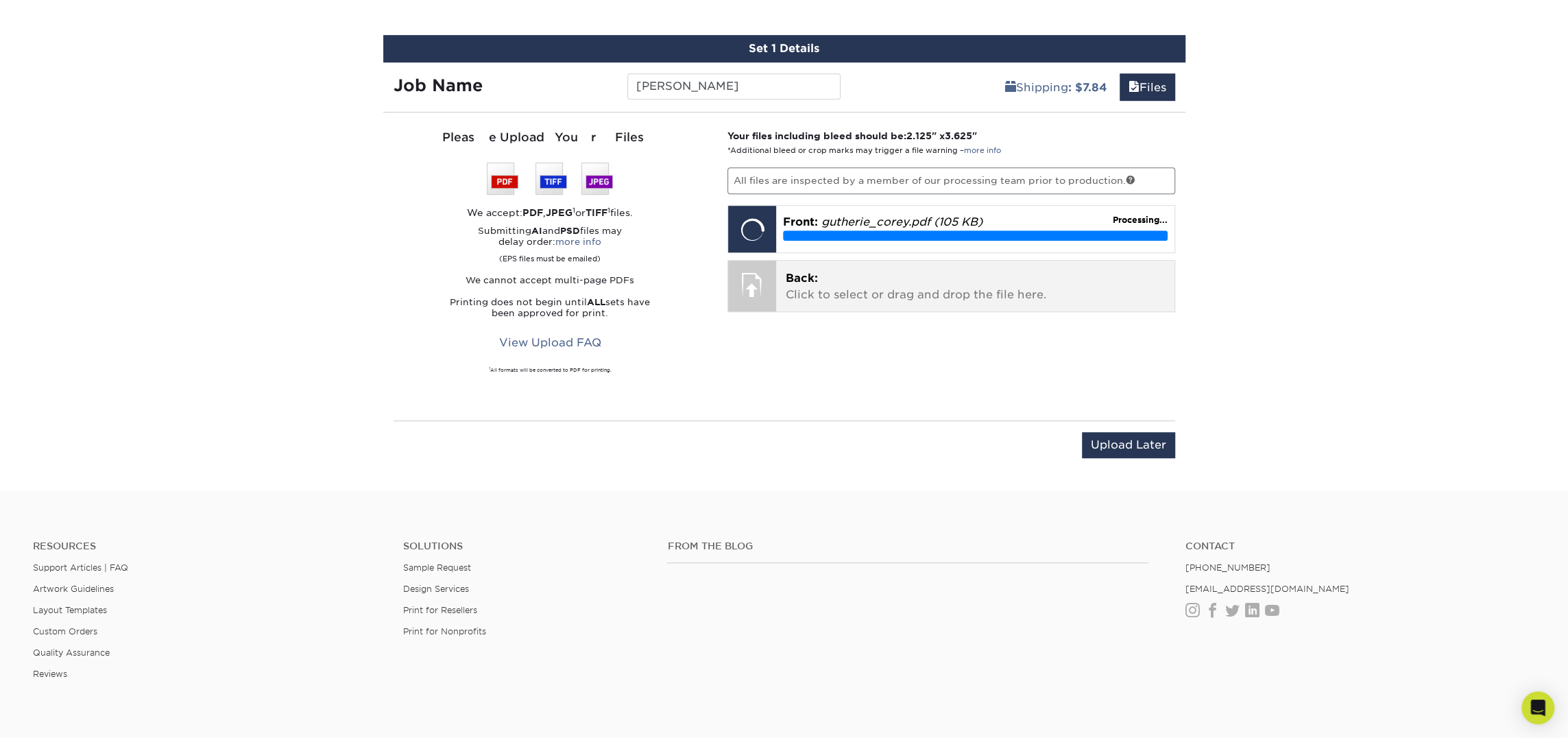
click at [919, 286] on p "Back: Click to select or drag and drop the file here." at bounding box center [975, 286] width 379 height 33
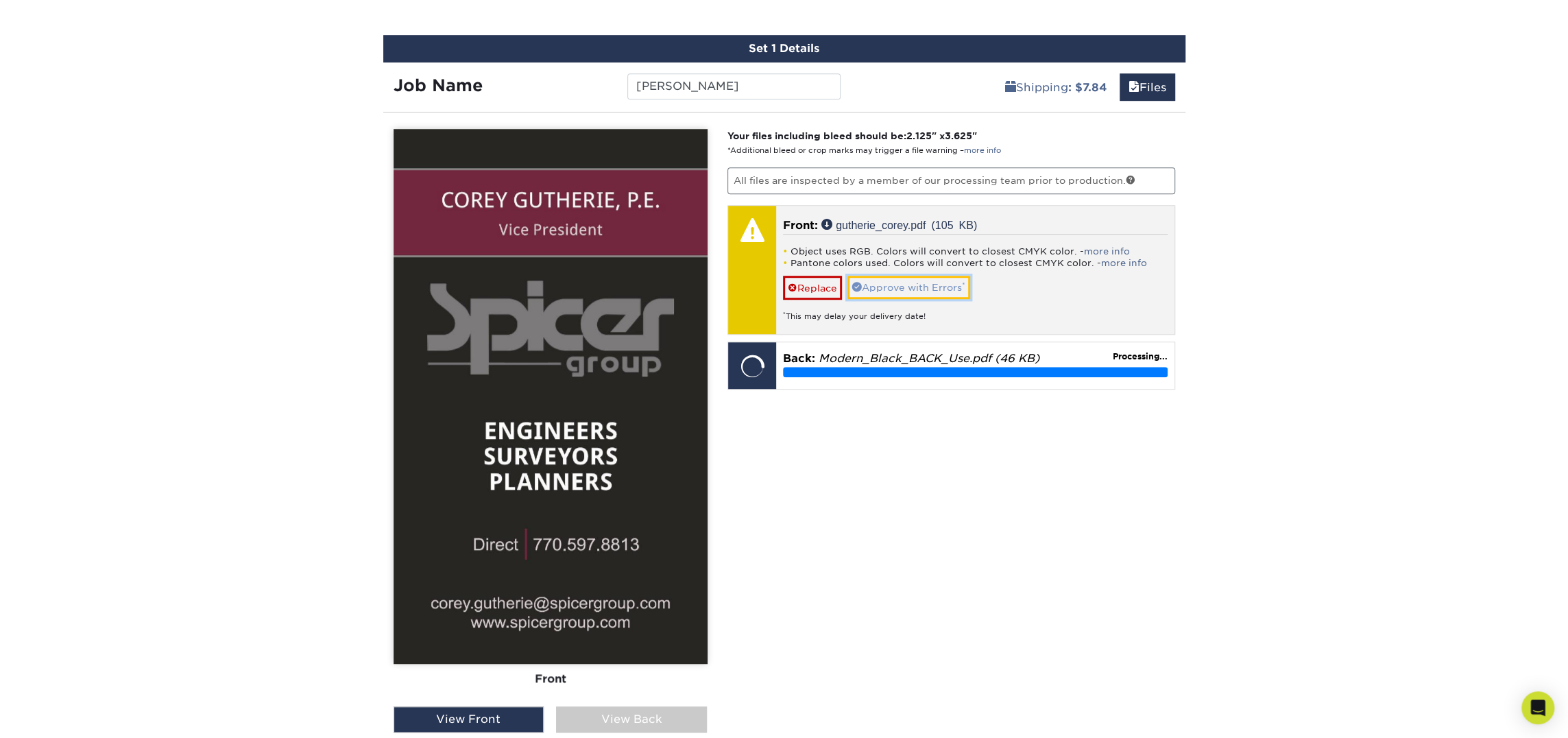
click at [928, 285] on link "Approve with Errors *" at bounding box center [909, 287] width 122 height 24
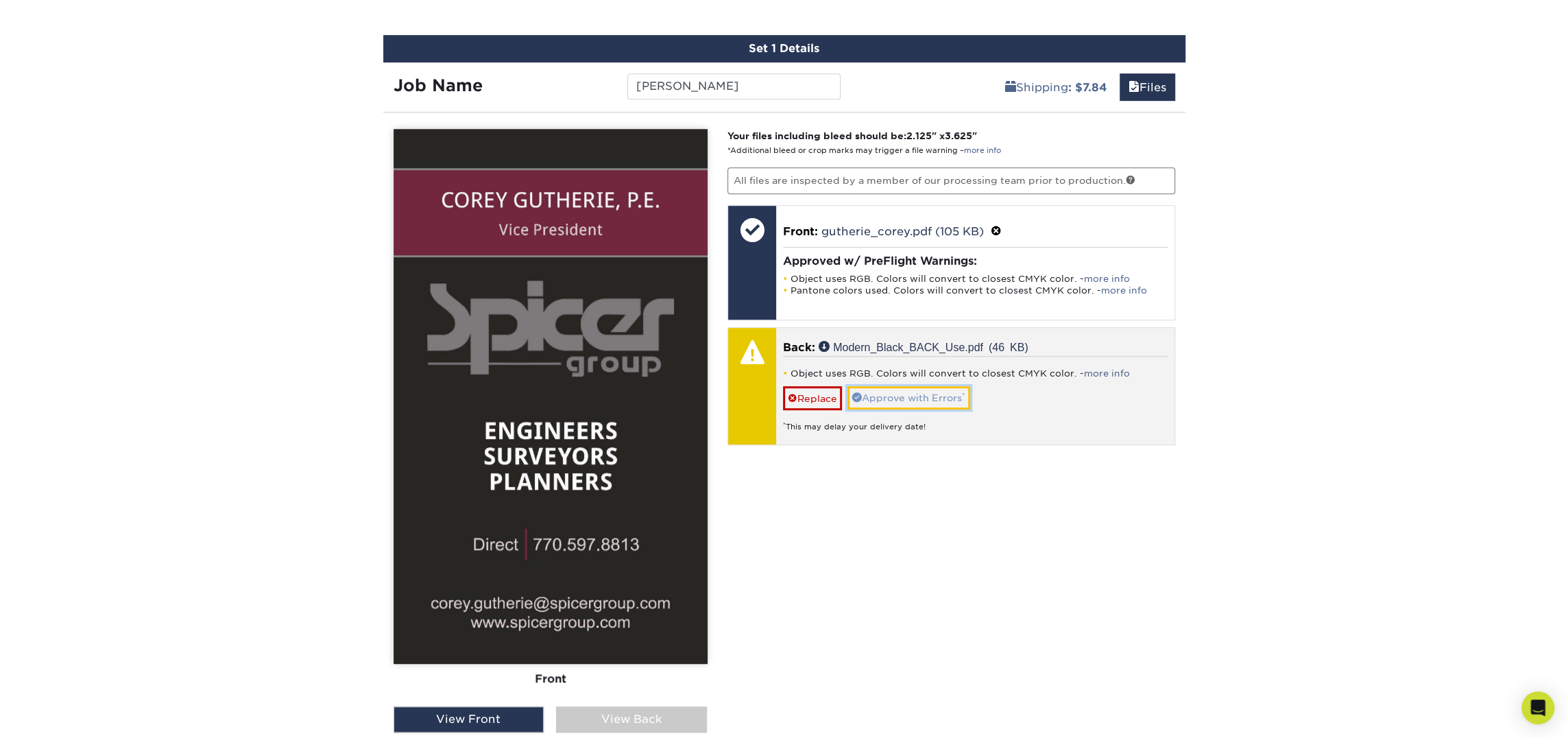
click at [924, 390] on link "Approve with Errors *" at bounding box center [909, 398] width 122 height 24
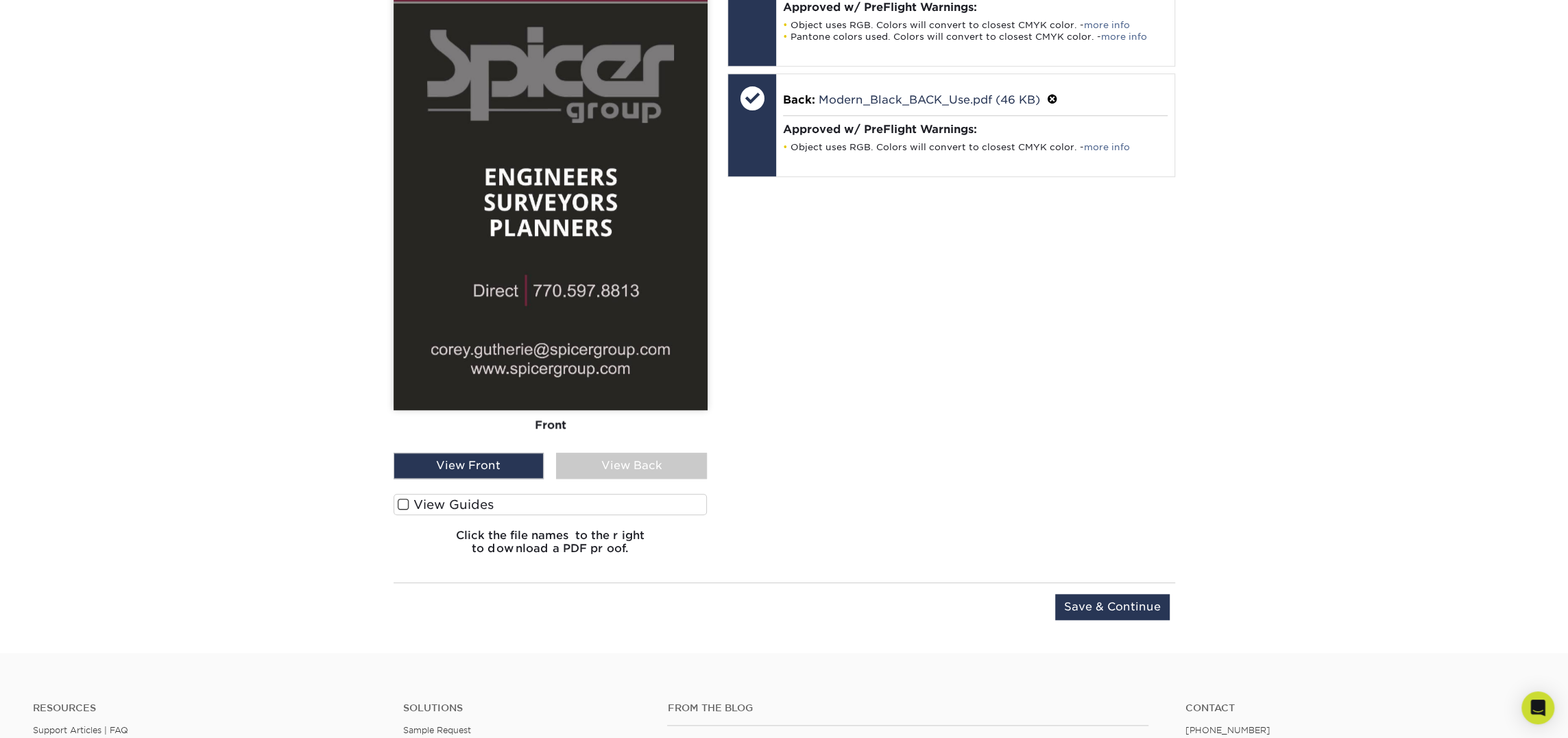
scroll to position [1038, 0]
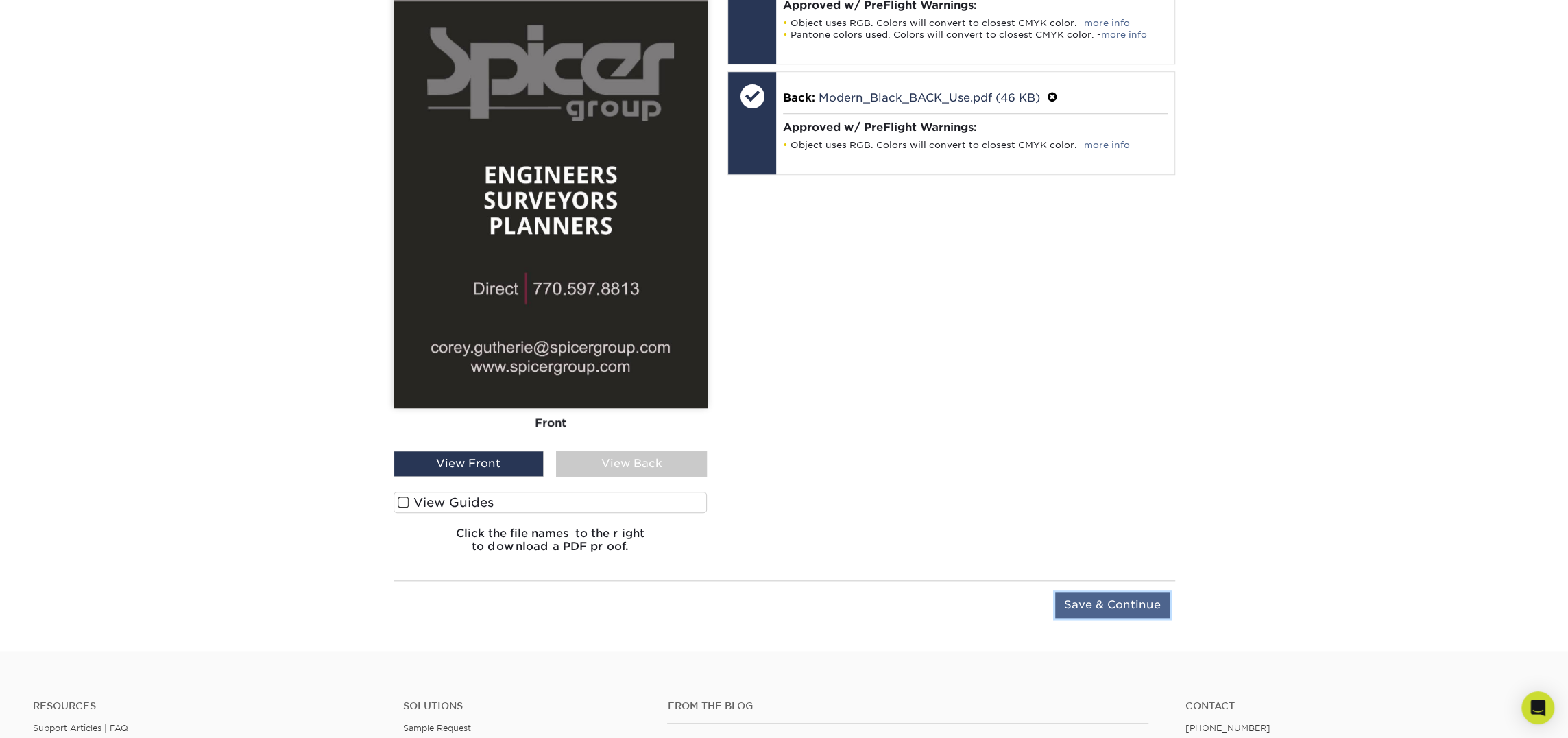
click at [1077, 599] on input "Save & Continue" at bounding box center [1112, 604] width 115 height 26
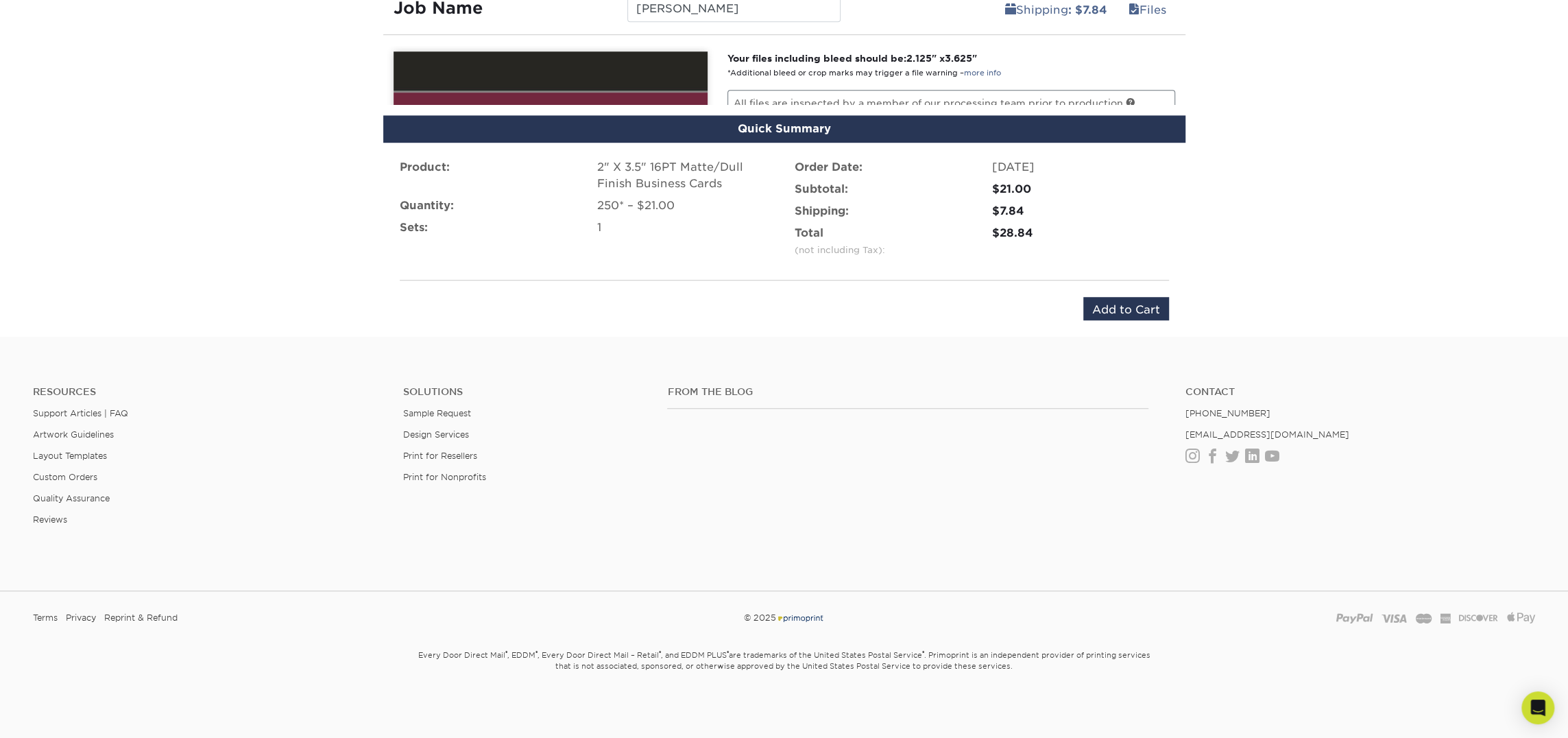
scroll to position [806, 0]
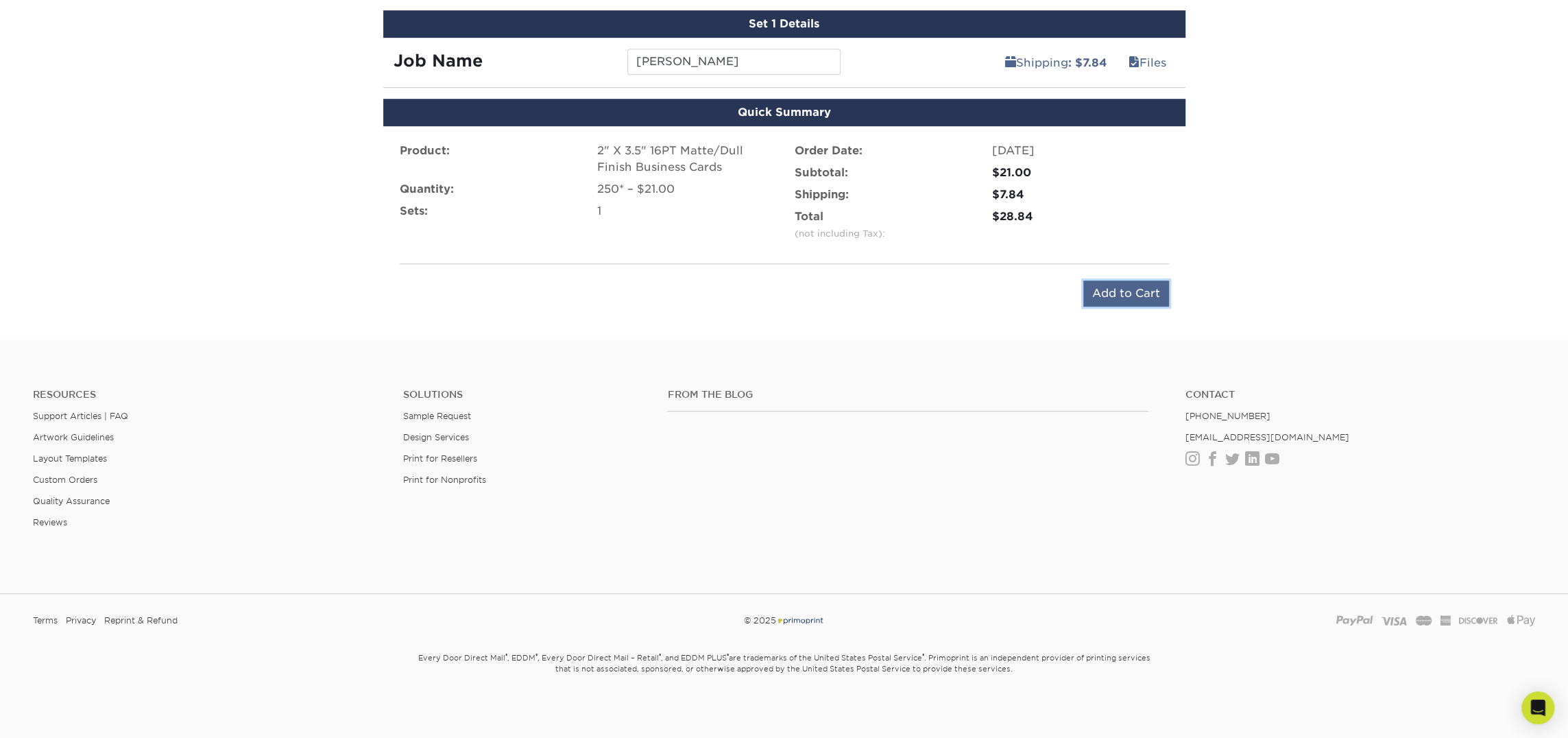
click at [1142, 295] on input "Add to Cart" at bounding box center [1126, 293] width 85 height 26
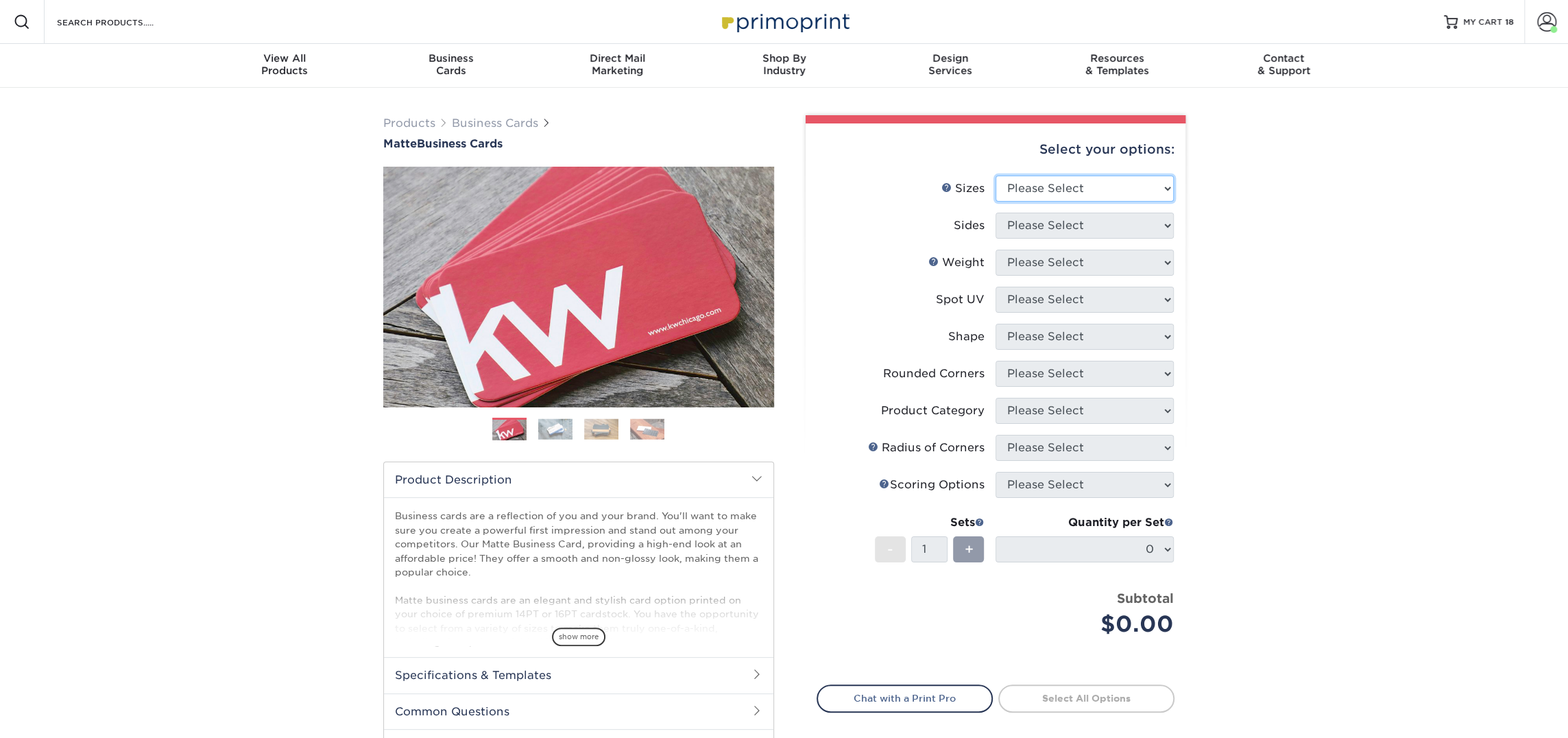
click at [1060, 185] on select "Please Select 1.5" x 3.5" - Mini 1.75" x 3.5" - Mini 2" x 2" - Square 2" x 3" -…" at bounding box center [1084, 188] width 178 height 26
select select "2.00x3.50"
click at [995, 176] on select "Please Select 1.5" x 3.5" - Mini 1.75" x 3.5" - Mini 2" x 2" - Square 2" x 3" -…" at bounding box center [1084, 188] width 178 height 26
click at [1090, 226] on select "Please Select Print Both Sides Print Front Only" at bounding box center [1084, 225] width 178 height 26
select select "13abbda7-1d64-4f25-8bb2-c179b224825d"
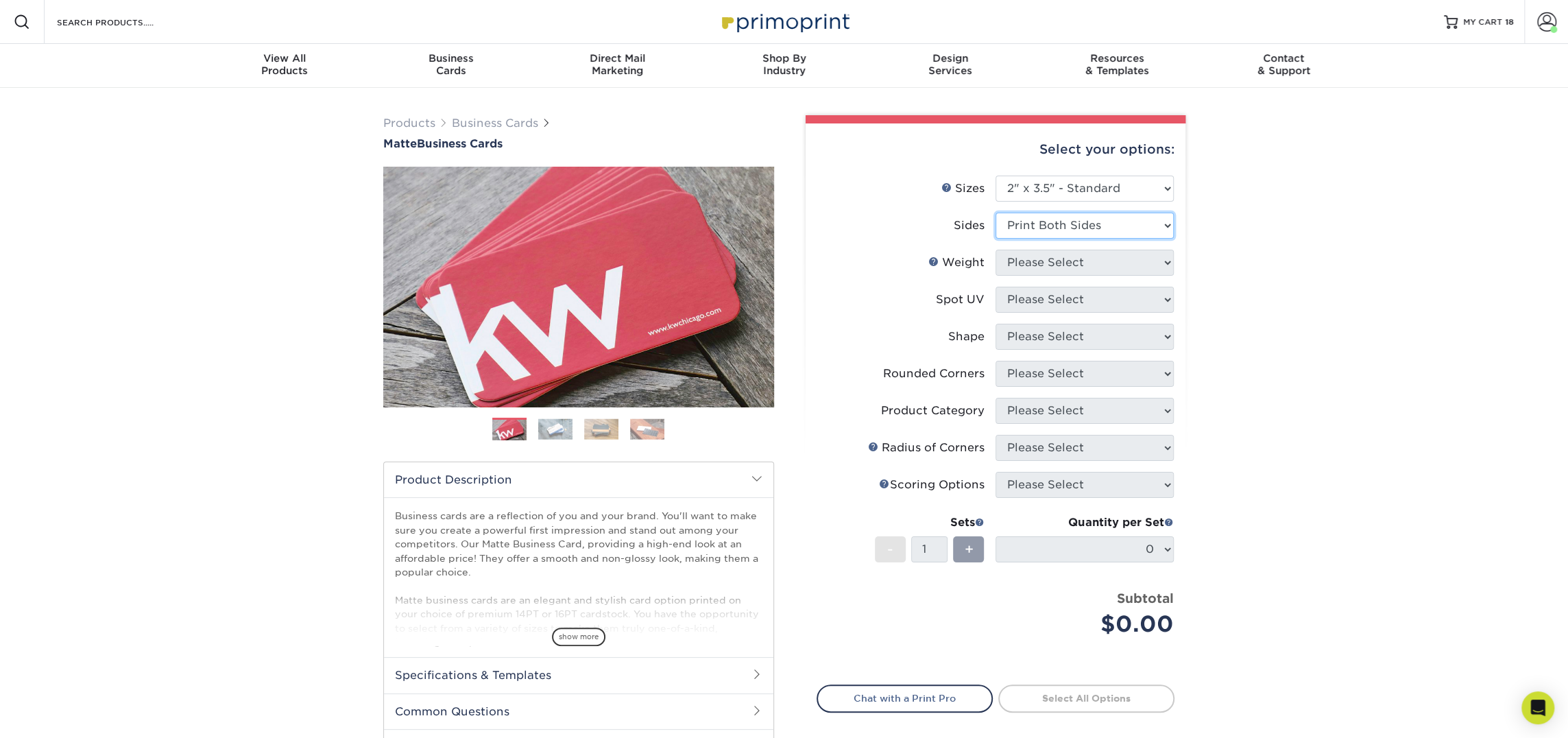
click at [995, 213] on select "Please Select Print Both Sides Print Front Only" at bounding box center [1084, 225] width 178 height 26
click at [1080, 256] on select "Please Select" at bounding box center [1084, 262] width 178 height 26
select select "16PT"
click at [995, 249] on select "Please Select 16PT 14PT" at bounding box center [1084, 262] width 178 height 26
click at [1061, 304] on select "Please Select No Spot UV Front and Back (Both Sides) Front Only Back Only" at bounding box center [1084, 299] width 178 height 26
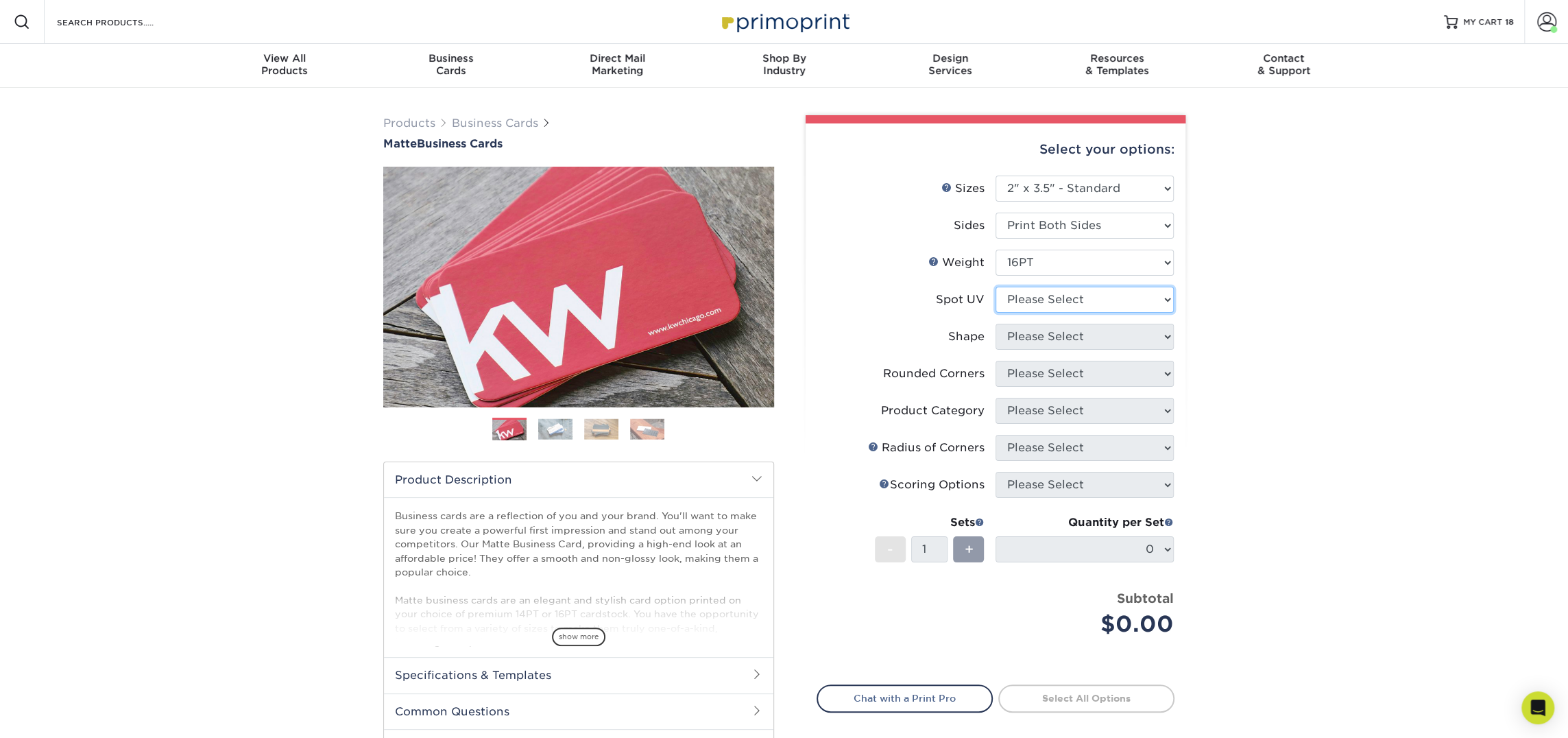
select select "3"
click at [995, 286] on select "Please Select No Spot UV Front and Back (Both Sides) Front Only Back Only" at bounding box center [1084, 299] width 178 height 26
click at [0, 0] on select at bounding box center [0, 0] width 0 height 0
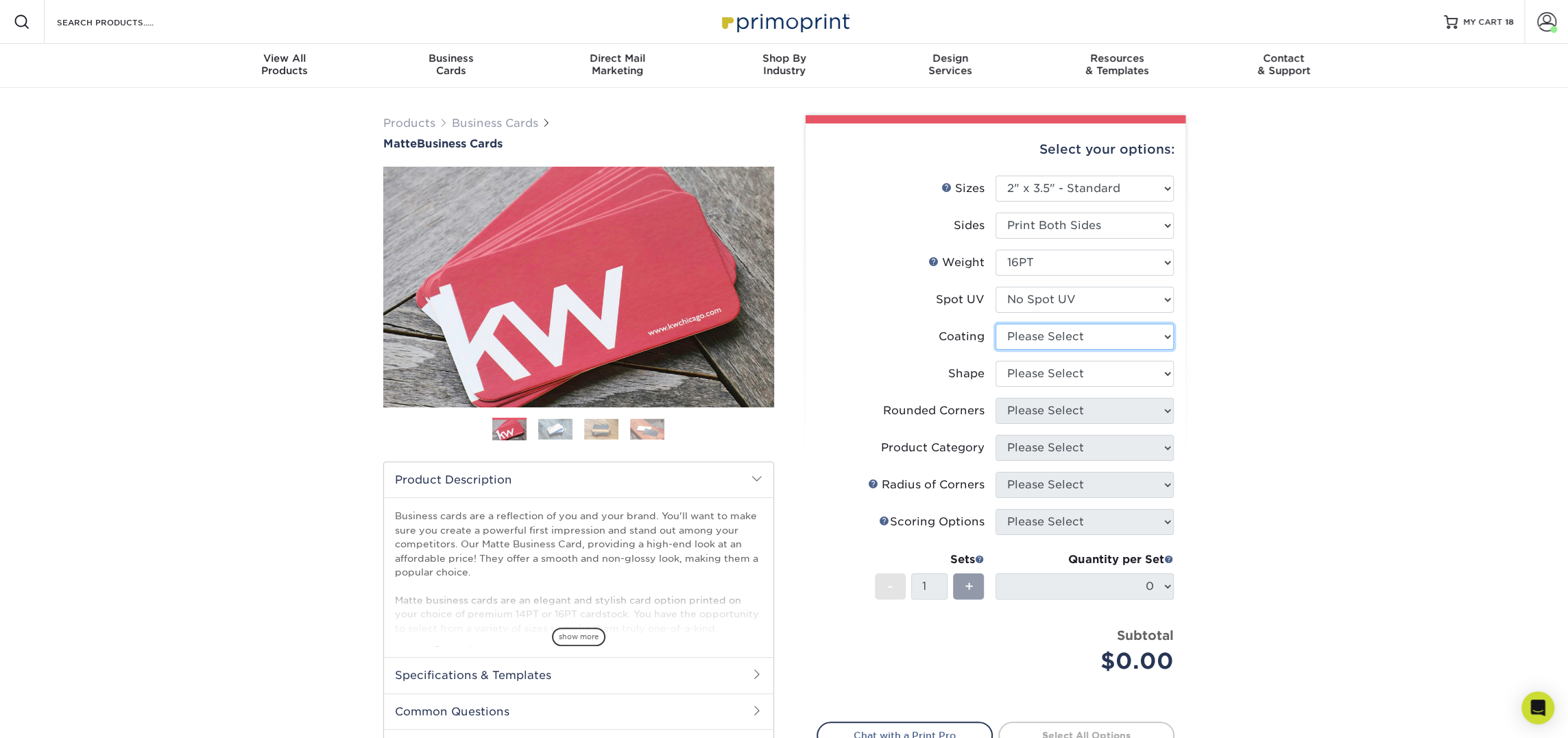
select select "121bb7b5-3b4d-429f-bd8d-bbf80e953313"
click at [995, 324] on select at bounding box center [1084, 336] width 178 height 26
click at [0, 0] on div at bounding box center [0, 0] width 0 height 0
click at [1044, 375] on select "Please Select Standard Oval" at bounding box center [1084, 373] width 178 height 26
select select "standard"
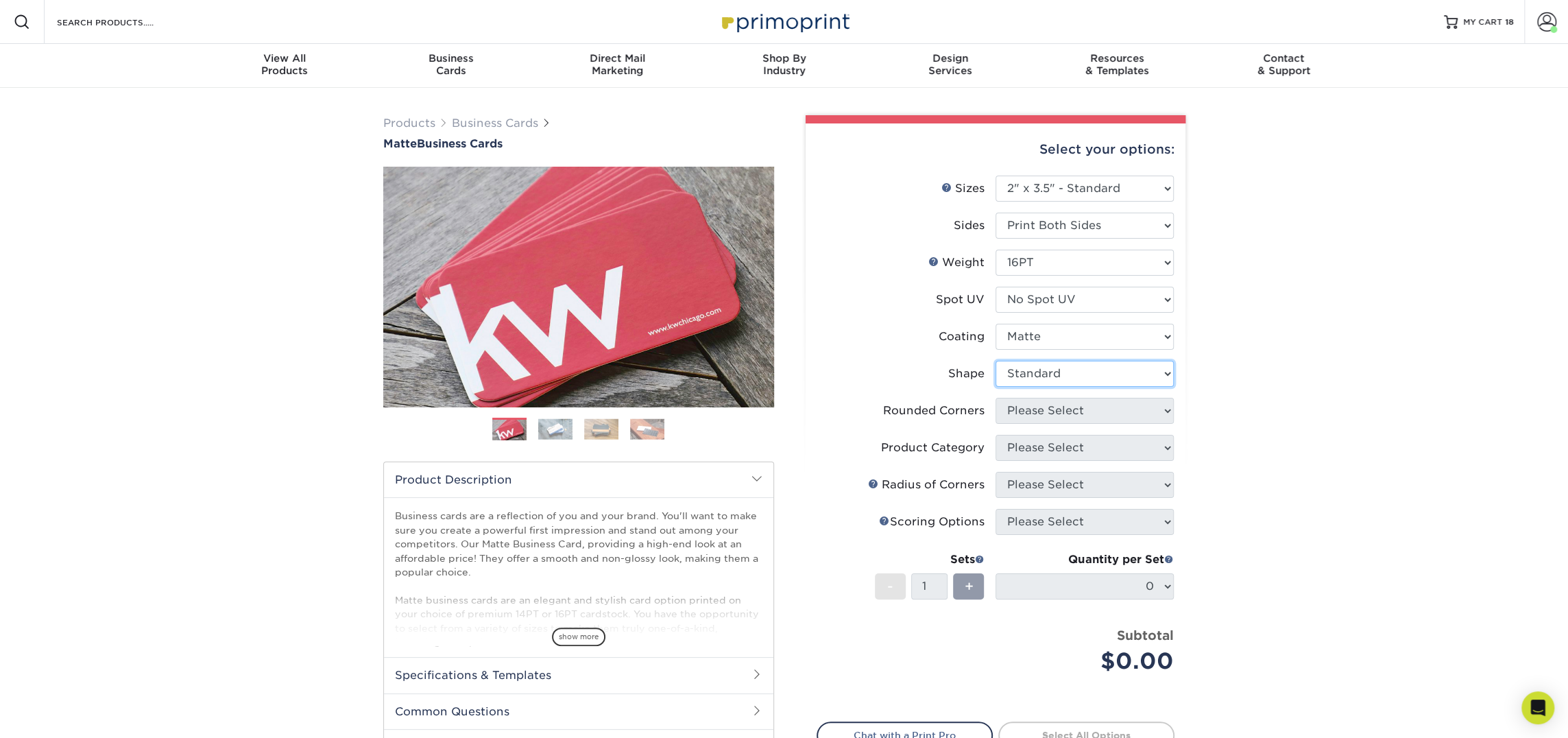
click at [995, 361] on select "Please Select Standard Oval" at bounding box center [1084, 373] width 178 height 26
click at [1039, 410] on select "Please Select Yes - Round 2 Corners Yes - Round 4 Corners No" at bounding box center [1084, 410] width 178 height 26
select select "0"
click at [995, 398] on select "Please Select Yes - Round 2 Corners Yes - Round 4 Corners No" at bounding box center [1084, 410] width 178 height 26
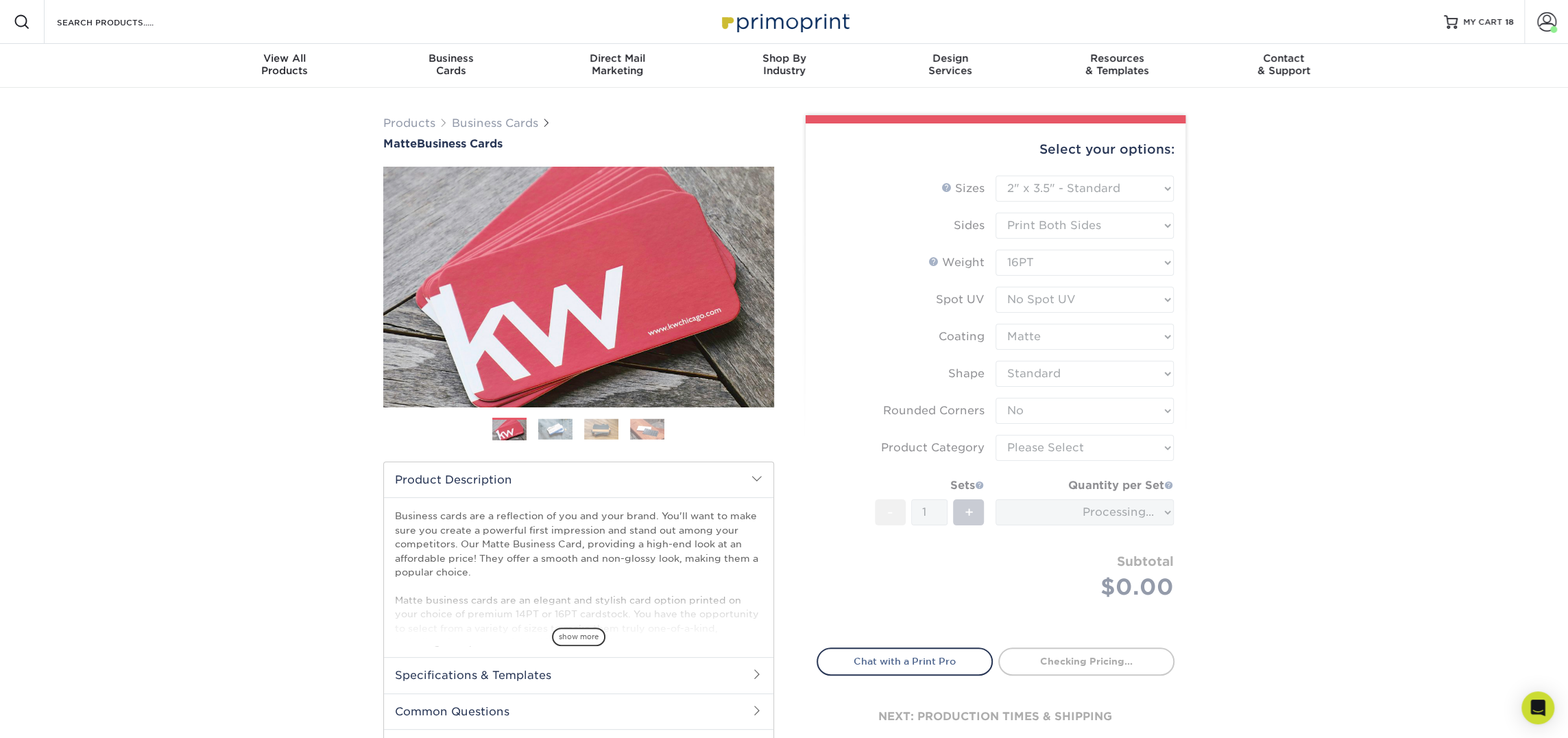
click at [1039, 428] on form "Sizes Help Sizes Please Select 1.5" x 3.5" - Mini 1.75" x 3.5" - Mini 2" x 2" -…" at bounding box center [995, 403] width 358 height 456
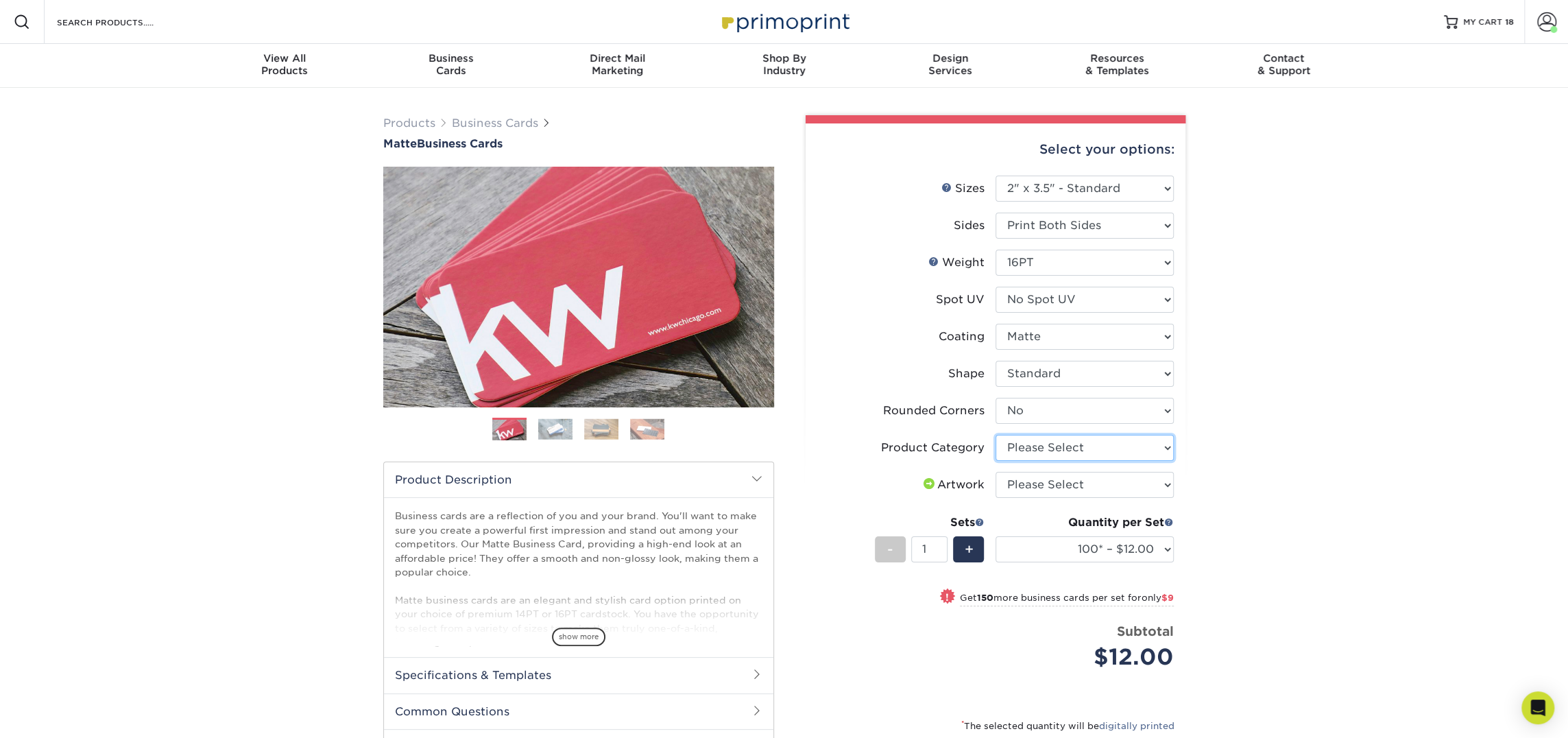
click at [1040, 445] on select "Please Select Business Cards" at bounding box center [1084, 447] width 178 height 26
select select "3b5148f1-0588-4f88-a218-97bcfdce65c1"
click at [995, 434] on select "Please Select Business Cards" at bounding box center [1084, 447] width 178 height 26
click at [1040, 490] on select "Please Select I will upload files I need a design - $100" at bounding box center [1084, 484] width 178 height 26
select select "upload"
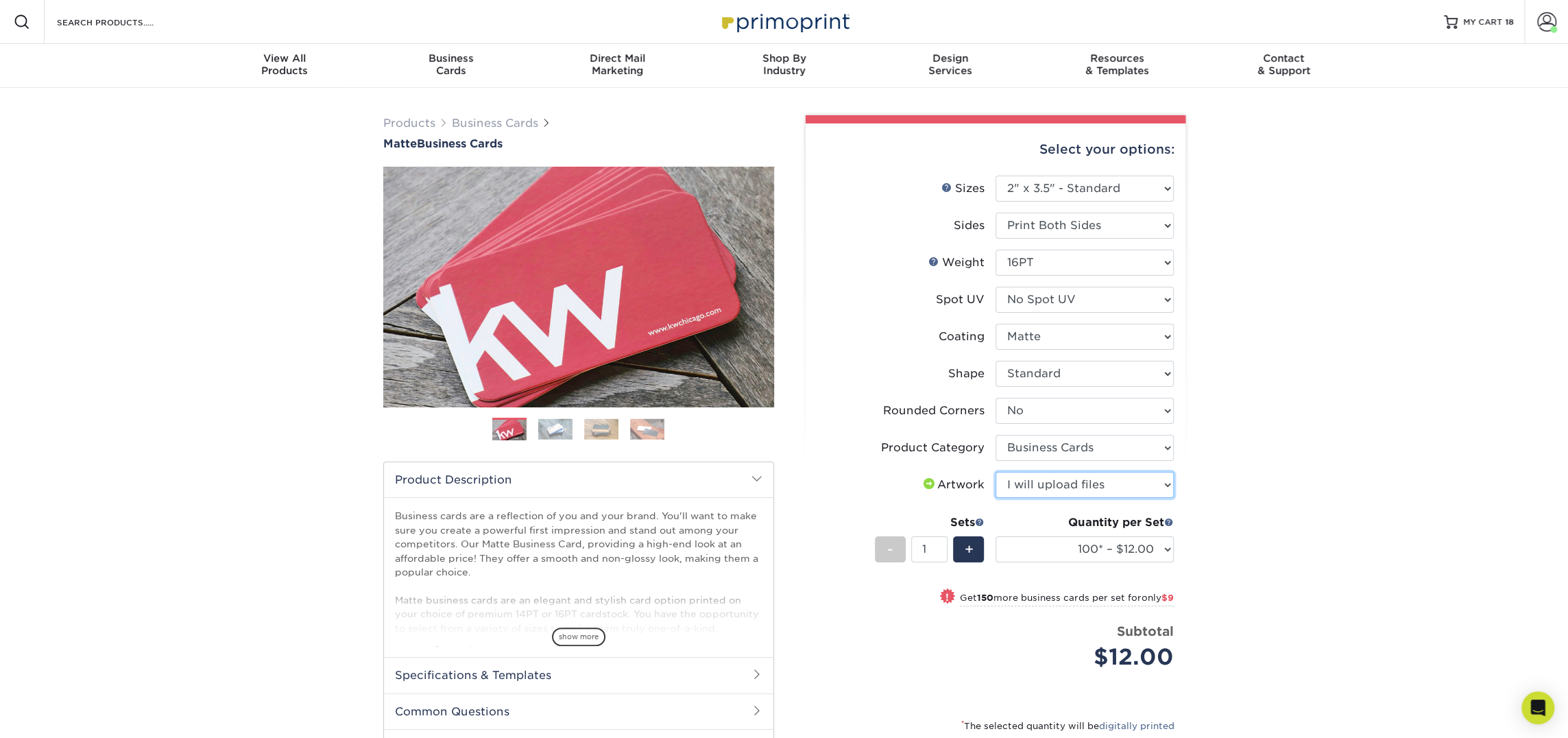
click at [995, 471] on select "Please Select I will upload files I need a design - $100" at bounding box center [1084, 484] width 178 height 26
click at [1039, 539] on select "100* – $12.00 250* – $21.00 500 – $42.00 1000 – $53.00 2500 – $95.00 5000 – $18…" at bounding box center [1084, 549] width 178 height 26
select select "250* – $21.00"
click at [995, 536] on select "100* – $12.00 250* – $21.00 500 – $42.00 1000 – $53.00 2500 – $95.00 5000 – $18…" at bounding box center [1084, 549] width 178 height 26
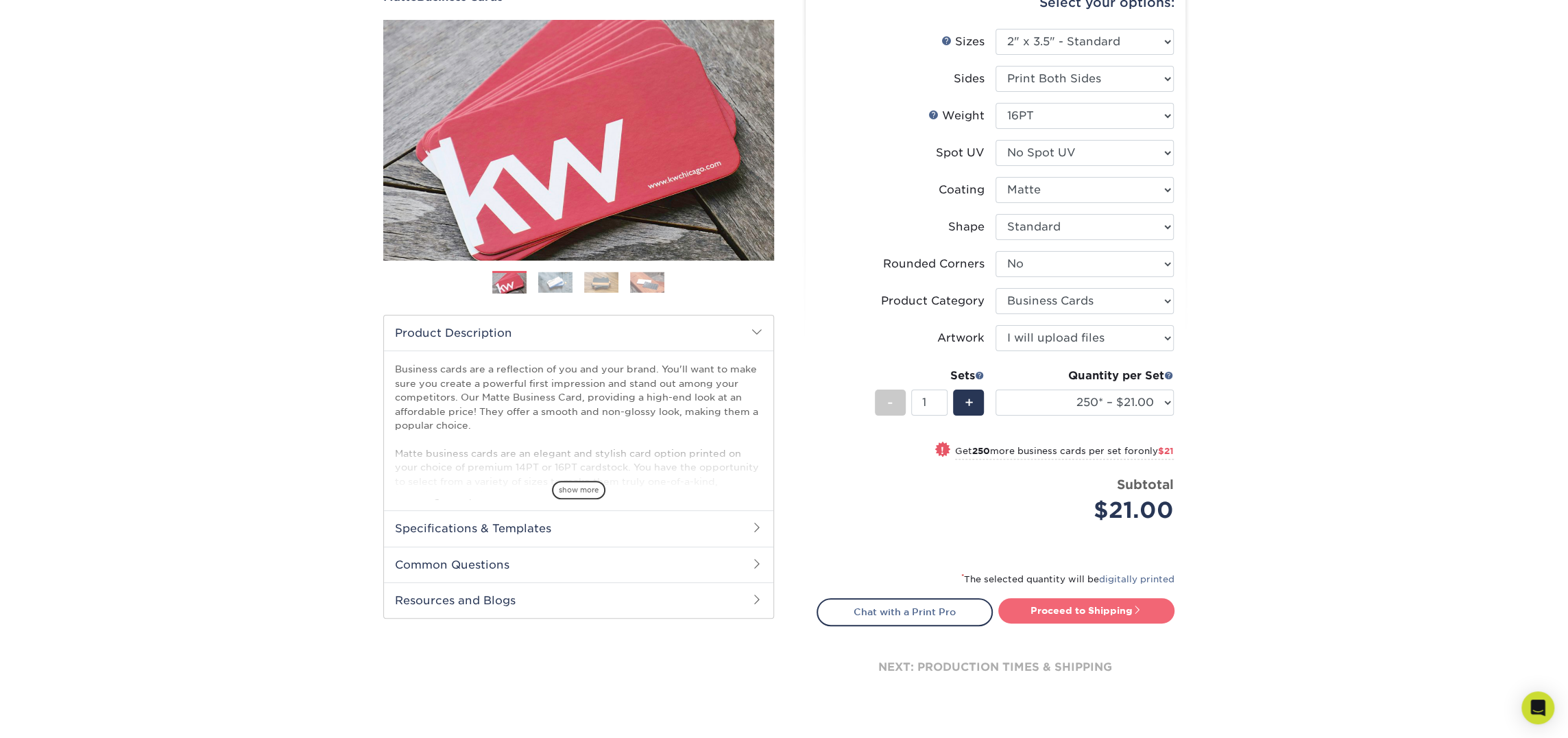
click at [1087, 610] on link "Proceed to Shipping" at bounding box center [1086, 609] width 176 height 24
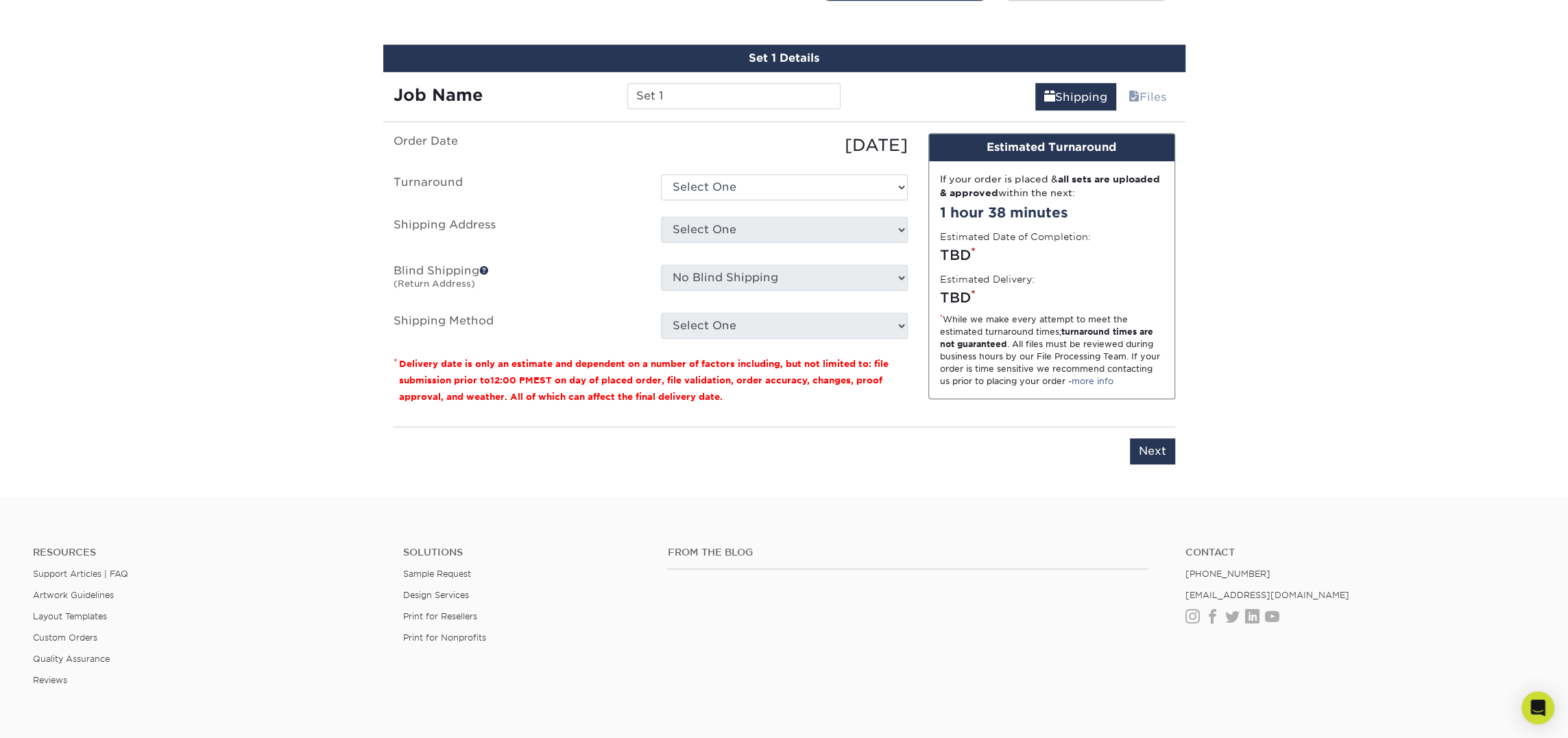
scroll to position [782, 0]
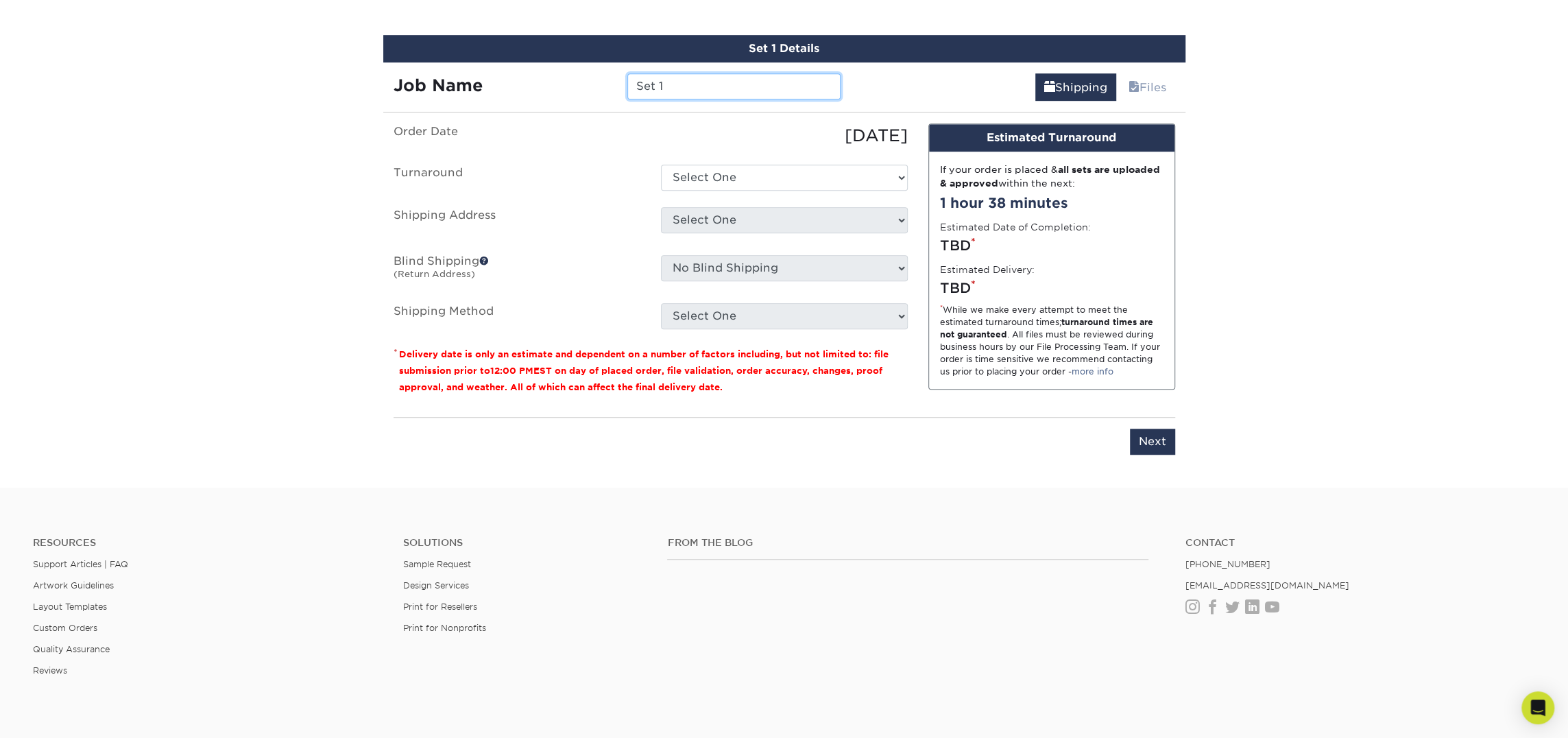
click at [664, 76] on input "Set 1" at bounding box center [734, 86] width 213 height 26
click at [664, 77] on input "Set 1" at bounding box center [734, 86] width 213 height 26
type input "[PERSON_NAME]"
click at [688, 172] on select "Select One 2-4 Business Days 2 Day Next Business Day" at bounding box center [784, 177] width 247 height 26
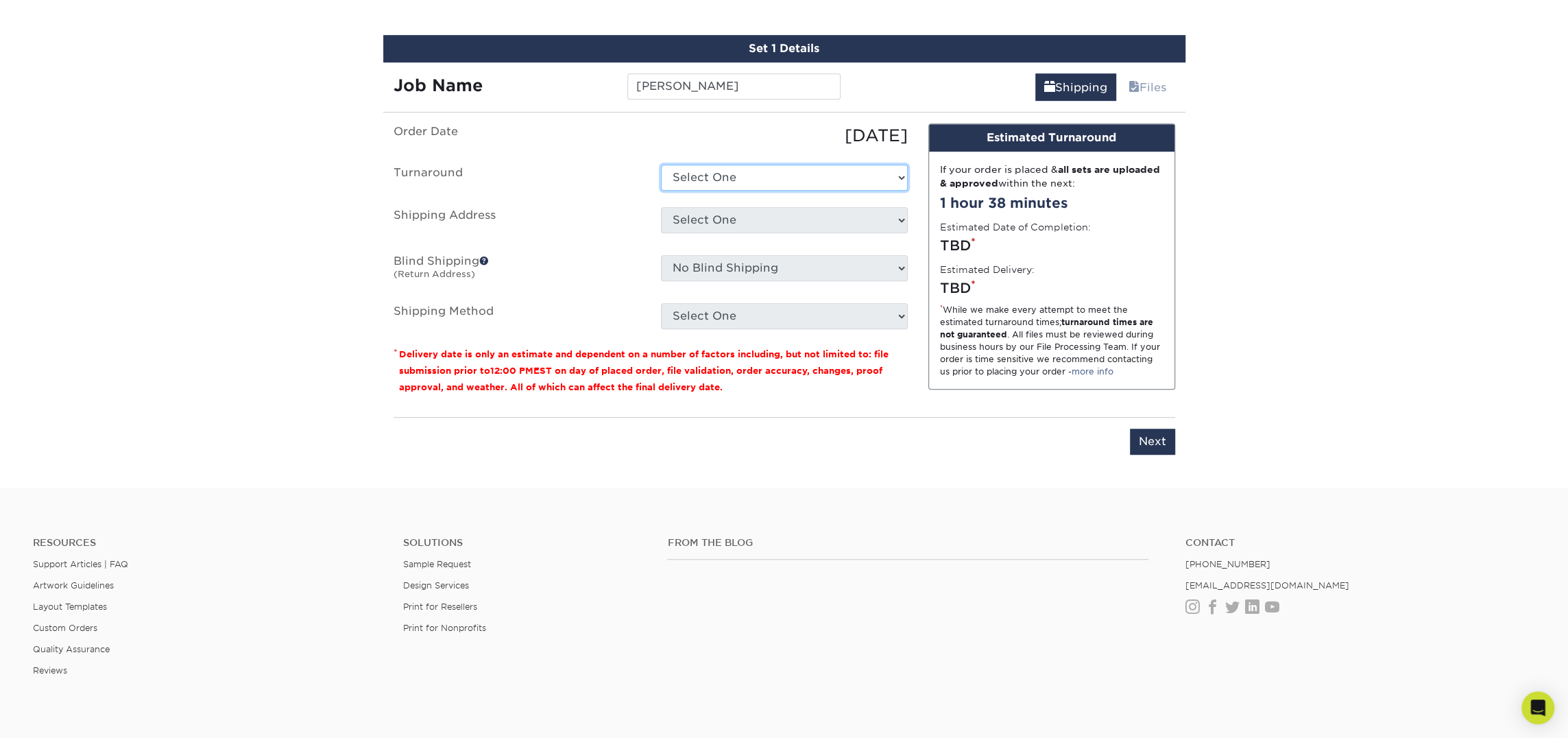
select select "23721297-b68b-4846-ba83-3171e6bd9d78"
click at [661, 165] on select "Select One 2-4 Business Days 2 Day Next Business Day" at bounding box center [784, 177] width 247 height 26
click at [738, 220] on select "Select One Atlanta Office [PERSON_NAME][GEOGRAPHIC_DATA] [PERSON_NAME][GEOGRAPH…" at bounding box center [784, 220] width 247 height 26
select select "245819"
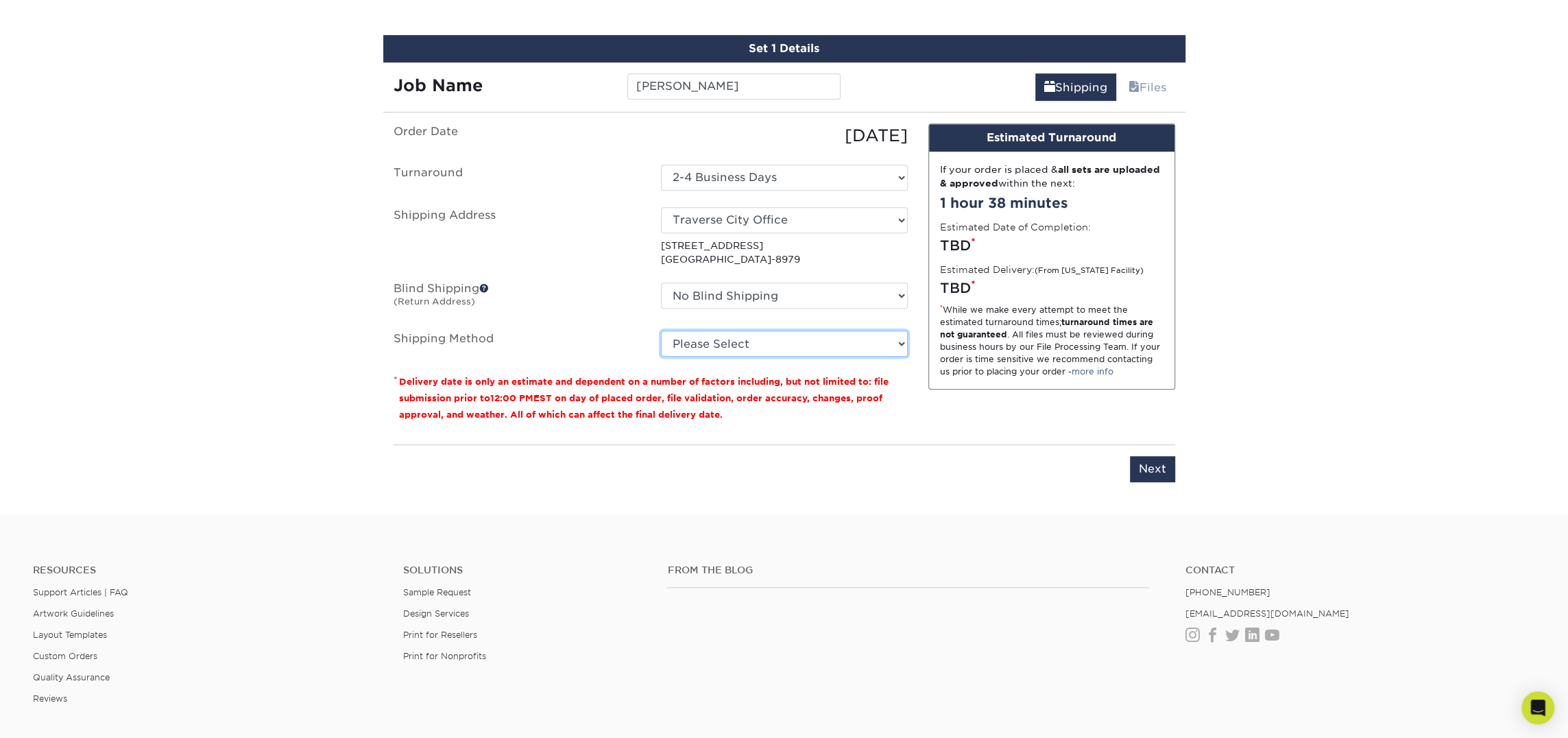
click at [772, 354] on select "Please Select Ground Shipping (+$7.84) 3 Day Shipping Service (+$15.34) 2 Day A…" at bounding box center [784, 343] width 247 height 26
select select "03"
click at [661, 330] on select "Please Select Ground Shipping (+$7.84) 3 Day Shipping Service (+$15.34) 2 Day A…" at bounding box center [784, 343] width 247 height 26
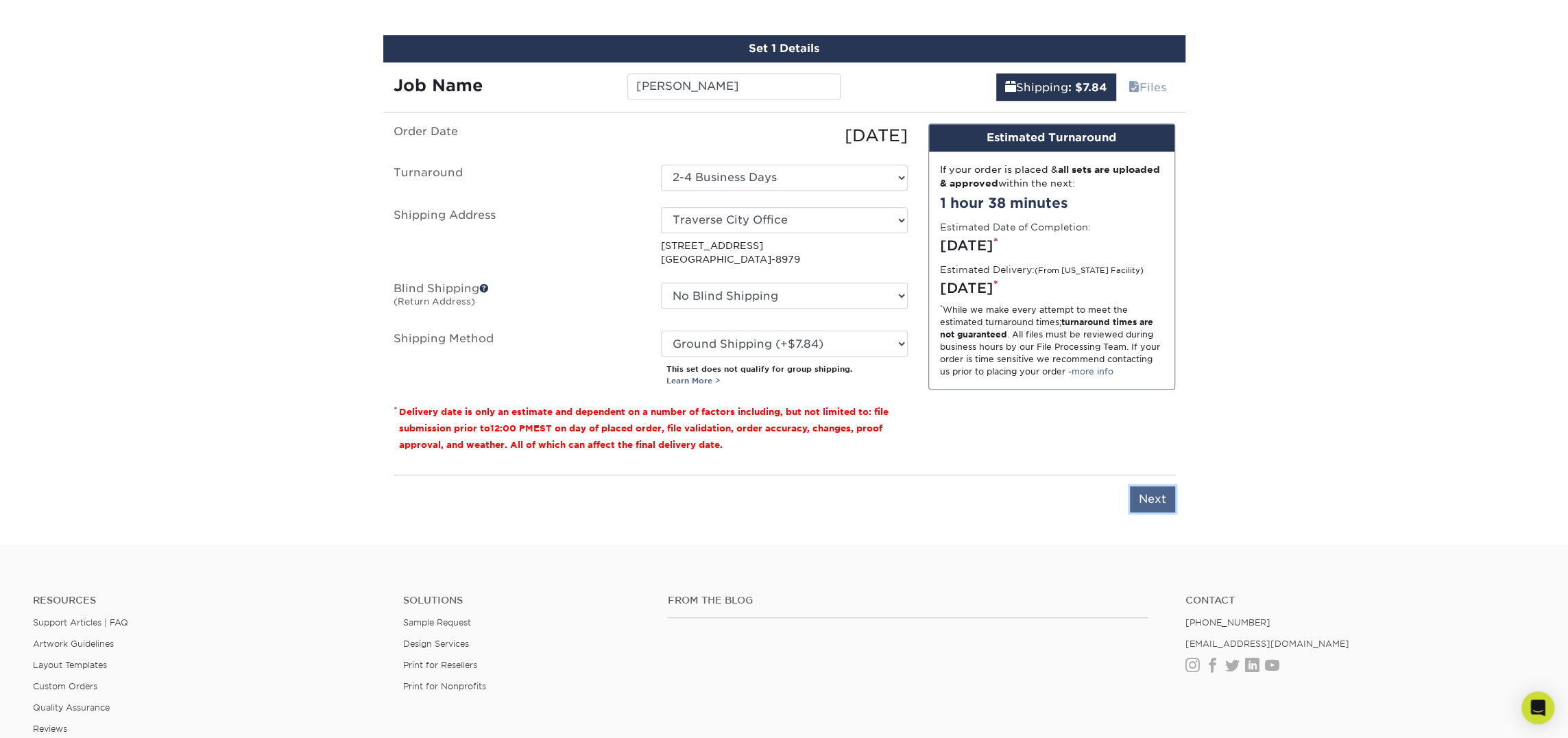
click at [1133, 488] on input "Next" at bounding box center [1153, 499] width 45 height 26
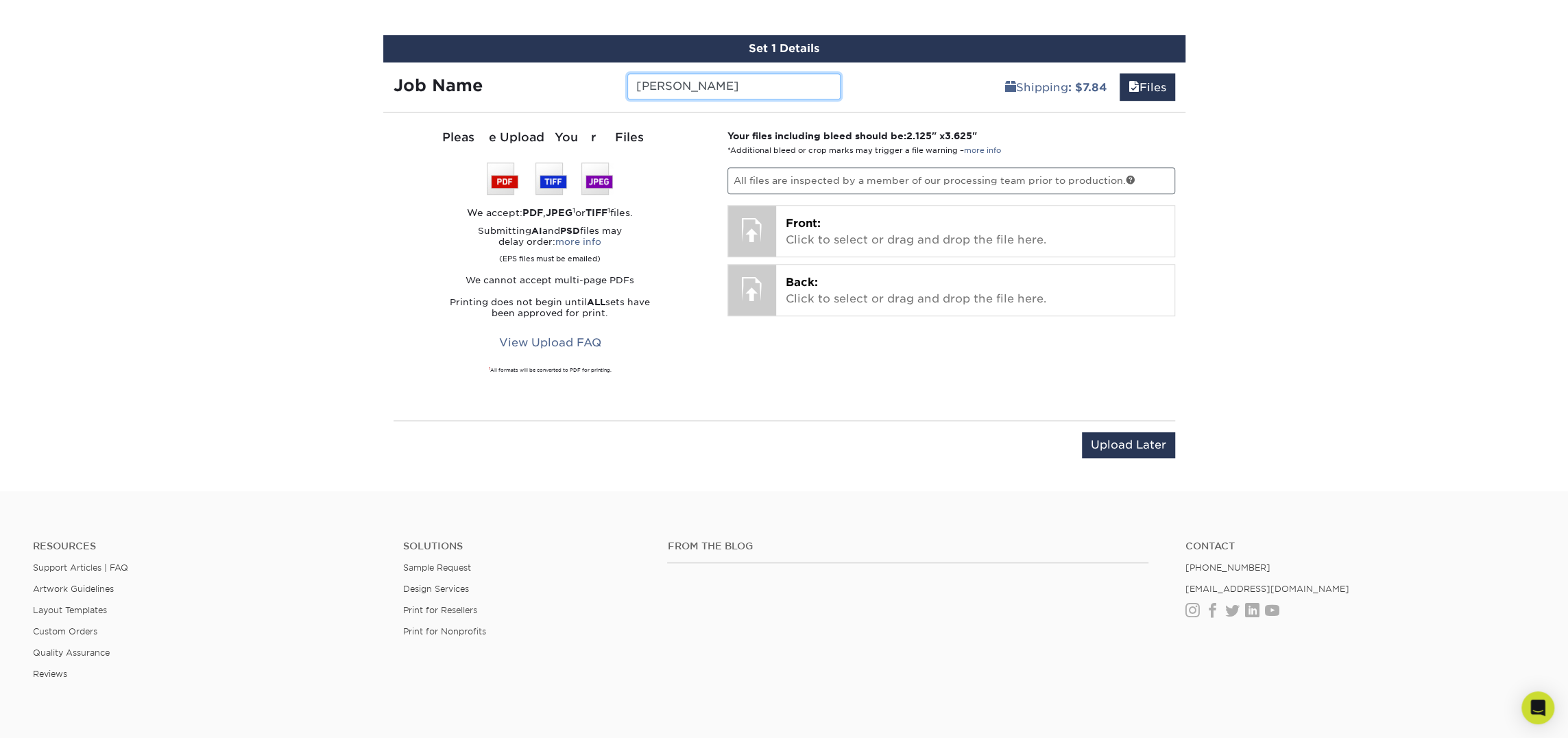
click at [744, 89] on input "[PERSON_NAME]" at bounding box center [734, 86] width 213 height 26
click at [744, 89] on input "Aaron Wosek" at bounding box center [734, 86] width 213 height 26
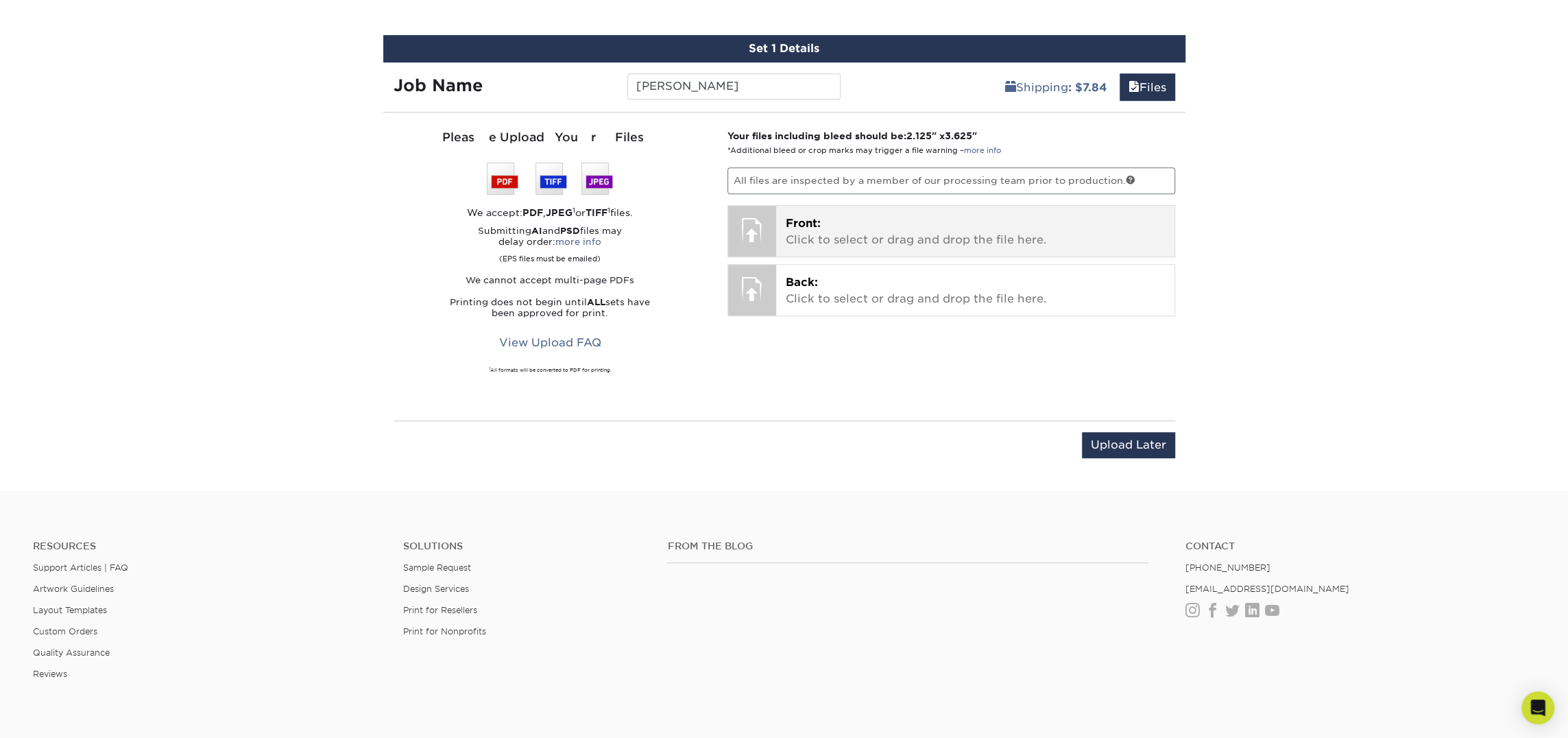
click at [844, 225] on p "Front: Click to select or drag and drop the file here." at bounding box center [975, 232] width 379 height 33
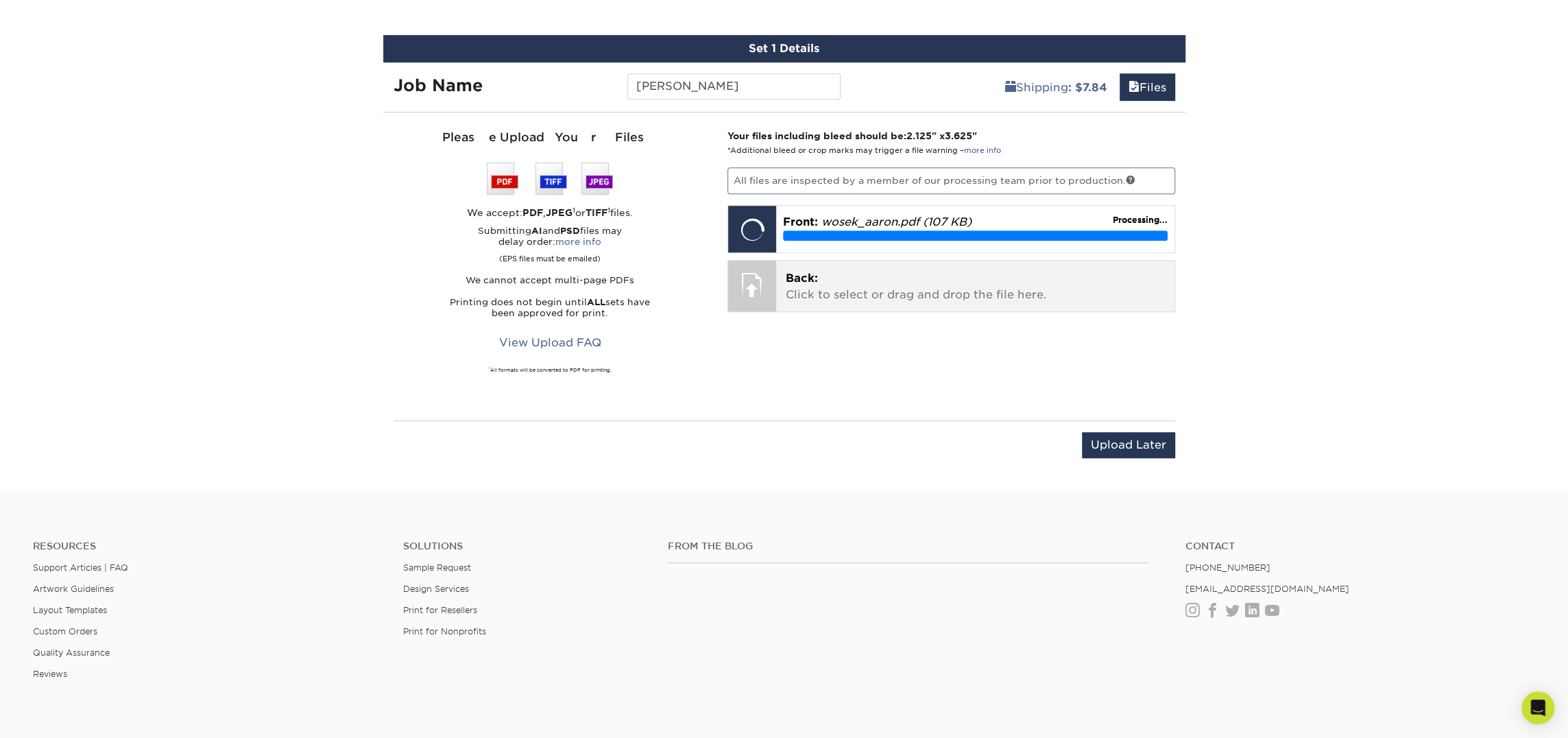
click at [894, 292] on p "Back: Click to select or drag and drop the file here." at bounding box center [975, 286] width 379 height 33
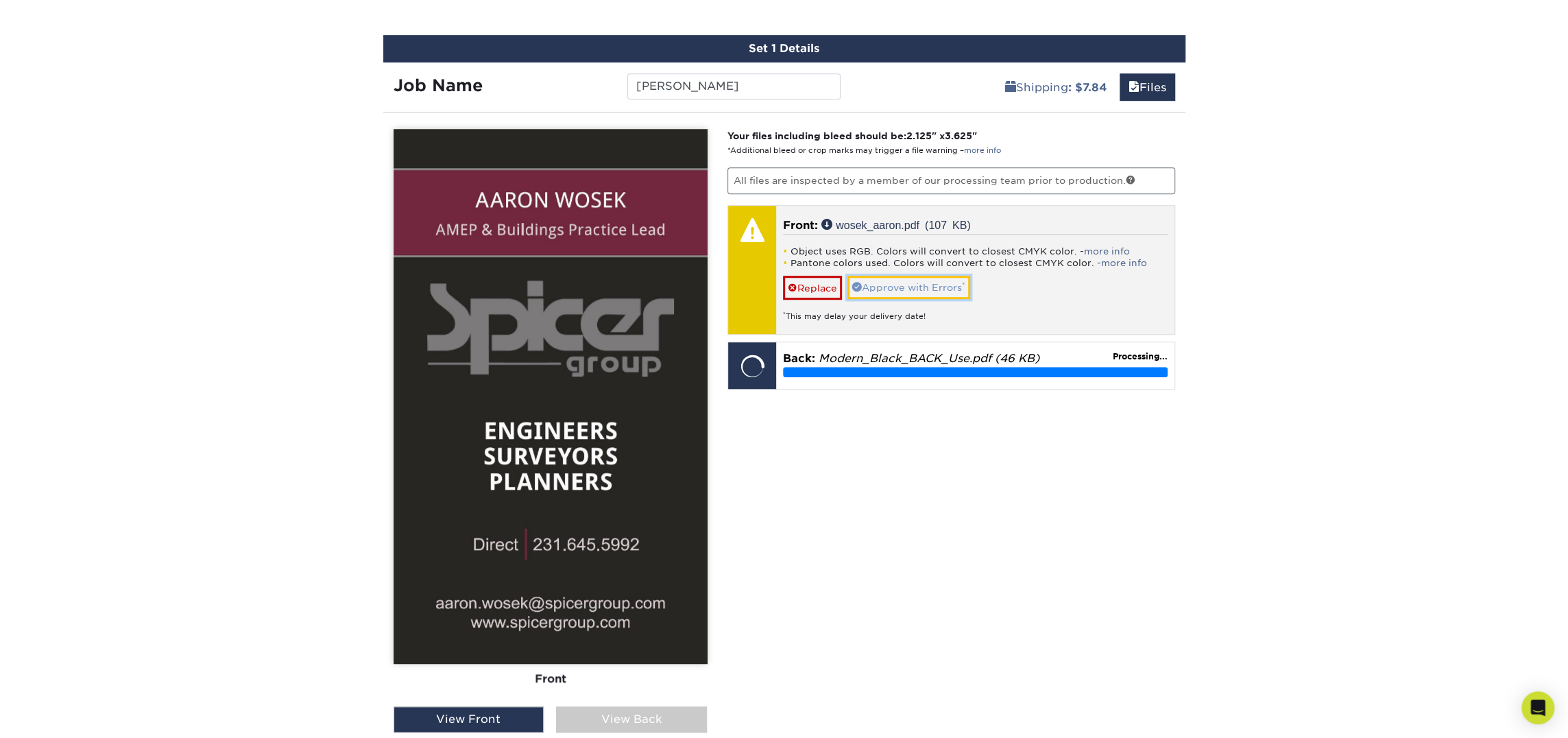
click at [934, 286] on link "Approve with Errors *" at bounding box center [909, 287] width 122 height 24
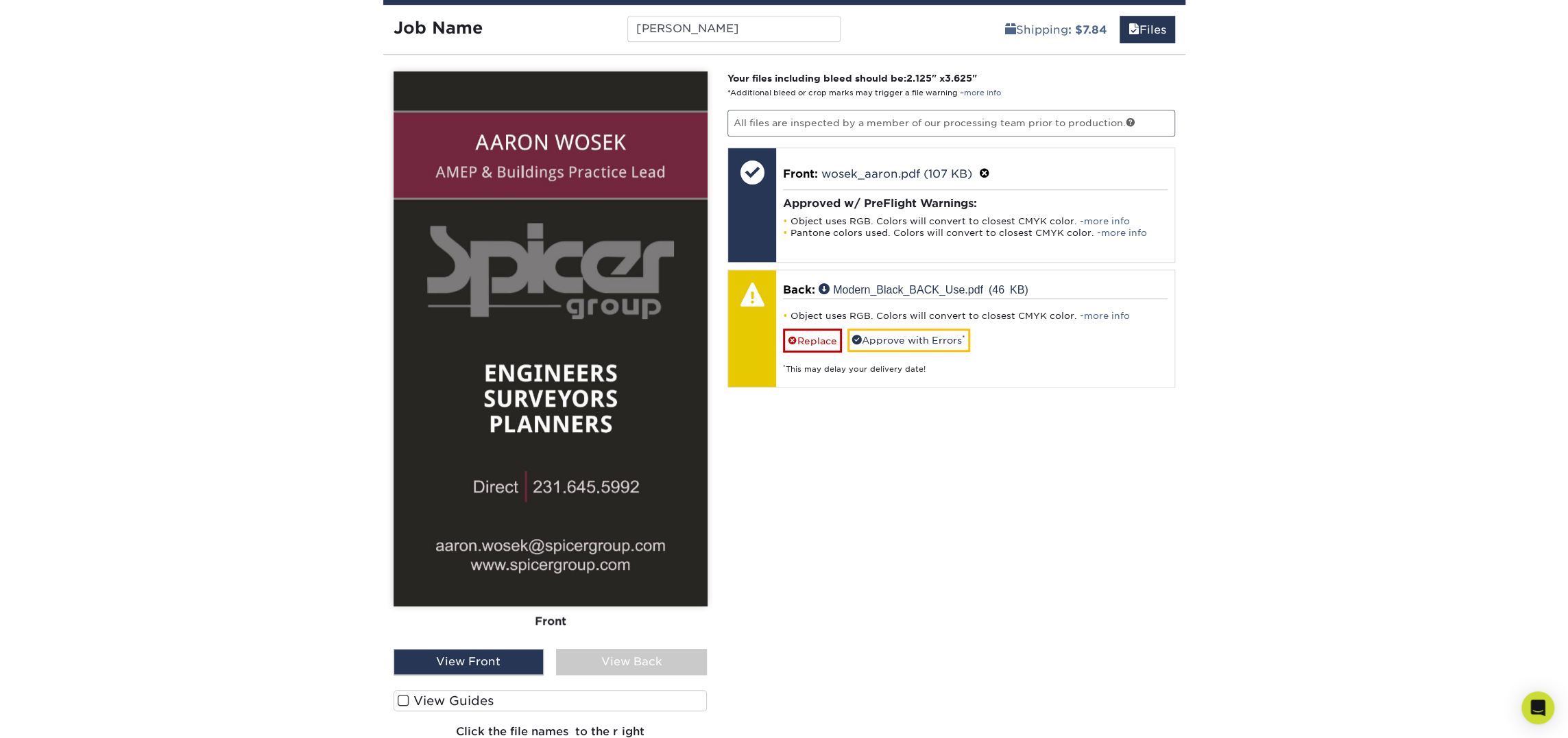
scroll to position [841, 0]
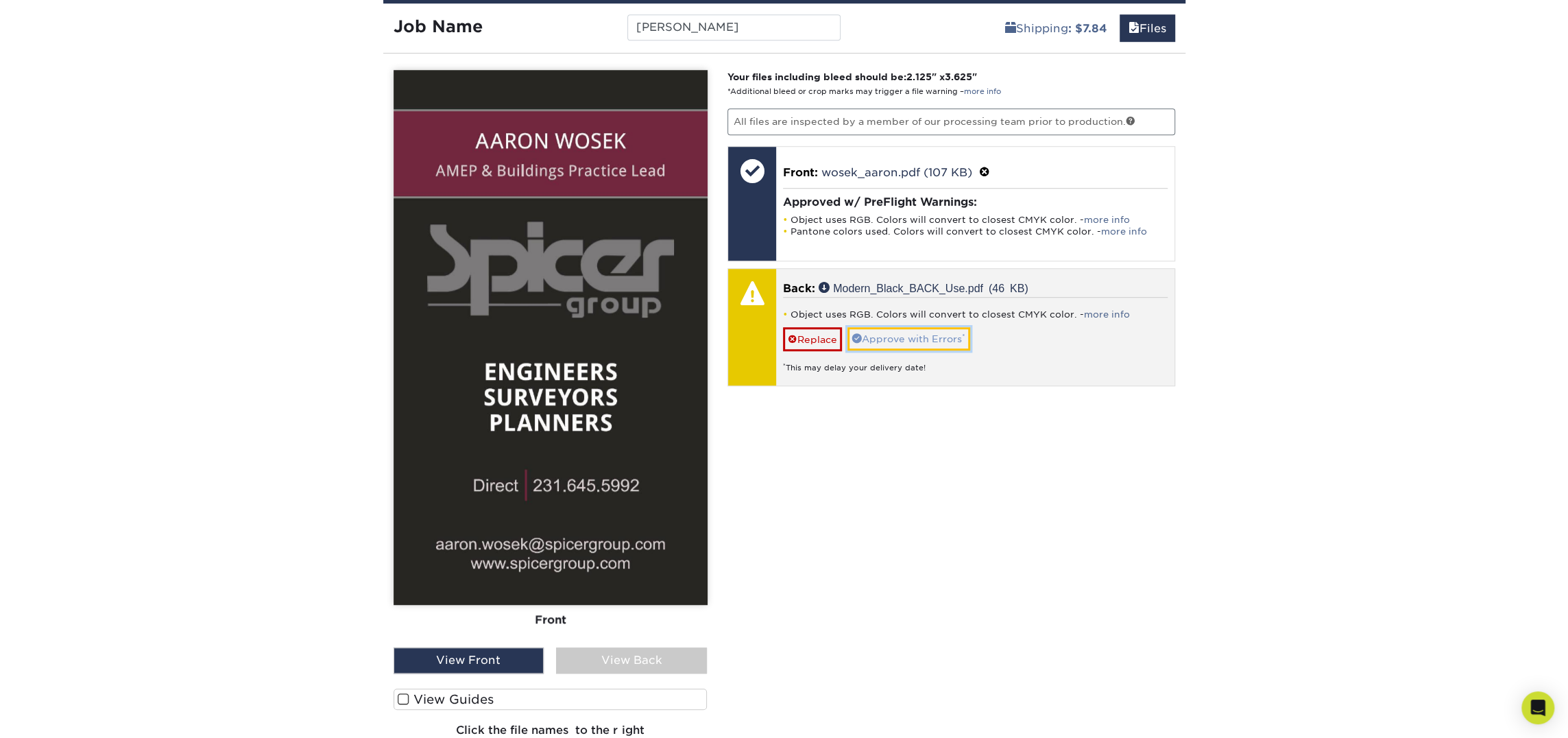
click at [940, 328] on link "Approve with Errors *" at bounding box center [909, 339] width 122 height 24
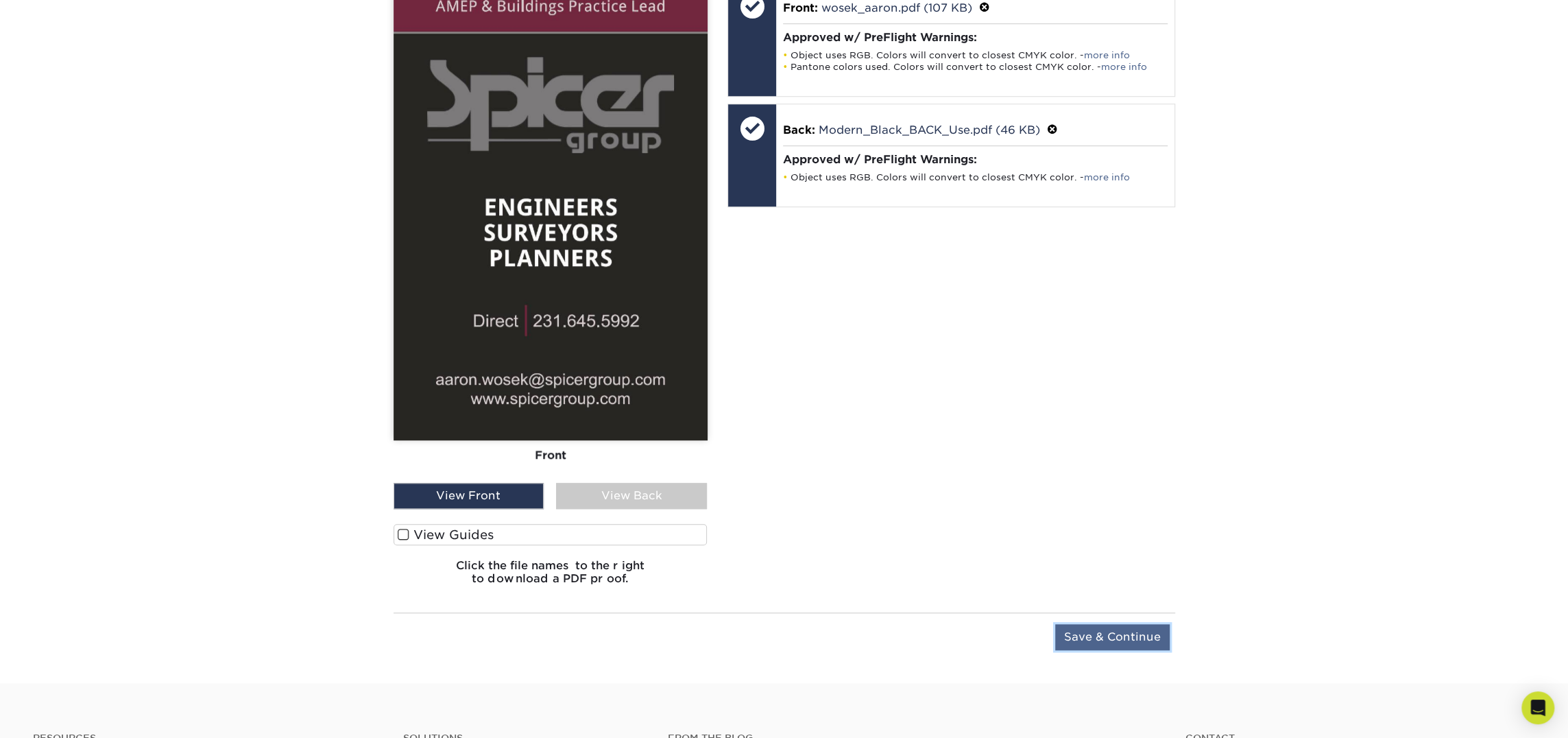
click at [1109, 627] on input "Save & Continue" at bounding box center [1112, 637] width 115 height 26
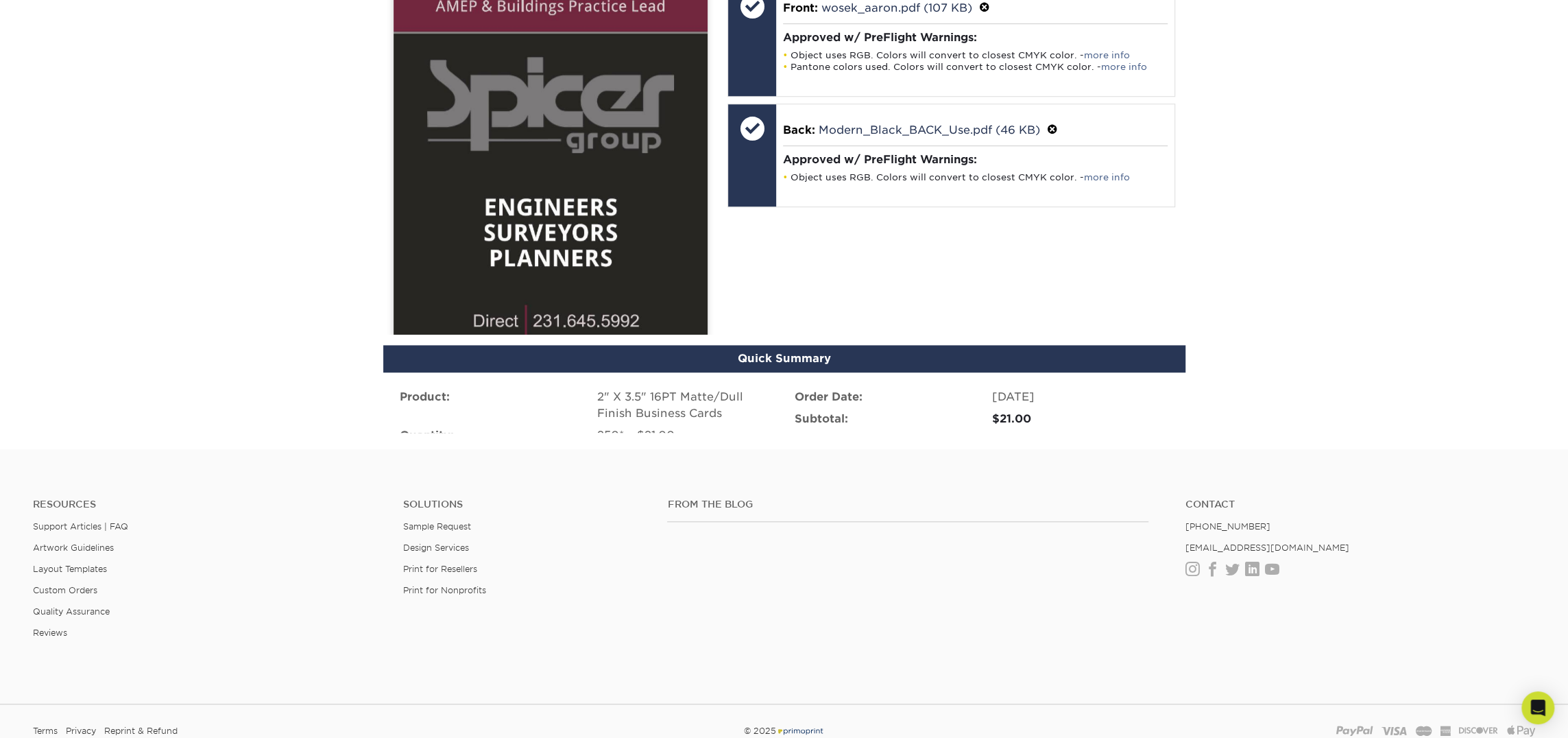
scroll to position [806, 0]
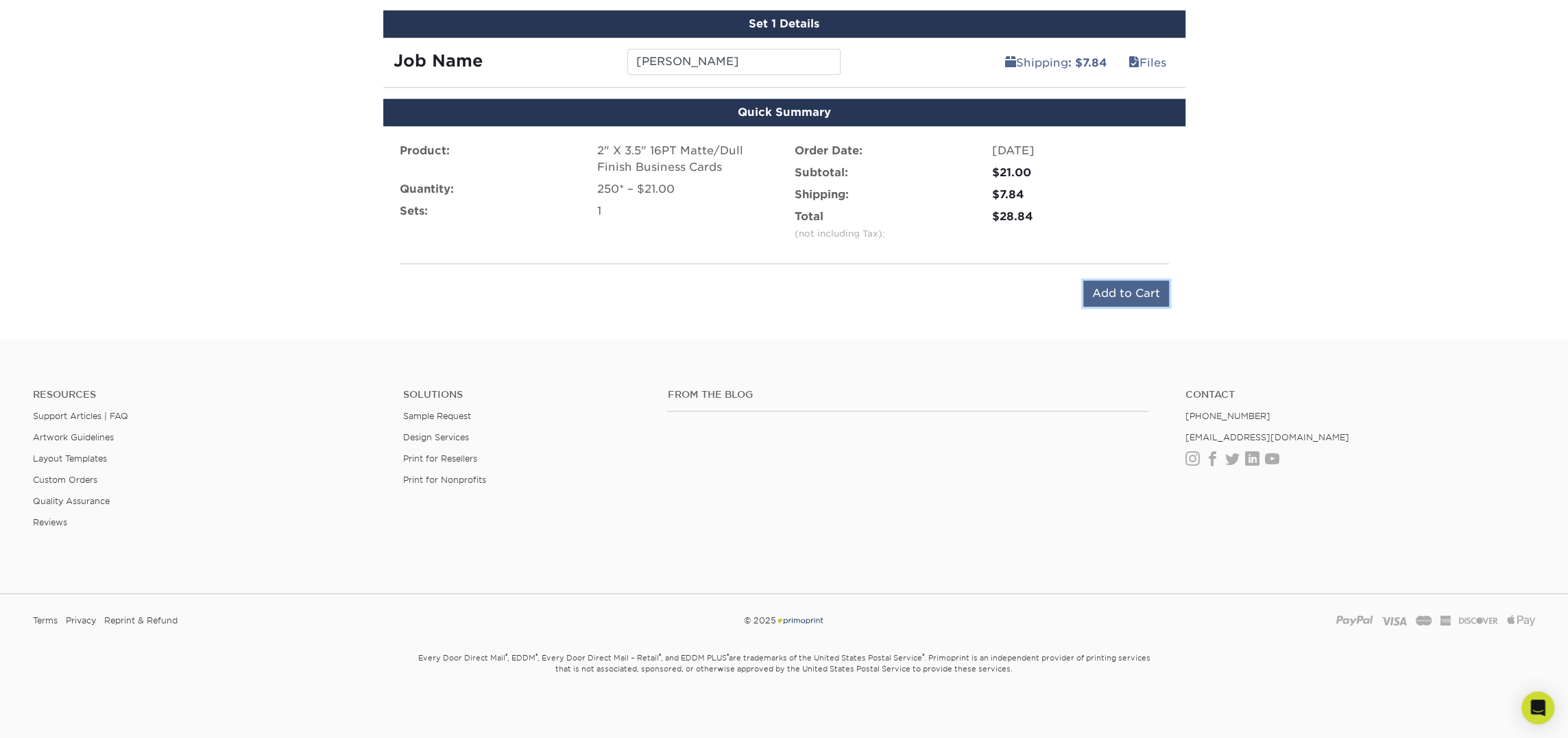
click at [1095, 290] on input "Add to Cart" at bounding box center [1126, 293] width 85 height 26
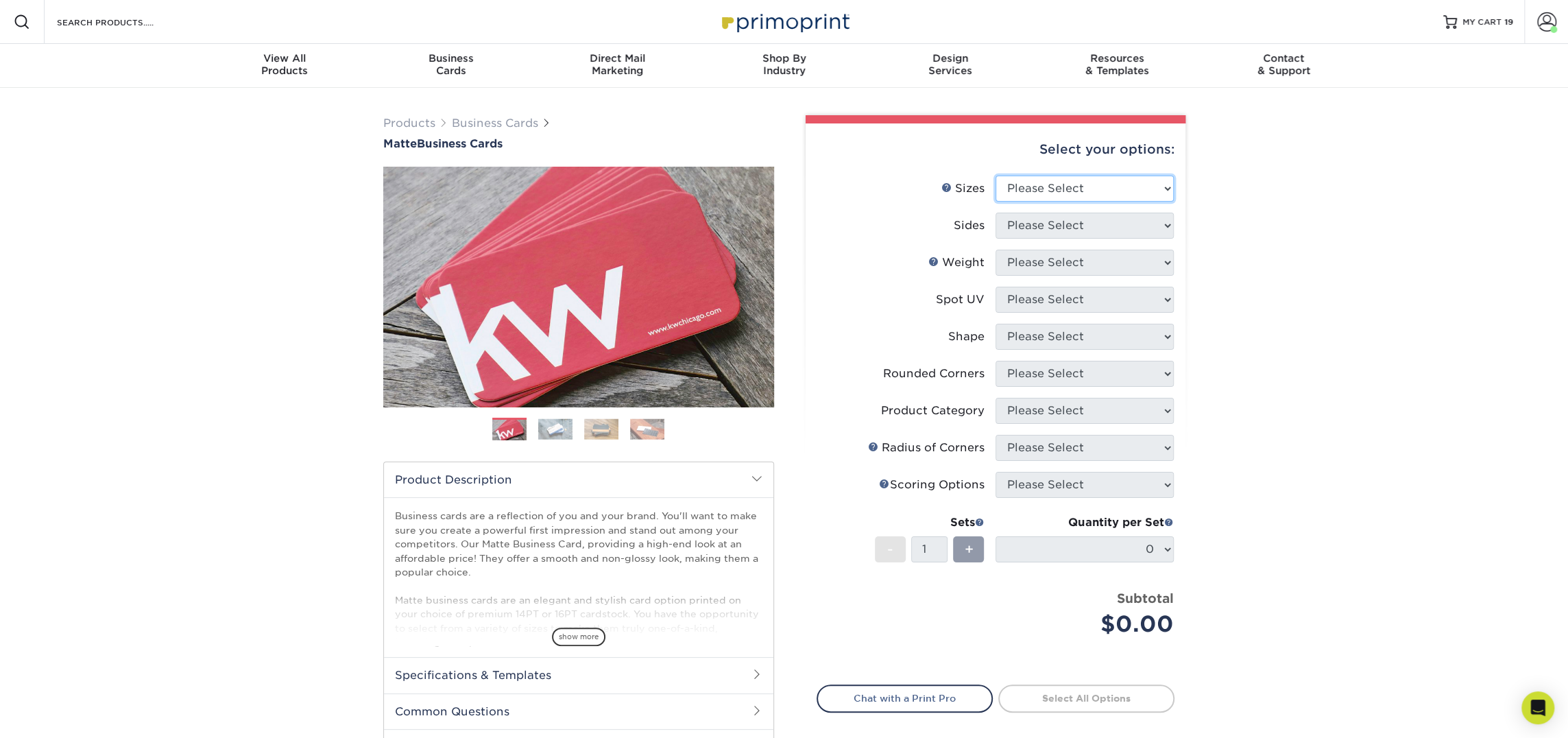
click at [1031, 178] on select "Please Select 1.5" x 3.5" - Mini 1.75" x 3.5" - Mini 2" x 2" - Square 2" x 3" -…" at bounding box center [1084, 188] width 178 height 26
select select "2.00x3.50"
click at [995, 176] on select "Please Select 1.5" x 3.5" - Mini 1.75" x 3.5" - Mini 2" x 2" - Square 2" x 3" -…" at bounding box center [1084, 188] width 178 height 26
click at [1100, 217] on select "Please Select Print Both Sides Print Front Only" at bounding box center [1084, 225] width 178 height 26
select select "13abbda7-1d64-4f25-8bb2-c179b224825d"
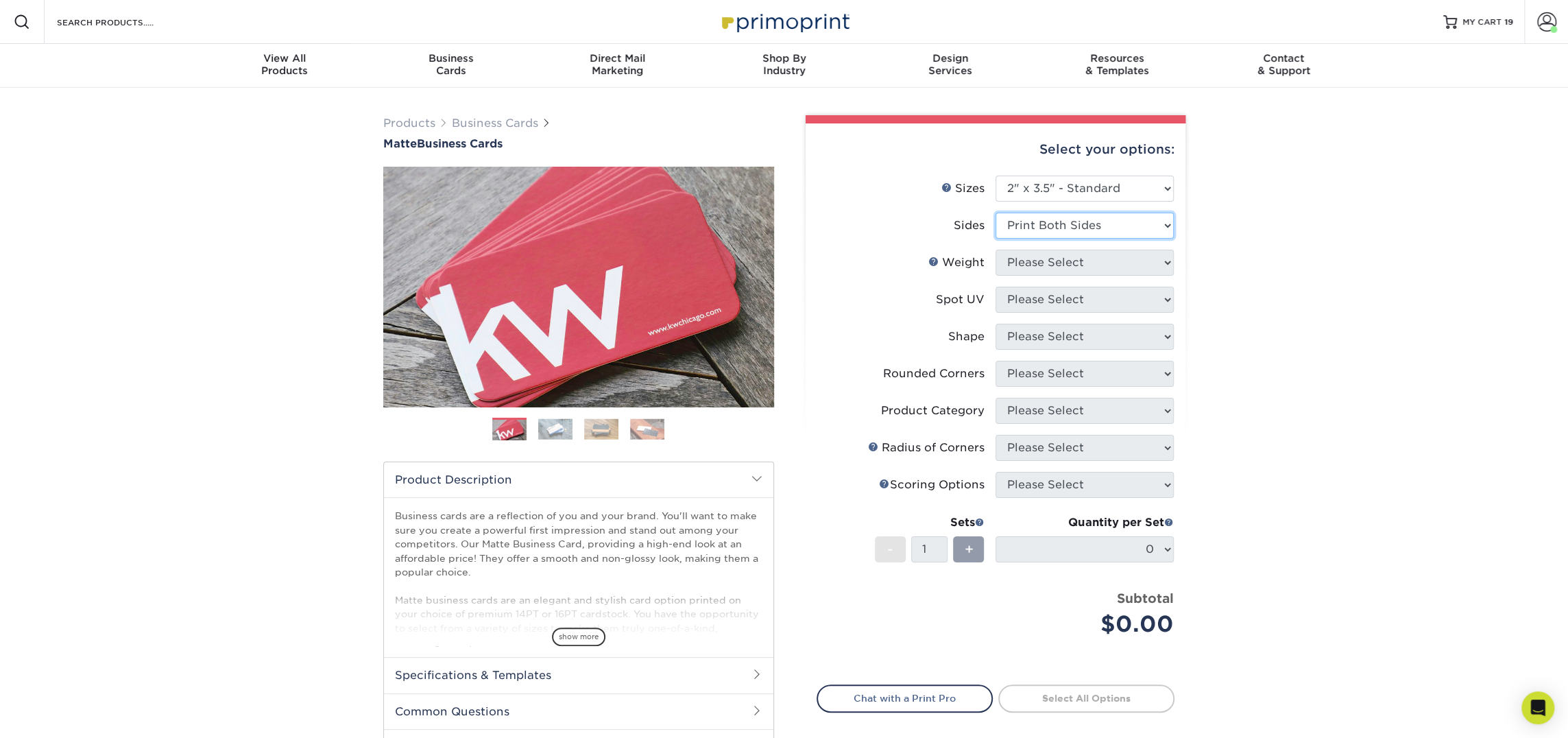
click at [995, 213] on select "Please Select Print Both Sides Print Front Only" at bounding box center [1084, 225] width 178 height 26
drag, startPoint x: 1100, startPoint y: 217, endPoint x: 1088, endPoint y: 264, distance: 48.5
click at [1088, 264] on select "Please Select" at bounding box center [1084, 262] width 178 height 26
select select "16PT"
click at [995, 249] on select "Please Select 16PT 14PT" at bounding box center [1084, 262] width 178 height 26
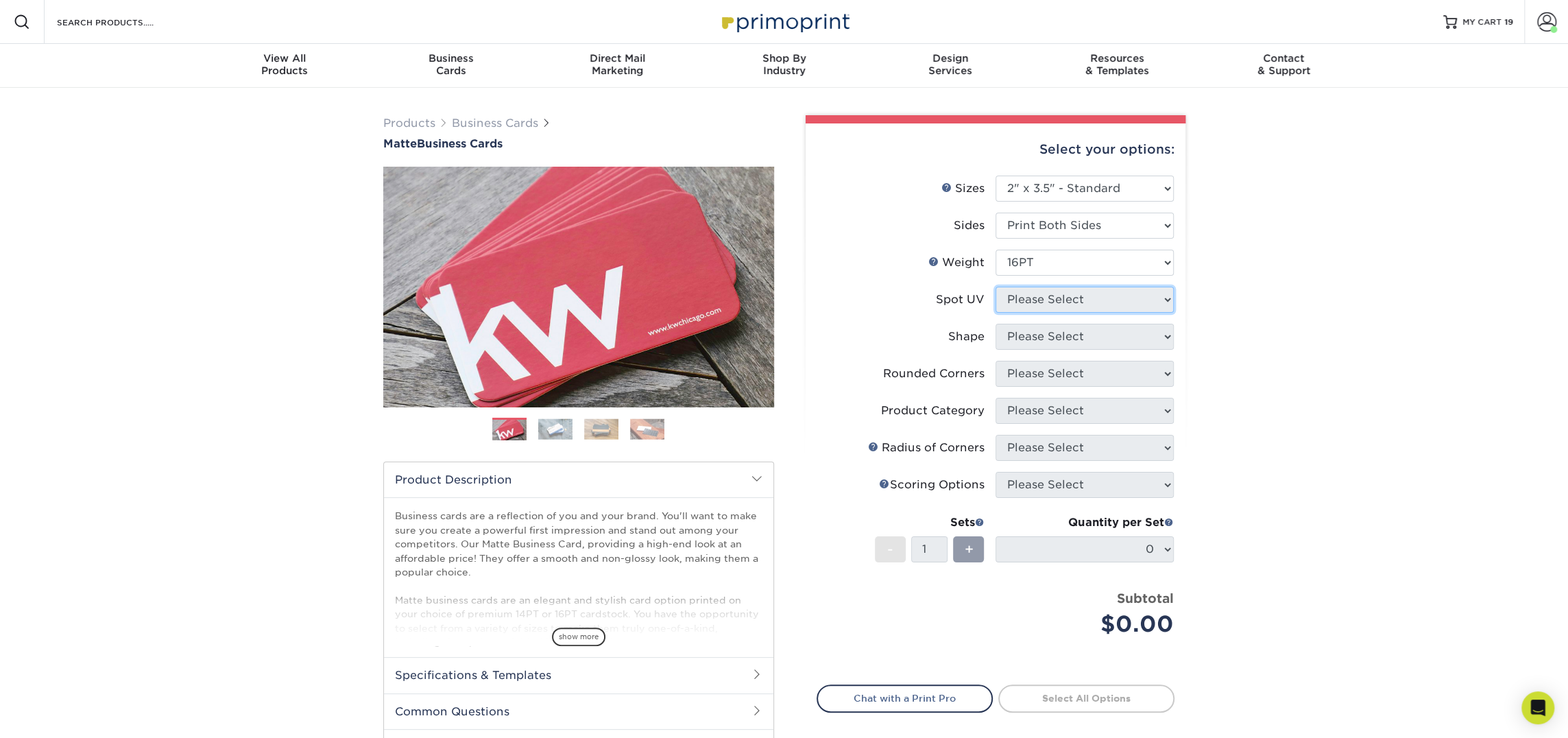
click at [1078, 306] on select "Please Select No Spot UV Front and Back (Both Sides) Front Only Back Only" at bounding box center [1084, 299] width 178 height 26
select select "3"
click at [995, 286] on select "Please Select No Spot UV Front and Back (Both Sides) Front Only Back Only" at bounding box center [1084, 299] width 178 height 26
drag, startPoint x: 1078, startPoint y: 306, endPoint x: 1074, endPoint y: 344, distance: 38.2
click at [0, 0] on select at bounding box center [0, 0] width 0 height 0
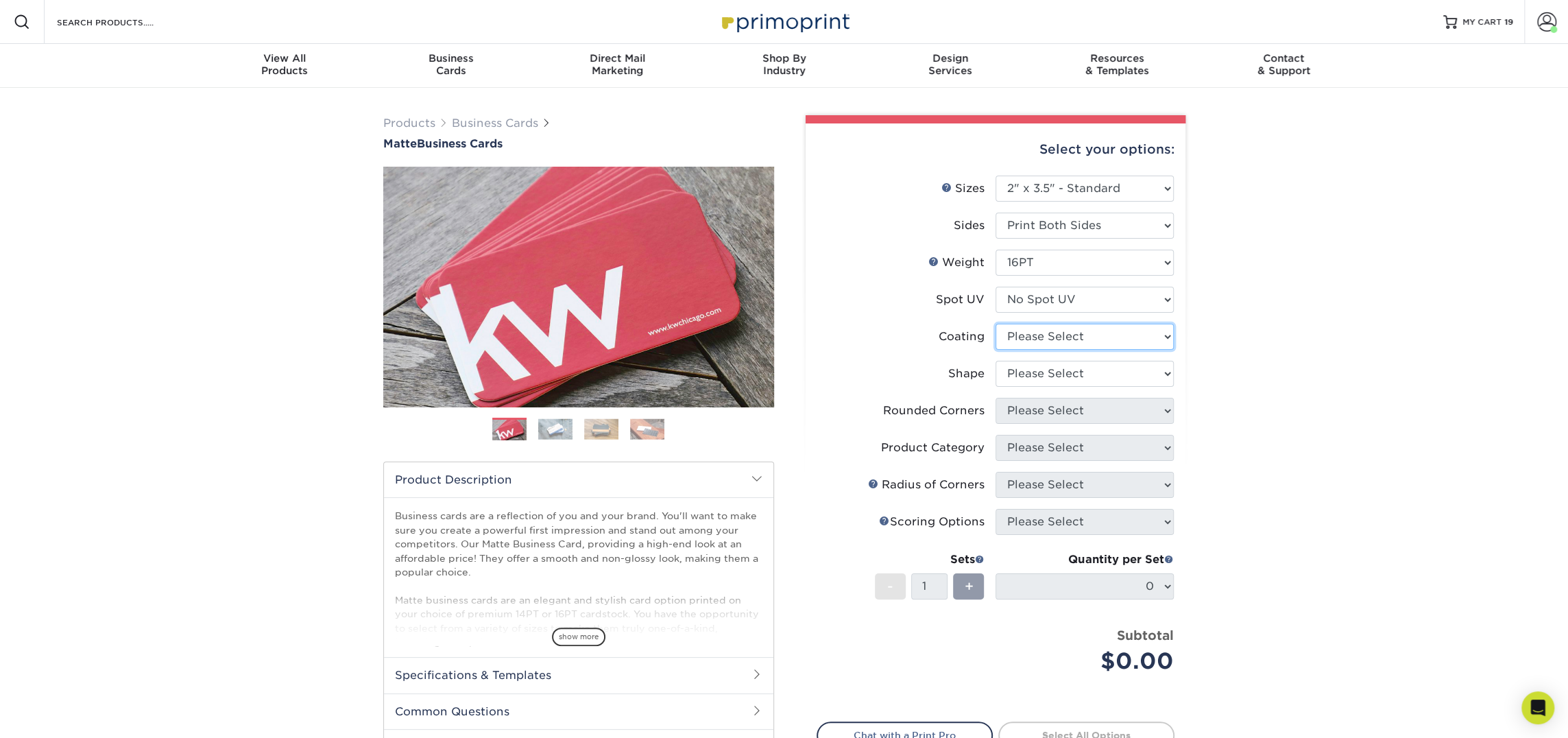
select select "121bb7b5-3b4d-429f-bd8d-bbf80e953313"
click at [995, 324] on select at bounding box center [1084, 336] width 178 height 26
click at [0, 0] on div at bounding box center [0, 0] width 0 height 0
click at [1068, 375] on select "Please Select Standard Oval" at bounding box center [1084, 373] width 178 height 26
select select "standard"
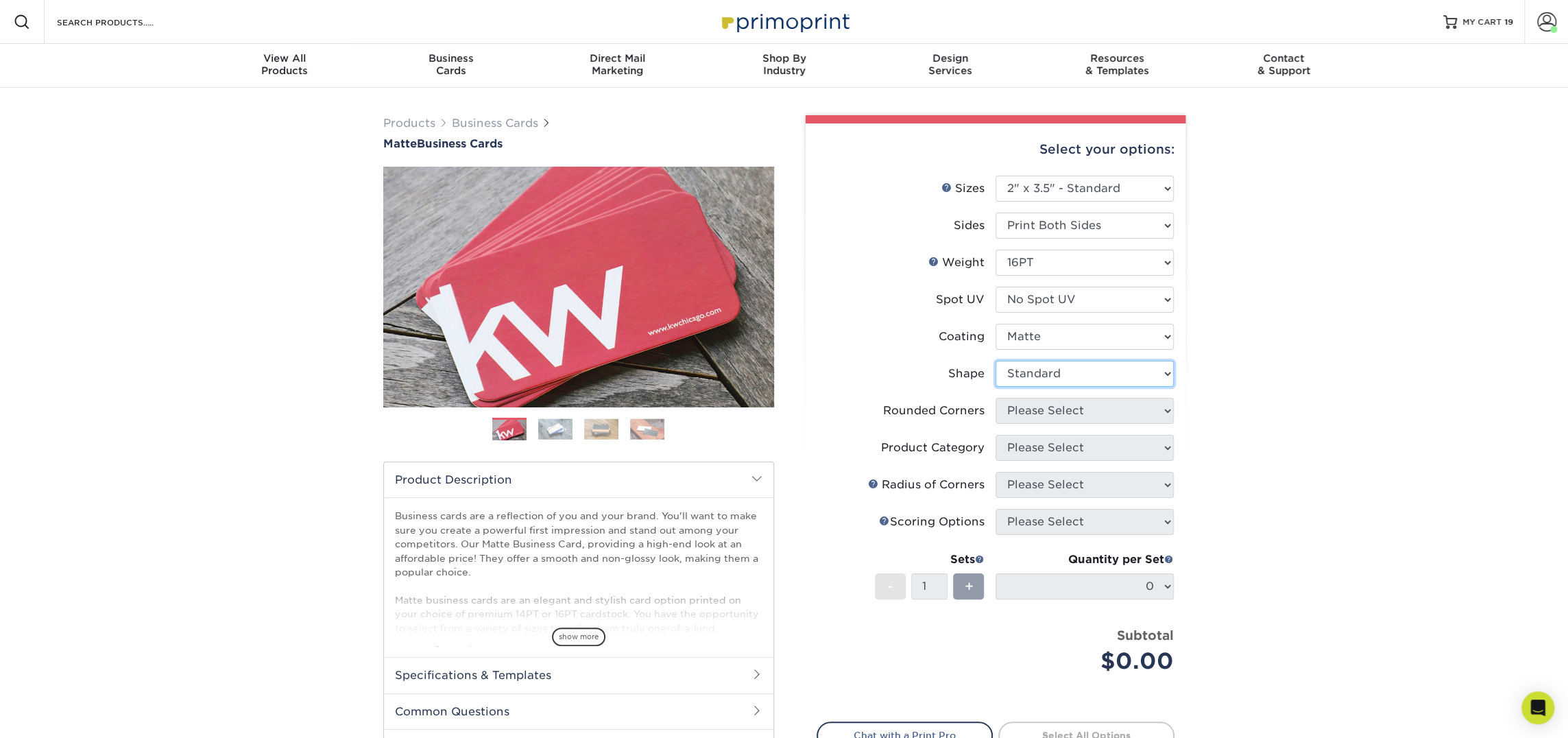
click at [995, 361] on select "Please Select Standard Oval" at bounding box center [1084, 373] width 178 height 26
click at [1063, 412] on select "Please Select Yes - Round 2 Corners Yes - Round 4 Corners No" at bounding box center [1084, 410] width 178 height 26
select select "0"
click at [995, 398] on select "Please Select Yes - Round 2 Corners Yes - Round 4 Corners No" at bounding box center [1084, 410] width 178 height 26
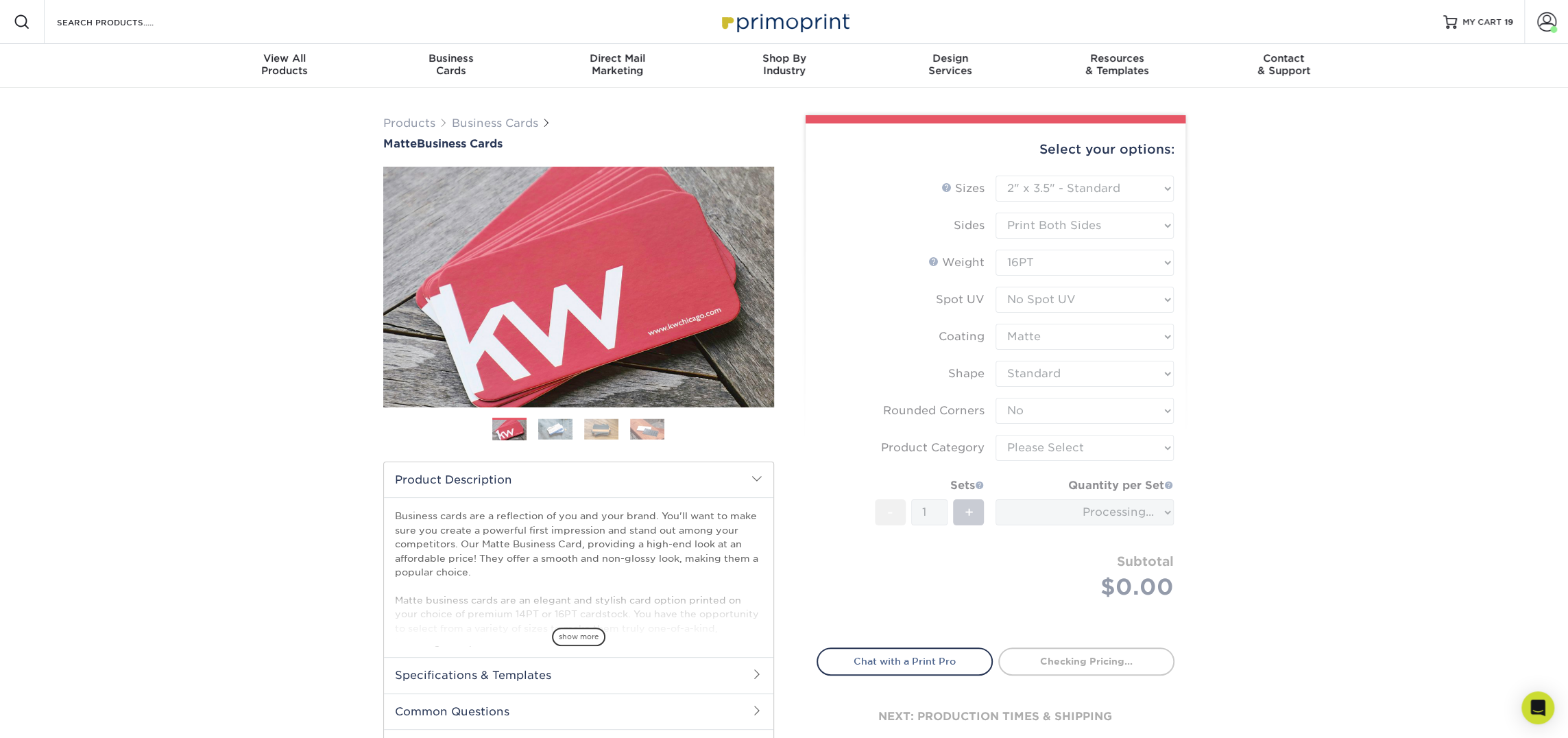
click at [1071, 444] on form "Sizes Help Sizes Please Select 1.5" x 3.5" - Mini 1.75" x 3.5" - Mini 2" x 2" -…" at bounding box center [995, 403] width 358 height 456
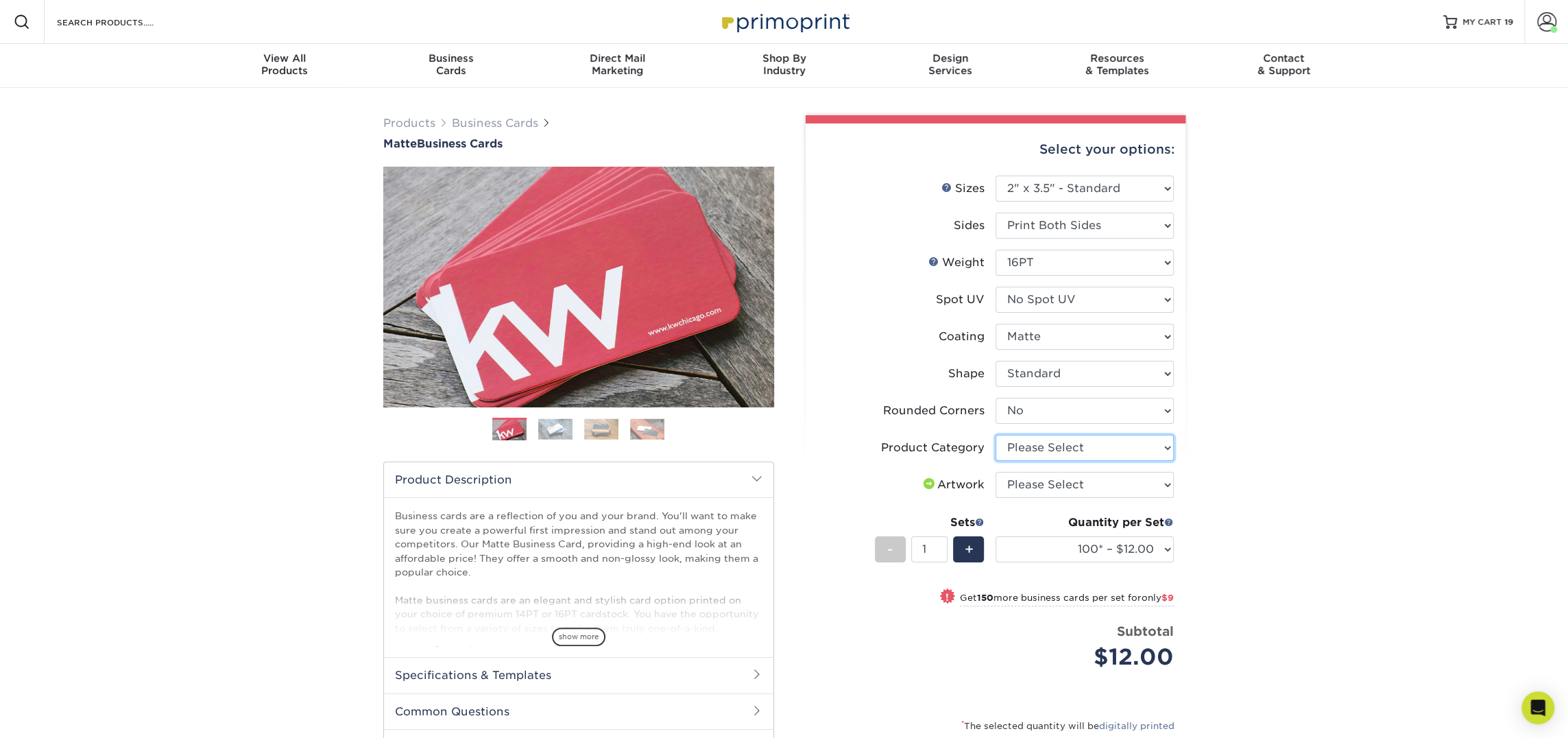
click at [1071, 444] on select "Please Select Business Cards" at bounding box center [1084, 447] width 178 height 26
select select "3b5148f1-0588-4f88-a218-97bcfdce65c1"
click at [995, 434] on select "Please Select Business Cards" at bounding box center [1084, 447] width 178 height 26
click at [1070, 488] on select "Please Select I will upload files I need a design - $100" at bounding box center [1084, 484] width 178 height 26
select select "upload"
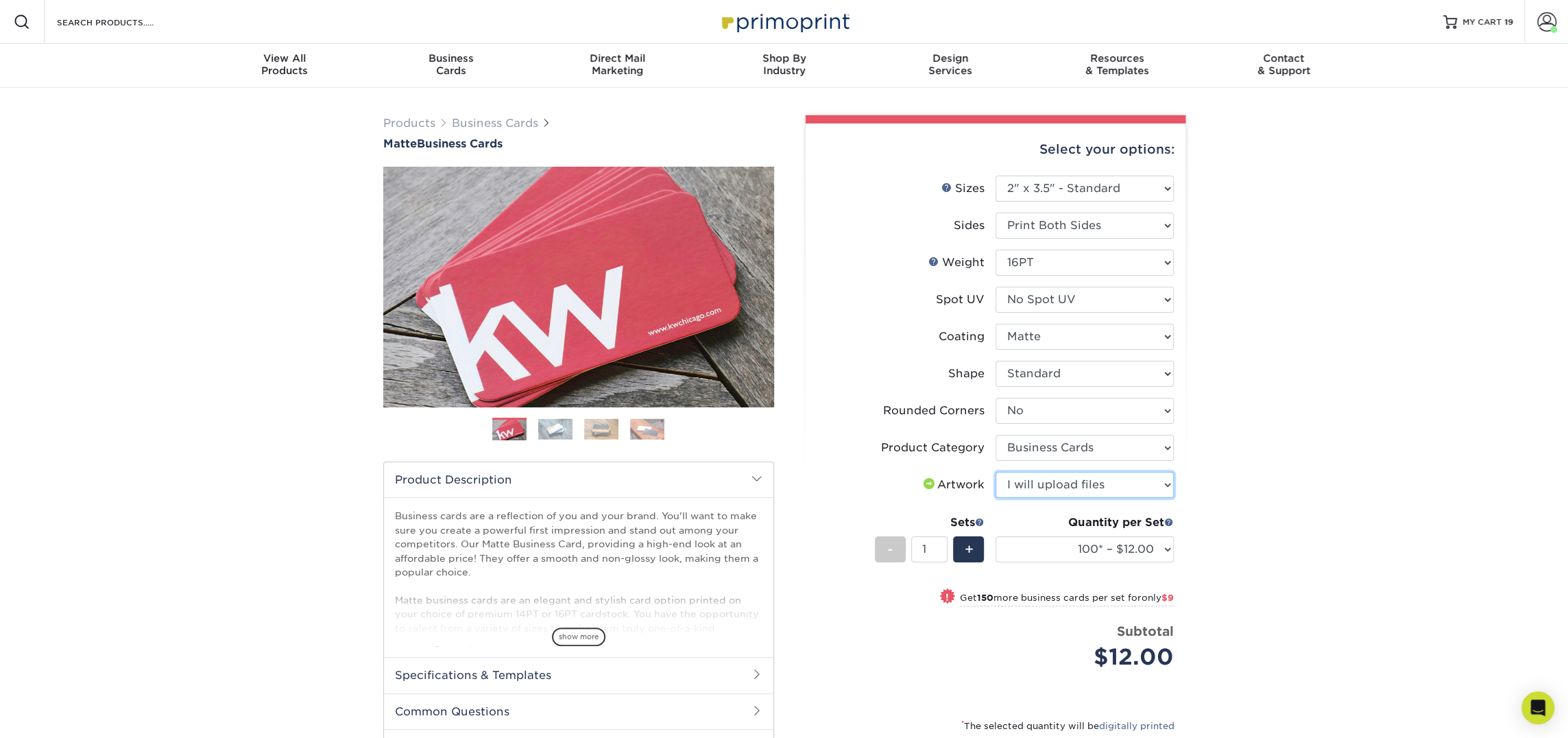
click at [995, 471] on select "Please Select I will upload files I need a design - $100" at bounding box center [1084, 484] width 178 height 26
click at [1067, 548] on select "100* – $12.00 250* – $21.00 500 – $42.00 1000 – $53.00 2500 – $95.00 5000 – $18…" at bounding box center [1084, 549] width 178 height 26
select select "250* – $21.00"
click at [995, 536] on select "100* – $12.00 250* – $21.00 500 – $42.00 1000 – $53.00 2500 – $95.00 5000 – $18…" at bounding box center [1084, 549] width 178 height 26
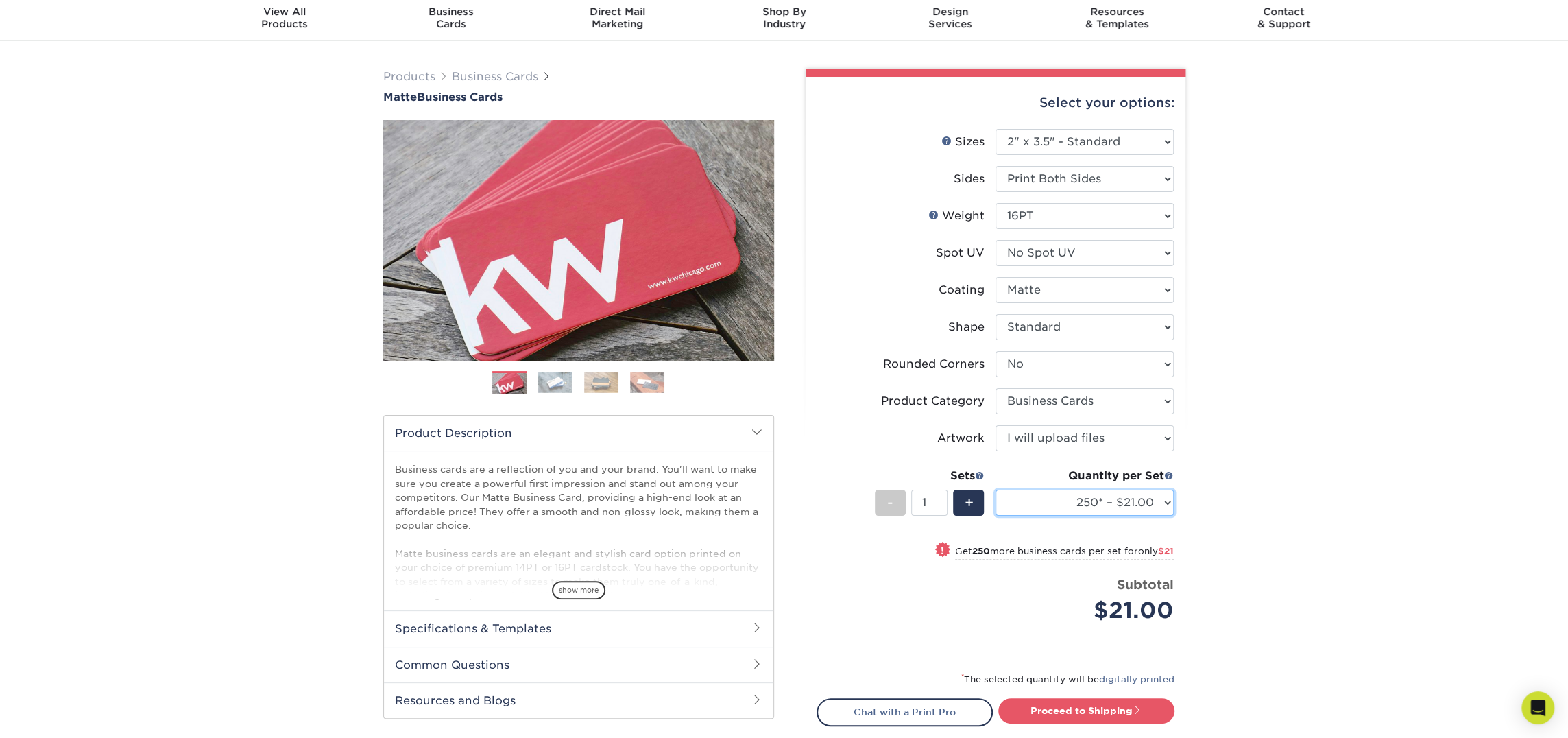
scroll to position [59, 0]
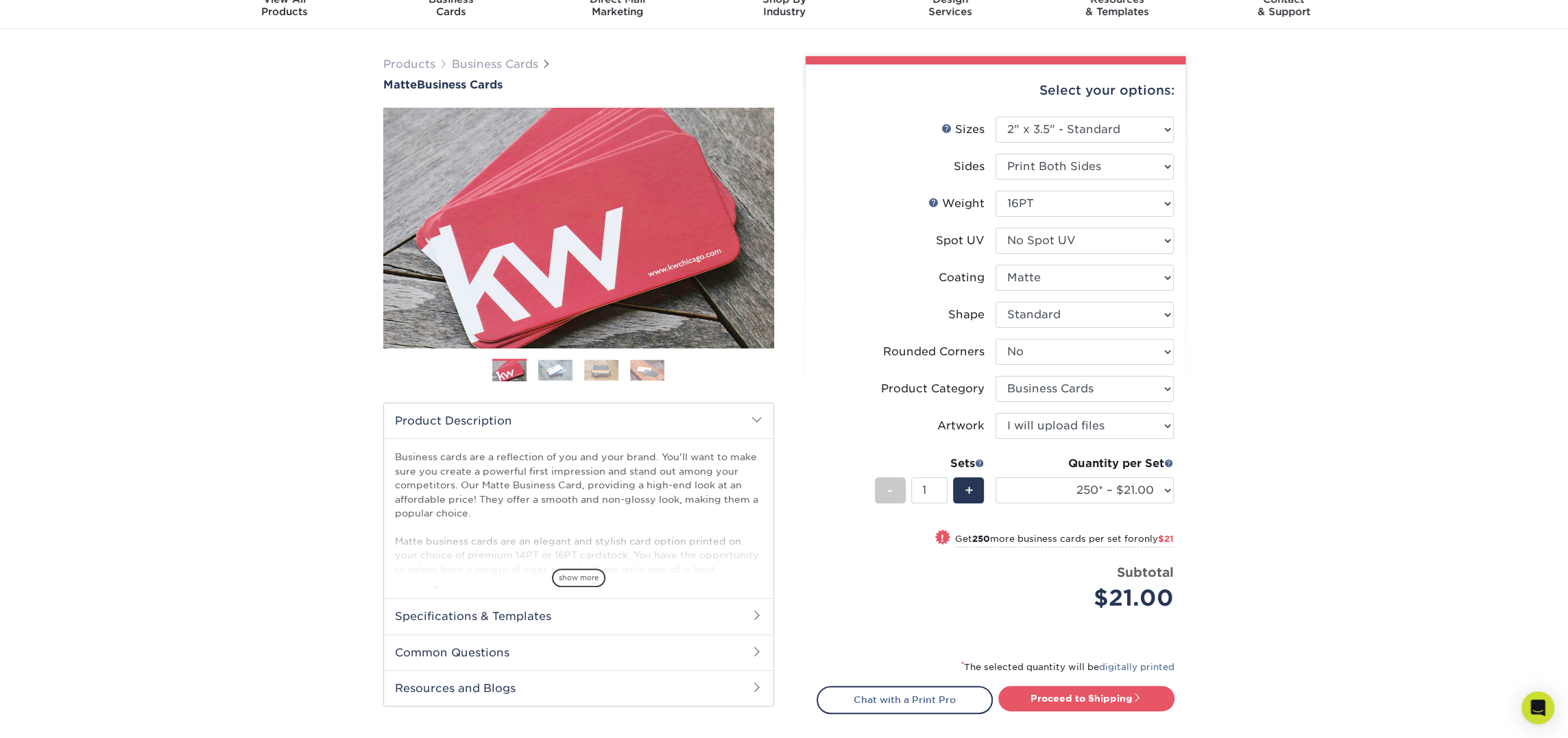
click at [1089, 689] on link "Proceed to Shipping" at bounding box center [1086, 697] width 176 height 24
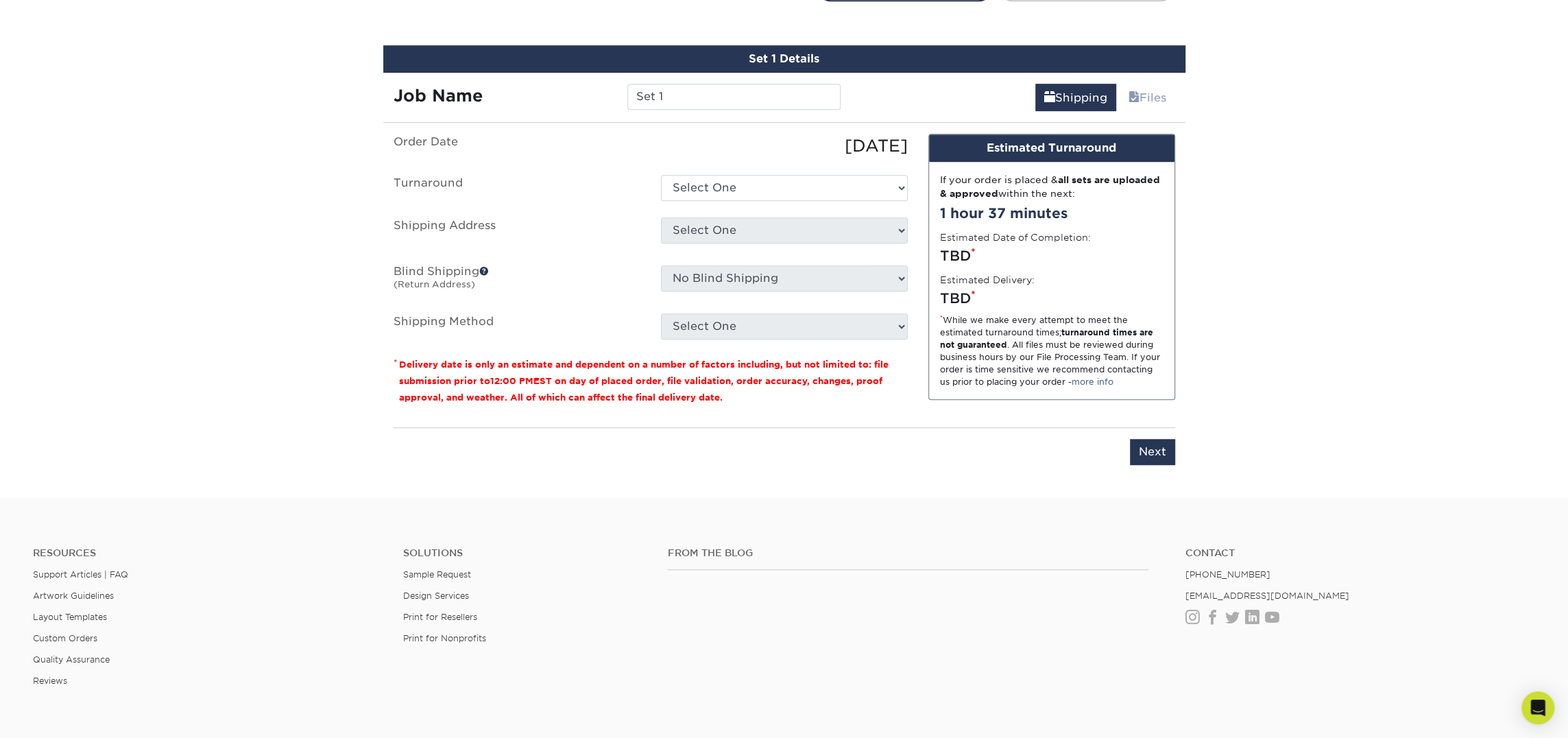
scroll to position [782, 0]
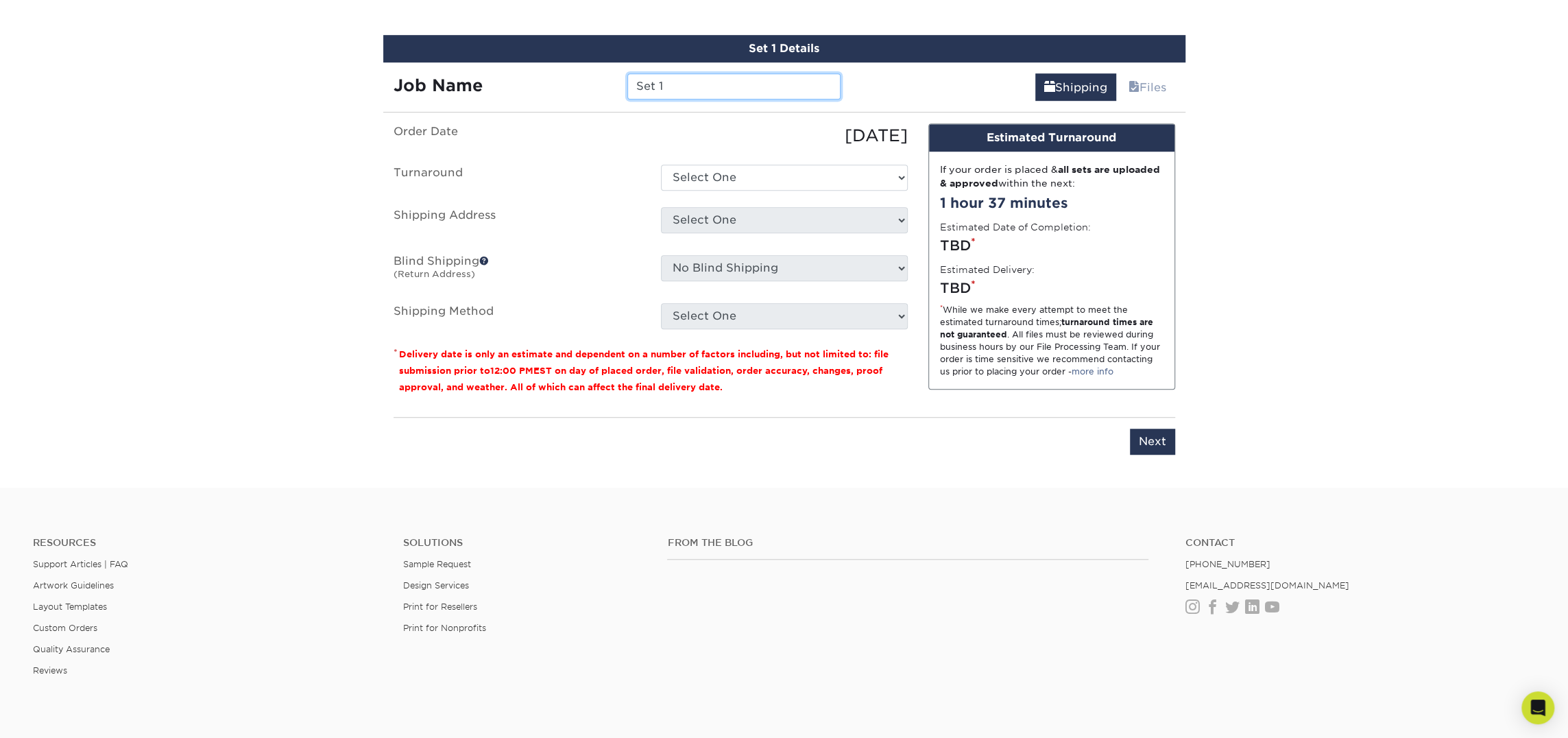
click at [642, 89] on input "Set 1" at bounding box center [734, 86] width 213 height 26
type input "Brian Boals"
click at [722, 169] on select "Select One 2-4 Business Days 2 Day Next Business Day" at bounding box center [784, 177] width 247 height 26
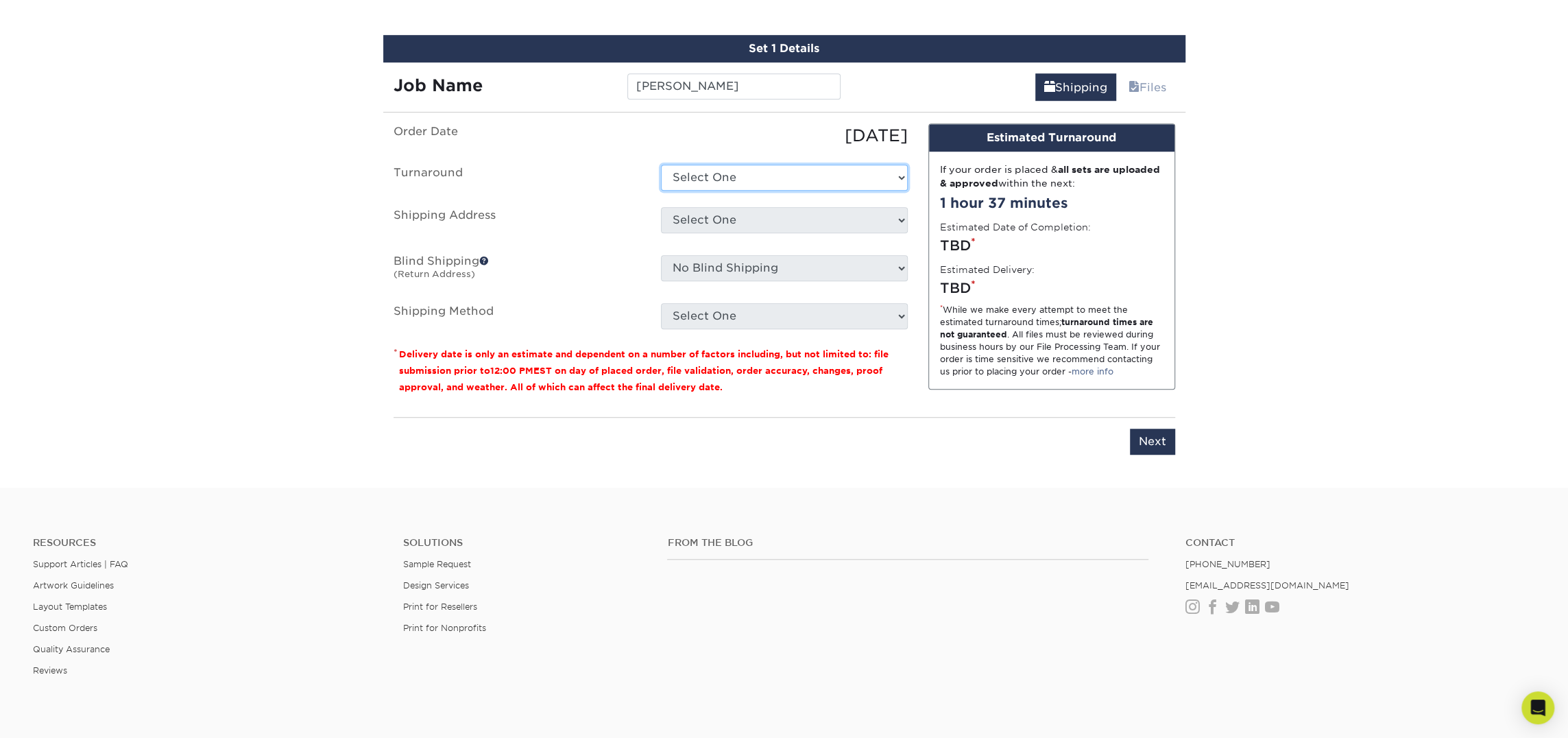
select select "23721297-b68b-4846-ba83-3171e6bd9d78"
click at [661, 165] on select "Select One 2-4 Business Days 2 Day Next Business Day" at bounding box center [784, 177] width 247 height 26
click at [730, 222] on select "Select One Atlanta Office [PERSON_NAME][GEOGRAPHIC_DATA] [PERSON_NAME][GEOGRAPH…" at bounding box center [784, 220] width 247 height 26
select select "245819"
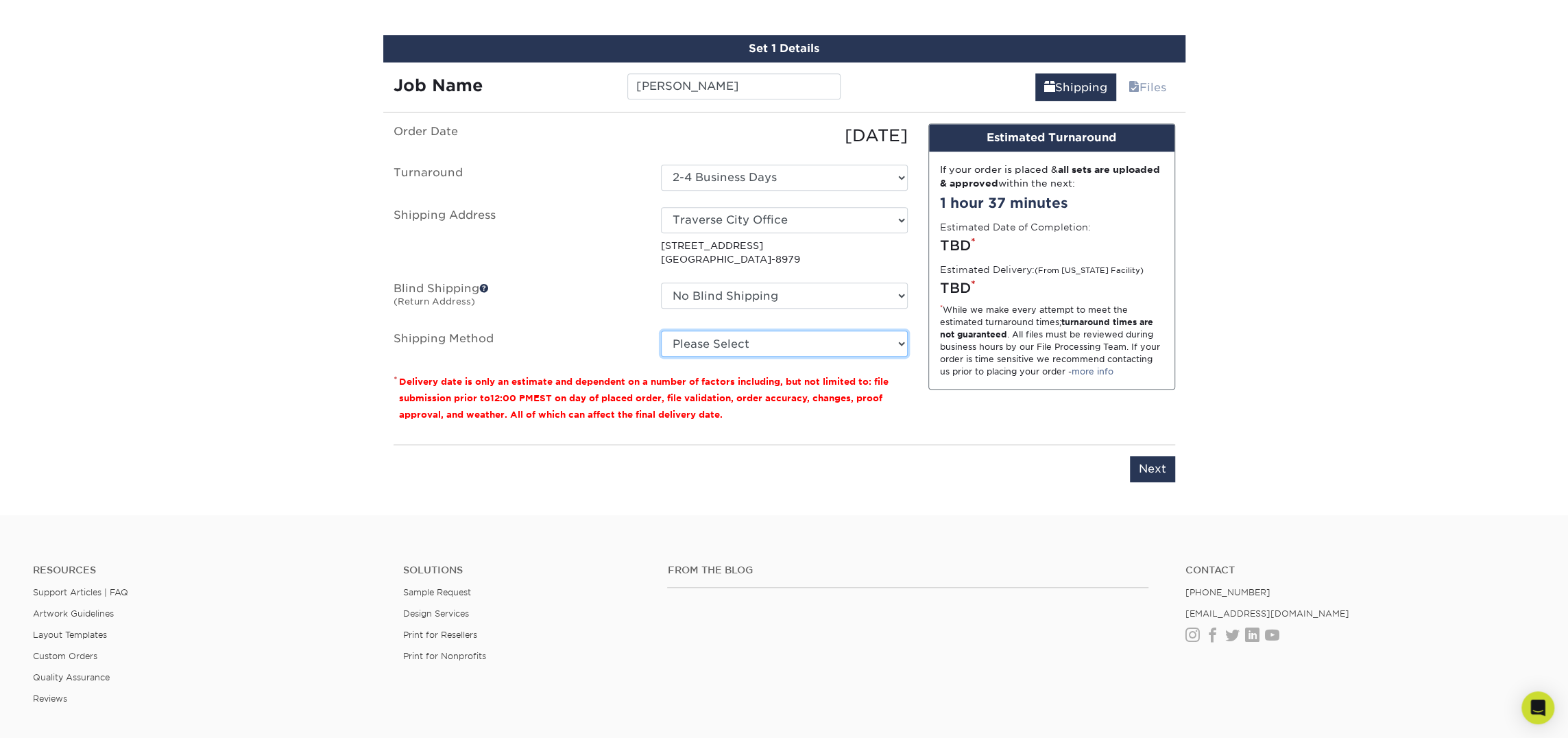
click at [799, 347] on select "Please Select Ground Shipping (+$7.84) 3 Day Shipping Service (+$15.34) 2 Day A…" at bounding box center [784, 343] width 247 height 26
select select "03"
click at [661, 330] on select "Please Select Ground Shipping (+$7.84) 3 Day Shipping Service (+$15.34) 2 Day A…" at bounding box center [784, 343] width 247 height 26
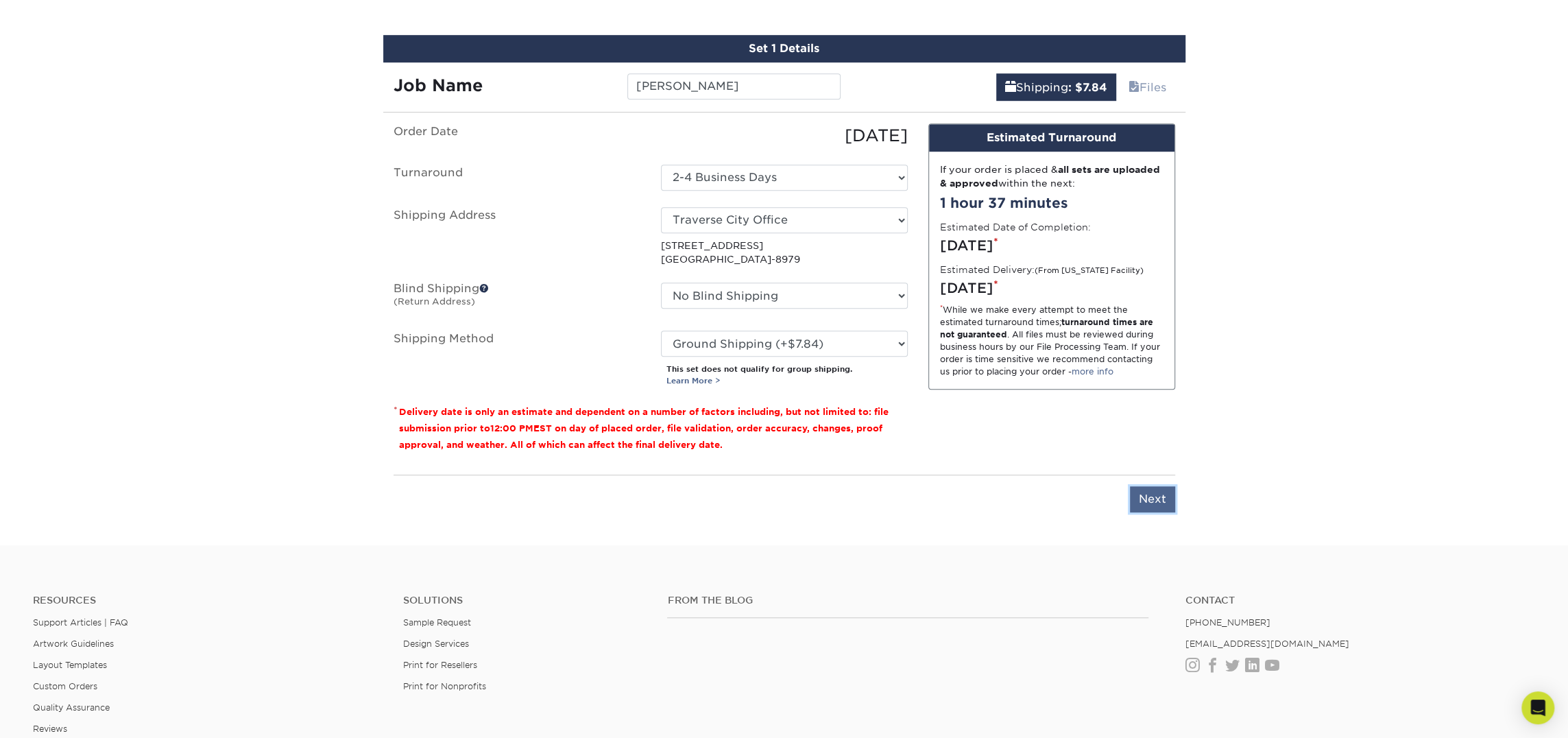
click at [1148, 503] on input "Next" at bounding box center [1153, 499] width 45 height 26
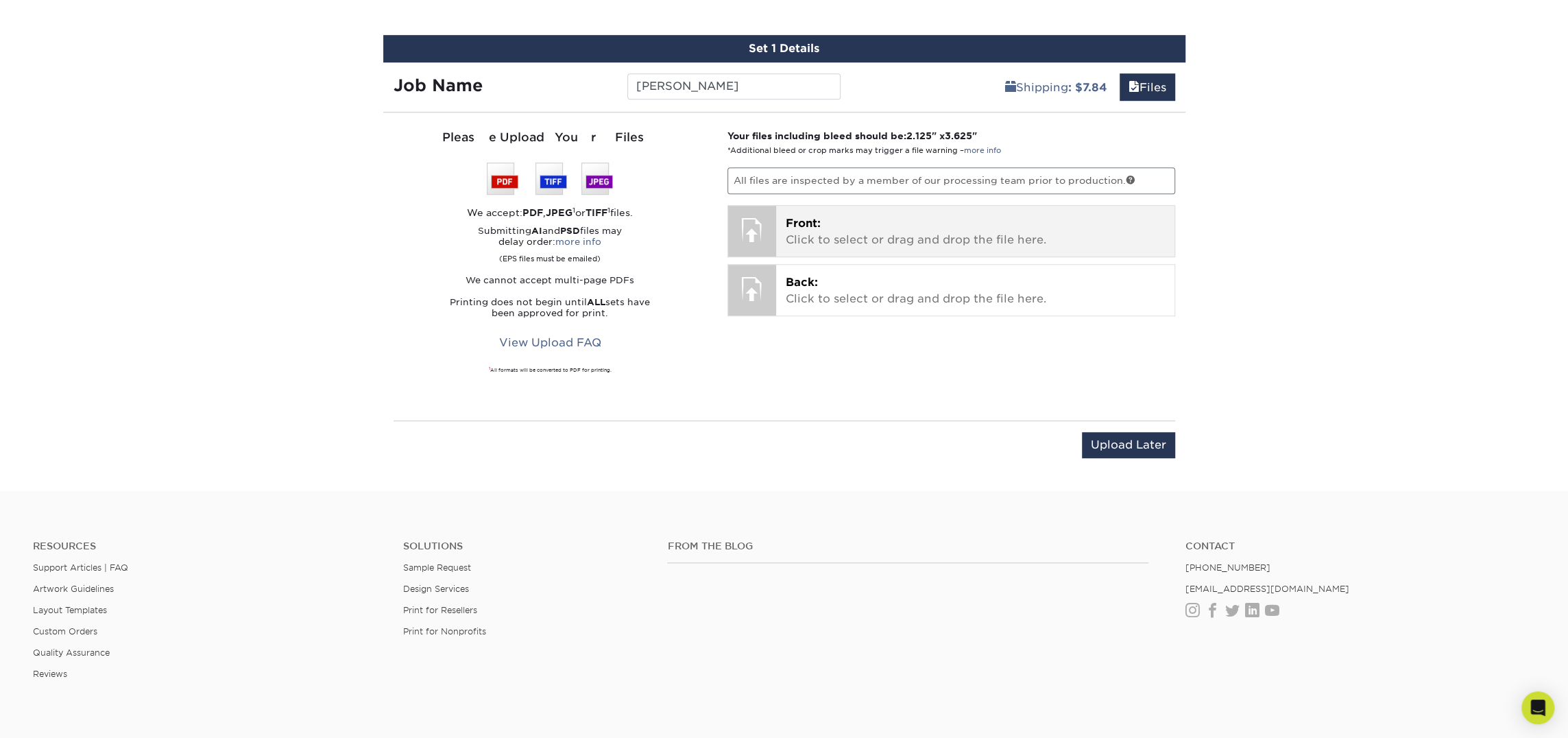
click at [898, 228] on p "Front: Click to select or drag and drop the file here." at bounding box center [975, 232] width 379 height 33
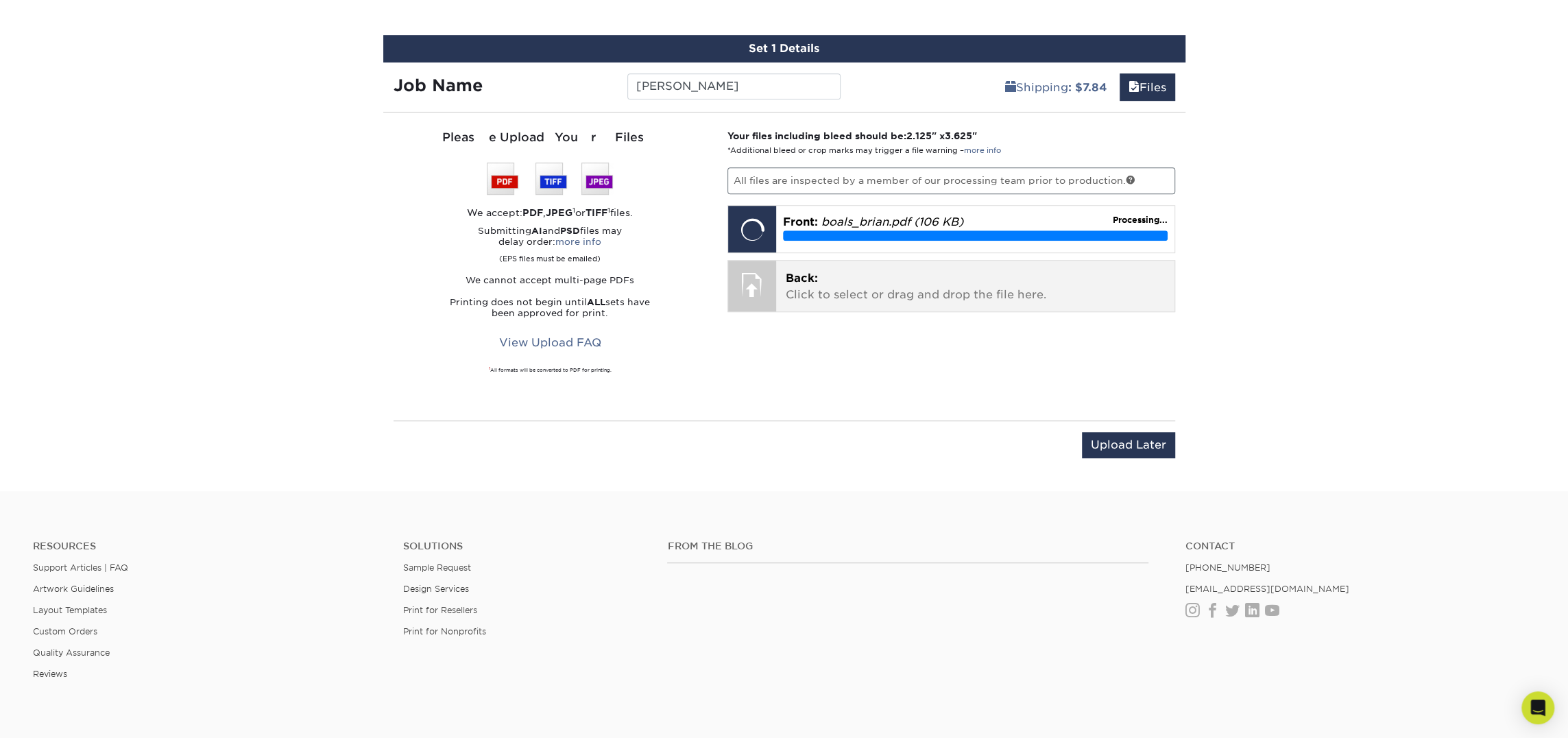
click at [851, 298] on p "Back: Click to select or drag and drop the file here." at bounding box center [975, 286] width 379 height 33
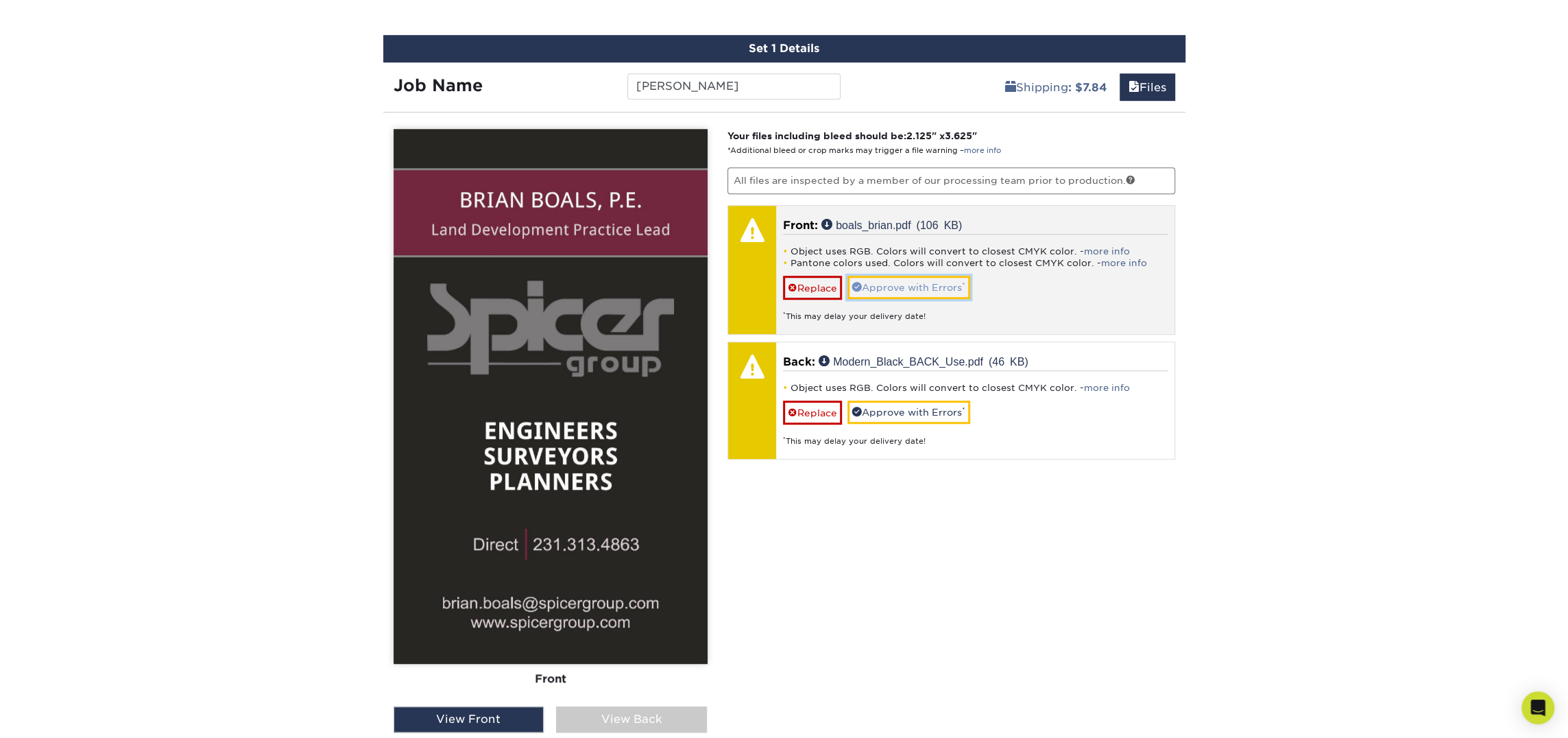
click at [931, 283] on link "Approve with Errors *" at bounding box center [909, 287] width 122 height 24
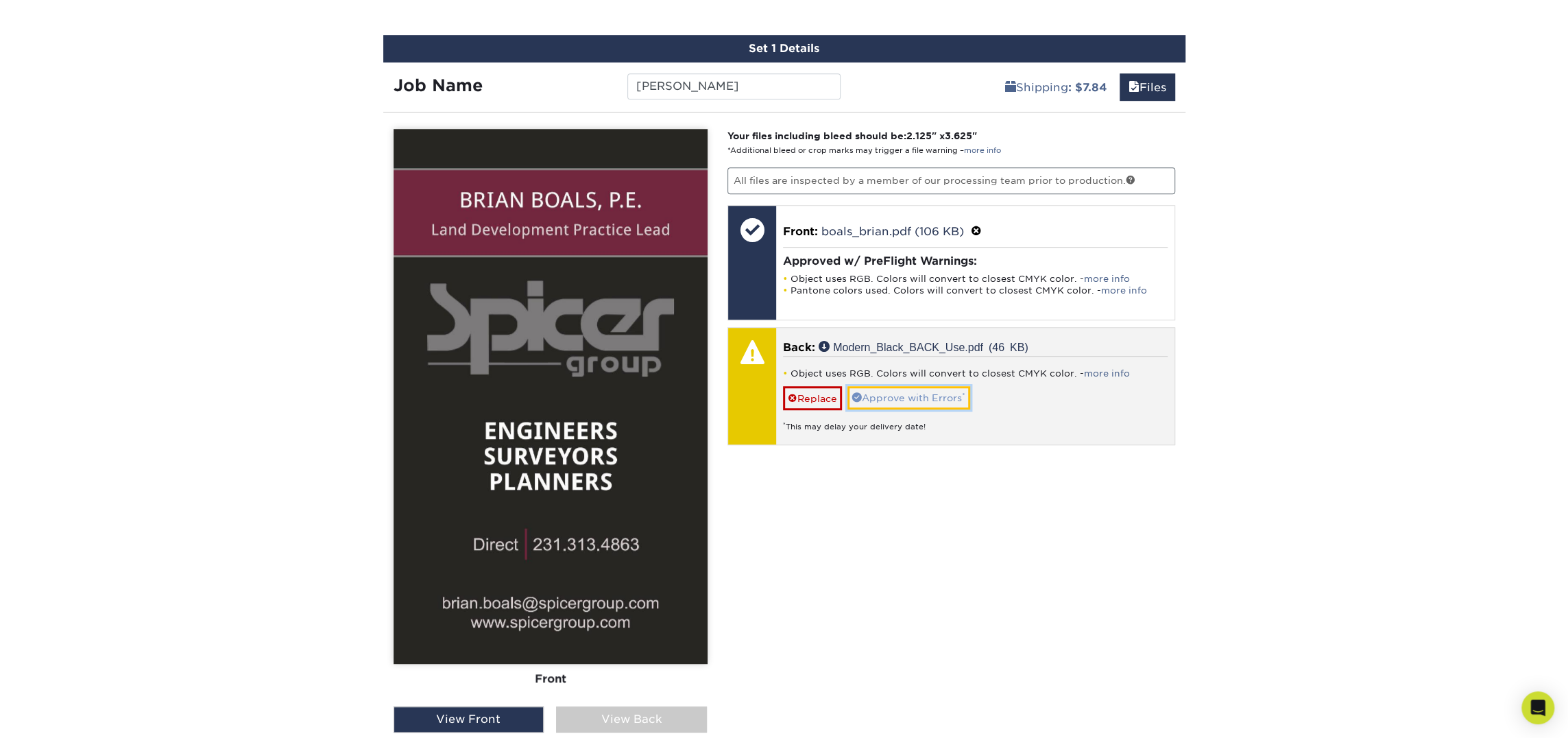
click at [915, 396] on link "Approve with Errors *" at bounding box center [909, 398] width 122 height 24
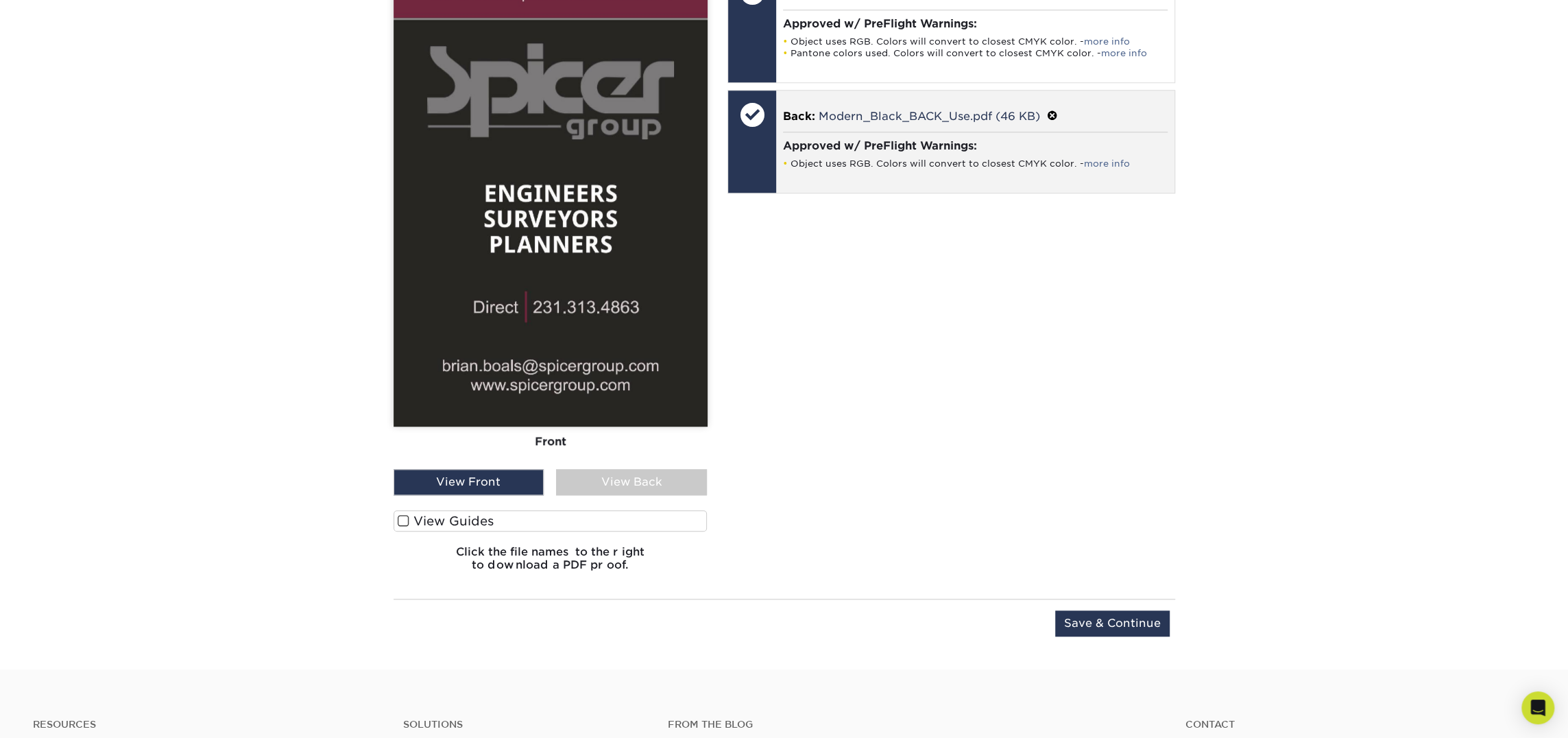
scroll to position [1027, 0]
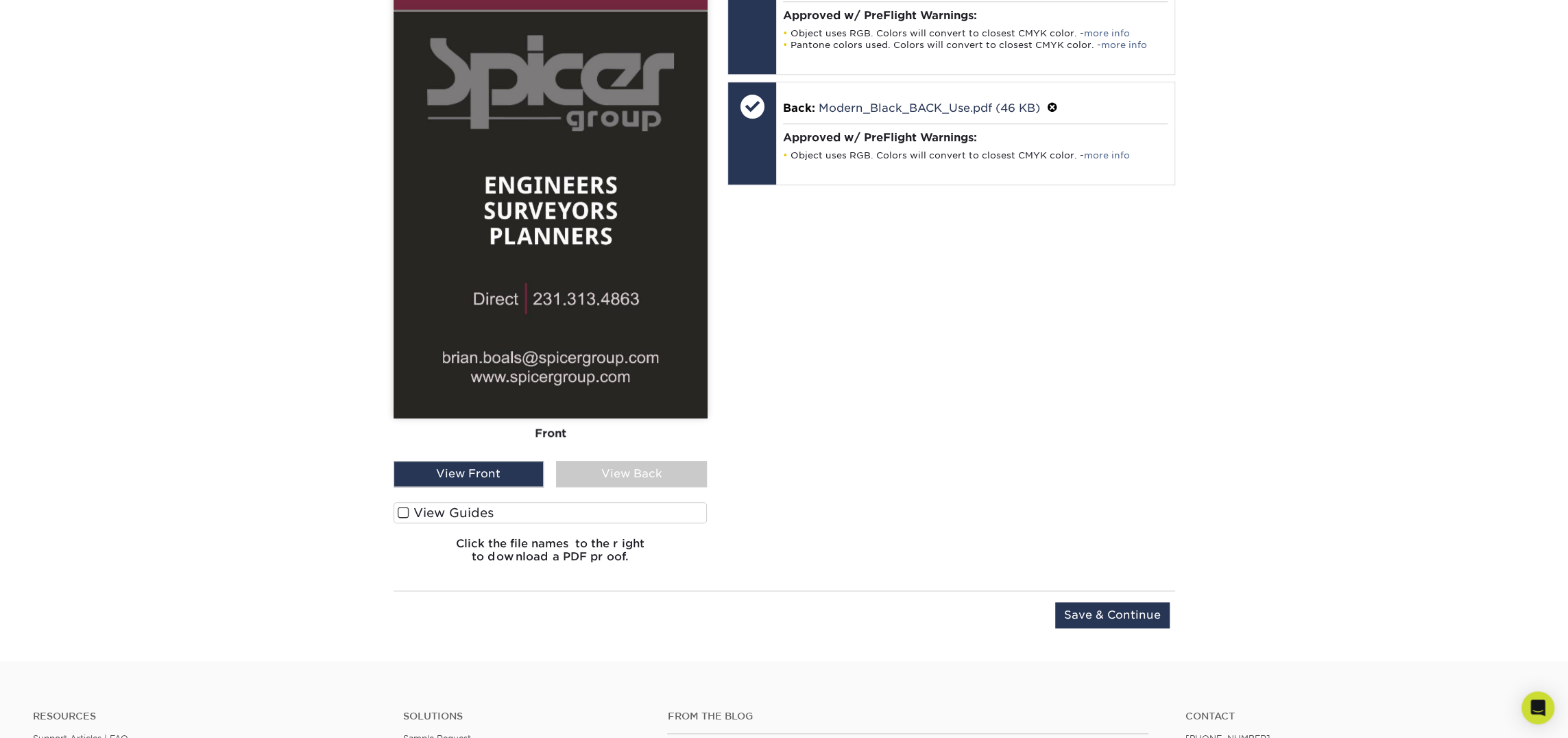
click at [1142, 627] on div "Upload Later Save & Continue Continue" at bounding box center [784, 623] width 782 height 42
click at [1144, 620] on input "Save & Continue" at bounding box center [1112, 615] width 115 height 26
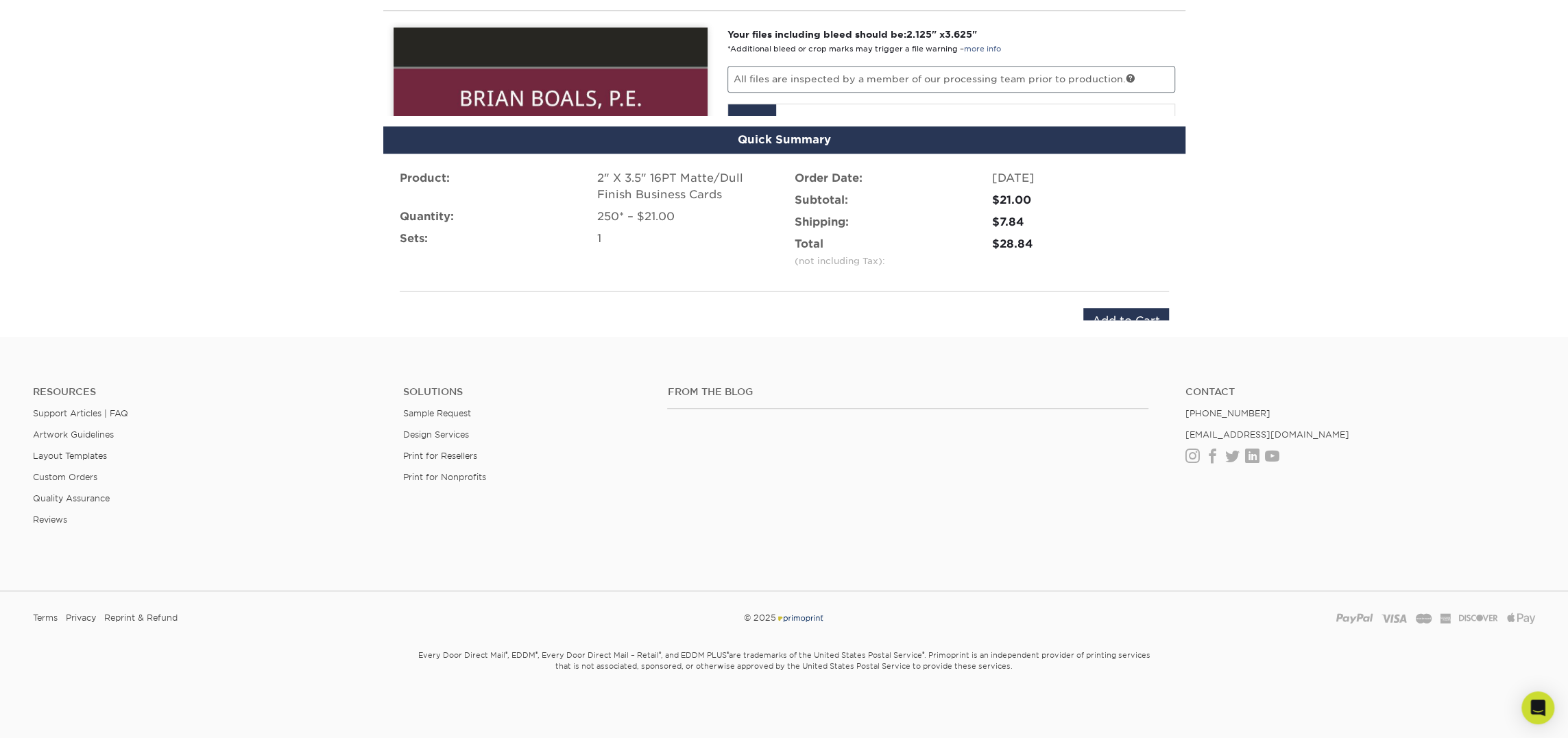
scroll to position [806, 0]
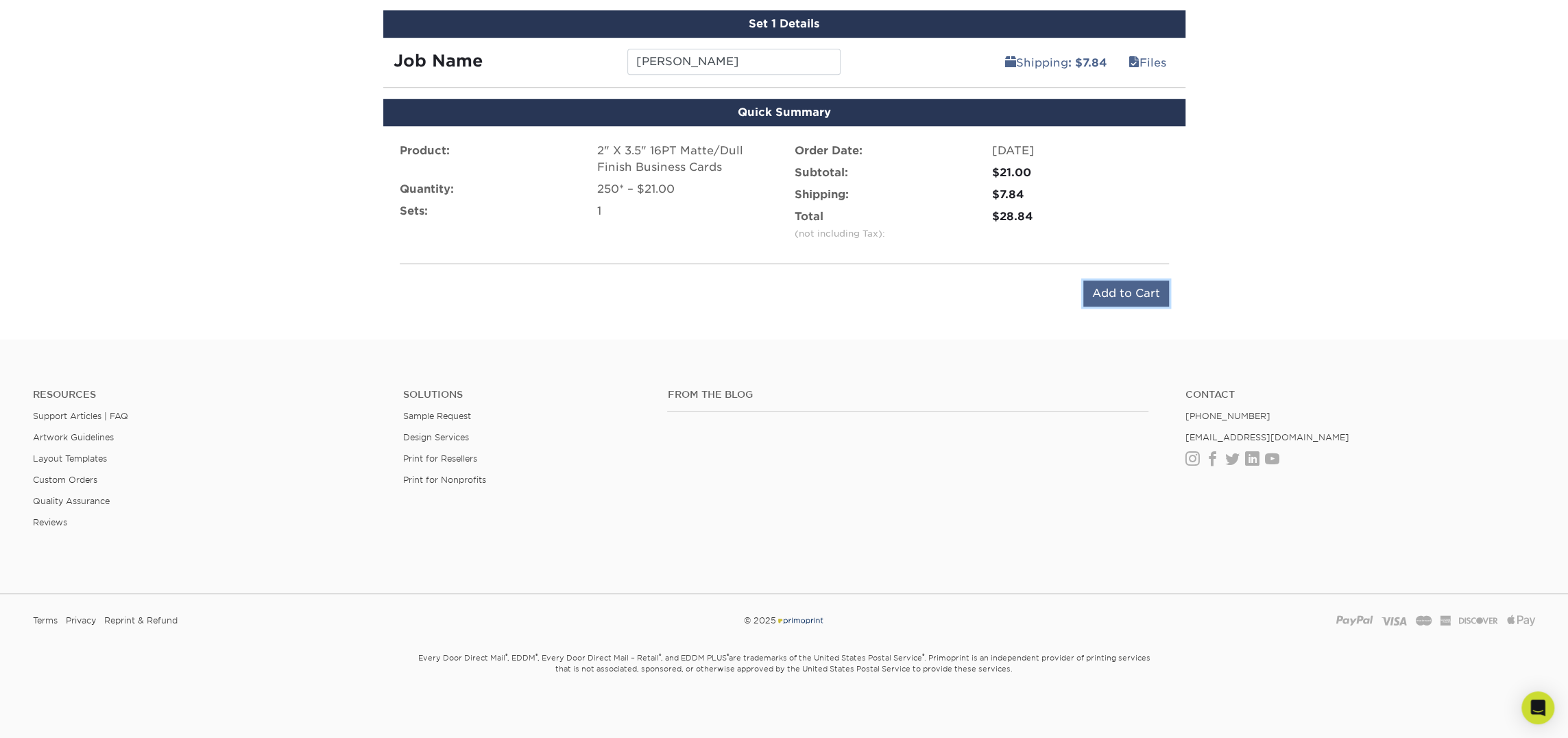
click at [1118, 281] on input "Add to Cart" at bounding box center [1126, 293] width 85 height 26
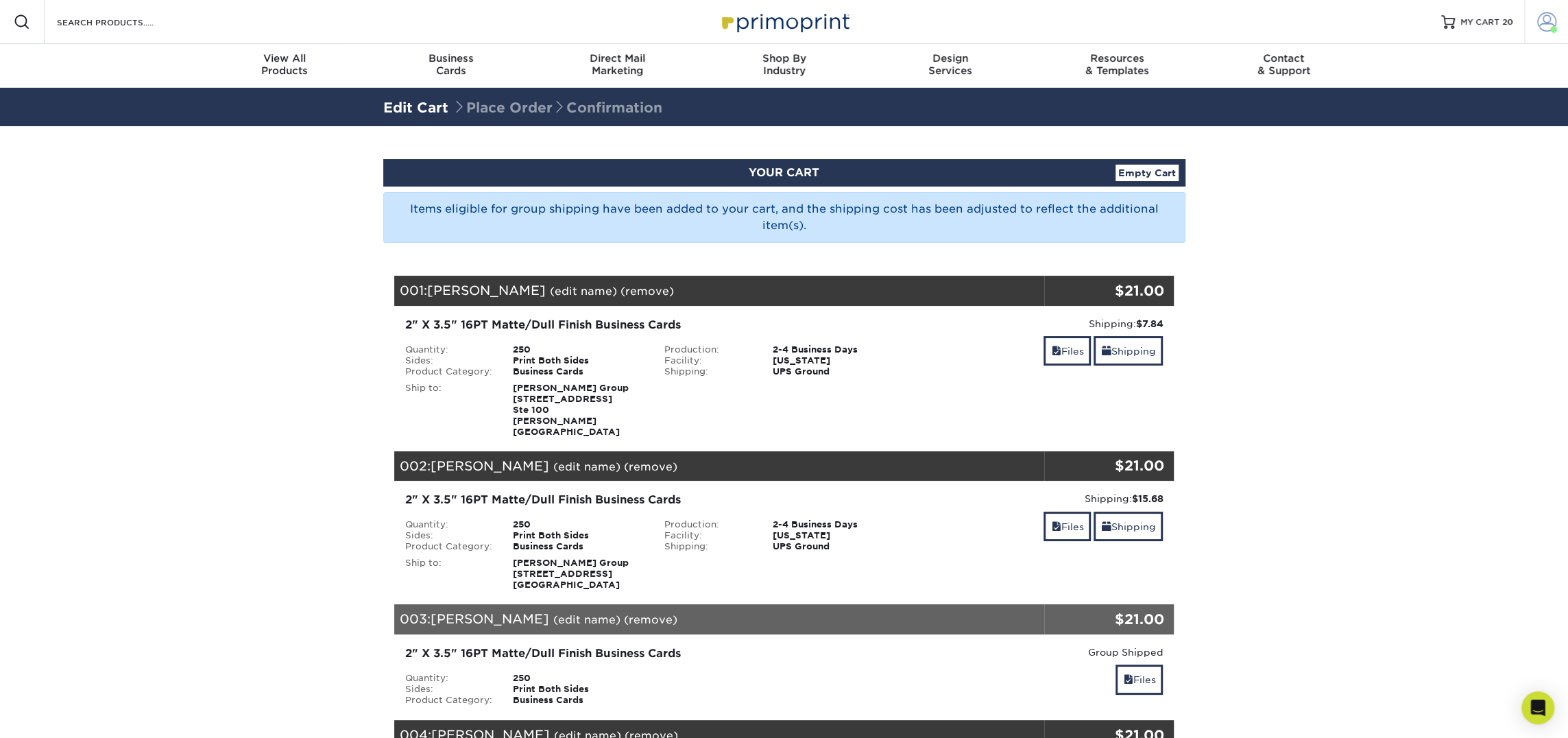
click at [1539, 19] on span at bounding box center [1547, 22] width 19 height 19
click at [1407, 141] on link "Order History" at bounding box center [1465, 151] width 172 height 19
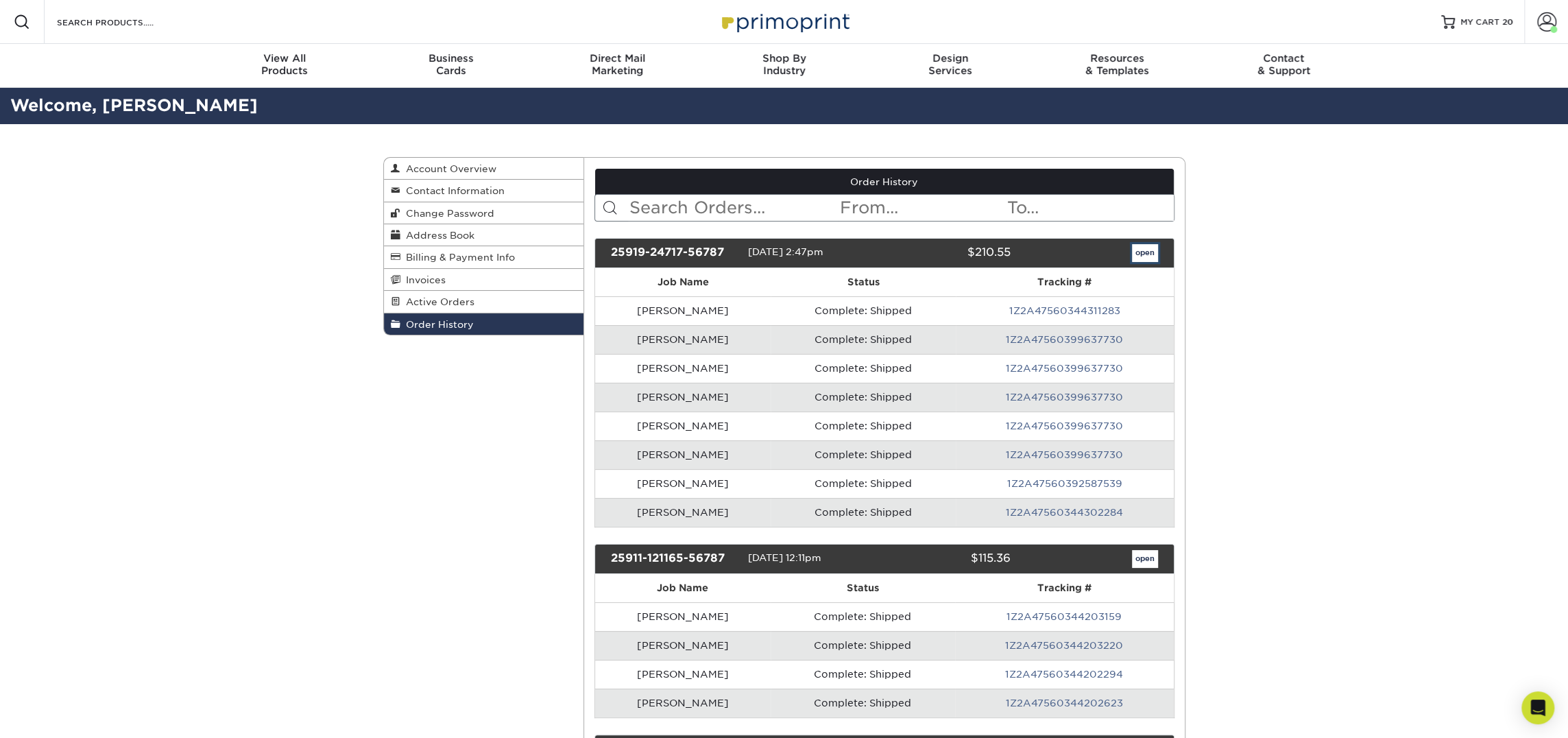
click at [1144, 252] on link "open" at bounding box center [1144, 253] width 26 height 18
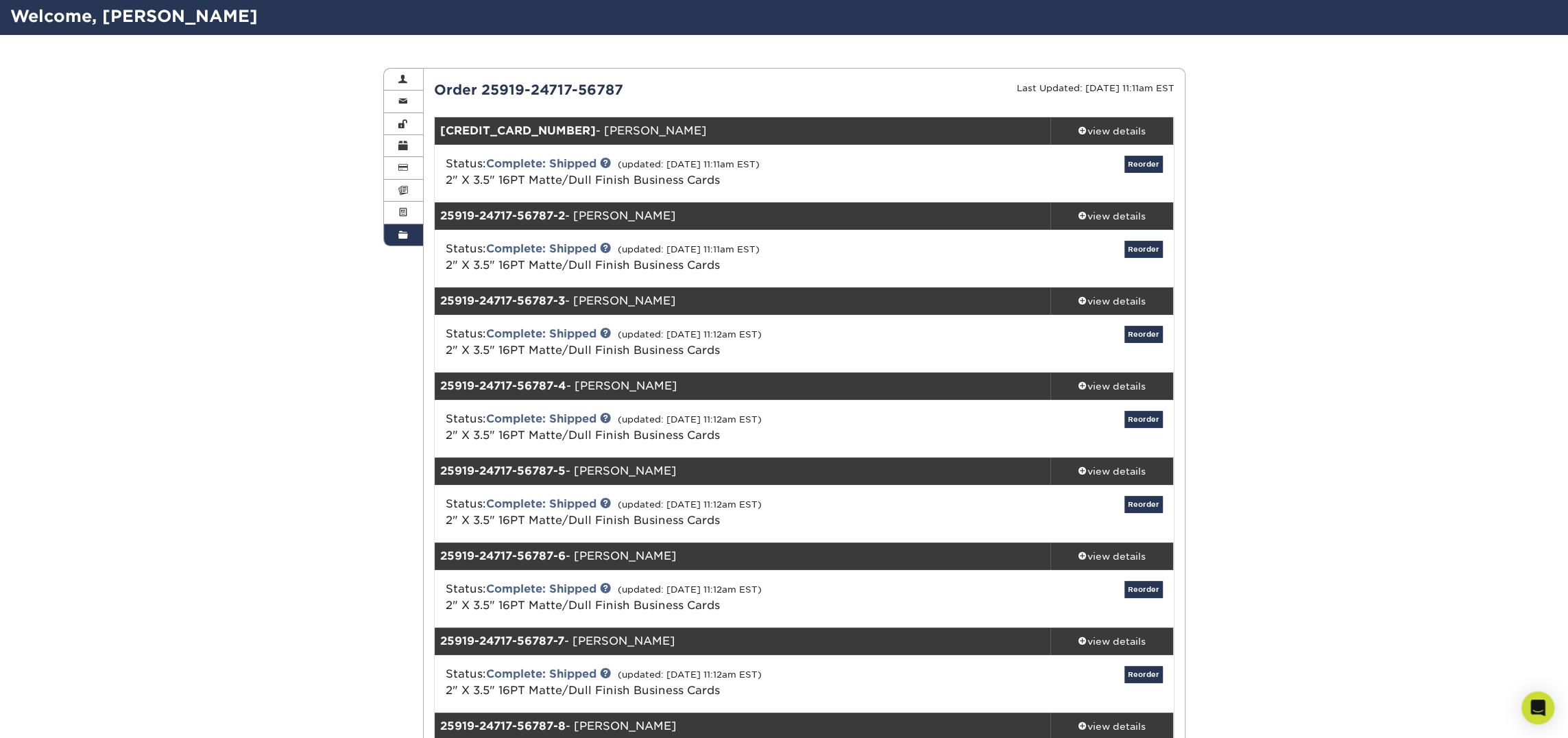
scroll to position [90, 0]
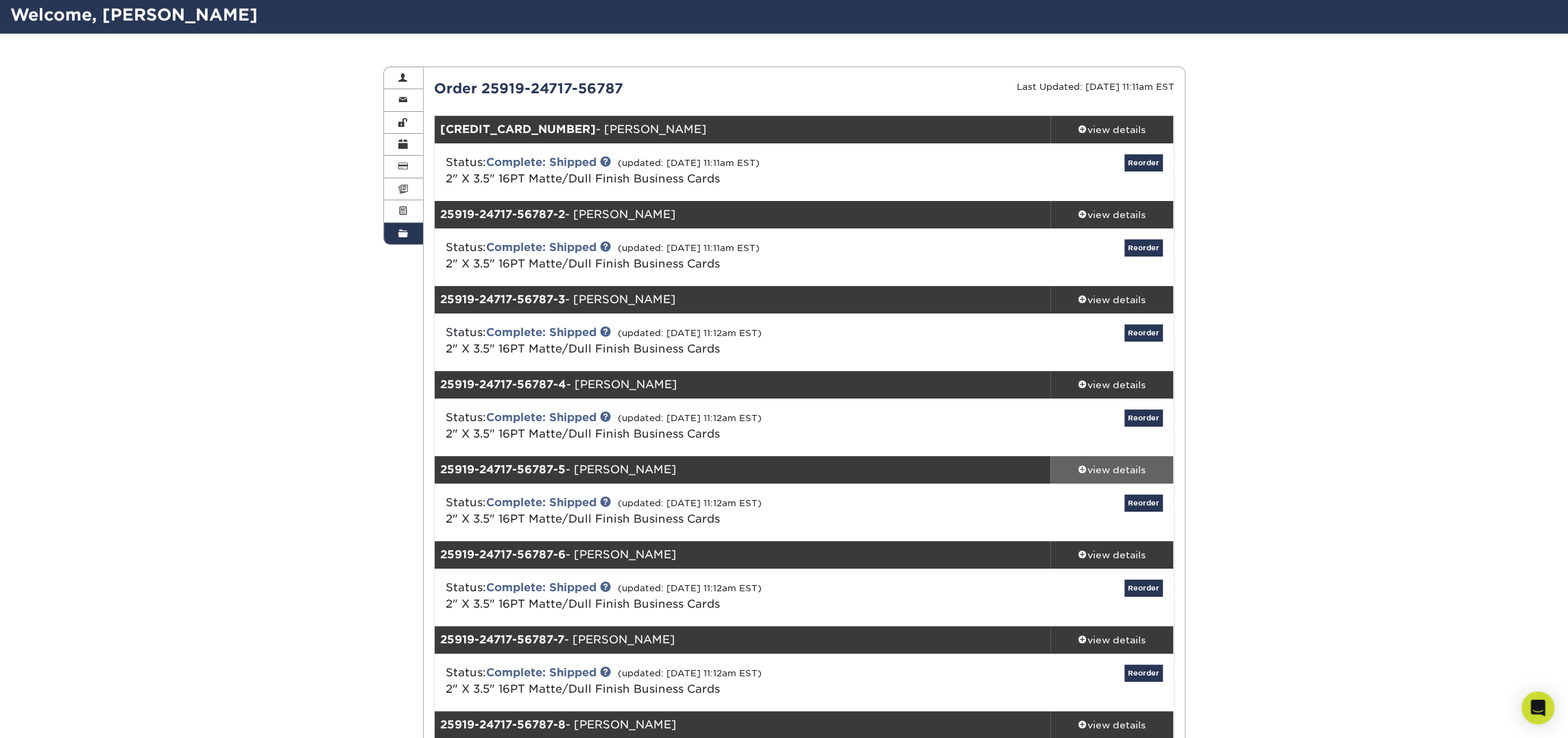
click at [1133, 460] on link "view details" at bounding box center [1111, 469] width 123 height 27
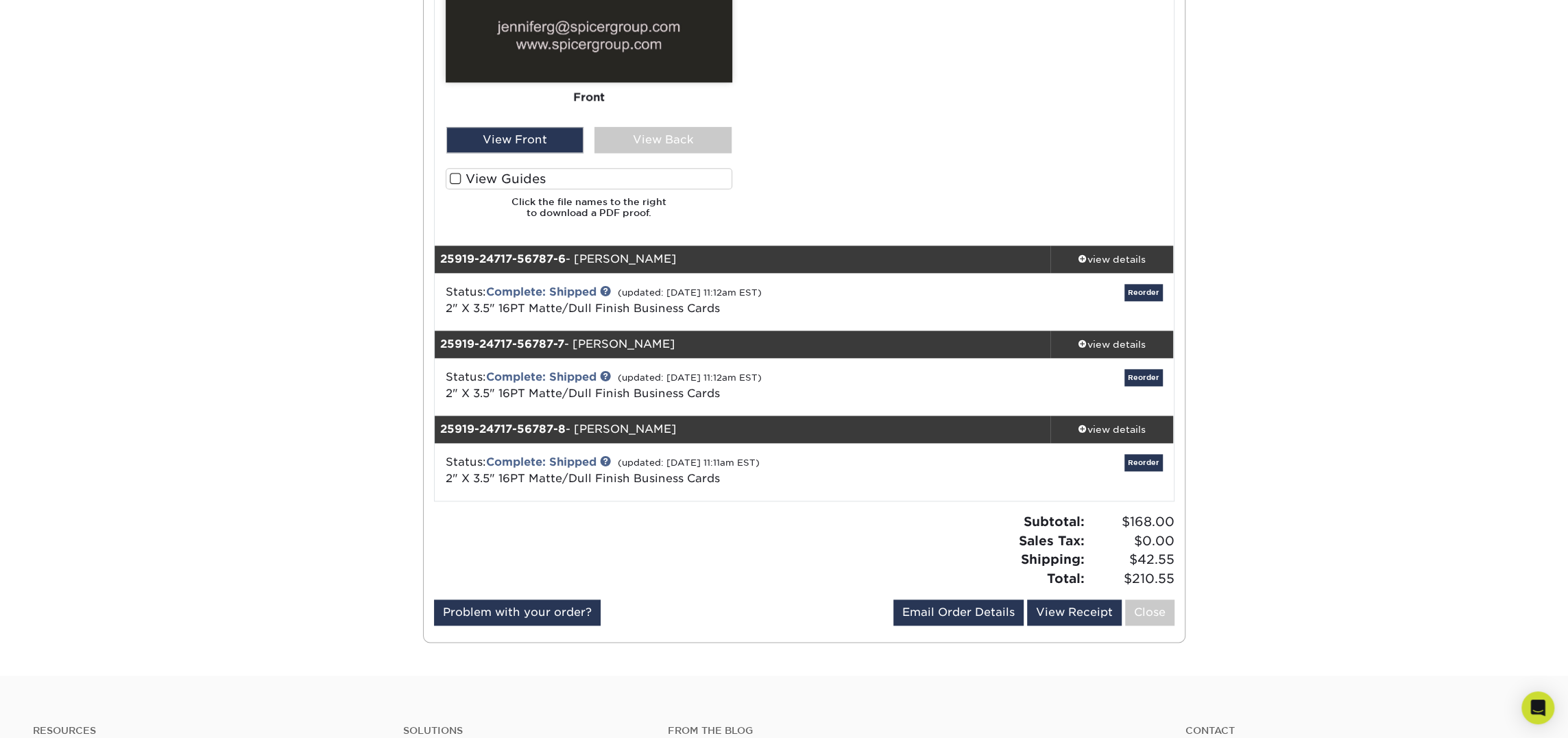
scroll to position [1312, 0]
click at [1094, 261] on div "view details" at bounding box center [1111, 258] width 123 height 13
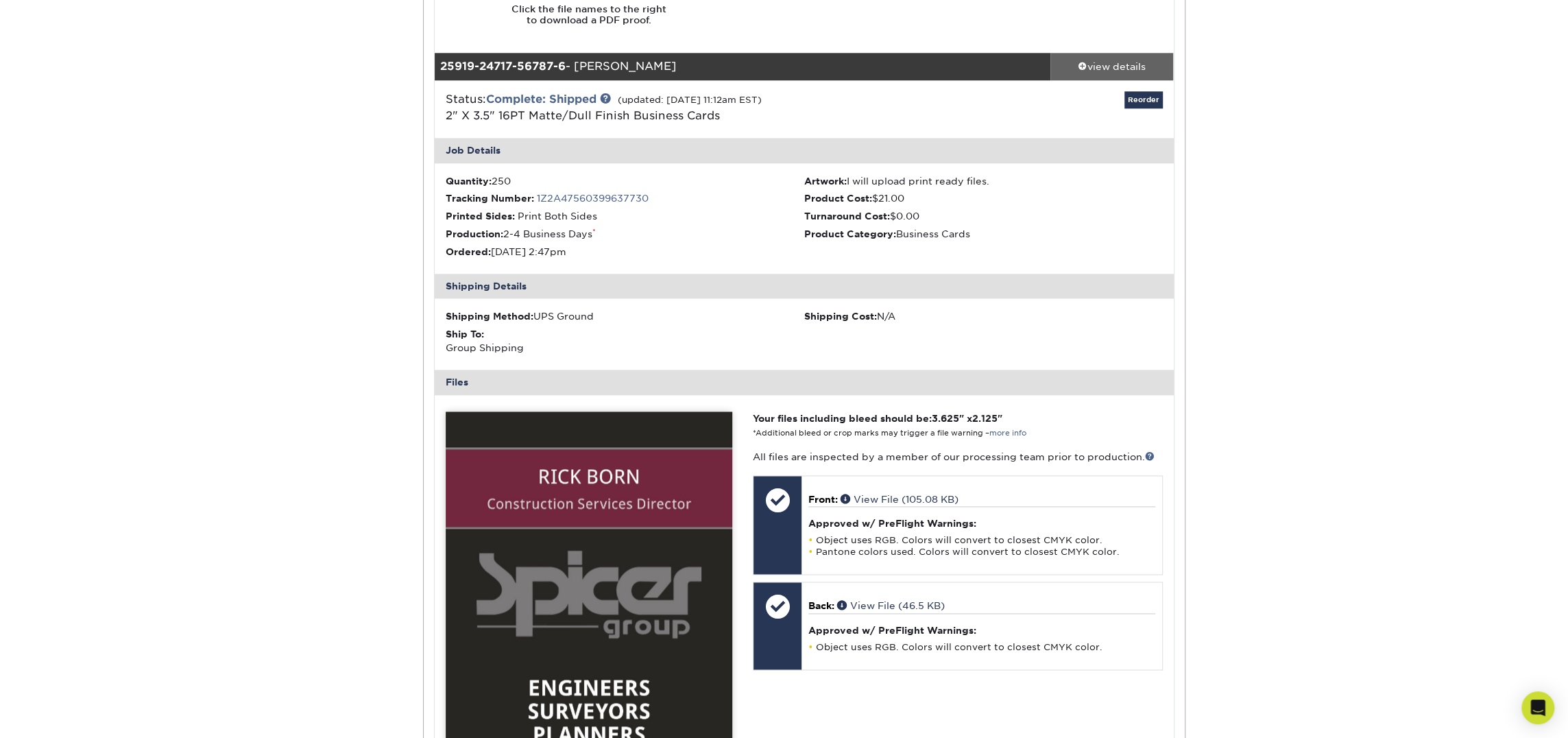
scroll to position [1503, 0]
click at [1126, 66] on div "view details" at bounding box center [1111, 67] width 123 height 13
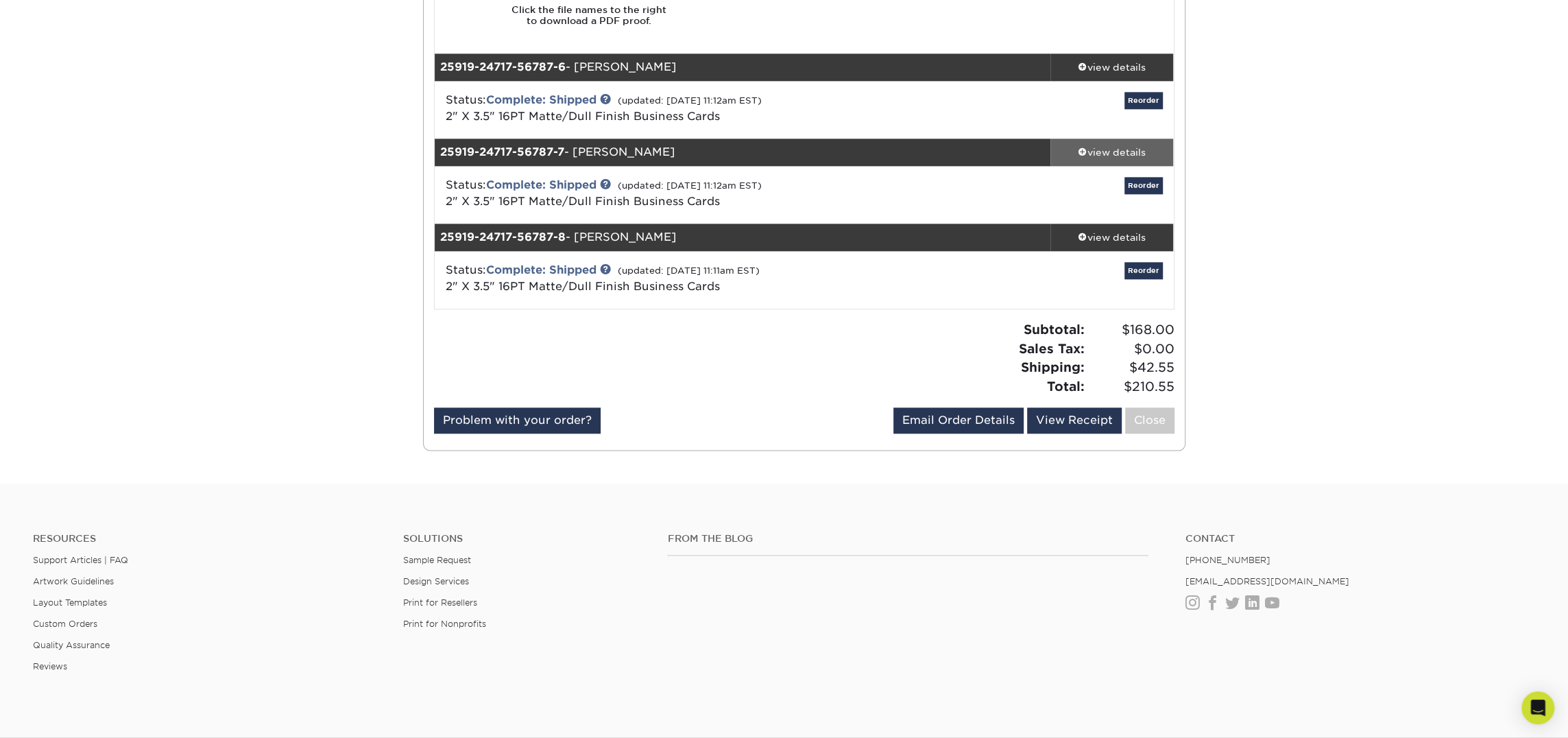
click at [1132, 150] on div "view details" at bounding box center [1111, 151] width 123 height 13
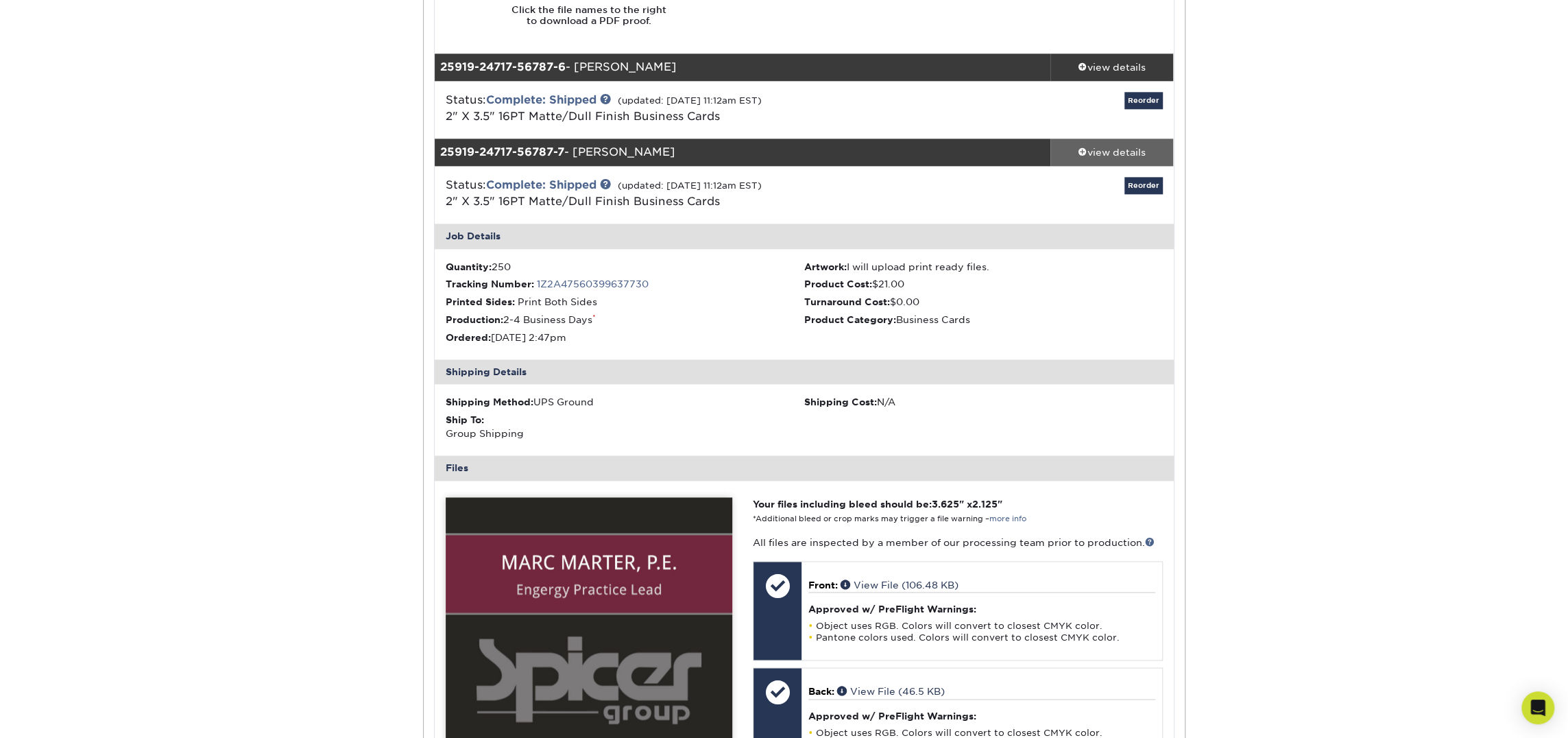
click at [1132, 150] on div "view details" at bounding box center [1111, 151] width 123 height 13
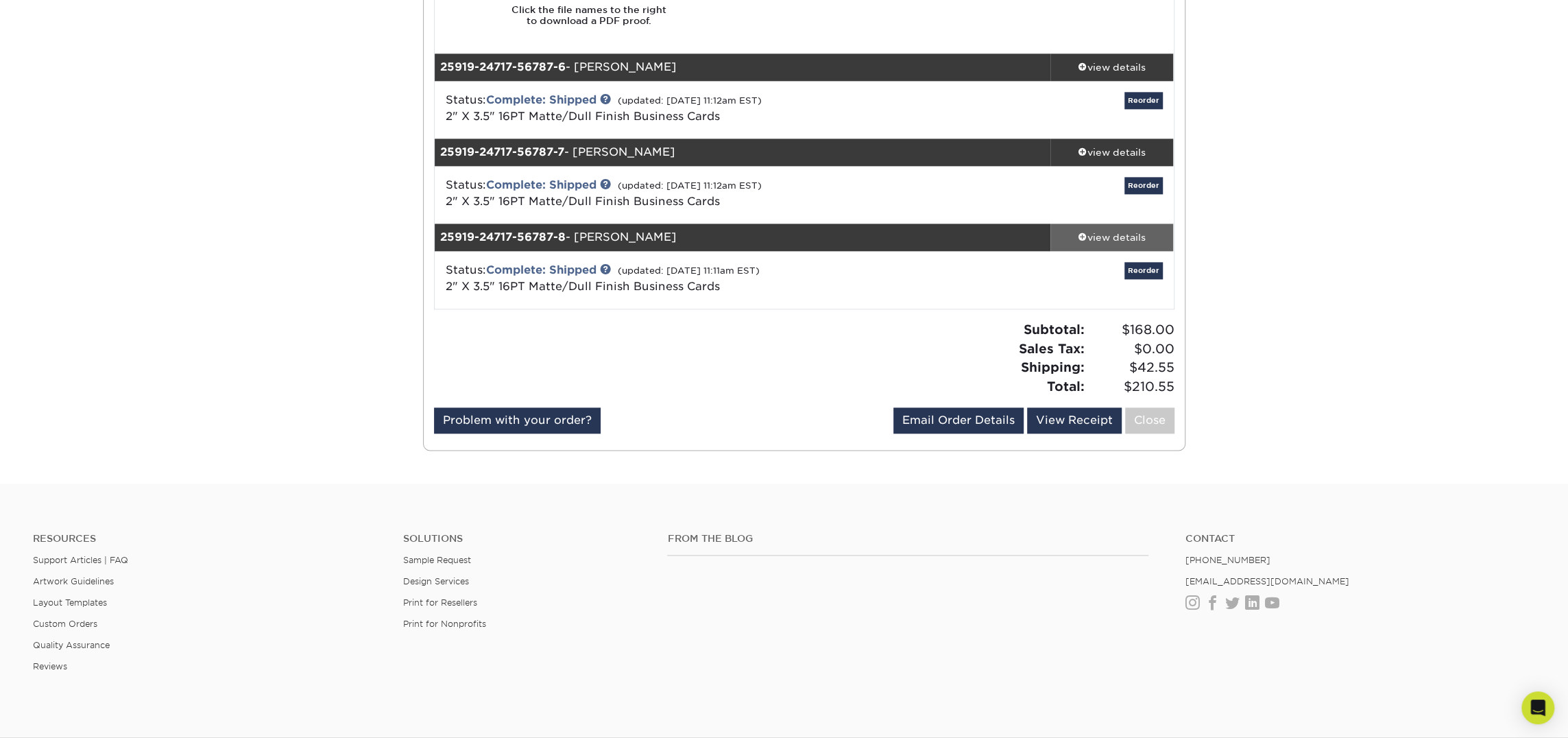
click at [1108, 226] on link "view details" at bounding box center [1111, 237] width 123 height 27
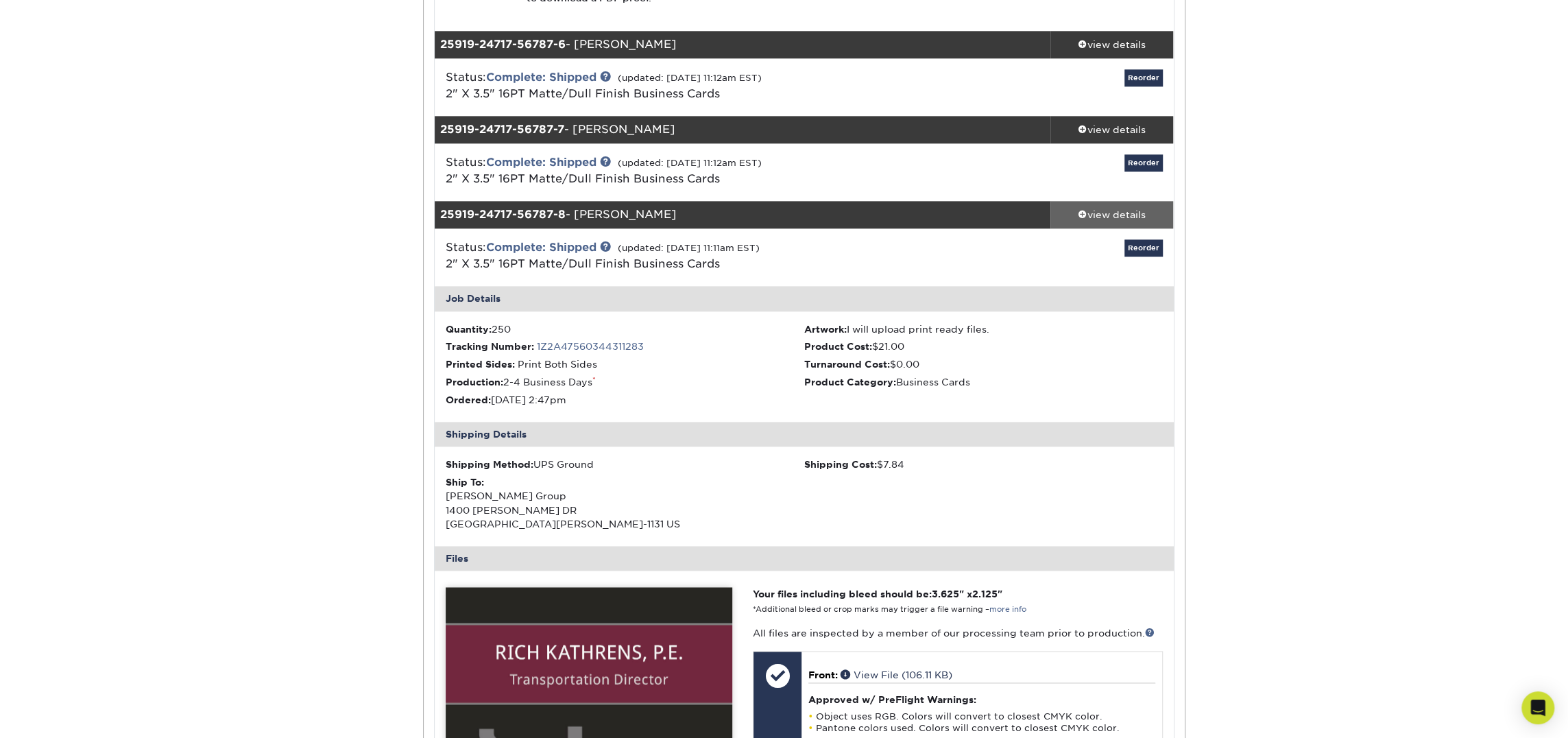
scroll to position [1496, 0]
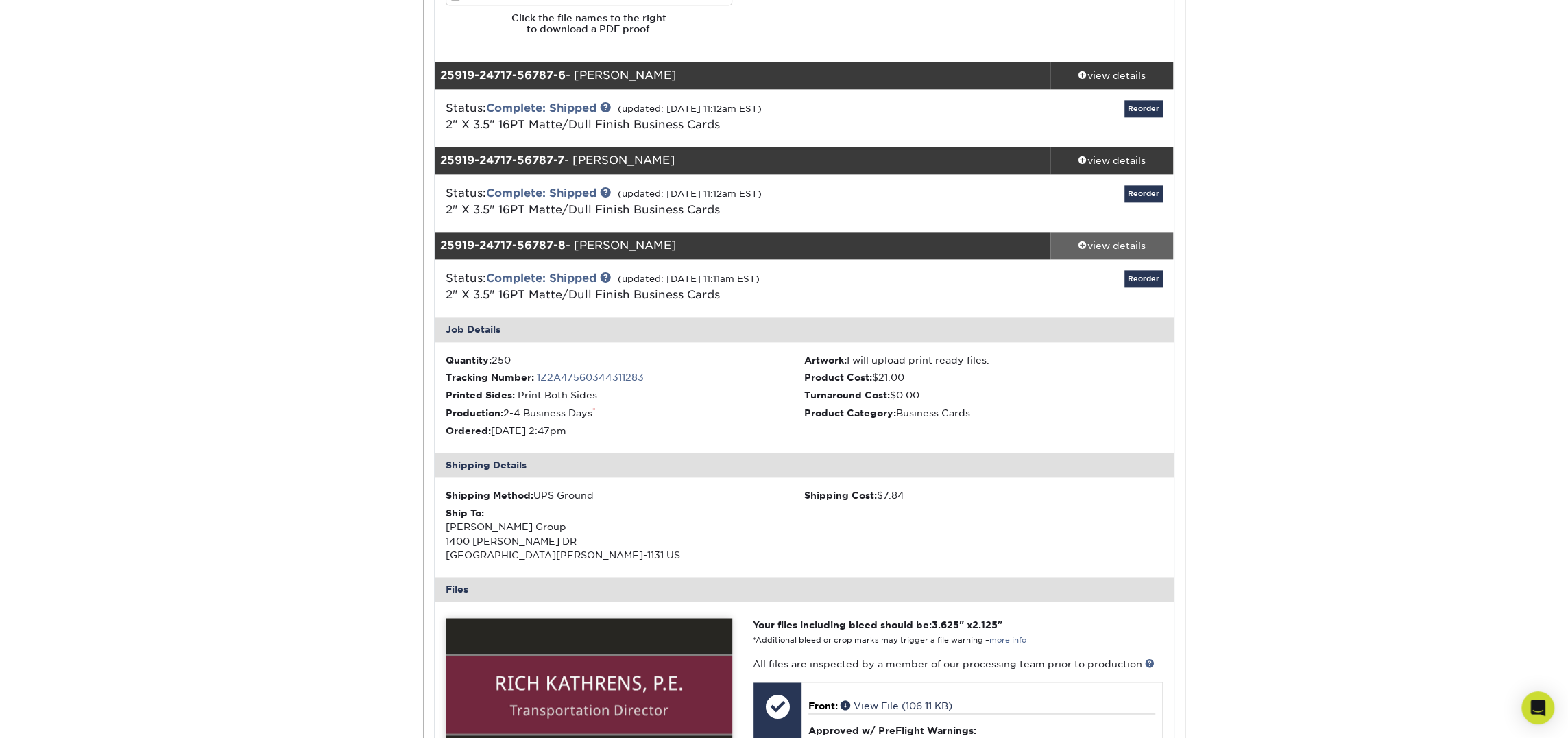
click at [1129, 242] on div "view details" at bounding box center [1111, 245] width 123 height 13
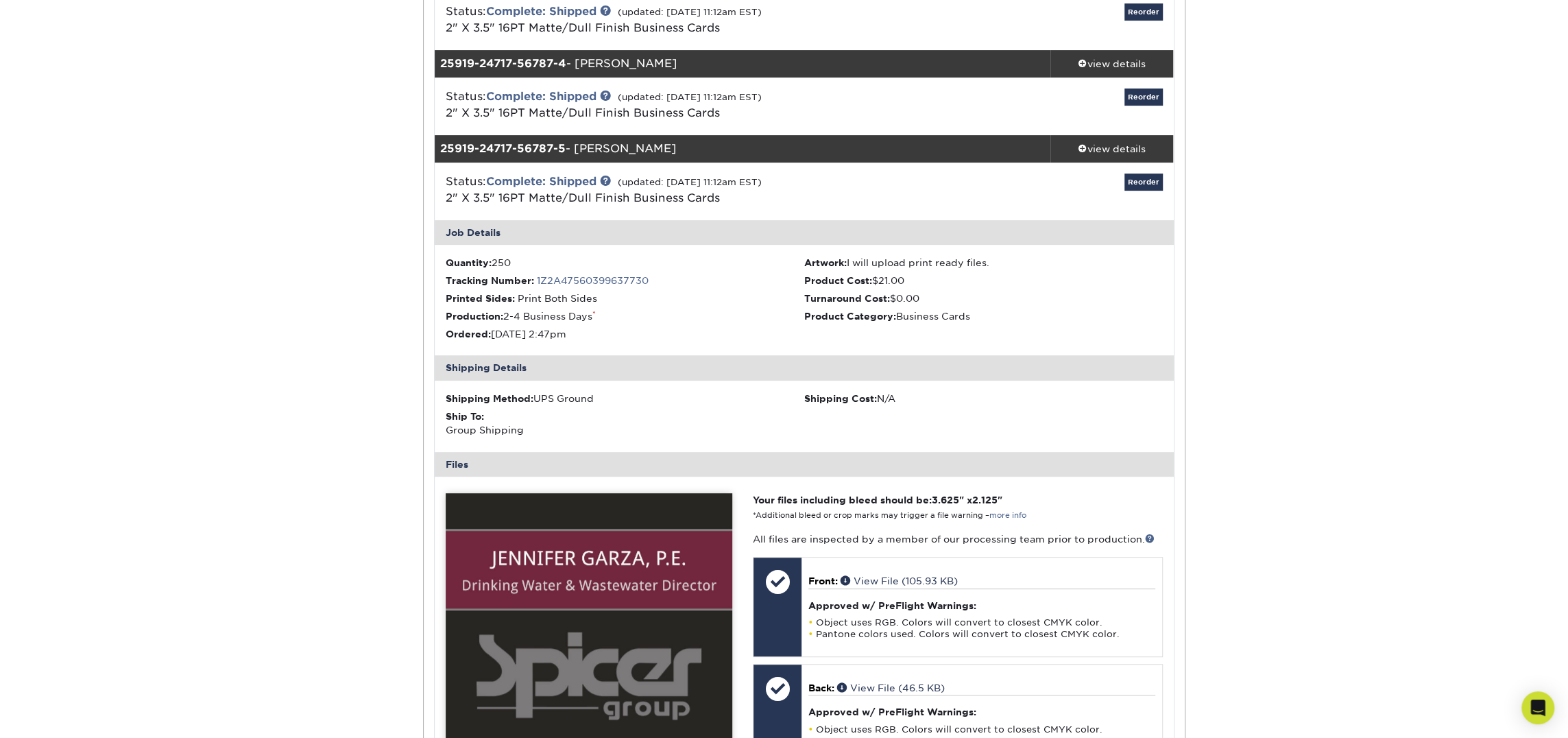
scroll to position [394, 0]
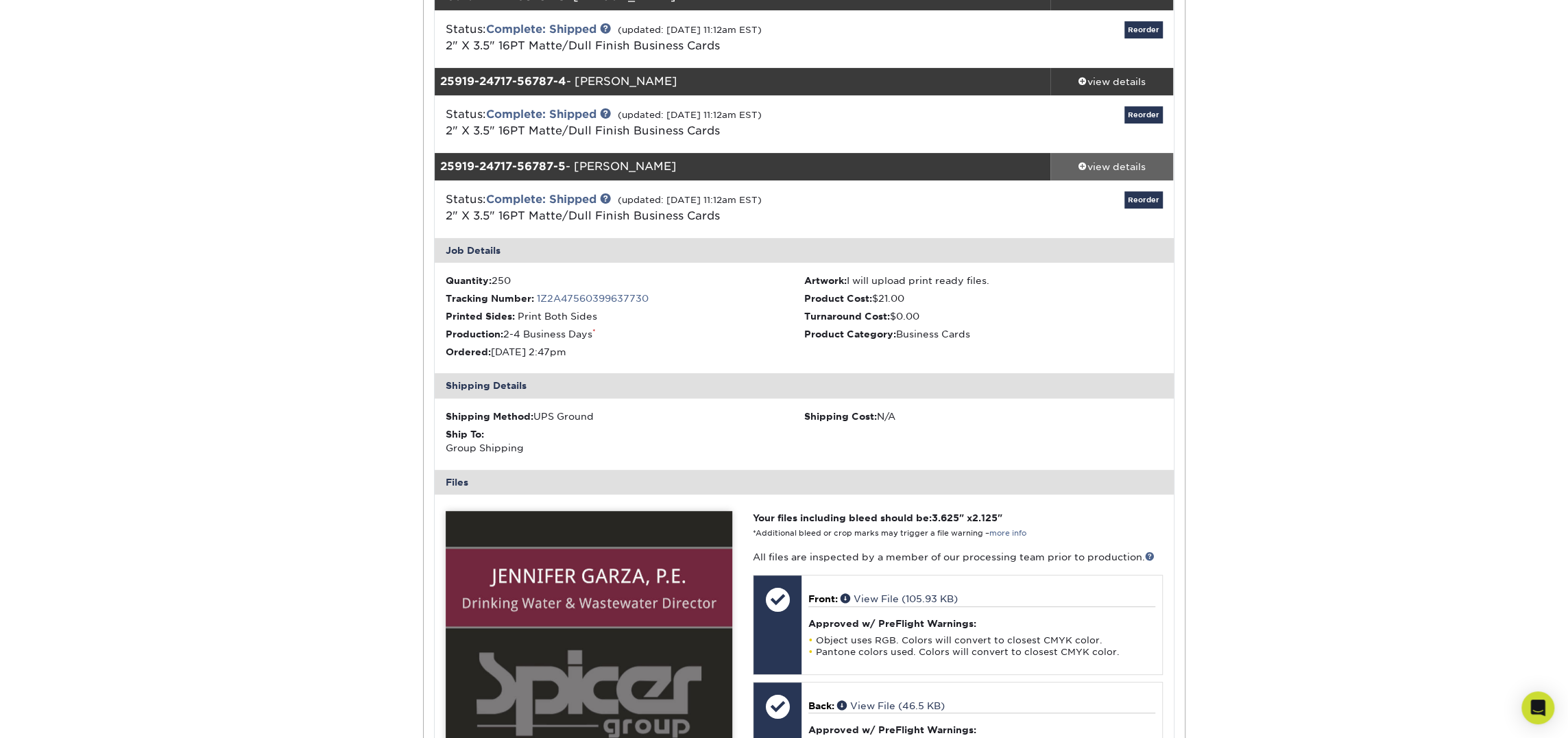
click at [1137, 160] on div "view details" at bounding box center [1111, 166] width 123 height 13
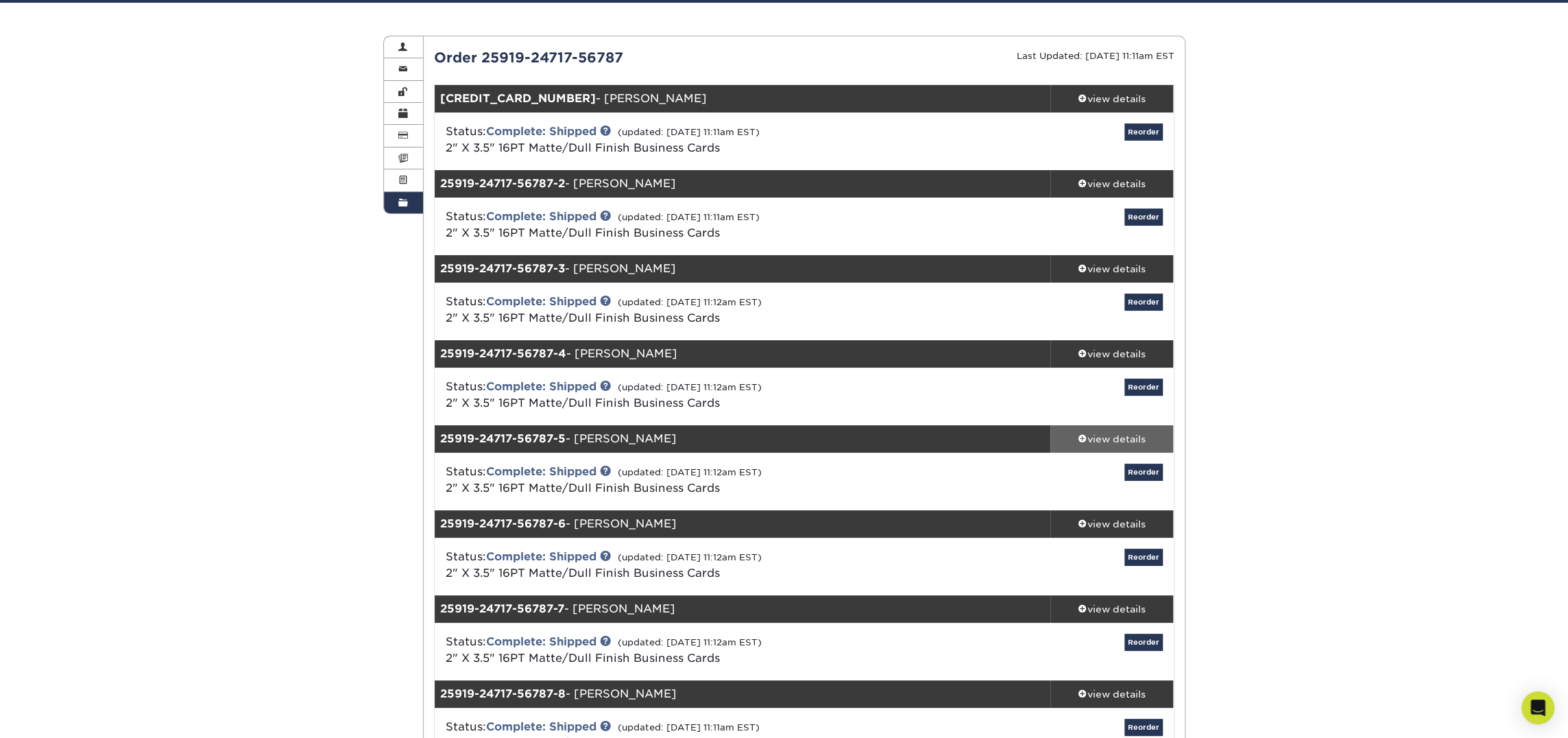
scroll to position [119, 0]
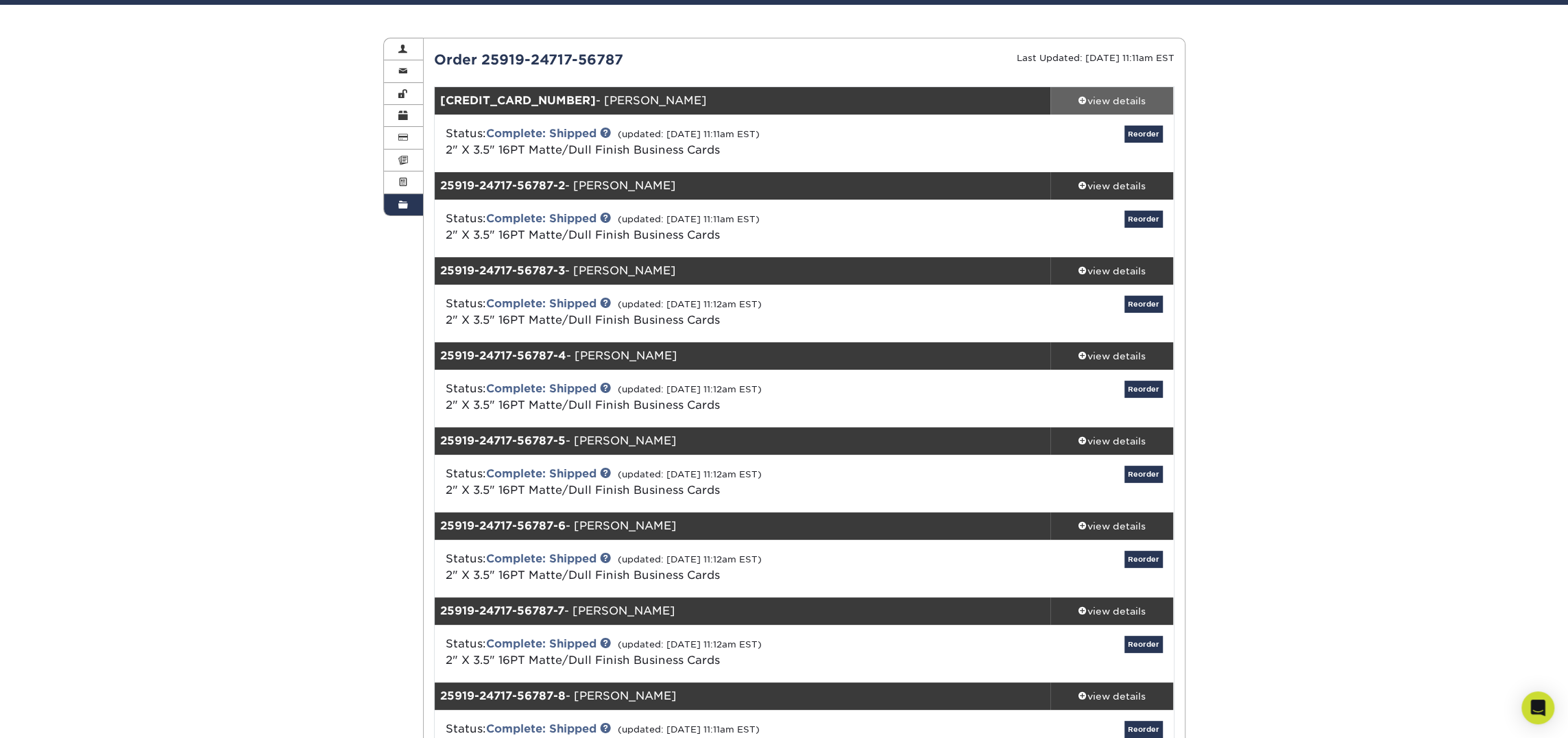
click at [1132, 110] on link "view details" at bounding box center [1111, 100] width 123 height 27
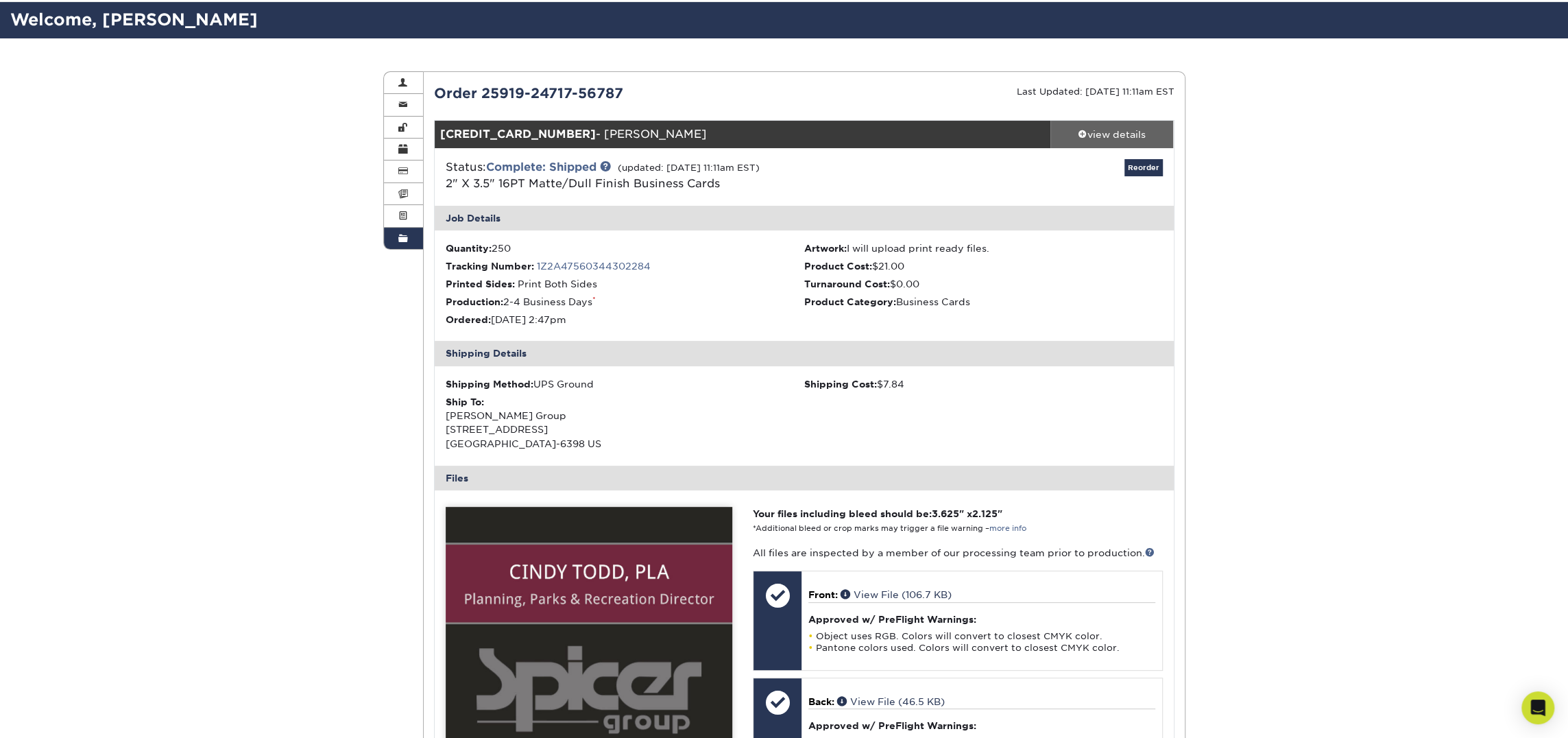
scroll to position [59, 0]
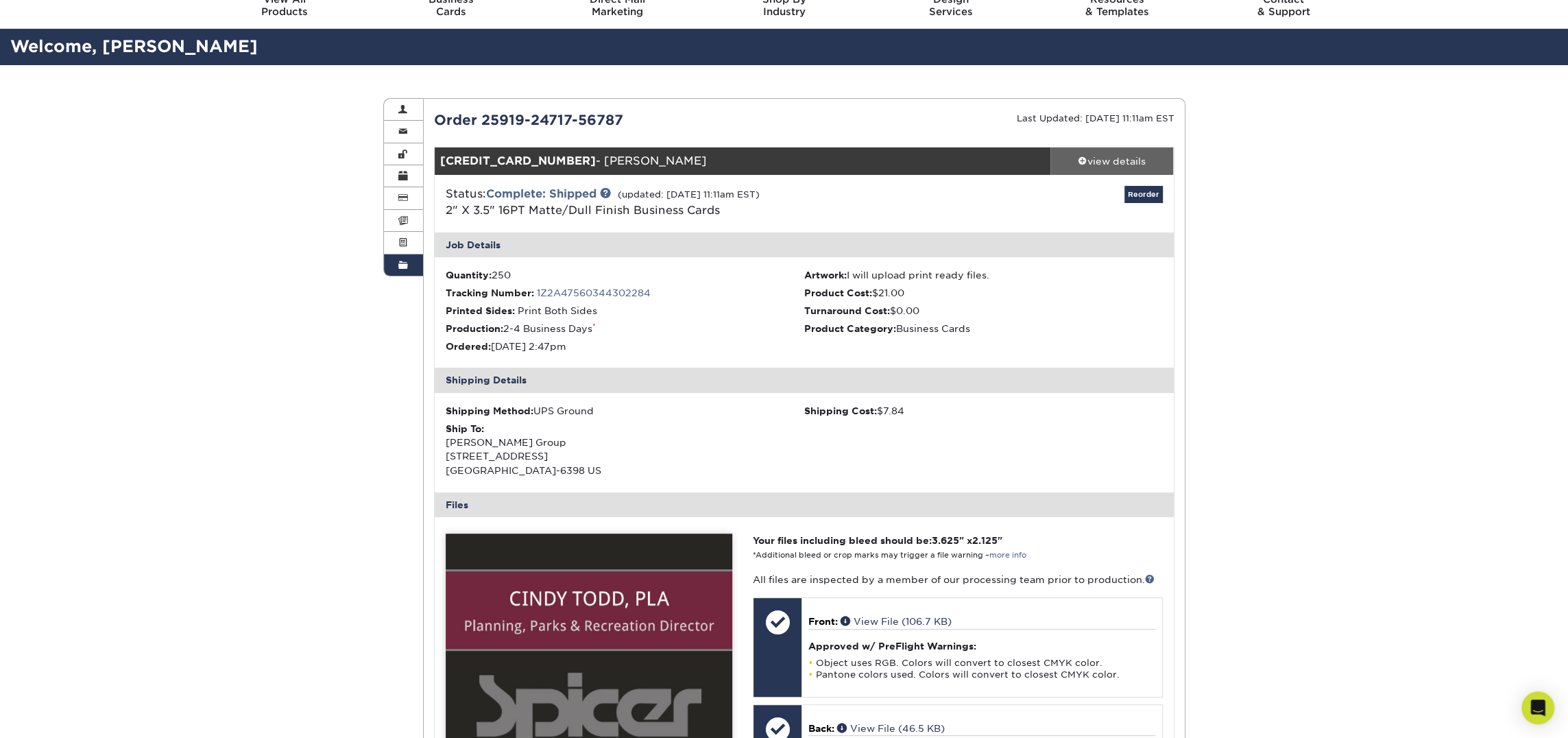
click at [1110, 157] on div "view details" at bounding box center [1111, 161] width 123 height 13
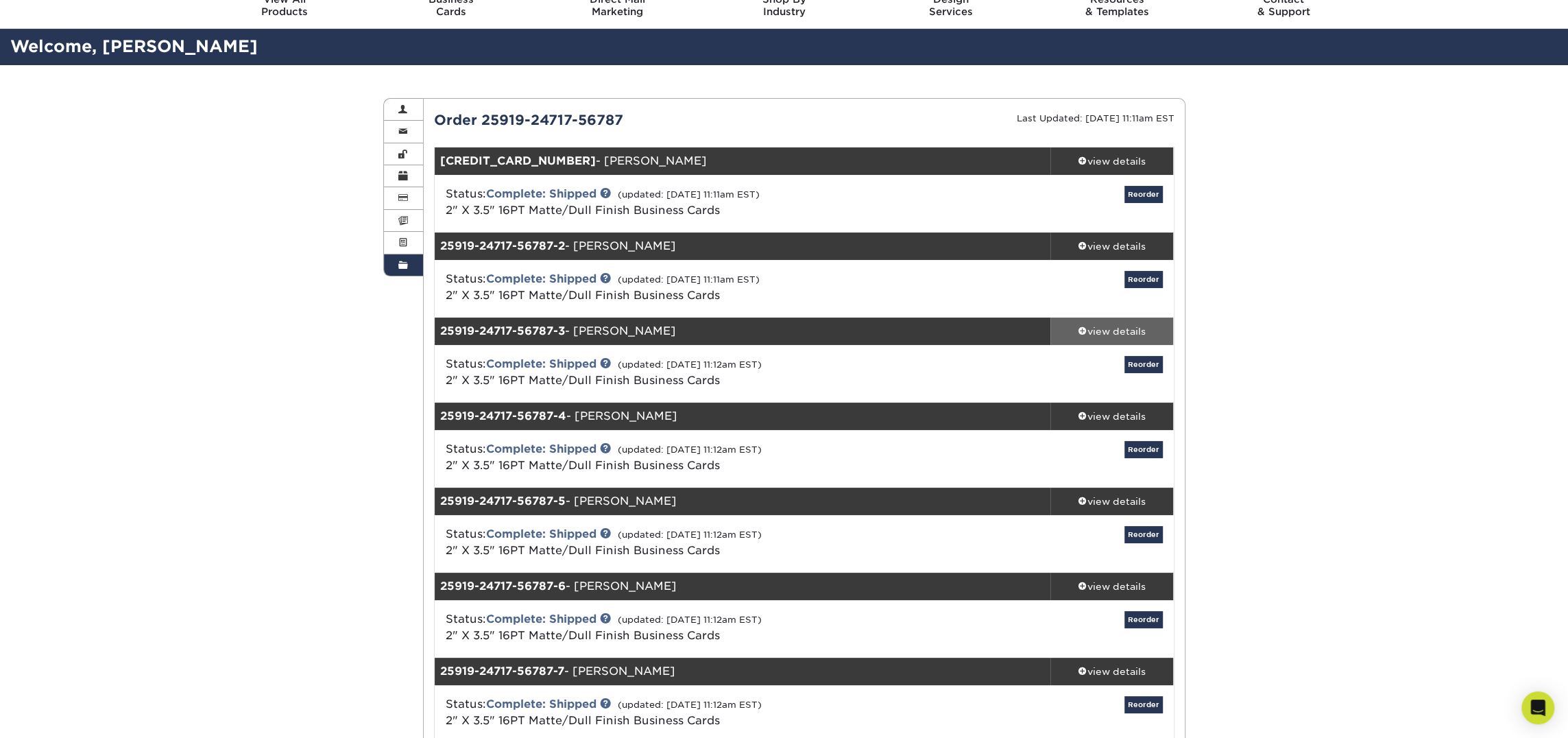
click at [1099, 330] on div "view details" at bounding box center [1111, 331] width 123 height 13
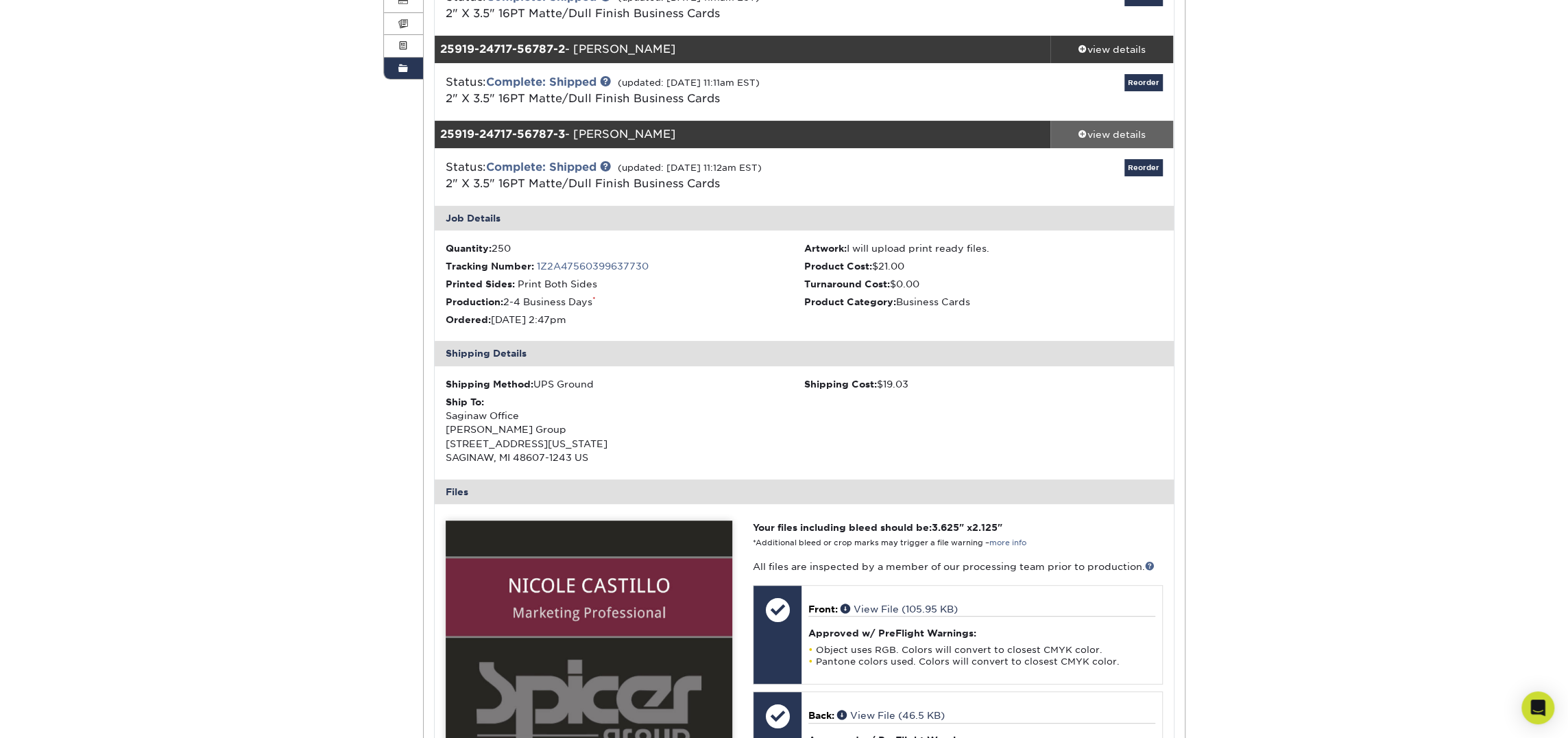
scroll to position [30, 0]
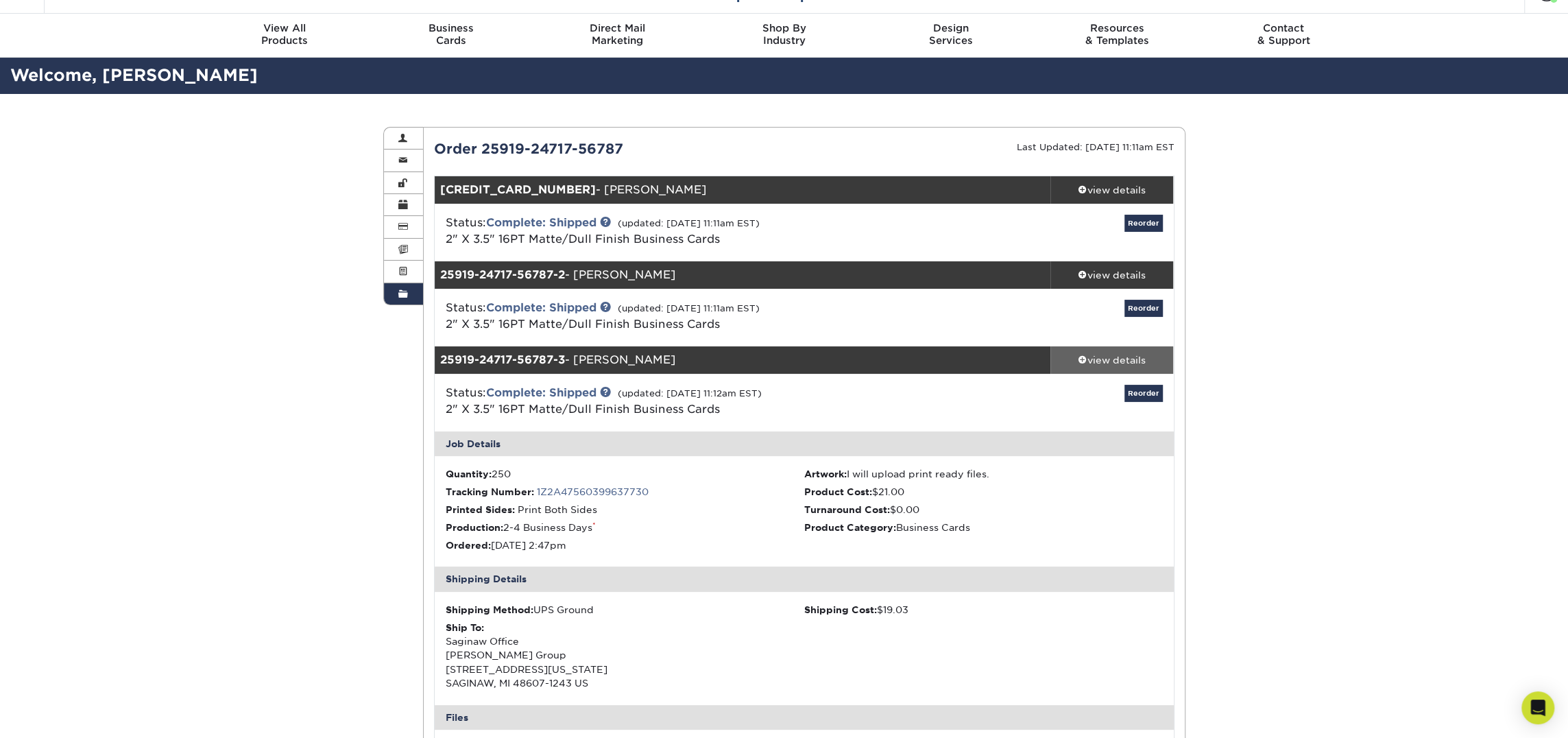
click at [1107, 359] on div "view details" at bounding box center [1111, 359] width 123 height 13
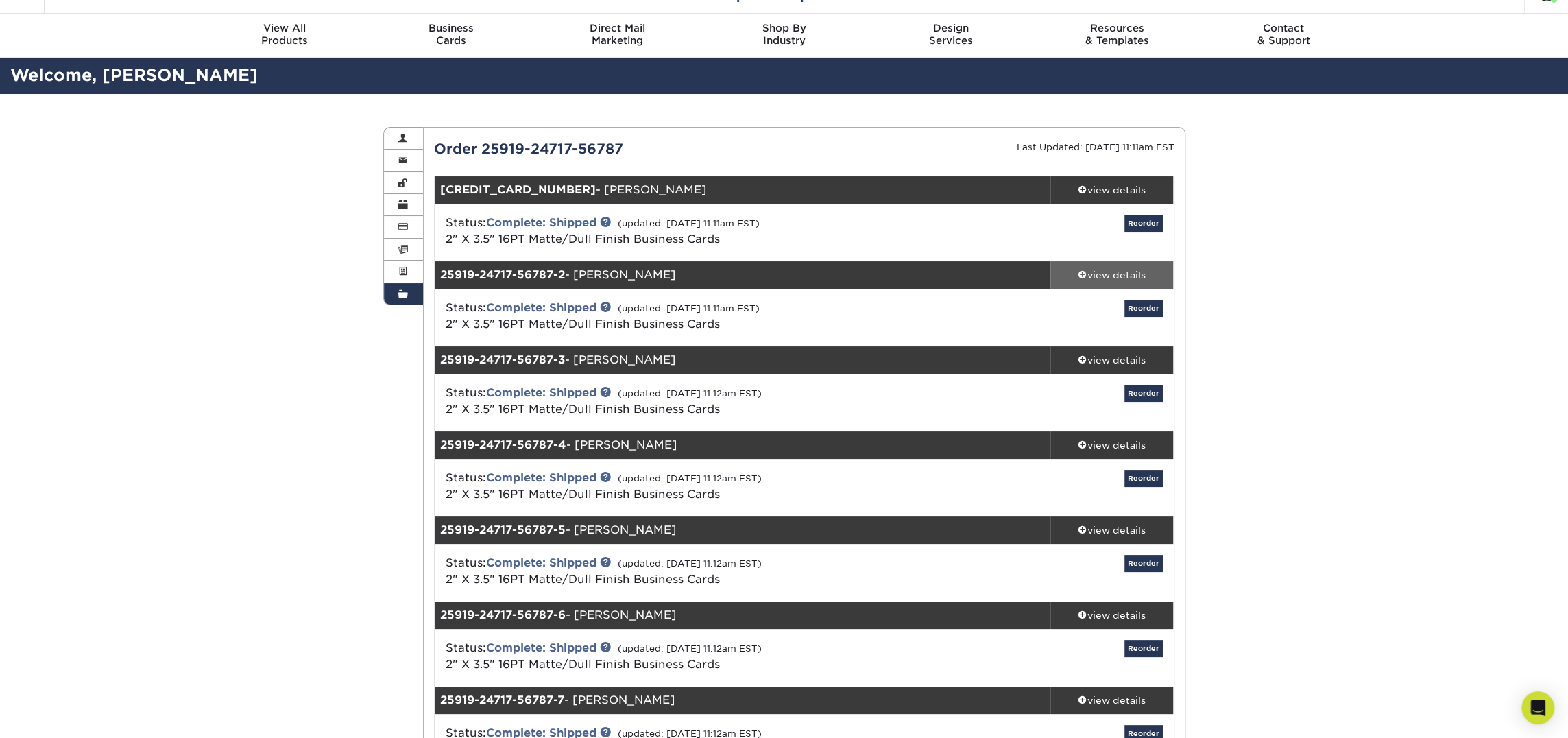
click at [1138, 275] on div "view details" at bounding box center [1111, 274] width 123 height 13
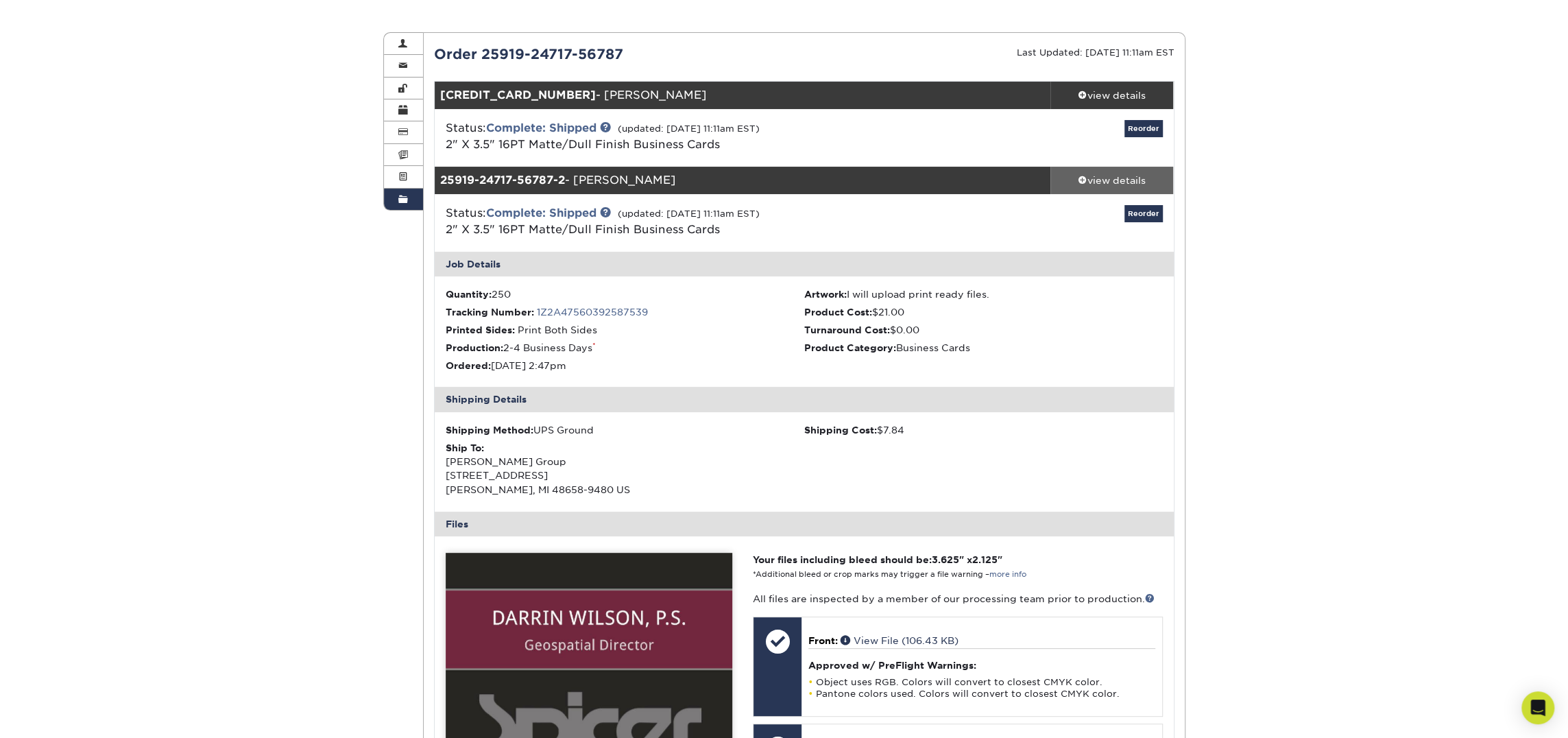
scroll to position [122, 0]
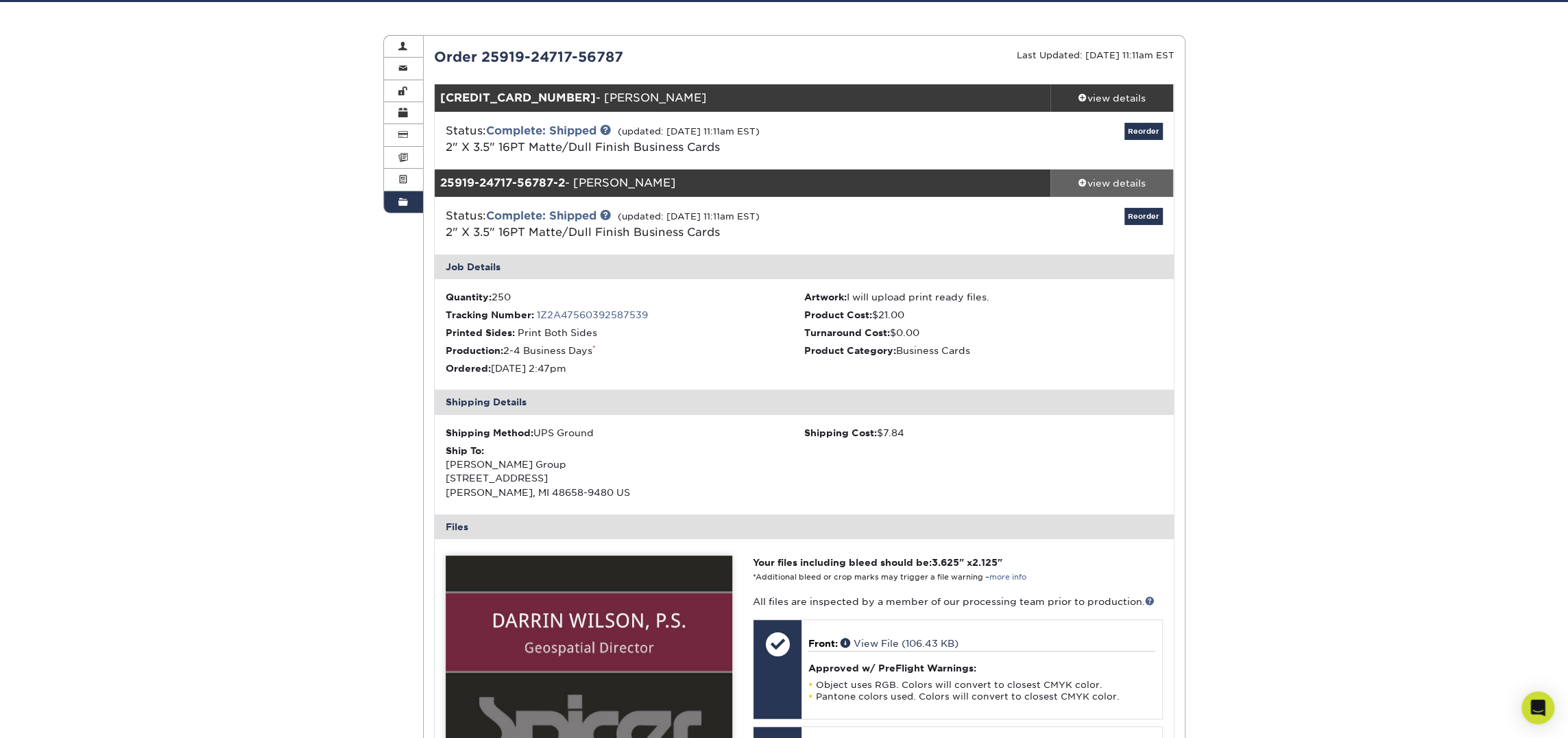
click at [1130, 179] on div "view details" at bounding box center [1111, 183] width 123 height 13
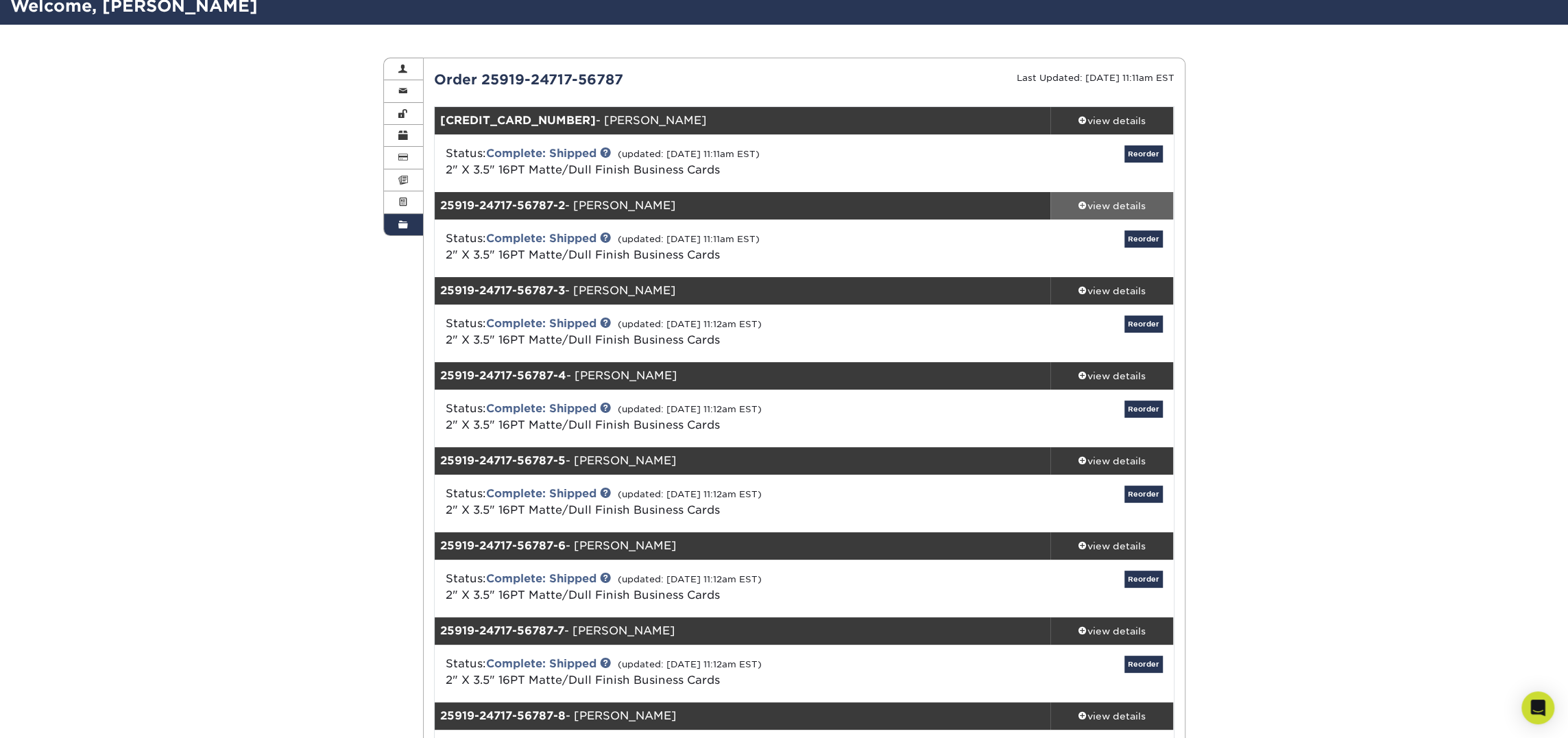
scroll to position [0, 0]
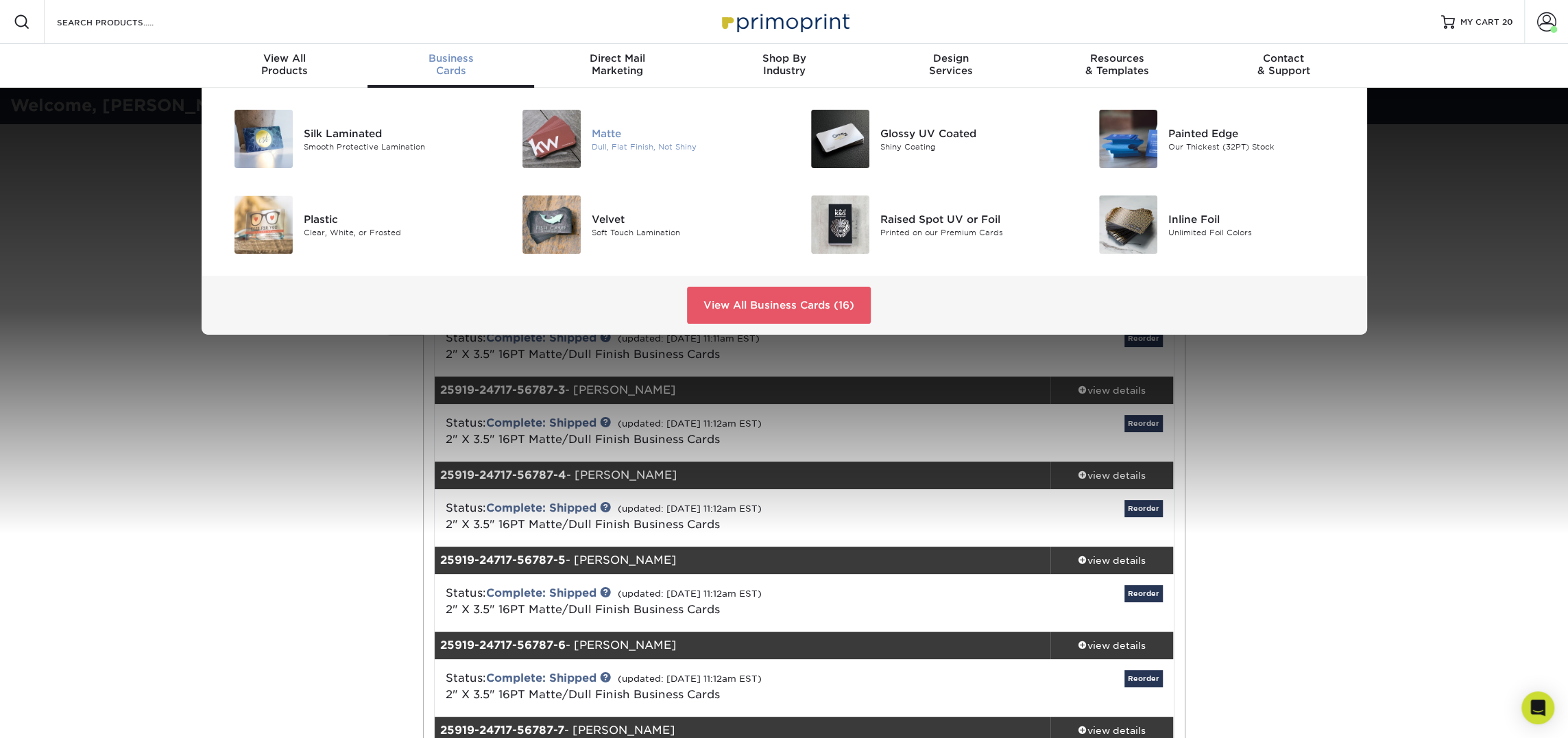
click at [613, 162] on div "Matte Dull, Flat Finish, Not Shiny" at bounding box center [687, 139] width 192 height 58
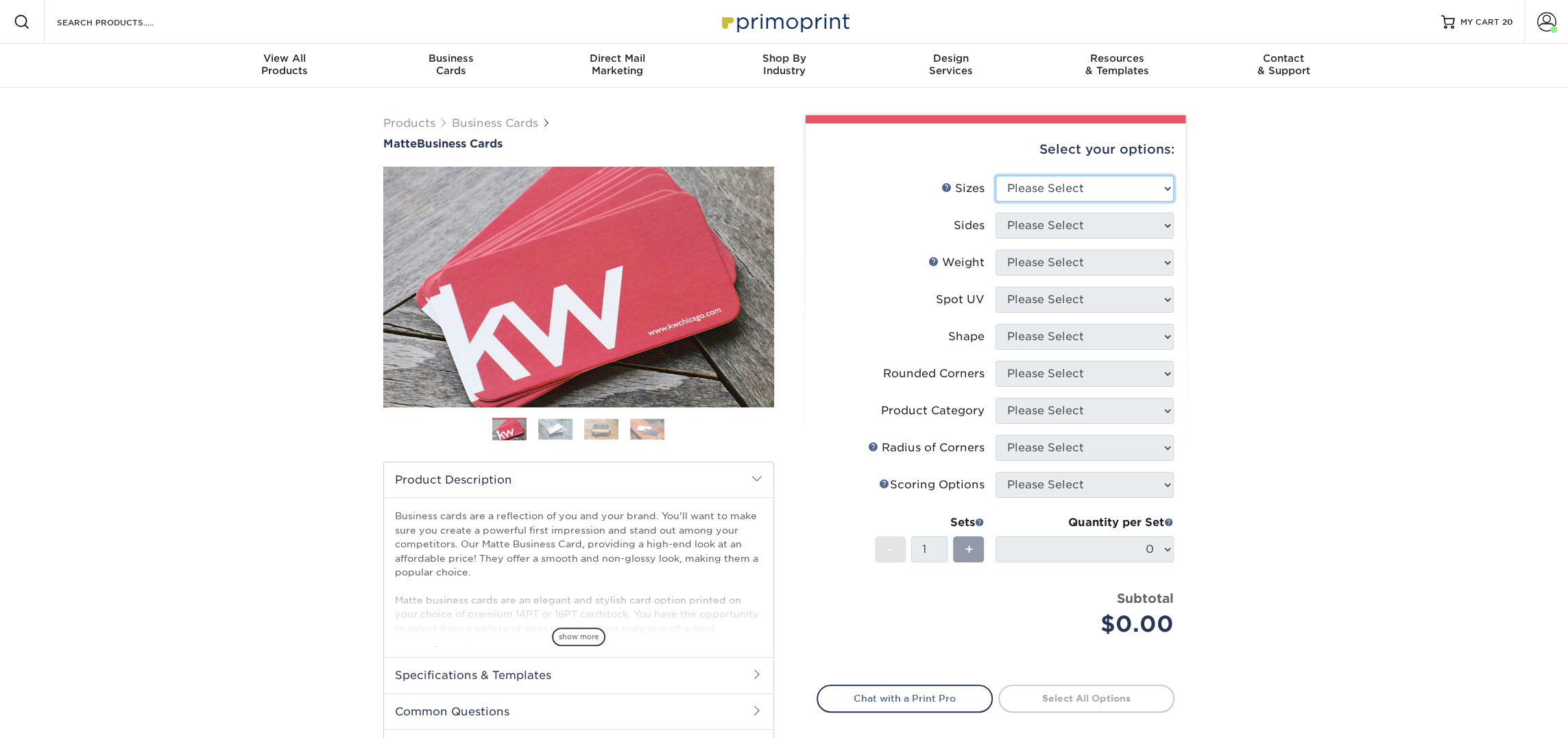
click at [1109, 184] on select "Please Select 1.5" x 3.5" - Mini 1.75" x 3.5" - Mini 2" x 2" - Square 2" x 3" -…" at bounding box center [1084, 188] width 178 height 26
select select "2.00x3.50"
click at [995, 176] on select "Please Select 1.5" x 3.5" - Mini 1.75" x 3.5" - Mini 2" x 2" - Square 2" x 3" -…" at bounding box center [1084, 188] width 178 height 26
click at [1108, 222] on select "Please Select Print Both Sides Print Front Only" at bounding box center [1084, 225] width 178 height 26
select select "13abbda7-1d64-4f25-8bb2-c179b224825d"
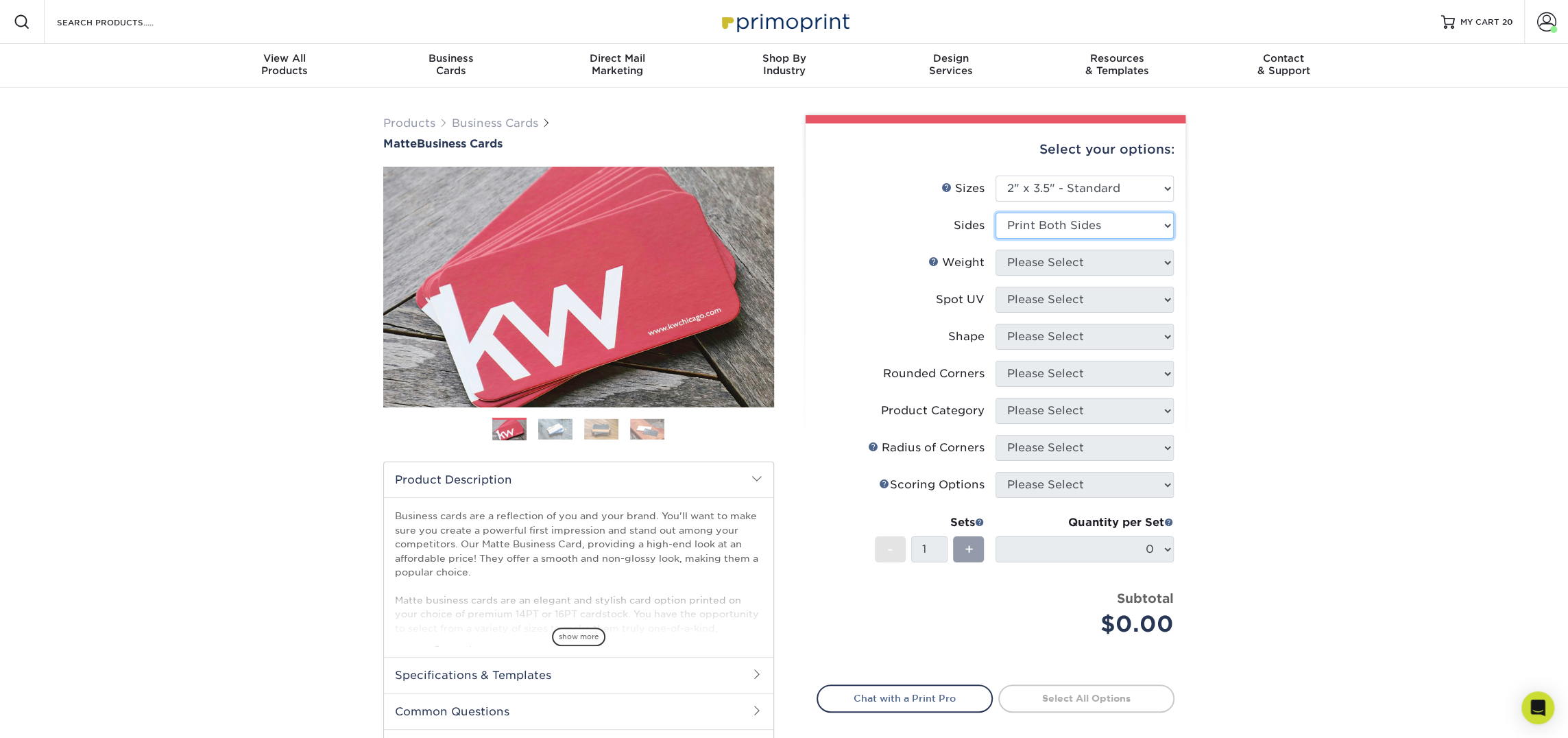
click at [995, 213] on select "Please Select Print Both Sides Print Front Only" at bounding box center [1084, 225] width 178 height 26
click at [1093, 267] on select "Please Select" at bounding box center [1084, 262] width 178 height 26
select select "16PT"
click at [995, 249] on select "Please Select 16PT 14PT" at bounding box center [1084, 262] width 178 height 26
click at [1079, 300] on select "Please Select No Spot UV Front and Back (Both Sides) Front Only Back Only" at bounding box center [1084, 299] width 178 height 26
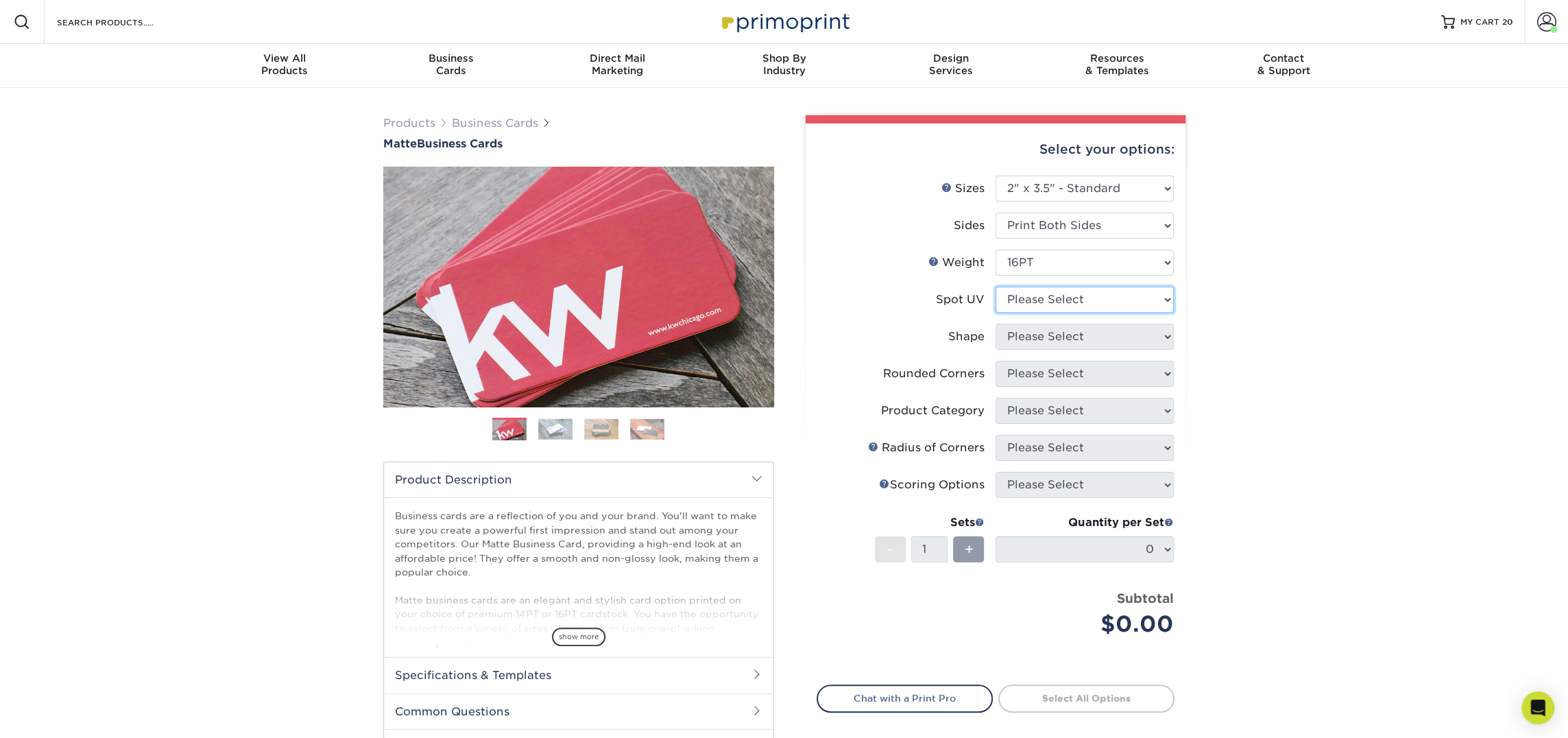
select select "3"
click at [995, 286] on select "Please Select No Spot UV Front and Back (Both Sides) Front Only Back Only" at bounding box center [1084, 299] width 178 height 26
click at [0, 0] on select at bounding box center [0, 0] width 0 height 0
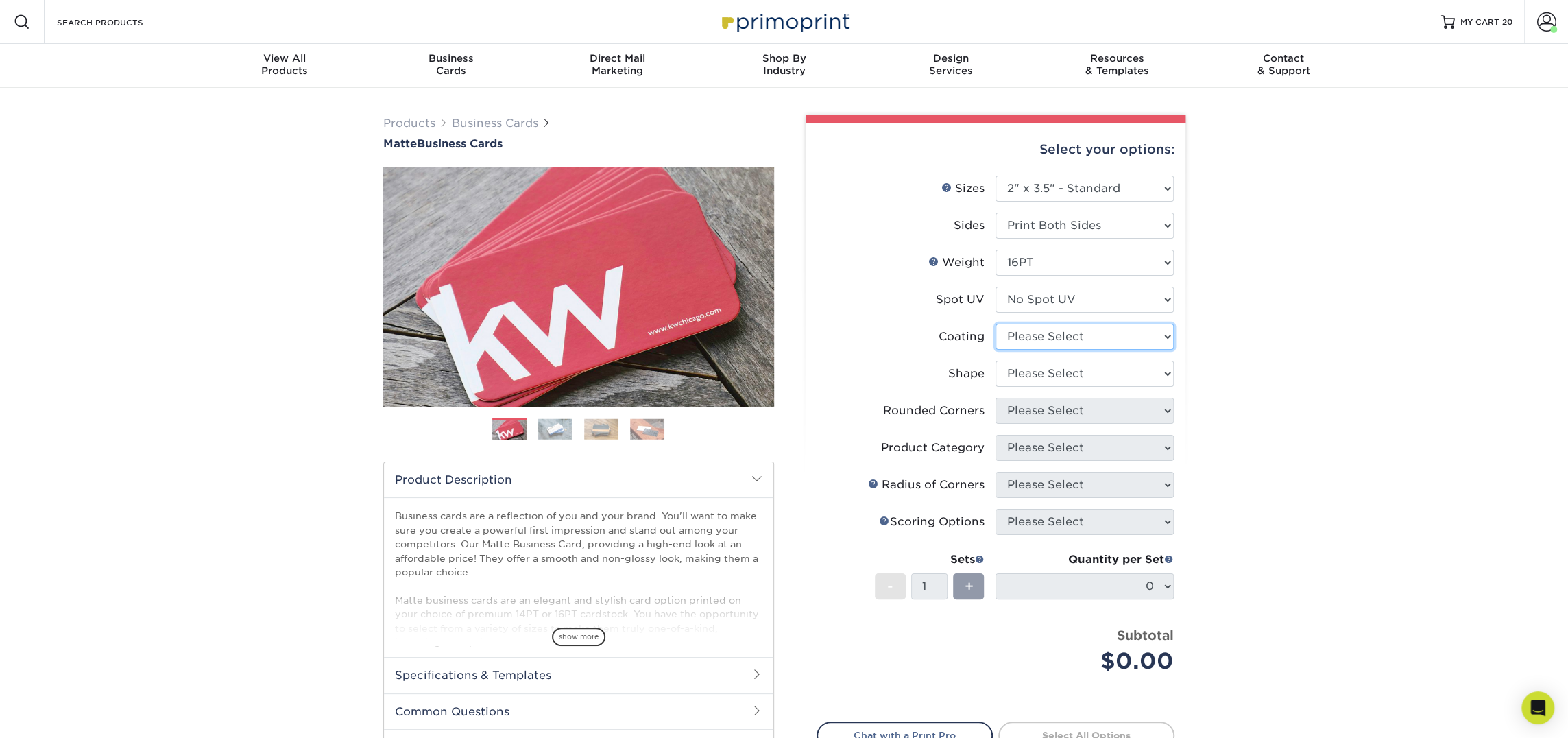
select select "121bb7b5-3b4d-429f-bd8d-bbf80e953313"
click at [995, 324] on select at bounding box center [1084, 336] width 178 height 26
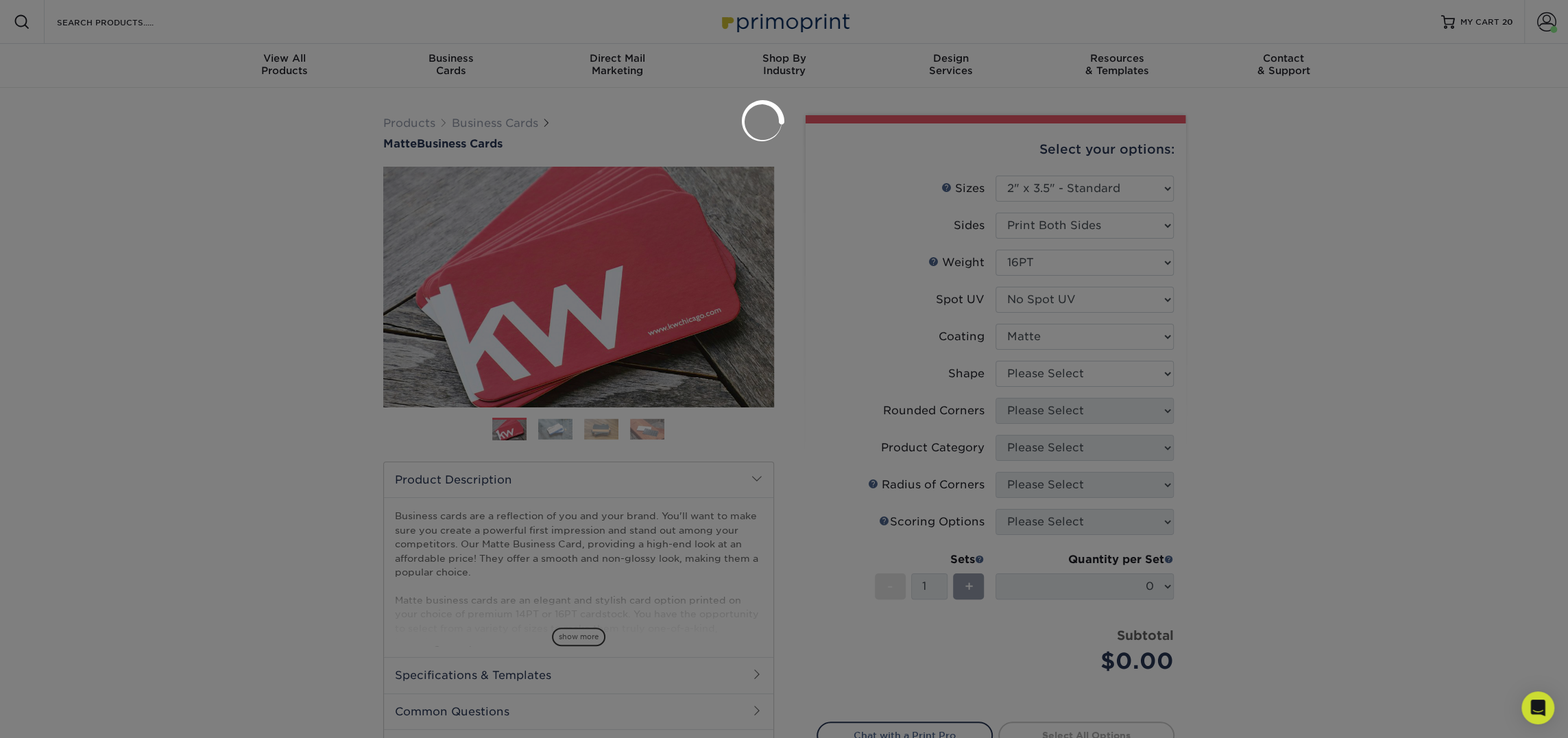
drag, startPoint x: 1067, startPoint y: 339, endPoint x: 1066, endPoint y: 367, distance: 28.0
click at [1066, 367] on div at bounding box center [784, 369] width 1568 height 738
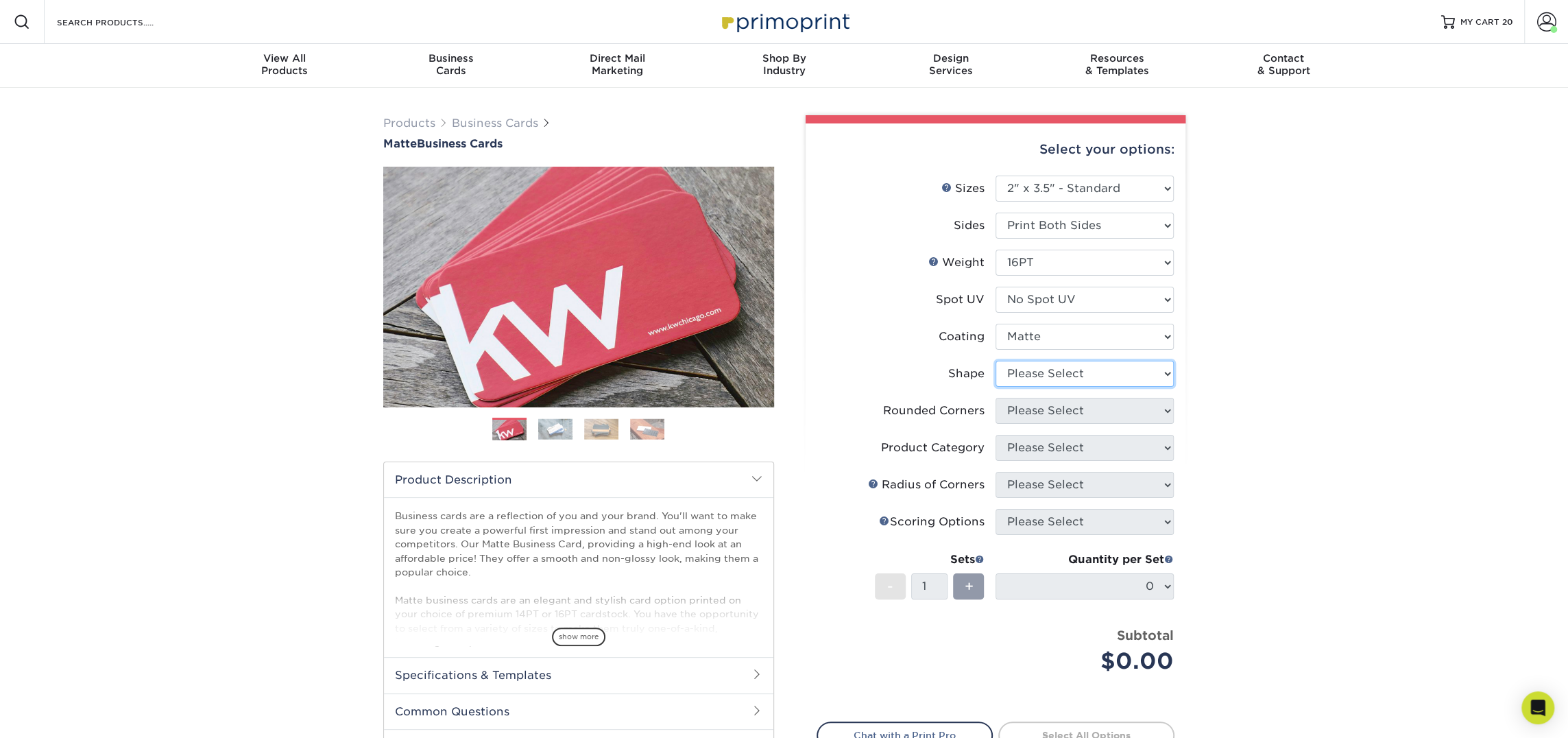
click at [1066, 369] on select "Please Select Standard Oval" at bounding box center [1084, 373] width 178 height 26
click at [995, 361] on select "Please Select Standard Oval" at bounding box center [1084, 373] width 178 height 26
click at [1071, 373] on select "Please Select Standard Oval" at bounding box center [1084, 373] width 178 height 26
select select "standard"
click at [995, 361] on select "Please Select Standard Oval" at bounding box center [1084, 373] width 178 height 26
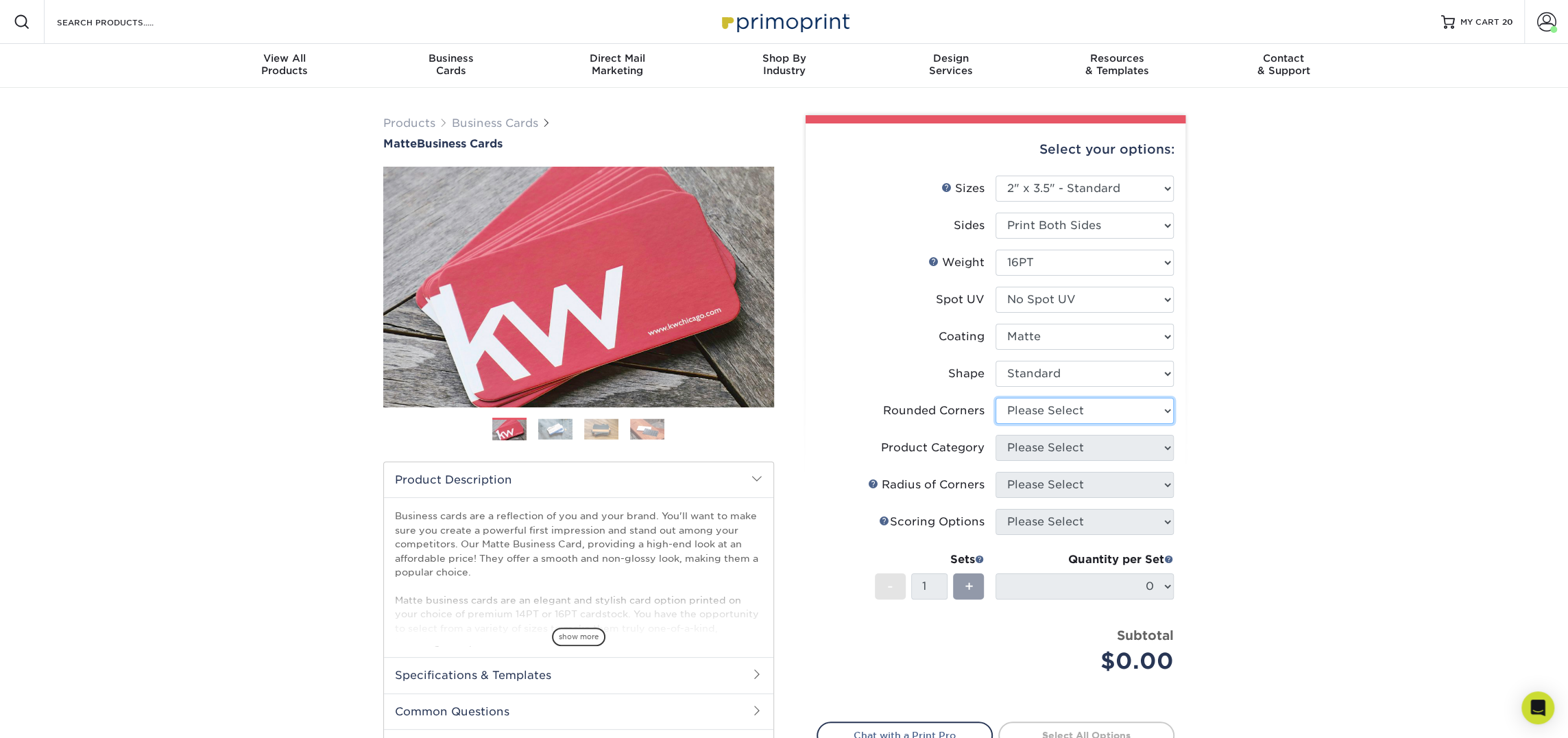
click at [1071, 417] on select "Please Select Yes - Round 2 Corners Yes - Round 4 Corners No" at bounding box center [1084, 410] width 178 height 26
select select "0"
click at [995, 398] on select "Please Select Yes - Round 2 Corners Yes - Round 4 Corners No" at bounding box center [1084, 410] width 178 height 26
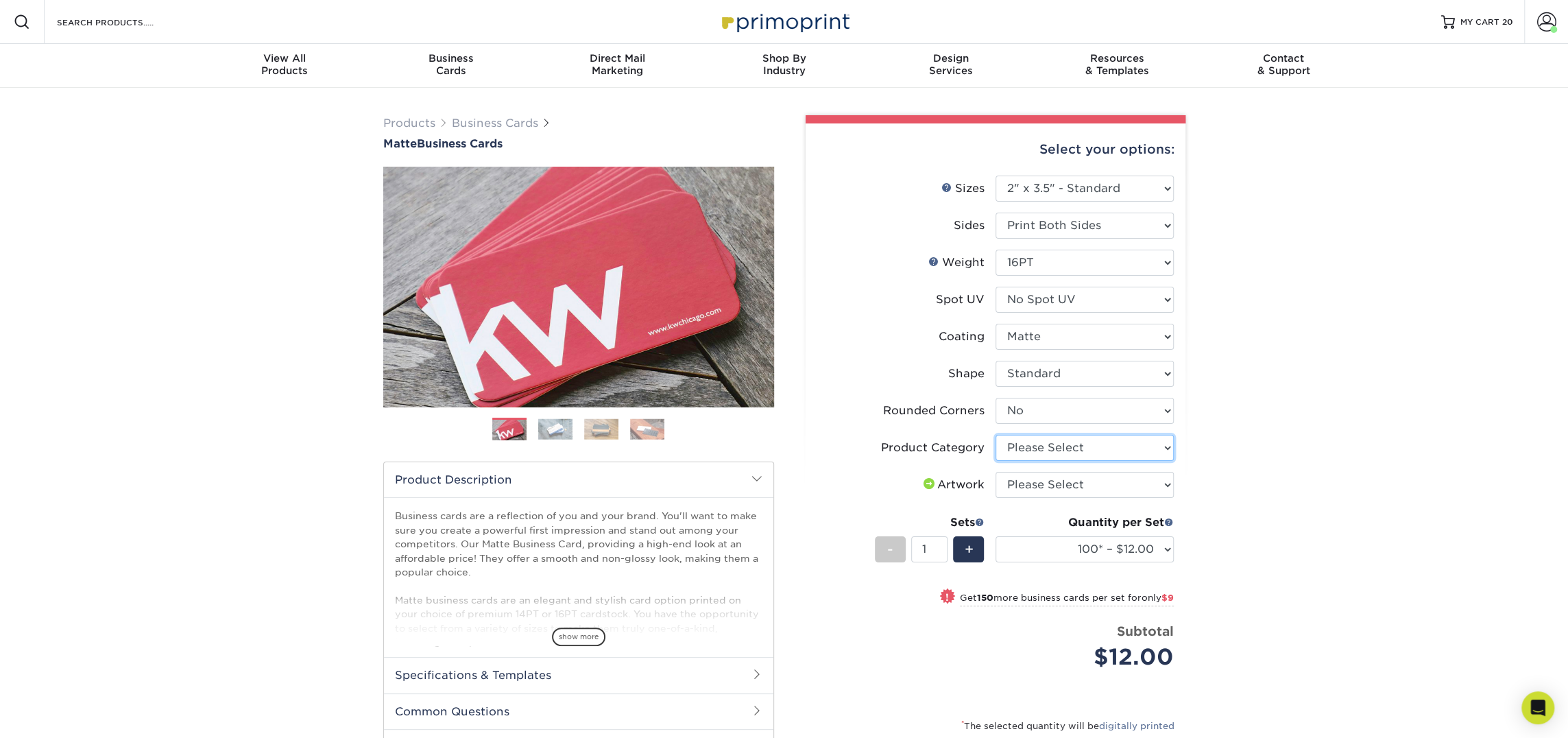
click at [1082, 449] on select "Please Select Business Cards" at bounding box center [1084, 447] width 178 height 26
select select "3b5148f1-0588-4f88-a218-97bcfdce65c1"
click at [995, 434] on select "Please Select Business Cards" at bounding box center [1084, 447] width 178 height 26
click at [1077, 493] on select "Please Select I will upload files I need a design - $100" at bounding box center [1084, 484] width 178 height 26
select select "upload"
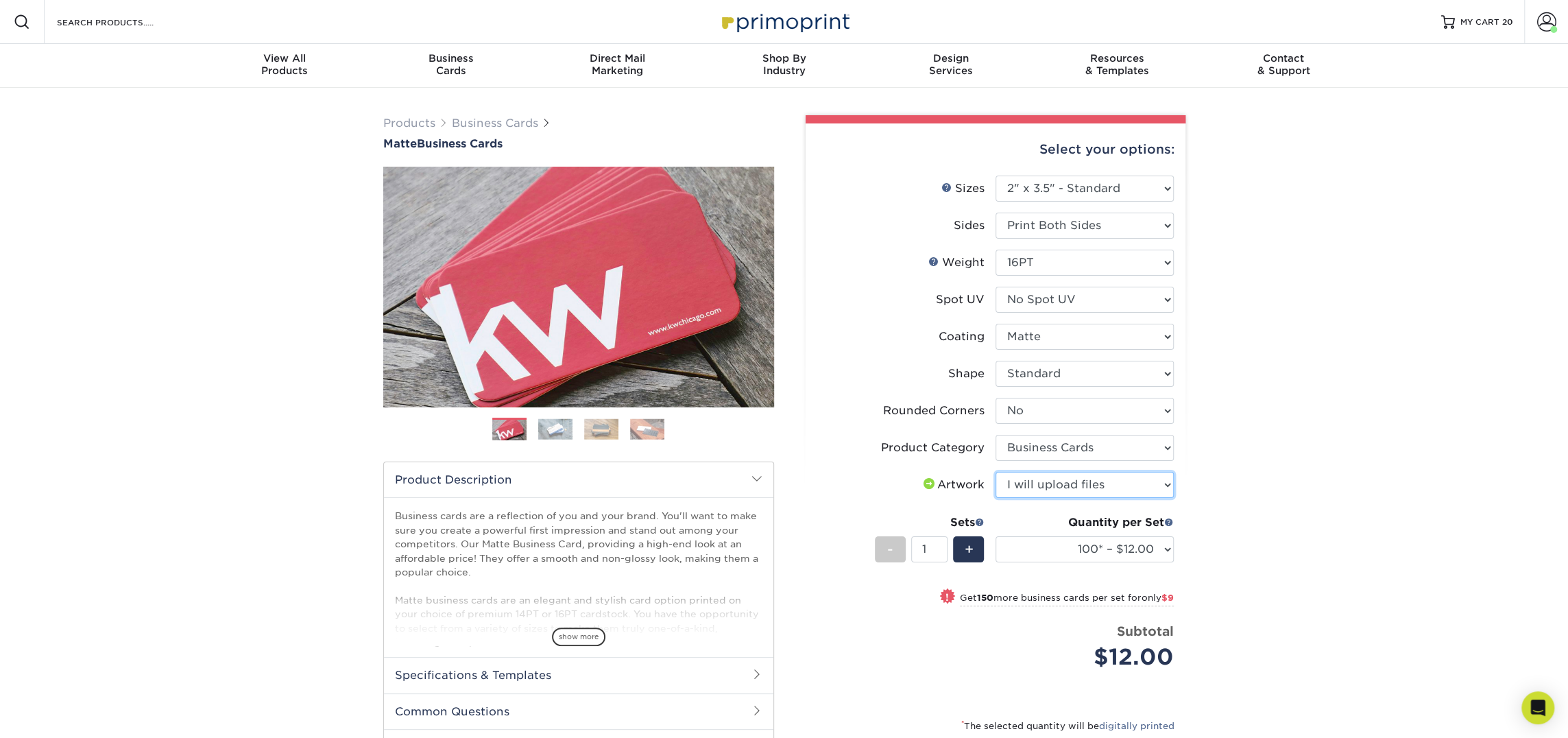
click at [995, 471] on select "Please Select I will upload files I need a design - $100" at bounding box center [1084, 484] width 178 height 26
click at [1072, 544] on select "100* – $12.00 250* – $21.00 500 – $42.00 1000 – $53.00 2500 – $95.00 5000 – $18…" at bounding box center [1084, 549] width 178 height 26
select select "250* – $21.00"
click at [995, 536] on select "100* – $12.00 250* – $21.00 500 – $42.00 1000 – $53.00 2500 – $95.00 5000 – $18…" at bounding box center [1084, 549] width 178 height 26
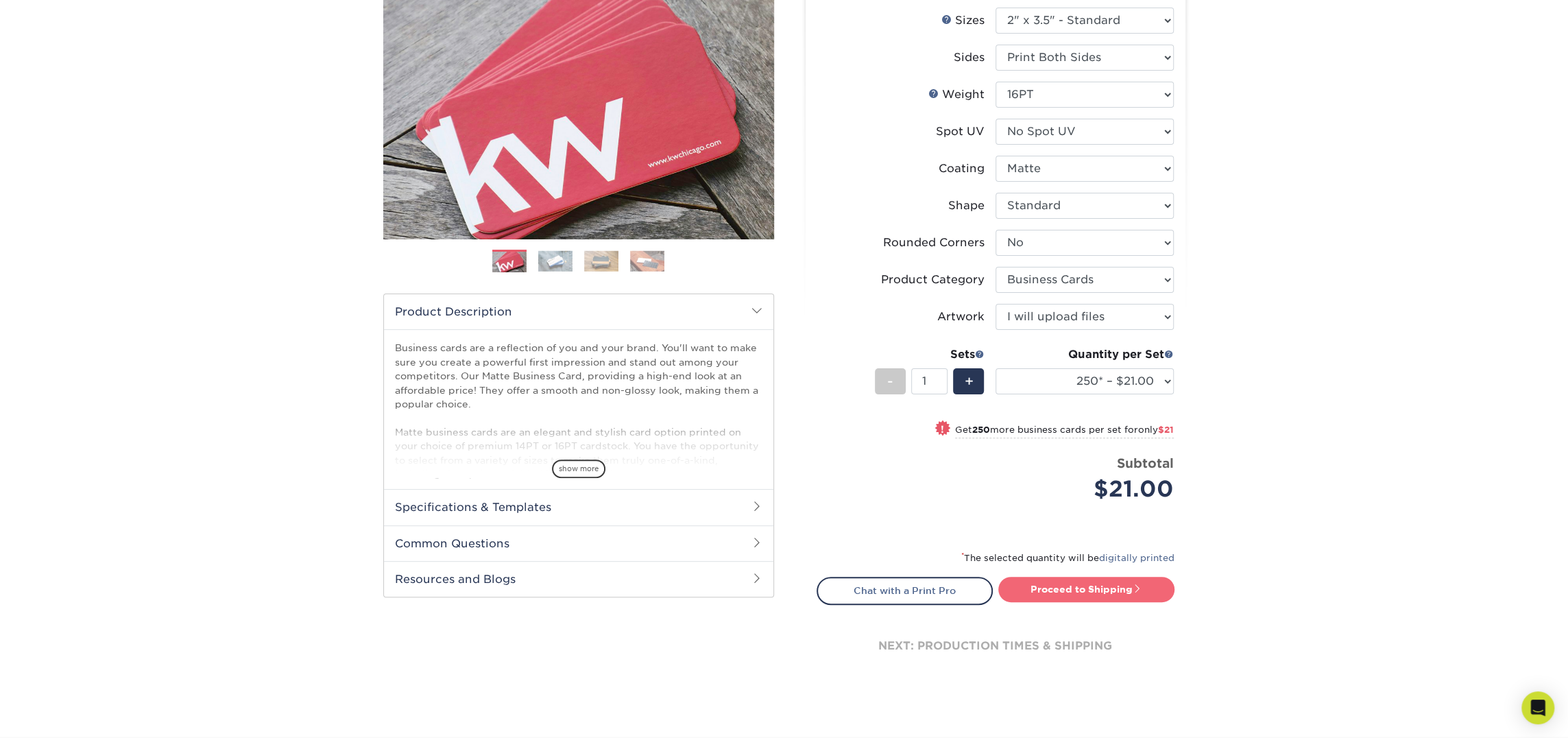
click at [1065, 581] on link "Proceed to Shipping" at bounding box center [1086, 588] width 176 height 24
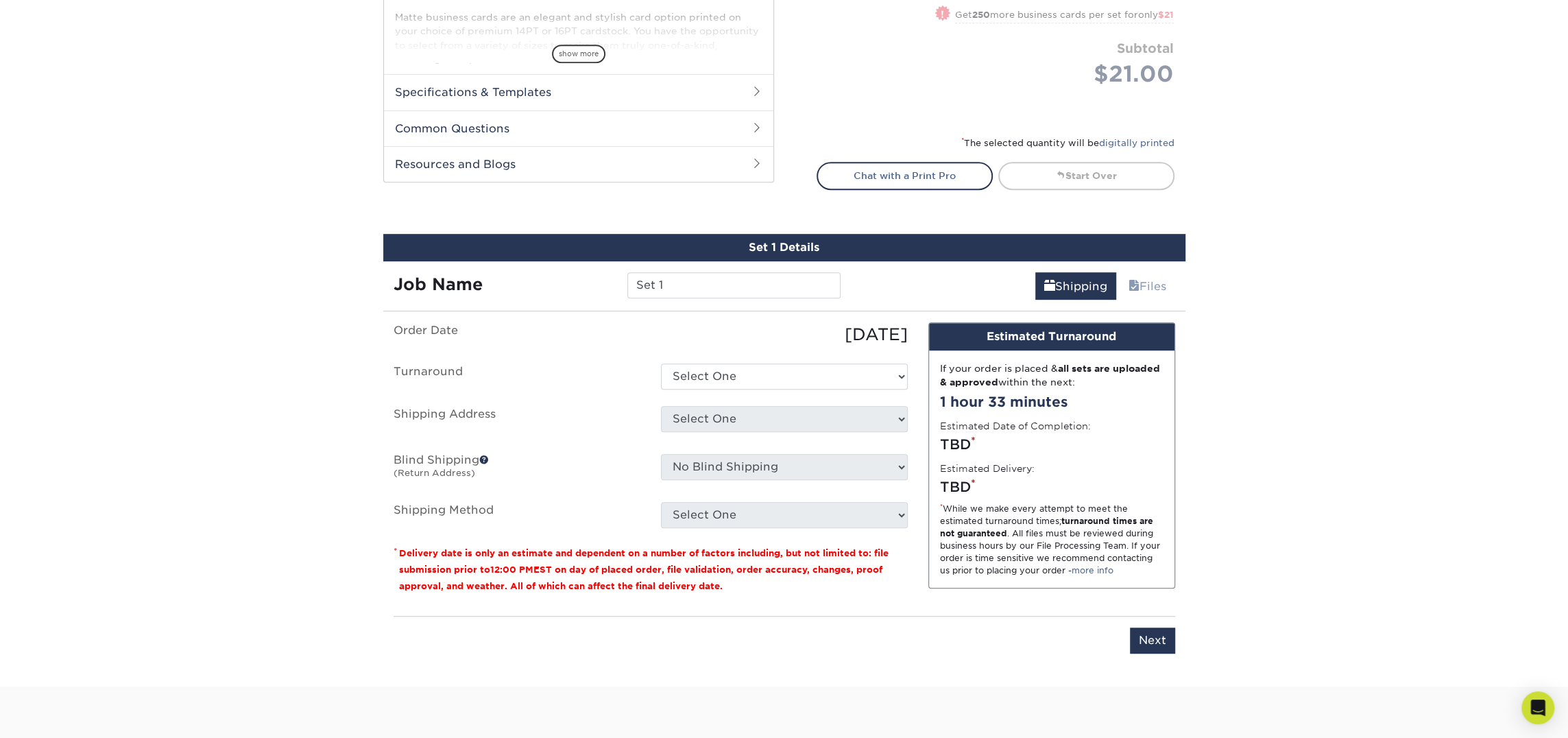
scroll to position [782, 0]
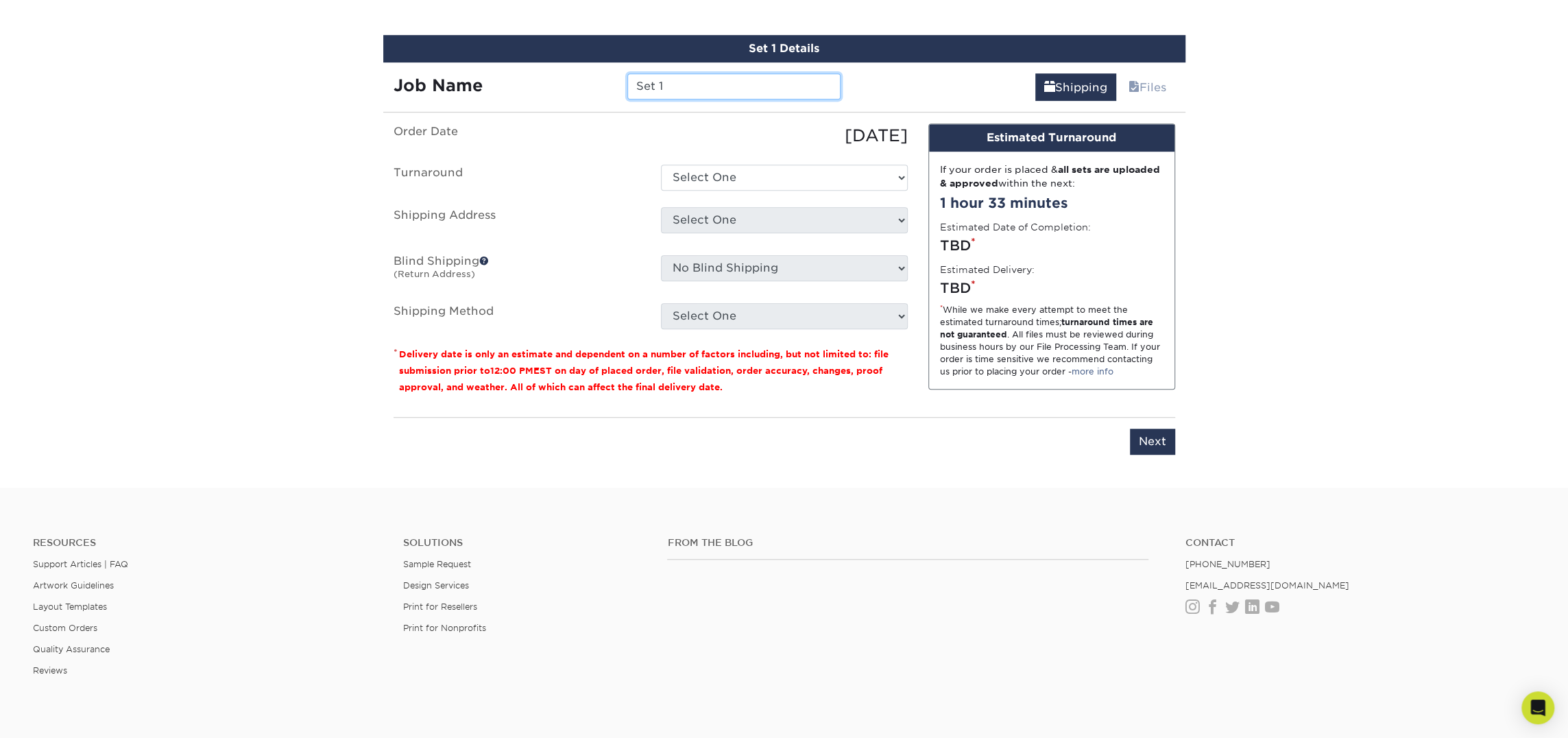
click at [666, 78] on input "Set 1" at bounding box center [734, 86] width 213 height 26
type input "Sam Bialorucki"
click at [710, 179] on select "Select One 2-4 Business Days 2 Day Next Business Day" at bounding box center [784, 177] width 247 height 26
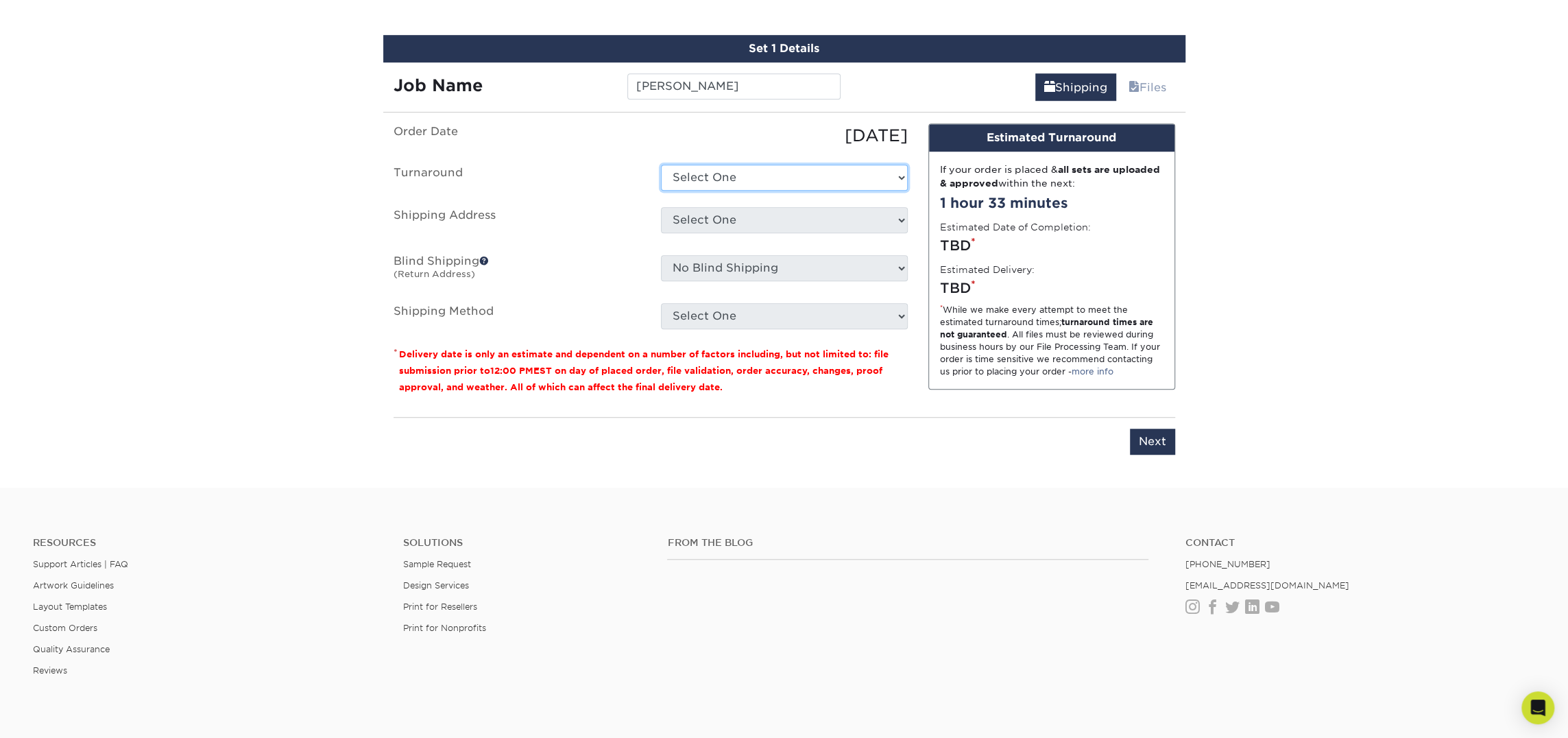
select select "23721297-b68b-4846-ba83-3171e6bd9d78"
click at [661, 165] on select "Select One 2-4 Business Days 2 Day Next Business Day" at bounding box center [784, 177] width 247 height 26
click at [715, 216] on select "Select One Atlanta Office Bingham Farms Byron Center Dawsonville, GA Office Dun…" at bounding box center [784, 220] width 247 height 26
click at [738, 214] on select "Select One Atlanta Office Bingham Farms Byron Center Dawsonville, GA Office Dun…" at bounding box center [784, 220] width 247 height 26
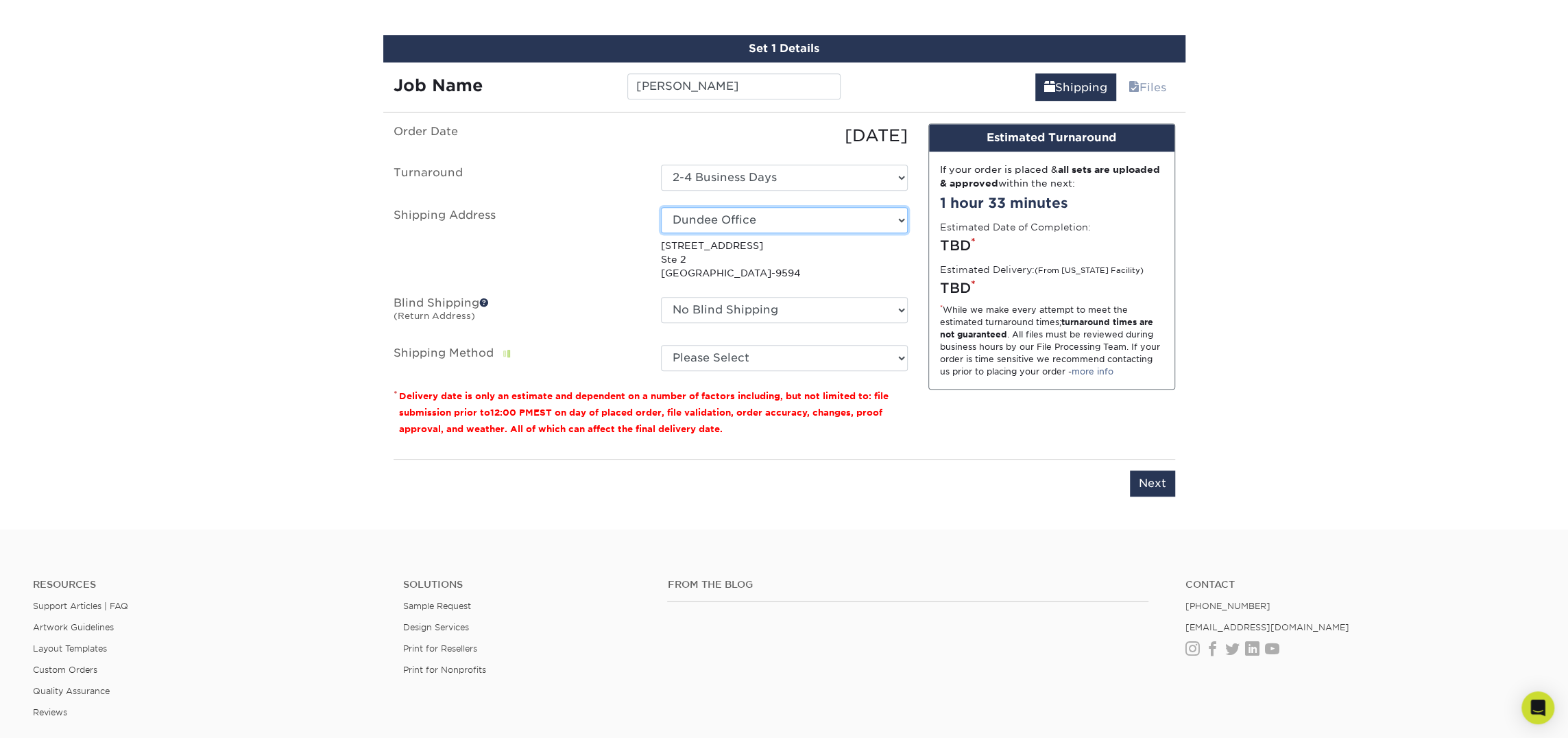
click at [746, 219] on select "Select One Atlanta Office Bingham Farms Byron Center Dawsonville, GA Office Dun…" at bounding box center [784, 220] width 247 height 26
select select "247798"
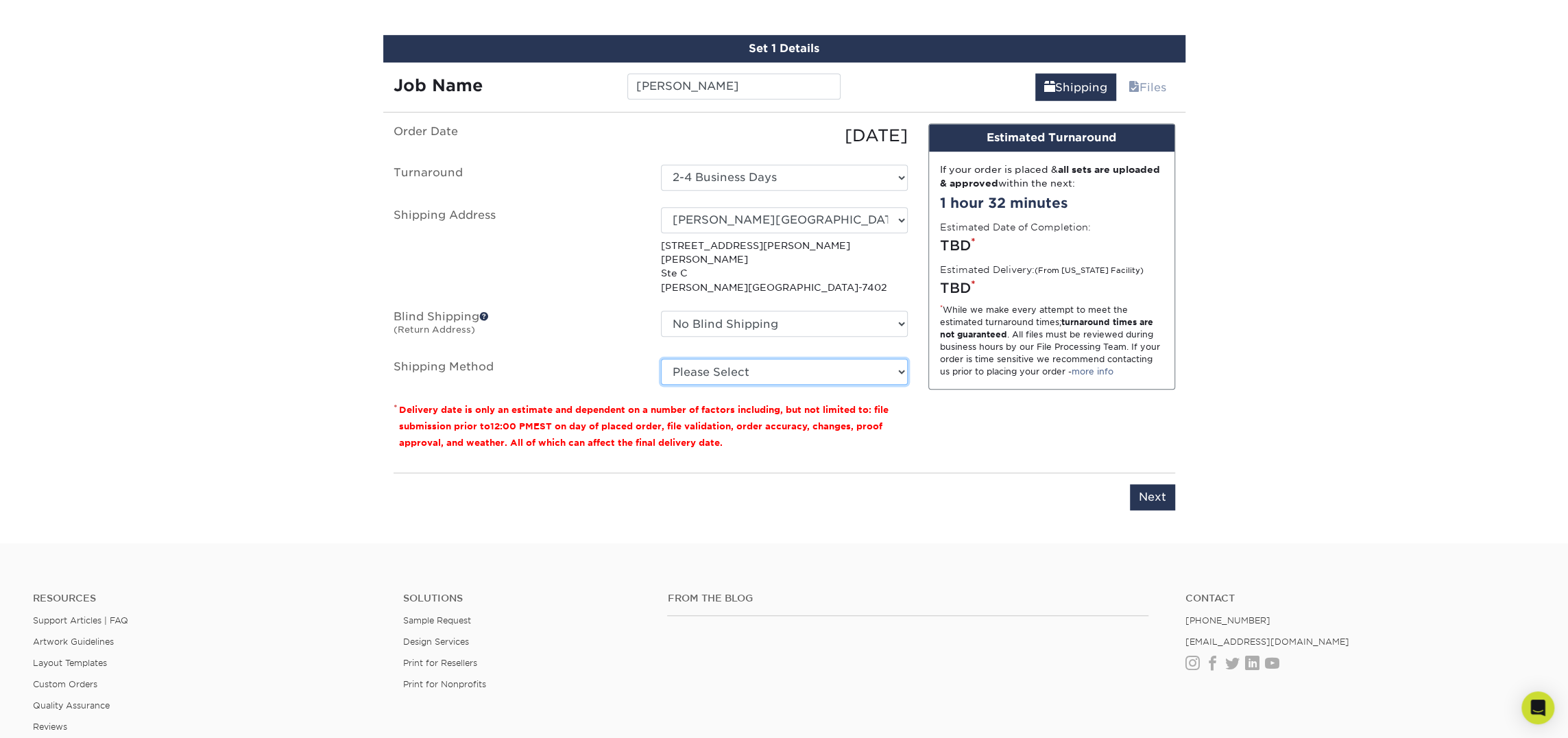
click at [790, 360] on select "Please Select Ground Shipping (+$7.84) 3 Day Shipping Service (+$15.34) 2 Day A…" at bounding box center [784, 371] width 247 height 26
select select "03"
click at [661, 358] on select "Please Select Ground Shipping (+$7.84) 3 Day Shipping Service (+$15.34) 2 Day A…" at bounding box center [784, 371] width 247 height 26
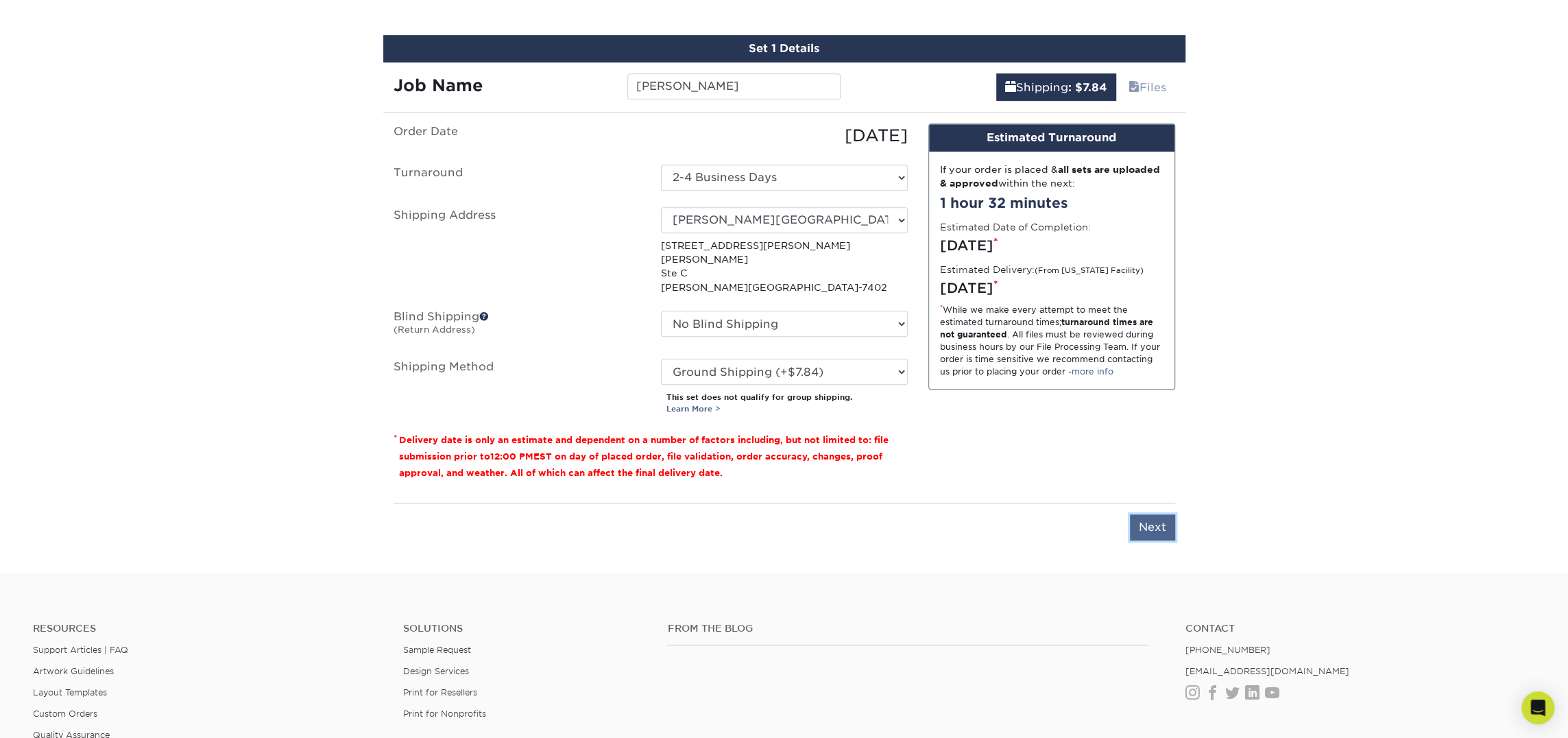
click at [1160, 514] on input "Next" at bounding box center [1153, 527] width 45 height 26
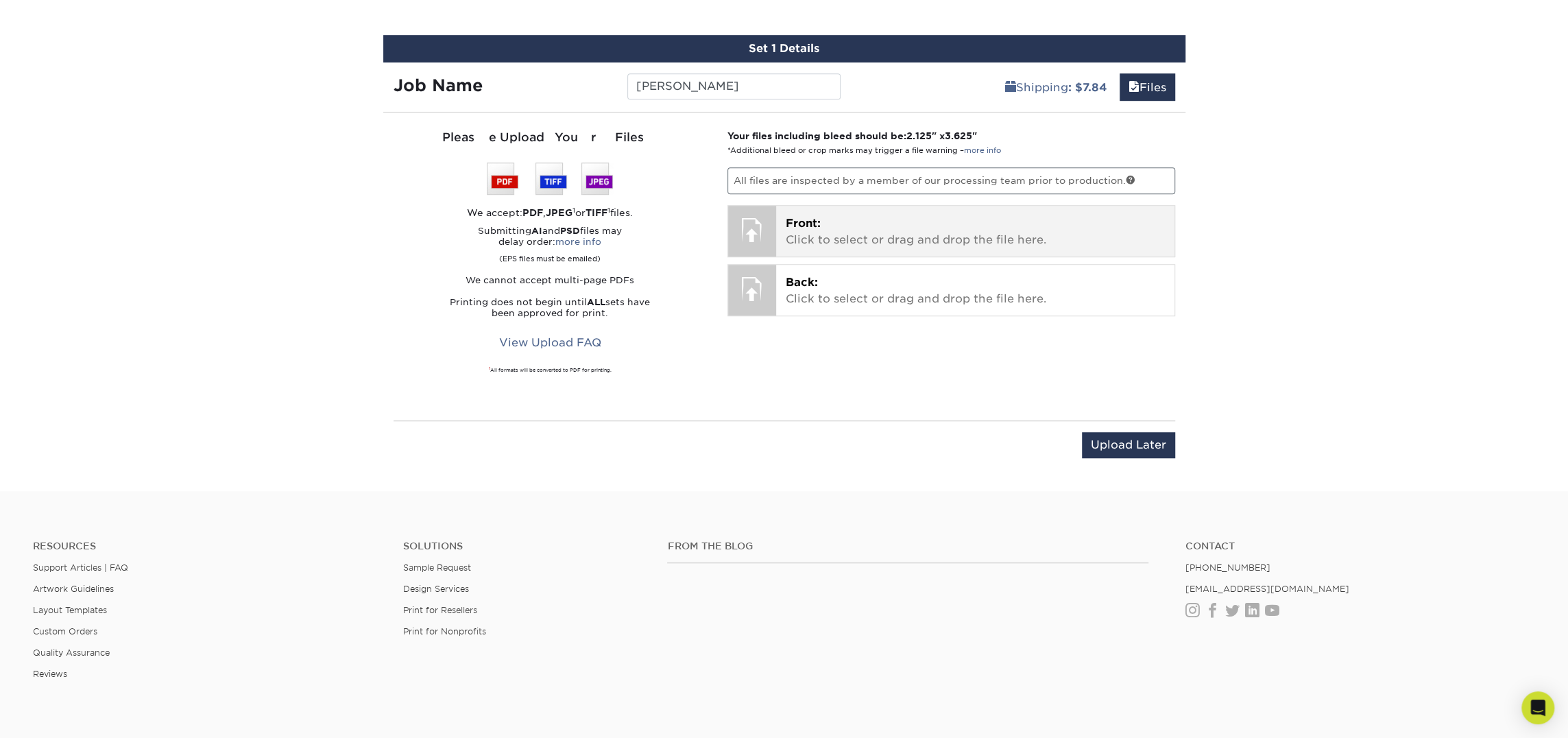
click at [934, 224] on p "Front: Click to select or drag and drop the file here." at bounding box center [975, 232] width 379 height 33
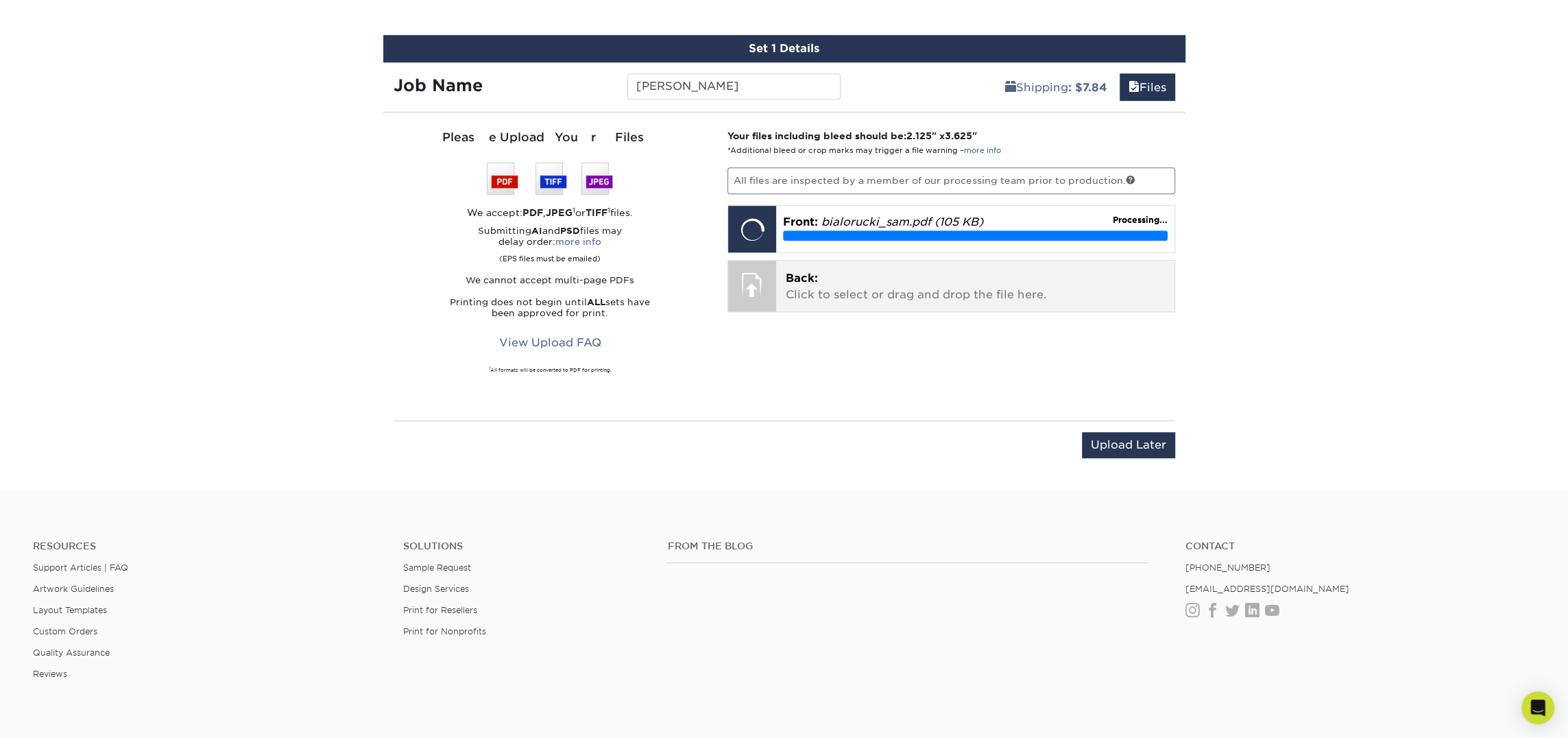
click at [795, 289] on p "Back: Click to select or drag and drop the file here." at bounding box center [975, 286] width 379 height 33
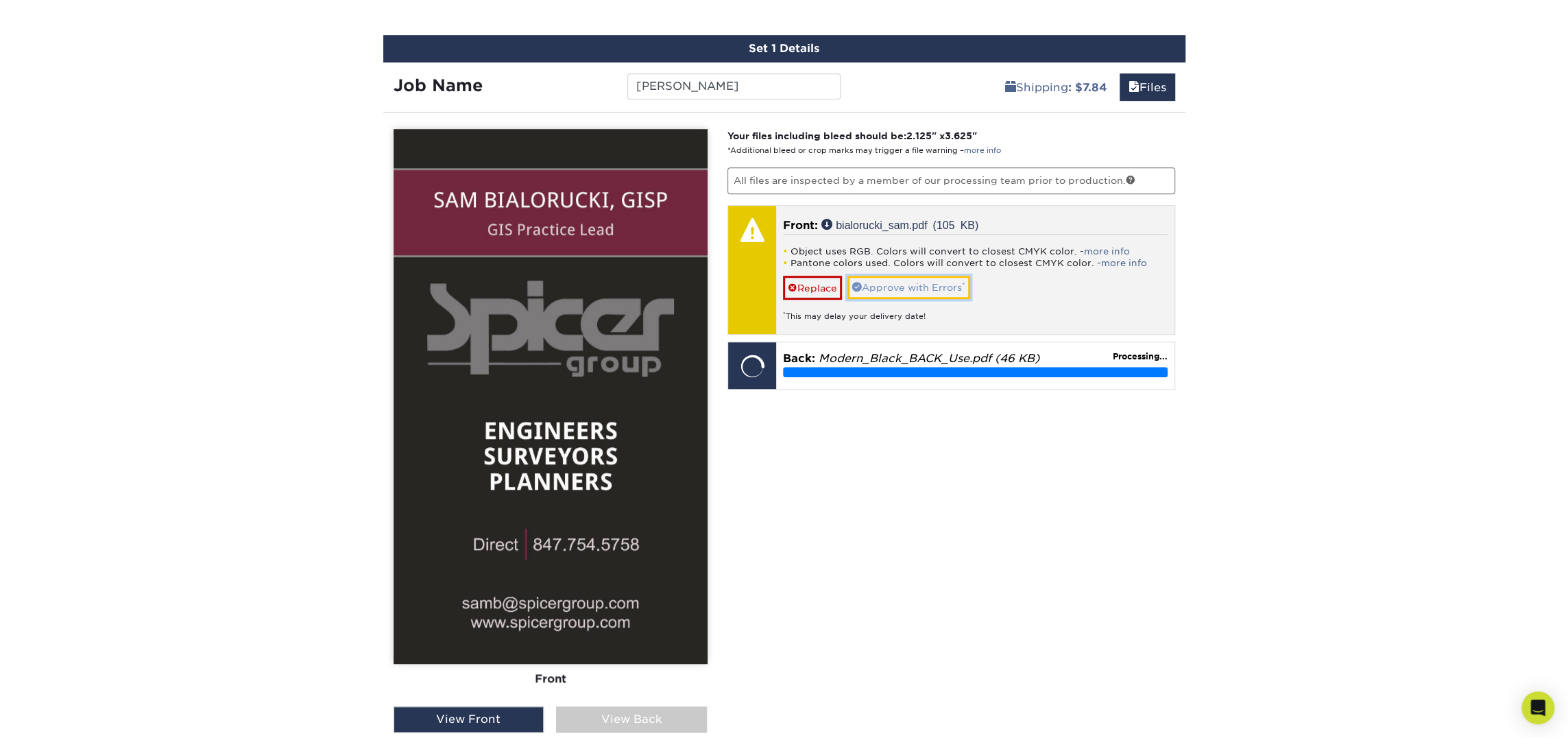
click at [948, 288] on link "Approve with Errors *" at bounding box center [909, 287] width 122 height 24
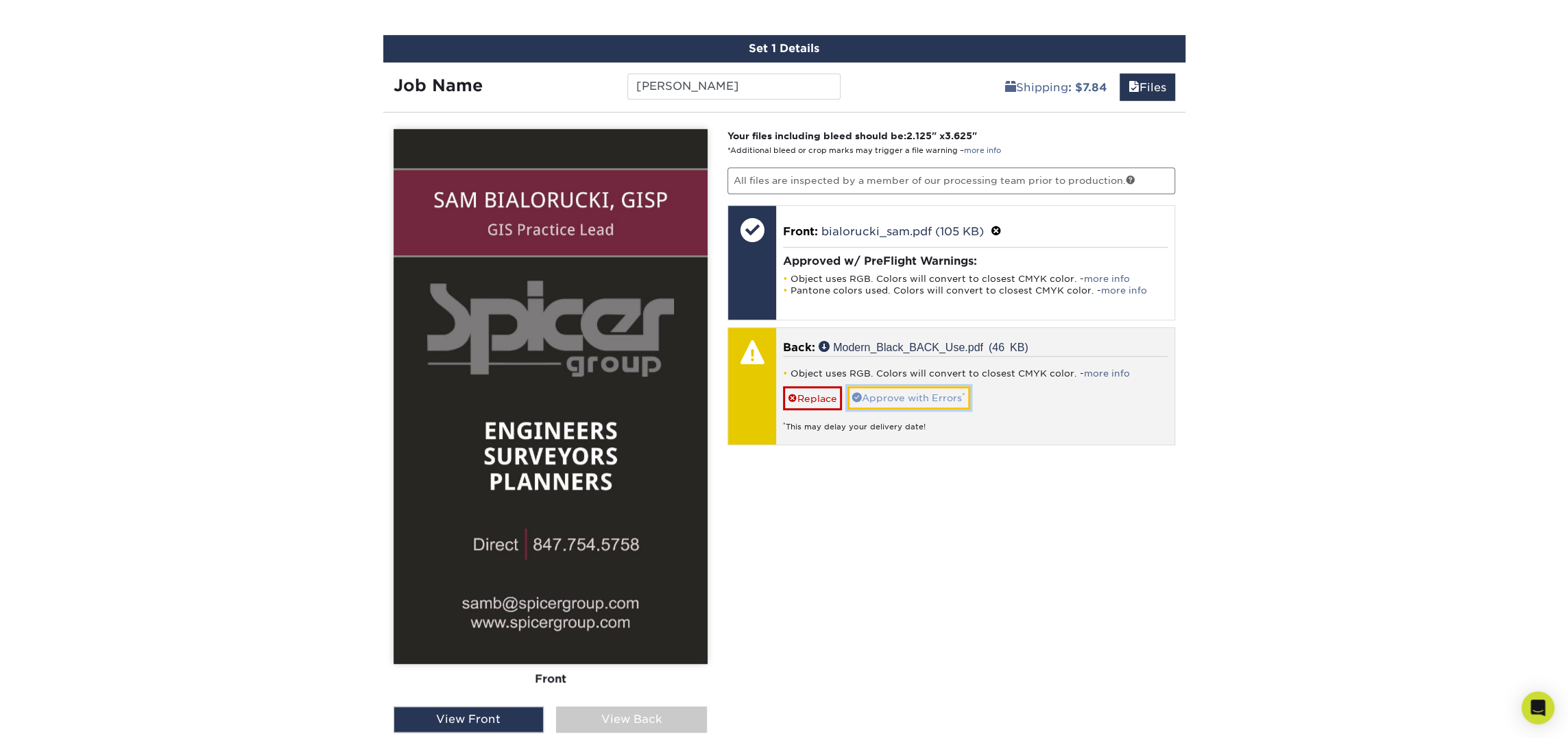
click at [909, 391] on link "Approve with Errors *" at bounding box center [909, 398] width 122 height 24
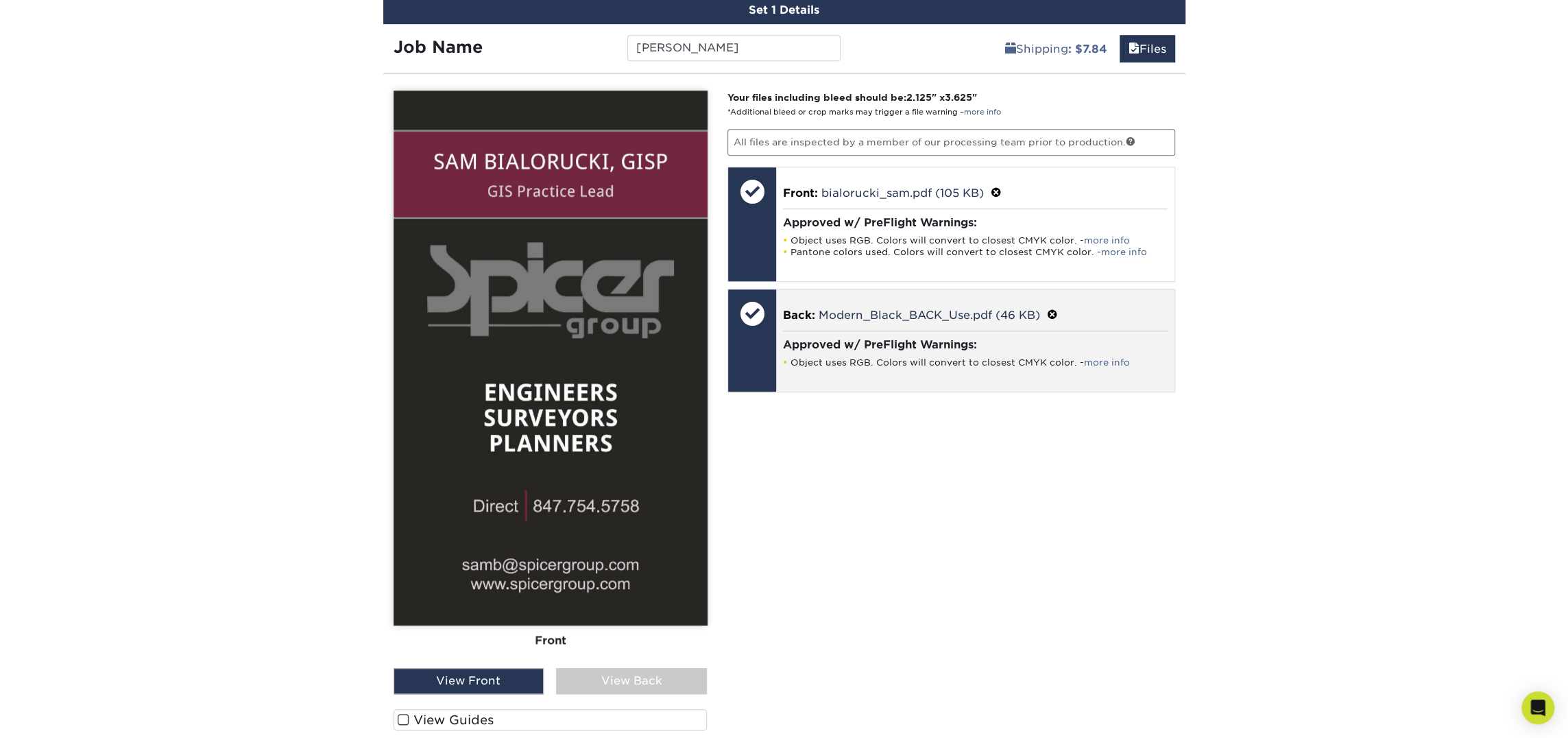
scroll to position [820, 0]
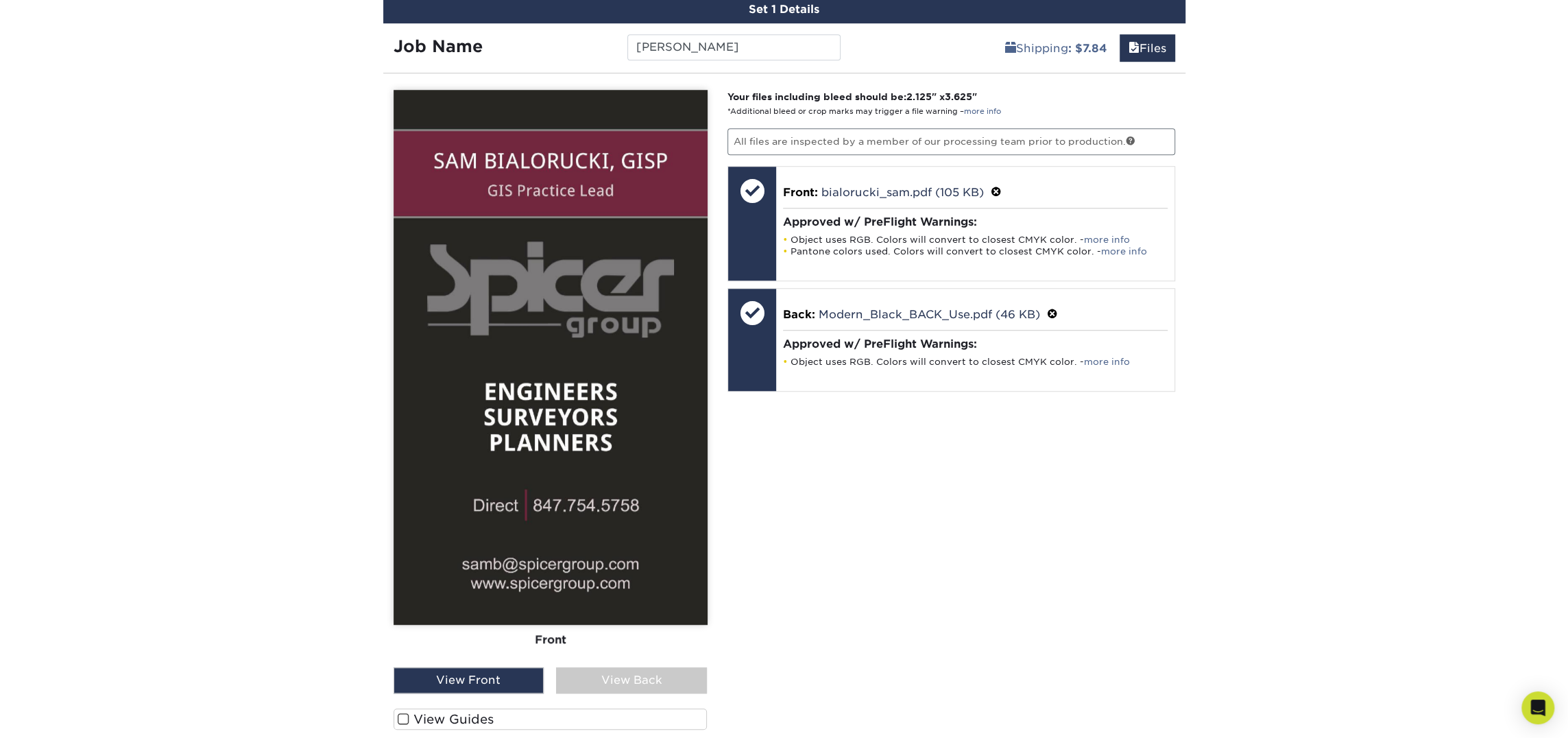
click at [640, 678] on div "View Back" at bounding box center [631, 680] width 151 height 26
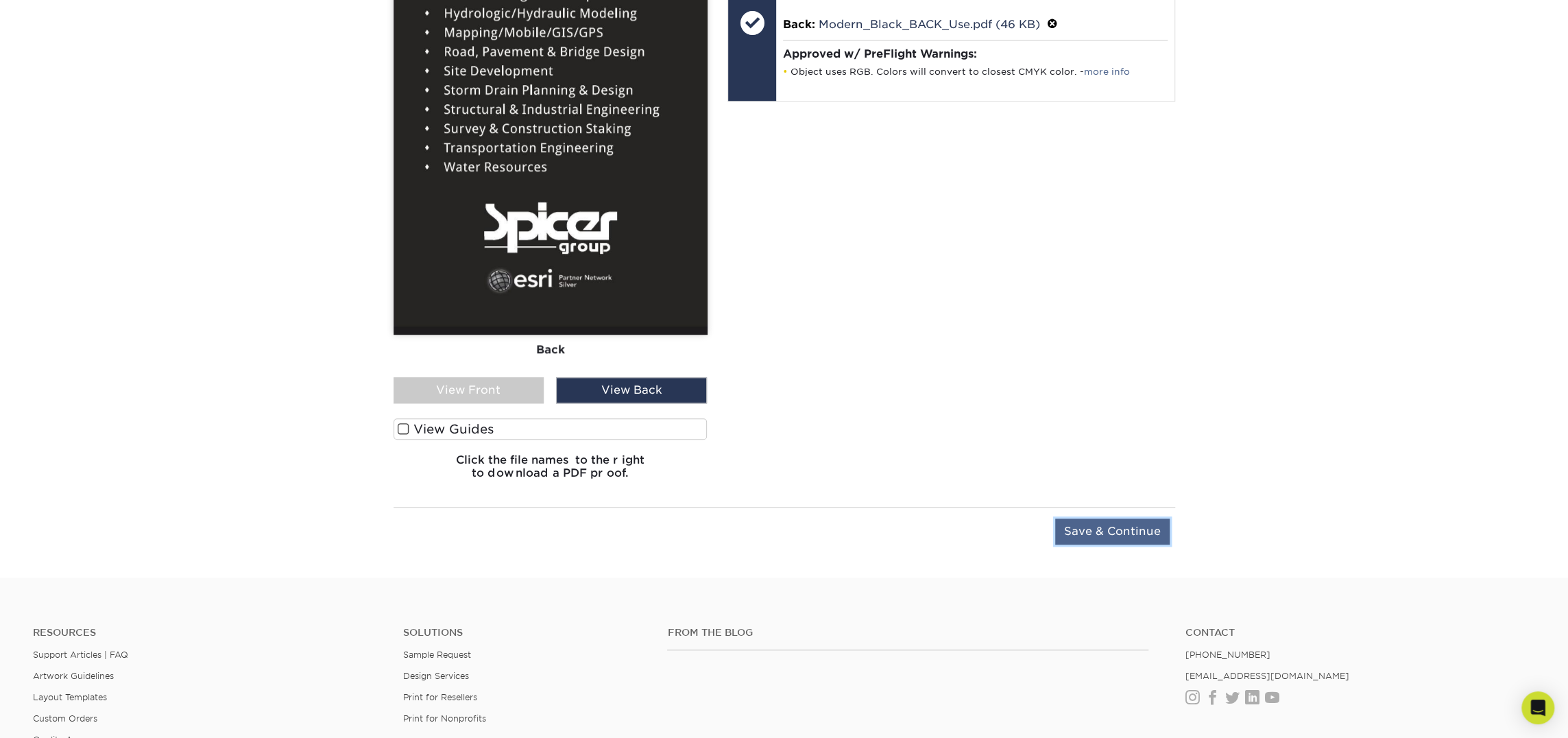
click at [1095, 527] on input "Save & Continue" at bounding box center [1112, 531] width 115 height 26
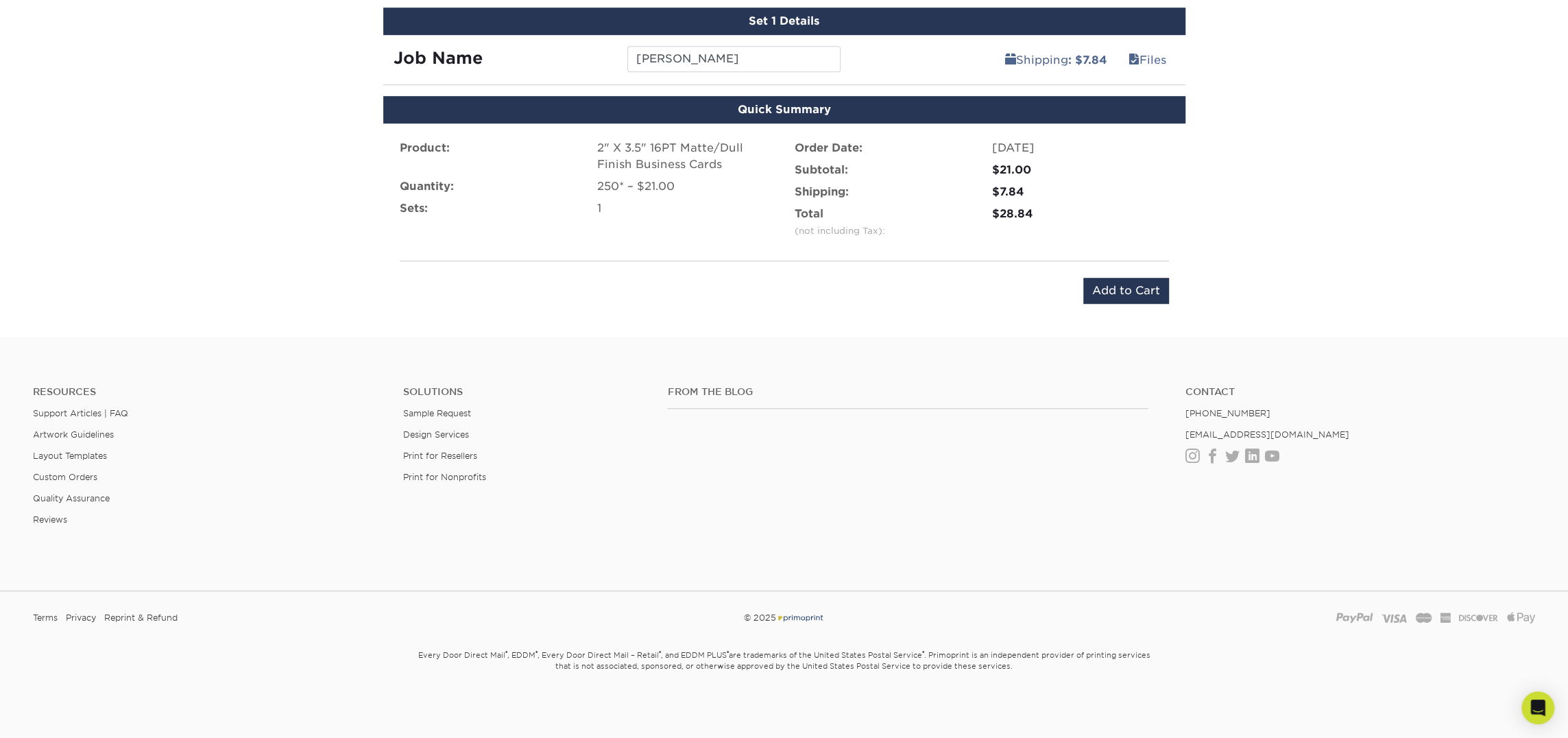
scroll to position [806, 0]
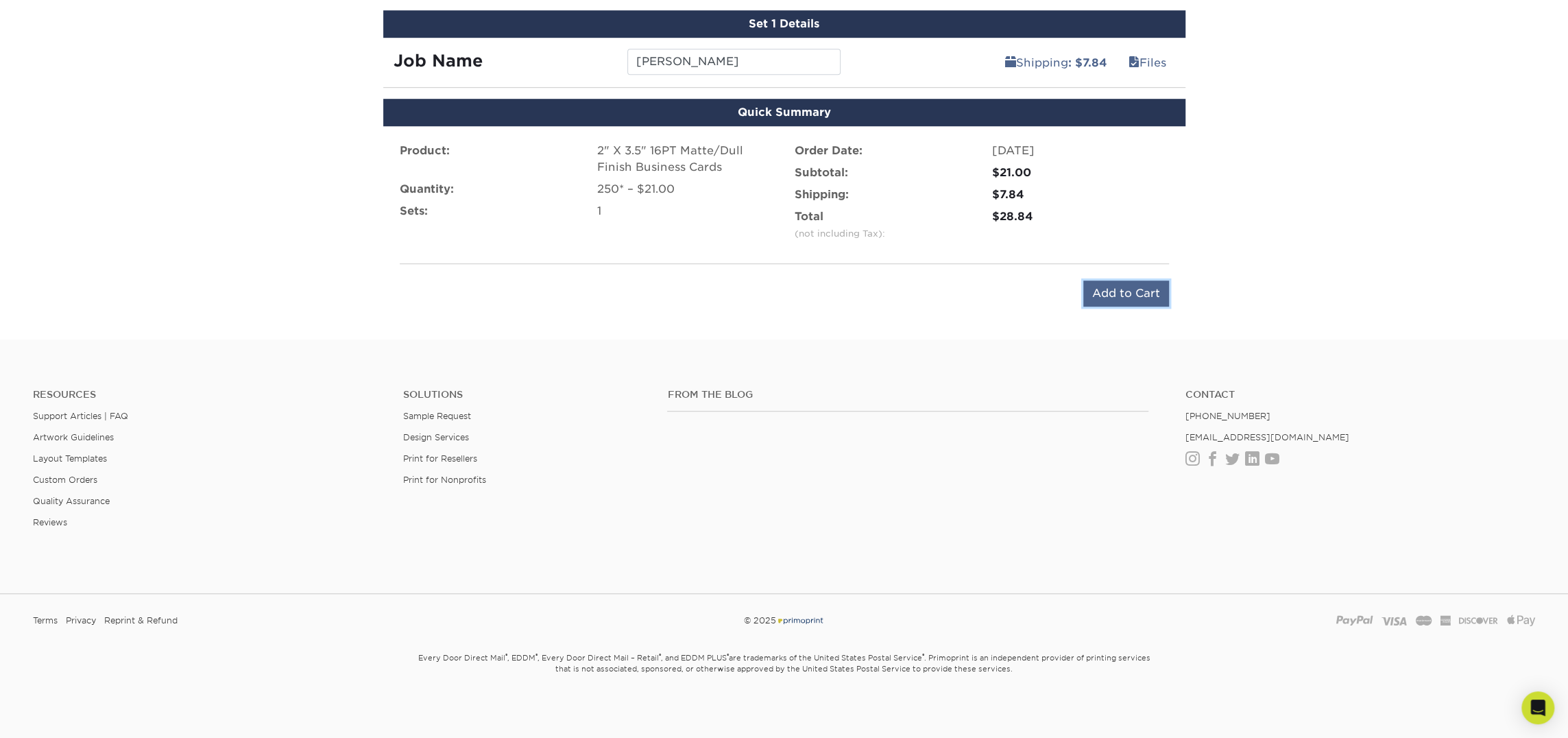
click at [1142, 294] on input "Add to Cart" at bounding box center [1126, 293] width 85 height 26
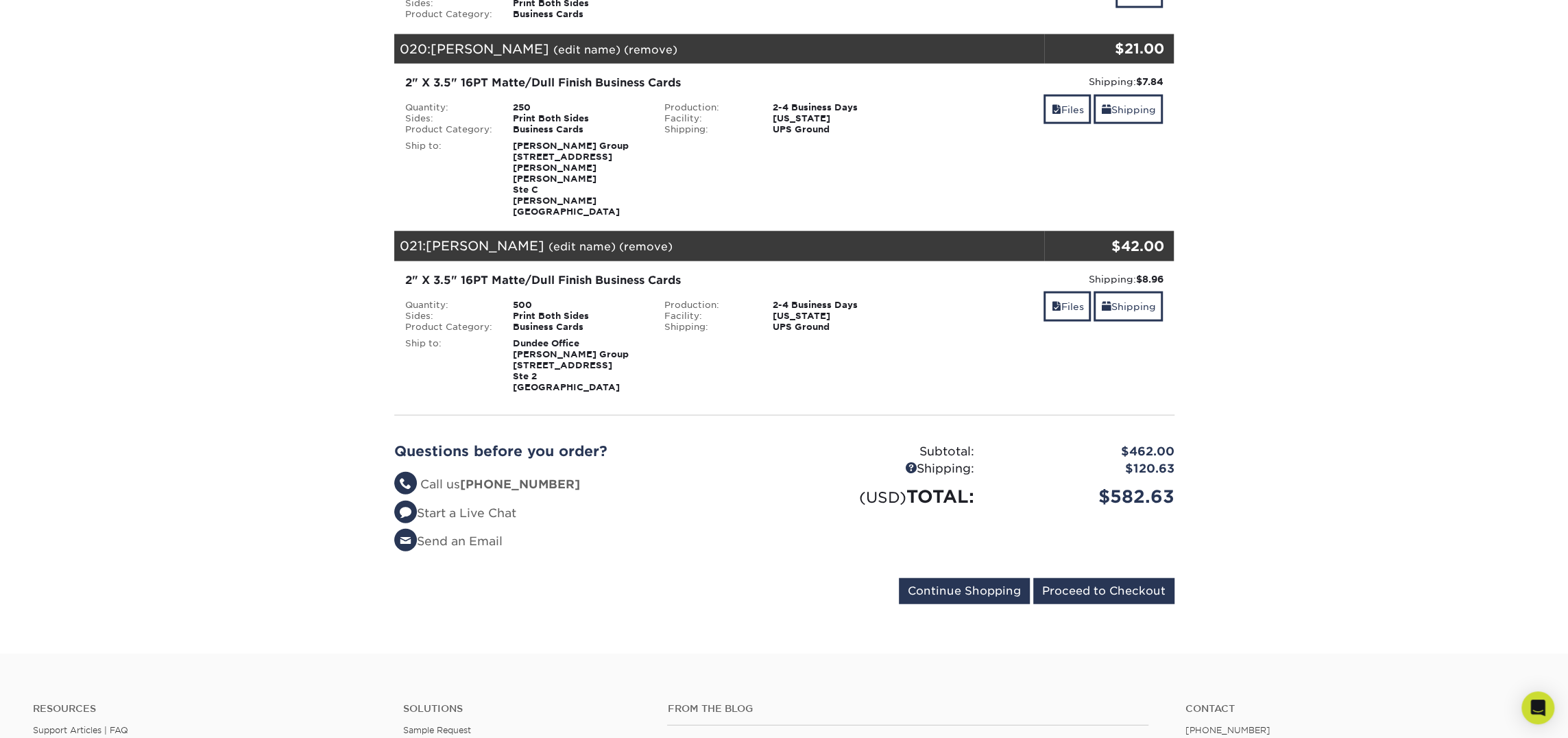
scroll to position [2777, 0]
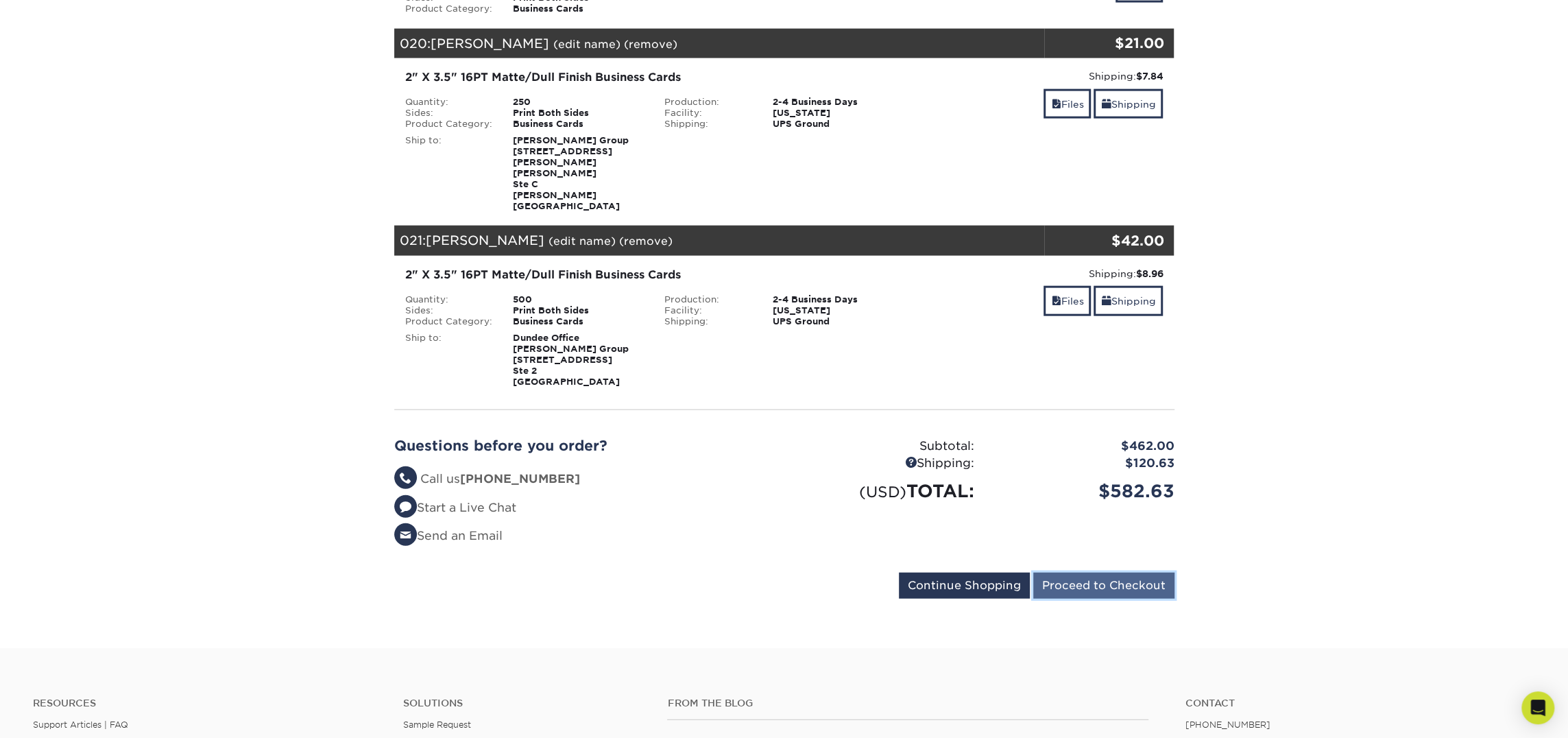
click at [1084, 573] on input "Proceed to Checkout" at bounding box center [1104, 585] width 141 height 26
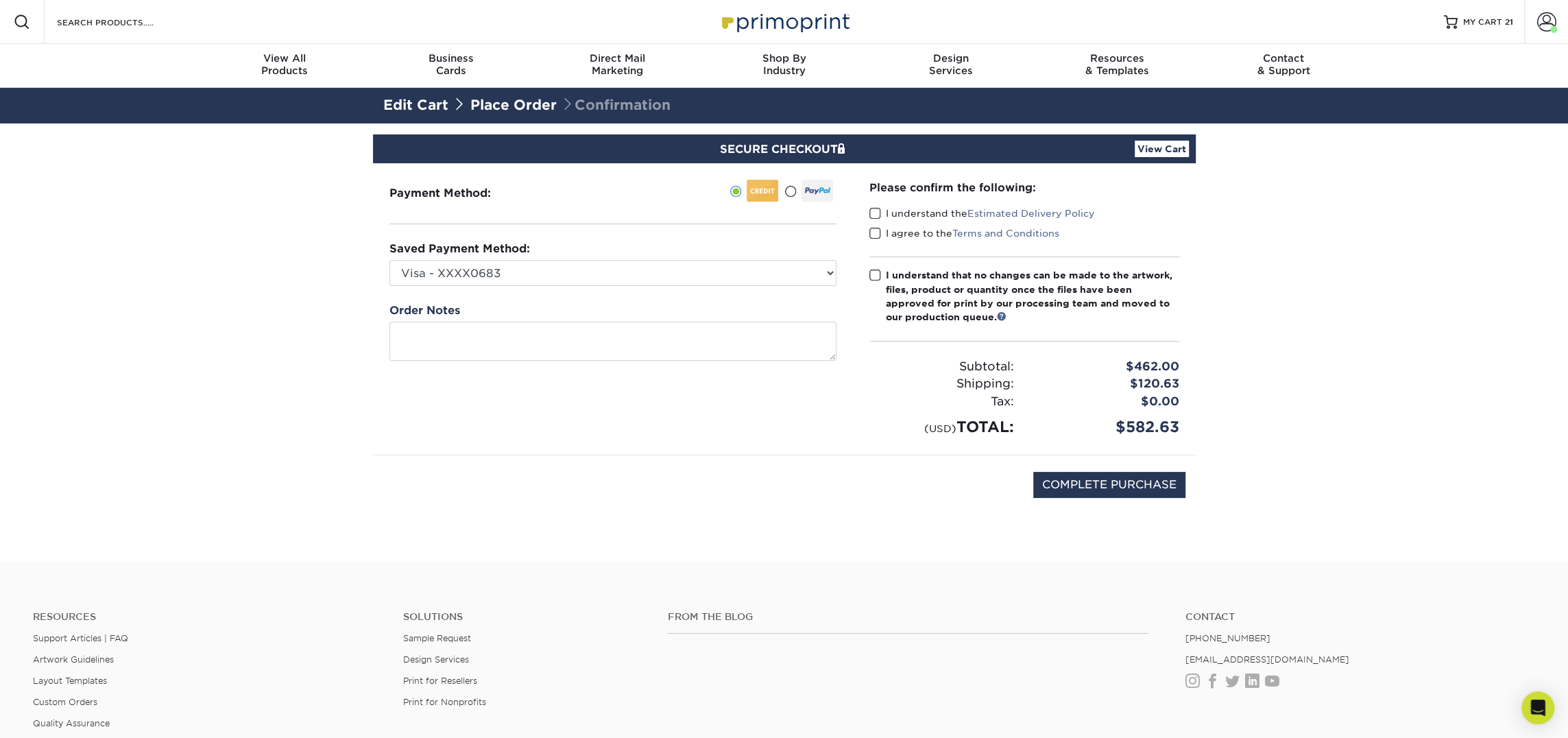
click at [876, 214] on span at bounding box center [875, 213] width 12 height 13
click at [0, 0] on input "I understand the Estimated Delivery Policy" at bounding box center [0, 0] width 0 height 0
click at [876, 229] on span at bounding box center [875, 233] width 12 height 13
click at [0, 0] on input "I agree to the Terms and Conditions" at bounding box center [0, 0] width 0 height 0
click at [877, 272] on span at bounding box center [875, 275] width 12 height 13
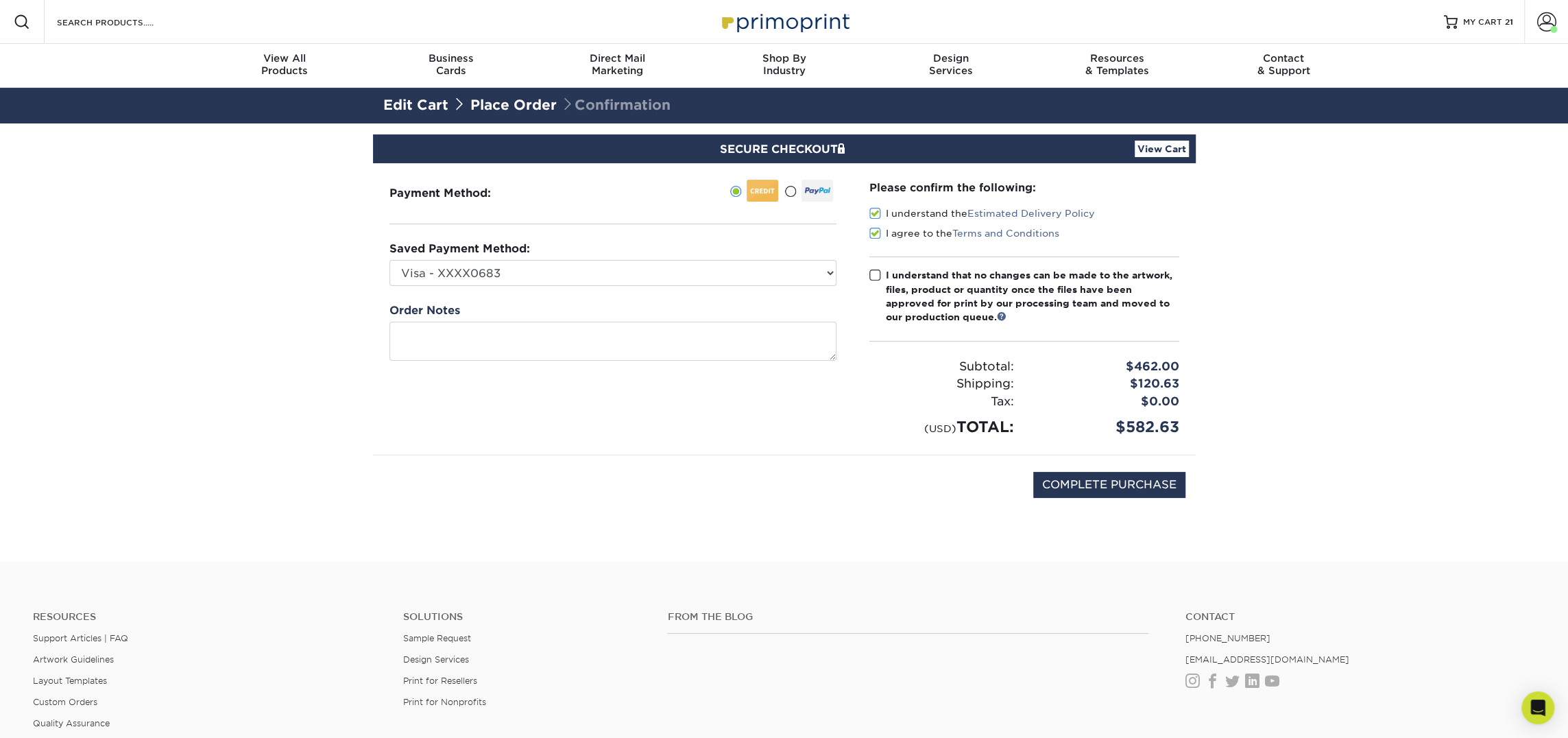
click at [0, 0] on input "I understand that no changes can be made to the artwork, files, product or quan…" at bounding box center [0, 0] width 0 height 0
click at [1070, 488] on input "COMPLETE PURCHASE" at bounding box center [1109, 484] width 152 height 26
type input "PROCESSING, PLEASE WAIT..."
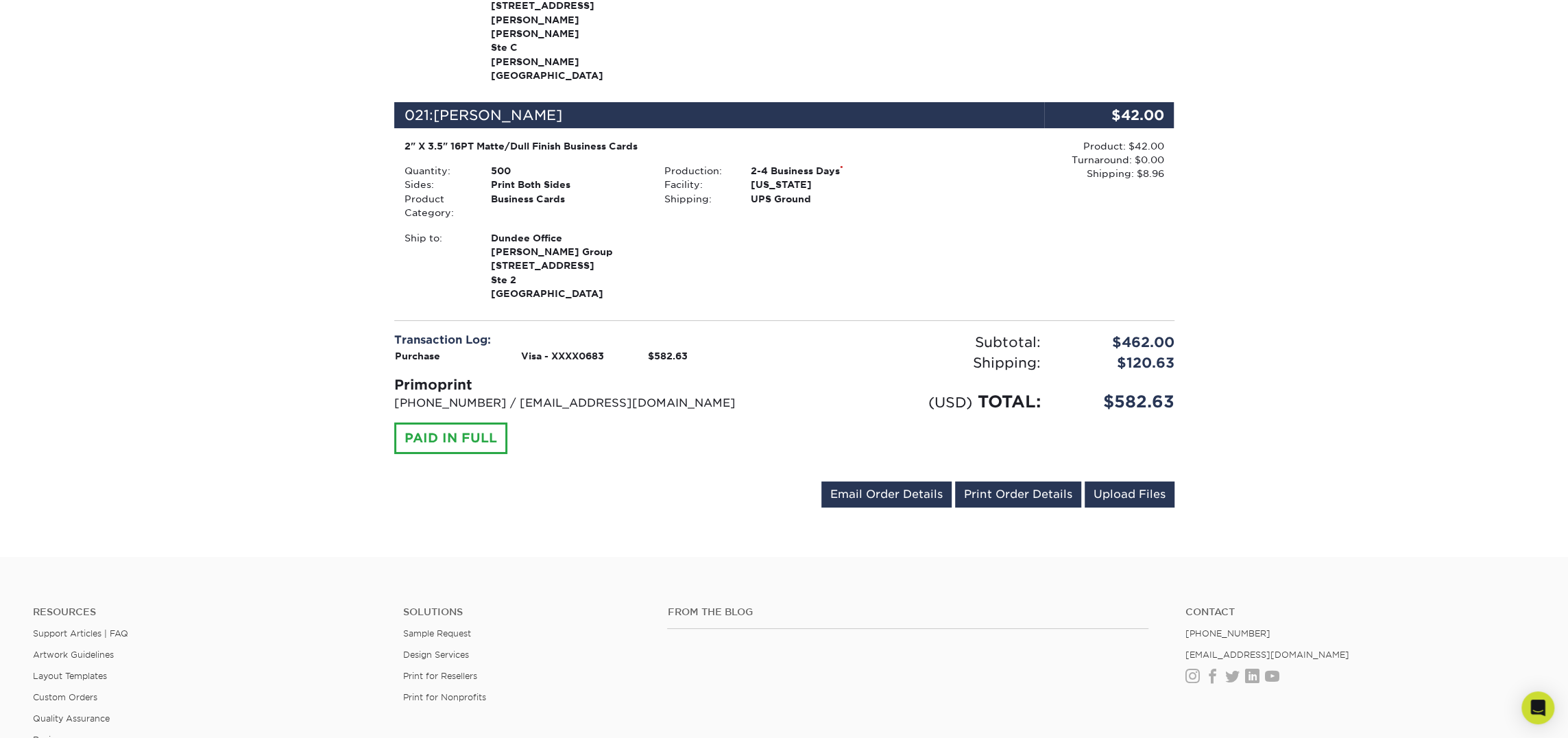
scroll to position [4459, 0]
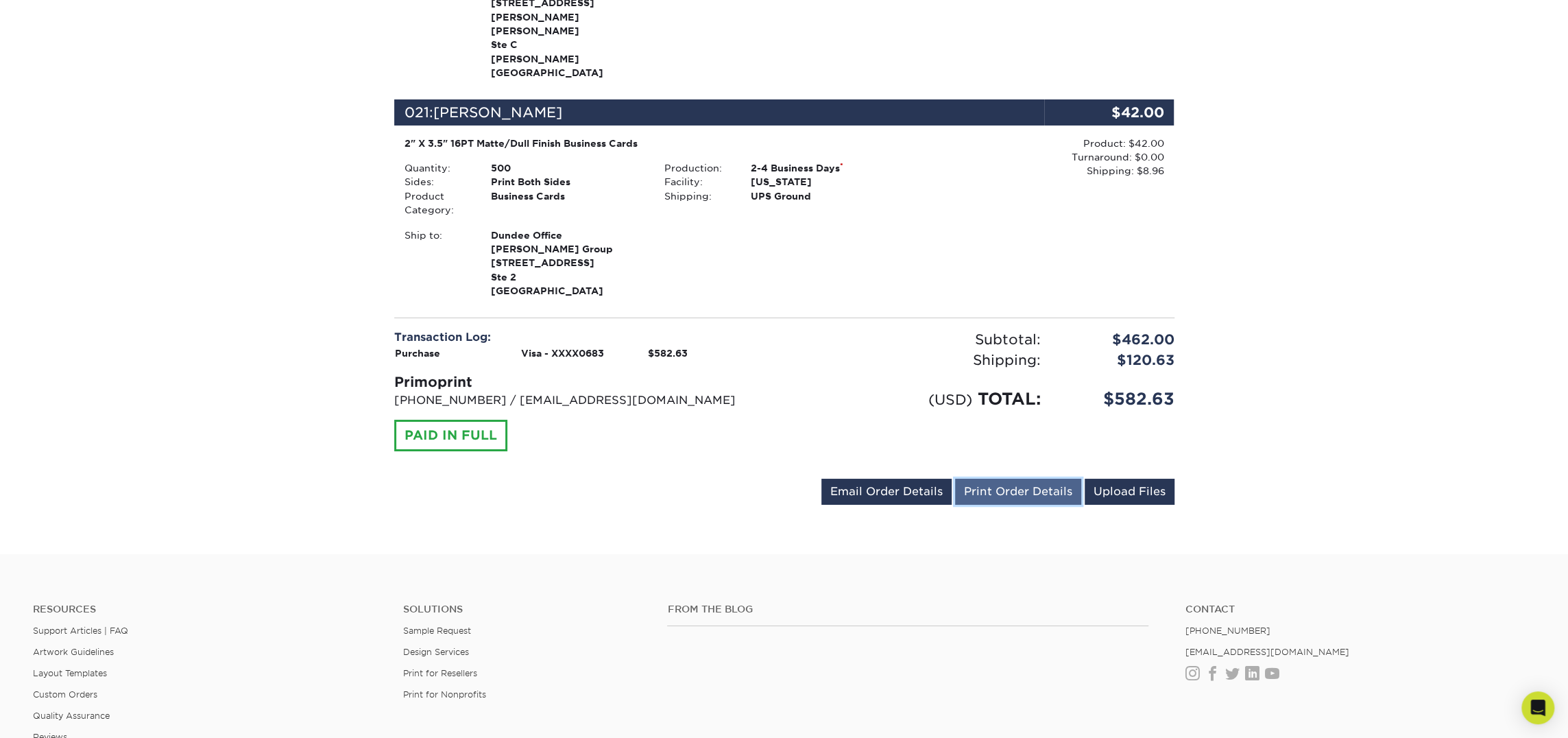
click at [1029, 478] on link "Print Order Details" at bounding box center [1018, 491] width 126 height 26
